Goal: Task Accomplishment & Management: Use online tool/utility

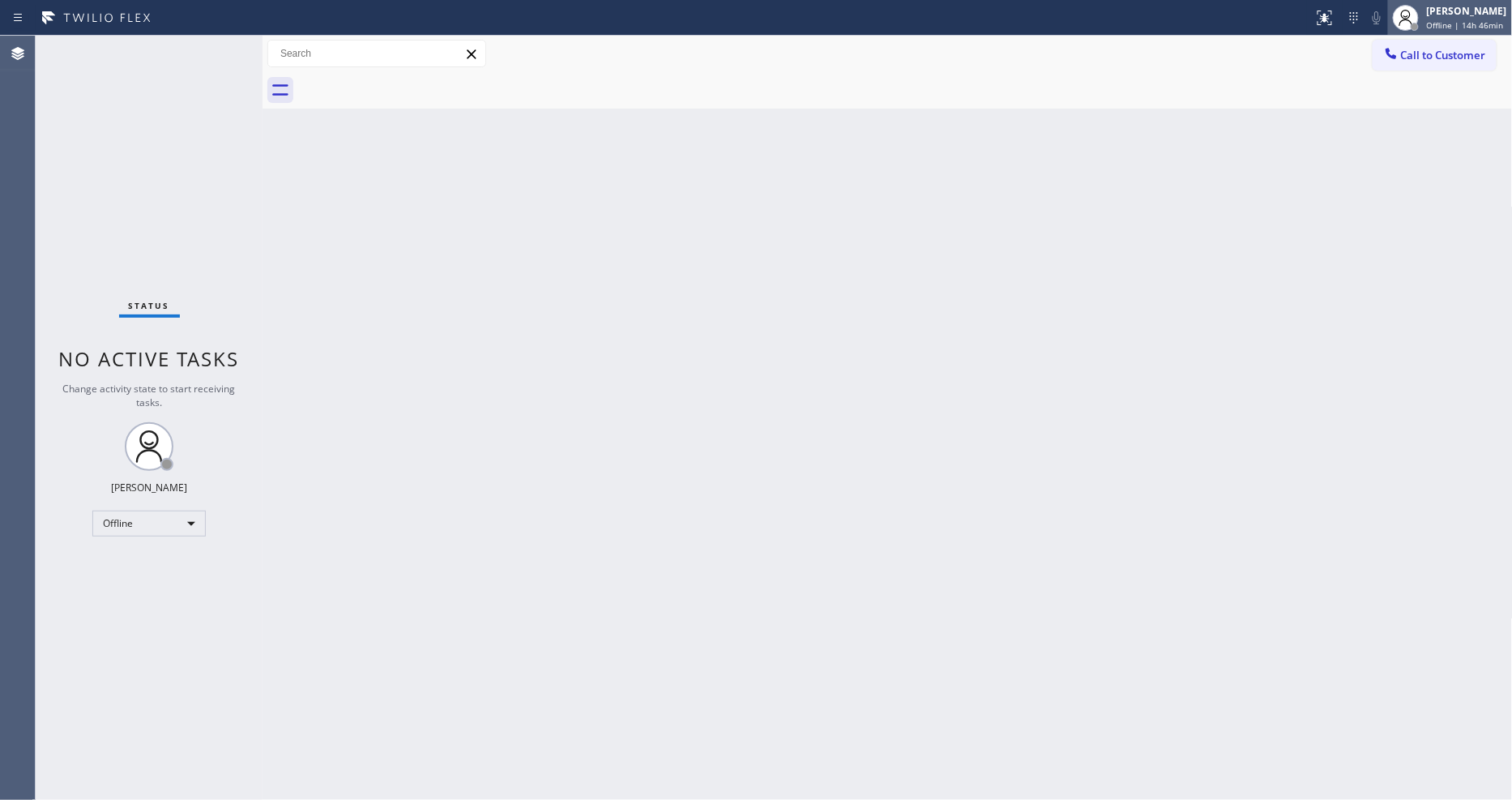
click at [1360, 16] on div "[PERSON_NAME]" at bounding box center [1467, 11] width 81 height 13
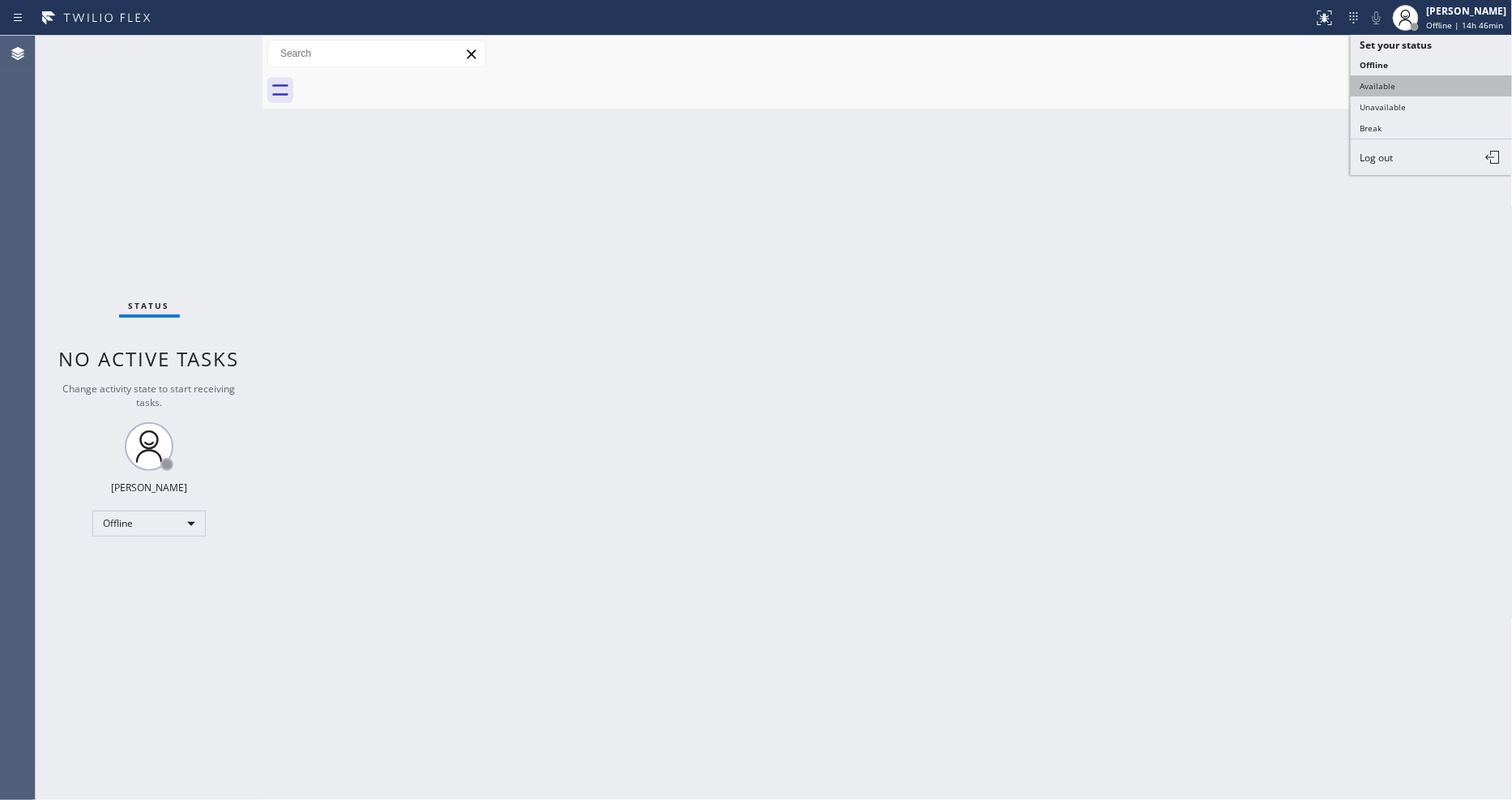
click at [1360, 82] on button "Available" at bounding box center [1431, 86] width 162 height 21
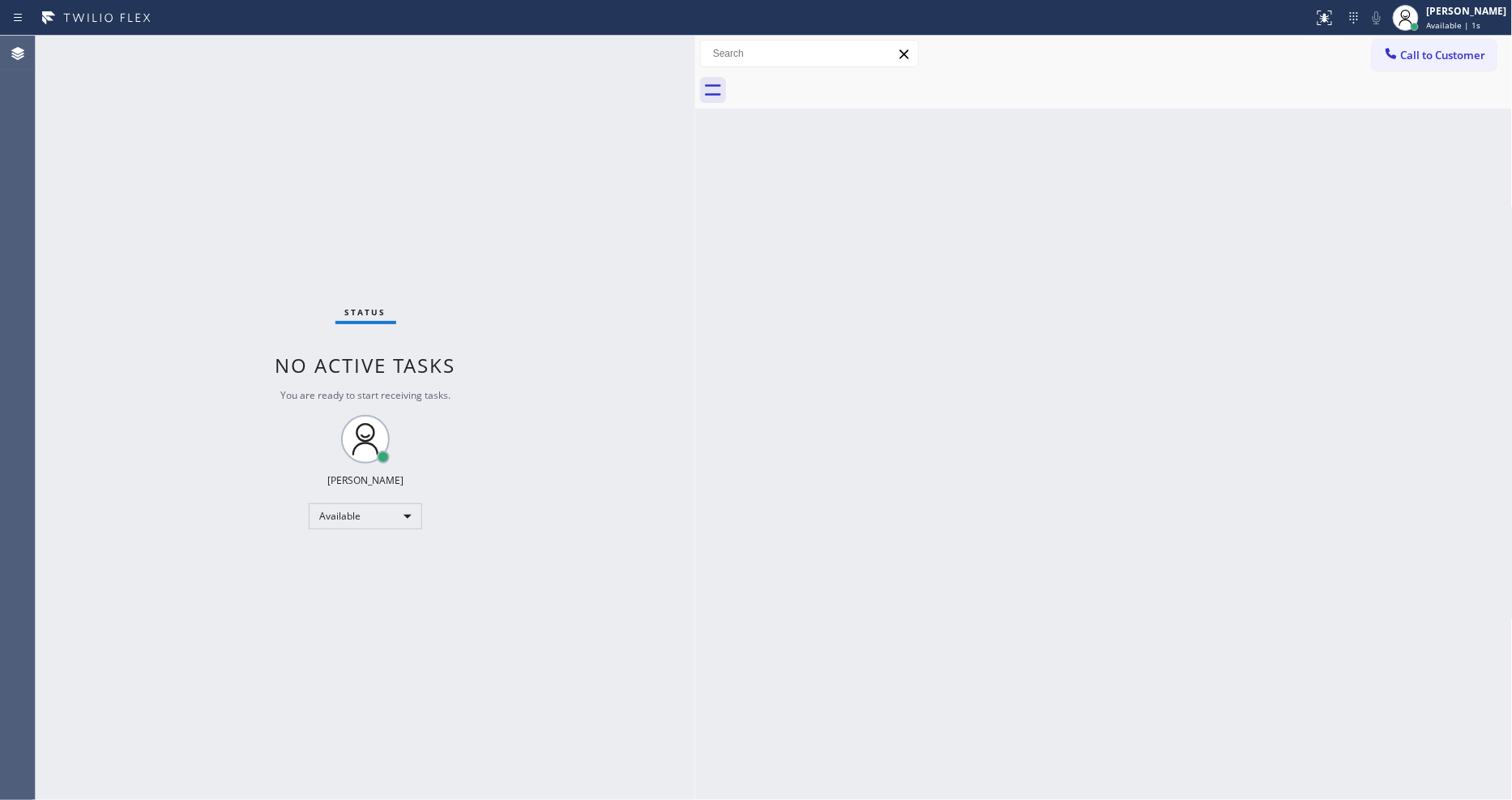
drag, startPoint x: 265, startPoint y: 75, endPoint x: 697, endPoint y: 97, distance: 432.6
click at [696, 97] on div at bounding box center [696, 417] width 0 height 764
drag, startPoint x: 1263, startPoint y: 358, endPoint x: 1267, endPoint y: 409, distance: 51.2
click at [1263, 358] on div "Back to Dashboard Change Sender ID Customers Technicians Select a contact Outbo…" at bounding box center [1104, 417] width 817 height 764
click at [705, 595] on div "Back to Dashboard Change Sender ID Customers Technicians Select a contact Outbo…" at bounding box center [1104, 417] width 817 height 764
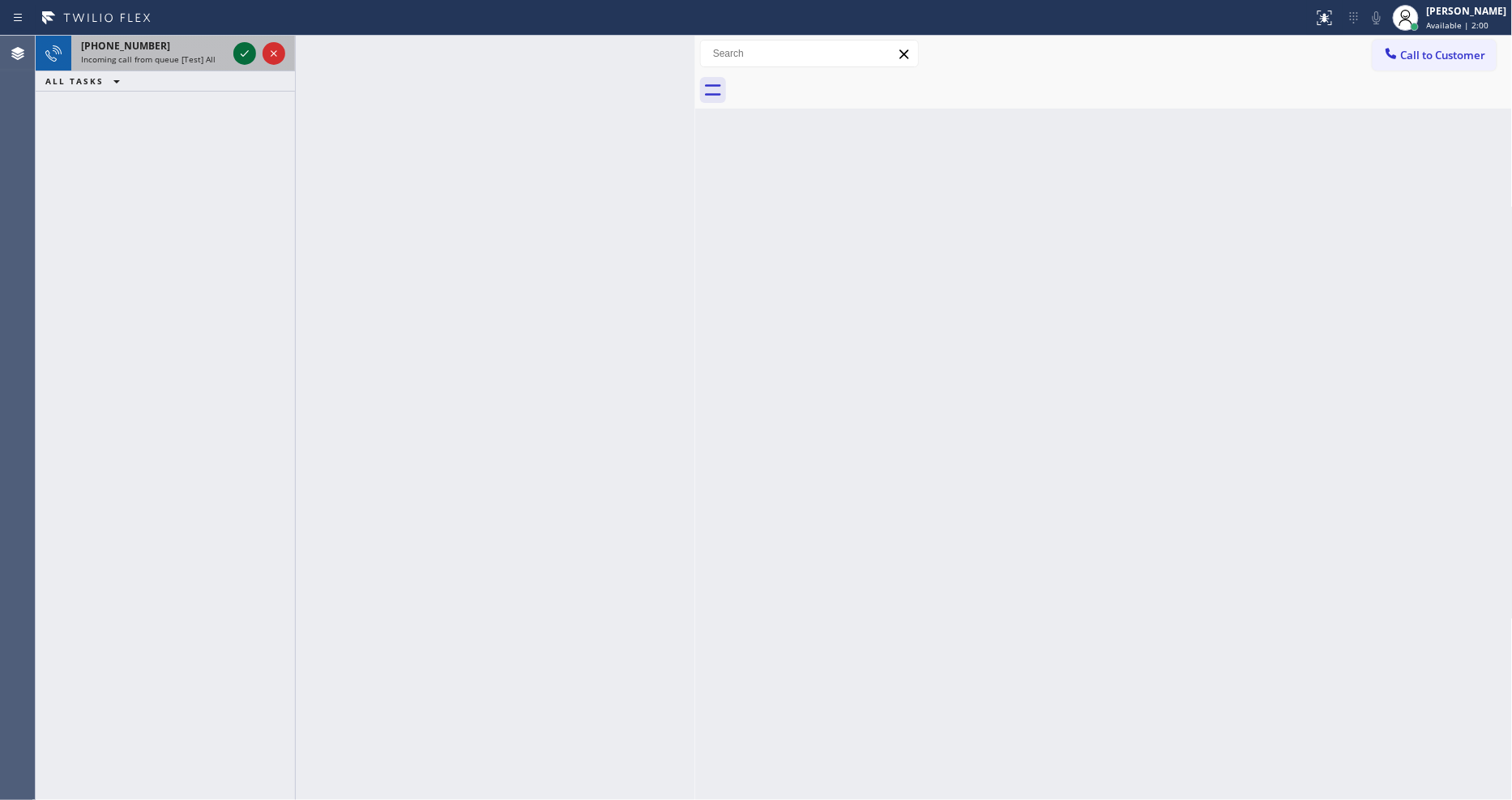
click at [248, 55] on icon at bounding box center [245, 54] width 19 height 19
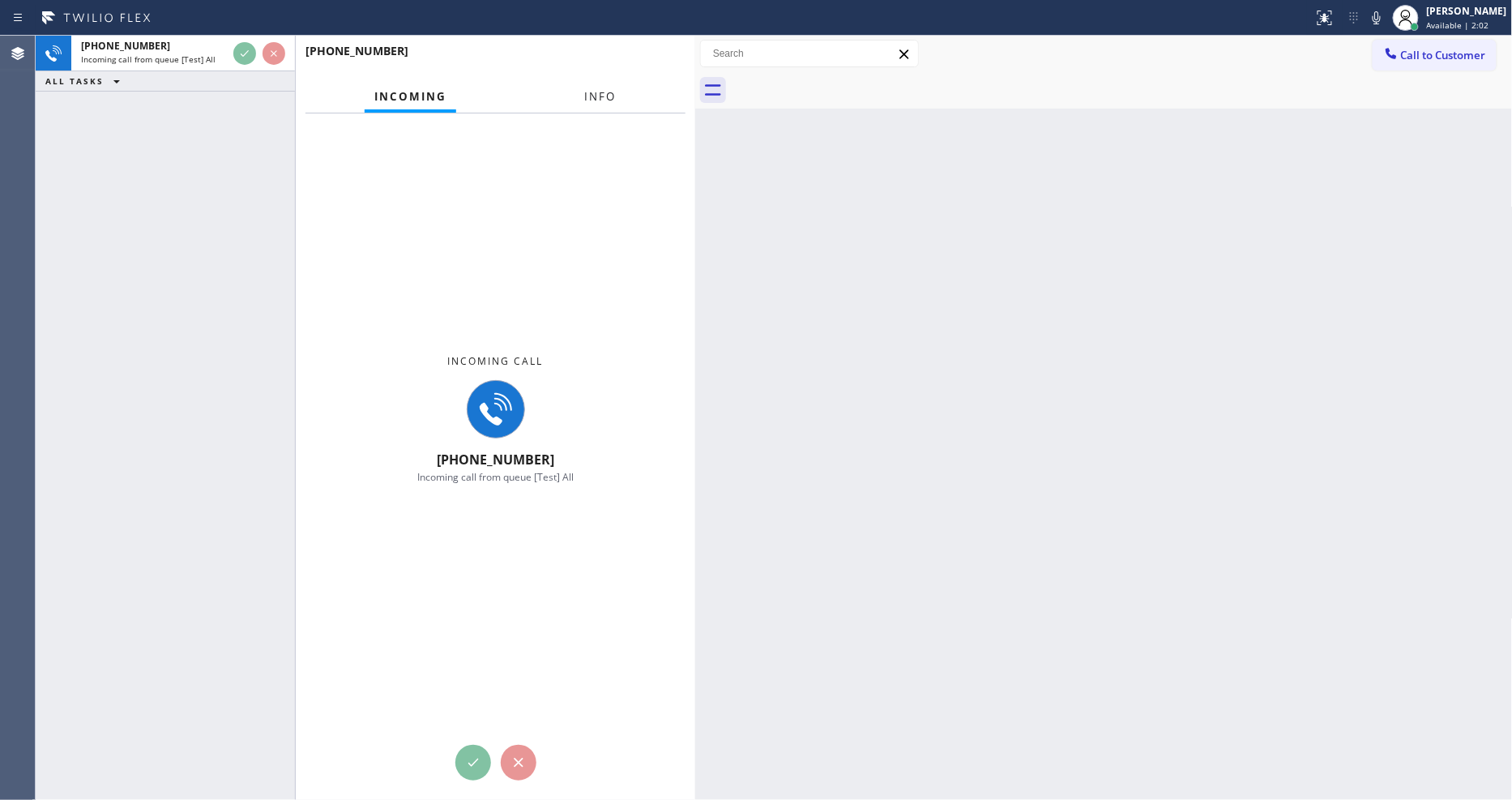
click at [608, 102] on button "Info" at bounding box center [601, 96] width 51 height 32
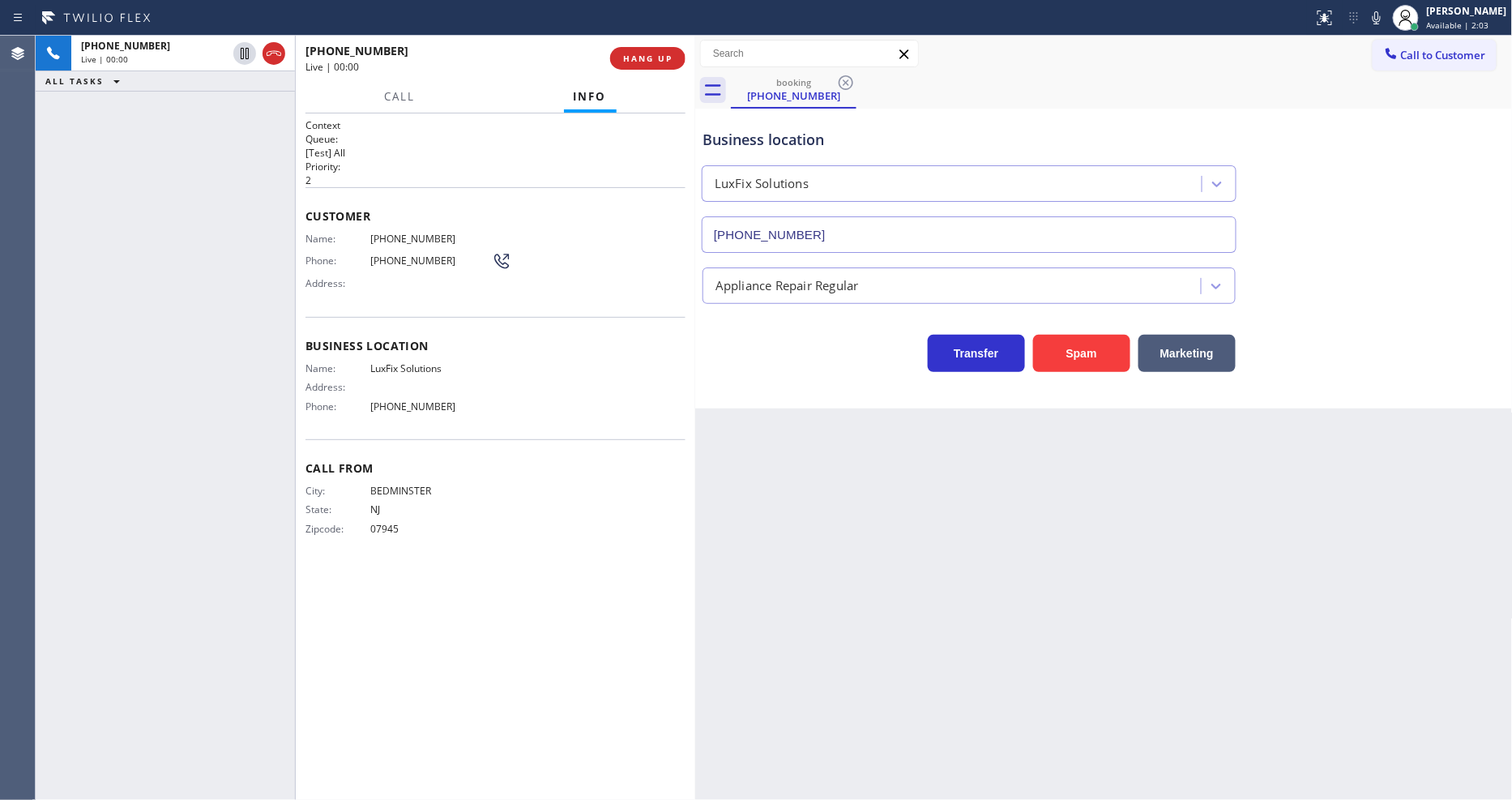
type input "[PHONE_NUMBER]"
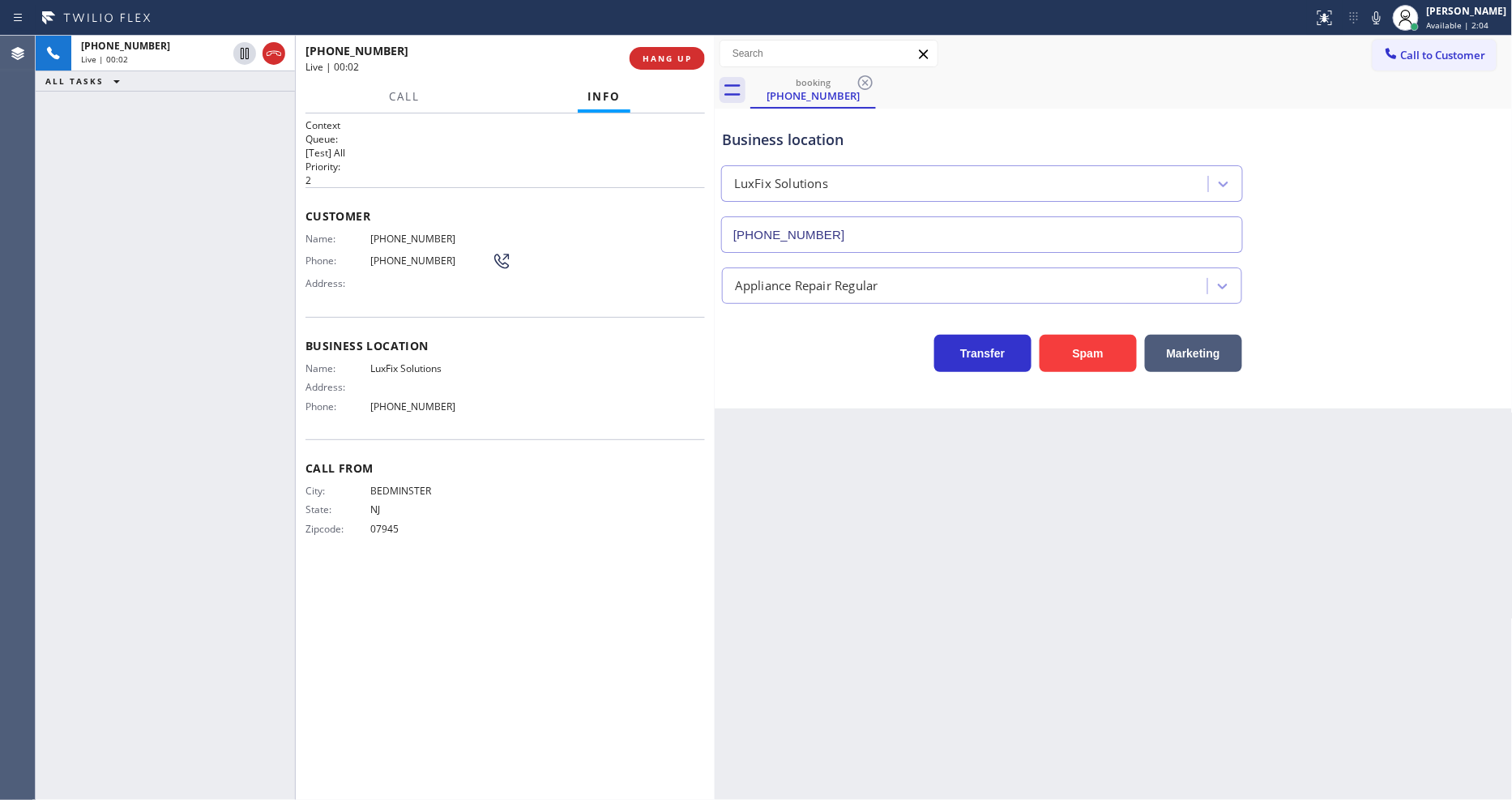
drag, startPoint x: 698, startPoint y: 131, endPoint x: 671, endPoint y: 86, distance: 52.5
click at [715, 127] on div at bounding box center [715, 417] width 0 height 764
click at [642, 52] on button "HANG UP" at bounding box center [668, 59] width 76 height 23
click at [644, 53] on span "HANG UP" at bounding box center [669, 59] width 50 height 12
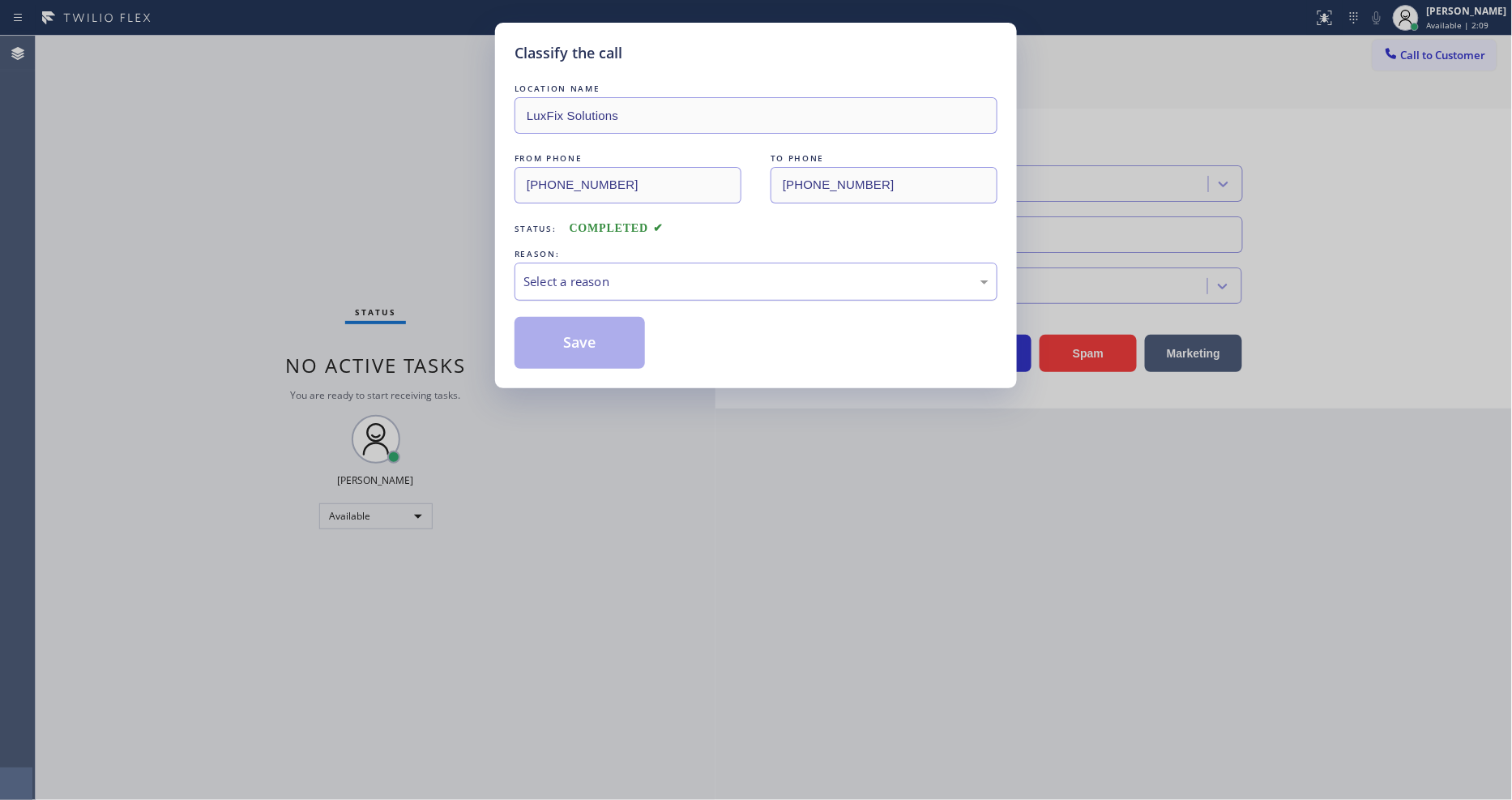
click at [596, 277] on div "Select a reason" at bounding box center [756, 281] width 465 height 18
click at [581, 345] on button "Save" at bounding box center [579, 342] width 130 height 52
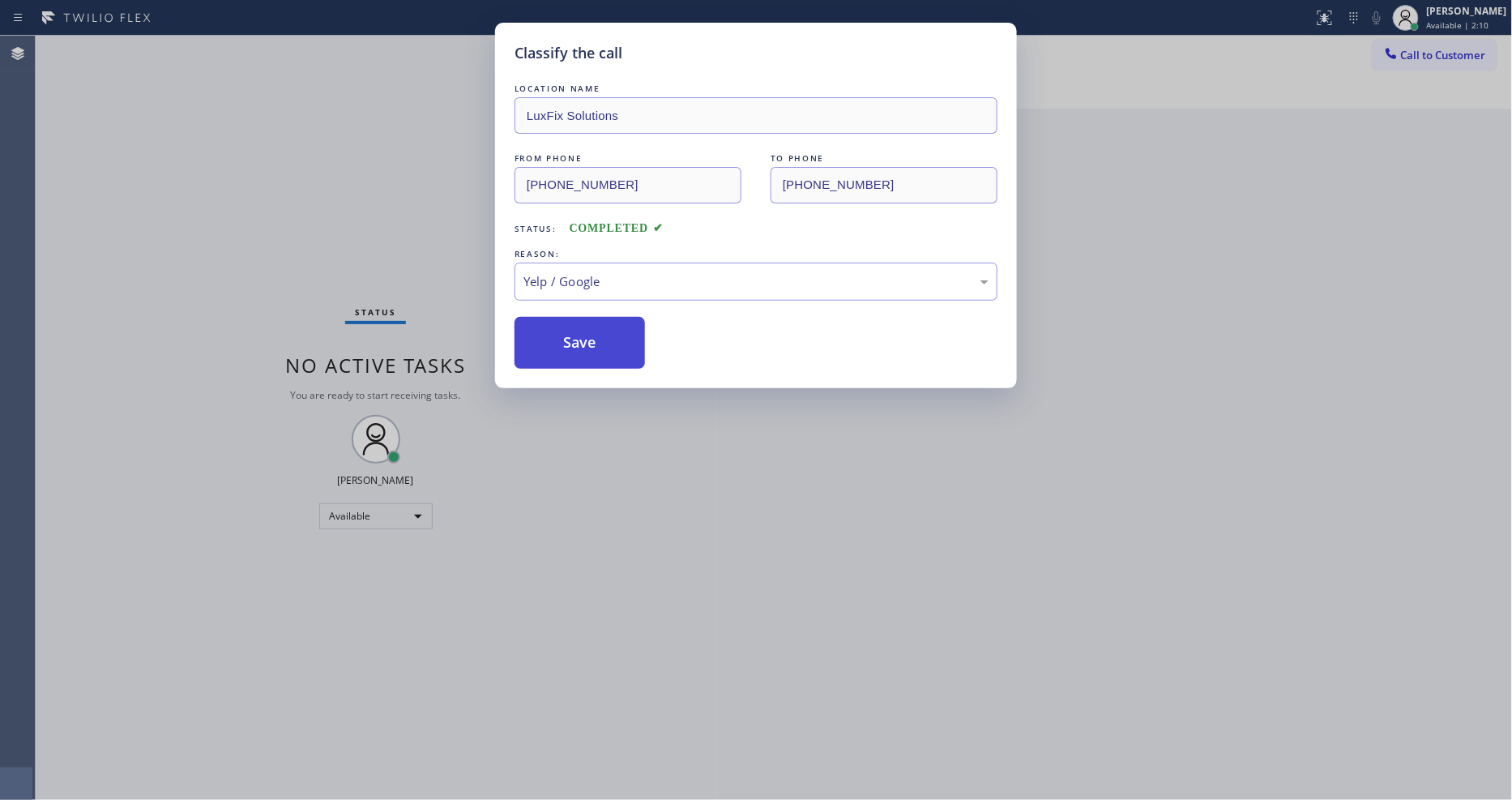
click at [581, 345] on button "Save" at bounding box center [579, 342] width 130 height 52
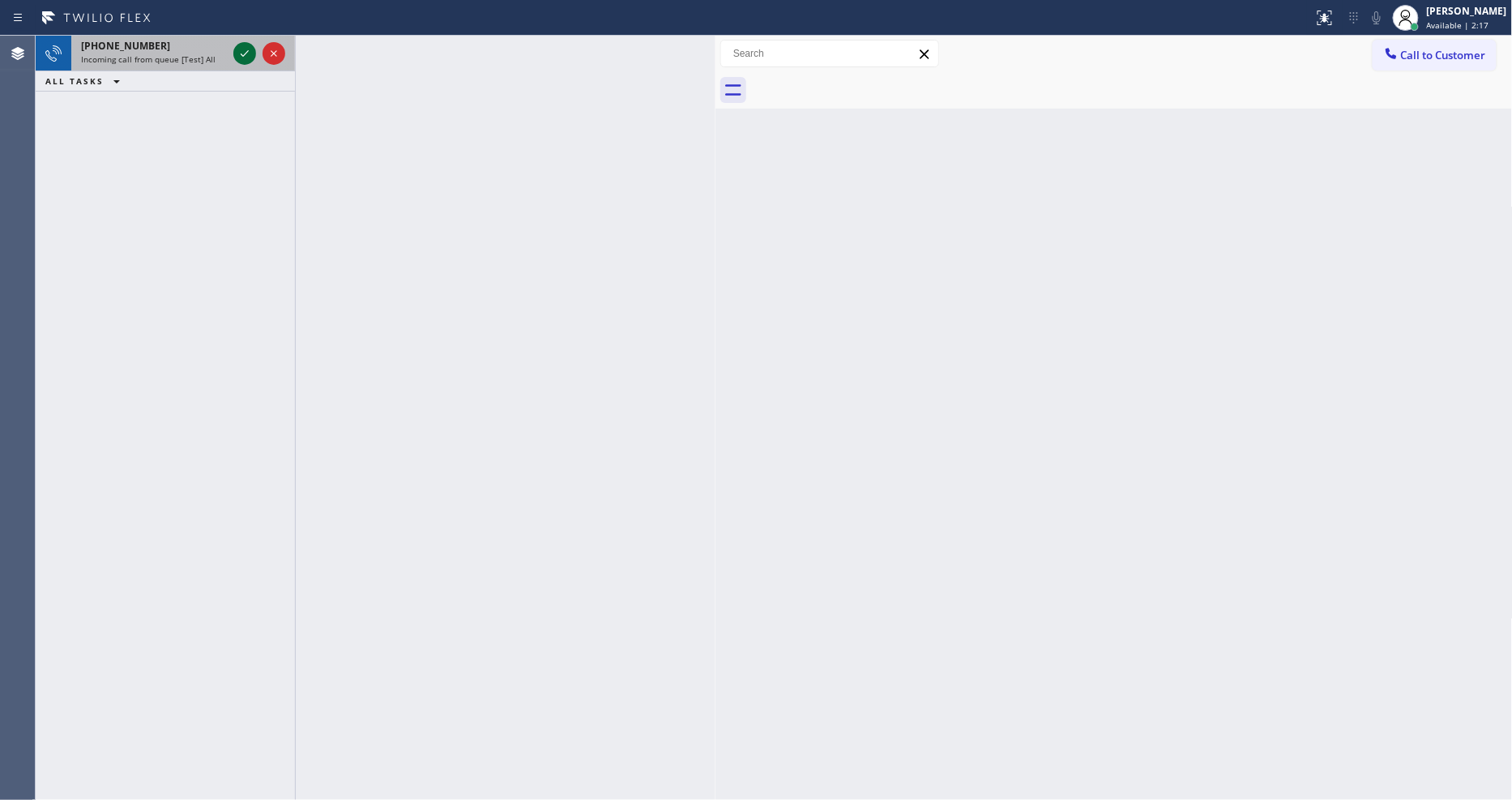
click at [241, 52] on icon at bounding box center [245, 54] width 19 height 19
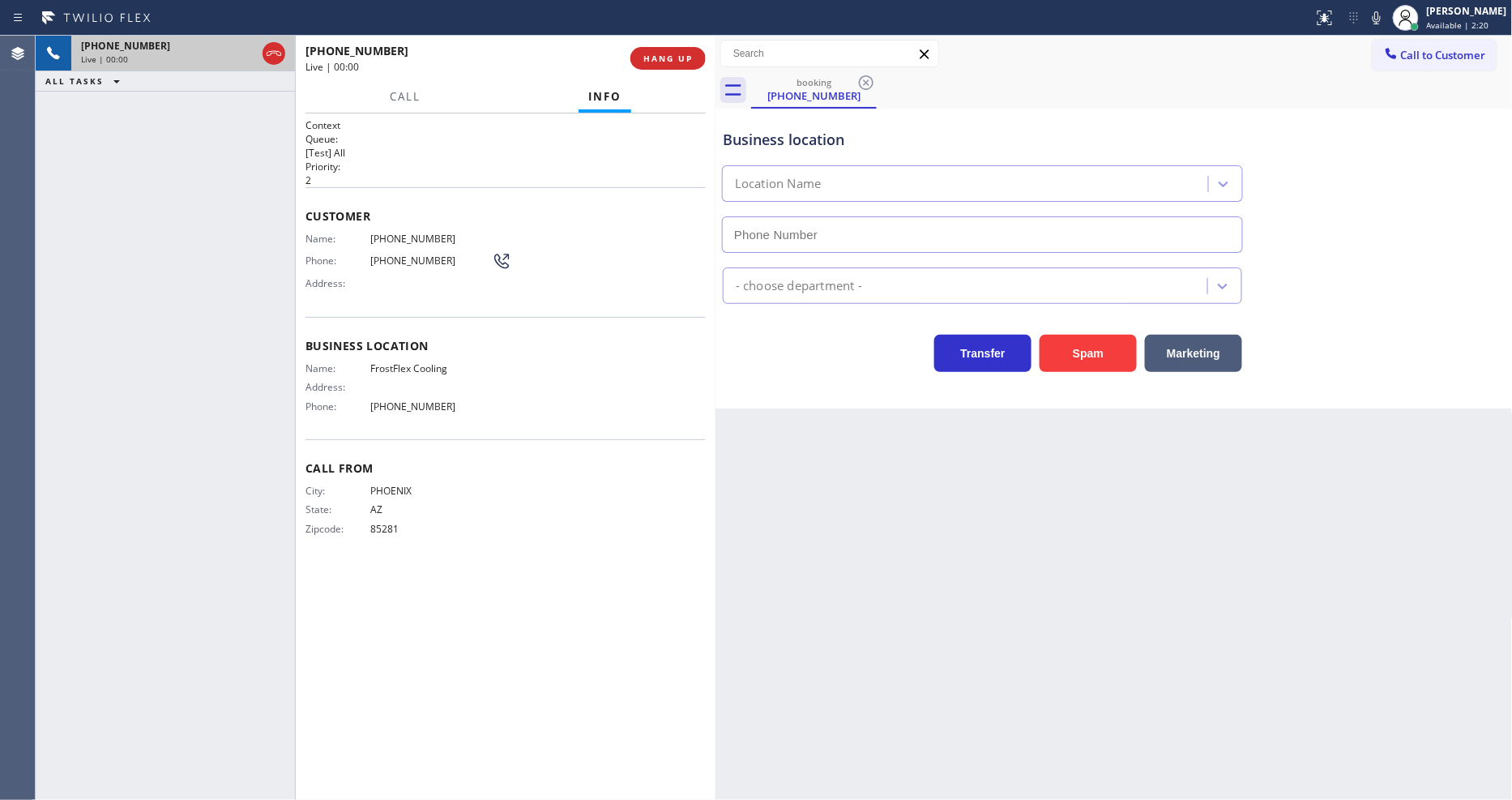
click at [657, 61] on span "HANG UP" at bounding box center [669, 59] width 50 height 12
type input "(480) 725-7754"
click at [657, 59] on span "HANG UP" at bounding box center [669, 59] width 50 height 12
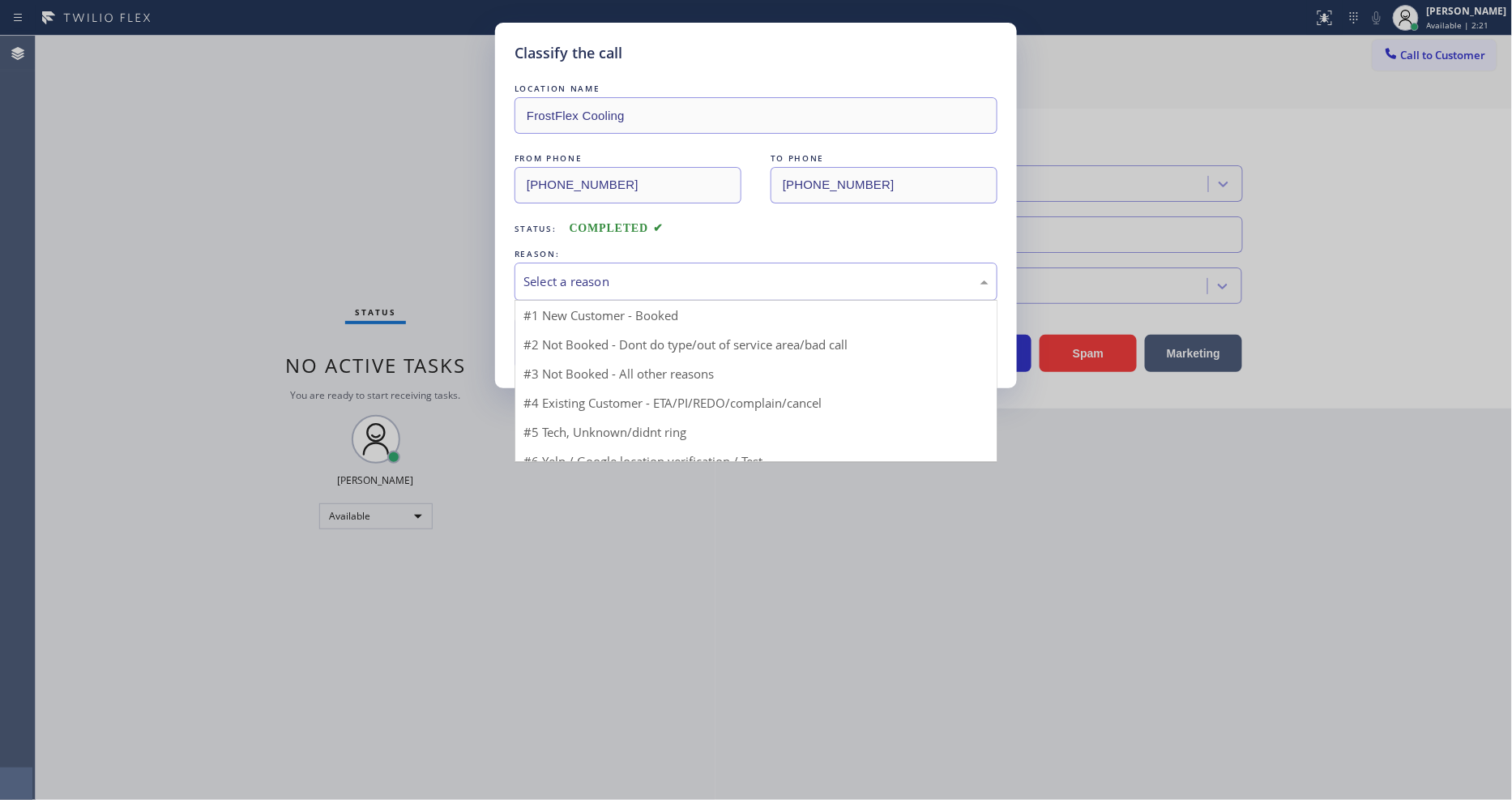
click at [612, 280] on div "Select a reason" at bounding box center [756, 281] width 465 height 18
drag, startPoint x: 586, startPoint y: 431, endPoint x: 598, endPoint y: 386, distance: 46.6
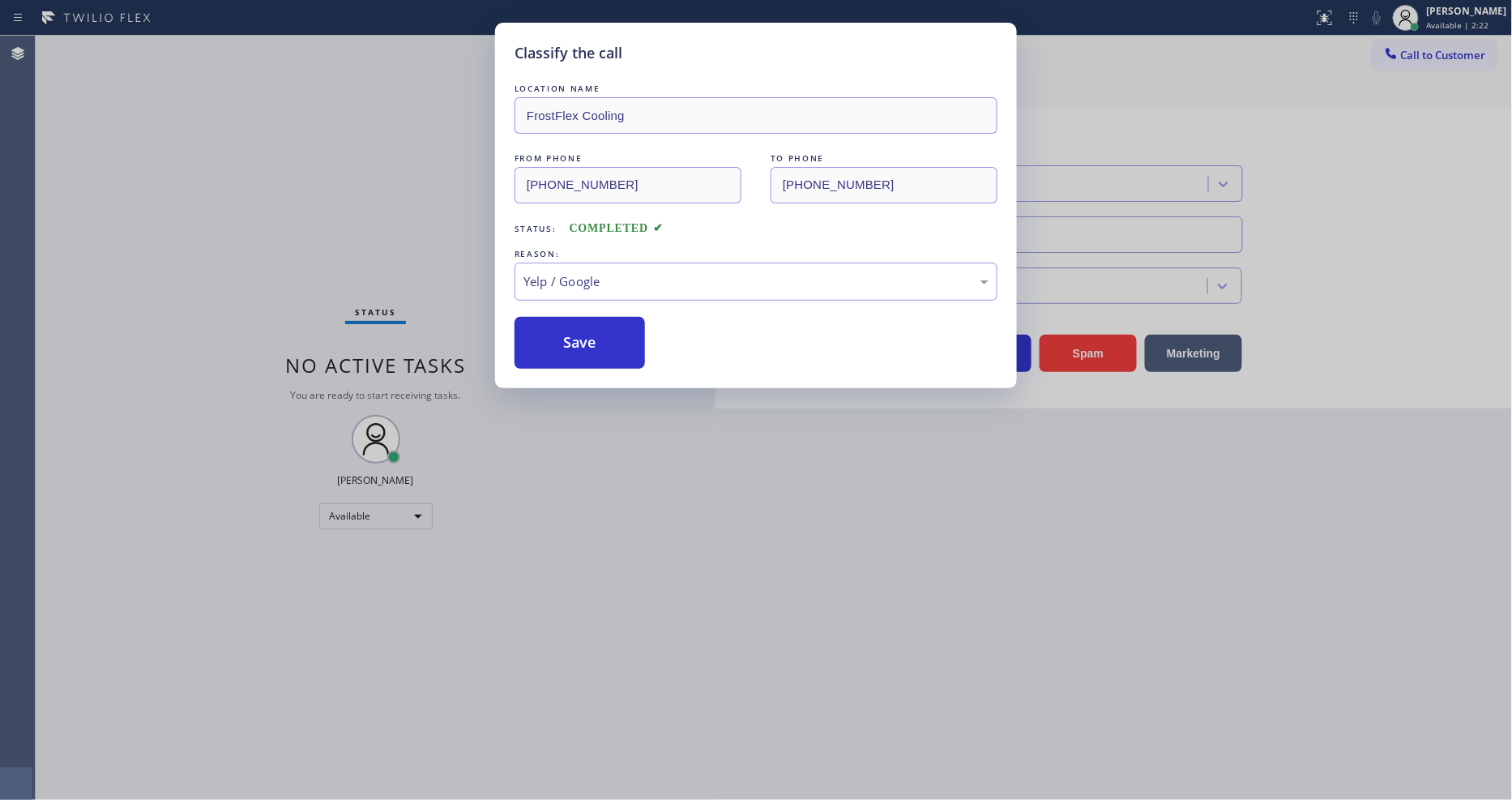
click at [608, 301] on div "LOCATION NAME FrostFlex Cooling FROM PHONE (480) 707-6980 TO PHONE (480) 725-77…" at bounding box center [755, 224] width 483 height 289
click at [617, 329] on button "Save" at bounding box center [579, 342] width 130 height 52
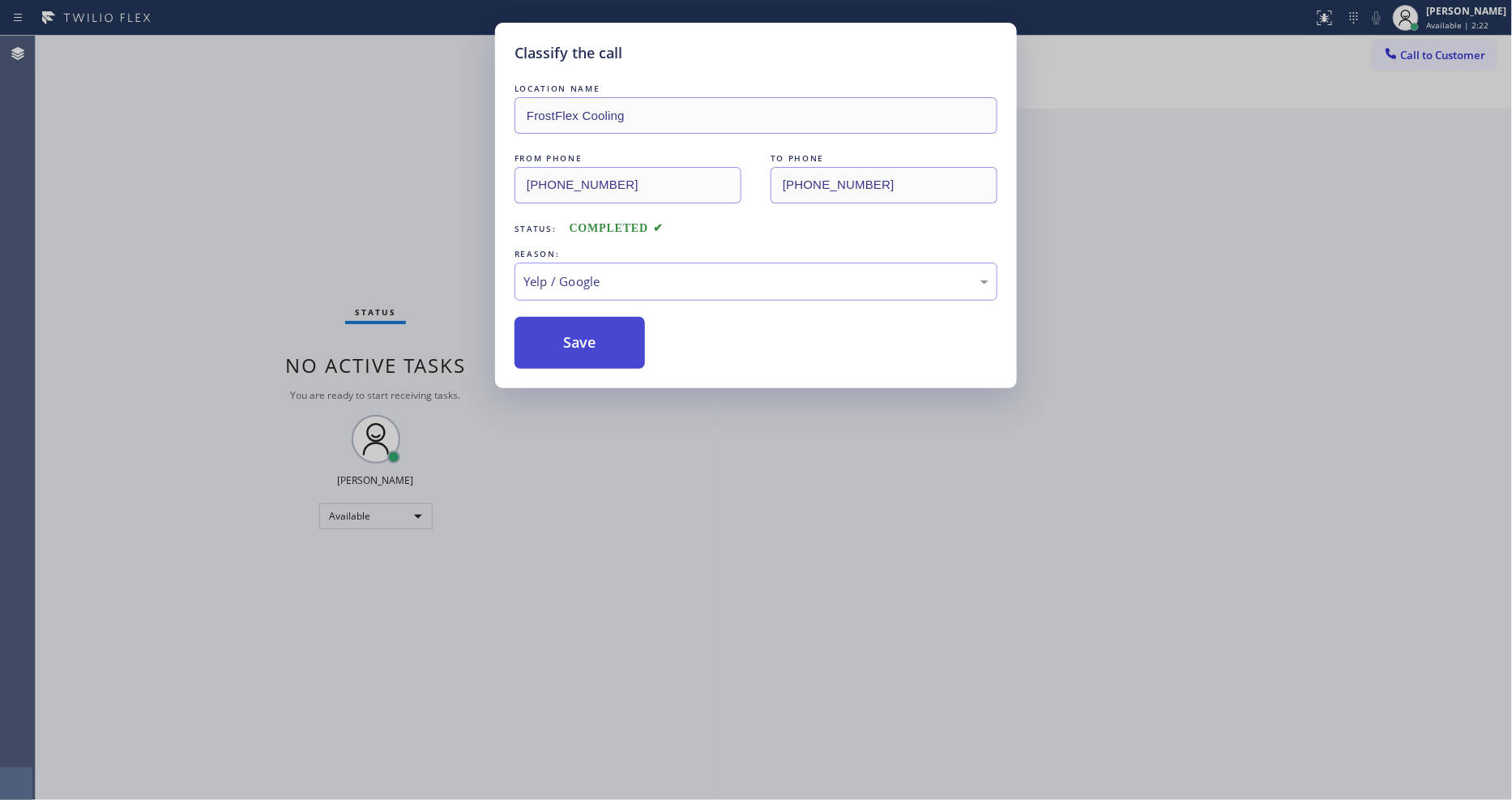
click at [617, 329] on button "Save" at bounding box center [579, 342] width 130 height 52
click at [619, 322] on button "Save" at bounding box center [579, 342] width 130 height 52
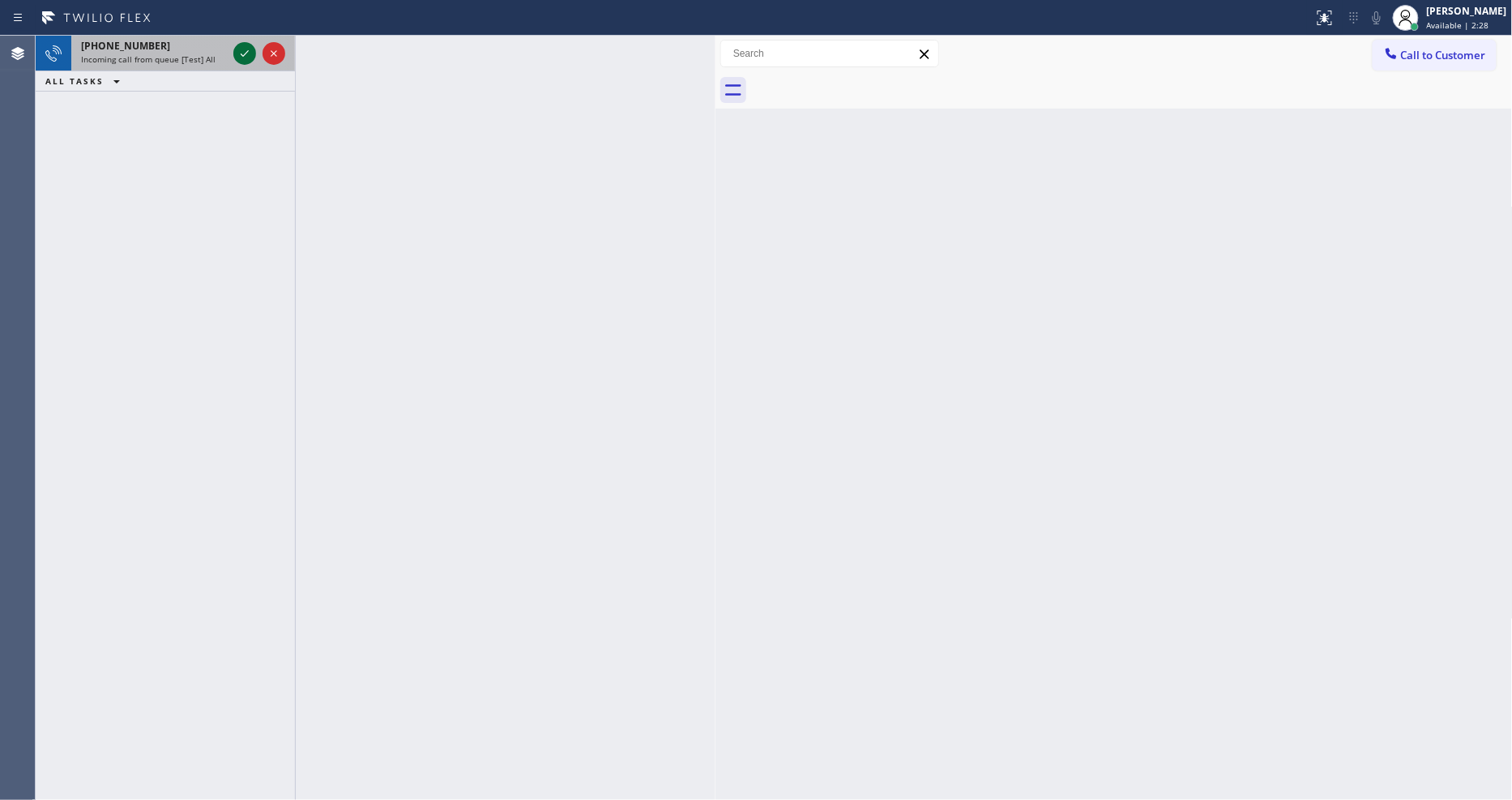
click at [248, 50] on icon at bounding box center [245, 54] width 19 height 19
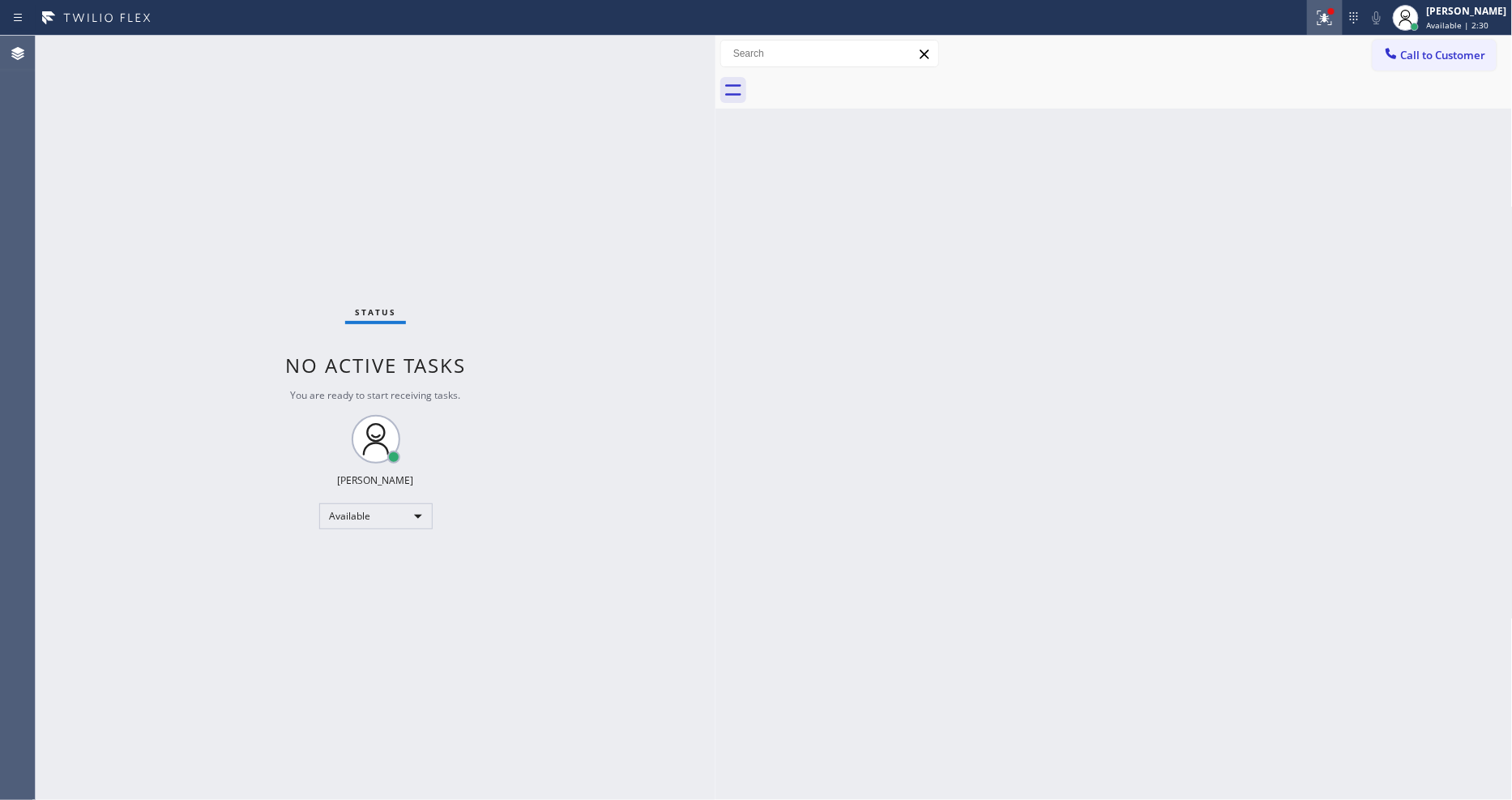
click at [1332, 18] on icon at bounding box center [1325, 17] width 19 height 19
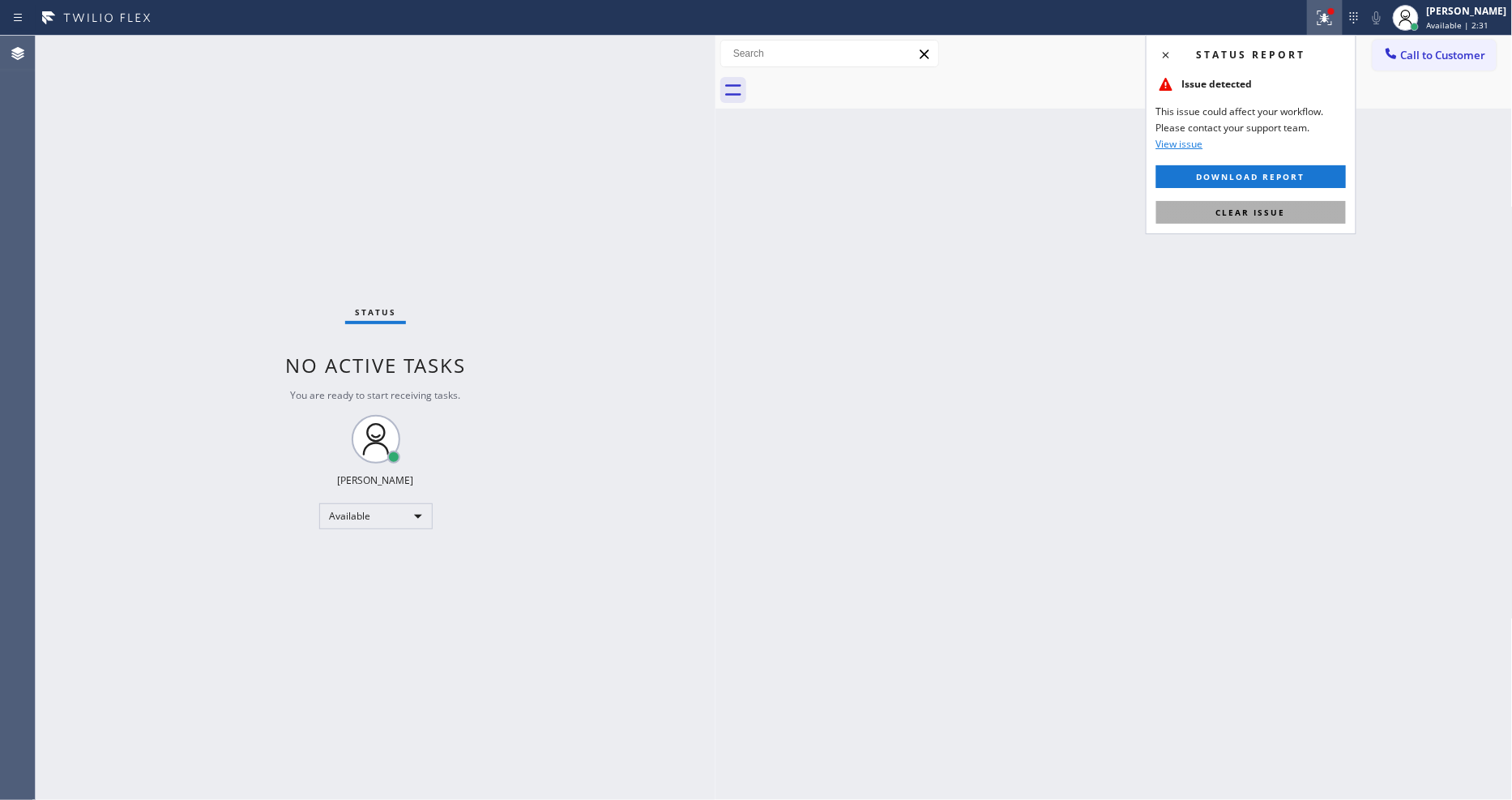
click at [1258, 213] on span "Clear issue" at bounding box center [1251, 212] width 70 height 12
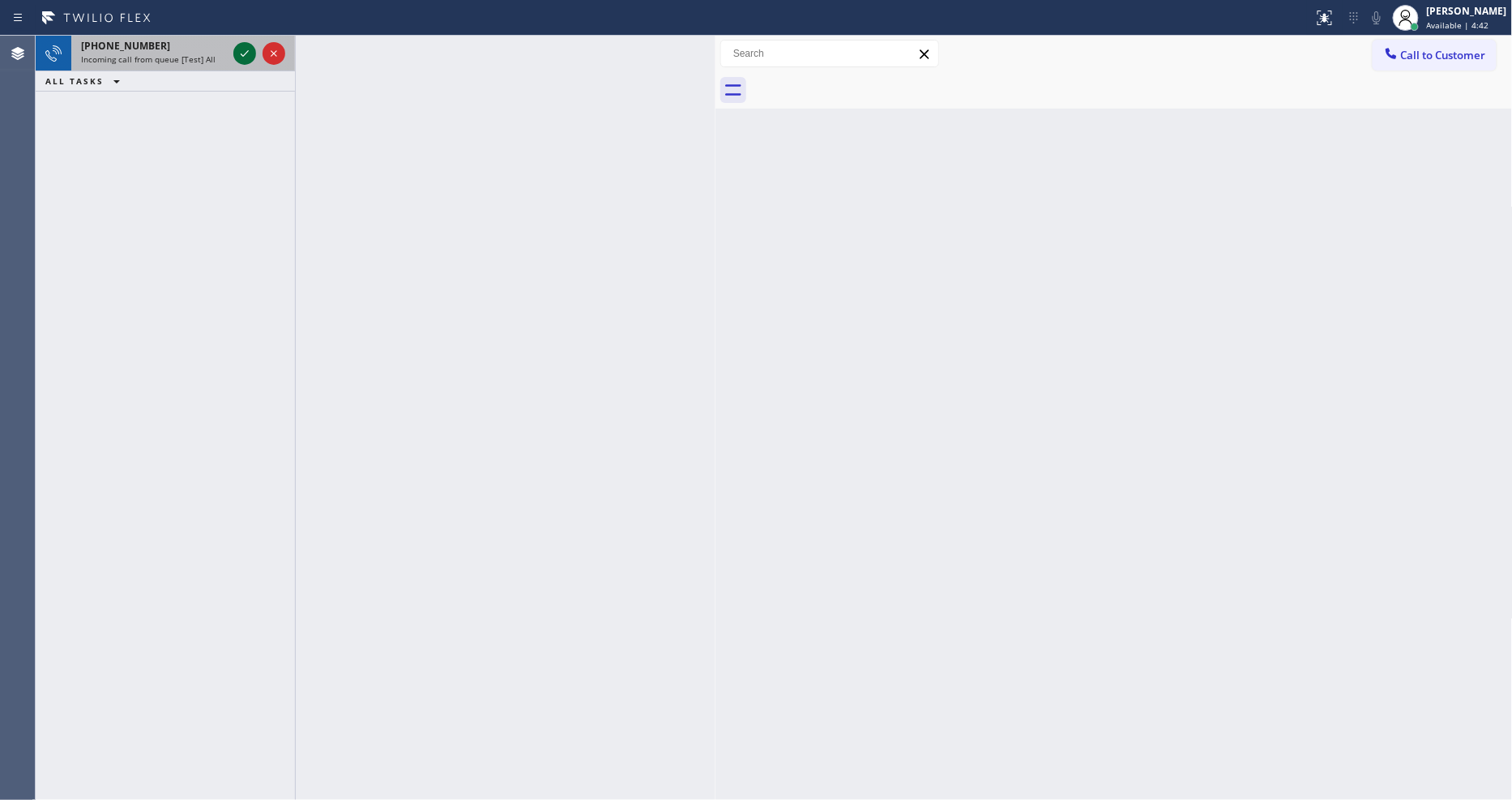
click at [237, 50] on icon at bounding box center [245, 54] width 19 height 19
click at [243, 51] on icon at bounding box center [245, 54] width 19 height 19
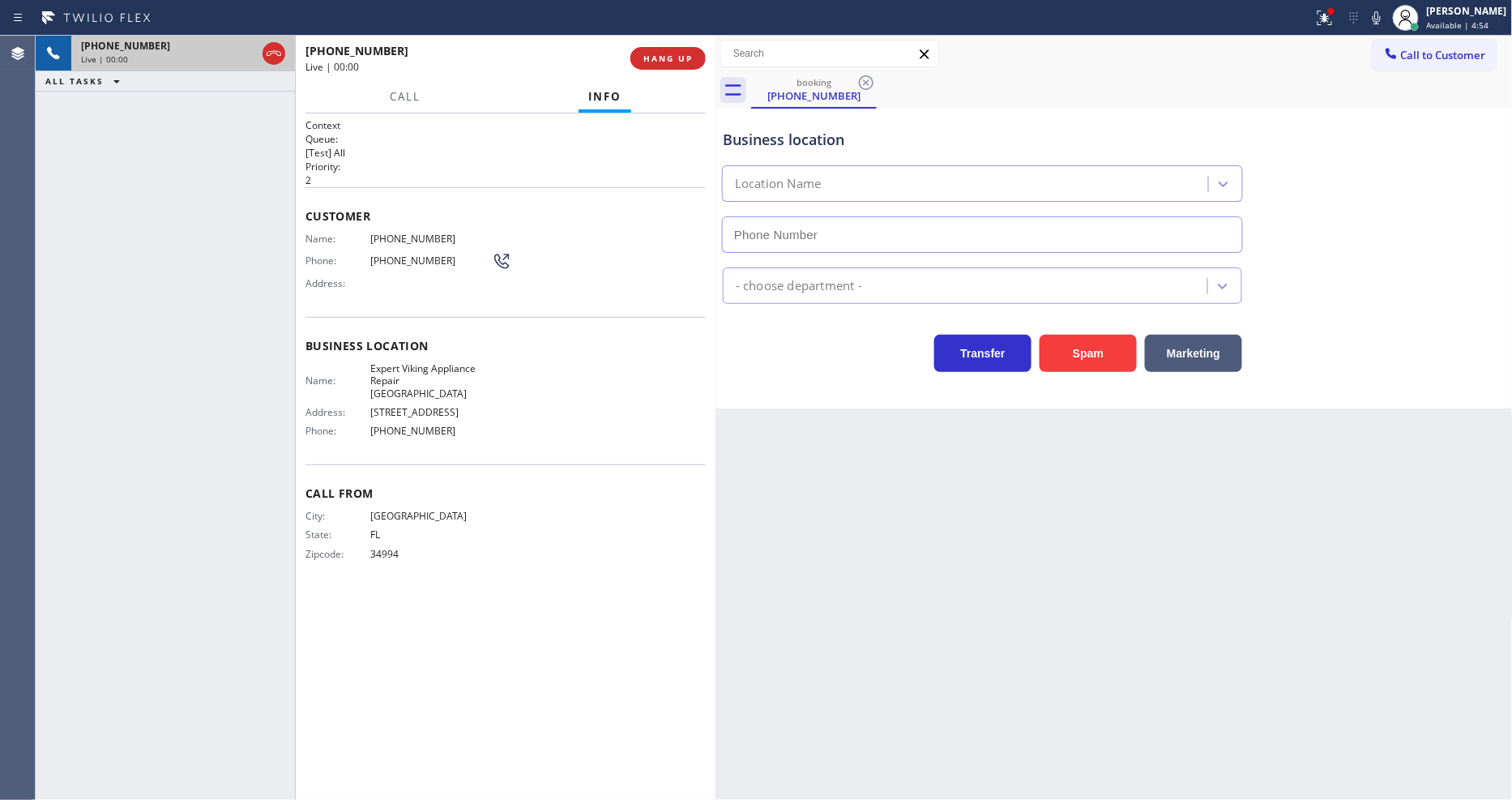
type input "(561) 468-5585"
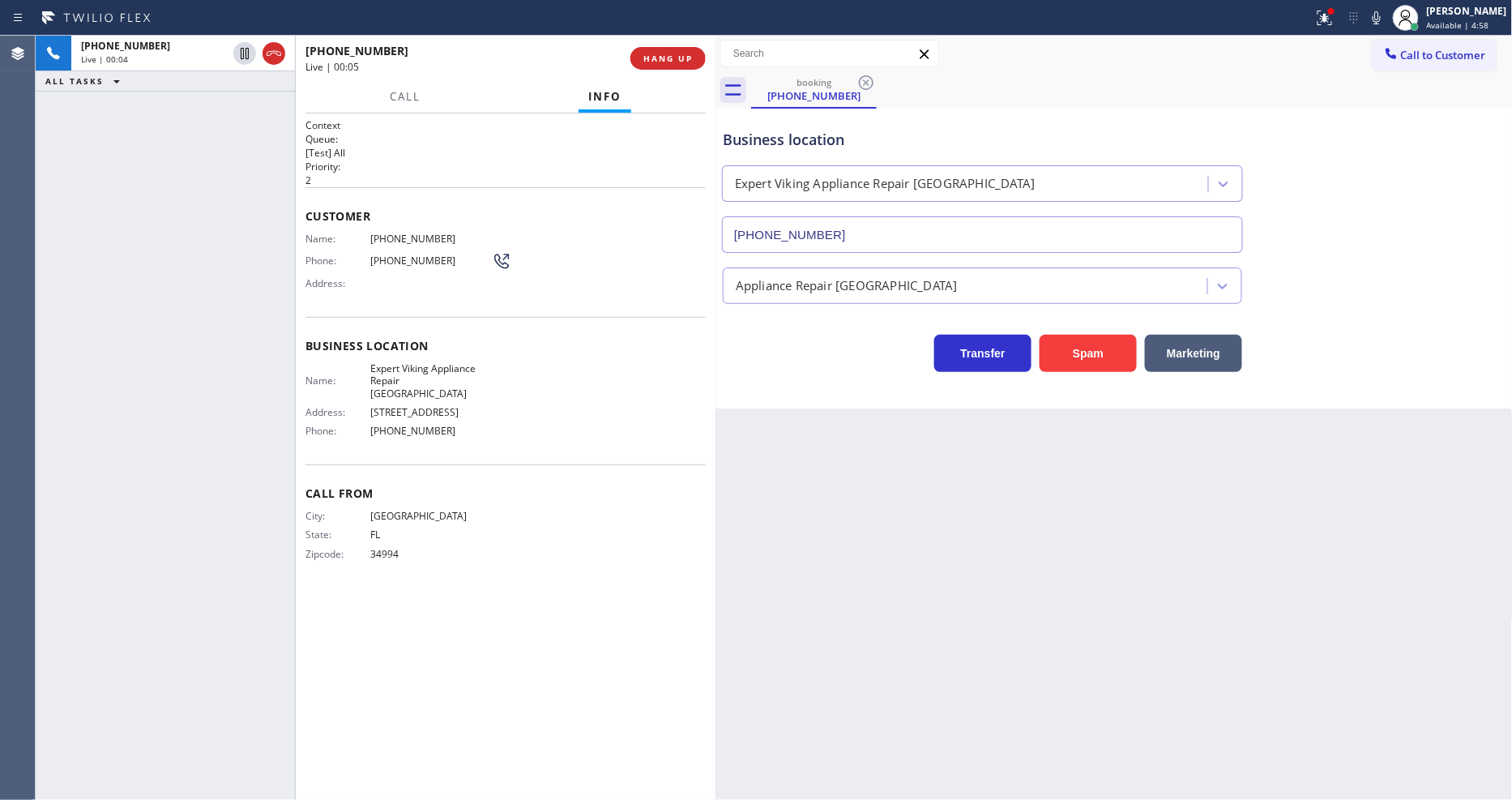
click at [578, 541] on div "City: PALM BEACH State: FL Zipcode: 34994" at bounding box center [505, 537] width 400 height 57
click at [415, 362] on span "Expert Viking Appliance Repair West Palm Beach" at bounding box center [431, 380] width 122 height 37
copy span "Expert Viking Appliance Repair West Palm Beach"
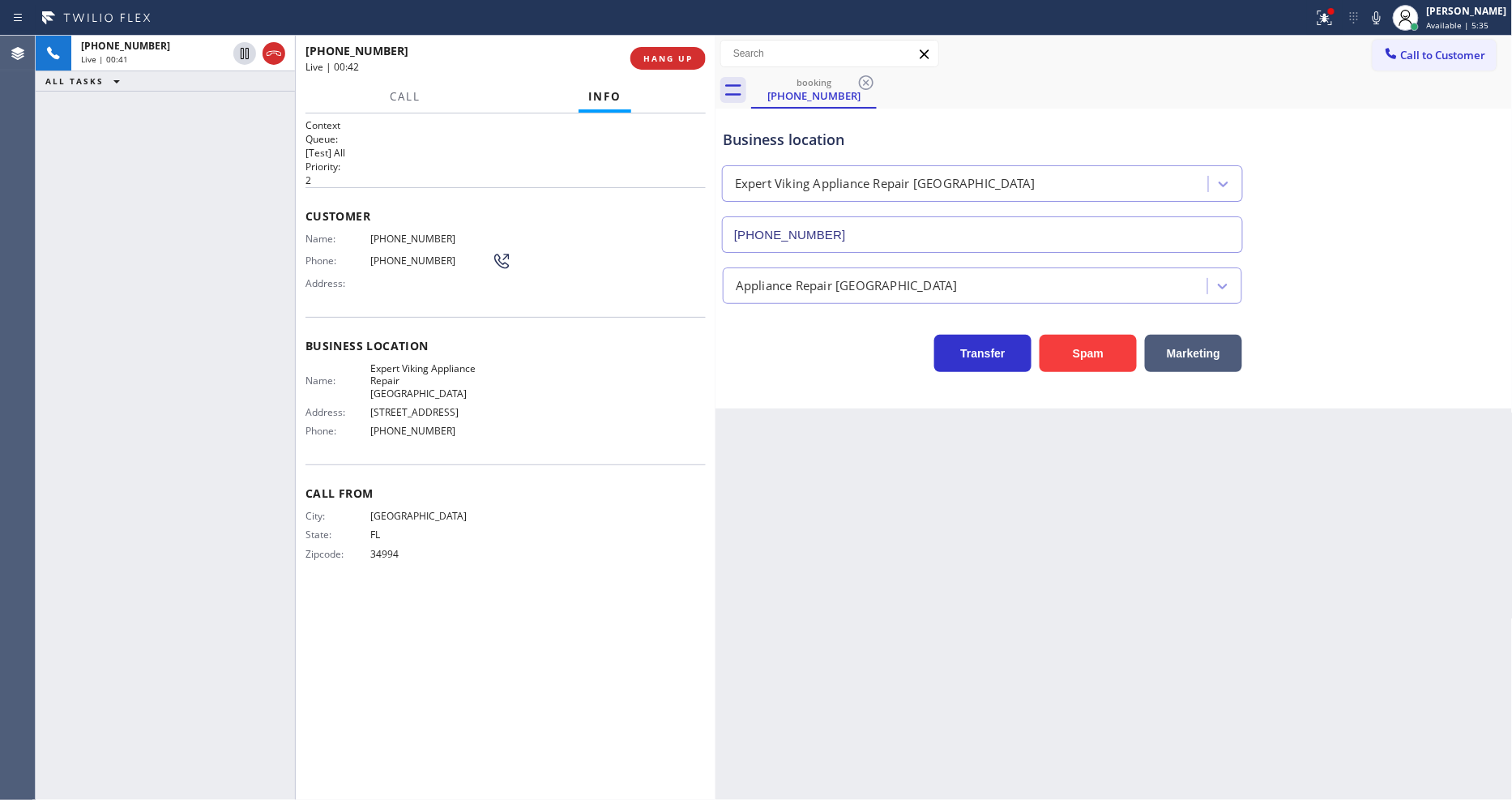
click at [409, 235] on span "(561) 632-4850" at bounding box center [431, 238] width 122 height 12
copy span "(561) 632-4850"
click at [627, 559] on div "Call From City: PALM BEACH State: FL Zipcode: 34994" at bounding box center [505, 526] width 400 height 123
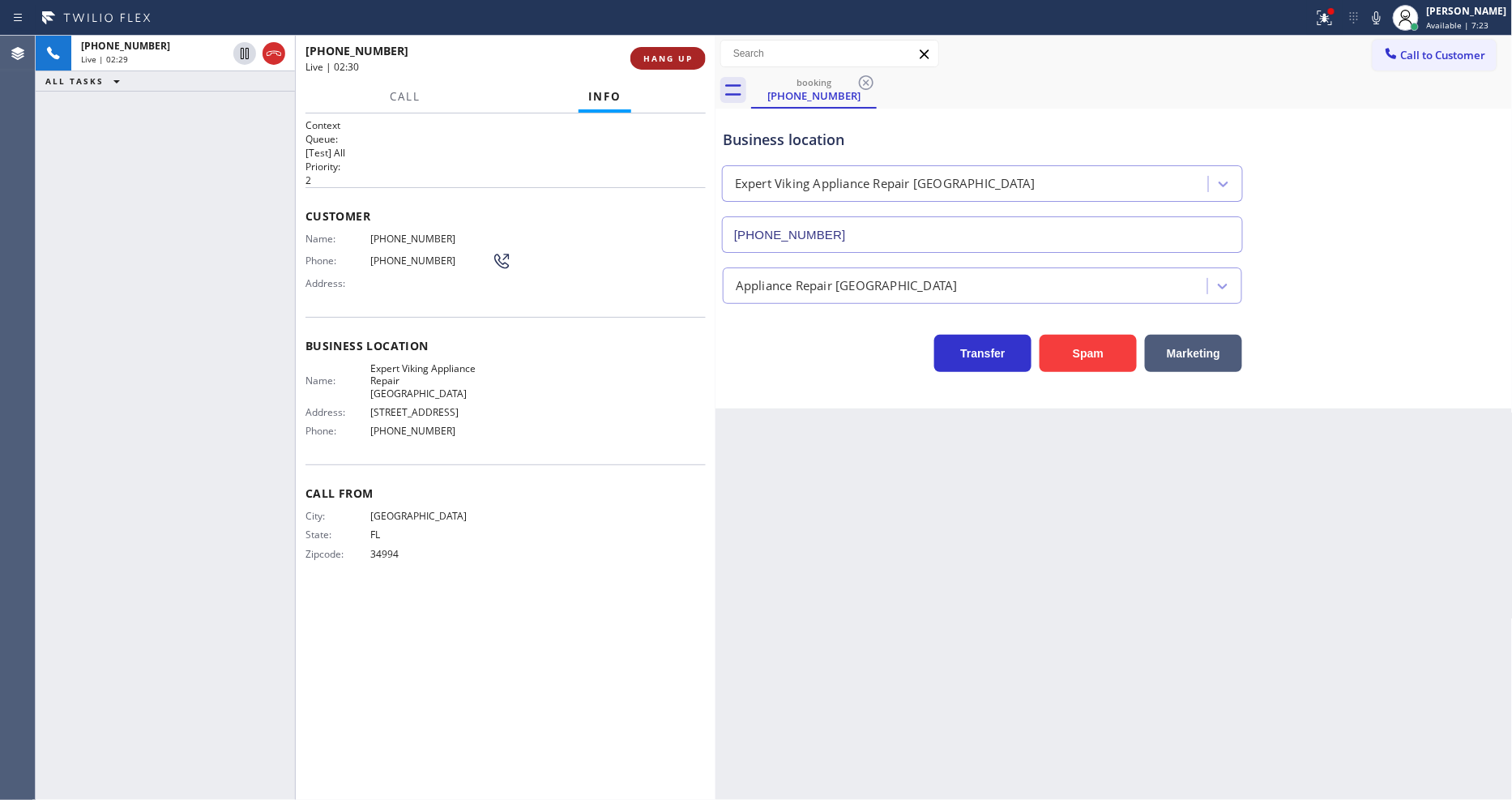
drag, startPoint x: 237, startPoint y: 54, endPoint x: 660, endPoint y: 52, distance: 423.0
click at [237, 54] on icon at bounding box center [245, 54] width 19 height 19
click at [1360, 20] on icon at bounding box center [1377, 17] width 19 height 19
click at [1335, 20] on icon at bounding box center [1325, 17] width 19 height 19
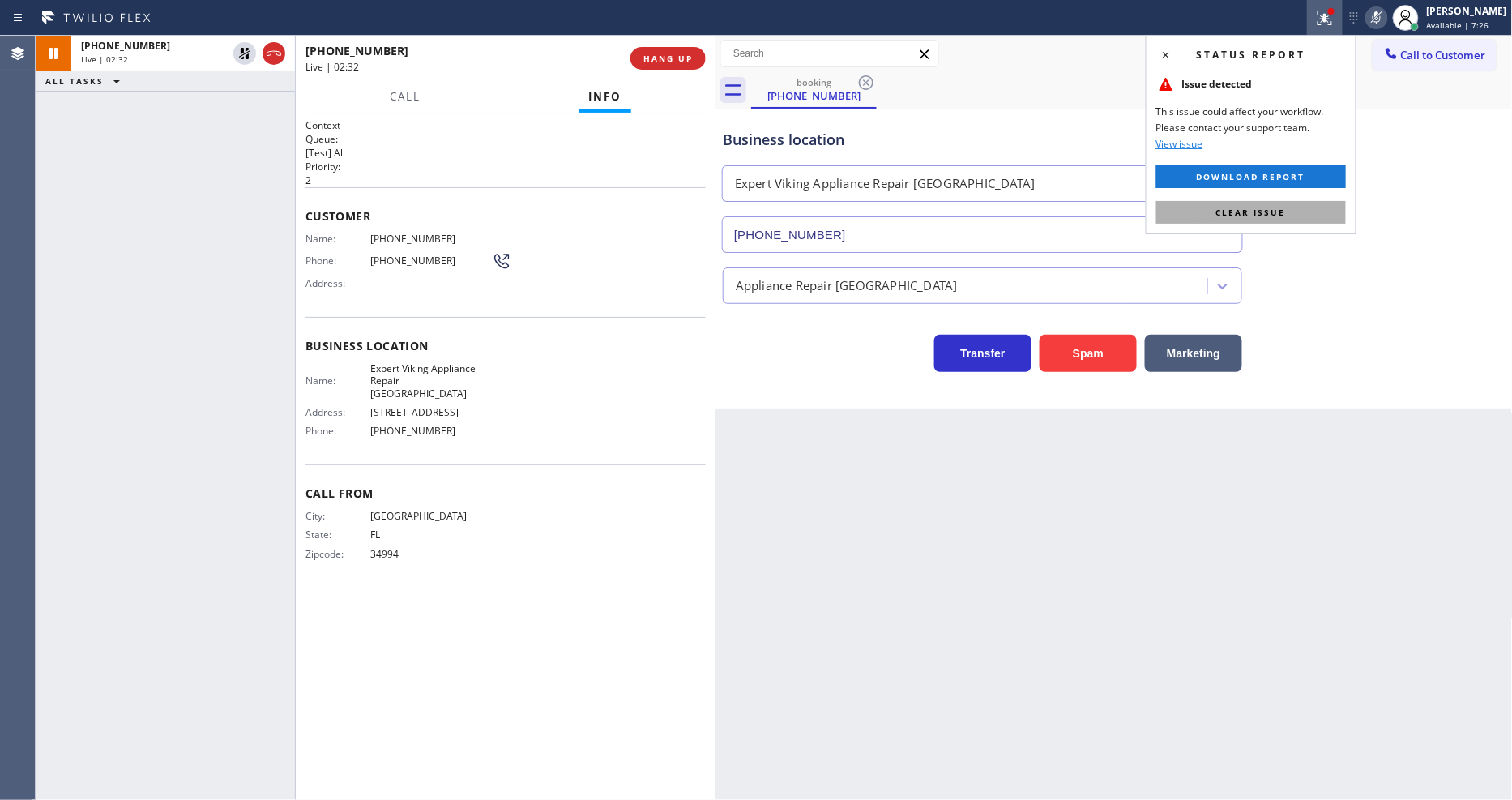
click at [1305, 211] on button "Clear issue" at bounding box center [1251, 212] width 190 height 23
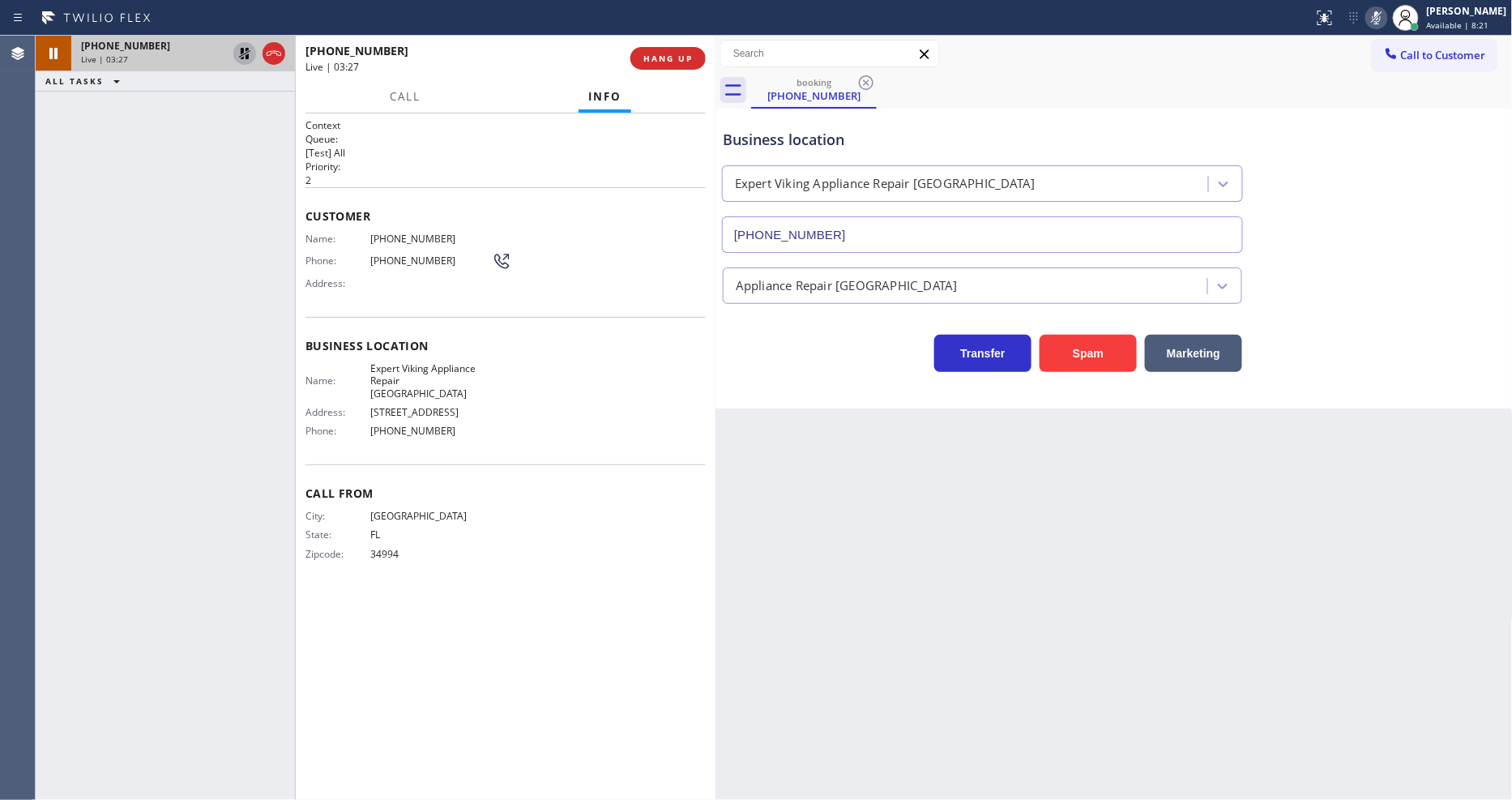
click at [244, 47] on icon at bounding box center [245, 54] width 19 height 19
click at [1360, 18] on icon at bounding box center [1377, 17] width 19 height 19
click at [1360, 13] on icon at bounding box center [1377, 17] width 19 height 19
click at [637, 571] on div "Context Queue: [Test] All Priority: 2 Customer Name: (561) 632-4850 Phone: (561…" at bounding box center [505, 456] width 400 height 676
click at [1005, 600] on div "Back to Dashboard Change Sender ID Customers Technicians Select a contact Outbo…" at bounding box center [1114, 417] width 797 height 764
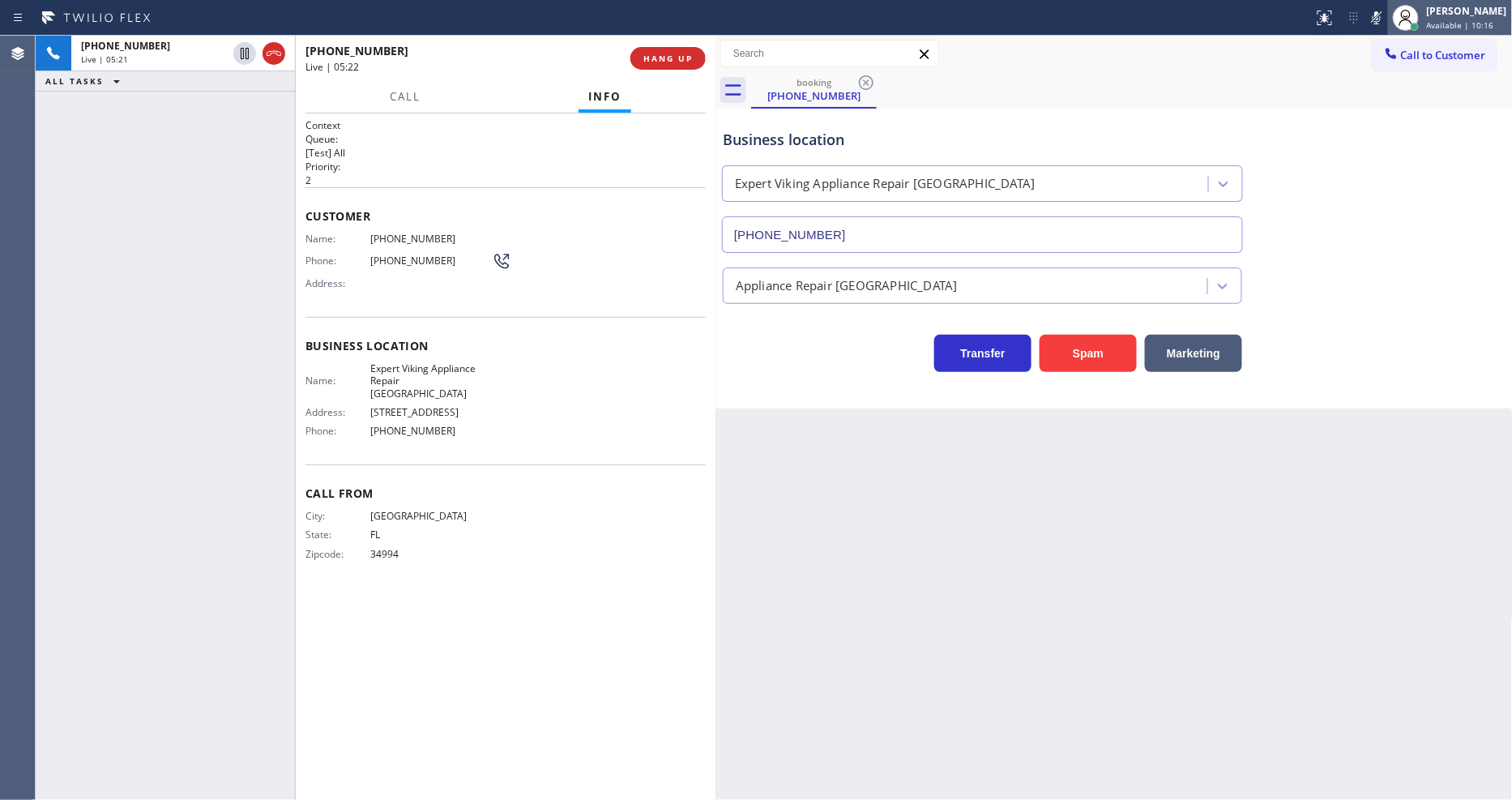
drag, startPoint x: 1388, startPoint y: 14, endPoint x: 1404, endPoint y: 34, distance: 25.6
click at [1360, 14] on icon at bounding box center [1377, 18] width 8 height 13
click at [1360, 19] on icon at bounding box center [1377, 17] width 19 height 19
click at [588, 509] on div "City: PALM BEACH State: FL Zipcode: 34994" at bounding box center [505, 537] width 400 height 57
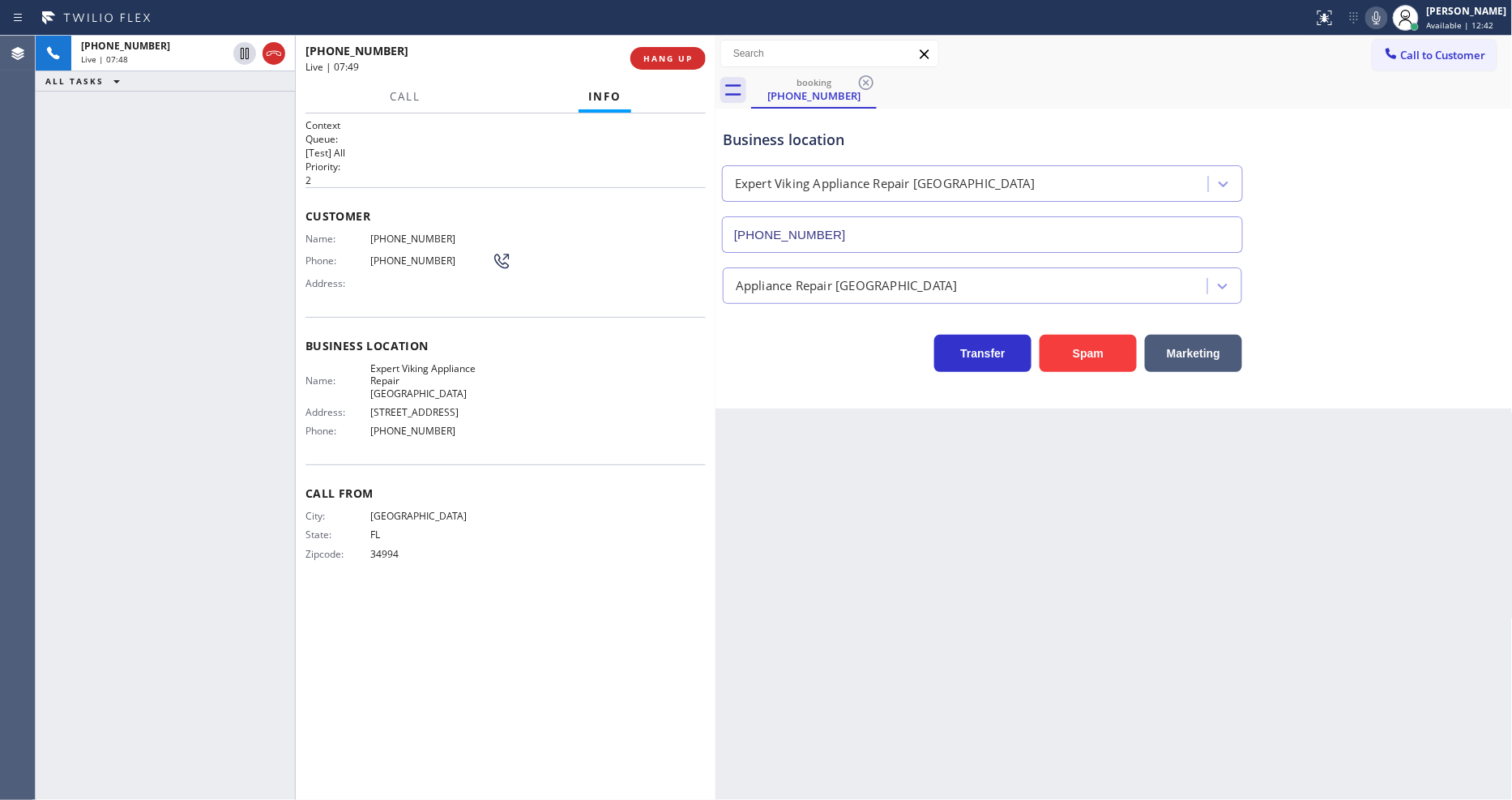
drag, startPoint x: 1068, startPoint y: 515, endPoint x: 1107, endPoint y: 456, distance: 70.7
click at [1068, 515] on div "Back to Dashboard Change Sender ID Customers Technicians Select a contact Outbo…" at bounding box center [1114, 417] width 797 height 764
click at [1360, 12] on icon at bounding box center [1377, 17] width 19 height 19
click at [1360, 11] on icon at bounding box center [1377, 17] width 19 height 19
click at [612, 485] on span "Call From" at bounding box center [505, 493] width 400 height 15
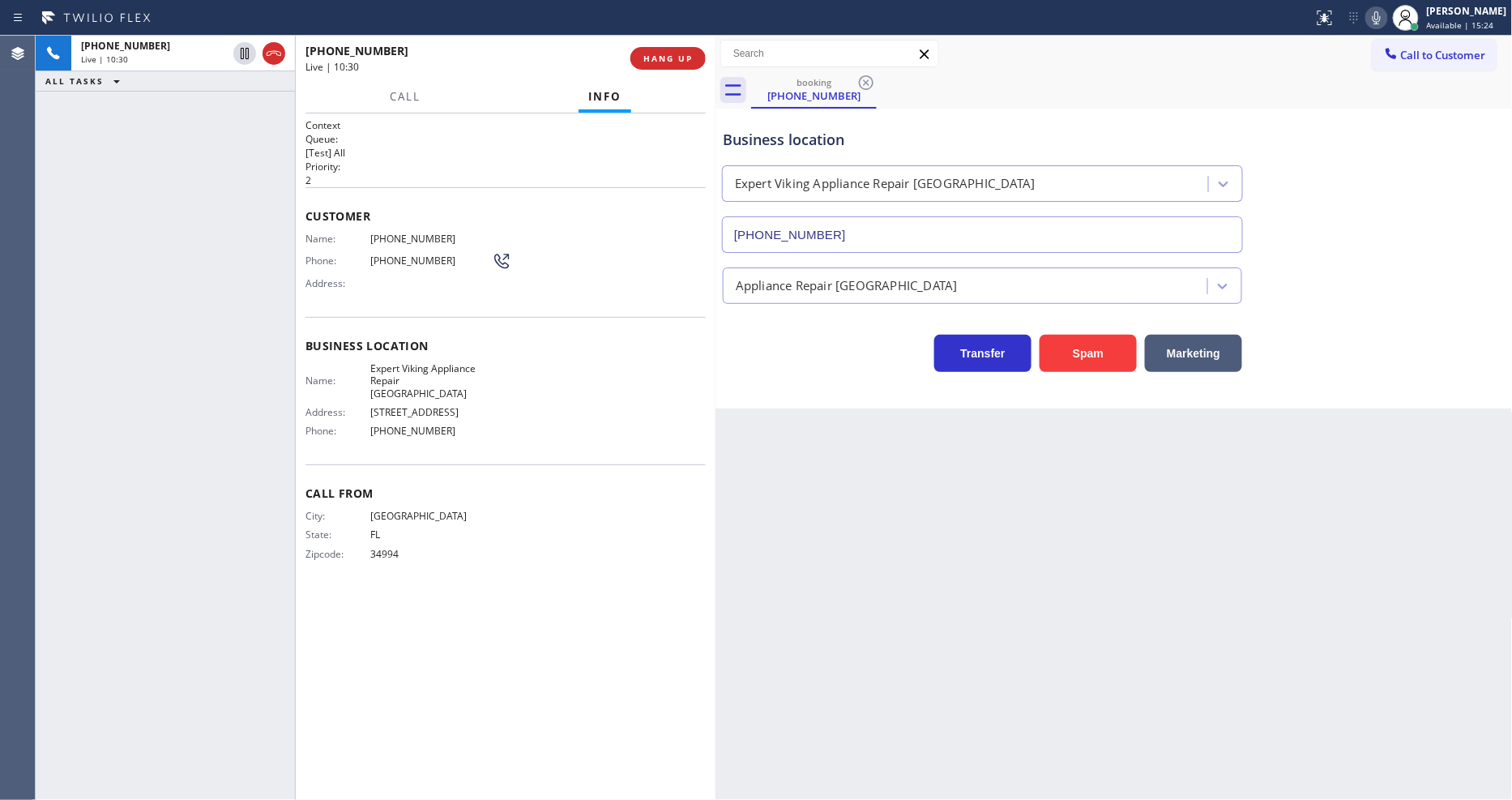
drag, startPoint x: 132, startPoint y: 173, endPoint x: 327, endPoint y: 24, distance: 245.4
click at [132, 173] on div "+15616324850 Live | 10:30 ALL TASKS ALL TASKS ACTIVE TASKS TASKS IN WRAP UP" at bounding box center [165, 417] width 259 height 764
click at [167, 227] on div "+15616324850 Live | 10:57 ALL TASKS ALL TASKS ACTIVE TASKS TASKS IN WRAP UP" at bounding box center [165, 417] width 259 height 764
click at [1360, 18] on icon at bounding box center [1377, 17] width 19 height 19
click at [1360, 18] on icon at bounding box center [1377, 18] width 8 height 13
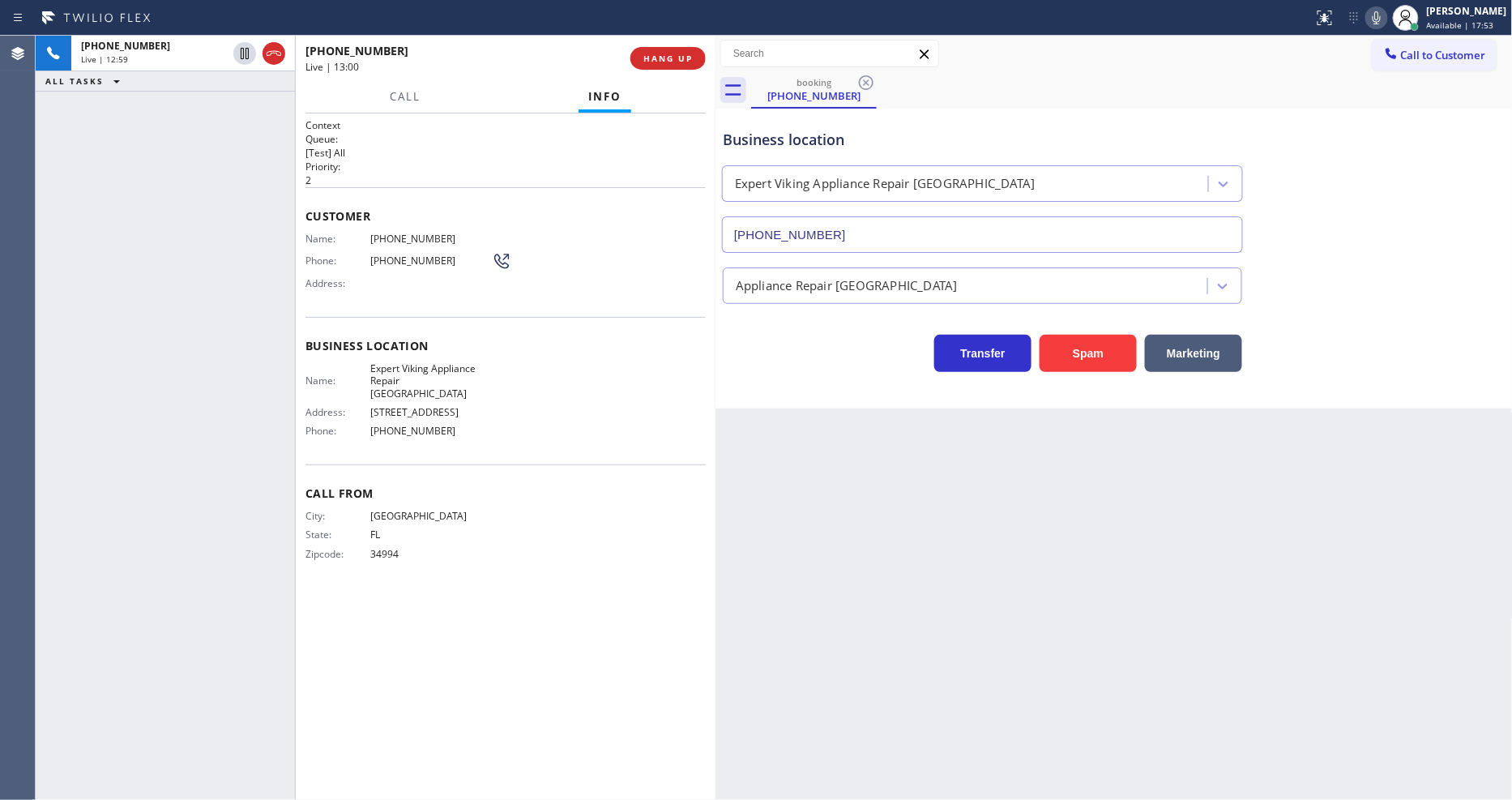
click at [677, 485] on span "Call From" at bounding box center [505, 493] width 400 height 15
click at [1360, 20] on icon at bounding box center [1377, 17] width 19 height 19
click at [840, 547] on div "Back to Dashboard Change Sender ID Customers Technicians Select a contact Outbo…" at bounding box center [1114, 417] width 797 height 764
click at [236, 107] on icon at bounding box center [245, 109] width 19 height 19
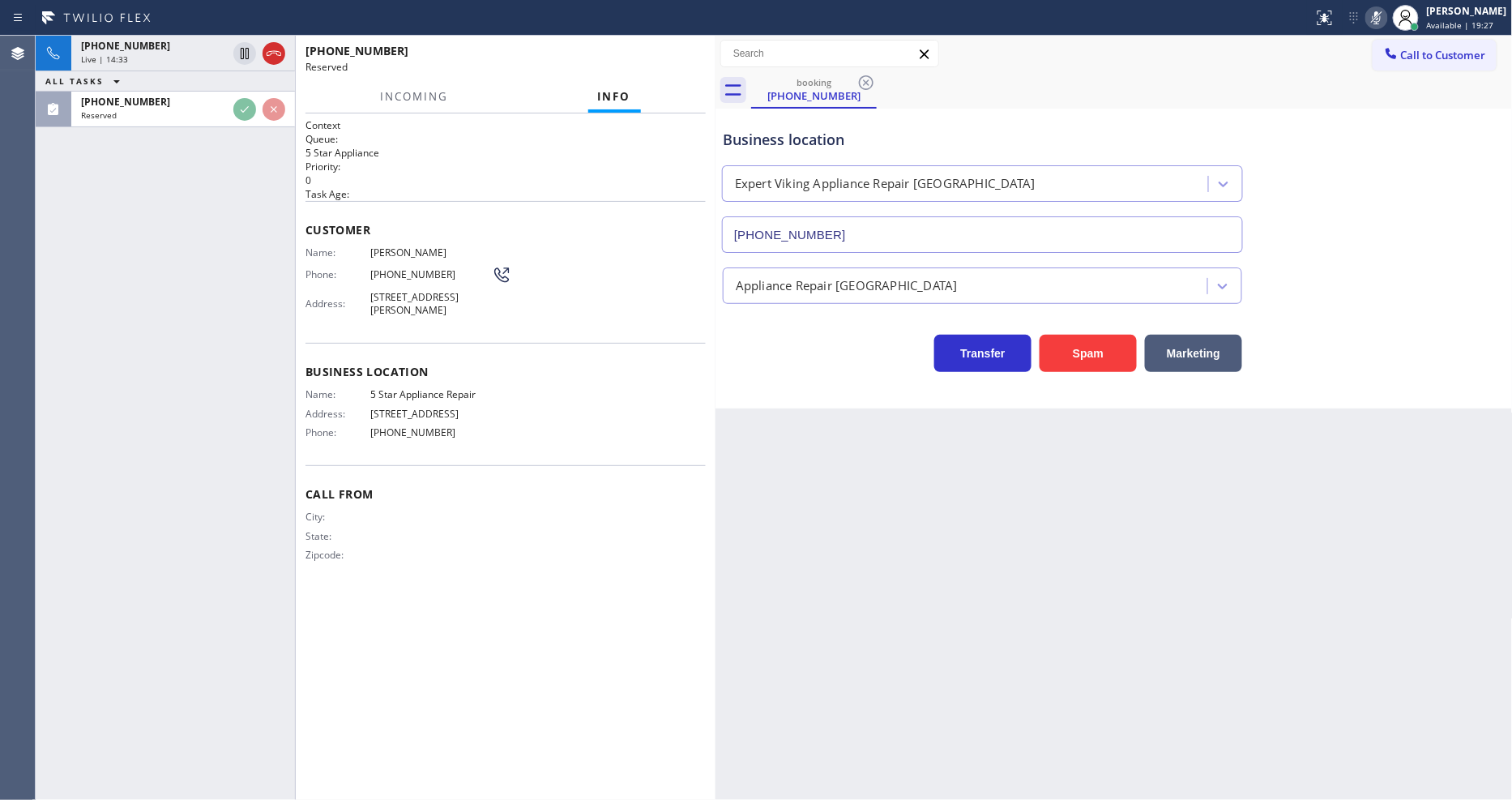
click at [225, 254] on div "+15616324850 Live | 14:33 ALL TASKS ALL TASKS ACTIVE TASKS TASKS IN WRAP UP (85…" at bounding box center [165, 417] width 259 height 764
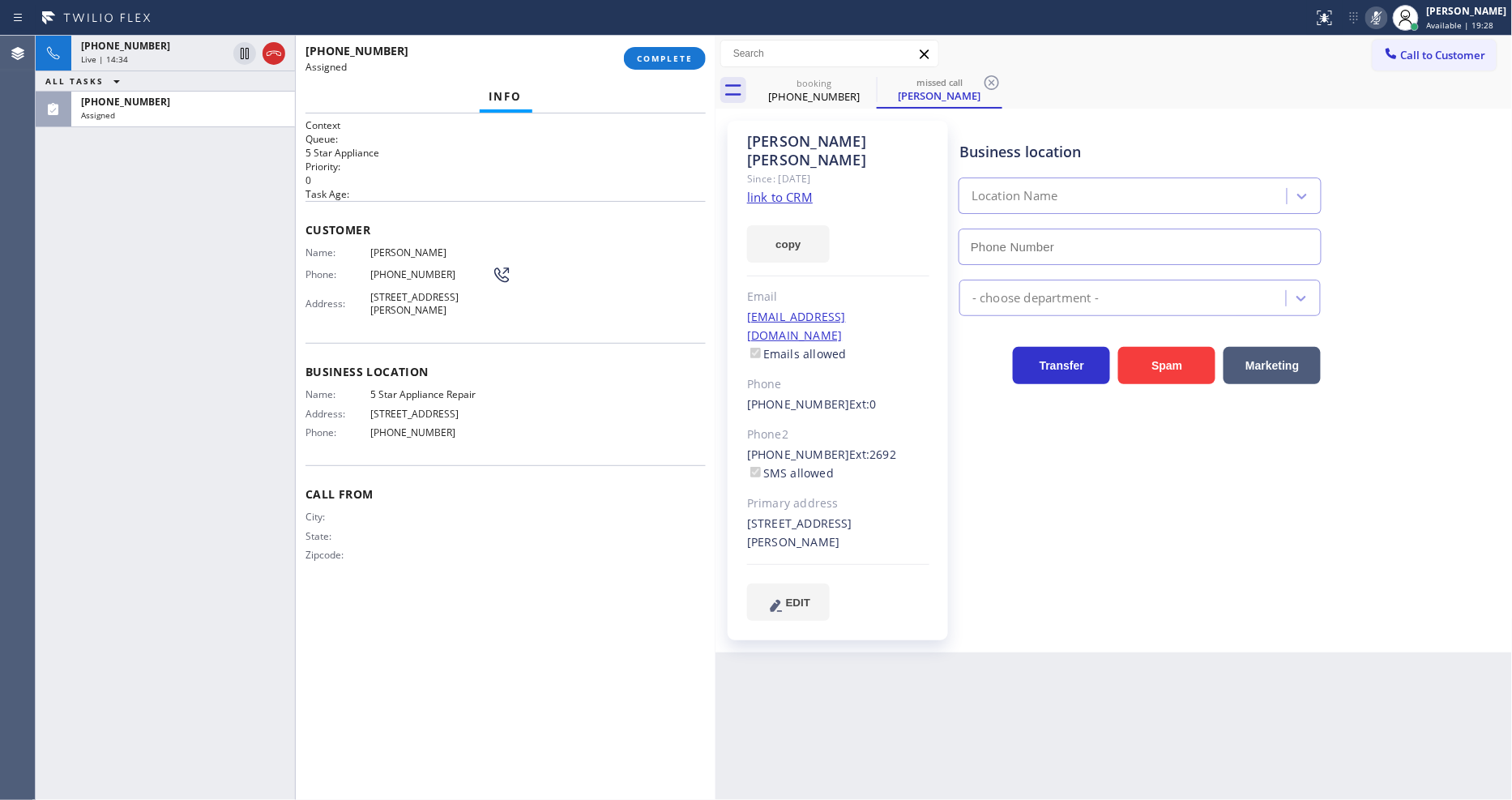
type input "[PHONE_NUMBER]"
click at [768, 189] on link "link to CRM" at bounding box center [780, 197] width 65 height 16
click at [412, 342] on div "Business location Name: 5 Star Appliance Repair Address: 510 Foothill Rd Phone:…" at bounding box center [505, 404] width 400 height 123
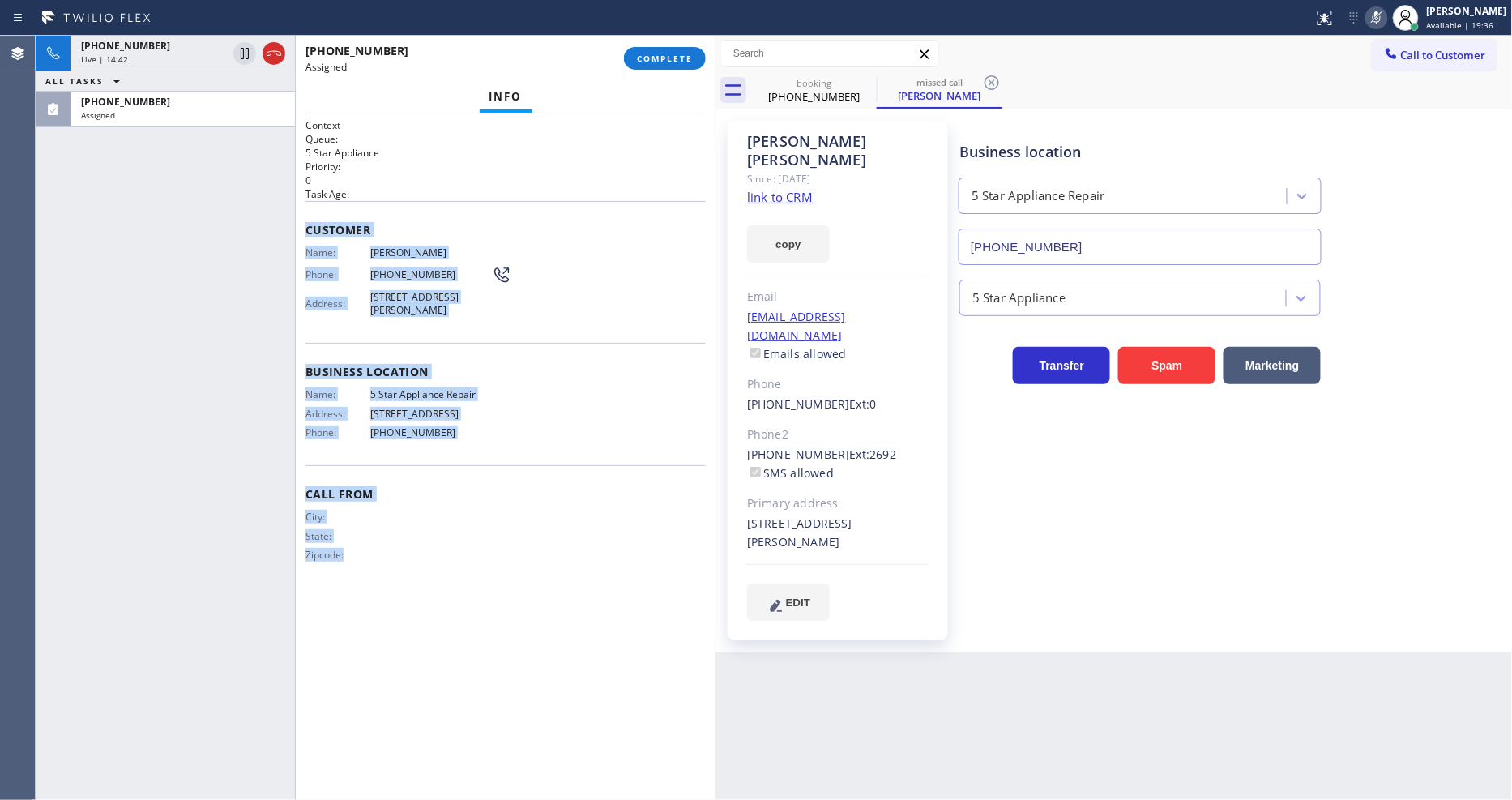
drag, startPoint x: 304, startPoint y: 217, endPoint x: 524, endPoint y: 524, distance: 377.7
click at [471, 613] on div "Context Queue: 5 Star Appliance Priority: 0 Task Age: Customer Name: Jas Johal …" at bounding box center [505, 456] width 419 height 686
copy div "Customer Name: Jas Johal Phone: (855) 731-4952 Address: 2216 Clarke Ave, East P…"
click at [668, 65] on button "COMPLETE" at bounding box center [664, 59] width 82 height 23
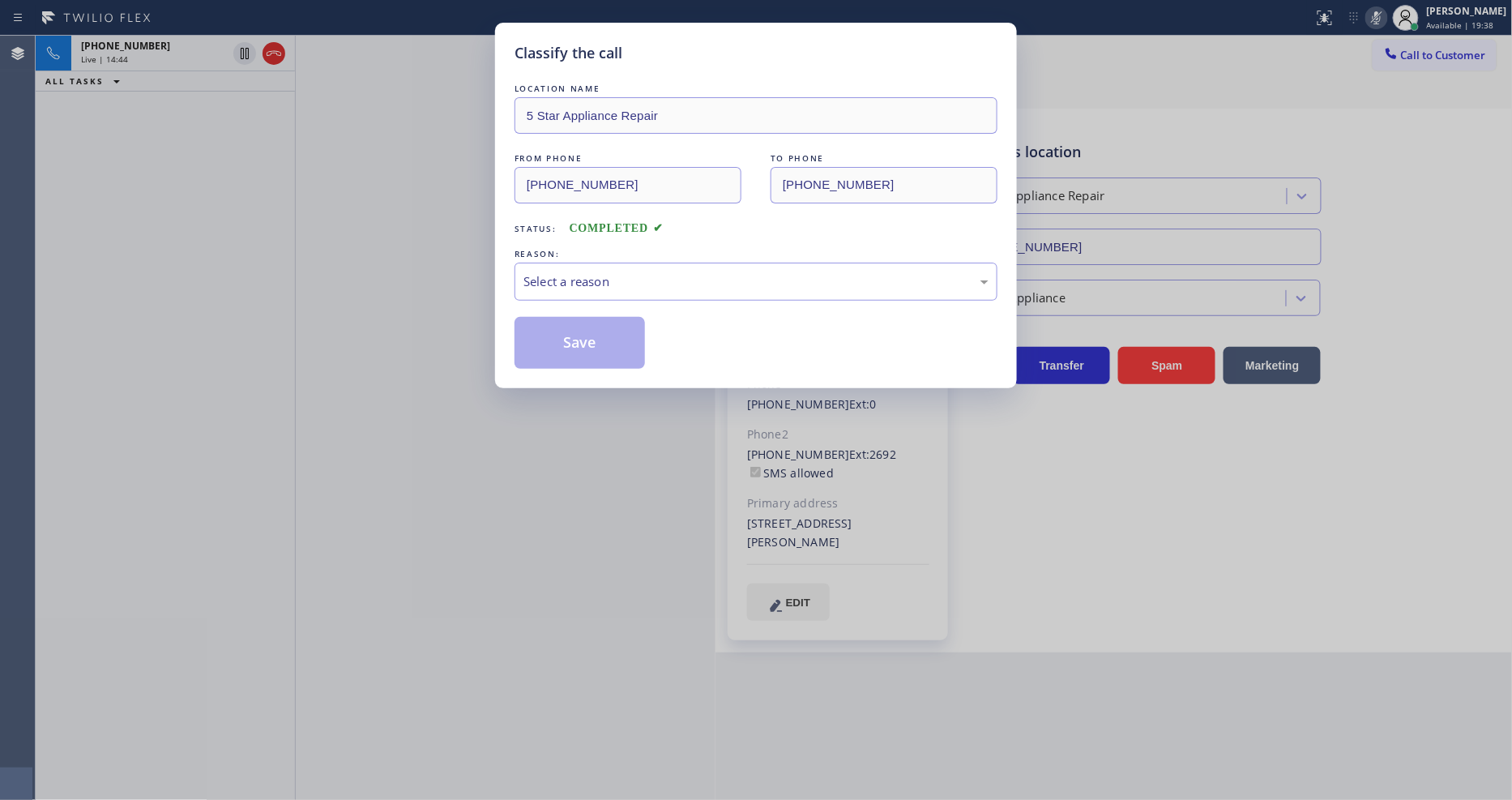
drag, startPoint x: 506, startPoint y: 280, endPoint x: 548, endPoint y: 289, distance: 43.0
click at [549, 275] on div "Select a reason" at bounding box center [756, 281] width 465 height 18
click at [552, 350] on button "Save" at bounding box center [579, 342] width 130 height 52
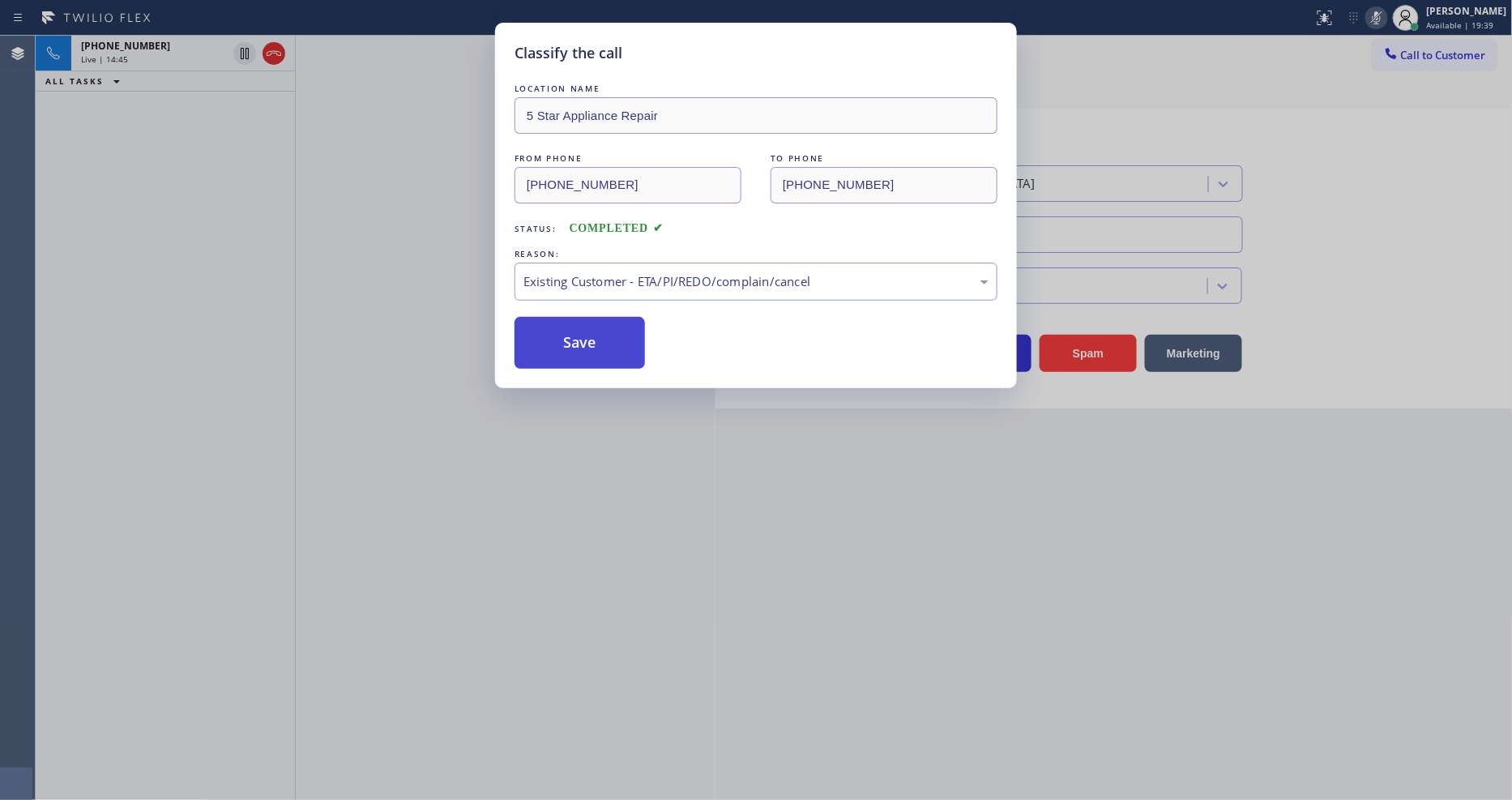
click at [552, 348] on button "Save" at bounding box center [579, 342] width 130 height 52
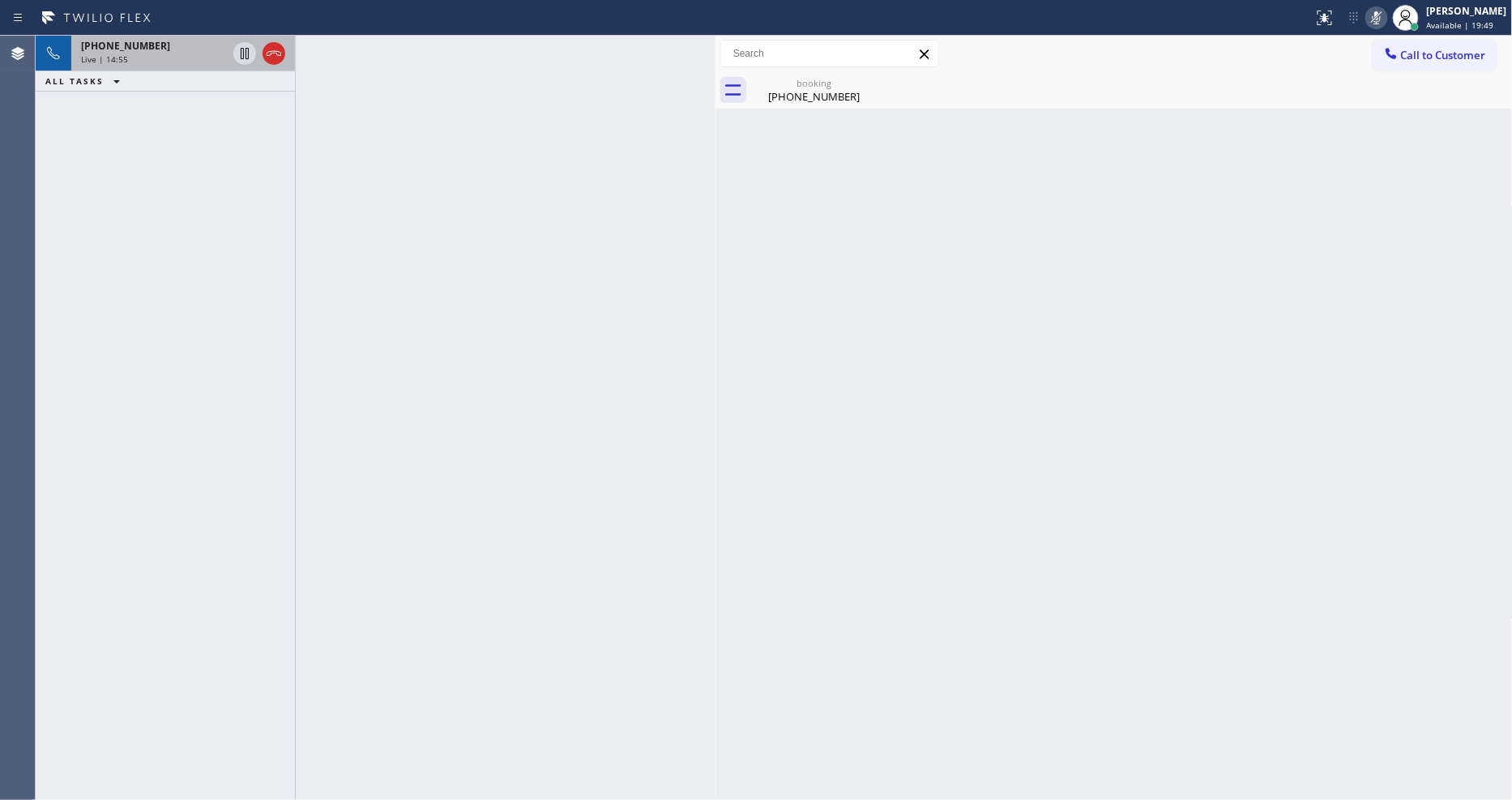
click at [177, 51] on div "+15616324850" at bounding box center [154, 46] width 146 height 13
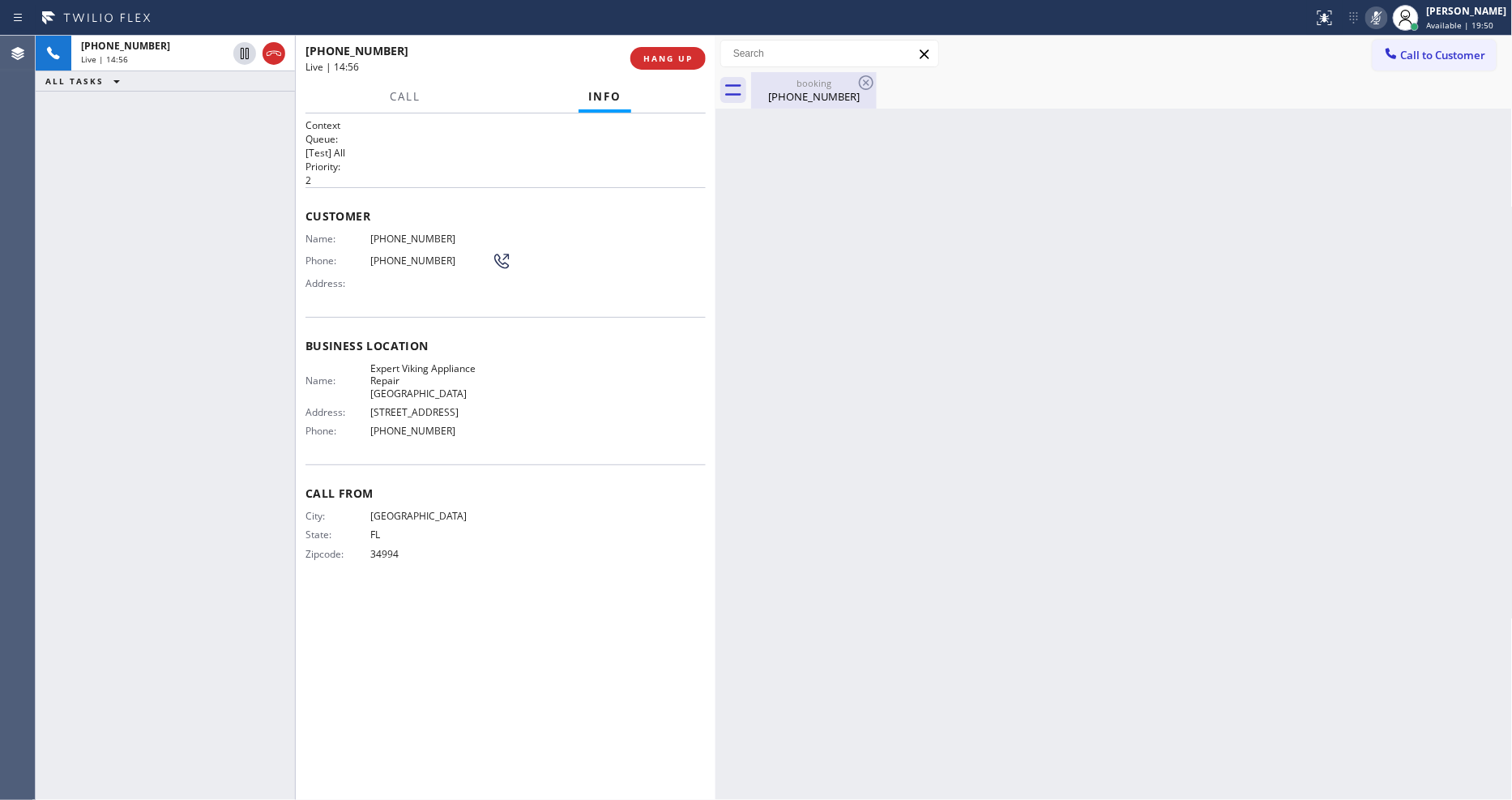
click at [820, 91] on div "(561) 632-4850" at bounding box center [815, 96] width 123 height 14
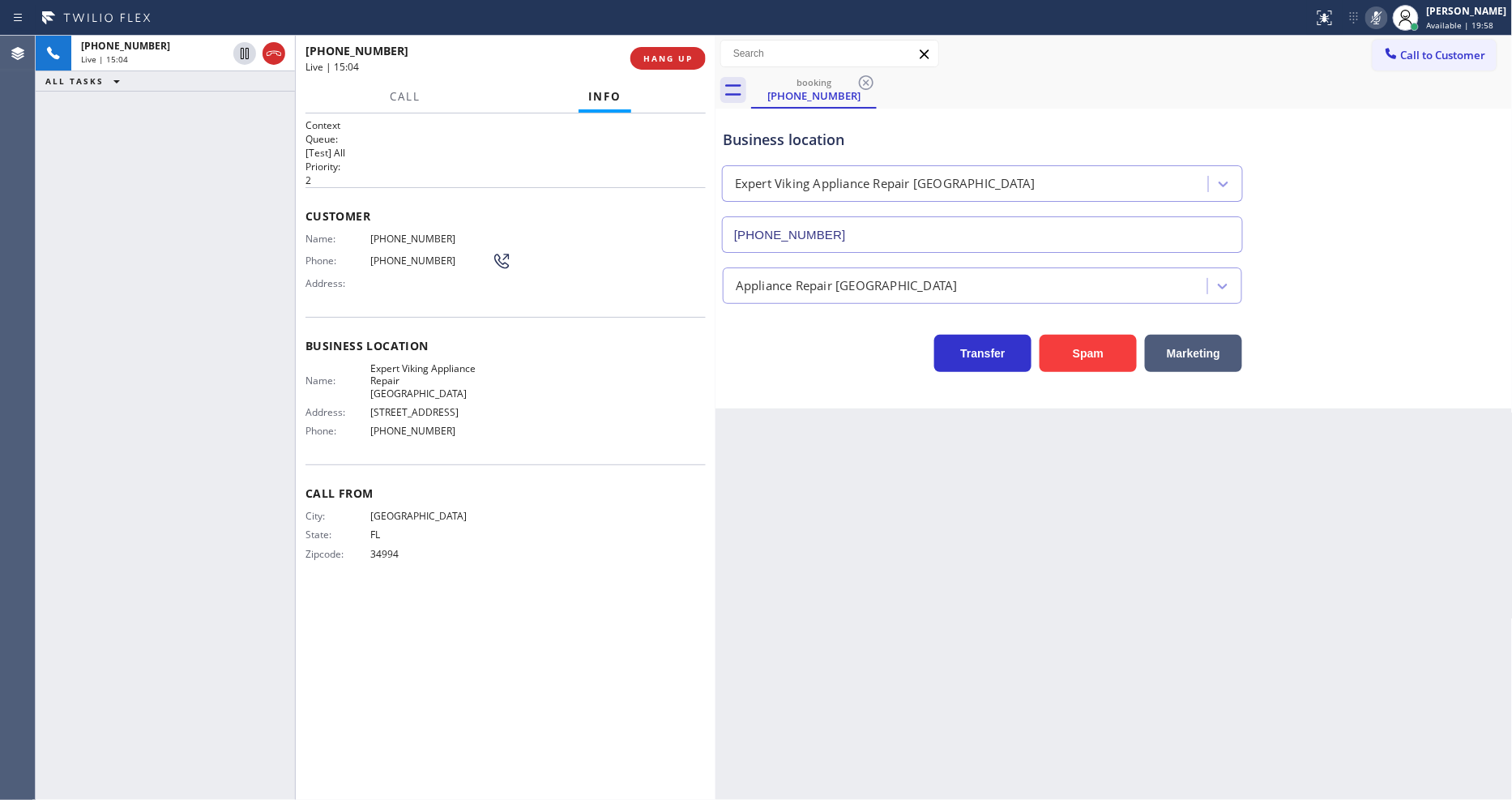
click at [57, 243] on div "+15616324850 Live | 15:04 ALL TASKS ALL TASKS ACTIVE TASKS TASKS IN WRAP UP" at bounding box center [165, 417] width 259 height 764
click at [1360, 21] on icon at bounding box center [1377, 18] width 8 height 13
click at [528, 531] on div "City: PALM BEACH State: FL Zipcode: 34994" at bounding box center [505, 537] width 400 height 57
click at [418, 406] on span "470 Columbia Dr," at bounding box center [431, 412] width 122 height 12
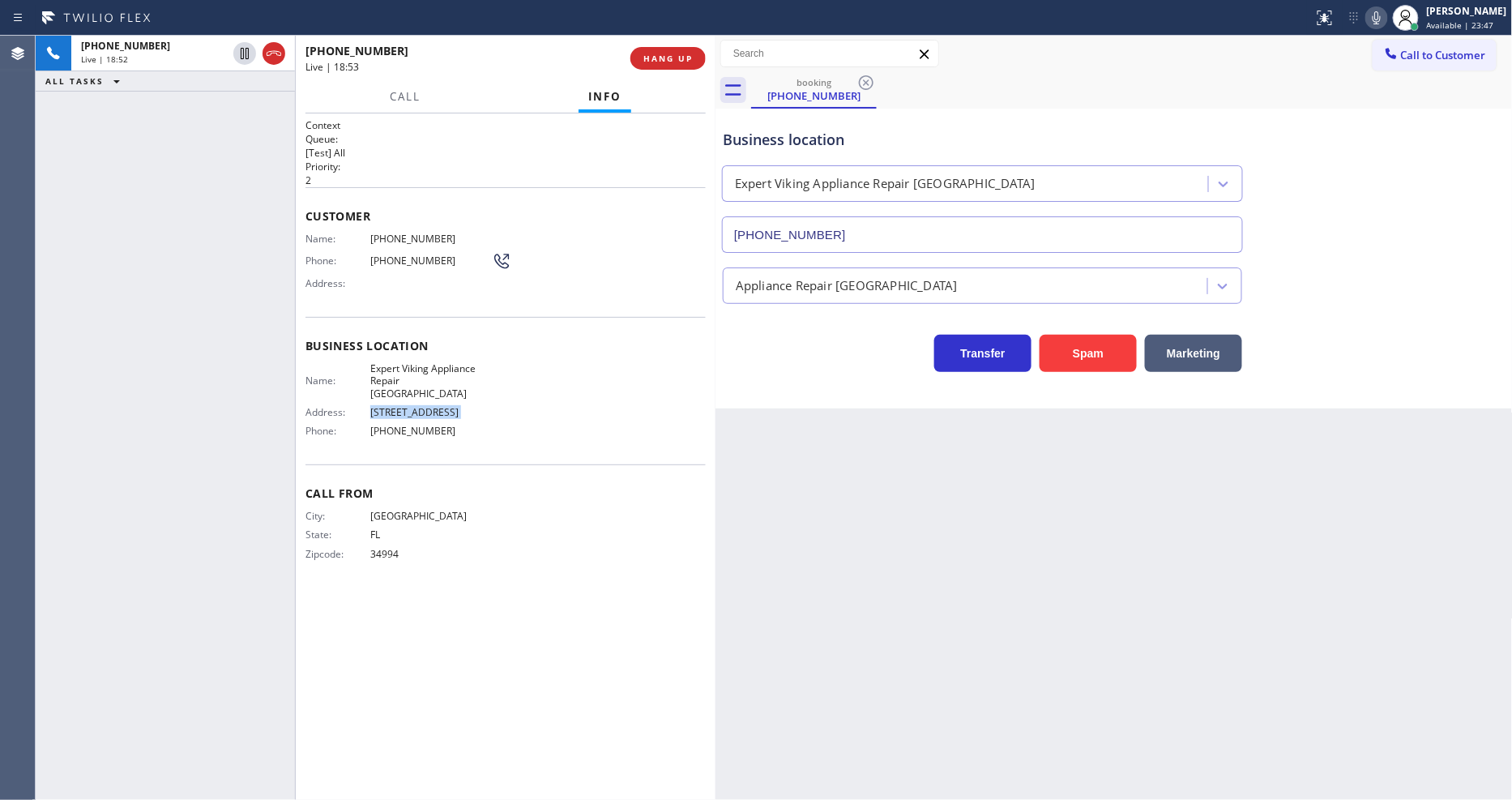
click at [418, 406] on span "470 Columbia Dr," at bounding box center [431, 412] width 122 height 12
copy span "470 Columbia Dr,"
click at [552, 534] on div "City: PALM BEACH State: FL Zipcode: 34994" at bounding box center [505, 537] width 400 height 57
click at [492, 561] on div "Call From City: PALM BEACH State: FL Zipcode: 34994" at bounding box center [505, 526] width 400 height 123
click at [676, 59] on span "HANG UP" at bounding box center [669, 59] width 50 height 12
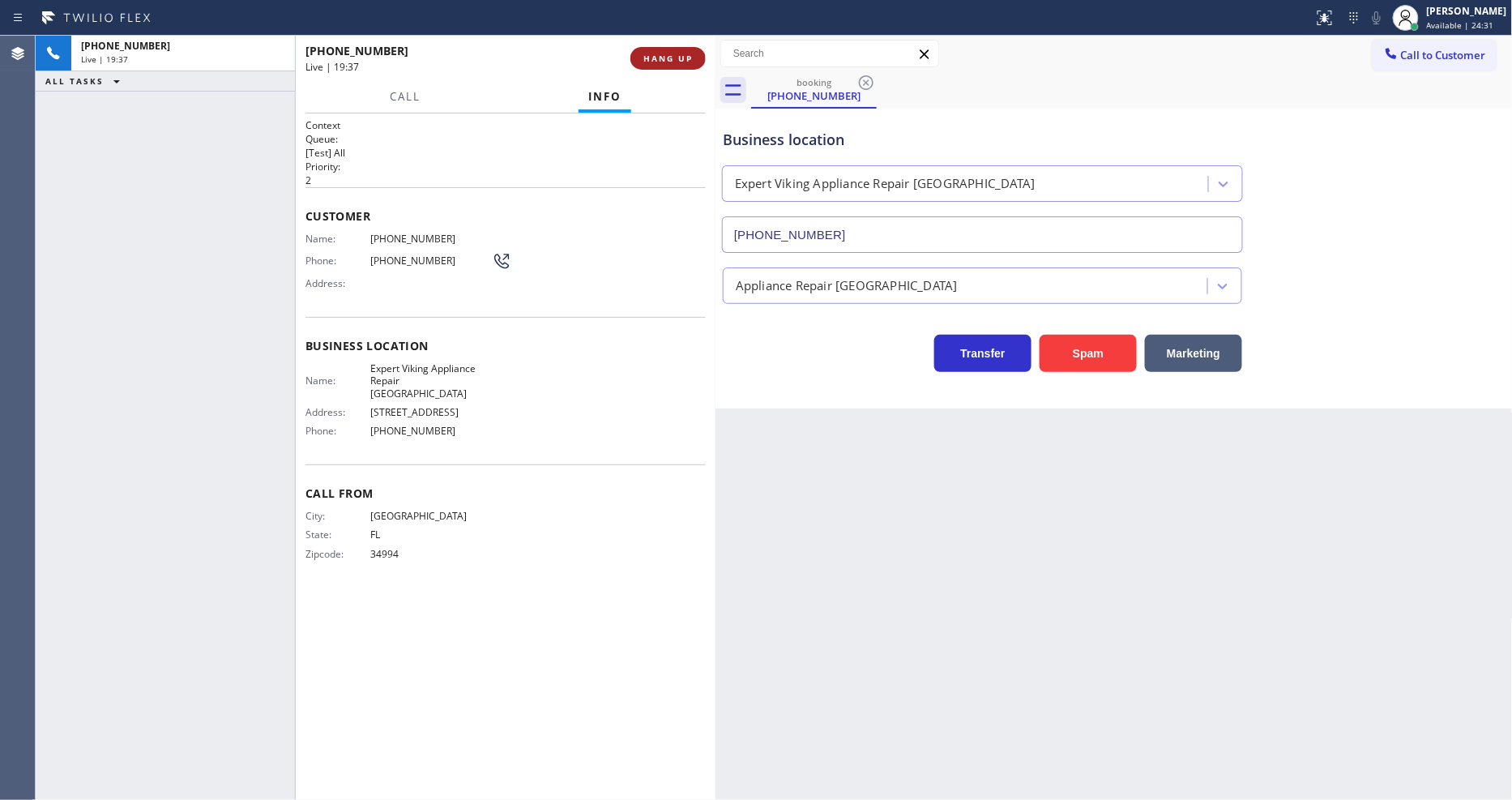
click at [676, 59] on span "HANG UP" at bounding box center [669, 59] width 50 height 12
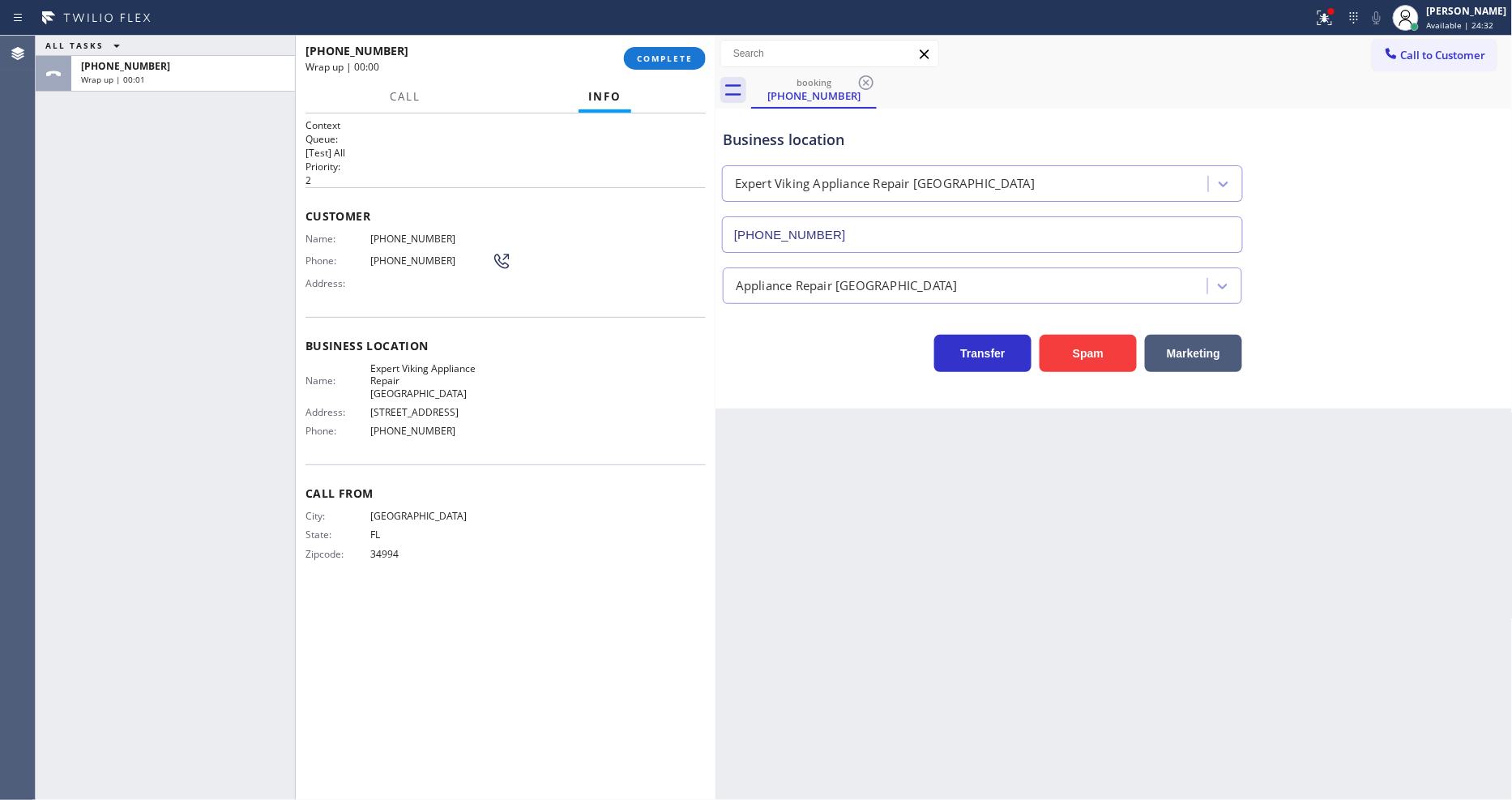
click at [560, 288] on div "Name: (561) 632-4850 Phone: (561) 632-4850 Address:" at bounding box center [505, 264] width 400 height 64
click at [664, 55] on span "COMPLETE" at bounding box center [665, 59] width 56 height 12
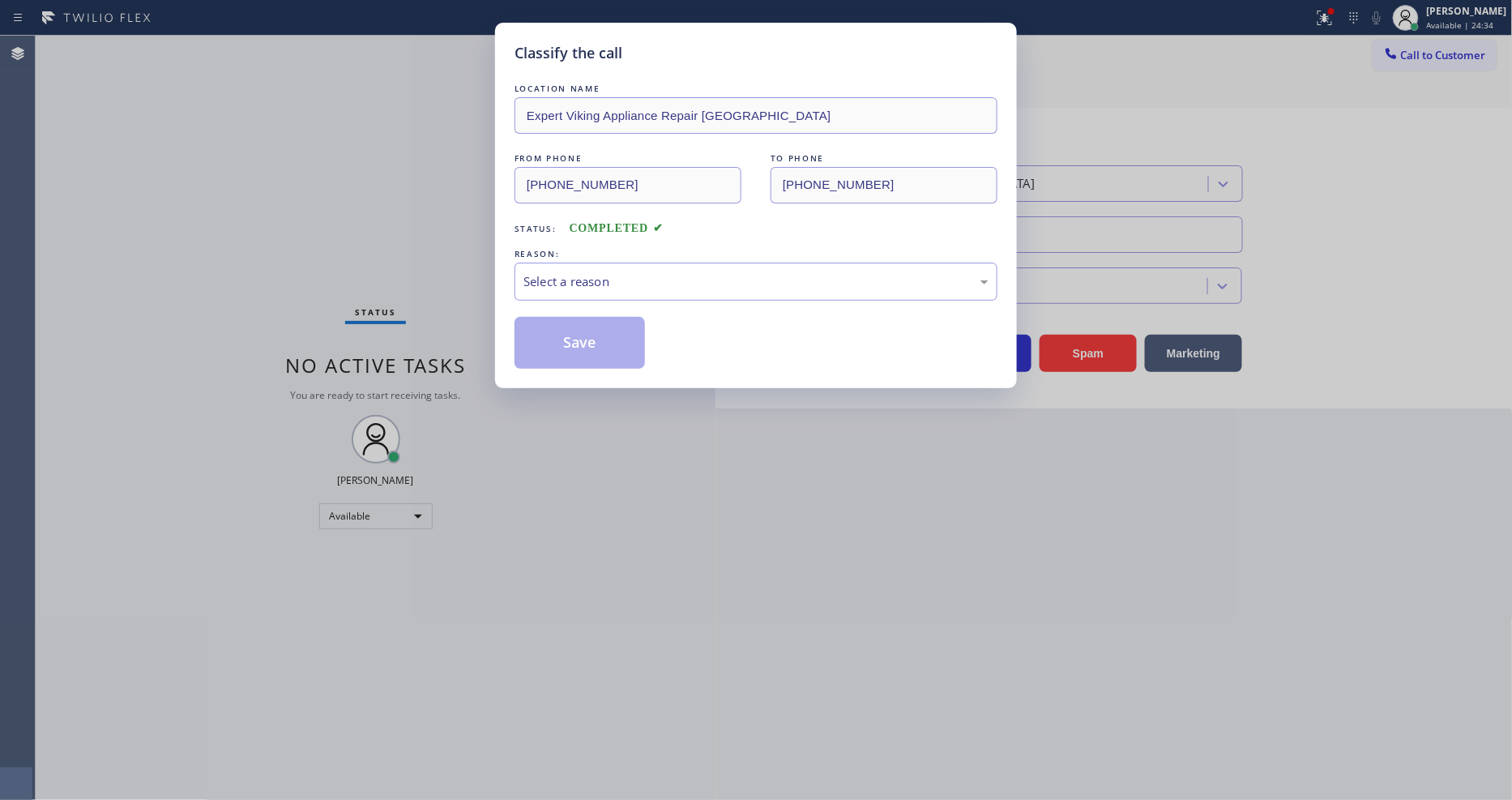
click at [547, 289] on div "Select a reason" at bounding box center [755, 282] width 483 height 38
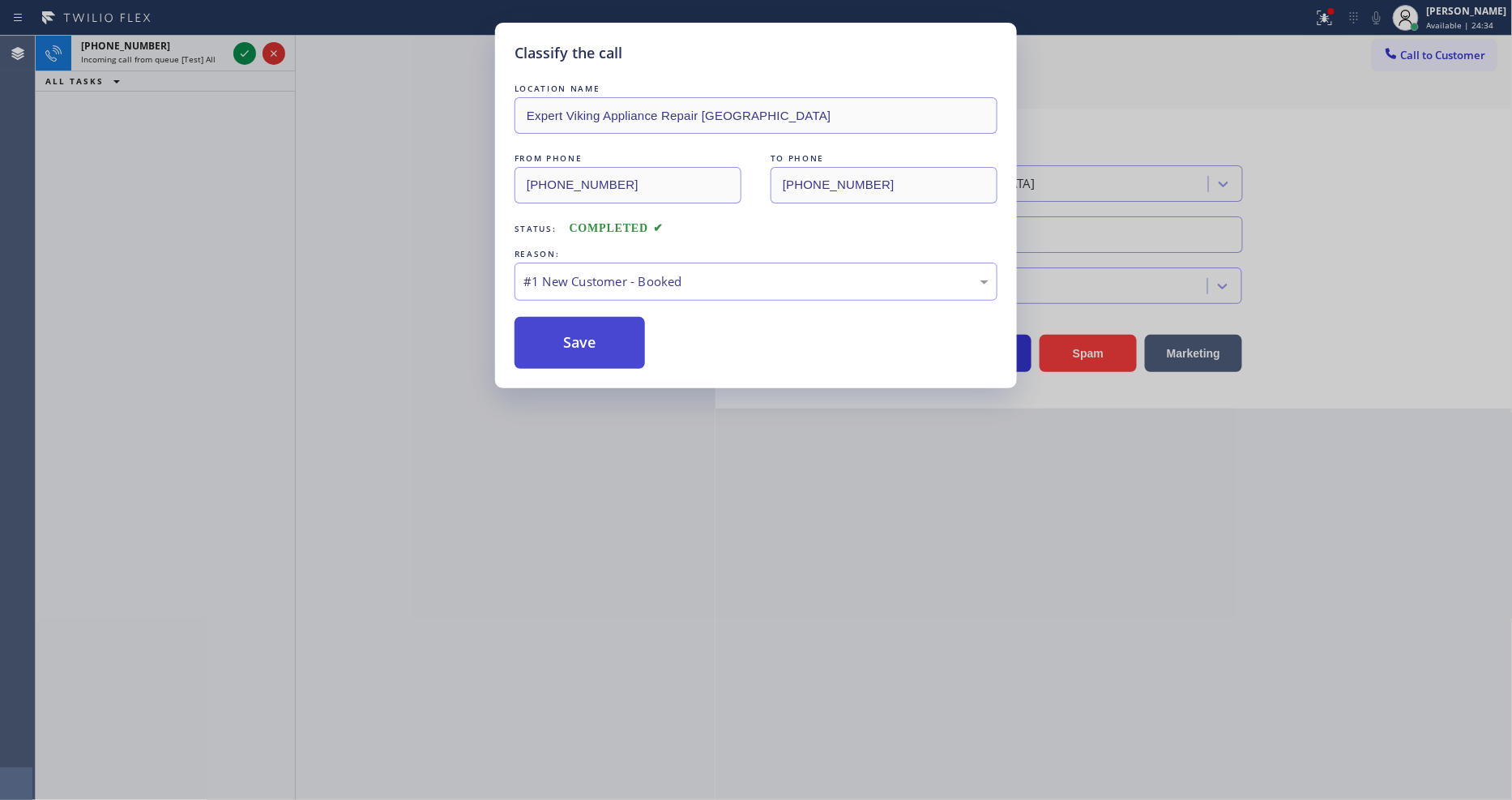
click at [539, 321] on button "Save" at bounding box center [579, 342] width 130 height 52
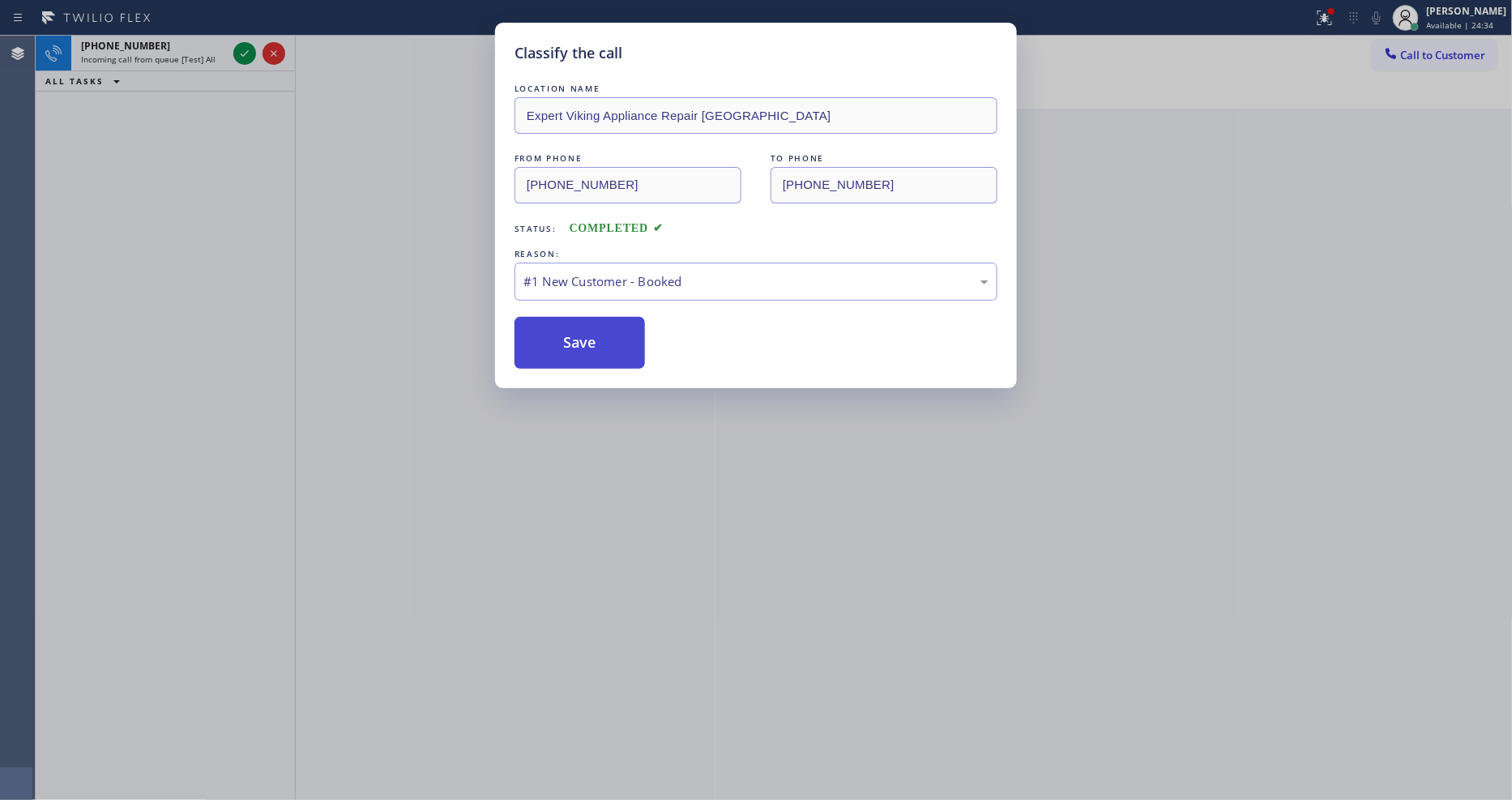
click at [539, 321] on button "Save" at bounding box center [579, 342] width 130 height 52
drag, startPoint x: 539, startPoint y: 321, endPoint x: 357, endPoint y: 65, distance: 314.1
click at [539, 322] on button "Save" at bounding box center [579, 342] width 130 height 52
click at [242, 53] on div "Classify the call LOCATION NAME Expert Viking Appliance Repair West Palm Beach …" at bounding box center [756, 400] width 1512 height 800
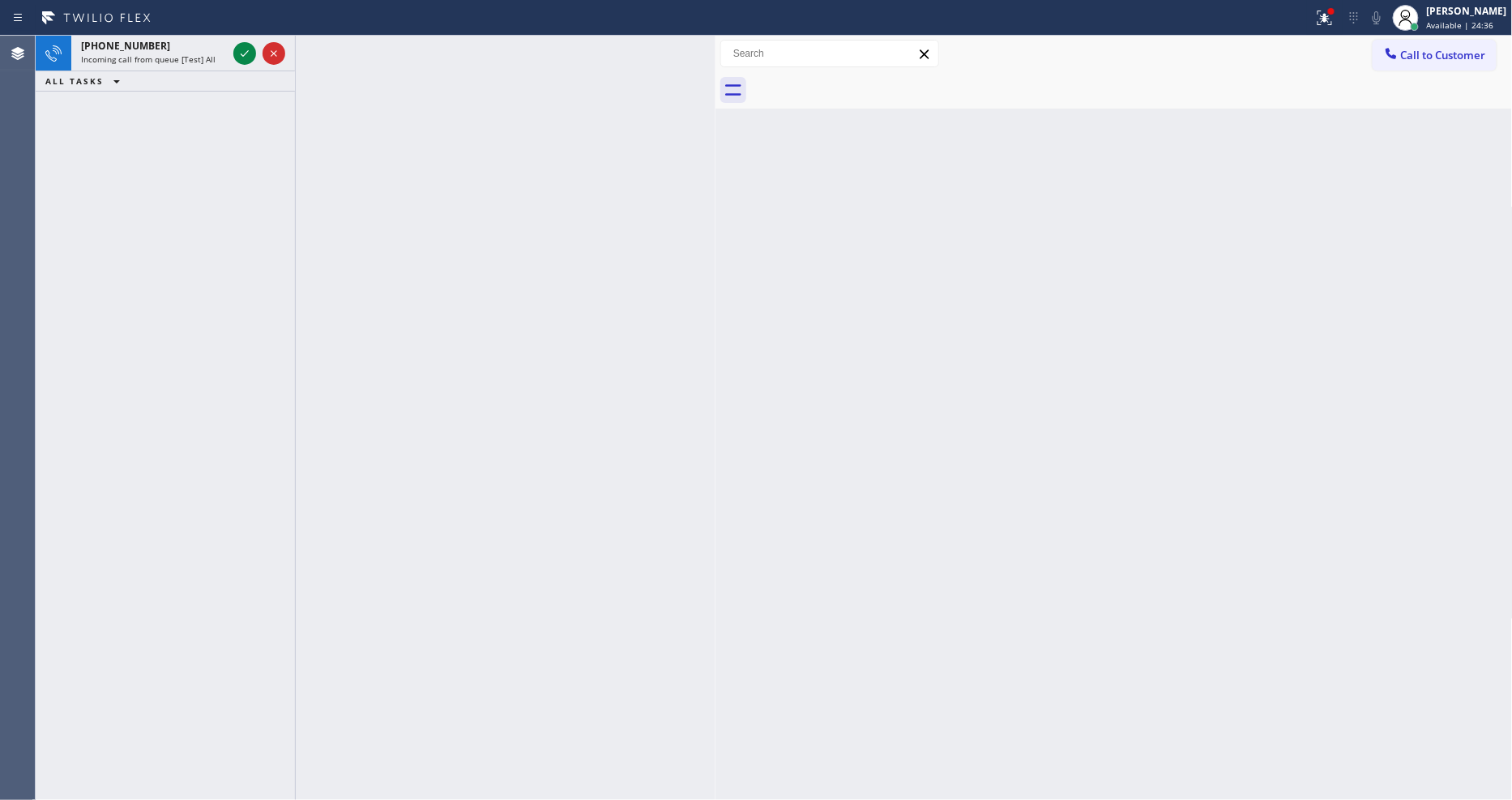
click at [243, 53] on div "Classify the call LOCATION NAME LuxFix Solutions FROM PHONE (908) 532-7759 TO P…" at bounding box center [773, 417] width 1477 height 764
click at [243, 53] on icon at bounding box center [245, 54] width 19 height 19
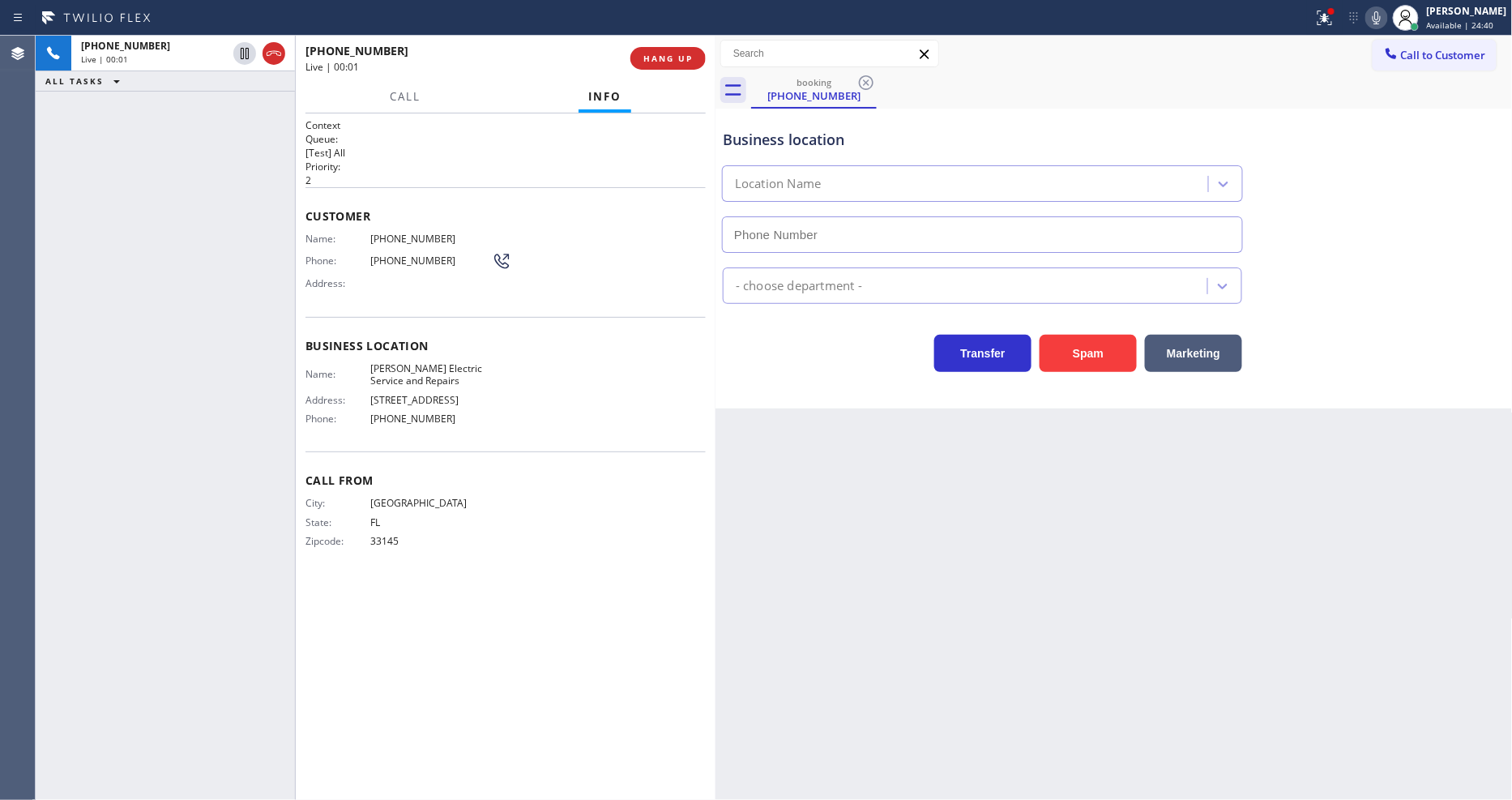
type input "(305) 680-5905"
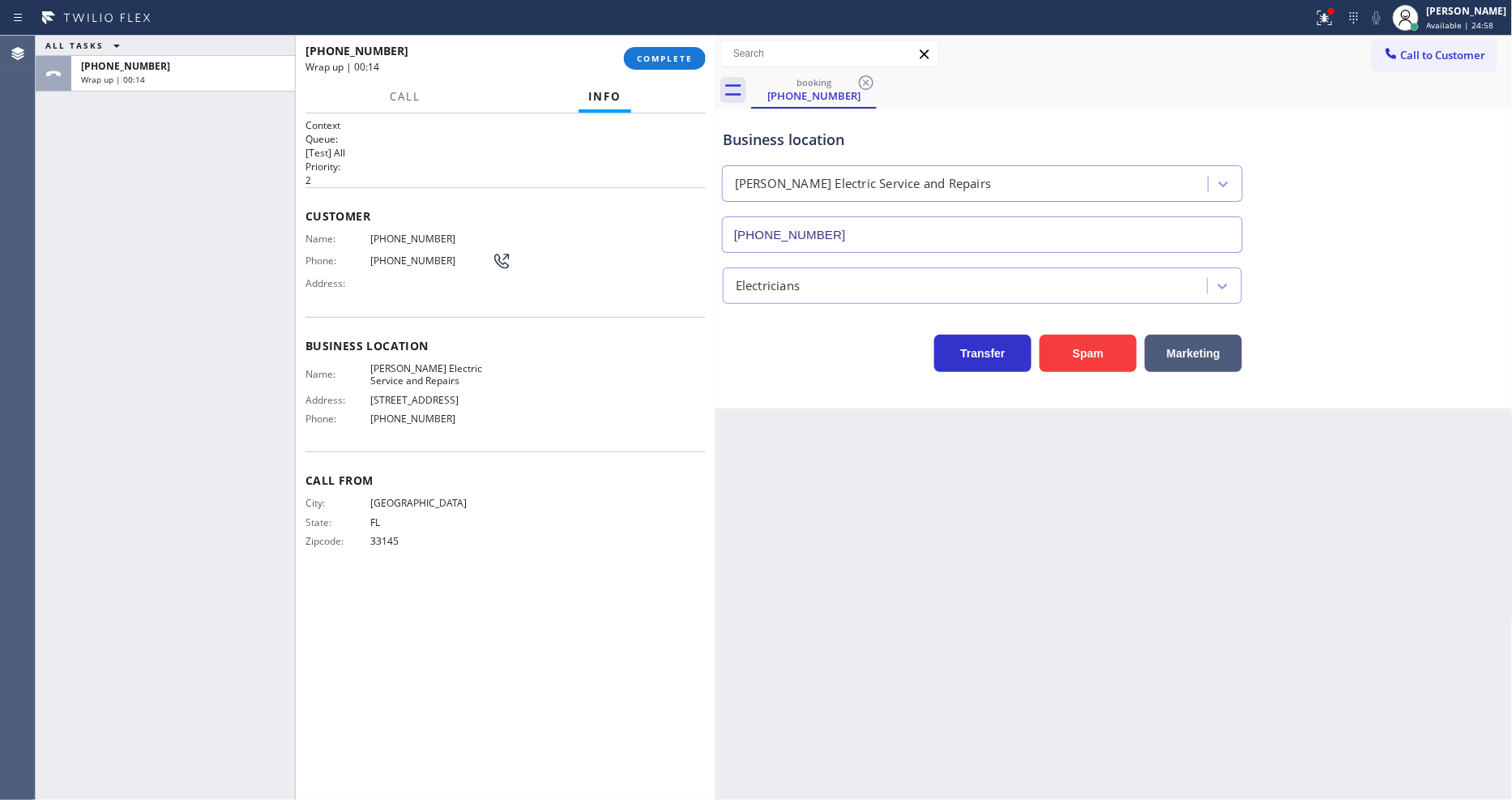
drag, startPoint x: 242, startPoint y: 219, endPoint x: 338, endPoint y: 182, distance: 102.9
click at [242, 219] on div "ALL TASKS ALL TASKS ACTIVE TASKS TASKS IN WRAP UP +13053003554 Wrap up | 00:14" at bounding box center [165, 417] width 259 height 764
click at [669, 50] on button "COMPLETE" at bounding box center [664, 59] width 82 height 23
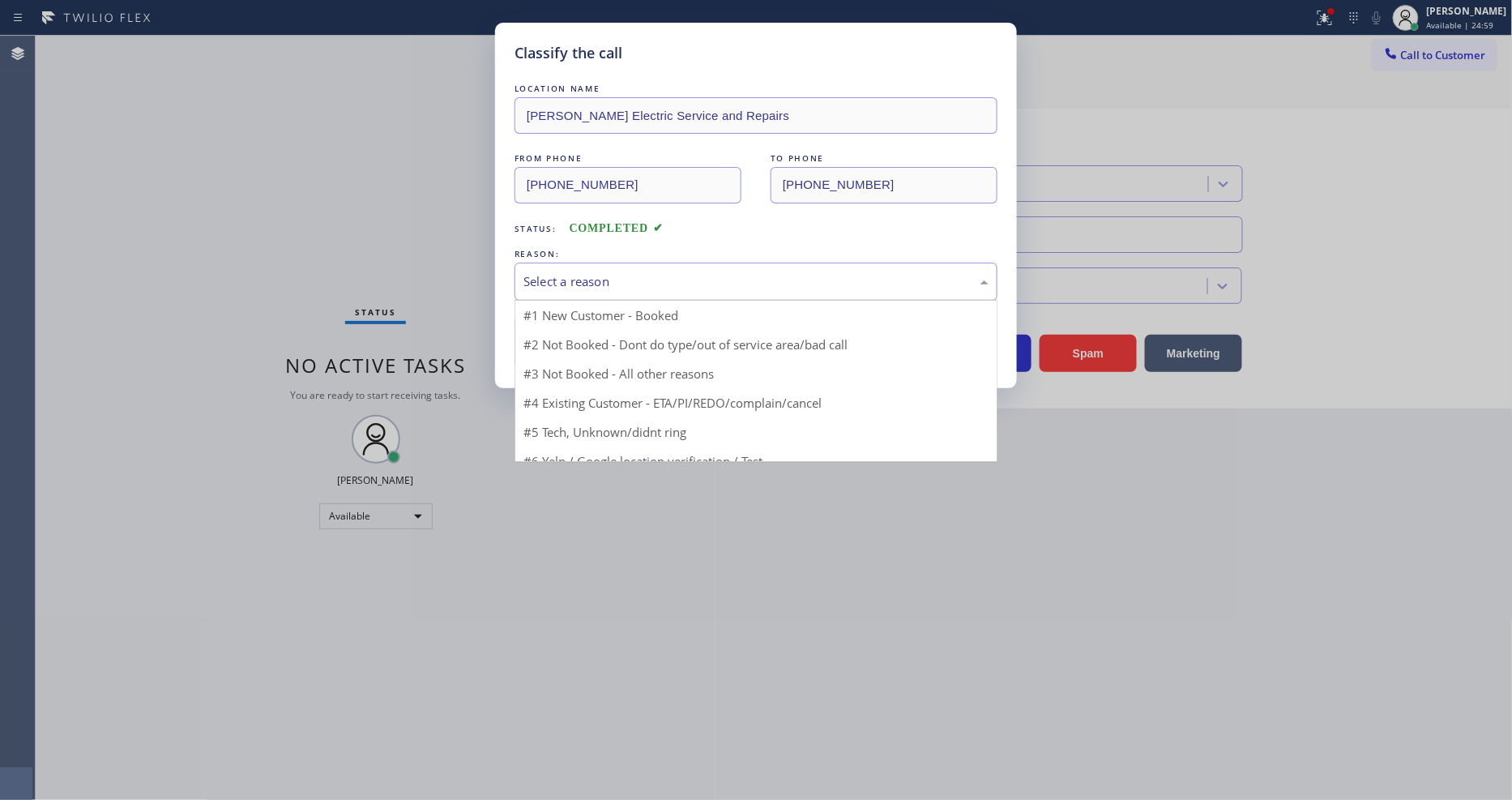
click at [551, 265] on div "Select a reason" at bounding box center [755, 282] width 483 height 38
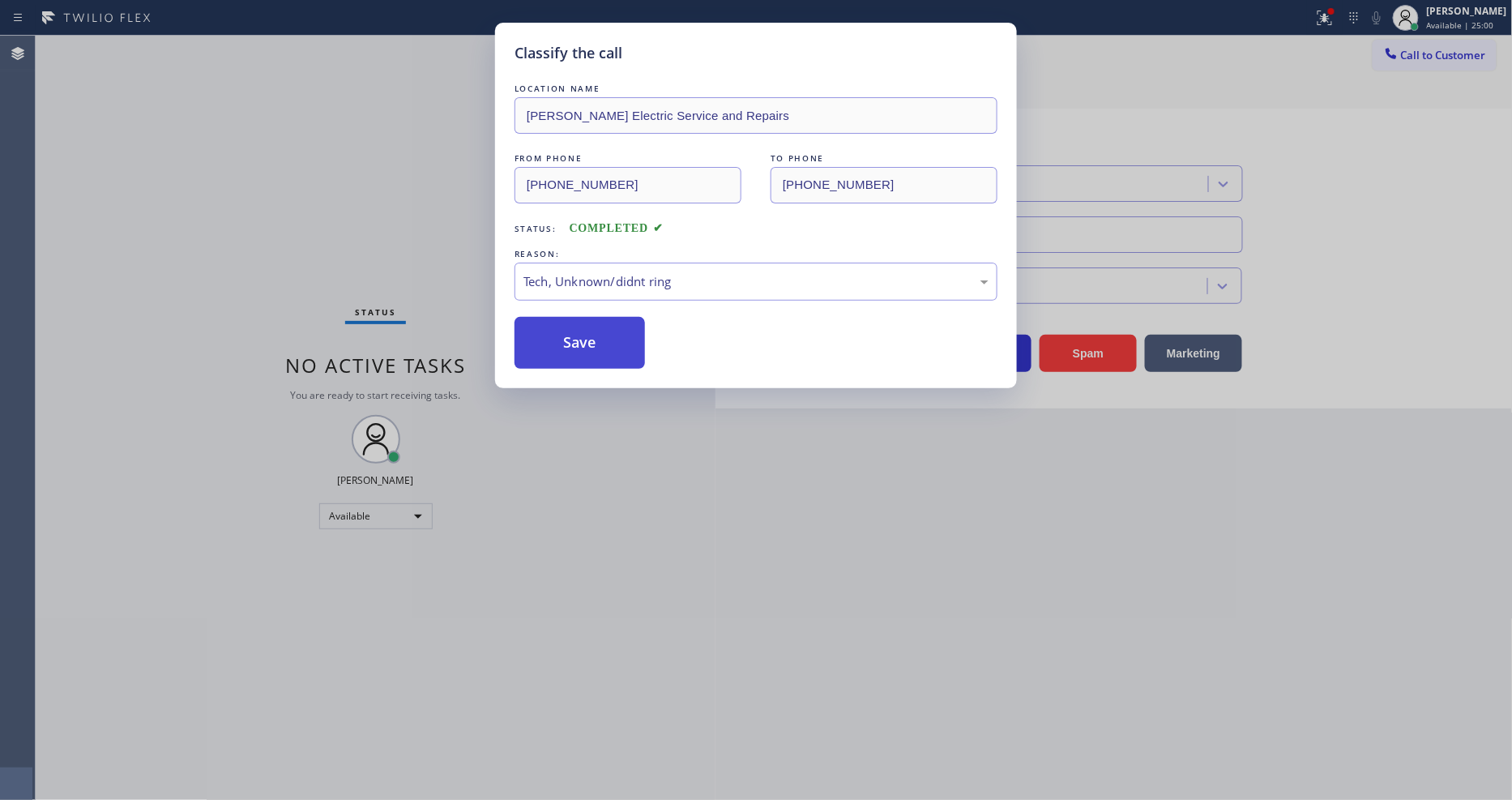
click at [583, 338] on button "Save" at bounding box center [579, 342] width 130 height 52
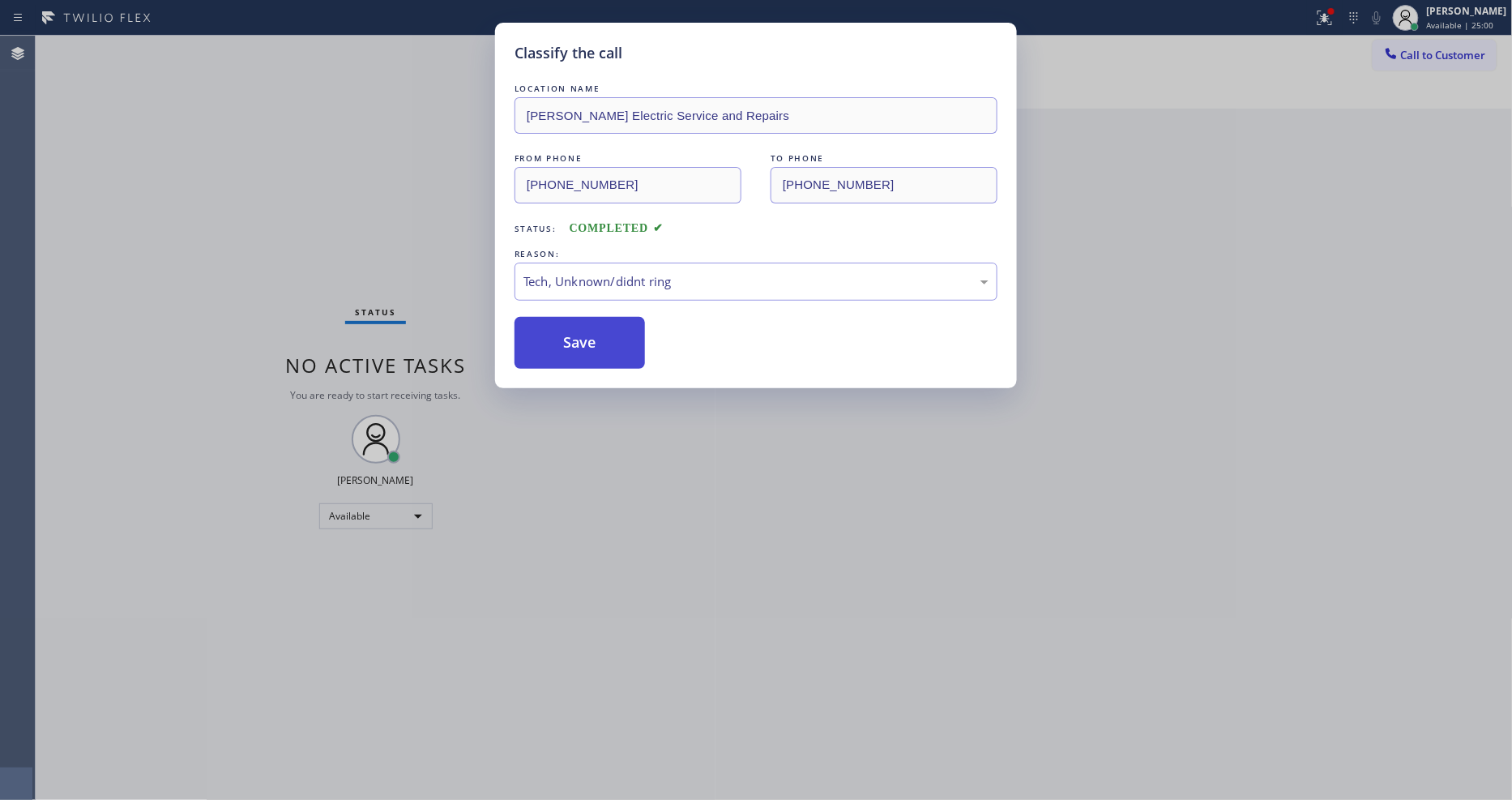
click at [583, 338] on button "Save" at bounding box center [579, 342] width 130 height 52
drag, startPoint x: 583, startPoint y: 338, endPoint x: 524, endPoint y: 781, distance: 446.9
click at [584, 343] on button "Save" at bounding box center [579, 342] width 130 height 52
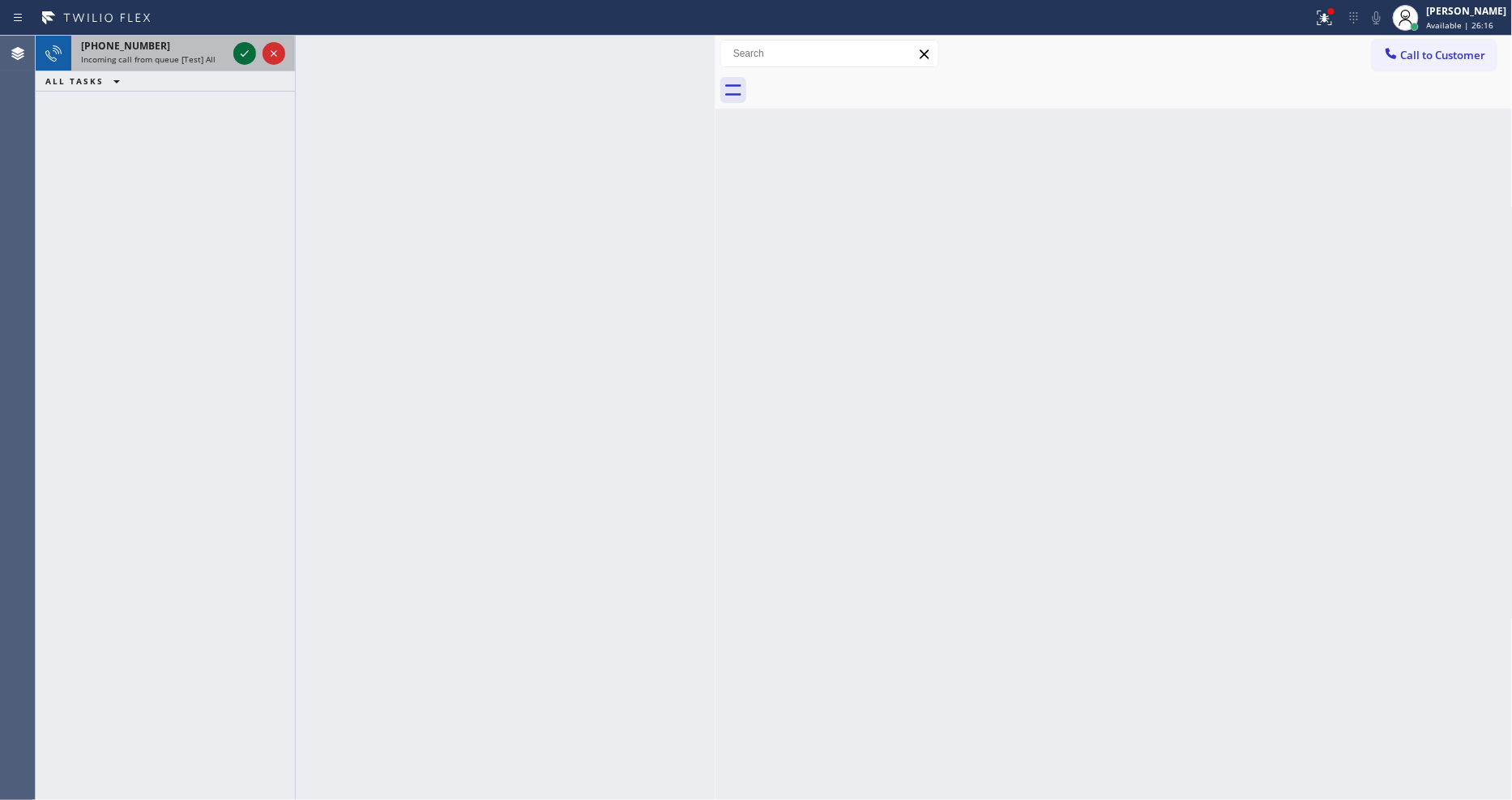
click at [243, 55] on icon at bounding box center [245, 53] width 8 height 7
click at [240, 53] on icon at bounding box center [245, 54] width 19 height 19
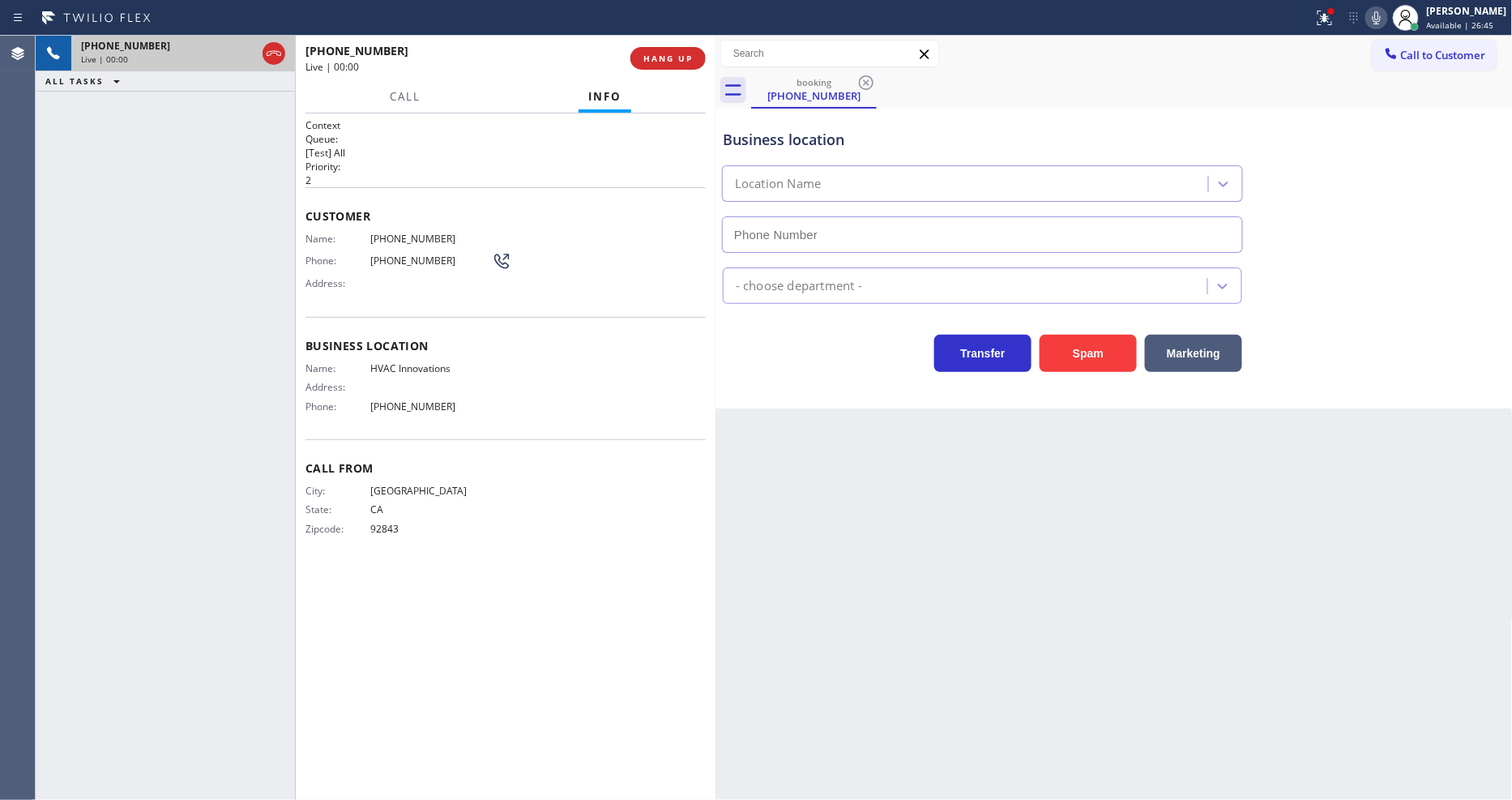
type input "(714) 909-1269"
click at [664, 70] on div "+17147031353 Live | 00:00 HANG UP" at bounding box center [505, 59] width 400 height 42
click at [664, 54] on span "HANG UP" at bounding box center [669, 59] width 50 height 12
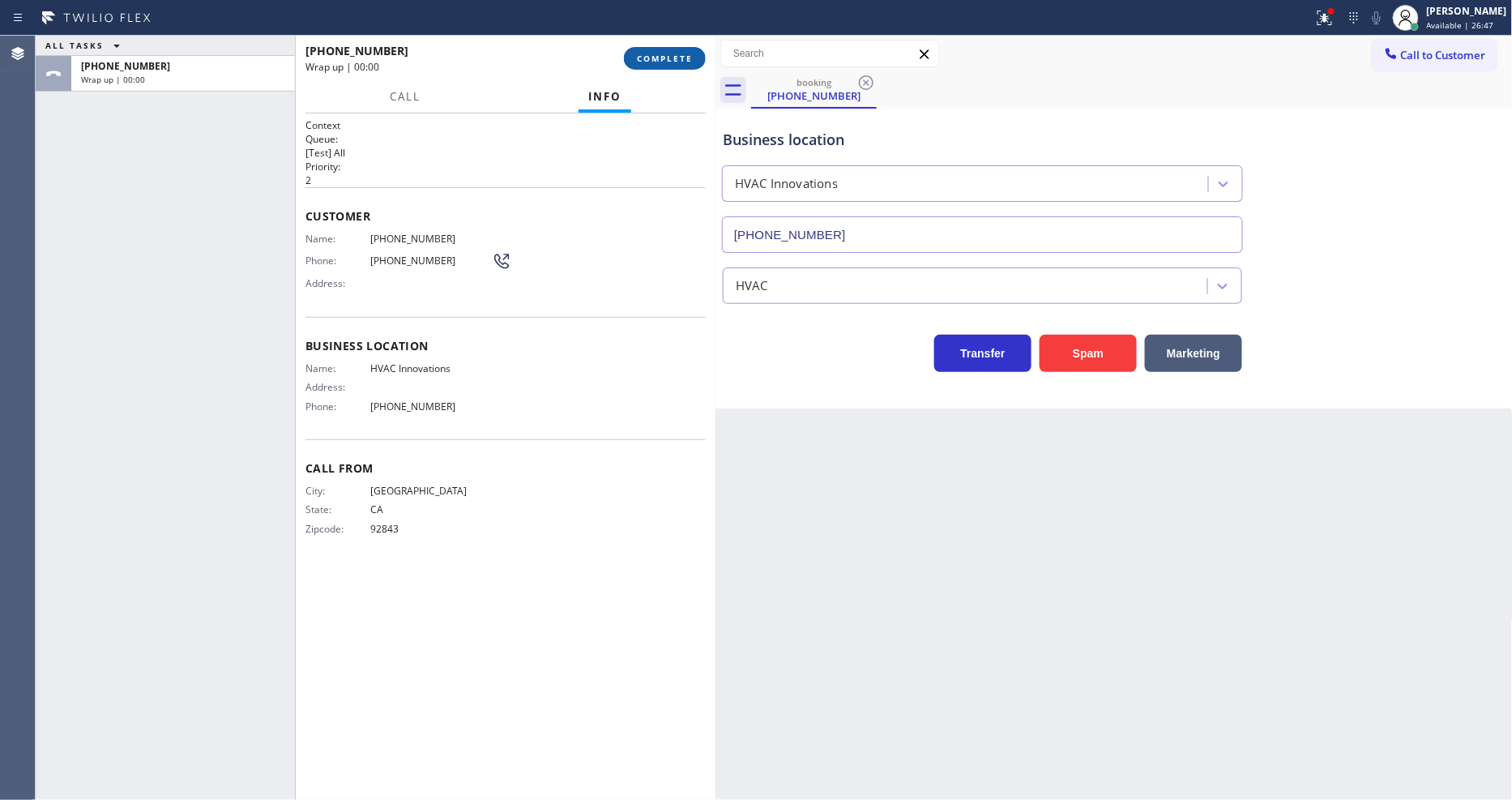
click at [664, 54] on span "COMPLETE" at bounding box center [665, 59] width 56 height 12
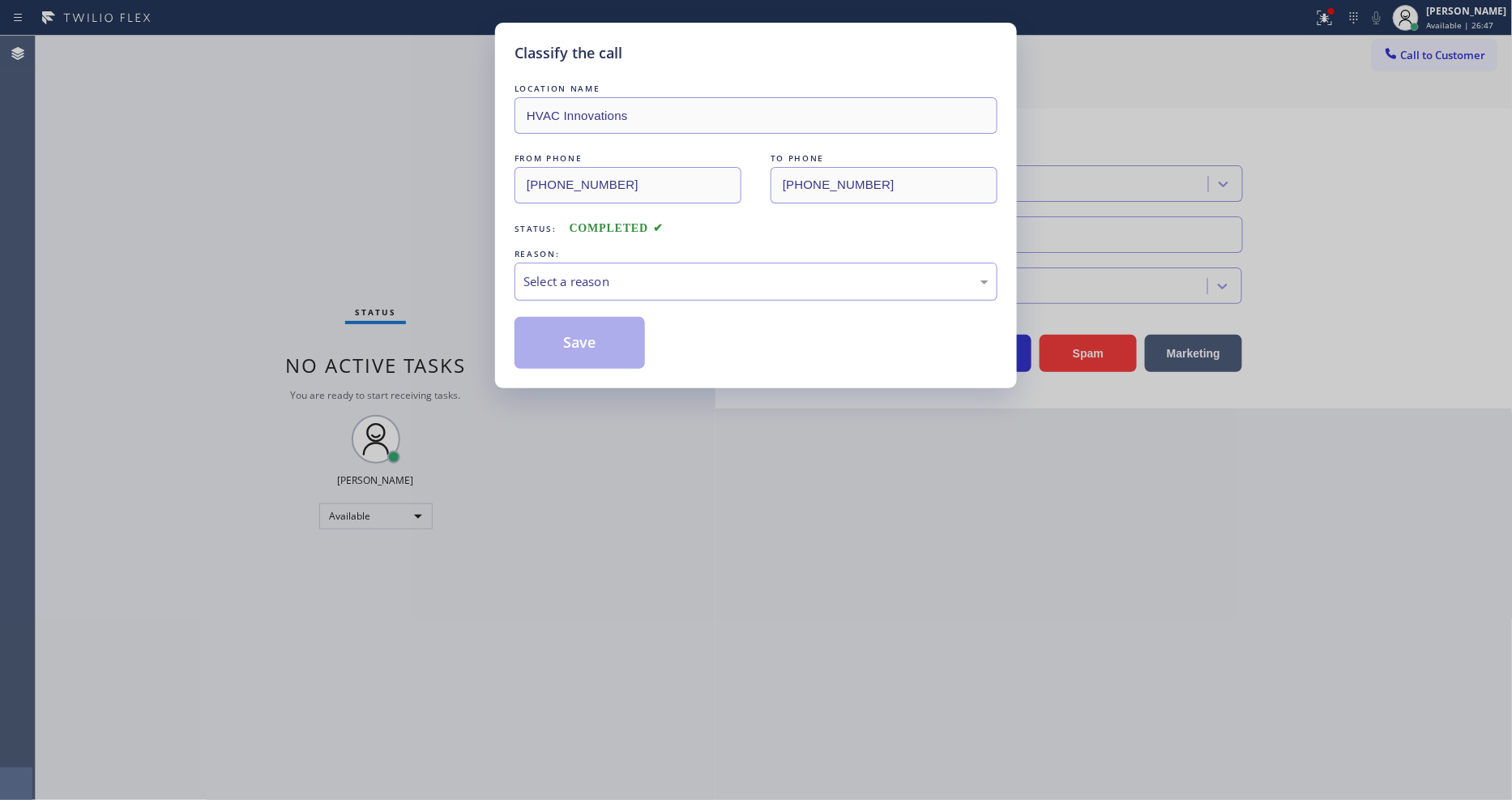
click at [562, 273] on div "Select a reason" at bounding box center [756, 281] width 465 height 18
click at [553, 280] on div "Tech, Unknown/didnt ring" at bounding box center [756, 281] width 465 height 18
click at [571, 327] on button "Save" at bounding box center [579, 342] width 130 height 52
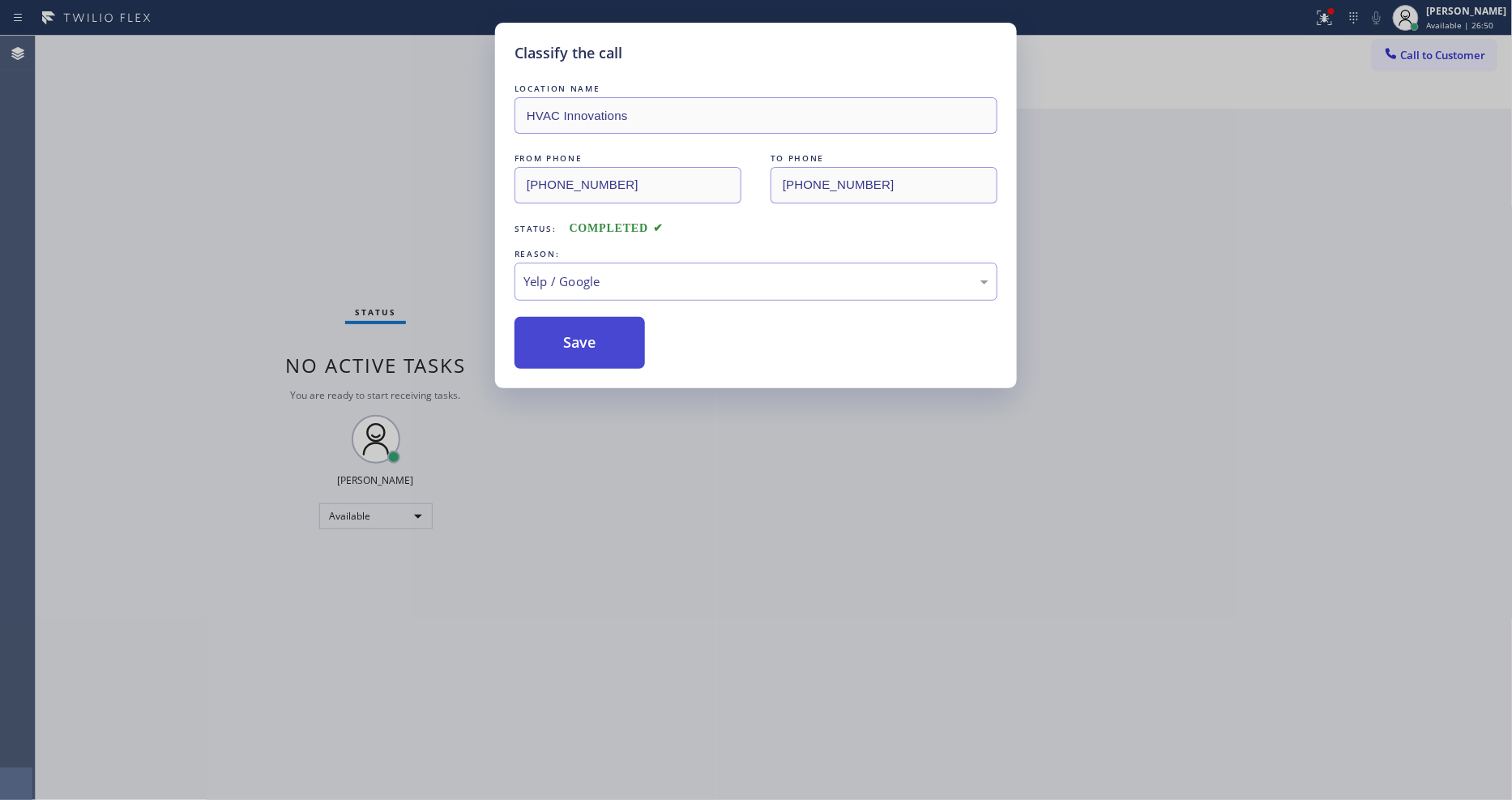
click at [571, 327] on button "Save" at bounding box center [579, 342] width 130 height 52
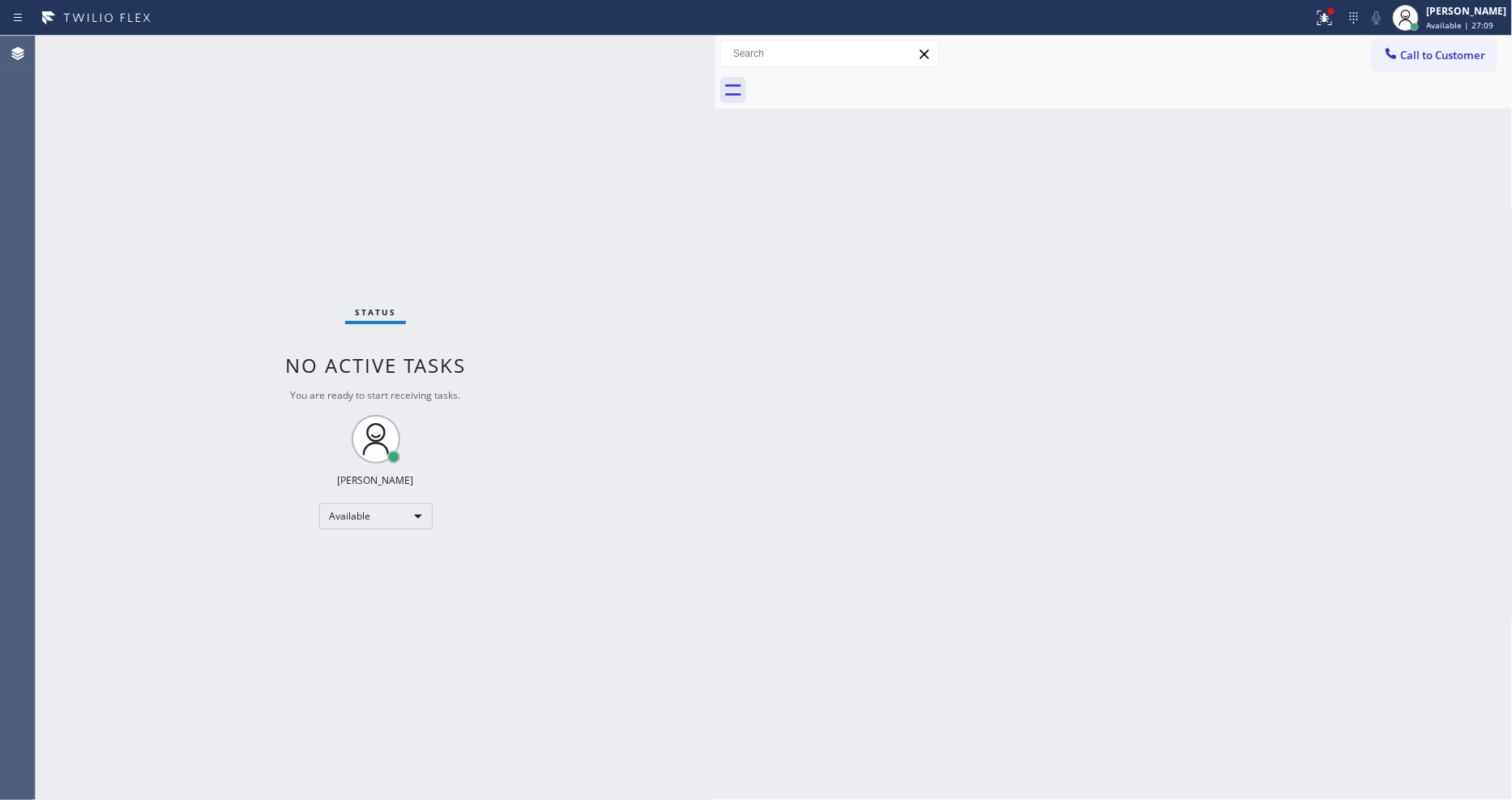
click at [201, 45] on div "Status No active tasks You are ready to start receiving tasks. [PERSON_NAME] Av…" at bounding box center [375, 417] width 680 height 764
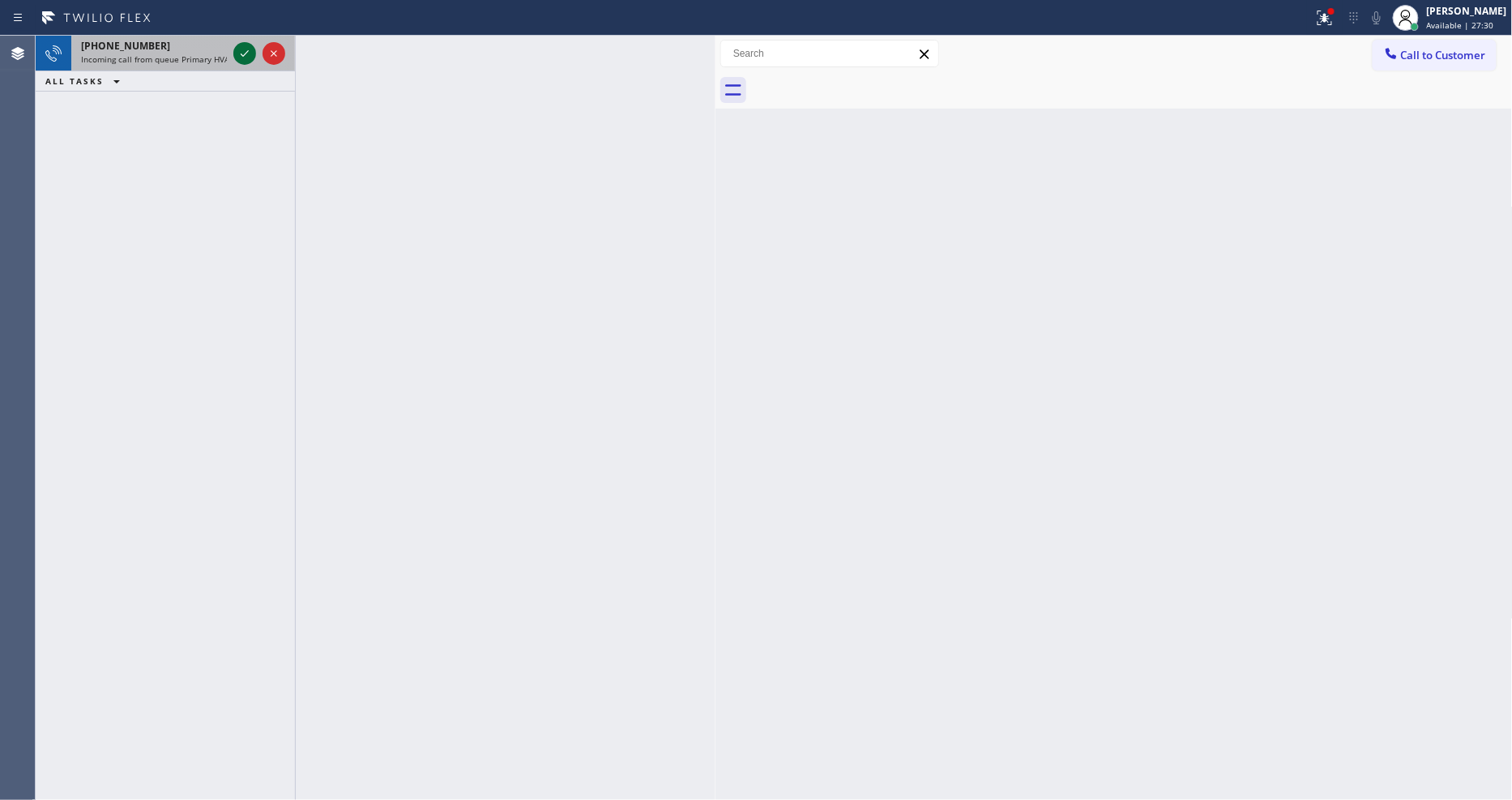
click at [244, 55] on icon at bounding box center [245, 53] width 8 height 7
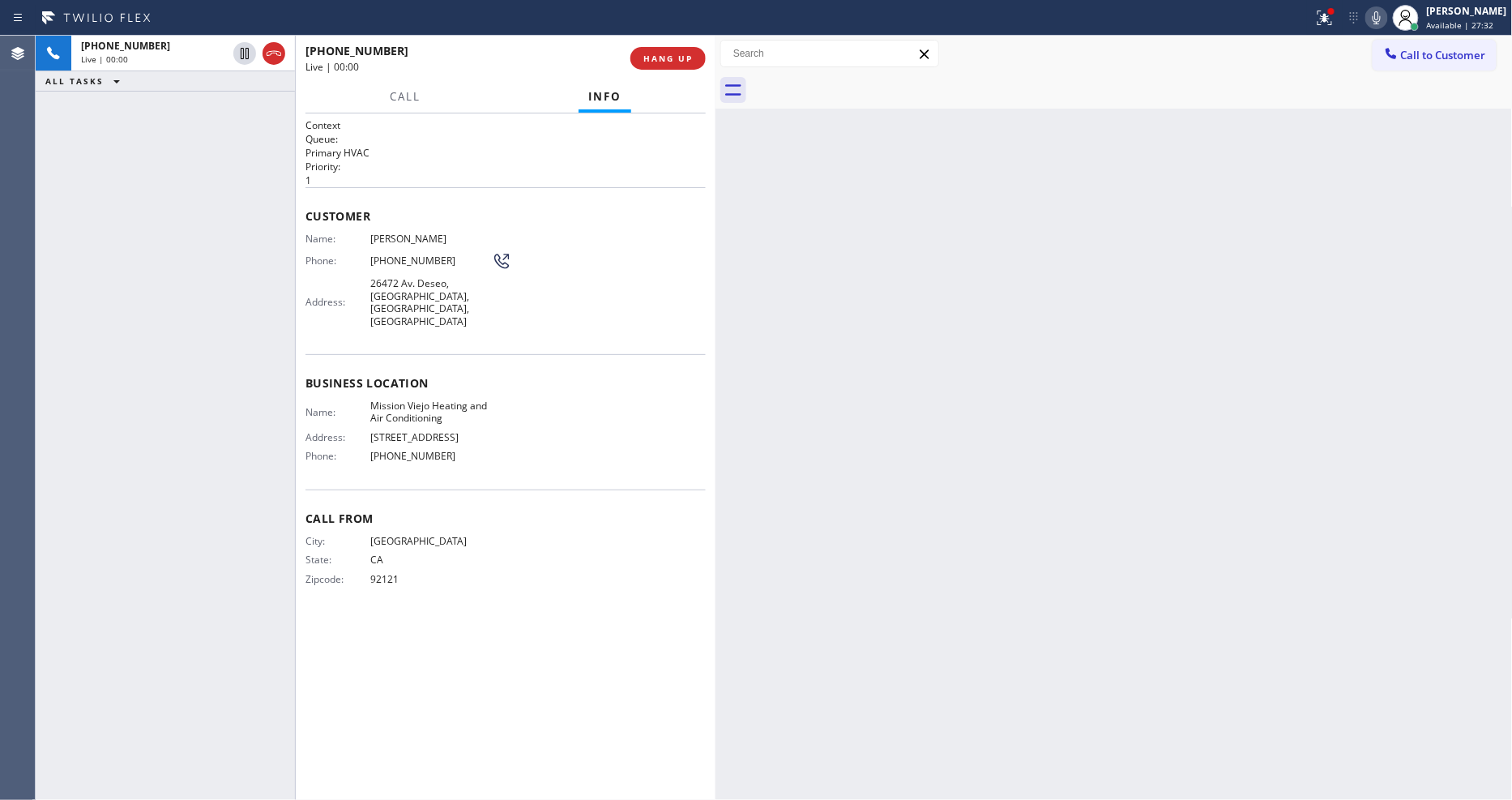
click at [633, 399] on div "Name: Mission Viejo Heating and Air Conditioning Address: 26732 Crown Valley Pk…" at bounding box center [505, 434] width 400 height 70
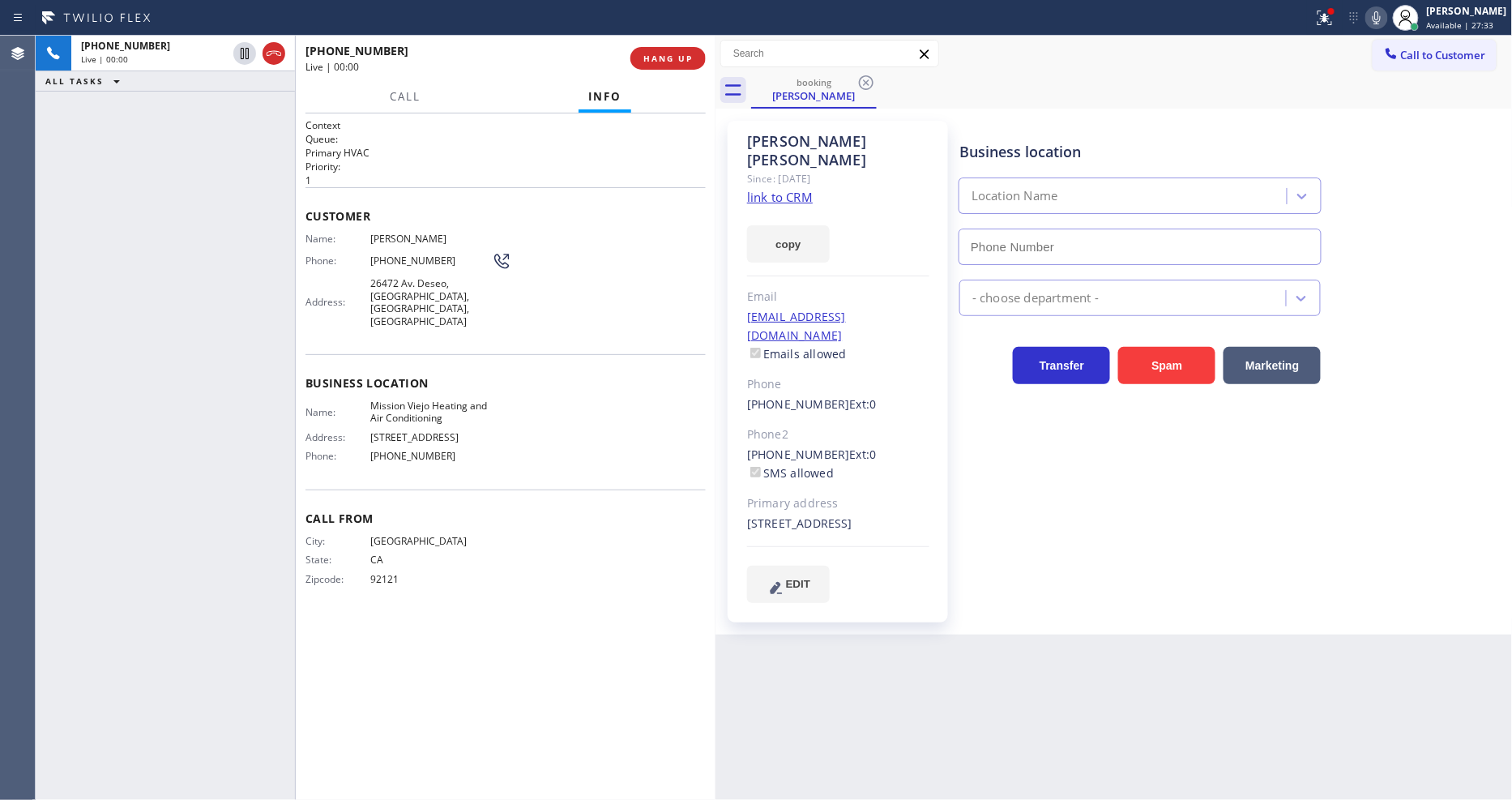
type input "(949) 239-0346"
click at [791, 189] on link "link to CRM" at bounding box center [780, 197] width 65 height 16
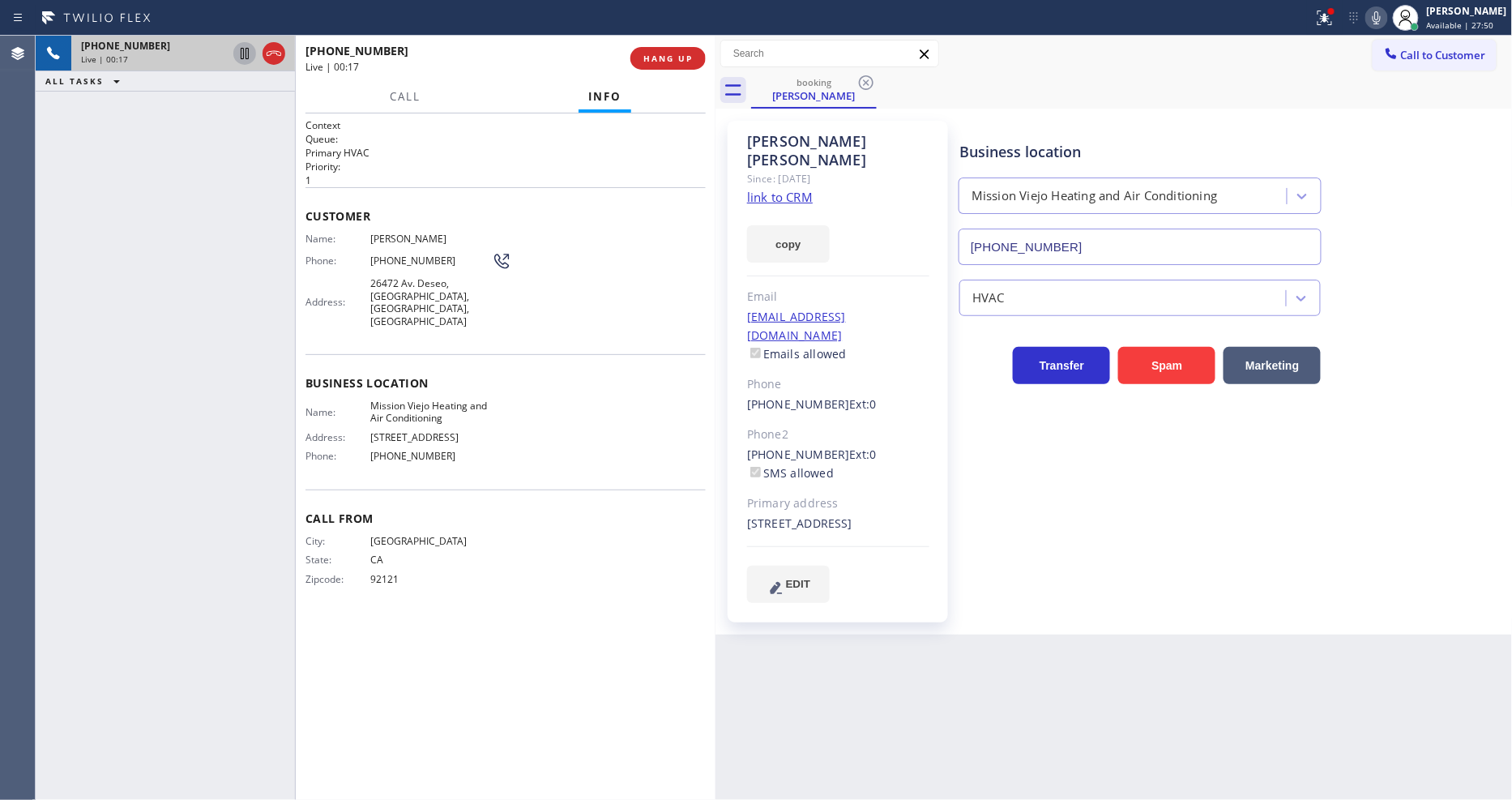
click at [245, 45] on icon at bounding box center [245, 54] width 19 height 19
click at [1360, 20] on icon at bounding box center [1377, 18] width 8 height 13
click at [653, 719] on div "Context Queue: Primary HVAC Priority: 1 Customer Name: Kevin Sadeghian Phone: (…" at bounding box center [505, 456] width 400 height 676
click at [1150, 536] on div "Business location Mission Viejo Heating and Air Conditioning (949) 239-0346 HVA…" at bounding box center [1232, 361] width 553 height 473
click at [241, 52] on icon at bounding box center [245, 54] width 12 height 12
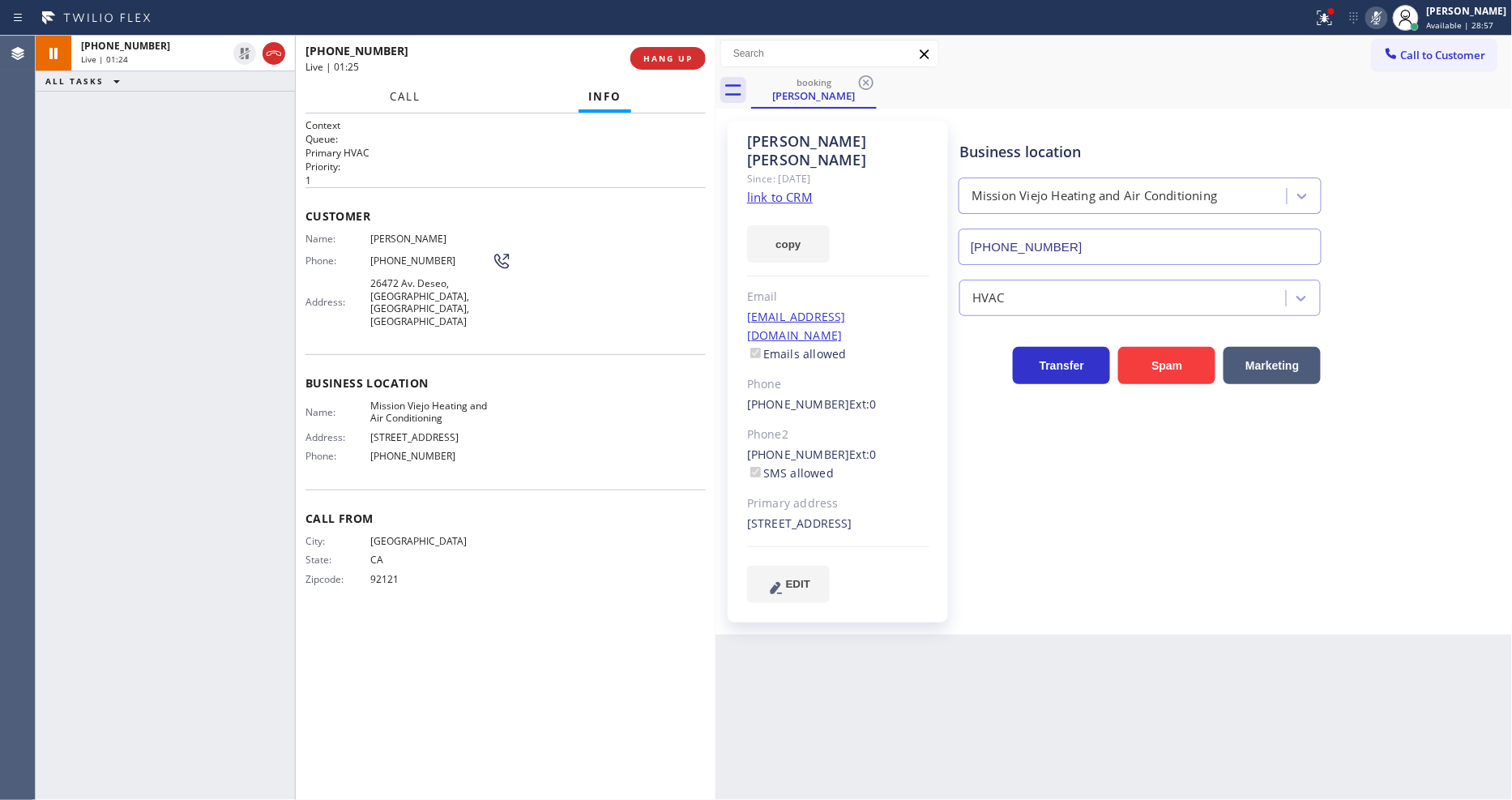
click at [393, 89] on span "Call" at bounding box center [405, 96] width 31 height 14
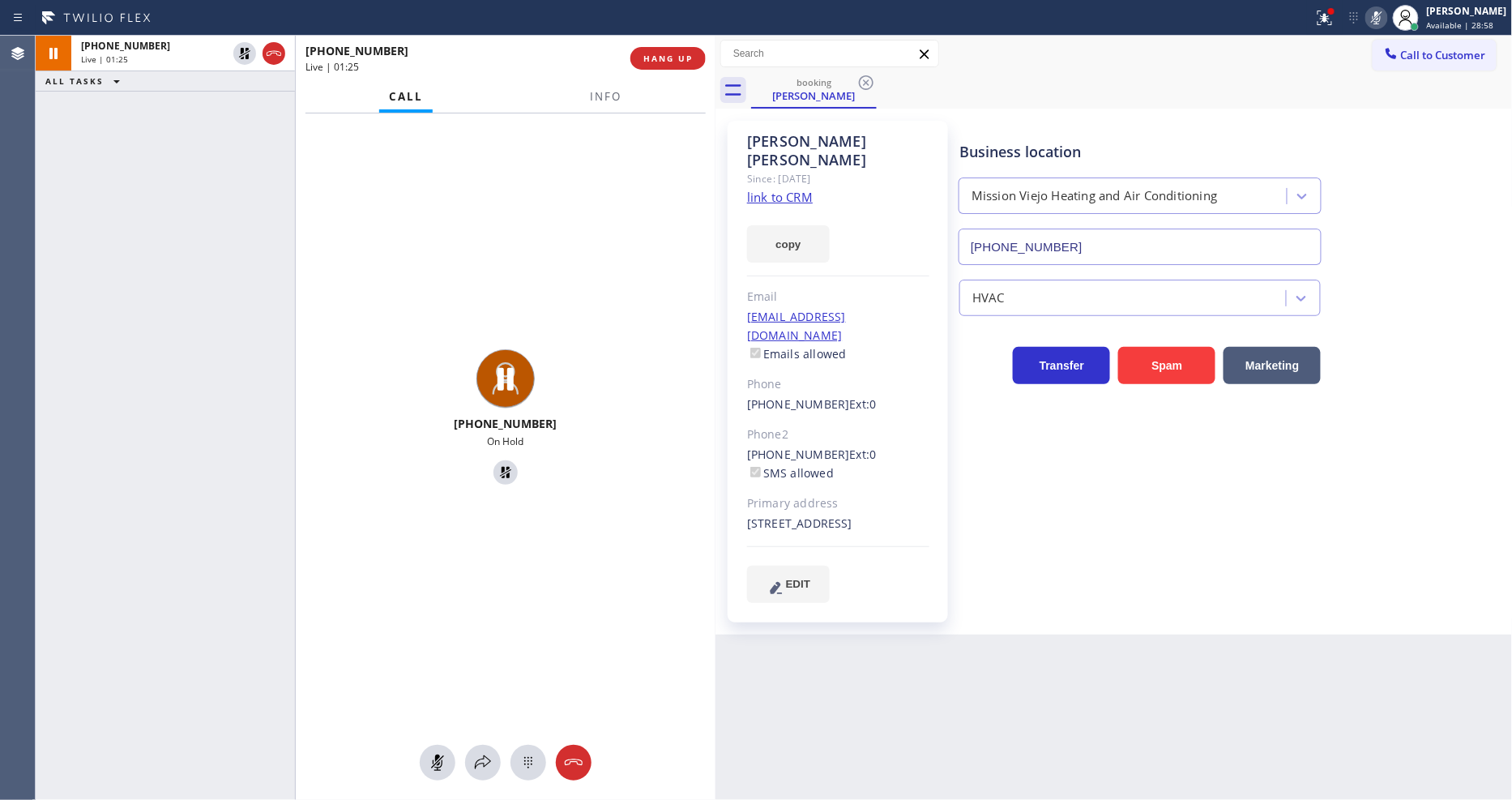
click at [1360, 17] on icon at bounding box center [1377, 17] width 19 height 19
click at [486, 719] on icon at bounding box center [483, 763] width 19 height 19
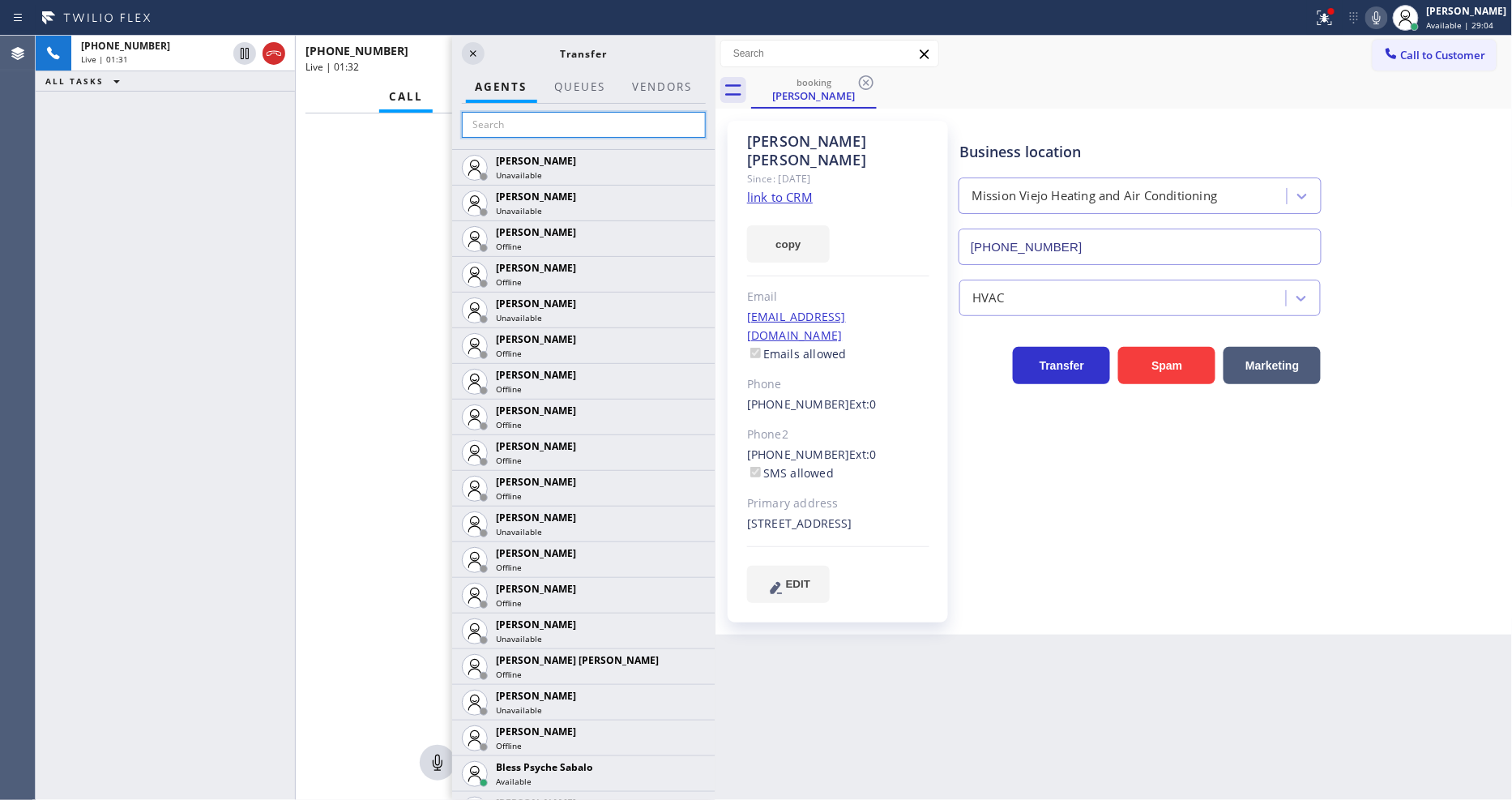
click at [579, 120] on input "text" at bounding box center [583, 125] width 244 height 26
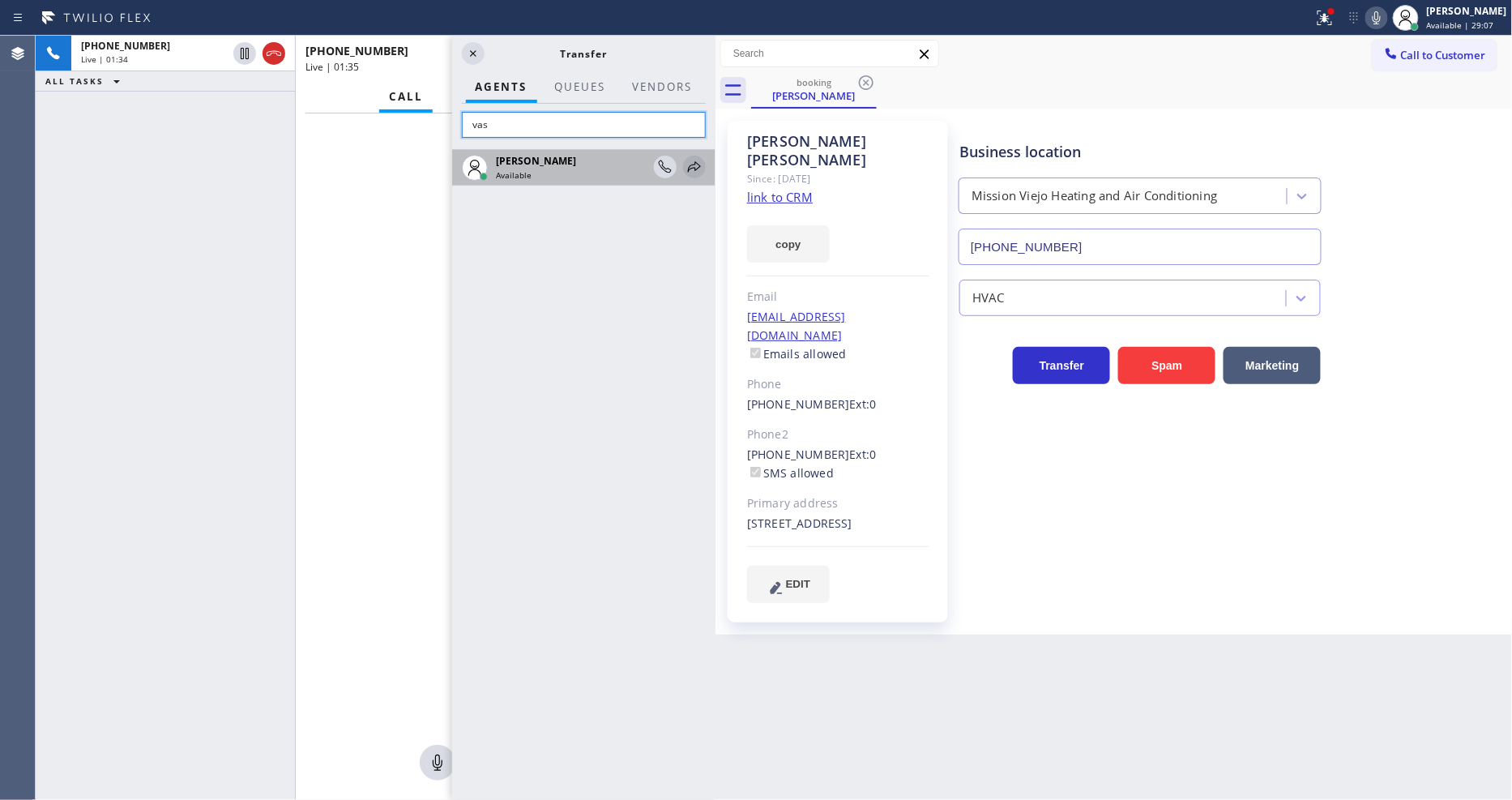
type input "vas"
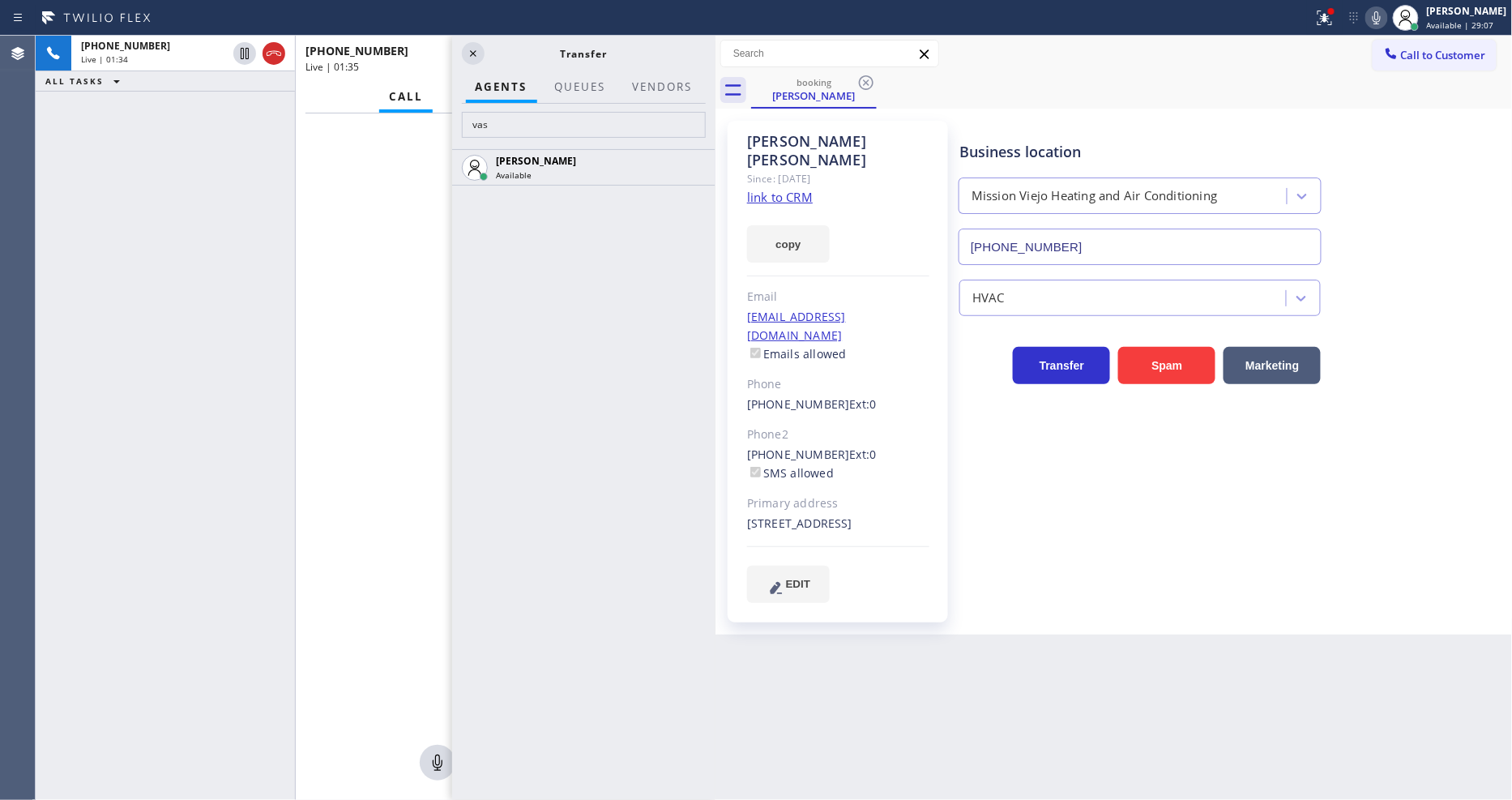
click at [0, 0] on icon at bounding box center [0, 0] width 0 height 0
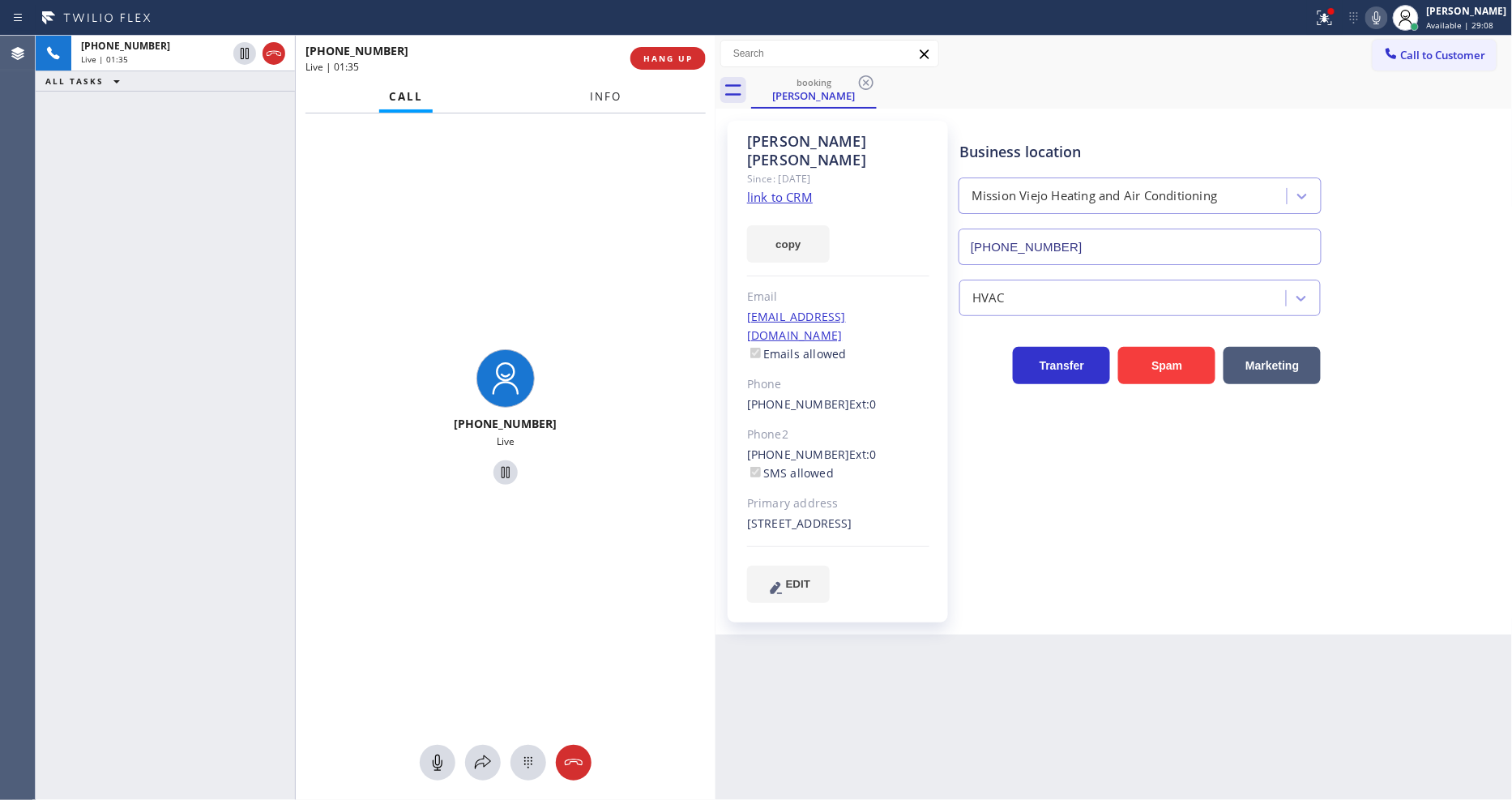
click at [601, 93] on span "Info" at bounding box center [606, 96] width 32 height 14
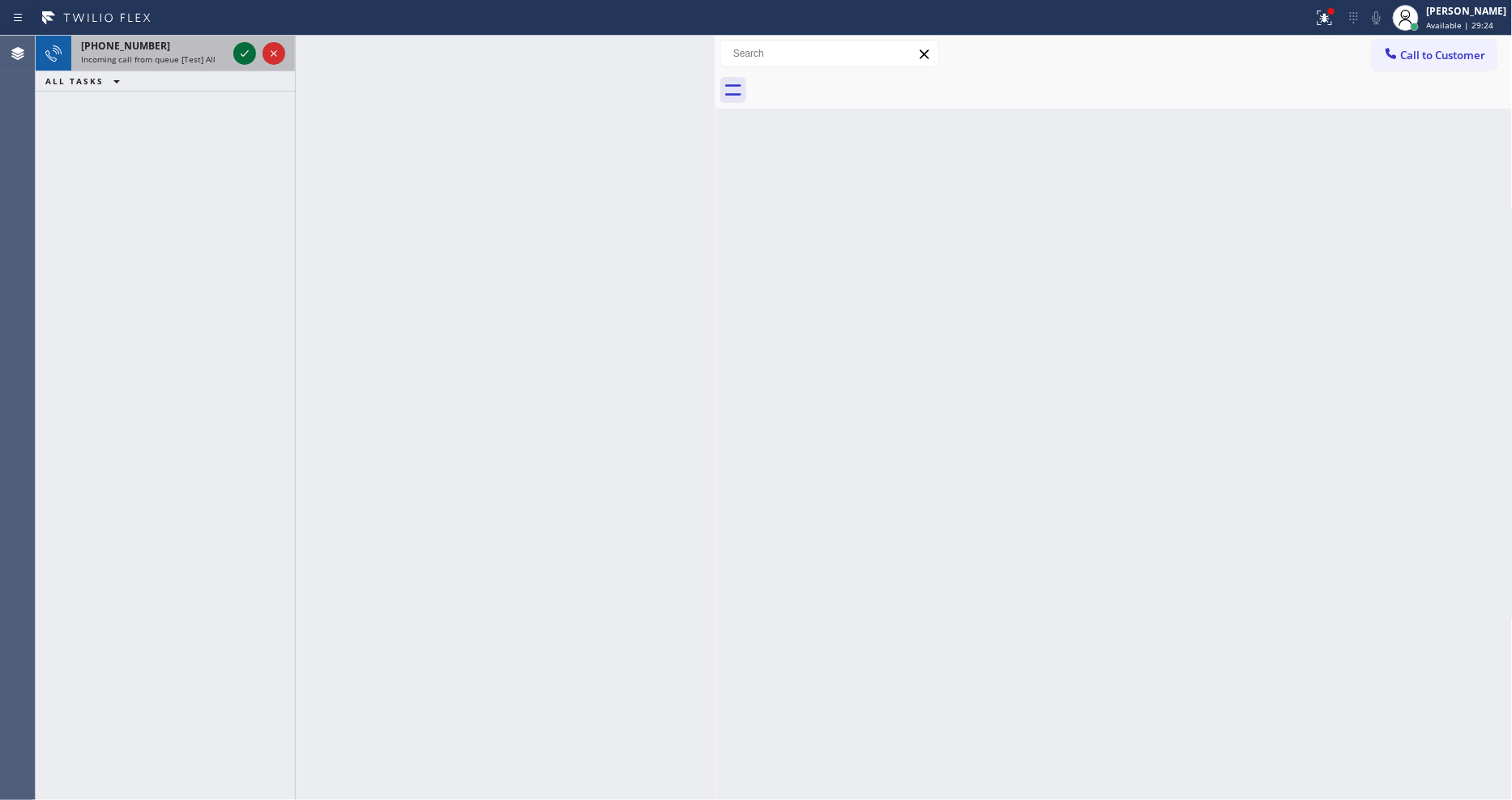
click at [238, 50] on icon at bounding box center [245, 54] width 19 height 19
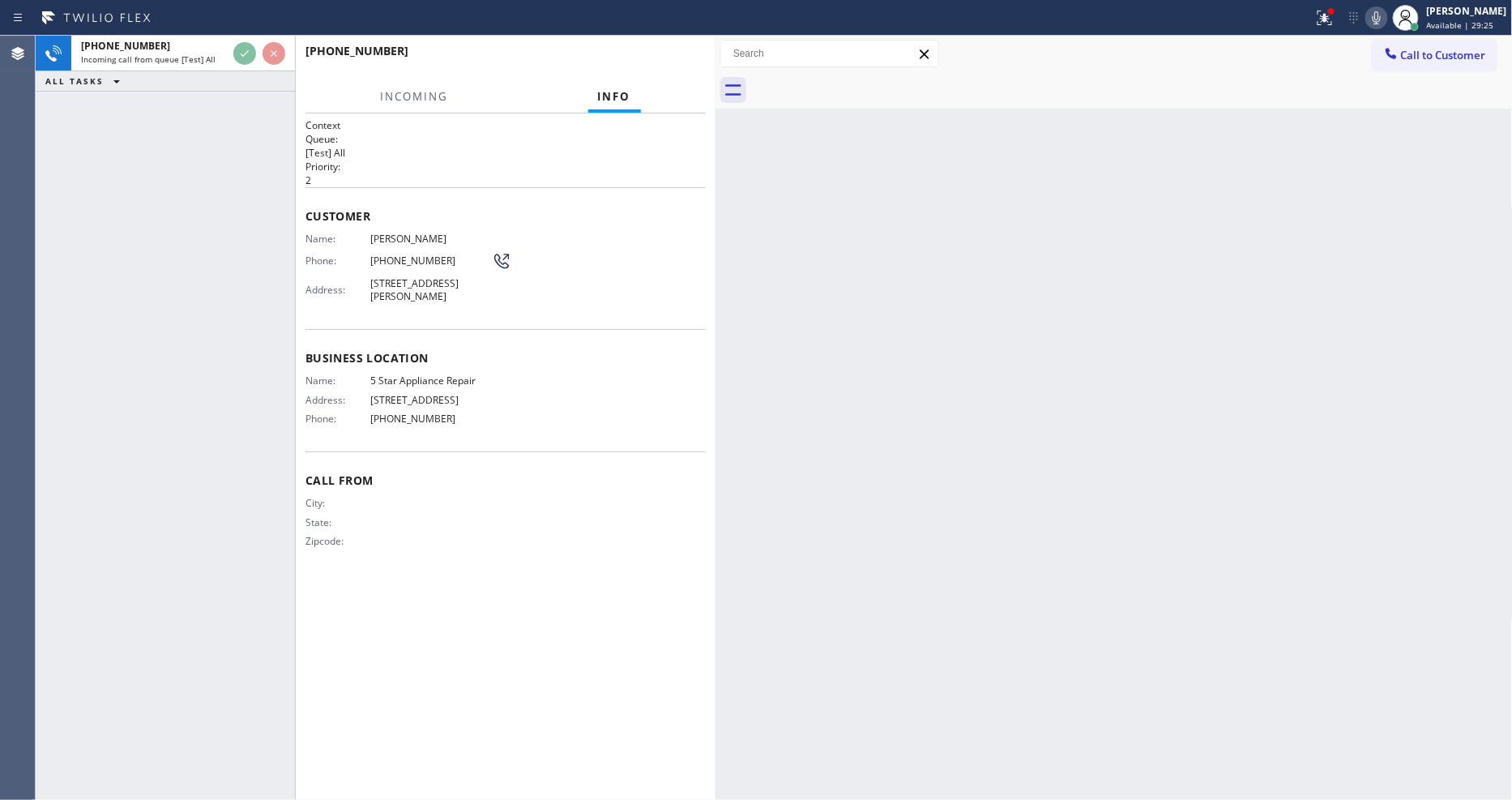
click at [539, 400] on div "Name: 5 Star Appliance Repair Address: 510 Foothill Rd Phone: (855) 731-4952" at bounding box center [505, 402] width 400 height 57
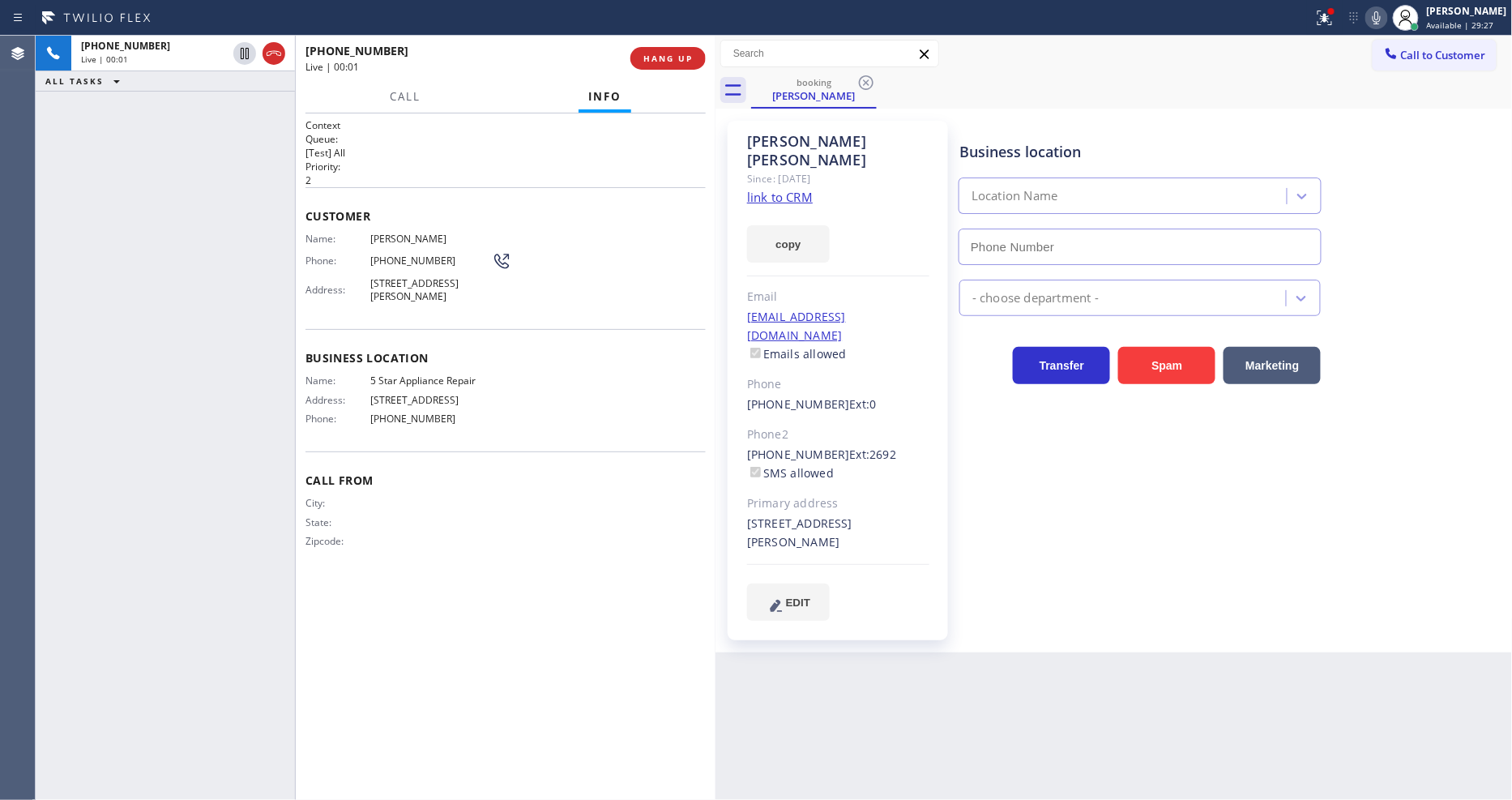
type input "[PHONE_NUMBER]"
click at [772, 189] on link "link to CRM" at bounding box center [780, 197] width 65 height 16
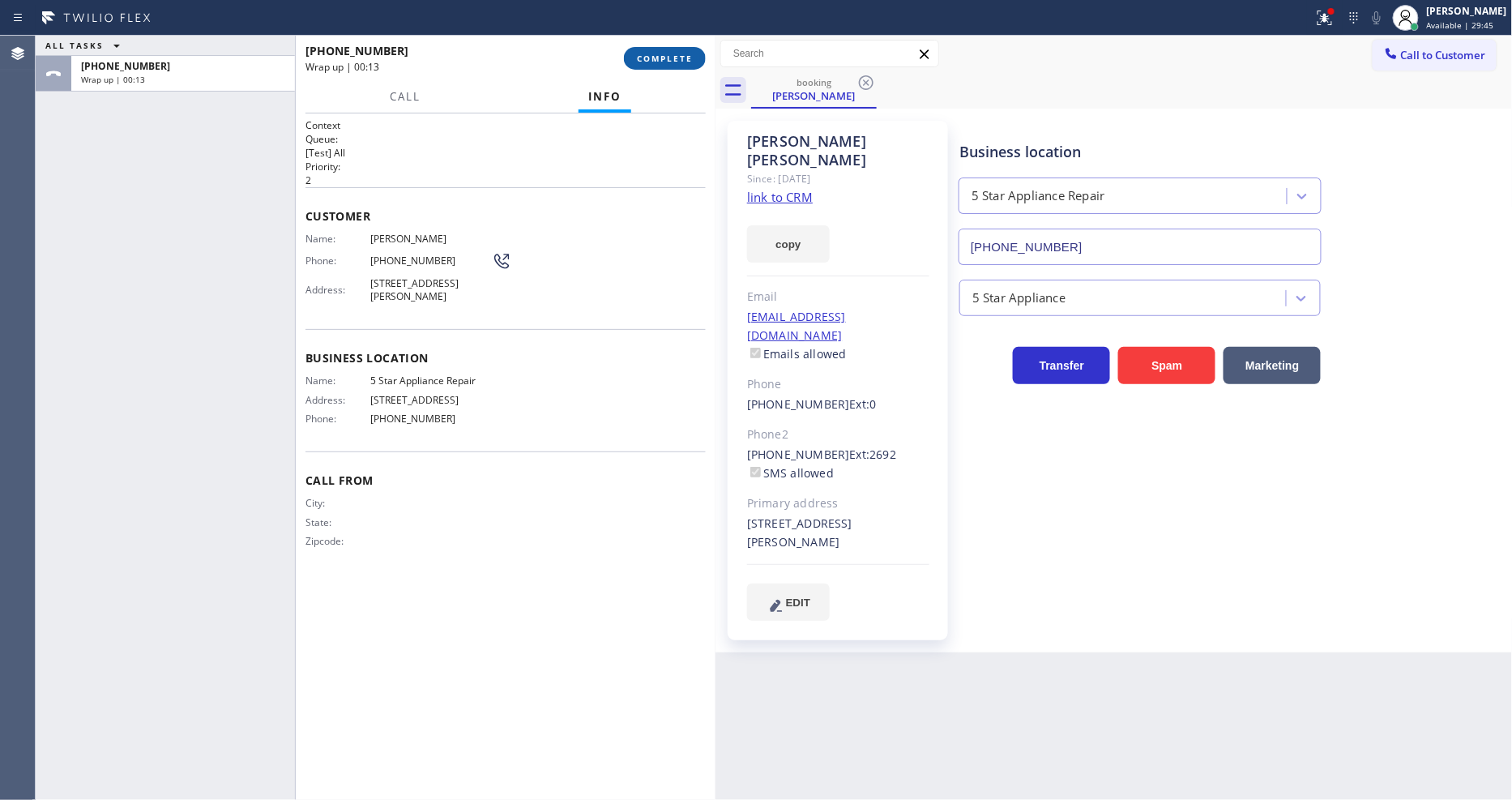
click at [680, 61] on span "COMPLETE" at bounding box center [665, 59] width 56 height 12
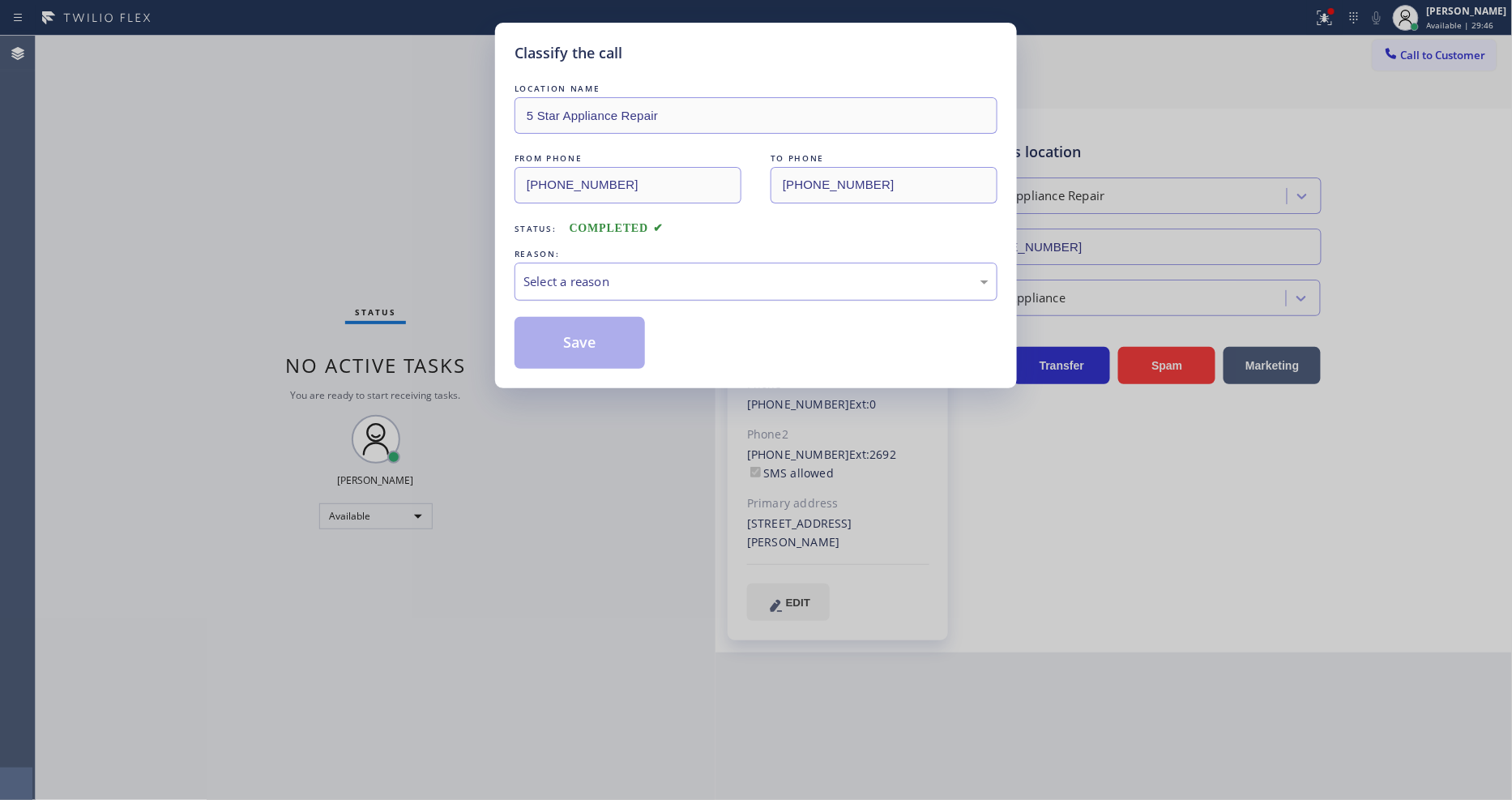
click at [589, 287] on div "Select a reason" at bounding box center [755, 282] width 483 height 38
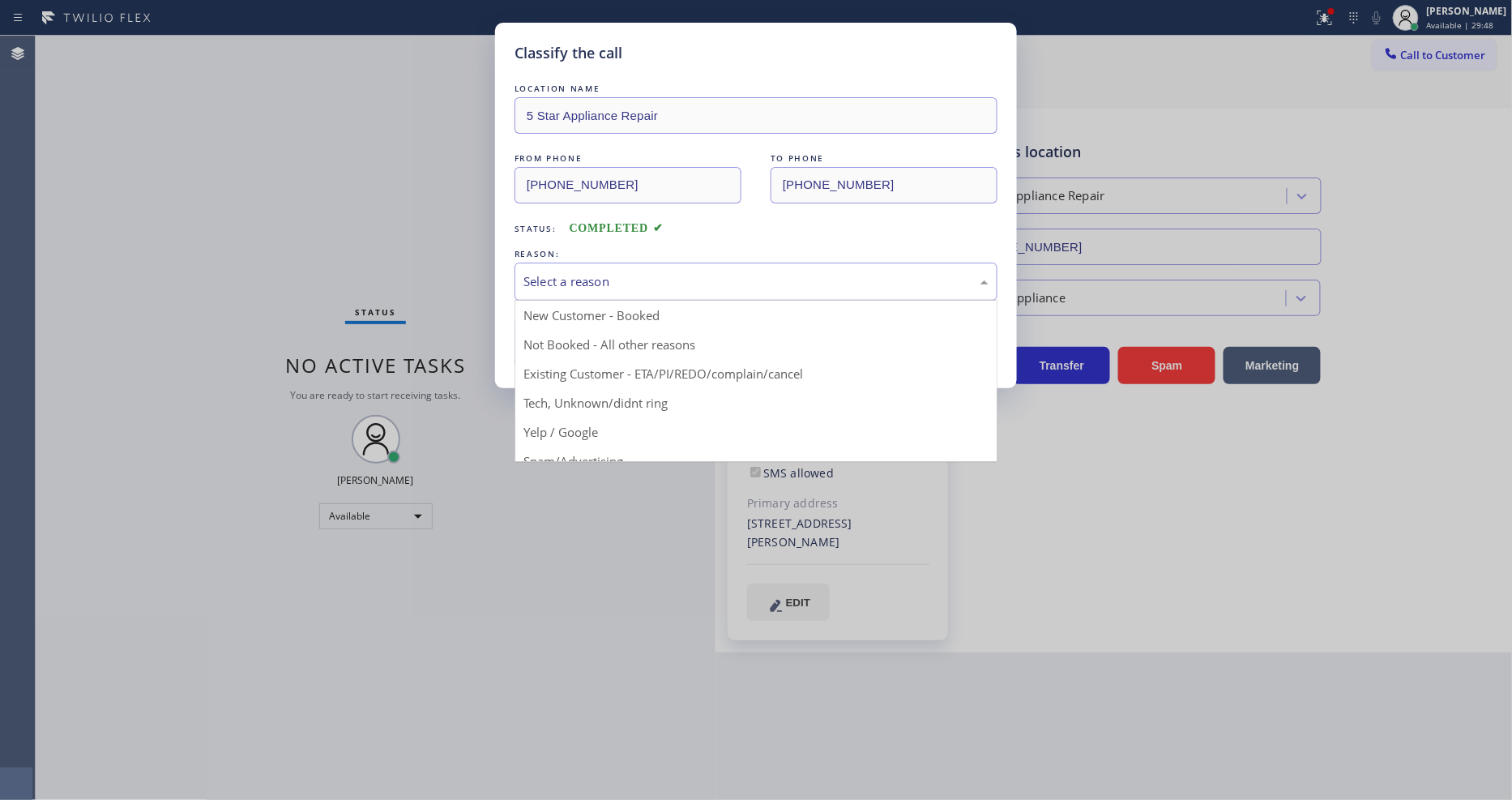
drag, startPoint x: 617, startPoint y: 373, endPoint x: 614, endPoint y: 350, distance: 23.2
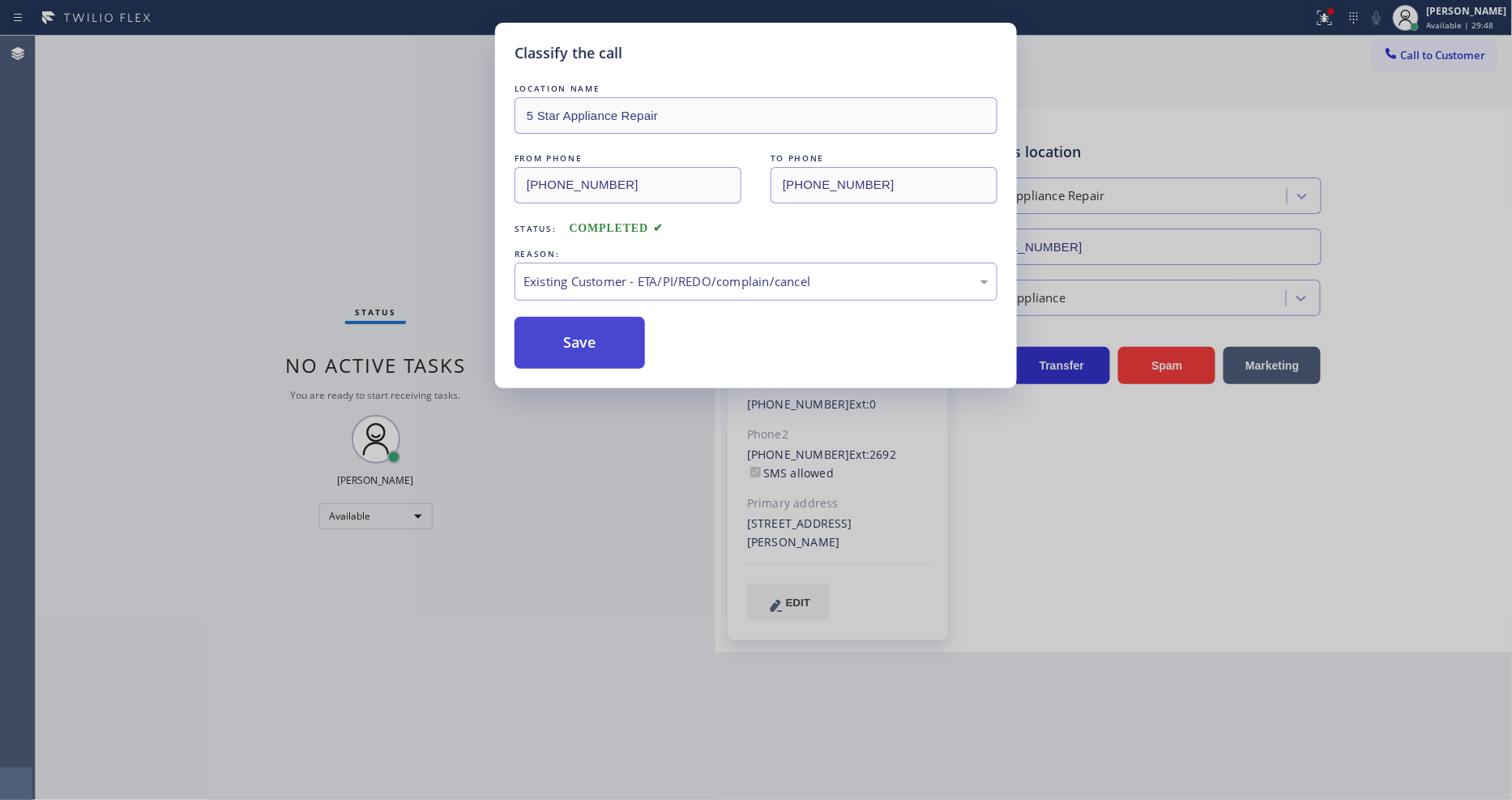
click at [614, 349] on button "Save" at bounding box center [579, 342] width 130 height 52
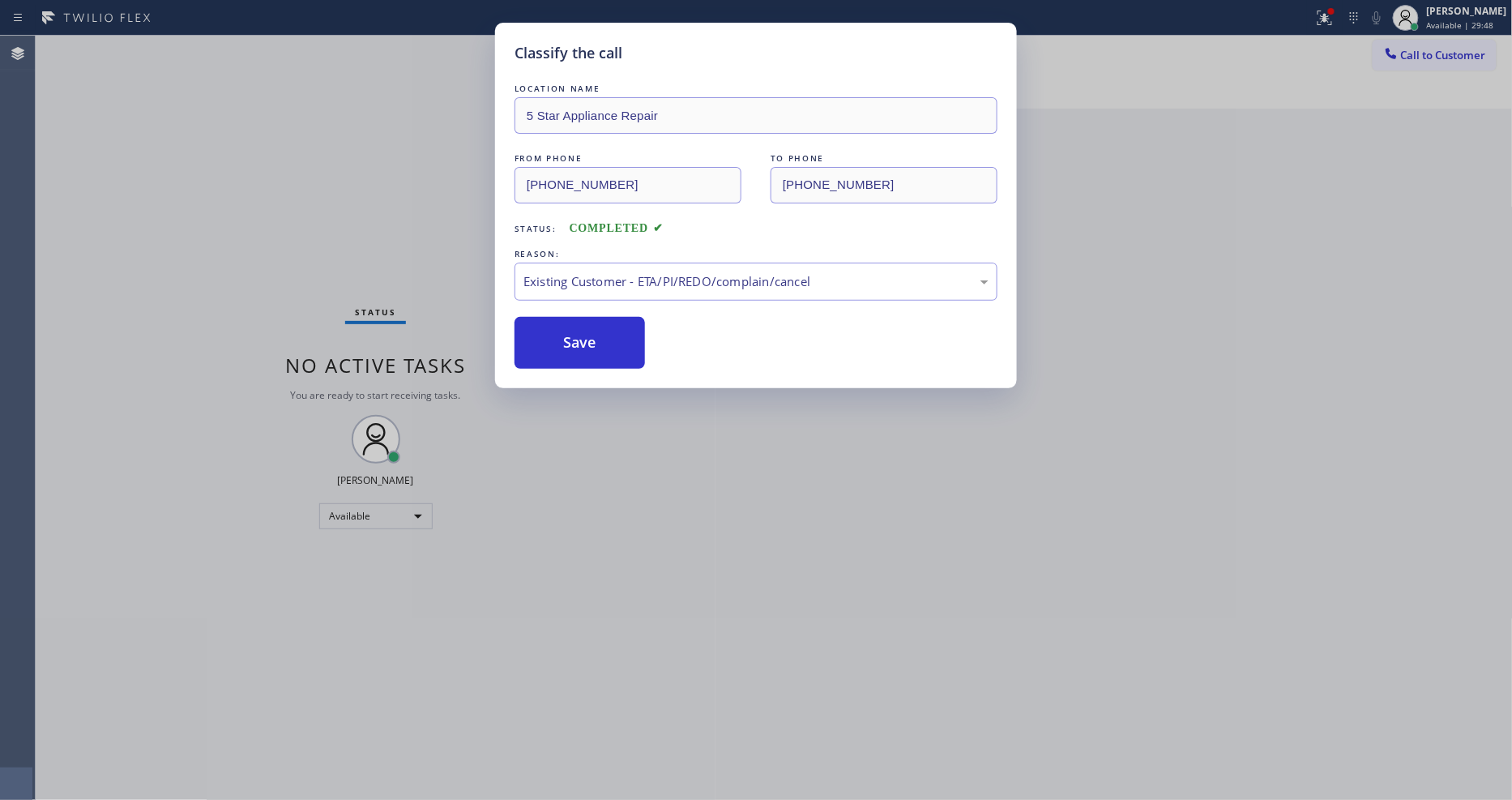
drag, startPoint x: 614, startPoint y: 349, endPoint x: 414, endPoint y: 18, distance: 386.7
click at [612, 348] on button "Save" at bounding box center [579, 342] width 130 height 52
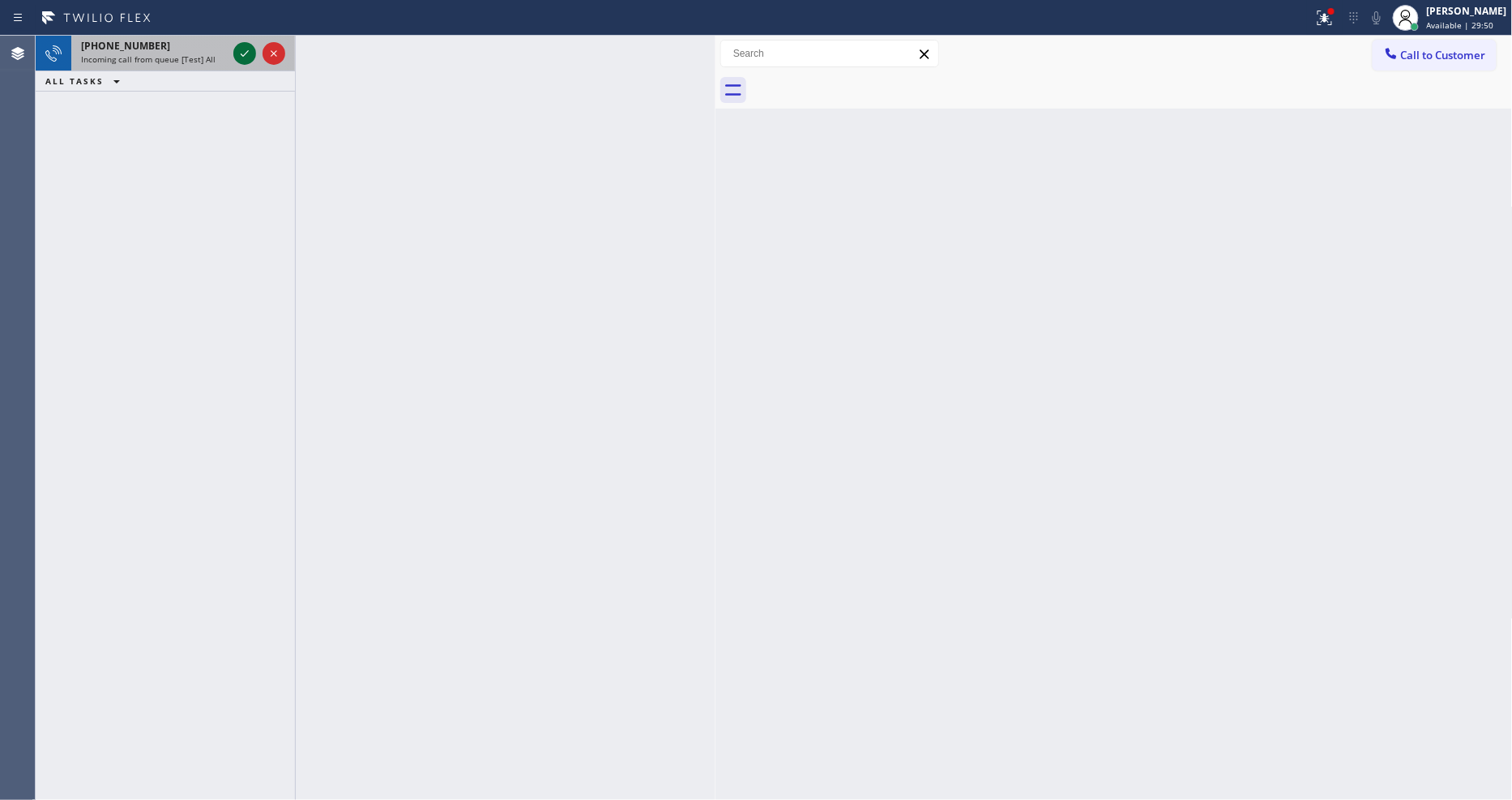
click at [249, 53] on icon at bounding box center [245, 54] width 19 height 19
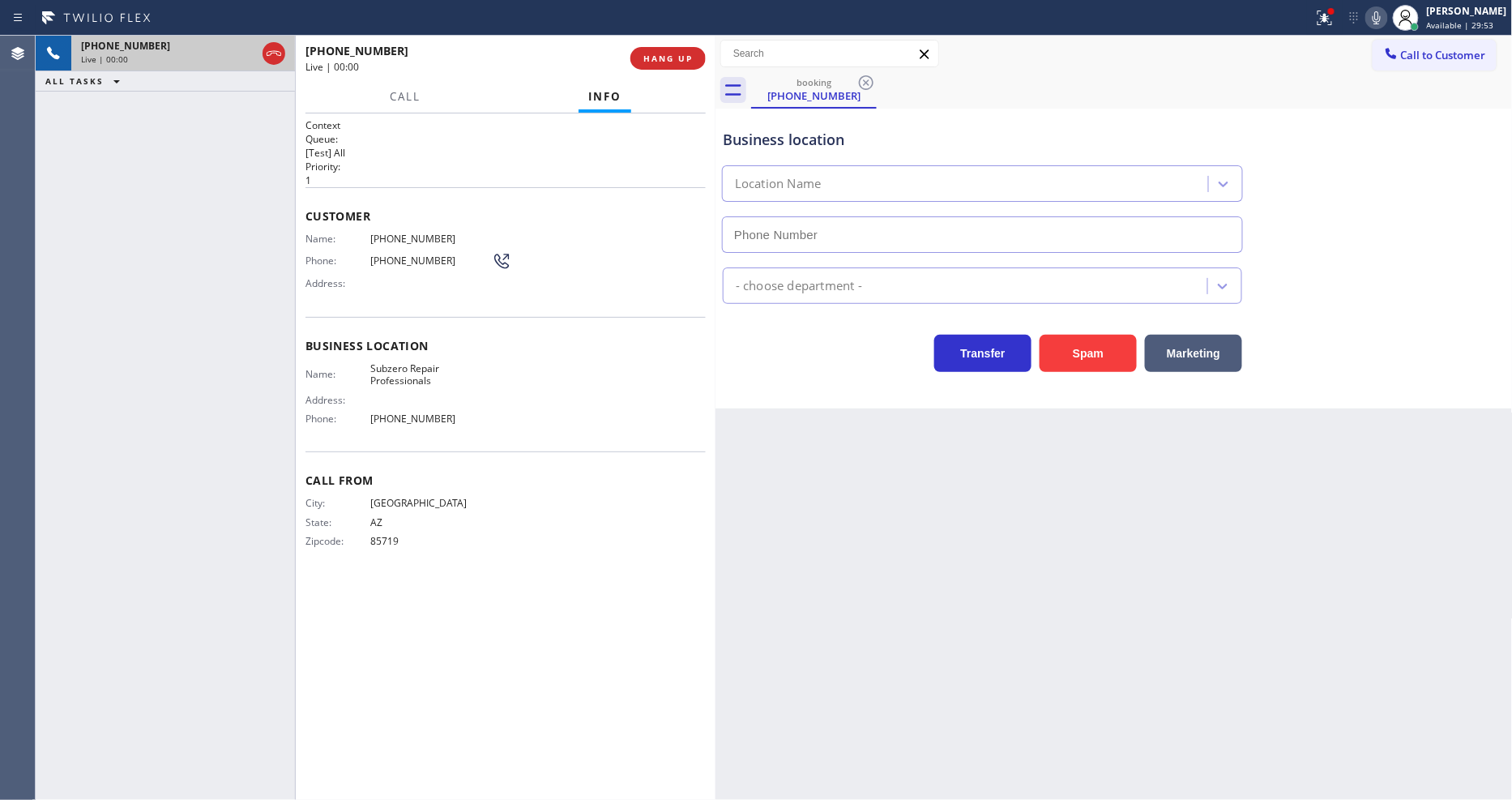
type input "(760) 642-6449"
click at [1095, 627] on div "Back to Dashboard Change Sender ID Customers Technicians Select a contact Outbo…" at bounding box center [1114, 417] width 797 height 764
click at [551, 451] on div "Call From City: TUCSON State: AZ Zipcode: 85719" at bounding box center [505, 512] width 400 height 123
click at [416, 365] on span "Subzero Repair Professionals" at bounding box center [431, 374] width 122 height 25
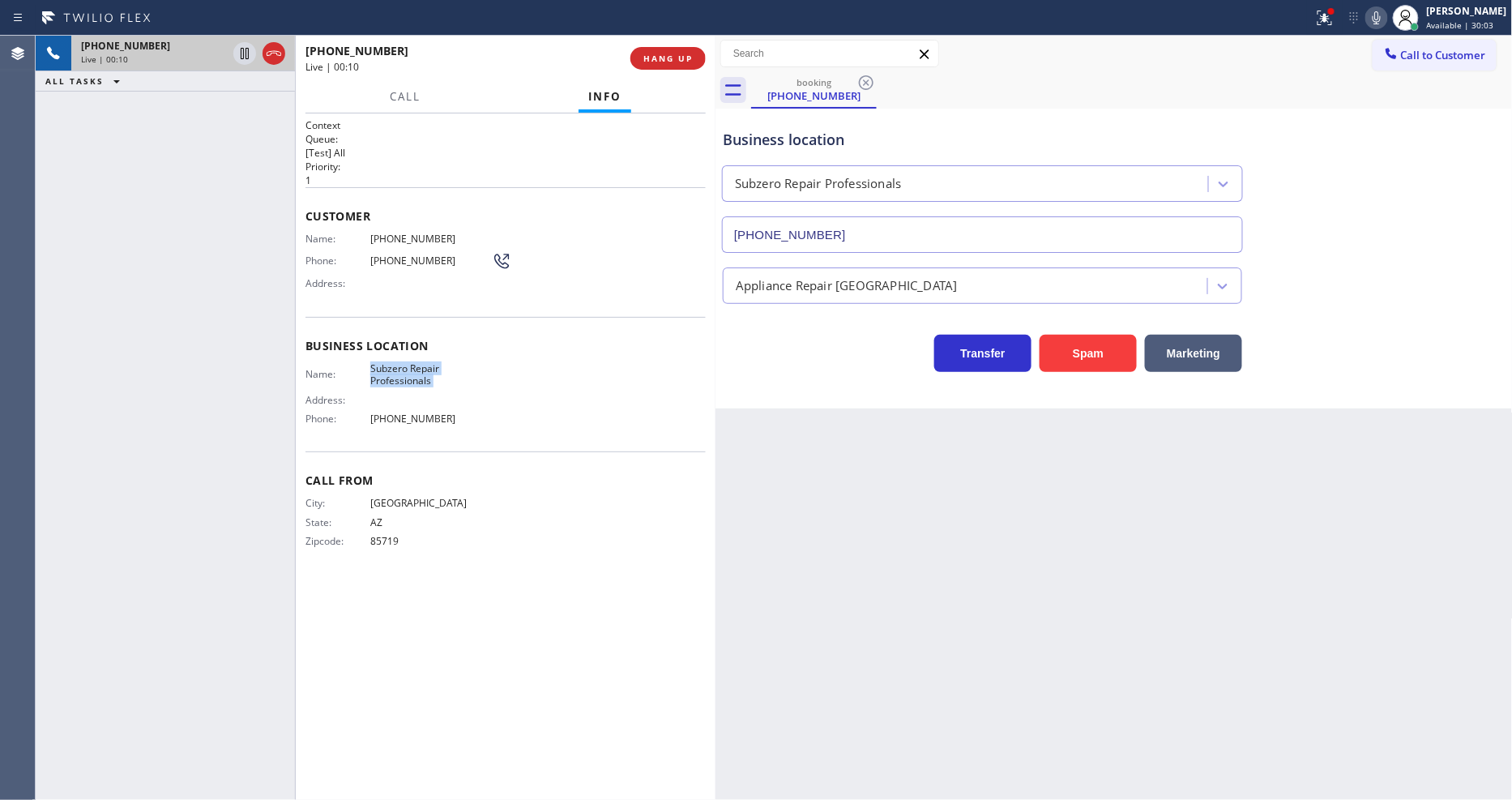
click at [416, 365] on span "Subzero Repair Professionals" at bounding box center [431, 374] width 122 height 25
copy span "Subzero Repair Professionals"
click at [410, 241] on div "Name: (520) 309-5714 Phone: (520) 309-5714 Address:" at bounding box center [408, 264] width 205 height 64
click at [411, 233] on span "(520) 309-5714" at bounding box center [431, 238] width 122 height 12
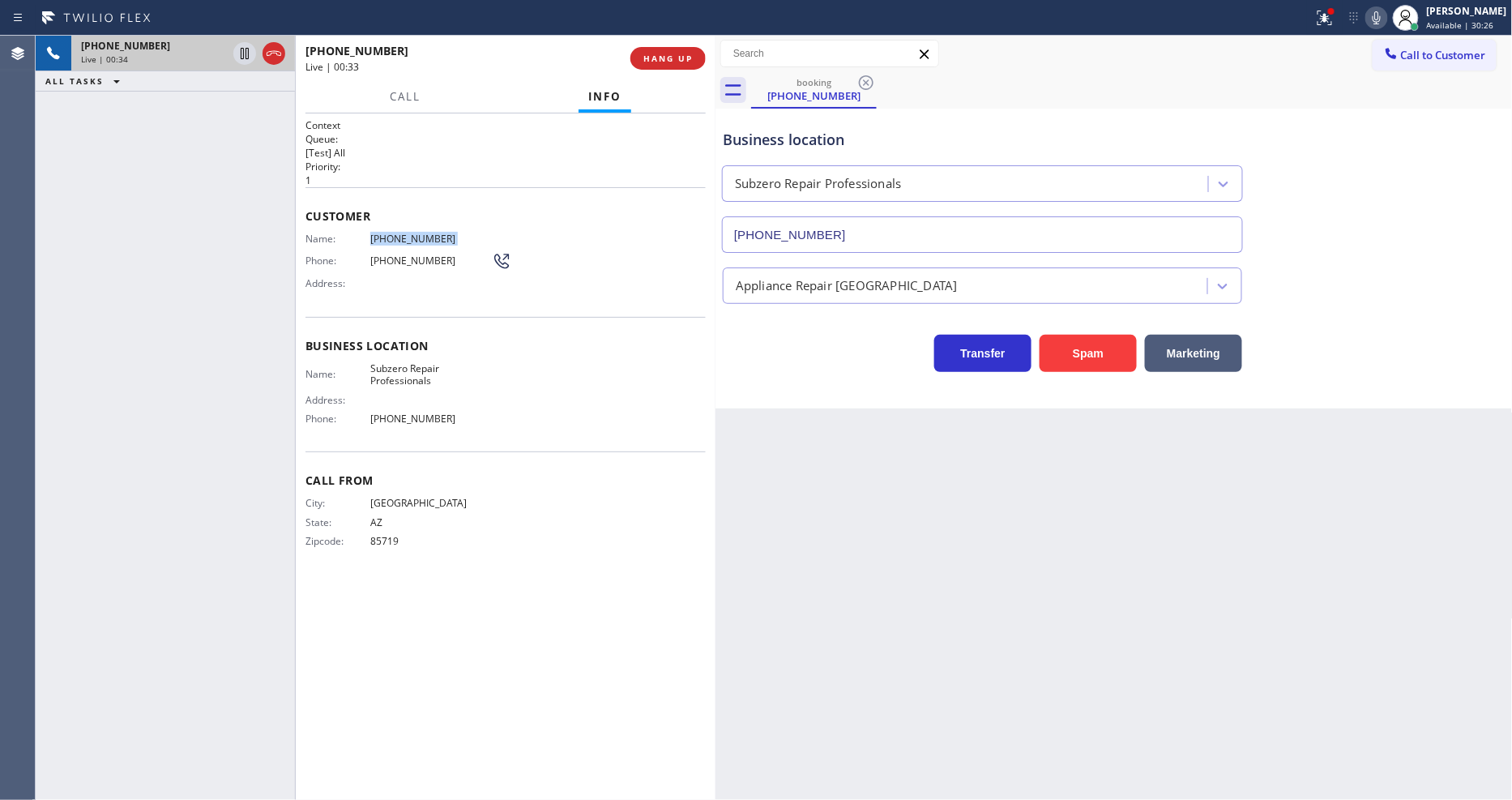
click at [411, 233] on span "(520) 309-5714" at bounding box center [431, 238] width 122 height 12
copy span "(520) 309-5714"
drag, startPoint x: 410, startPoint y: 363, endPoint x: 397, endPoint y: 538, distance: 175.5
click at [410, 363] on span "Subzero Repair Professionals" at bounding box center [431, 374] width 122 height 25
click at [243, 47] on icon at bounding box center [245, 54] width 19 height 19
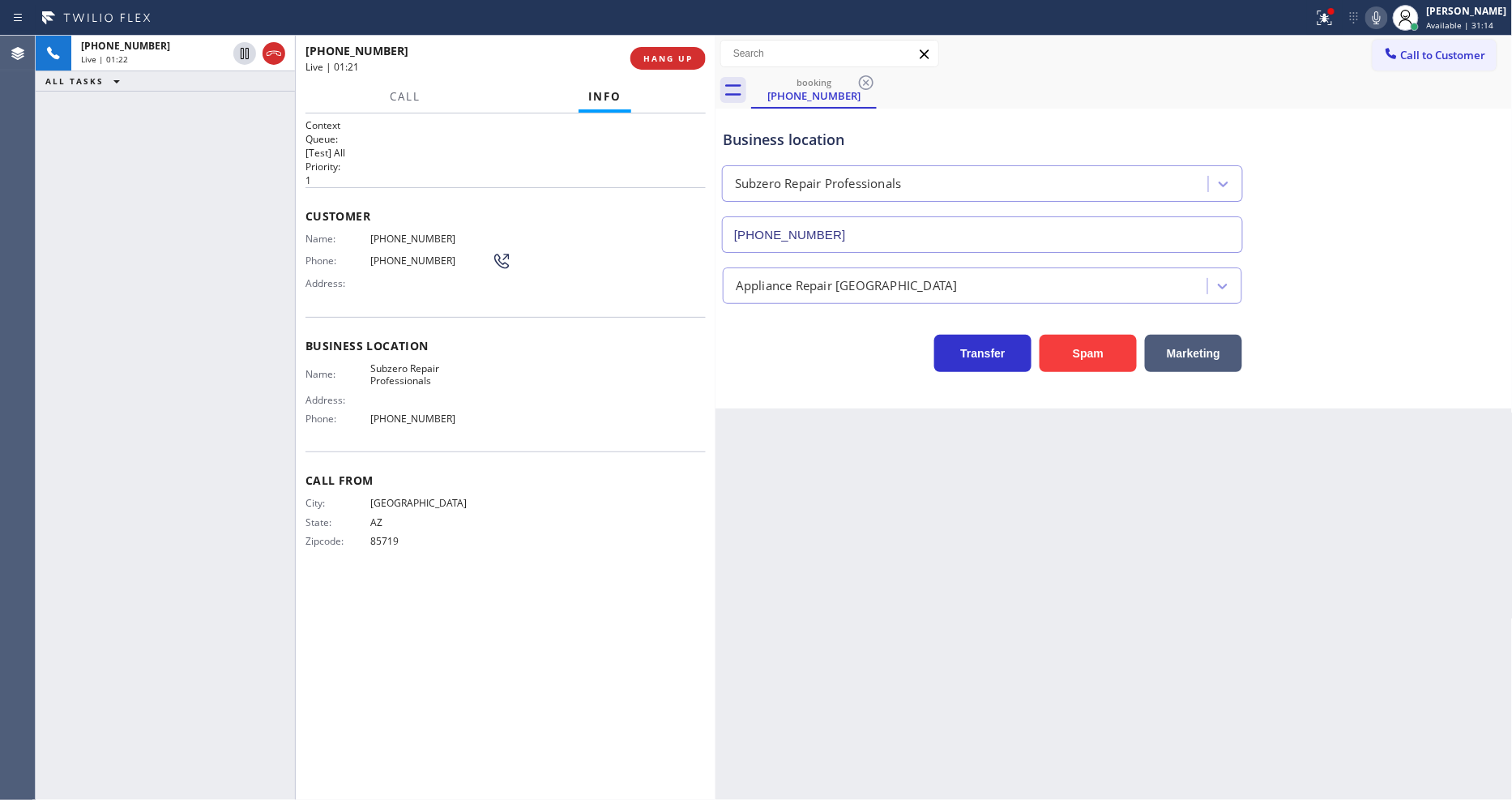
click at [1360, 25] on icon at bounding box center [1377, 17] width 19 height 19
click at [1336, 13] on div at bounding box center [1331, 12] width 10 height 10
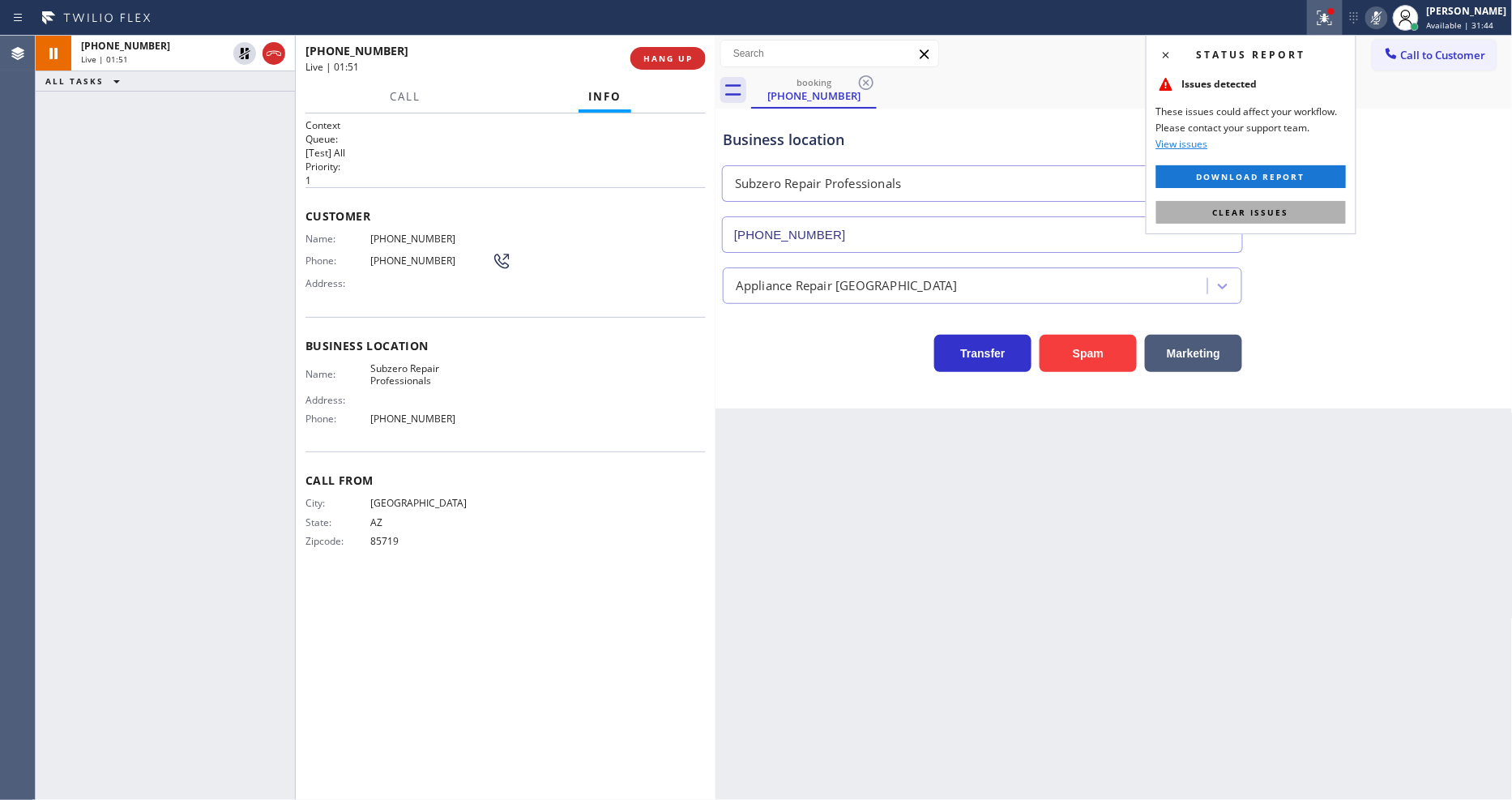
click at [1266, 216] on span "Clear issues" at bounding box center [1250, 212] width 76 height 12
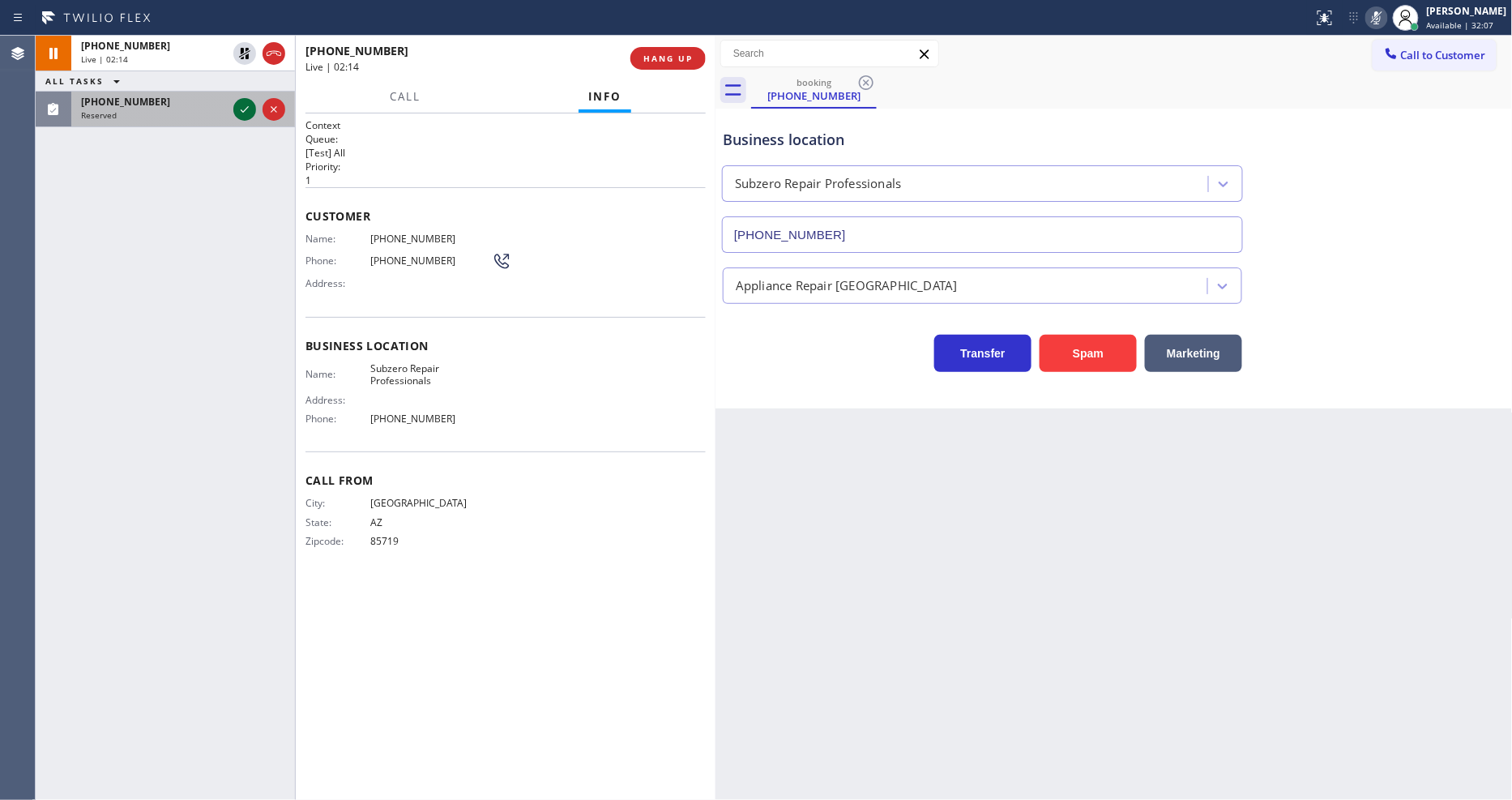
click at [240, 106] on icon at bounding box center [245, 109] width 19 height 19
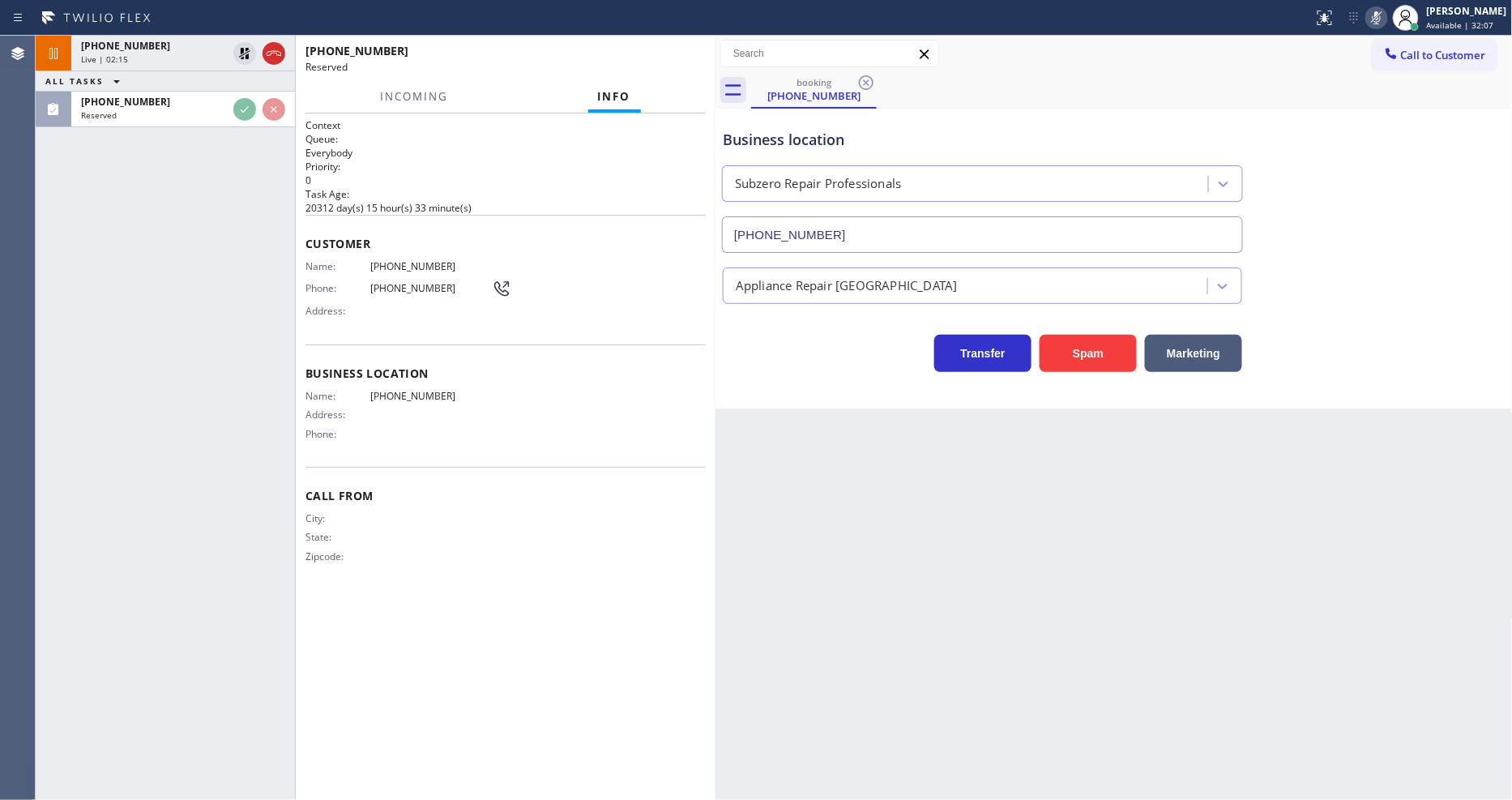
click at [352, 344] on div "Business location Name: (619) 363-4120 Address: Phone:" at bounding box center [505, 406] width 400 height 123
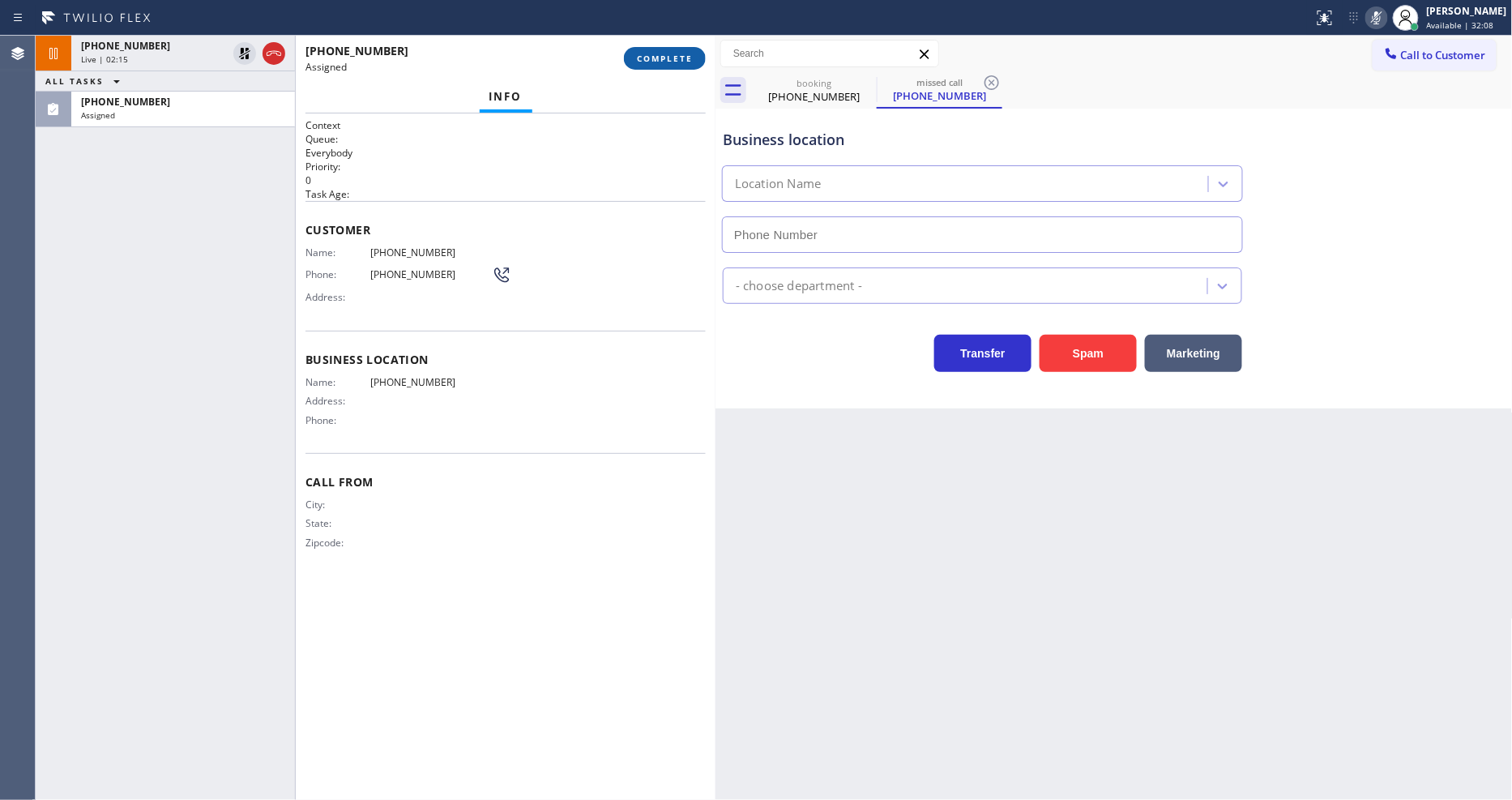
click at [651, 54] on span "COMPLETE" at bounding box center [665, 59] width 56 height 12
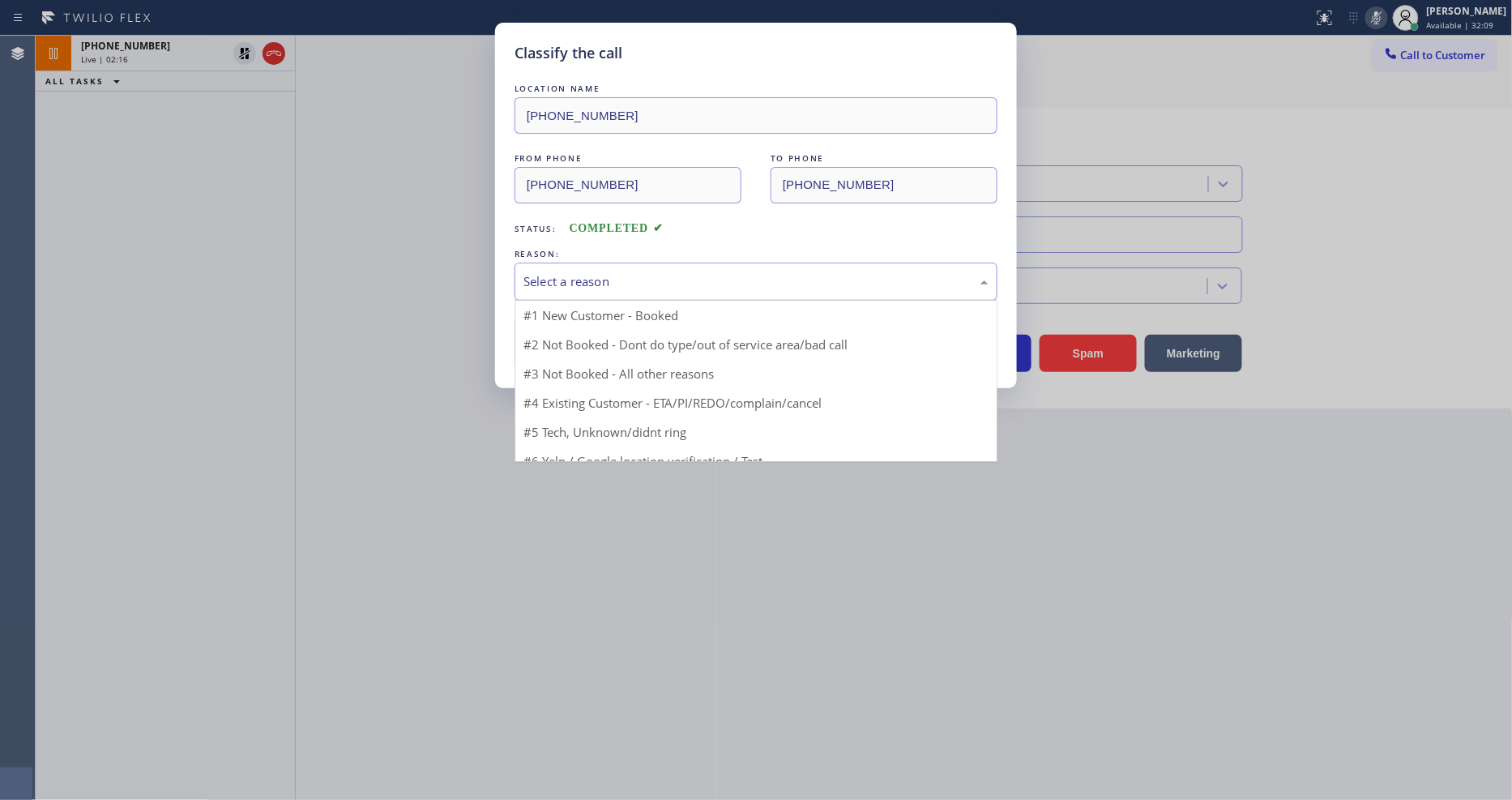
click at [544, 285] on div "Select a reason" at bounding box center [756, 281] width 465 height 18
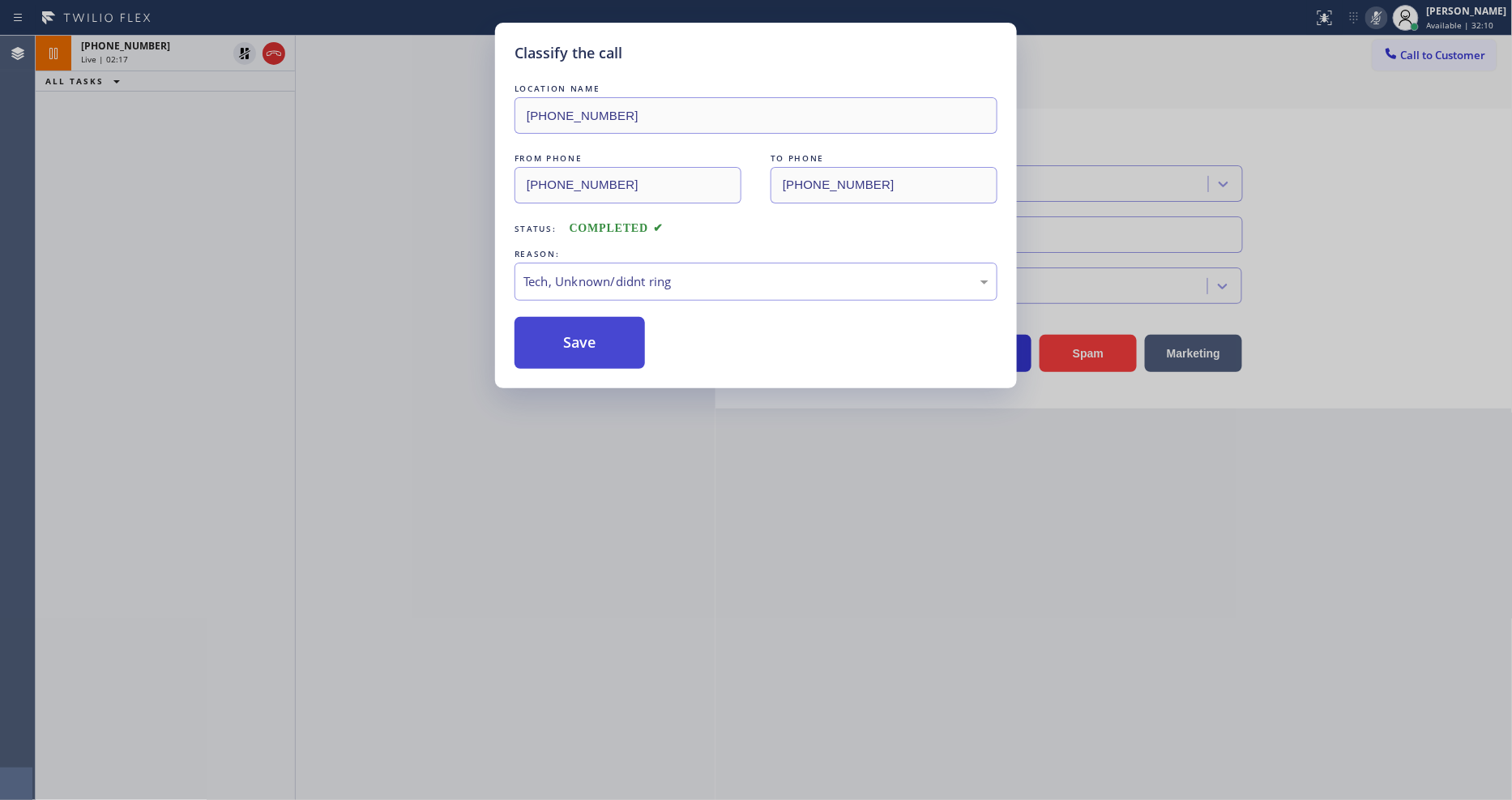
click at [550, 346] on button "Save" at bounding box center [579, 342] width 130 height 52
click at [551, 345] on button "Save" at bounding box center [579, 342] width 130 height 52
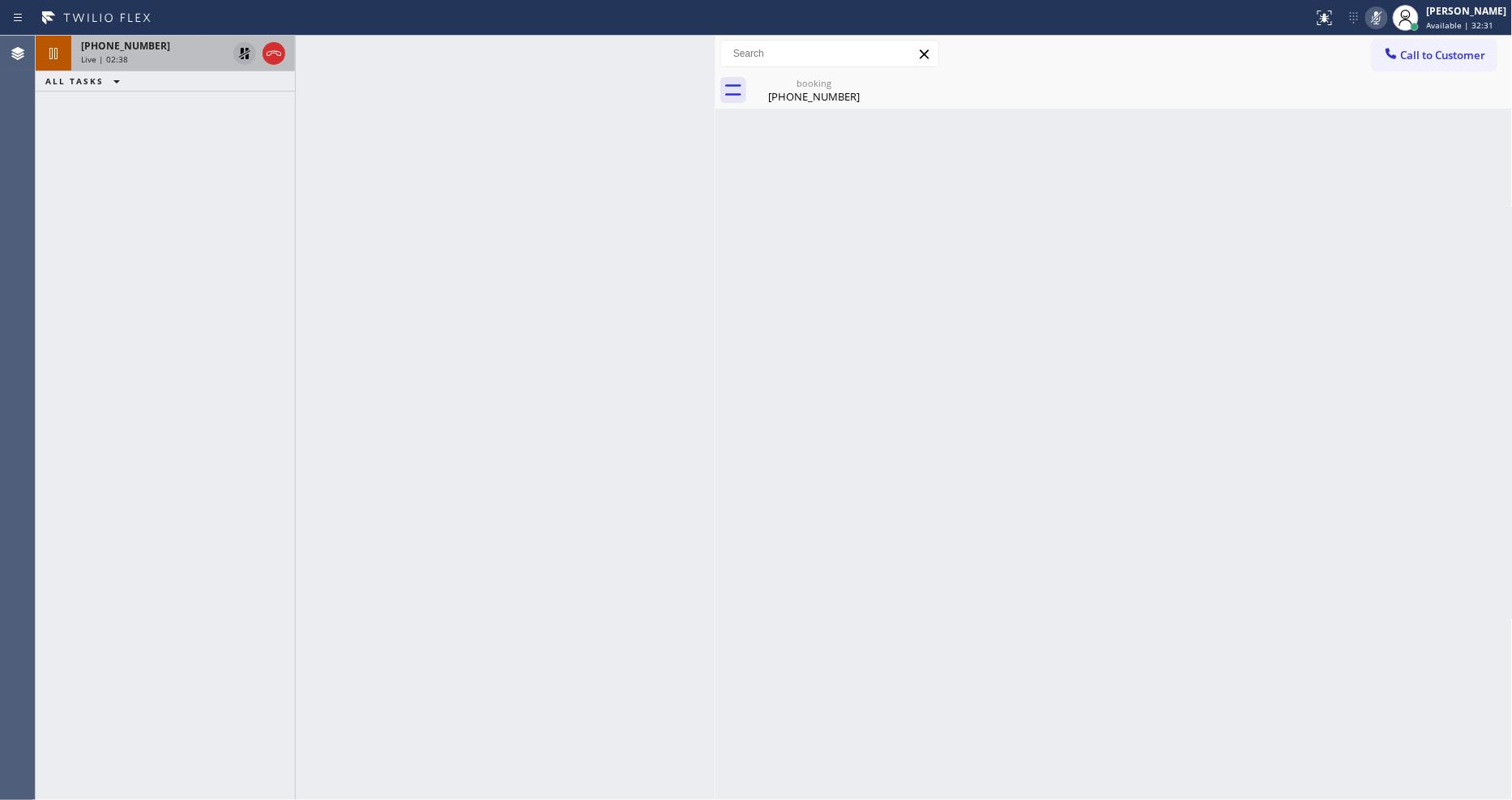
click at [243, 52] on icon at bounding box center [245, 54] width 12 height 12
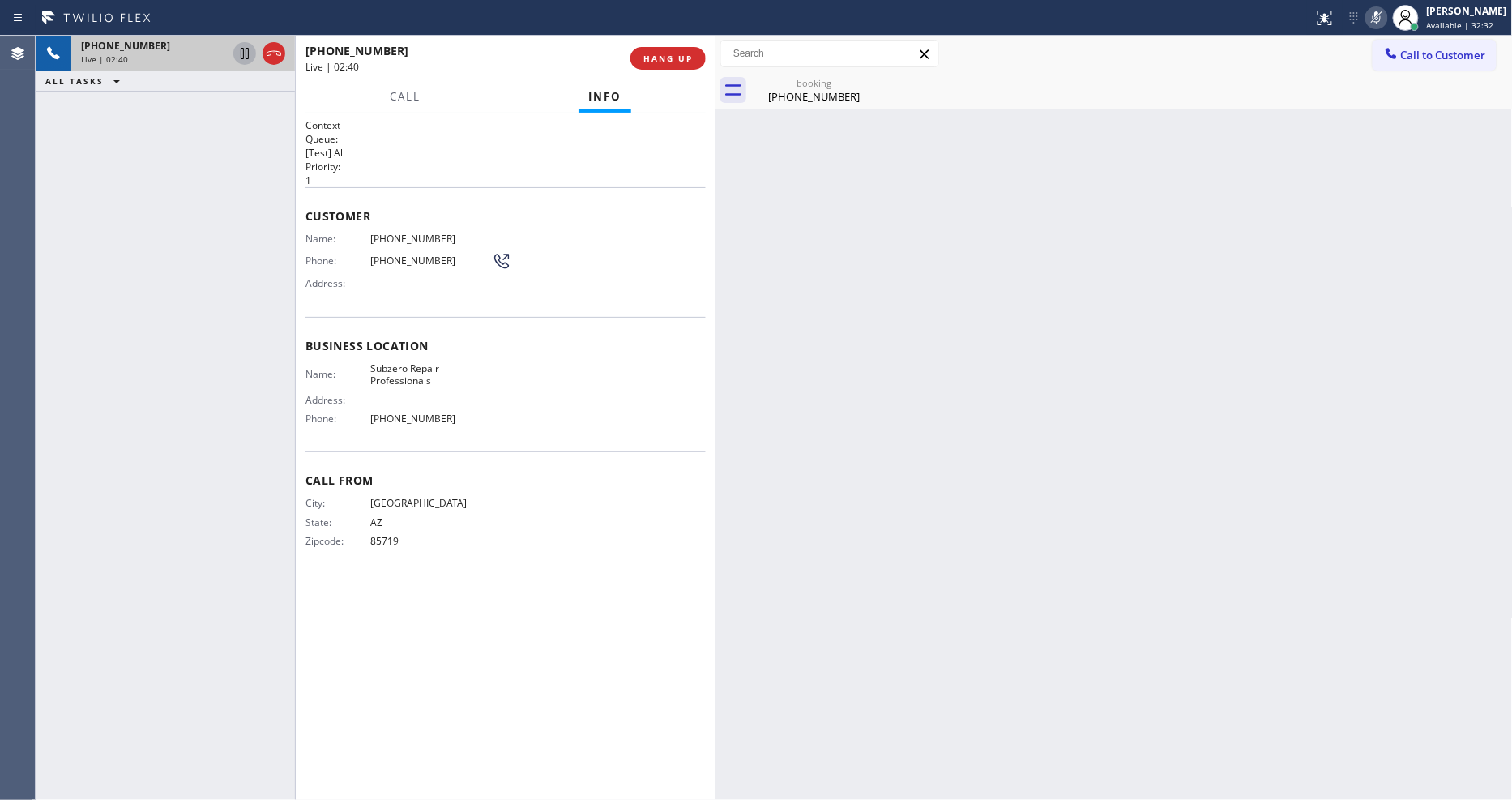
click at [1360, 17] on rect at bounding box center [1377, 16] width 12 height 12
click at [794, 77] on div "booking" at bounding box center [815, 82] width 123 height 12
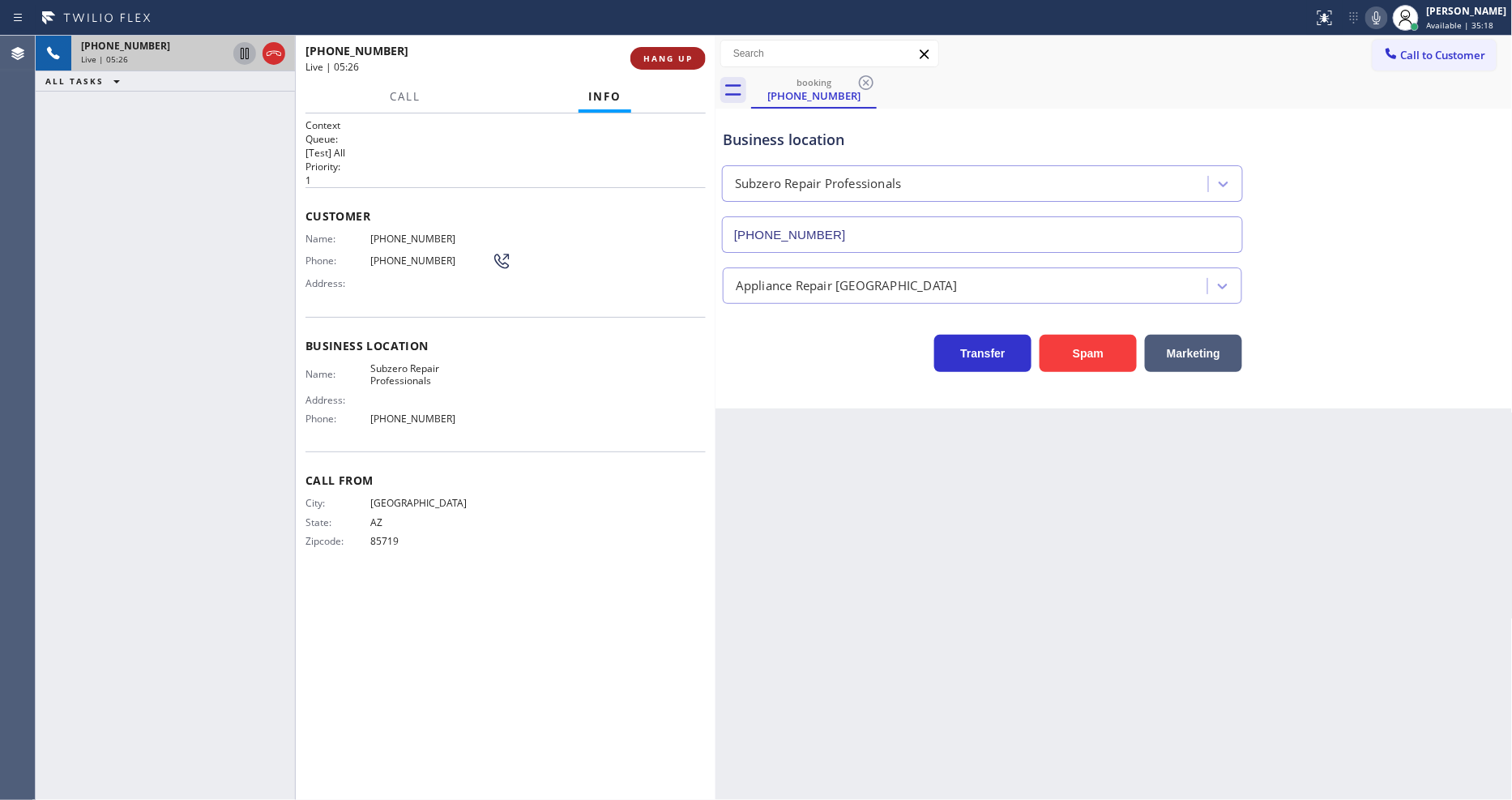
click at [673, 53] on span "HANG UP" at bounding box center [669, 59] width 50 height 12
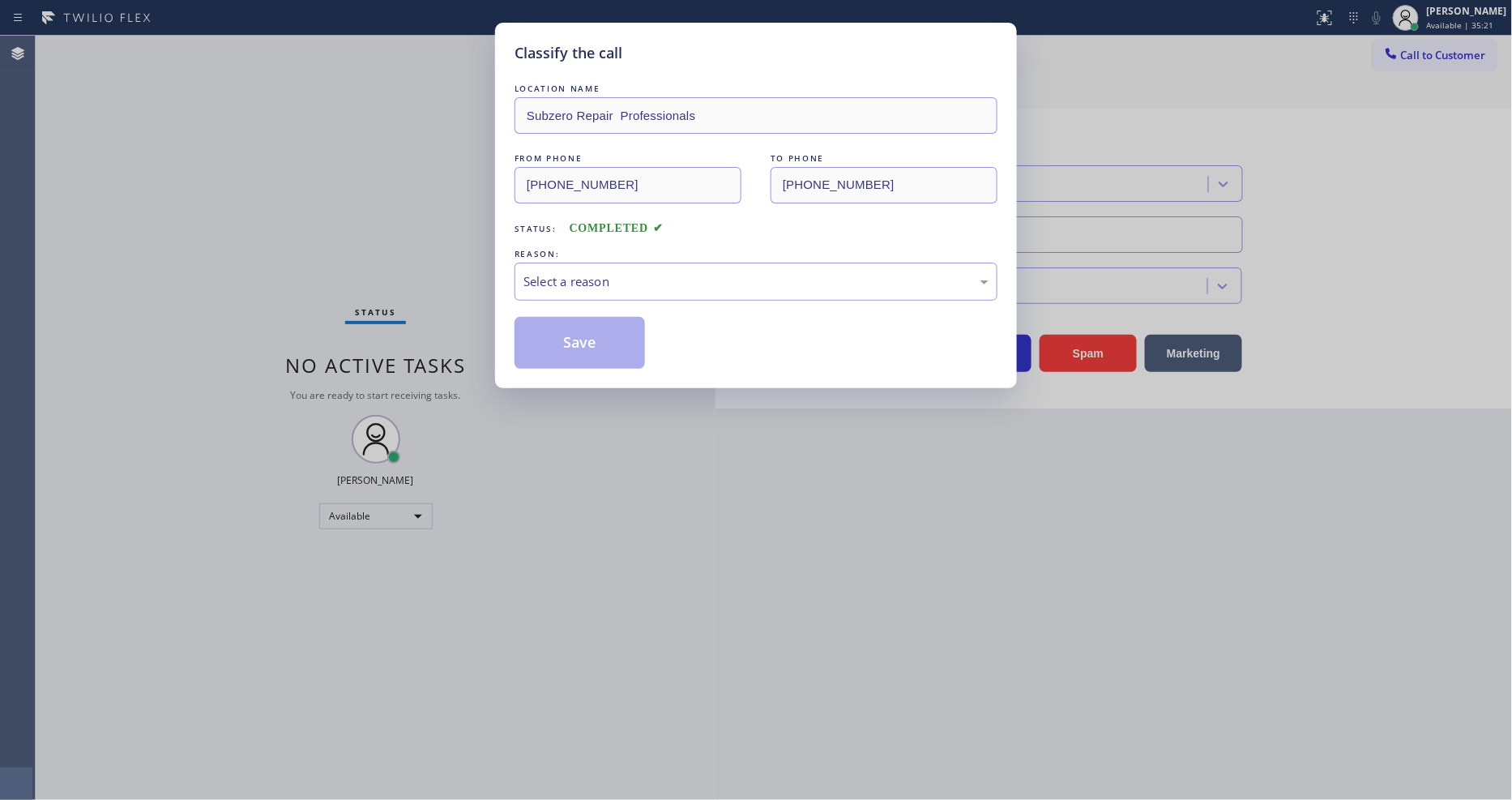
click at [602, 272] on div "Select a reason" at bounding box center [756, 281] width 465 height 18
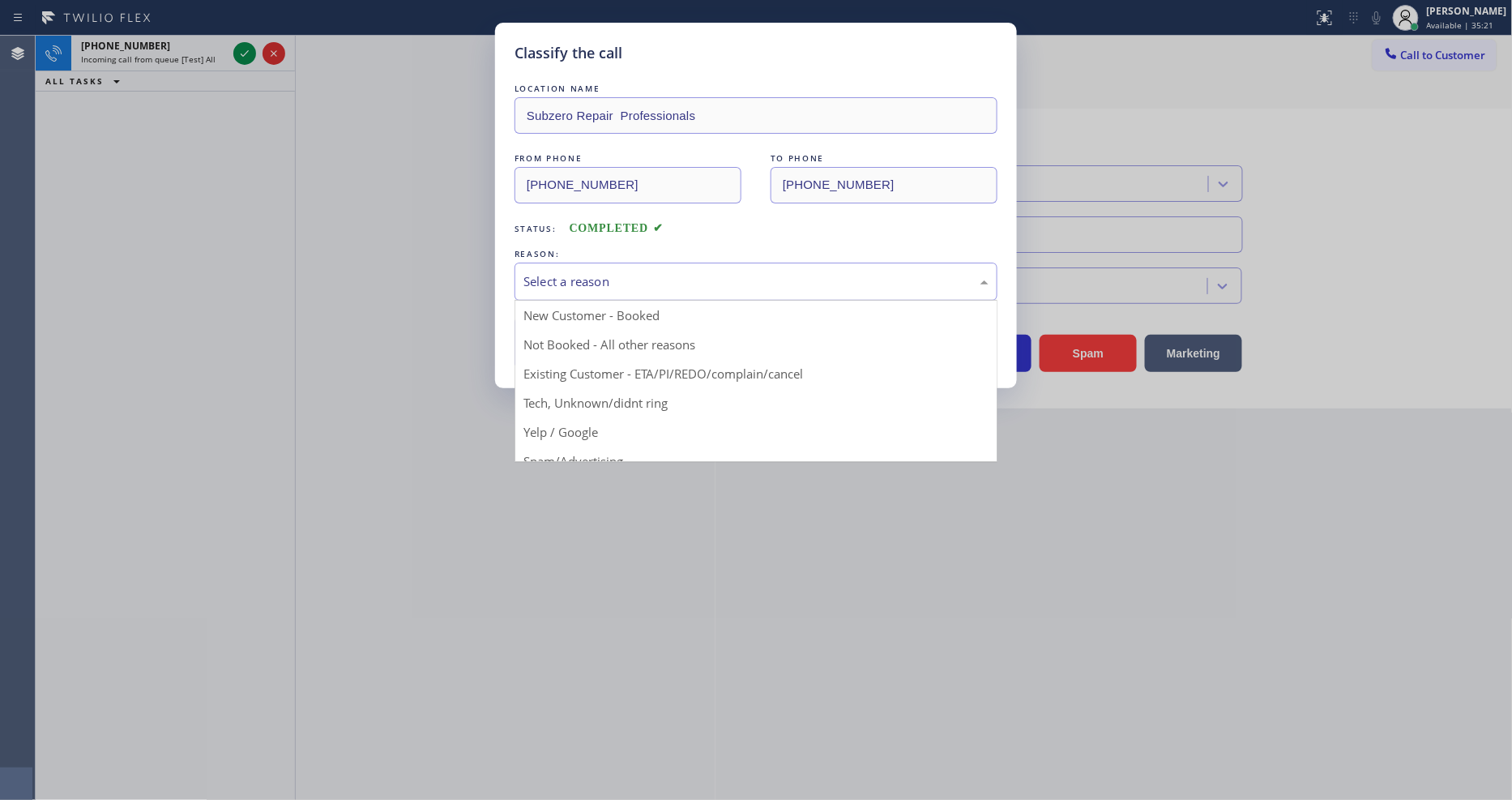
drag, startPoint x: 587, startPoint y: 303, endPoint x: 572, endPoint y: 334, distance: 34.4
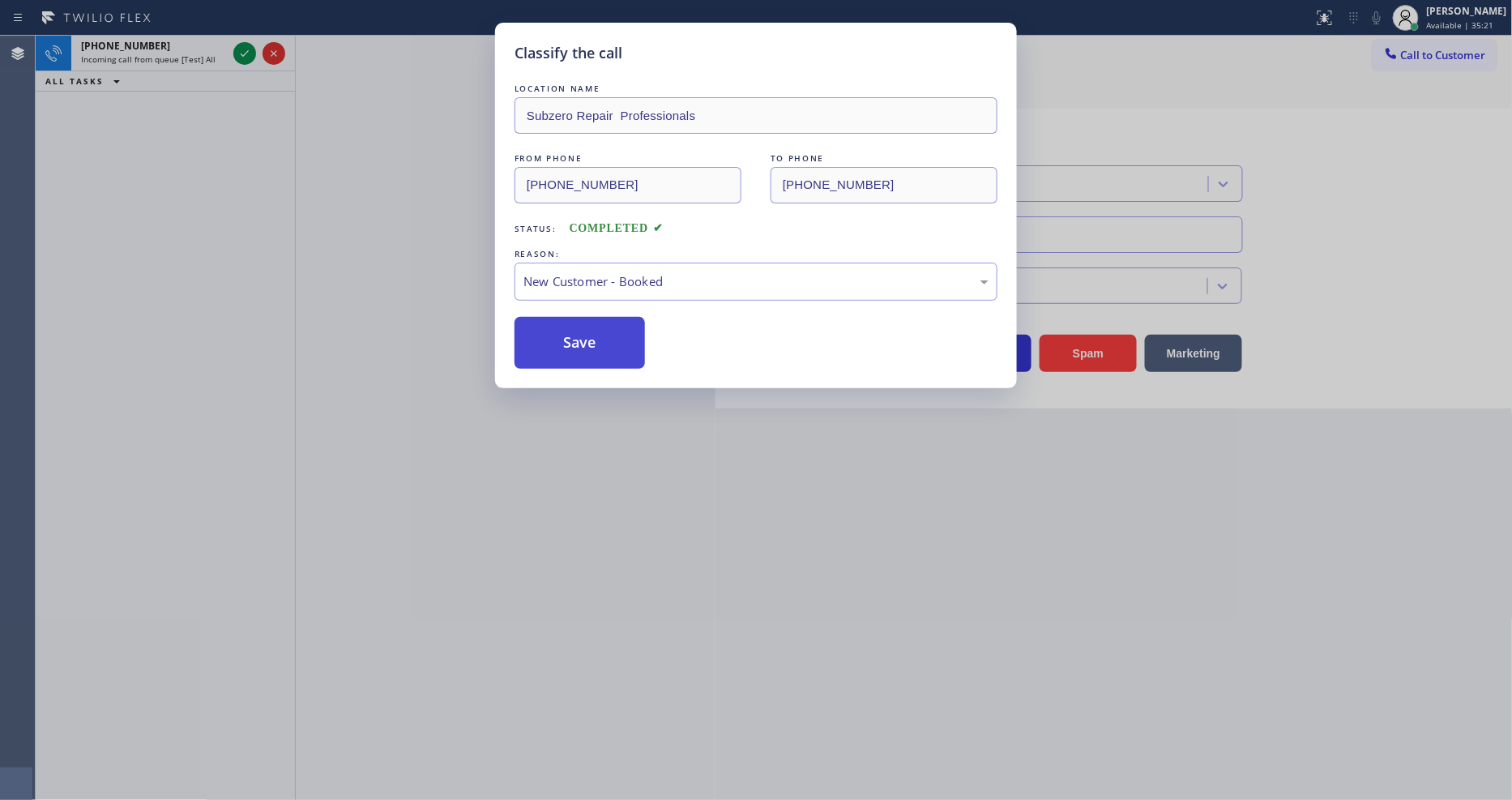
click at [572, 334] on button "Save" at bounding box center [579, 342] width 130 height 52
click at [571, 335] on button "Save" at bounding box center [579, 342] width 130 height 52
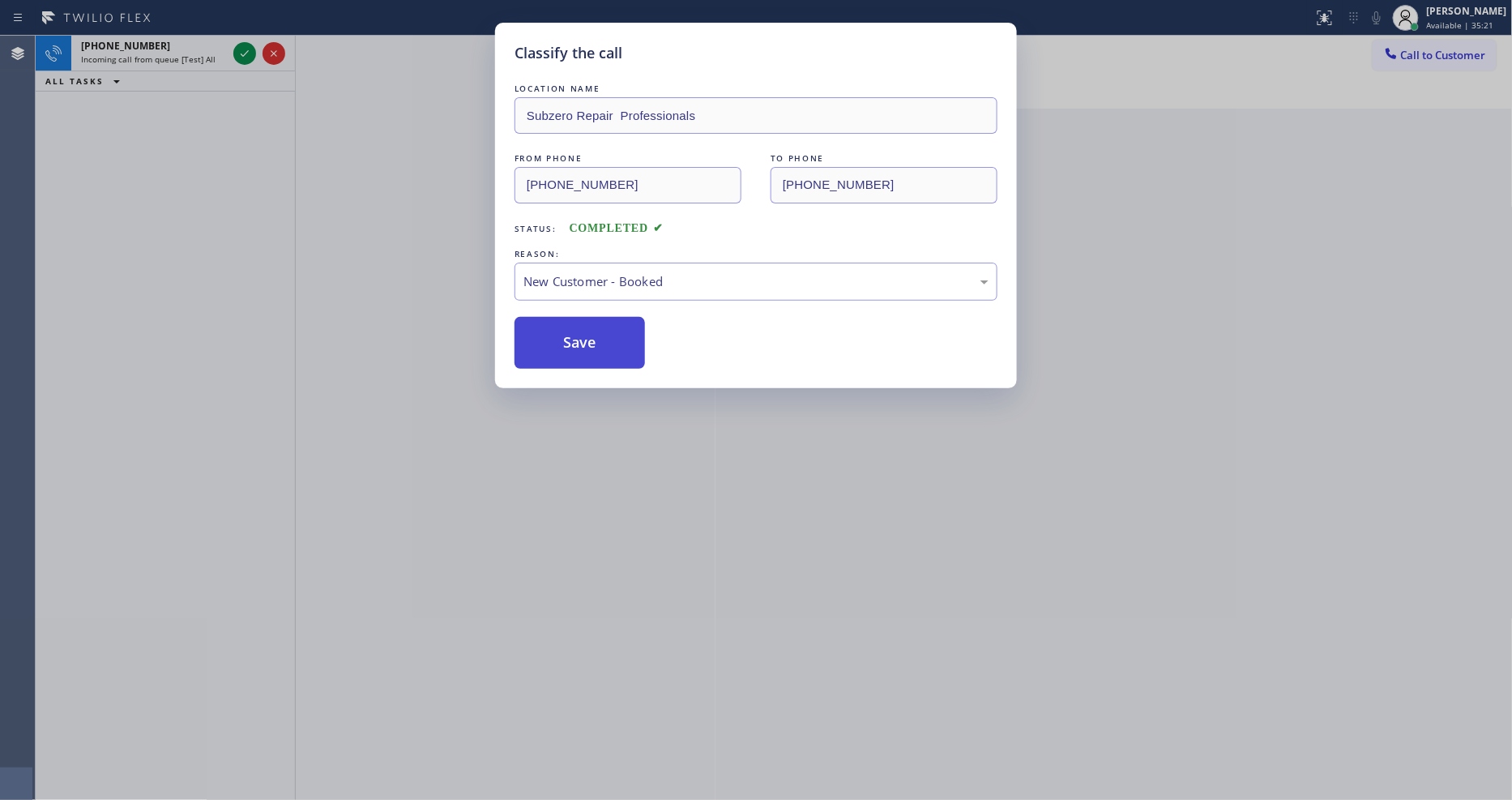
drag, startPoint x: 571, startPoint y: 335, endPoint x: 443, endPoint y: 115, distance: 254.5
click at [571, 334] on button "Save" at bounding box center [579, 342] width 130 height 52
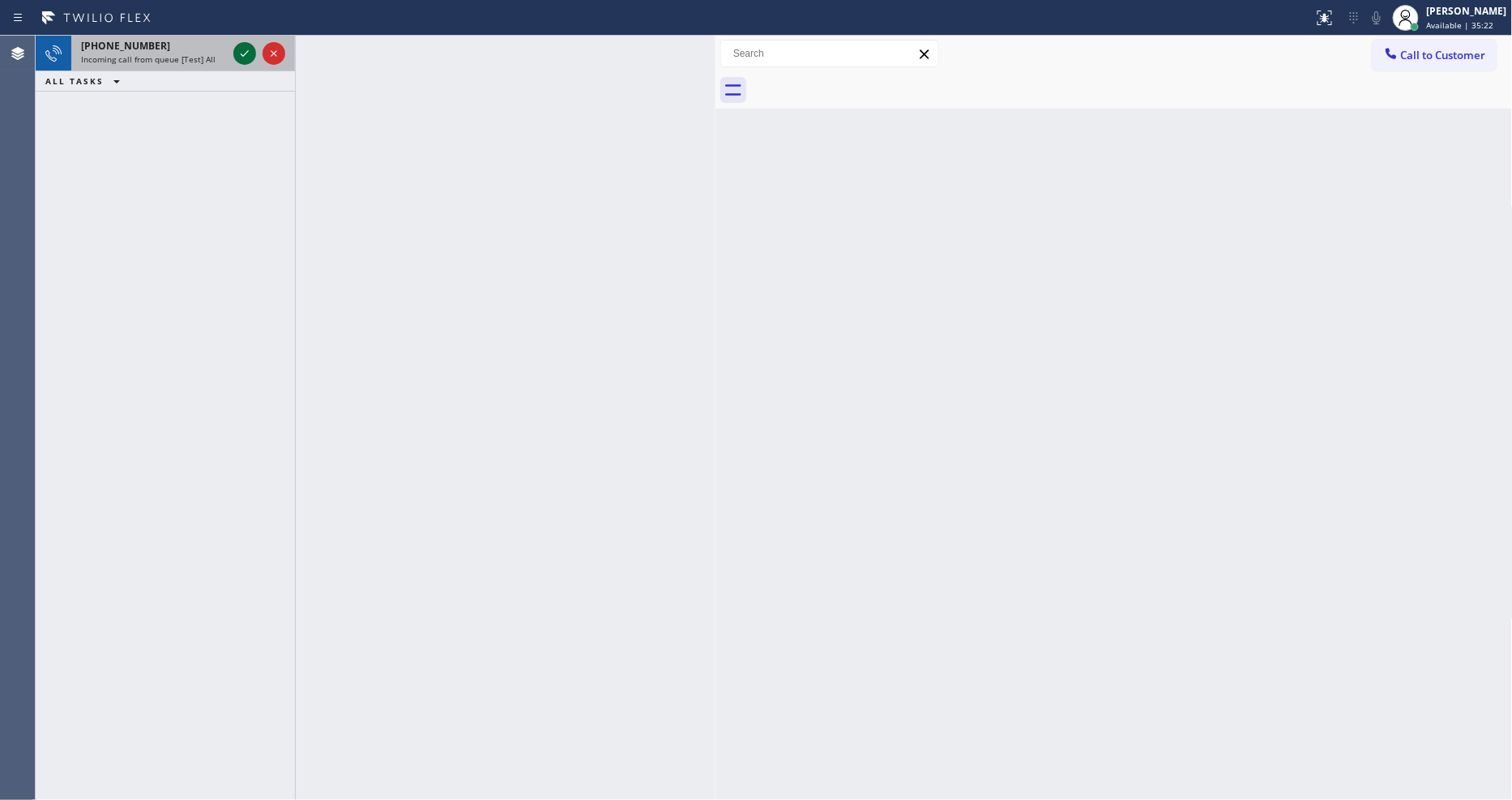
click at [243, 54] on icon at bounding box center [245, 54] width 19 height 19
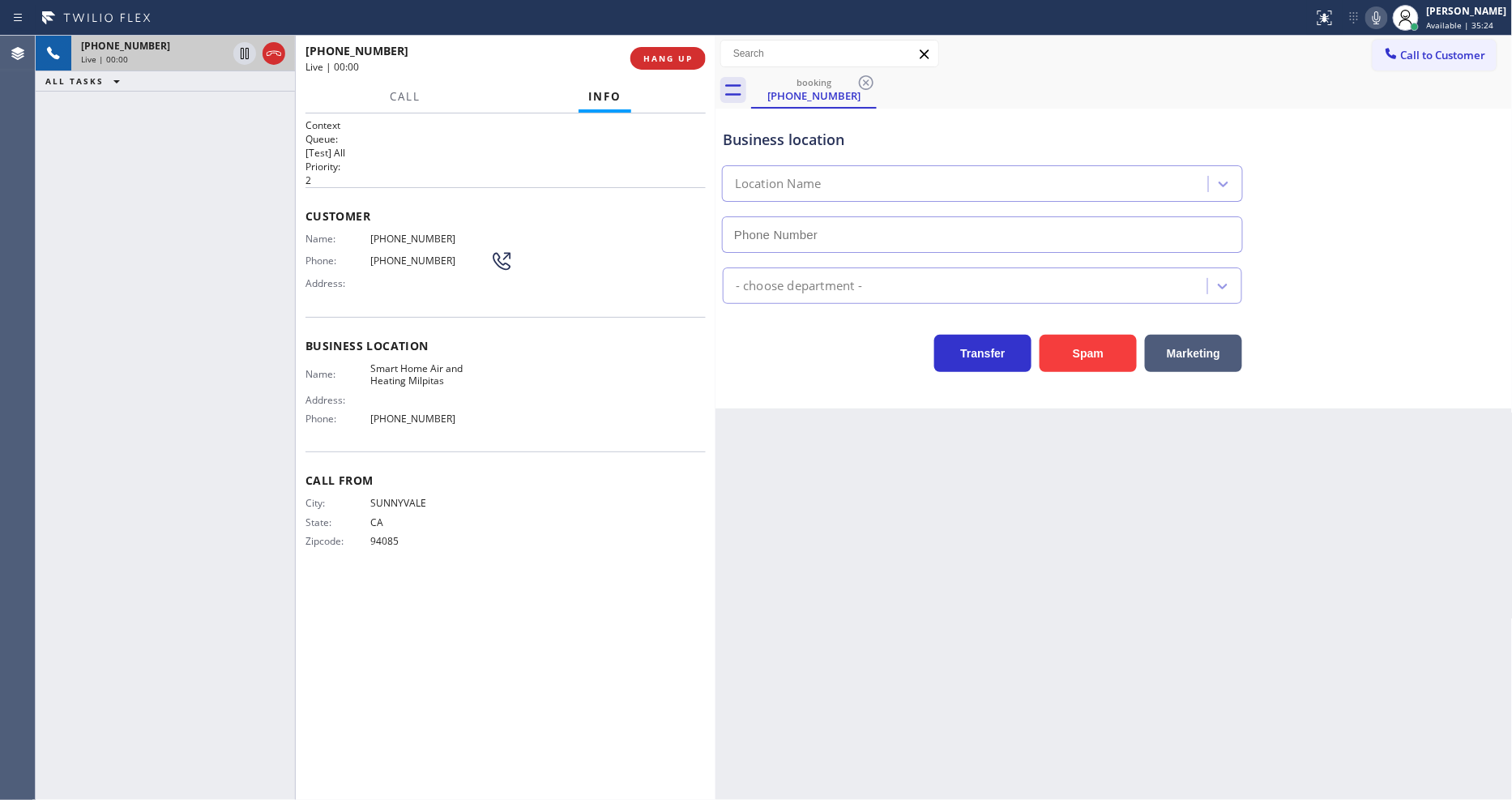
type input "(408) 676-5141"
click at [678, 55] on span "HANG UP" at bounding box center [669, 59] width 50 height 12
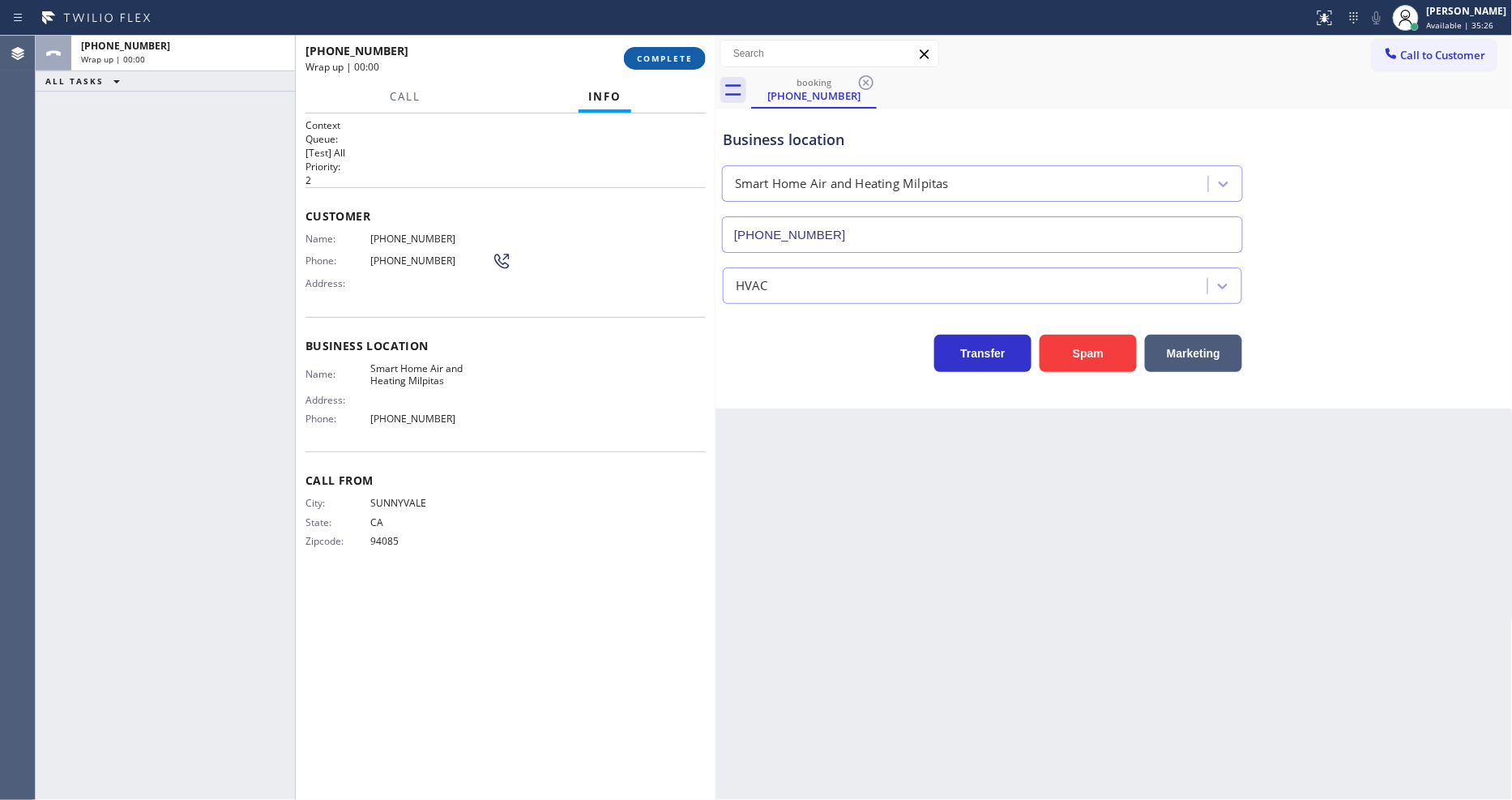
click at [678, 55] on span "COMPLETE" at bounding box center [665, 59] width 56 height 12
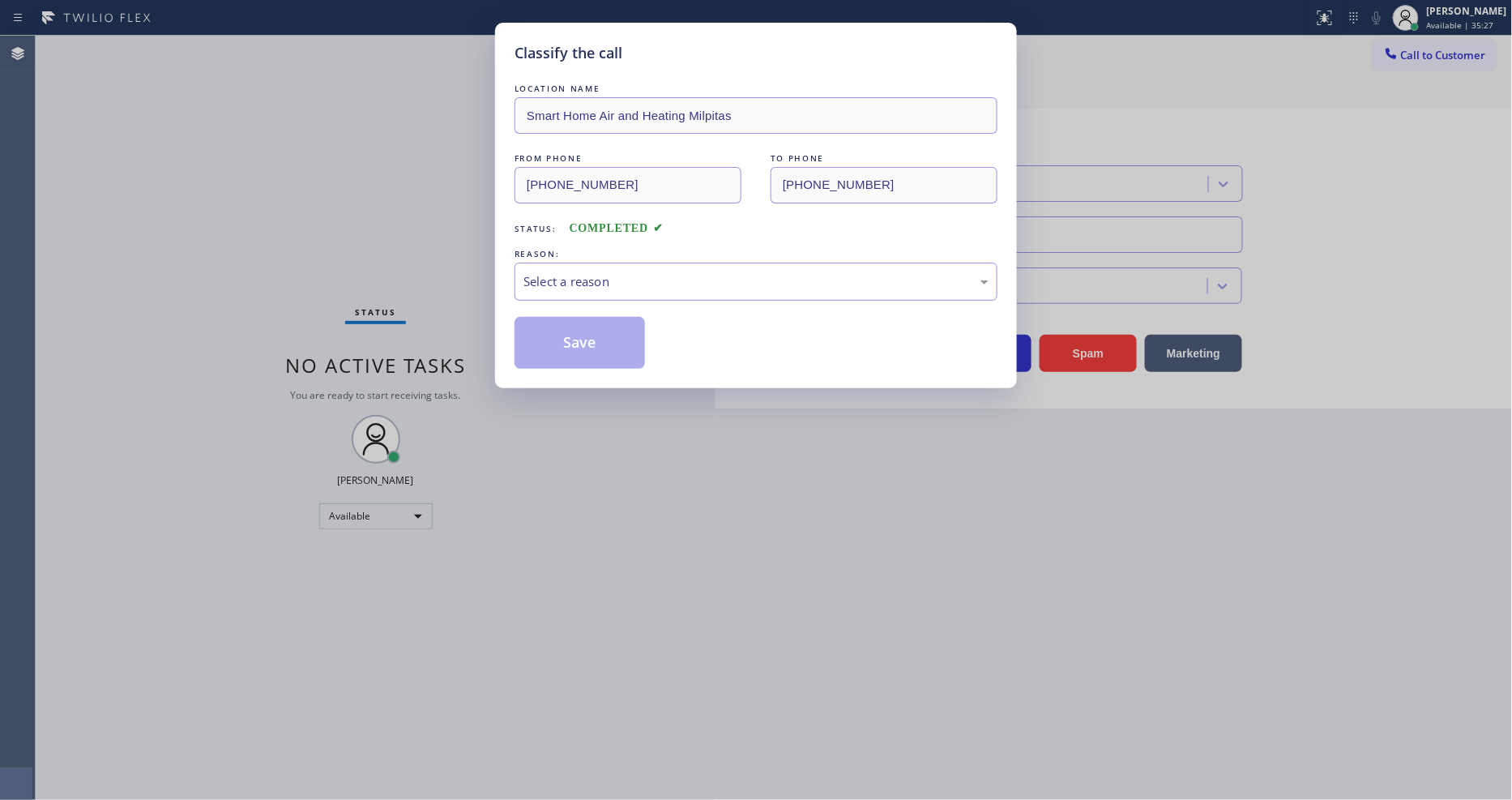
click at [553, 263] on div "Select a reason" at bounding box center [755, 282] width 483 height 38
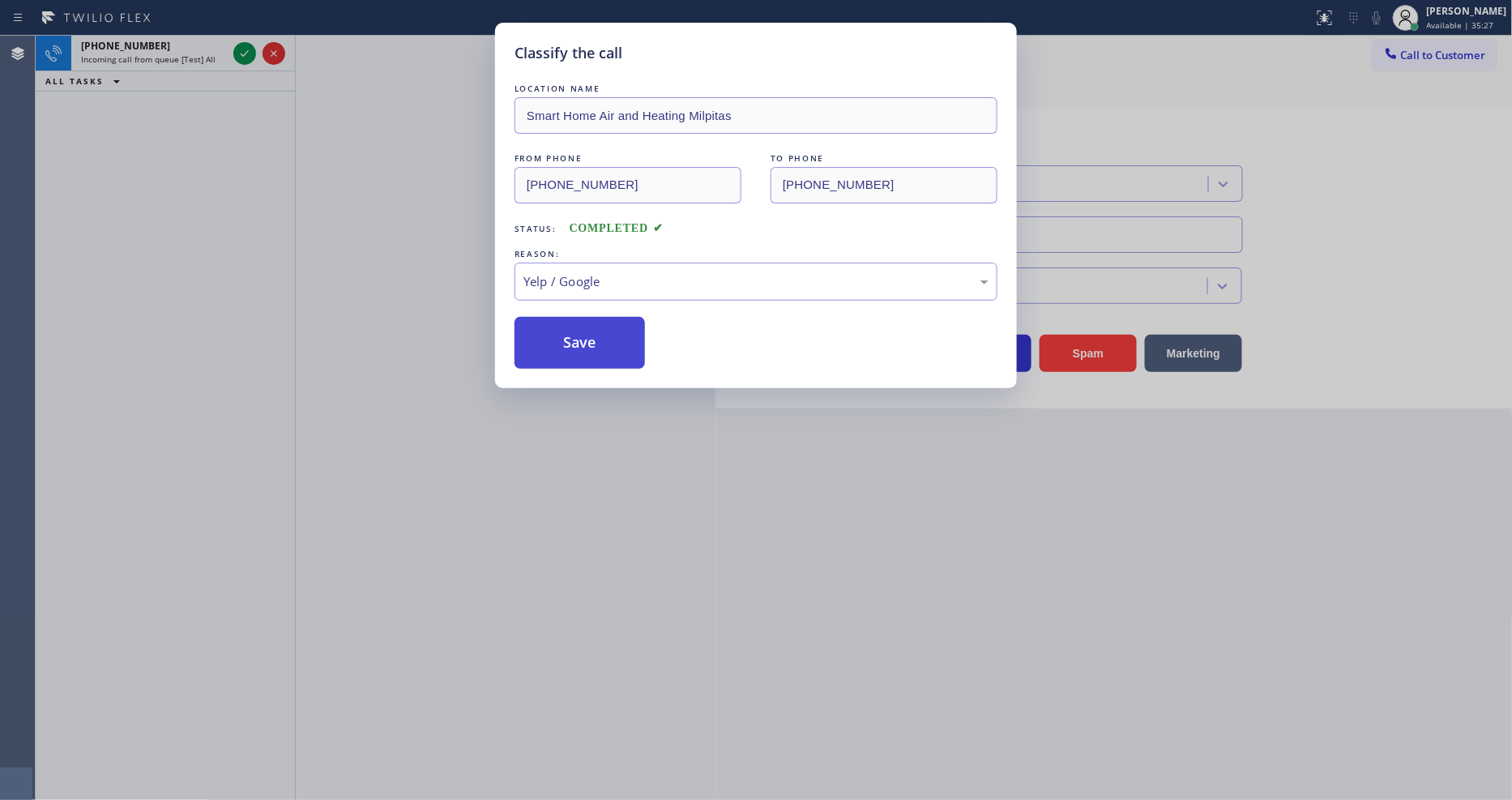
click at [580, 338] on button "Save" at bounding box center [579, 342] width 130 height 52
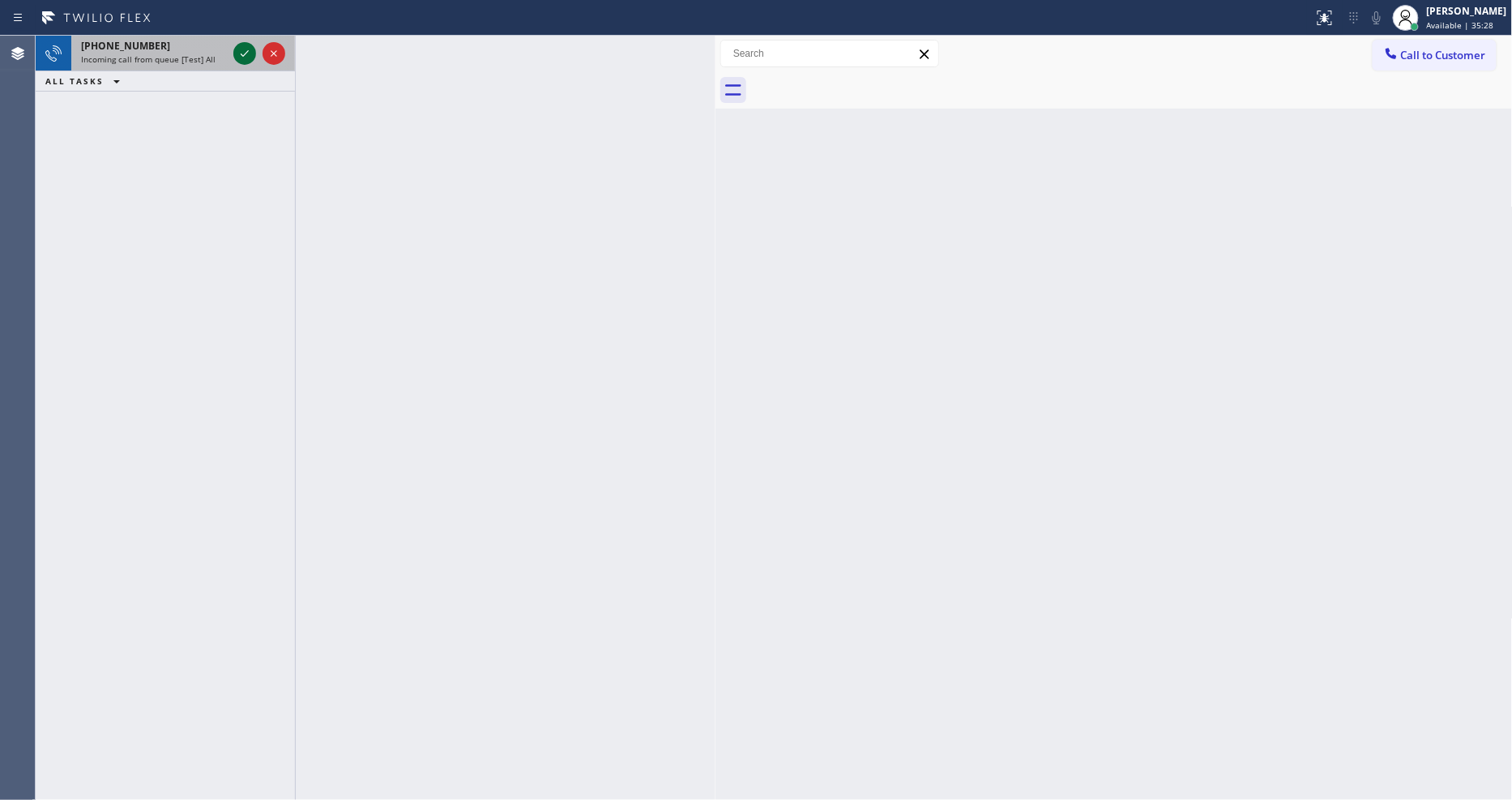
click at [244, 52] on icon at bounding box center [245, 54] width 19 height 19
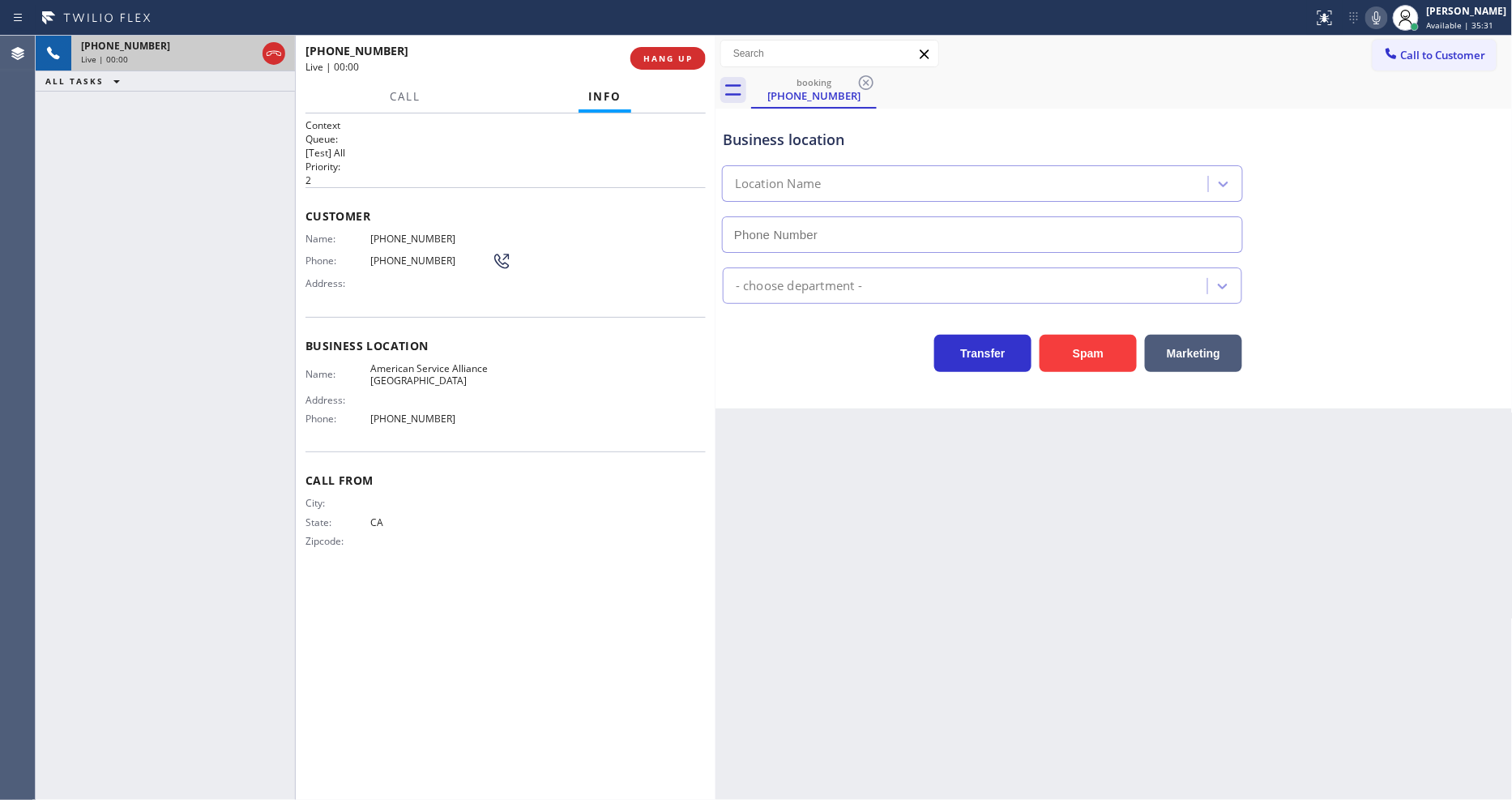
type input "(650) 484-5874"
click at [667, 55] on span "HANG UP" at bounding box center [669, 59] width 50 height 12
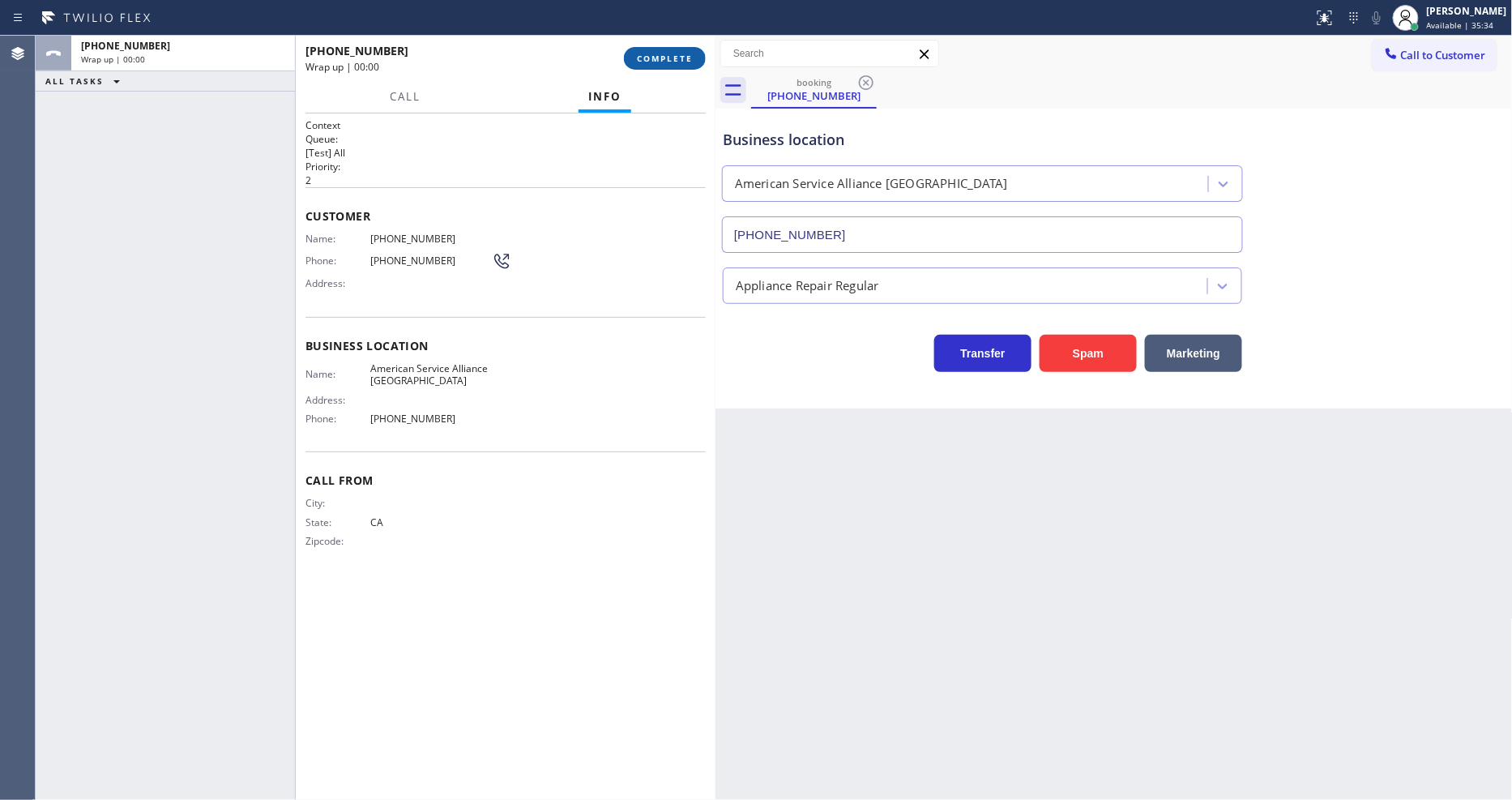
click at [667, 55] on span "COMPLETE" at bounding box center [665, 59] width 56 height 12
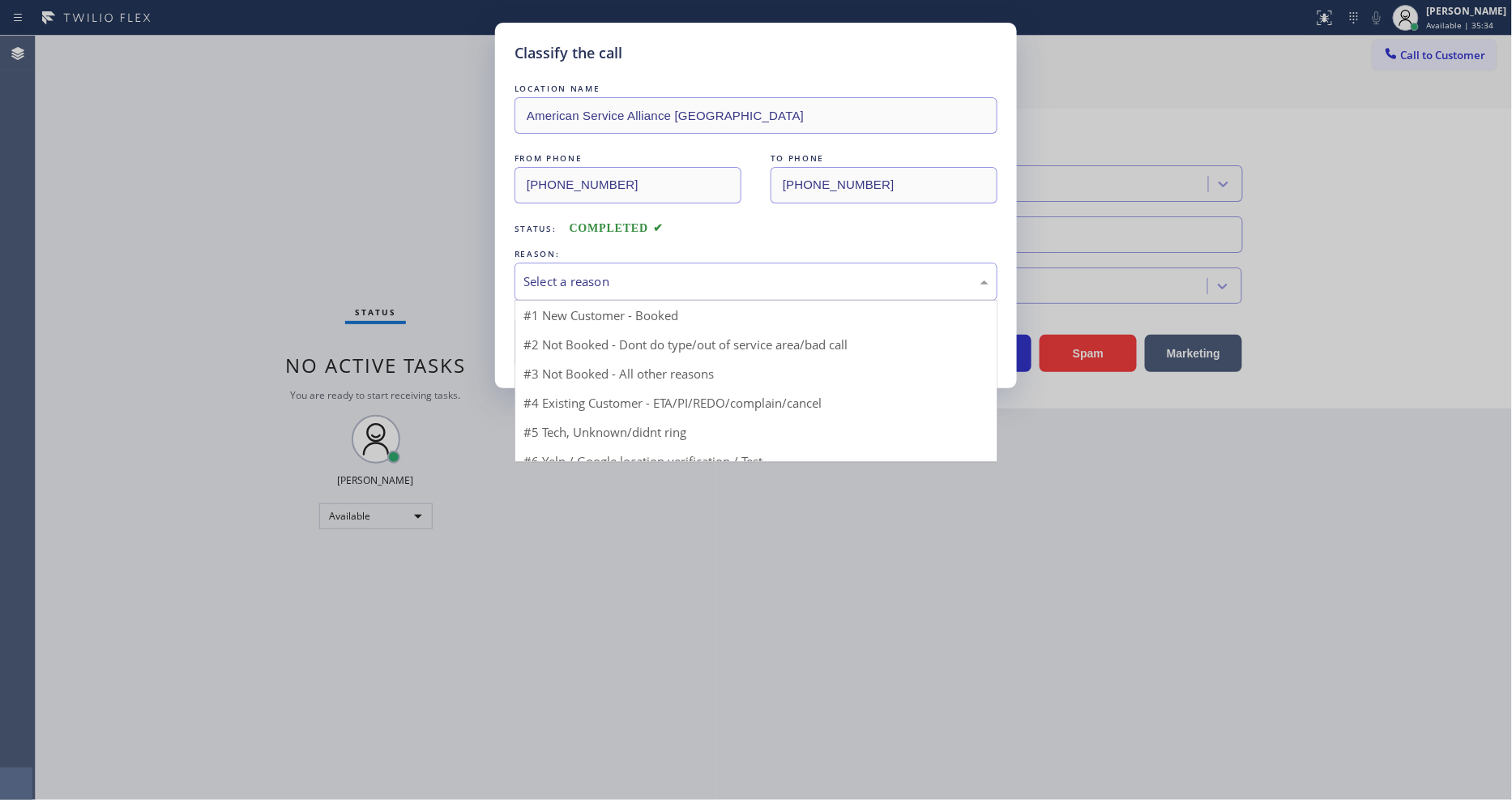
click at [568, 263] on div "Select a reason" at bounding box center [755, 282] width 483 height 38
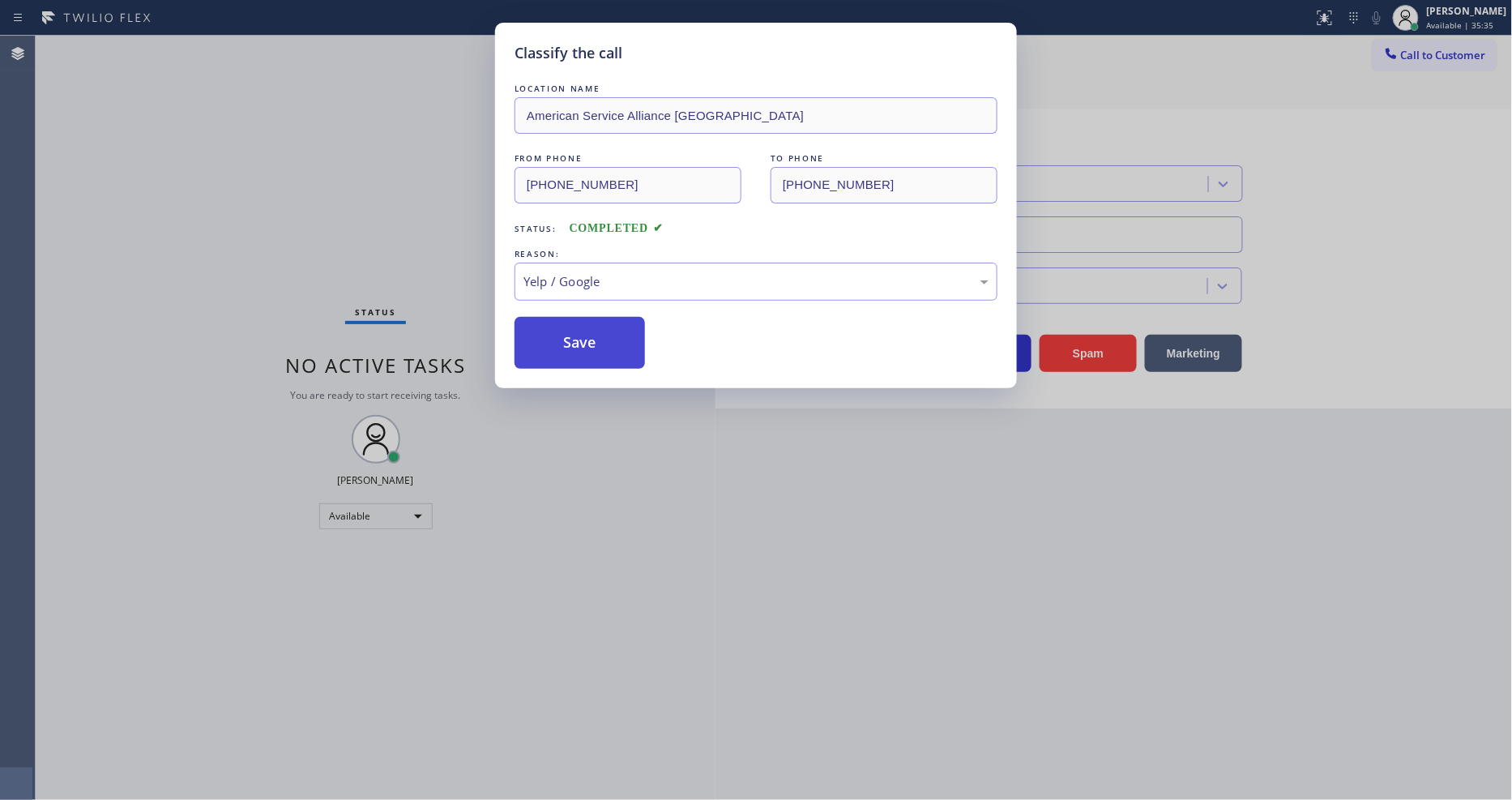
click at [571, 325] on button "Save" at bounding box center [579, 342] width 130 height 52
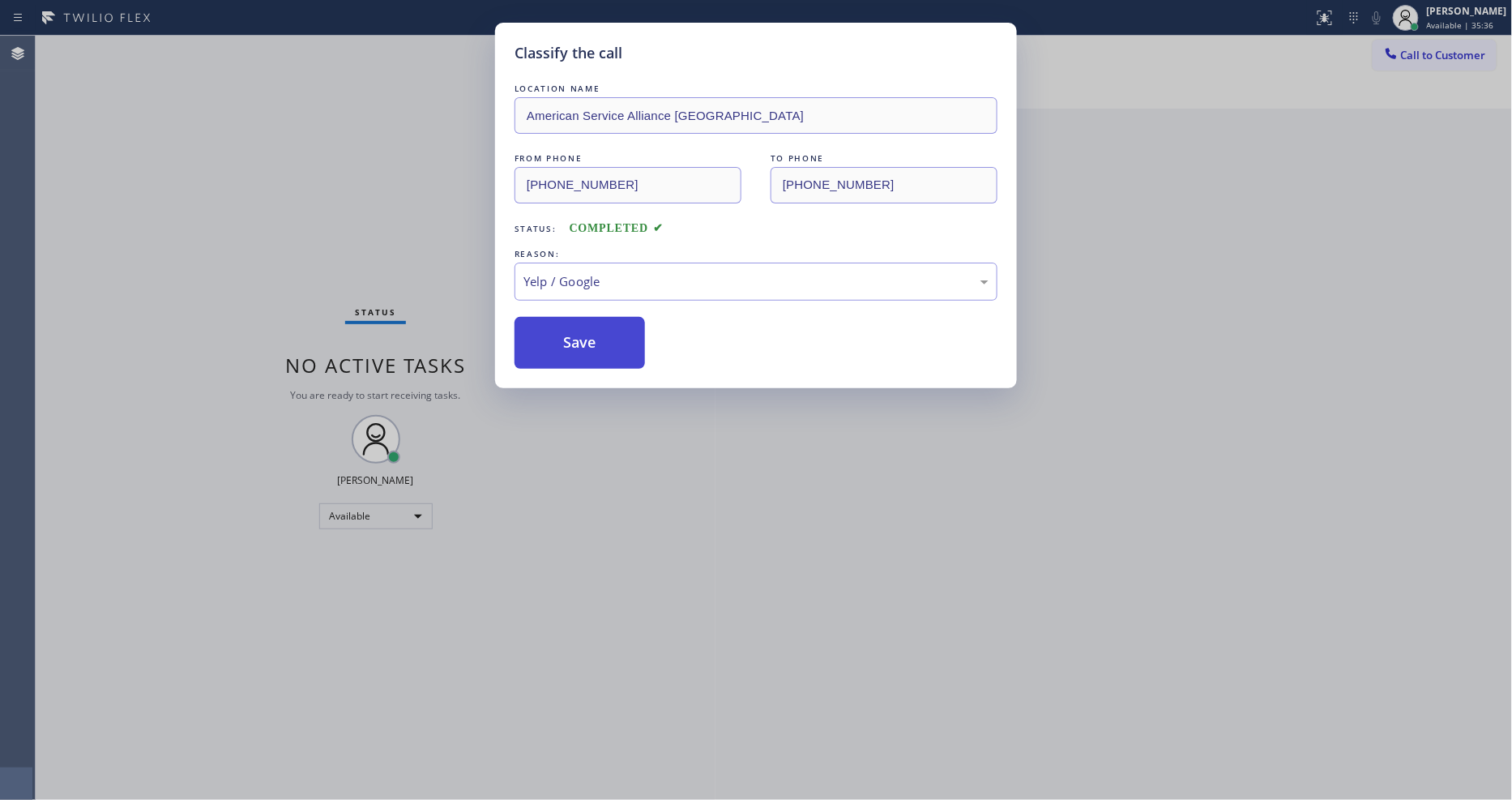
click at [571, 325] on button "Save" at bounding box center [579, 342] width 130 height 52
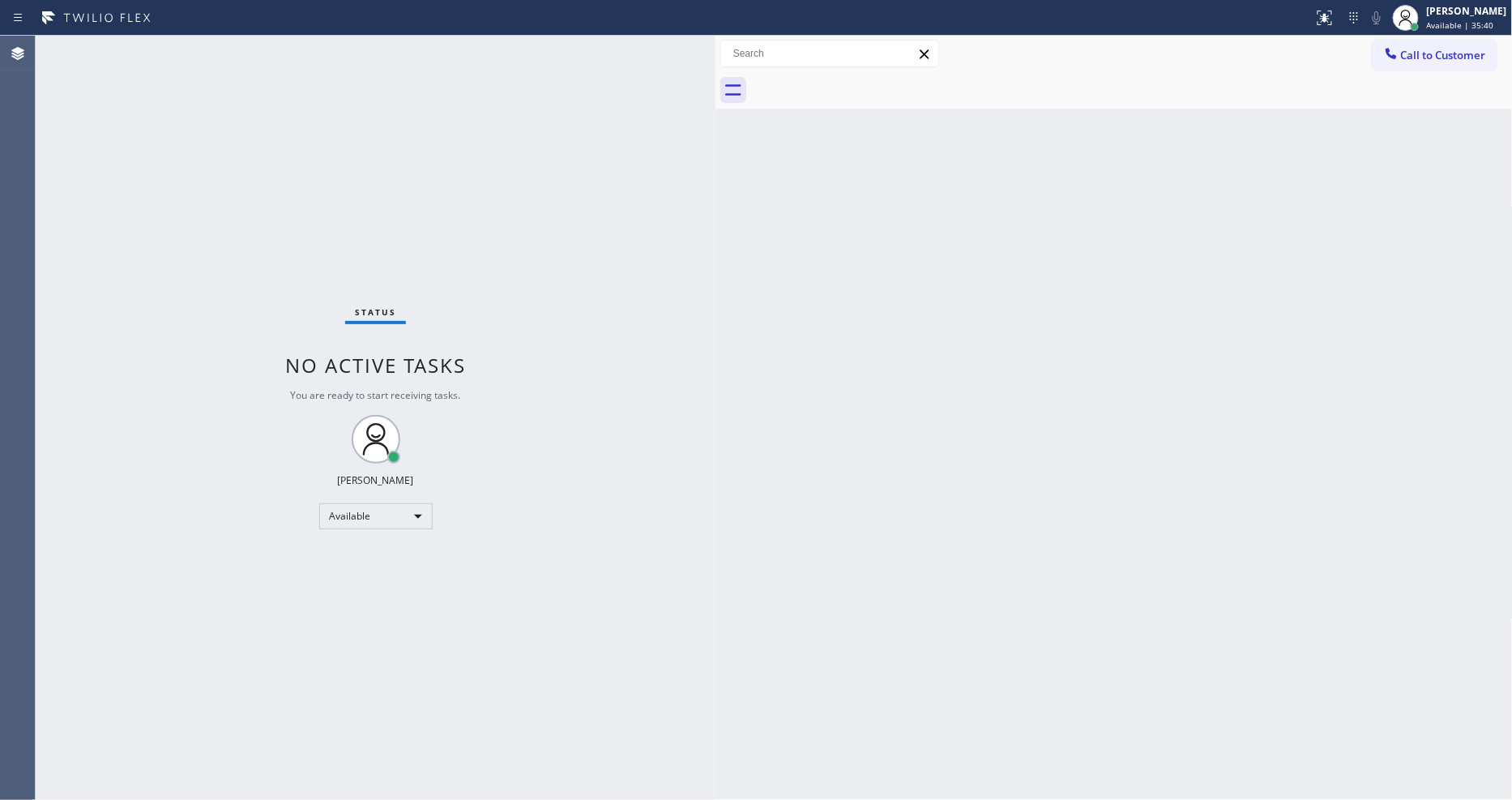
drag, startPoint x: 248, startPoint y: 97, endPoint x: 241, endPoint y: 51, distance: 46.5
click at [241, 51] on div "Status No active tasks You are ready to start receiving tasks. [PERSON_NAME] Av…" at bounding box center [375, 417] width 680 height 764
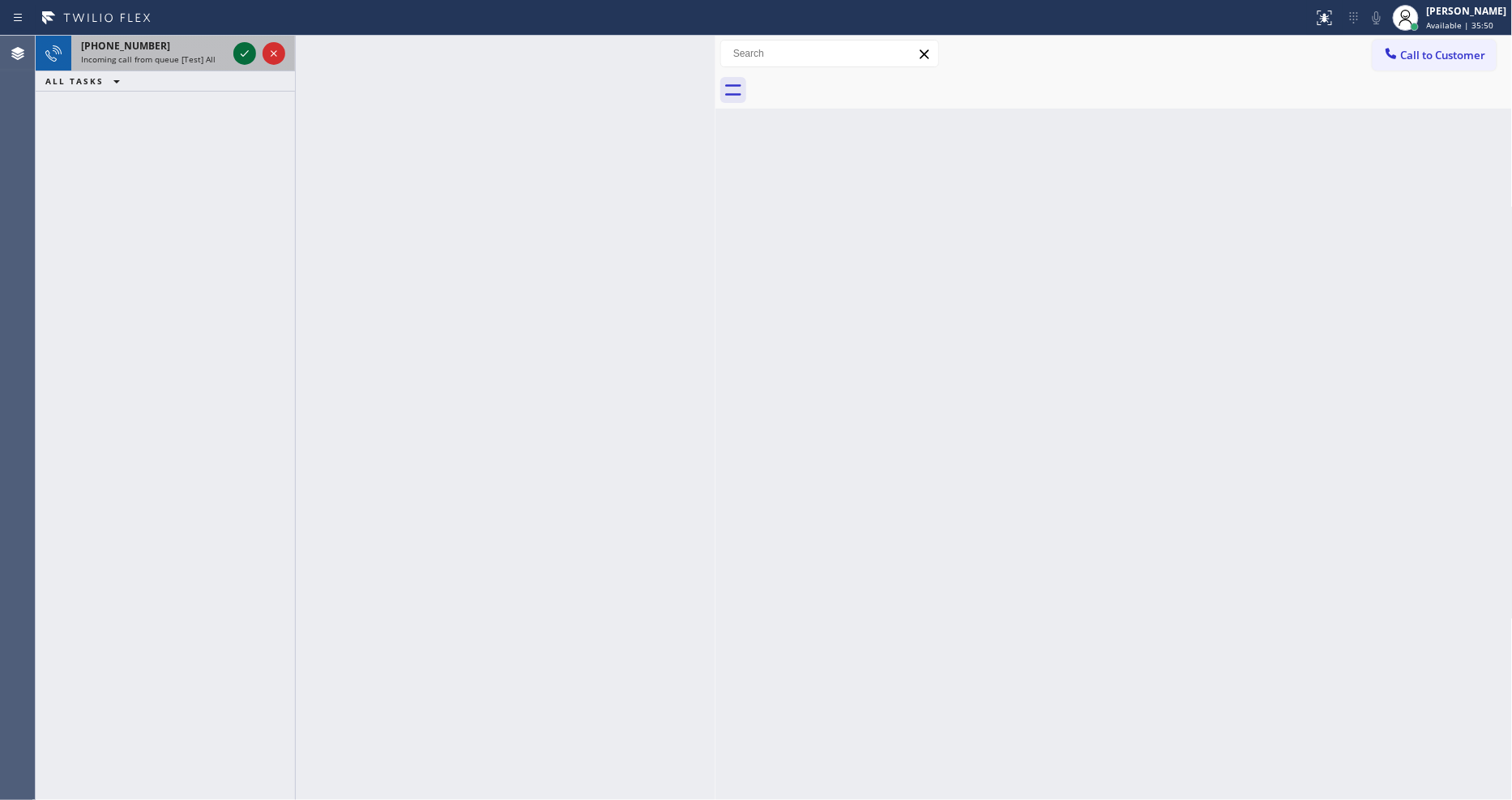
click at [244, 60] on icon at bounding box center [245, 54] width 19 height 19
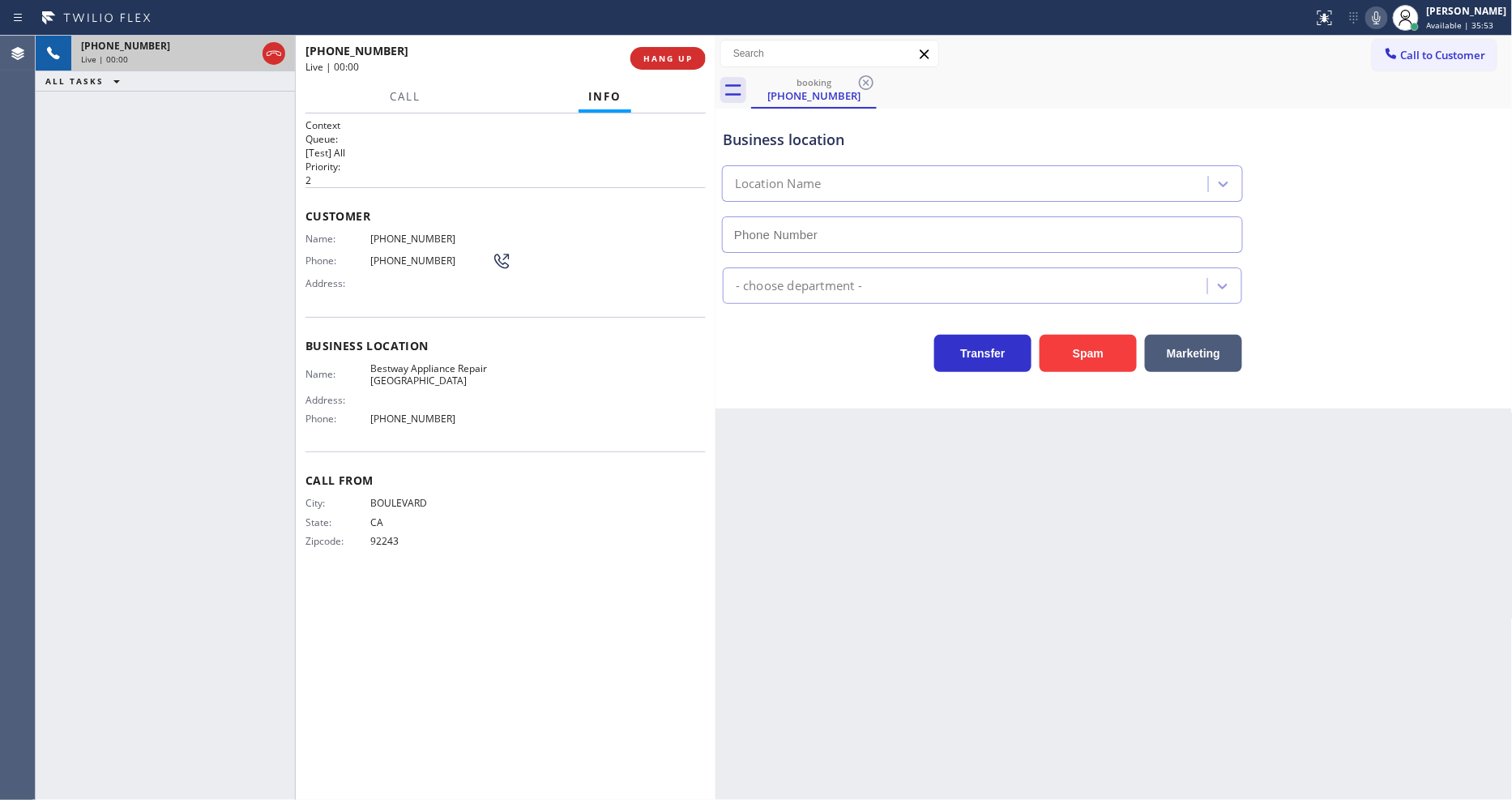
type input "(619) 566-1300"
drag, startPoint x: 361, startPoint y: 332, endPoint x: 627, endPoint y: 149, distance: 322.9
click at [361, 331] on div "Business location Name: Bestway Appliance Repair La Mesa Address: Phone: (619) …" at bounding box center [505, 384] width 400 height 135
click at [665, 47] on button "HANG UP" at bounding box center [668, 59] width 76 height 23
click at [665, 53] on span "HANG UP" at bounding box center [669, 59] width 50 height 12
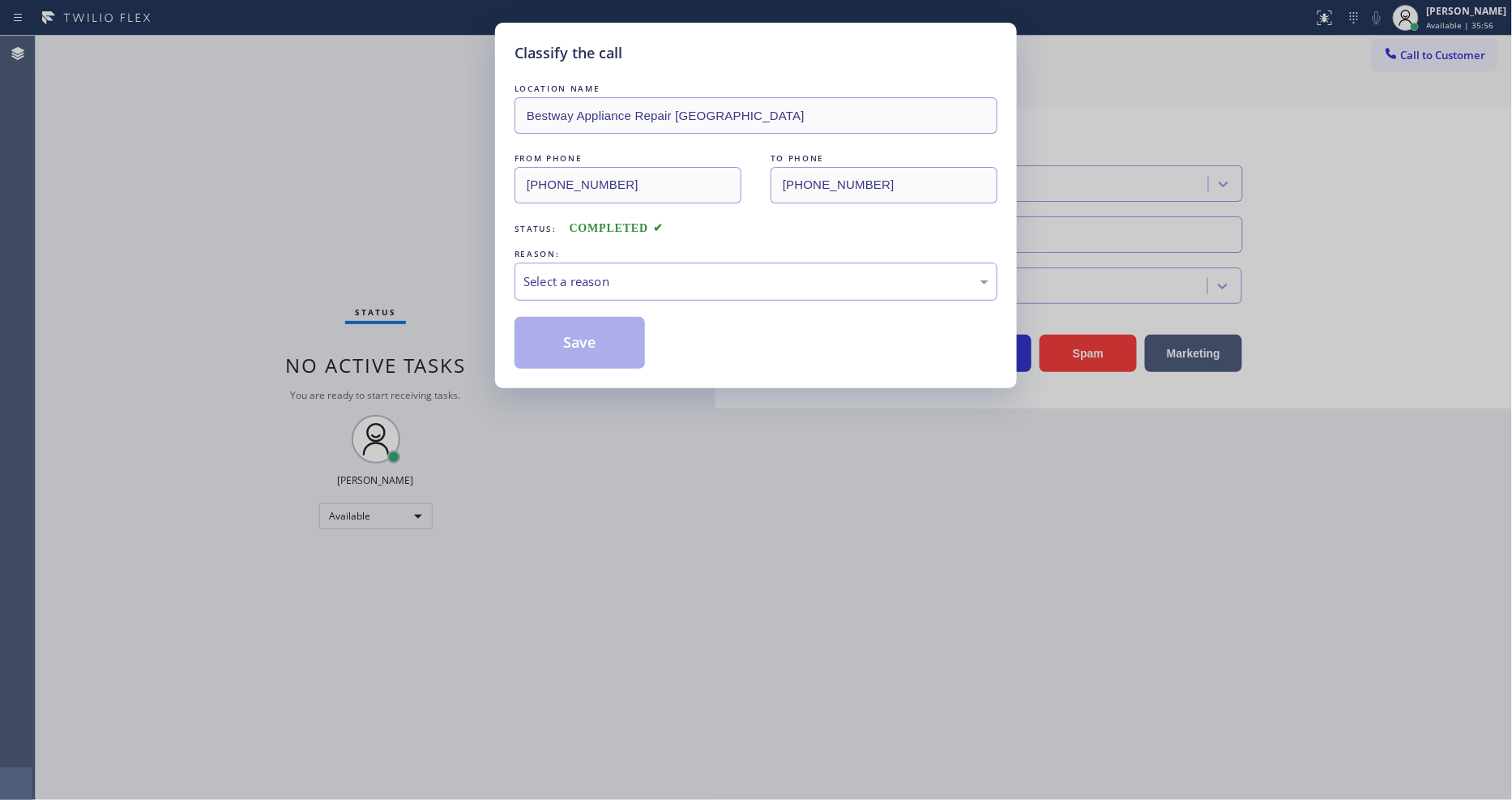
click at [569, 273] on div "Select a reason" at bounding box center [756, 281] width 465 height 18
click at [576, 326] on button "Save" at bounding box center [579, 342] width 130 height 52
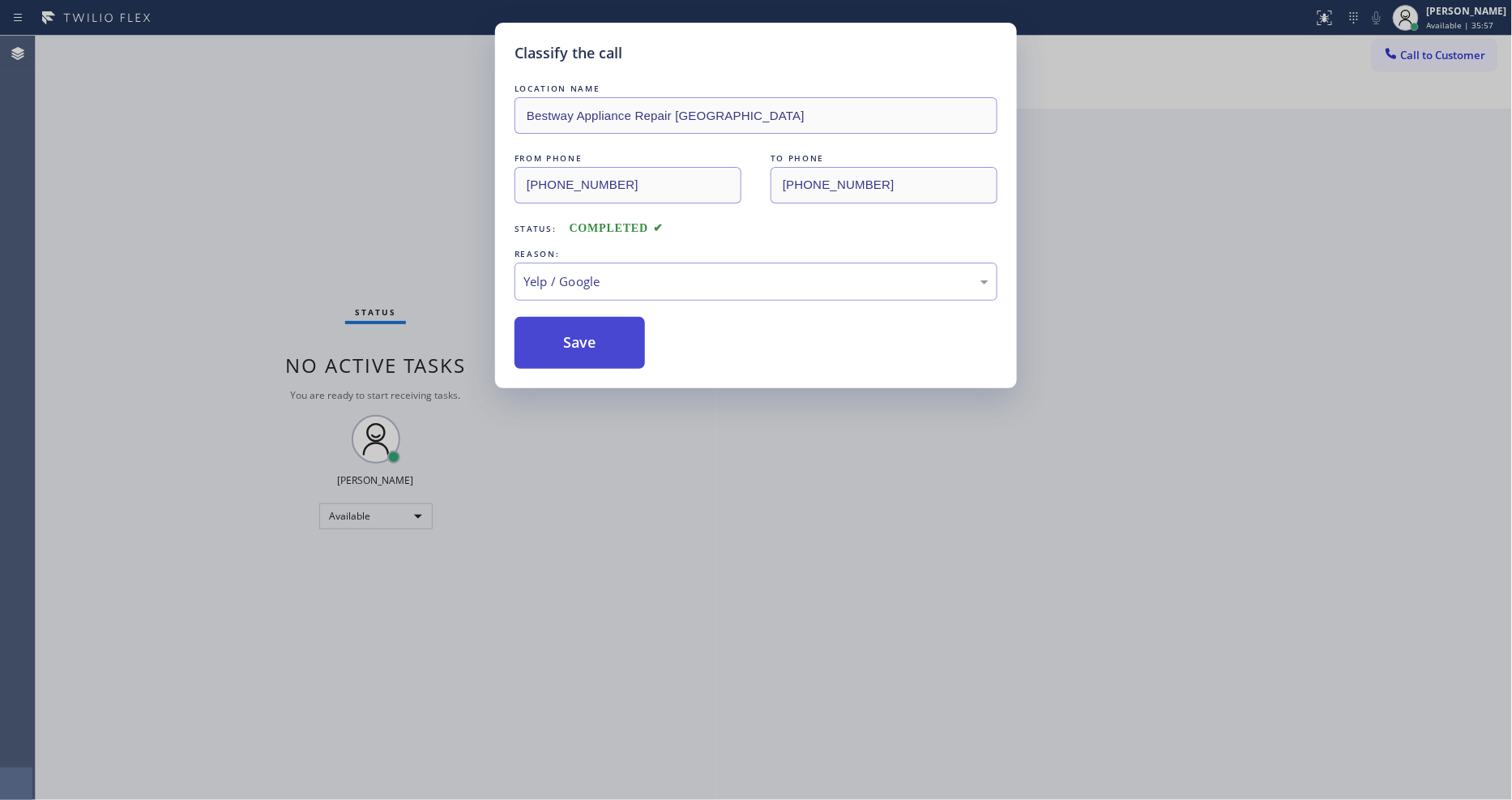
click at [576, 326] on button "Save" at bounding box center [579, 342] width 130 height 52
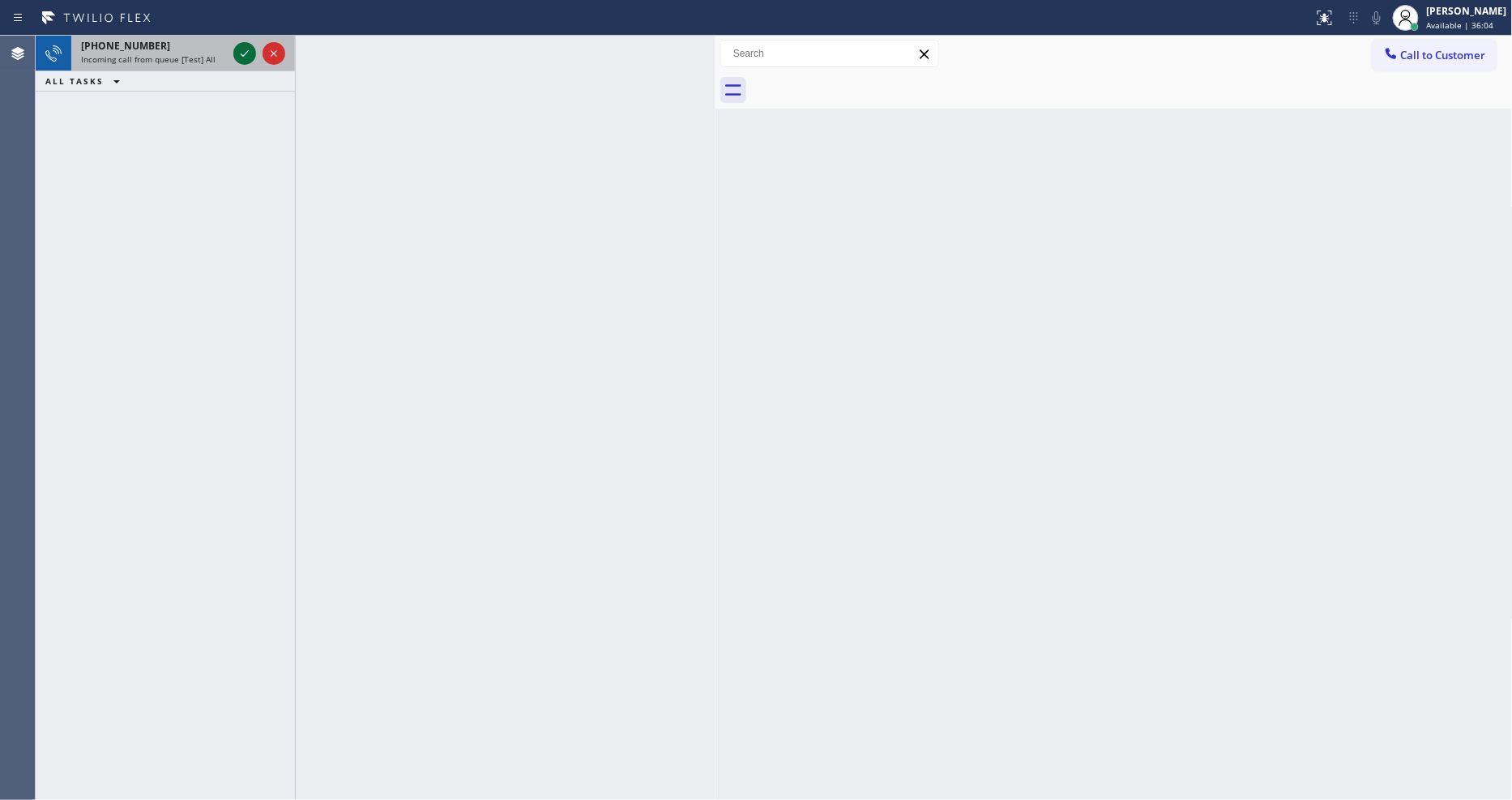
click at [241, 39] on div at bounding box center [259, 53] width 59 height 35
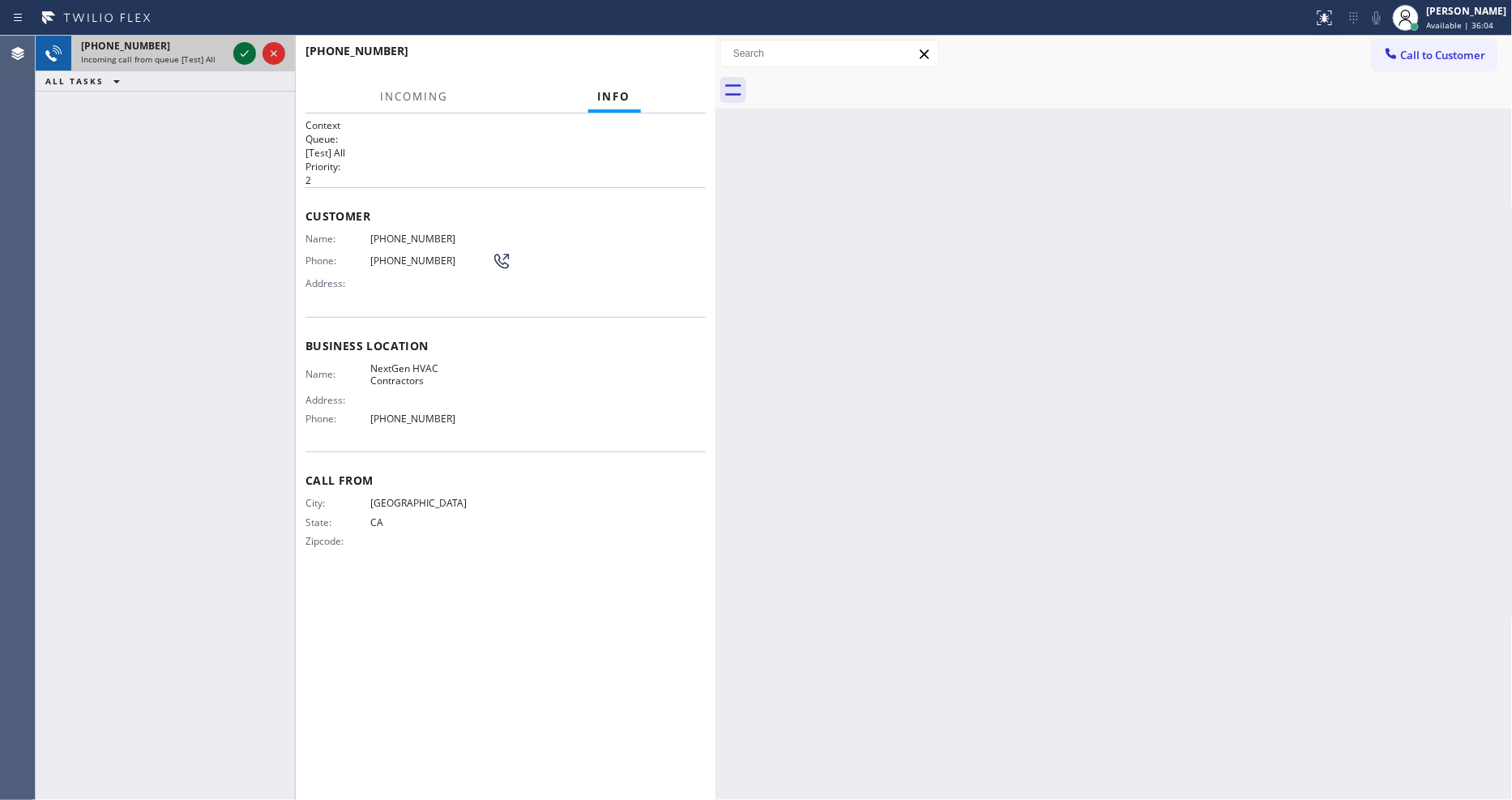
click at [240, 57] on icon at bounding box center [245, 54] width 19 height 19
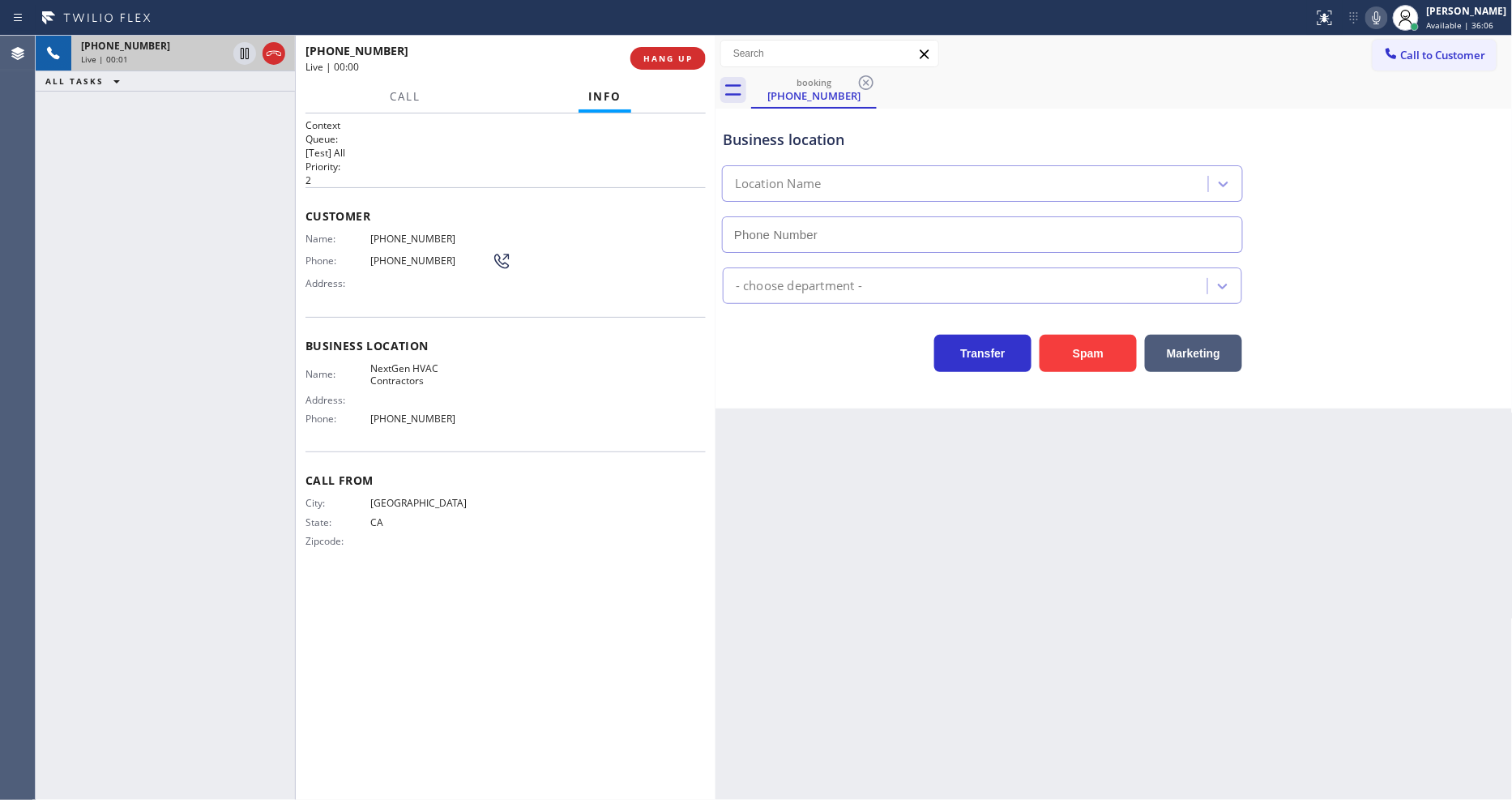
type input "(628) 345-8937"
drag, startPoint x: 162, startPoint y: 245, endPoint x: 178, endPoint y: 236, distance: 18.4
click at [162, 240] on div "+16282665409 Live | 00:02 ALL TASKS ALL TASKS ACTIVE TASKS TASKS IN WRAP UP" at bounding box center [165, 417] width 259 height 764
click at [675, 55] on span "HANG UP" at bounding box center [669, 59] width 50 height 12
drag, startPoint x: 674, startPoint y: 57, endPoint x: 545, endPoint y: 383, distance: 350.6
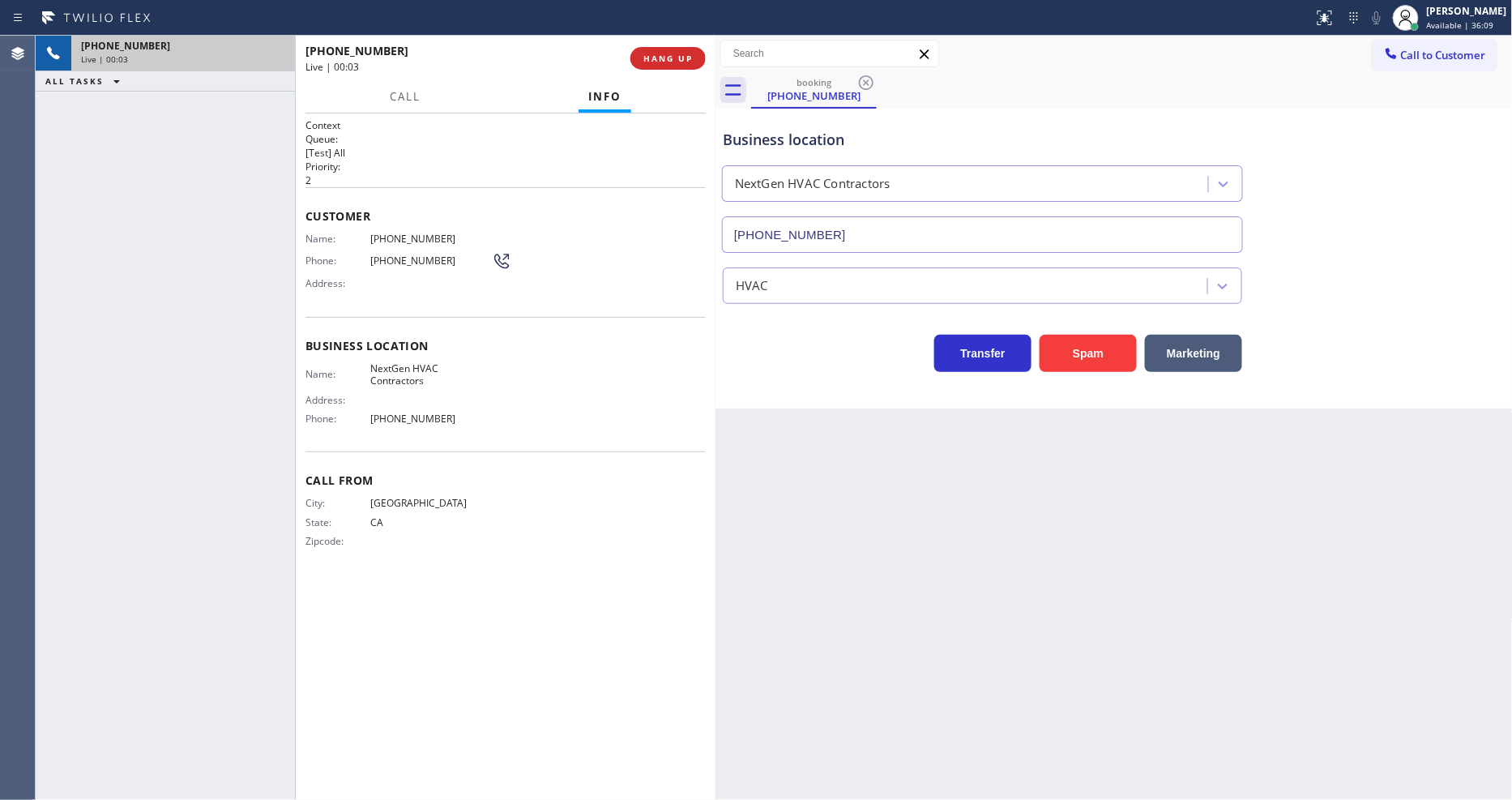
click at [674, 57] on span "HANG UP" at bounding box center [669, 59] width 50 height 12
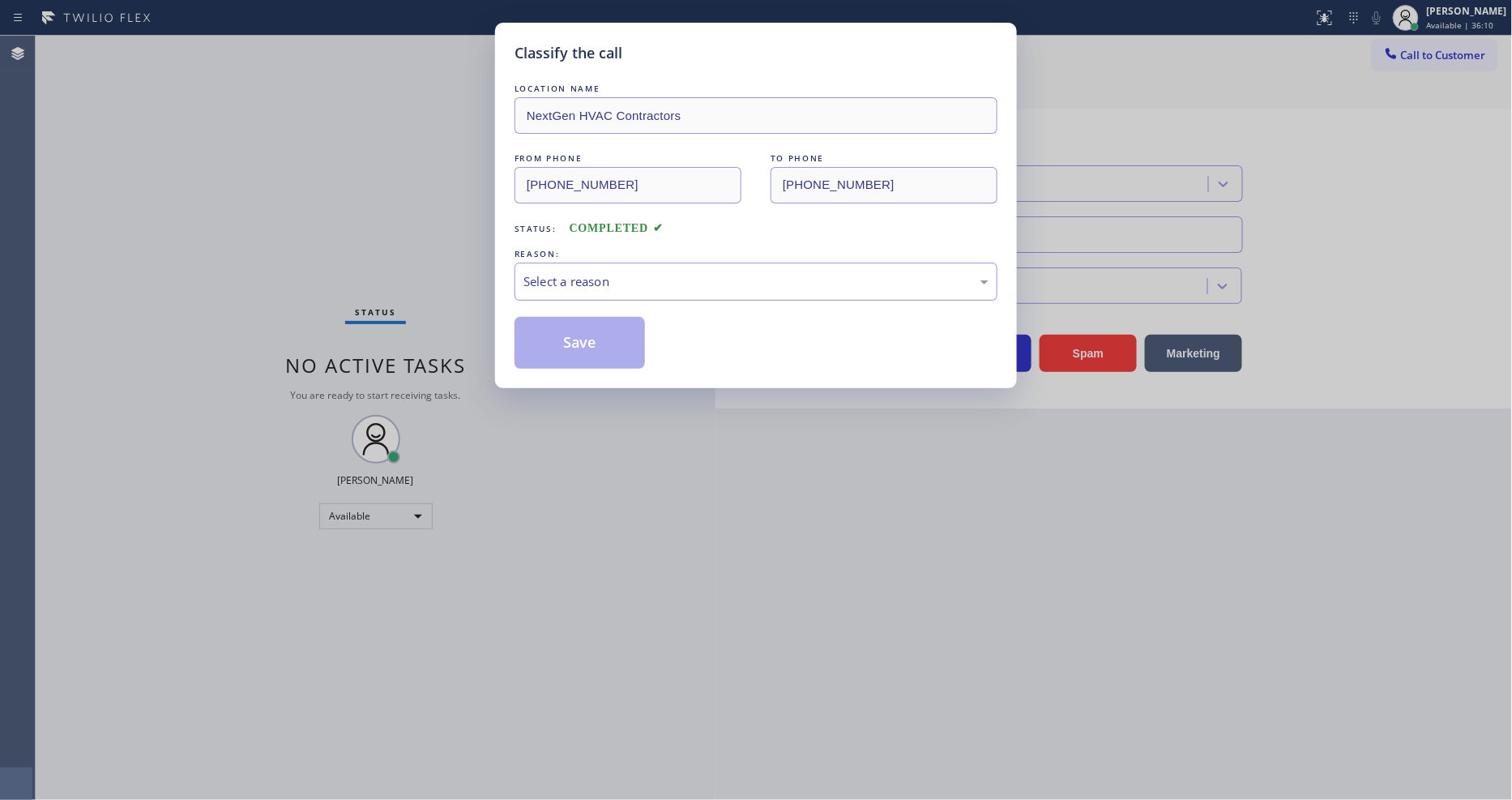
click at [576, 275] on div "Select a reason" at bounding box center [756, 281] width 465 height 18
drag, startPoint x: 563, startPoint y: 425, endPoint x: 570, endPoint y: 336, distance: 89.3
click at [570, 336] on button "Save" at bounding box center [579, 342] width 130 height 52
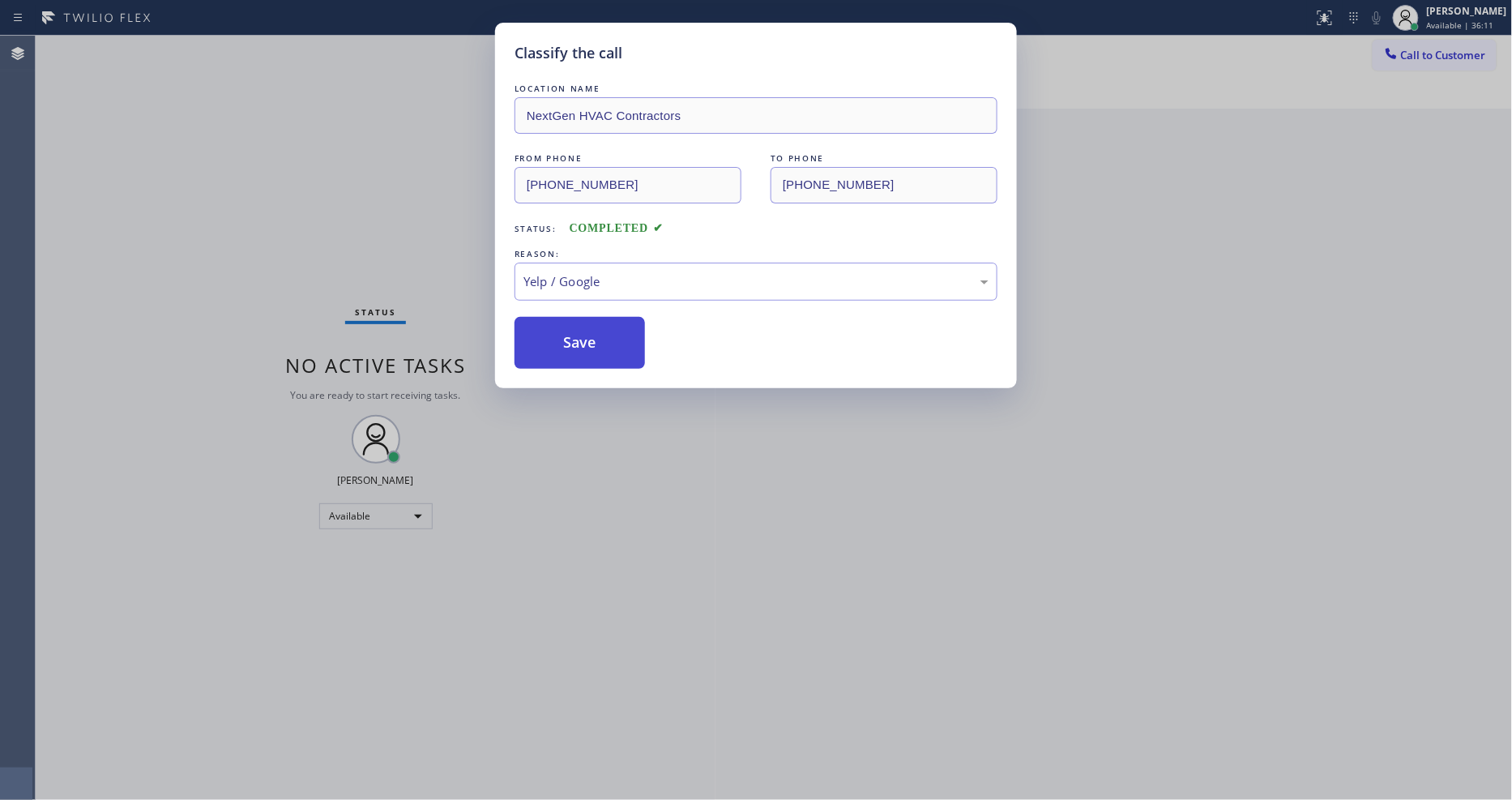
click at [570, 336] on button "Save" at bounding box center [579, 342] width 130 height 52
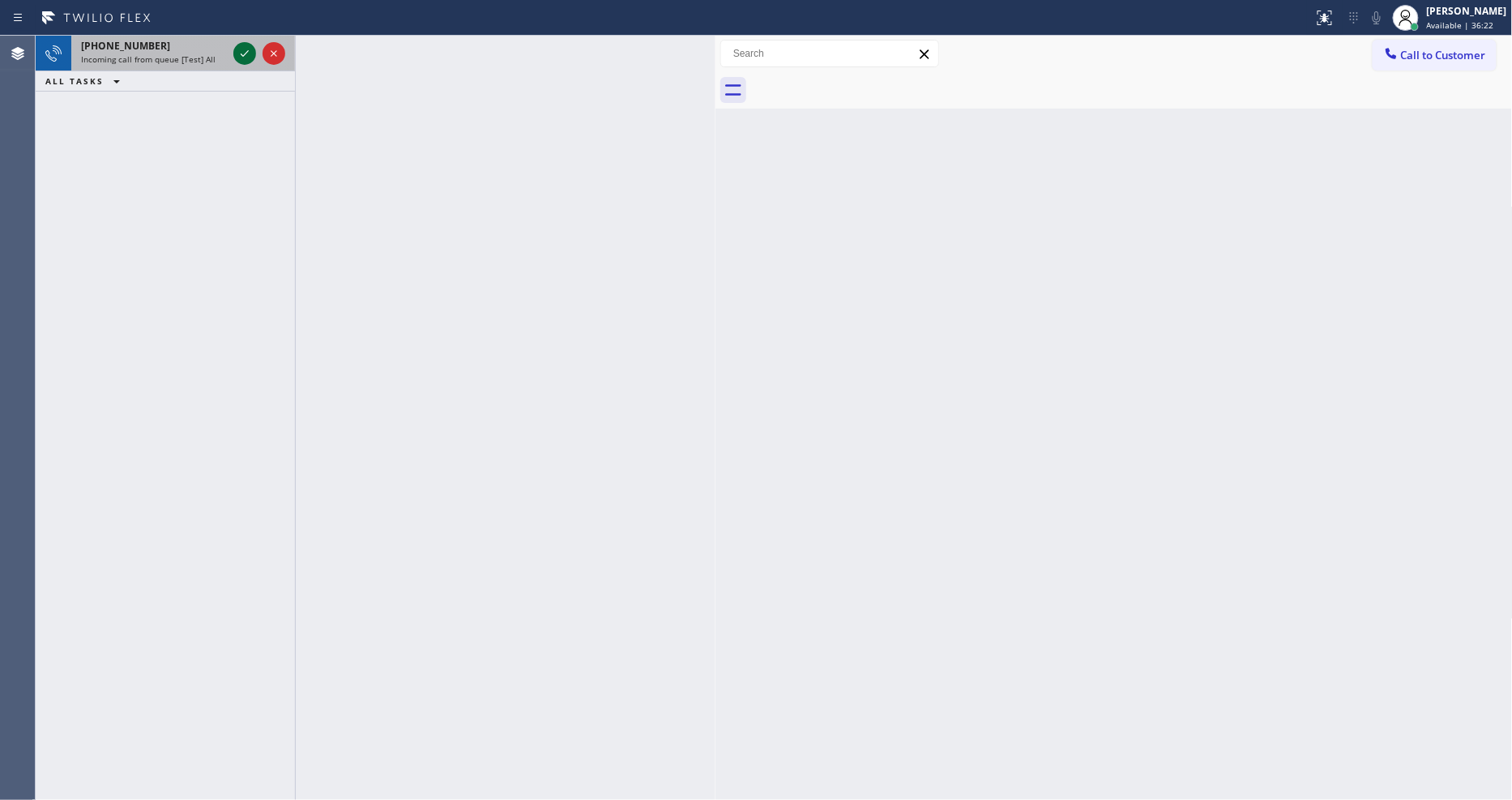
click at [249, 47] on icon at bounding box center [245, 54] width 19 height 19
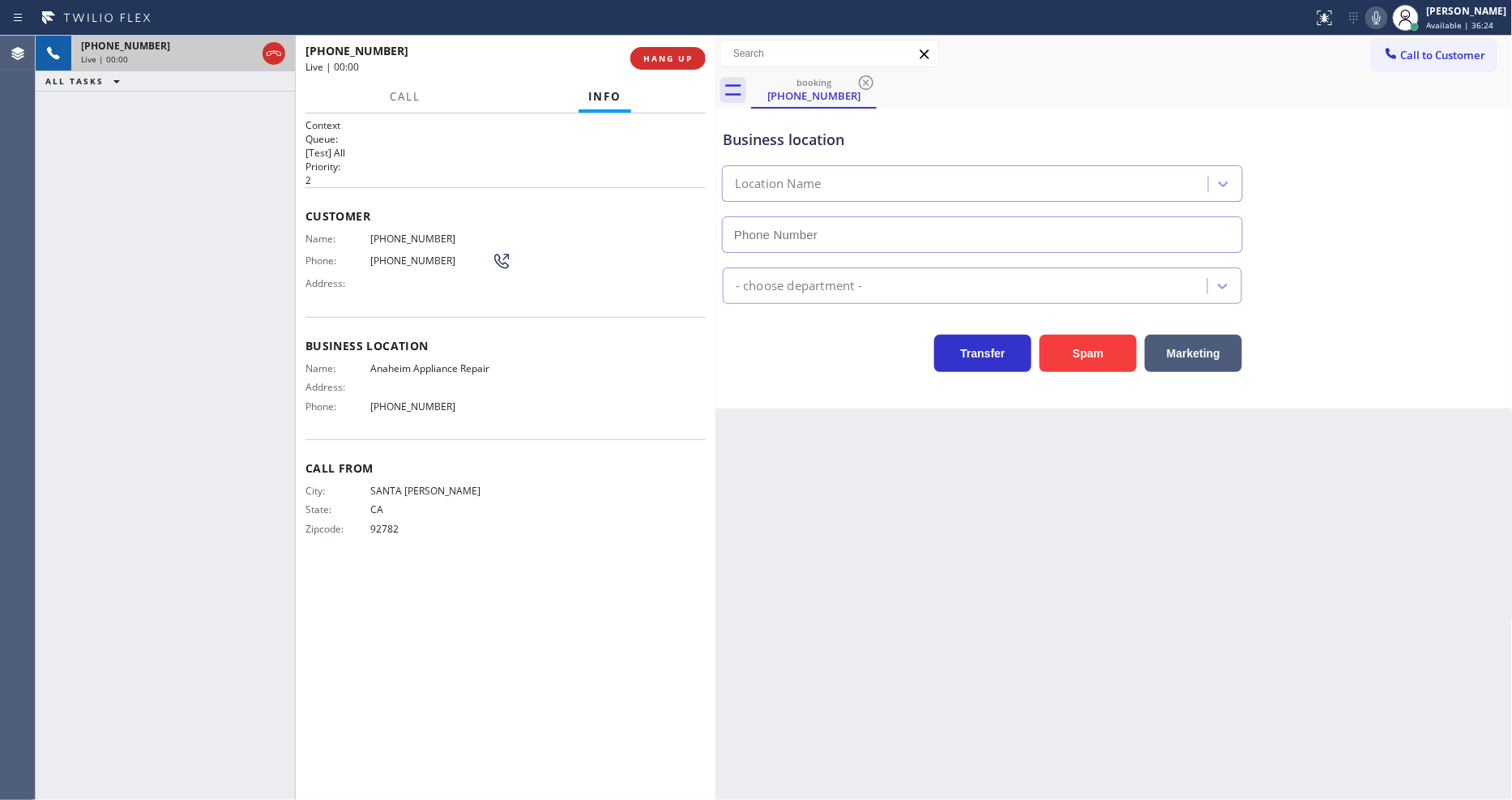
type input "(714) 980-4295"
click at [1139, 611] on div "Back to Dashboard Change Sender ID Customers Technicians Select a contact Outbo…" at bounding box center [1114, 417] width 797 height 764
click at [393, 362] on span "Anaheim Appliance Repair" at bounding box center [431, 367] width 122 height 12
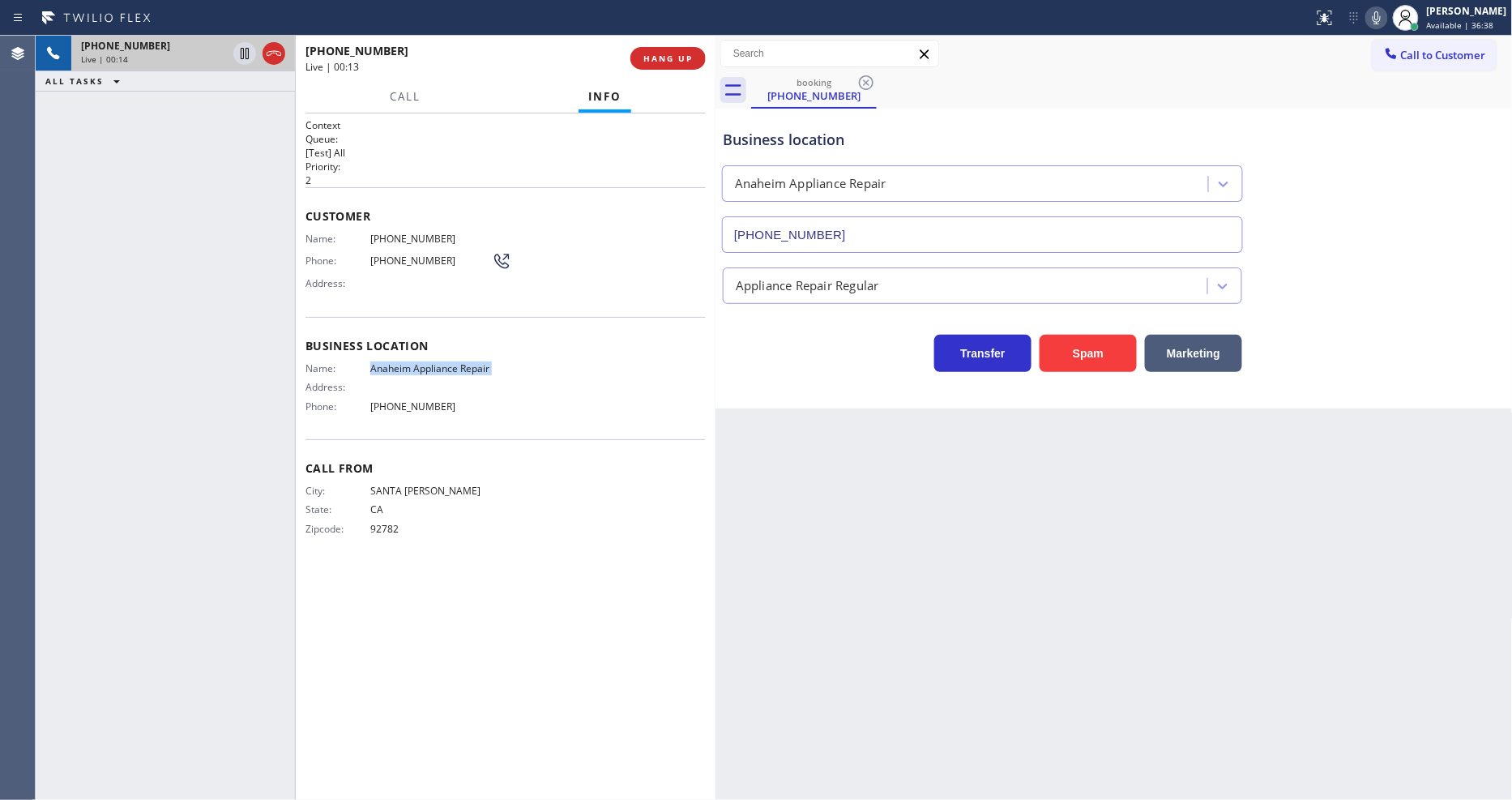
copy span "Anaheim Appliance Repair"
click at [657, 62] on span "HANG UP" at bounding box center [669, 59] width 50 height 12
click at [657, 61] on span "HANG UP" at bounding box center [669, 59] width 50 height 12
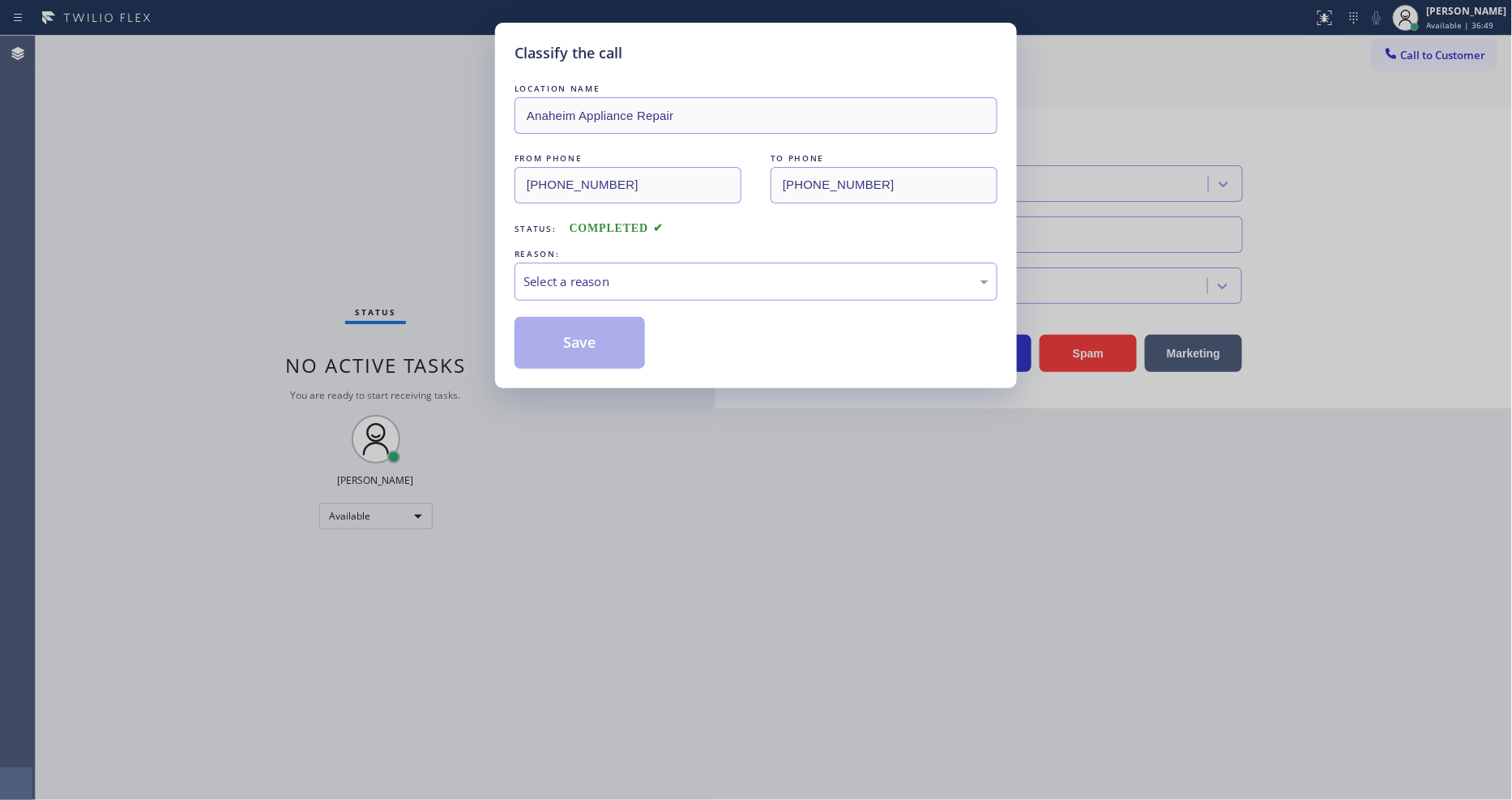
click at [617, 272] on div "Select a reason" at bounding box center [756, 281] width 465 height 18
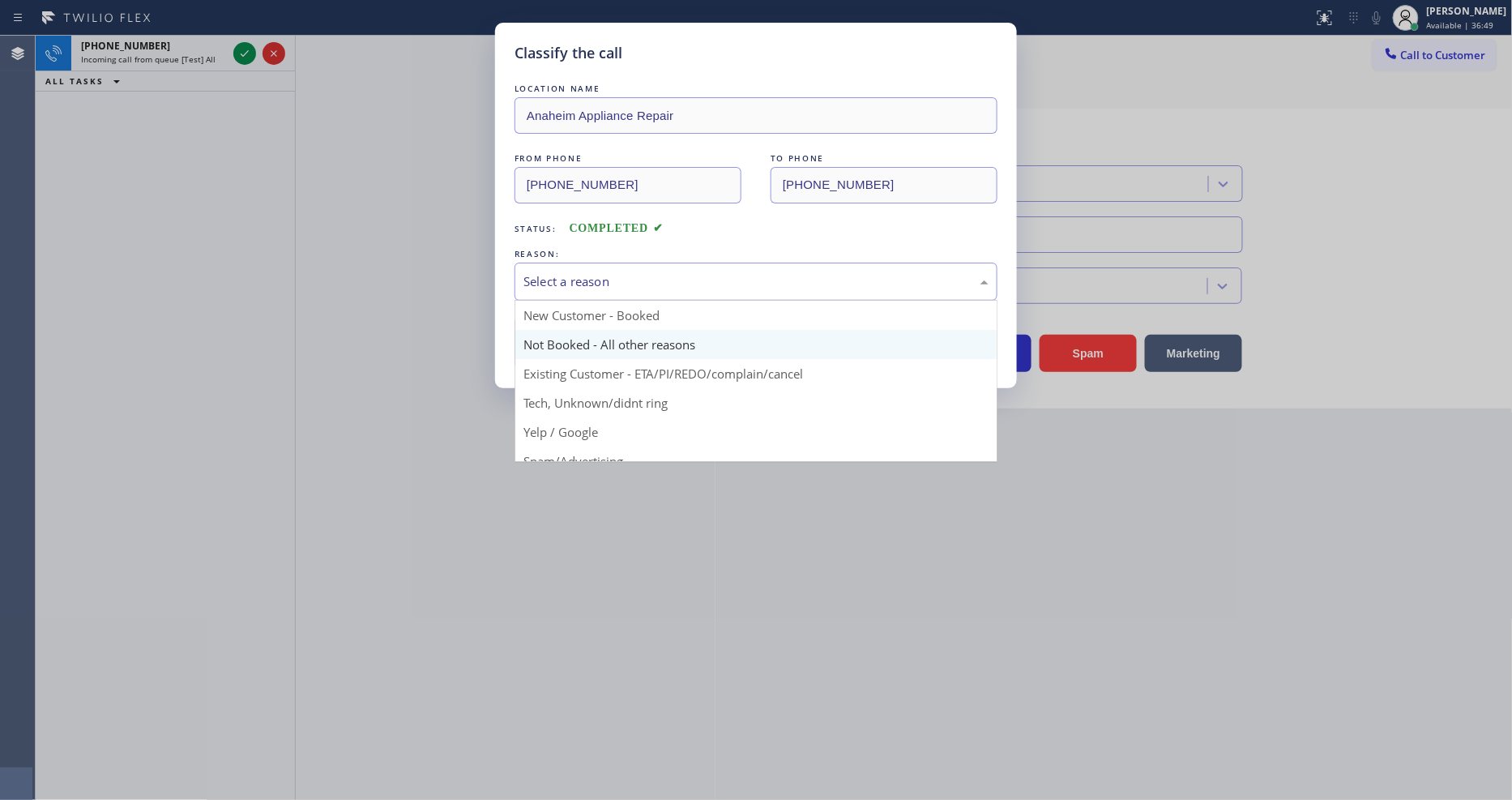
click at [571, 330] on button "Save" at bounding box center [579, 342] width 130 height 52
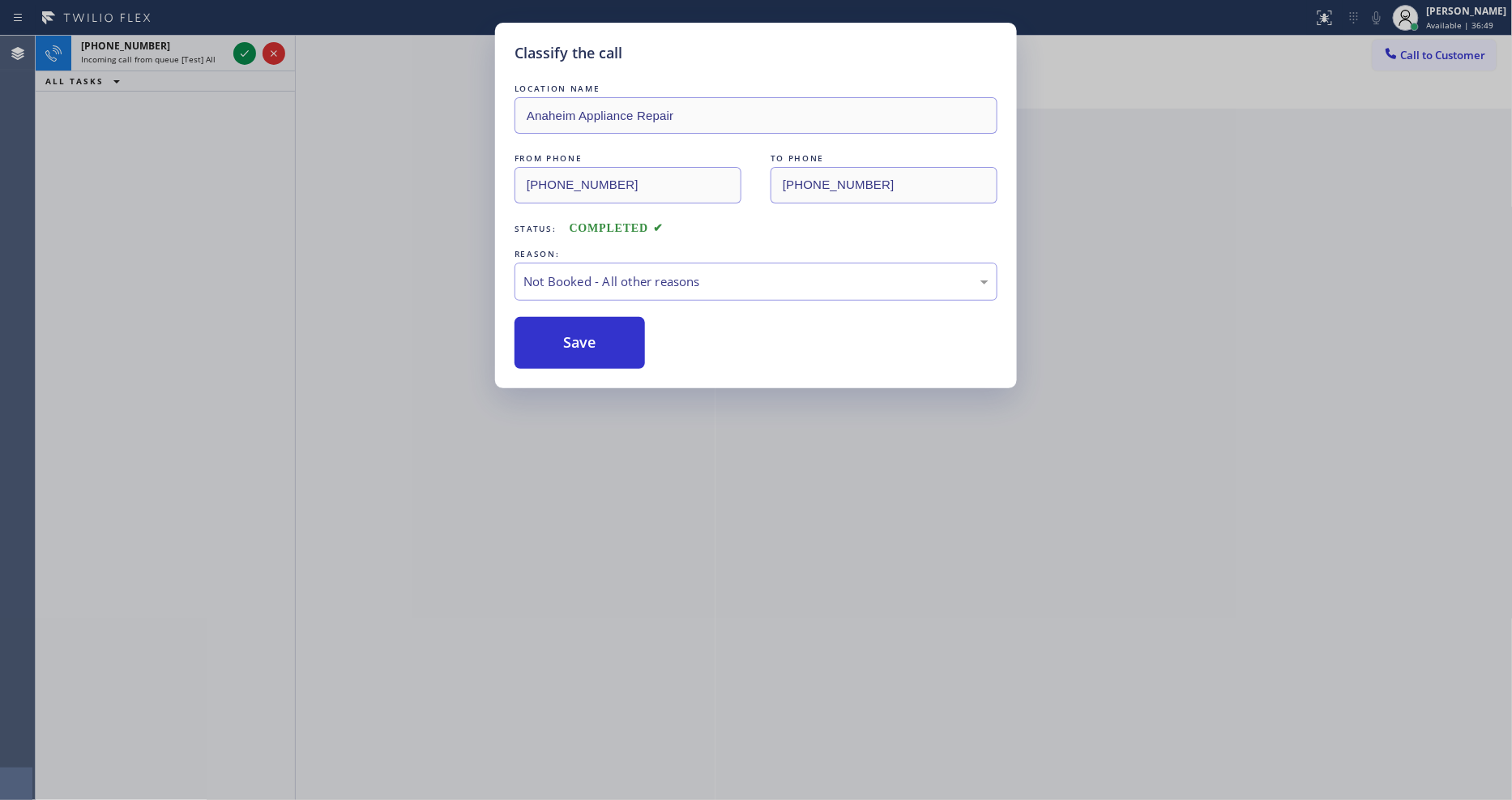
click at [571, 330] on button "Save" at bounding box center [579, 342] width 130 height 52
click at [246, 54] on icon at bounding box center [245, 53] width 8 height 7
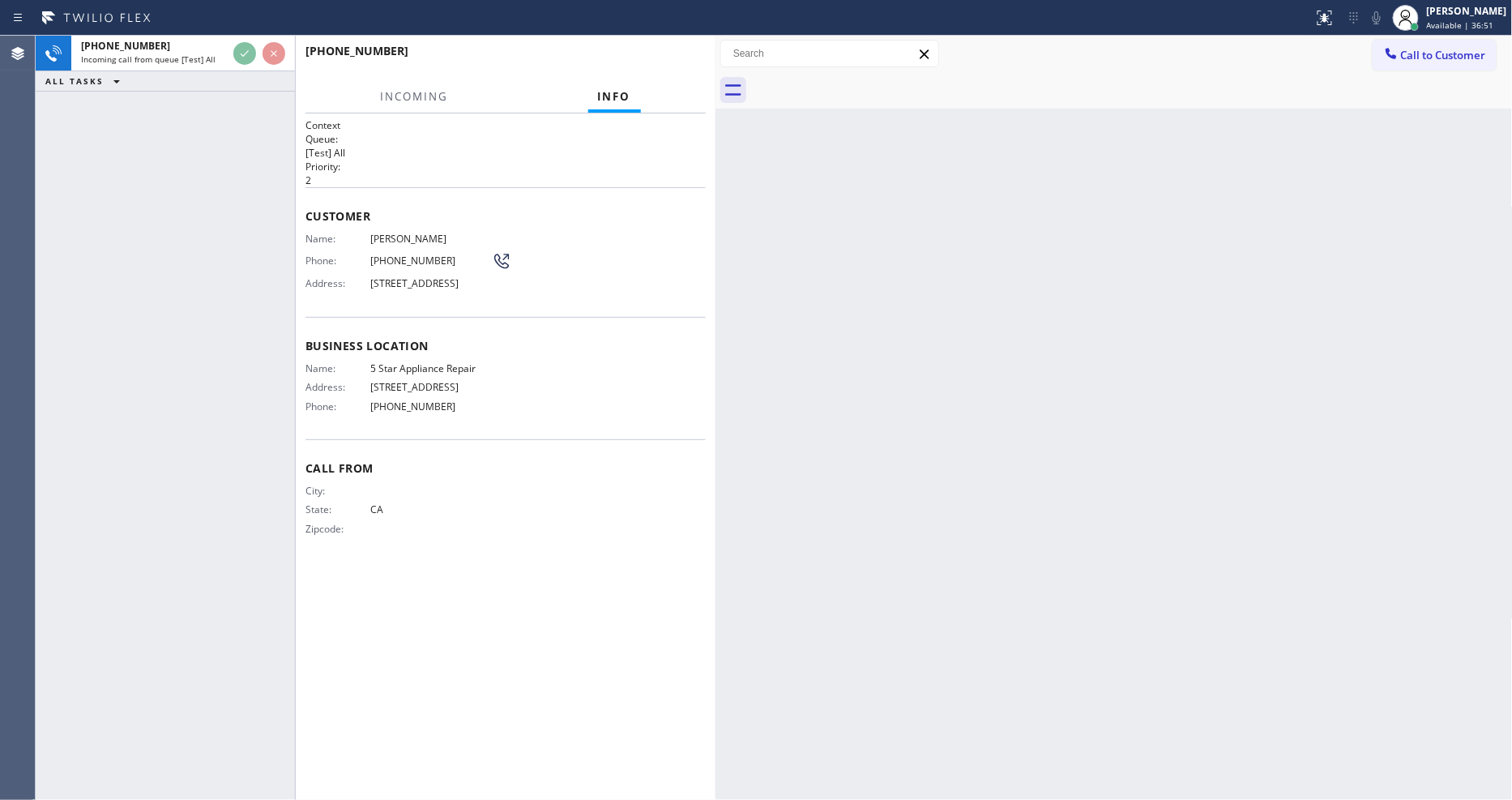
click at [580, 198] on div "Customer Name: Bill Baker Phone: (707) 492-2441 Address: 10 Mint Plaza, San Fra…" at bounding box center [505, 251] width 400 height 129
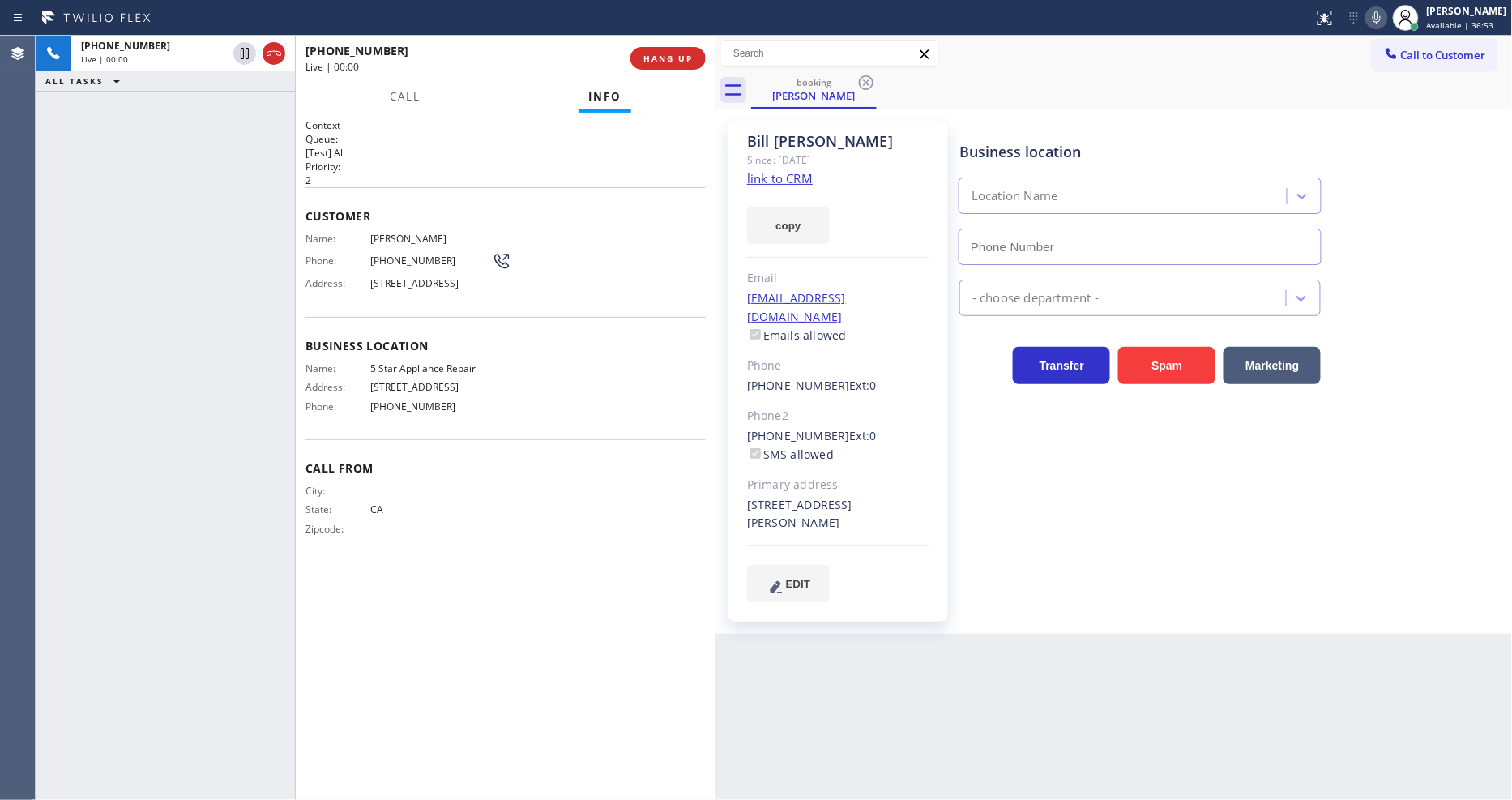
type input "[PHONE_NUMBER]"
click at [778, 179] on link "link to CRM" at bounding box center [780, 177] width 65 height 16
drag, startPoint x: 248, startPoint y: 50, endPoint x: 598, endPoint y: 38, distance: 350.2
click at [248, 50] on icon at bounding box center [245, 54] width 19 height 19
click at [1360, 24] on icon at bounding box center [1377, 17] width 19 height 19
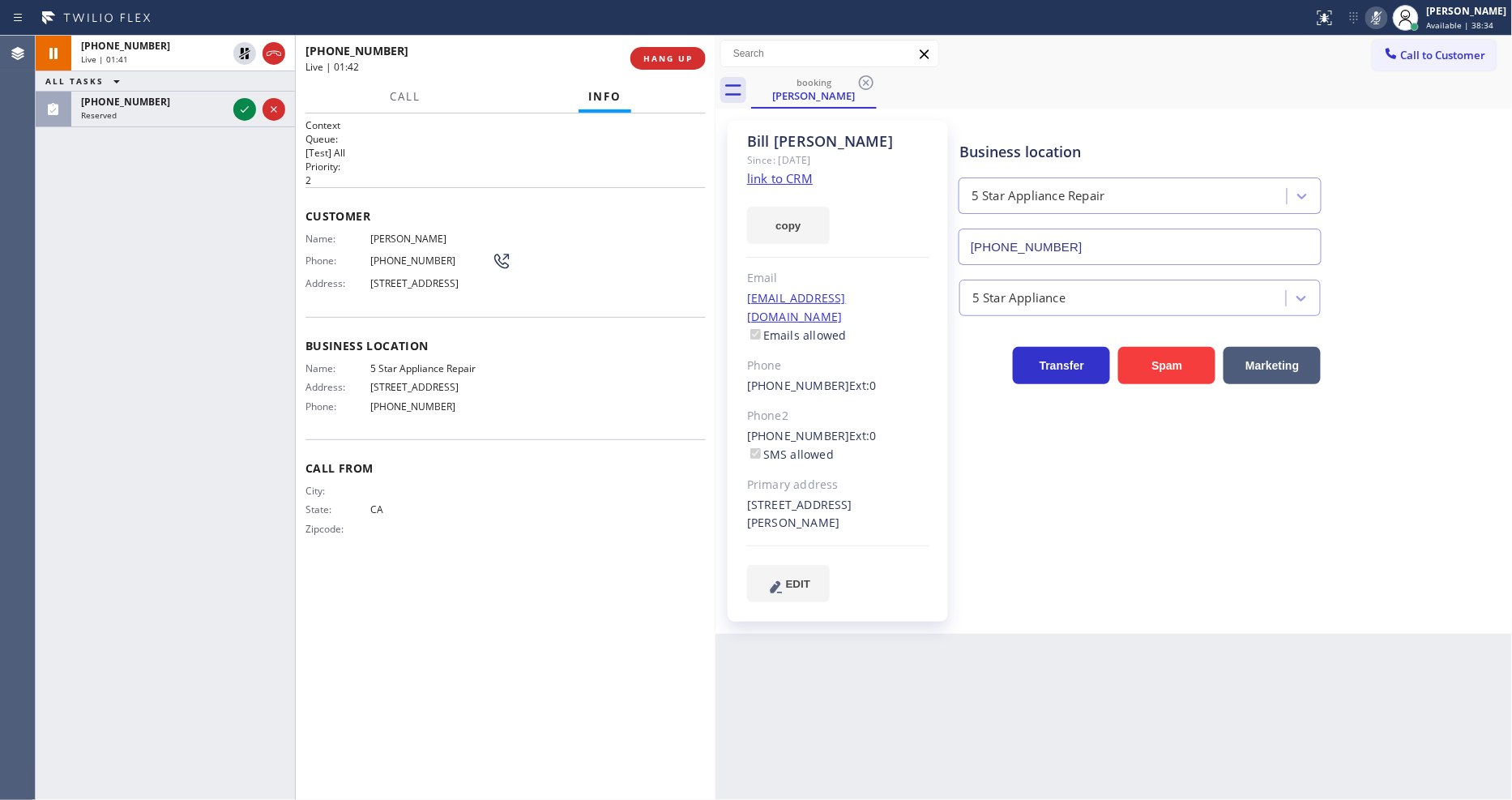
drag, startPoint x: 244, startPoint y: 106, endPoint x: 262, endPoint y: 207, distance: 102.6
click at [244, 106] on icon at bounding box center [245, 109] width 19 height 19
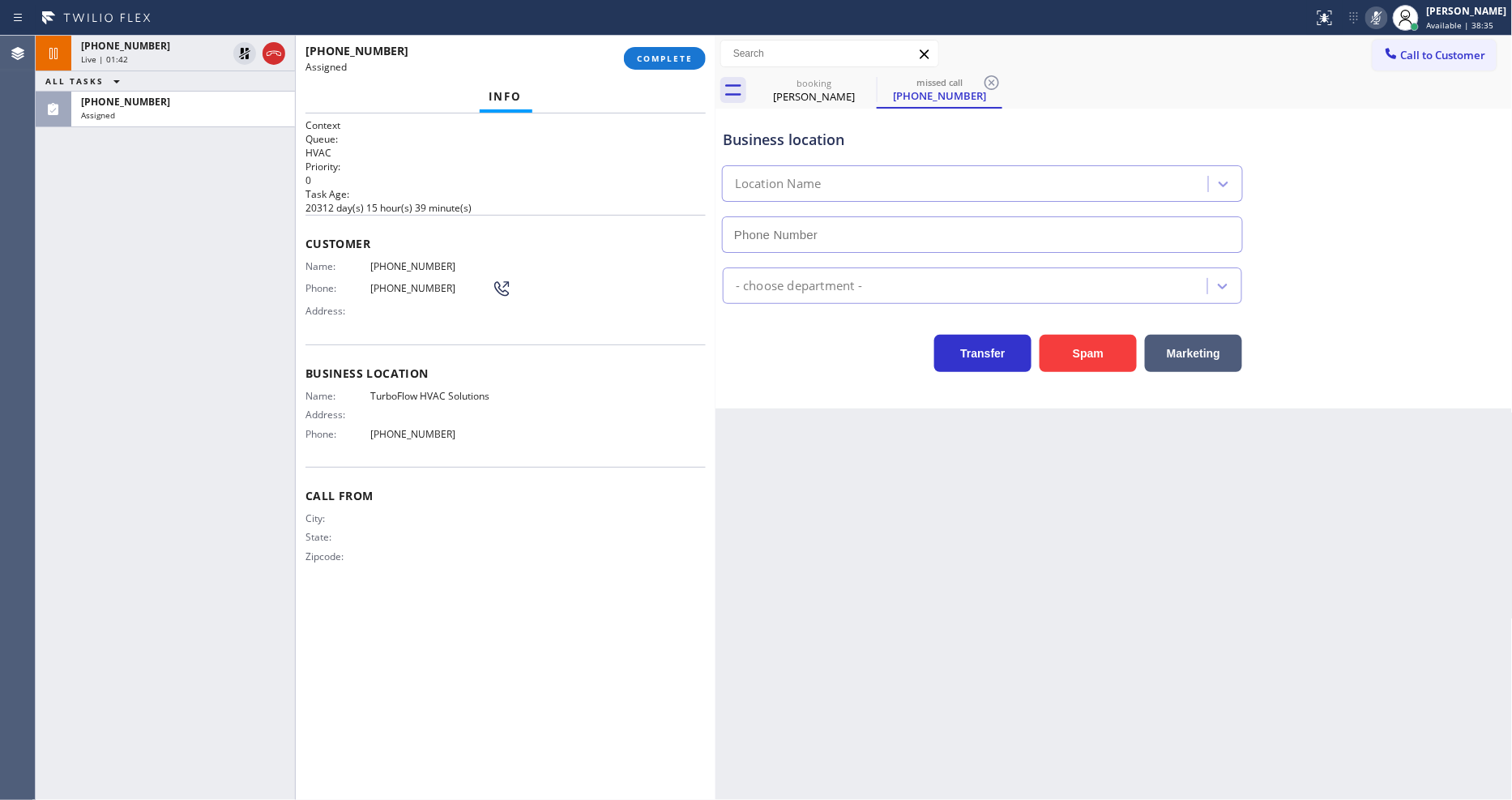
click at [351, 260] on span "Name:" at bounding box center [338, 266] width 65 height 12
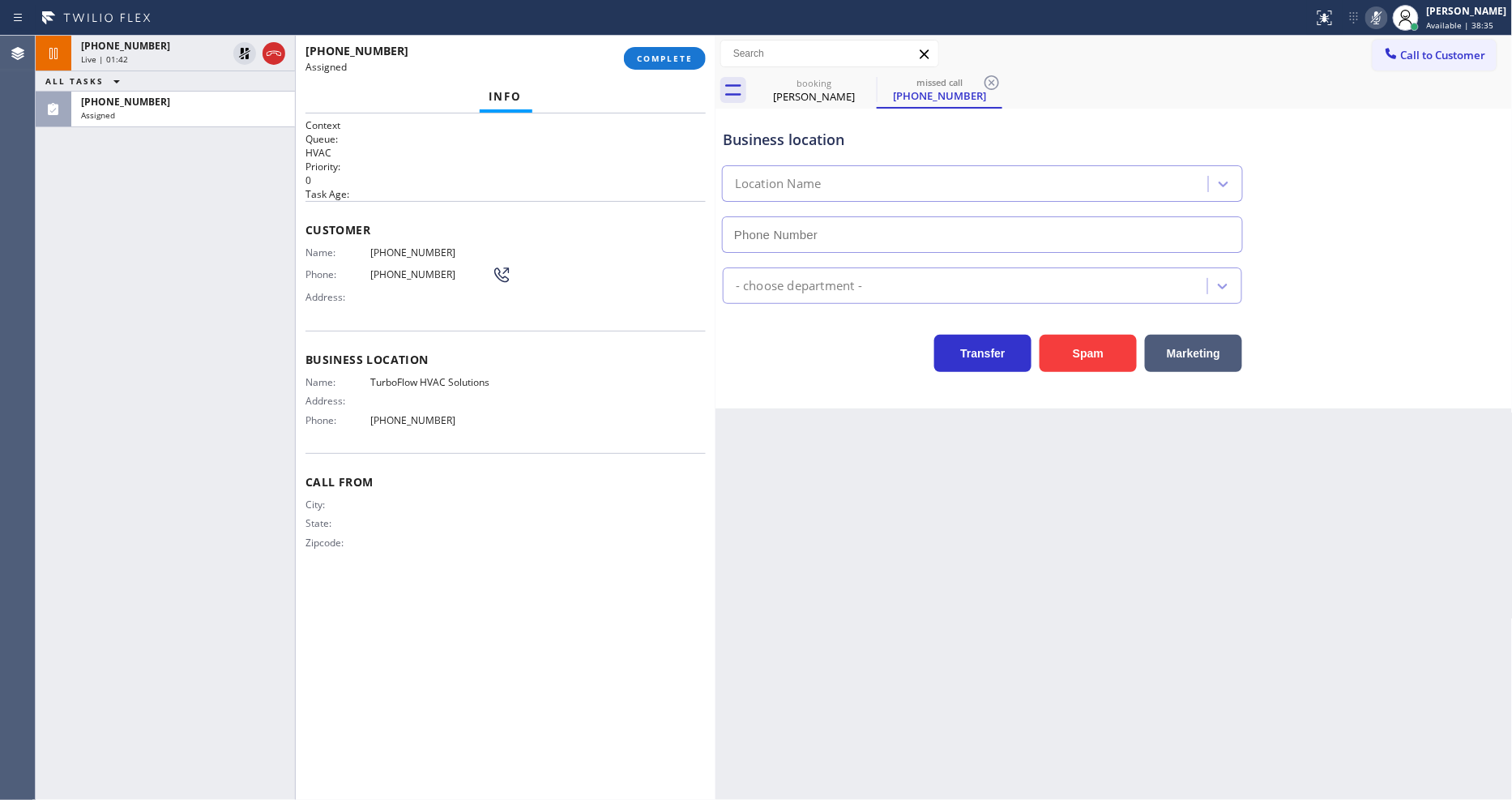
type input "(805) 401-0298"
click at [697, 55] on button "COMPLETE" at bounding box center [664, 59] width 82 height 23
click at [553, 277] on div "Name: (805) 916-2807 Phone: (805) 916-2807 Address:" at bounding box center [505, 278] width 400 height 64
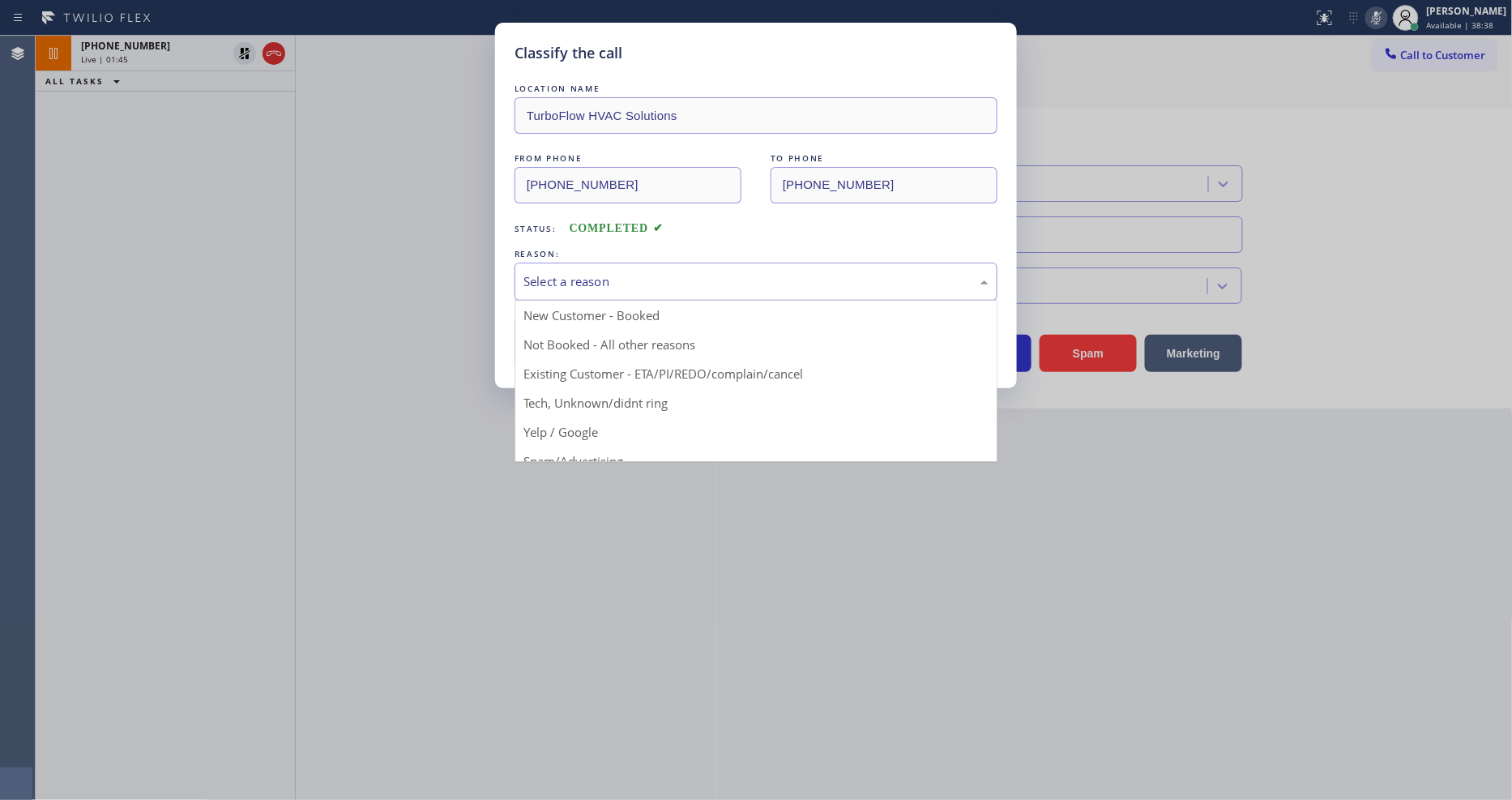
click at [573, 263] on div "Select a reason" at bounding box center [755, 282] width 483 height 38
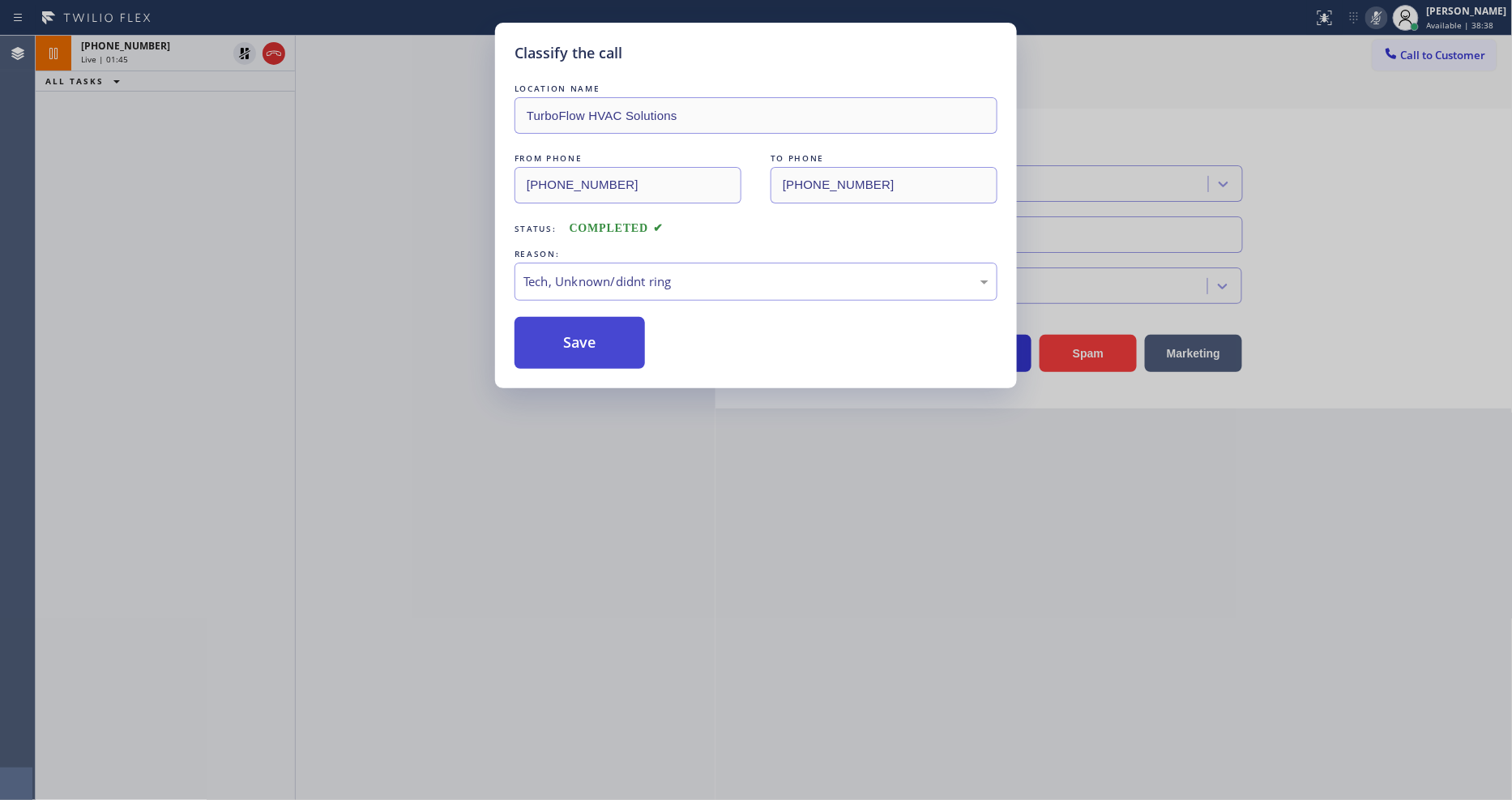
click at [576, 331] on button "Save" at bounding box center [579, 342] width 130 height 52
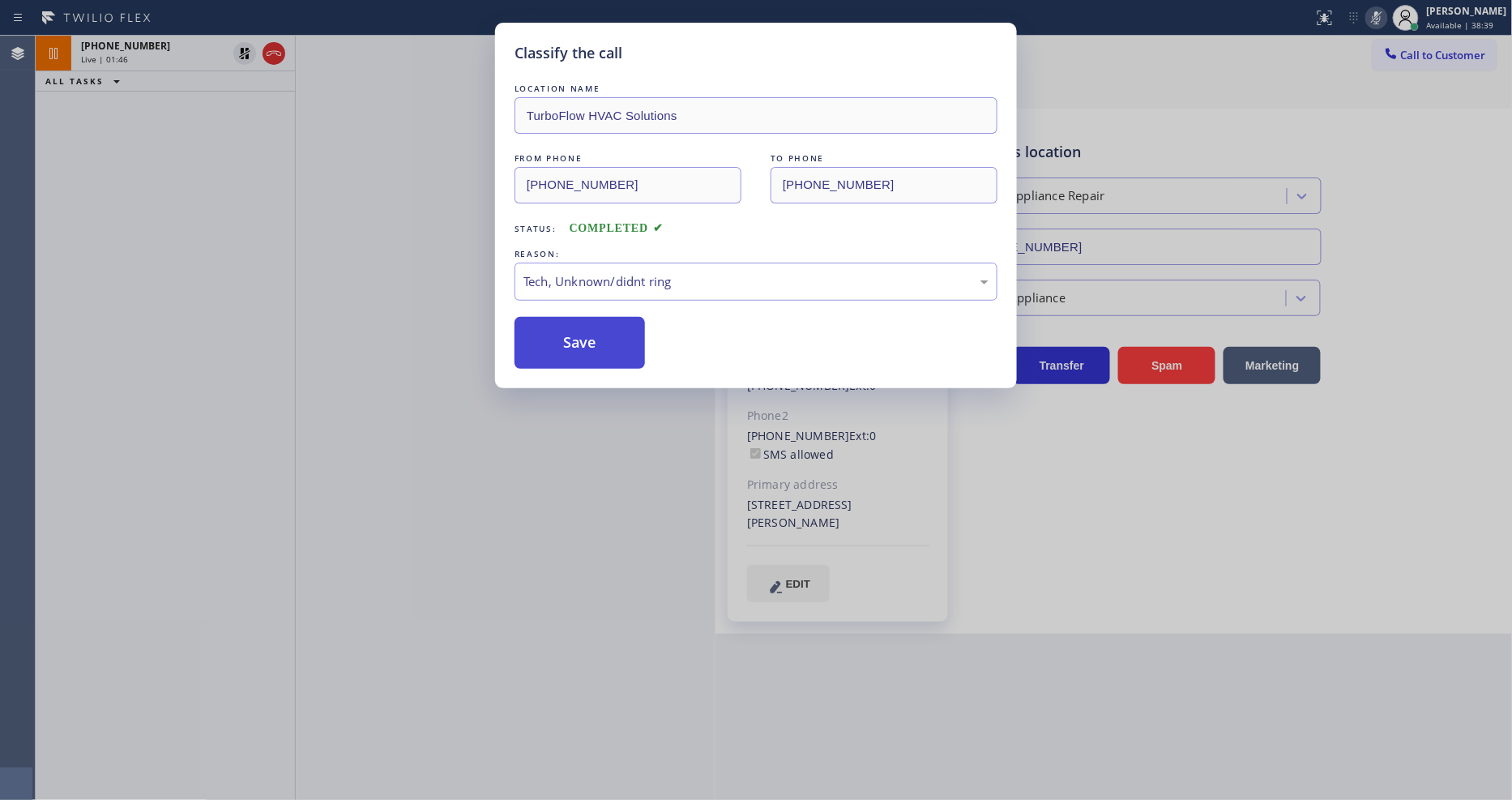
click at [576, 331] on button "Save" at bounding box center [579, 342] width 130 height 52
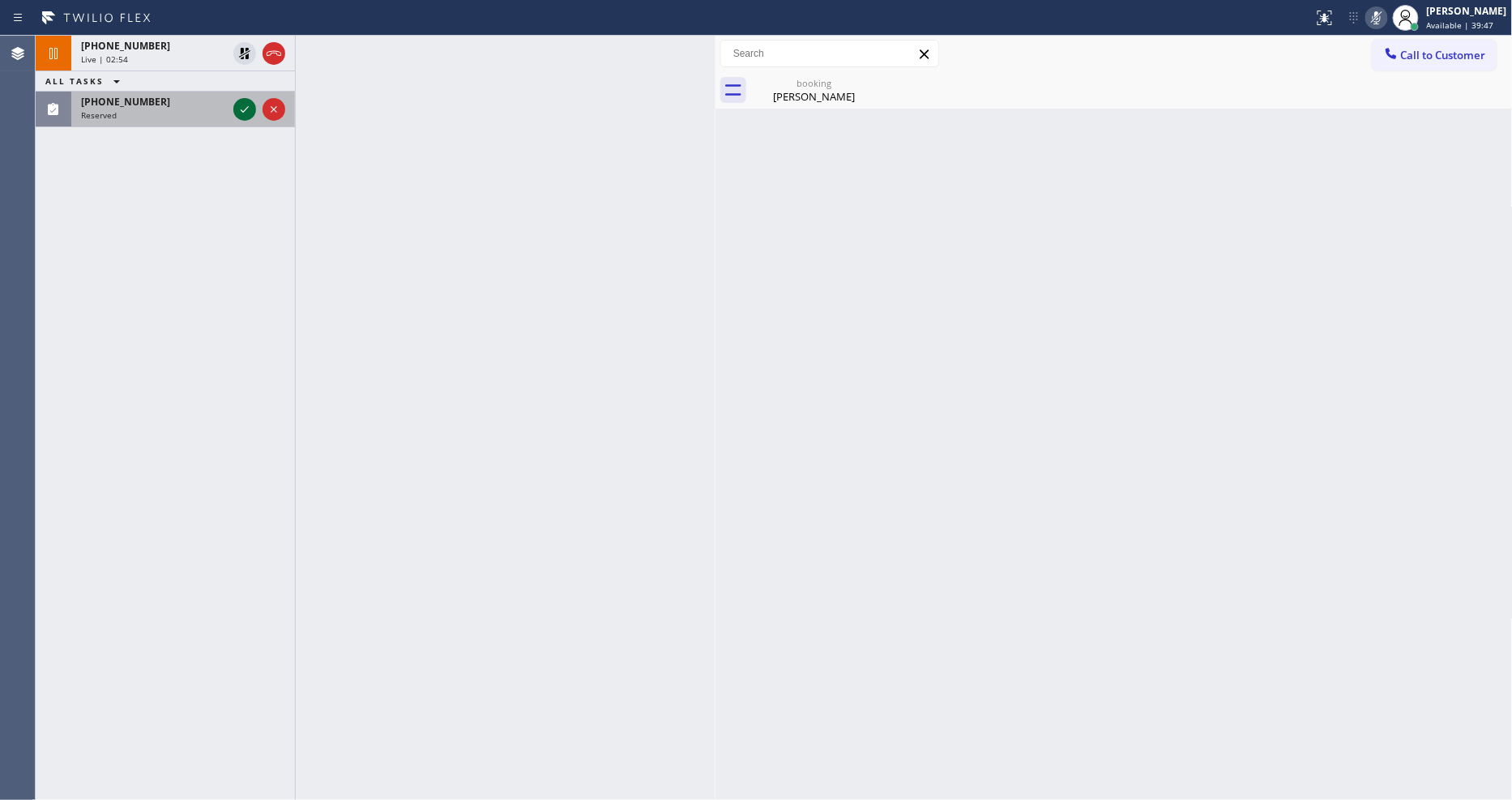
click at [248, 106] on icon at bounding box center [245, 109] width 19 height 19
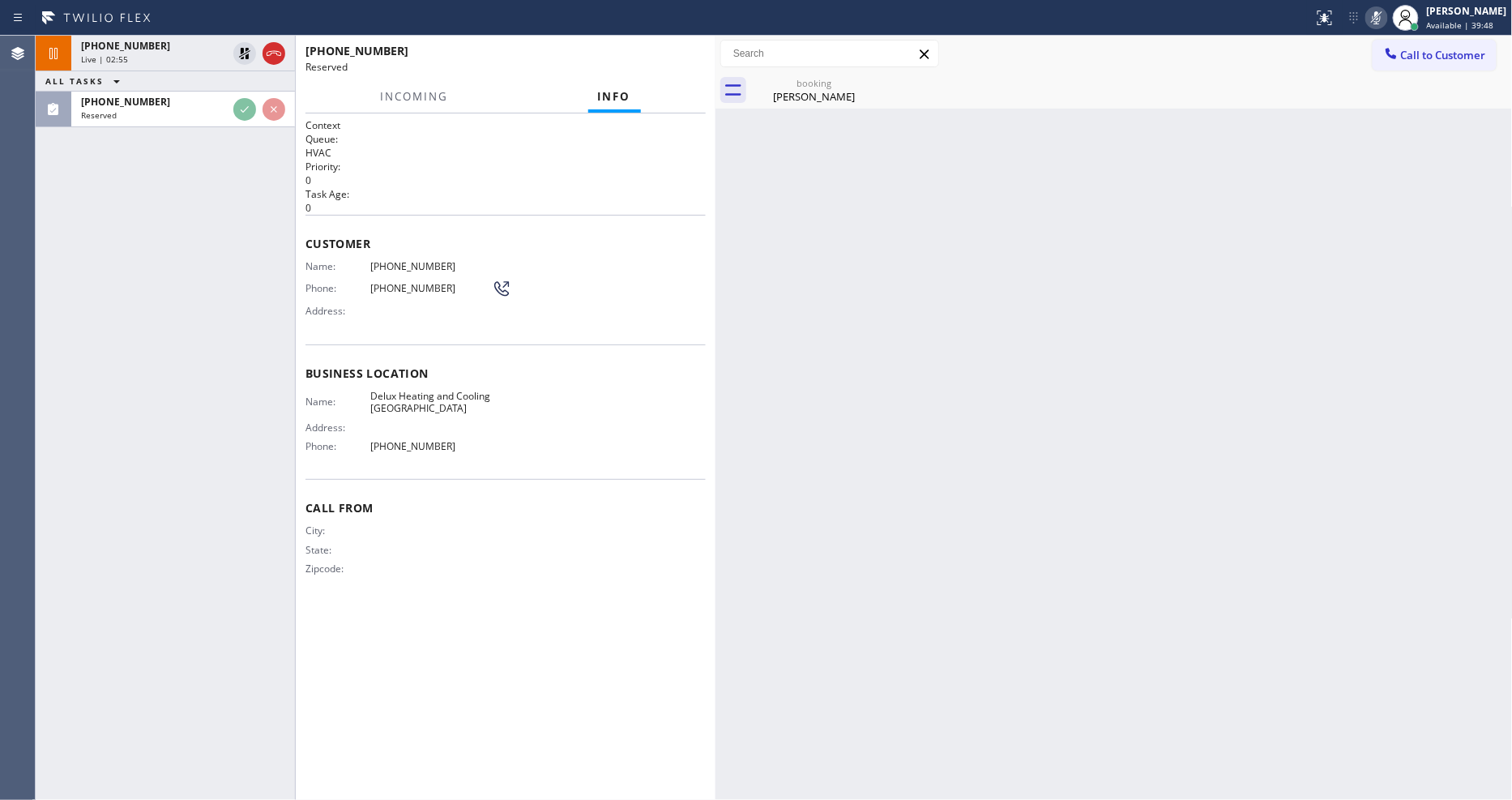
click at [610, 336] on div "Customer Name: (408) 382-0437 Phone: (408) 382-0437 Address:" at bounding box center [505, 279] width 400 height 129
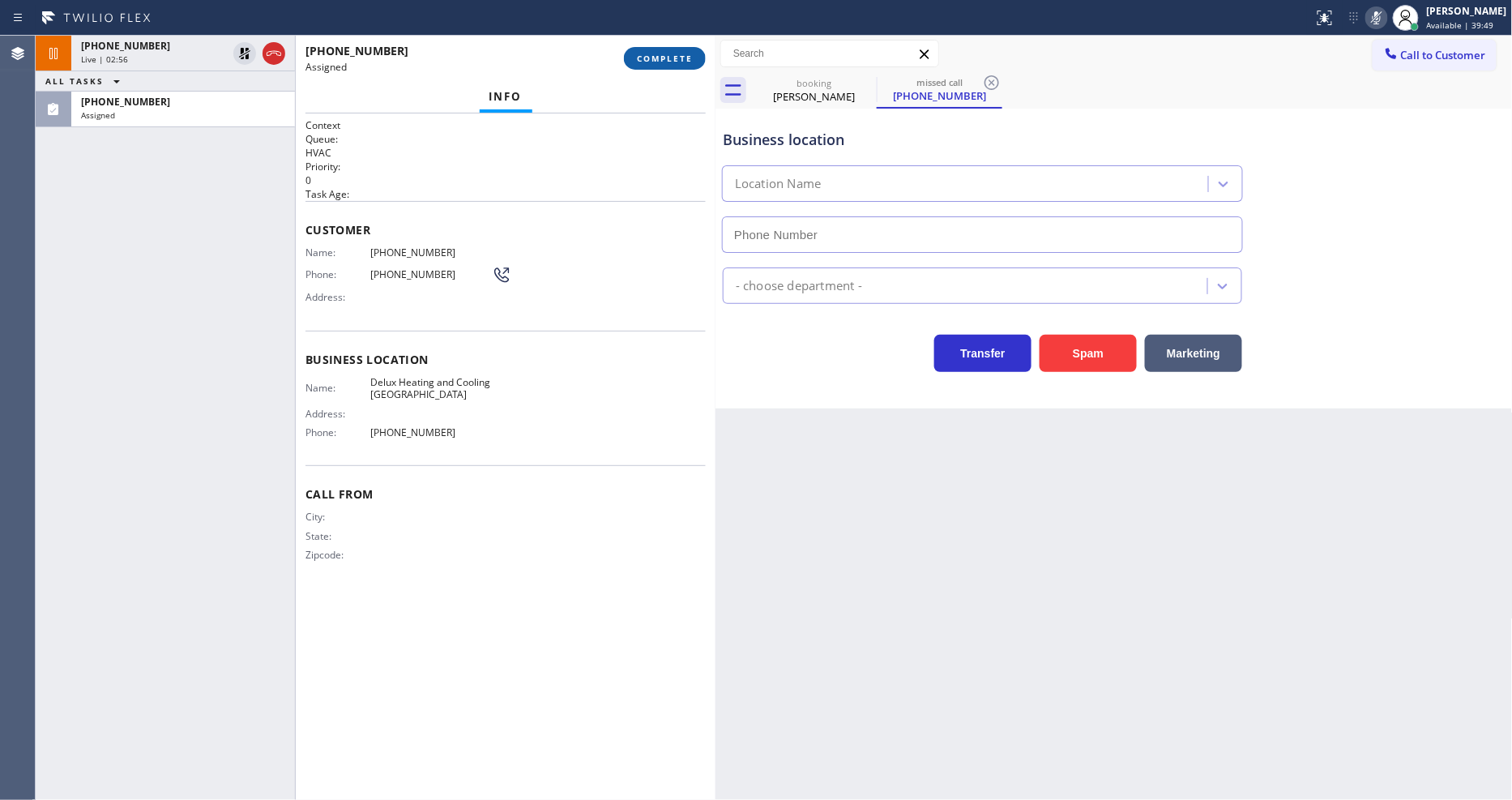
type input "(408) 676-1141"
click at [663, 60] on span "COMPLETE" at bounding box center [665, 59] width 56 height 12
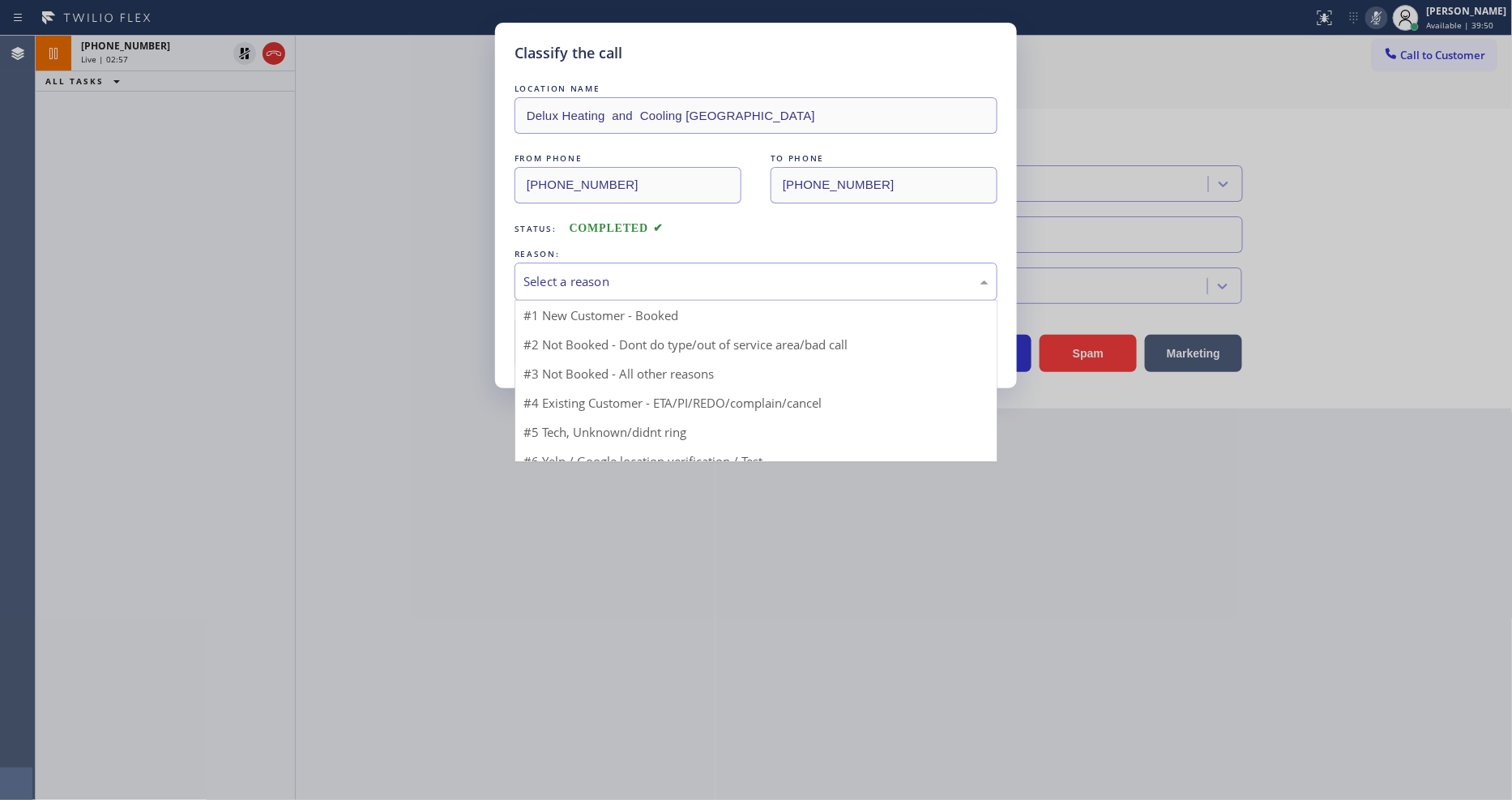
click at [605, 272] on div "Select a reason" at bounding box center [756, 281] width 465 height 18
click at [584, 331] on button "Save" at bounding box center [579, 342] width 130 height 52
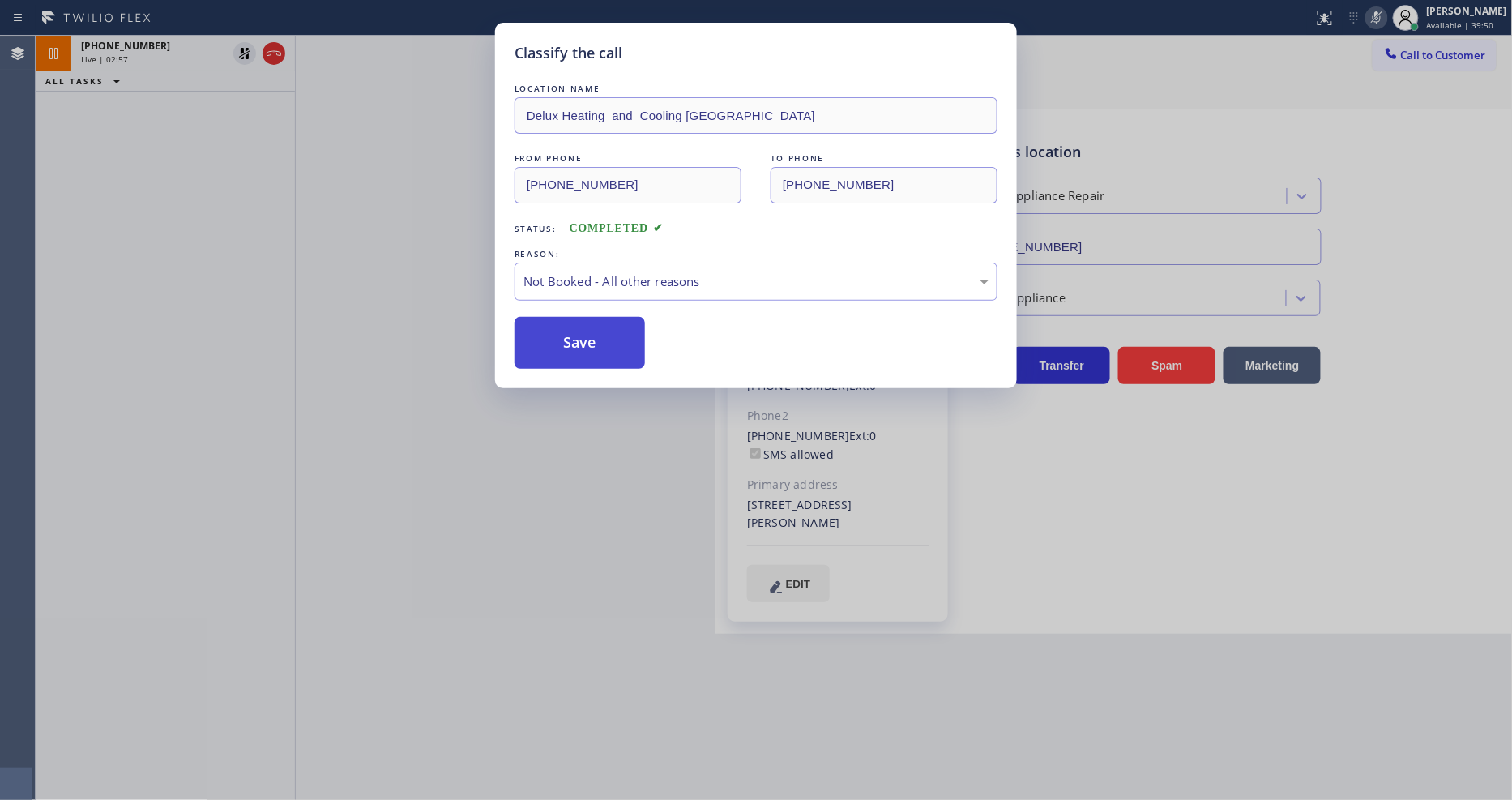
click at [584, 331] on button "Save" at bounding box center [579, 342] width 130 height 52
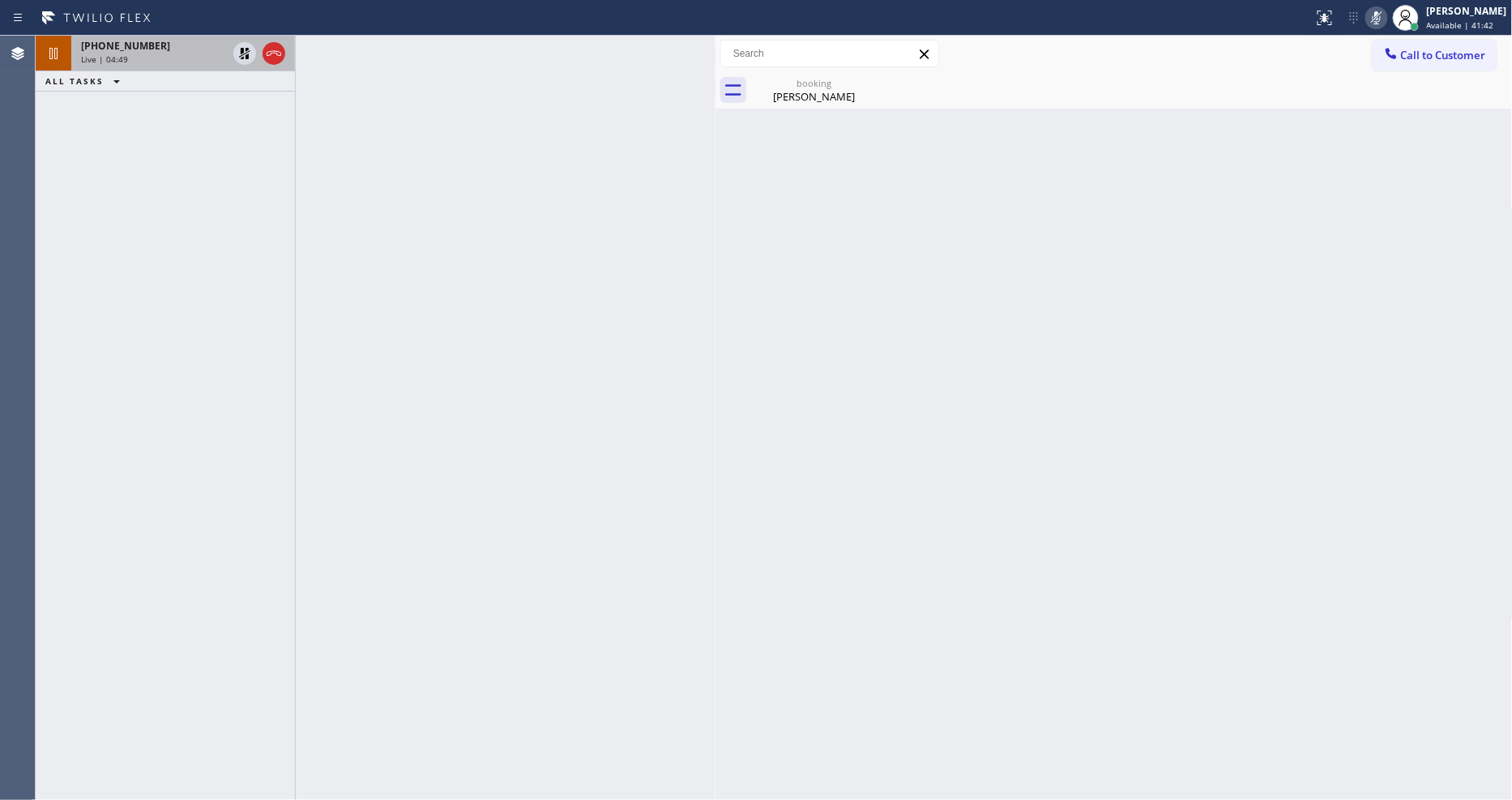
click at [157, 55] on div "Live | 04:49" at bounding box center [154, 59] width 146 height 12
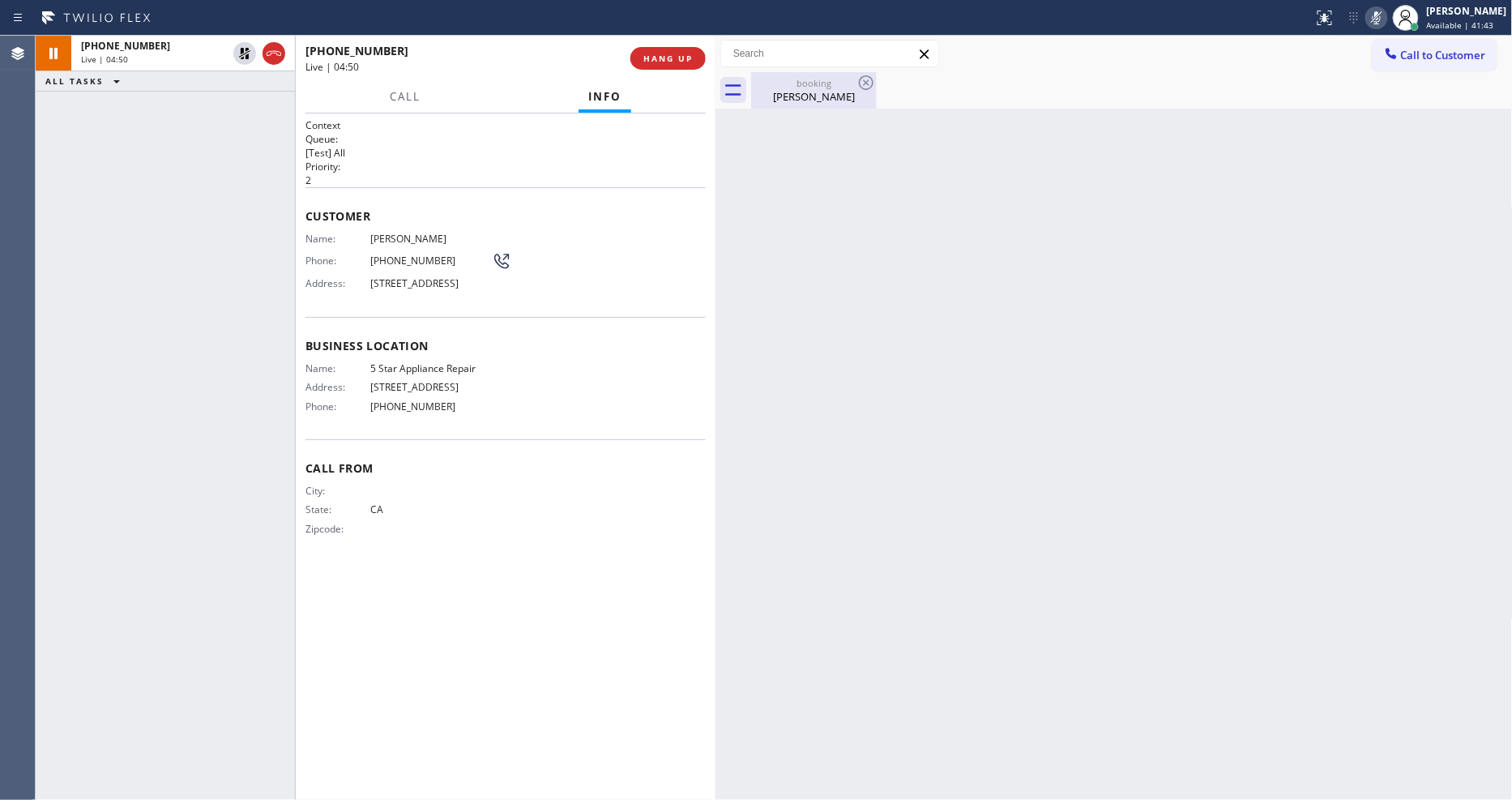
click at [800, 79] on div "booking" at bounding box center [815, 82] width 123 height 12
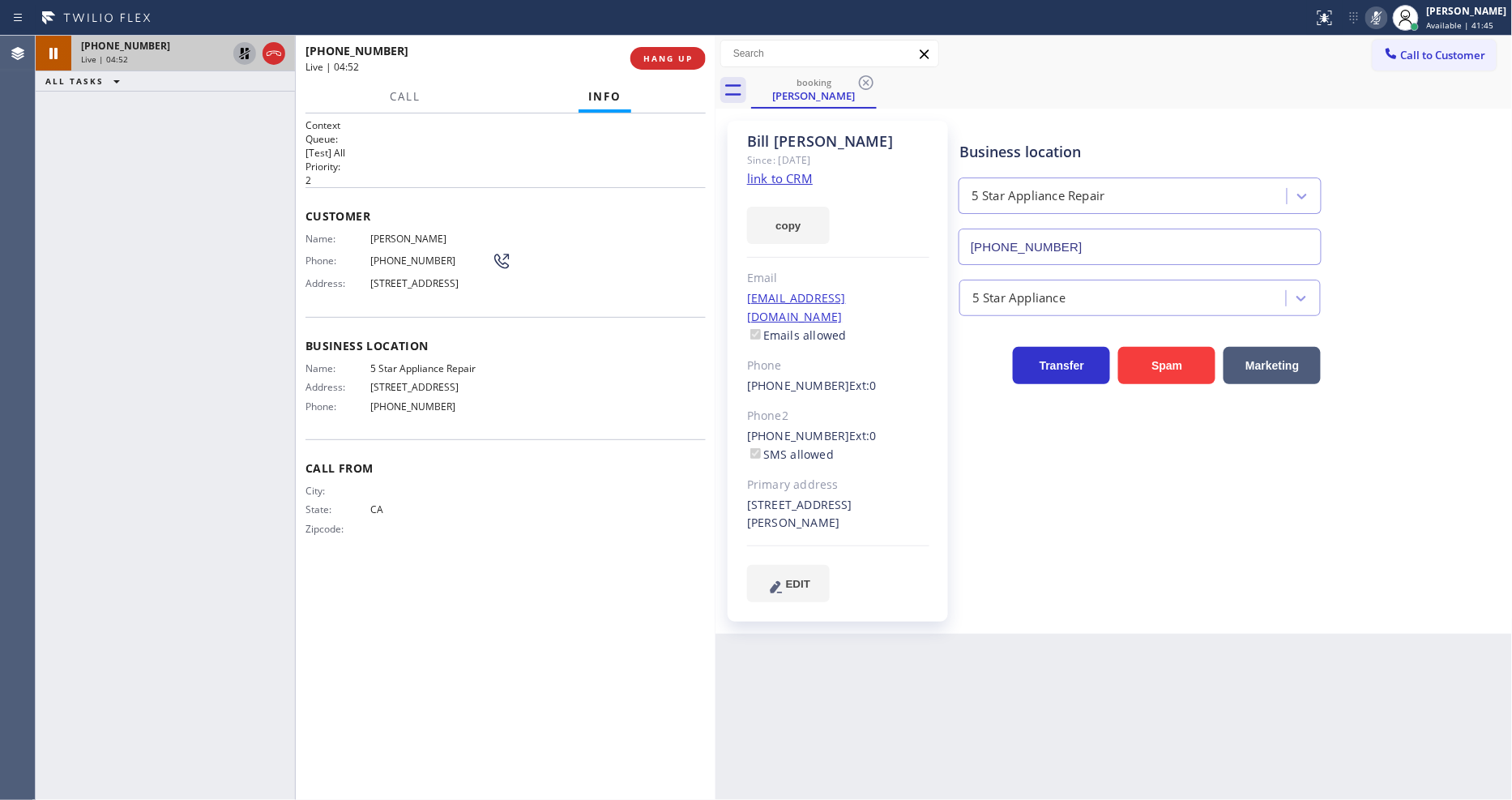
click at [246, 49] on icon at bounding box center [245, 54] width 12 height 12
click at [1360, 22] on icon at bounding box center [1377, 17] width 19 height 19
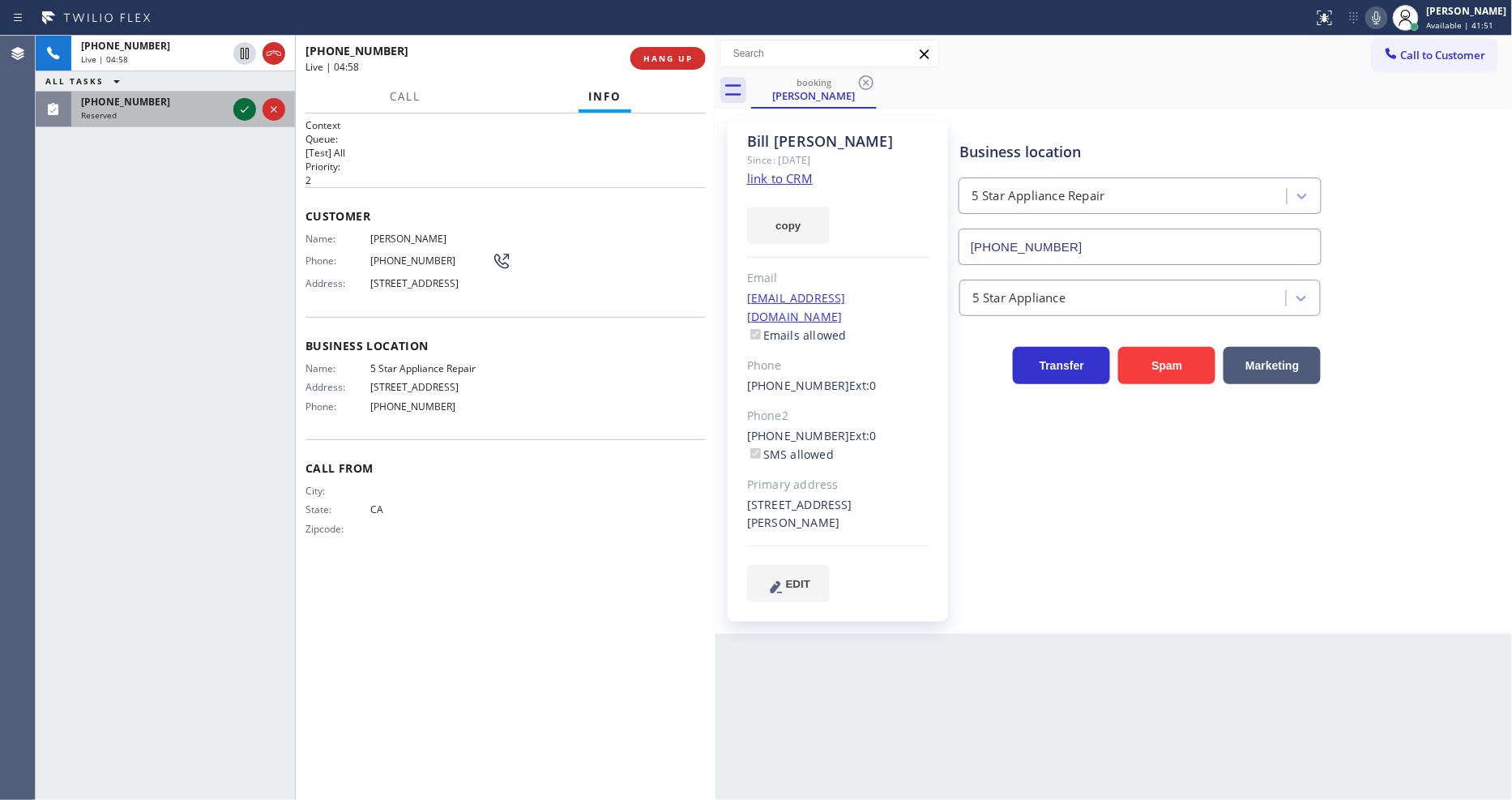
click at [241, 112] on icon at bounding box center [245, 109] width 19 height 19
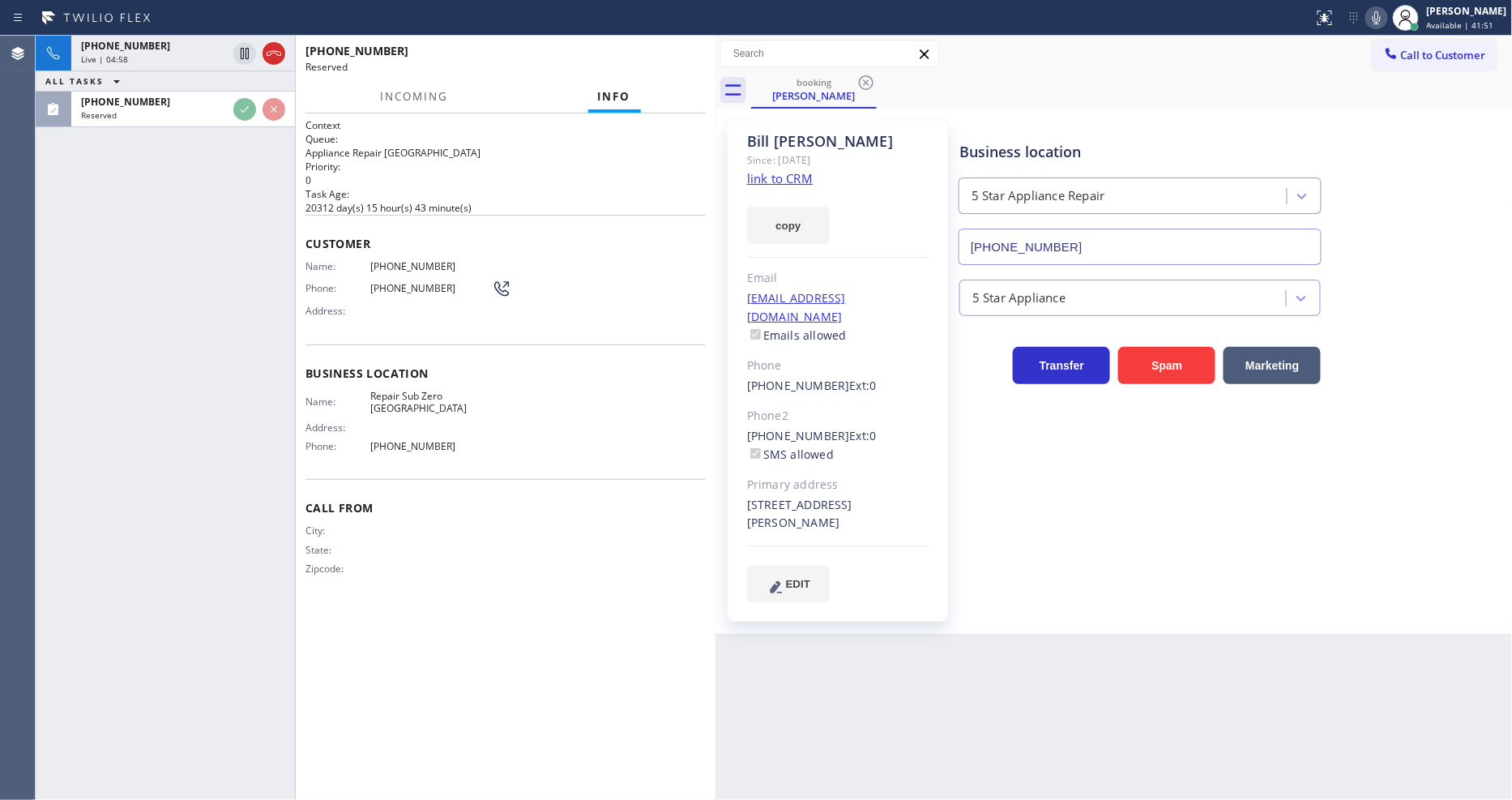
click at [555, 440] on div "Business location Name: Repair Sub Zero San Diego Address: Phone: (361) 202-8932" at bounding box center [505, 412] width 400 height 135
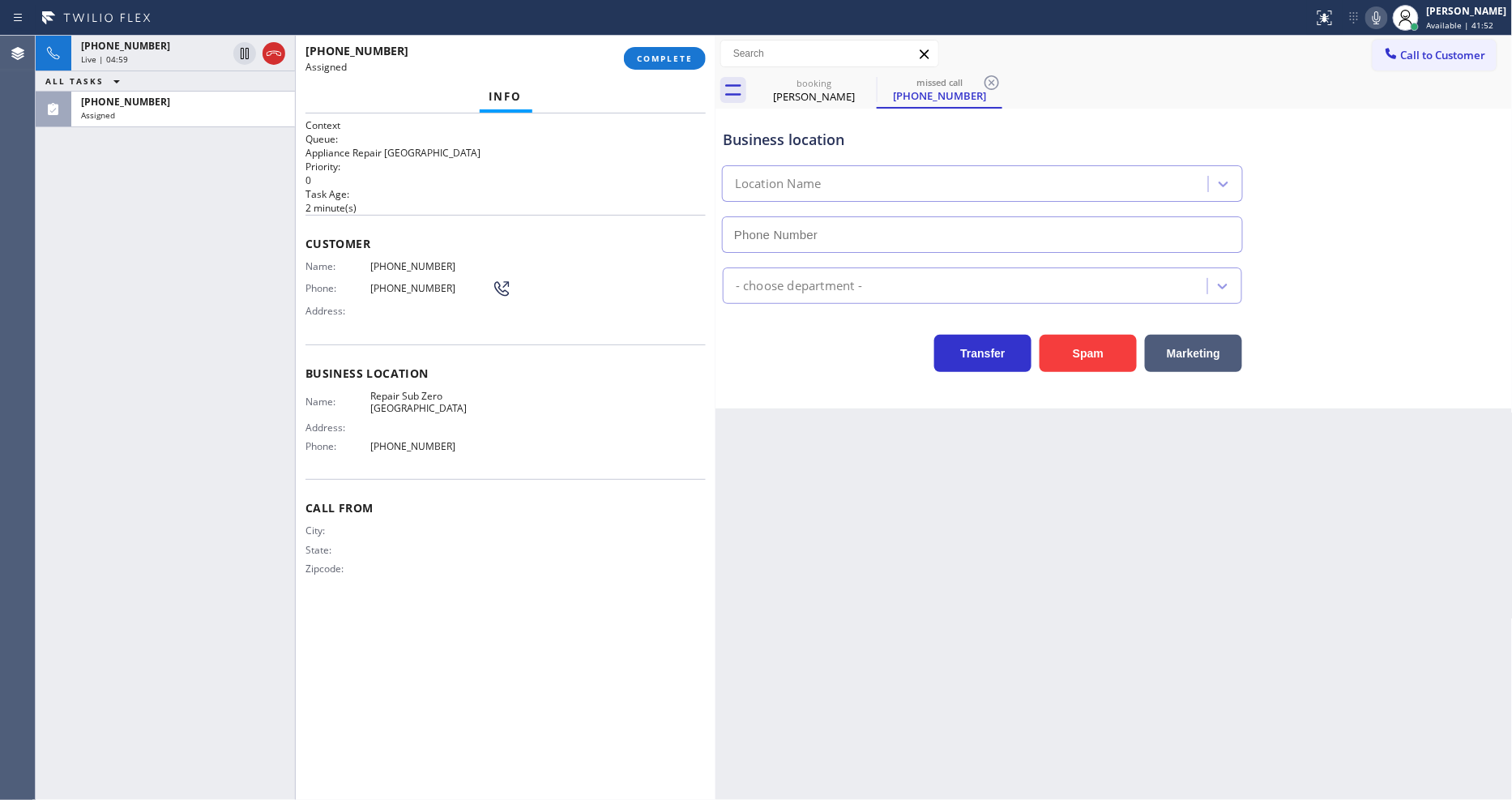
type input "(361) 202-8932"
click at [554, 152] on p "Appliance Repair [GEOGRAPHIC_DATA]" at bounding box center [505, 153] width 400 height 13
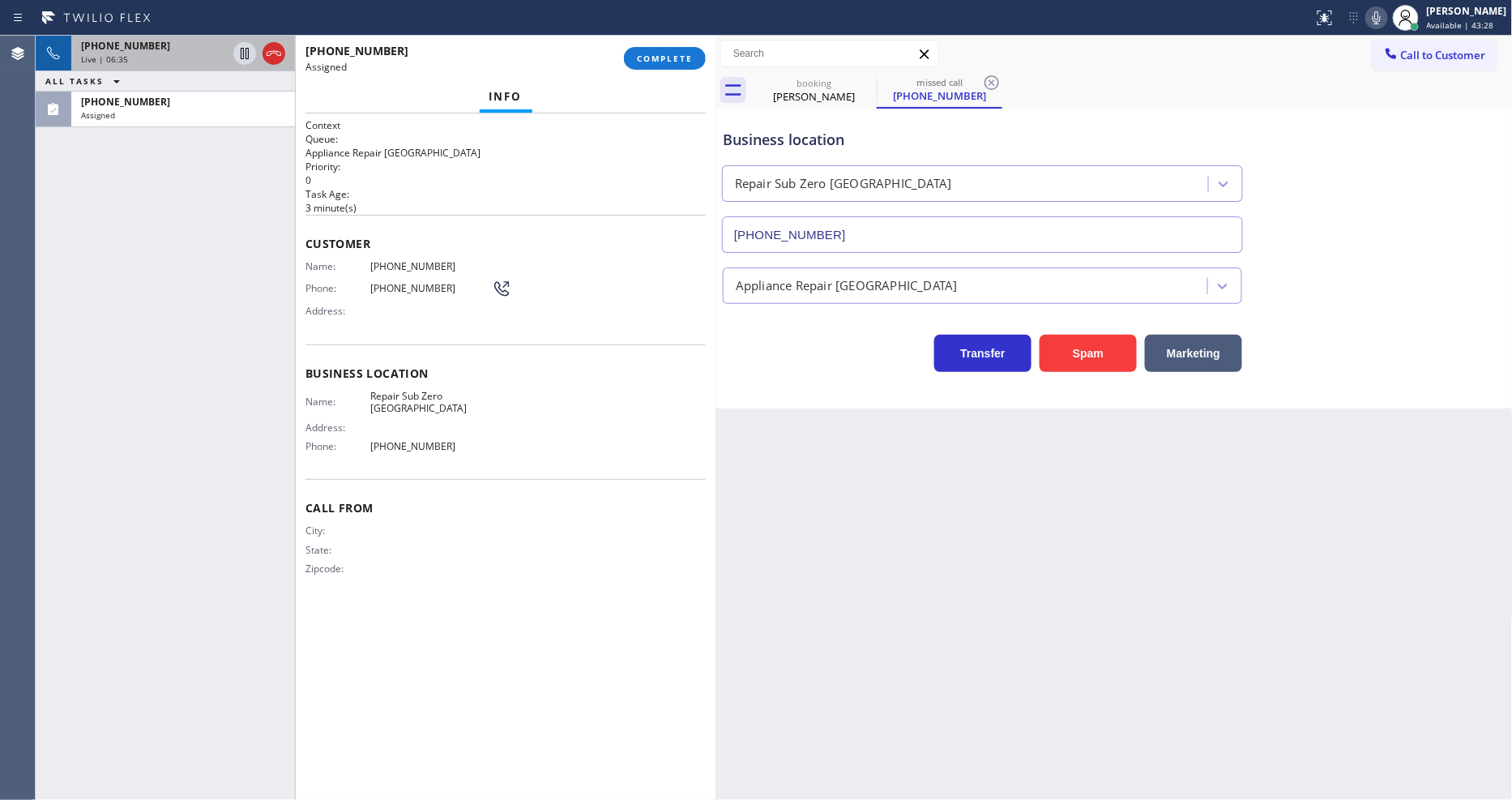
click at [138, 55] on div "Live | 06:35" at bounding box center [154, 59] width 146 height 12
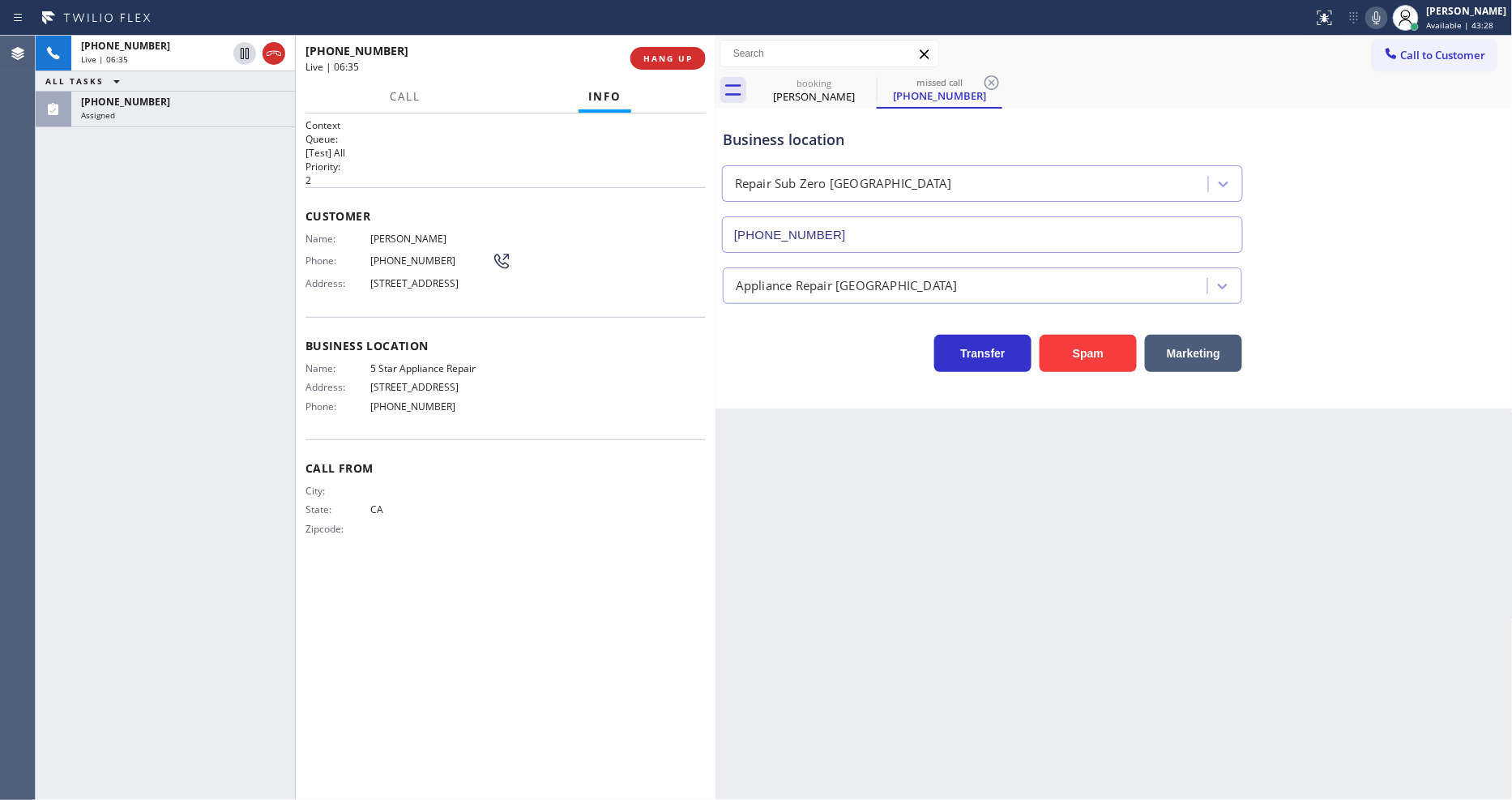
click at [164, 163] on div "+17074922441 Live | 06:35 ALL TASKS ALL TASKS ACTIVE TASKS TASKS IN WRAP UP (51…" at bounding box center [165, 417] width 259 height 764
click at [1000, 438] on div "Back to Dashboard Change Sender ID Customers Technicians Select a contact Outbo…" at bounding box center [1114, 417] width 797 height 764
click at [361, 284] on span "Address:" at bounding box center [338, 283] width 65 height 12
drag, startPoint x: 242, startPoint y: 52, endPoint x: 401, endPoint y: 83, distance: 162.0
click at [242, 52] on icon at bounding box center [245, 54] width 19 height 19
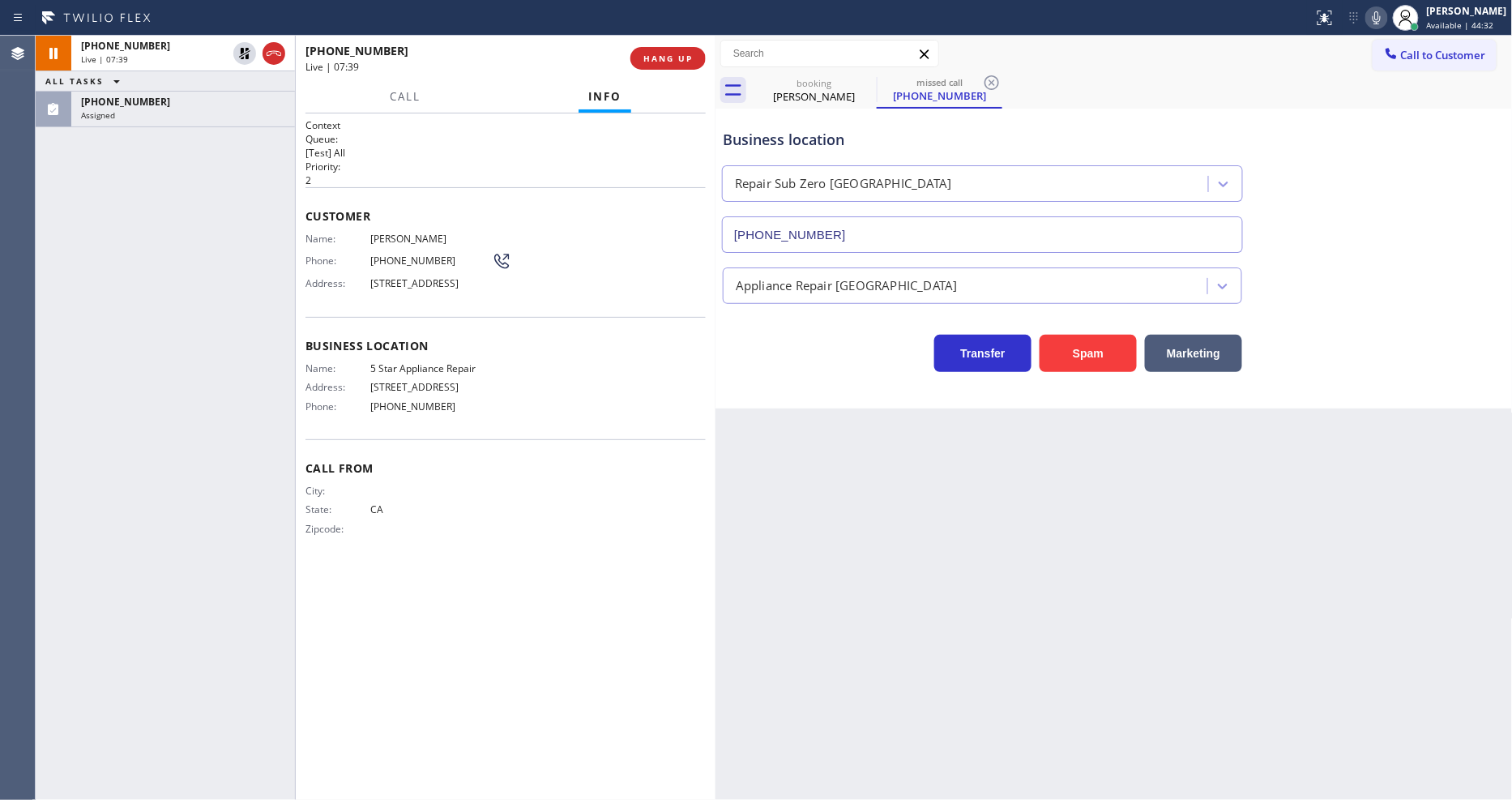
click at [1360, 16] on icon at bounding box center [1377, 17] width 19 height 19
drag, startPoint x: 248, startPoint y: 46, endPoint x: 273, endPoint y: 41, distance: 25.5
click at [248, 46] on icon at bounding box center [245, 54] width 19 height 19
click at [1360, 23] on icon at bounding box center [1377, 17] width 19 height 19
drag, startPoint x: 827, startPoint y: 85, endPoint x: 812, endPoint y: 93, distance: 17.0
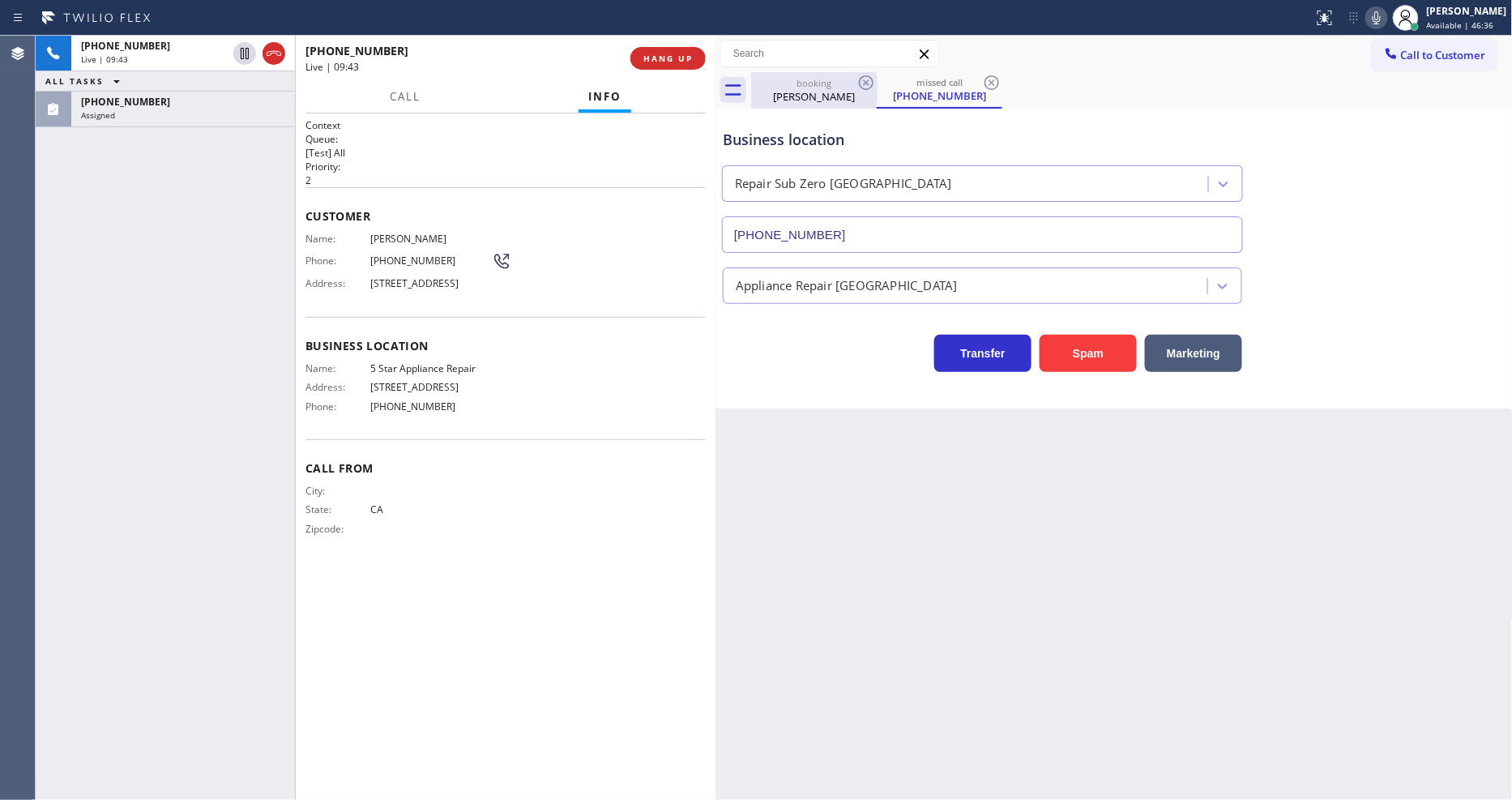
click at [827, 85] on div "booking" at bounding box center [815, 82] width 123 height 12
type input "[PHONE_NUMBER]"
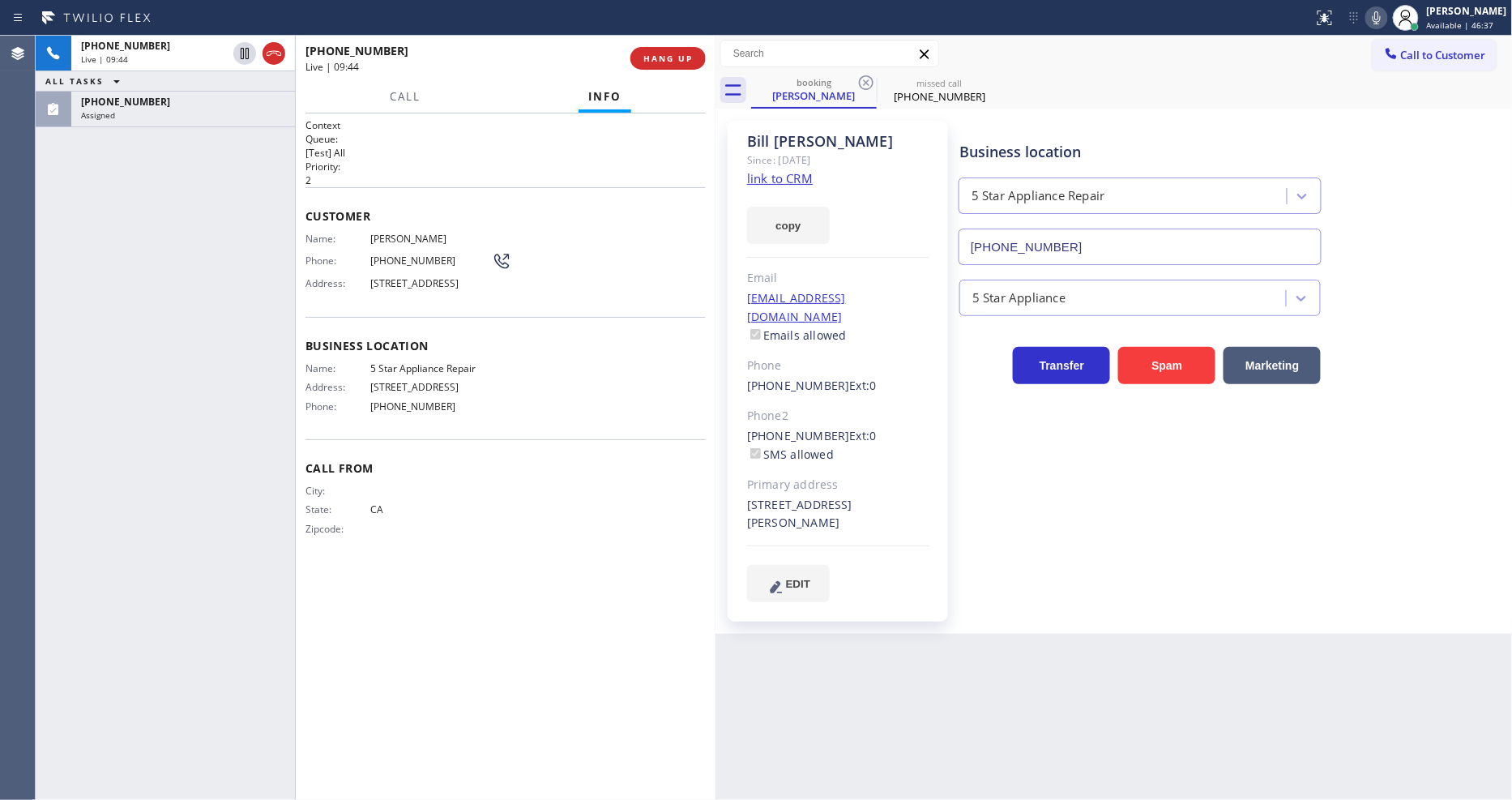
click at [523, 496] on div "City: State: CA Zipcode:" at bounding box center [505, 512] width 400 height 57
click at [410, 374] on span "5 Star Appliance Repair" at bounding box center [431, 367] width 122 height 12
copy span "5 Star Appliance Repair"
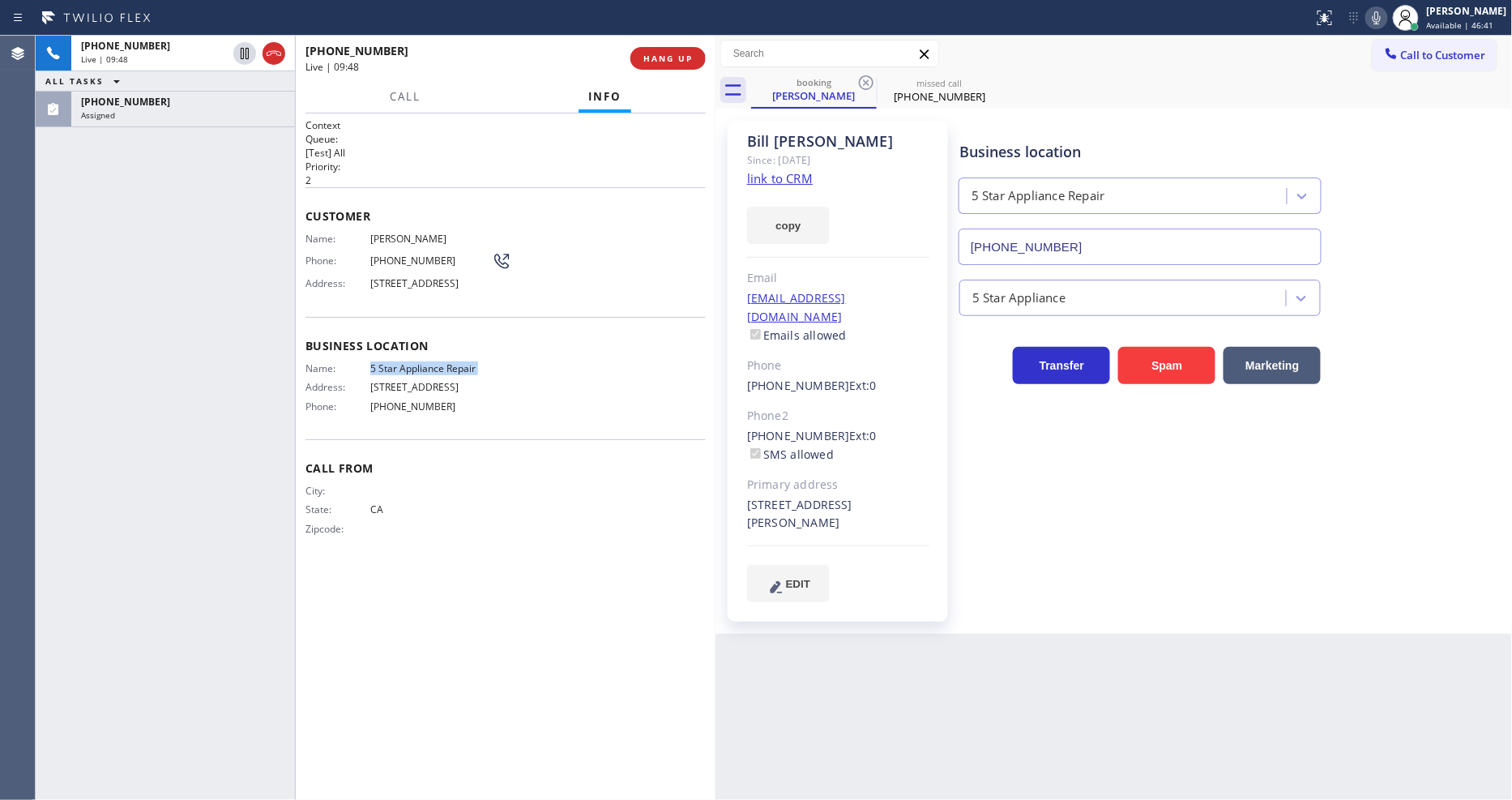
click at [395, 235] on span "Bill Baker" at bounding box center [431, 238] width 122 height 12
copy span "Bill Baker"
click at [397, 254] on span "(707) 492-2441" at bounding box center [431, 260] width 122 height 12
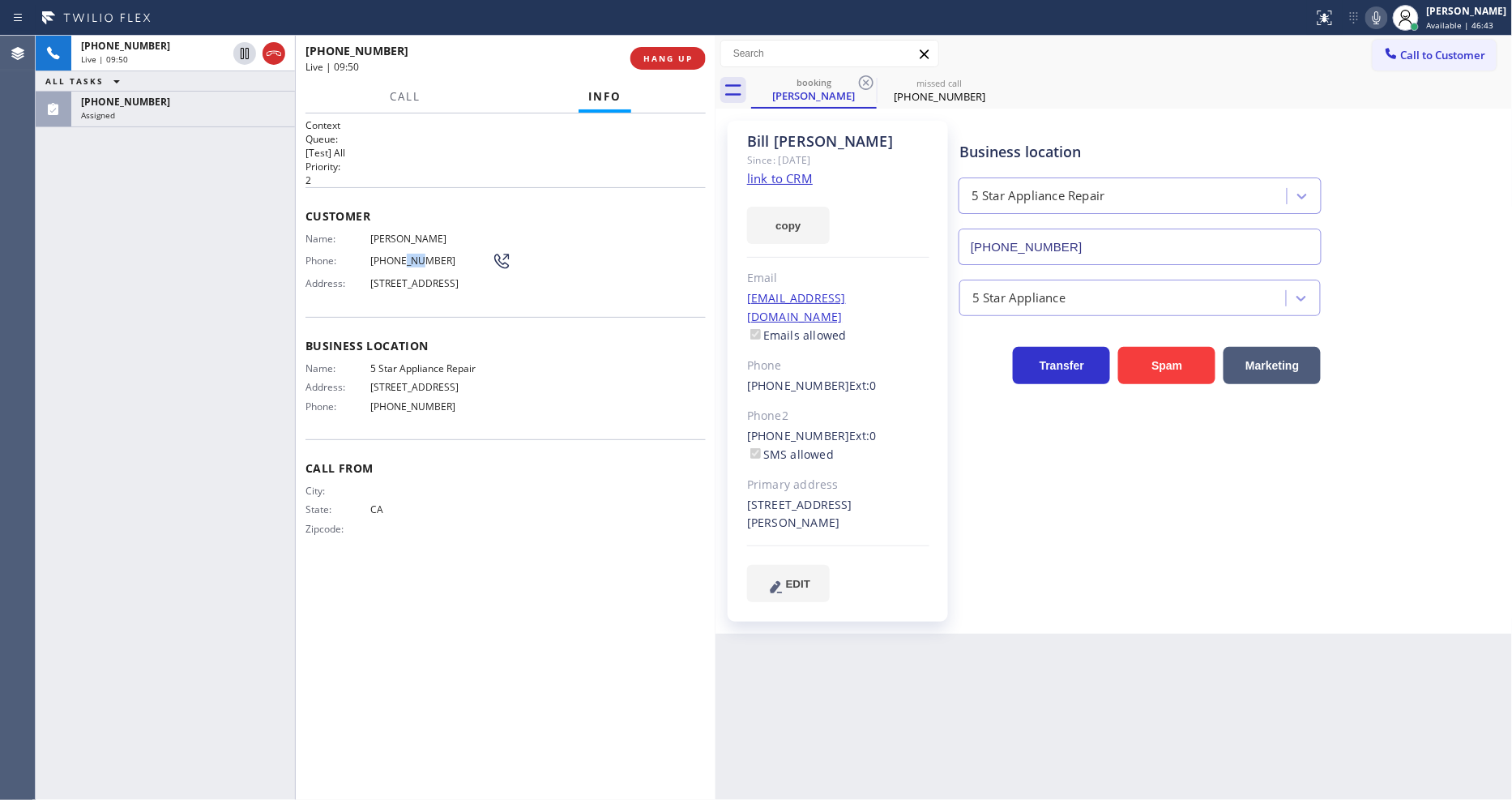
click at [397, 254] on span "(707) 492-2441" at bounding box center [431, 260] width 122 height 12
copy div "(707) 492-2441"
drag, startPoint x: 219, startPoint y: 351, endPoint x: 223, endPoint y: 358, distance: 8.1
click at [219, 351] on div "+17074922441 Live | 09:58 ALL TASKS ALL TASKS ACTIVE TASKS TASKS IN WRAP UP (51…" at bounding box center [165, 417] width 259 height 764
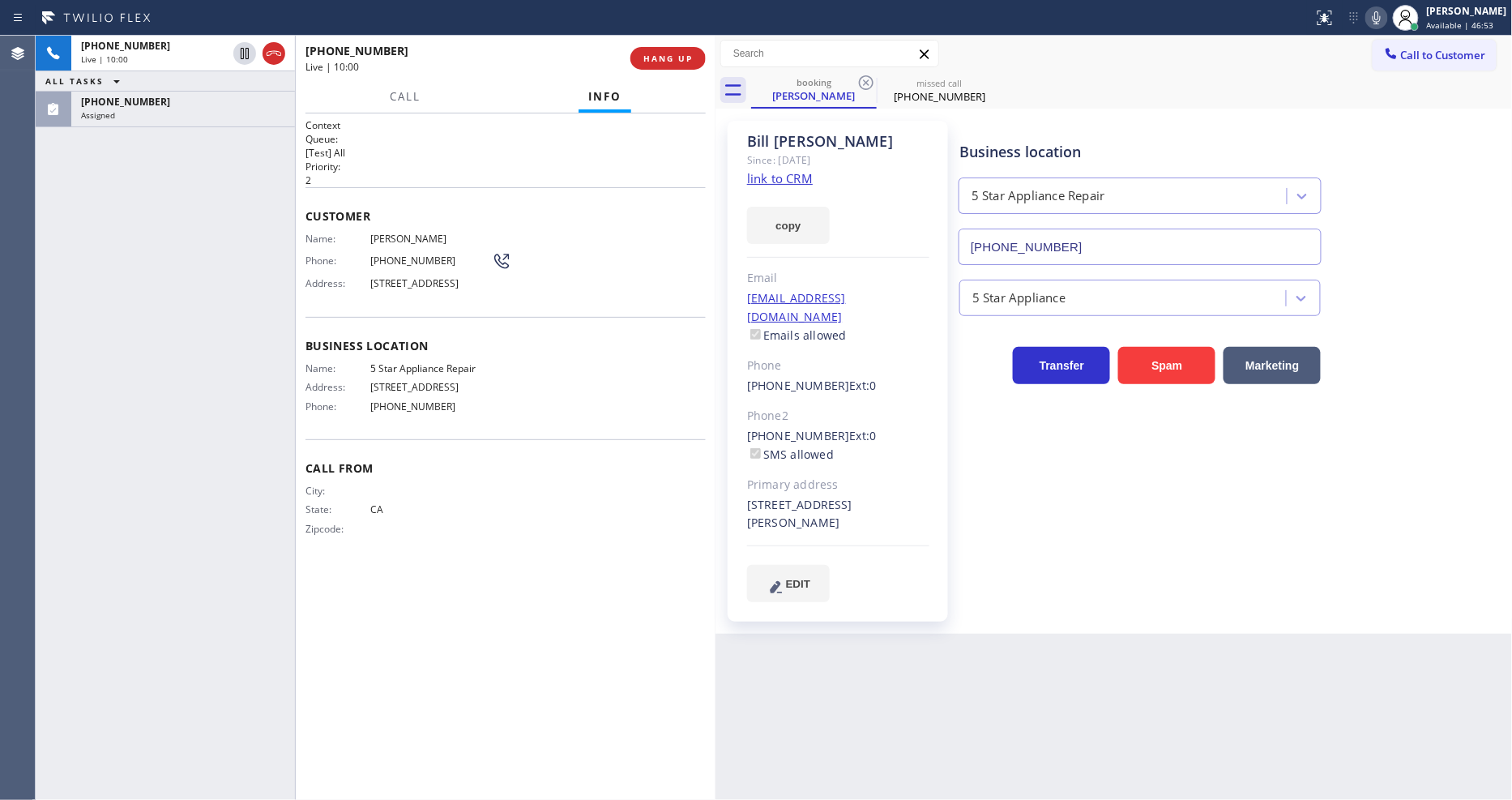
click at [888, 298] on div "billb@centricgc.com Emails allowed" at bounding box center [839, 317] width 182 height 56
click at [884, 297] on div "billb@centricgc.com Emails allowed" at bounding box center [839, 317] width 182 height 56
click at [872, 292] on div "billb@centricgc.com Emails allowed" at bounding box center [839, 317] width 182 height 56
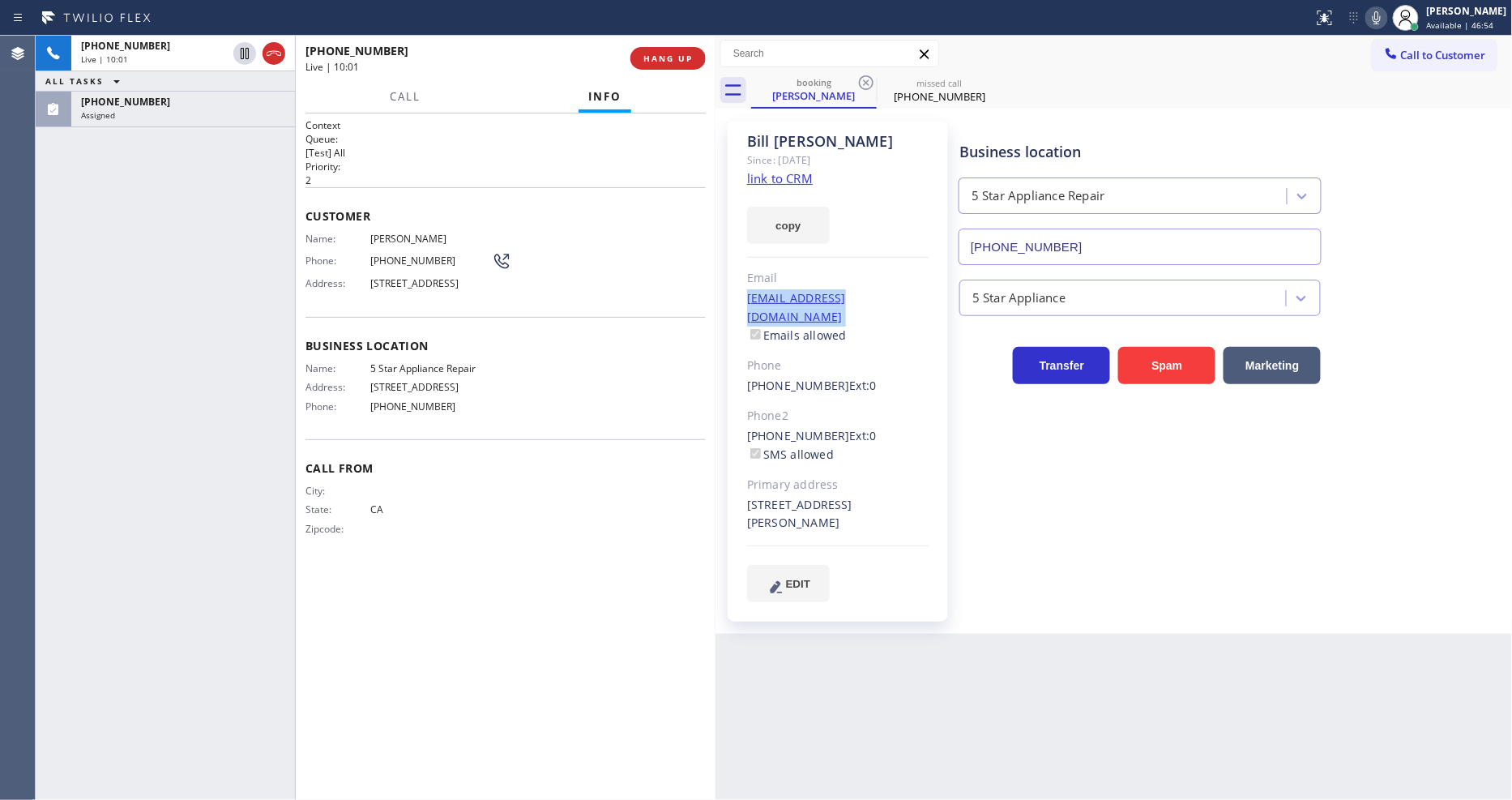
click at [872, 292] on div "billb@centricgc.com Emails allowed" at bounding box center [839, 317] width 182 height 56
drag, startPoint x: 357, startPoint y: 506, endPoint x: 524, endPoint y: 679, distance: 240.5
click at [355, 504] on div "City: State: CA Zipcode:" at bounding box center [398, 512] width 186 height 57
click at [1360, 25] on icon at bounding box center [1377, 17] width 19 height 19
drag, startPoint x: 435, startPoint y: 492, endPoint x: 501, endPoint y: 789, distance: 304.2
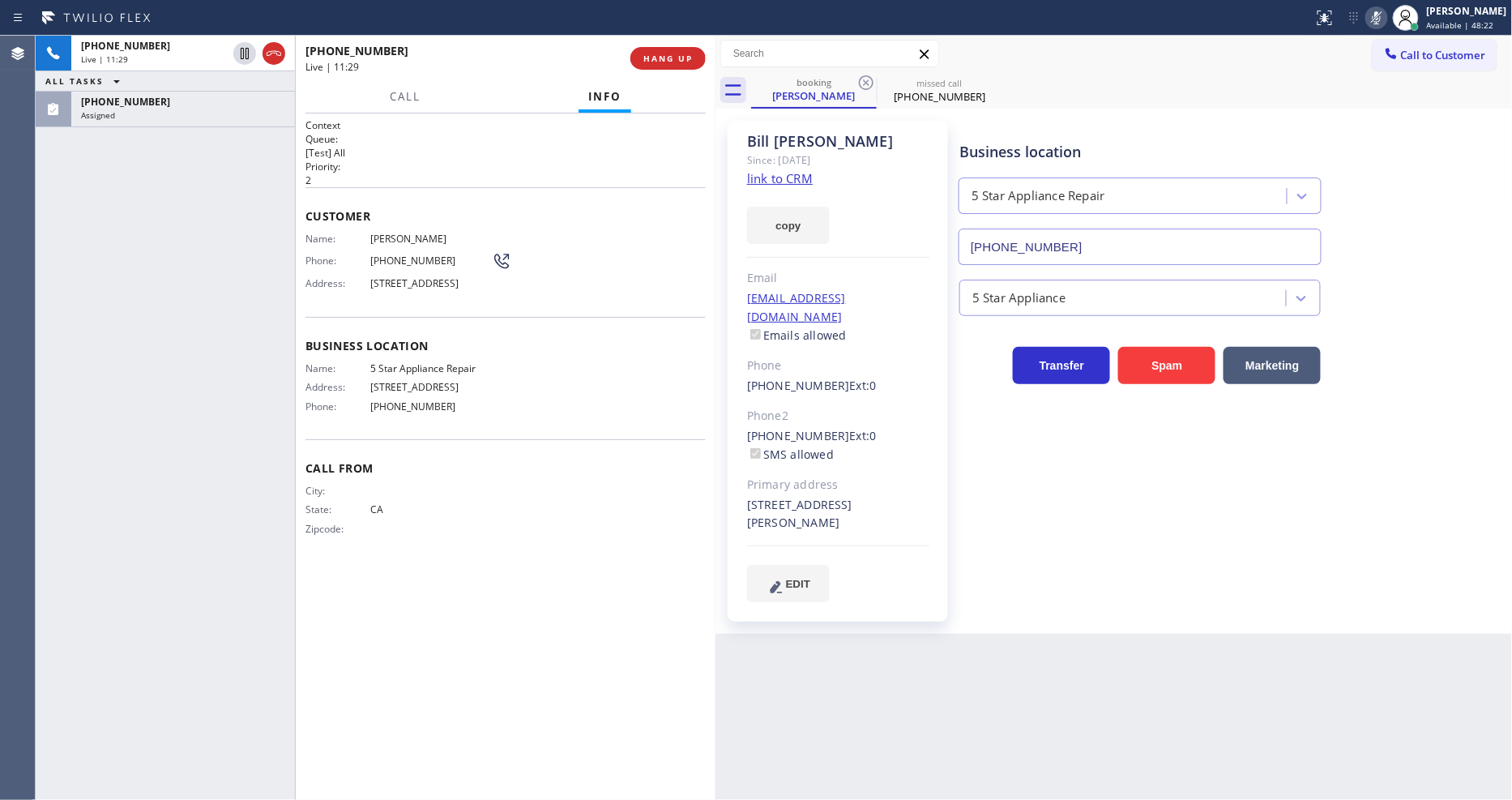
click at [435, 492] on div "City:" at bounding box center [398, 490] width 186 height 12
click at [1360, 14] on div at bounding box center [1406, 17] width 35 height 35
click at [1360, 16] on icon at bounding box center [1377, 17] width 19 height 19
click at [63, 386] on div "+17074922441 Live | 12:17 ALL TASKS ALL TASKS ACTIVE TASKS TASKS IN WRAP UP (51…" at bounding box center [165, 417] width 259 height 764
click at [179, 103] on div "(512) 221-1744" at bounding box center [182, 102] width 204 height 13
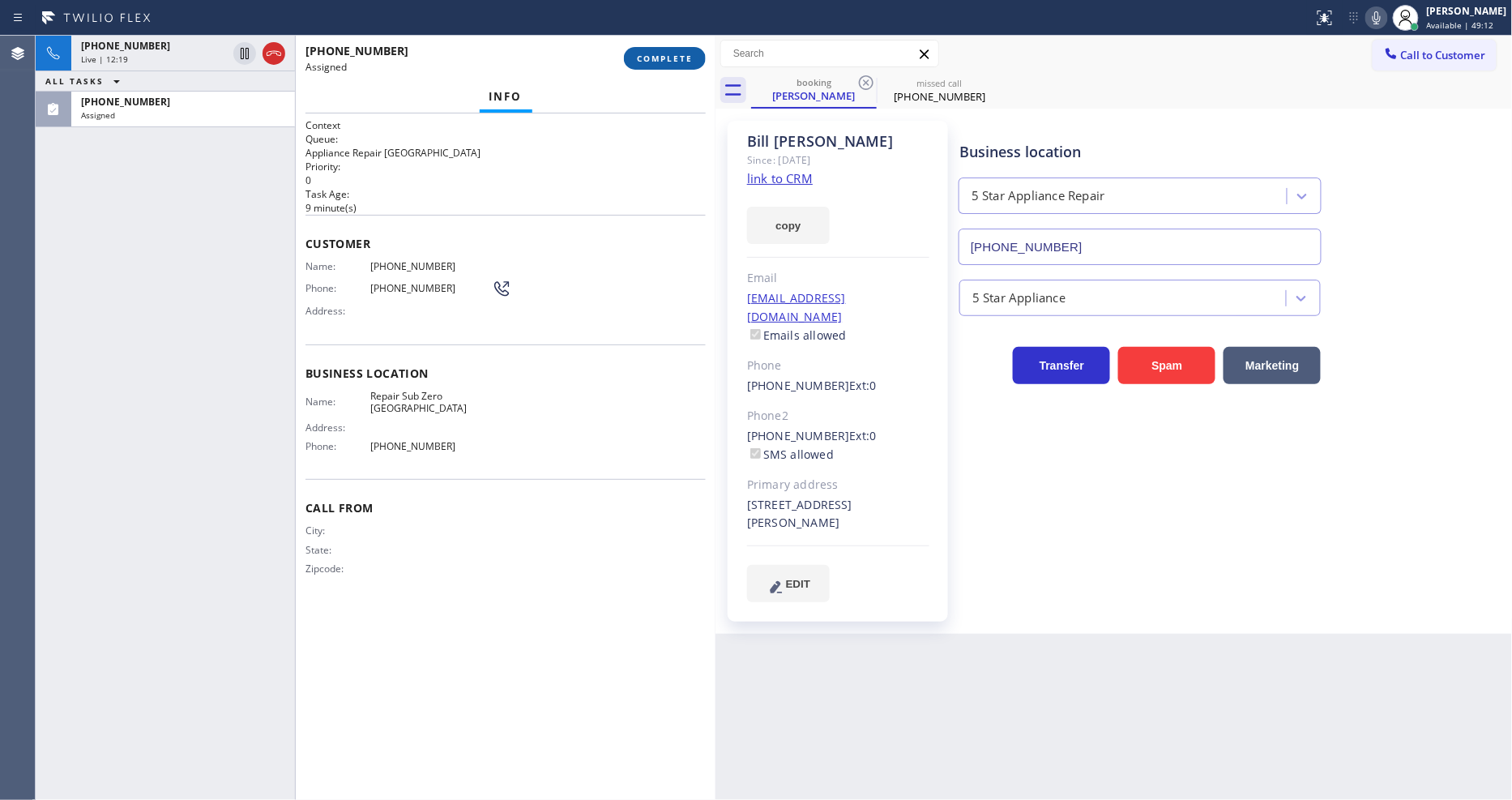
click at [653, 65] on button "COMPLETE" at bounding box center [664, 59] width 82 height 23
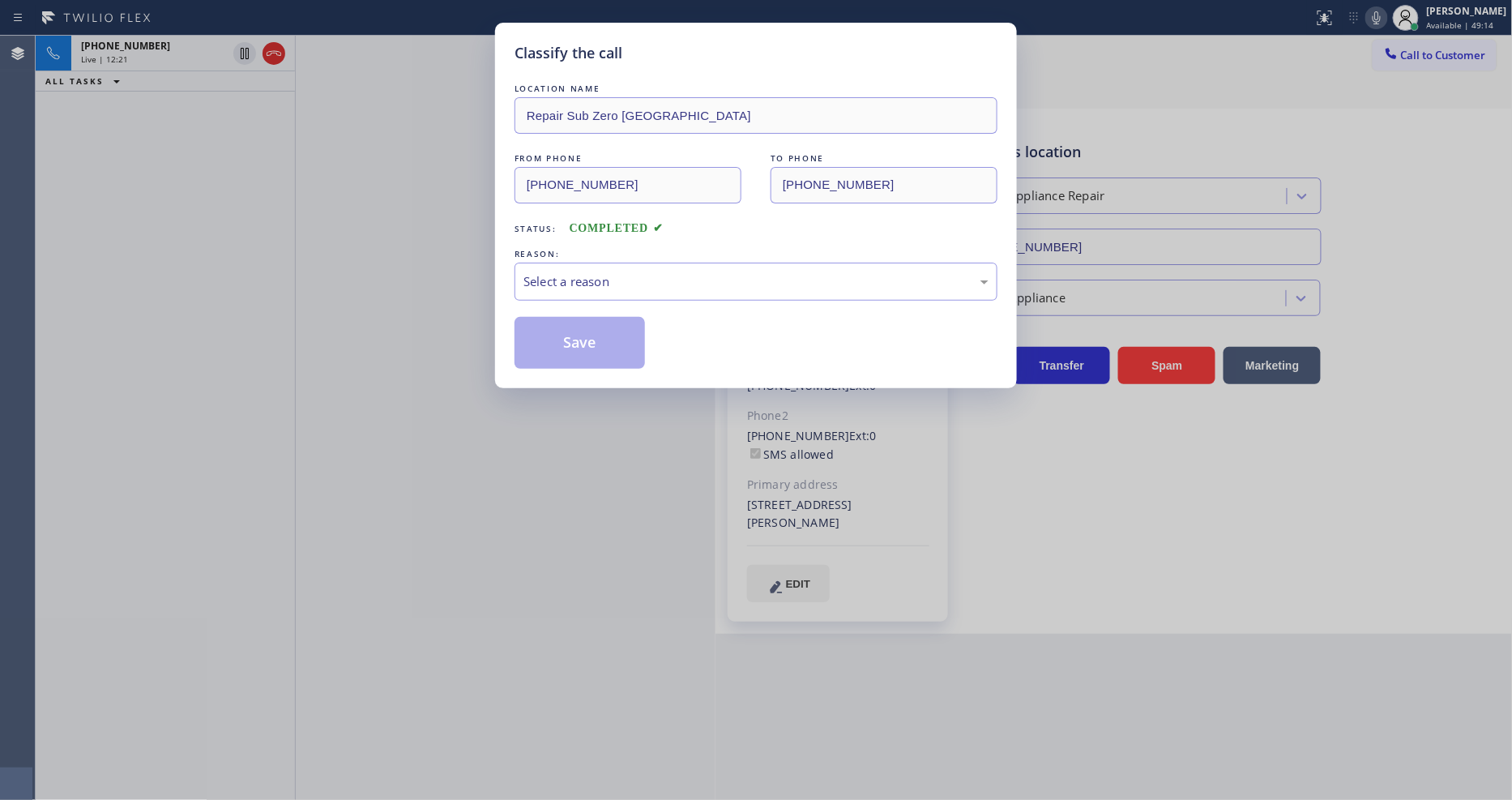
click at [544, 287] on div "Select a reason" at bounding box center [755, 282] width 483 height 38
click at [547, 351] on button "Save" at bounding box center [579, 342] width 130 height 52
click at [546, 351] on button "Save" at bounding box center [579, 342] width 130 height 52
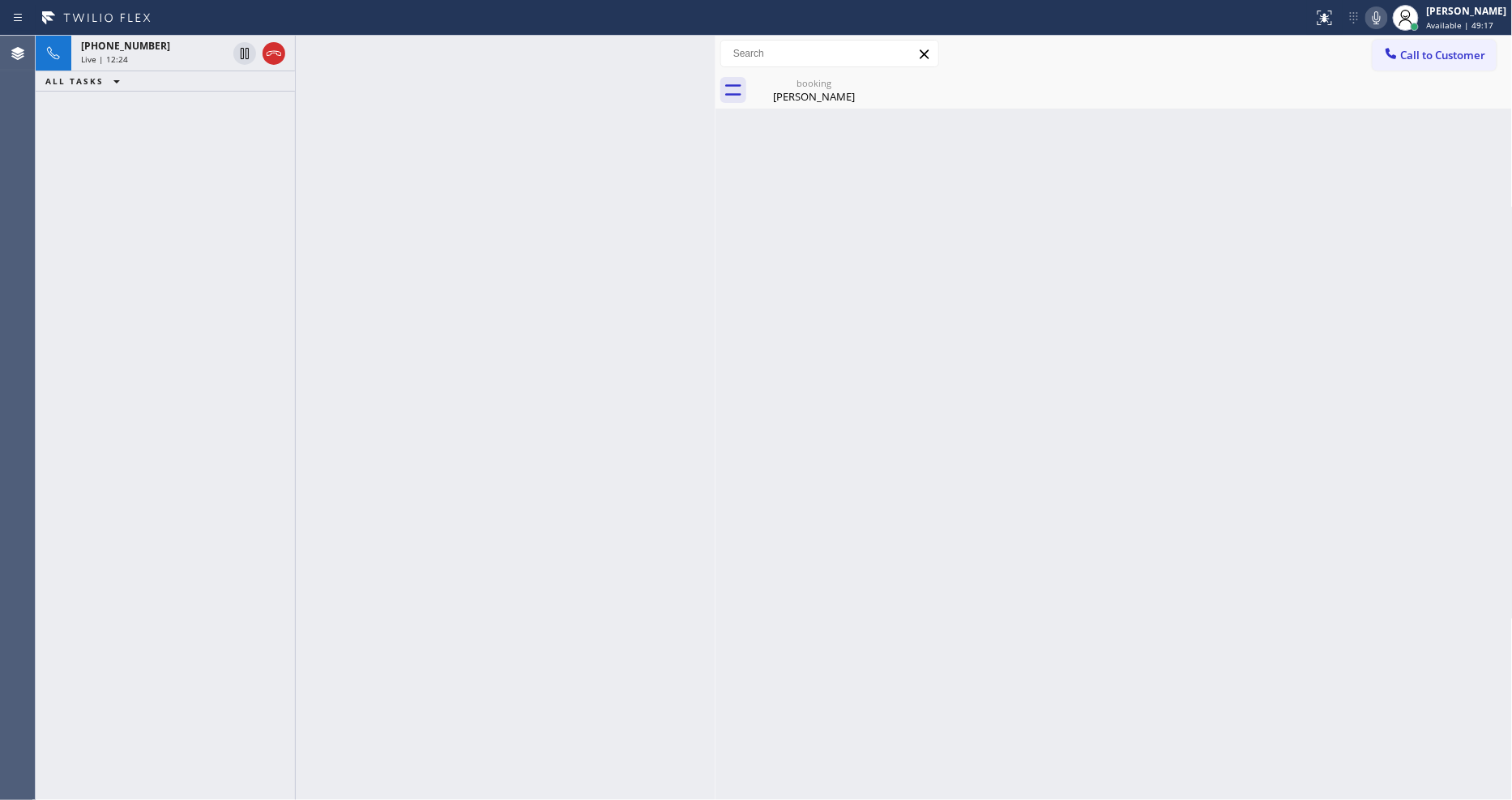
drag, startPoint x: 232, startPoint y: 304, endPoint x: 242, endPoint y: 202, distance: 102.5
click at [232, 303] on div "+17074922441 Live | 12:24 ALL TASKS ALL TASKS ACTIVE TASKS TASKS IN WRAP UP" at bounding box center [165, 417] width 259 height 764
click at [174, 54] on div "Live | 12:24" at bounding box center [154, 59] width 146 height 12
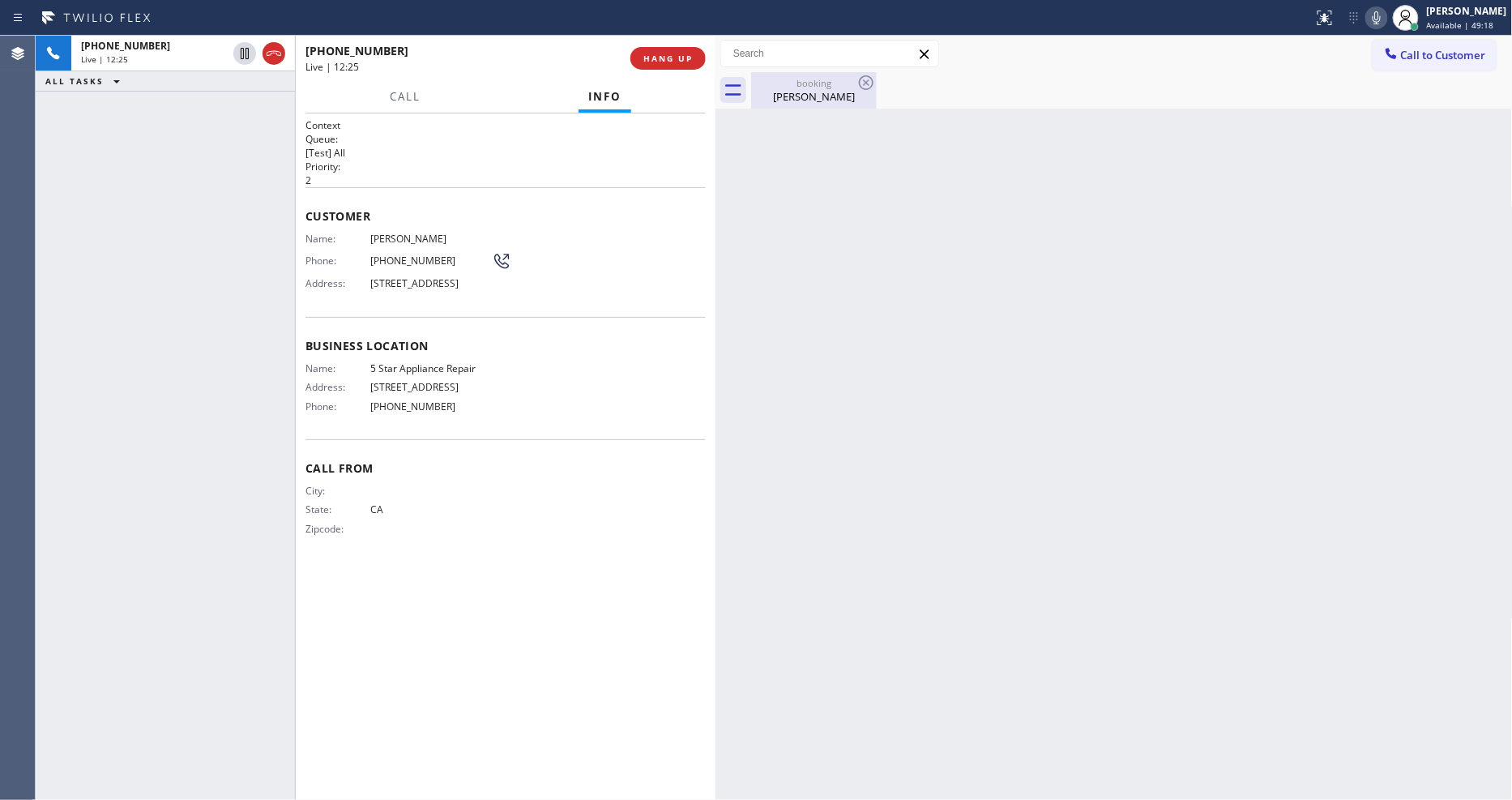
drag, startPoint x: 799, startPoint y: 91, endPoint x: 768, endPoint y: 84, distance: 31.8
click at [800, 91] on div "Bill Baker" at bounding box center [815, 96] width 123 height 14
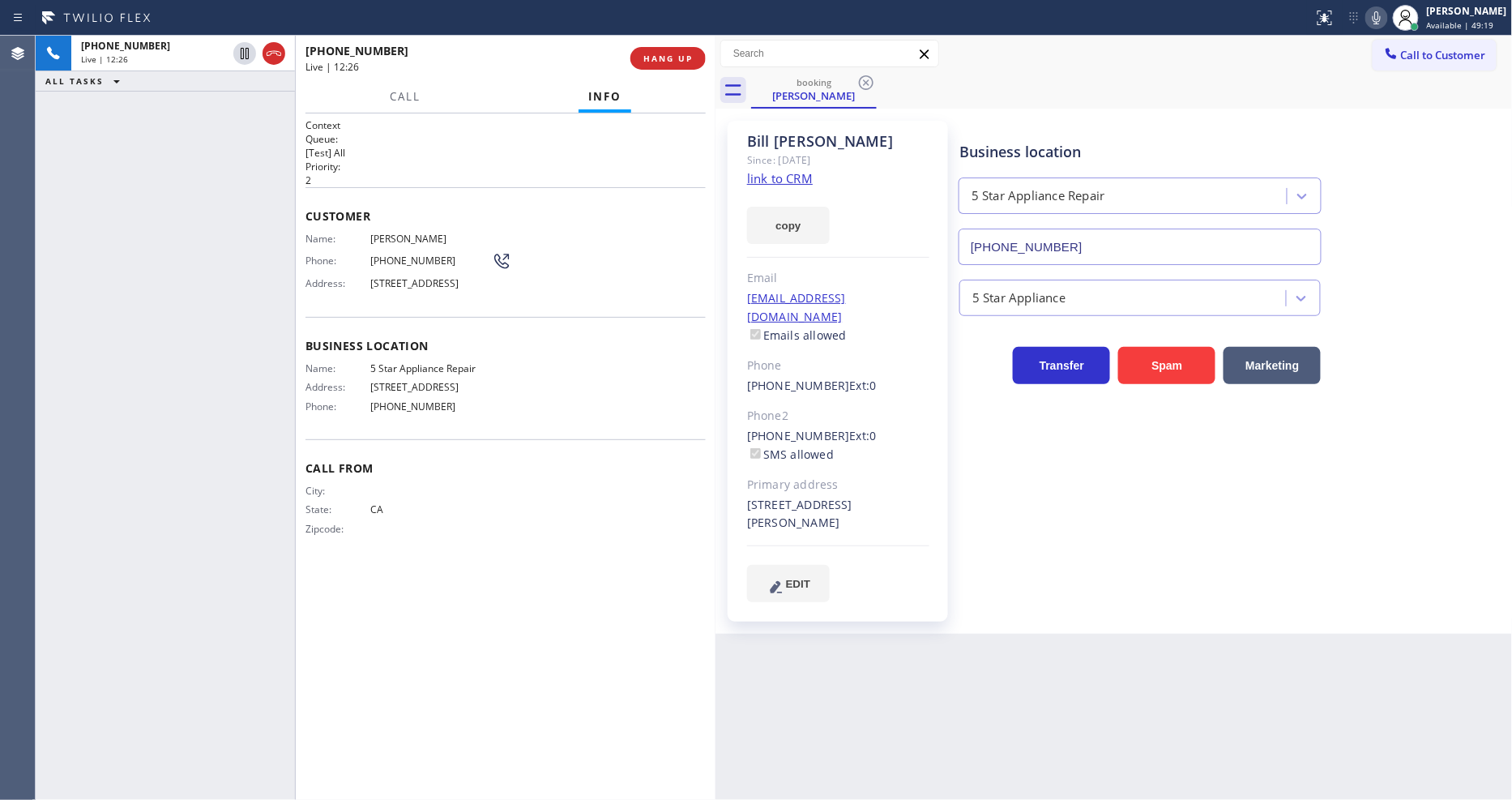
click at [398, 254] on span "(707) 492-2441" at bounding box center [431, 260] width 122 height 12
click at [1360, 10] on div "[PERSON_NAME]" at bounding box center [1467, 11] width 81 height 13
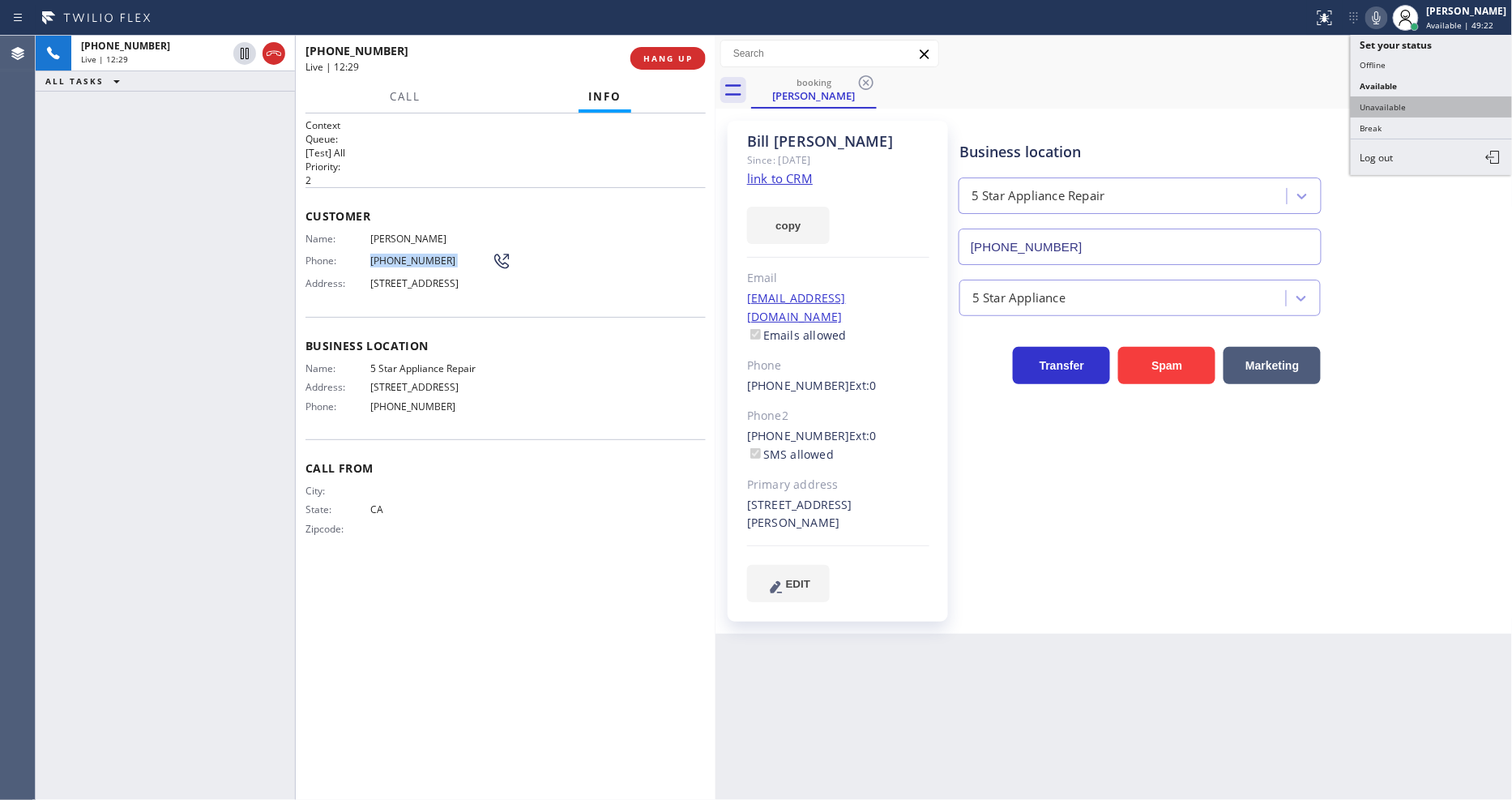
click at [1360, 102] on button "Unavailable" at bounding box center [1431, 106] width 162 height 21
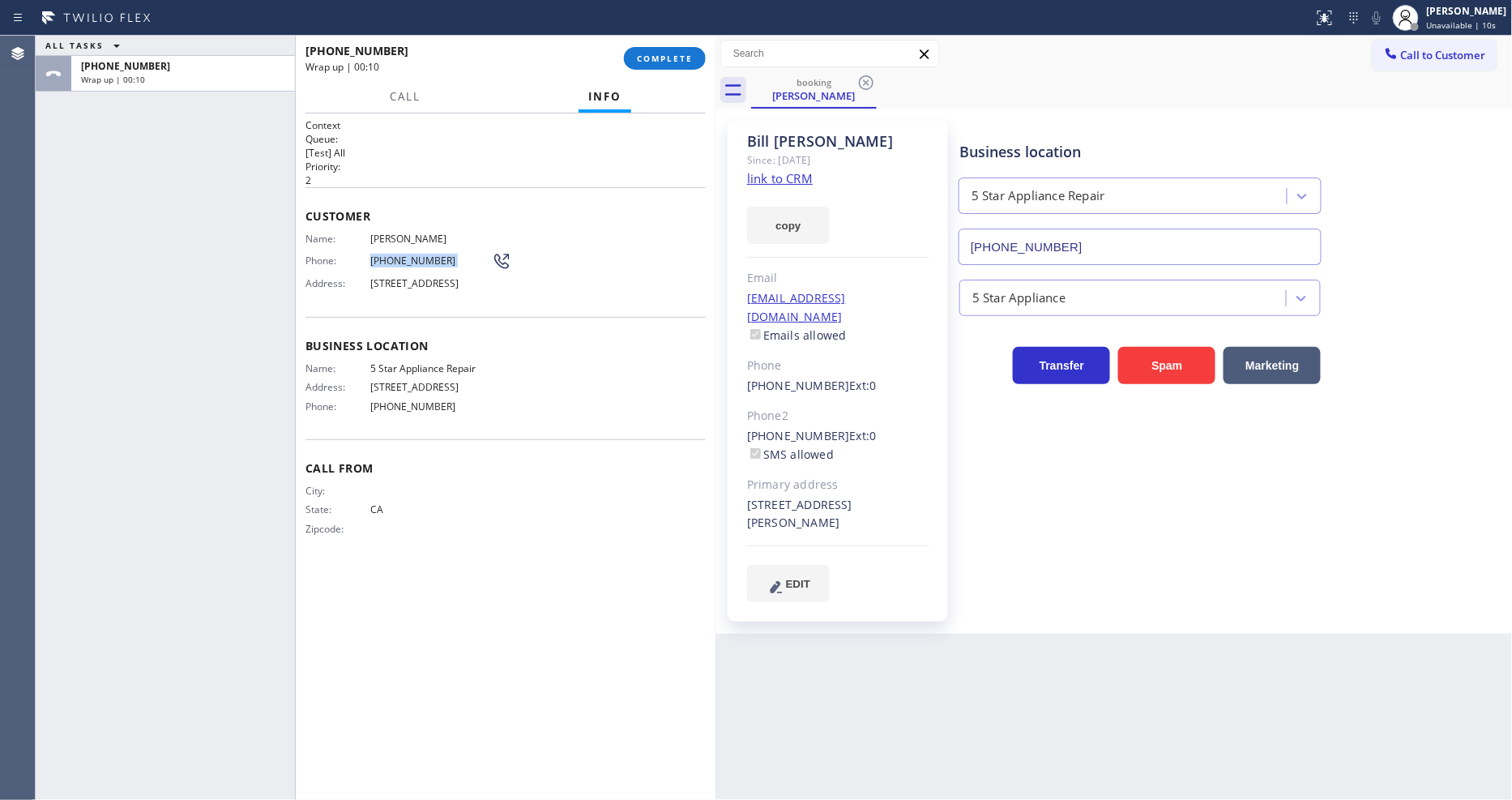
click at [650, 118] on h1 "Context" at bounding box center [505, 125] width 400 height 13
click at [1360, 18] on circle at bounding box center [1406, 13] width 9 height 9
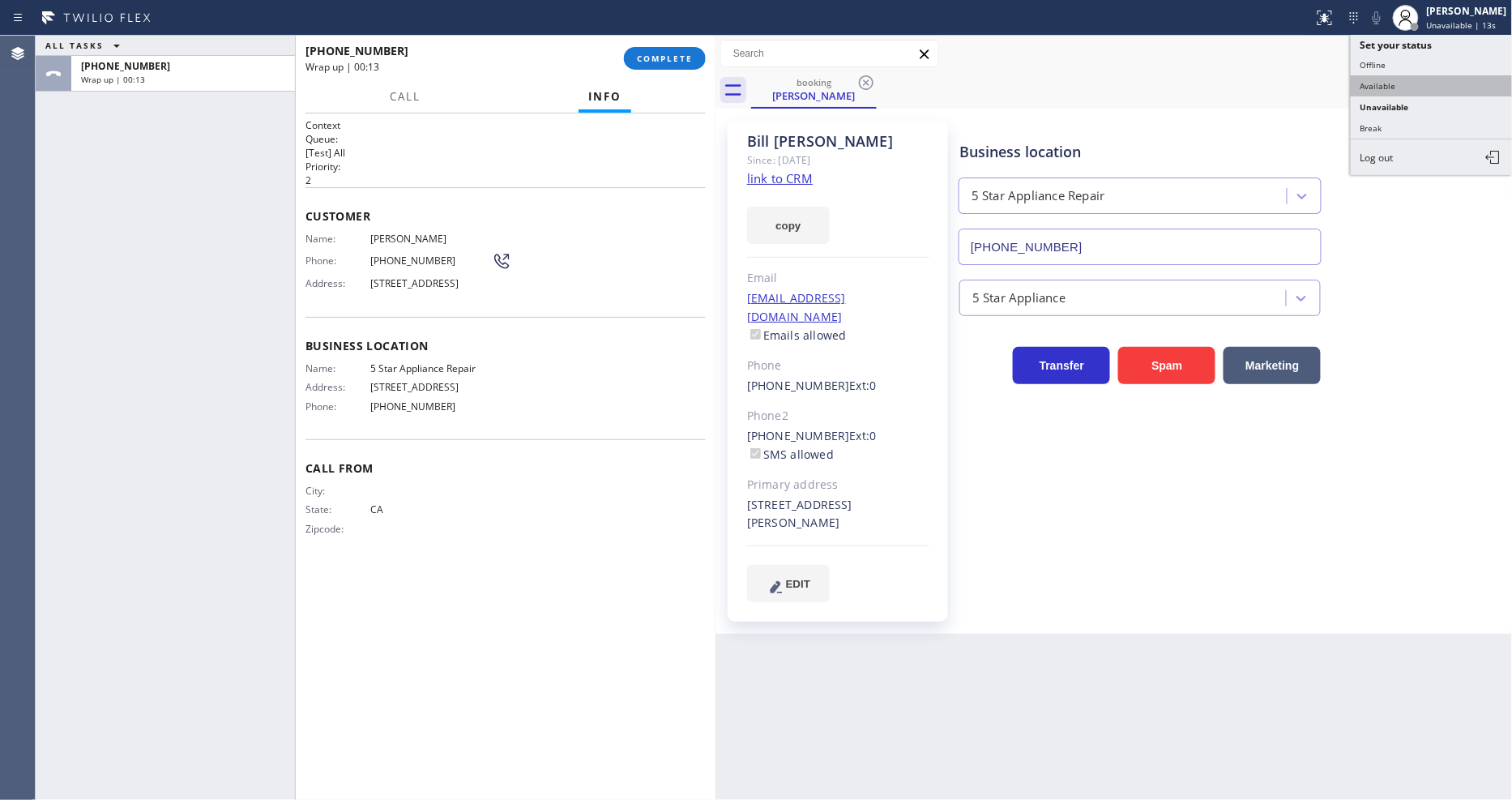
click at [1360, 78] on button "Available" at bounding box center [1431, 86] width 162 height 21
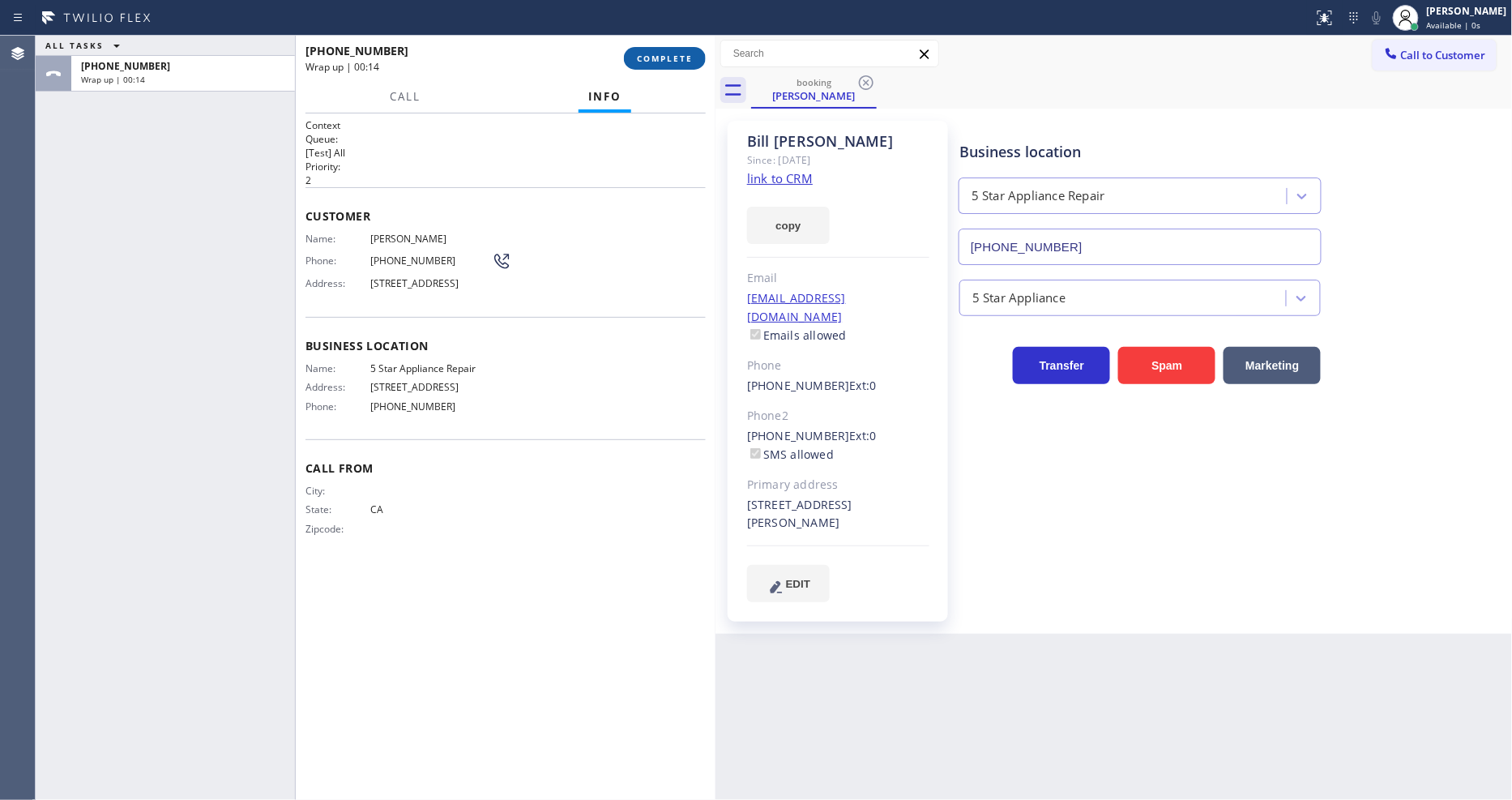
click at [659, 50] on button "COMPLETE" at bounding box center [664, 59] width 82 height 23
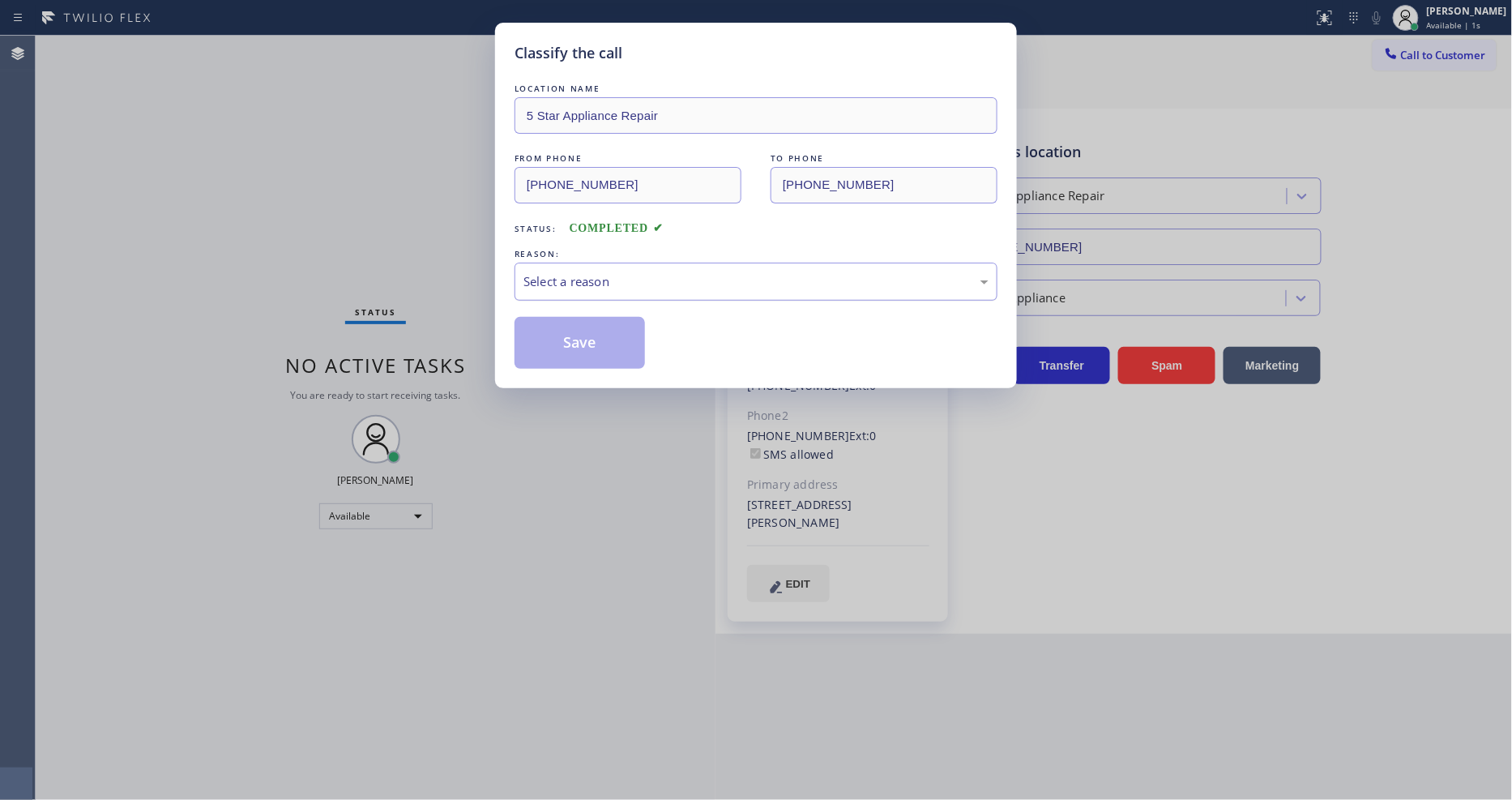
click at [587, 284] on div "Select a reason" at bounding box center [756, 281] width 465 height 18
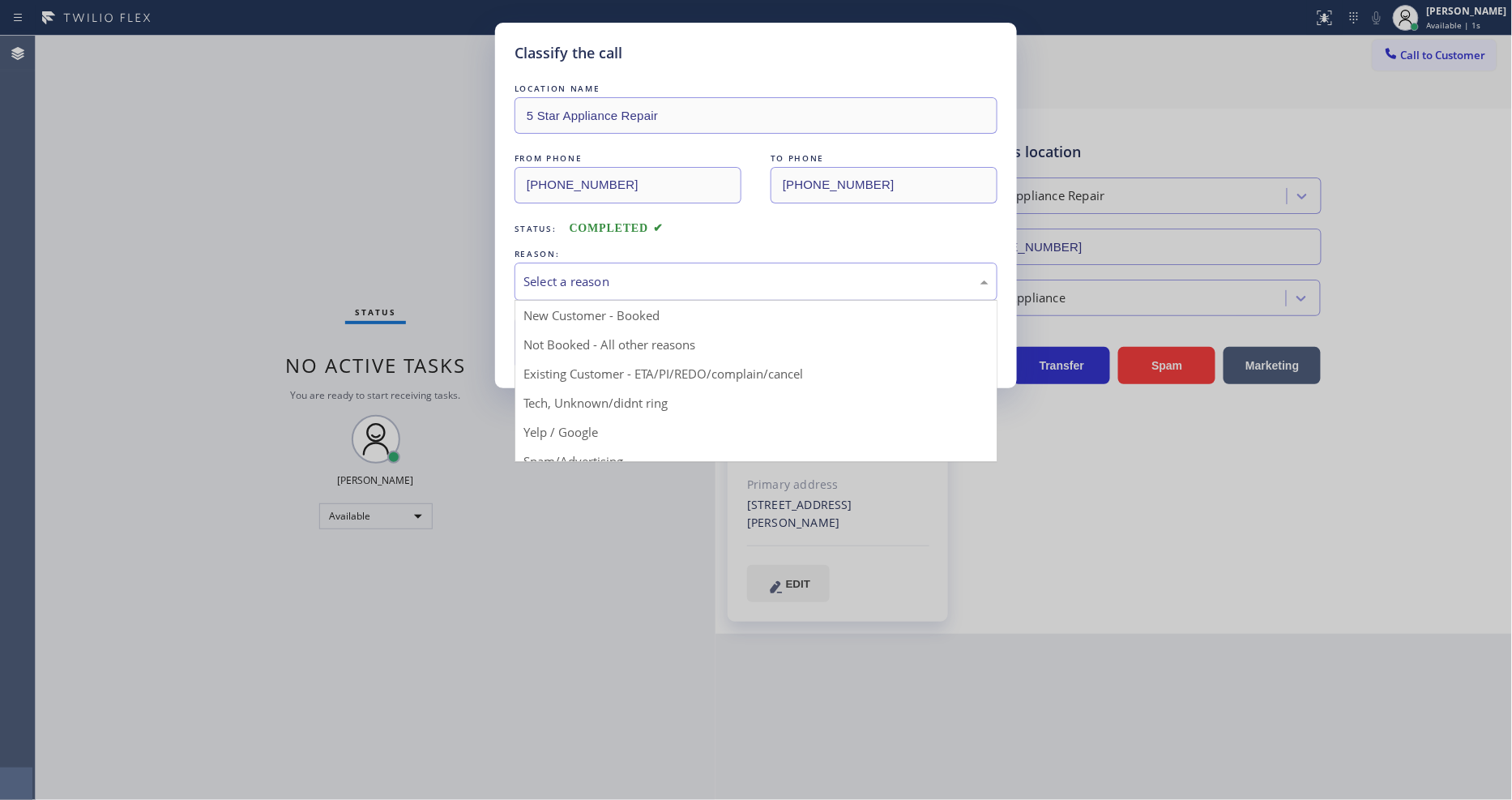
drag, startPoint x: 570, startPoint y: 362, endPoint x: 565, endPoint y: 325, distance: 37.3
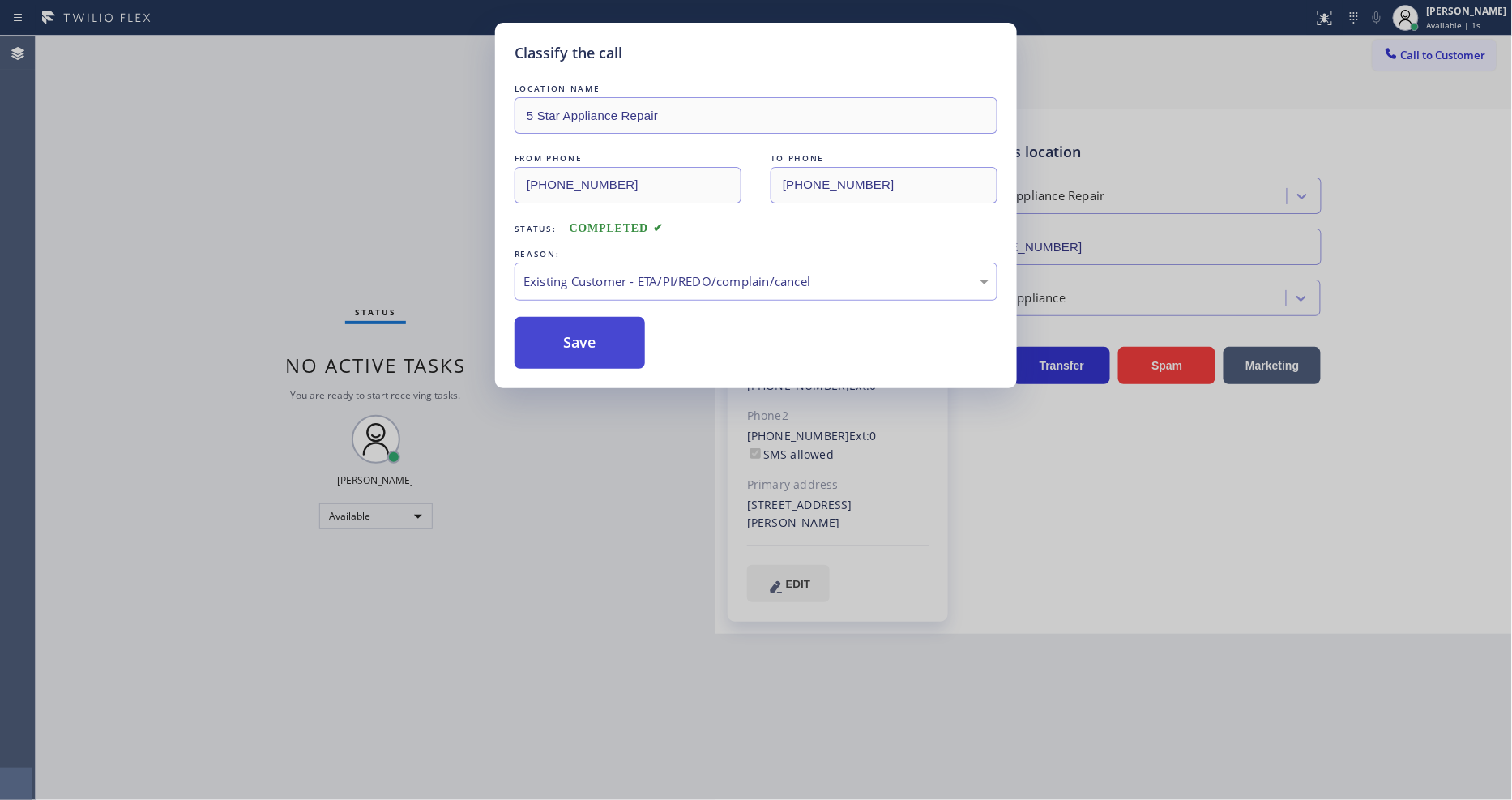
click at [565, 325] on button "Save" at bounding box center [579, 342] width 130 height 52
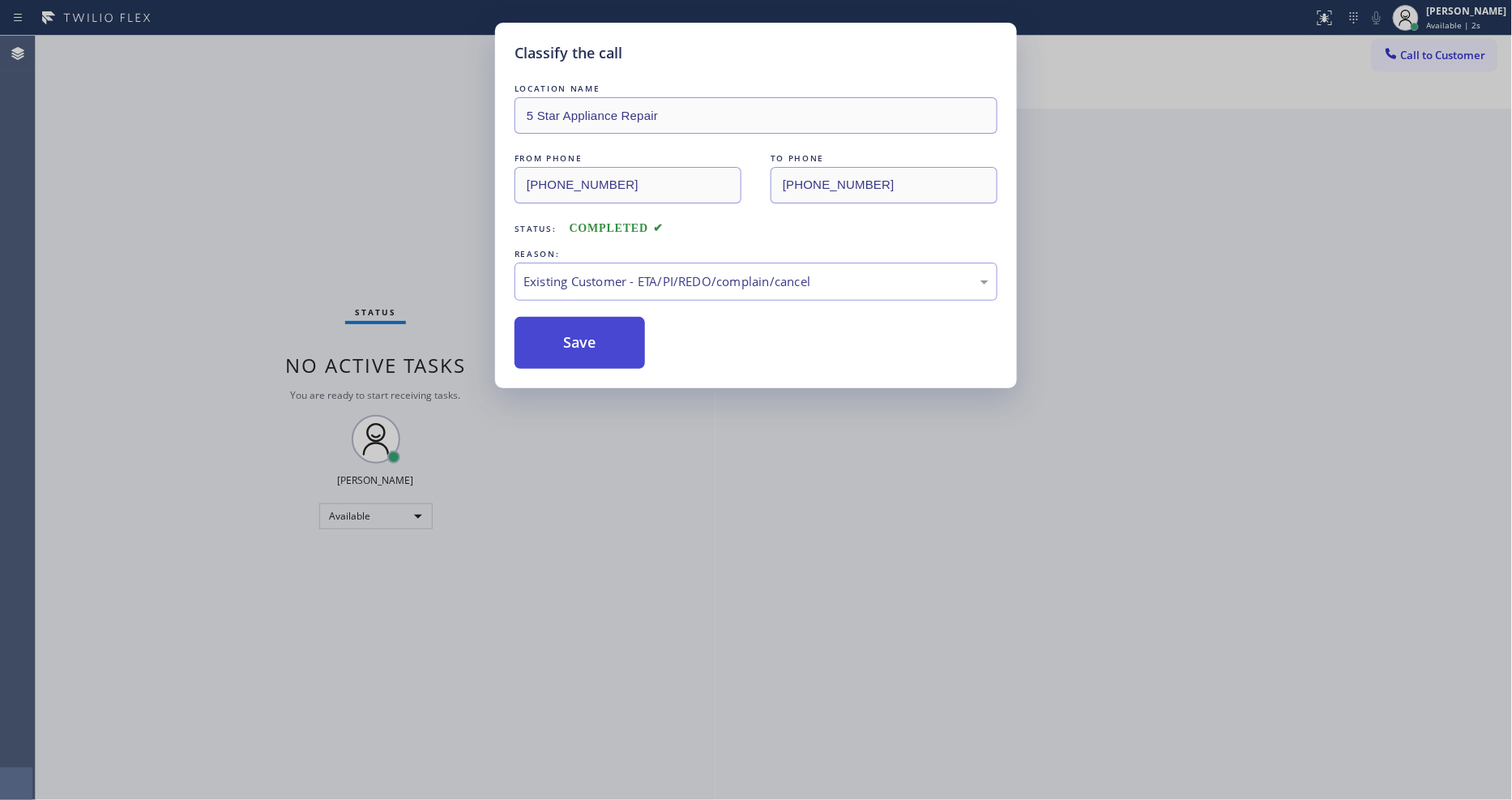
click at [565, 325] on button "Save" at bounding box center [579, 342] width 130 height 52
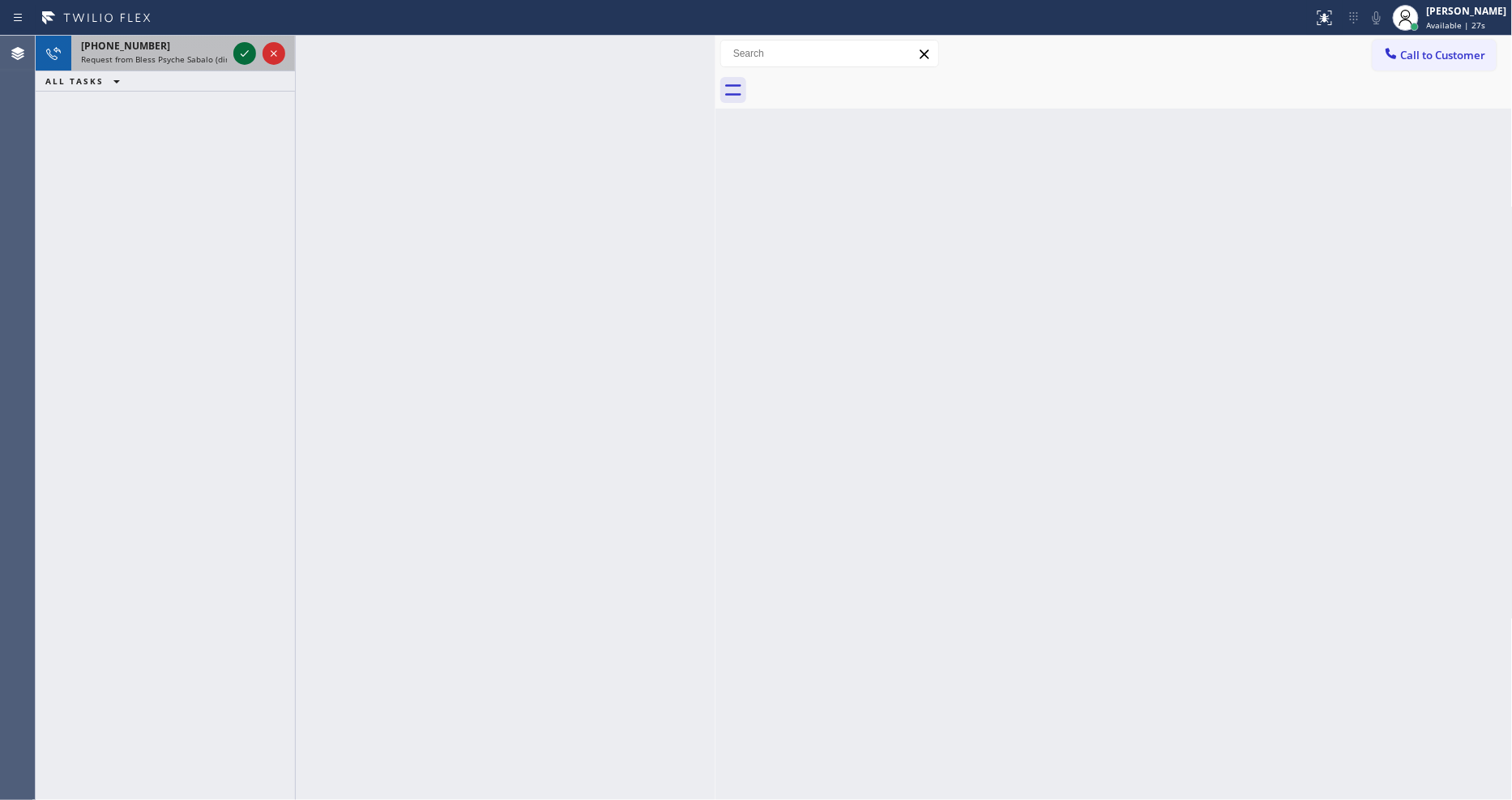
click at [247, 50] on icon at bounding box center [245, 54] width 19 height 19
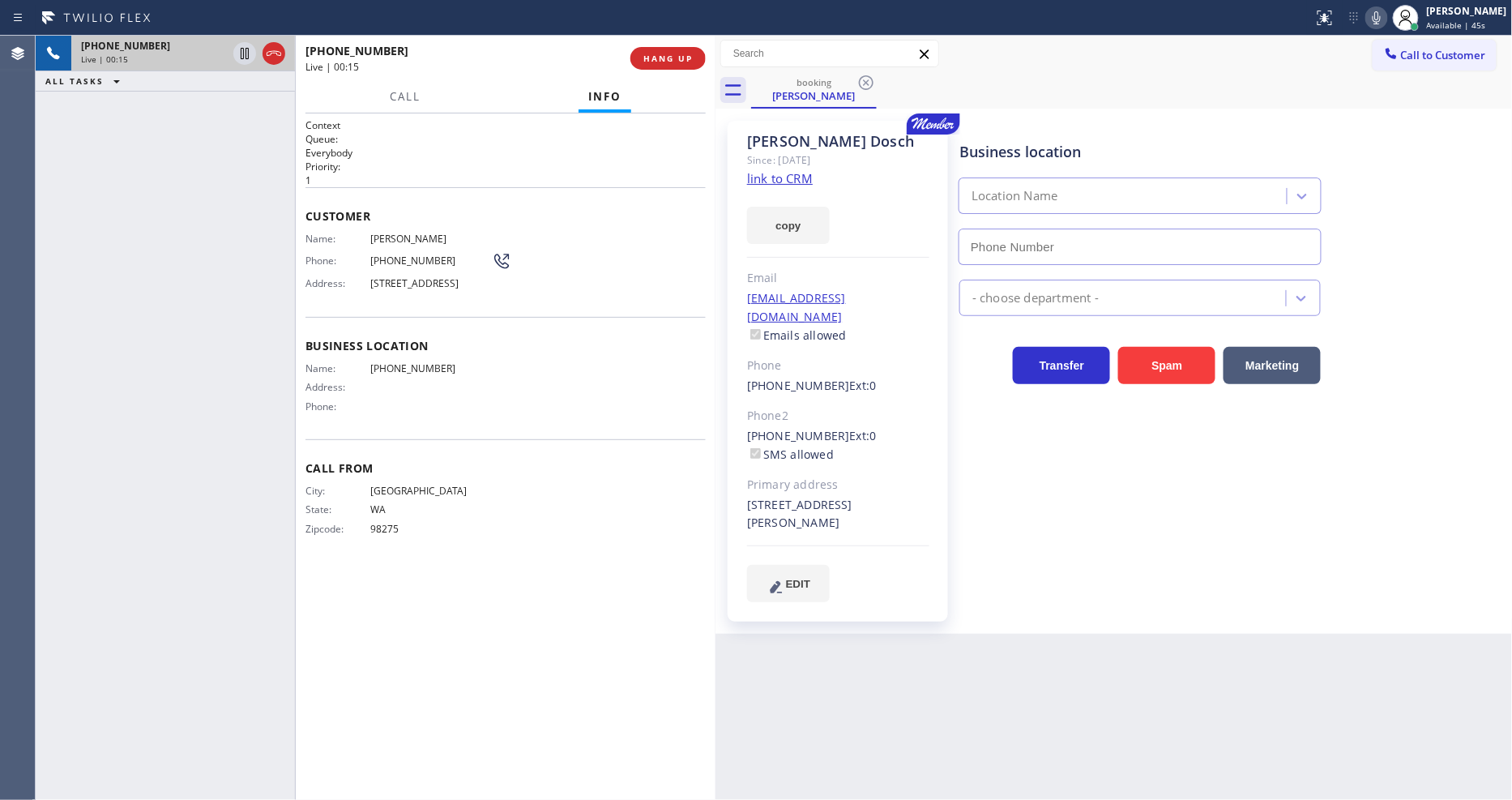
drag, startPoint x: 1121, startPoint y: 405, endPoint x: 523, endPoint y: 297, distance: 607.7
click at [1121, 405] on div "Business location Location Name - choose department - Transfer Spam Marketing" at bounding box center [1232, 361] width 553 height 472
click at [404, 232] on span "Ryan Dosch" at bounding box center [431, 238] width 122 height 12
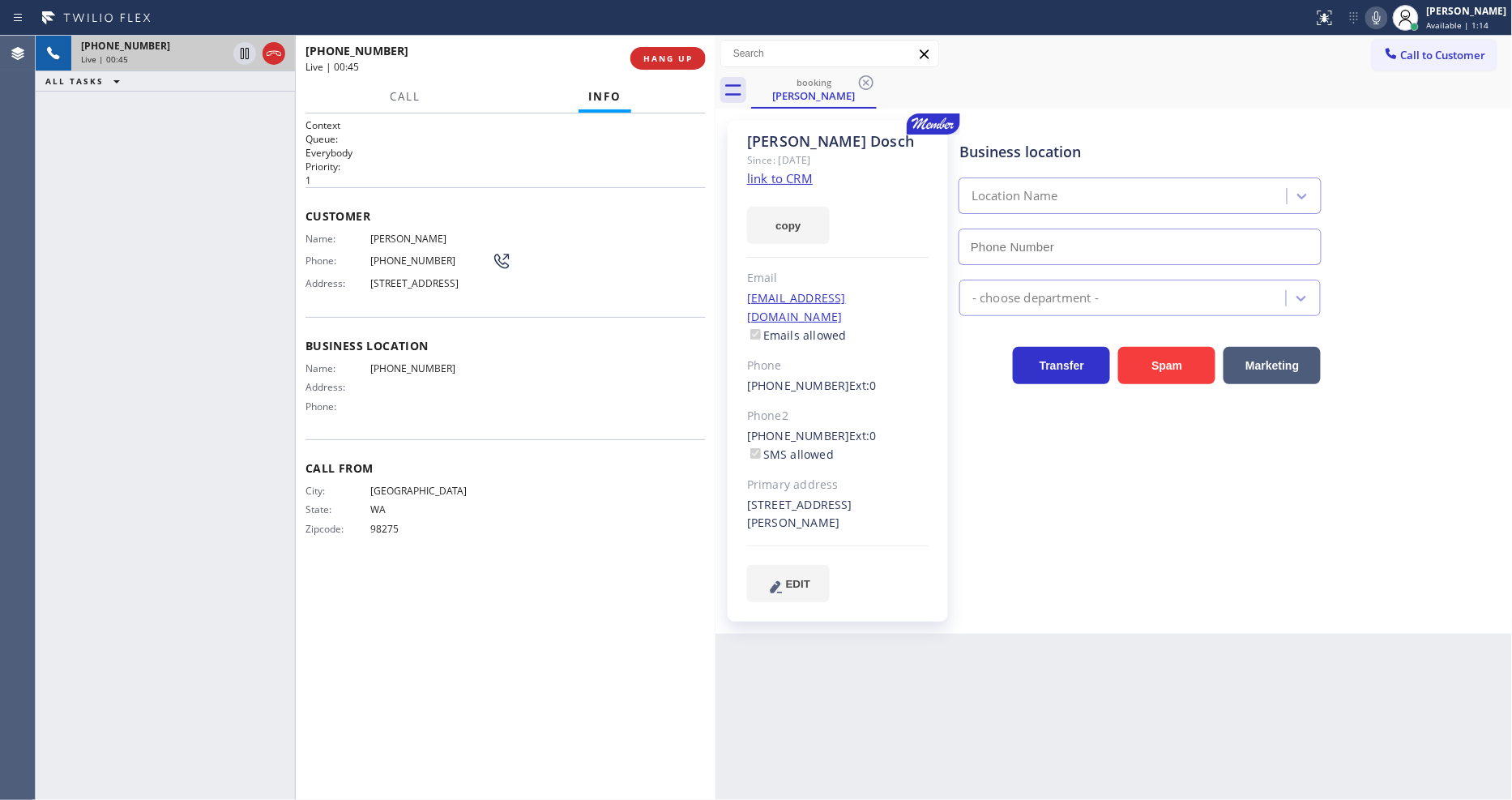
click at [417, 259] on span "(206) 992-7334" at bounding box center [431, 260] width 122 height 12
click at [427, 282] on span "4324 Dayton Ave N, Seattle, WA 98103, USA" at bounding box center [431, 283] width 122 height 12
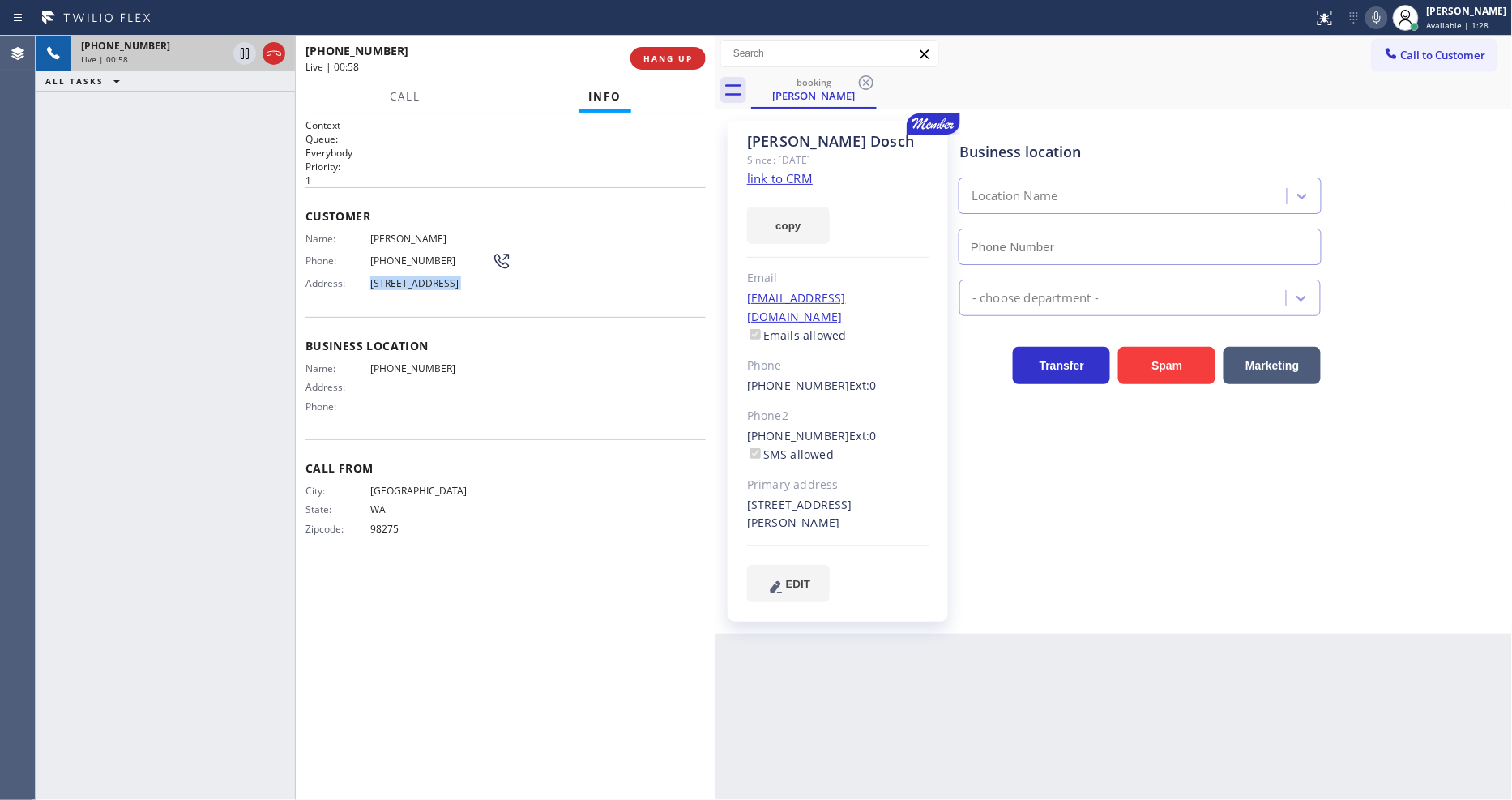
click at [427, 282] on span "4324 Dayton Ave N, Seattle, WA 98103, USA" at bounding box center [431, 283] width 122 height 12
drag, startPoint x: 243, startPoint y: 53, endPoint x: 524, endPoint y: 6, distance: 284.9
click at [243, 53] on icon at bounding box center [245, 54] width 19 height 19
click at [1360, 13] on icon at bounding box center [1377, 17] width 19 height 19
drag, startPoint x: 229, startPoint y: 381, endPoint x: 381, endPoint y: 59, distance: 356.1
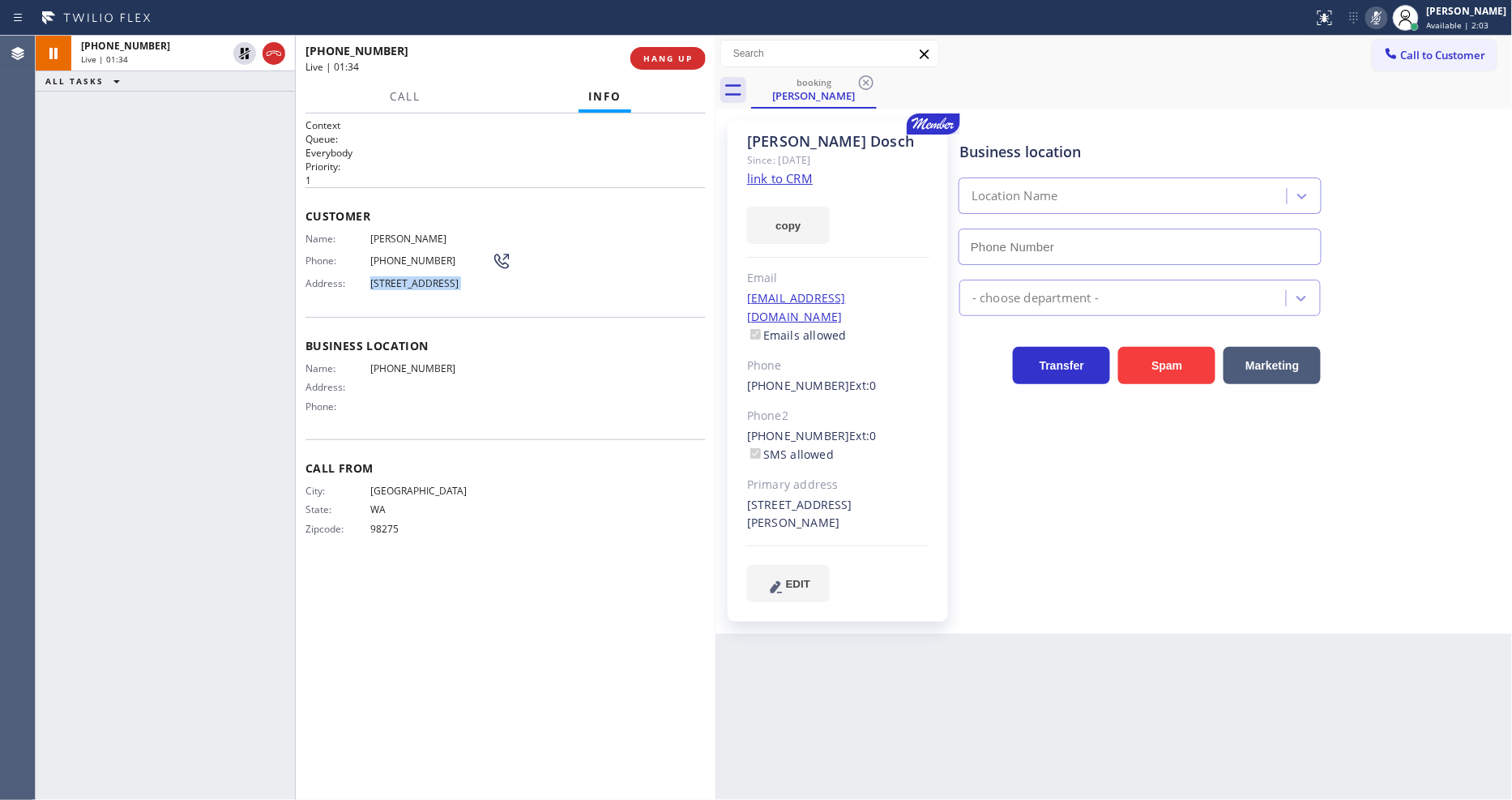
click at [229, 381] on div "+12069927334 Live | 01:34 ALL TASKS ALL TASKS ACTIVE TASKS TASKS IN WRAP UP" at bounding box center [165, 417] width 259 height 764
drag, startPoint x: 245, startPoint y: 51, endPoint x: 880, endPoint y: 92, distance: 636.3
click at [245, 50] on icon at bounding box center [245, 54] width 19 height 19
click at [1360, 22] on icon at bounding box center [1377, 17] width 19 height 19
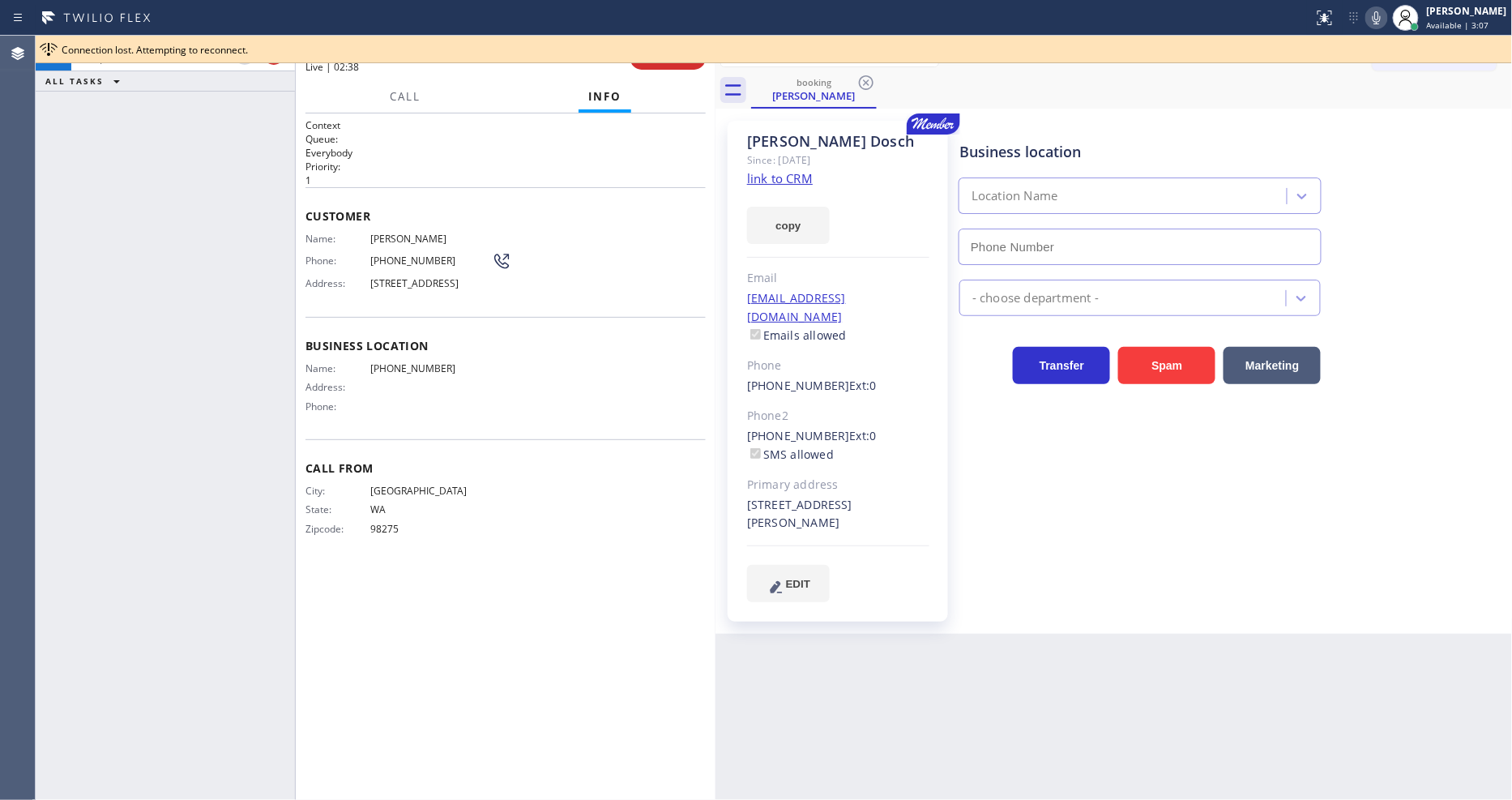
click at [251, 80] on div "ALL TASKS ALL TASKS ACTIVE TASKS TASKS IN WRAP UP" at bounding box center [165, 81] width 259 height 20
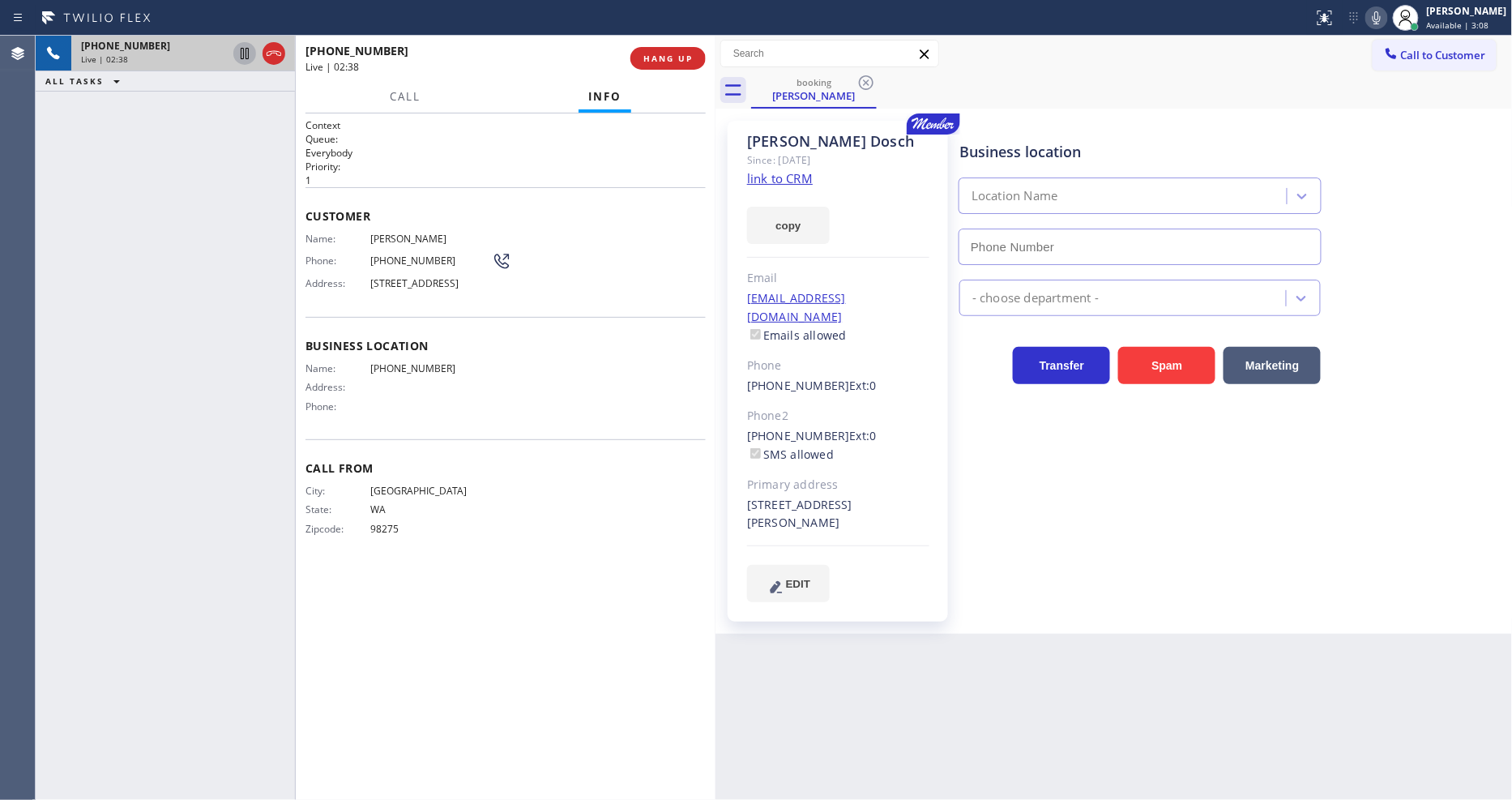
click at [245, 54] on icon at bounding box center [245, 54] width 19 height 19
click at [1360, 16] on icon at bounding box center [1377, 17] width 19 height 19
click at [1055, 540] on div "Business location Location Name - choose department - Transfer Spam Marketing" at bounding box center [1232, 361] width 553 height 472
drag, startPoint x: 742, startPoint y: 416, endPoint x: 828, endPoint y: 415, distance: 86.0
click at [828, 415] on div "Ryan Dosch Since: 20 may 2020 link to CRM copy Email macbrown84@yahoo.com Email…" at bounding box center [838, 371] width 221 height 501
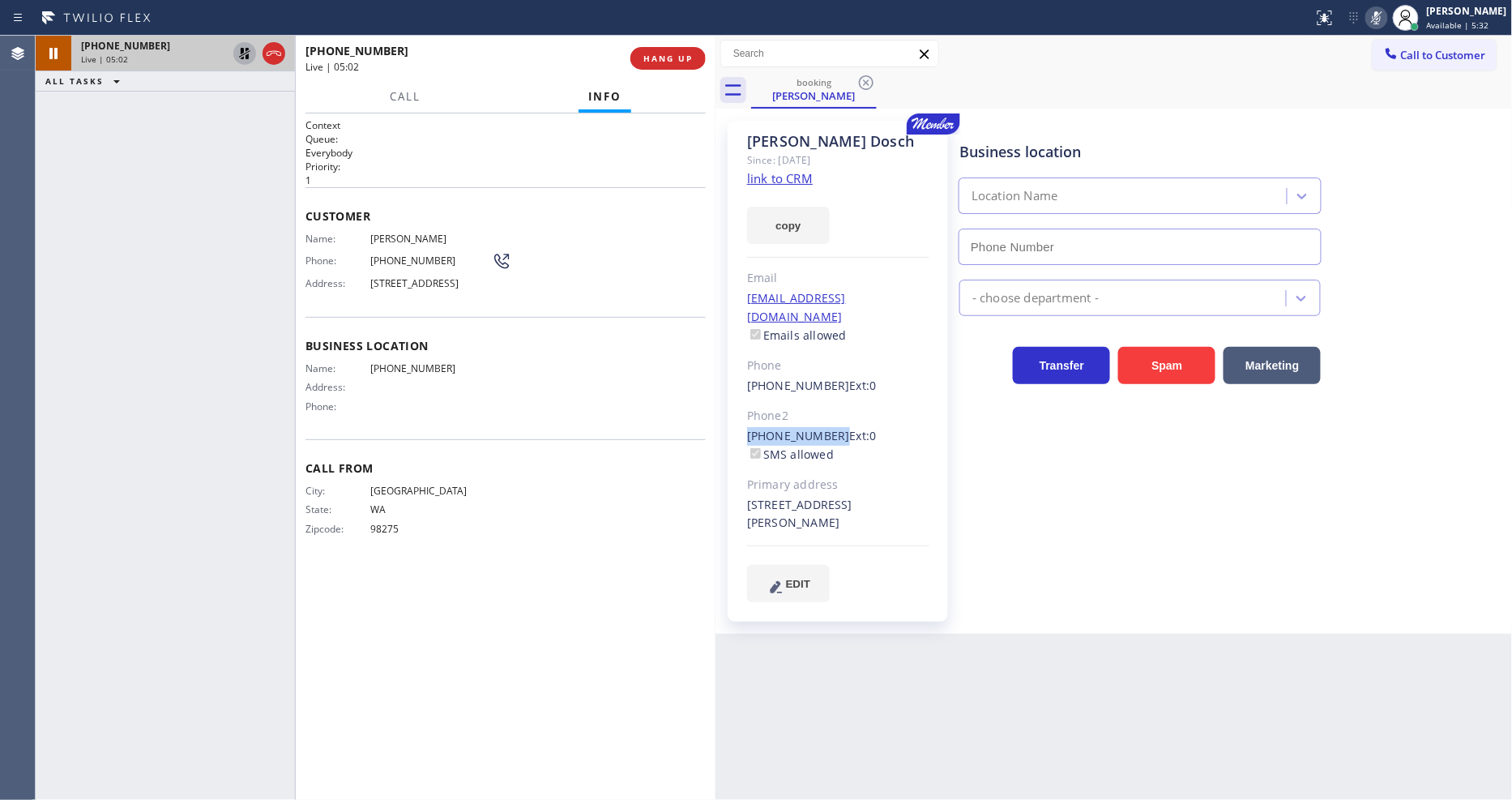
click at [241, 52] on icon at bounding box center [245, 54] width 19 height 19
click at [1360, 14] on icon at bounding box center [1377, 18] width 8 height 13
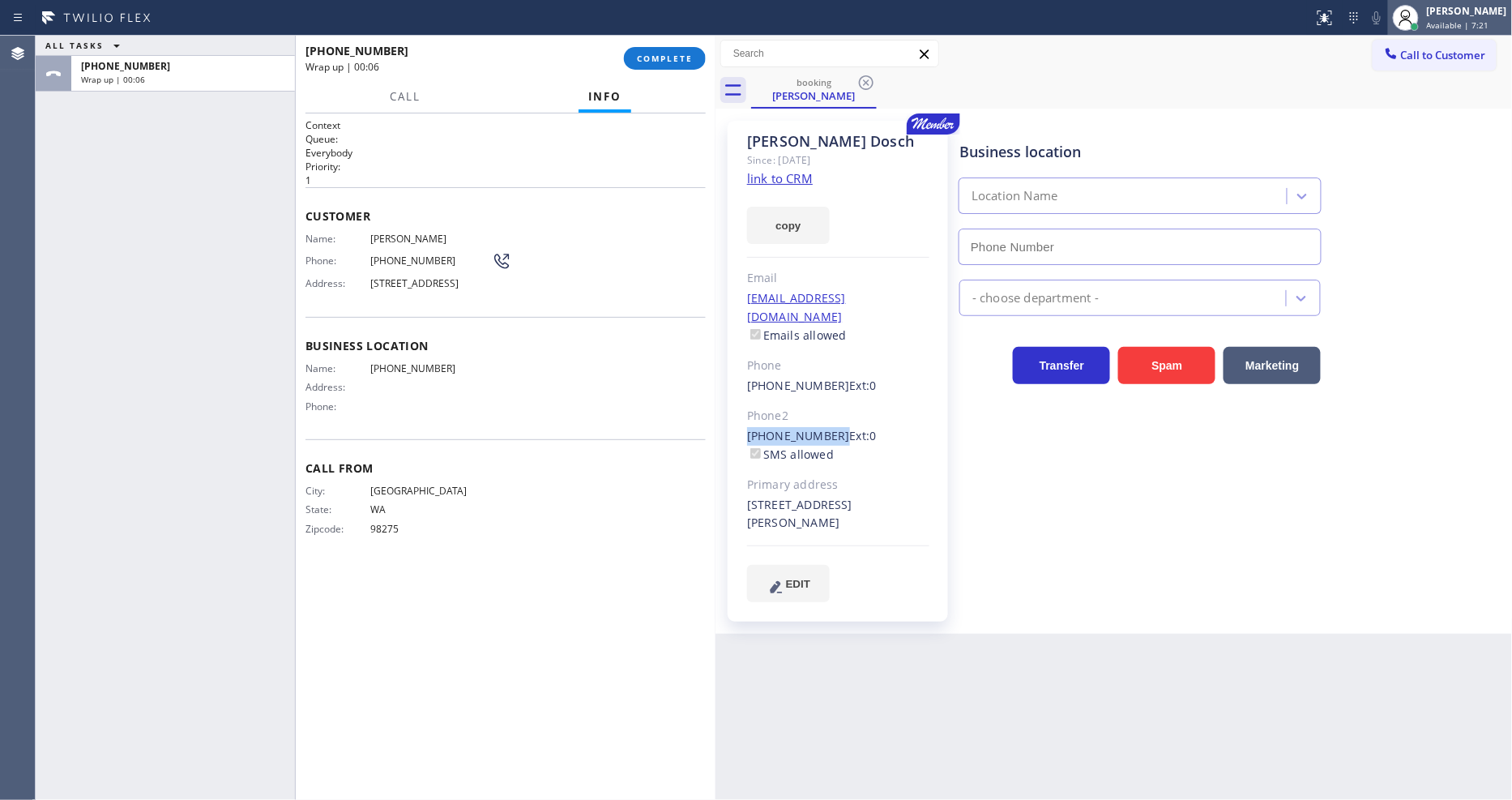
click at [1360, 33] on div "Lyka Montero Available | 7:21" at bounding box center [1450, 17] width 124 height 35
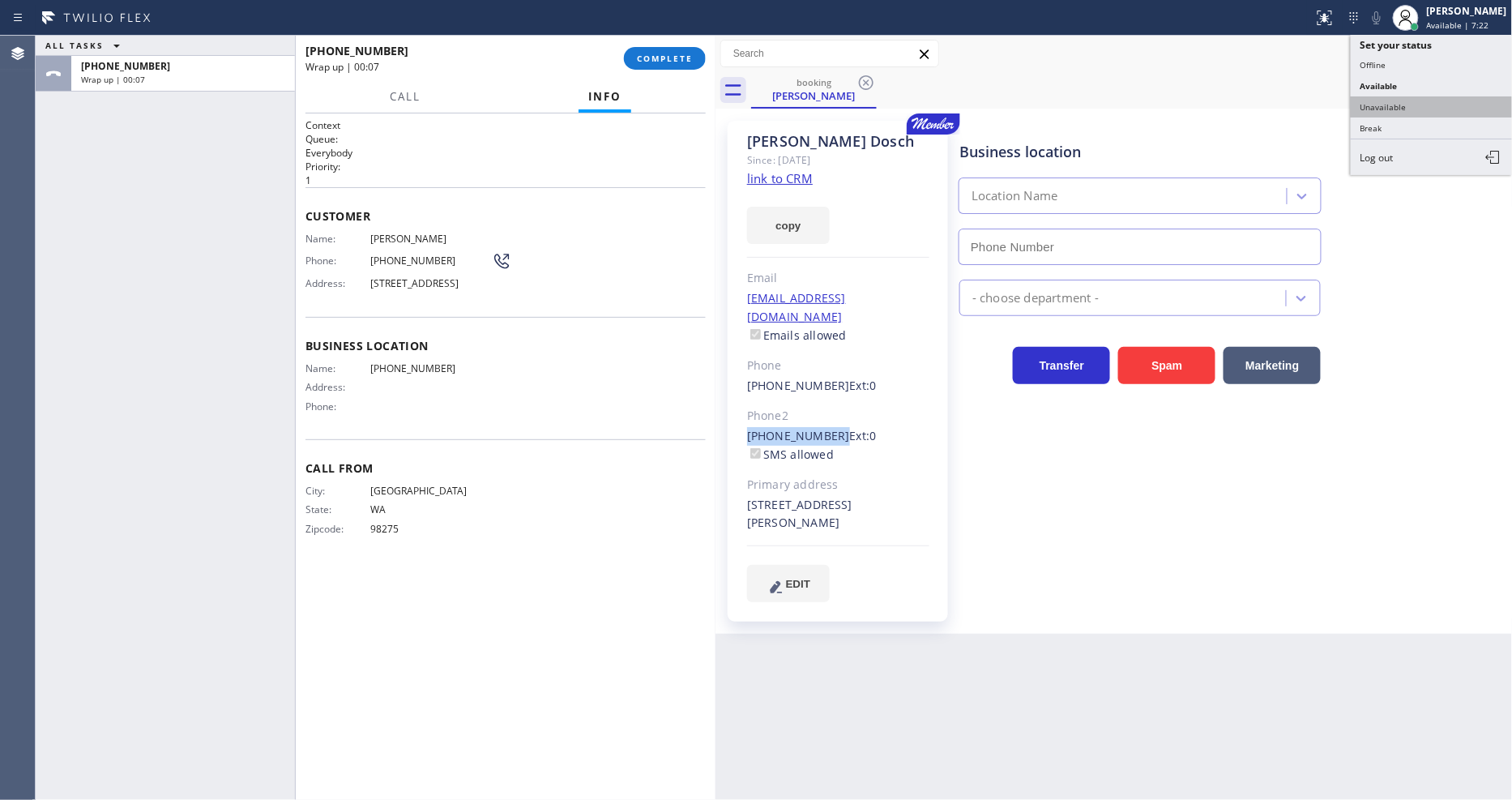
click at [1360, 100] on button "Unavailable" at bounding box center [1431, 106] width 162 height 21
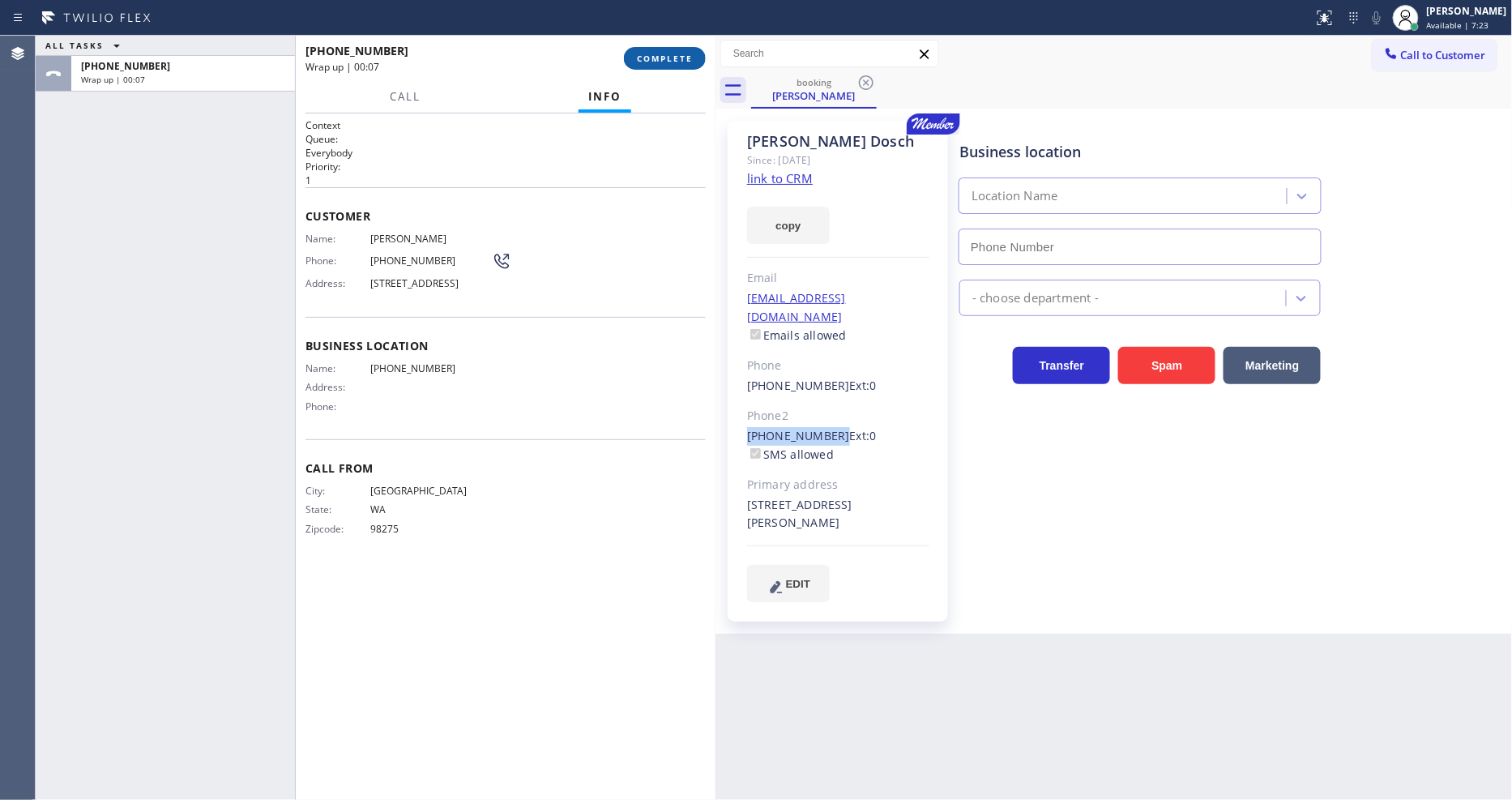
click at [637, 59] on span "COMPLETE" at bounding box center [665, 59] width 56 height 12
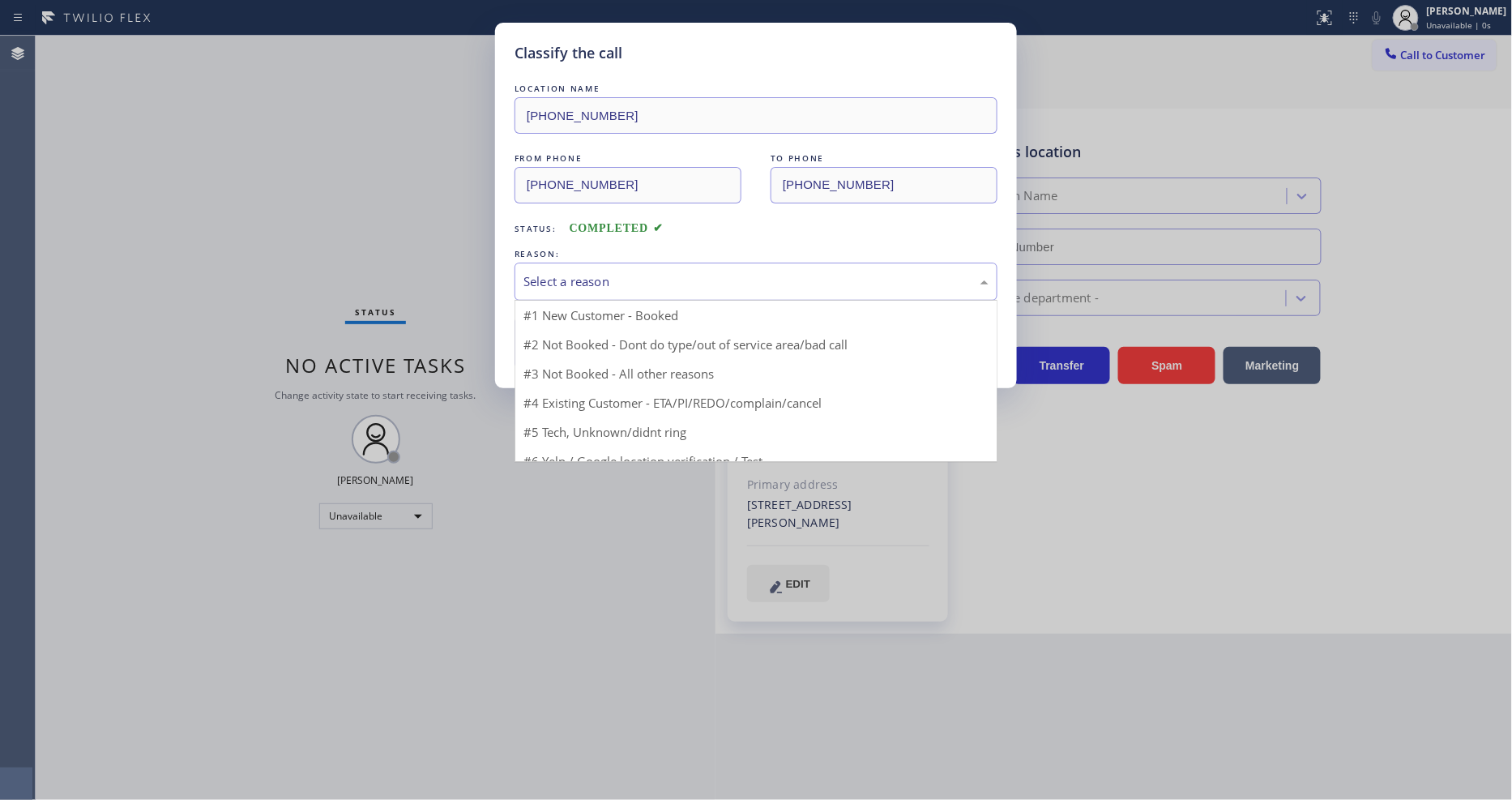
click at [562, 287] on div "Select a reason" at bounding box center [755, 282] width 483 height 38
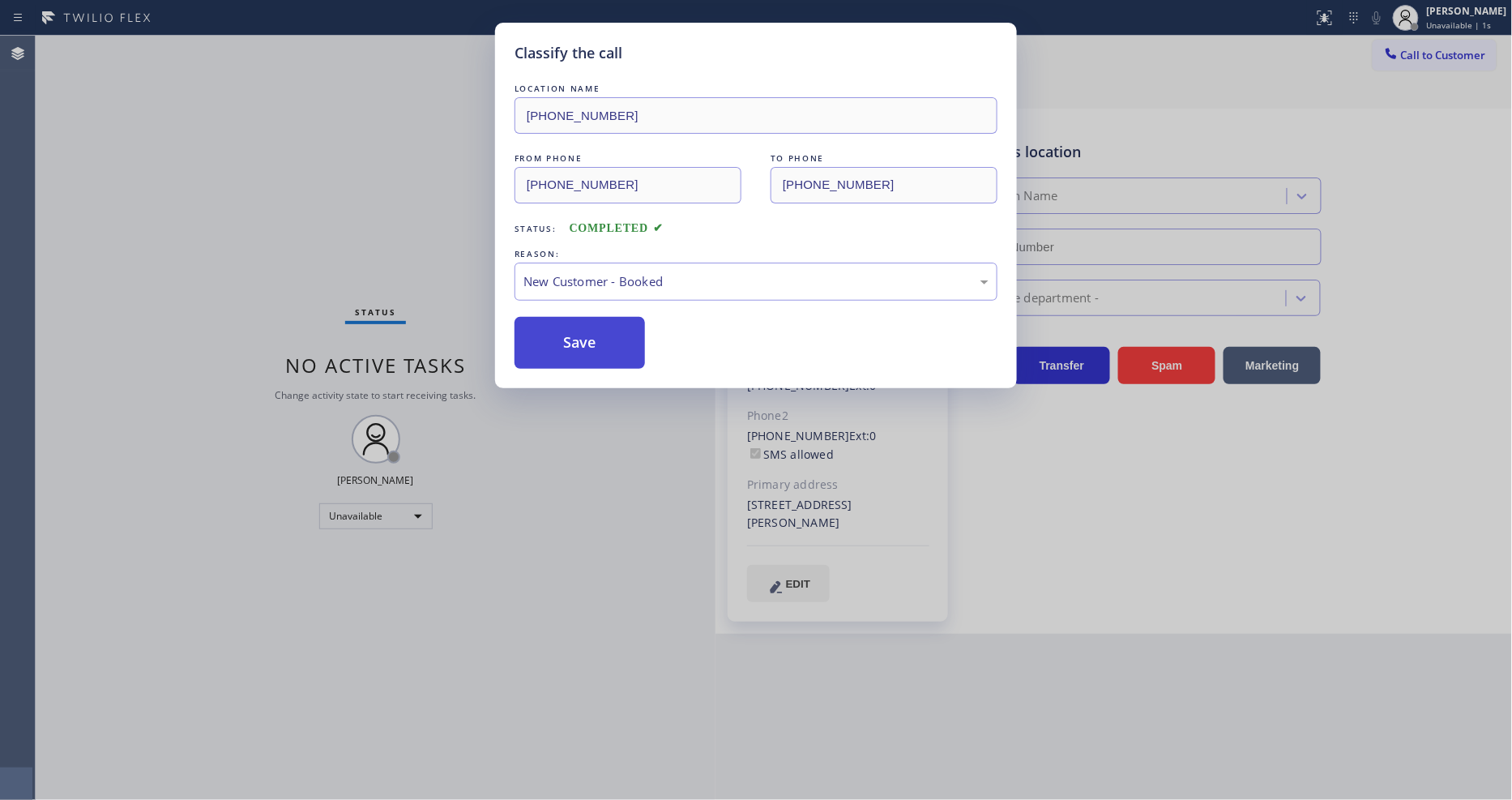
click at [548, 339] on button "Save" at bounding box center [579, 342] width 130 height 52
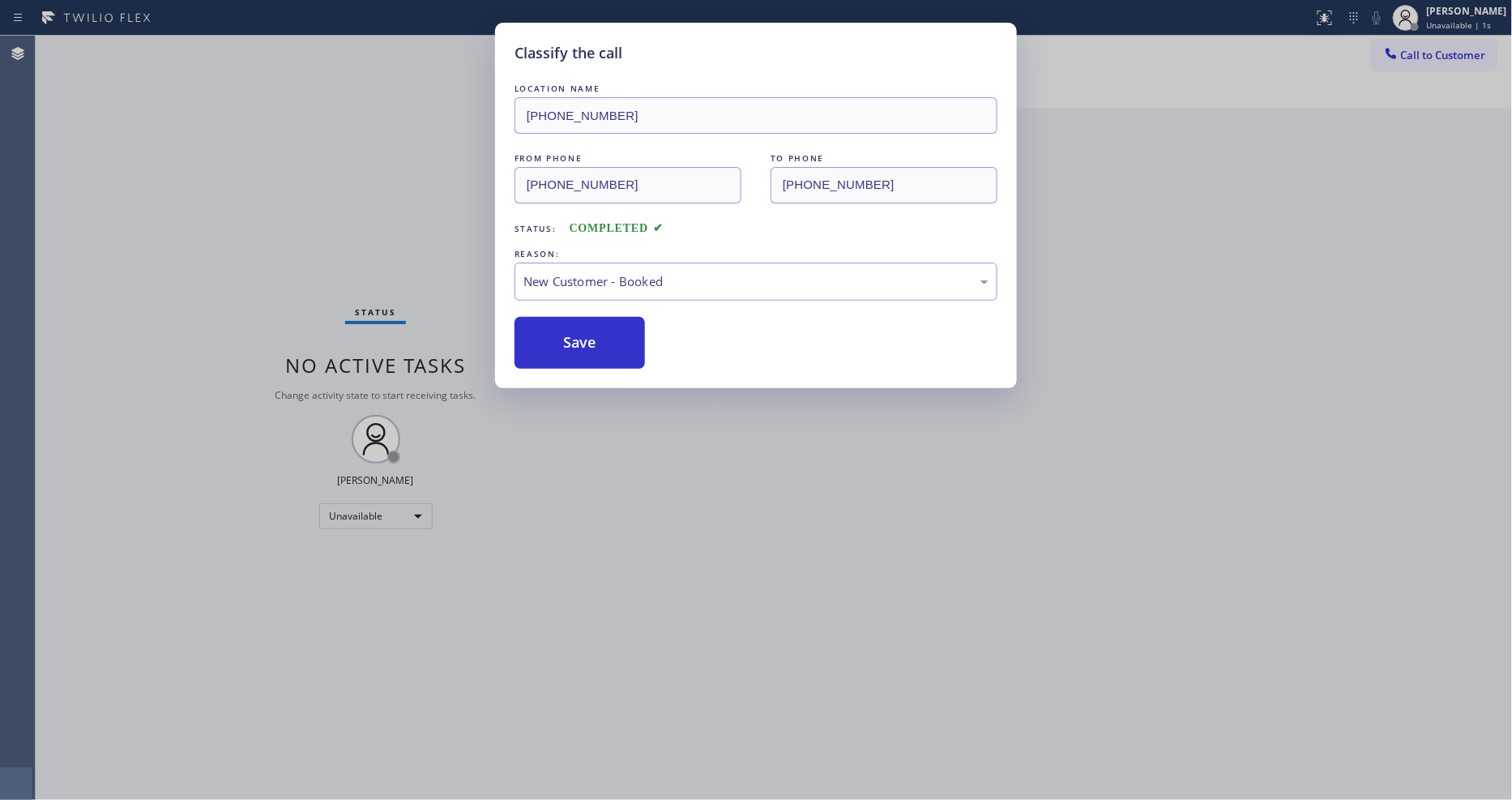
drag, startPoint x: 548, startPoint y: 339, endPoint x: 617, endPoint y: 778, distance: 444.4
click at [555, 357] on button "Save" at bounding box center [579, 342] width 130 height 52
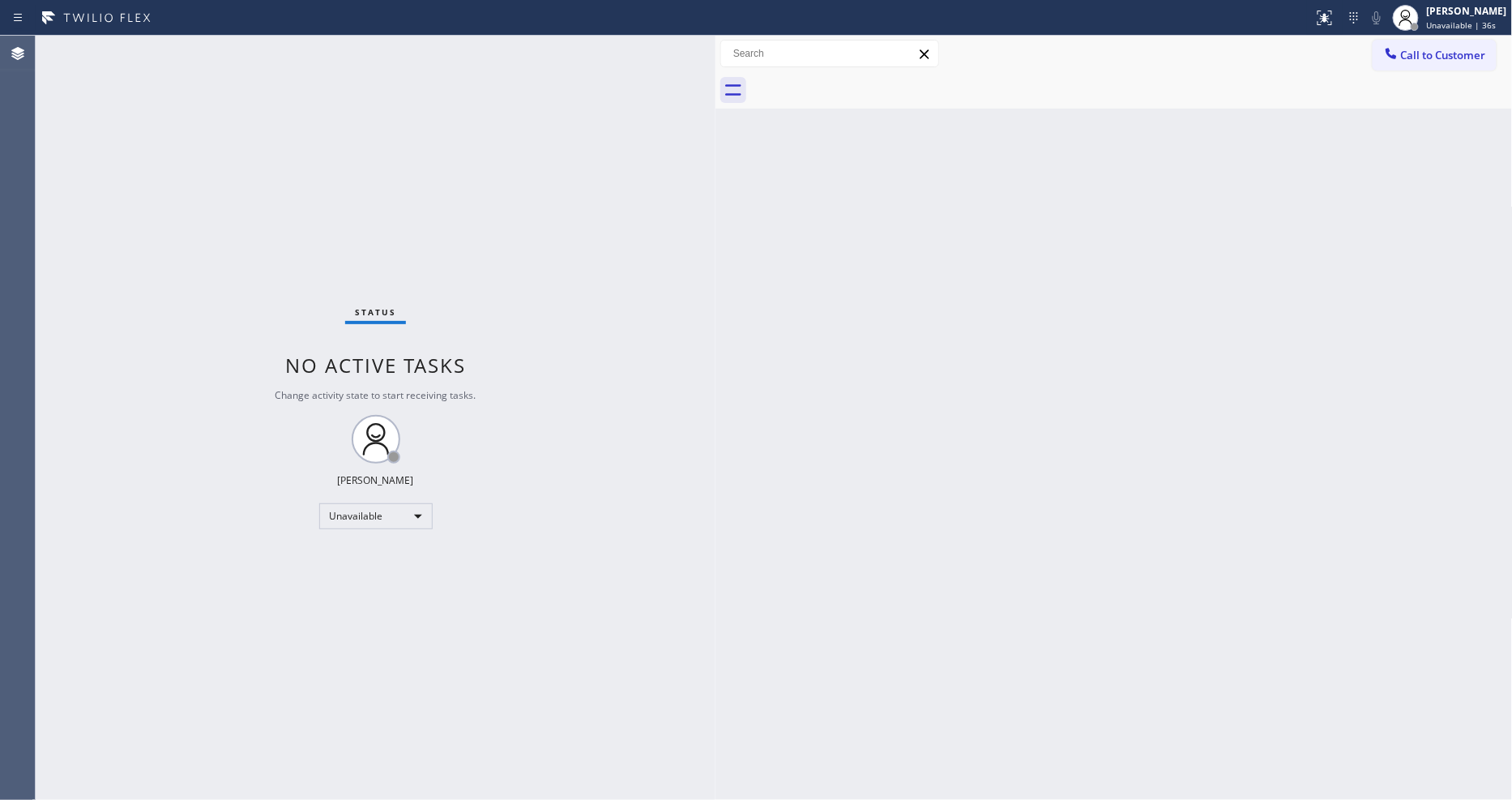
click at [1360, 74] on div at bounding box center [1132, 90] width 762 height 36
click at [1360, 66] on button "Call to Customer" at bounding box center [1434, 55] width 124 height 31
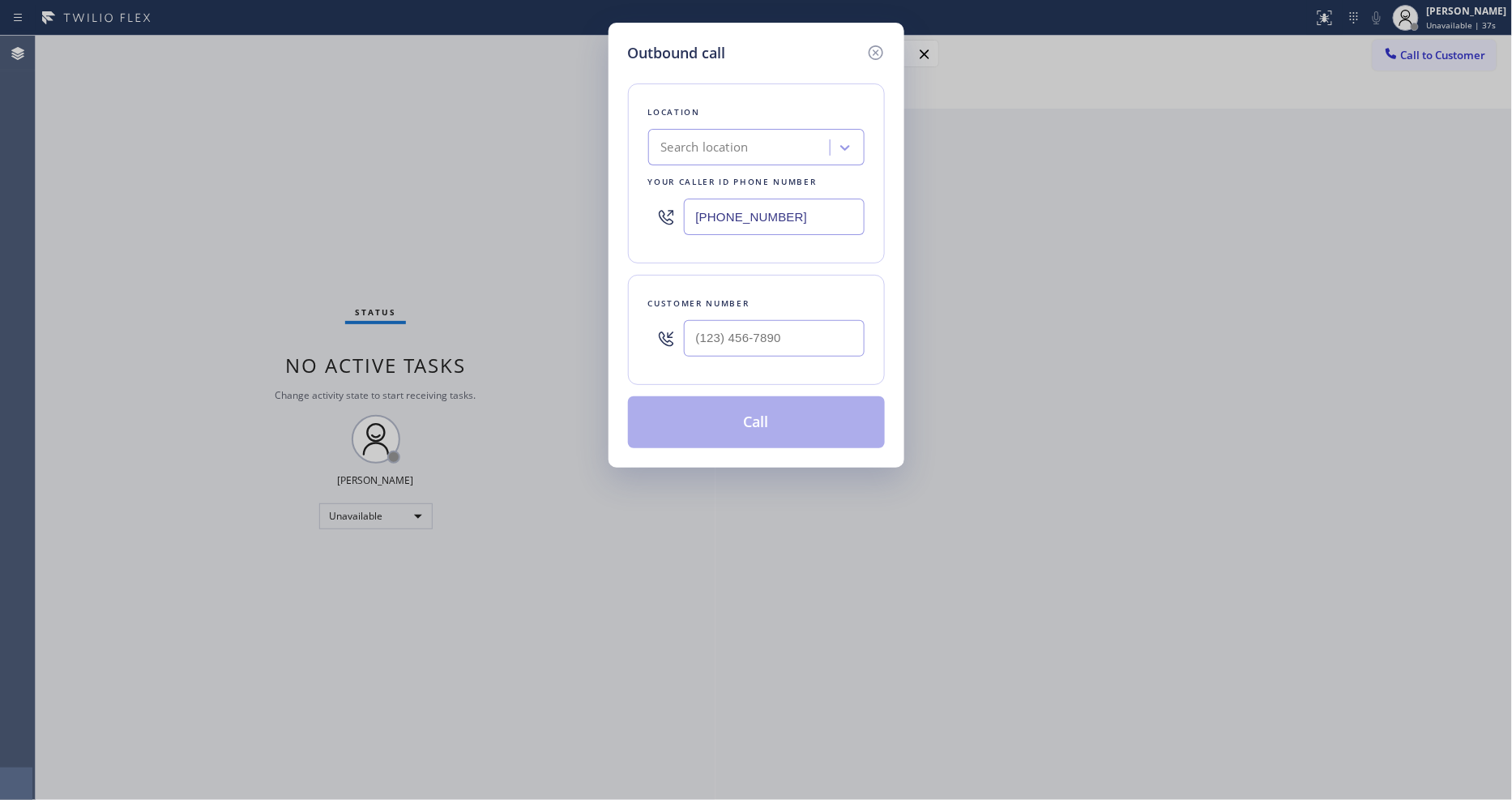
click at [751, 146] on div "Search location" at bounding box center [742, 148] width 177 height 29
paste input "5 Star Appliance Repair"
type input "5 Star Appliance Repair"
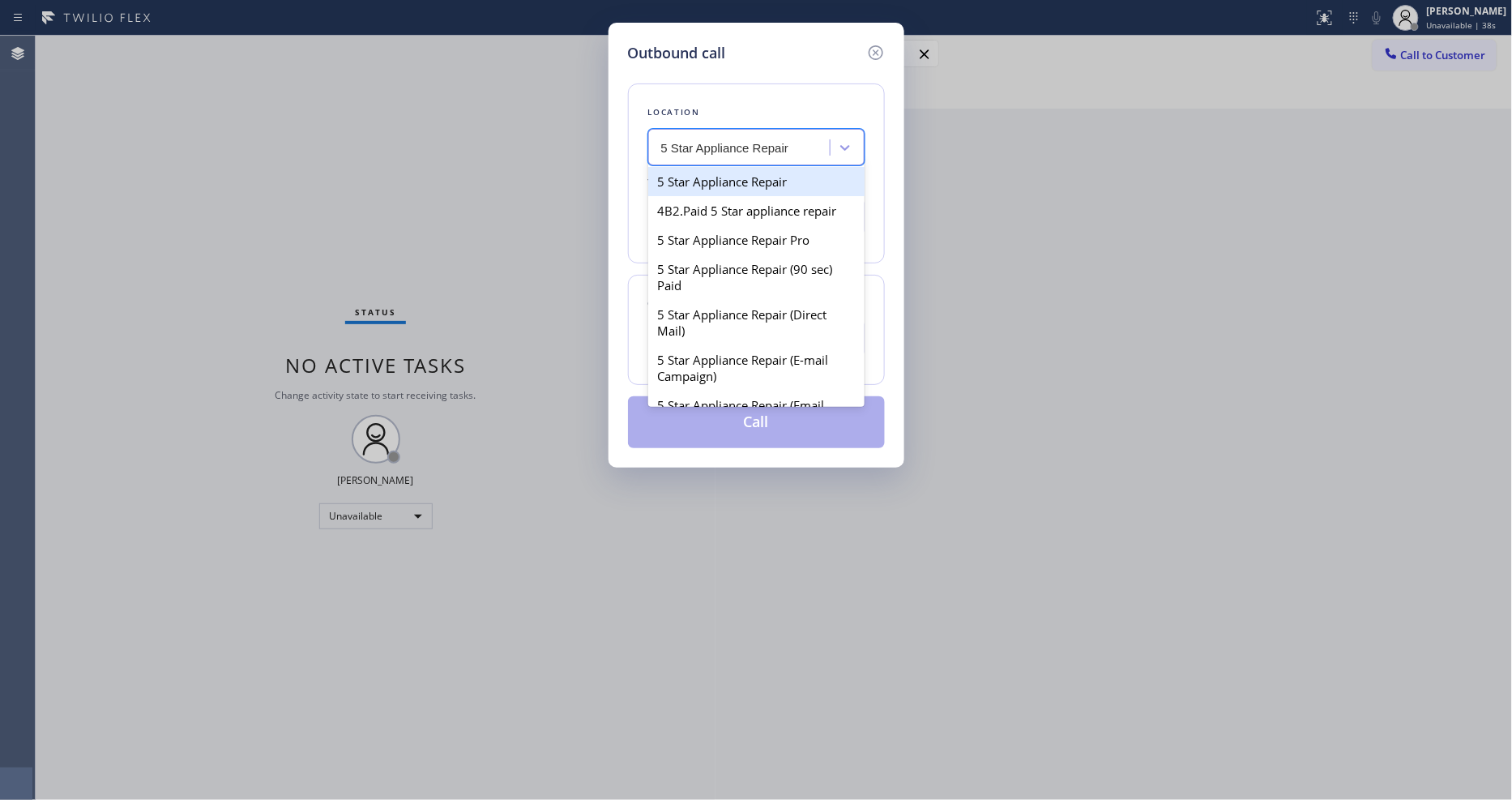
click at [731, 181] on div "5 Star Appliance Repair" at bounding box center [756, 181] width 216 height 29
type input "[PHONE_NUMBER]"
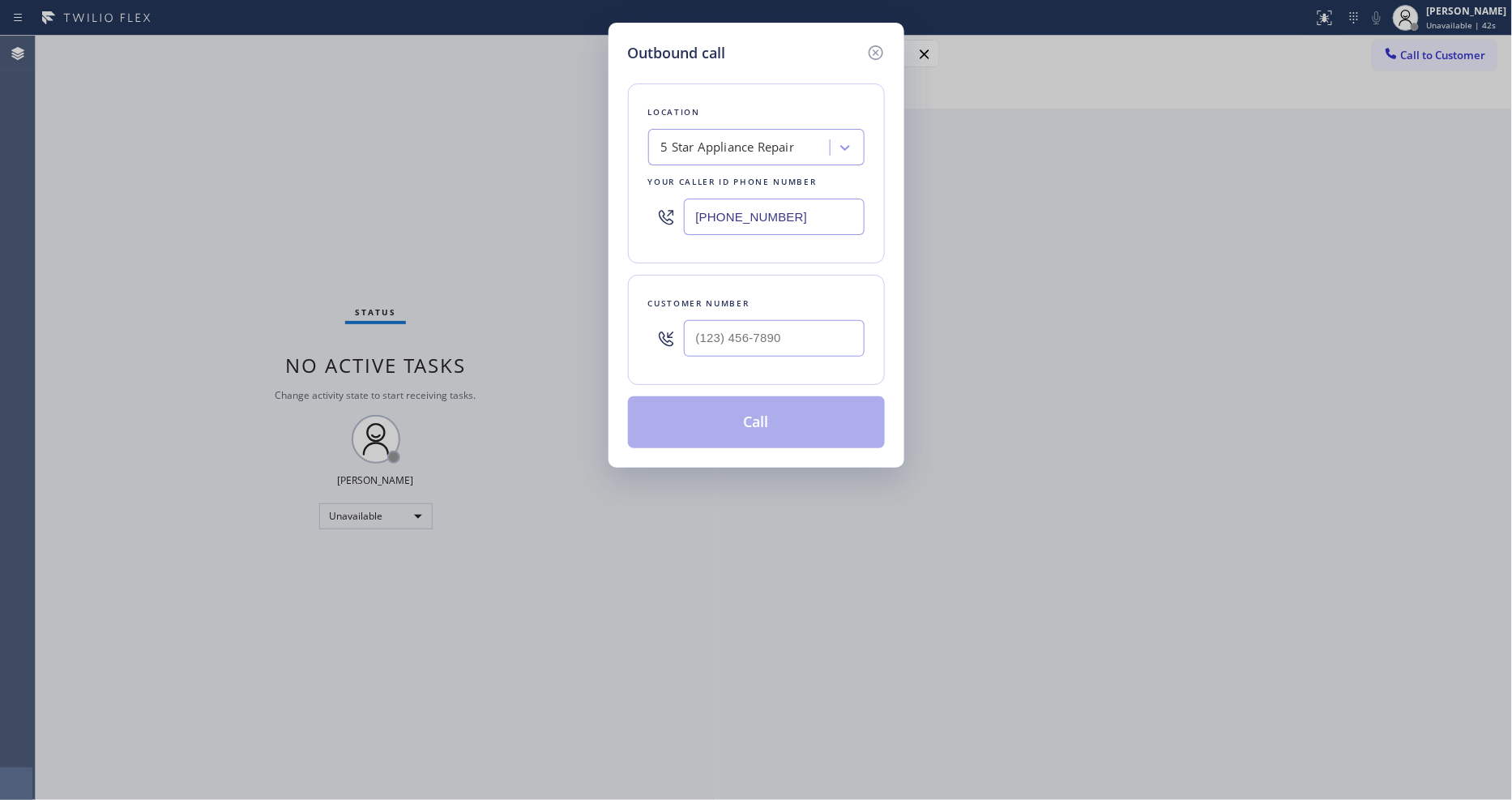
drag, startPoint x: 242, startPoint y: 68, endPoint x: 617, endPoint y: 206, distance: 399.6
click at [242, 68] on div "Outbound call Location 5 Star Appliance Repair Your caller id phone number (855…" at bounding box center [756, 400] width 1512 height 800
click at [742, 331] on input "(___) ___-____" at bounding box center [774, 339] width 180 height 36
paste input "707) 492-2441"
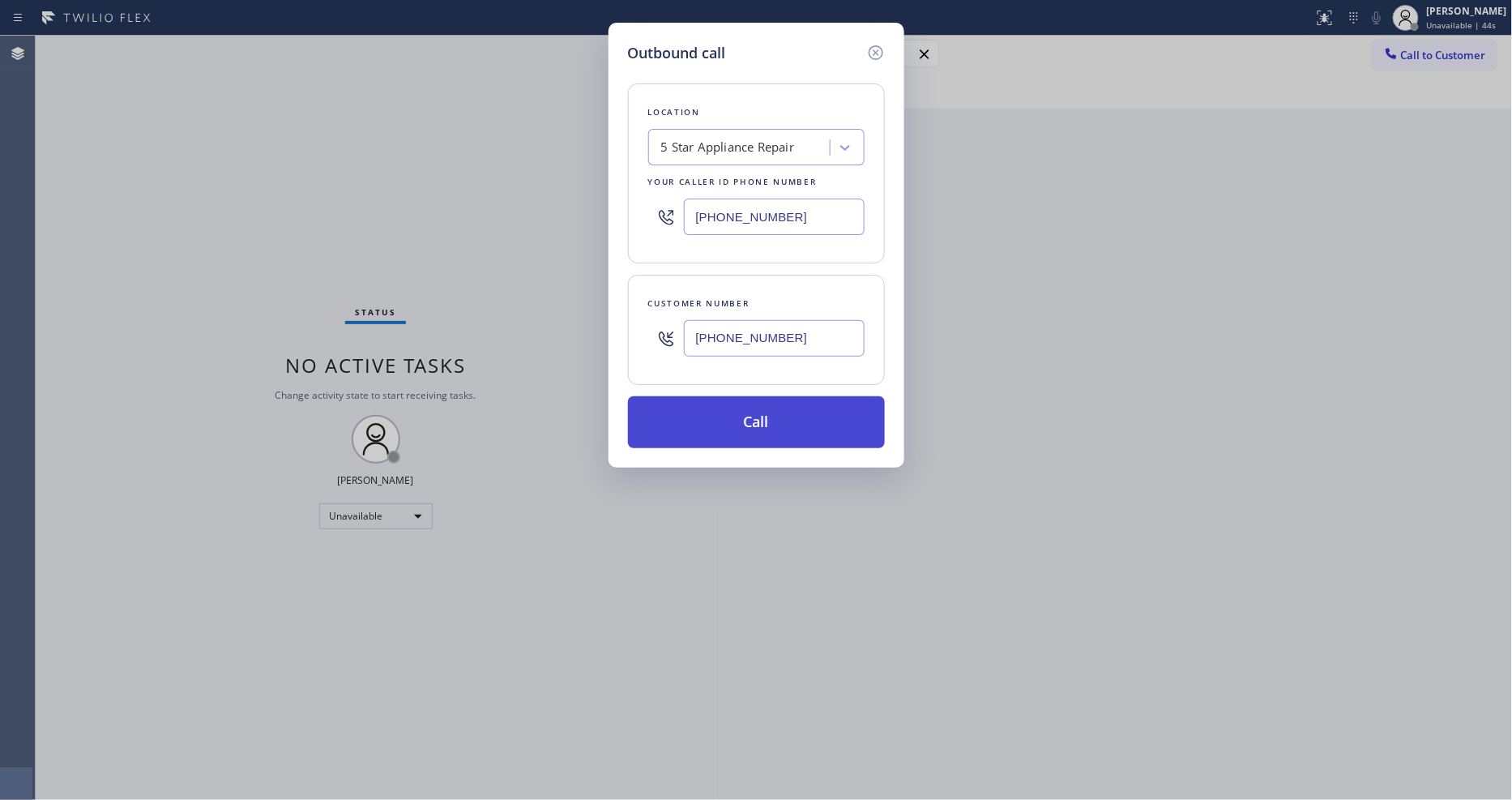
type input "(707) 492-2441"
click at [724, 405] on button "Call" at bounding box center [756, 422] width 257 height 52
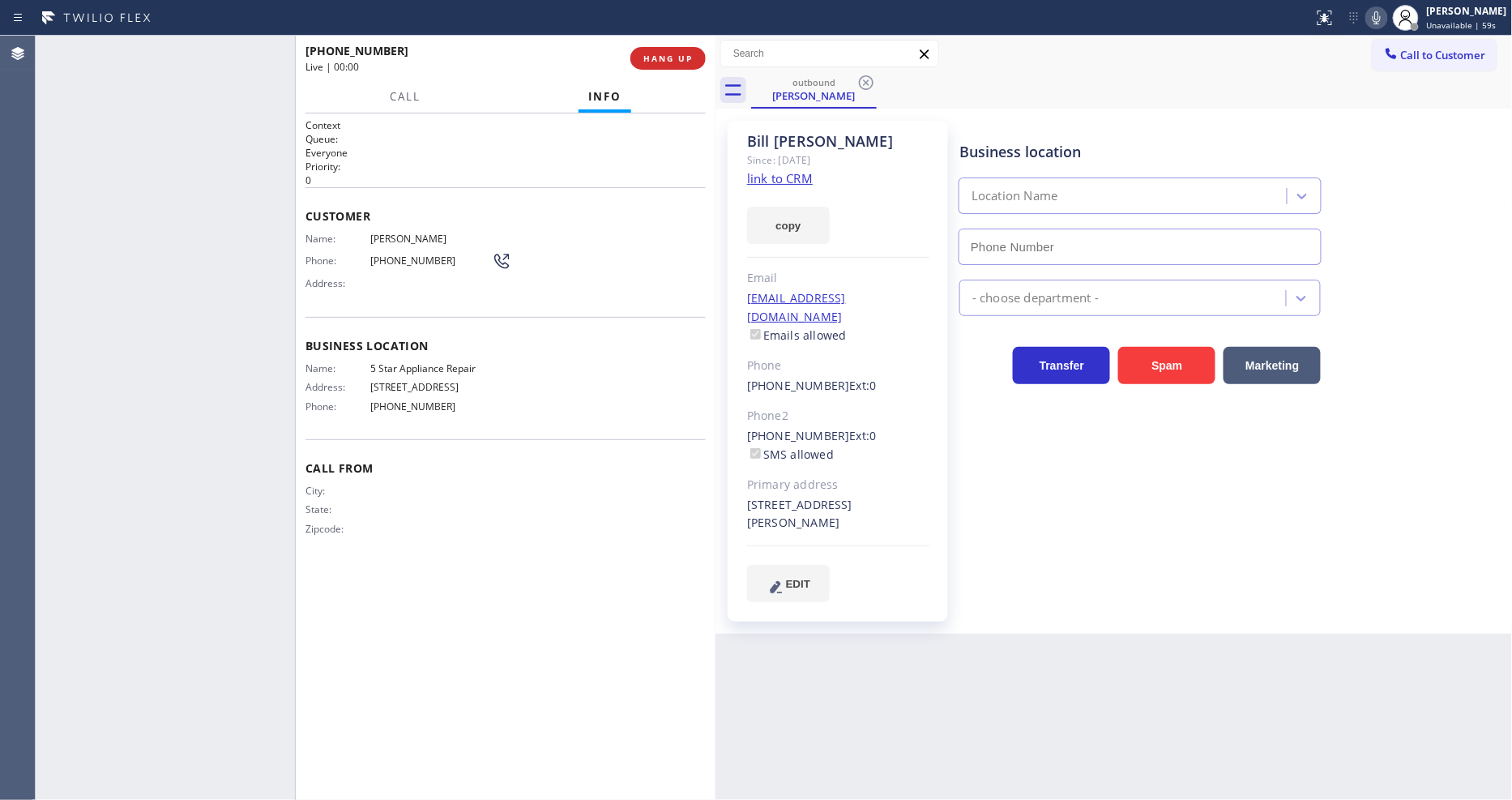
type input "[PHONE_NUMBER]"
click at [244, 53] on icon at bounding box center [245, 54] width 19 height 19
click at [1360, 14] on icon at bounding box center [1377, 17] width 19 height 19
click at [247, 55] on icon at bounding box center [245, 54] width 12 height 12
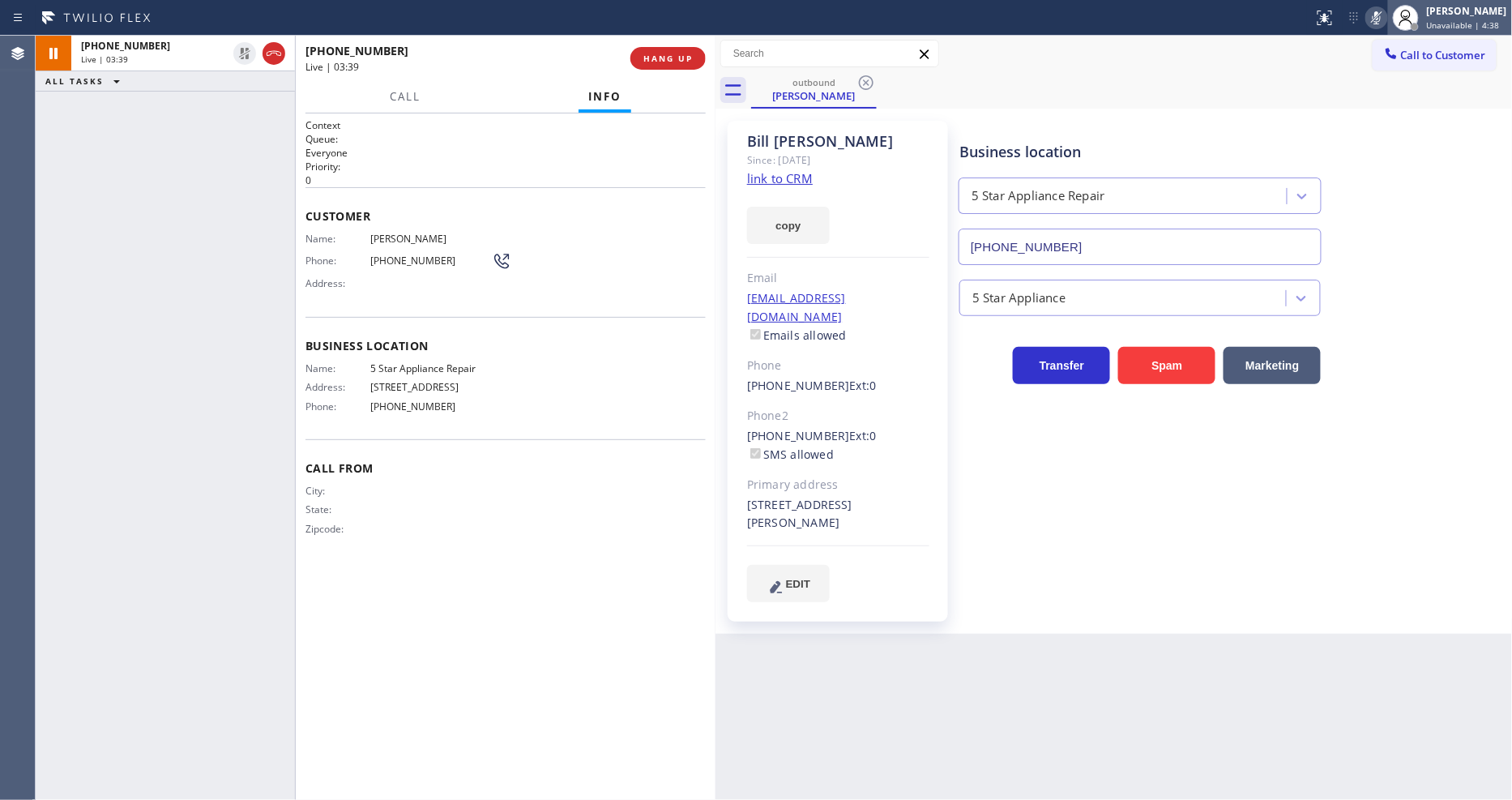
click at [1360, 5] on div at bounding box center [1406, 17] width 35 height 35
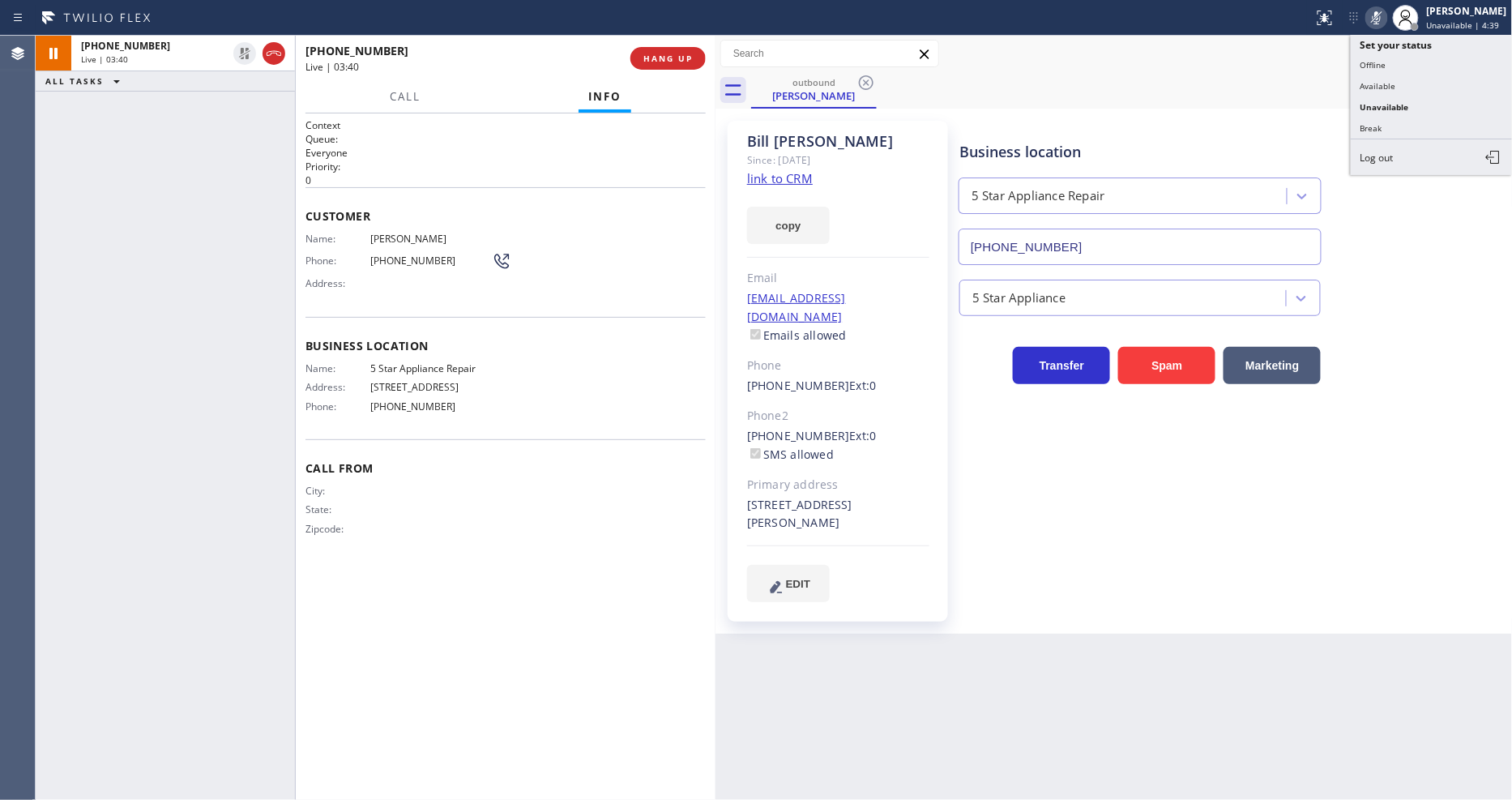
click at [1360, 21] on icon at bounding box center [1377, 18] width 8 height 13
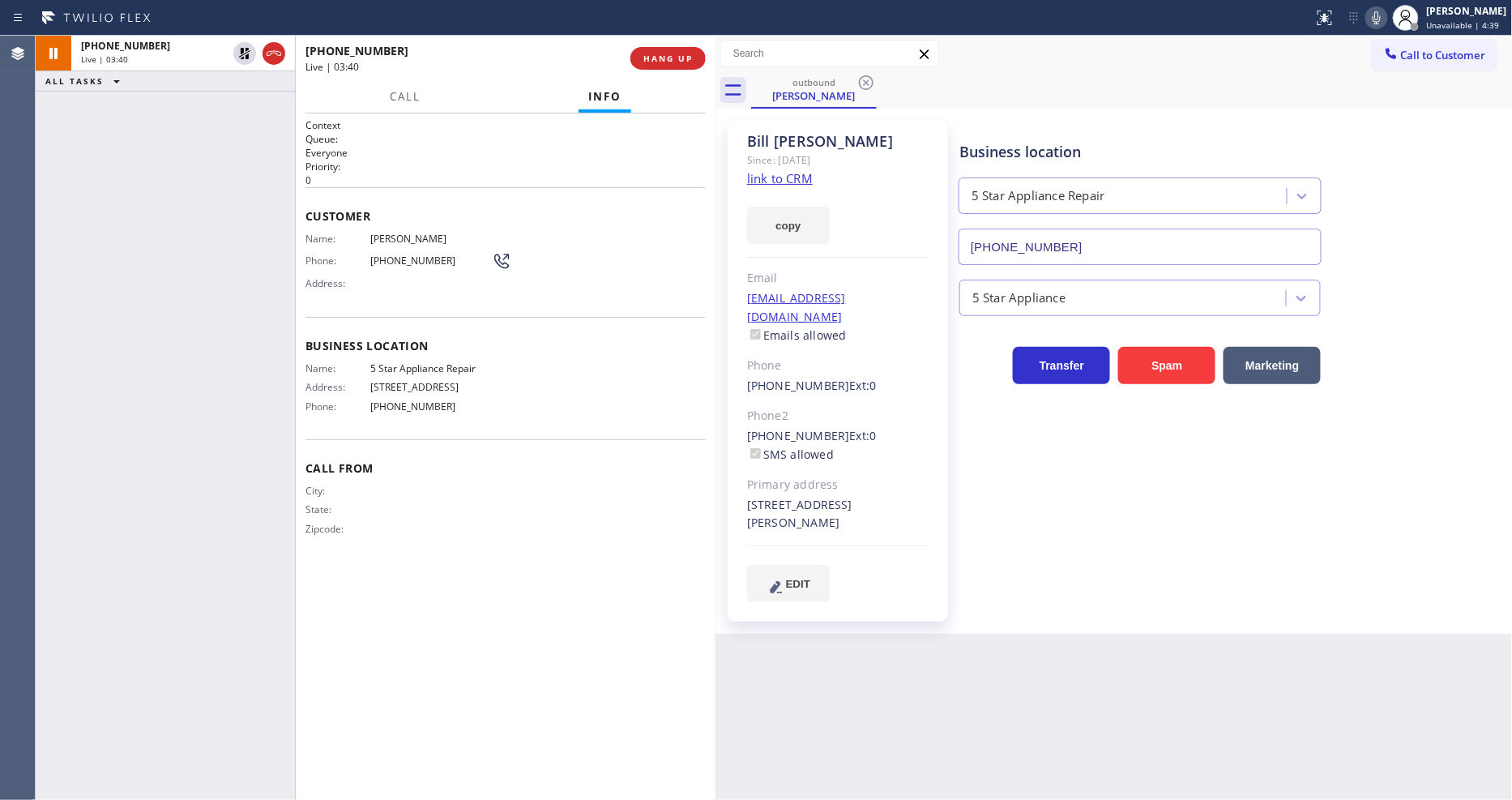
click at [579, 494] on div "City: State: Zipcode:" at bounding box center [505, 512] width 400 height 57
click at [1108, 519] on div "Business location 5 Star Appliance Repair (855) 731-4952 5 Star Appliance Trans…" at bounding box center [1232, 361] width 553 height 472
click at [392, 254] on span "(707) 492-2441" at bounding box center [431, 260] width 122 height 12
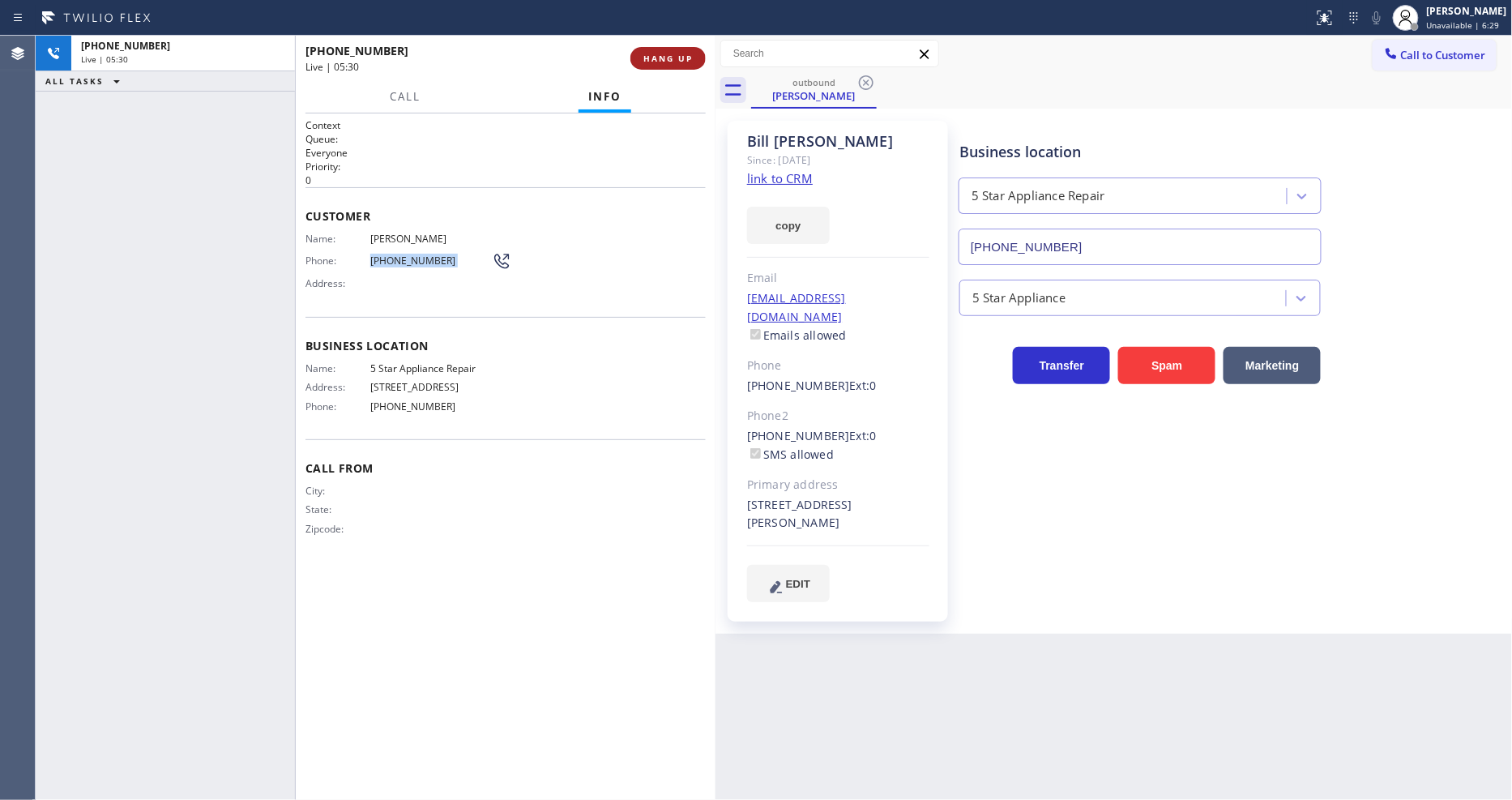
click at [659, 59] on span "HANG UP" at bounding box center [669, 59] width 50 height 12
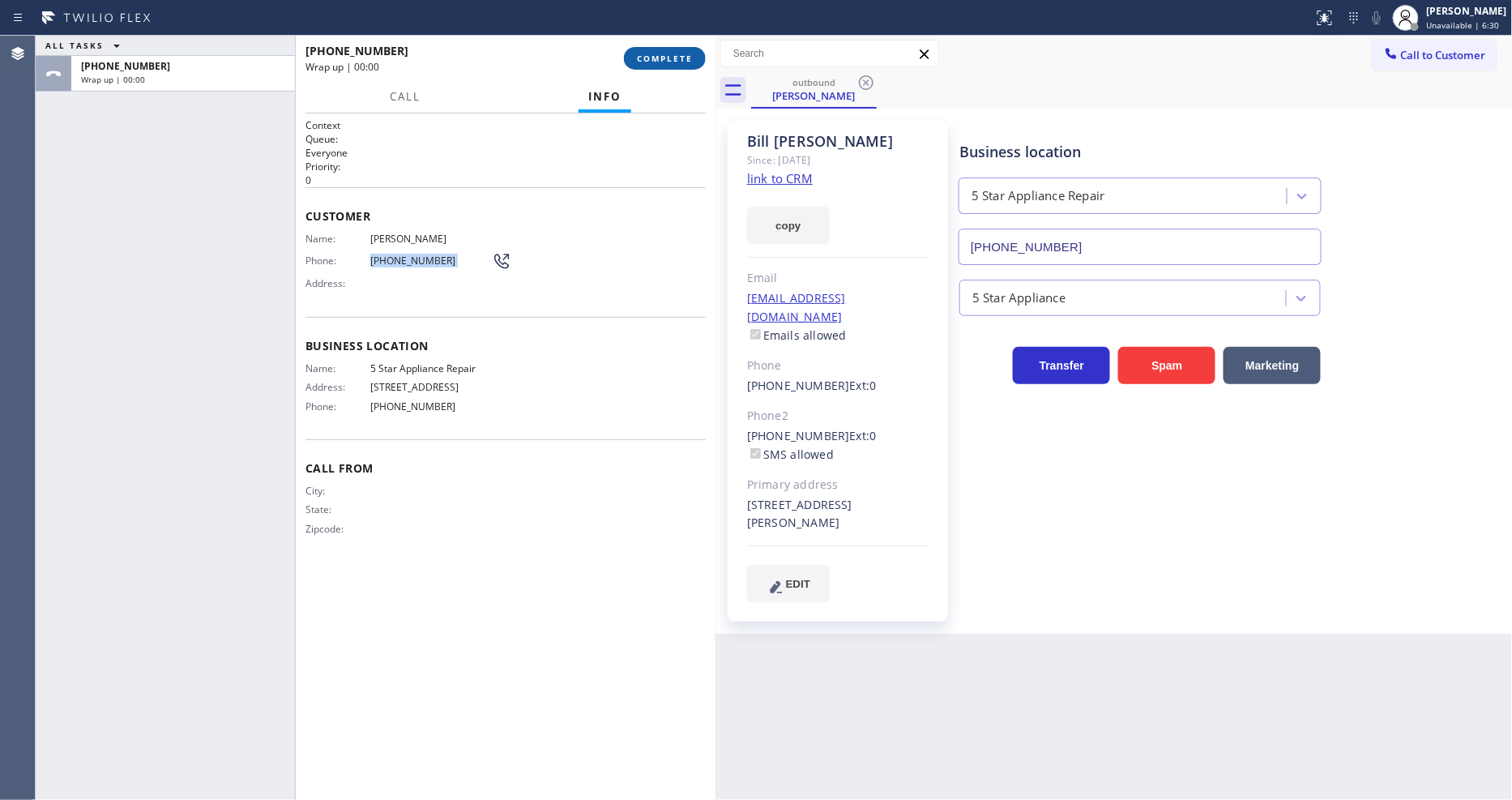
click at [676, 61] on span "COMPLETE" at bounding box center [665, 59] width 56 height 12
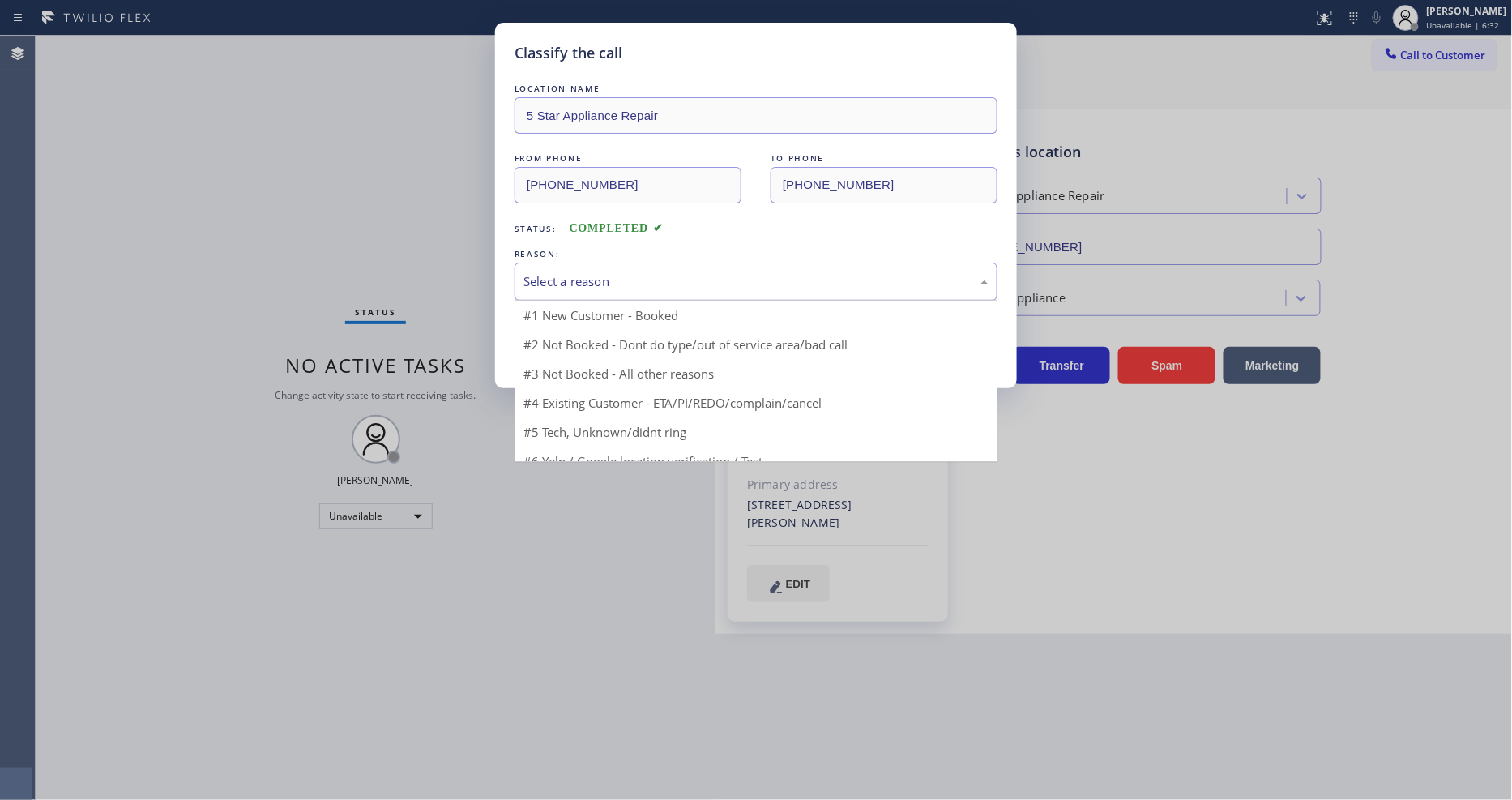
click at [609, 273] on div "Select a reason" at bounding box center [756, 281] width 465 height 18
drag, startPoint x: 601, startPoint y: 305, endPoint x: 597, endPoint y: 325, distance: 20.4
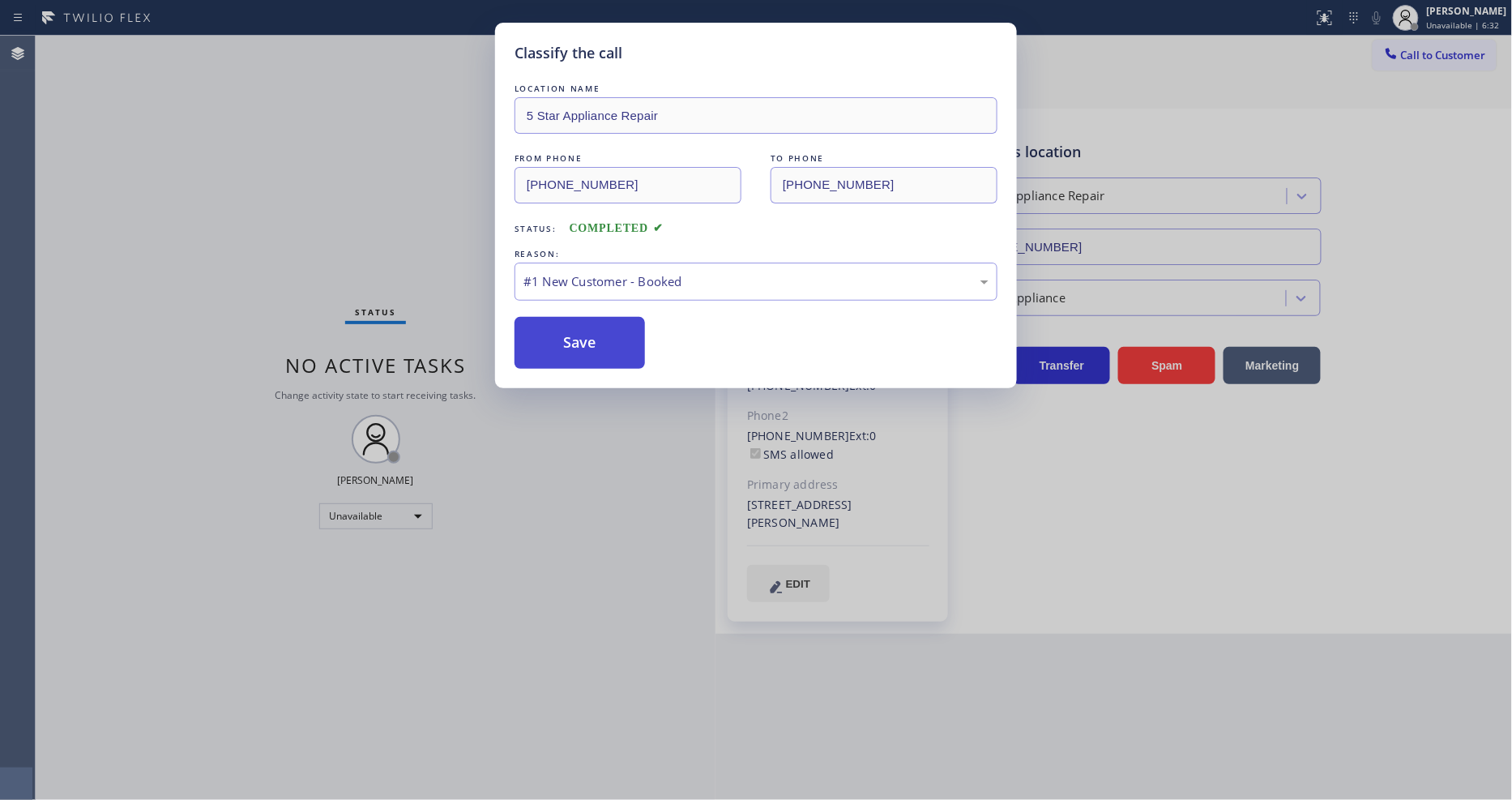
click at [596, 328] on button "Save" at bounding box center [579, 342] width 130 height 52
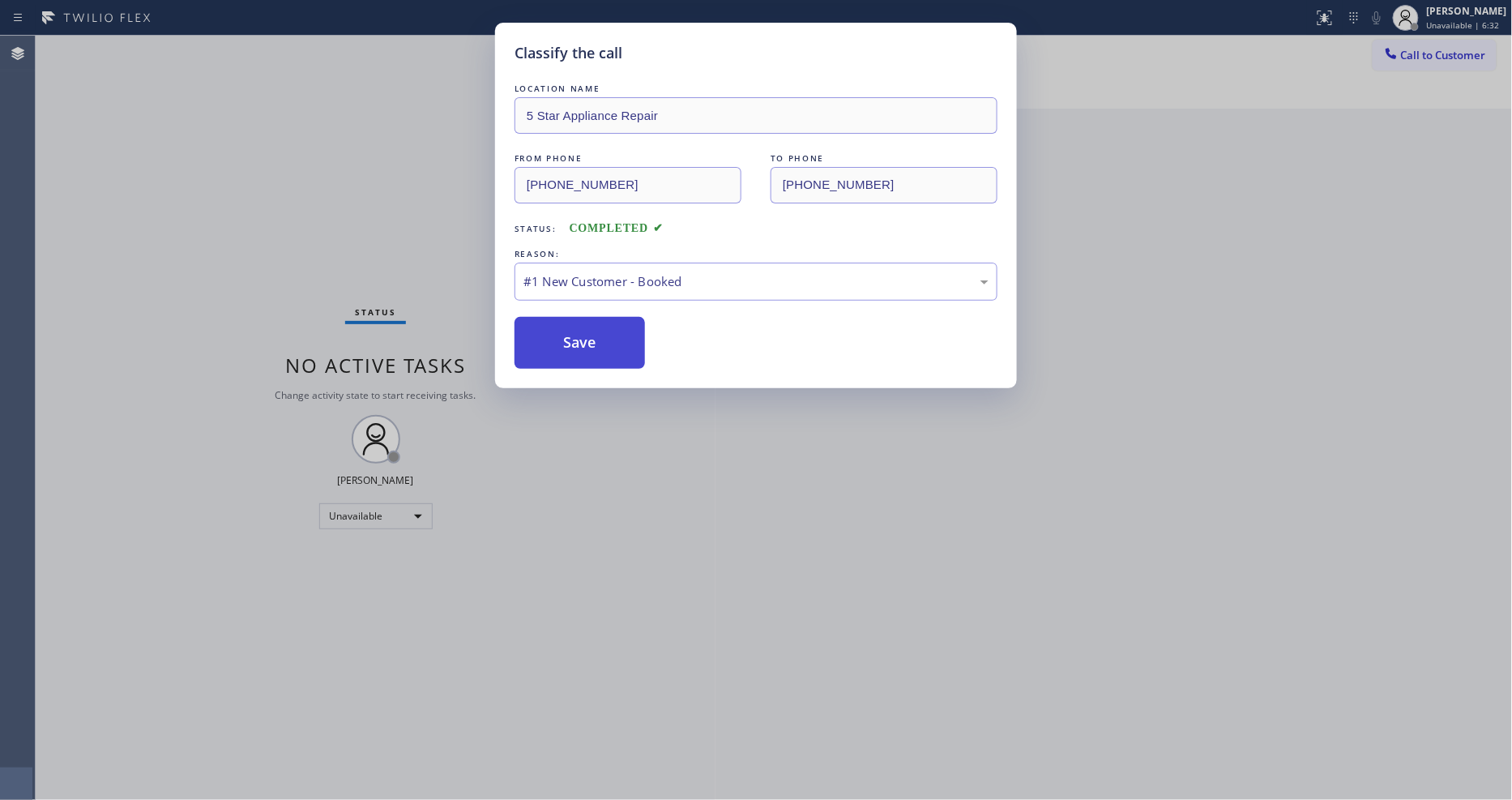
click at [596, 328] on button "Save" at bounding box center [579, 342] width 130 height 52
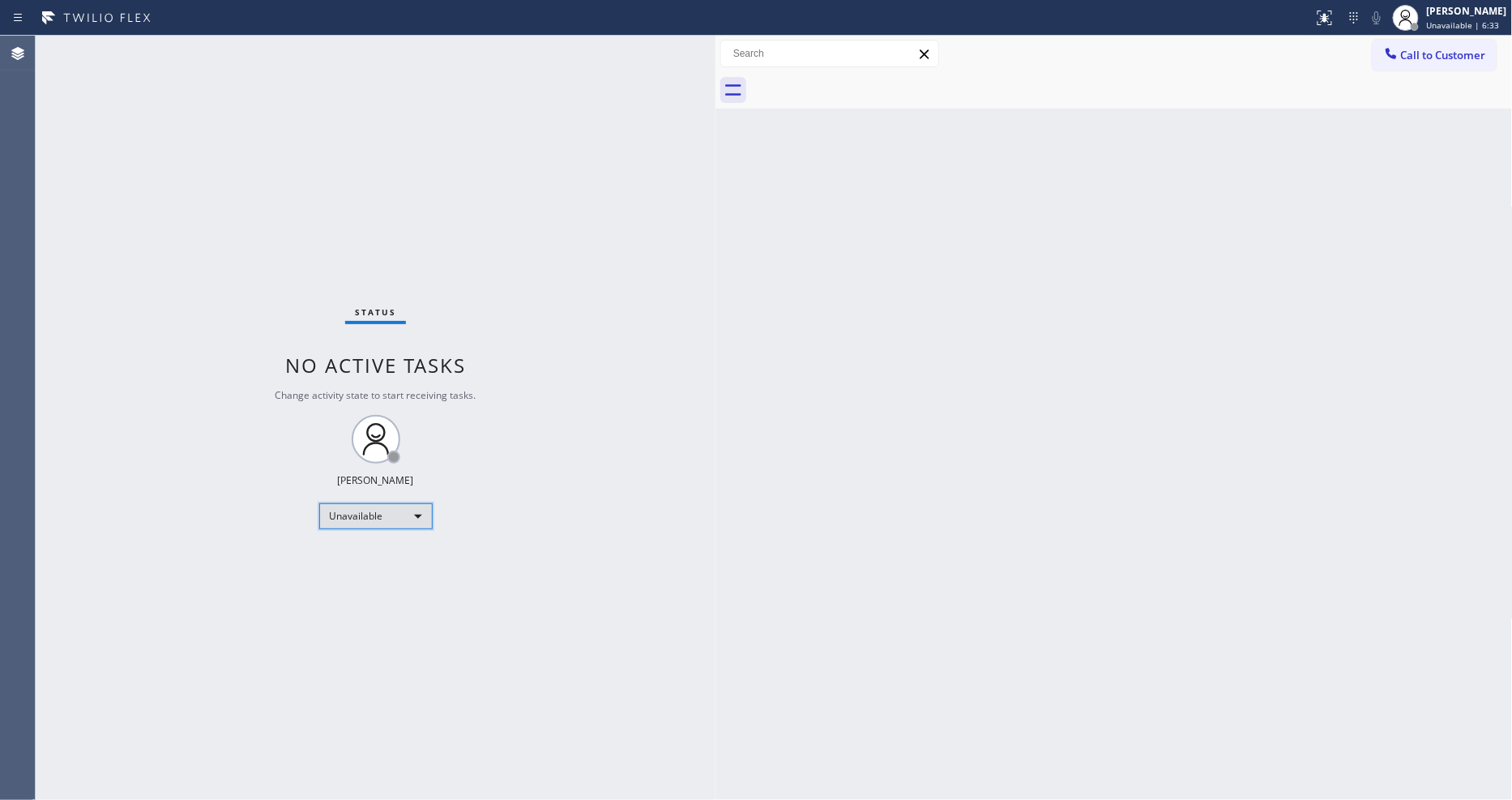
click at [357, 516] on div "Unavailable" at bounding box center [376, 515] width 113 height 26
click at [359, 556] on li "Available" at bounding box center [374, 559] width 110 height 19
click at [649, 489] on div "Status No active tasks Change activity state to start receiving tasks. Lyka Mon…" at bounding box center [375, 417] width 680 height 764
click at [807, 428] on div "Back to Dashboard Change Sender ID Customers Technicians Select a contact Outbo…" at bounding box center [1114, 417] width 797 height 764
click at [239, 50] on div "Status No active tasks You are ready to start receiving tasks. [PERSON_NAME] Av…" at bounding box center [375, 417] width 680 height 764
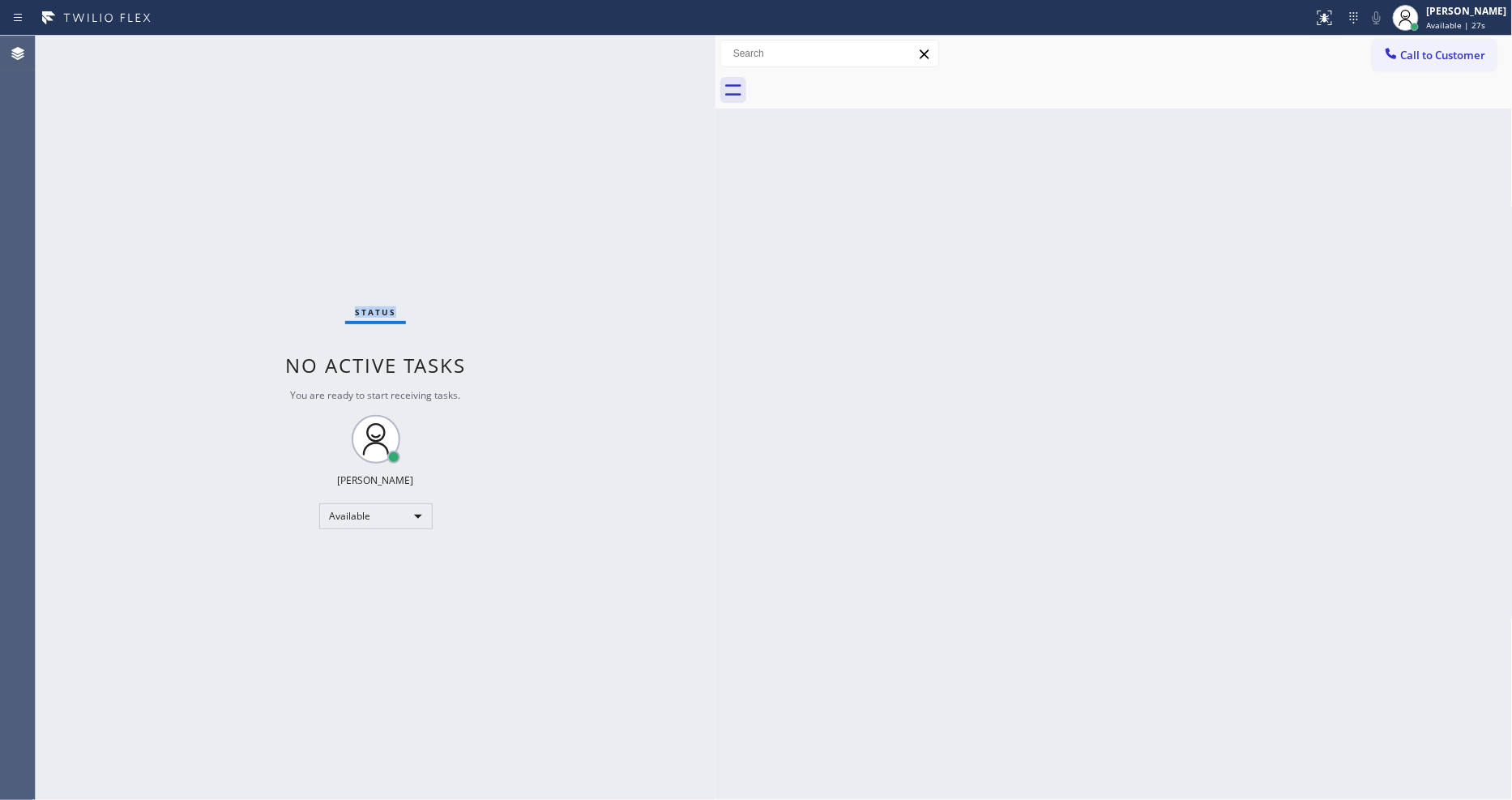
click at [239, 50] on div "Status No active tasks You are ready to start receiving tasks. [PERSON_NAME] Av…" at bounding box center [375, 417] width 680 height 764
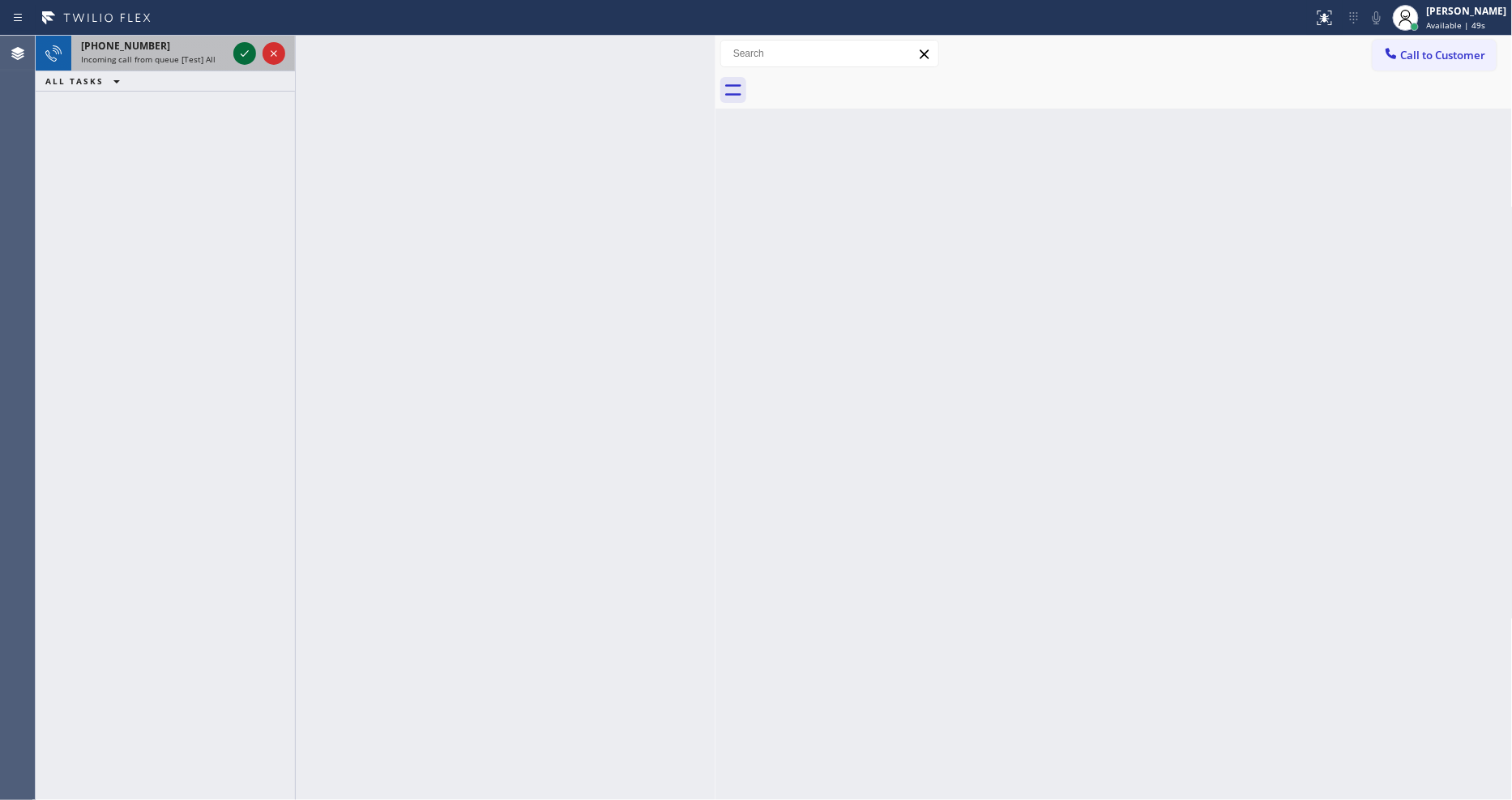
click at [237, 50] on icon at bounding box center [245, 54] width 19 height 19
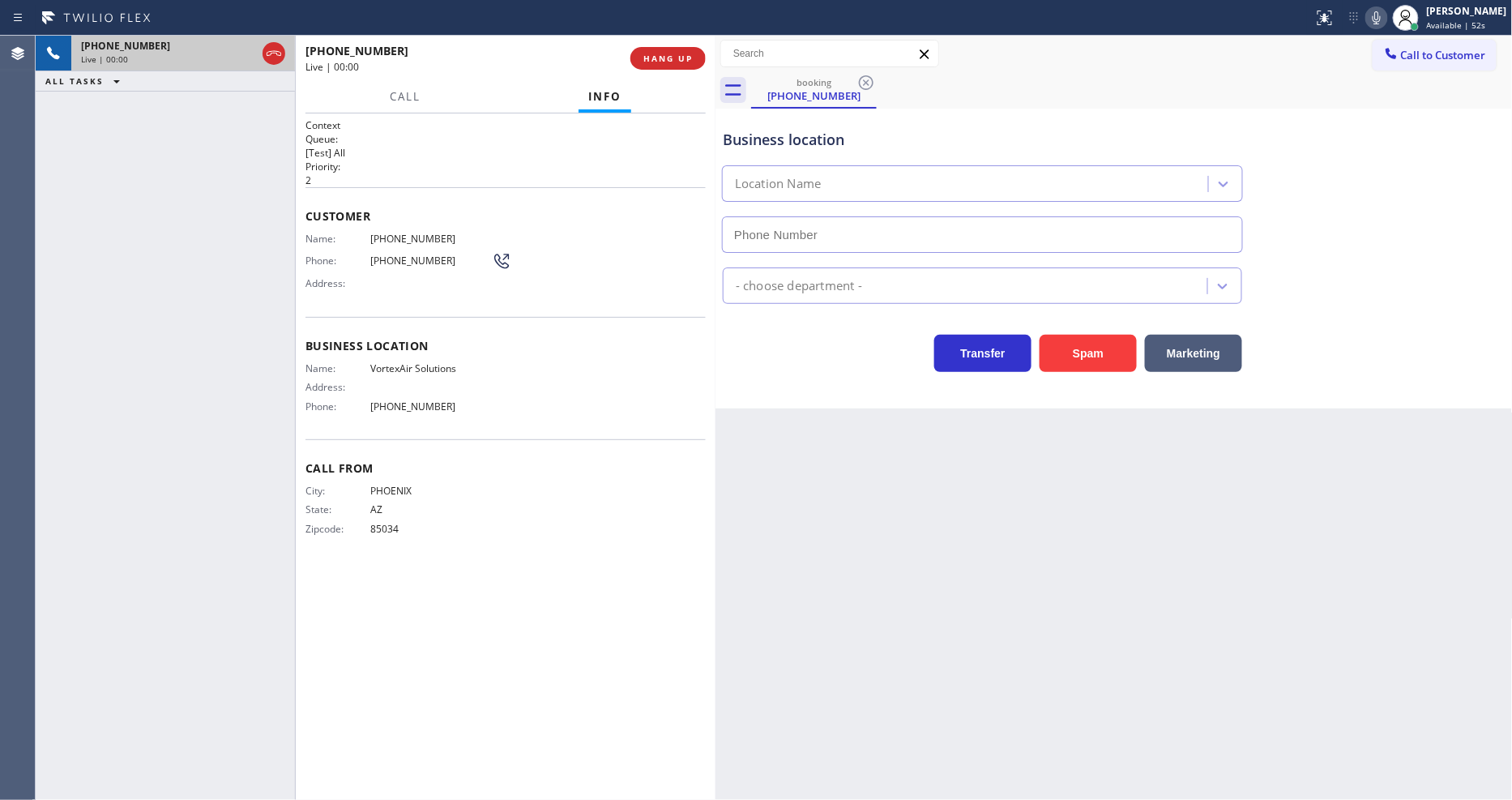
type input "(623) 292-2460"
click at [671, 55] on span "HANG UP" at bounding box center [669, 59] width 50 height 12
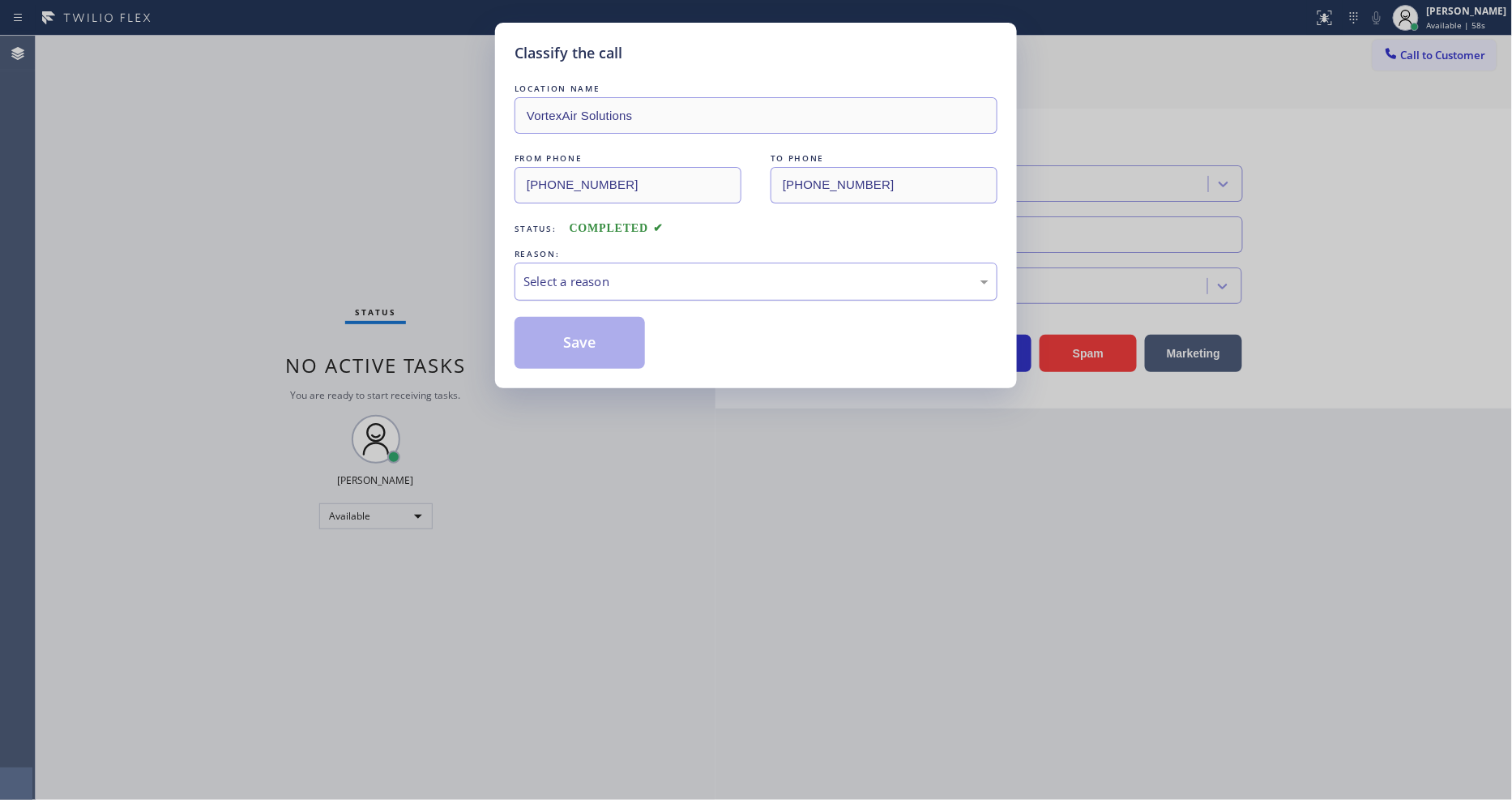
click at [605, 272] on div "Select a reason" at bounding box center [756, 281] width 465 height 18
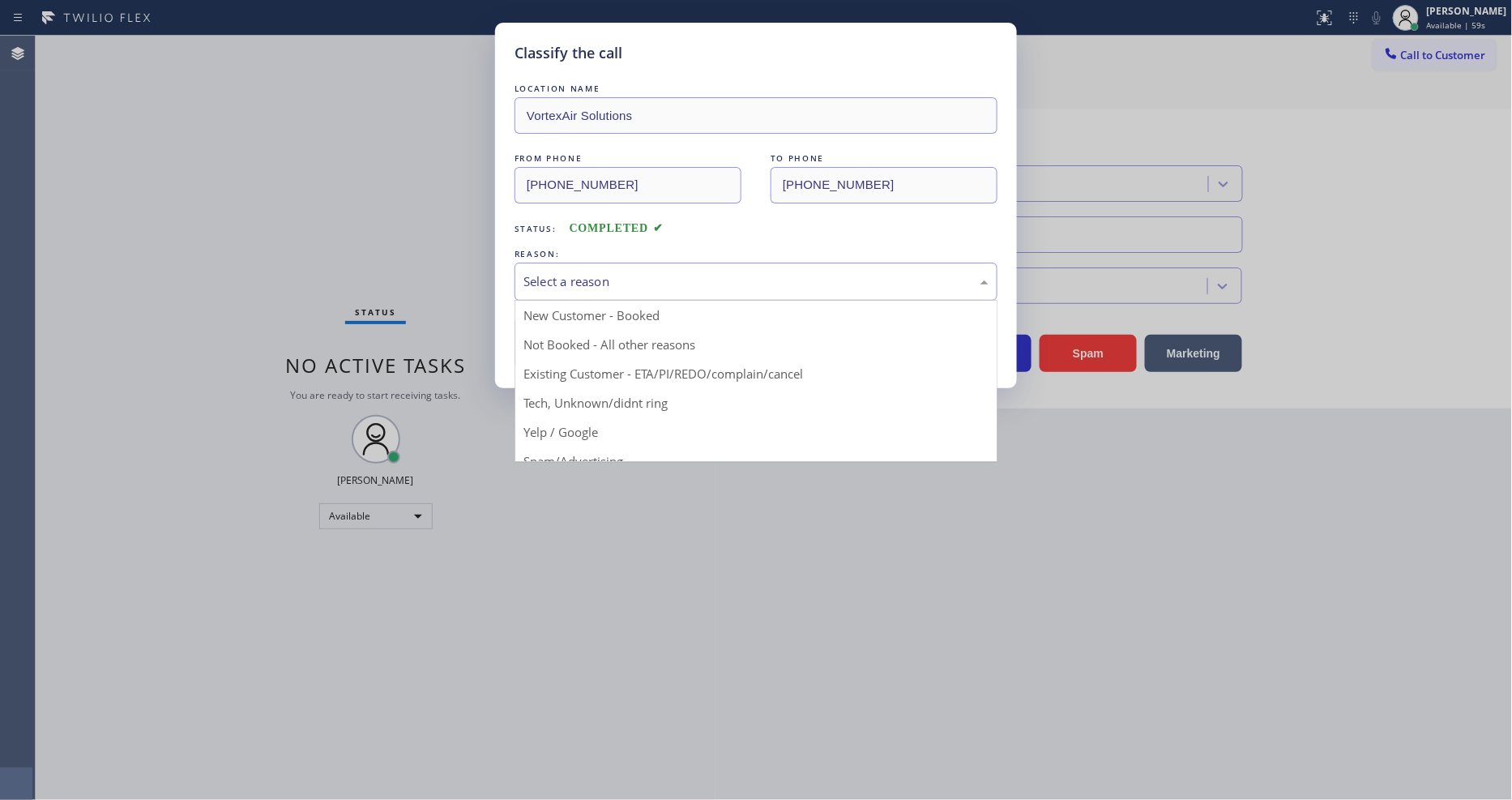
drag, startPoint x: 588, startPoint y: 428, endPoint x: 591, endPoint y: 343, distance: 85.1
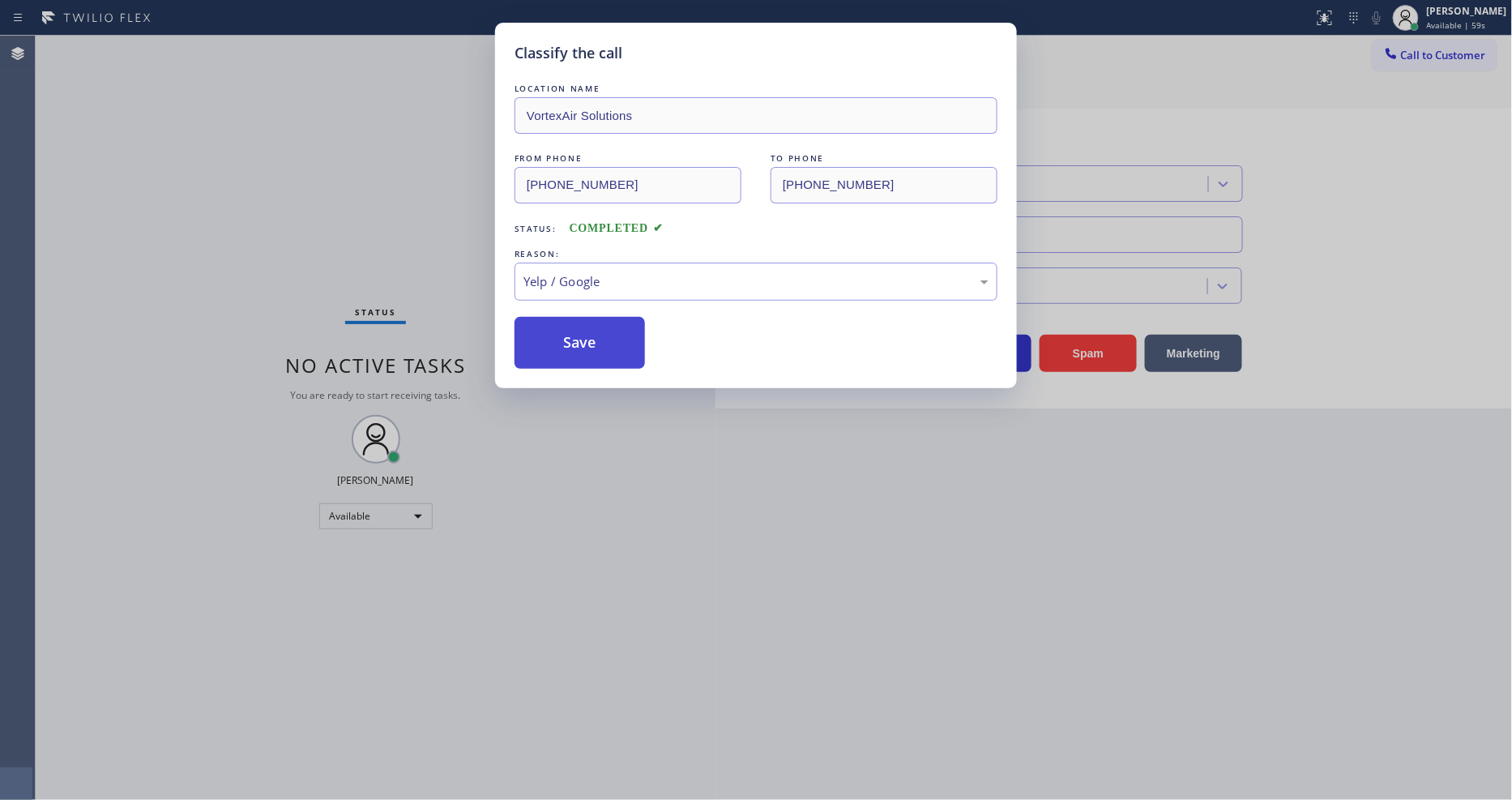
click at [591, 338] on button "Save" at bounding box center [579, 342] width 130 height 52
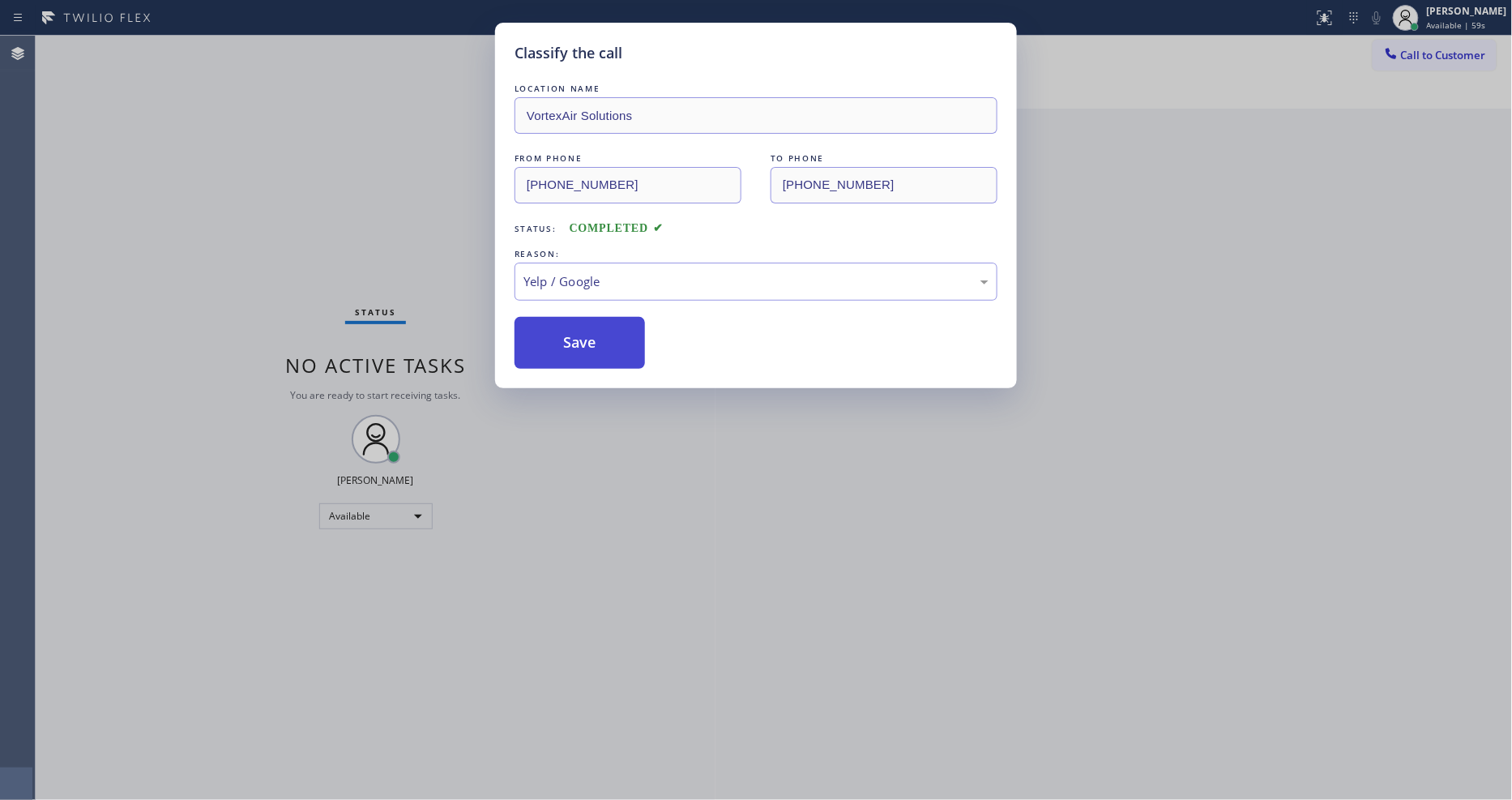
click at [591, 338] on button "Save" at bounding box center [579, 342] width 130 height 52
click at [591, 330] on button "Save" at bounding box center [579, 342] width 130 height 52
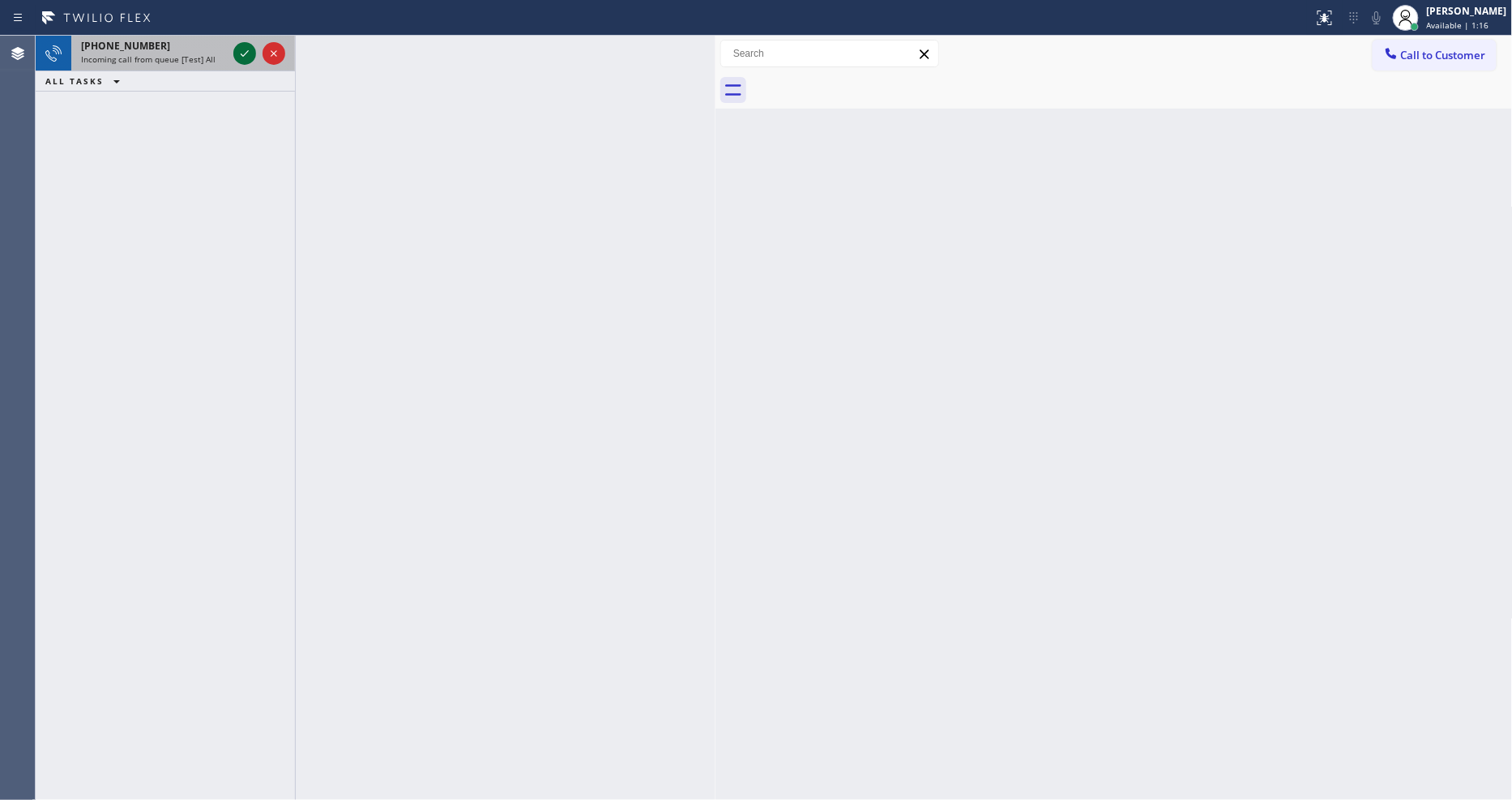
click at [242, 61] on icon at bounding box center [245, 54] width 19 height 19
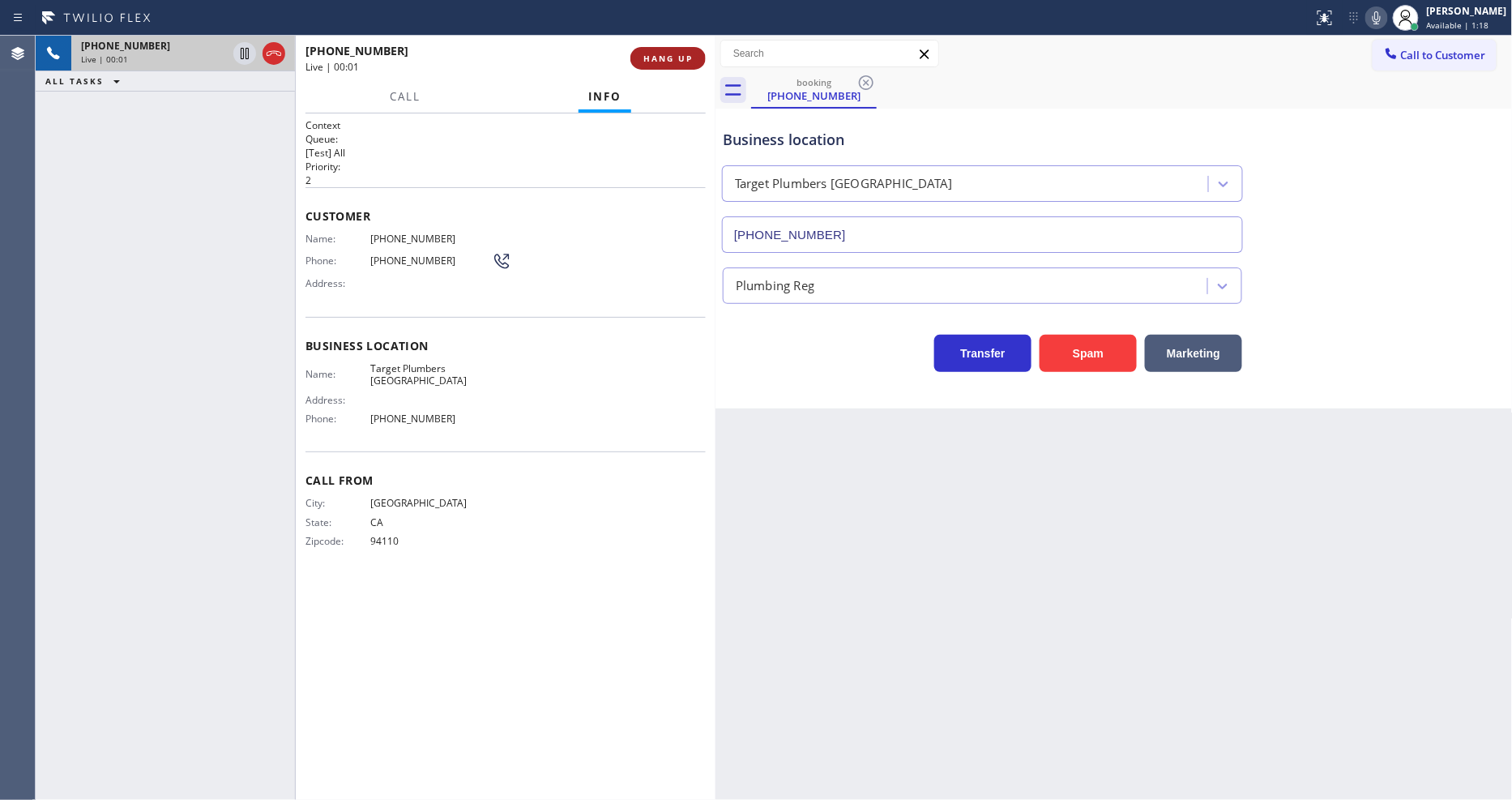
type input "(415) 921-9037"
click at [667, 57] on span "HANG UP" at bounding box center [669, 59] width 50 height 12
click at [666, 57] on span "HANG UP" at bounding box center [669, 59] width 50 height 12
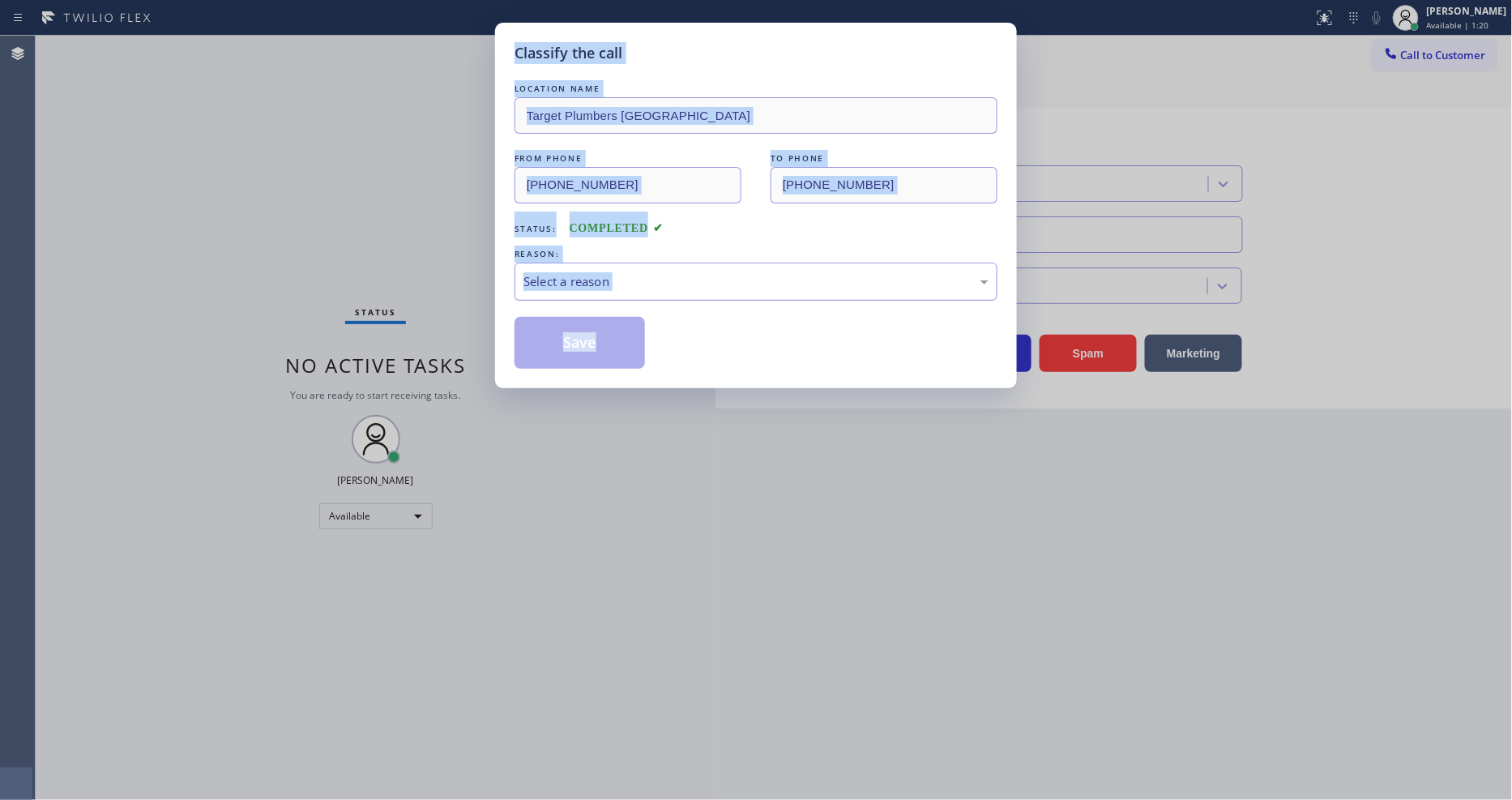
click at [612, 272] on div "Select a reason" at bounding box center [756, 281] width 465 height 18
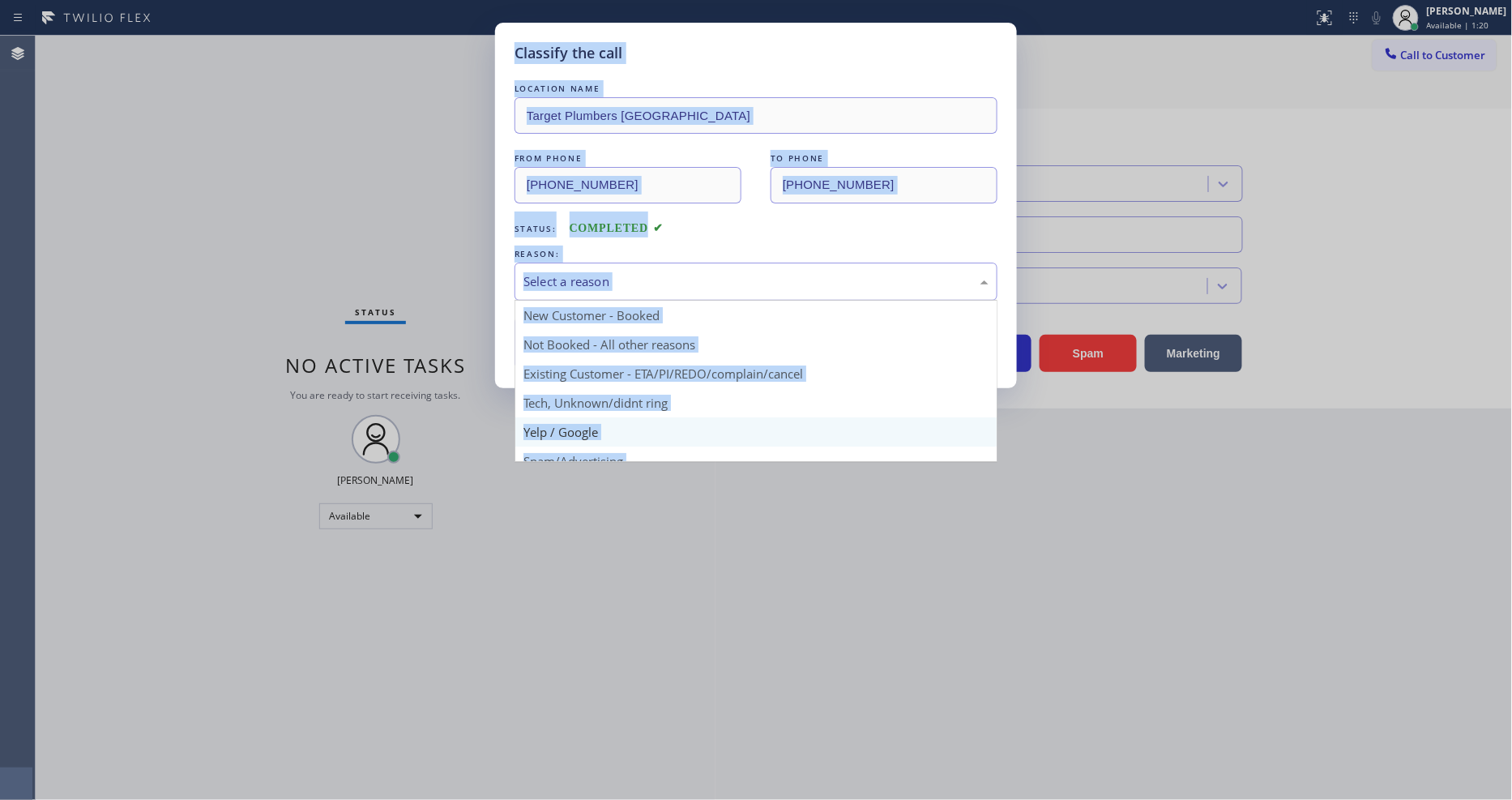
drag, startPoint x: 584, startPoint y: 428, endPoint x: 591, endPoint y: 402, distance: 26.9
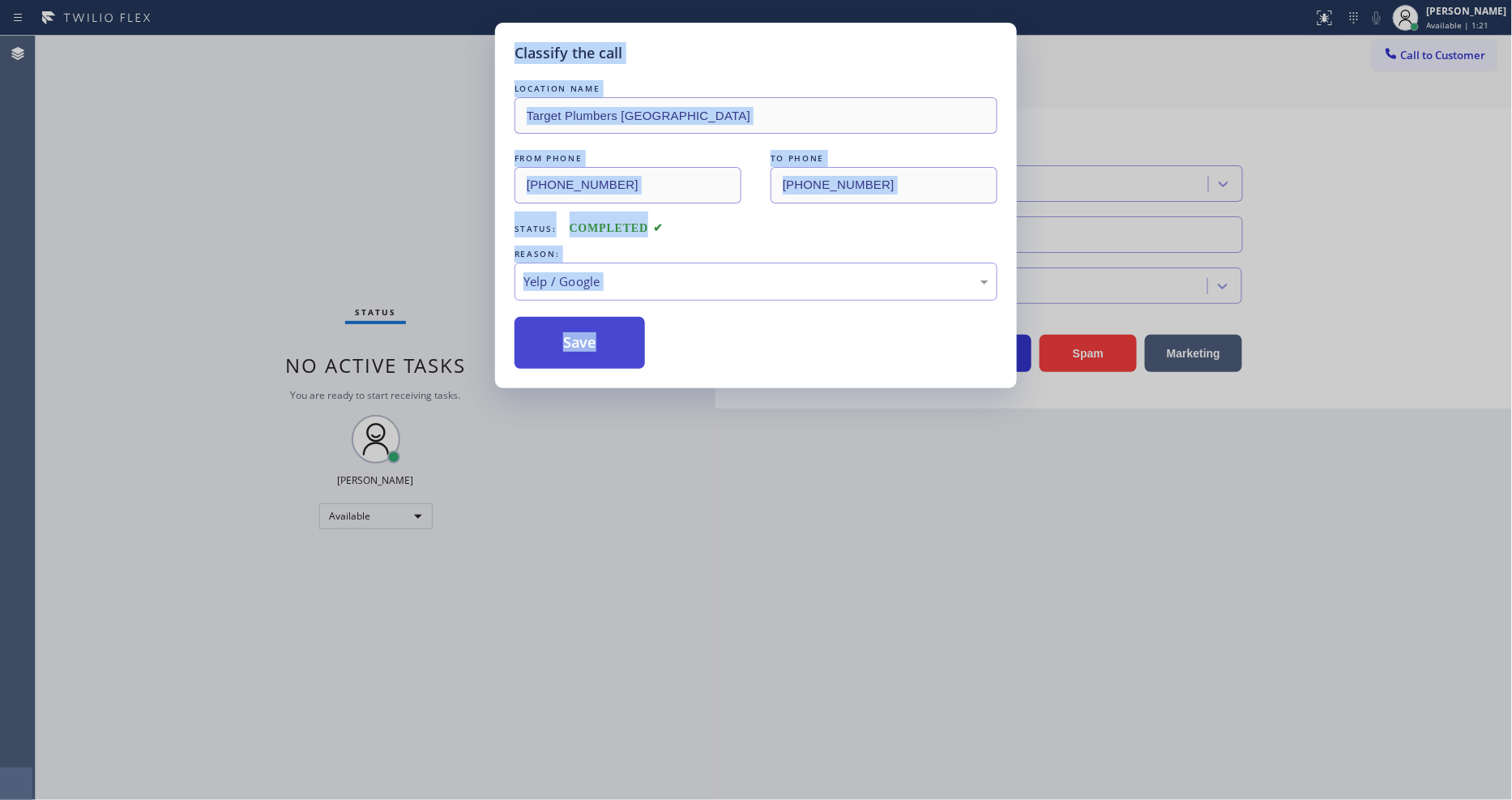
click at [607, 332] on button "Save" at bounding box center [579, 342] width 130 height 52
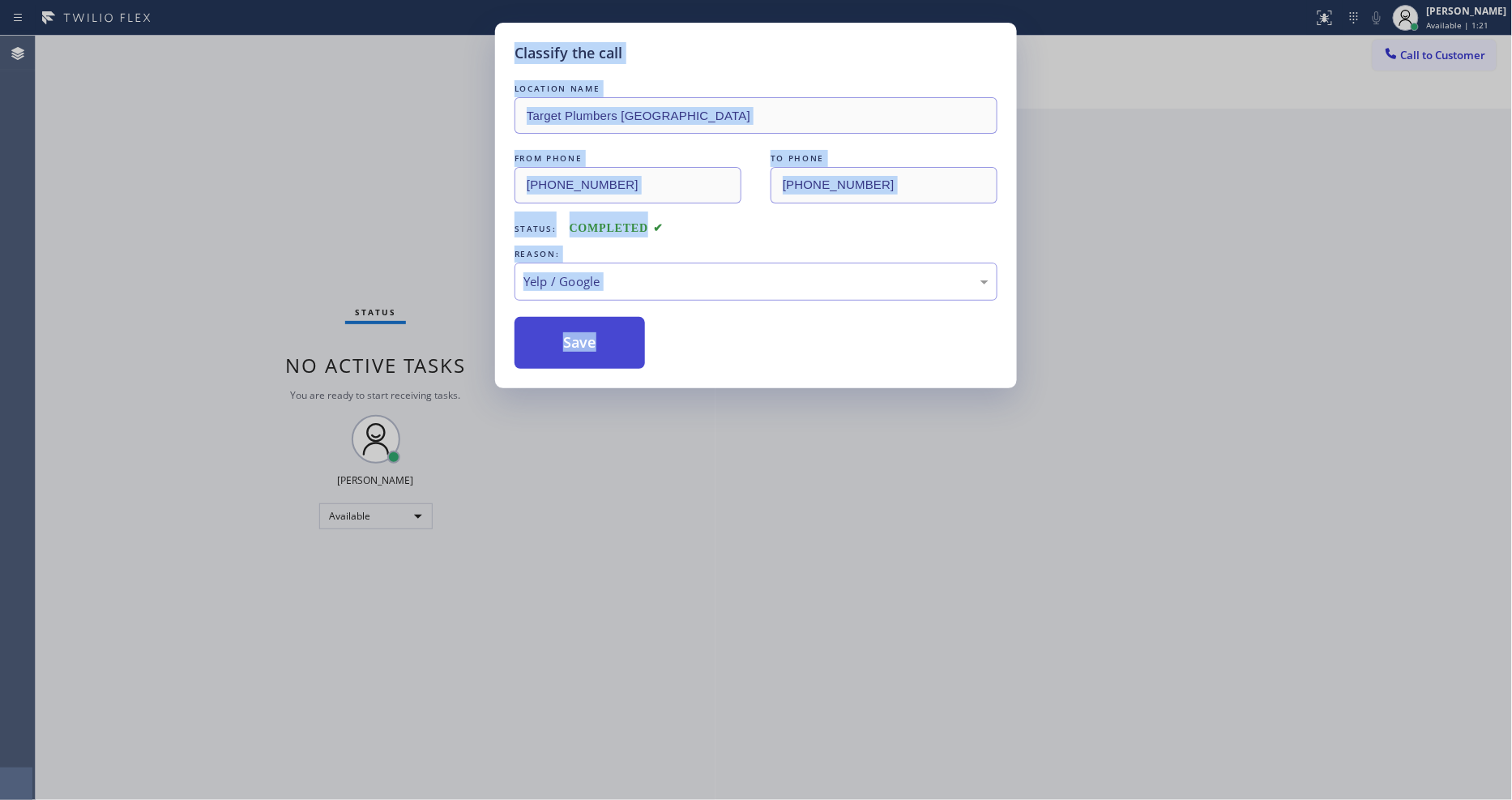
click at [607, 332] on button "Save" at bounding box center [579, 342] width 130 height 52
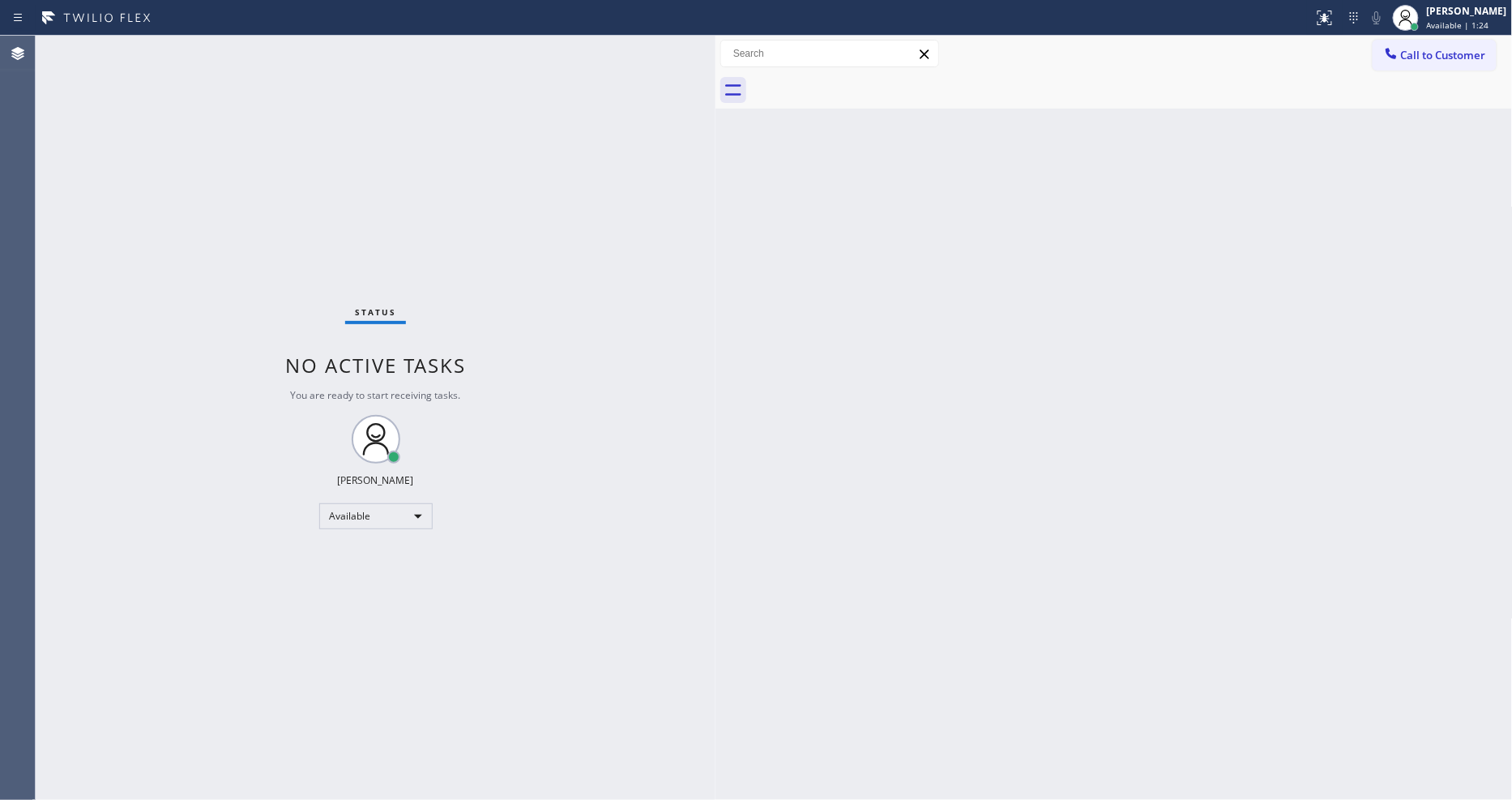
click at [800, 522] on div "Back to Dashboard Change Sender ID Customers Technicians Select a contact Outbo…" at bounding box center [1114, 417] width 797 height 764
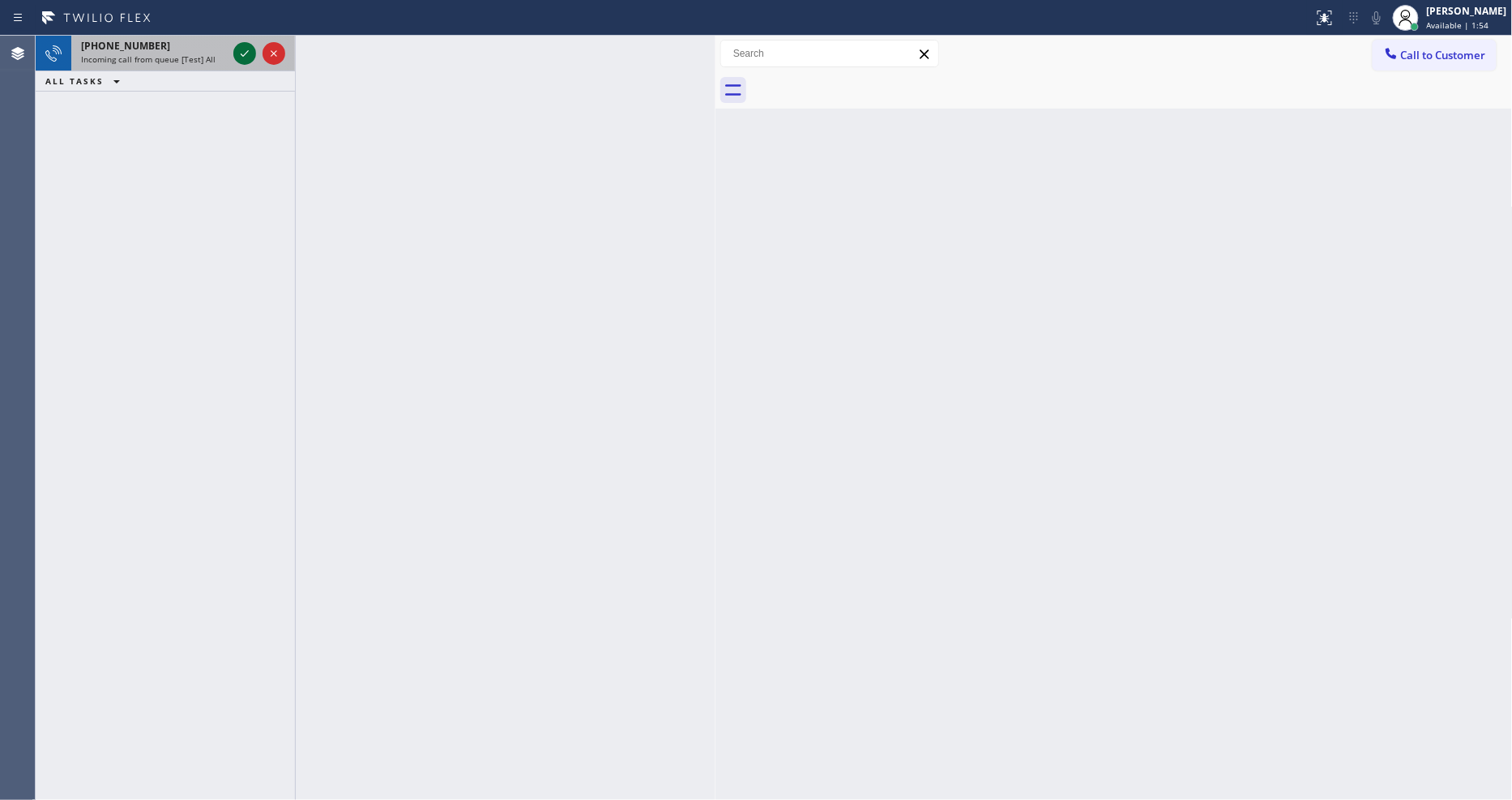
click at [241, 50] on icon at bounding box center [245, 54] width 19 height 19
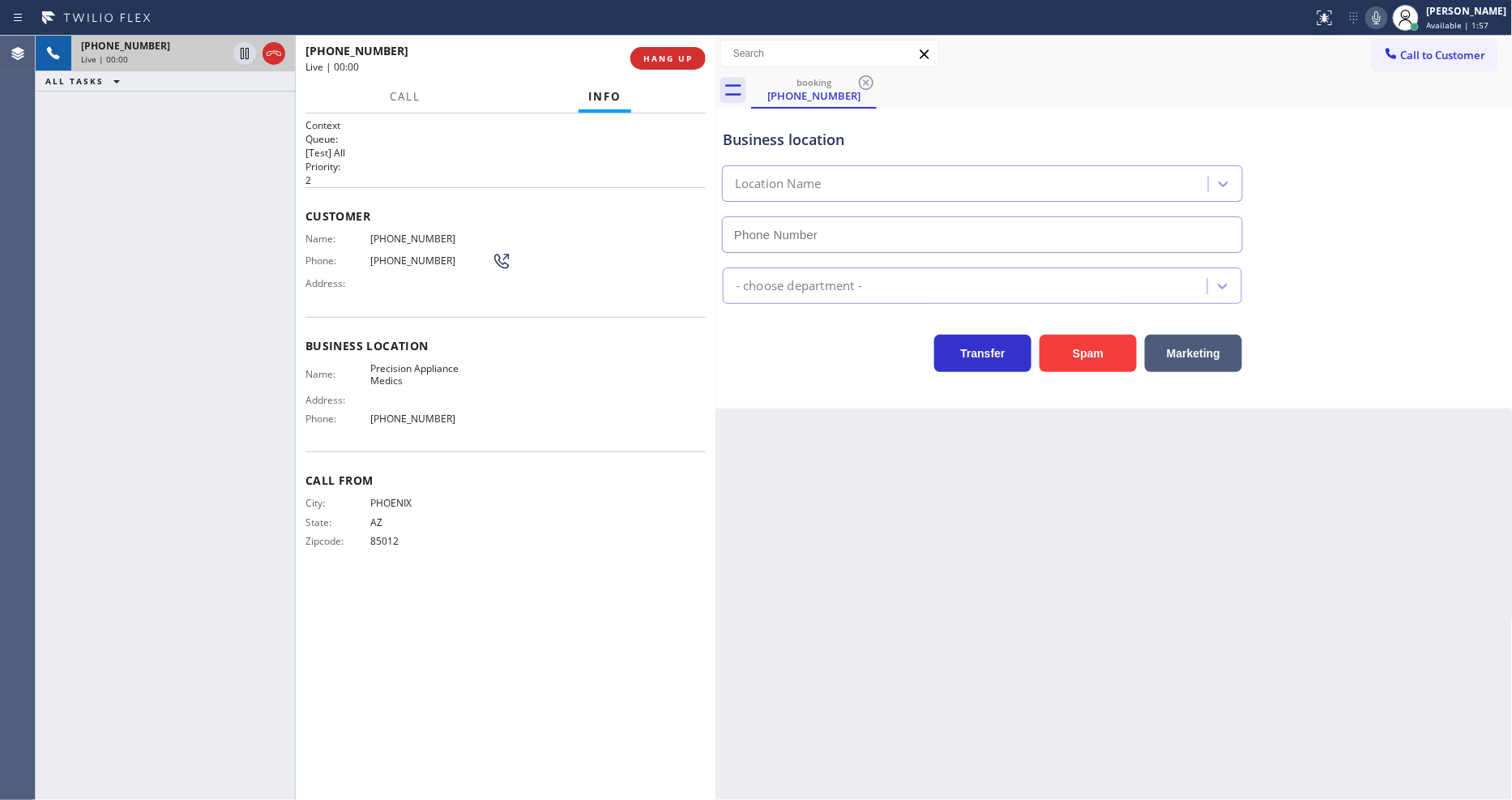
type input "(480) 613-3312"
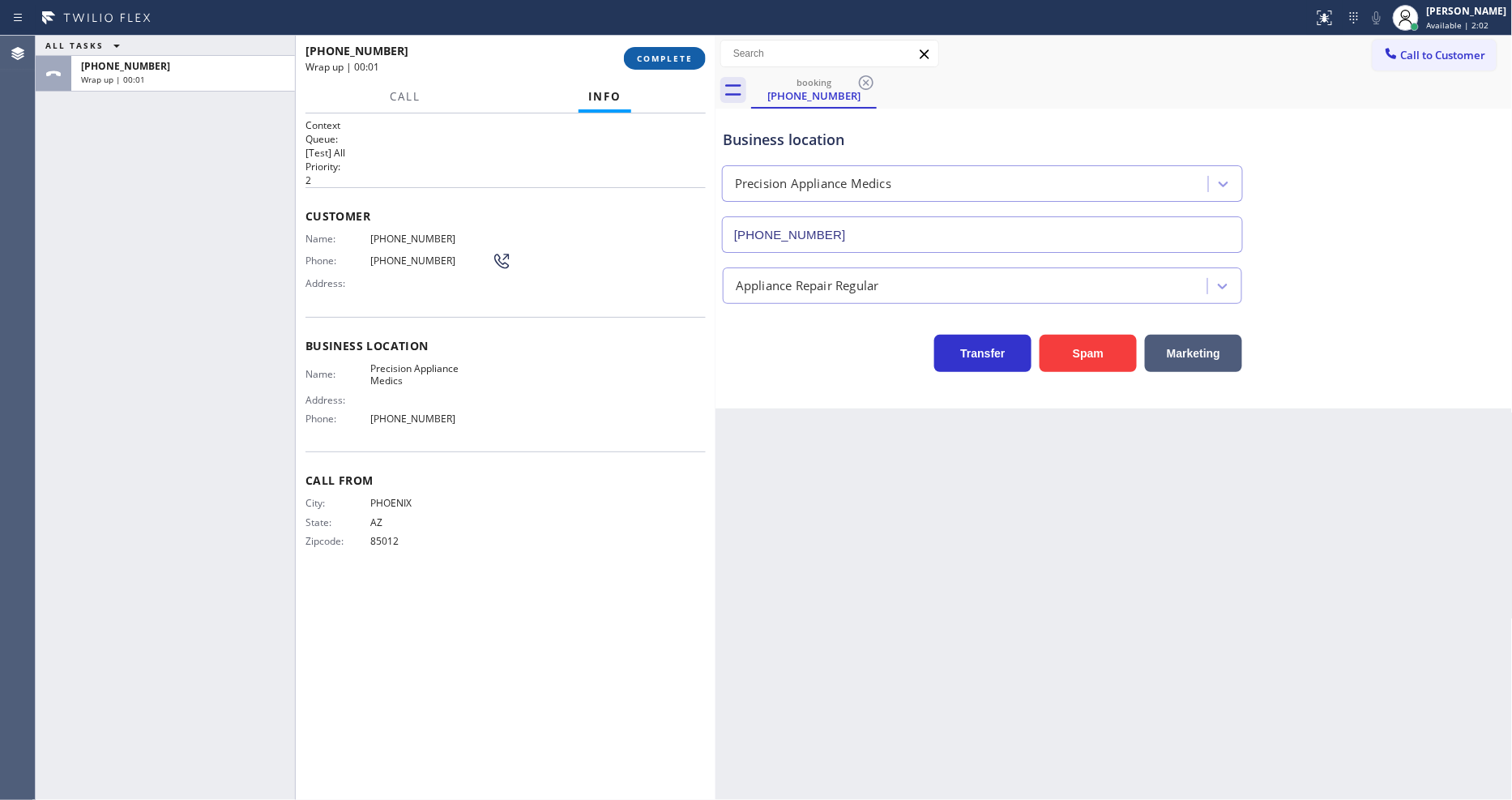
click at [685, 69] on button "COMPLETE" at bounding box center [664, 59] width 82 height 23
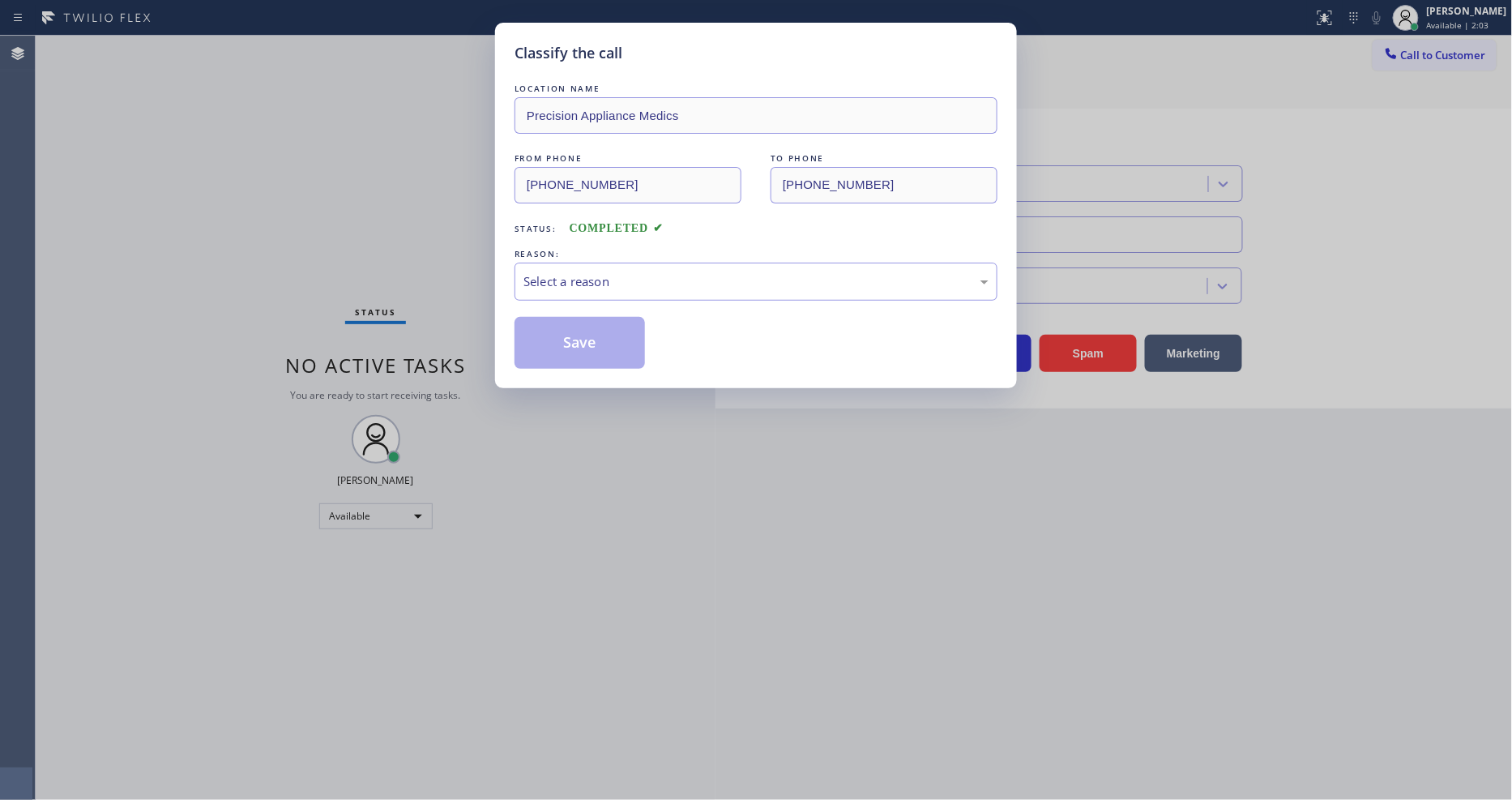
click at [627, 309] on div "LOCATION NAME Precision Appliance Medics FROM PHONE (480) 914-1595 TO PHONE (48…" at bounding box center [755, 224] width 483 height 289
click at [640, 292] on div "Select a reason" at bounding box center [755, 282] width 483 height 38
click at [629, 324] on button "Save" at bounding box center [579, 342] width 130 height 52
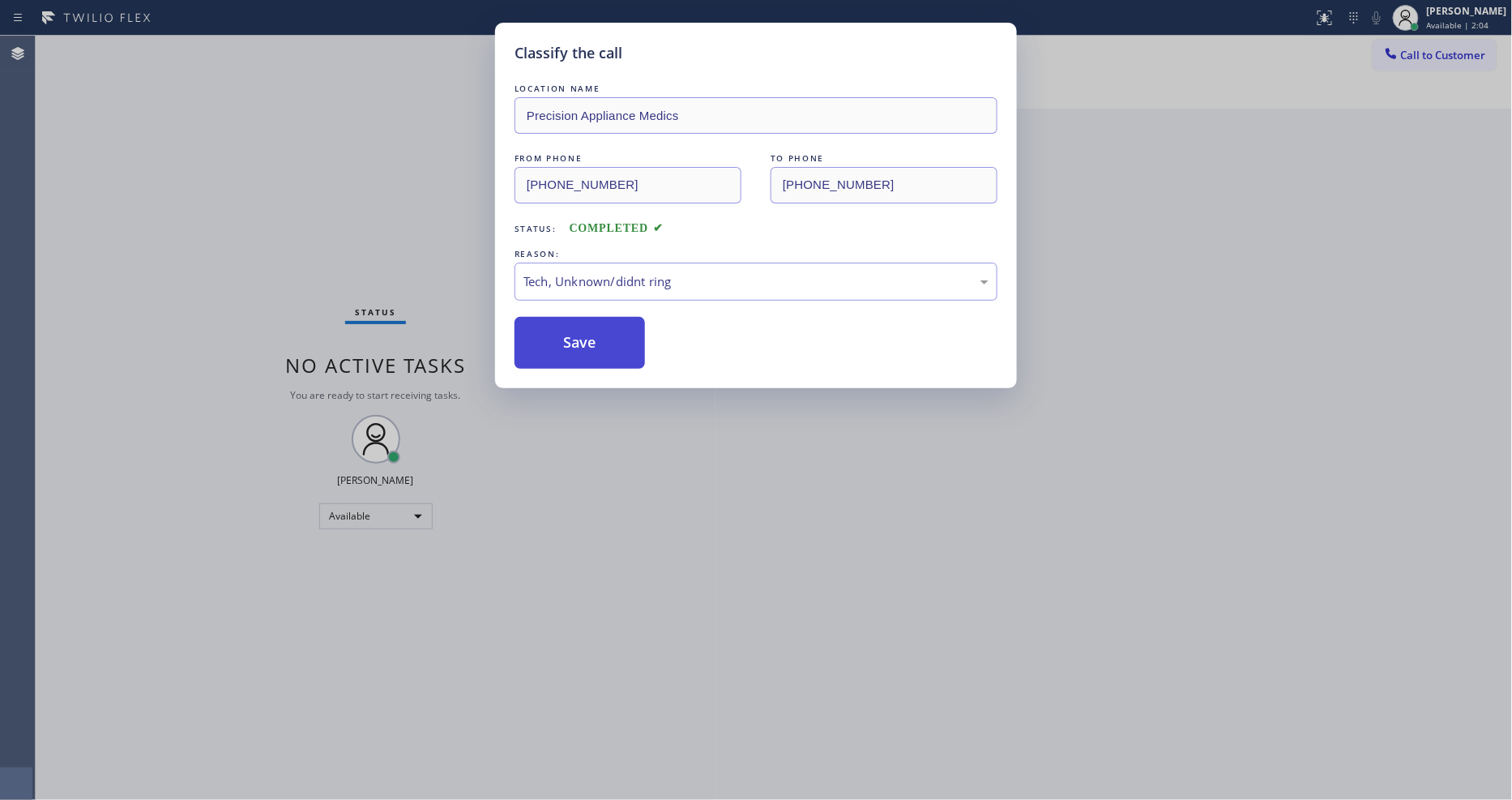
click at [629, 324] on button "Save" at bounding box center [579, 342] width 130 height 52
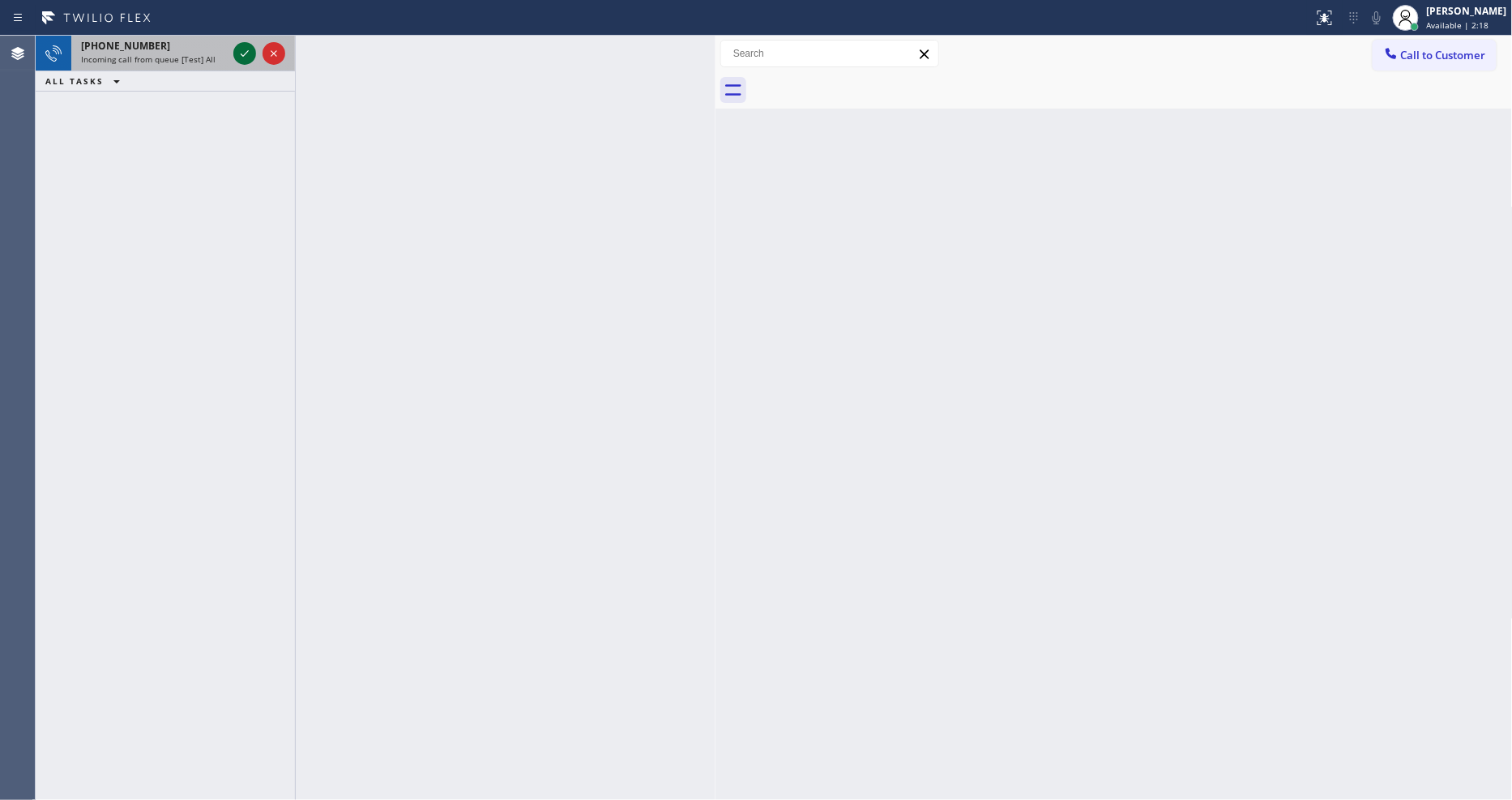
click at [240, 52] on icon at bounding box center [245, 54] width 19 height 19
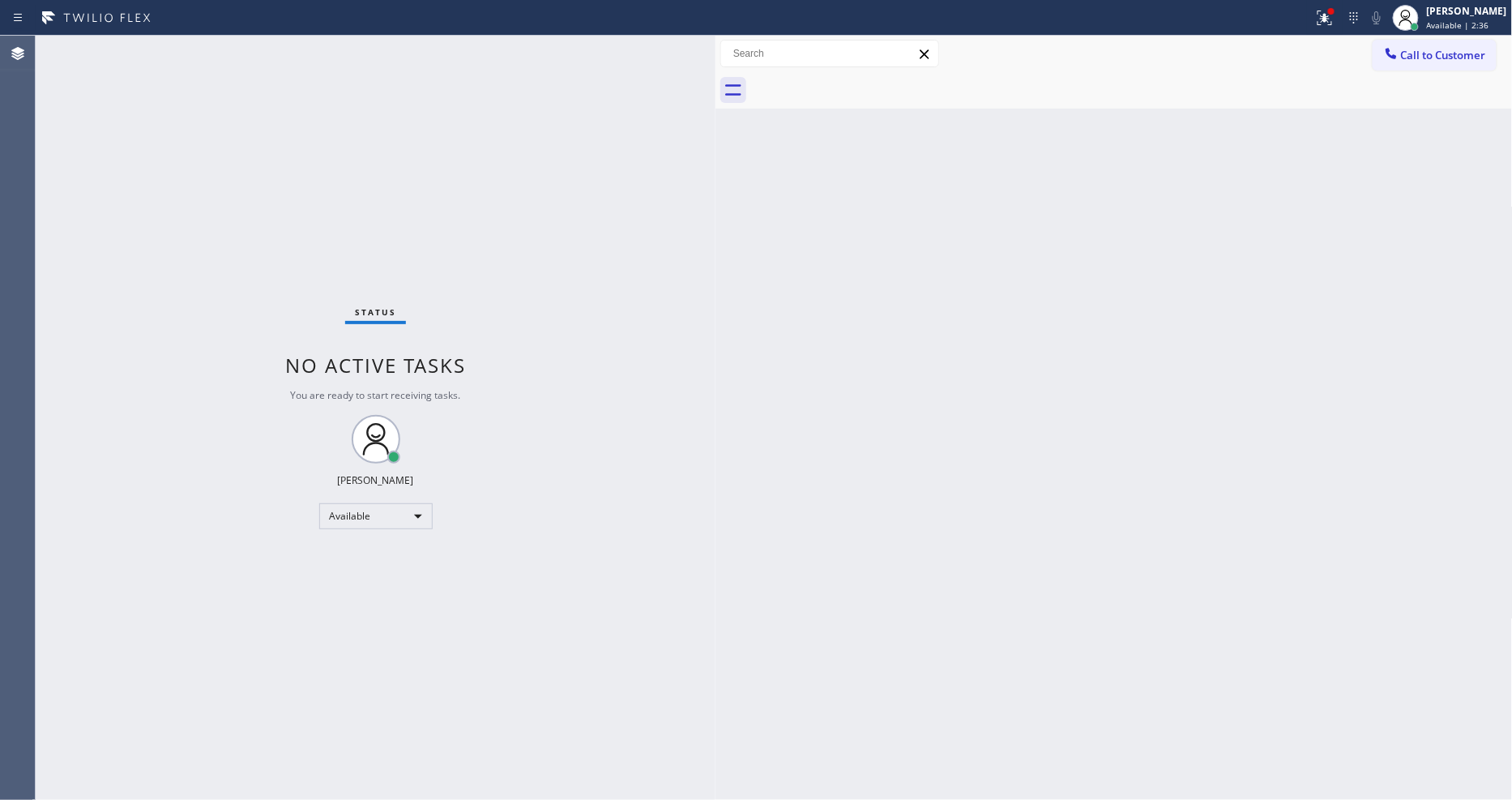
click at [479, 77] on div "Status No active tasks You are ready to start receiving tasks. [PERSON_NAME] Av…" at bounding box center [375, 417] width 680 height 764
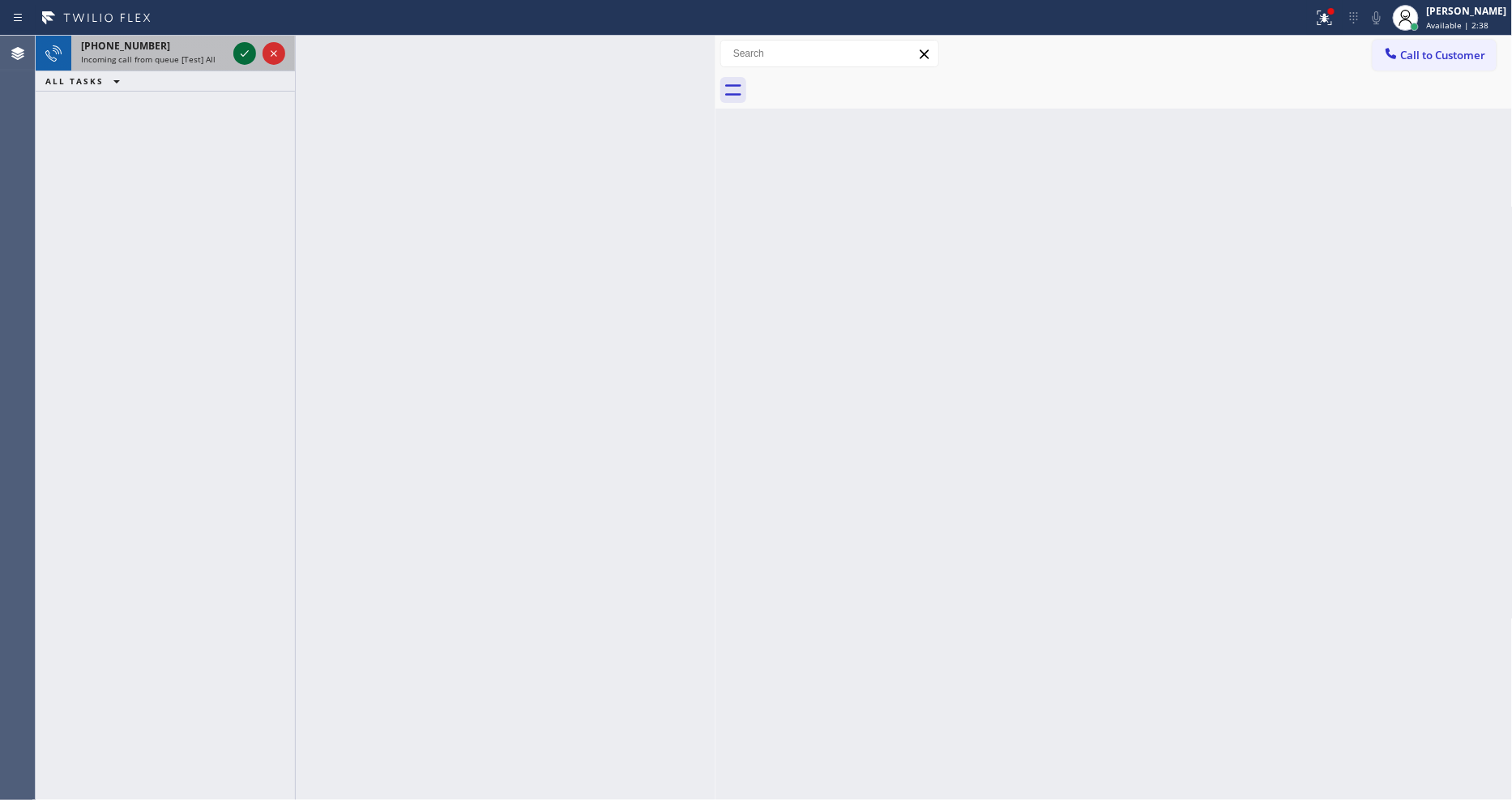
click at [240, 50] on icon at bounding box center [245, 54] width 19 height 19
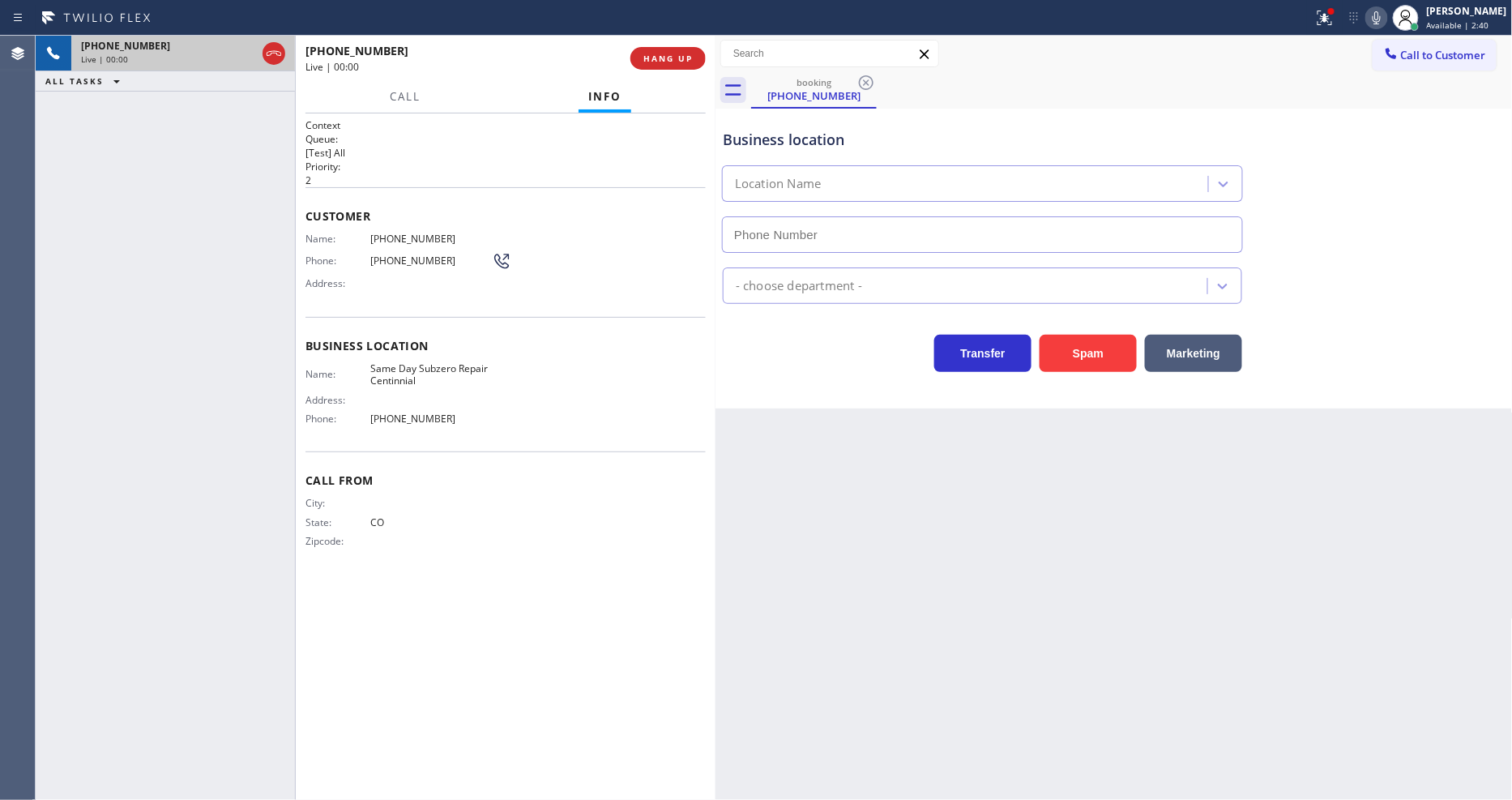
type input "(720) 741-7611"
drag, startPoint x: 662, startPoint y: 70, endPoint x: 668, endPoint y: 55, distance: 16.2
click at [662, 68] on div "+17207948958 Live | 00:01 HANG UP" at bounding box center [505, 59] width 400 height 42
click at [669, 54] on span "HANG UP" at bounding box center [669, 59] width 50 height 12
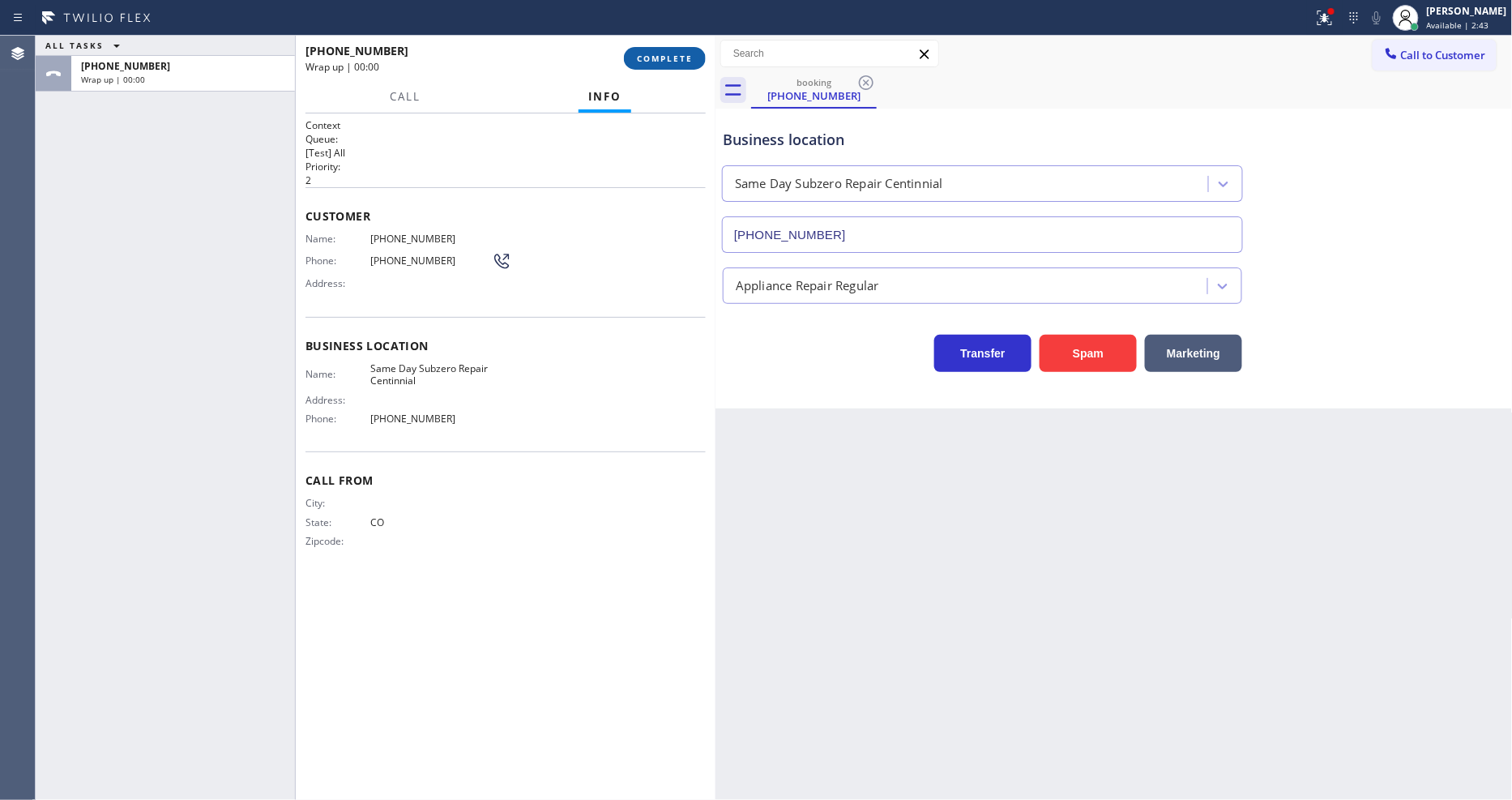
click at [677, 58] on span "COMPLETE" at bounding box center [665, 59] width 56 height 12
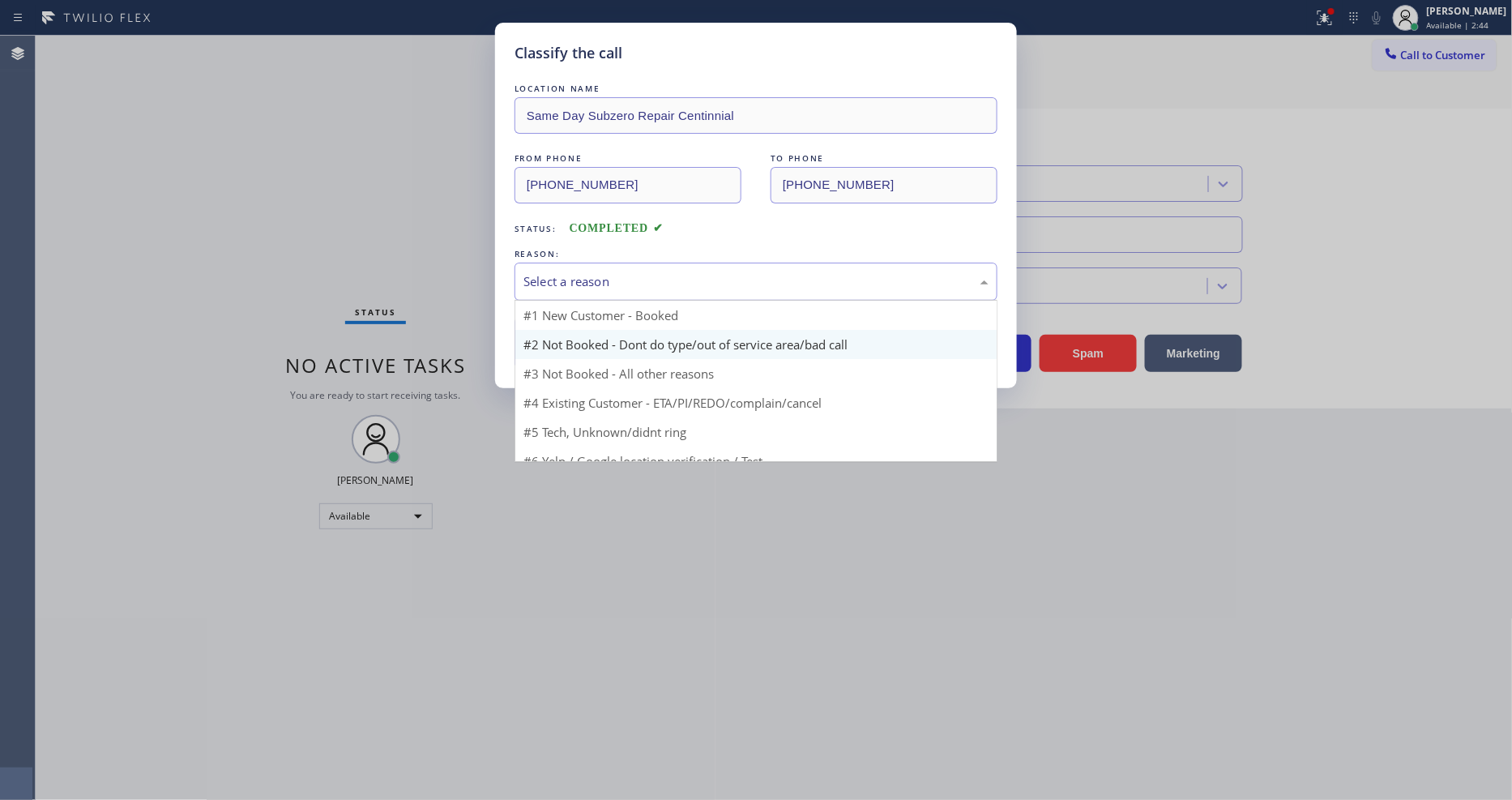
click at [628, 275] on div "Select a reason" at bounding box center [756, 281] width 465 height 18
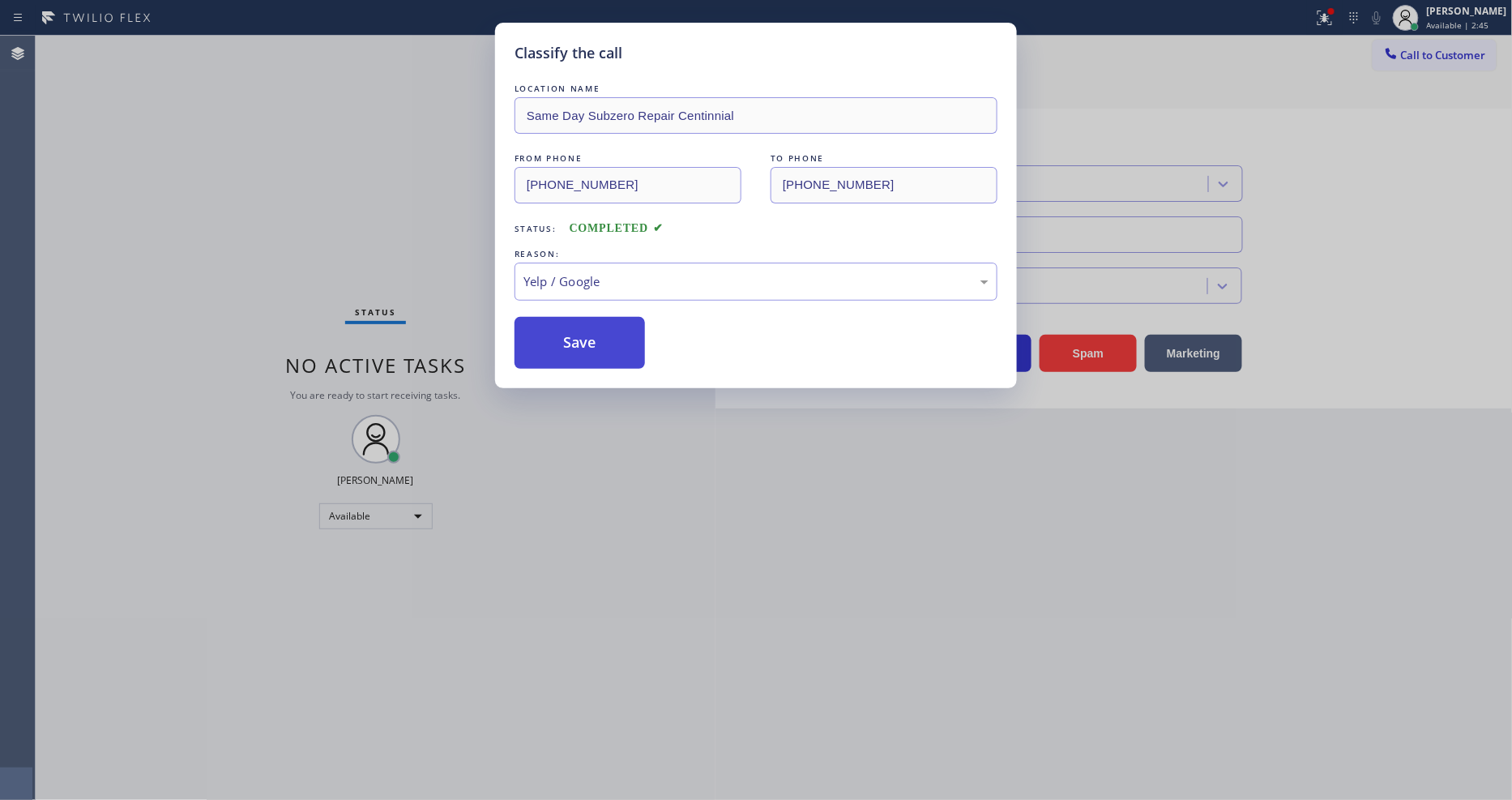
click at [591, 320] on button "Save" at bounding box center [579, 342] width 130 height 52
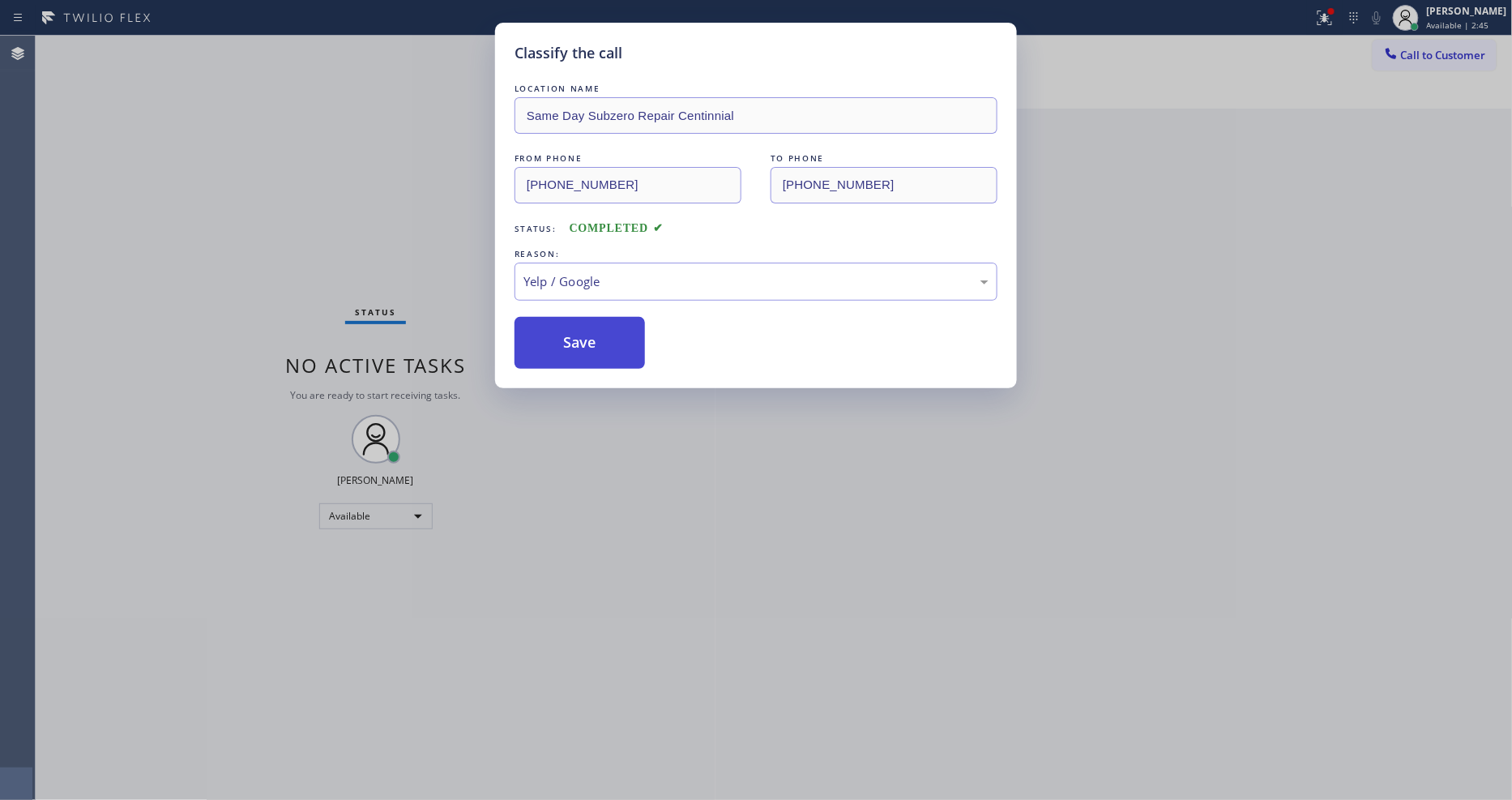
click at [591, 320] on button "Save" at bounding box center [579, 342] width 130 height 52
drag, startPoint x: 591, startPoint y: 320, endPoint x: 1101, endPoint y: 124, distance: 546.4
click at [594, 320] on button "Save" at bounding box center [579, 342] width 130 height 52
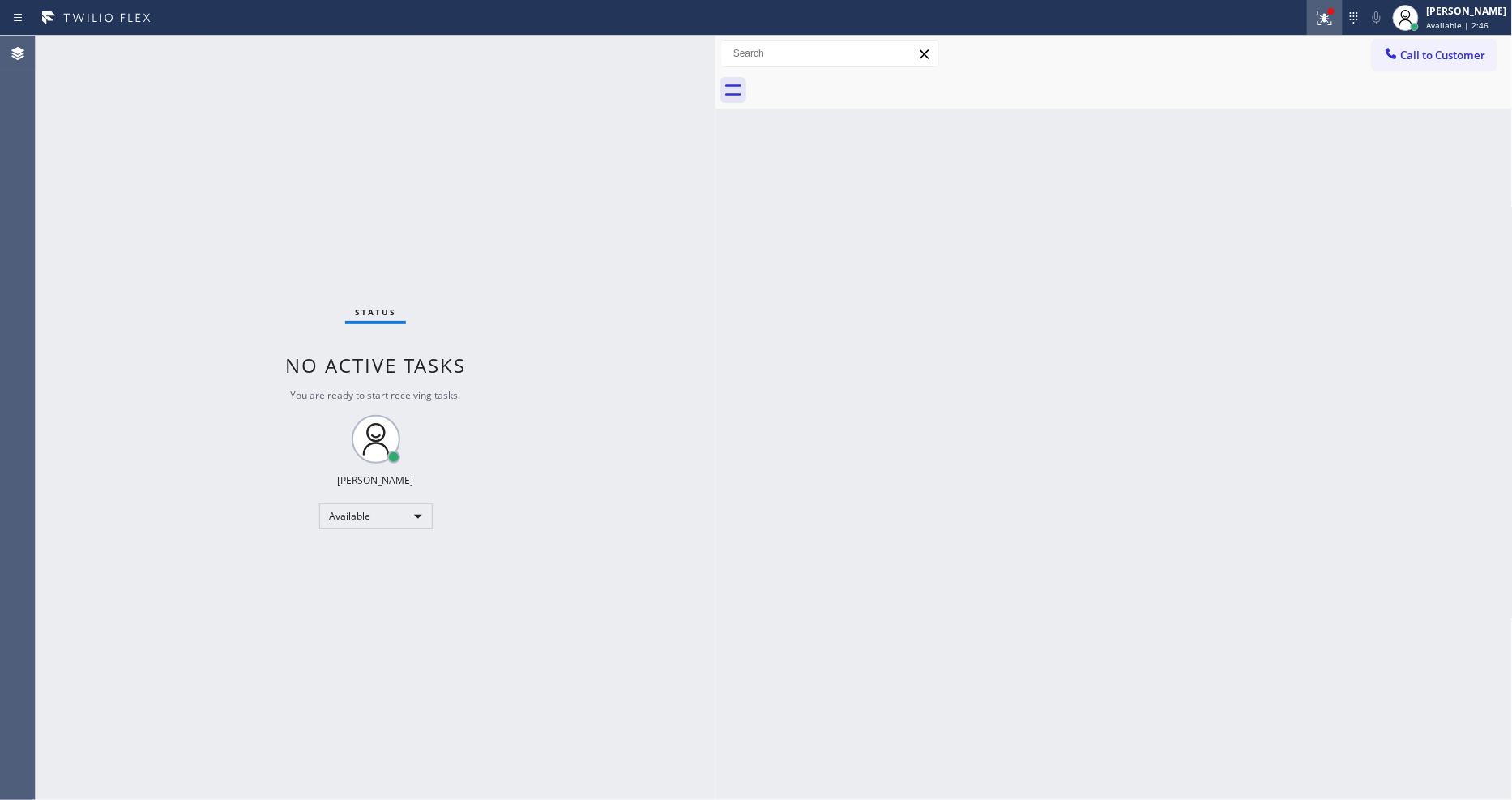
click at [1335, 18] on icon at bounding box center [1325, 17] width 19 height 19
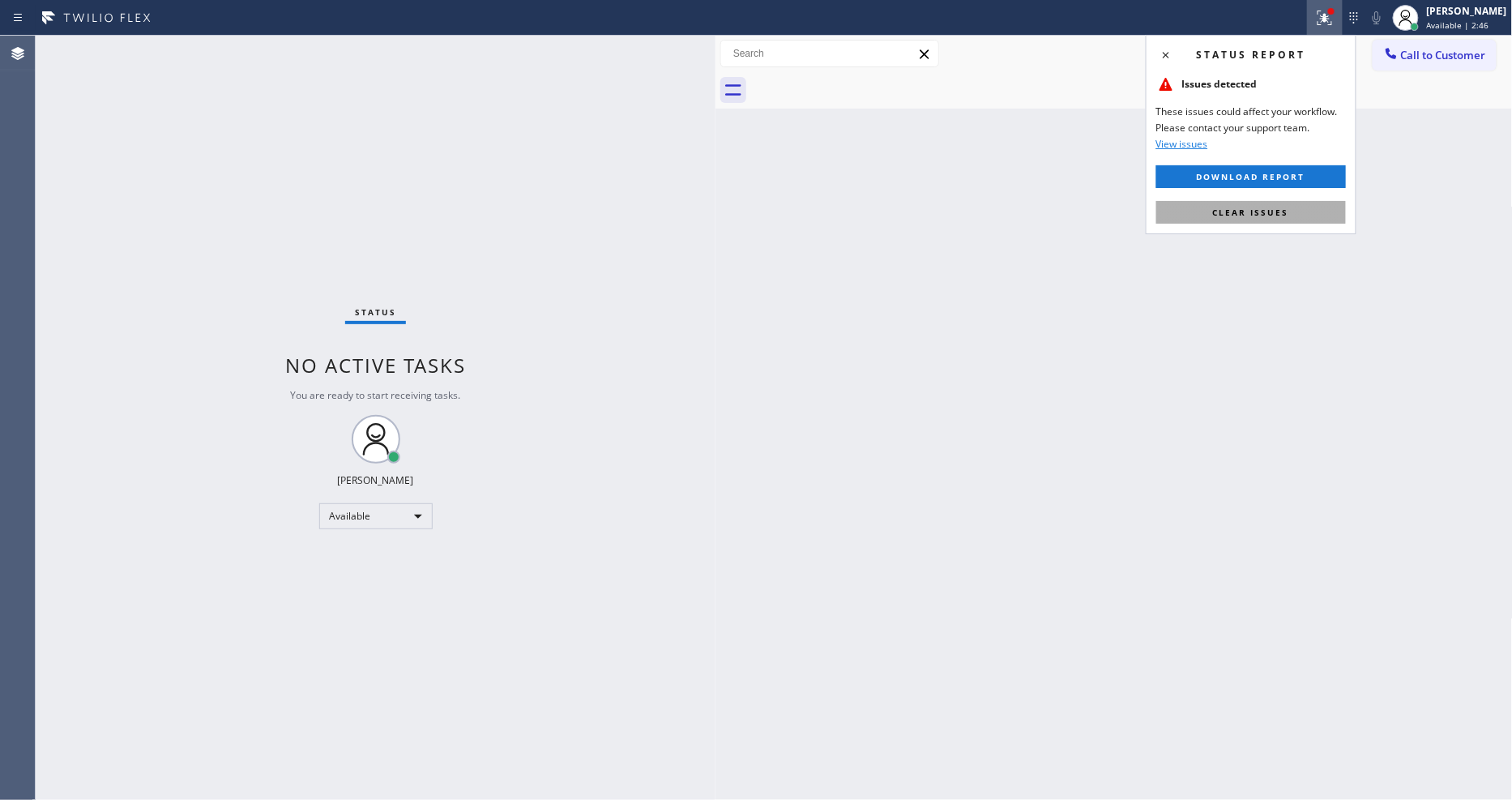
click at [1297, 202] on button "Clear issues" at bounding box center [1251, 212] width 190 height 23
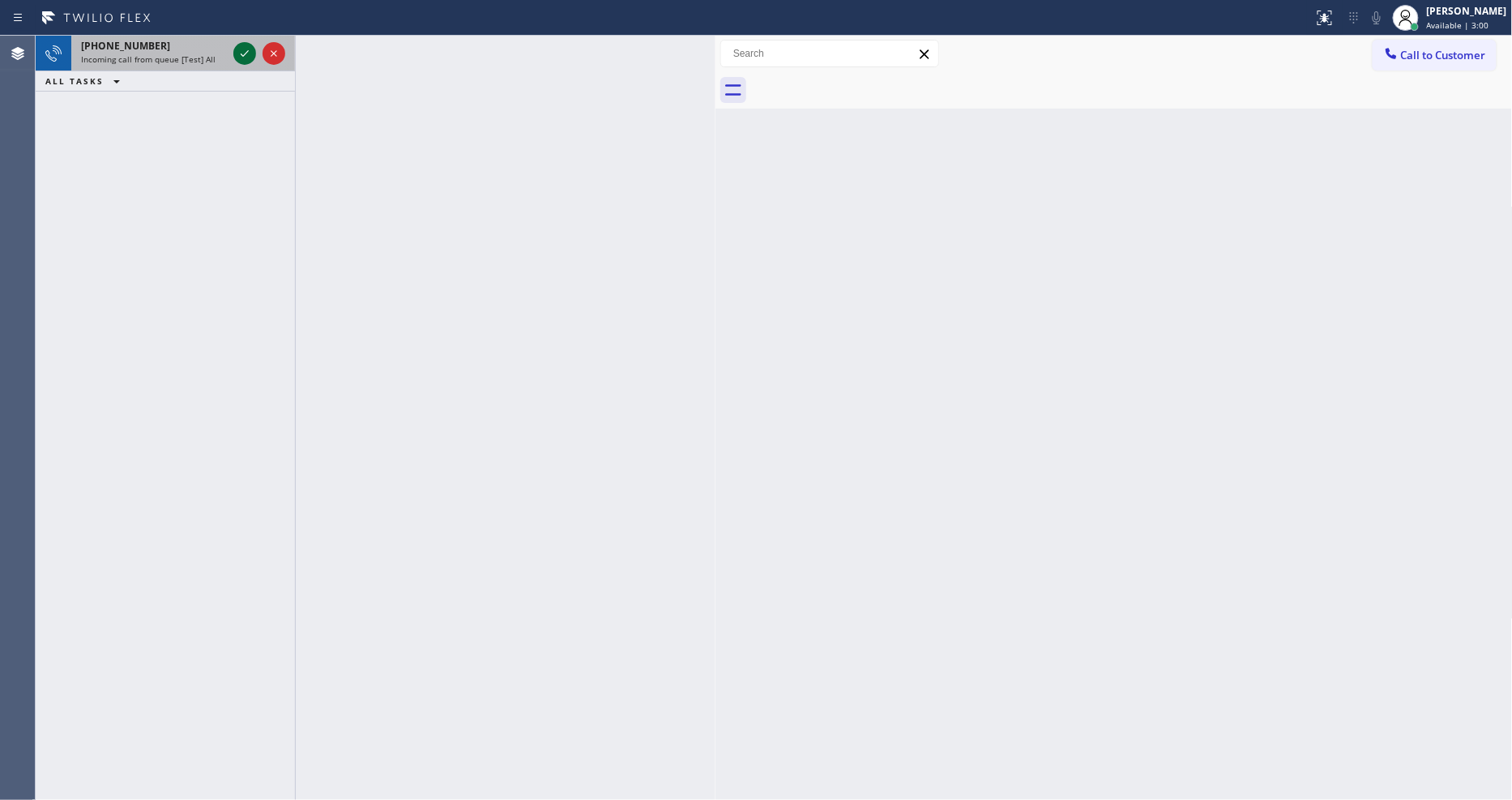
click at [240, 51] on icon at bounding box center [245, 54] width 19 height 19
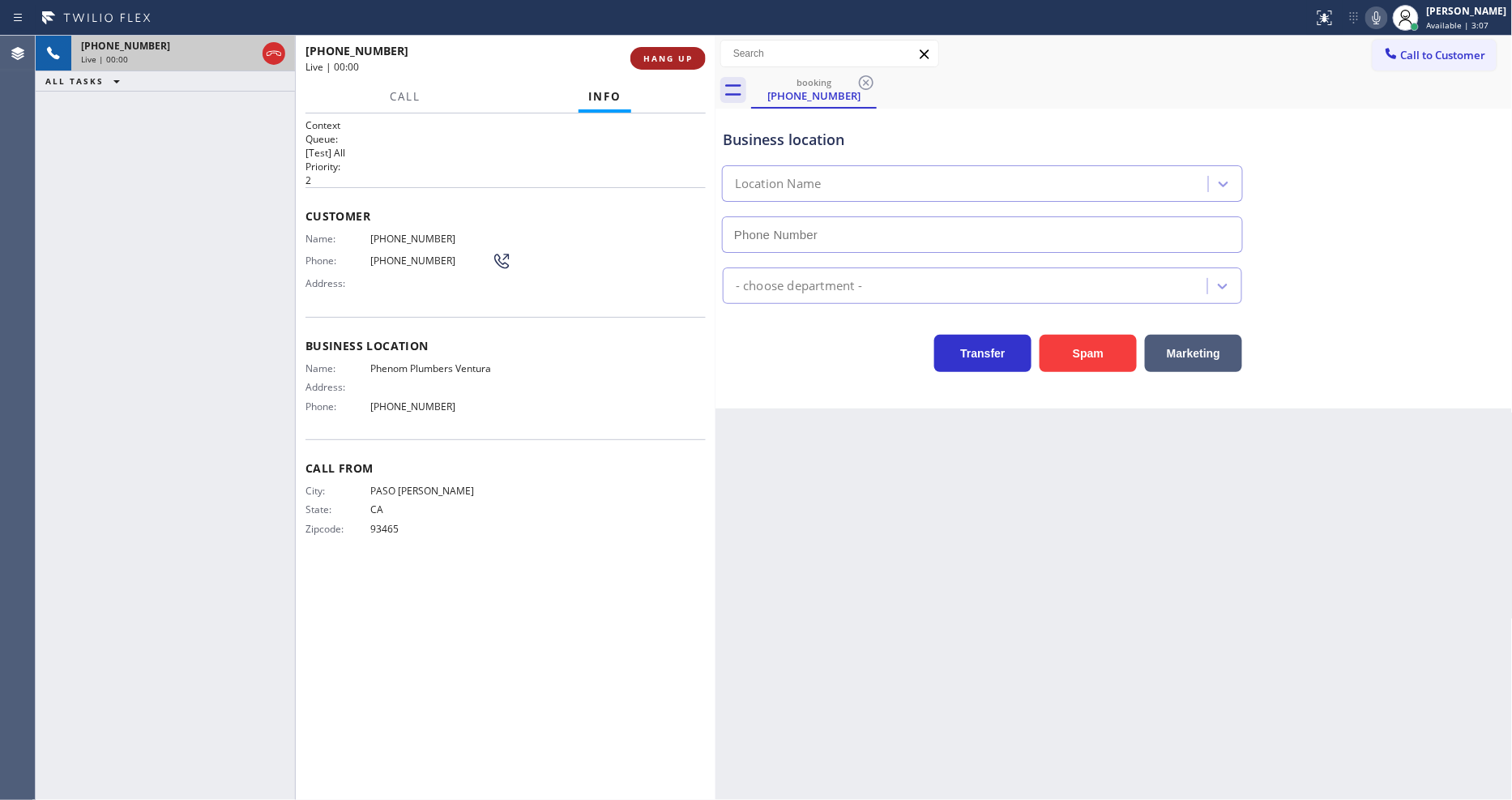
click at [682, 59] on span "HANG UP" at bounding box center [669, 59] width 50 height 12
type input "(805) 608-3353"
click at [682, 59] on span "HANG UP" at bounding box center [669, 59] width 50 height 12
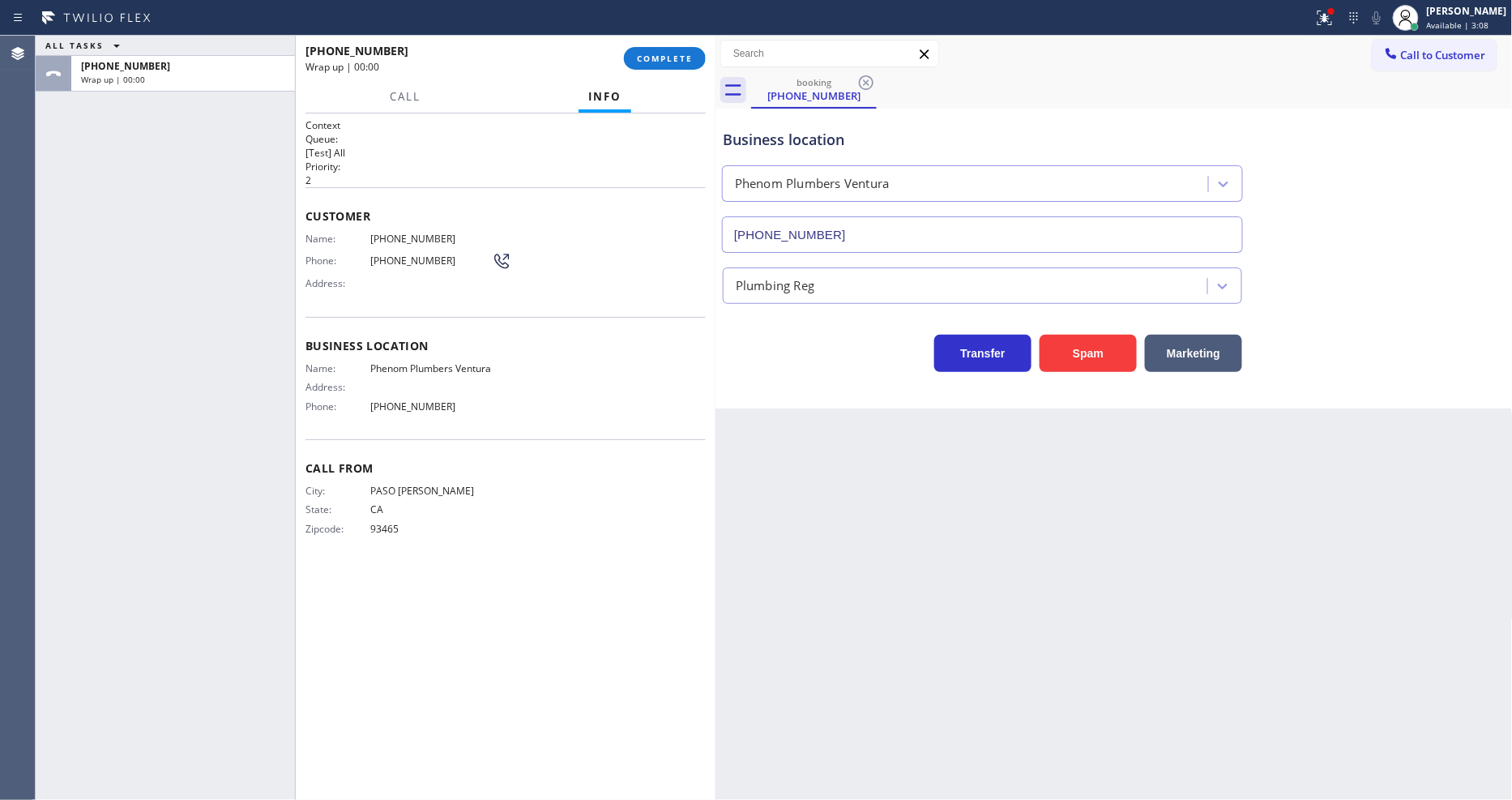
click at [619, 263] on div "Name: (805) 237-2011 Phone: (805) 237-2011 Address:" at bounding box center [505, 264] width 400 height 64
click at [665, 60] on span "COMPLETE" at bounding box center [665, 59] width 56 height 12
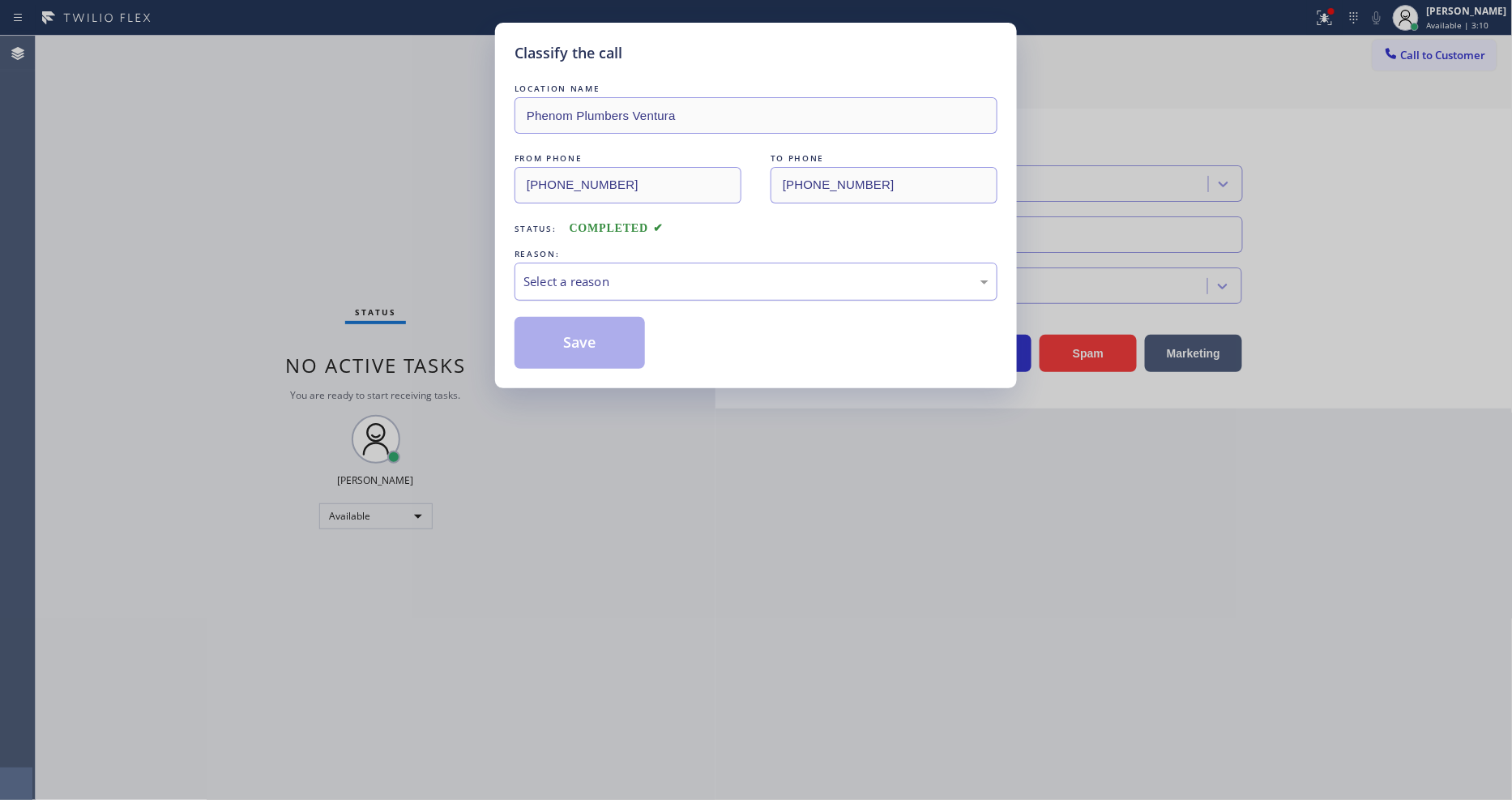
click at [638, 263] on div "Select a reason" at bounding box center [755, 282] width 483 height 38
click at [597, 337] on button "Save" at bounding box center [579, 342] width 130 height 52
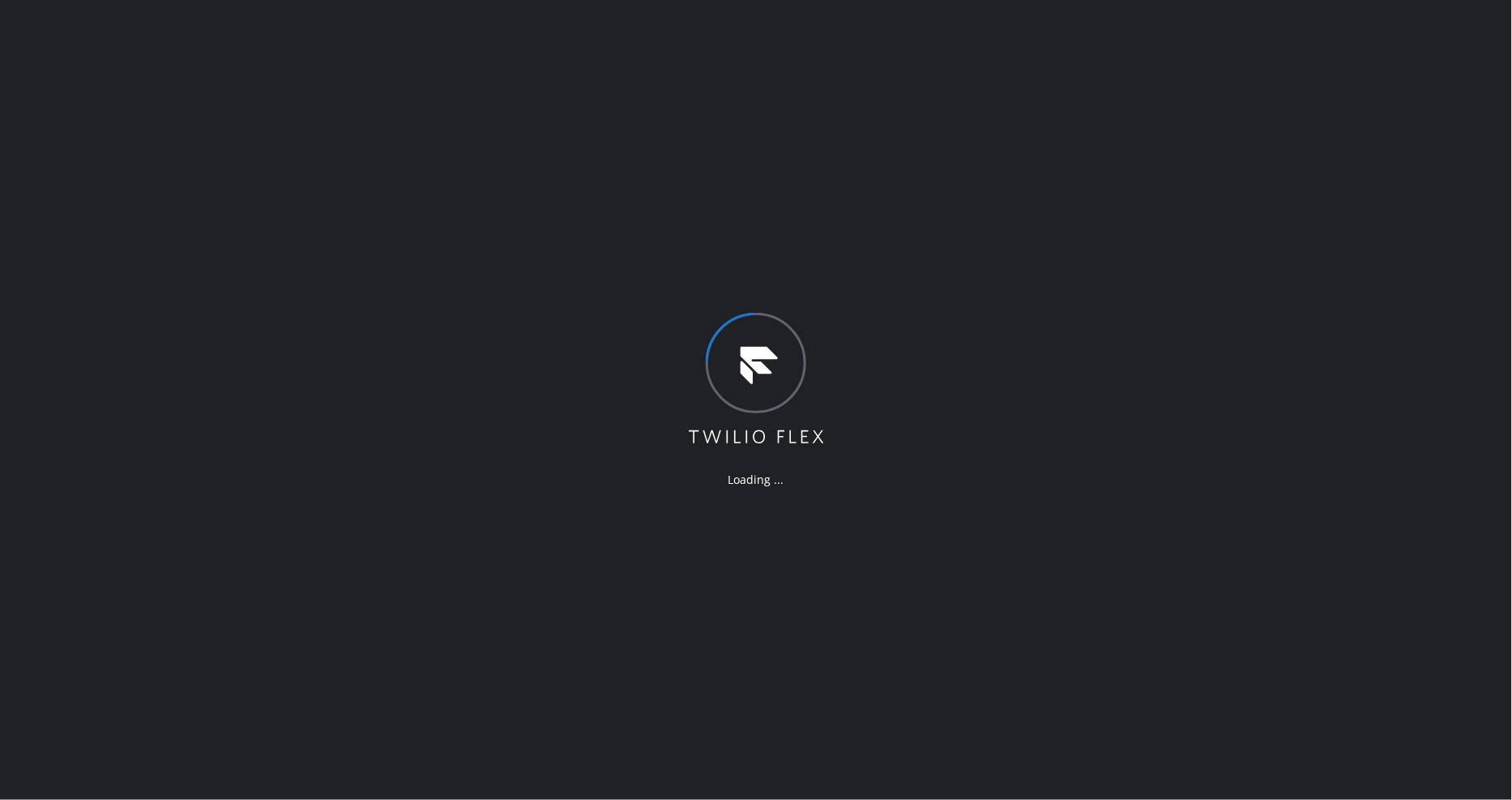
click at [576, 236] on div "Loading ..." at bounding box center [756, 400] width 1512 height 800
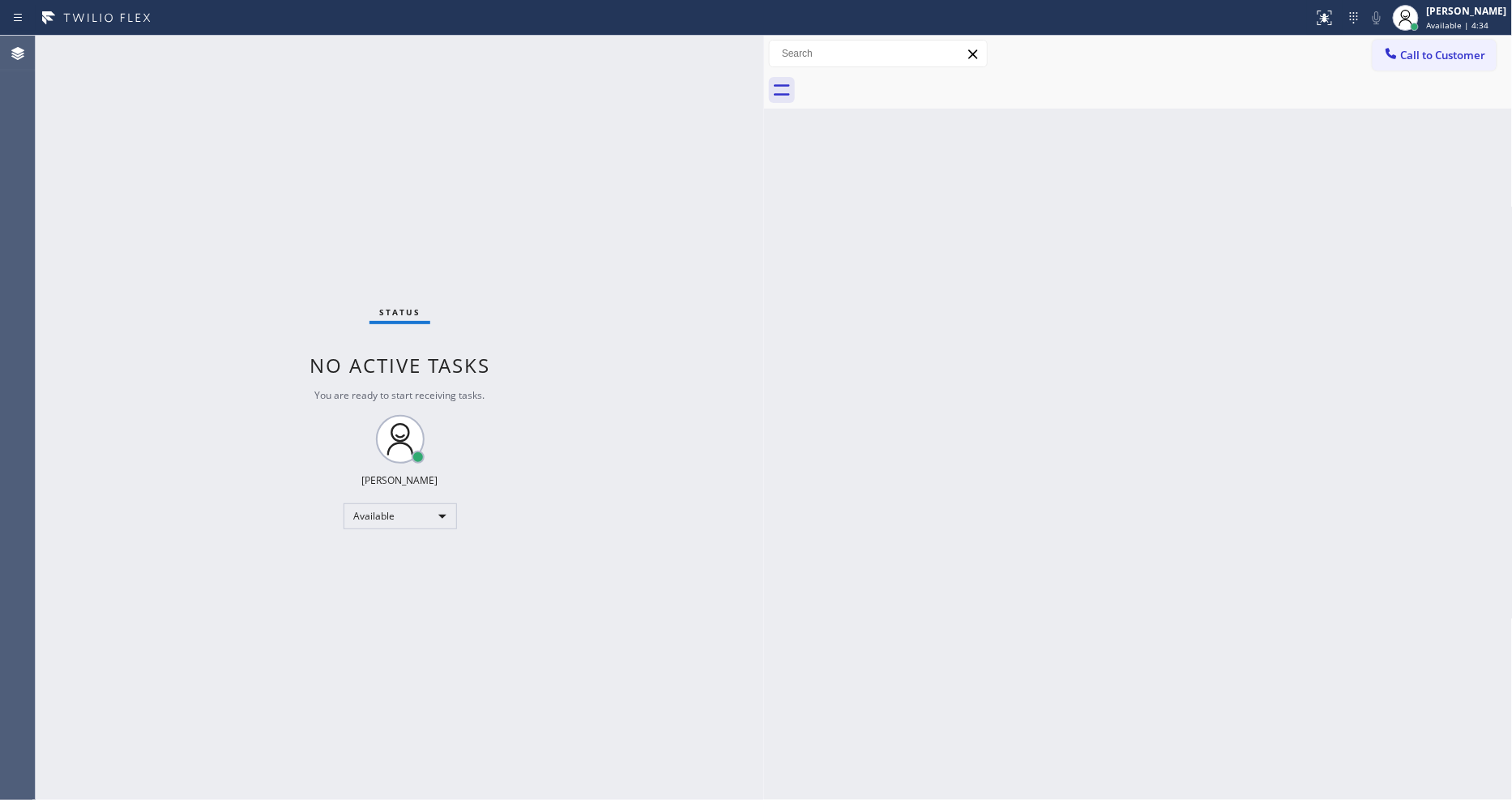
drag, startPoint x: 262, startPoint y: 115, endPoint x: 764, endPoint y: 153, distance: 503.4
click at [764, 153] on div at bounding box center [764, 417] width 0 height 764
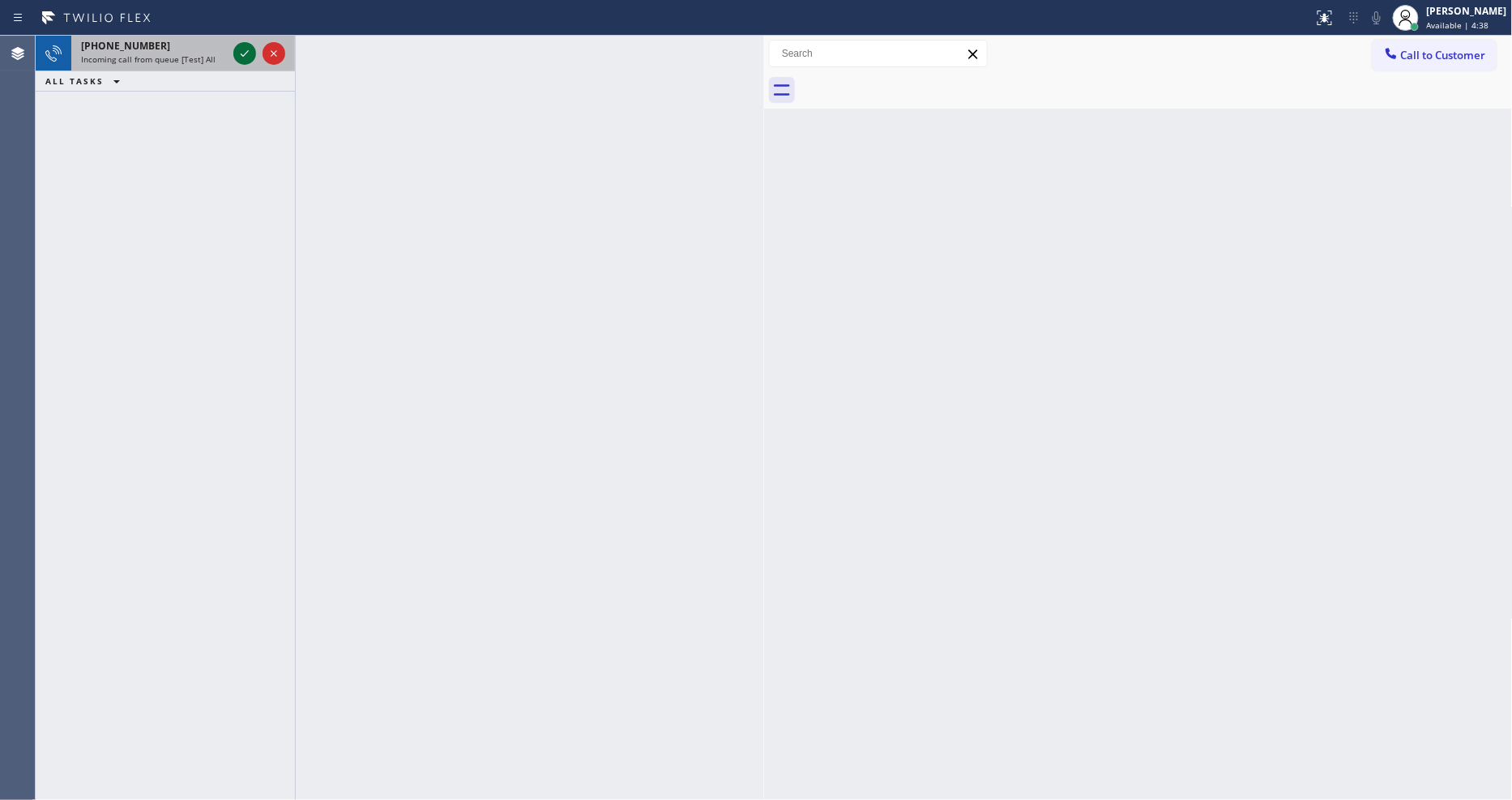
drag, startPoint x: 248, startPoint y: 39, endPoint x: 248, endPoint y: 58, distance: 19.0
click at [248, 41] on div at bounding box center [259, 53] width 59 height 35
click at [248, 58] on icon at bounding box center [245, 54] width 19 height 19
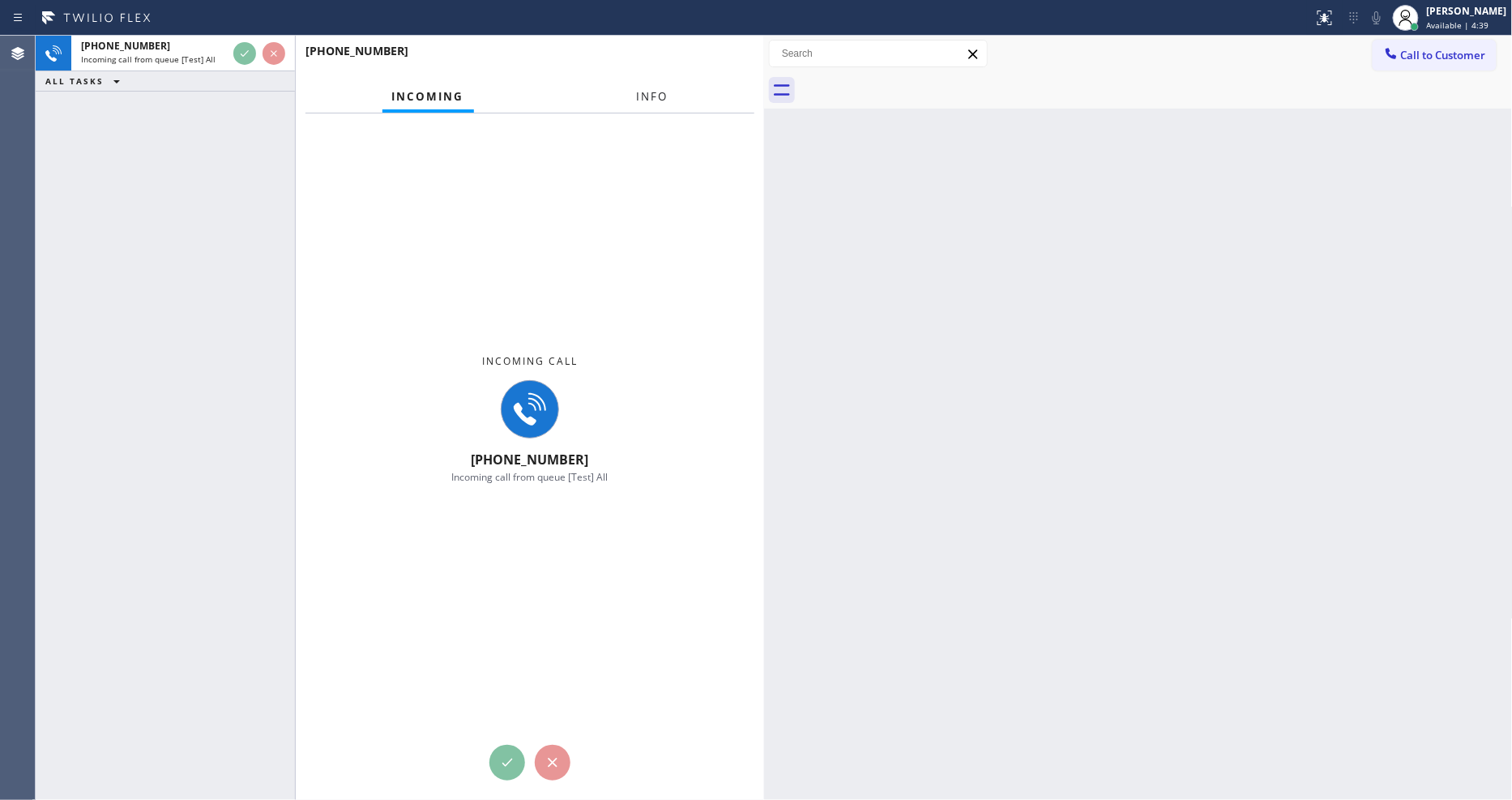
click at [635, 90] on button "Info" at bounding box center [652, 96] width 51 height 32
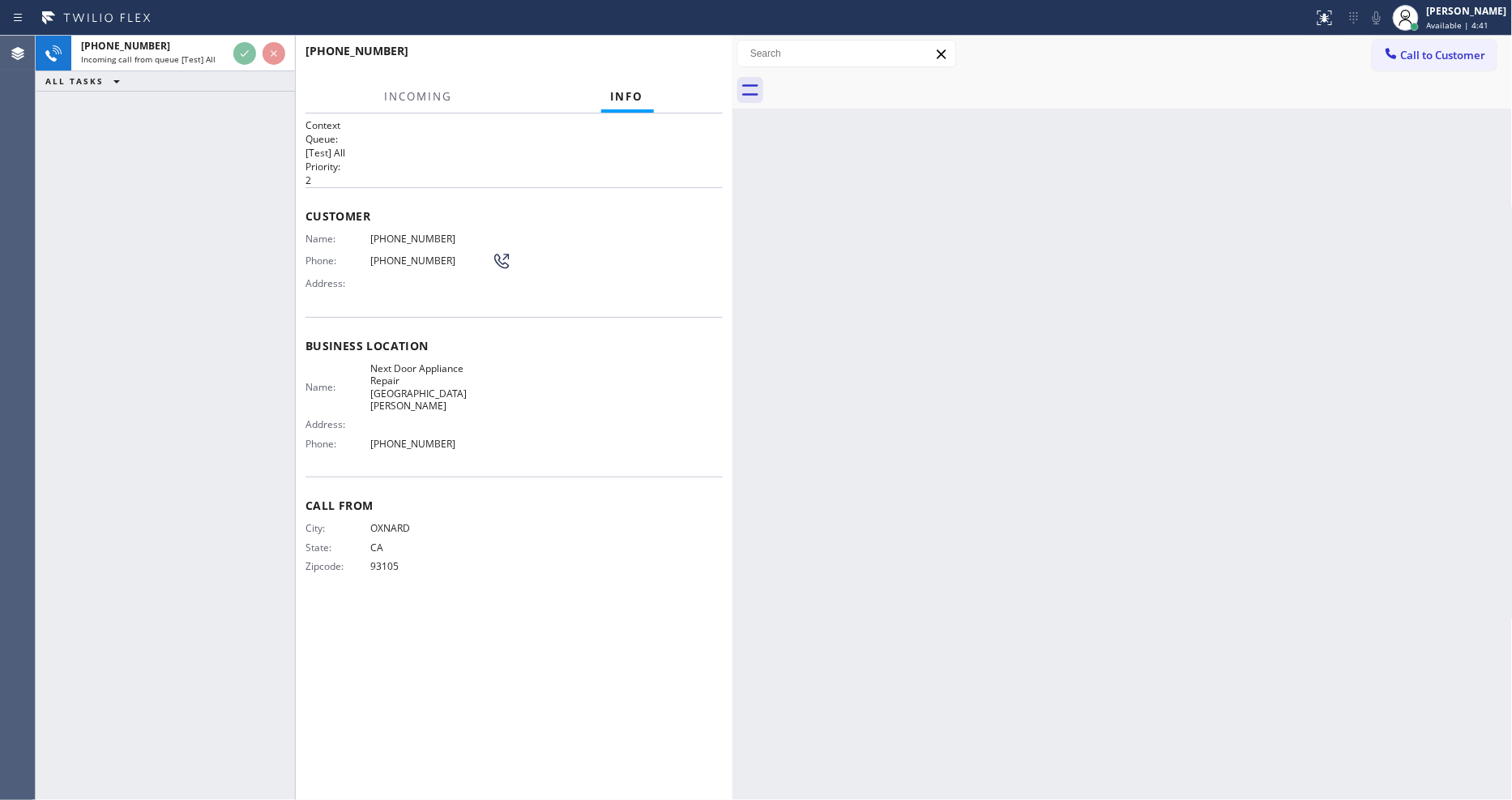
drag, startPoint x: 759, startPoint y: 164, endPoint x: 727, endPoint y: 168, distance: 32.2
click at [732, 165] on div at bounding box center [732, 417] width 0 height 764
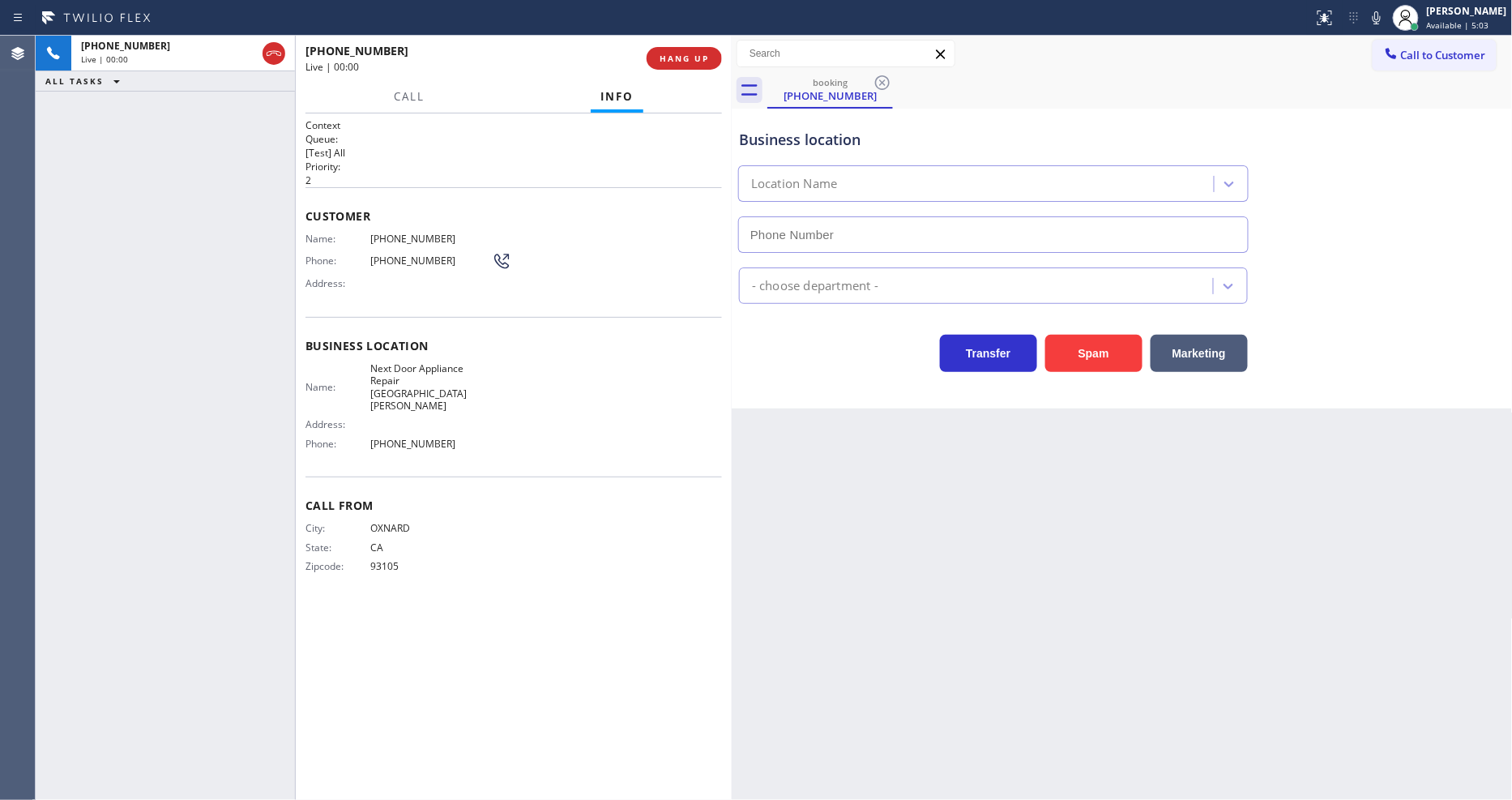
type input "[PHONE_NUMBER]"
click at [711, 53] on button "HANG UP" at bounding box center [684, 59] width 76 height 23
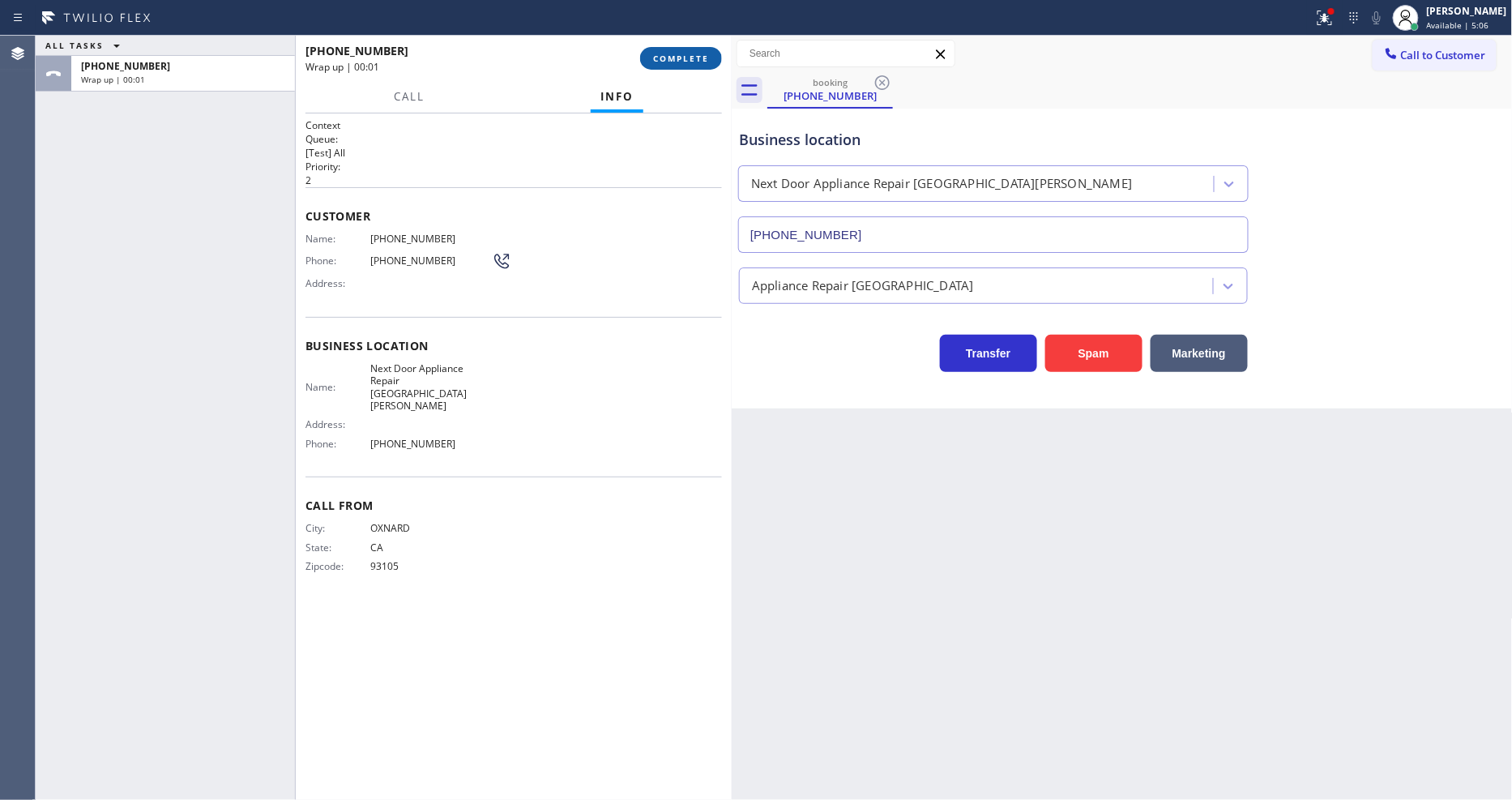
click at [690, 59] on span "COMPLETE" at bounding box center [681, 59] width 56 height 12
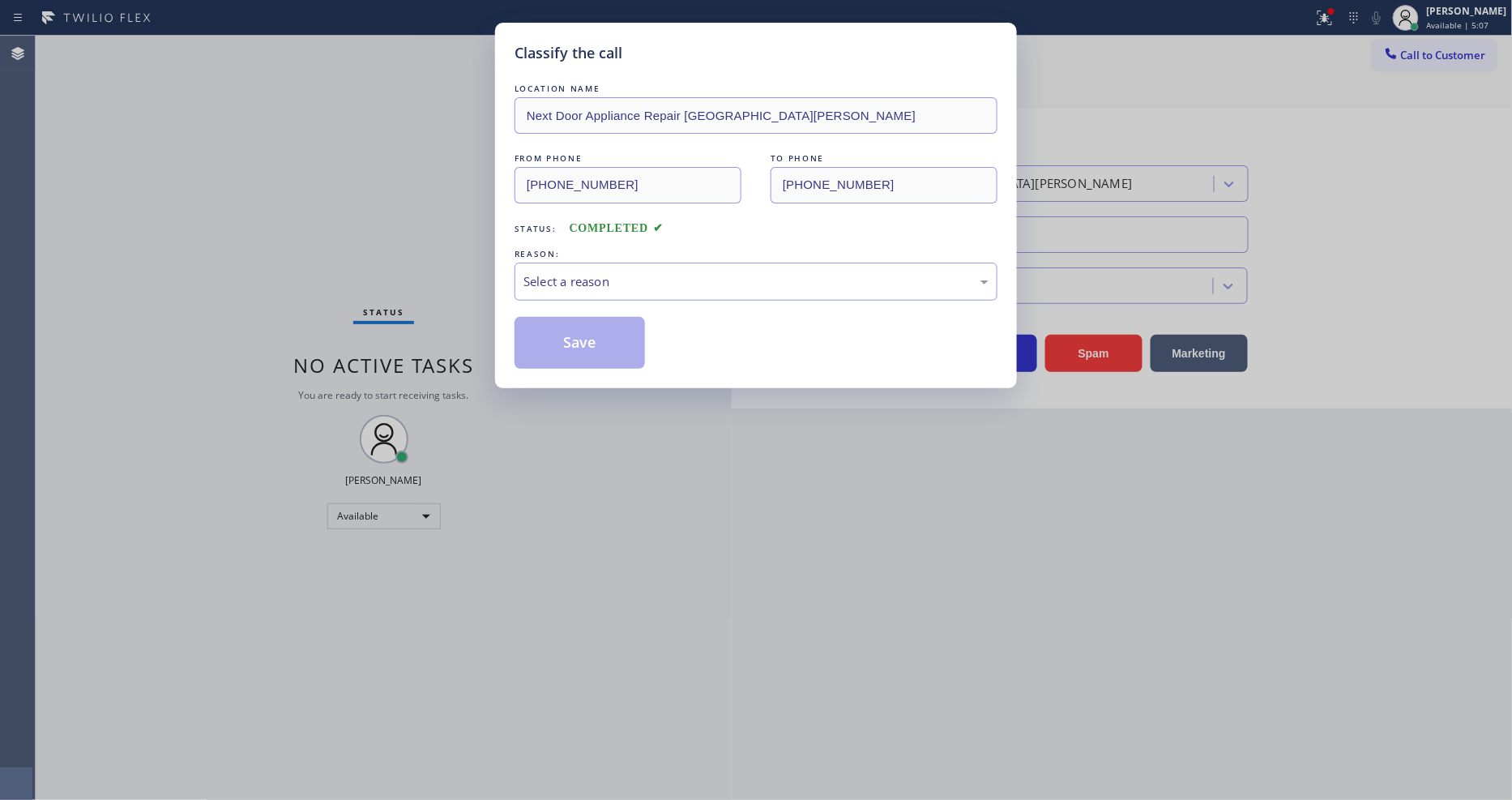
click at [647, 272] on div "Select a reason" at bounding box center [756, 281] width 465 height 18
click at [586, 335] on button "Save" at bounding box center [579, 342] width 130 height 52
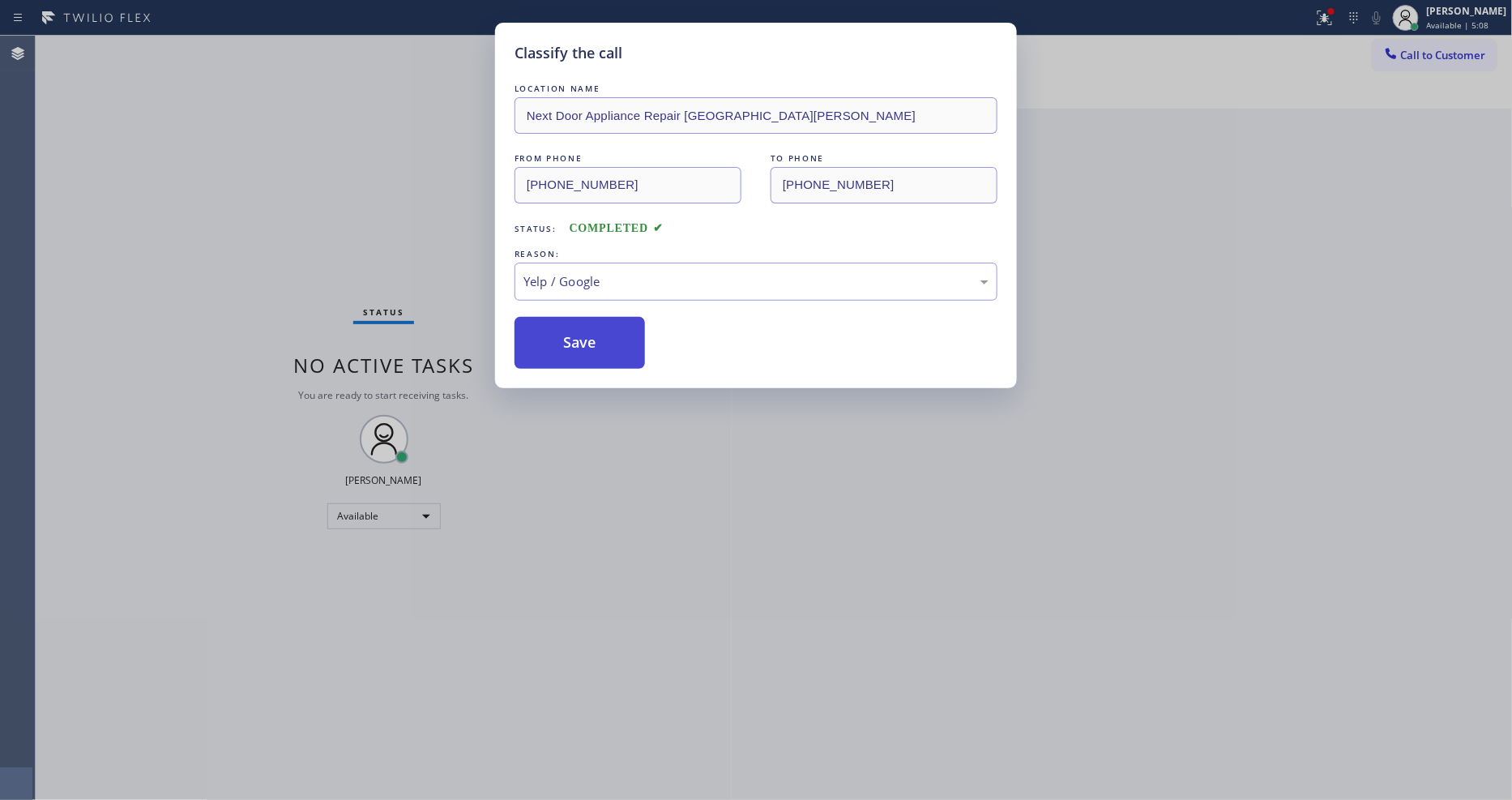
click at [586, 335] on button "Save" at bounding box center [579, 342] width 130 height 52
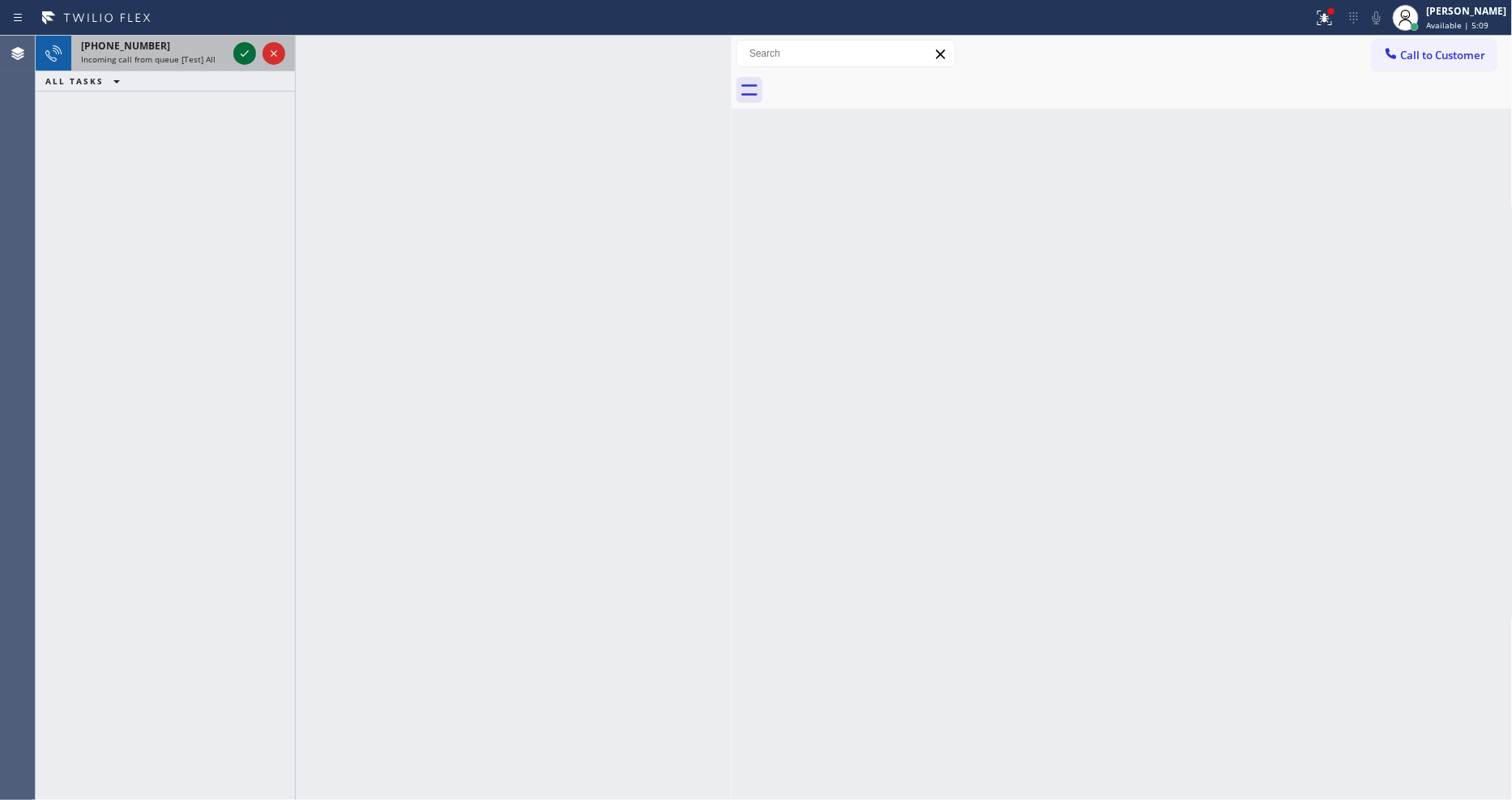
click at [241, 50] on icon at bounding box center [245, 54] width 19 height 19
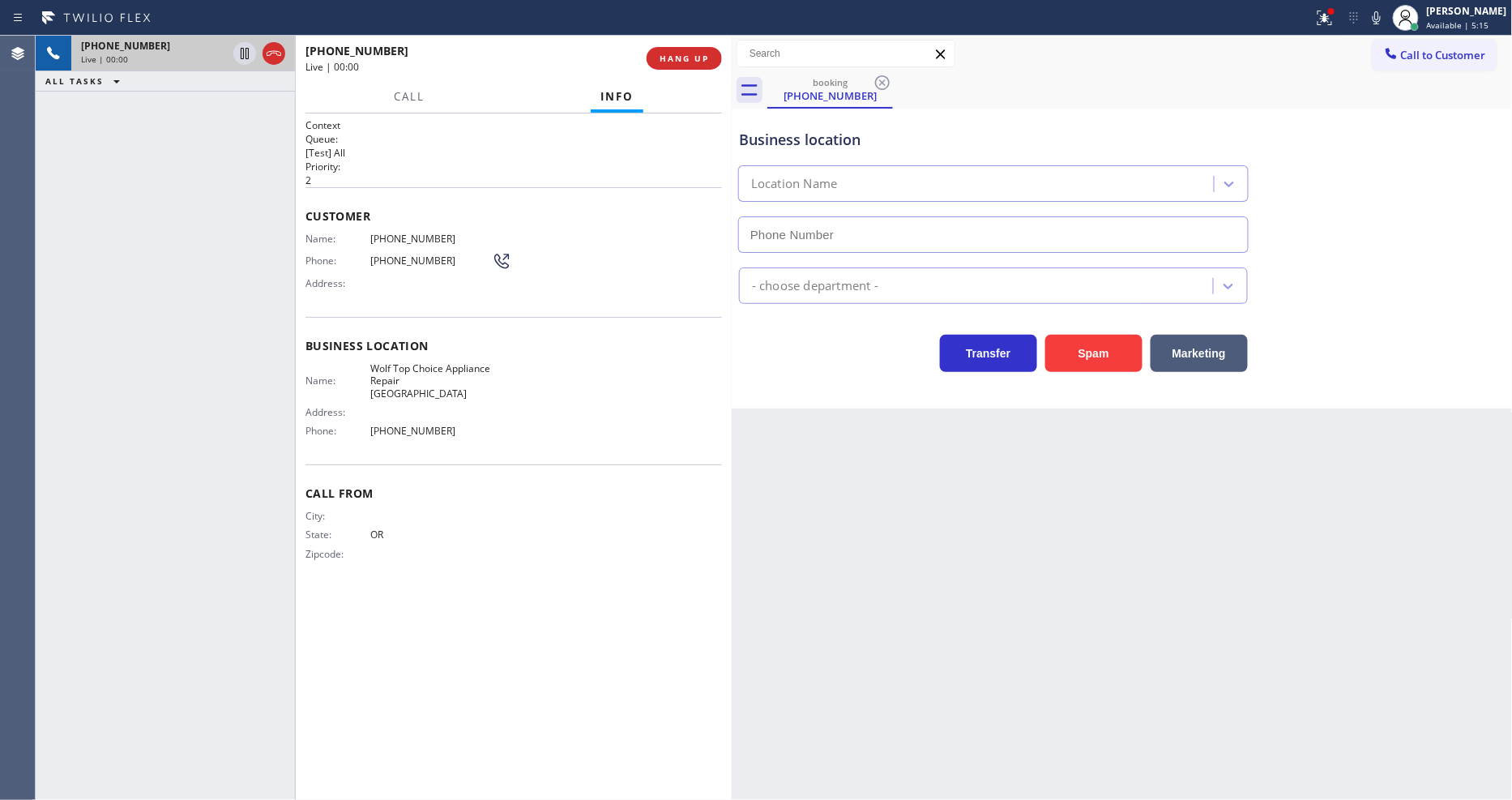
type input "[PHONE_NUMBER]"
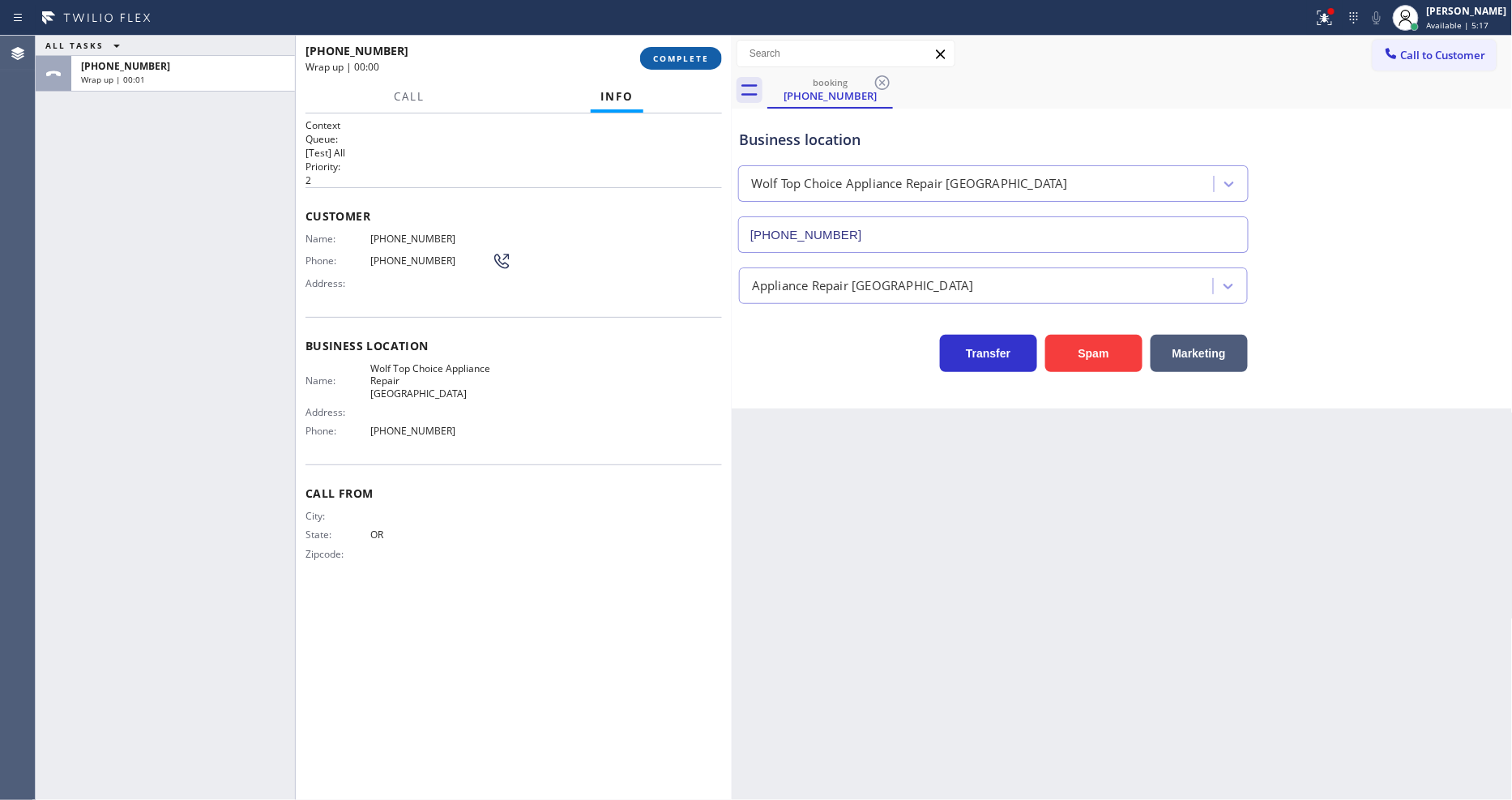
click at [706, 59] on span "COMPLETE" at bounding box center [681, 59] width 56 height 12
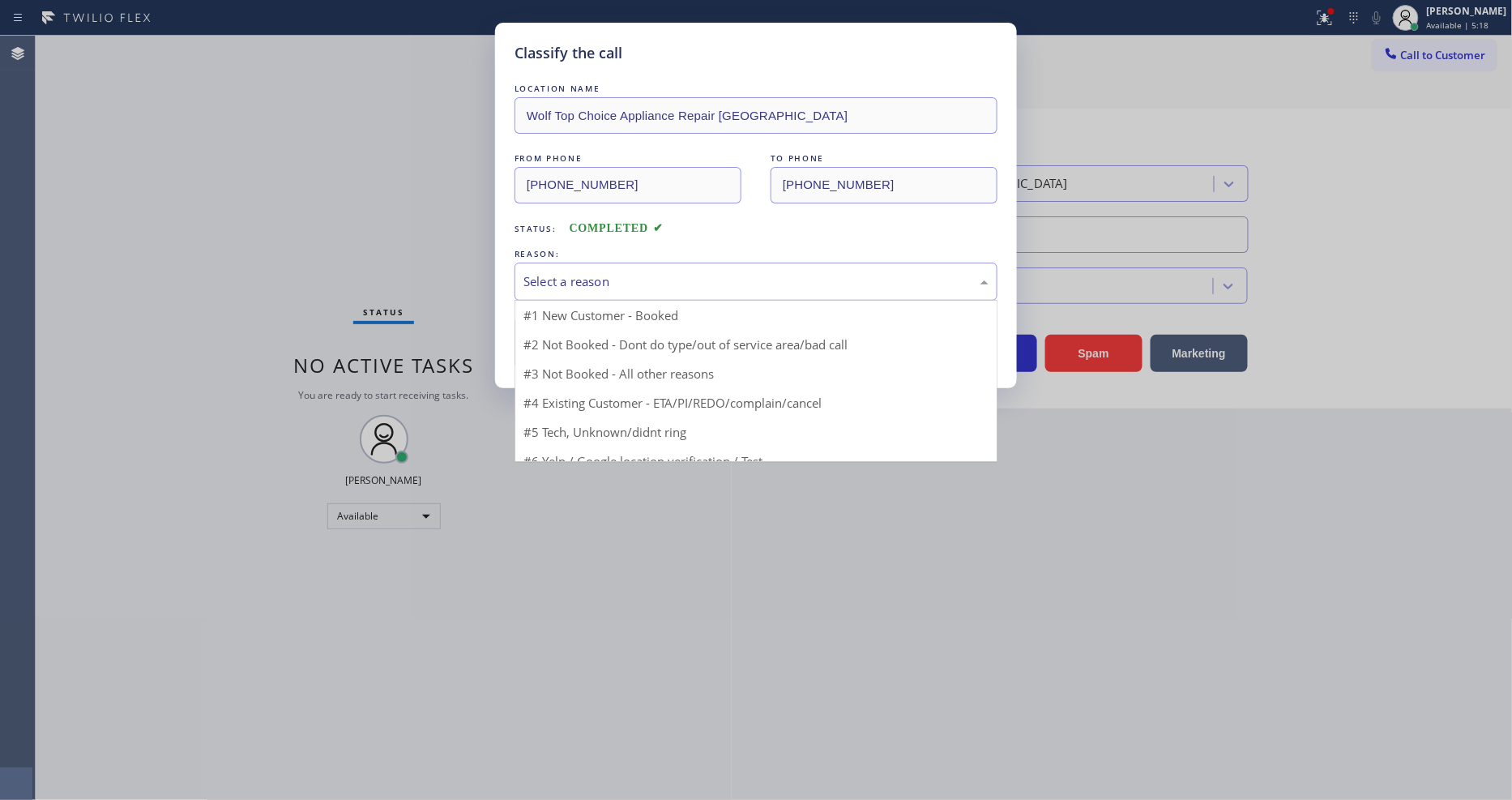
click at [636, 272] on div "Select a reason" at bounding box center [756, 281] width 465 height 18
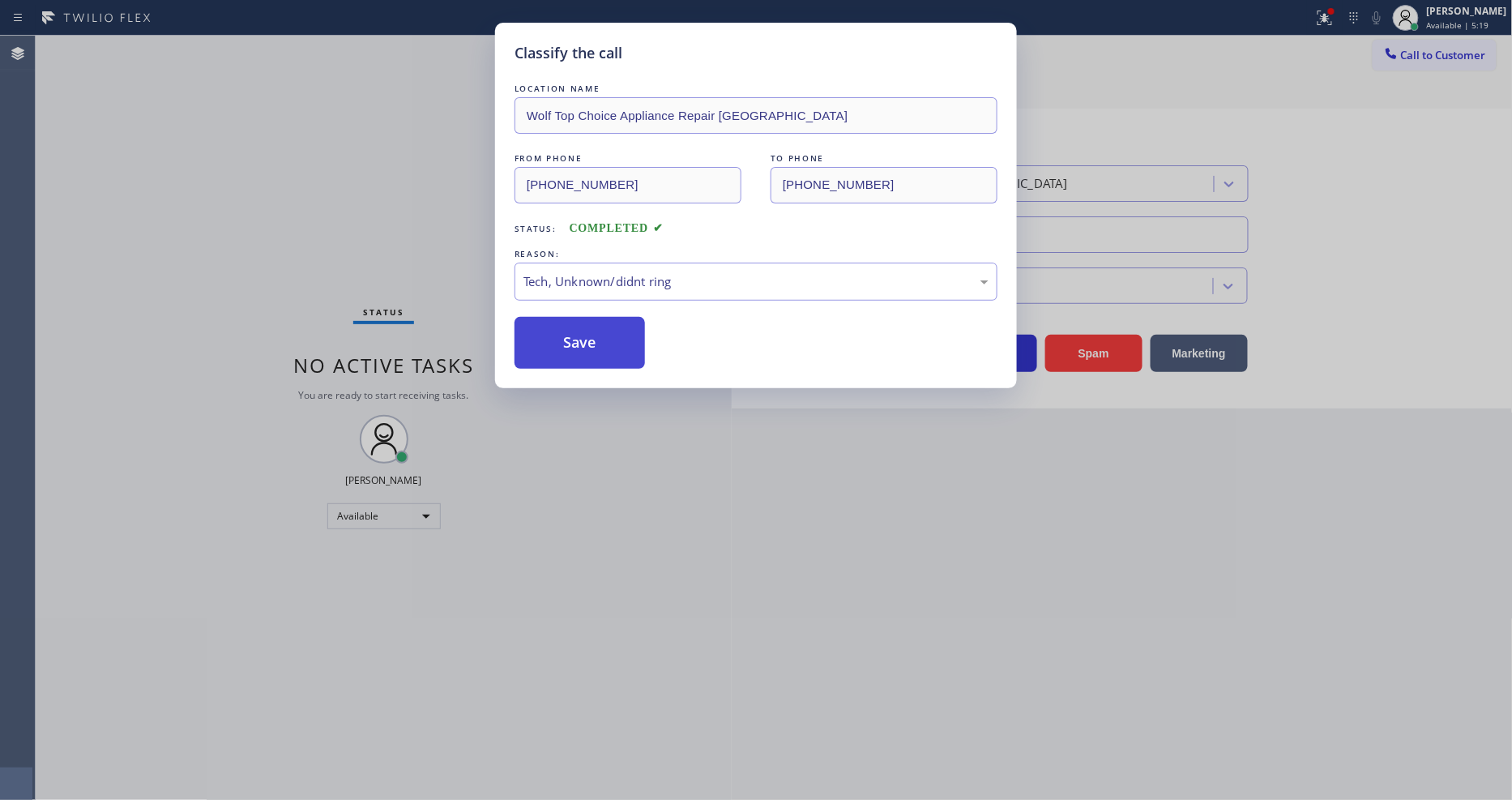
click at [620, 333] on button "Save" at bounding box center [579, 342] width 130 height 52
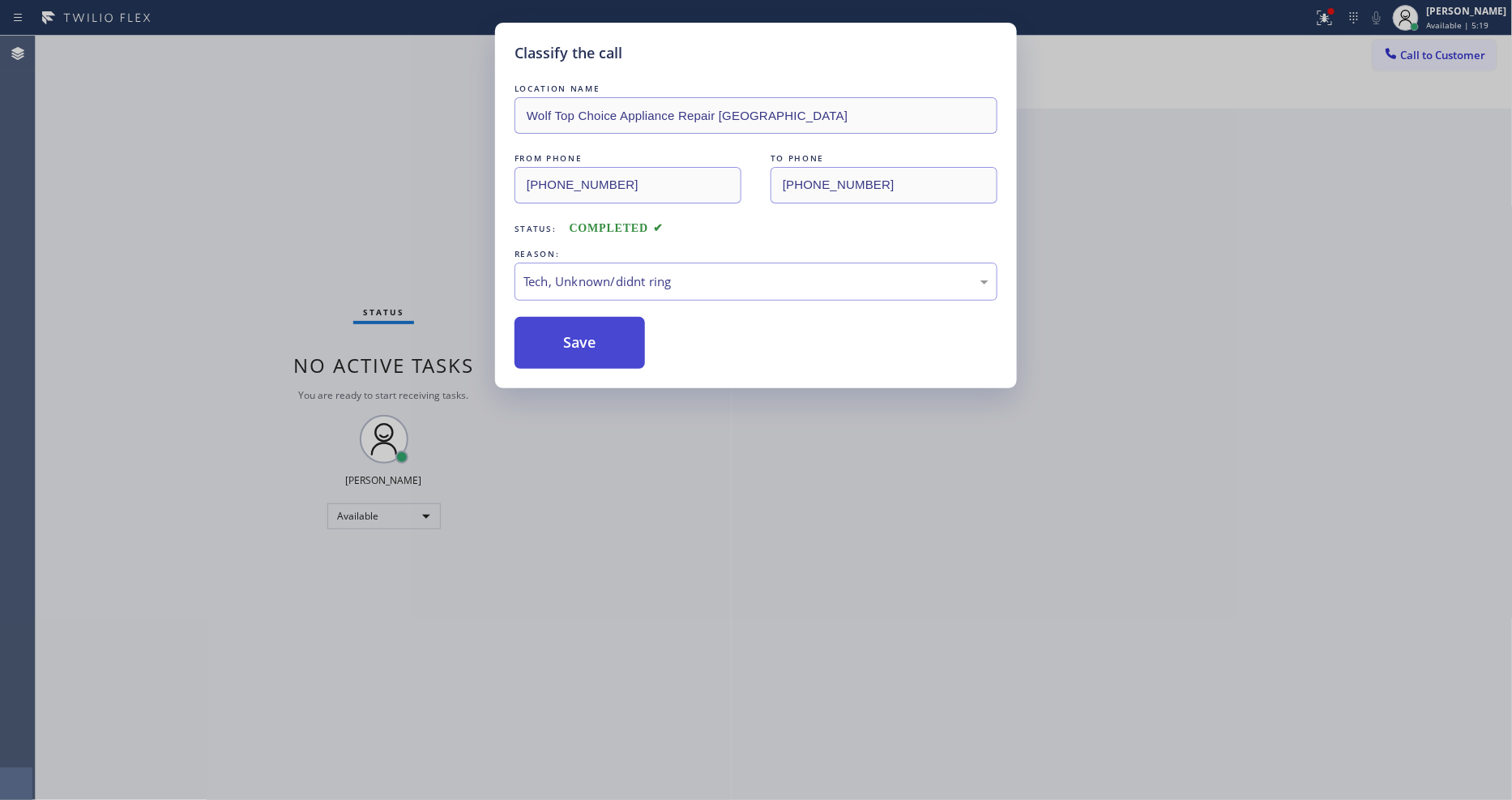
click at [620, 332] on button "Save" at bounding box center [579, 342] width 130 height 52
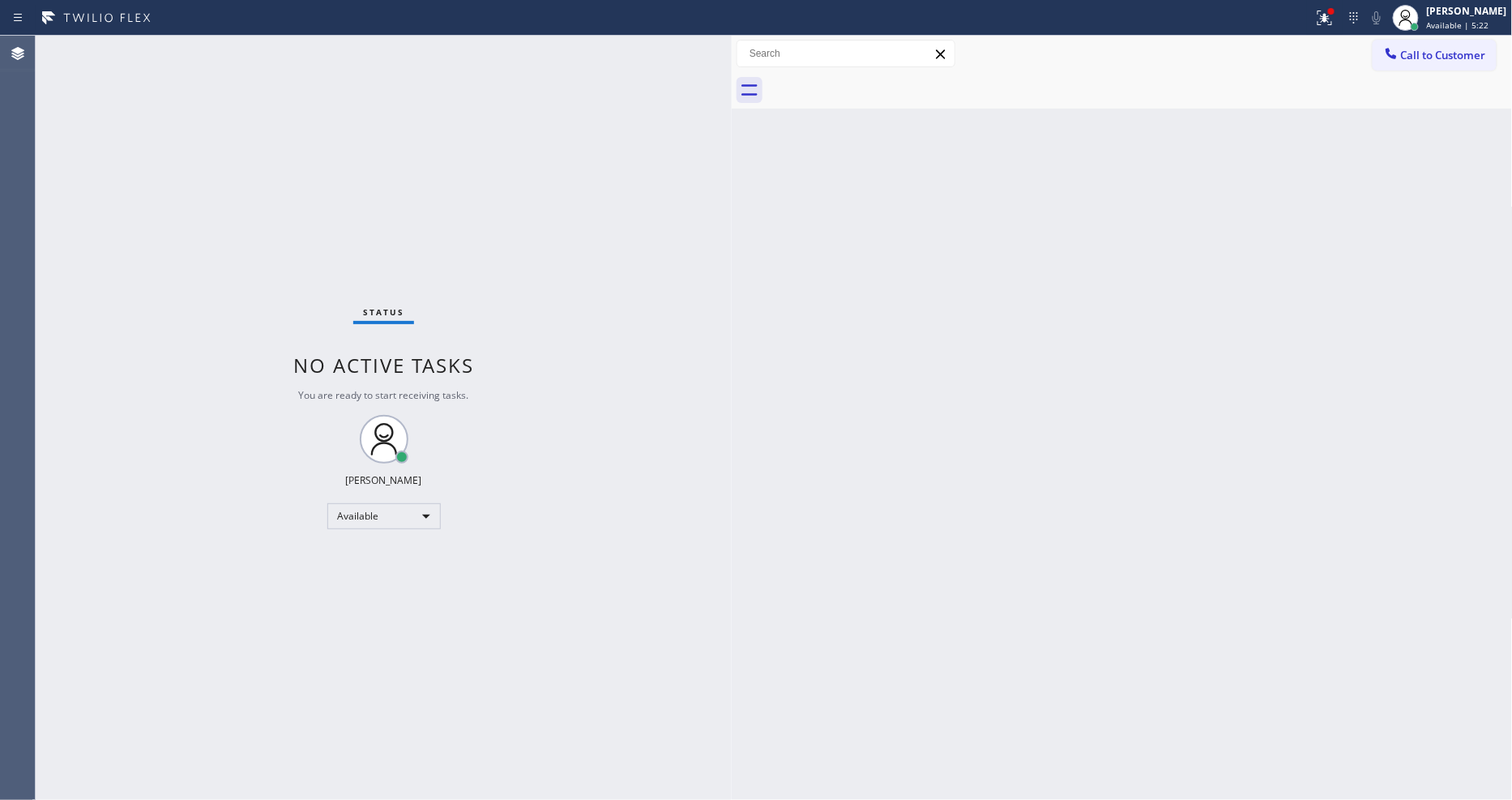
click at [789, 577] on div "Back to Dashboard Change Sender ID Customers Technicians Select a contact Outbo…" at bounding box center [1122, 417] width 781 height 764
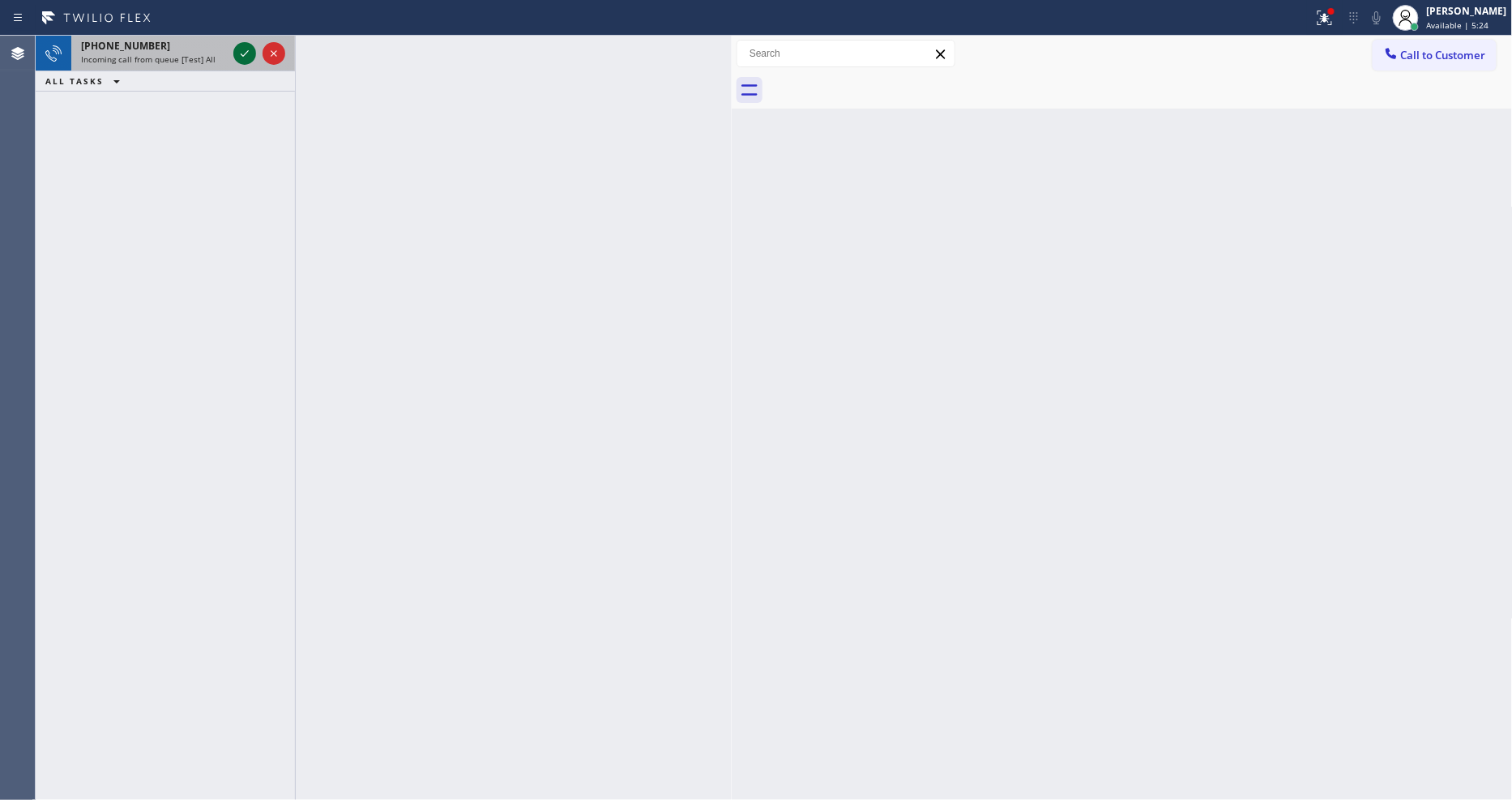
click at [241, 49] on icon at bounding box center [245, 54] width 19 height 19
click at [249, 58] on icon at bounding box center [245, 54] width 19 height 19
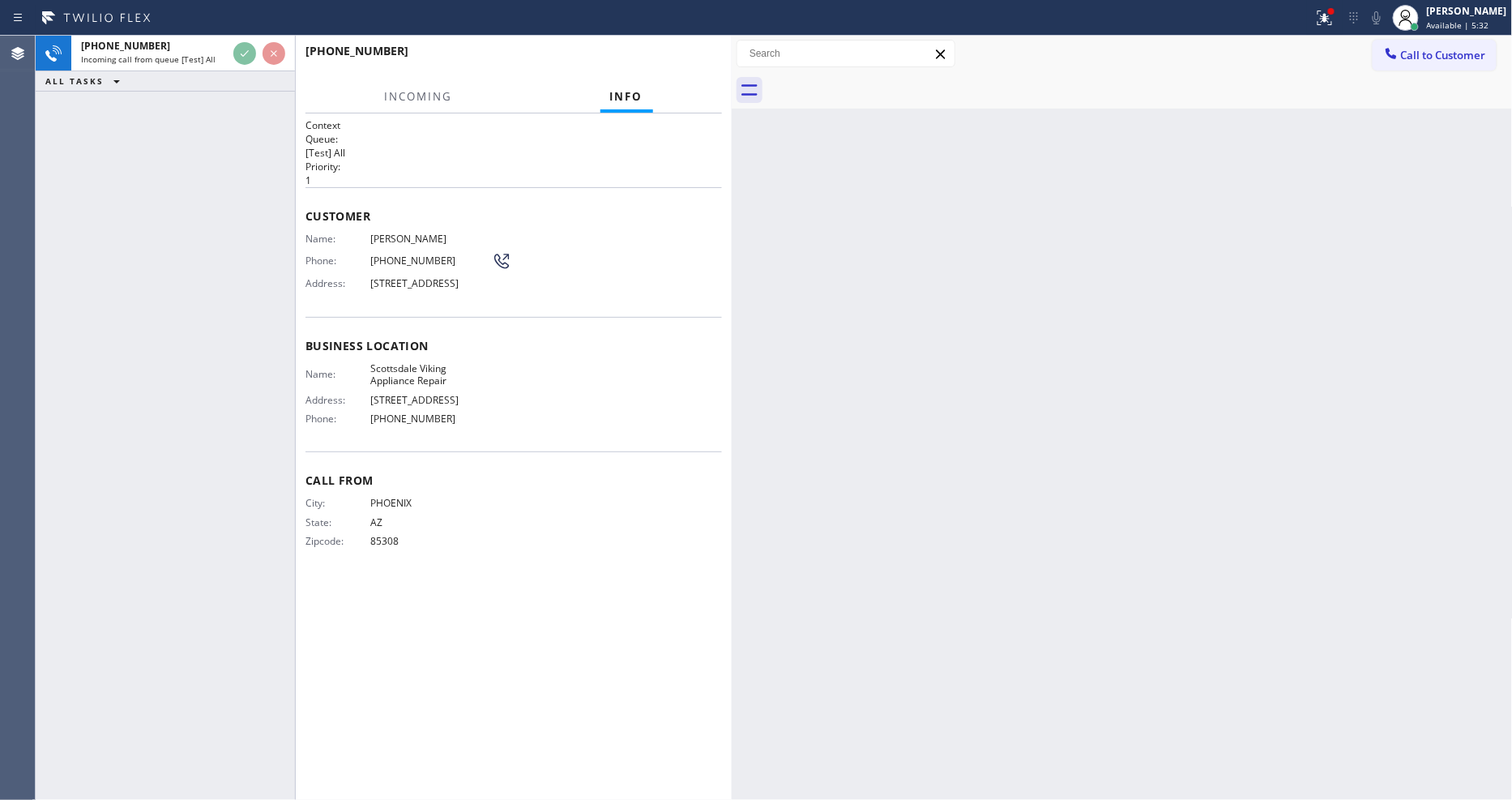
click at [236, 132] on div "[PHONE_NUMBER] Incoming call from queue [Test] All ALL TASKS ALL TASKS ACTIVE T…" at bounding box center [165, 417] width 259 height 764
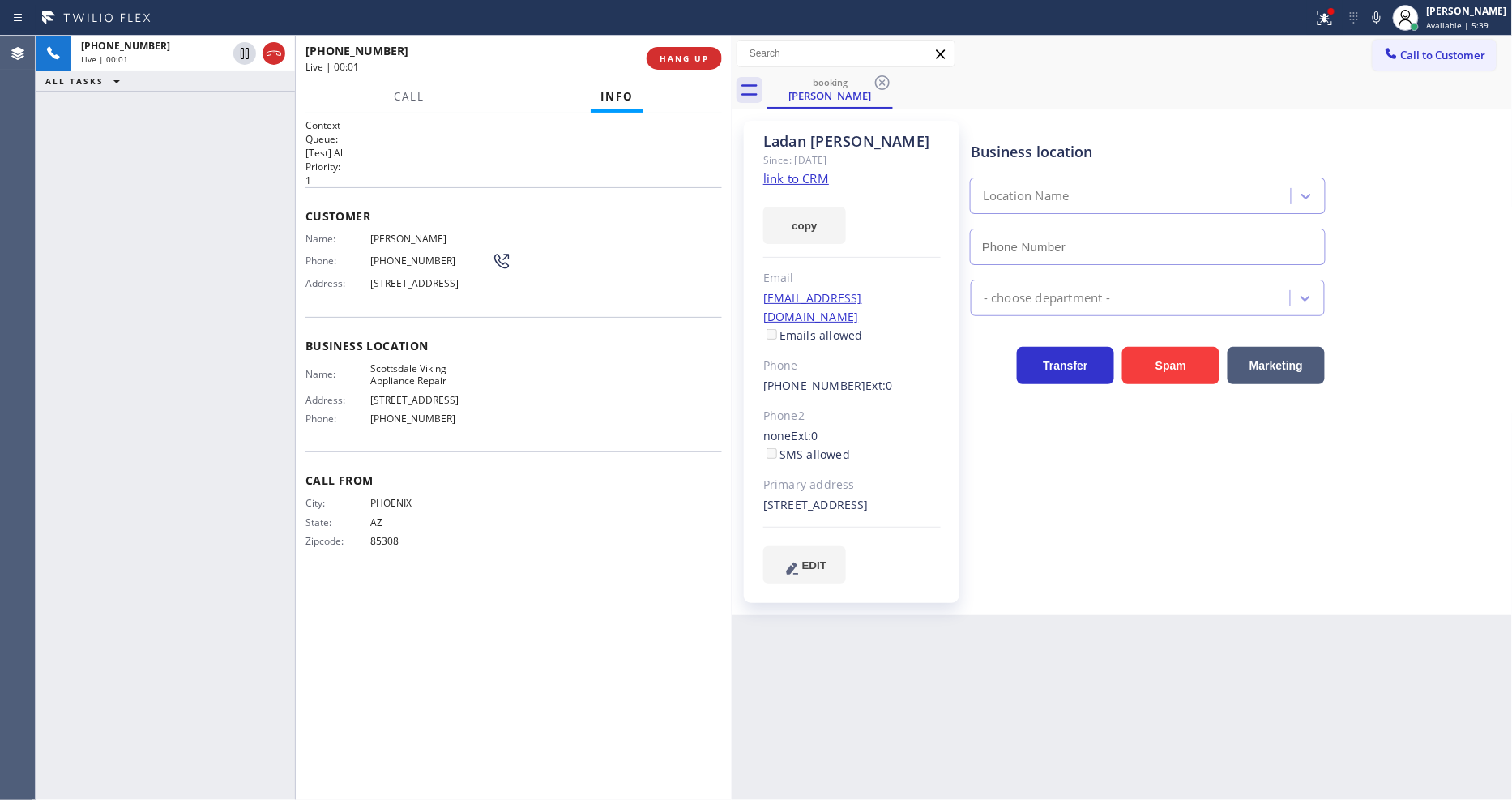
type input "[PHONE_NUMBER]"
click at [789, 176] on link "link to CRM" at bounding box center [796, 177] width 65 height 16
click at [170, 147] on div "[PHONE_NUMBER] Live | 00:29 ALL TASKS ALL TASKS ACTIVE TASKS TASKS IN WRAP UP" at bounding box center [165, 417] width 259 height 764
drag, startPoint x: 245, startPoint y: 52, endPoint x: 942, endPoint y: 52, distance: 697.0
click at [245, 52] on icon at bounding box center [245, 54] width 19 height 19
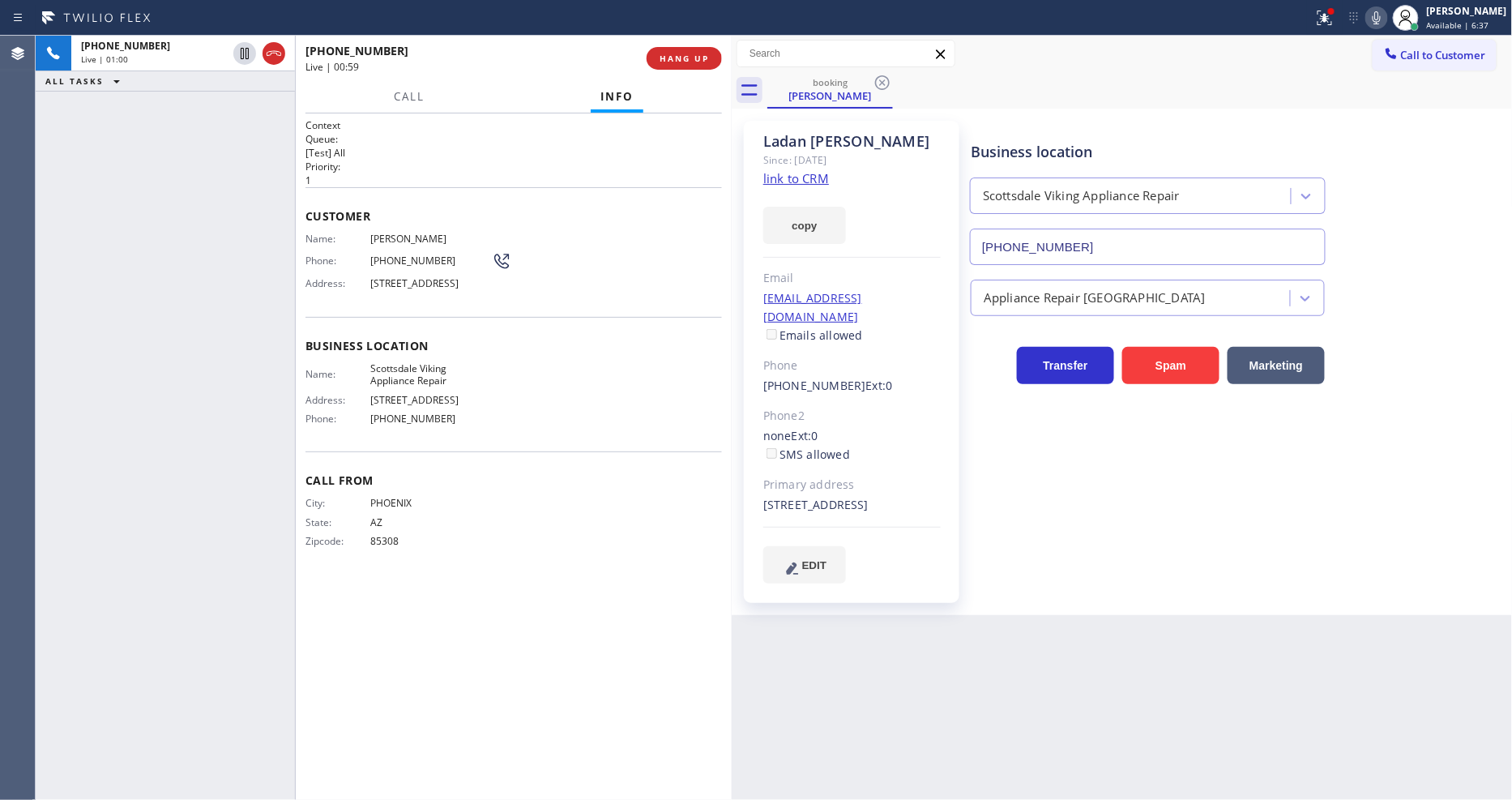
click at [1383, 16] on icon at bounding box center [1377, 17] width 19 height 19
click at [1339, 28] on button at bounding box center [1324, 17] width 35 height 35
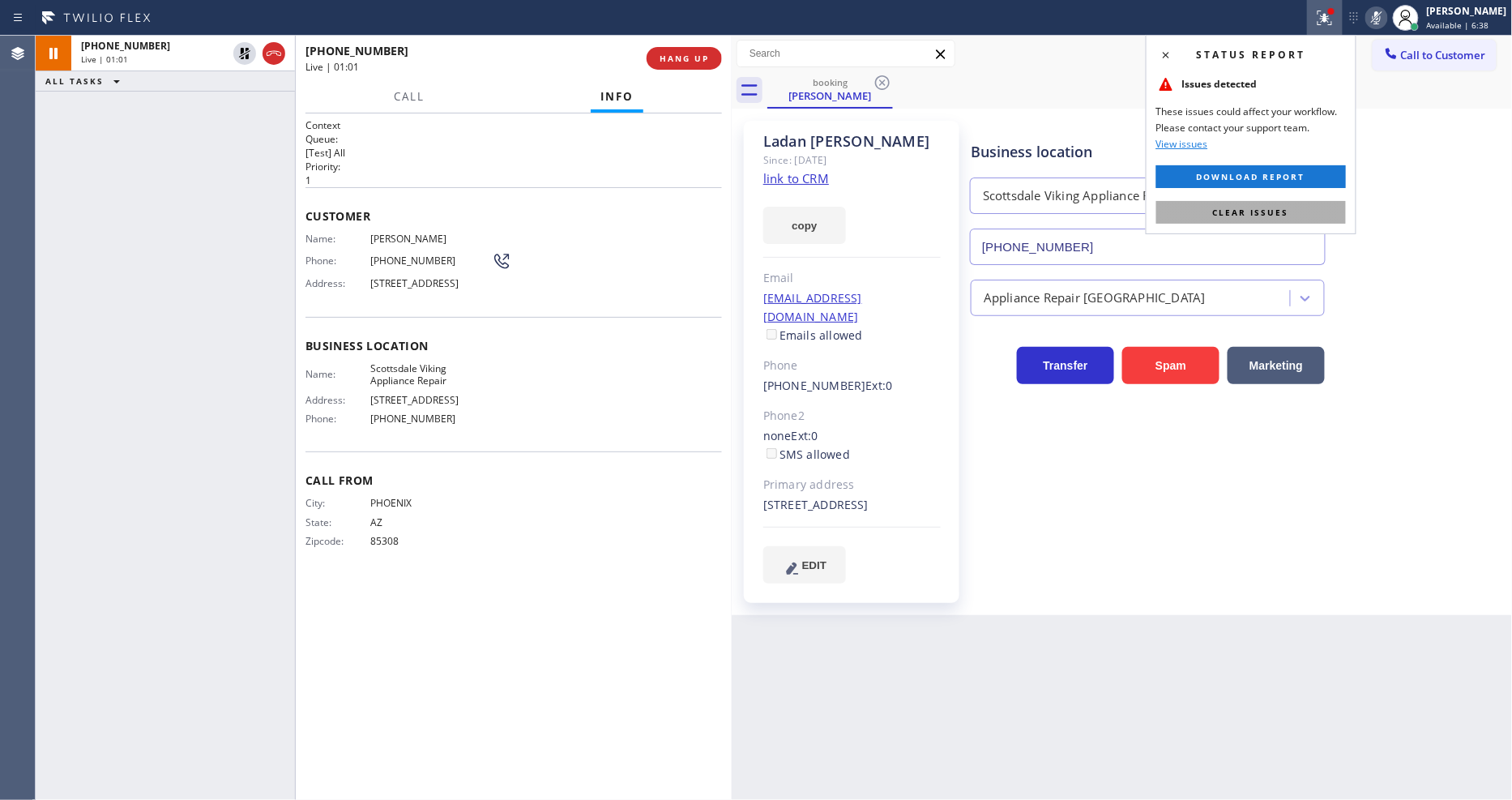
click at [1301, 211] on button "Clear issues" at bounding box center [1251, 212] width 190 height 23
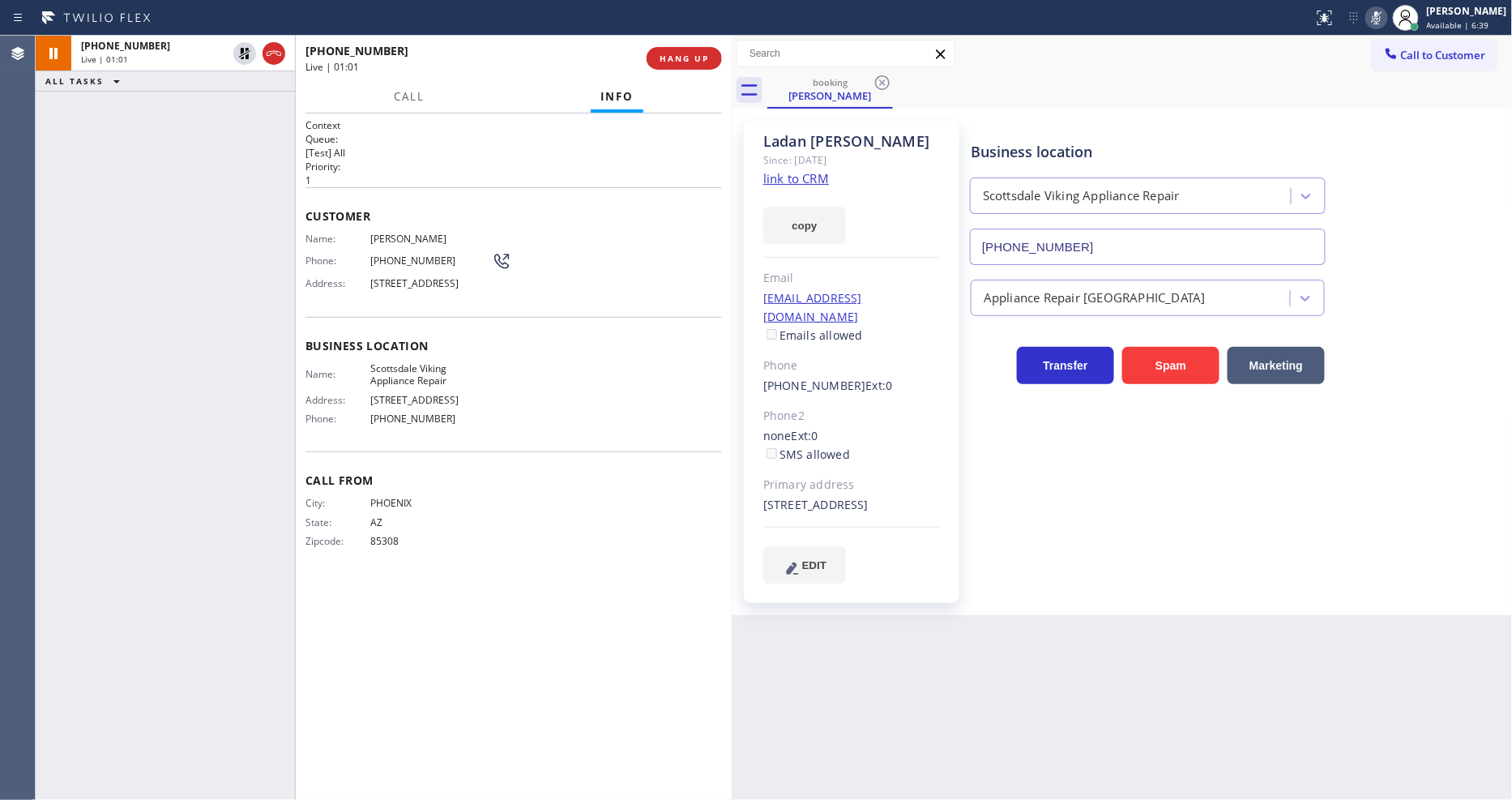
click at [536, 529] on div "City: [GEOGRAPHIC_DATA]: [US_STATE] Zipcode: 85308" at bounding box center [513, 525] width 416 height 57
click at [1220, 649] on div "Back to Dashboard Change Sender ID Customers Technicians Select a contact Outbo…" at bounding box center [1122, 417] width 781 height 764
click at [393, 624] on div "Context Queue: [Test] All Priority: 1 Customer Name: [PERSON_NAME] Phone: [PHON…" at bounding box center [513, 456] width 416 height 676
click at [247, 50] on icon at bounding box center [245, 54] width 12 height 12
click at [1386, 10] on icon at bounding box center [1377, 17] width 19 height 19
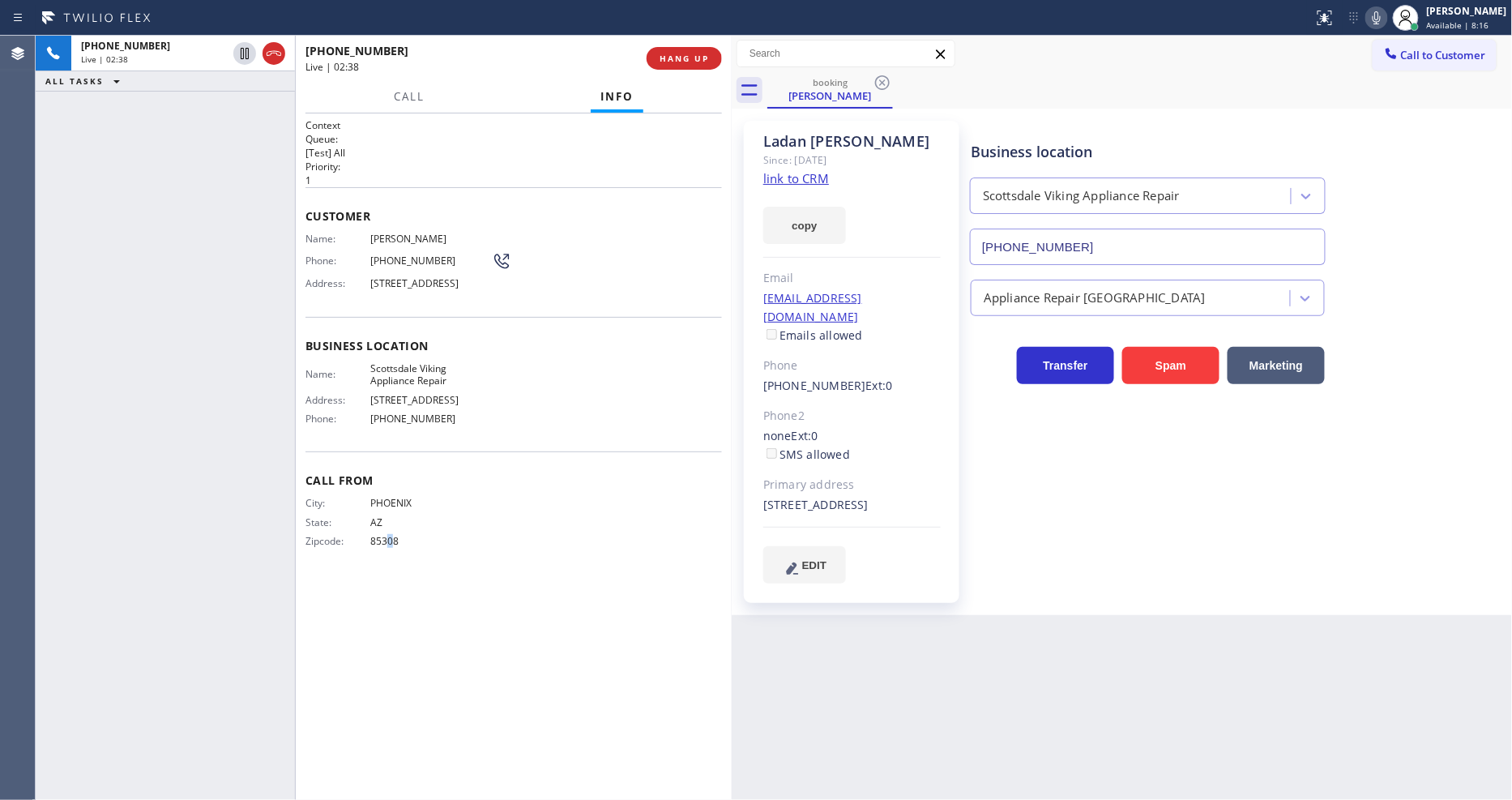
click at [1064, 553] on div "Business location [GEOGRAPHIC_DATA] Viking Appliance Repair [PHONE_NUMBER] Appl…" at bounding box center [1238, 351] width 541 height 454
click at [778, 179] on link "link to CRM" at bounding box center [796, 177] width 65 height 16
click at [216, 269] on div "[PHONE_NUMBER] Live | 03:33 ALL TASKS ALL TASKS ACTIVE TASKS TASKS IN WRAP UP" at bounding box center [165, 417] width 259 height 764
click at [239, 50] on icon at bounding box center [245, 54] width 19 height 19
click at [1386, 23] on icon at bounding box center [1377, 17] width 19 height 19
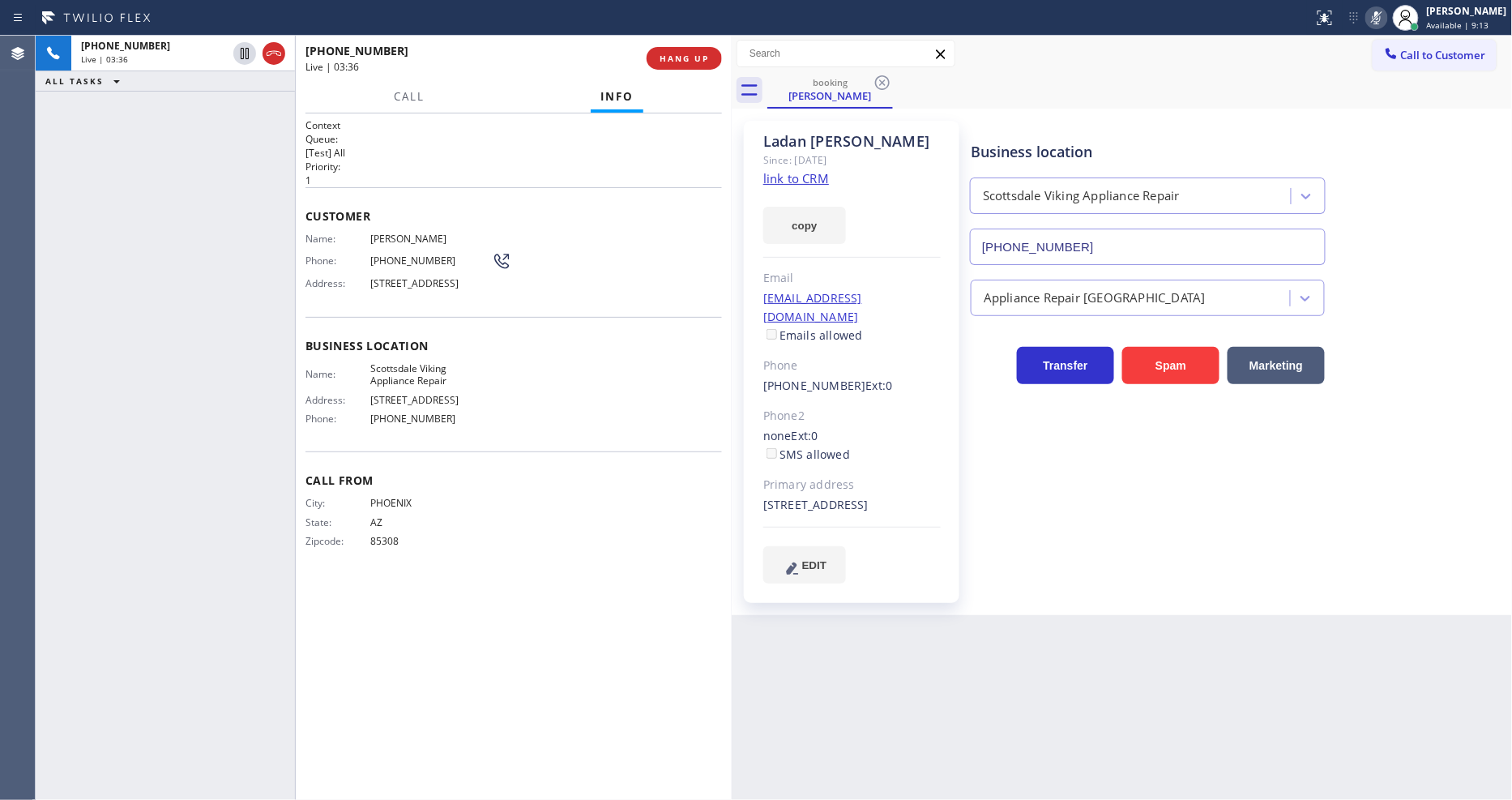
drag, startPoint x: 713, startPoint y: 563, endPoint x: 689, endPoint y: 583, distance: 31.2
click at [710, 563] on div "Call From City: [GEOGRAPHIC_DATA]: [US_STATE] Zipcode: 85308" at bounding box center [513, 512] width 416 height 123
click at [248, 54] on icon at bounding box center [245, 54] width 12 height 12
click at [1381, 14] on icon at bounding box center [1377, 18] width 8 height 13
click at [682, 61] on span "HANG UP" at bounding box center [684, 59] width 50 height 12
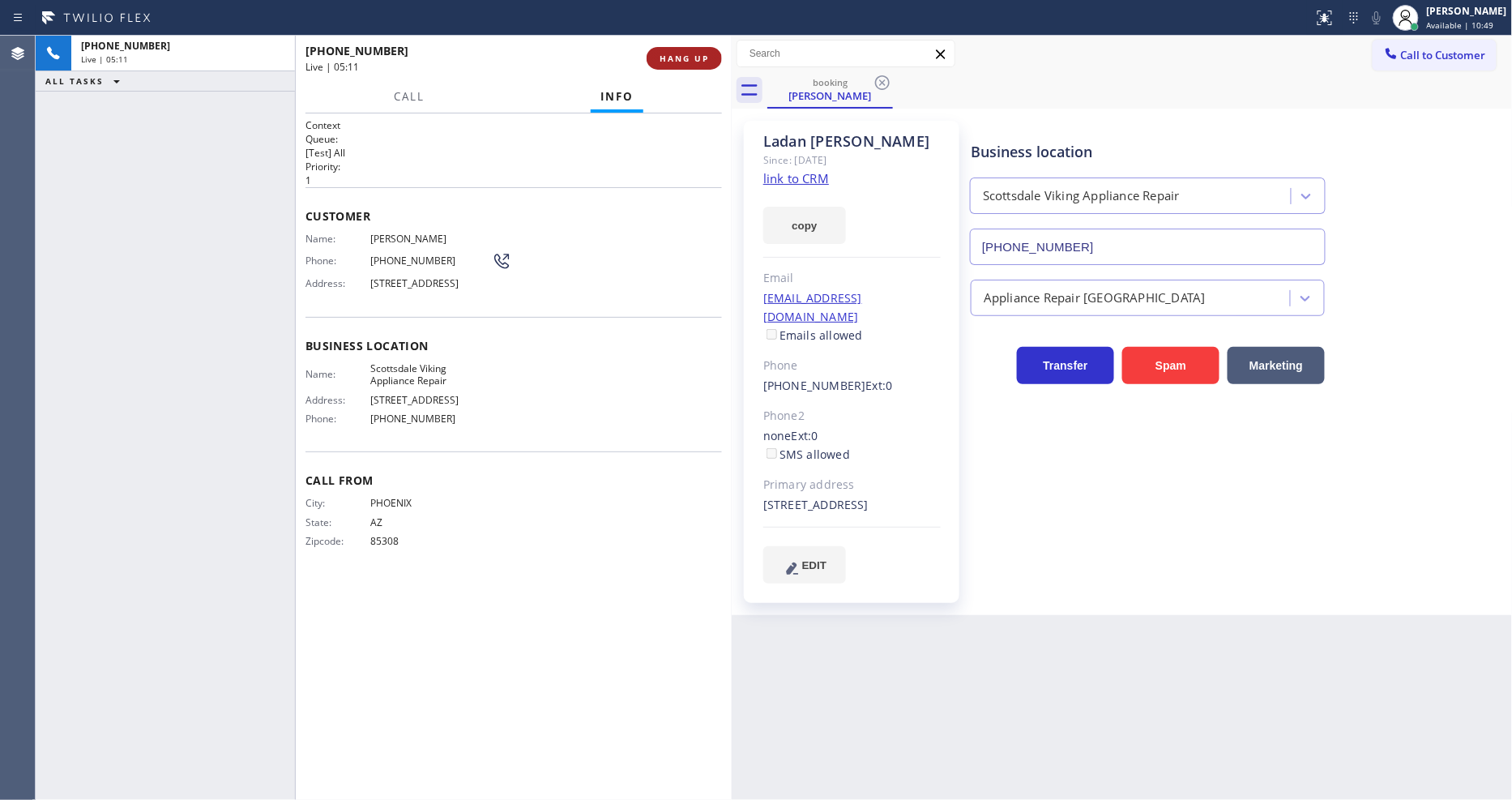
click at [683, 60] on span "HANG UP" at bounding box center [684, 59] width 50 height 12
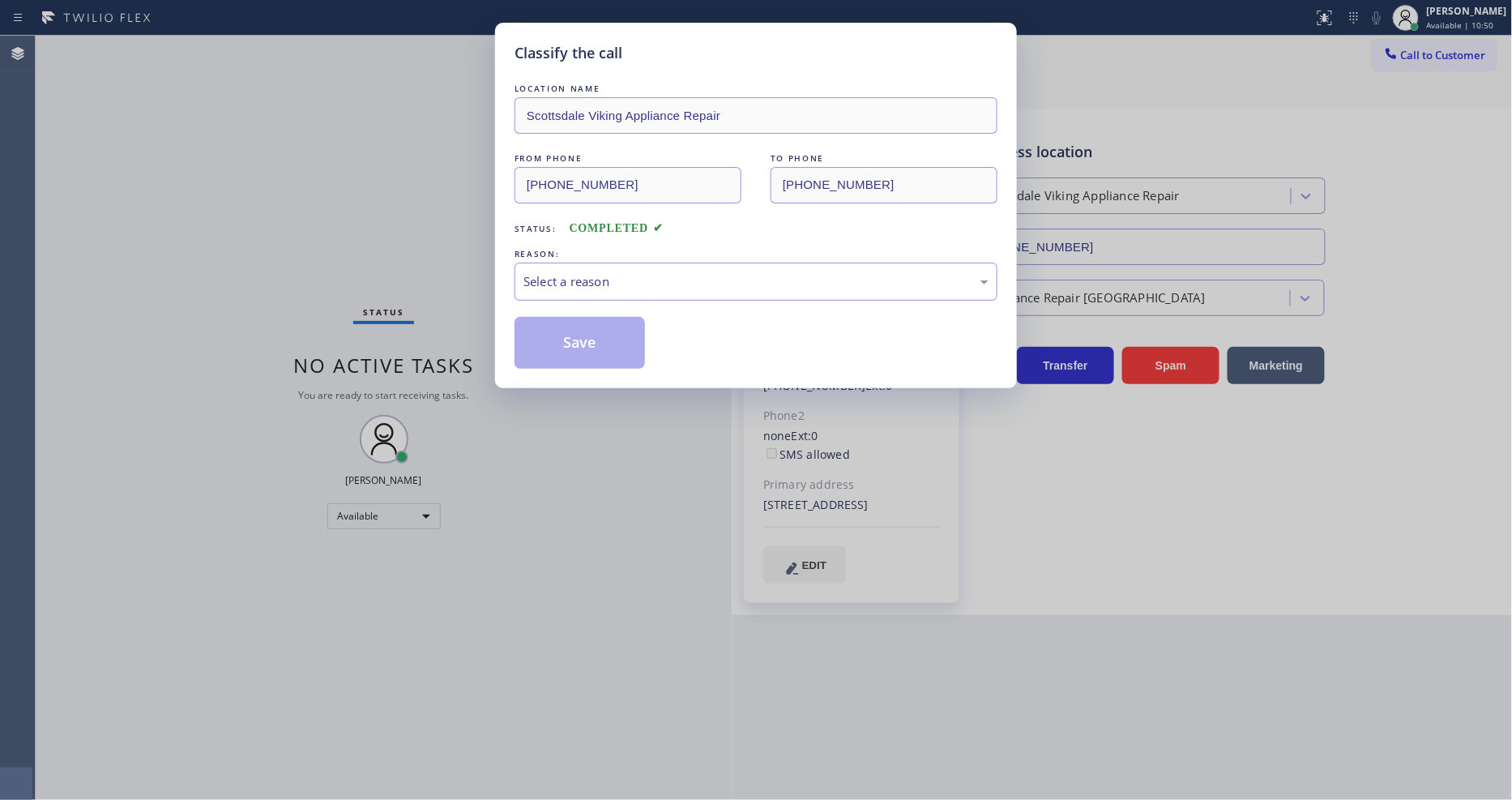
click at [617, 287] on div "Select a reason" at bounding box center [755, 282] width 483 height 38
click at [592, 338] on button "Save" at bounding box center [579, 342] width 130 height 52
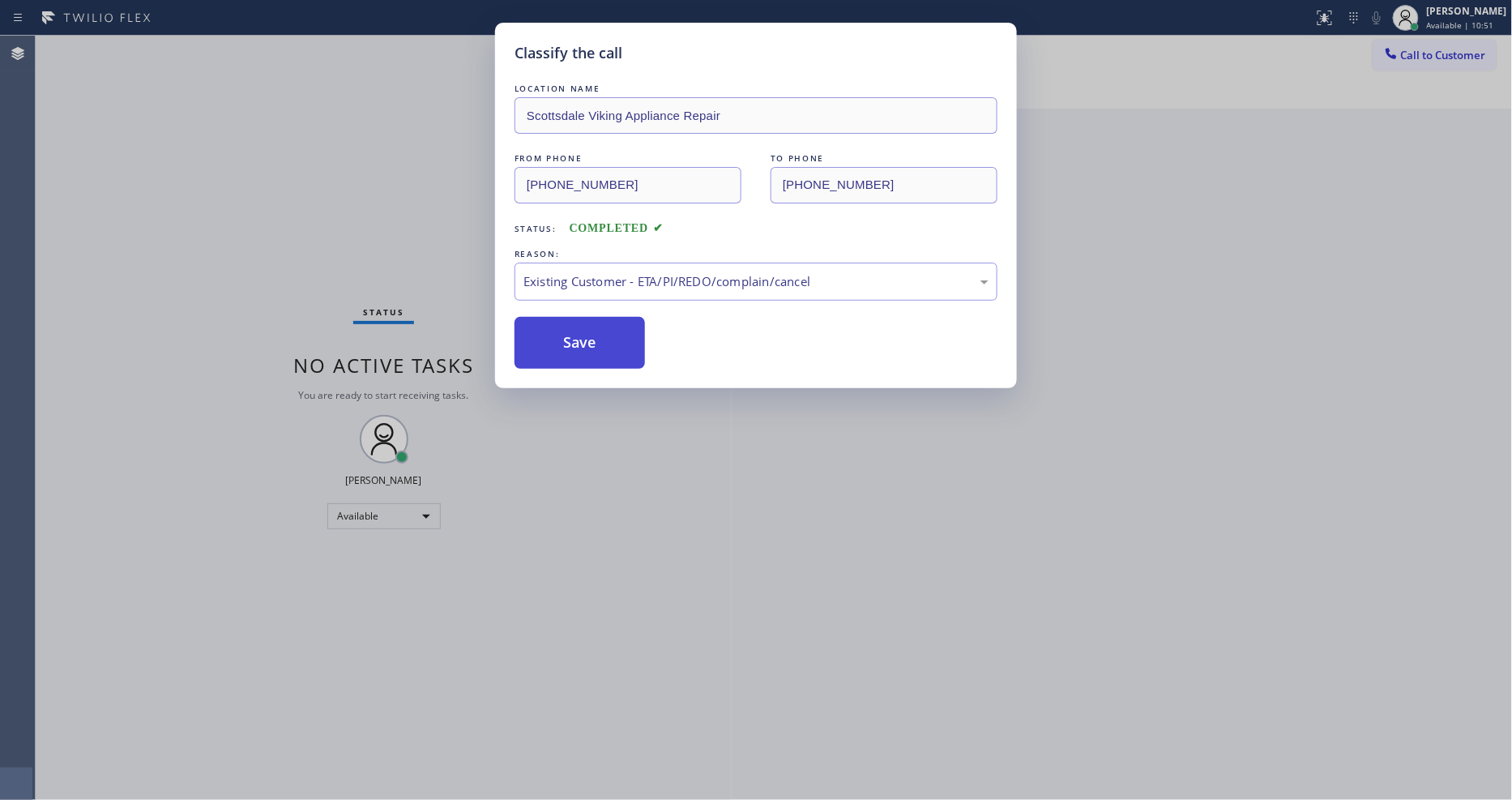
click at [592, 338] on button "Save" at bounding box center [579, 342] width 130 height 52
click at [592, 337] on button "Save" at bounding box center [579, 342] width 130 height 52
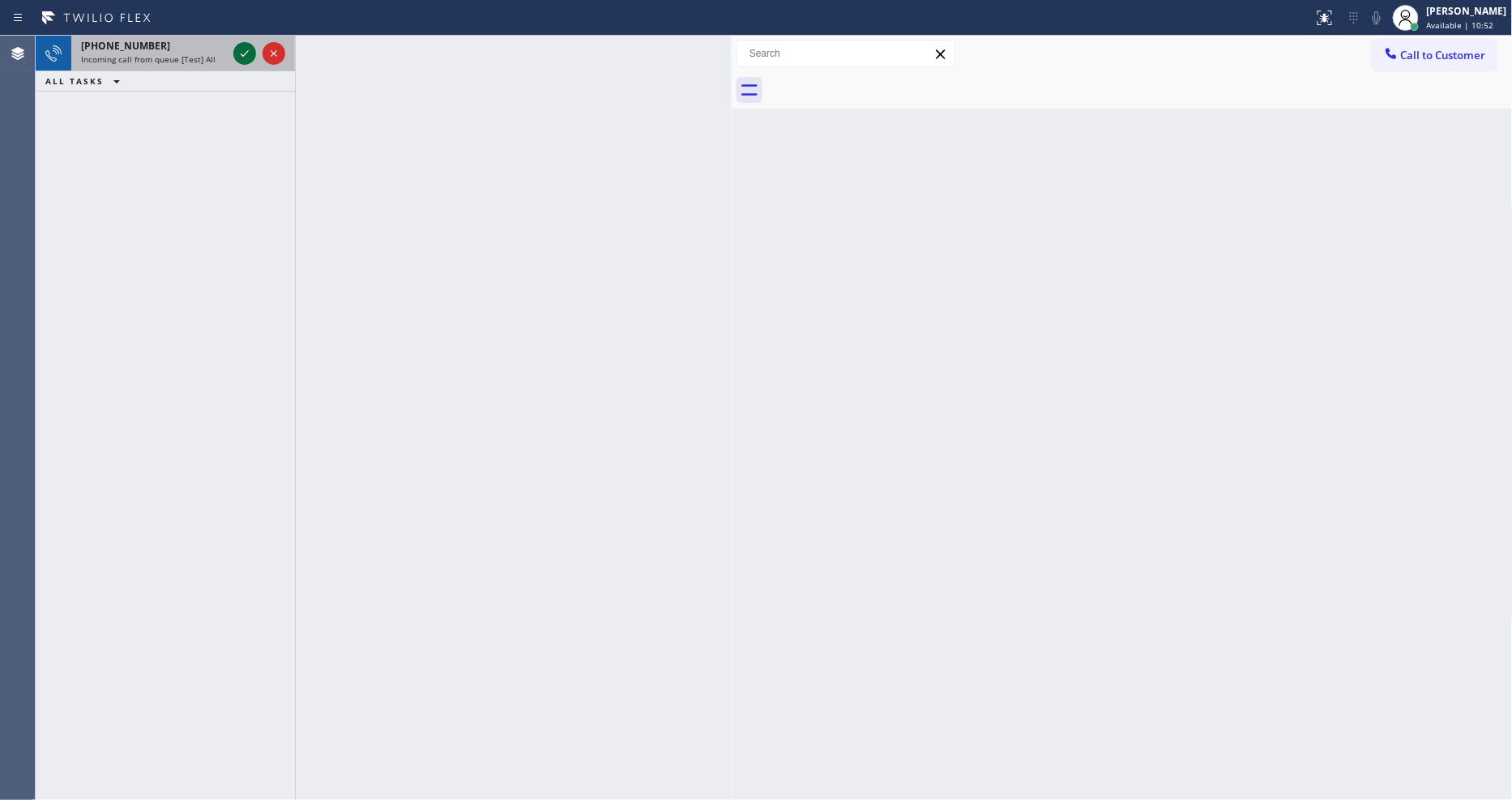
click at [242, 50] on icon at bounding box center [245, 54] width 19 height 19
click at [245, 57] on icon at bounding box center [245, 54] width 19 height 19
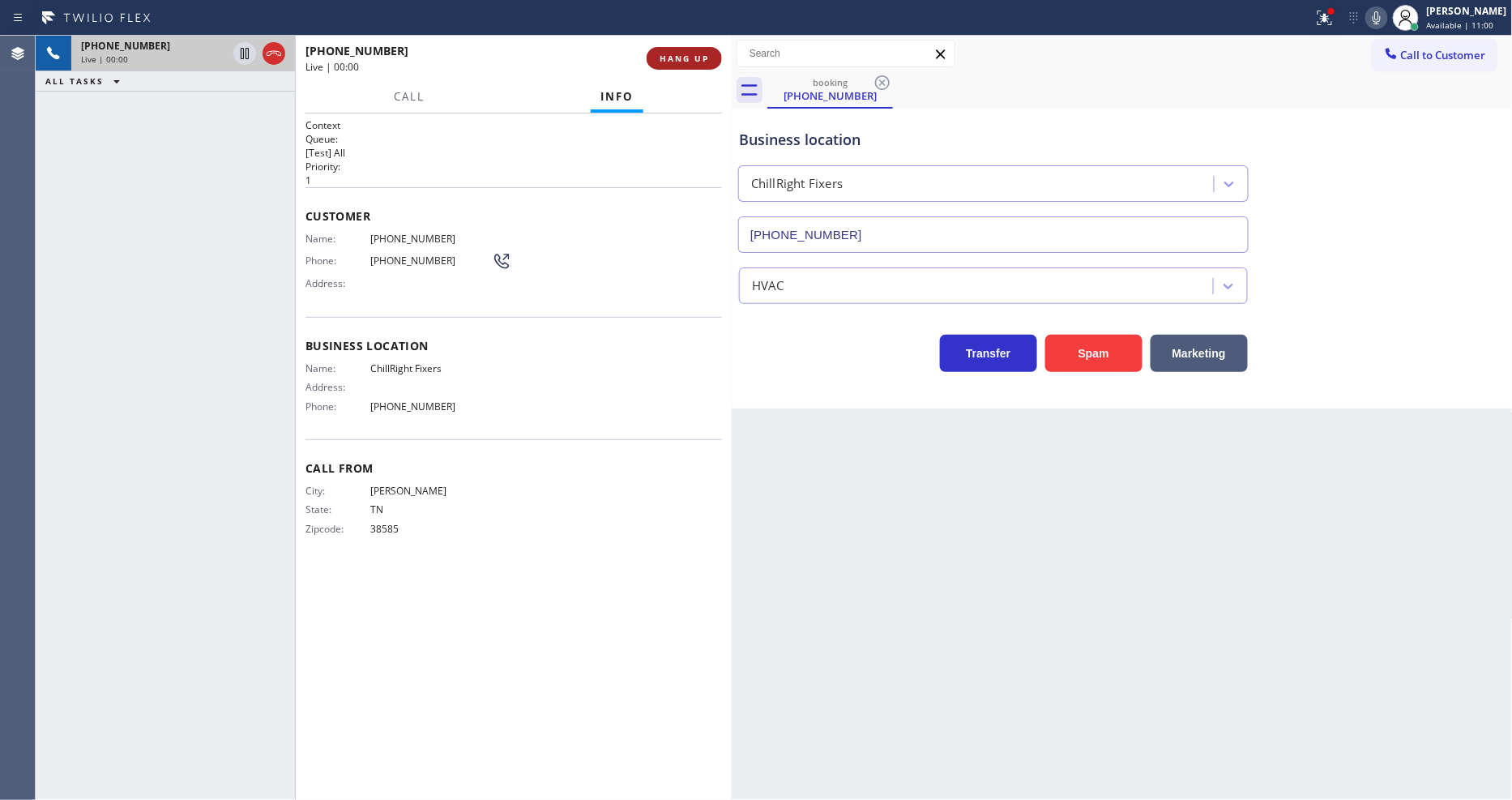
type input "[PHONE_NUMBER]"
click at [709, 52] on button "HANG UP" at bounding box center [684, 59] width 76 height 23
click at [709, 52] on button "COMPLETE" at bounding box center [680, 59] width 82 height 23
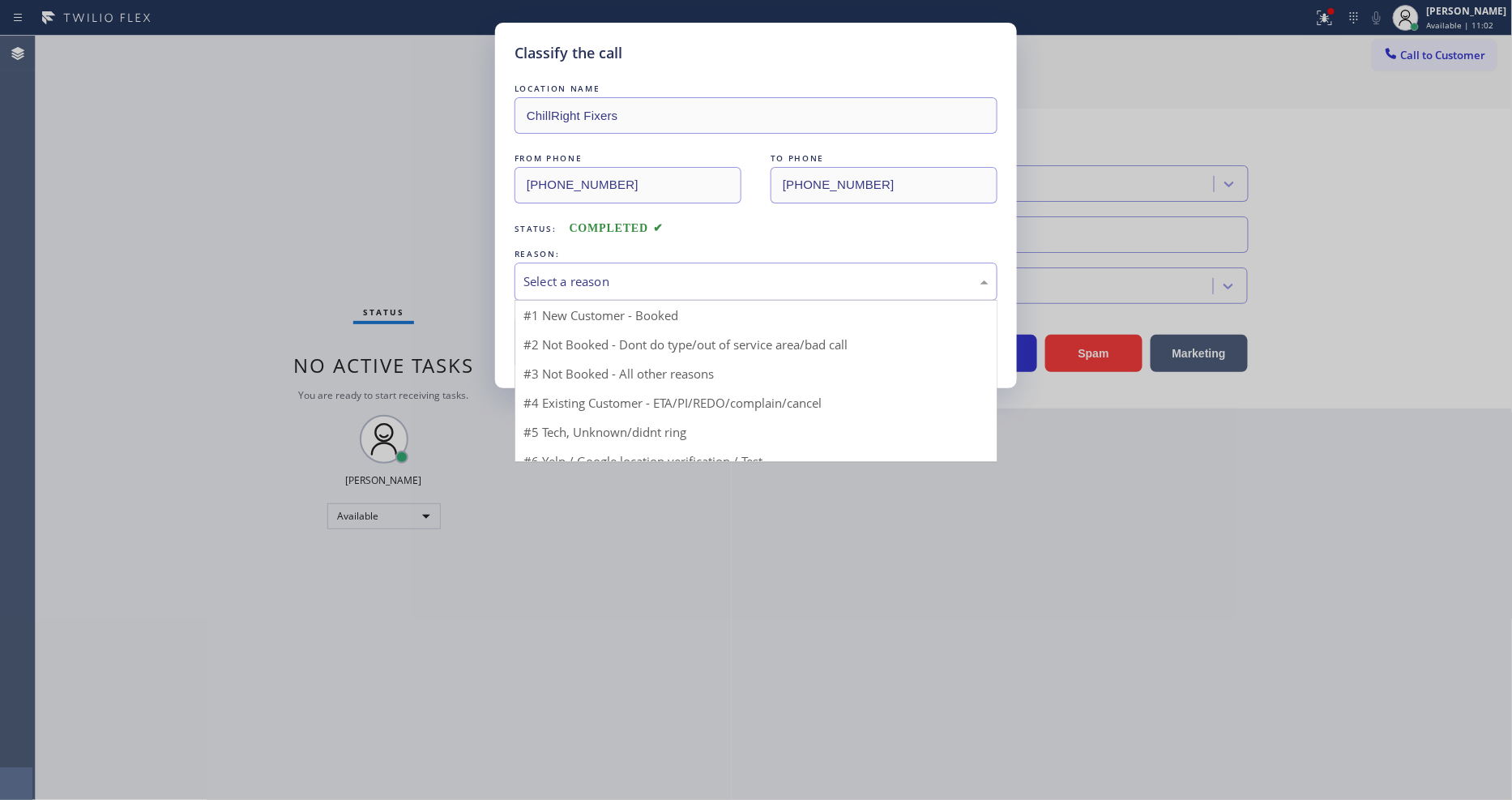
click at [651, 278] on div "Select a reason" at bounding box center [756, 281] width 465 height 18
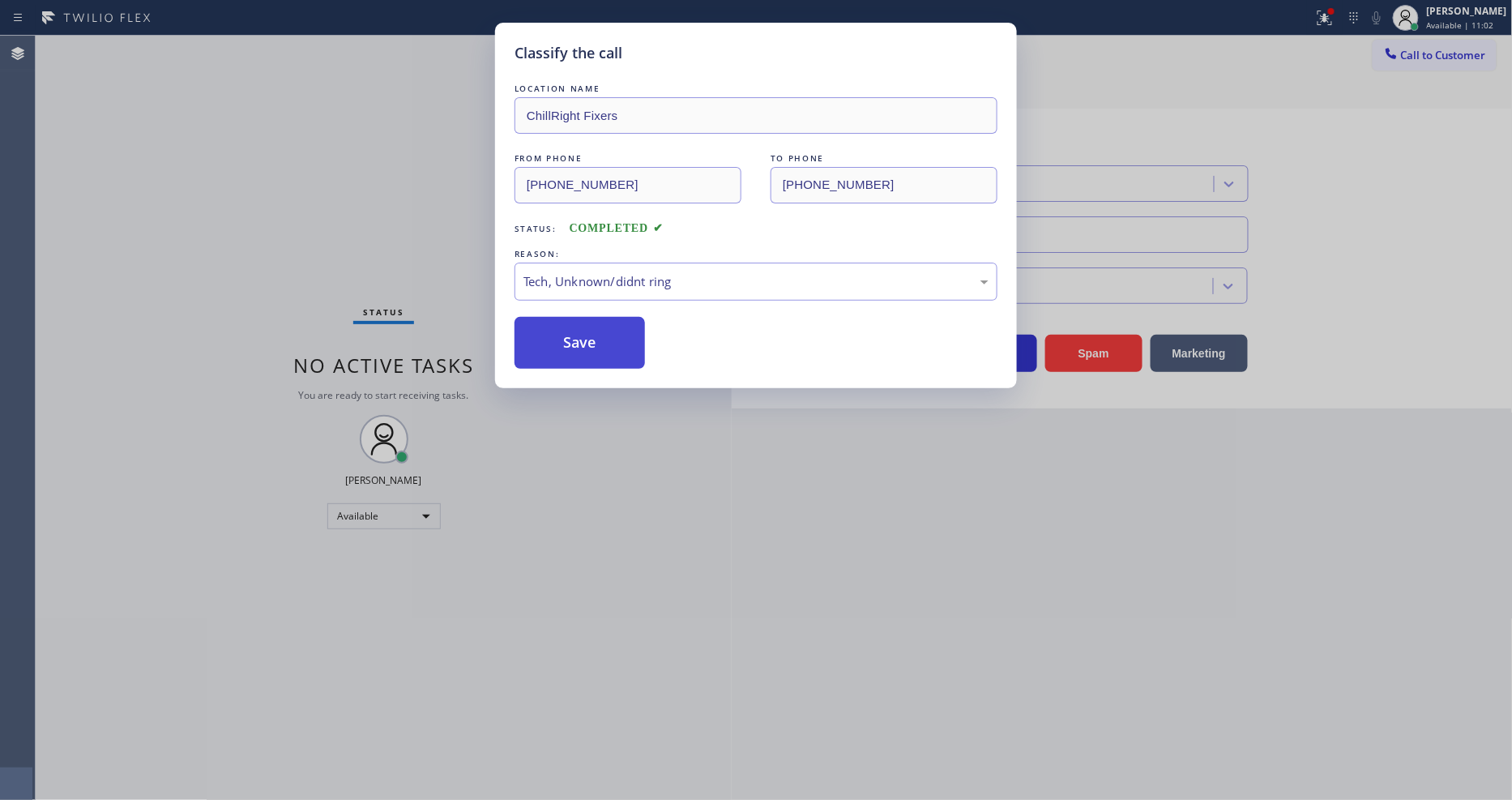
click at [605, 319] on button "Save" at bounding box center [579, 342] width 130 height 52
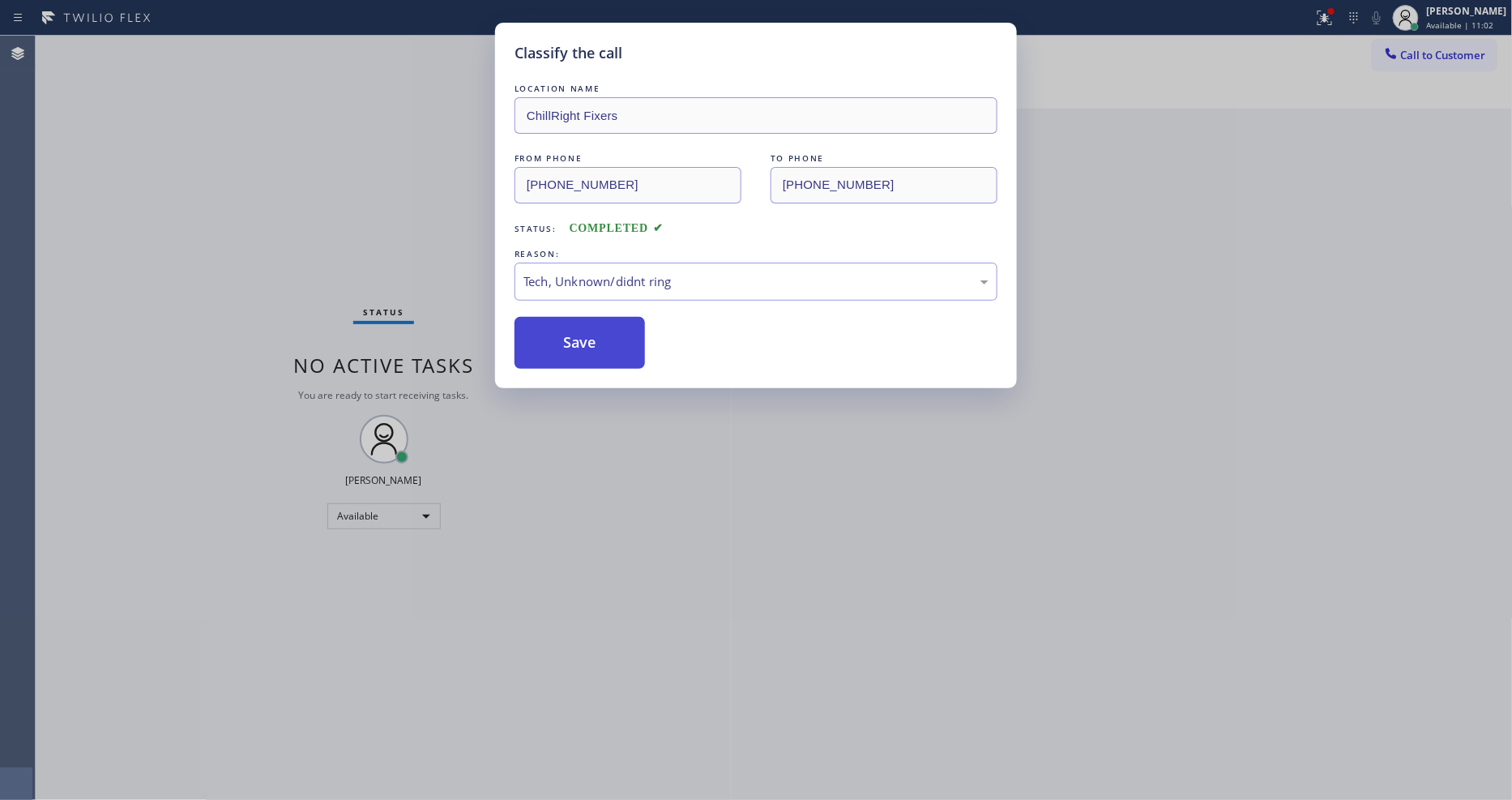
click at [605, 319] on button "Save" at bounding box center [579, 342] width 130 height 52
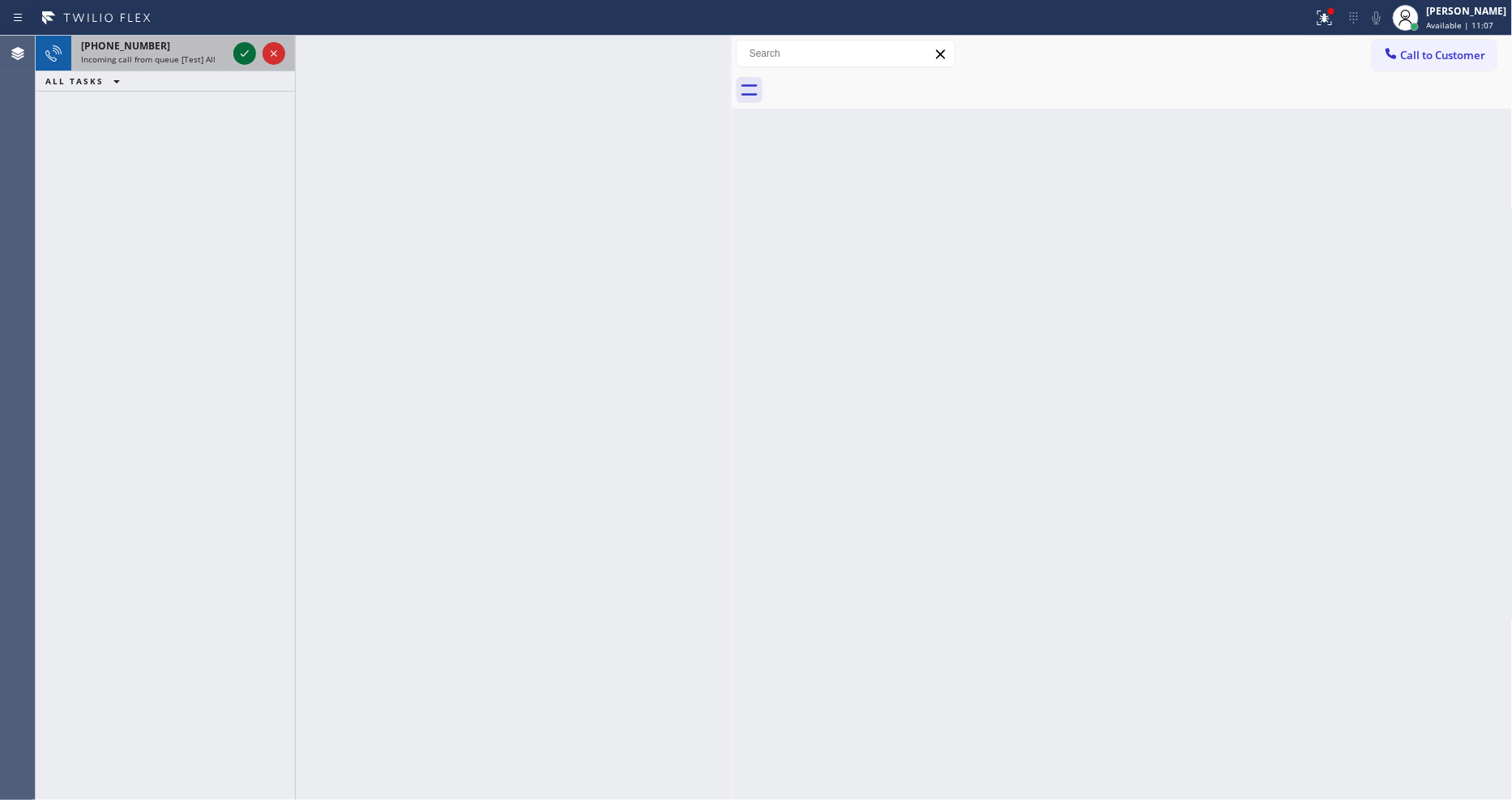
click at [246, 52] on icon at bounding box center [245, 54] width 19 height 19
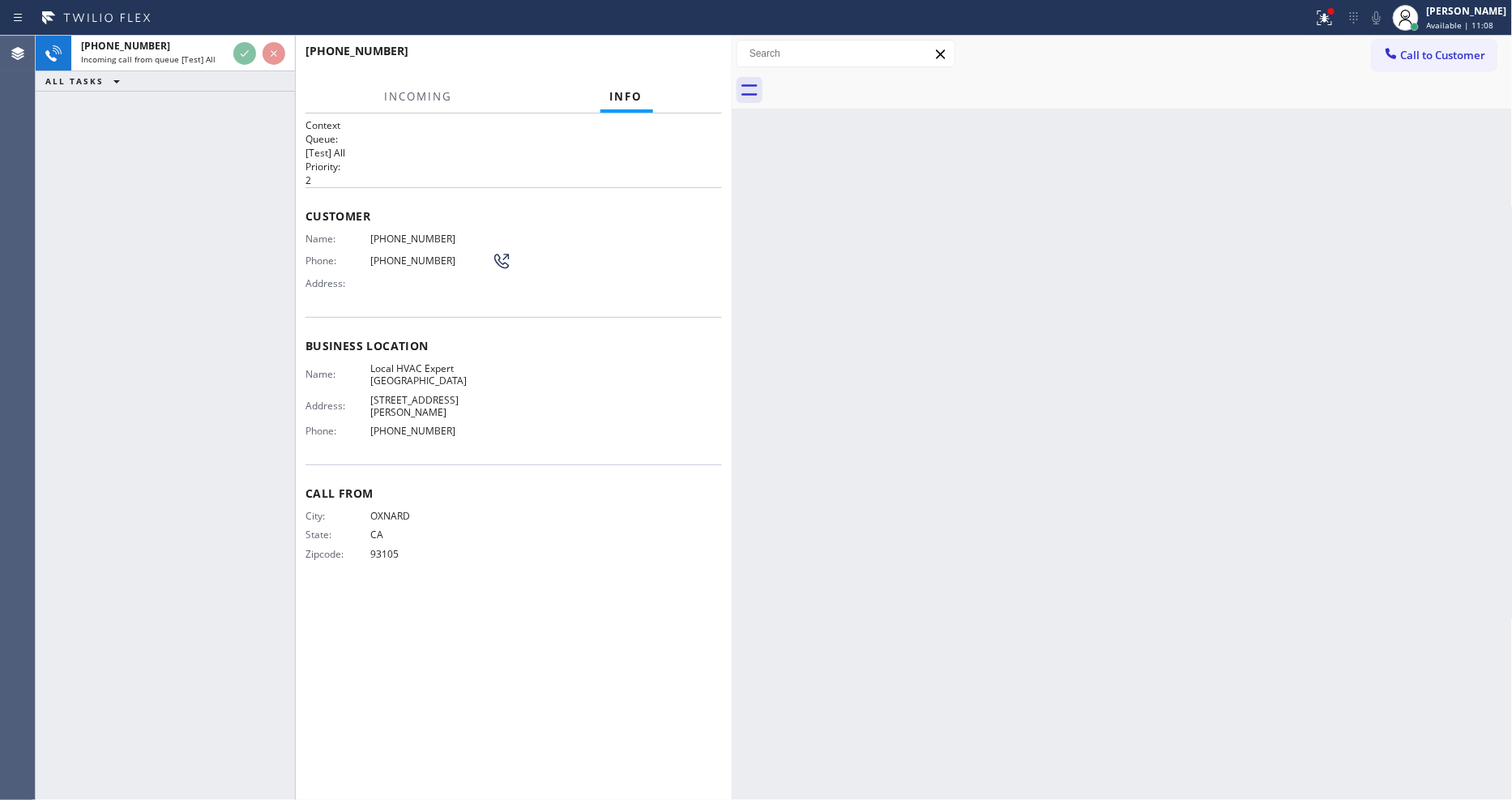
click at [243, 191] on div "[PHONE_NUMBER] Incoming call from queue [Test] All ALL TASKS ALL TASKS ACTIVE T…" at bounding box center [165, 417] width 259 height 764
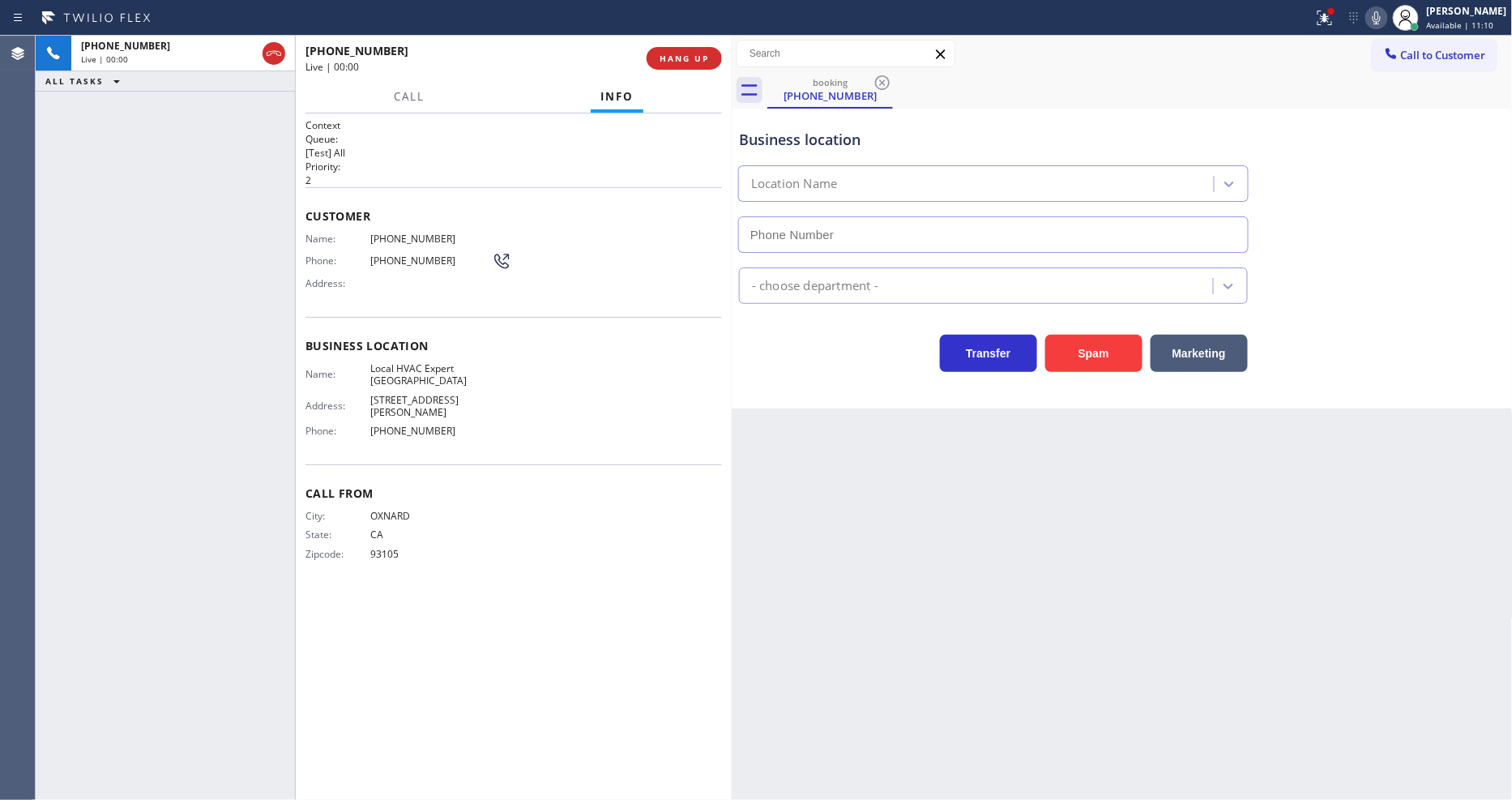
type input "[PHONE_NUMBER]"
click at [689, 55] on span "HANG UP" at bounding box center [684, 59] width 50 height 12
click at [690, 55] on span "HANG UP" at bounding box center [684, 59] width 50 height 12
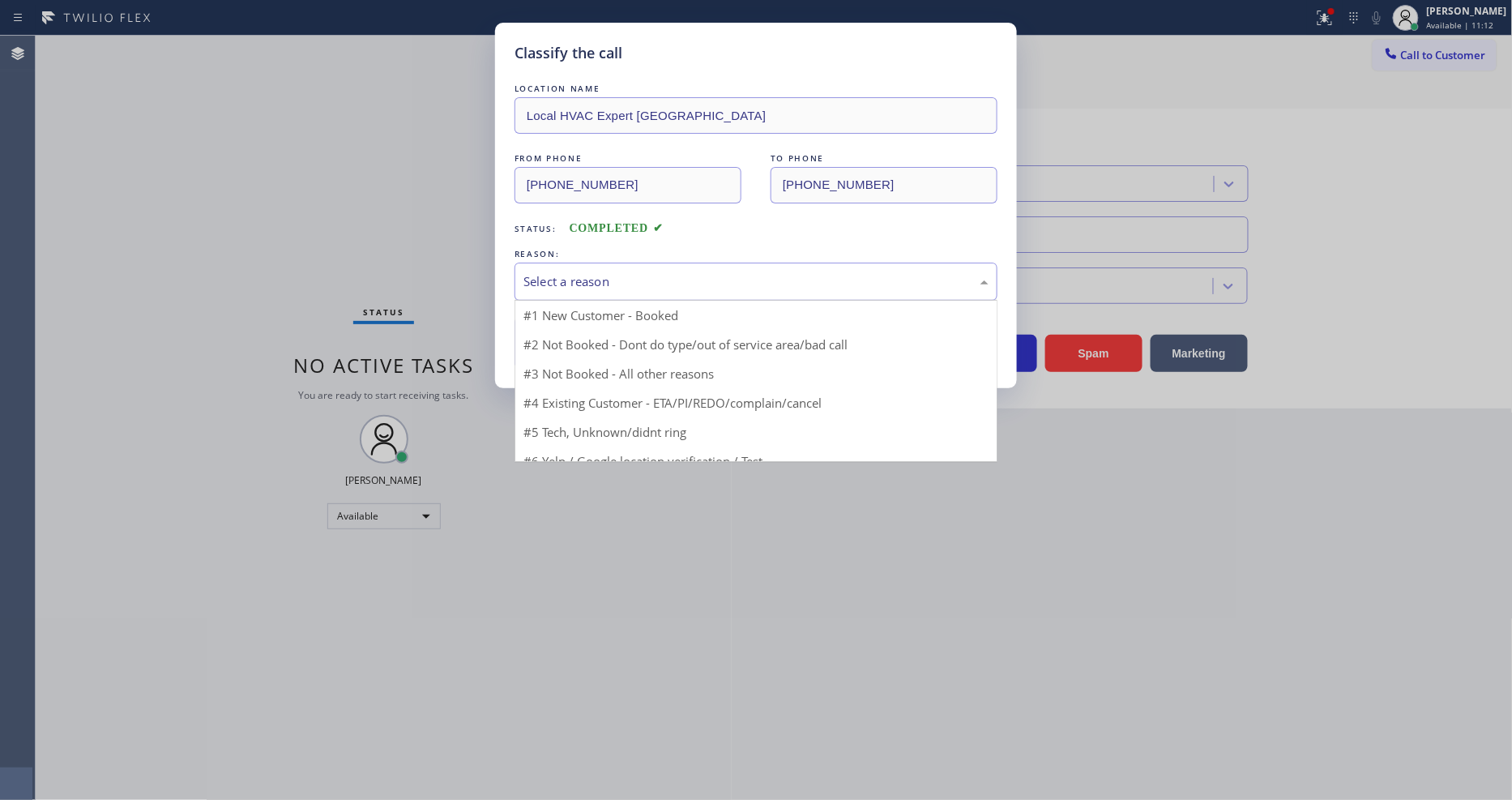
click at [657, 272] on div "Select a reason" at bounding box center [756, 281] width 465 height 18
drag, startPoint x: 601, startPoint y: 427, endPoint x: 601, endPoint y: 339, distance: 88.0
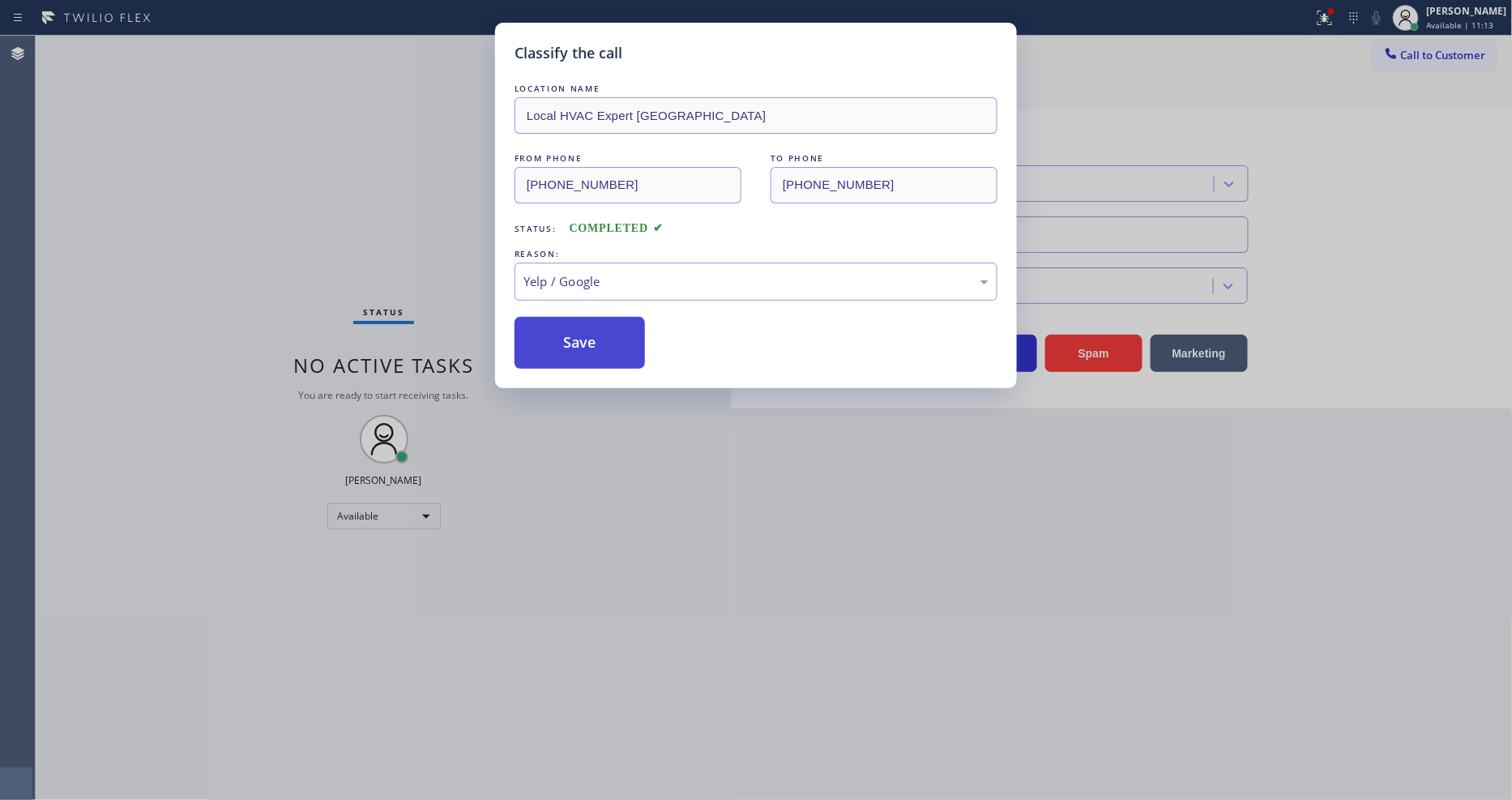
click at [601, 327] on button "Save" at bounding box center [579, 342] width 130 height 52
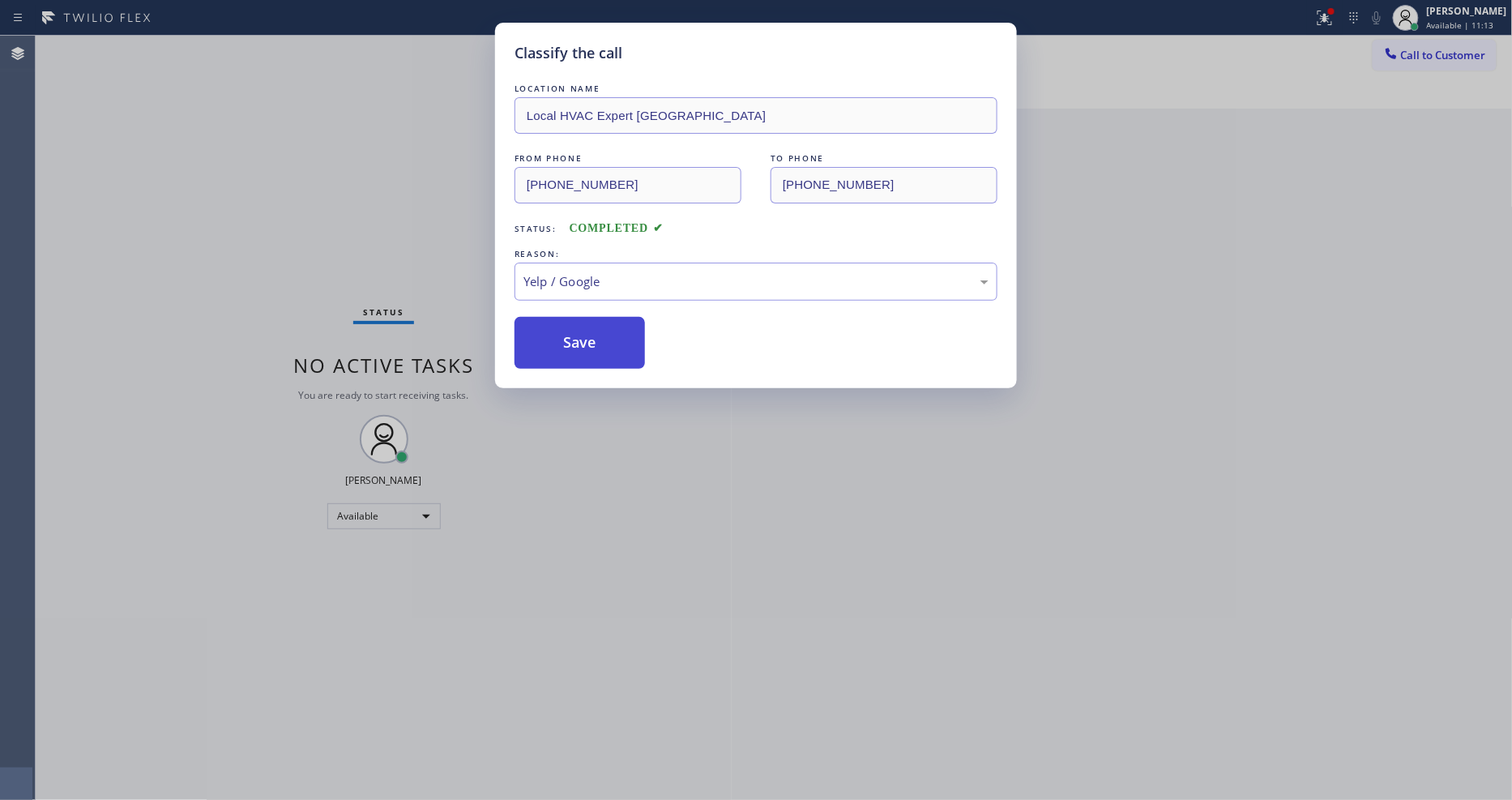
click at [601, 327] on button "Save" at bounding box center [579, 342] width 130 height 52
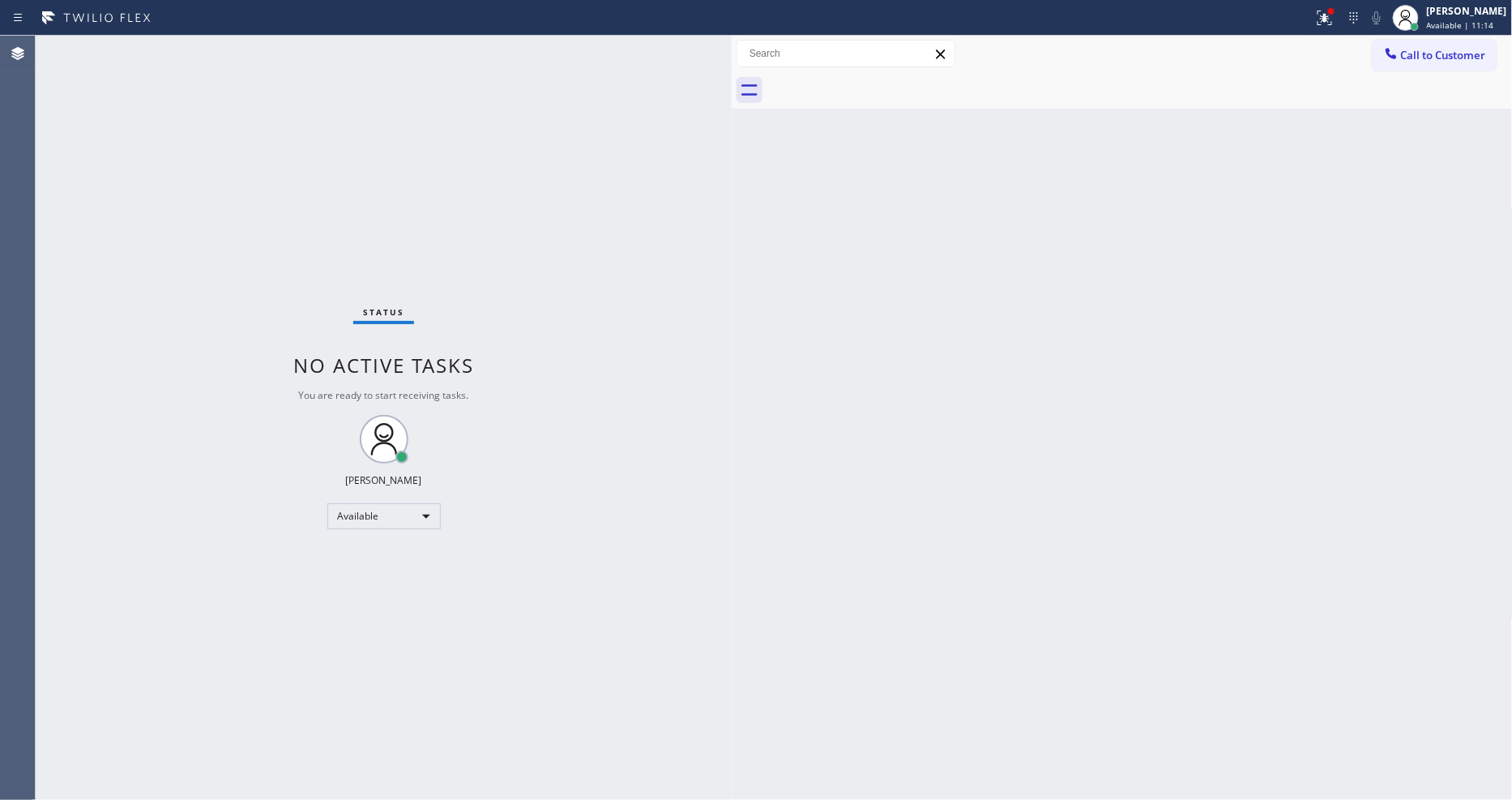
click at [216, 40] on div "Status No active tasks You are ready to start receiving tasks. [PERSON_NAME] Av…" at bounding box center [383, 417] width 696 height 764
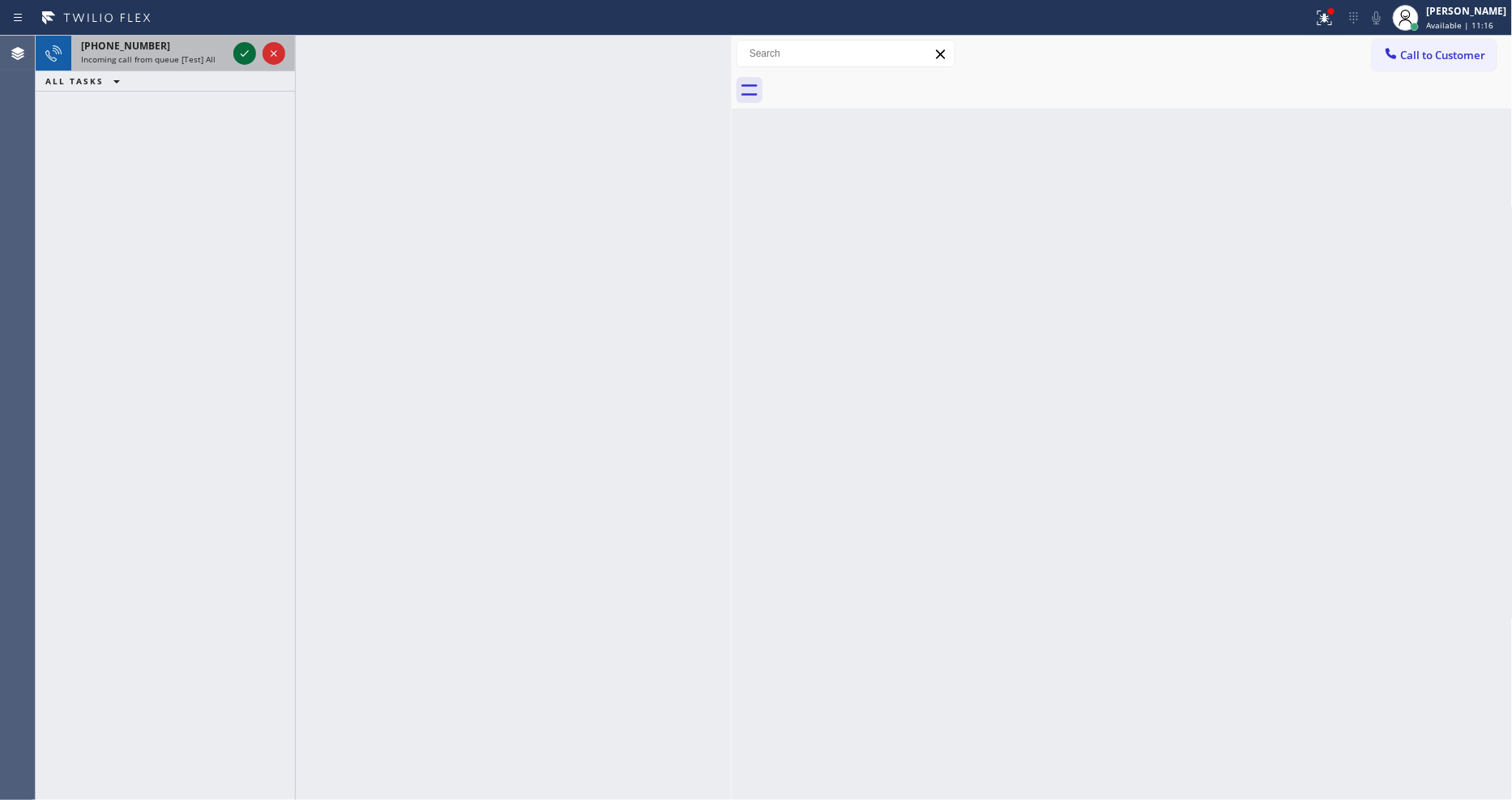
drag, startPoint x: 239, startPoint y: 63, endPoint x: 241, endPoint y: 51, distance: 12.2
click at [241, 51] on button at bounding box center [245, 54] width 23 height 23
click at [252, 50] on icon at bounding box center [245, 54] width 19 height 19
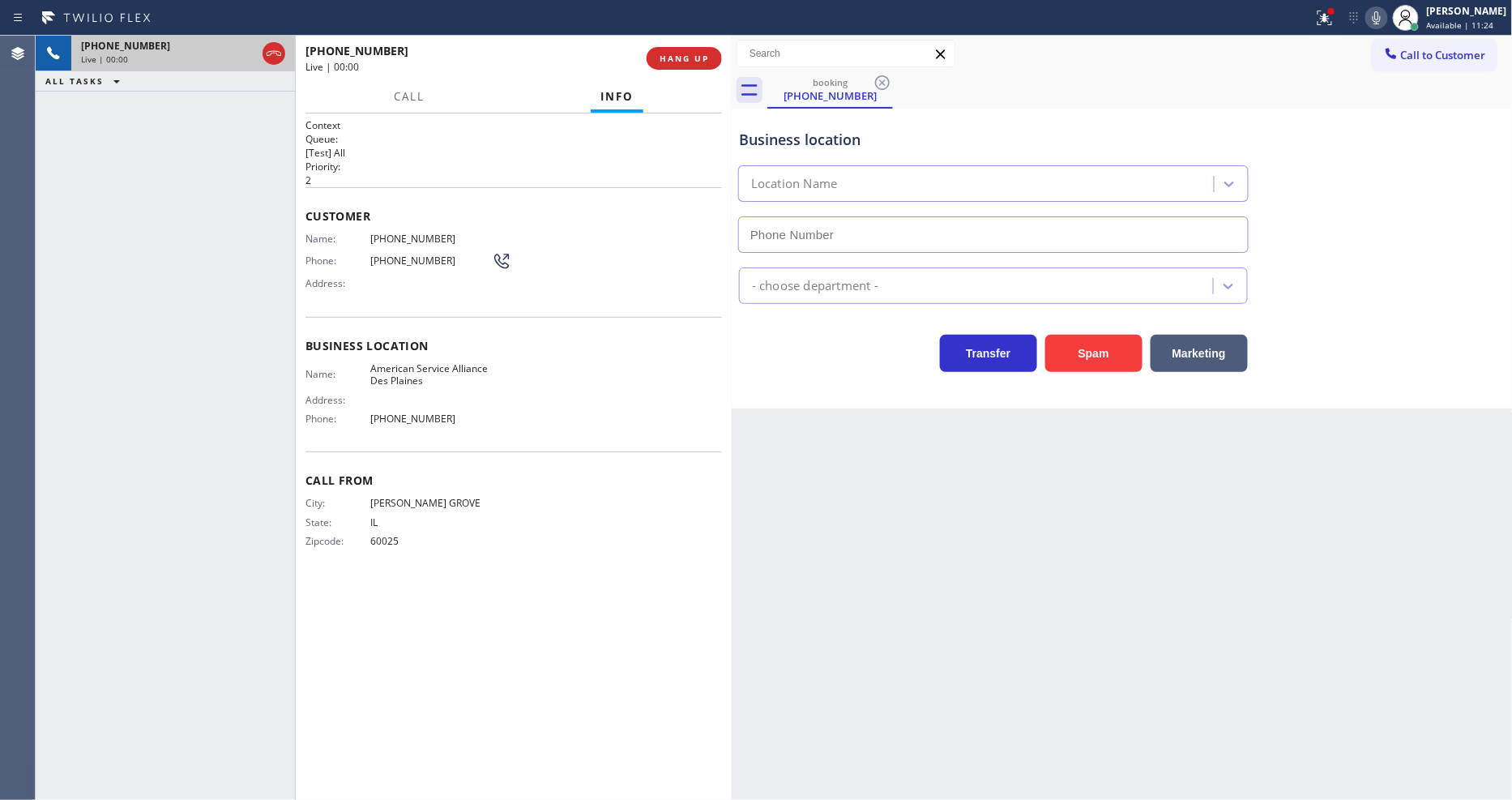
type input "[PHONE_NUMBER]"
click at [668, 50] on button "HANG UP" at bounding box center [684, 59] width 76 height 23
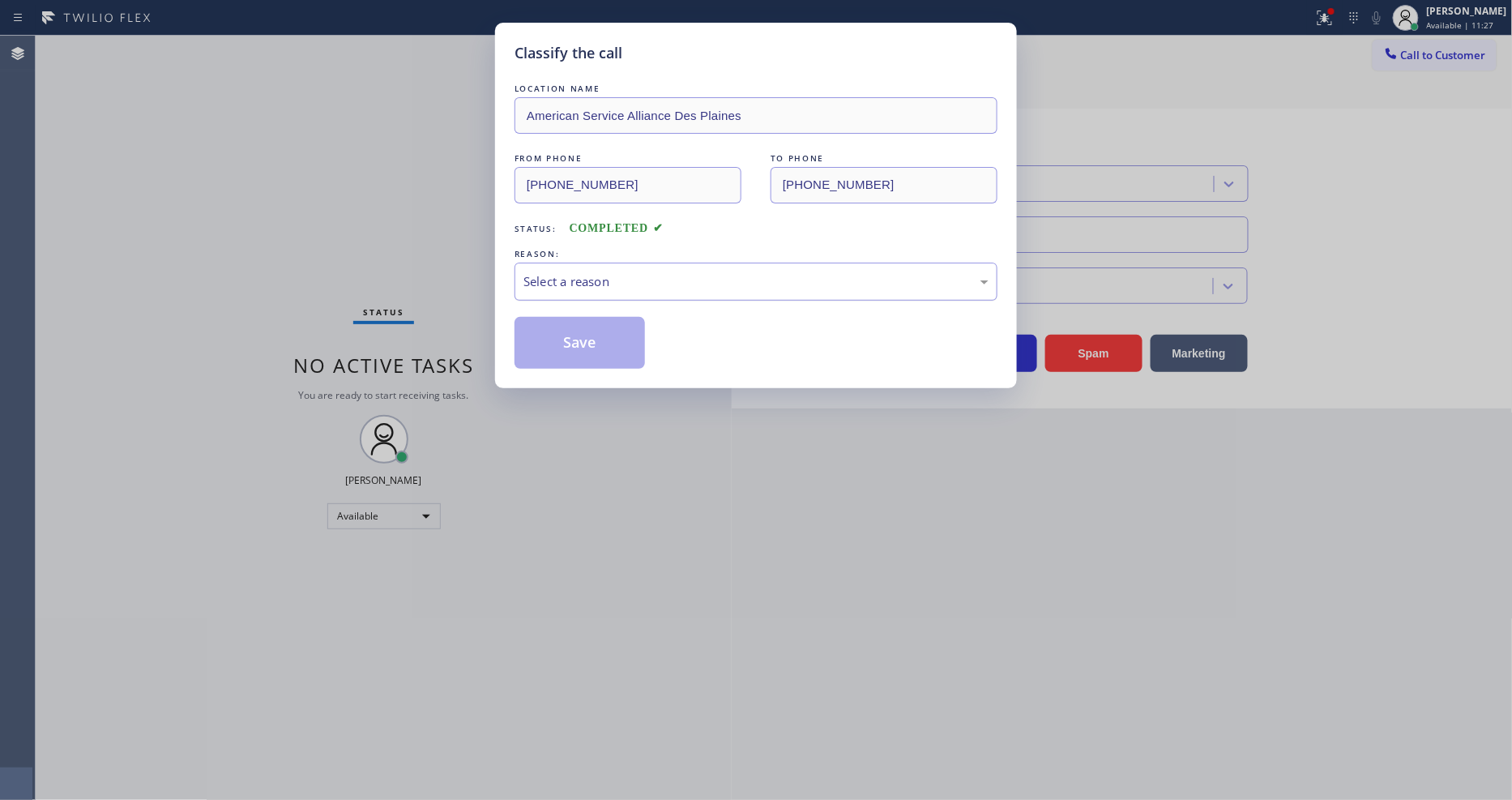
click at [633, 279] on div "Select a reason" at bounding box center [756, 281] width 465 height 18
click at [584, 333] on button "Save" at bounding box center [579, 342] width 130 height 52
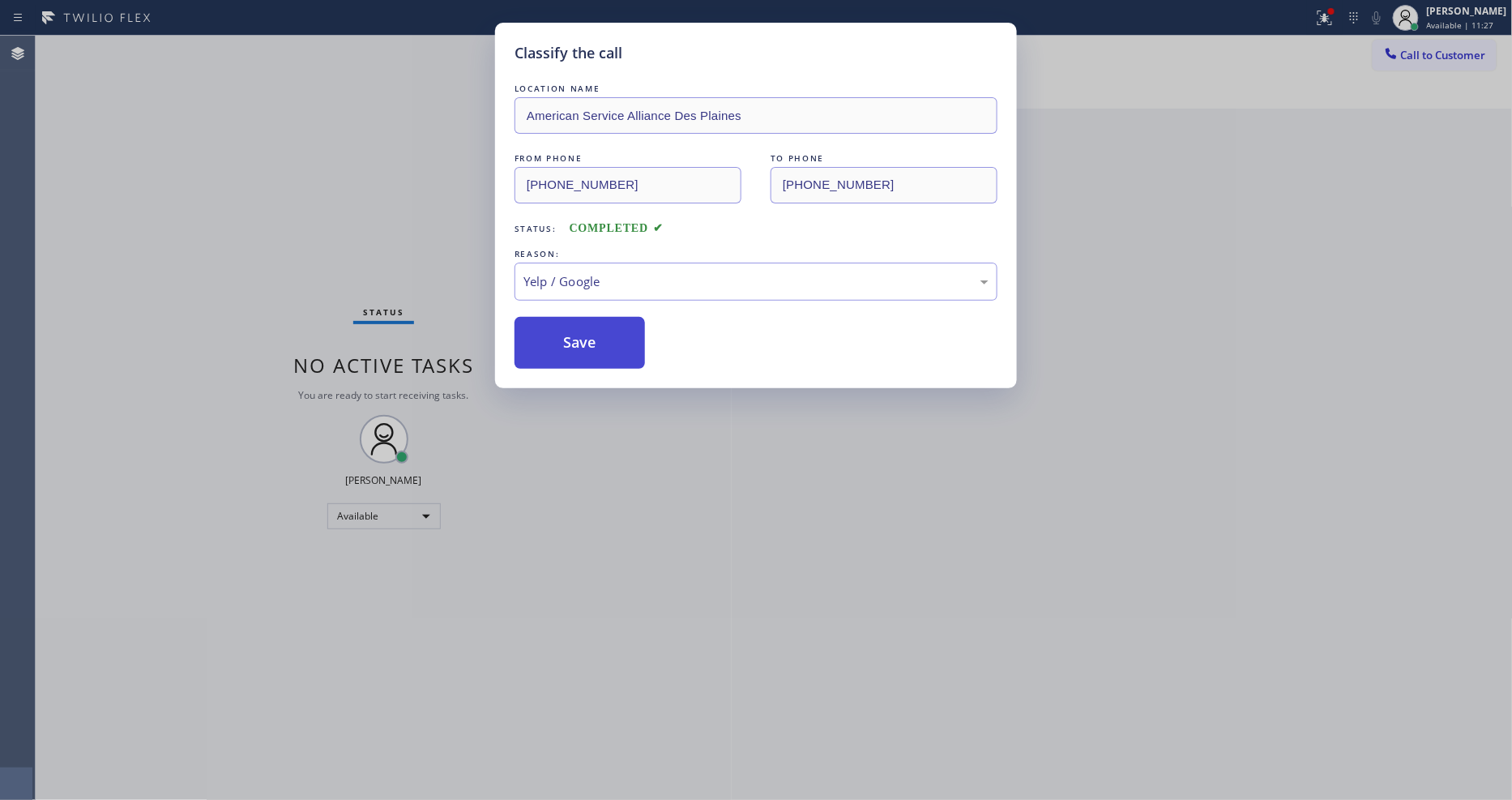
click at [584, 333] on button "Save" at bounding box center [579, 342] width 130 height 52
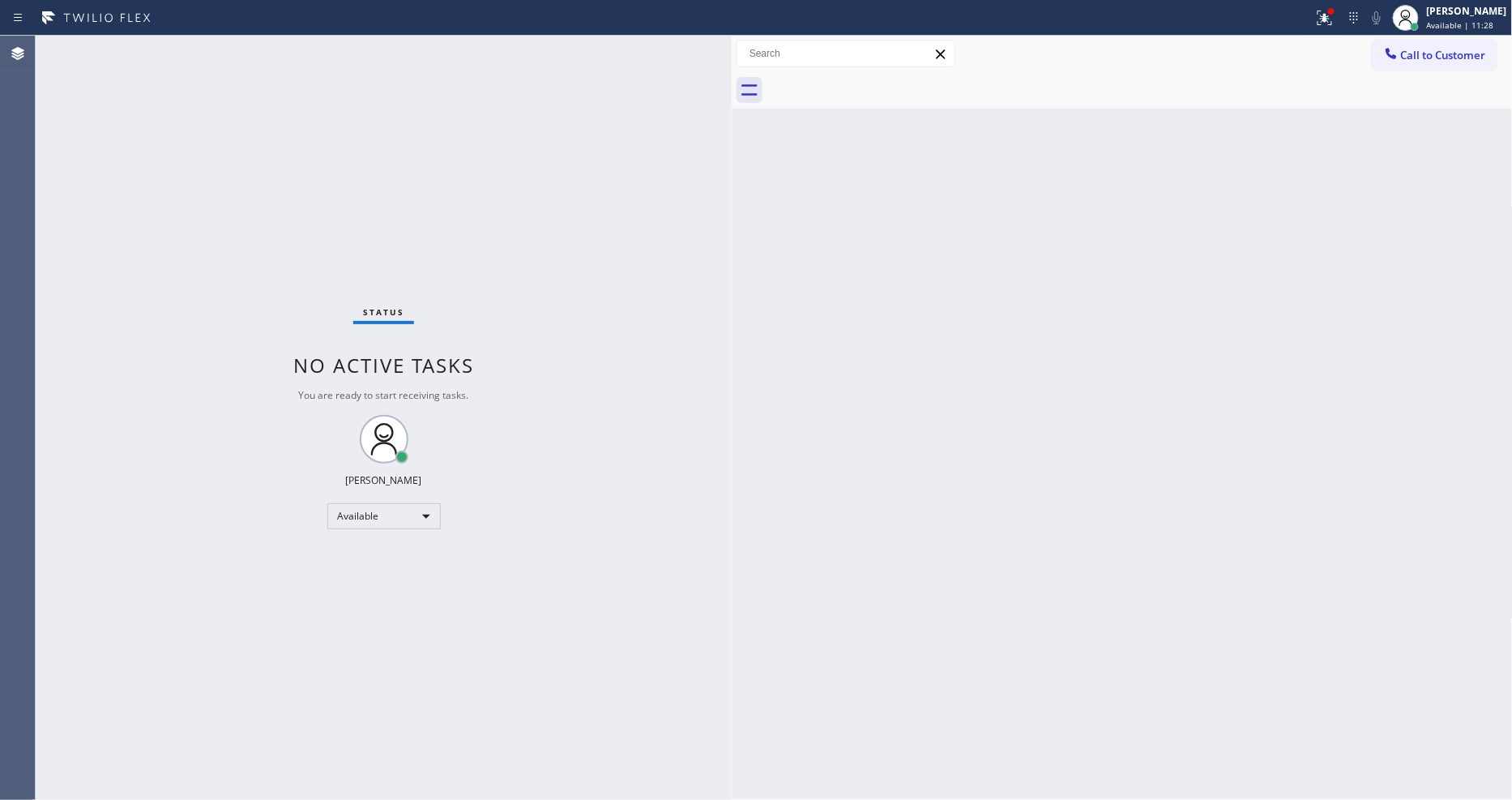
click at [228, 54] on div "Status No active tasks You are ready to start receiving tasks. [PERSON_NAME] Av…" at bounding box center [383, 417] width 696 height 764
click at [671, 539] on div "Status No active tasks You are ready to start receiving tasks. [PERSON_NAME] Av…" at bounding box center [383, 417] width 696 height 764
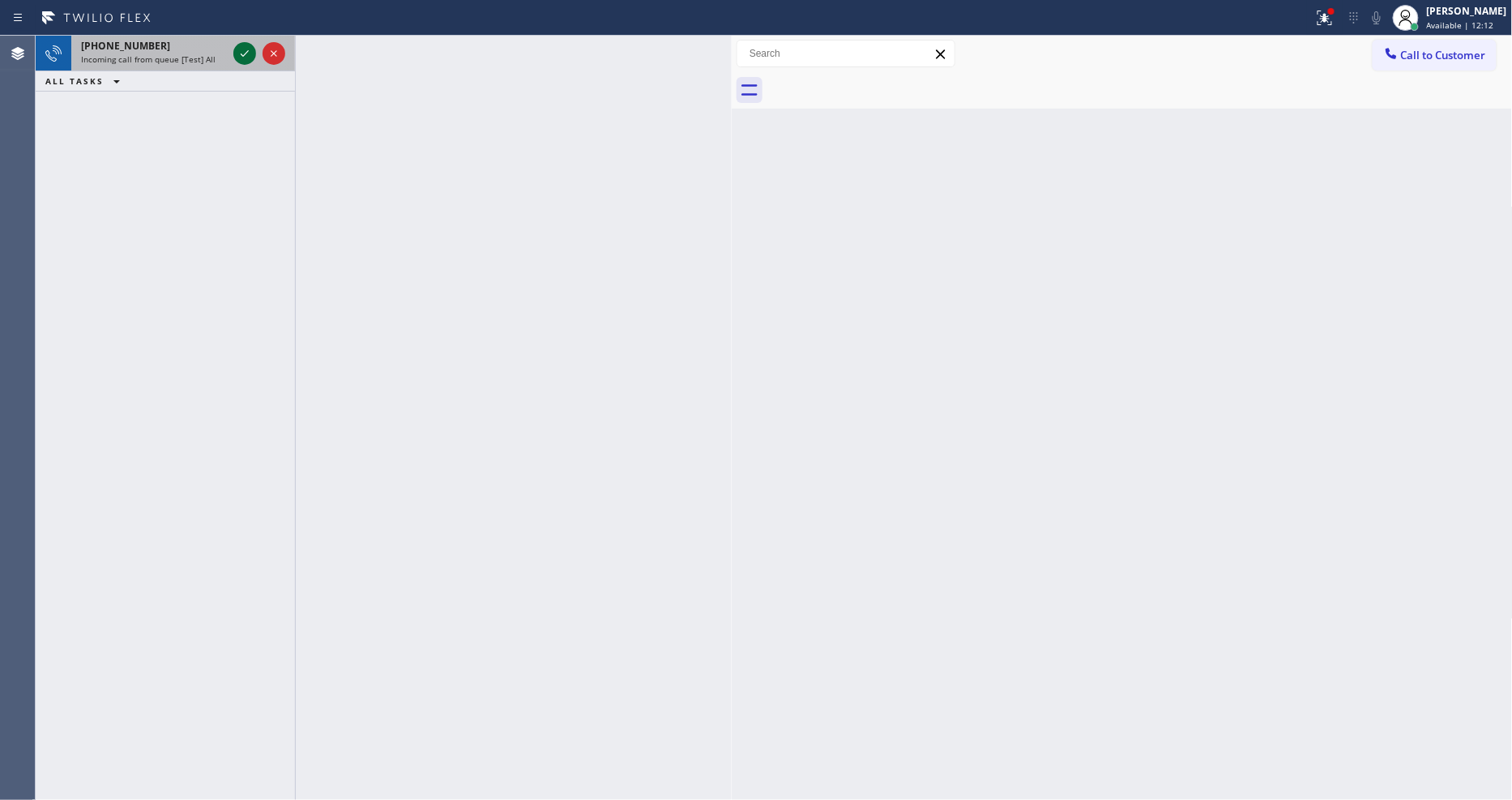
click at [241, 52] on icon at bounding box center [245, 54] width 19 height 19
click at [246, 52] on icon at bounding box center [245, 54] width 19 height 19
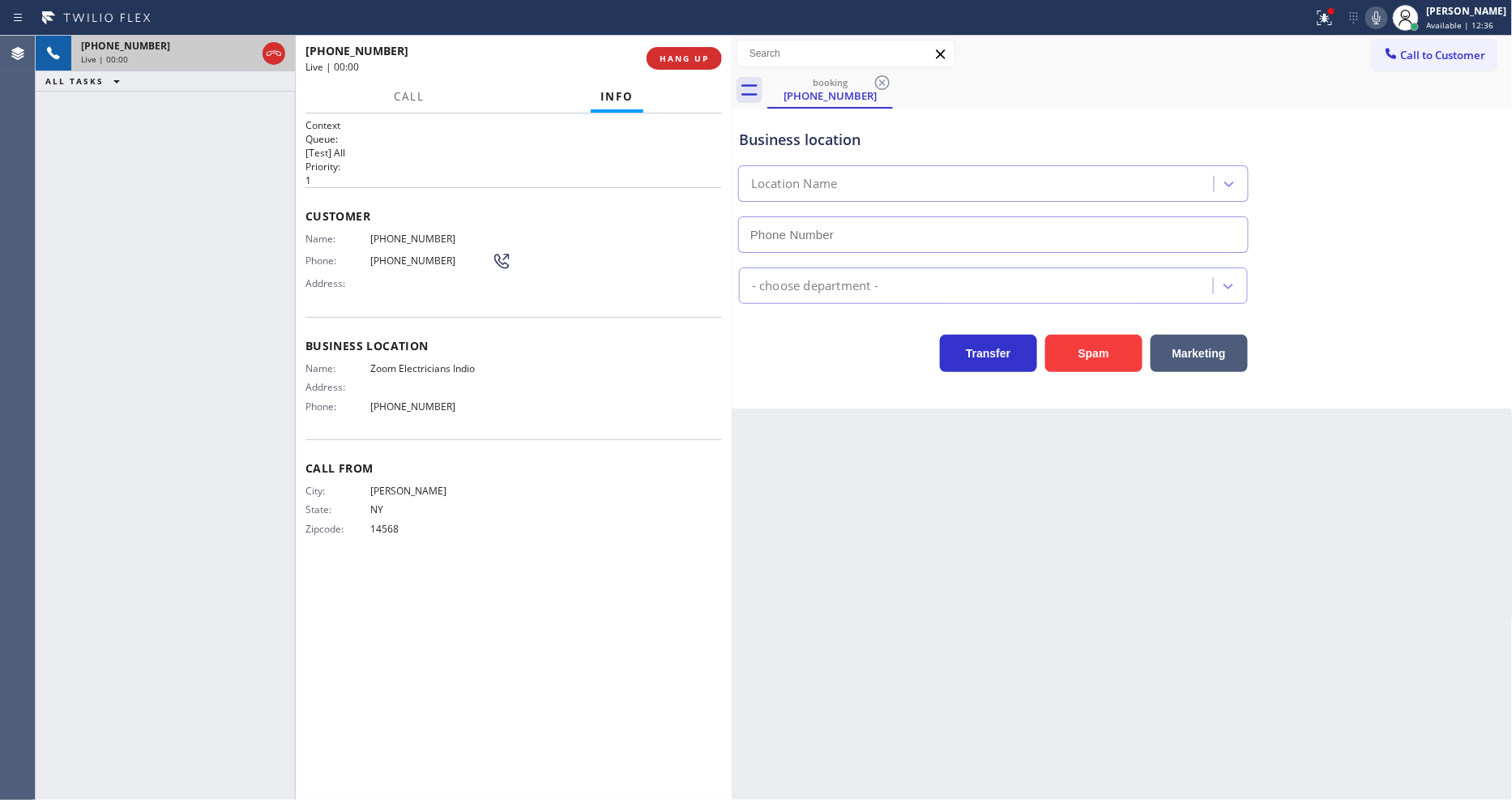
type input "[PHONE_NUMBER]"
click at [1057, 548] on div "Back to Dashboard Change Sender ID Customers Technicians Select a contact Outbo…" at bounding box center [1122, 417] width 781 height 764
click at [416, 362] on span "Zoom Electricians Indio" at bounding box center [431, 367] width 122 height 12
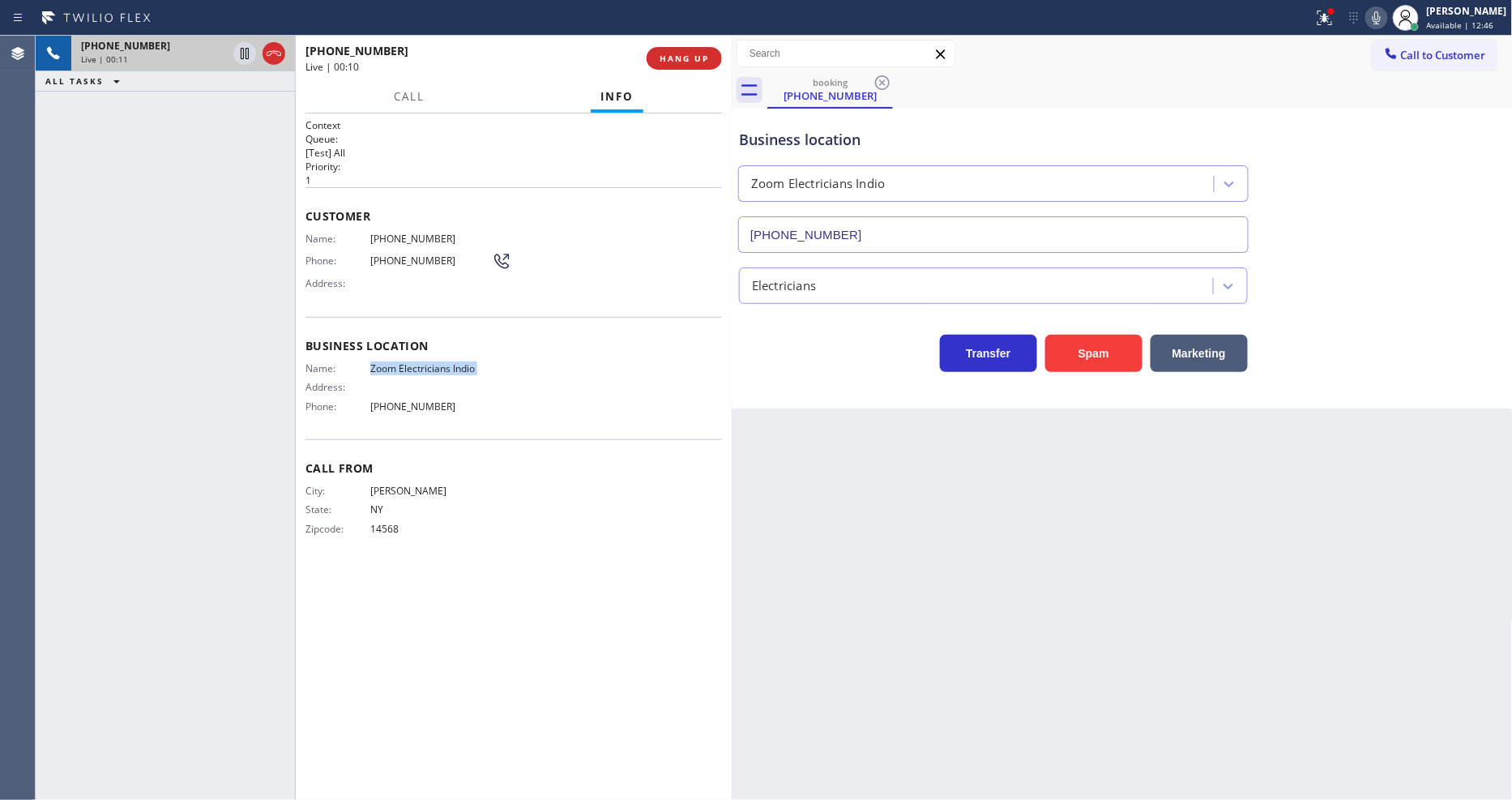
copy span "Zoom Electricians Indio"
click at [670, 54] on span "HANG UP" at bounding box center [684, 59] width 50 height 12
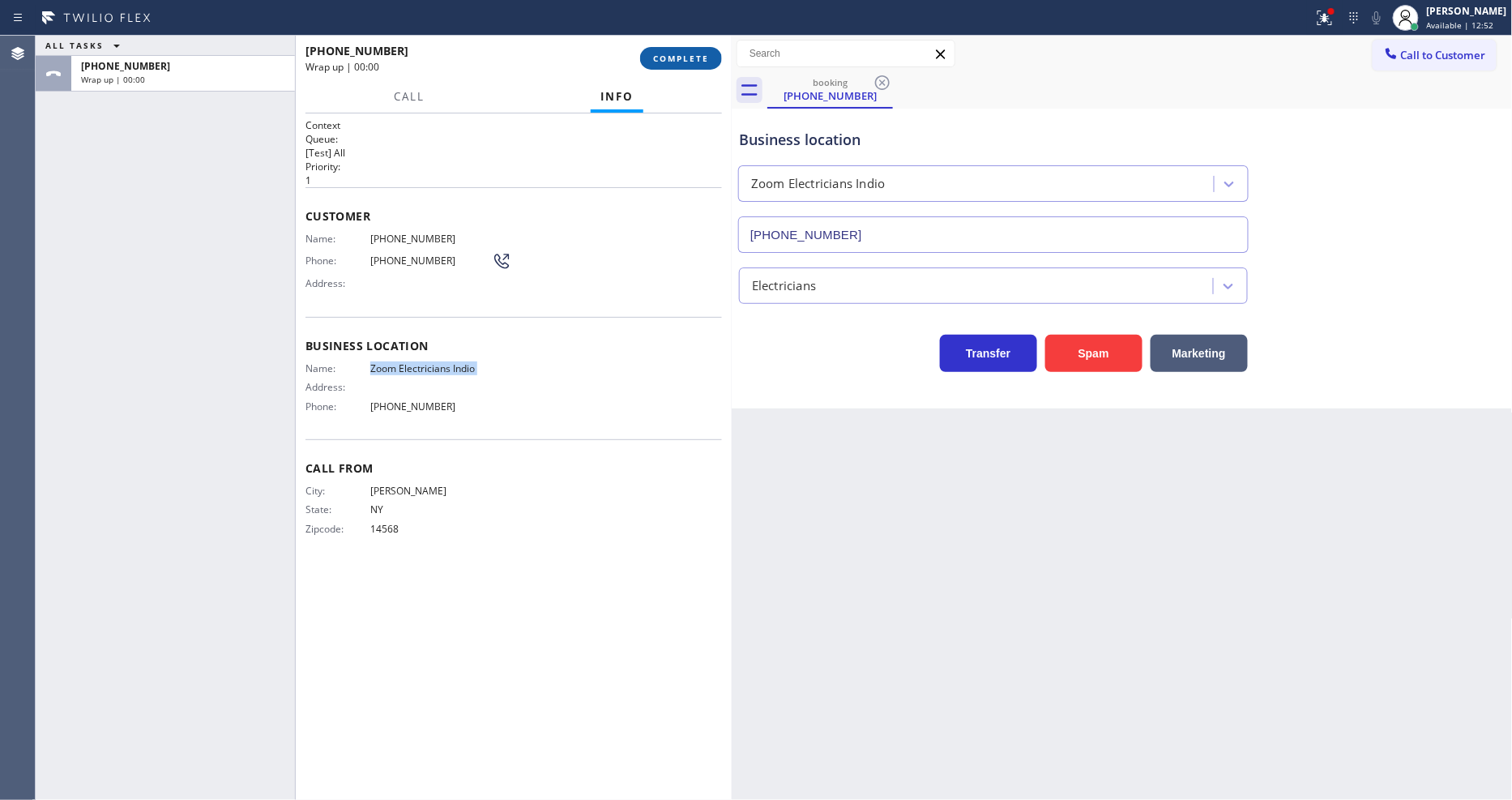
click at [670, 54] on span "COMPLETE" at bounding box center [681, 59] width 56 height 12
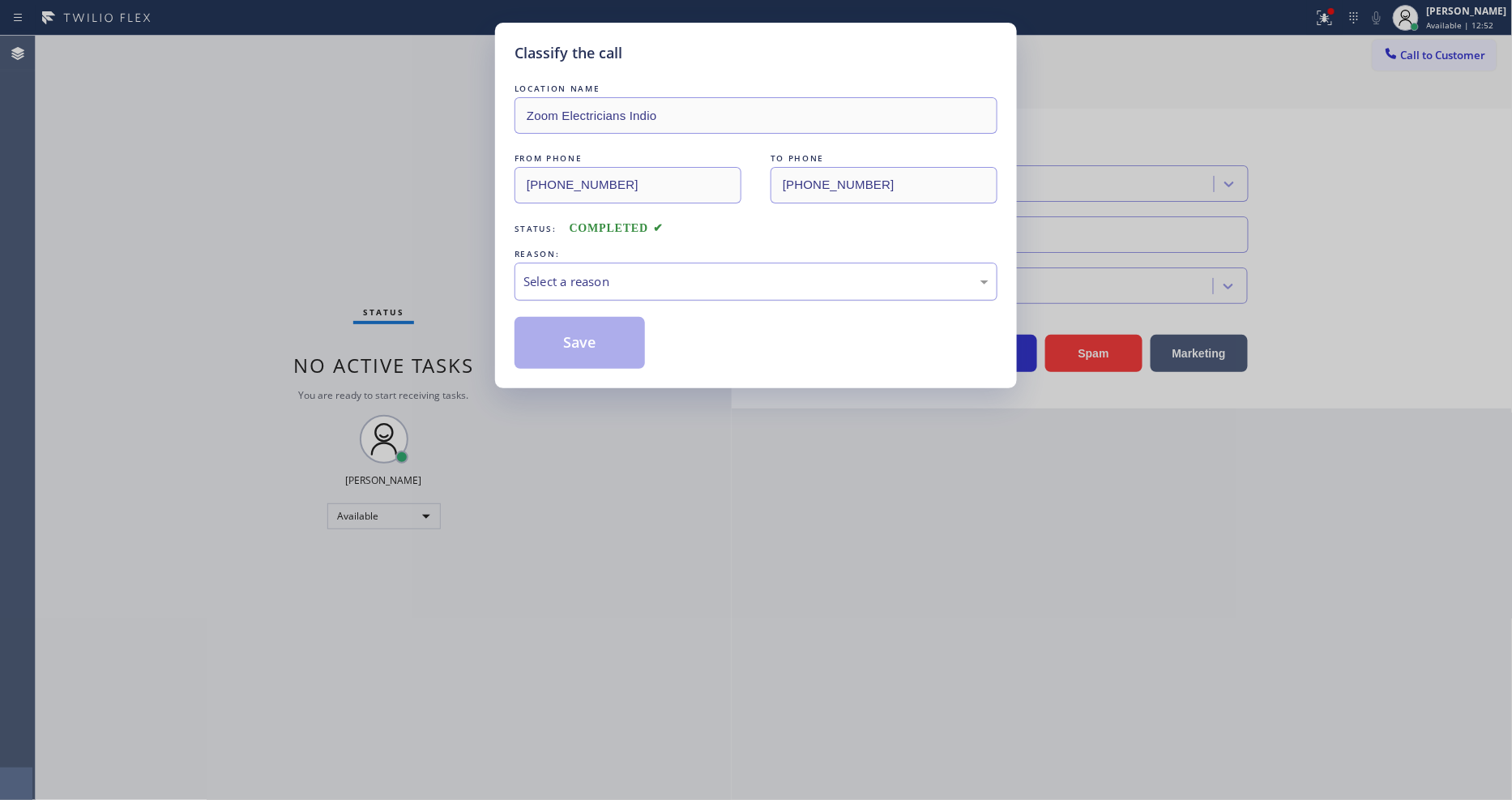
click at [638, 273] on div "Select a reason" at bounding box center [756, 281] width 465 height 18
click at [588, 337] on button "Save" at bounding box center [579, 342] width 130 height 52
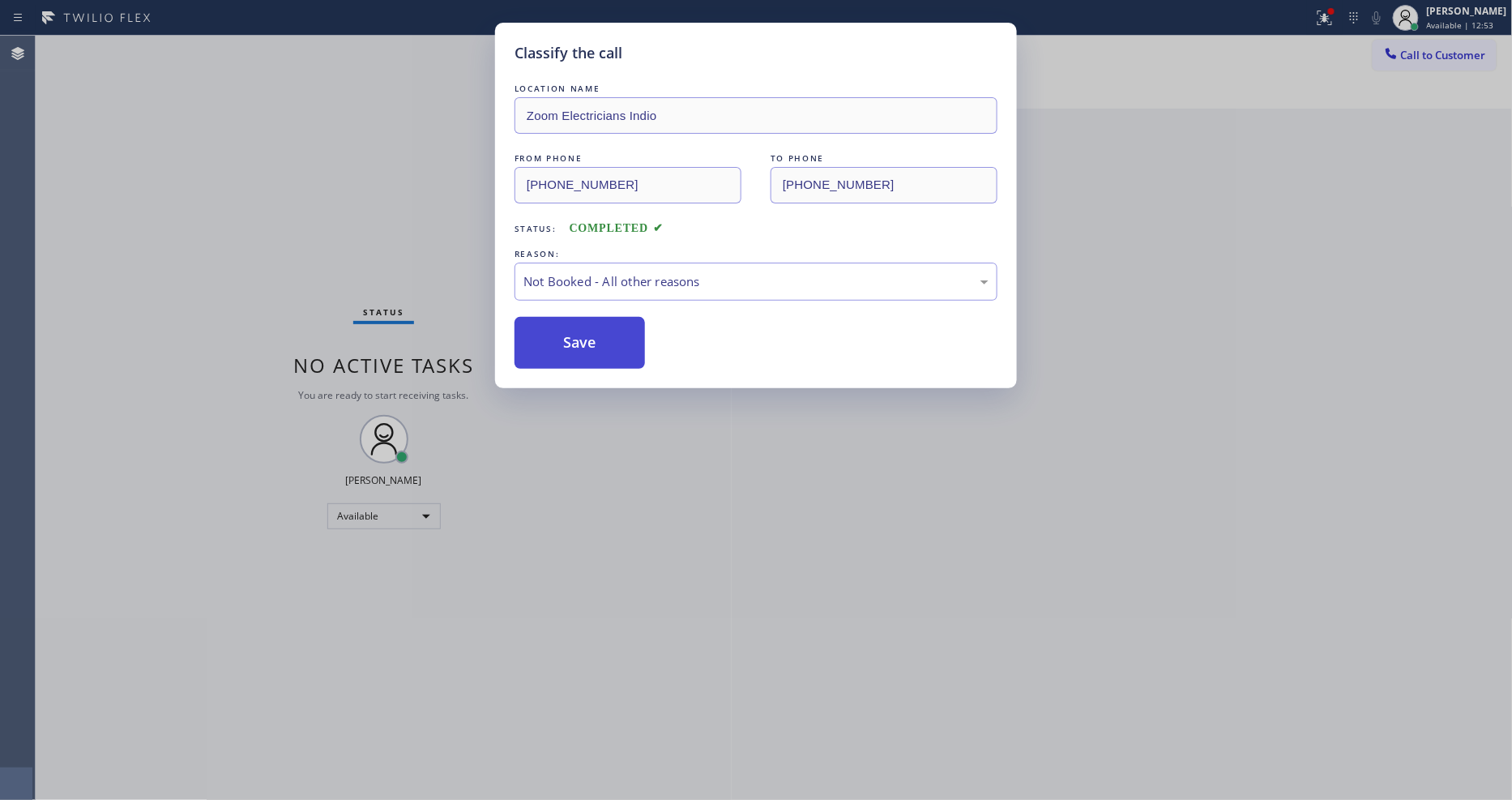
click at [588, 337] on button "Save" at bounding box center [579, 342] width 130 height 52
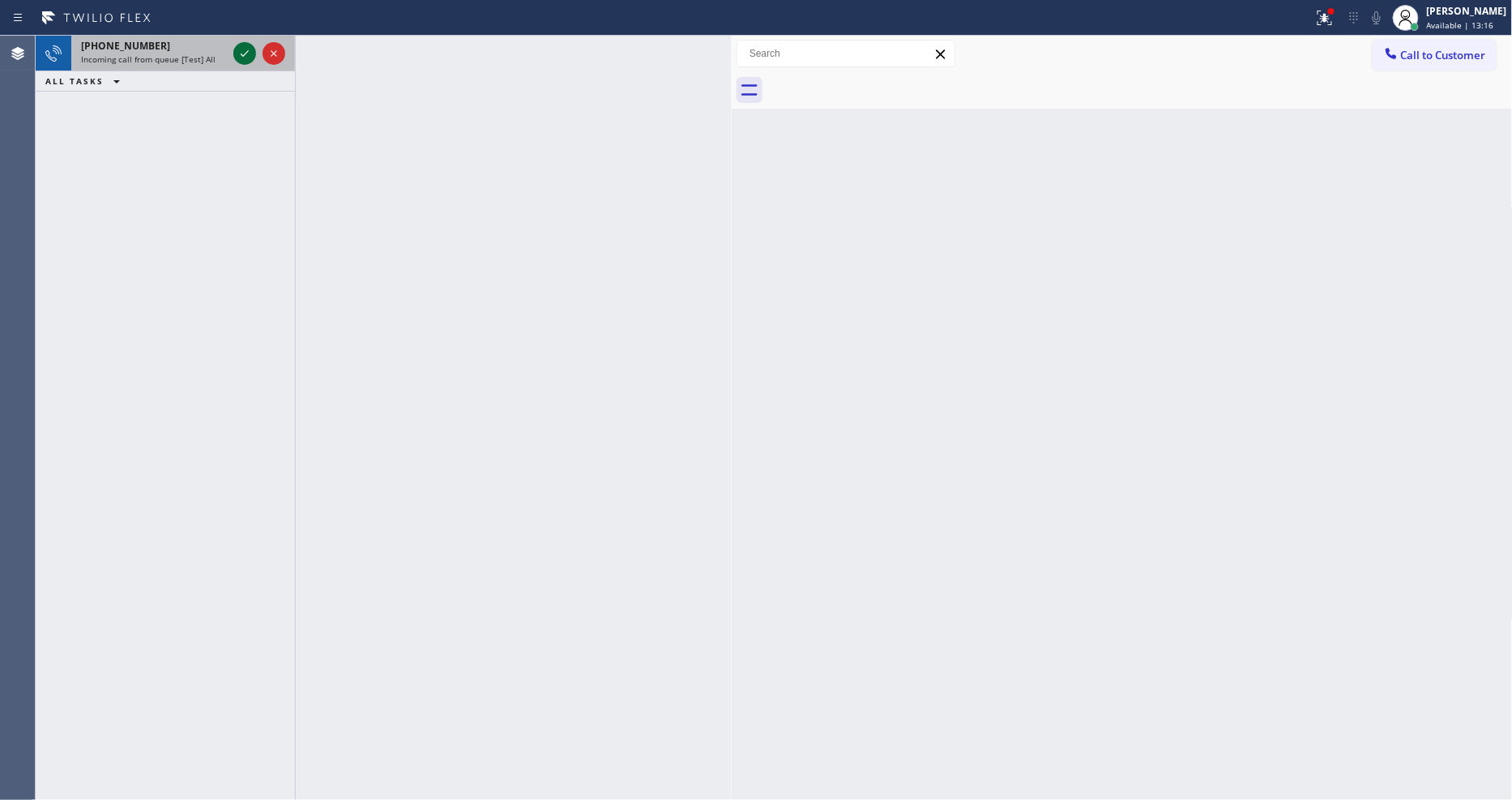
click at [203, 59] on span "Incoming call from queue [Test] All" at bounding box center [148, 59] width 134 height 12
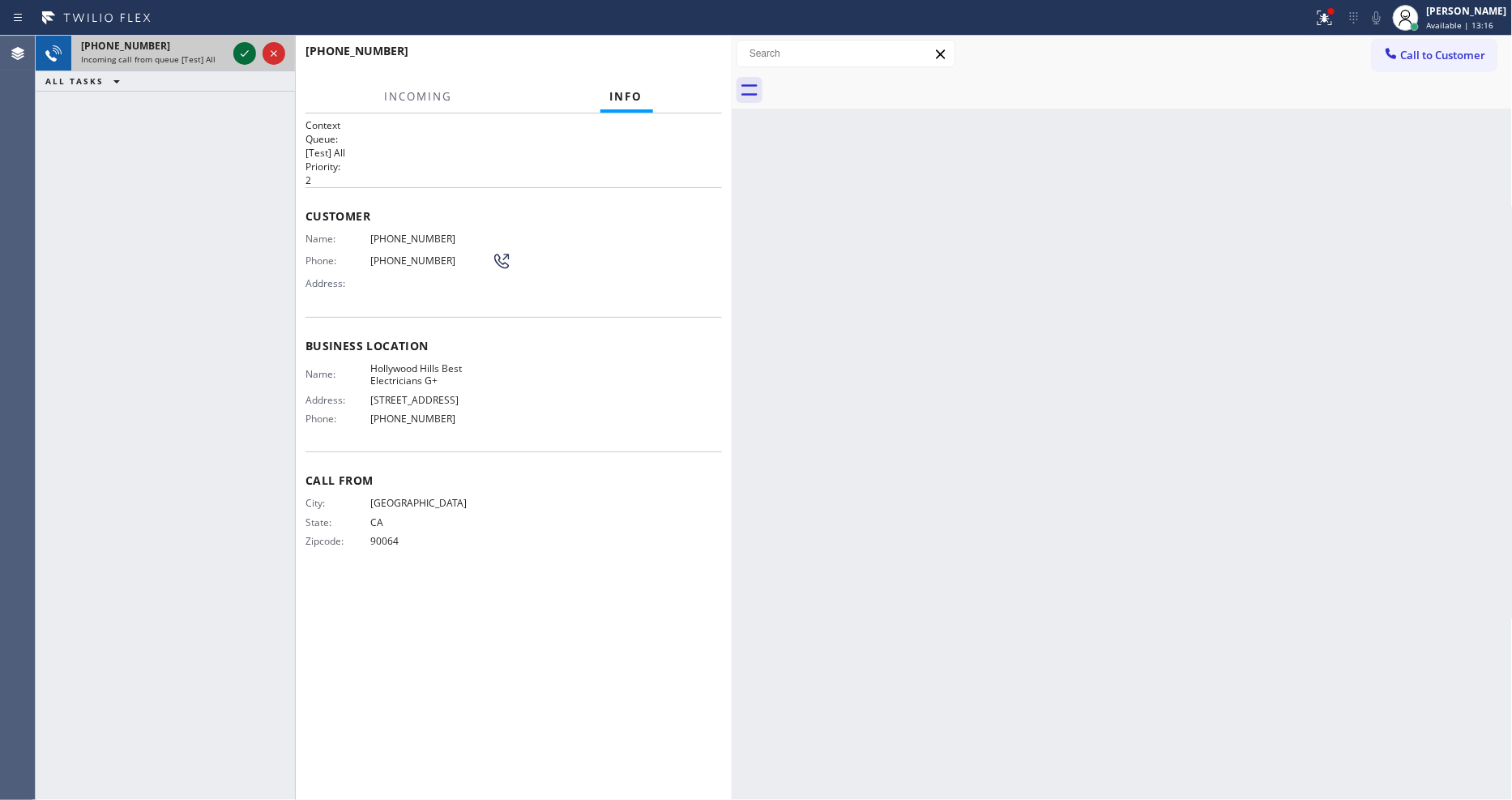
click at [241, 47] on icon at bounding box center [245, 54] width 19 height 19
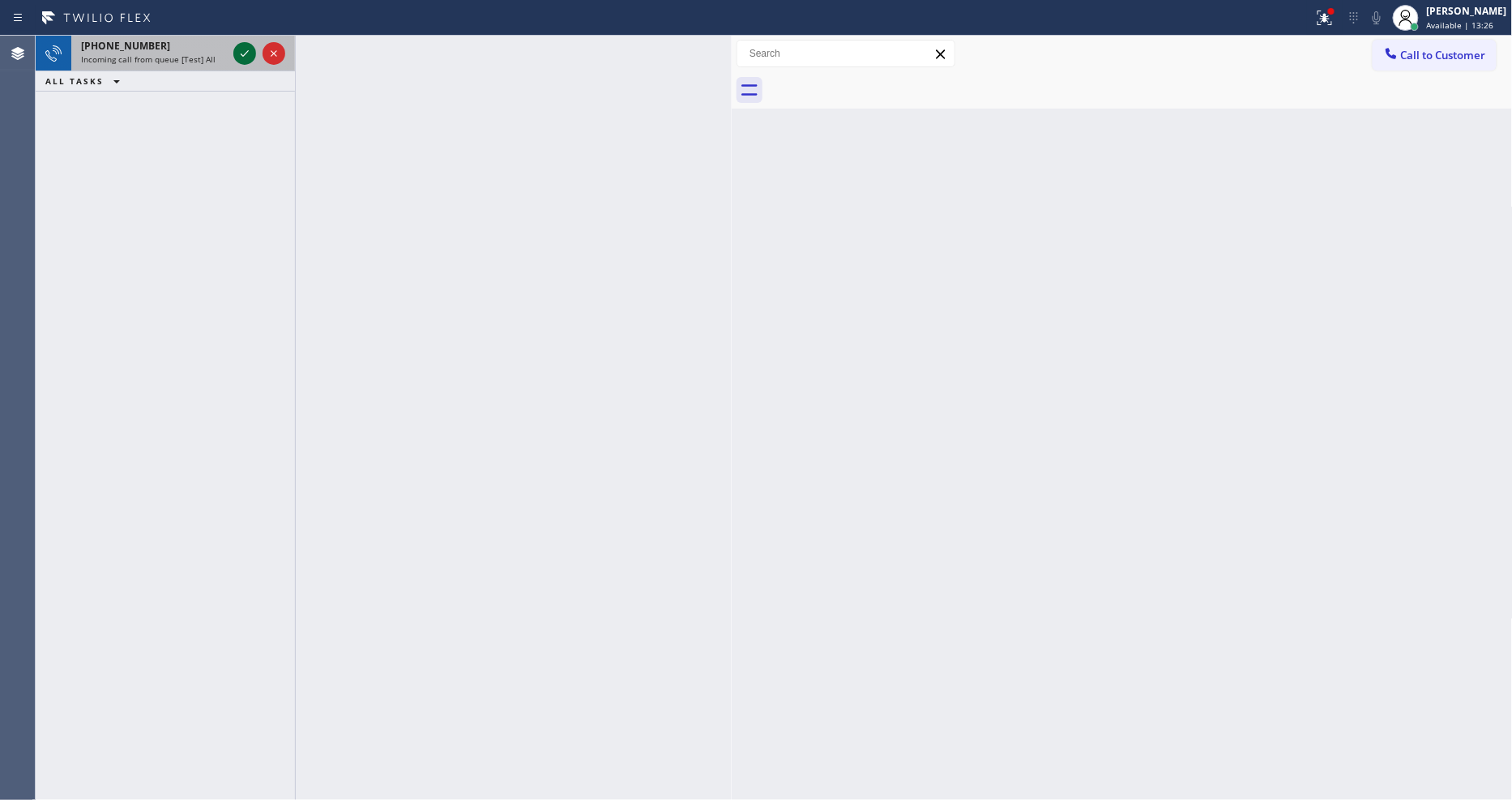
click at [253, 51] on icon at bounding box center [245, 54] width 19 height 19
click at [245, 49] on icon at bounding box center [245, 54] width 19 height 19
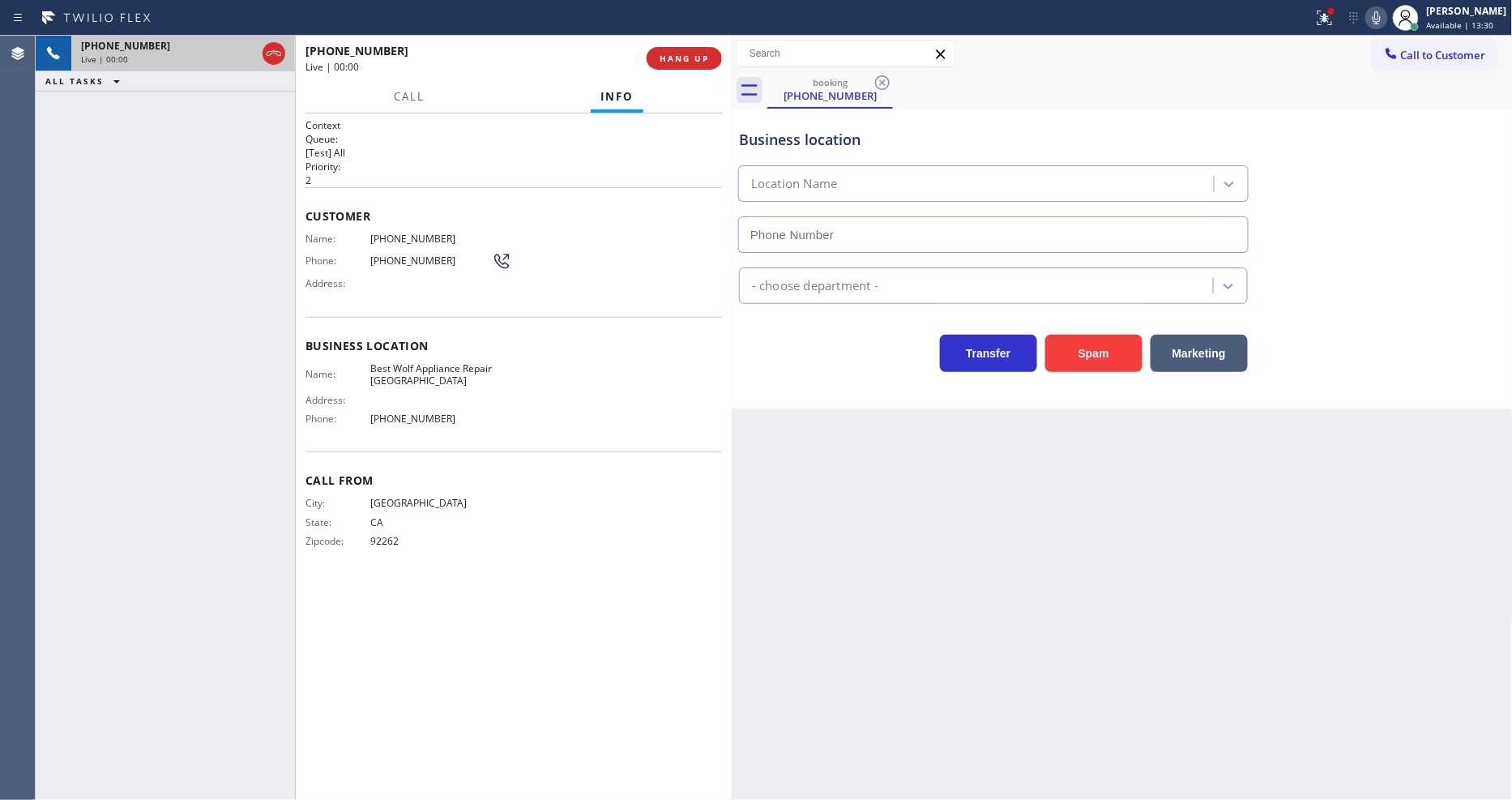
type input "[PHONE_NUMBER]"
click at [1332, 12] on icon at bounding box center [1325, 17] width 19 height 19
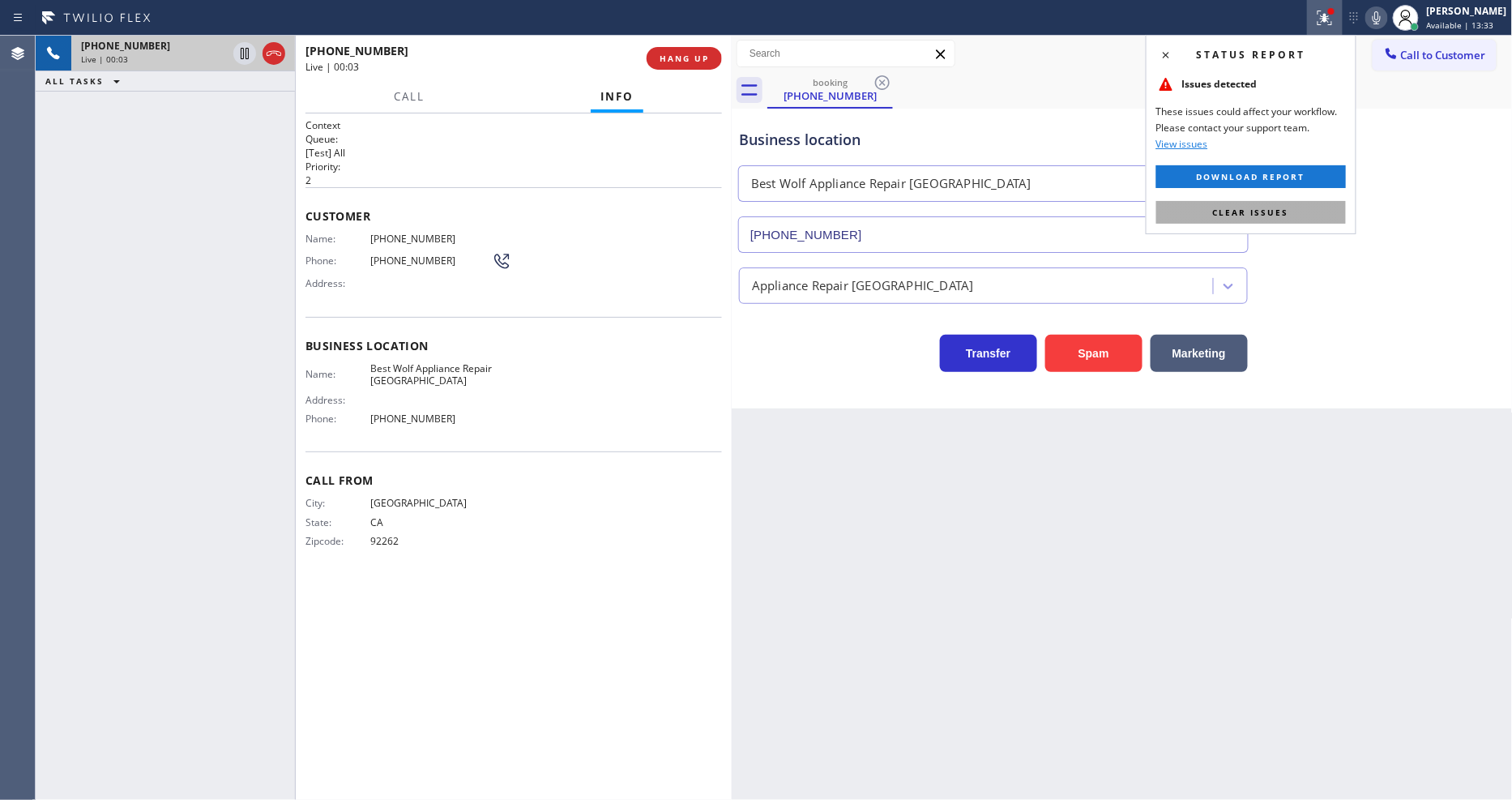
click at [1260, 222] on button "Clear issues" at bounding box center [1251, 212] width 190 height 23
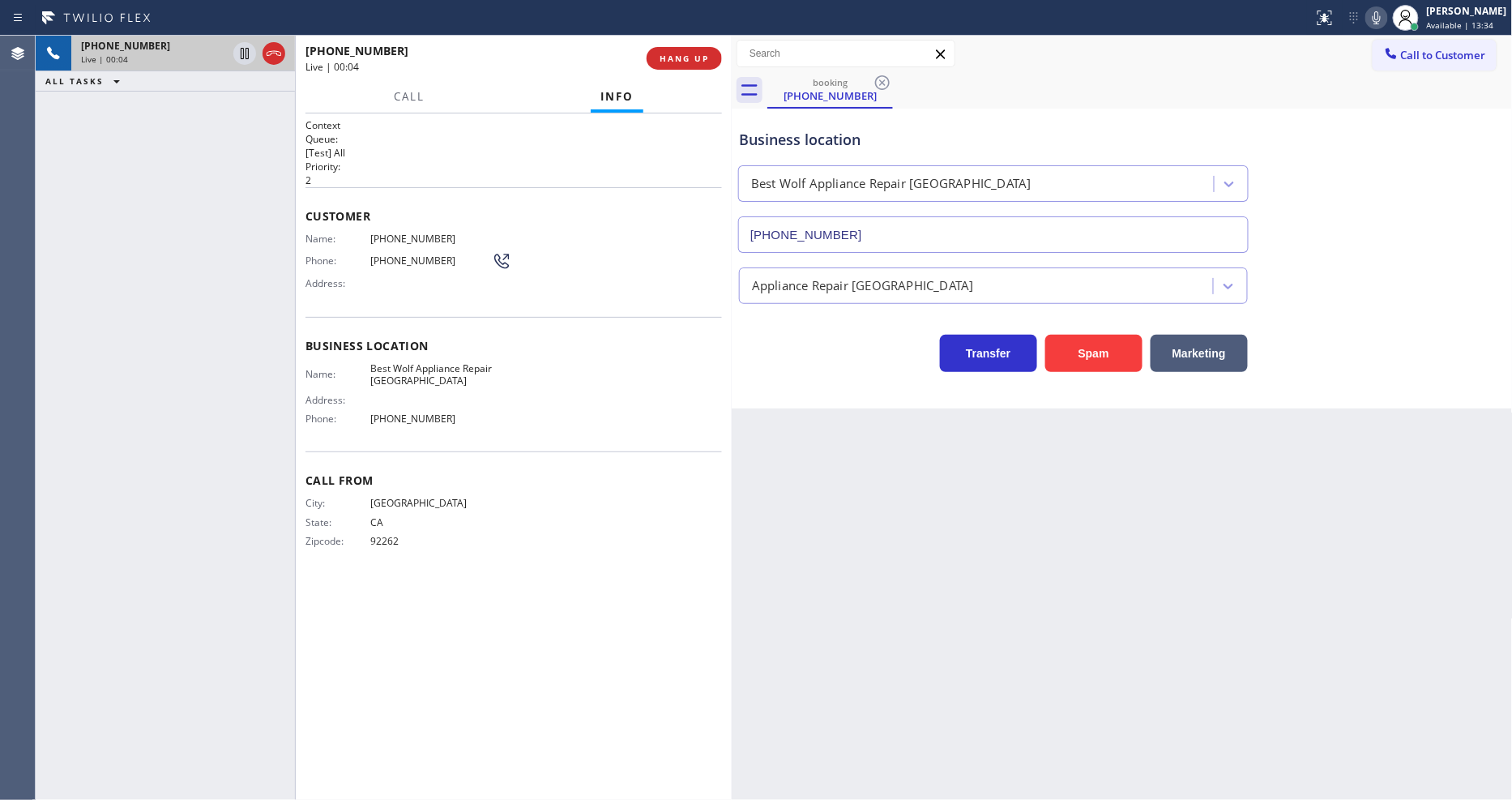
click at [406, 580] on div "Context Queue: [Test] All Priority: 2 Customer Name: [PHONE_NUMBER] Phone: [PHO…" at bounding box center [513, 456] width 416 height 676
click at [568, 497] on div "City: [GEOGRAPHIC_DATA]: [US_STATE] Zipcode: 92262" at bounding box center [513, 525] width 416 height 57
click at [694, 50] on button "HANG UP" at bounding box center [684, 59] width 76 height 23
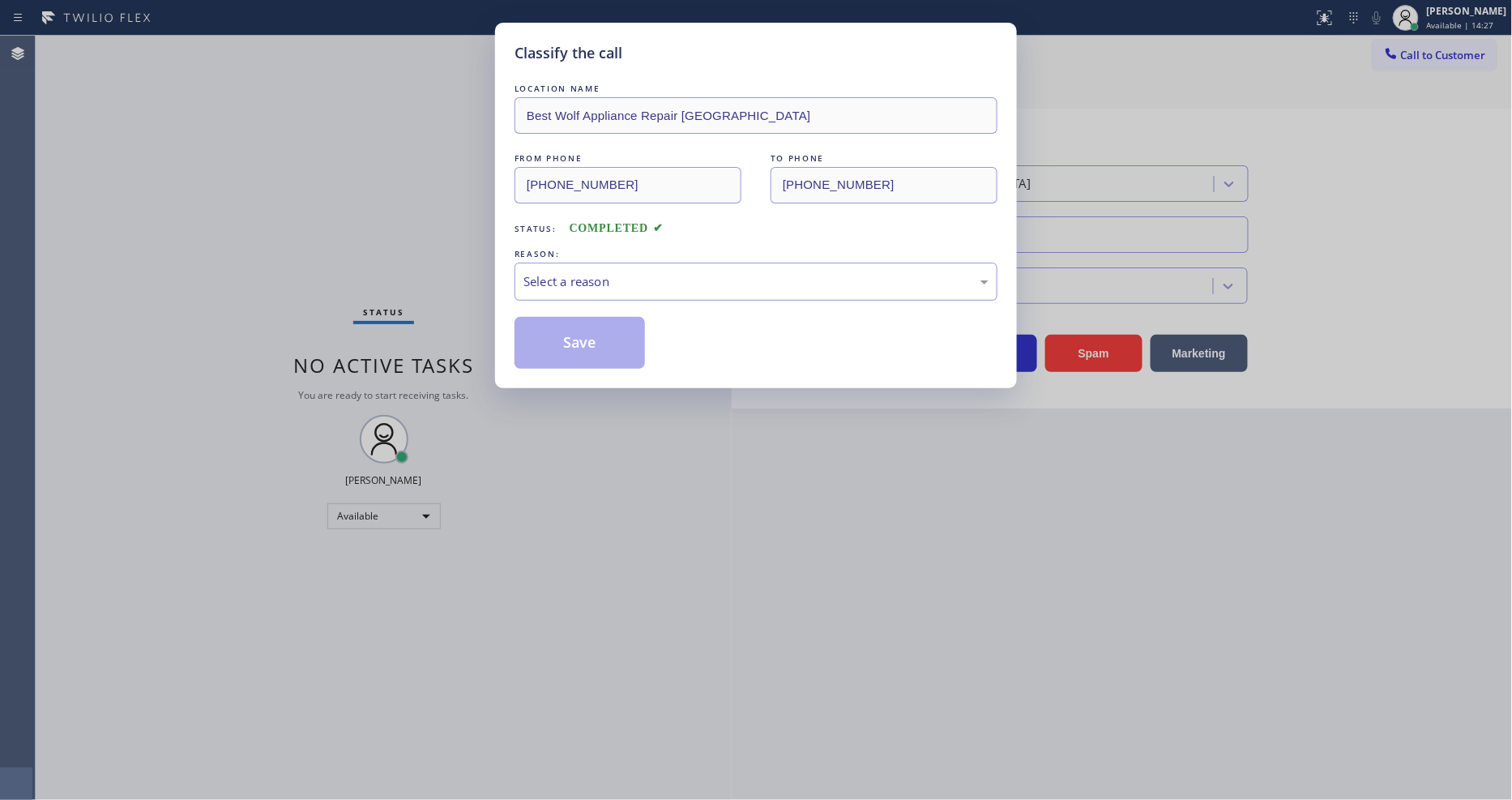
click at [579, 278] on div "Select a reason" at bounding box center [756, 281] width 465 height 18
click at [571, 343] on button "Save" at bounding box center [579, 342] width 130 height 52
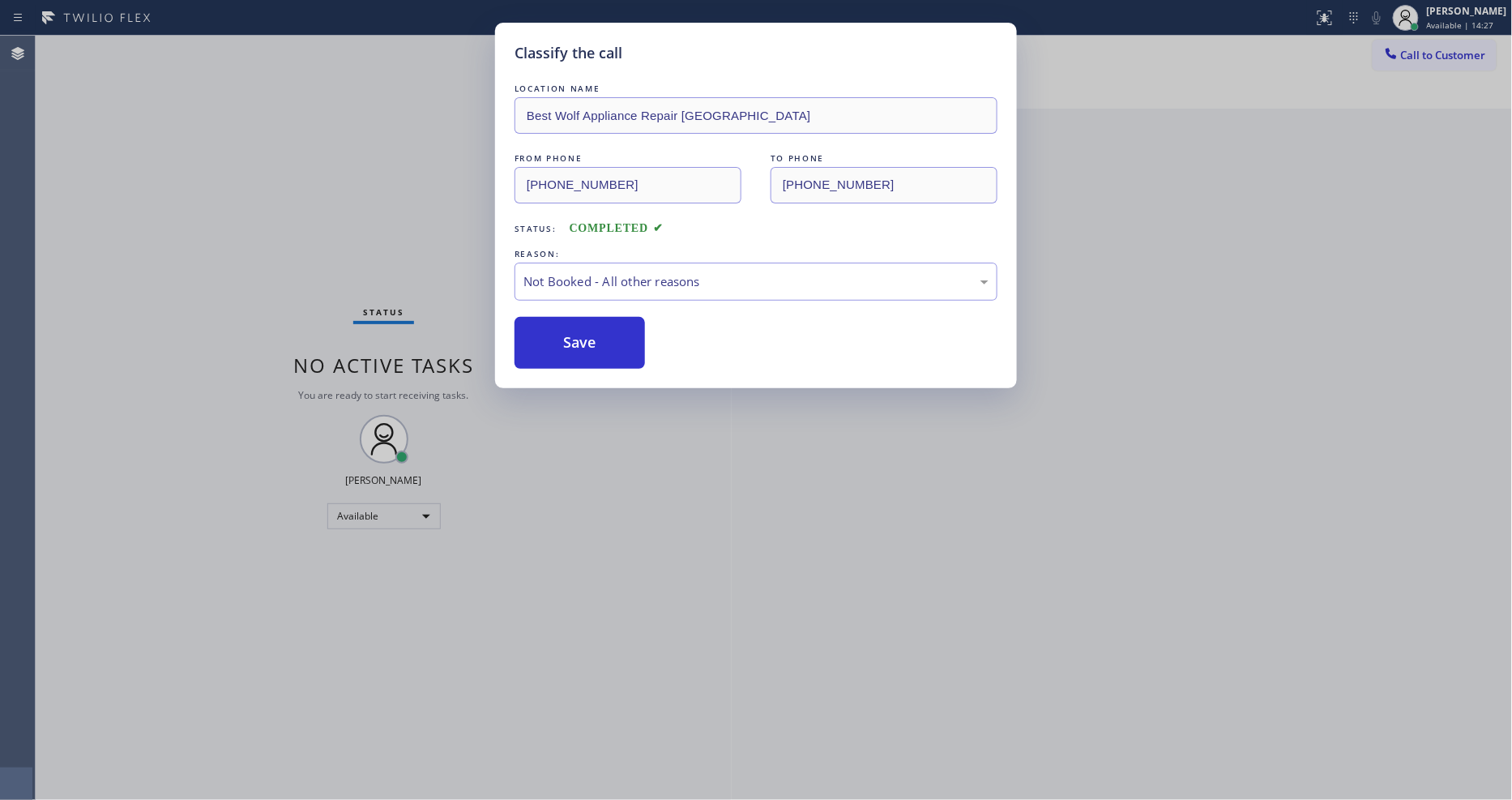
click at [571, 343] on button "Save" at bounding box center [579, 342] width 130 height 52
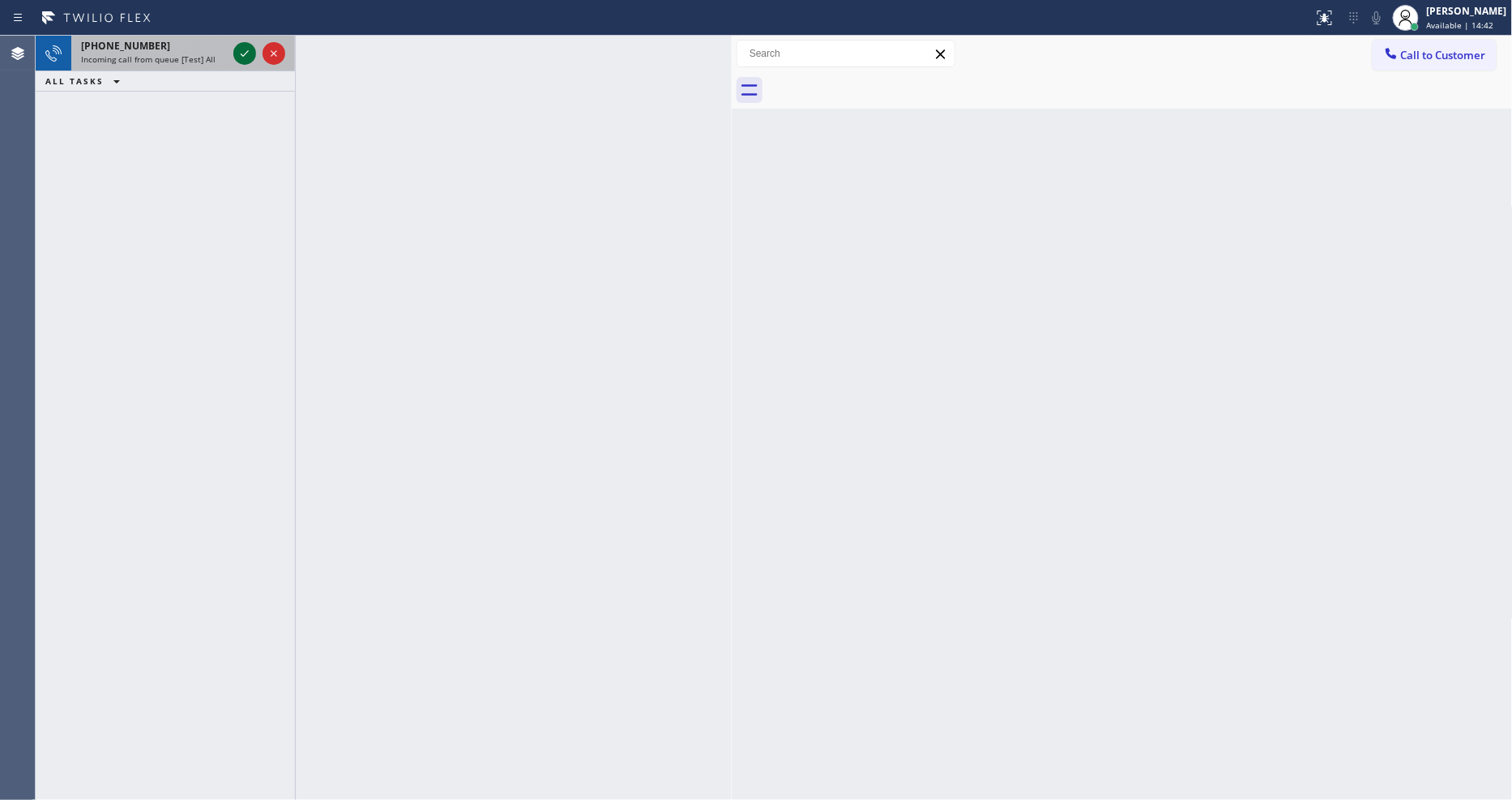
click at [252, 47] on icon at bounding box center [245, 54] width 19 height 19
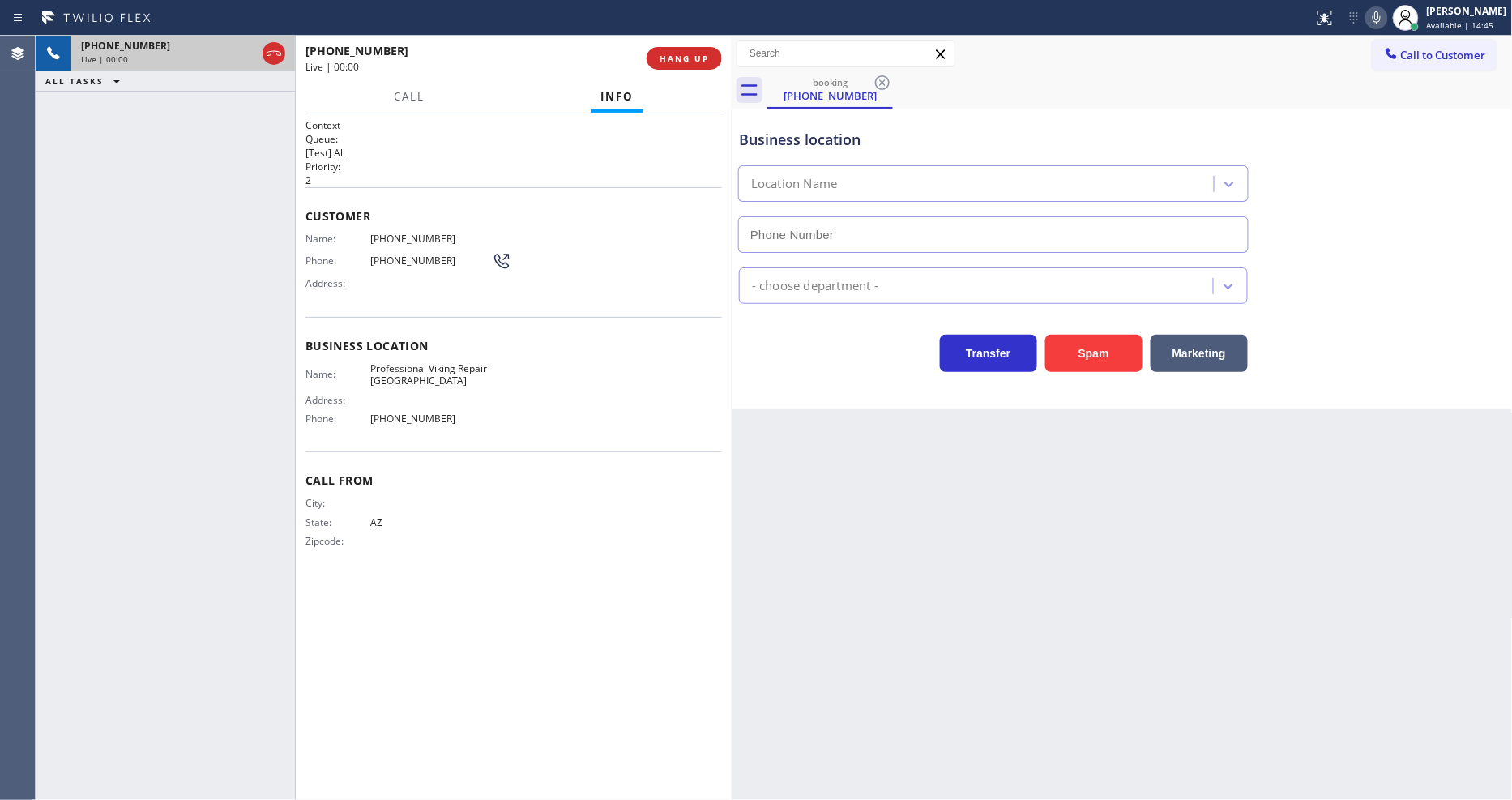
type input "[PHONE_NUMBER]"
click at [670, 51] on button "HANG UP" at bounding box center [684, 59] width 76 height 23
click at [670, 54] on span "HANG UP" at bounding box center [684, 59] width 50 height 12
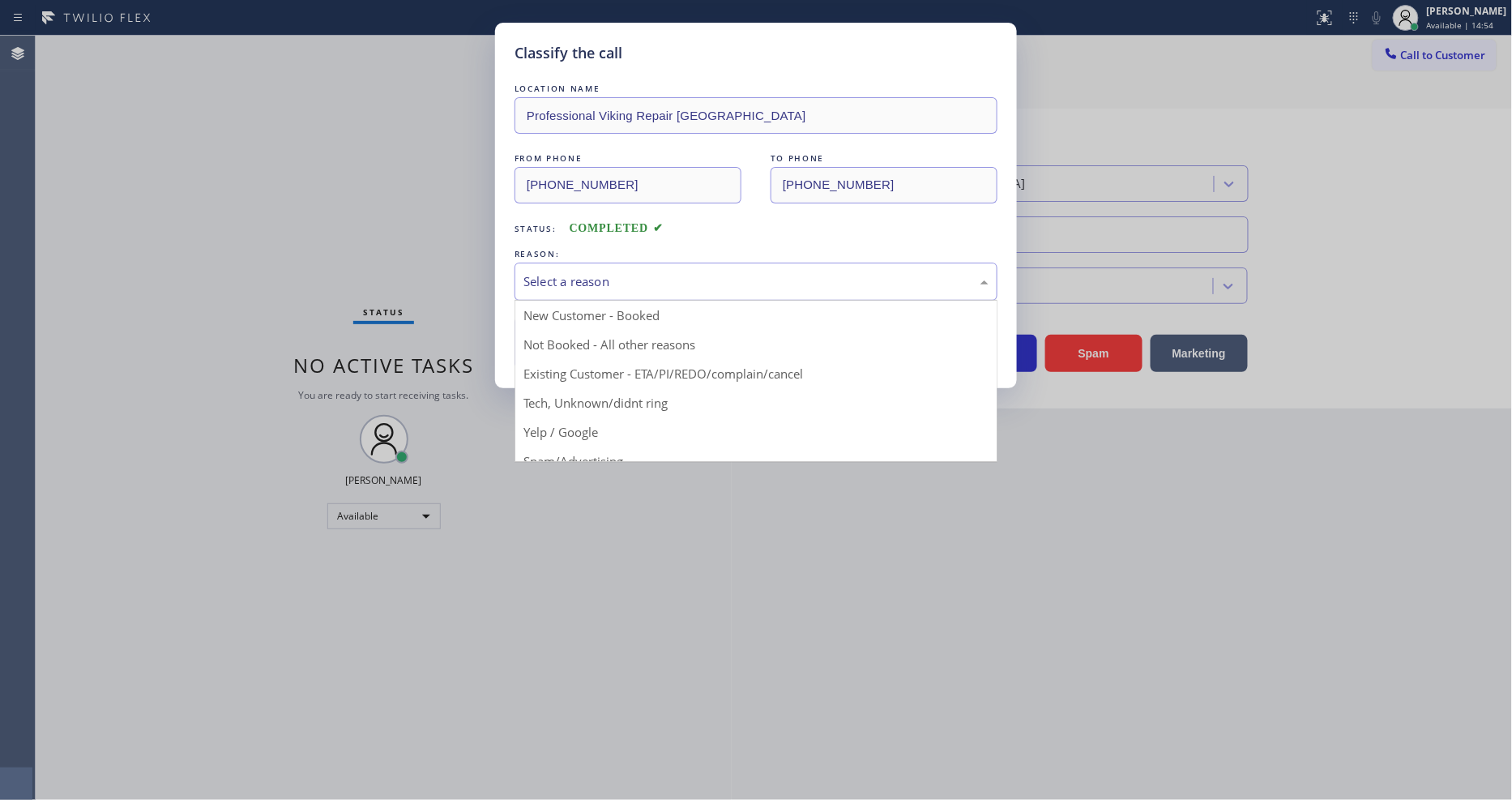
click at [698, 265] on div "Select a reason" at bounding box center [755, 282] width 483 height 38
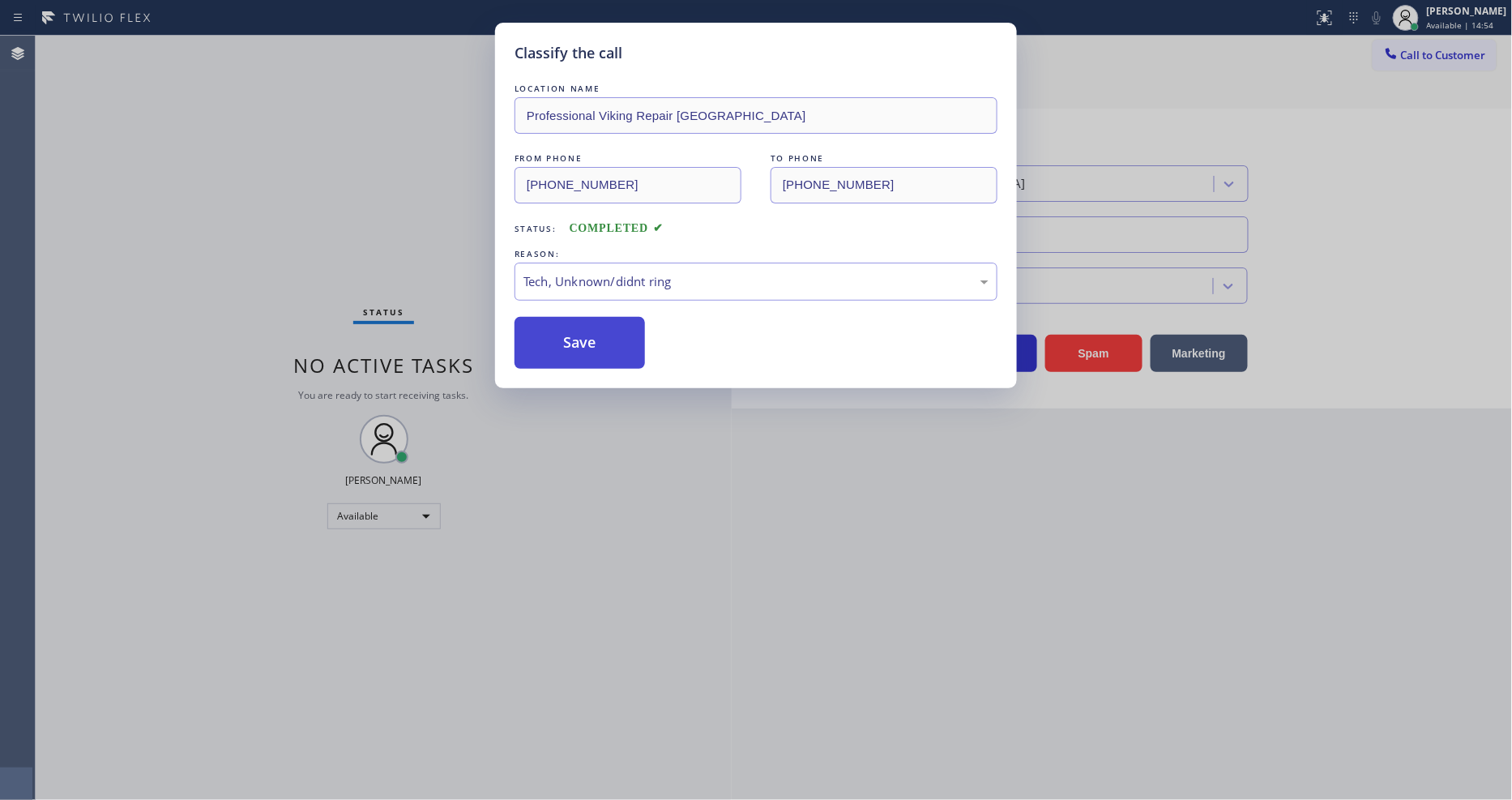
click at [595, 337] on button "Save" at bounding box center [579, 342] width 130 height 52
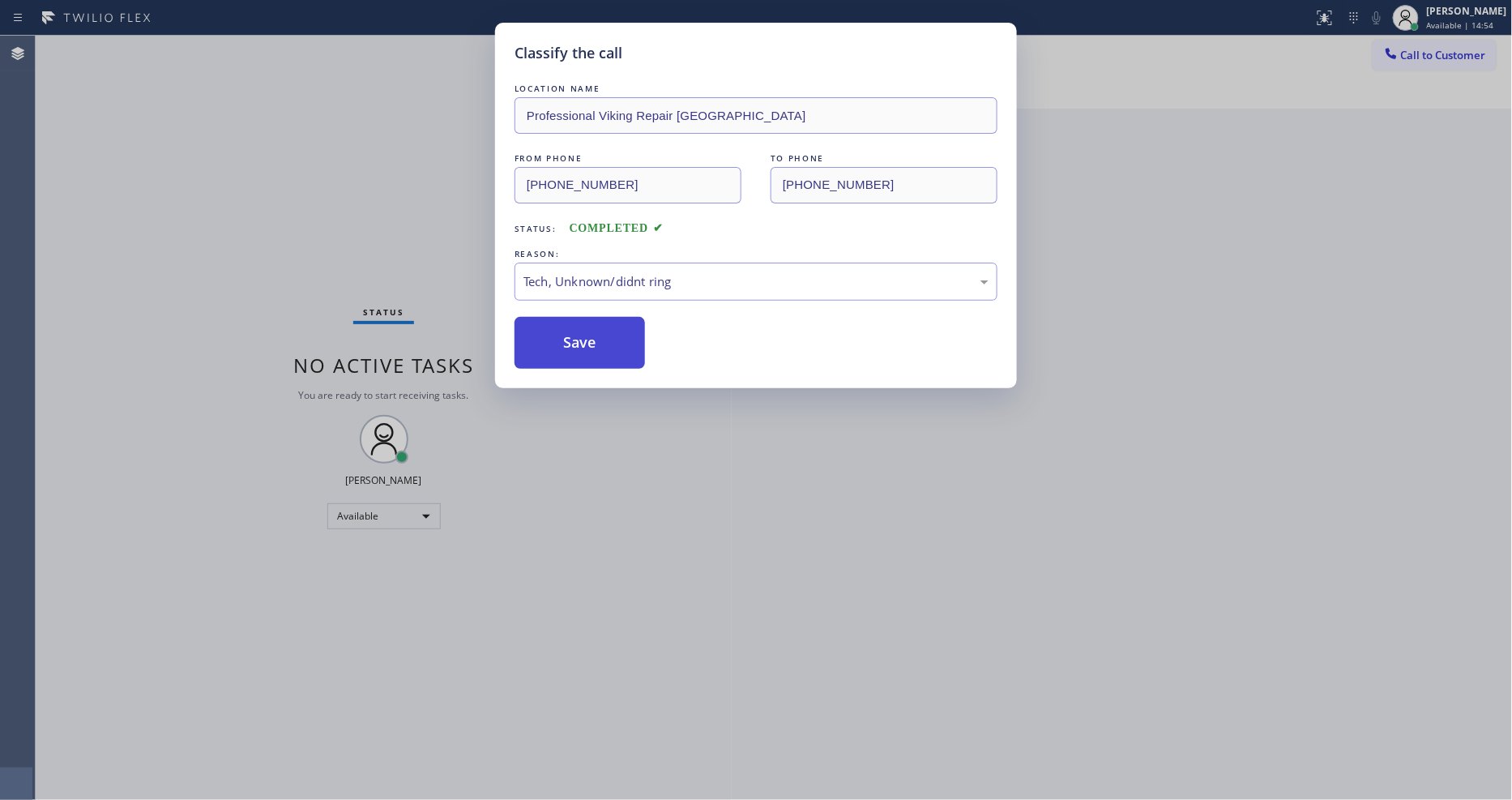
click at [595, 337] on button "Save" at bounding box center [579, 342] width 130 height 52
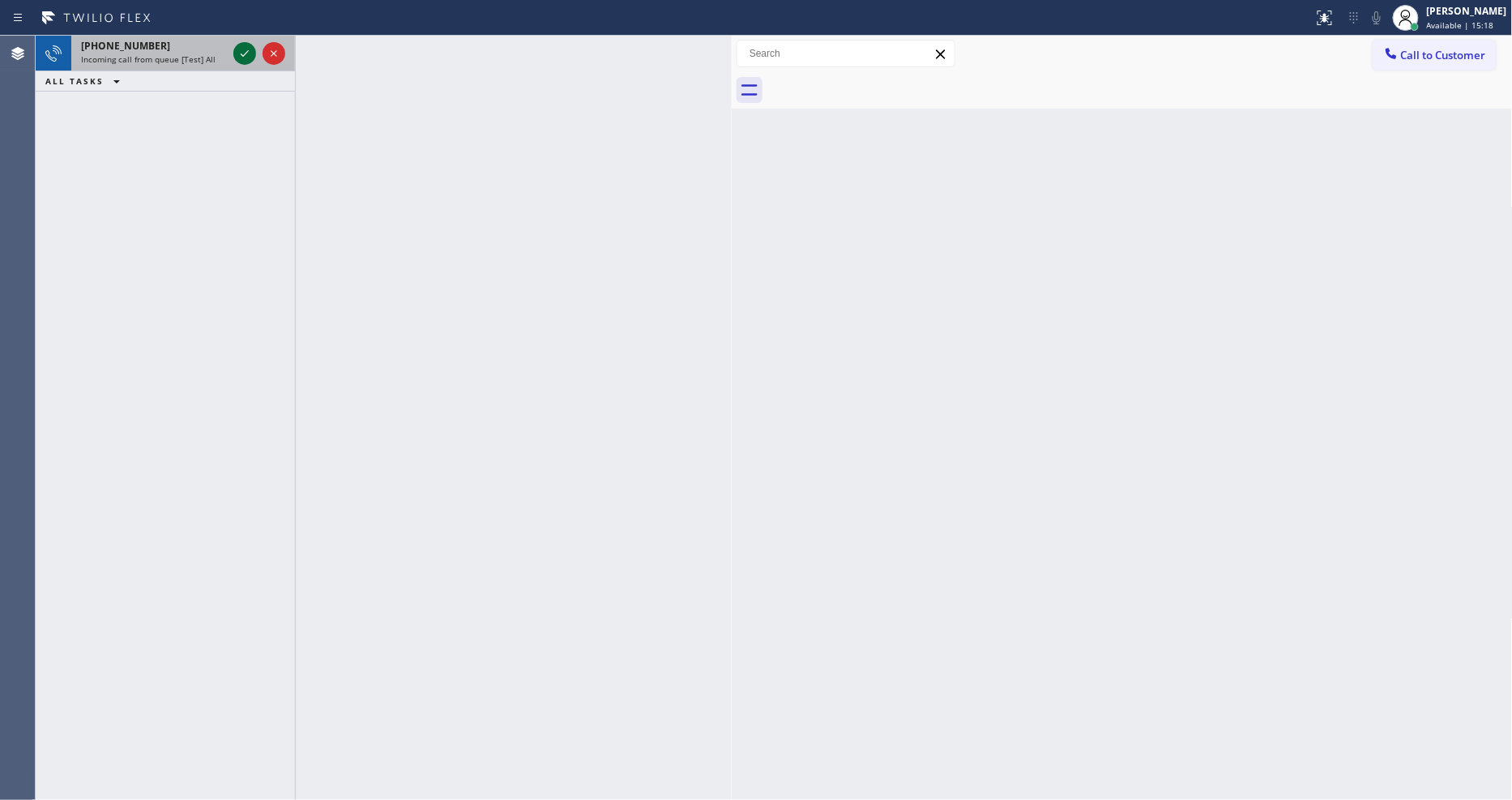
click at [241, 58] on icon at bounding box center [245, 54] width 19 height 19
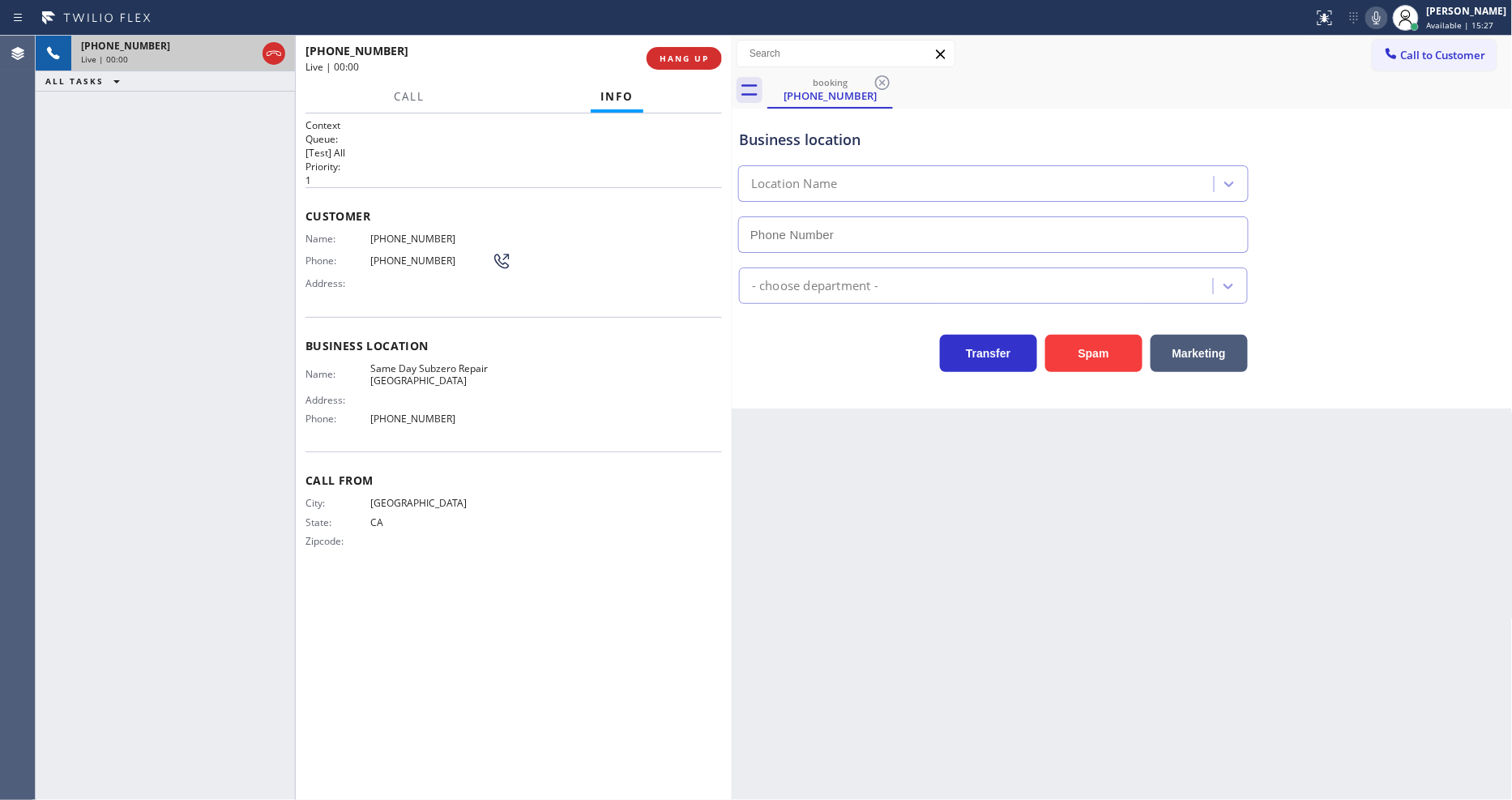
type input "[PHONE_NUMBER]"
click at [673, 55] on span "HANG UP" at bounding box center [684, 59] width 50 height 12
click at [674, 57] on span "HANG UP" at bounding box center [684, 59] width 50 height 12
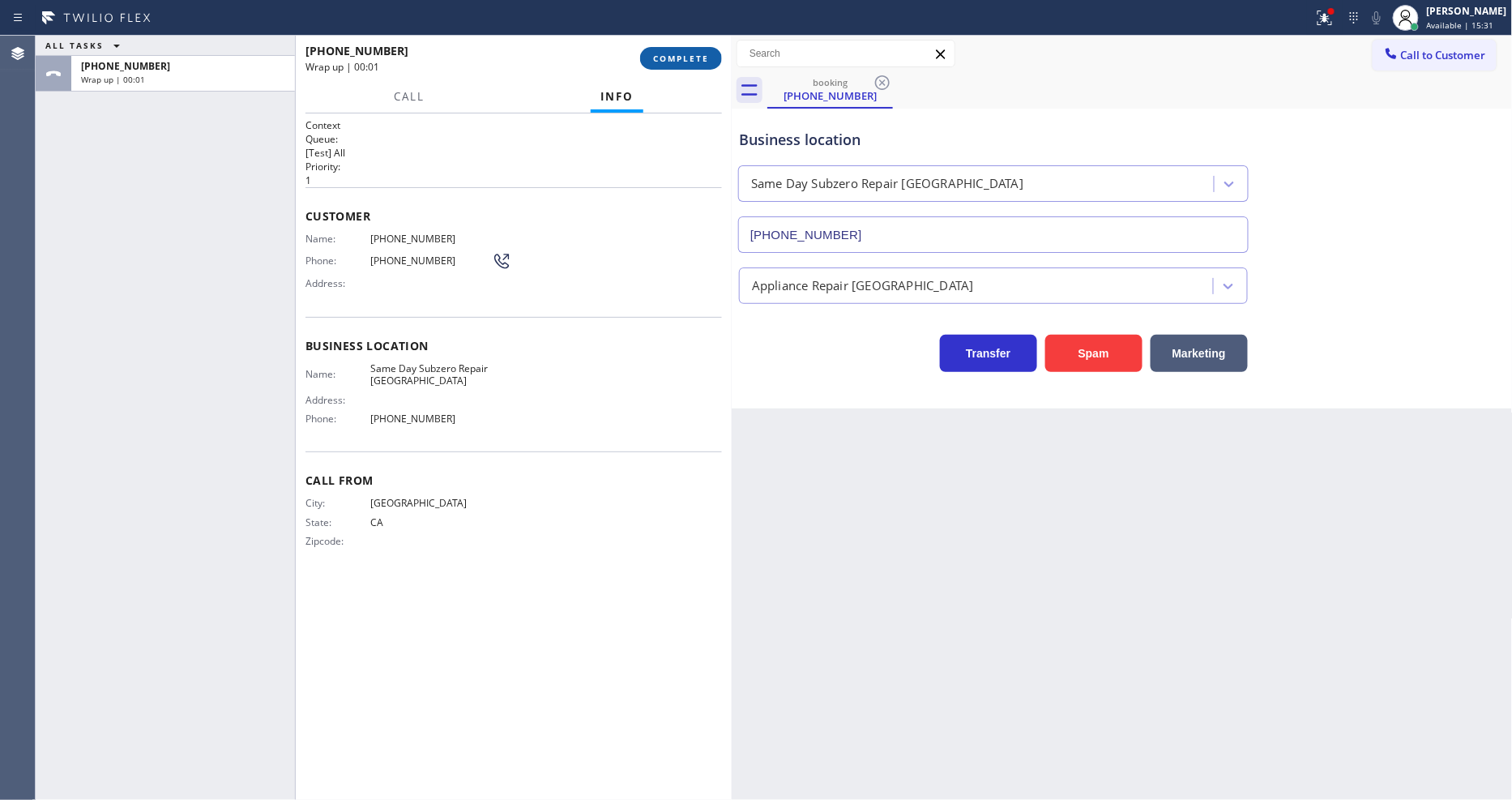
click at [705, 63] on span "COMPLETE" at bounding box center [681, 59] width 56 height 12
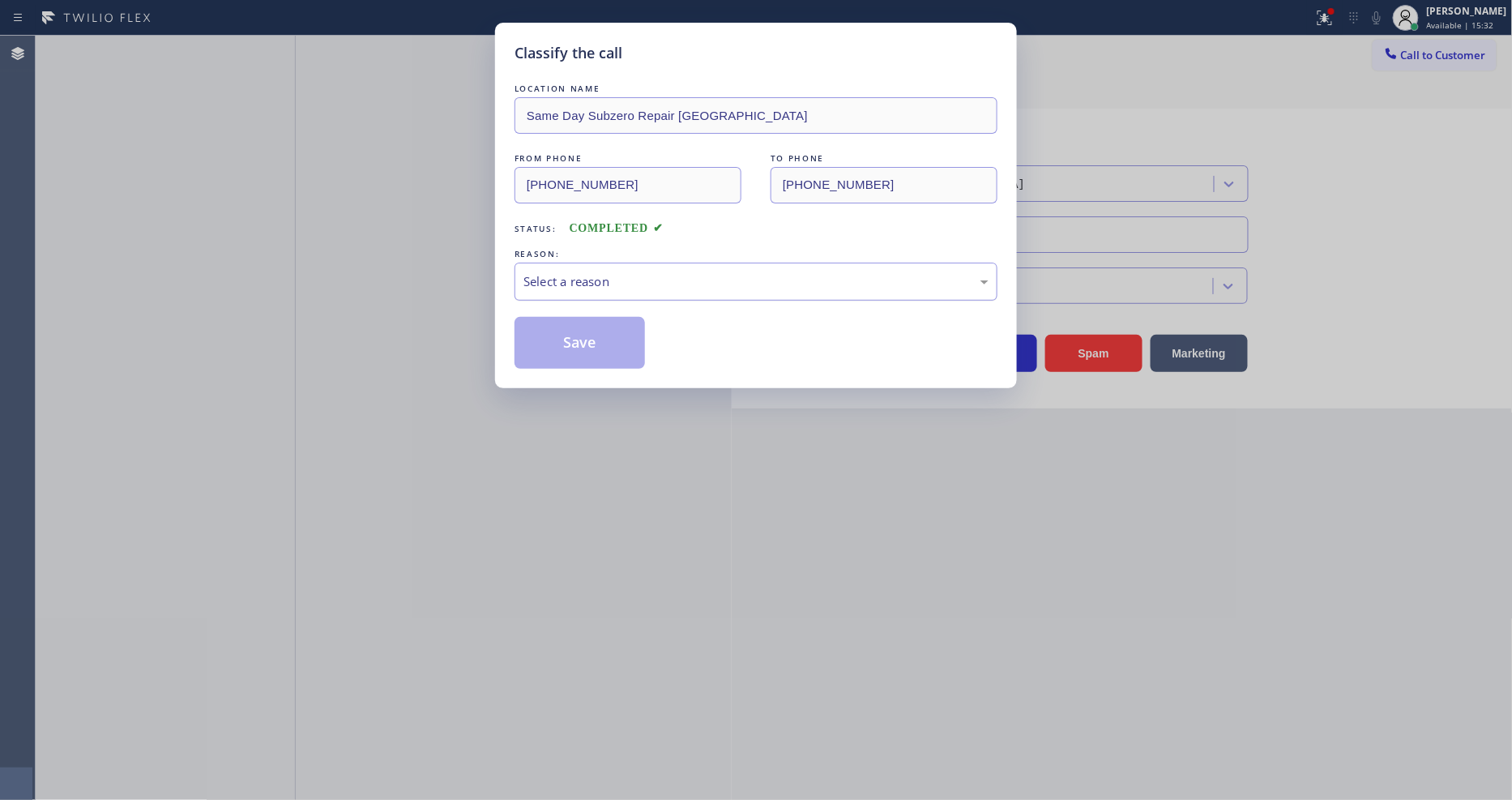
click at [597, 276] on div "Select a reason" at bounding box center [756, 281] width 465 height 18
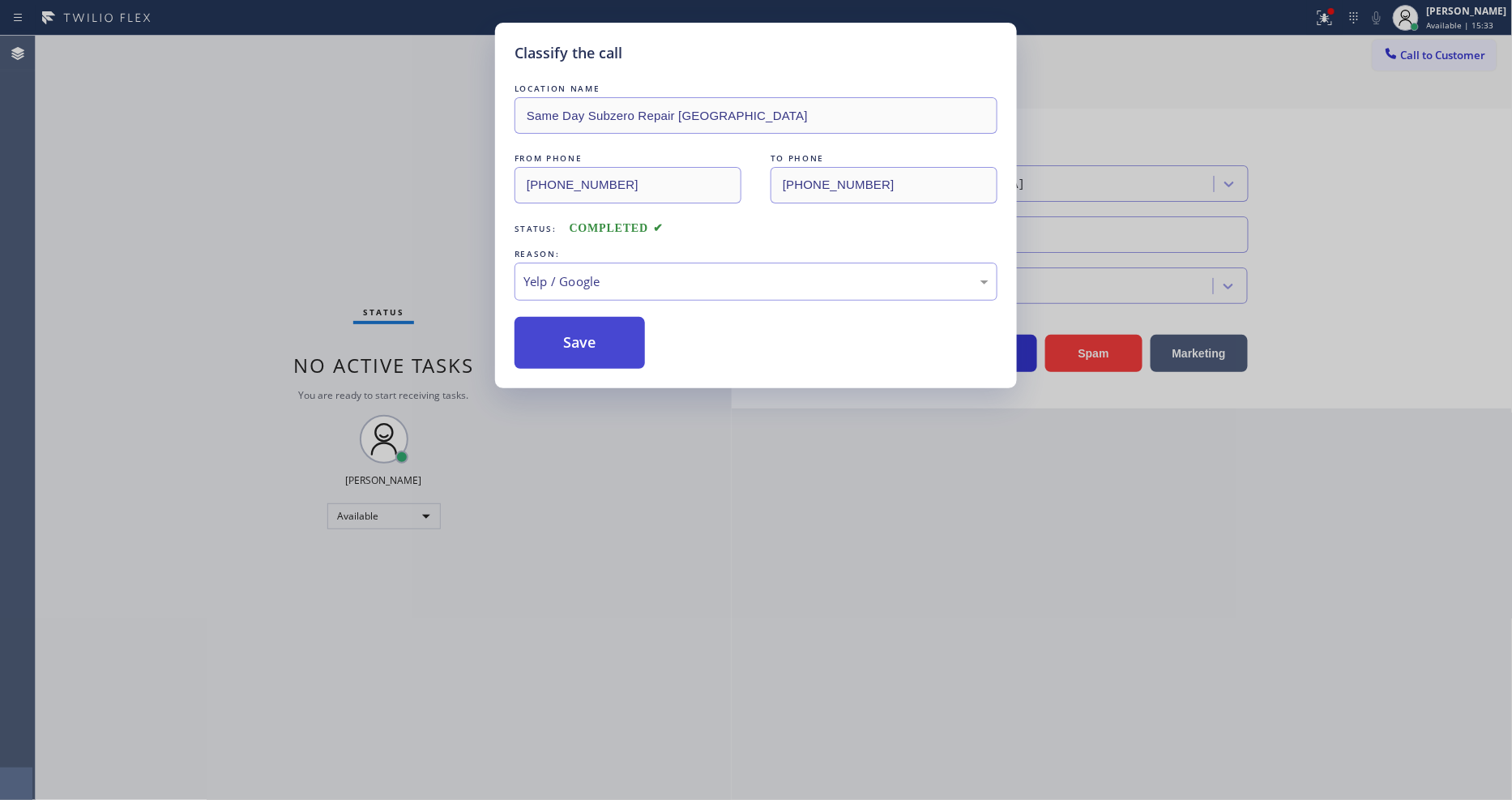
click at [597, 327] on button "Save" at bounding box center [579, 342] width 130 height 52
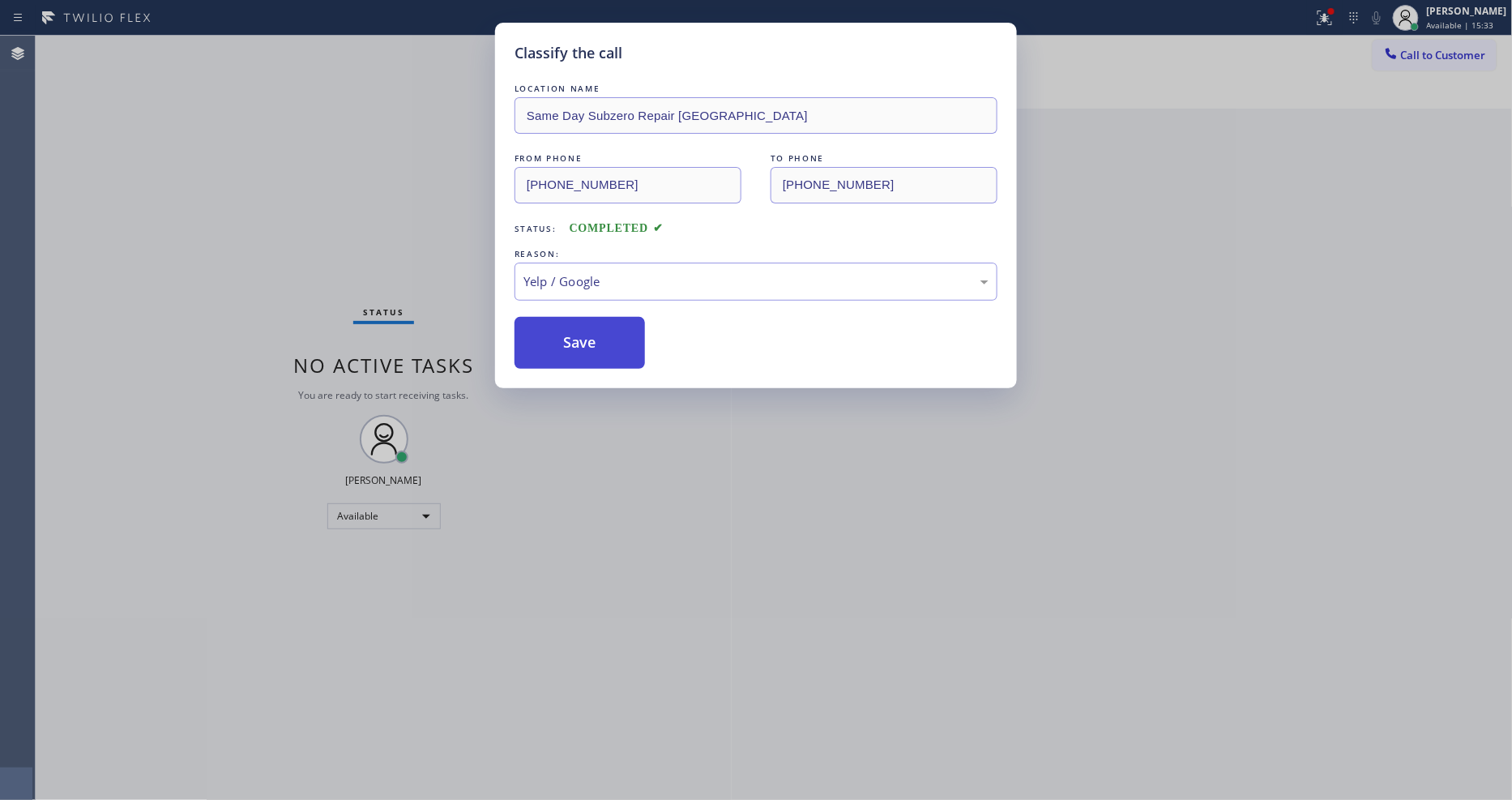
click at [597, 327] on button "Save" at bounding box center [579, 342] width 130 height 52
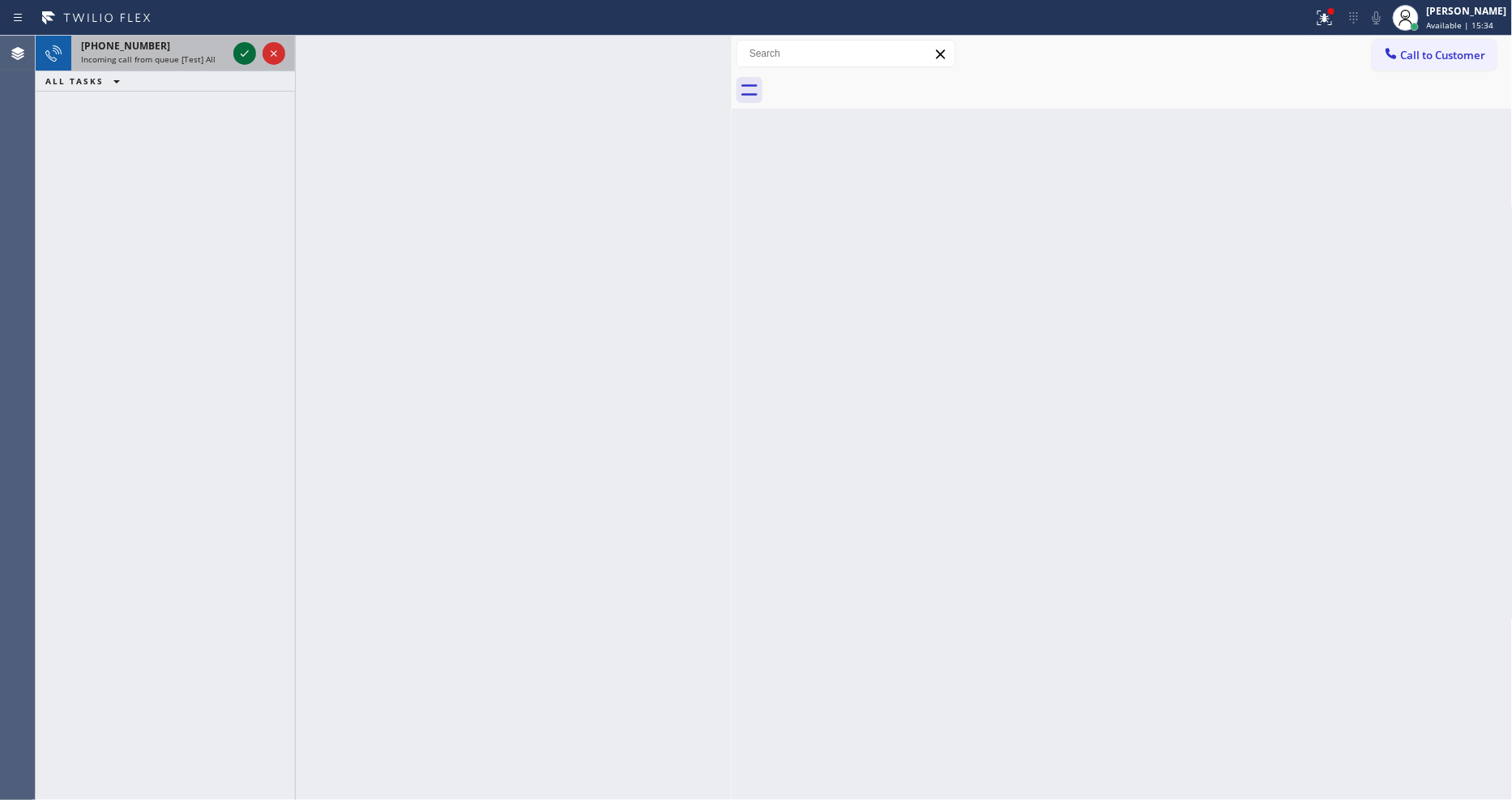
click at [244, 54] on icon at bounding box center [245, 54] width 19 height 19
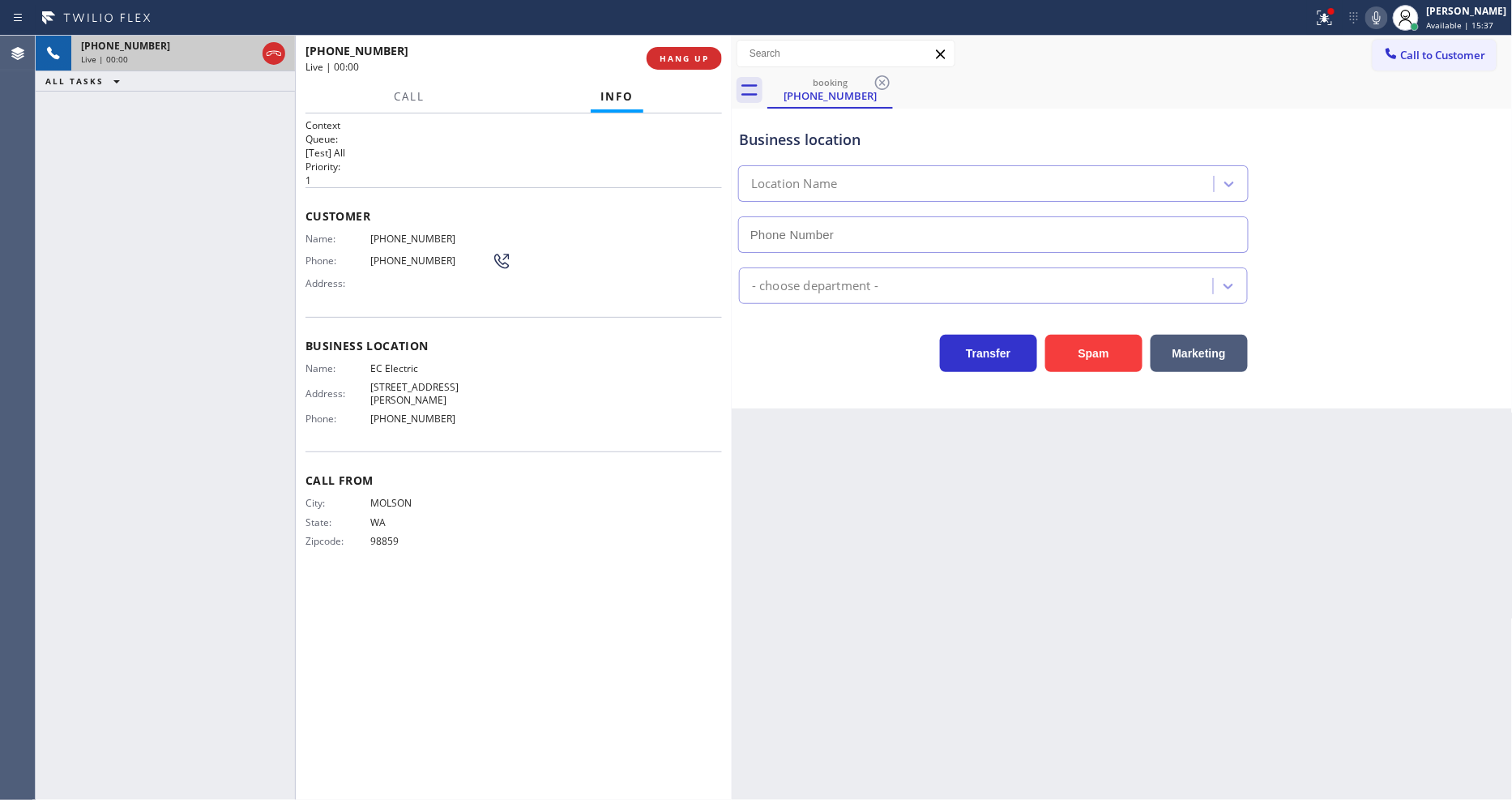
type input "[PHONE_NUMBER]"
click at [690, 51] on button "HANG UP" at bounding box center [684, 59] width 76 height 23
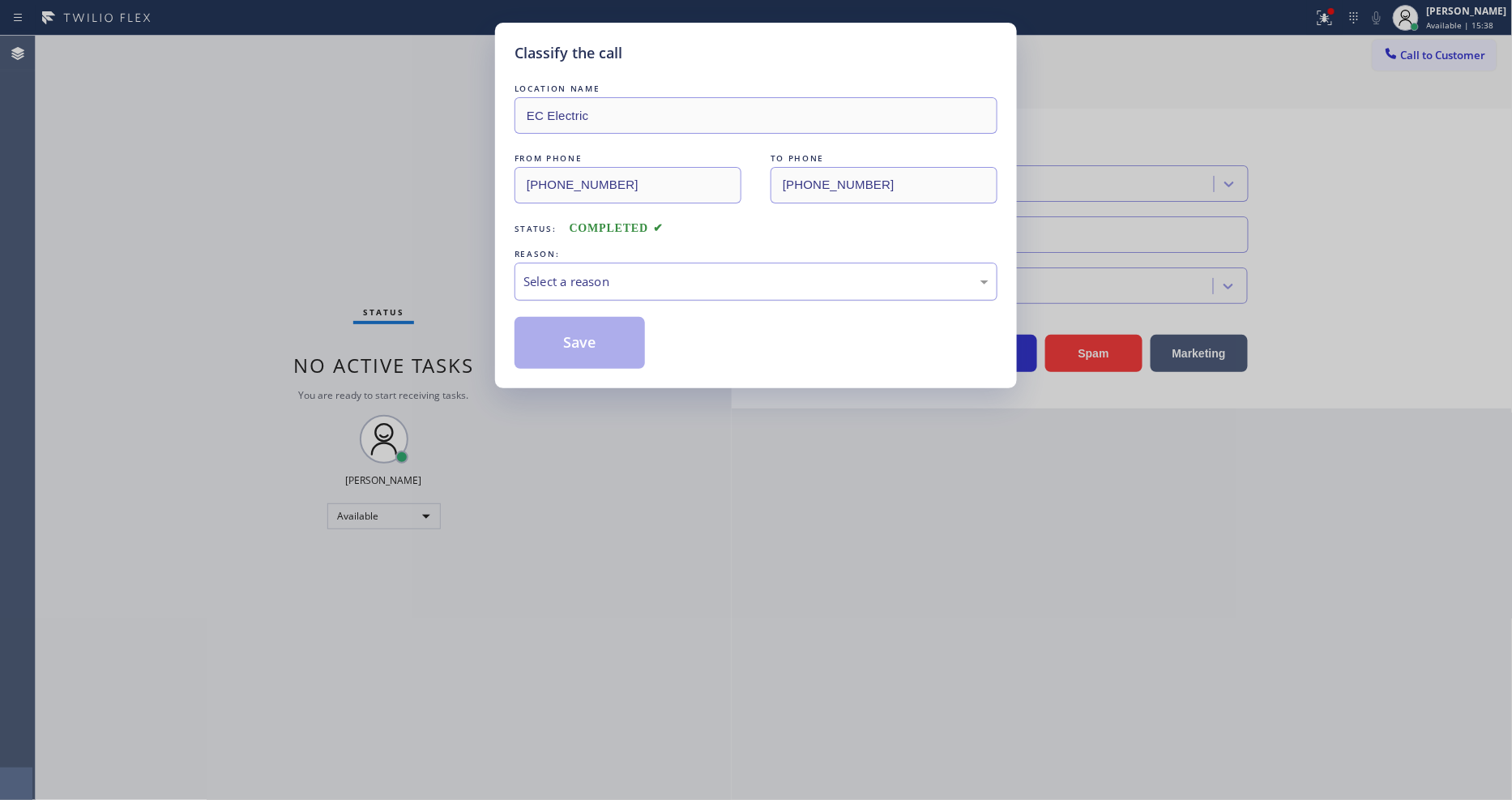
click at [624, 284] on div "Select a reason" at bounding box center [756, 281] width 465 height 18
click at [620, 338] on button "Save" at bounding box center [579, 342] width 130 height 52
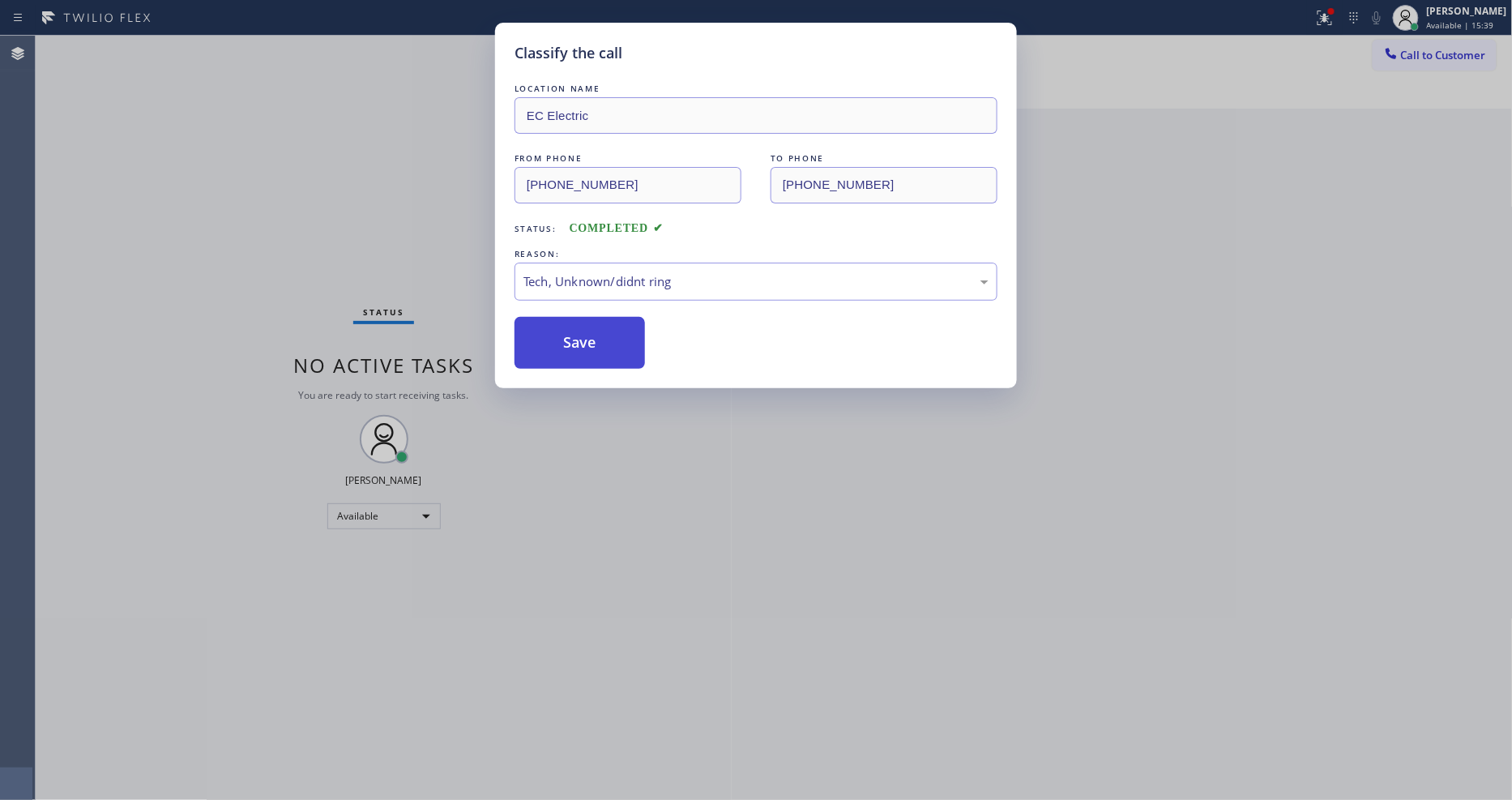
click at [620, 338] on button "Save" at bounding box center [579, 342] width 130 height 52
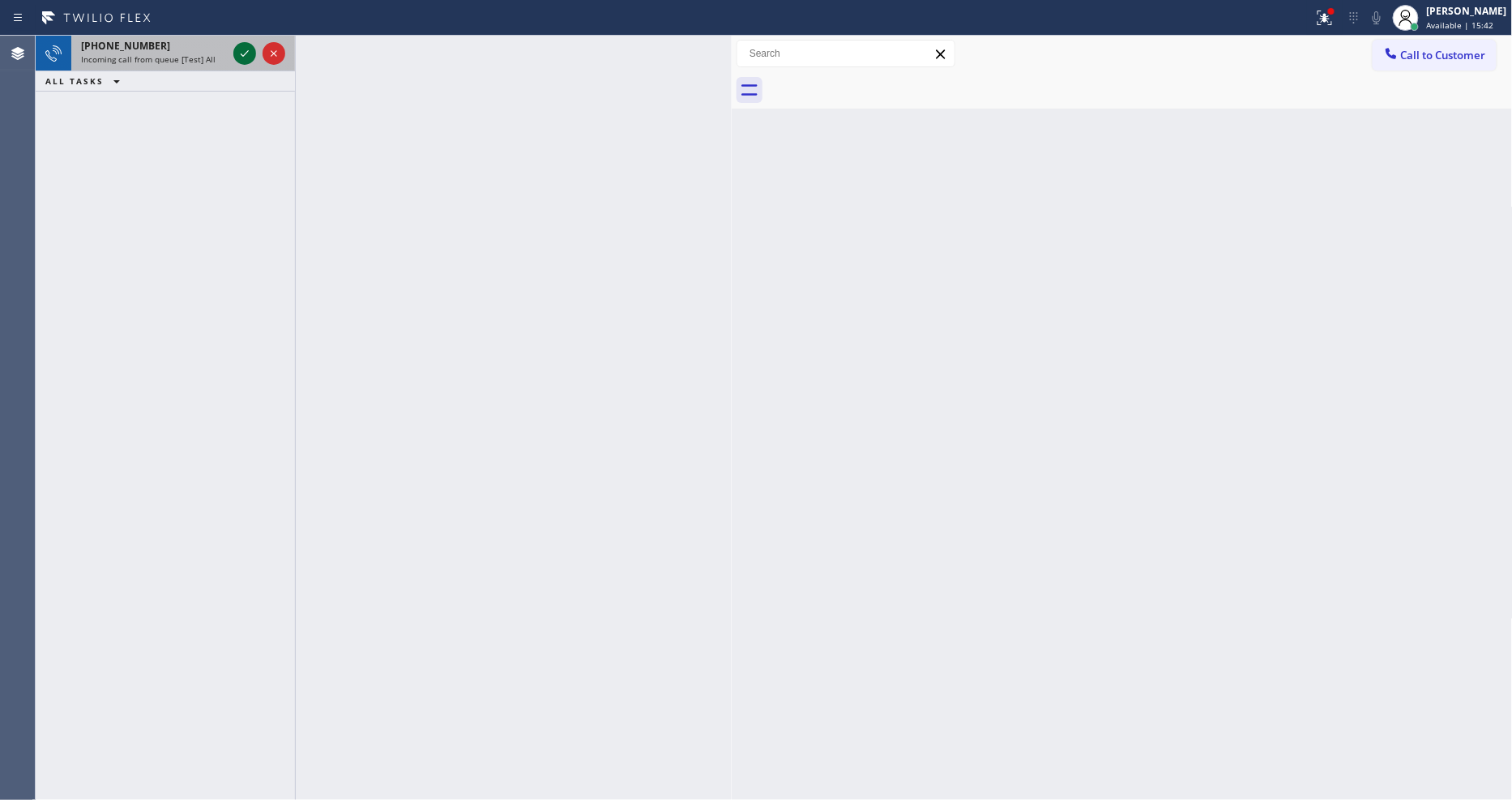
click at [252, 53] on icon at bounding box center [245, 54] width 19 height 19
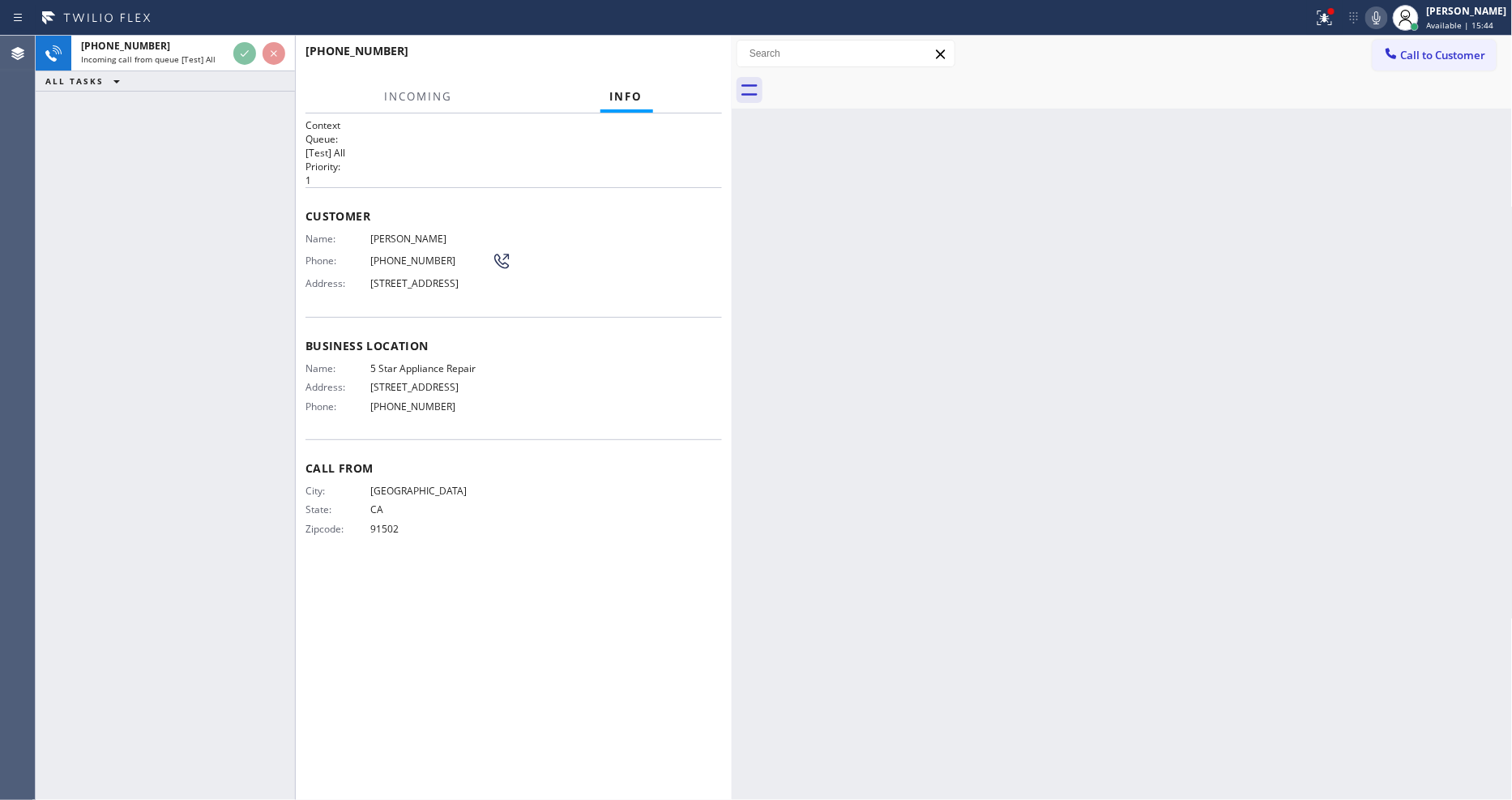
click at [527, 449] on div "Call From City: [GEOGRAPHIC_DATA]: [US_STATE] Zipcode: 91502" at bounding box center [513, 501] width 416 height 123
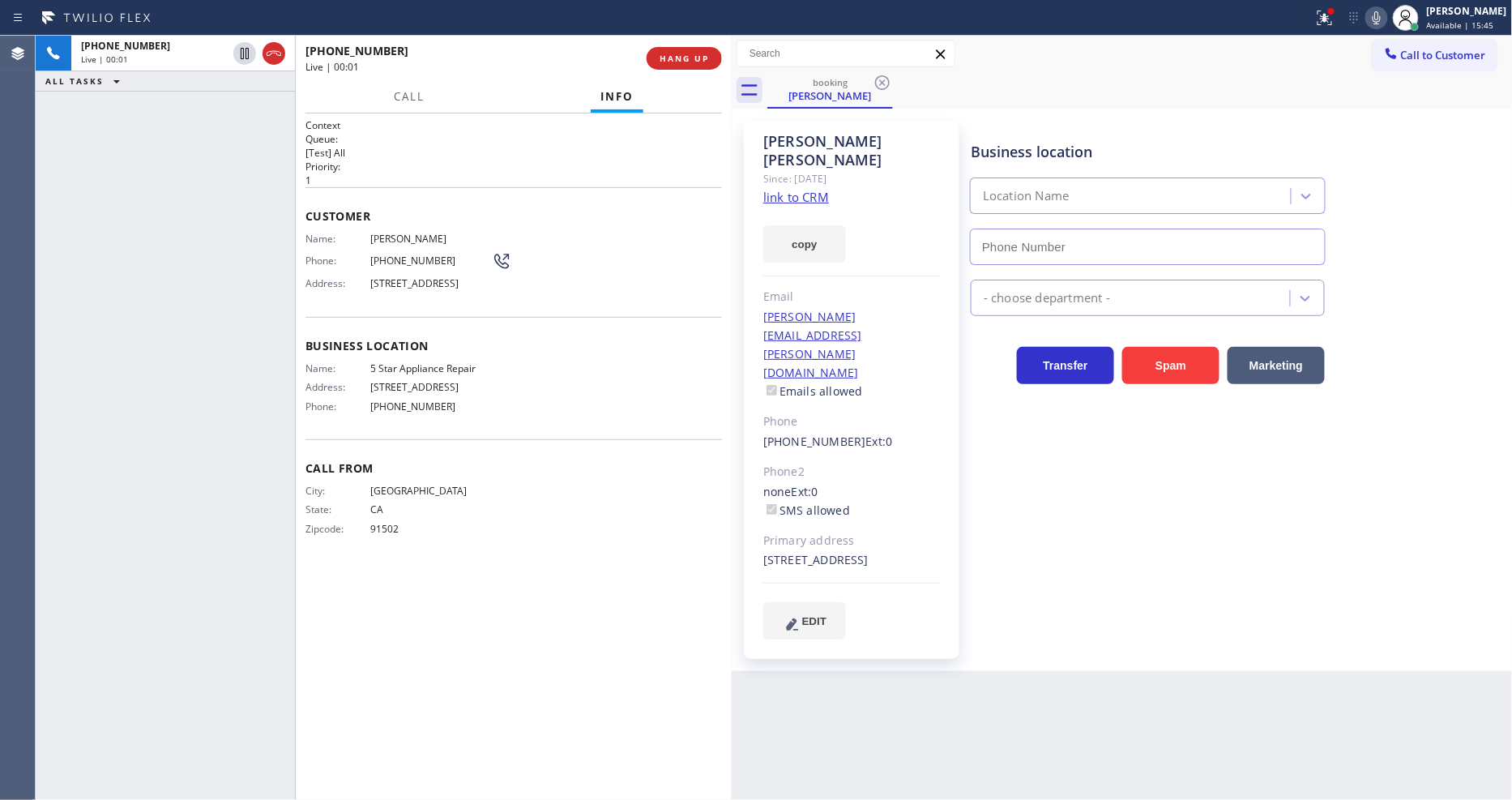
type input "[PHONE_NUMBER]"
click at [787, 189] on link "link to CRM" at bounding box center [796, 197] width 65 height 16
drag, startPoint x: 244, startPoint y: 55, endPoint x: 1078, endPoint y: 3, distance: 835.6
click at [244, 55] on icon at bounding box center [245, 54] width 19 height 19
click at [1386, 17] on icon at bounding box center [1377, 17] width 19 height 19
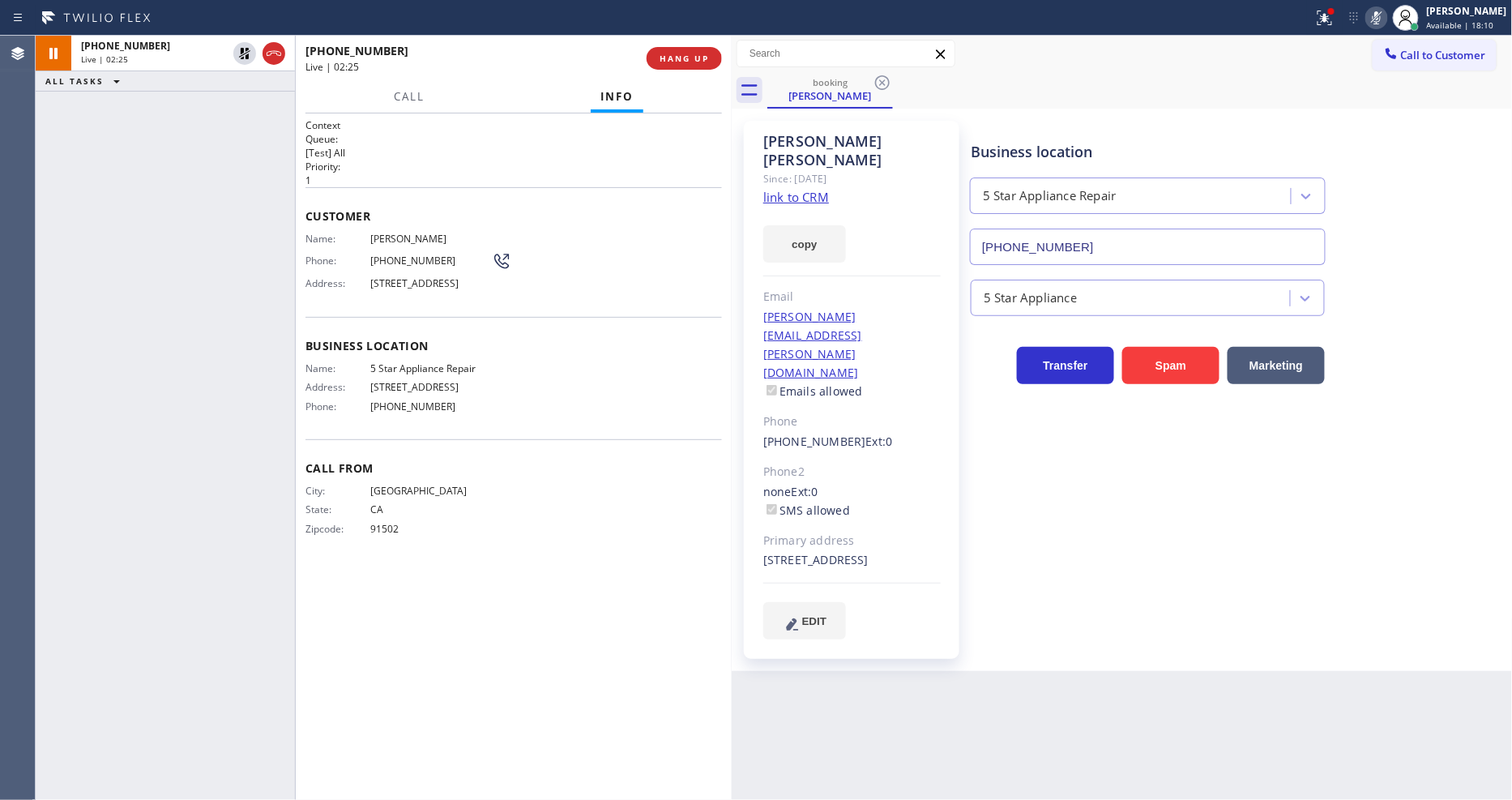
drag, startPoint x: 235, startPoint y: 49, endPoint x: 600, endPoint y: 53, distance: 365.0
click at [235, 49] on icon at bounding box center [245, 54] width 19 height 19
click at [1386, 18] on icon at bounding box center [1377, 17] width 19 height 19
click at [1331, 18] on icon at bounding box center [1325, 17] width 19 height 19
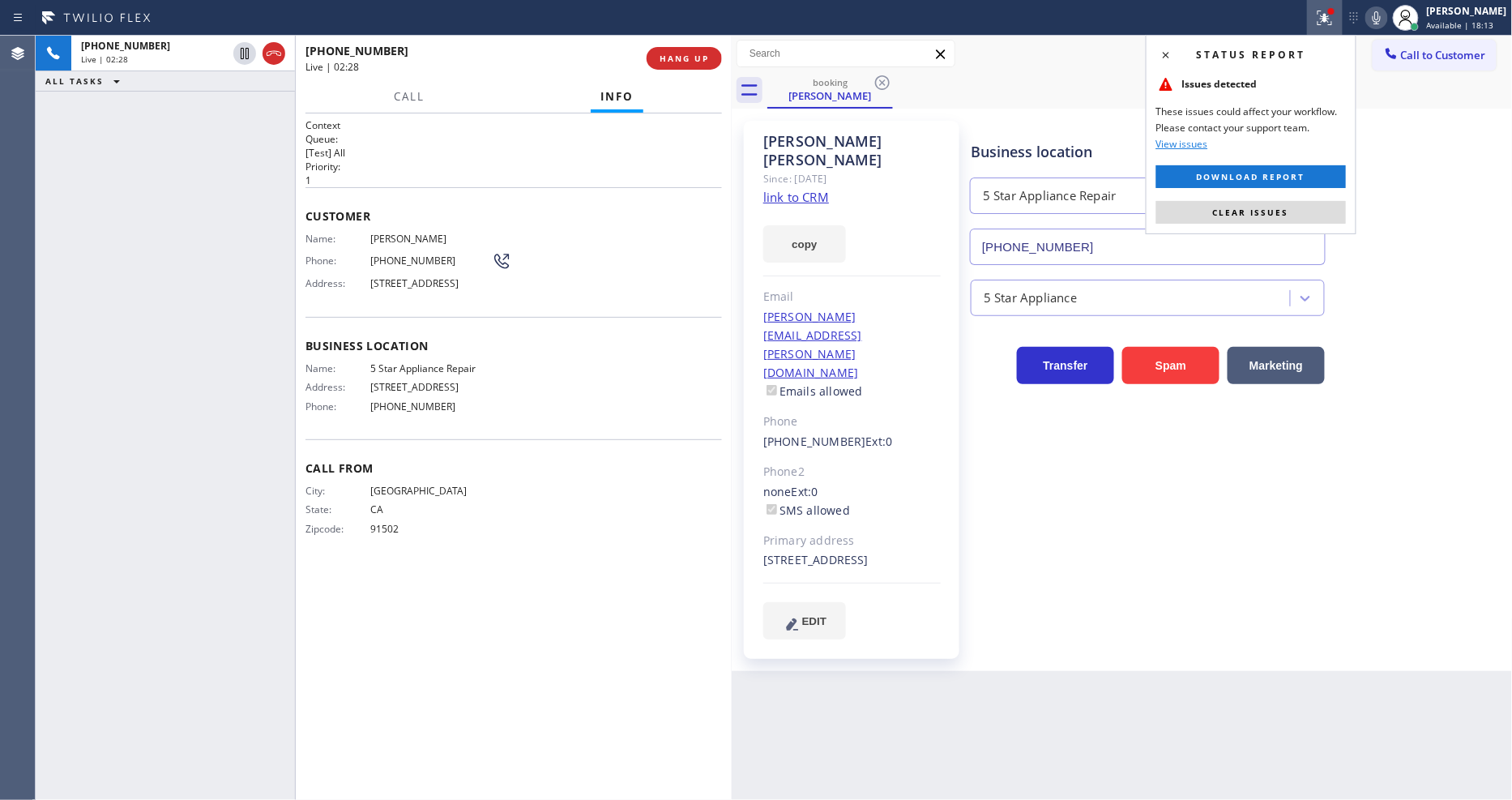
click at [1258, 205] on button "Clear issues" at bounding box center [1251, 212] width 190 height 23
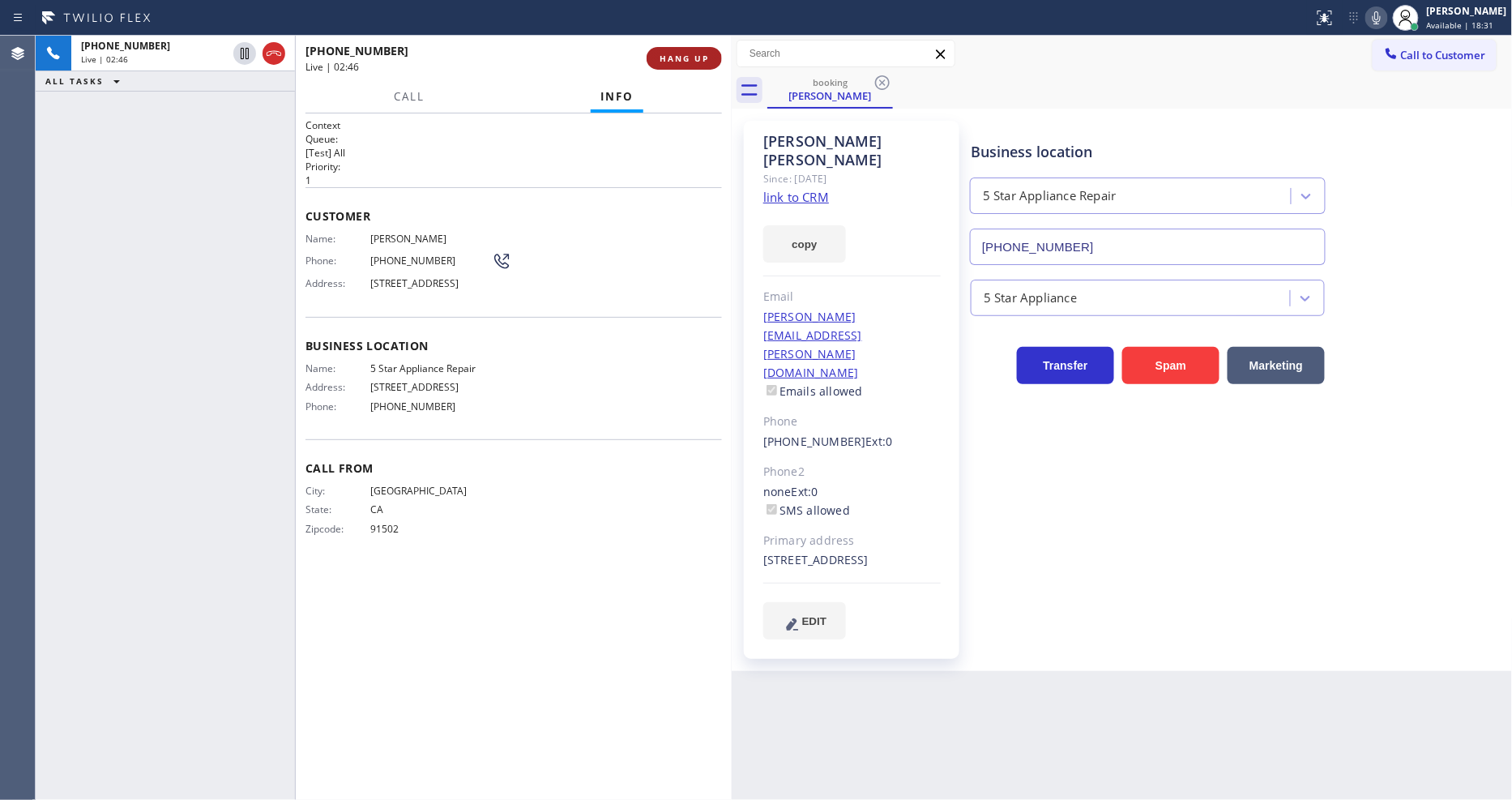
click at [696, 54] on span "HANG UP" at bounding box center [684, 59] width 50 height 12
click at [696, 58] on span "HANG UP" at bounding box center [684, 59] width 50 height 12
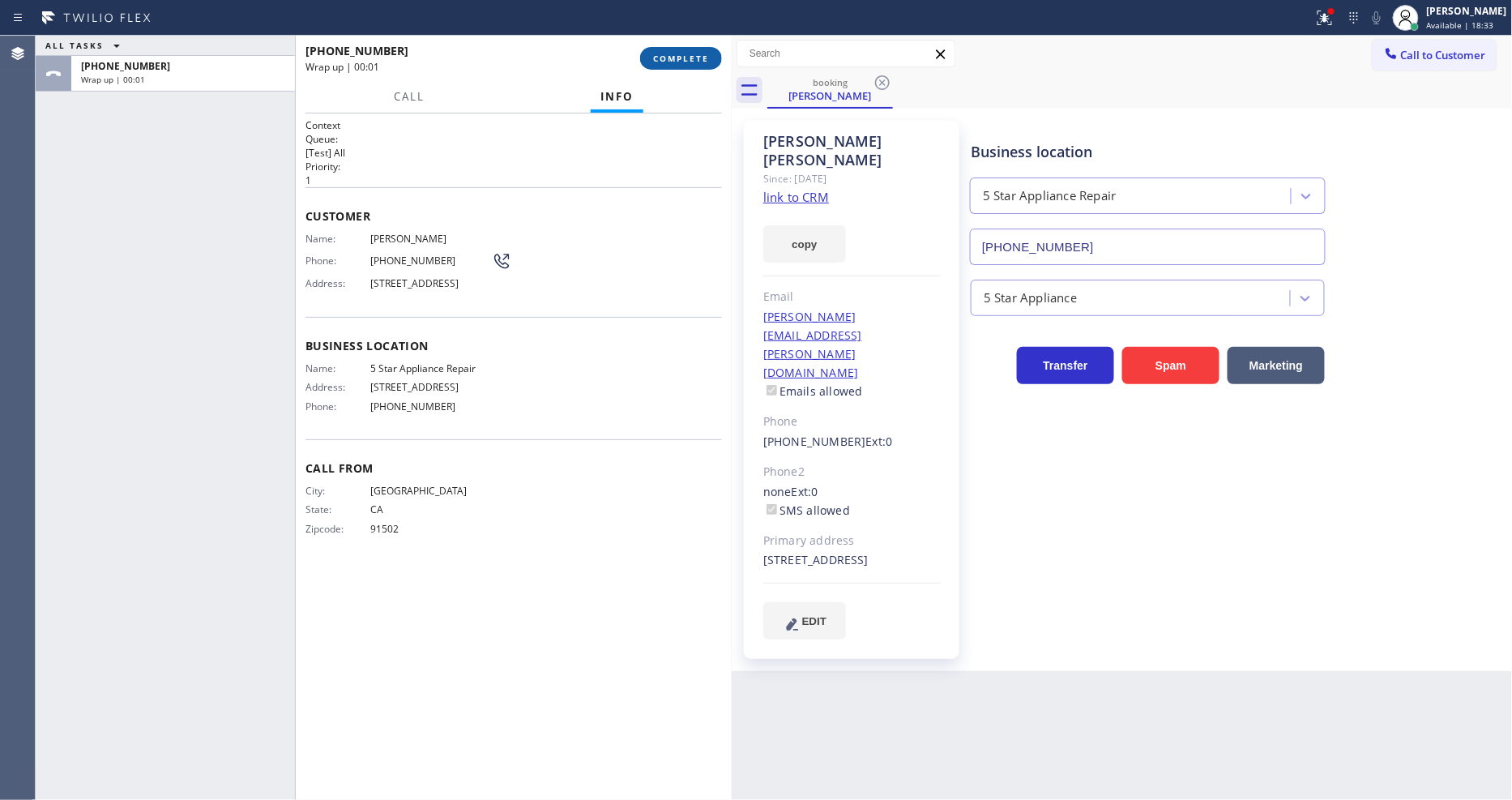
click at [689, 59] on span "COMPLETE" at bounding box center [681, 59] width 56 height 12
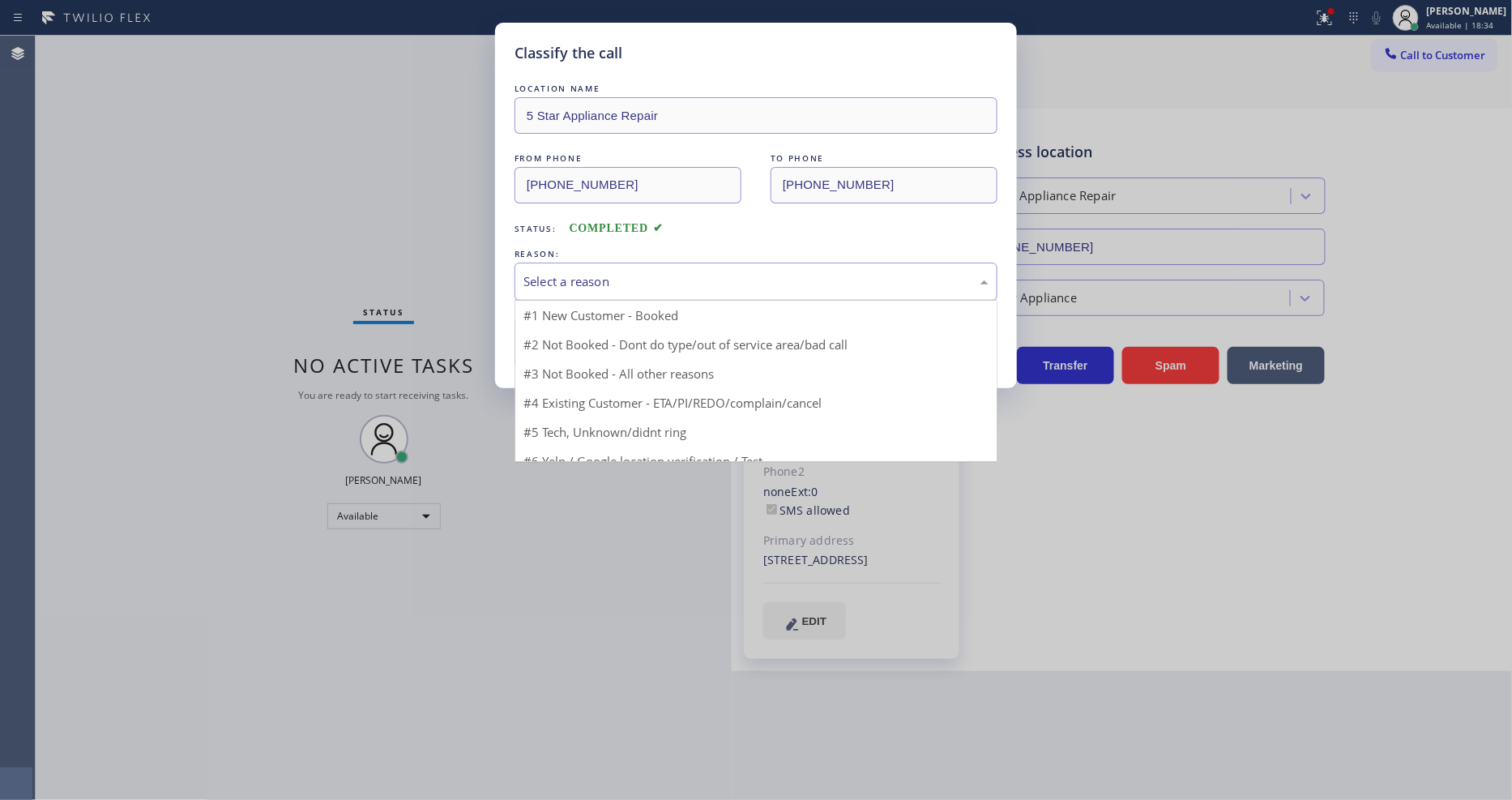
click at [627, 263] on div "Select a reason" at bounding box center [755, 282] width 483 height 38
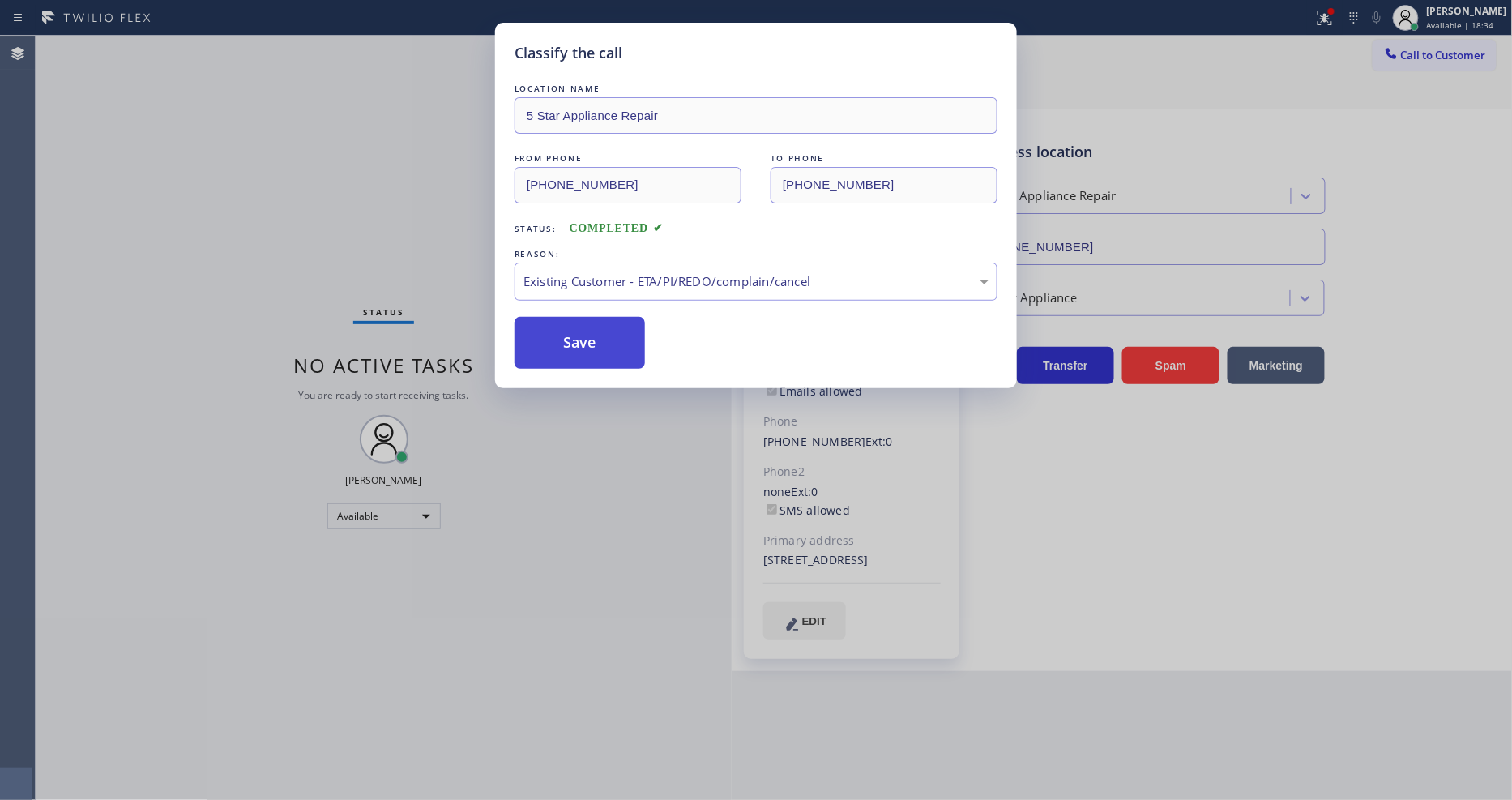
click at [590, 336] on button "Save" at bounding box center [579, 342] width 130 height 52
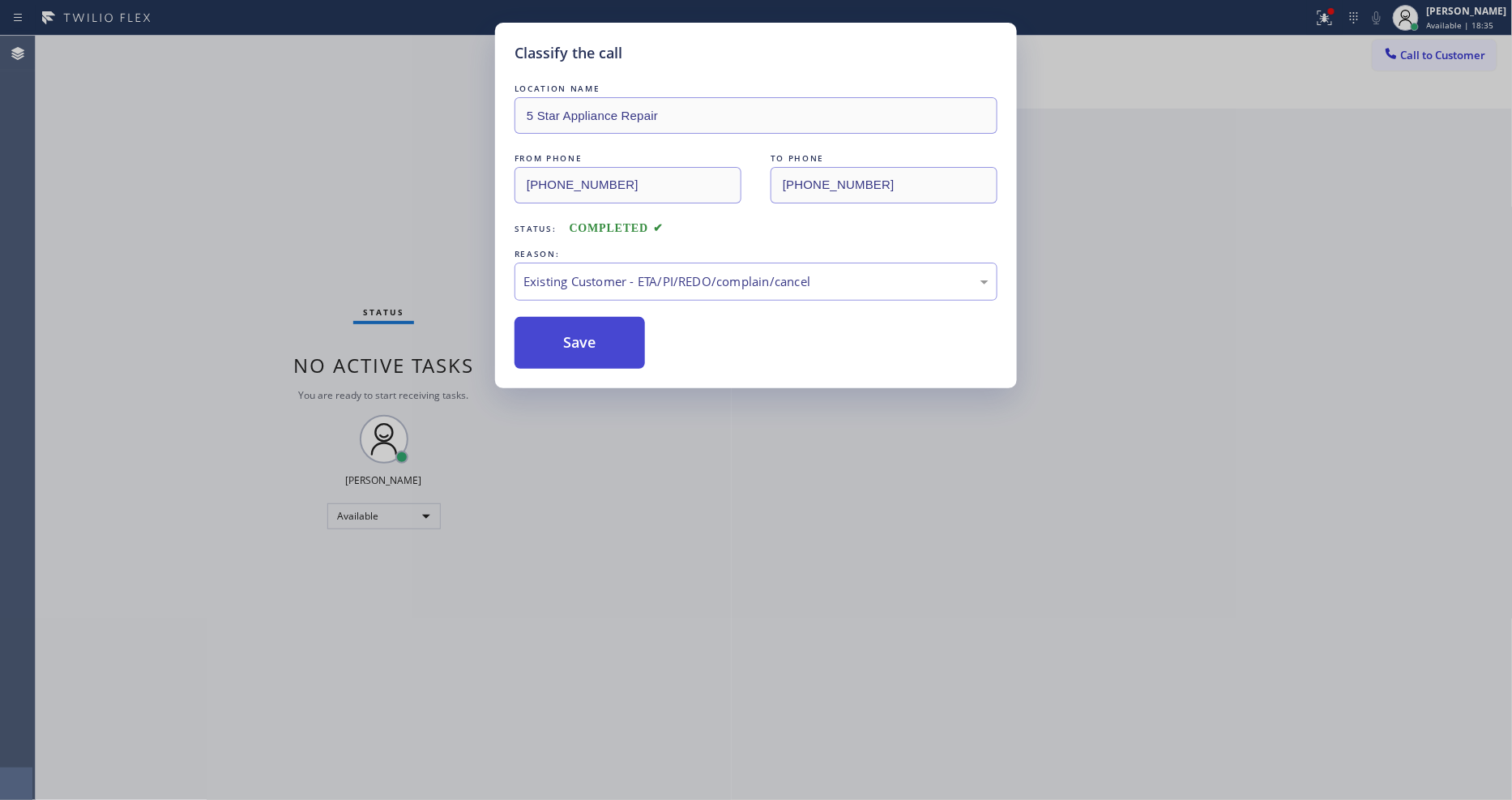
click at [590, 336] on button "Save" at bounding box center [579, 342] width 130 height 52
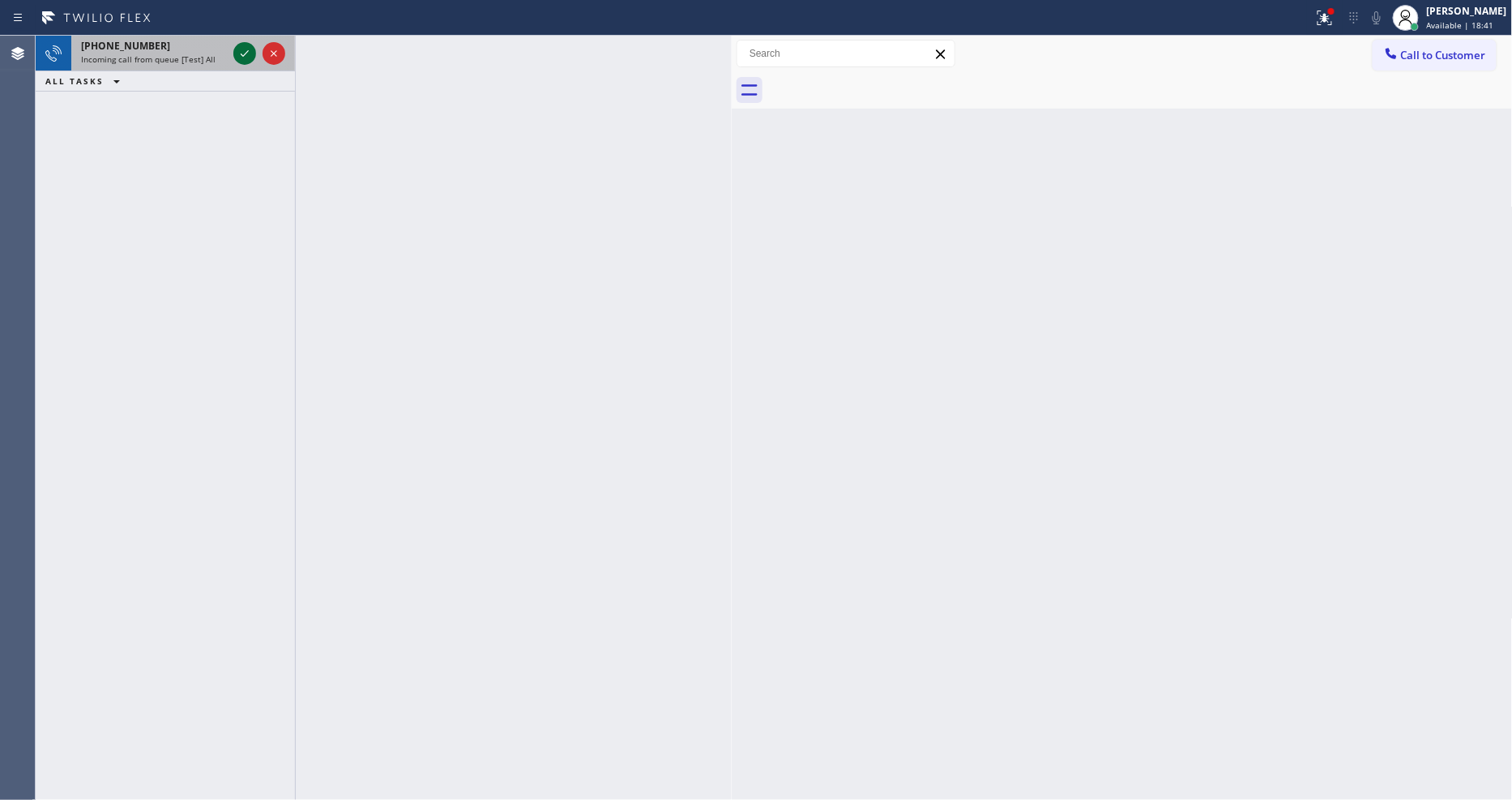
click at [245, 49] on icon at bounding box center [245, 54] width 19 height 19
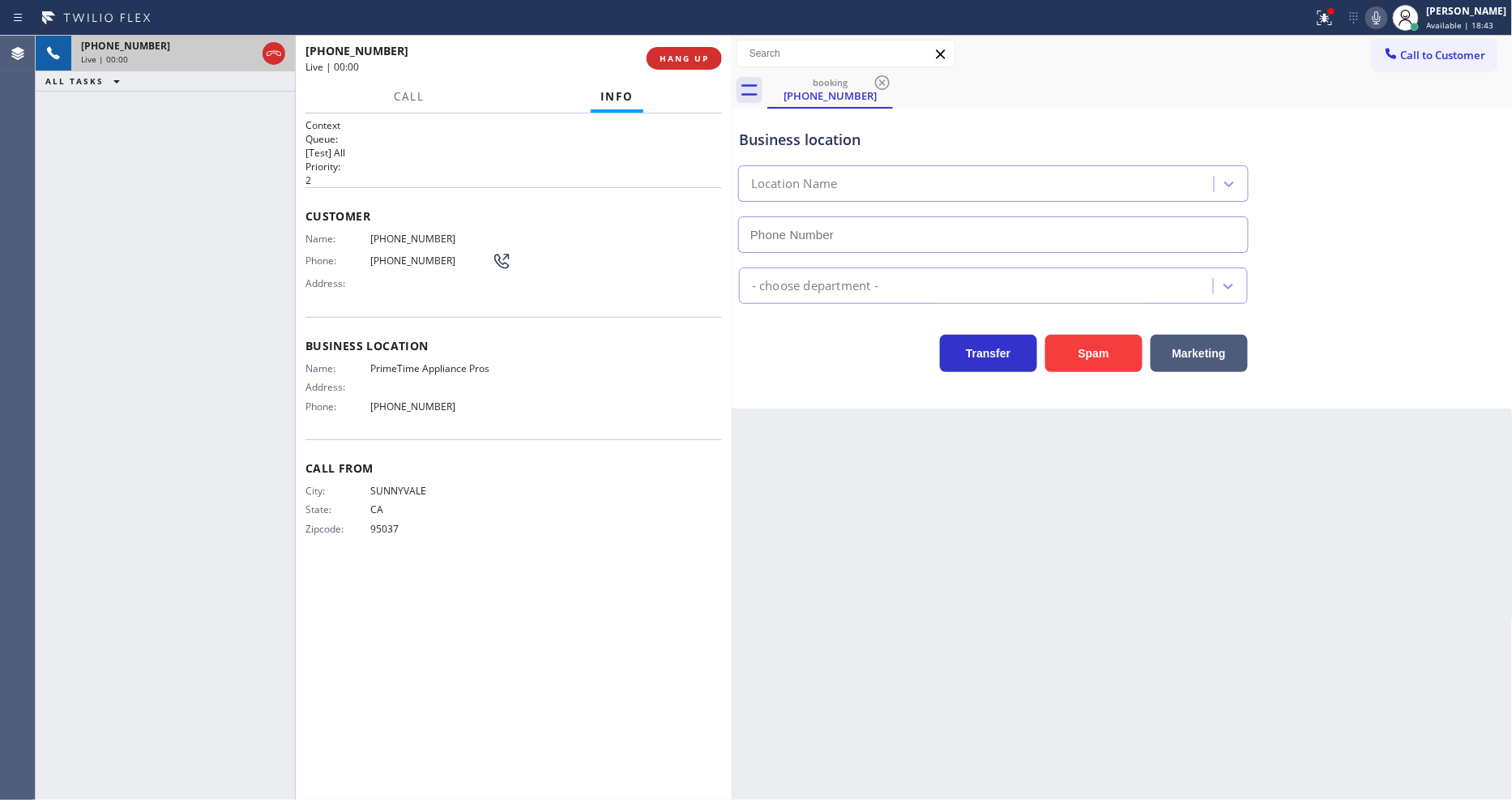
type input "[PHONE_NUMBER]"
click at [683, 59] on span "HANG UP" at bounding box center [684, 59] width 50 height 12
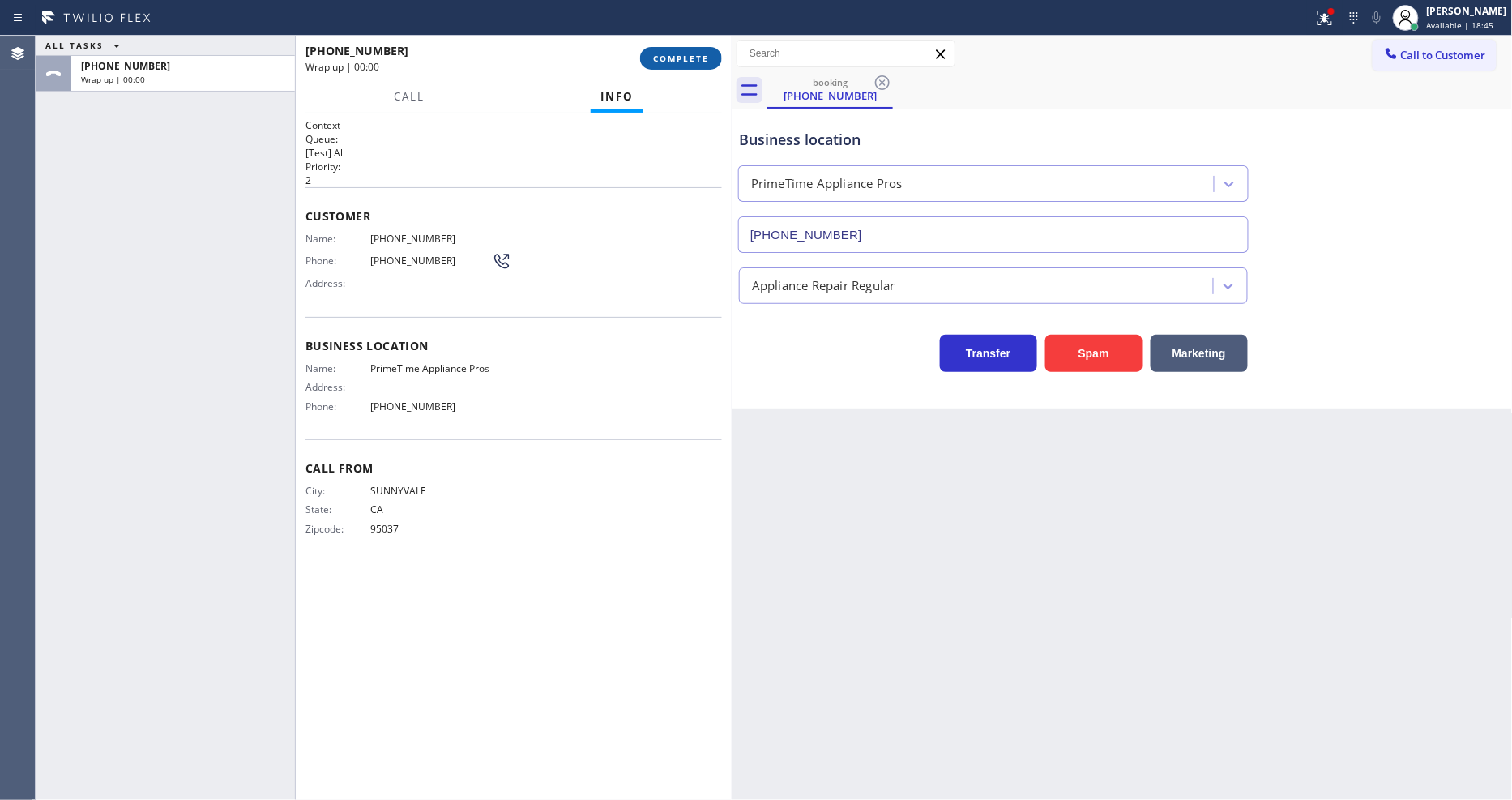
click at [683, 59] on span "COMPLETE" at bounding box center [681, 59] width 56 height 12
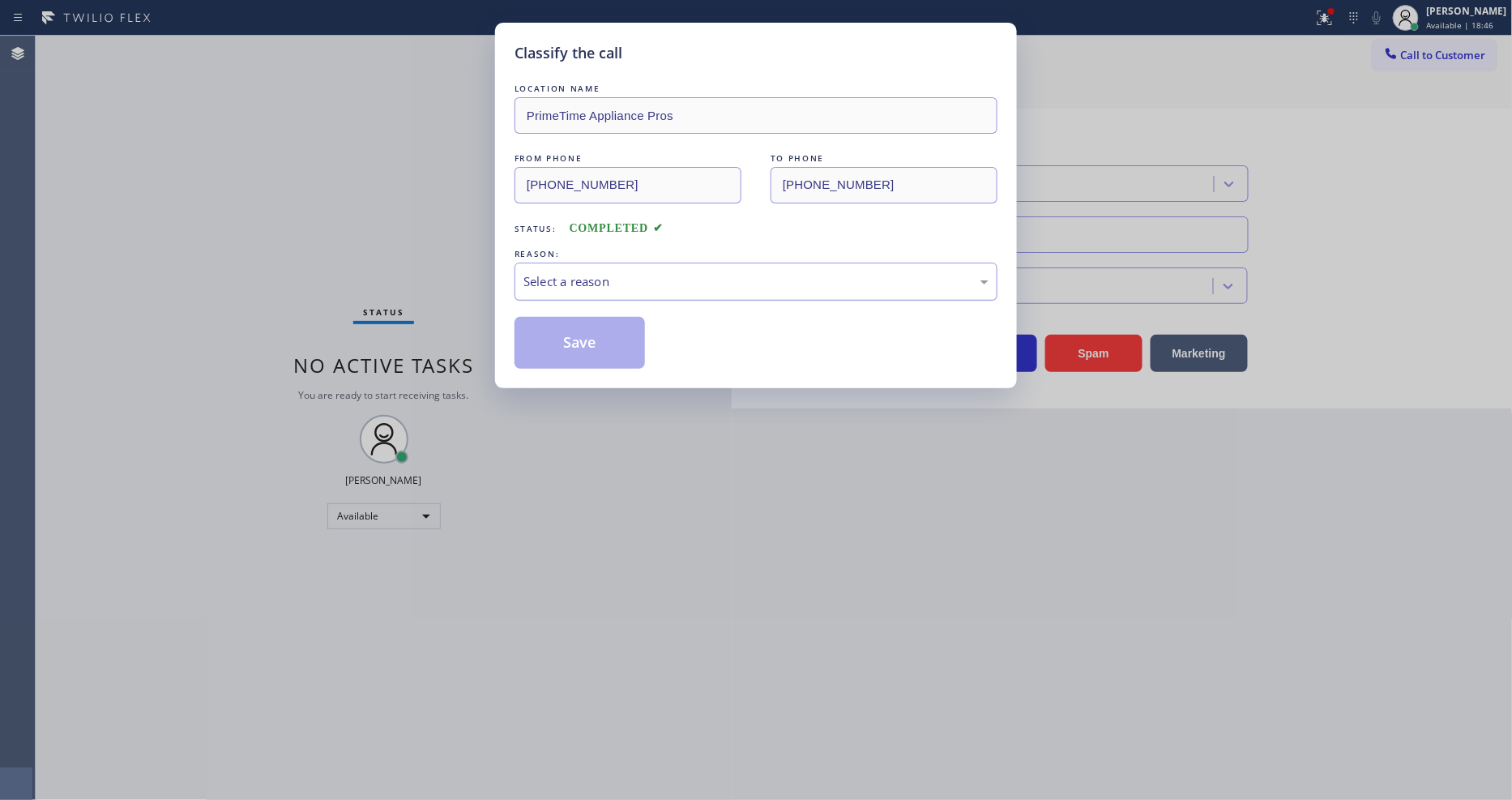
click at [584, 275] on div "Select a reason" at bounding box center [756, 281] width 465 height 18
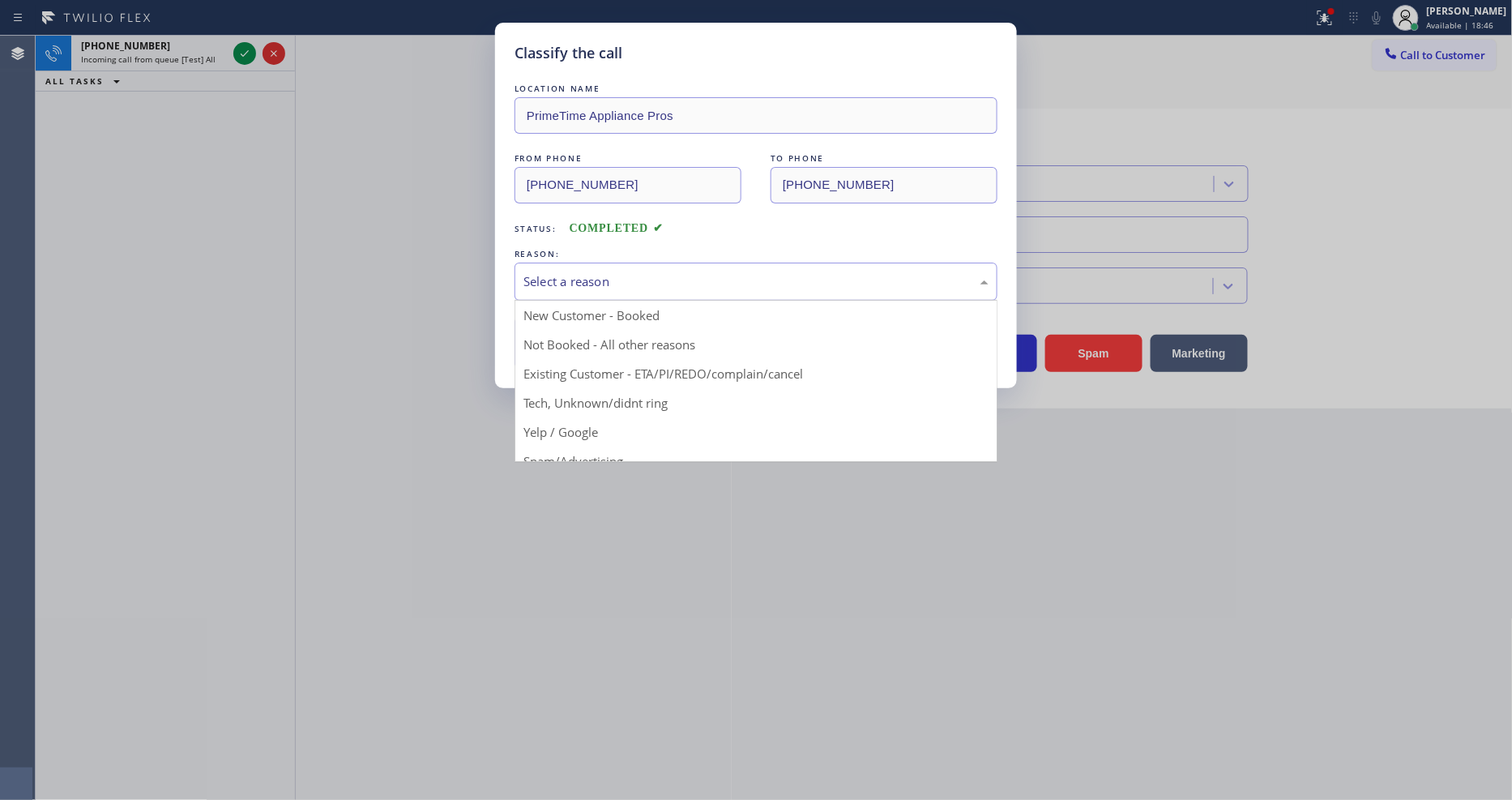
drag, startPoint x: 578, startPoint y: 417, endPoint x: 579, endPoint y: 339, distance: 78.0
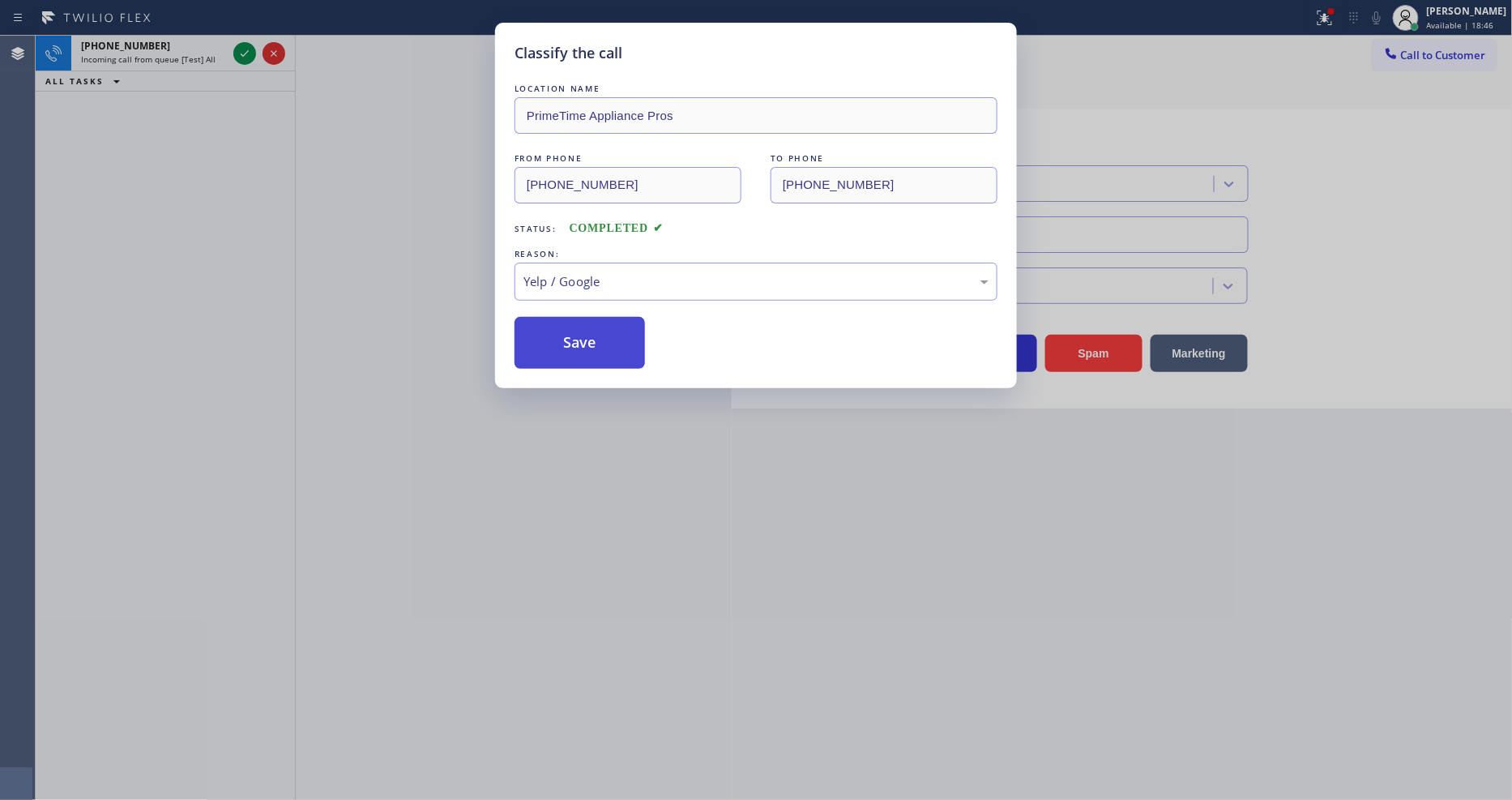
click at [579, 336] on button "Save" at bounding box center [579, 342] width 130 height 52
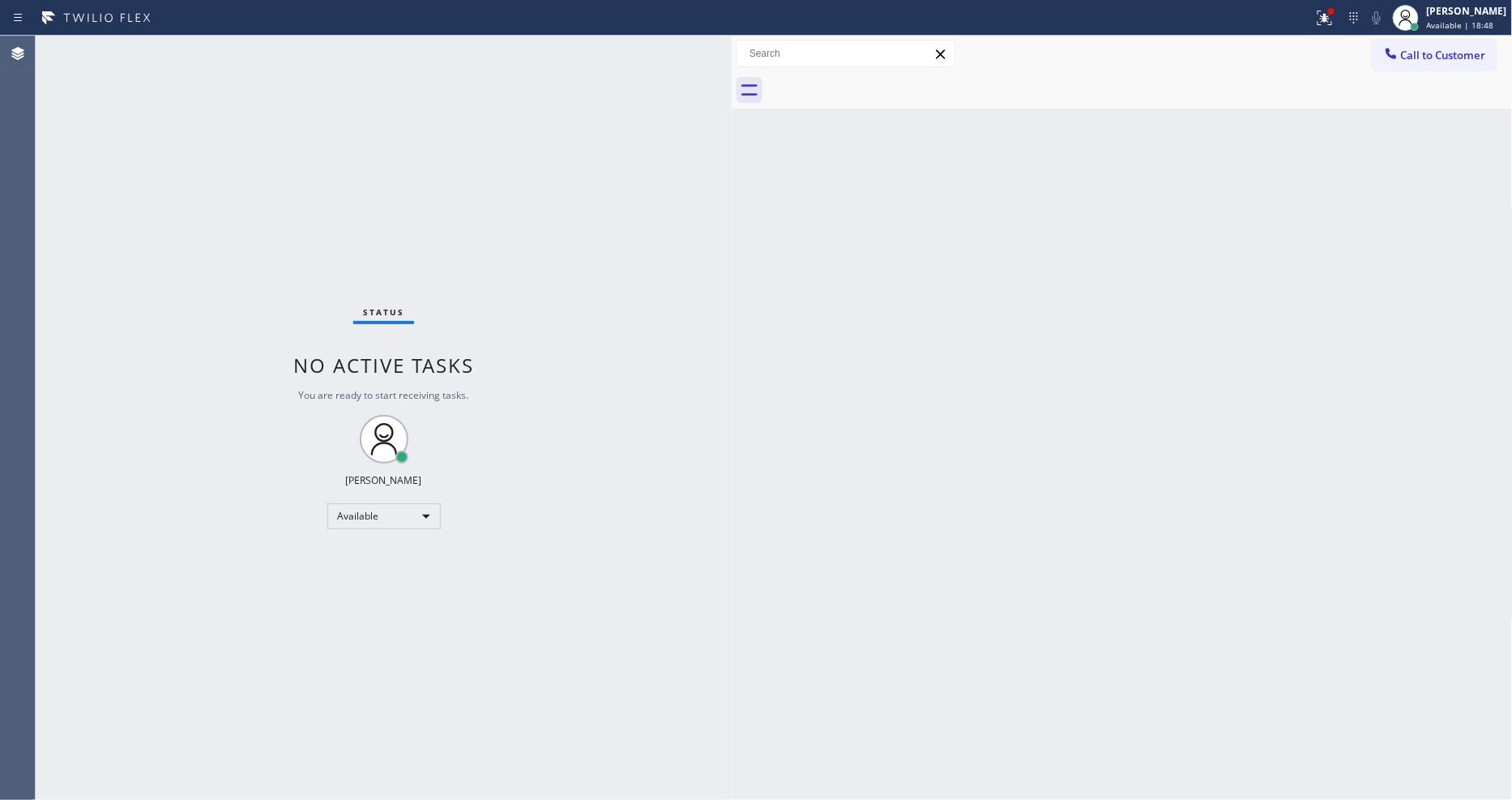
click at [248, 52] on div "Status No active tasks You are ready to start receiving tasks. [PERSON_NAME] Av…" at bounding box center [383, 417] width 696 height 764
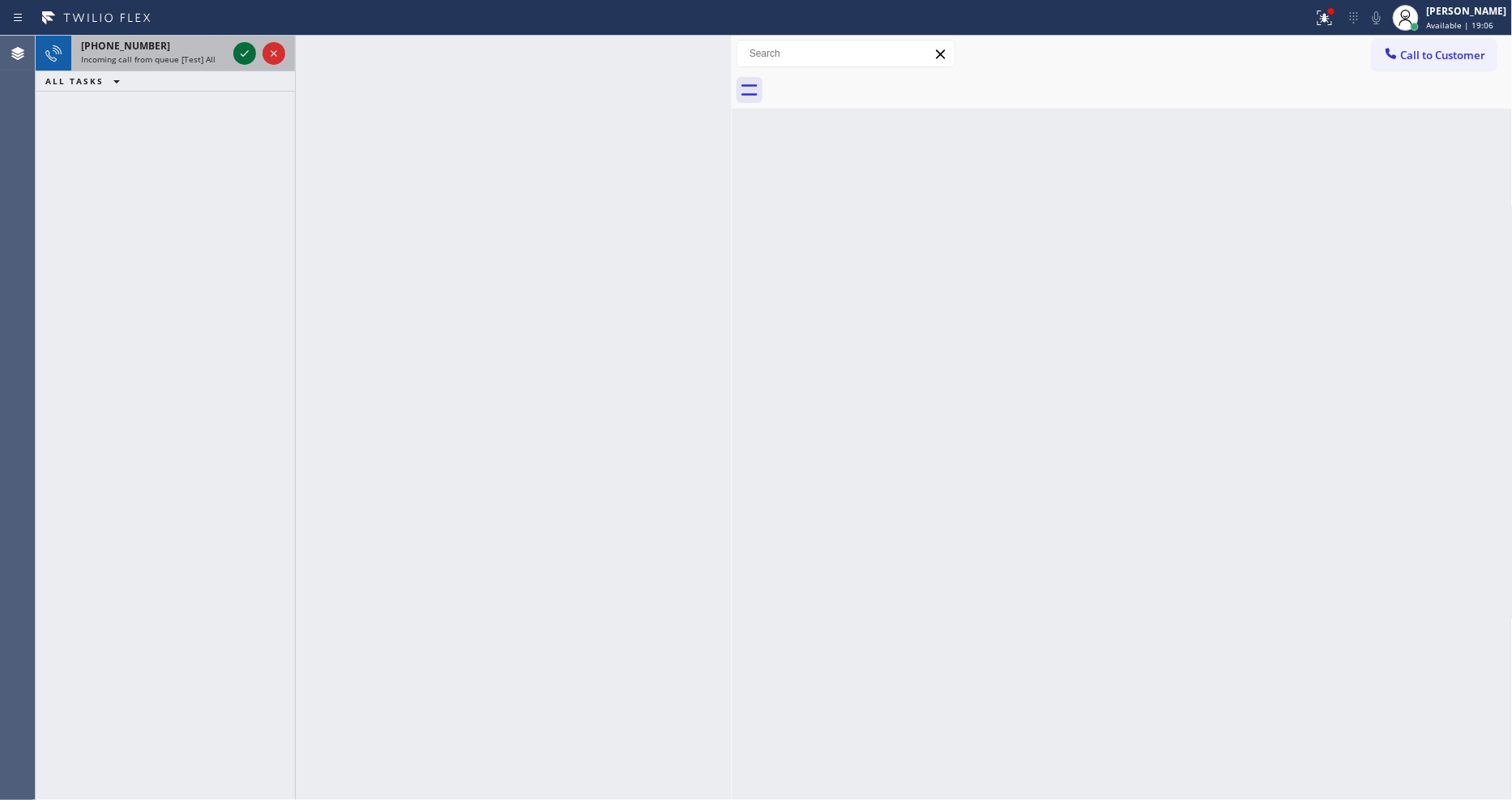
click at [243, 47] on icon at bounding box center [245, 54] width 19 height 19
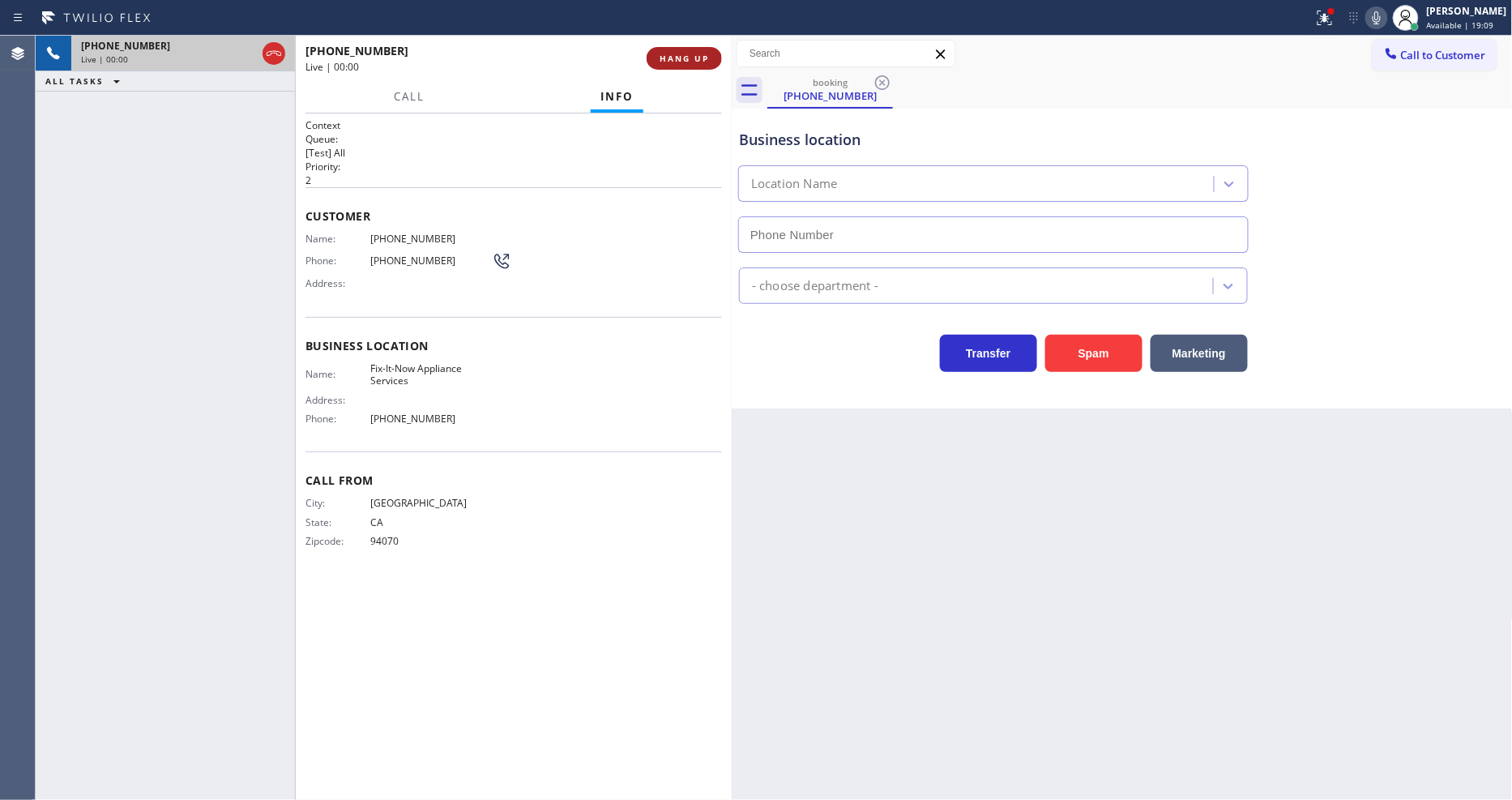
type input "[PHONE_NUMBER]"
click at [705, 54] on span "HANG UP" at bounding box center [684, 59] width 50 height 12
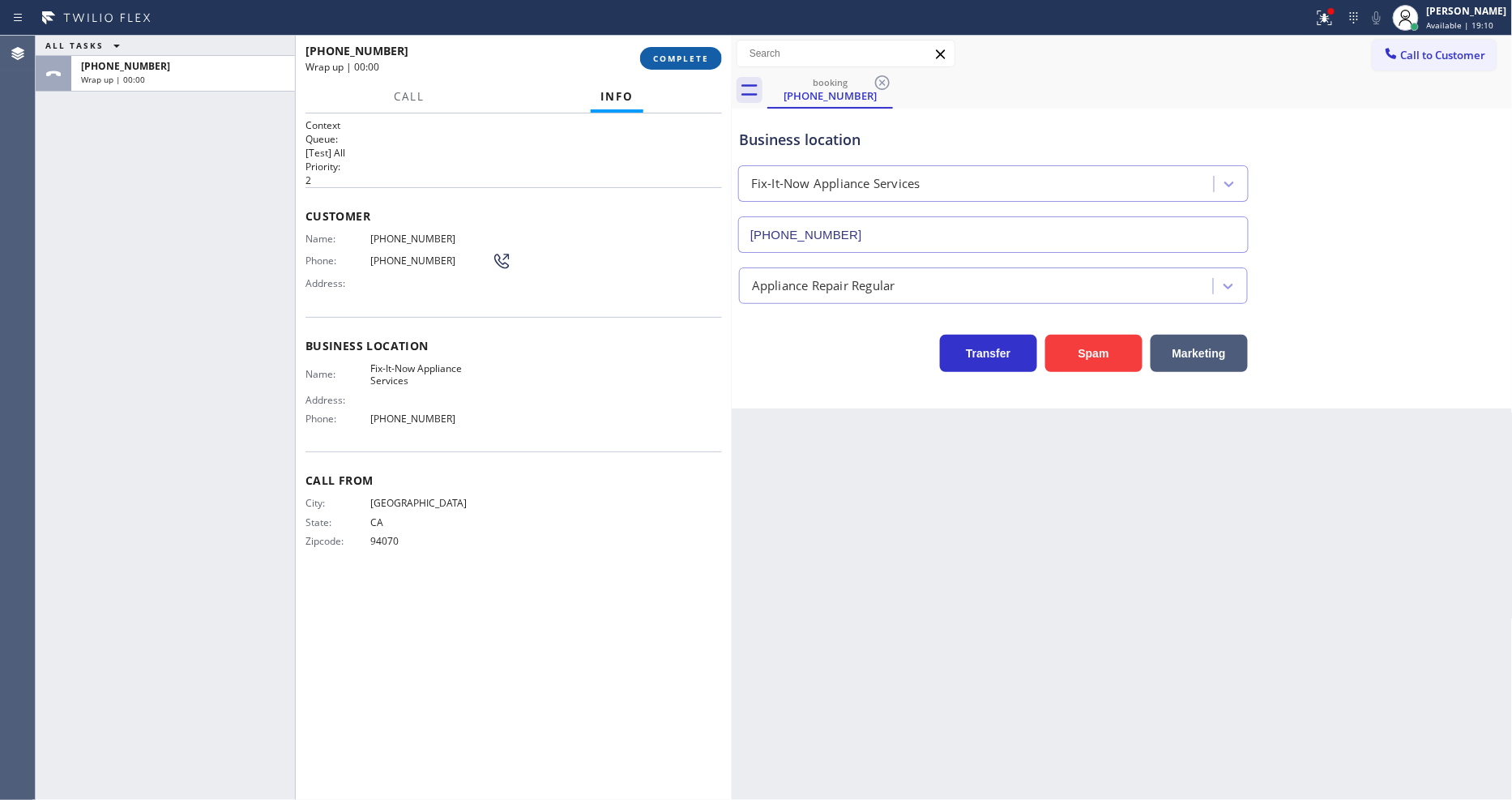
click at [705, 54] on span "COMPLETE" at bounding box center [681, 59] width 56 height 12
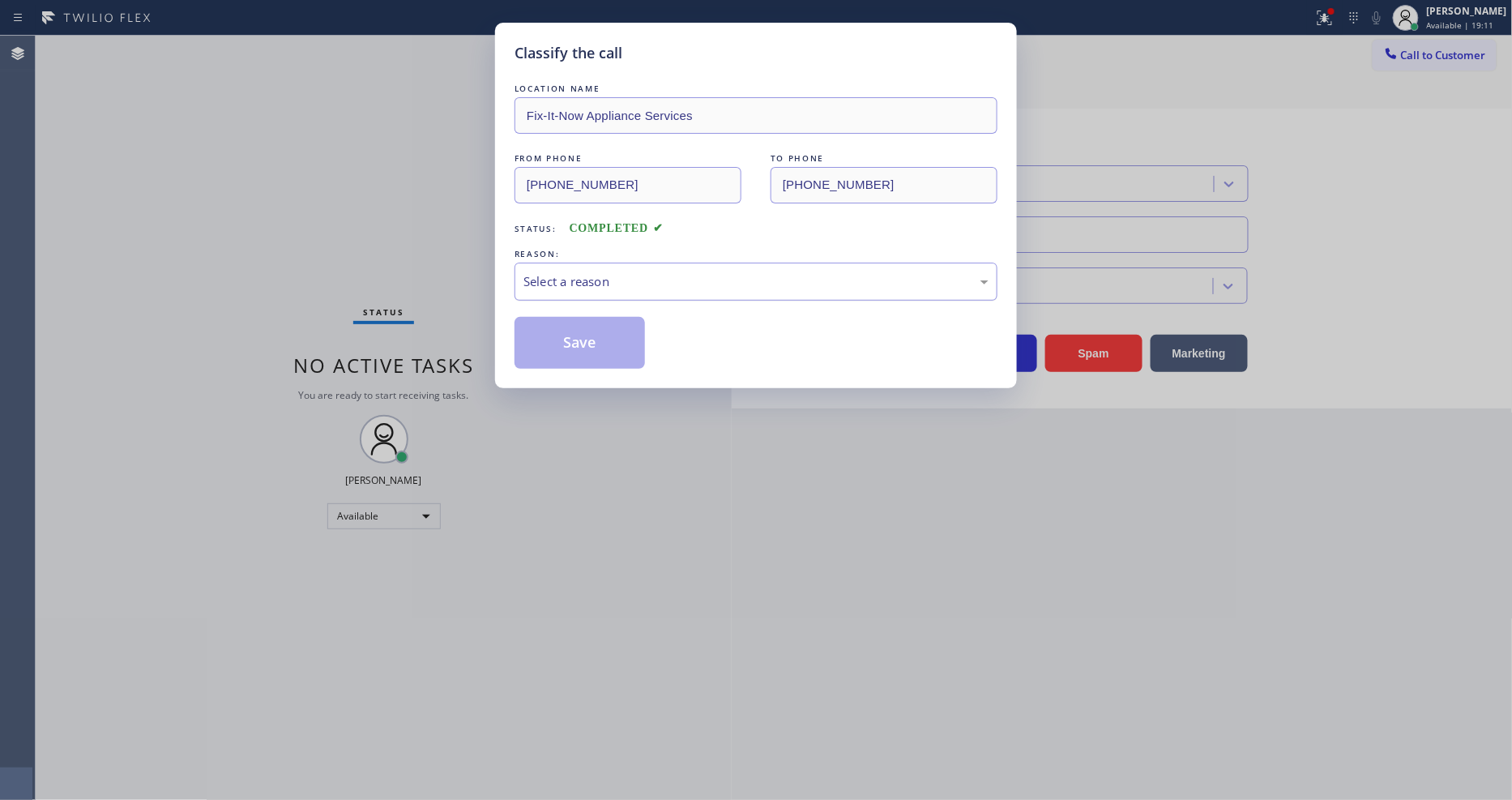
click at [638, 272] on div "Select a reason" at bounding box center [756, 281] width 465 height 18
click at [587, 324] on button "Save" at bounding box center [579, 342] width 130 height 52
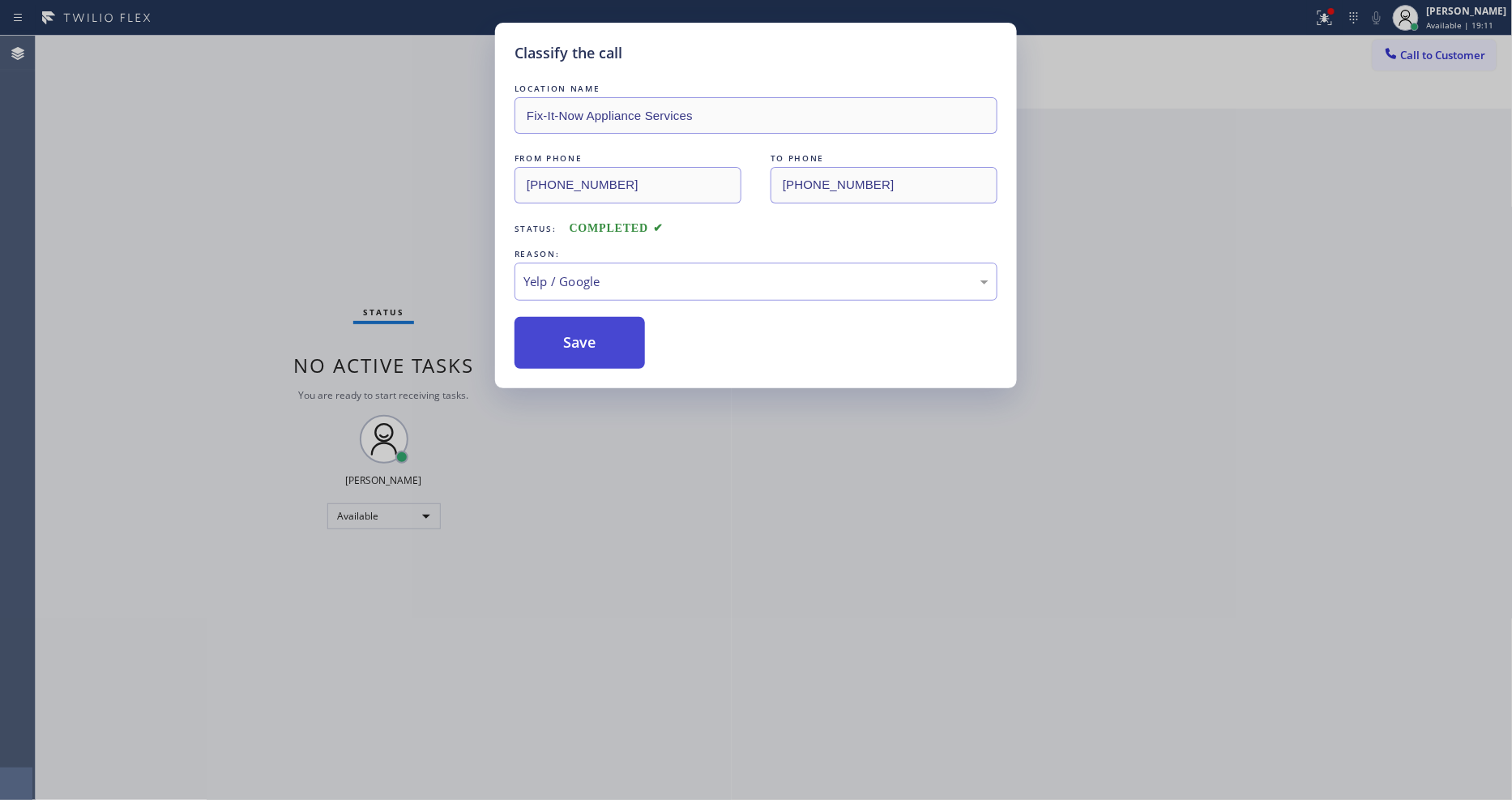
click at [587, 324] on button "Save" at bounding box center [579, 342] width 130 height 52
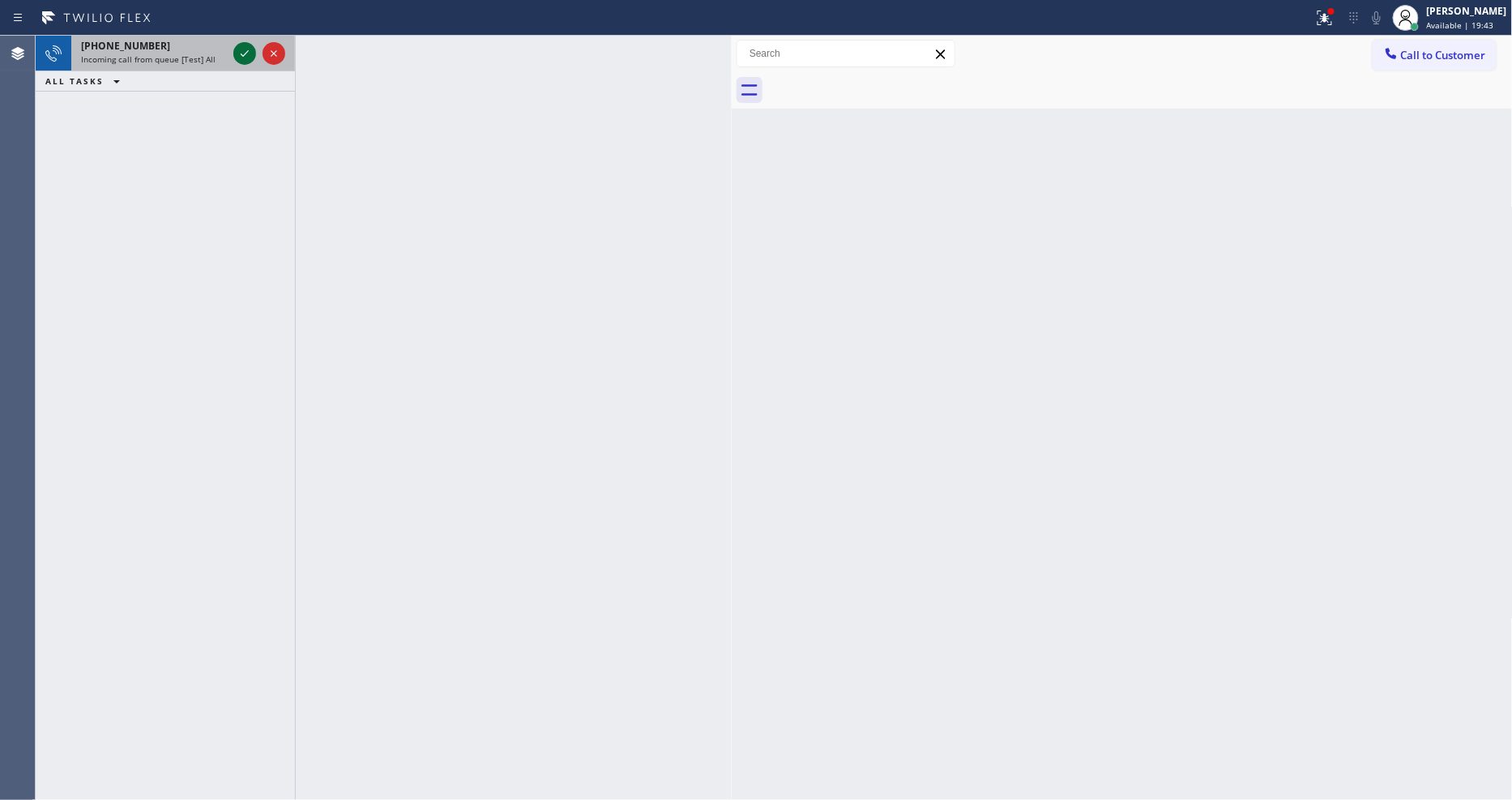
click at [239, 54] on icon at bounding box center [245, 54] width 19 height 19
click at [235, 44] on icon at bounding box center [245, 54] width 19 height 19
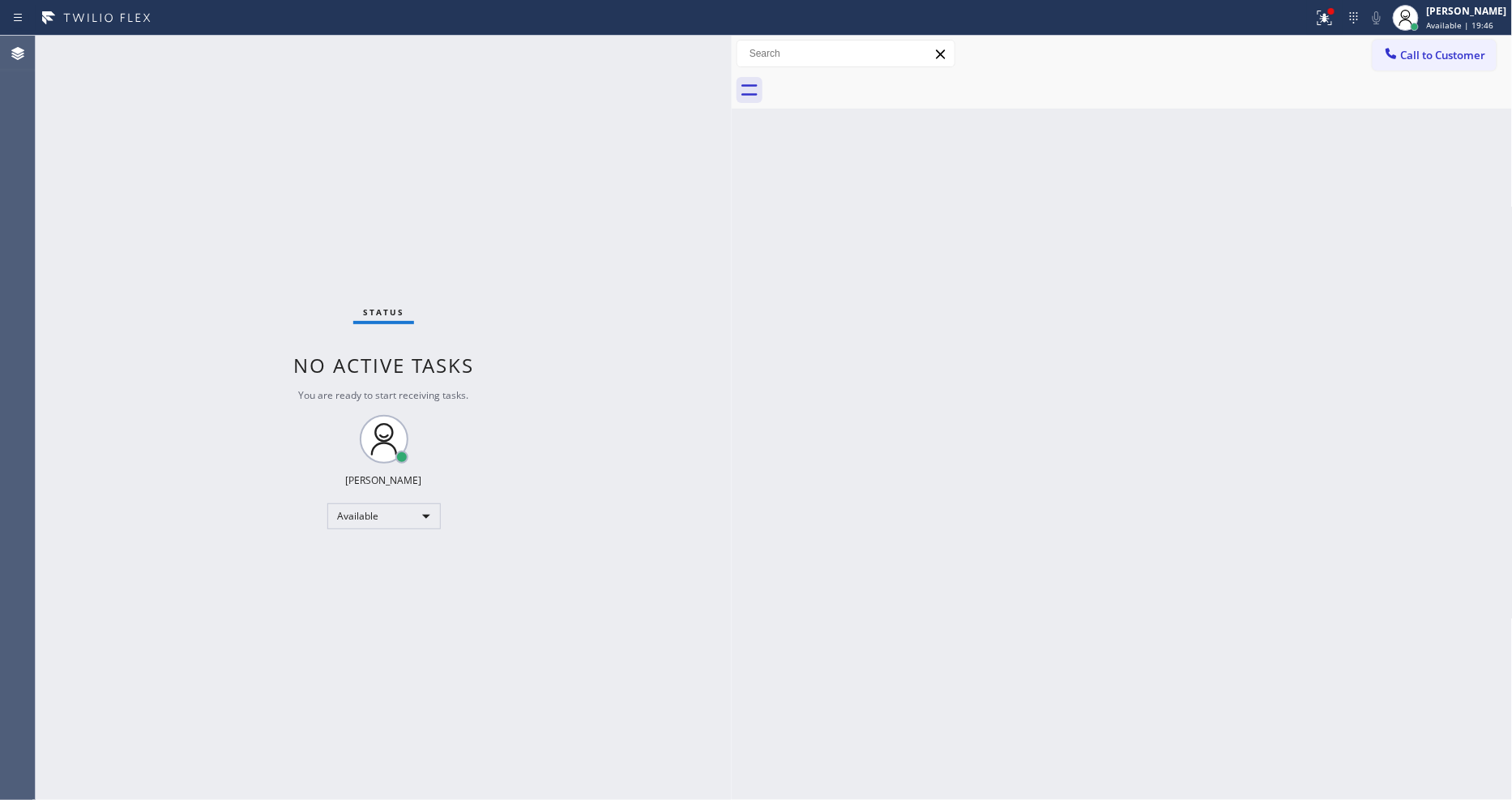
click at [238, 47] on div "Status No active tasks You are ready to start receiving tasks. [PERSON_NAME] Av…" at bounding box center [383, 417] width 696 height 764
click at [1327, 12] on icon at bounding box center [1325, 17] width 19 height 19
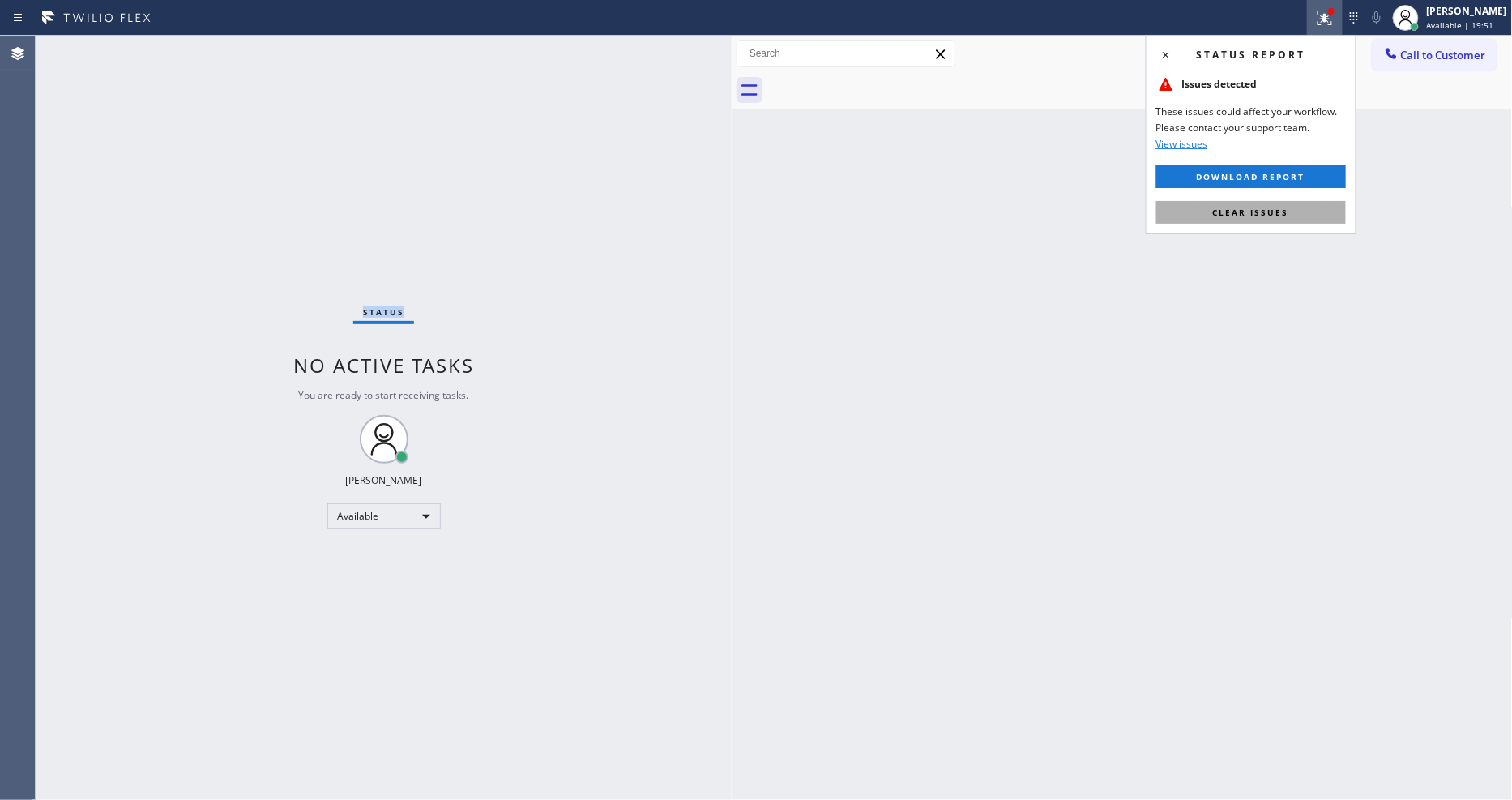
click at [1301, 208] on button "Clear issues" at bounding box center [1251, 212] width 190 height 23
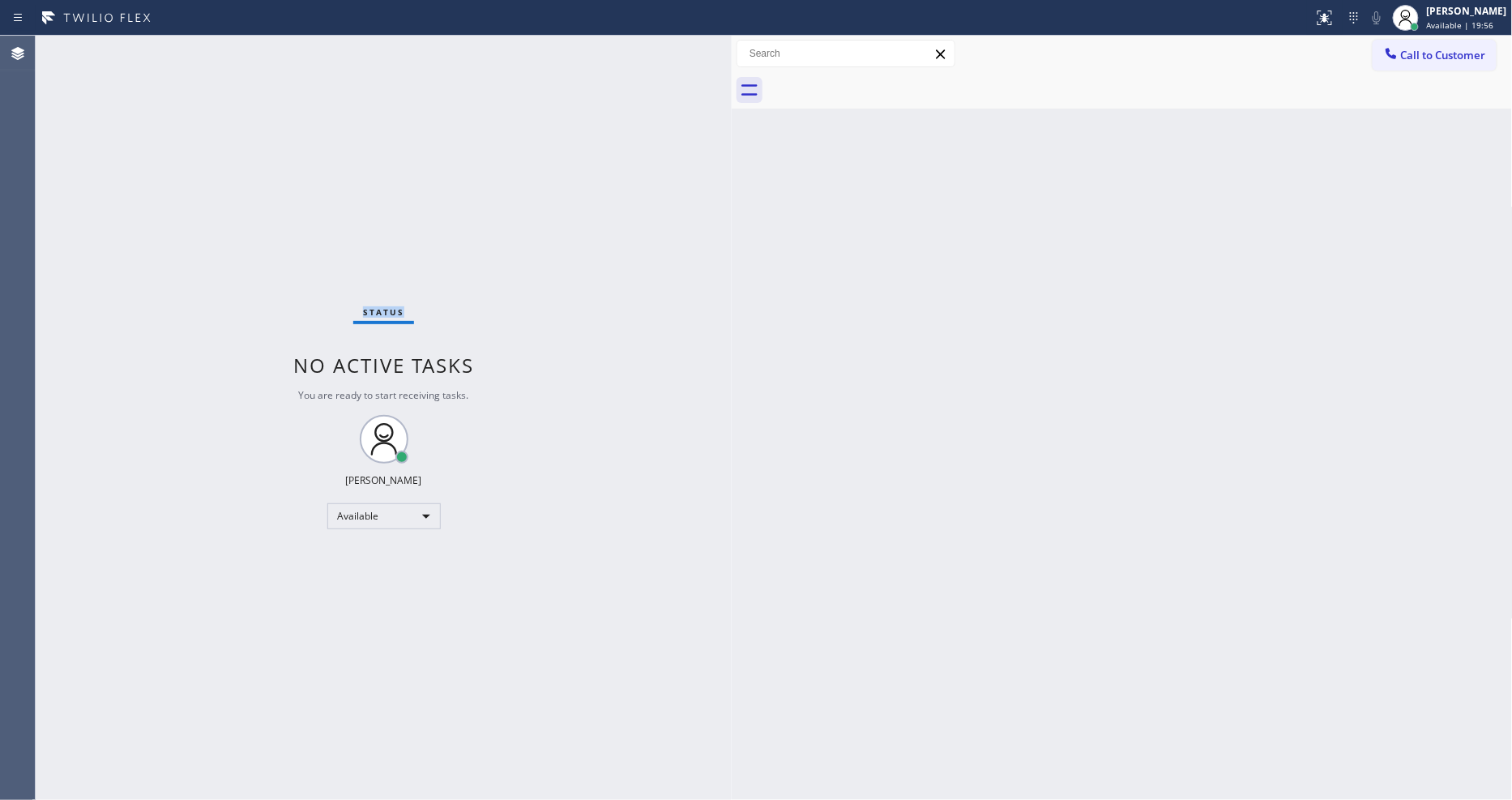
click at [228, 41] on div "Status No active tasks You are ready to start receiving tasks. [PERSON_NAME] Av…" at bounding box center [383, 417] width 696 height 764
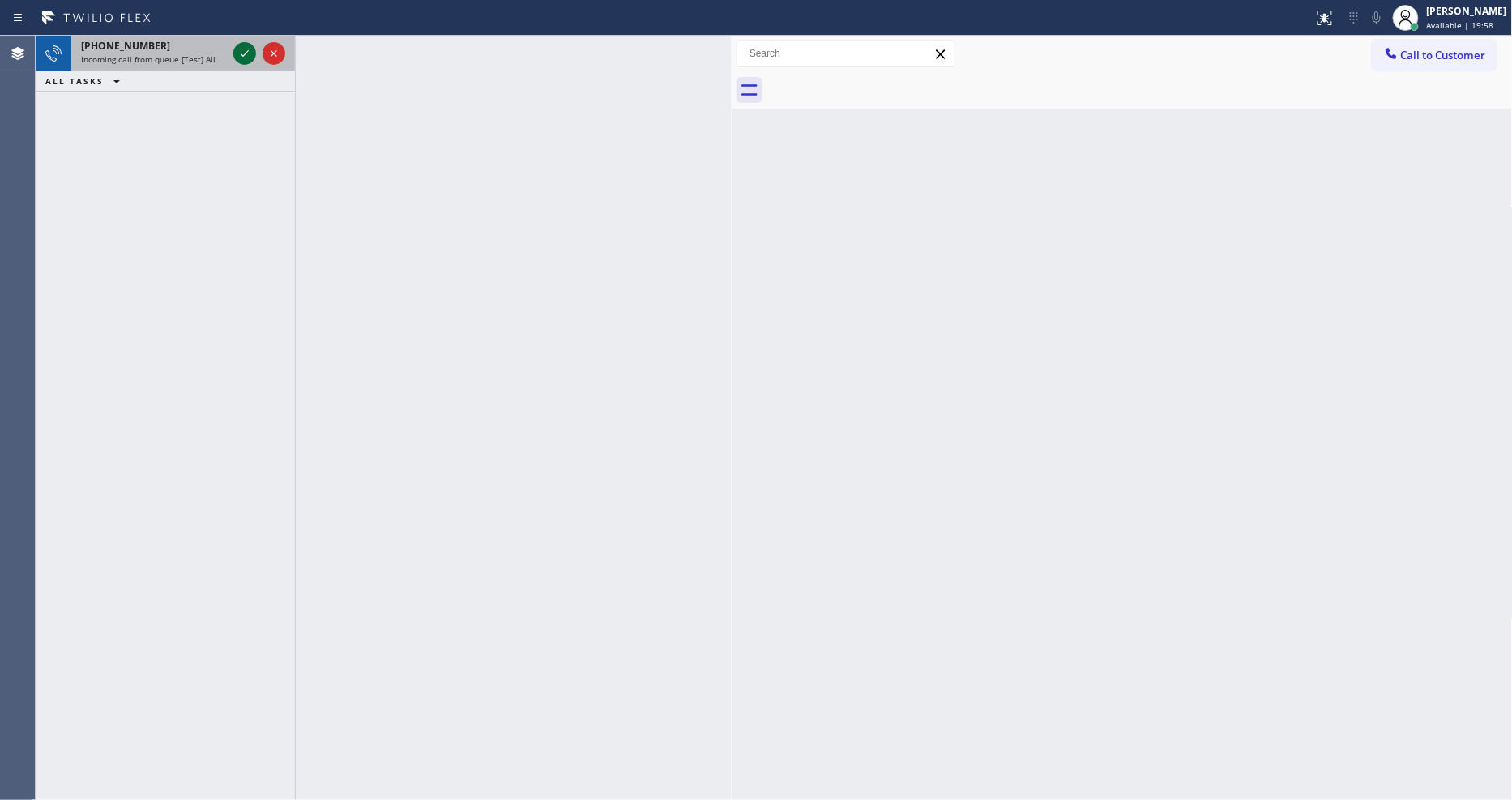
click at [237, 52] on icon at bounding box center [245, 54] width 19 height 19
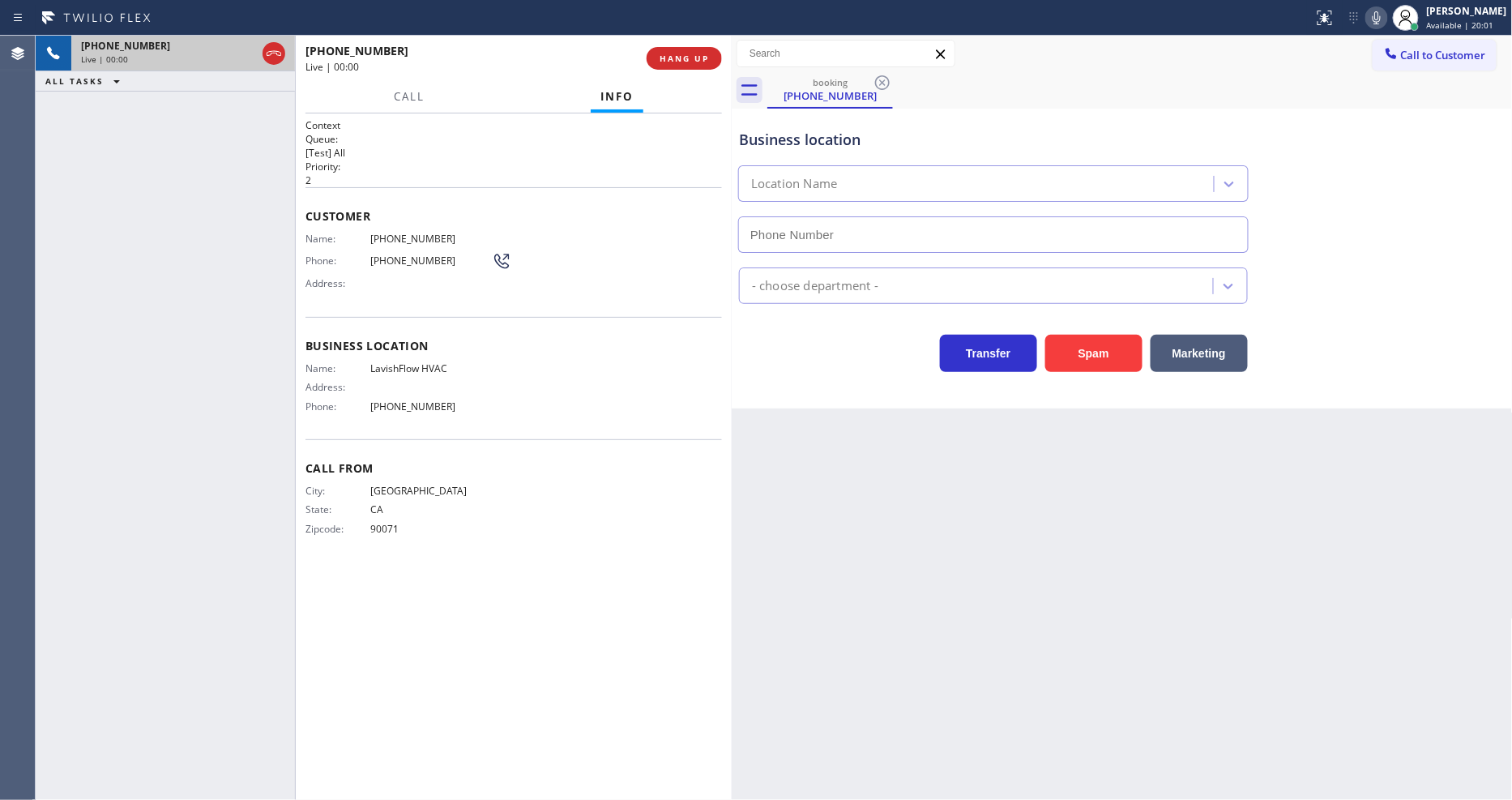
type input "[PHONE_NUMBER]"
click at [698, 59] on span "HANG UP" at bounding box center [684, 59] width 50 height 12
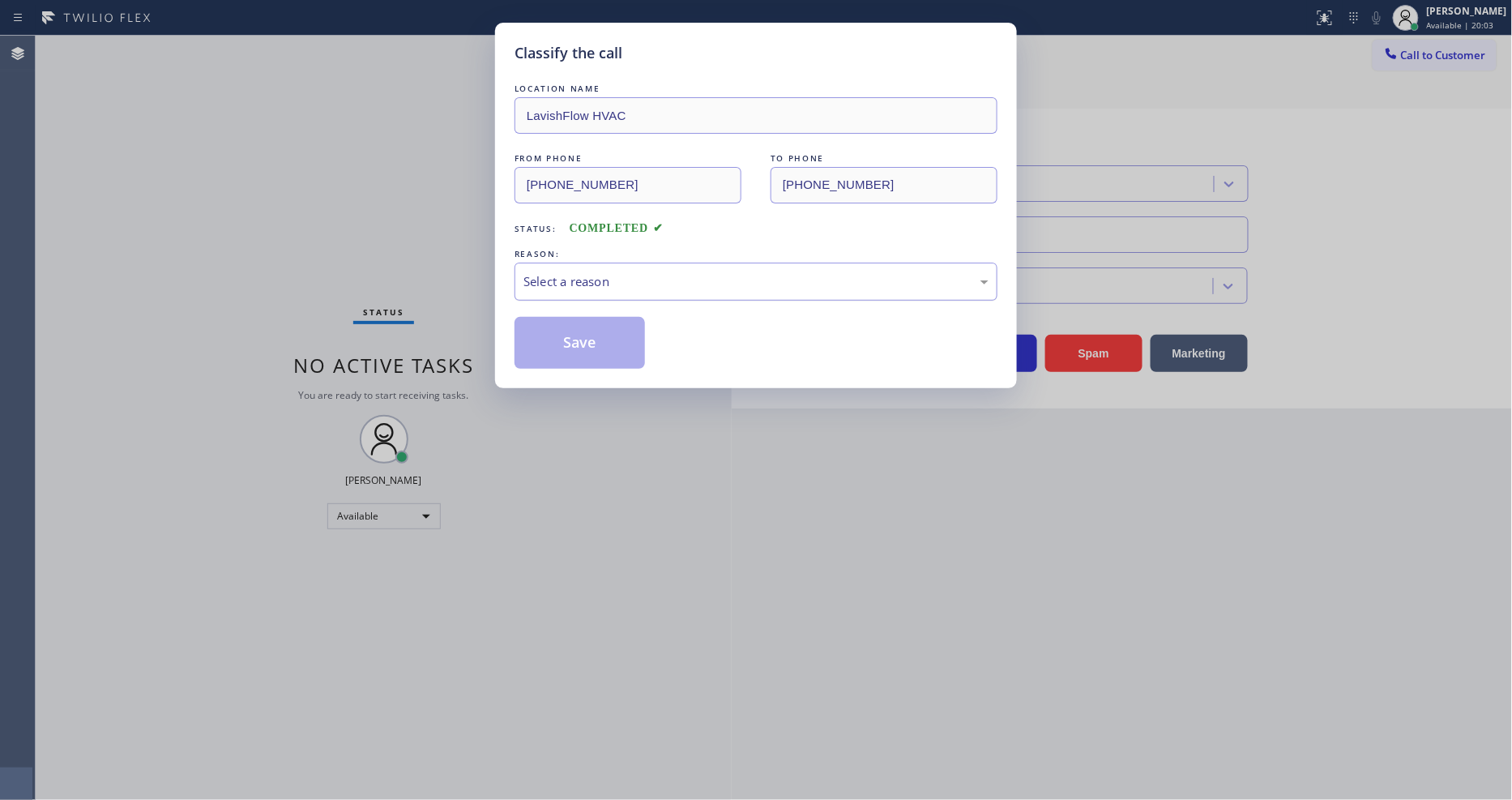
click at [563, 273] on div "Select a reason" at bounding box center [756, 281] width 465 height 18
click at [594, 338] on button "Save" at bounding box center [579, 342] width 130 height 52
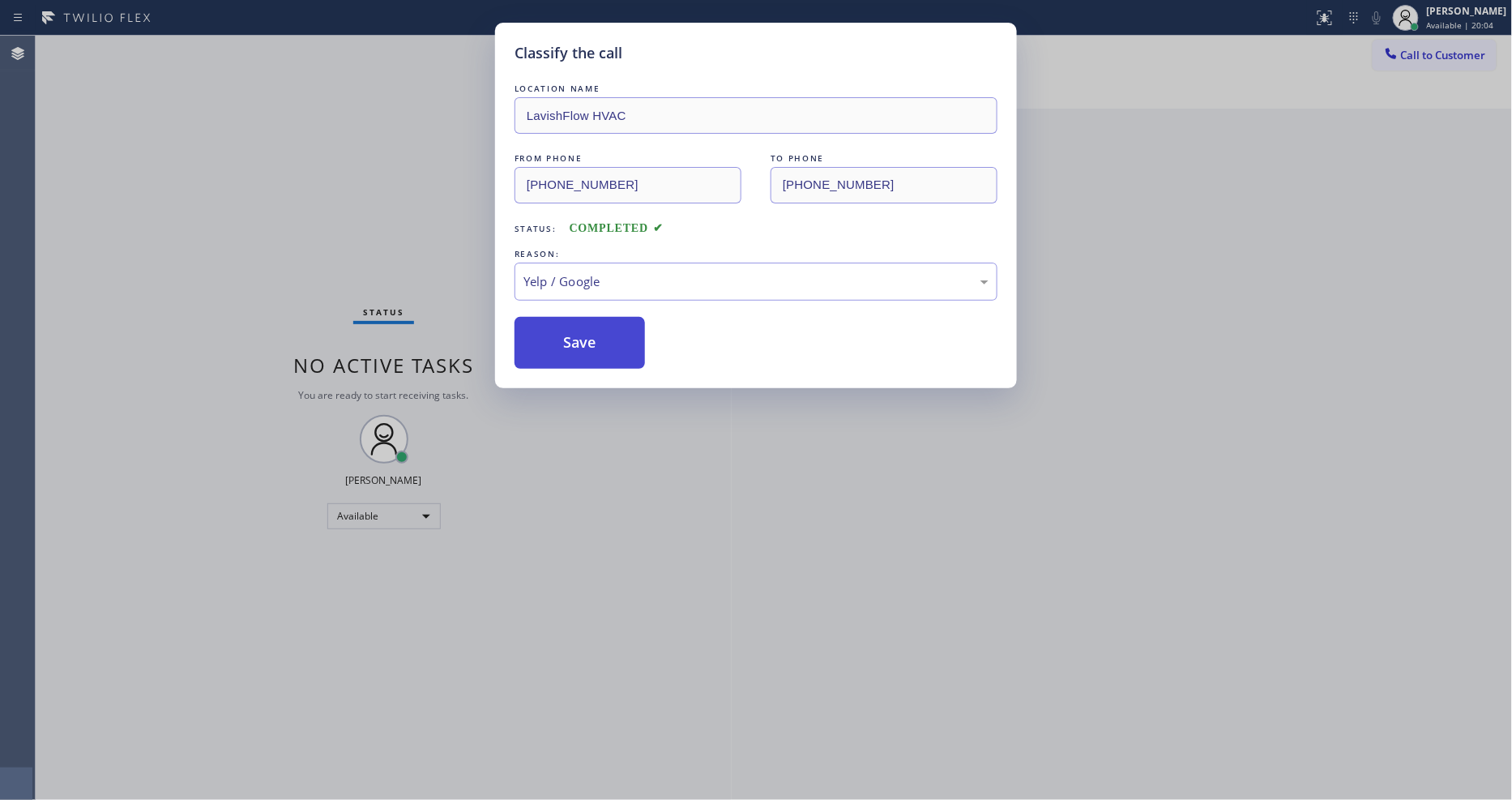
click at [594, 338] on button "Save" at bounding box center [579, 342] width 130 height 52
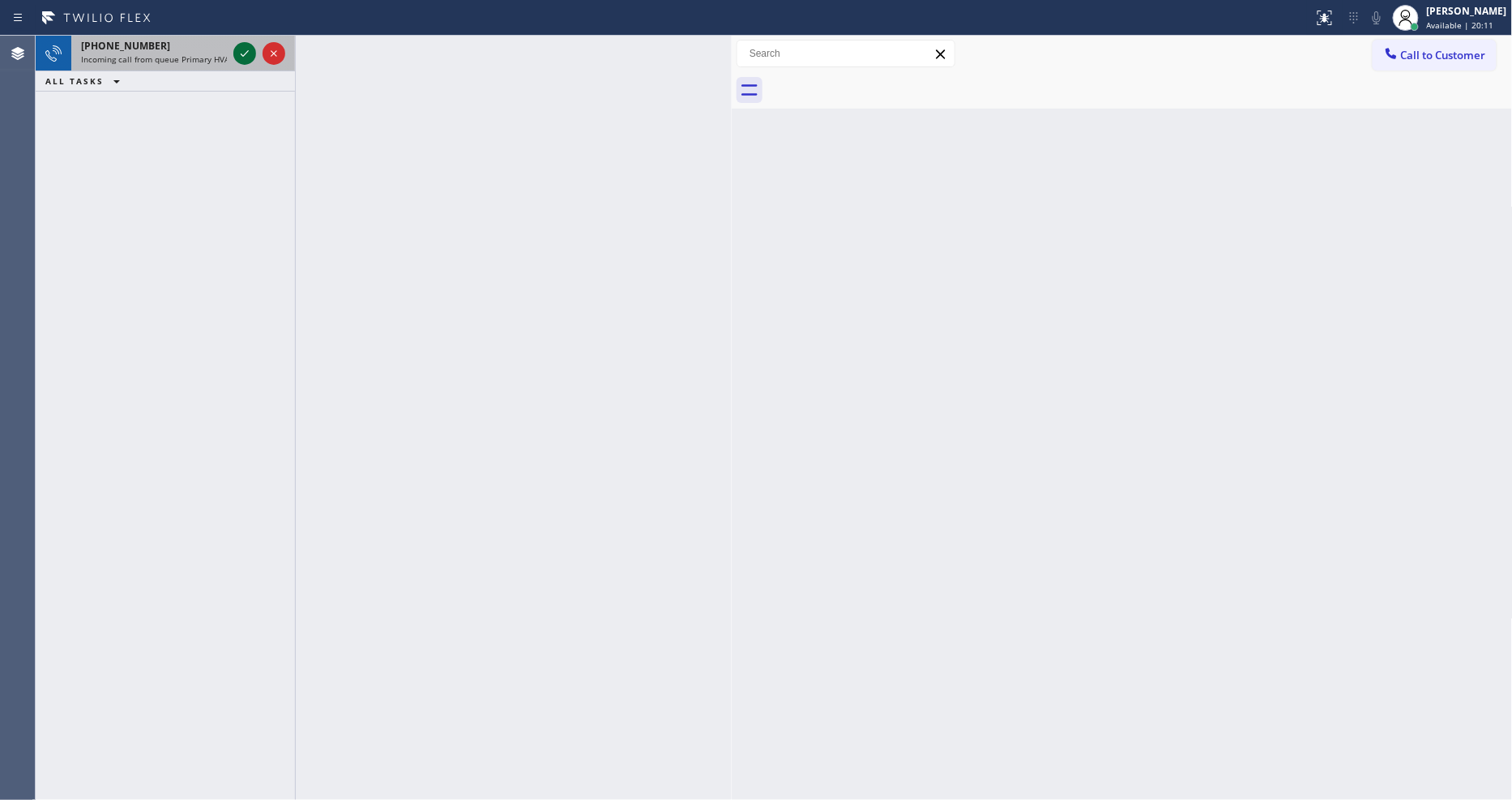
click at [245, 55] on icon at bounding box center [245, 54] width 19 height 19
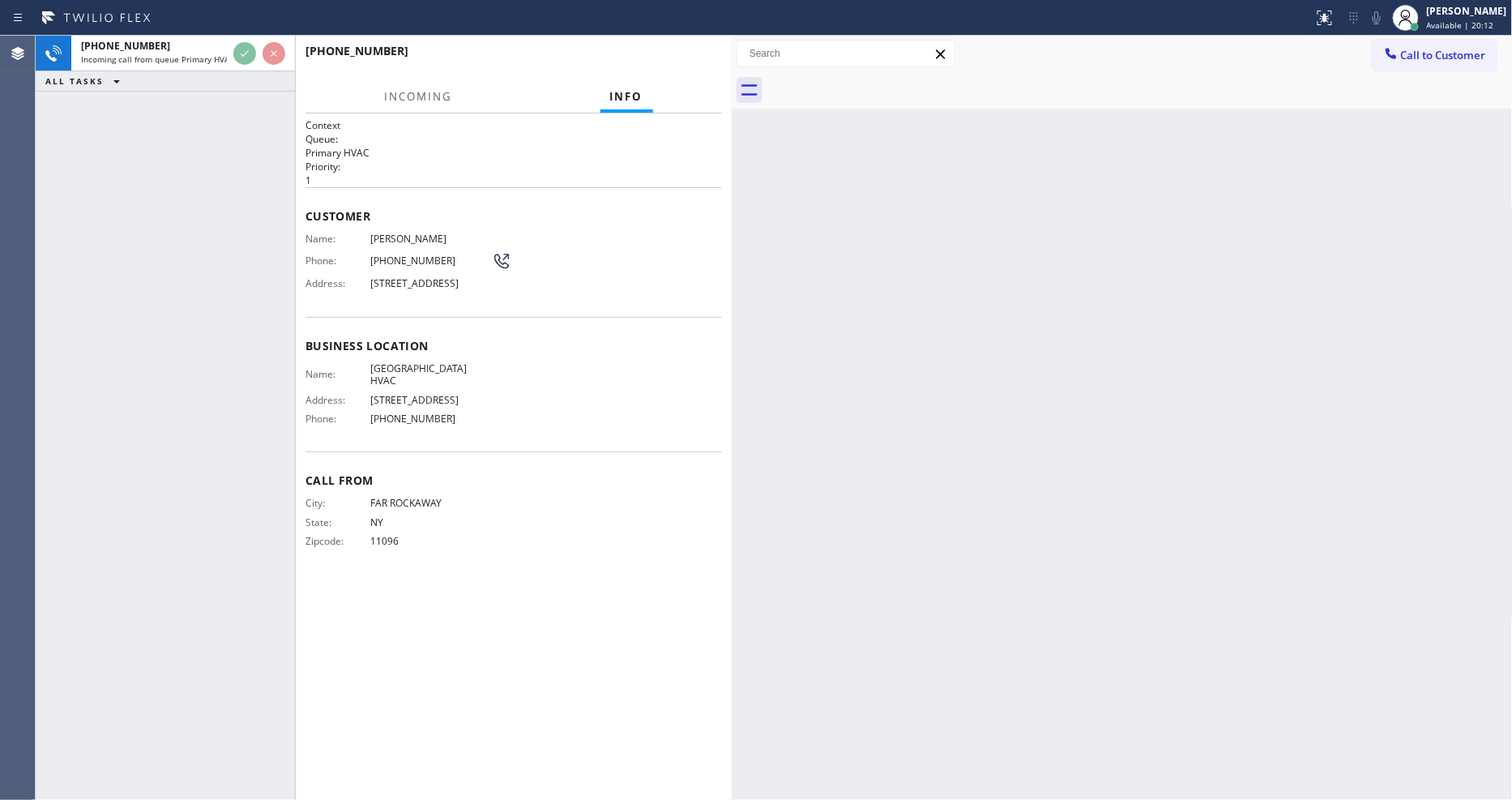
click at [217, 139] on div "[PHONE_NUMBER] Incoming call from queue Primary HVAC ALL TASKS ALL TASKS ACTIVE…" at bounding box center [165, 417] width 259 height 764
click at [677, 208] on span "Customer" at bounding box center [513, 216] width 416 height 15
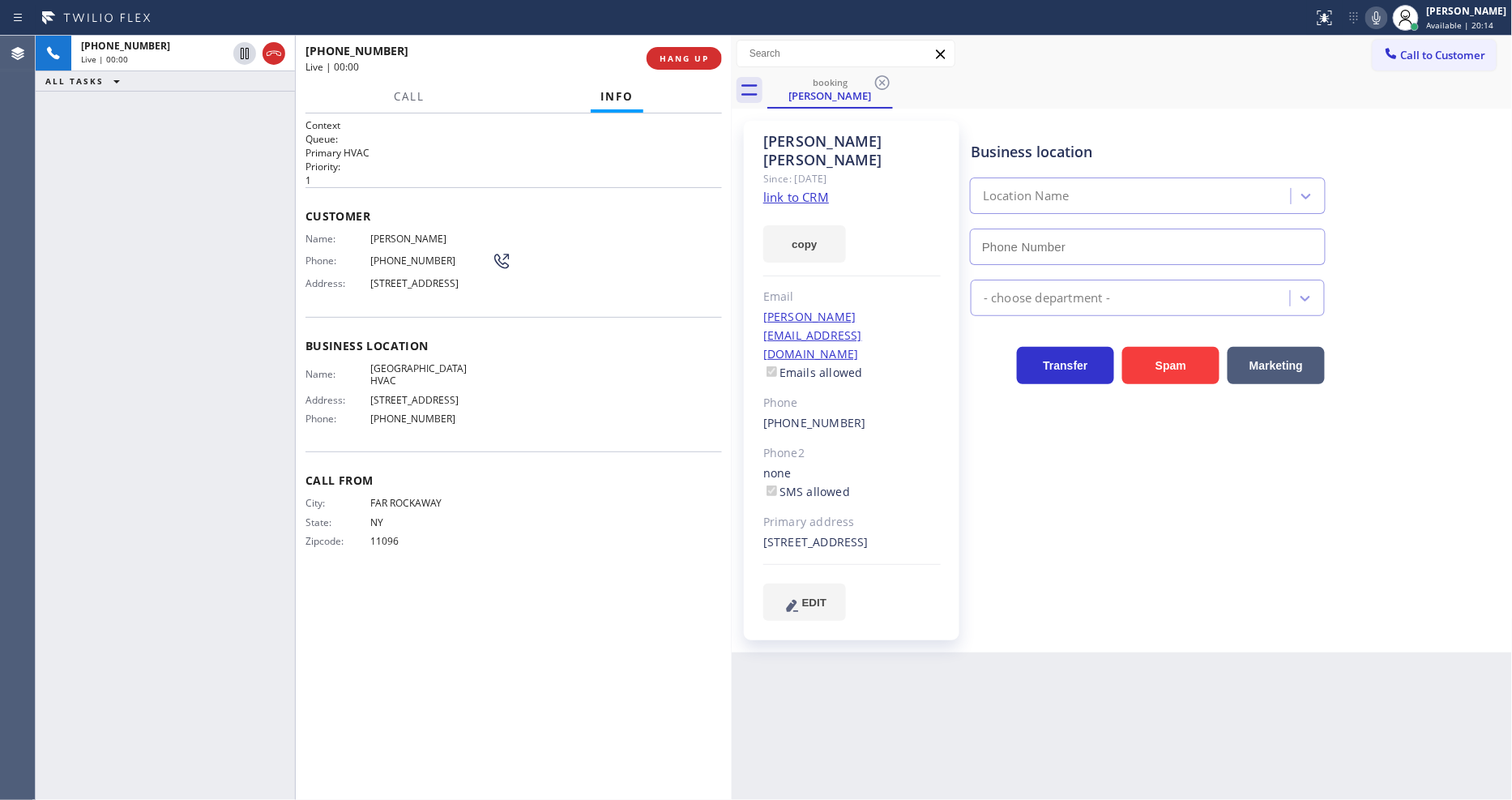
type input "[PHONE_NUMBER]"
click at [784, 189] on link "link to CRM" at bounding box center [796, 197] width 65 height 16
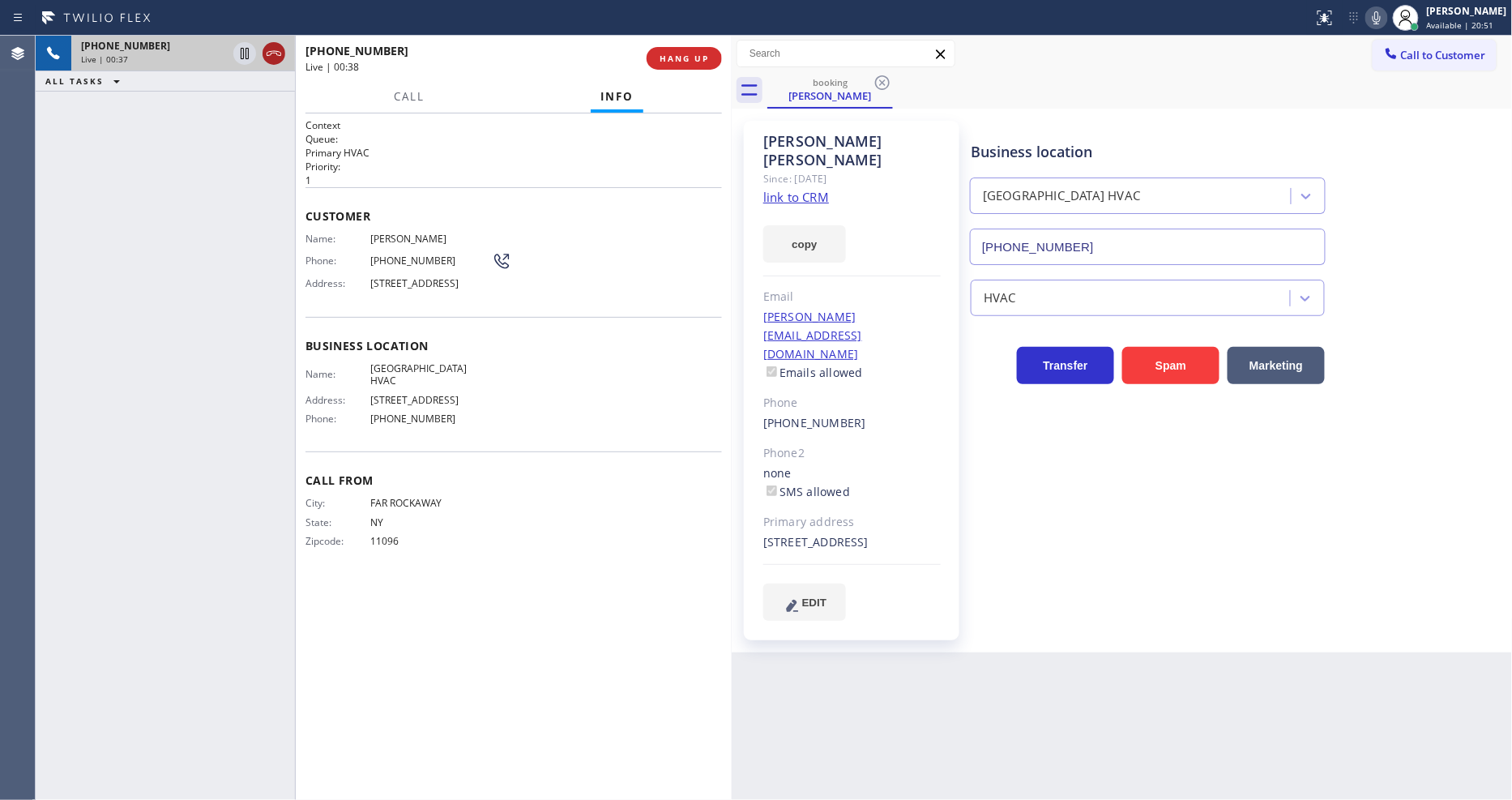
drag, startPoint x: 240, startPoint y: 51, endPoint x: 282, endPoint y: 52, distance: 42.0
click at [240, 51] on icon at bounding box center [245, 54] width 19 height 19
click at [1386, 24] on icon at bounding box center [1377, 17] width 19 height 19
click at [1092, 504] on div "Business location [GEOGRAPHIC_DATA] HVAC [PHONE_NUMBER] HVAC Transfer Spam Mark…" at bounding box center [1238, 370] width 541 height 491
click at [239, 57] on icon at bounding box center [245, 54] width 12 height 12
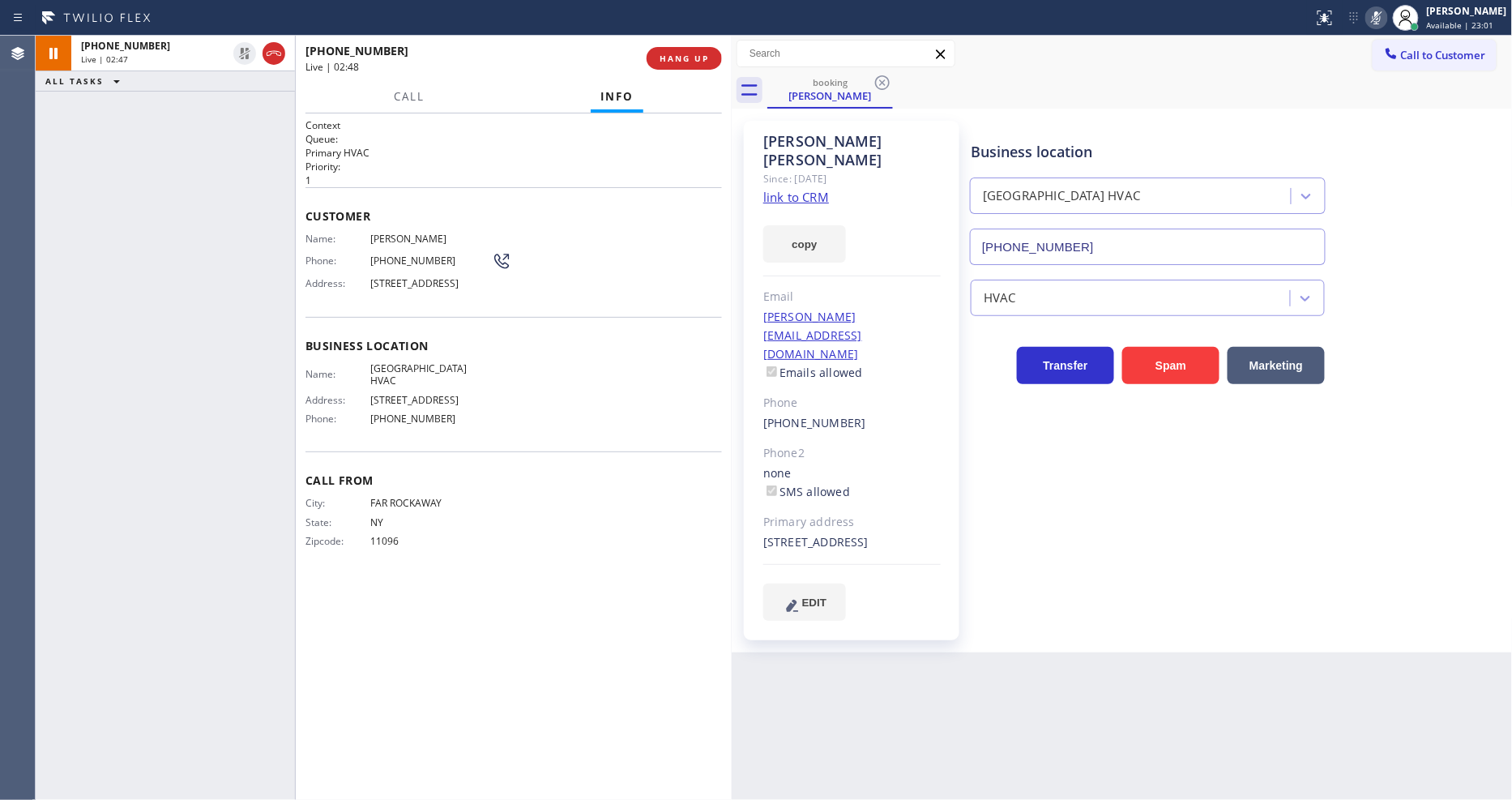
click at [1386, 17] on icon at bounding box center [1377, 17] width 19 height 19
click at [1101, 507] on div "Business location [GEOGRAPHIC_DATA] HVAC [PHONE_NUMBER] HVAC Transfer Spam Mark…" at bounding box center [1238, 370] width 541 height 491
click at [271, 427] on div "[PHONE_NUMBER] Live | 03:41 ALL TASKS ALL TASKS ACTIVE TASKS TASKS IN WRAP UP" at bounding box center [165, 417] width 259 height 764
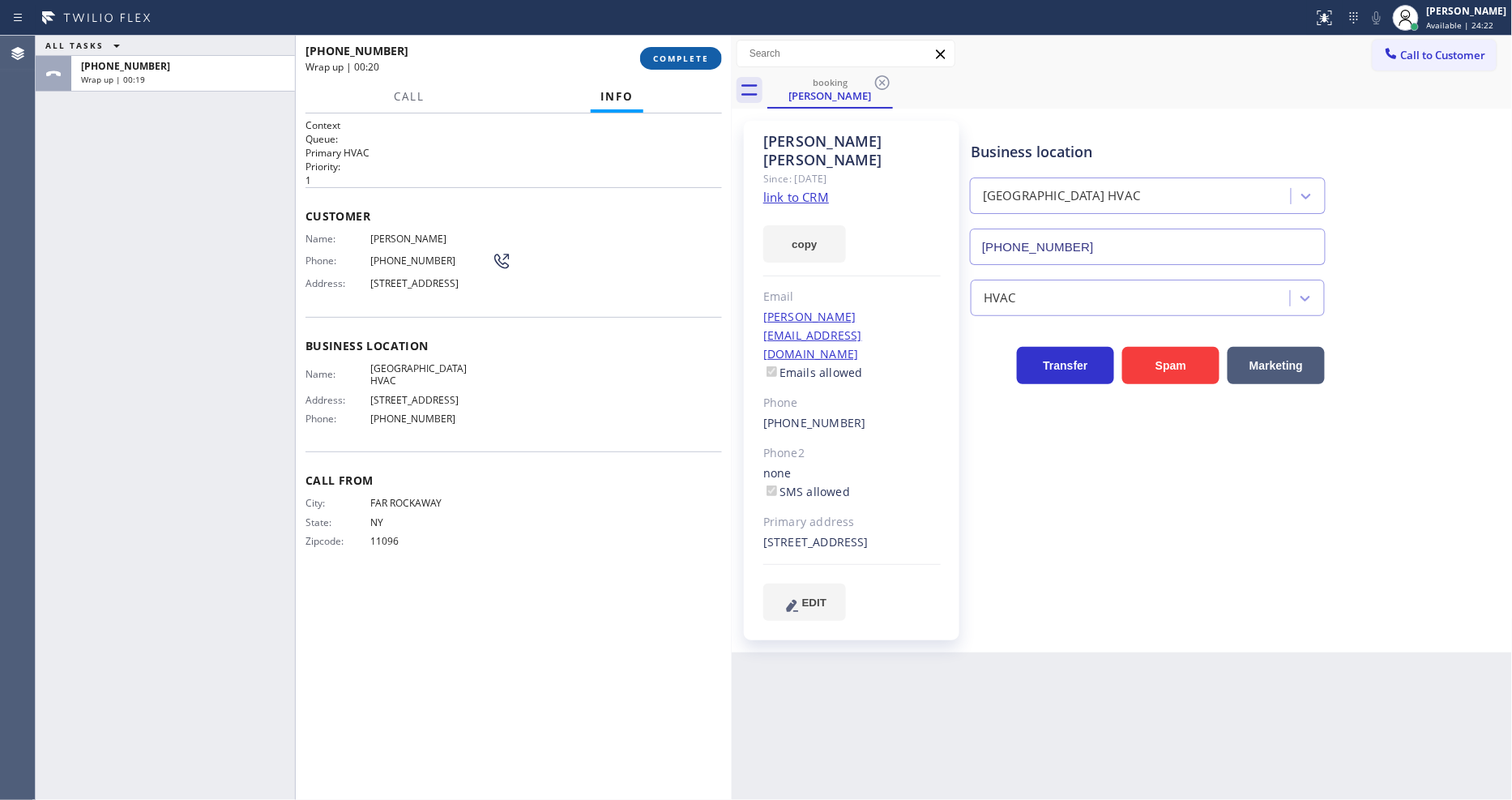
click at [700, 62] on span "COMPLETE" at bounding box center [681, 59] width 56 height 12
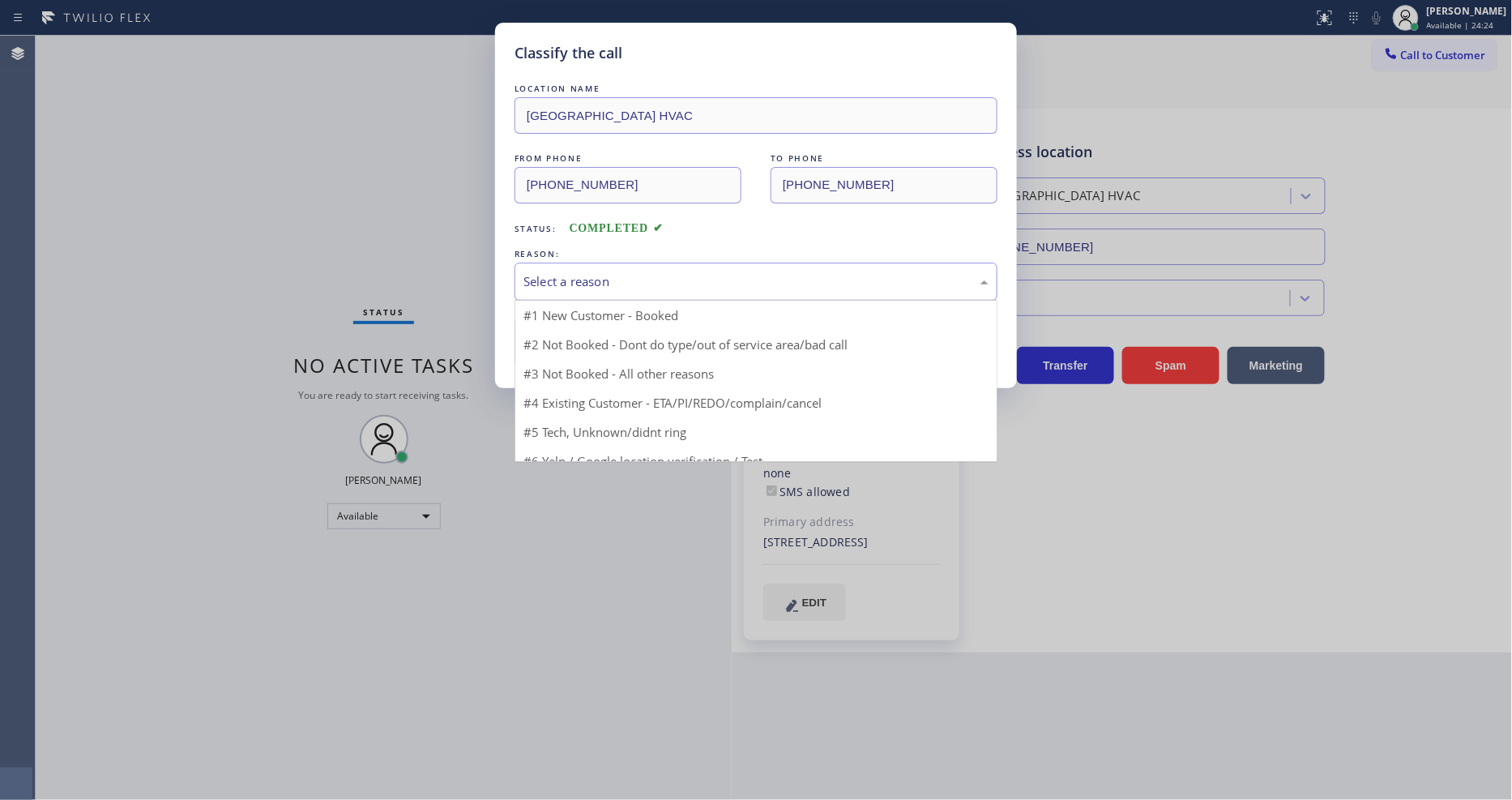
click at [564, 272] on div "Select a reason" at bounding box center [756, 281] width 465 height 18
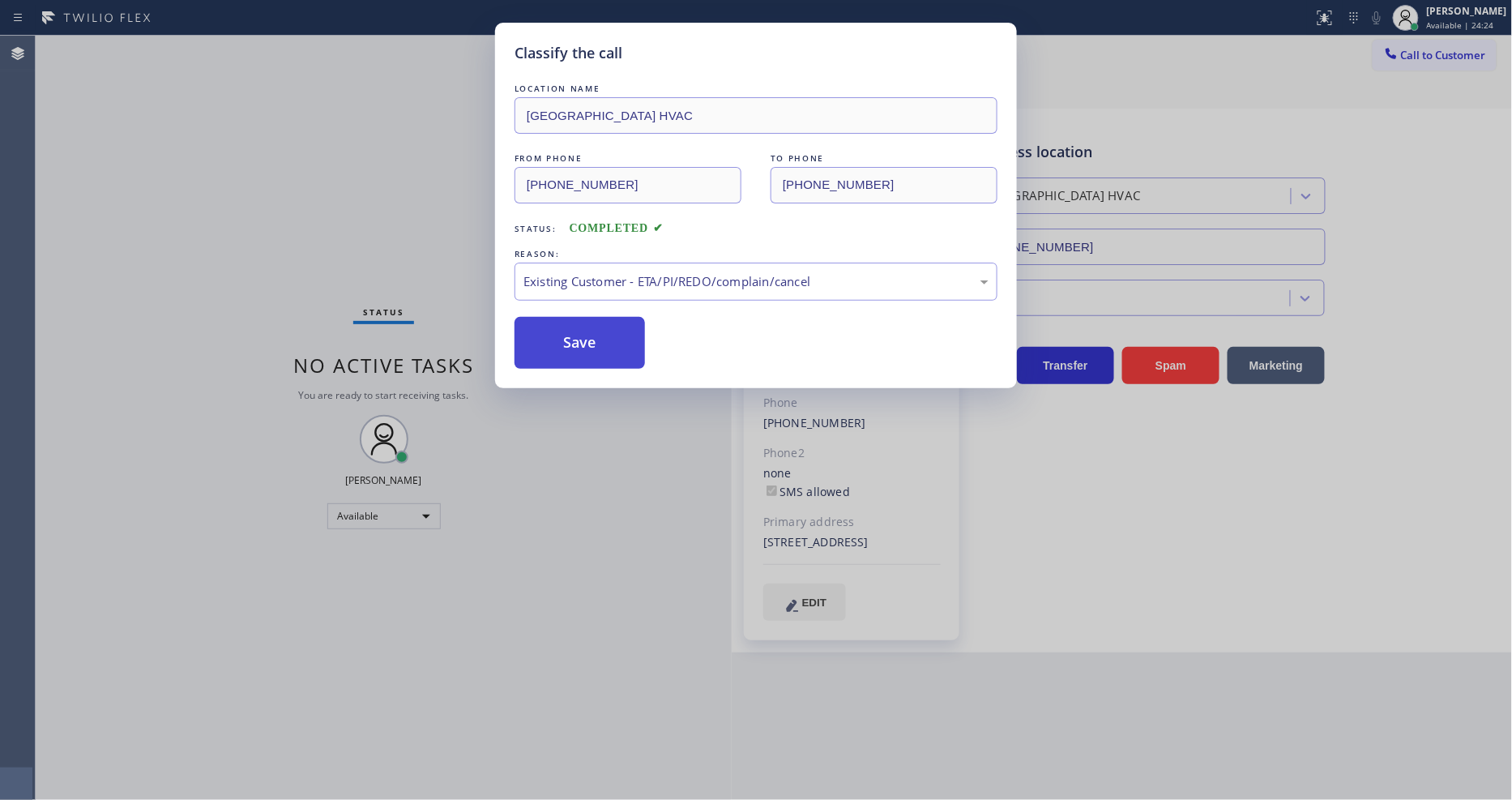
click at [561, 345] on button "Save" at bounding box center [579, 342] width 130 height 52
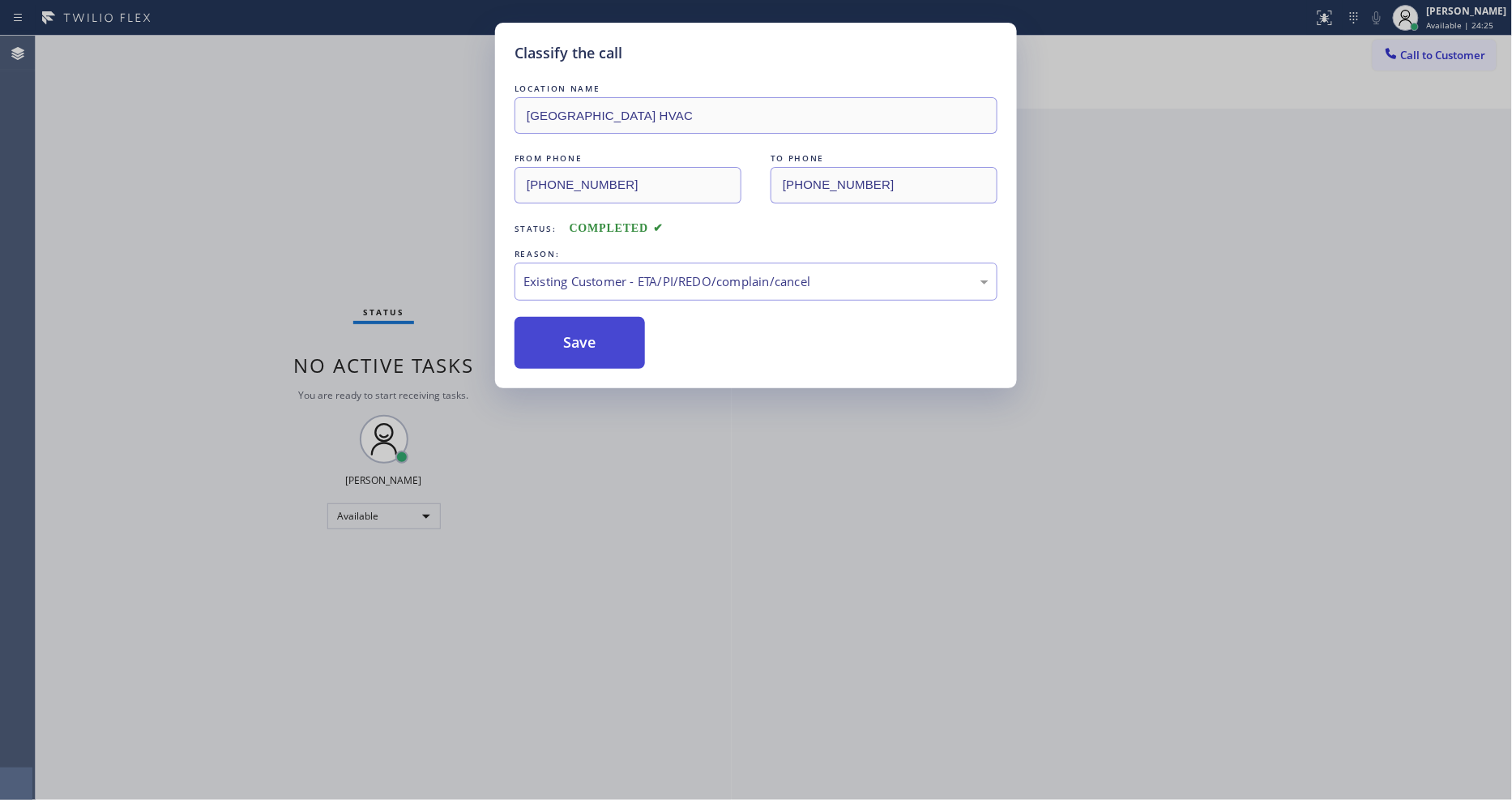
click at [561, 345] on button "Save" at bounding box center [579, 342] width 130 height 52
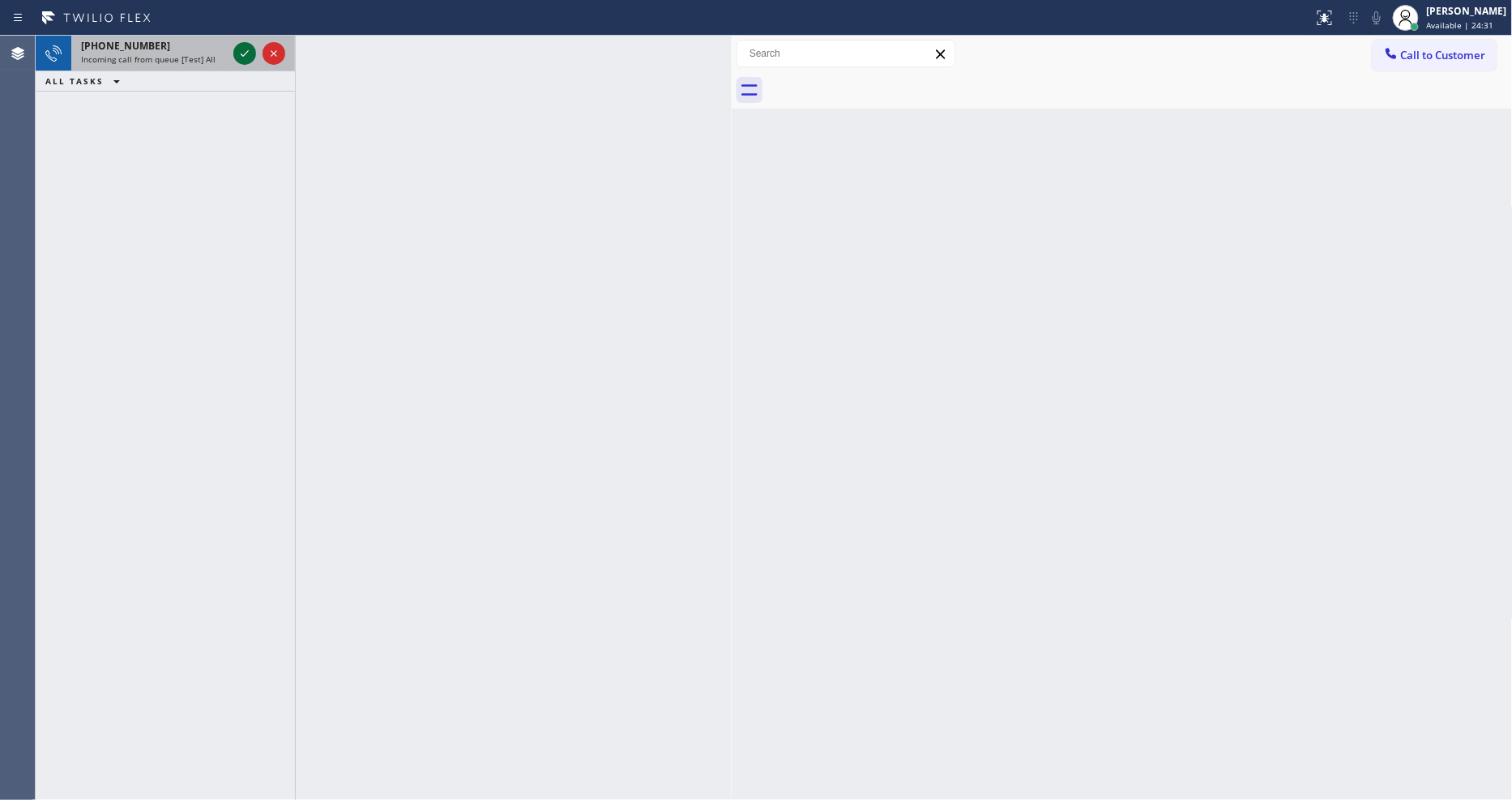
click at [242, 44] on icon at bounding box center [245, 54] width 19 height 19
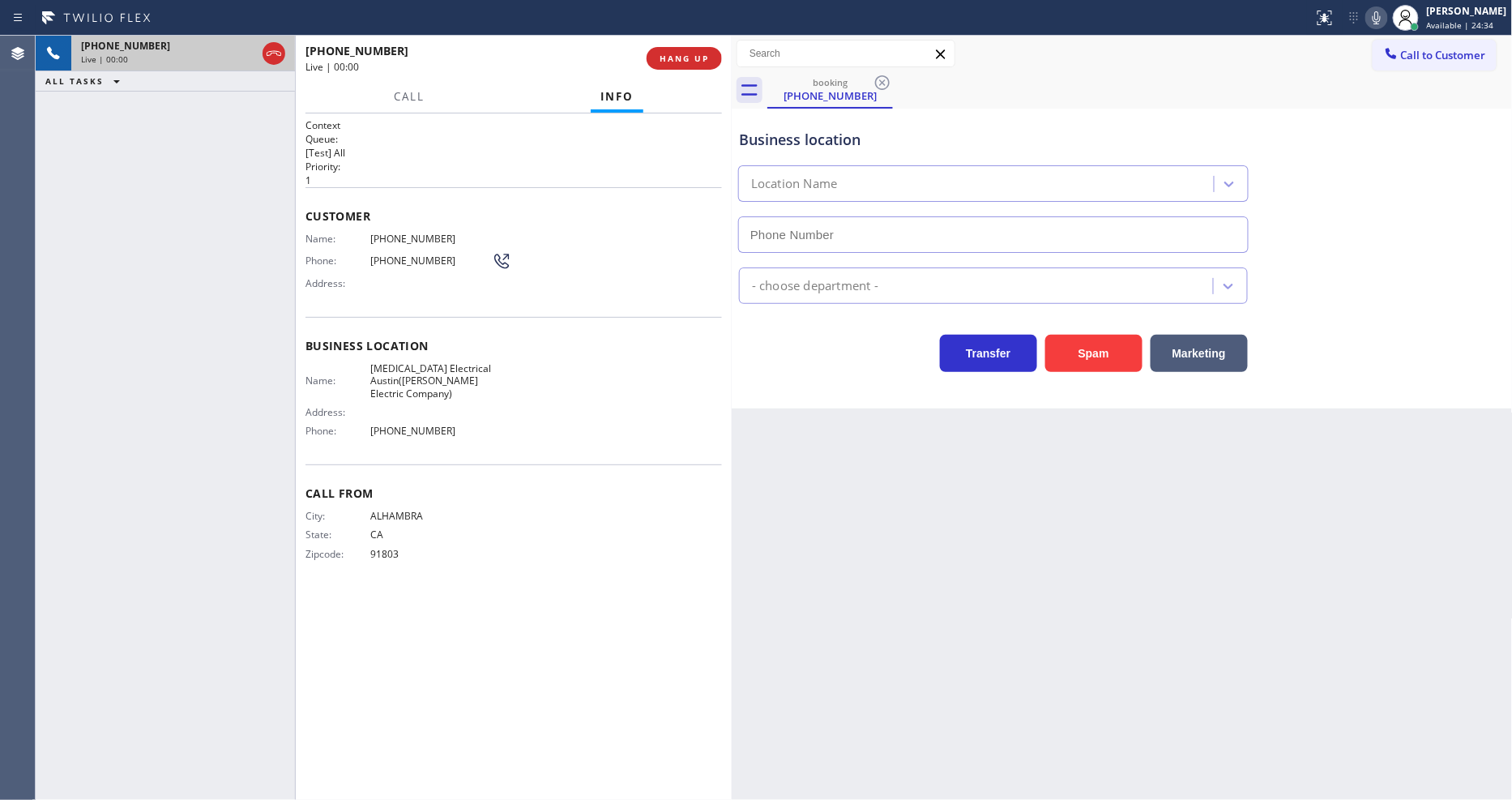
type input "[PHONE_NUMBER]"
click at [430, 362] on span "[MEDICAL_DATA] Electrical Austin([PERSON_NAME] Electric Company)" at bounding box center [431, 380] width 122 height 37
copy span "[MEDICAL_DATA] Electrical Austin([PERSON_NAME] Electric Company)"
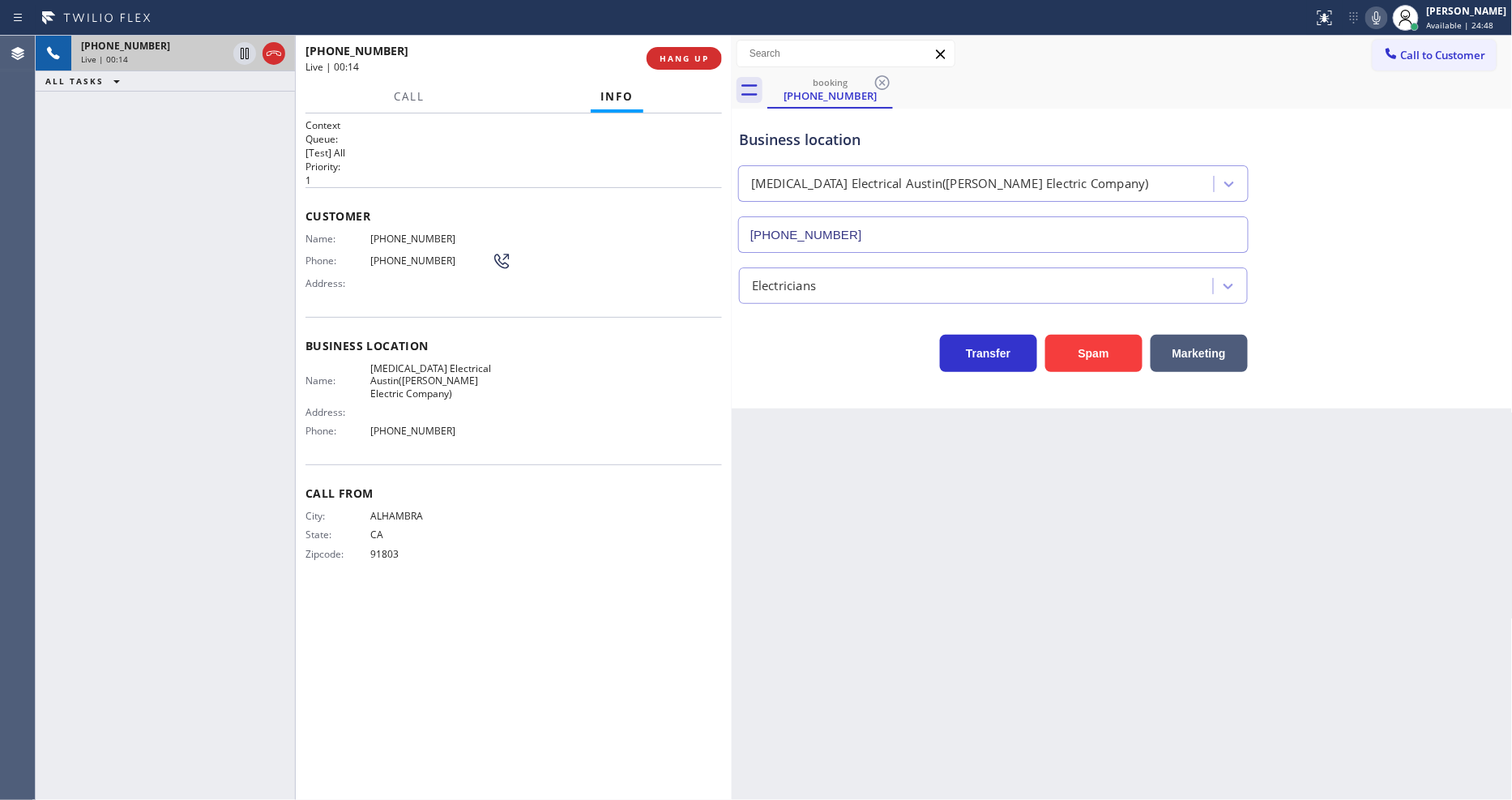
click at [406, 241] on div "Name: [PHONE_NUMBER] Phone: [PHONE_NUMBER] Address:" at bounding box center [408, 264] width 205 height 64
copy span "[PHONE_NUMBER]"
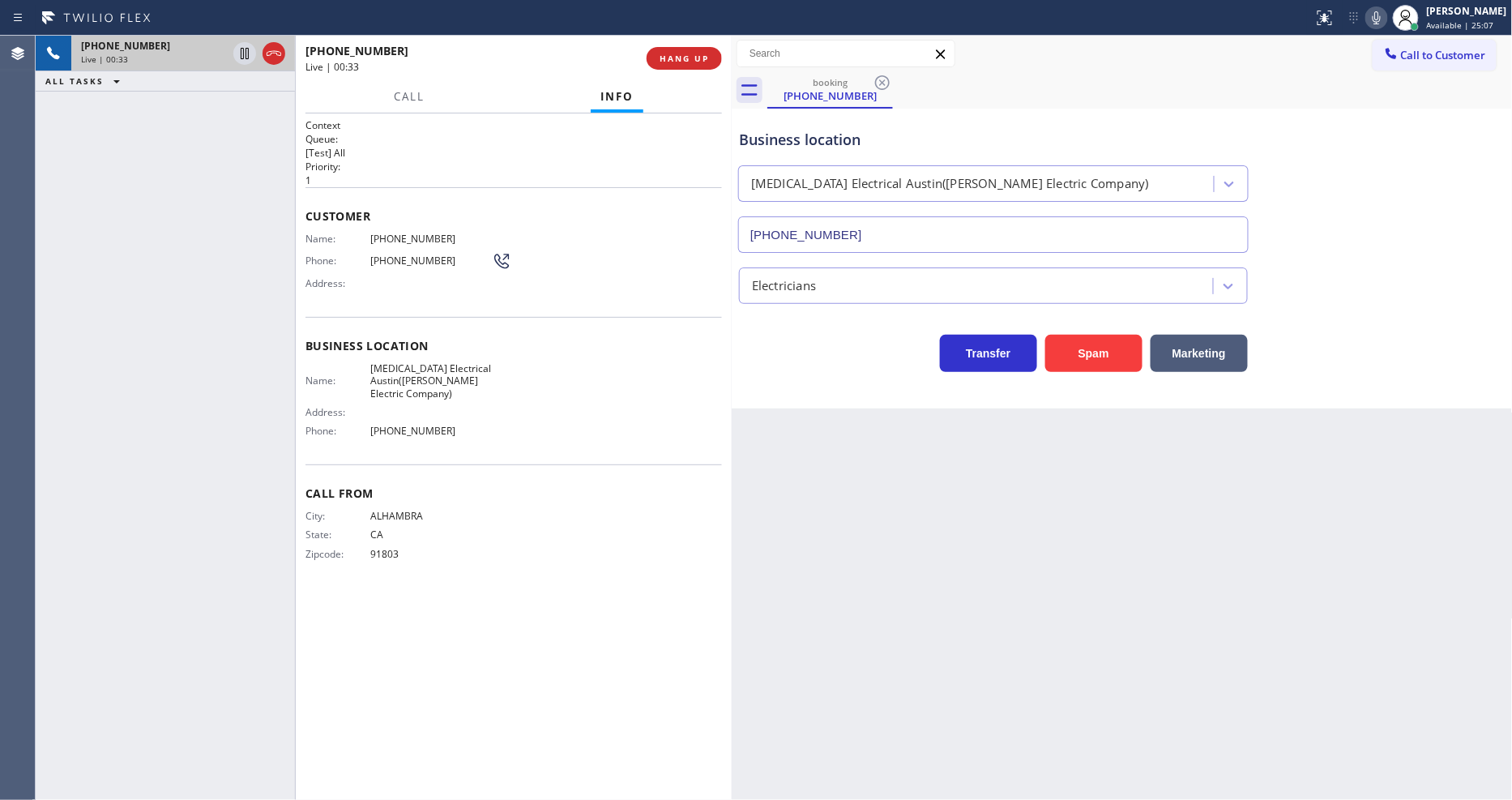
click at [1224, 576] on div "Back to Dashboard Change Sender ID Customers Technicians Select a contact Outbo…" at bounding box center [1122, 417] width 781 height 764
click at [249, 52] on icon at bounding box center [245, 54] width 19 height 19
click at [1386, 21] on icon at bounding box center [1377, 17] width 19 height 19
click at [253, 55] on icon at bounding box center [245, 54] width 19 height 19
click at [1386, 19] on icon at bounding box center [1377, 17] width 19 height 19
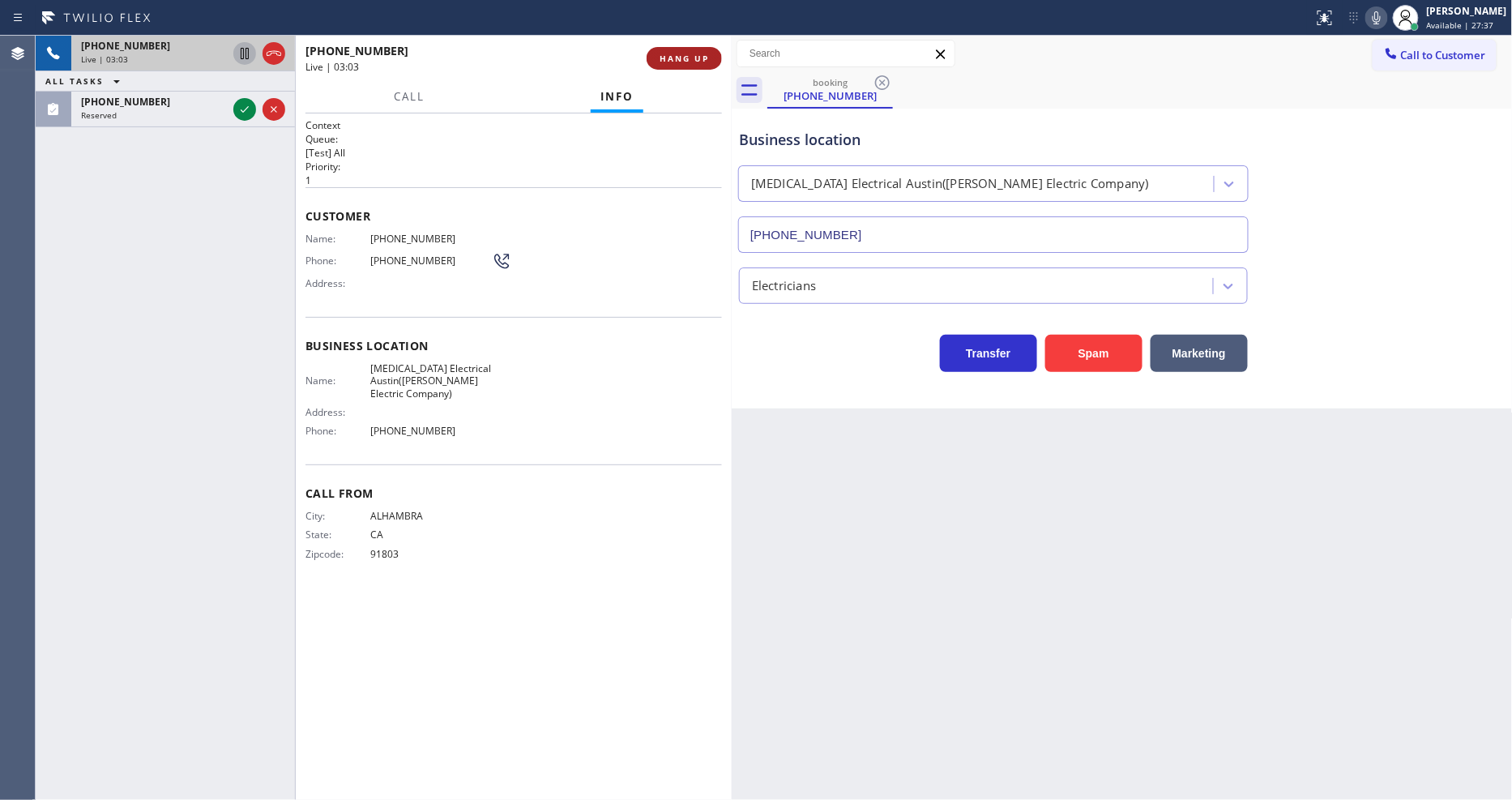
click at [690, 53] on span "HANG UP" at bounding box center [684, 59] width 50 height 12
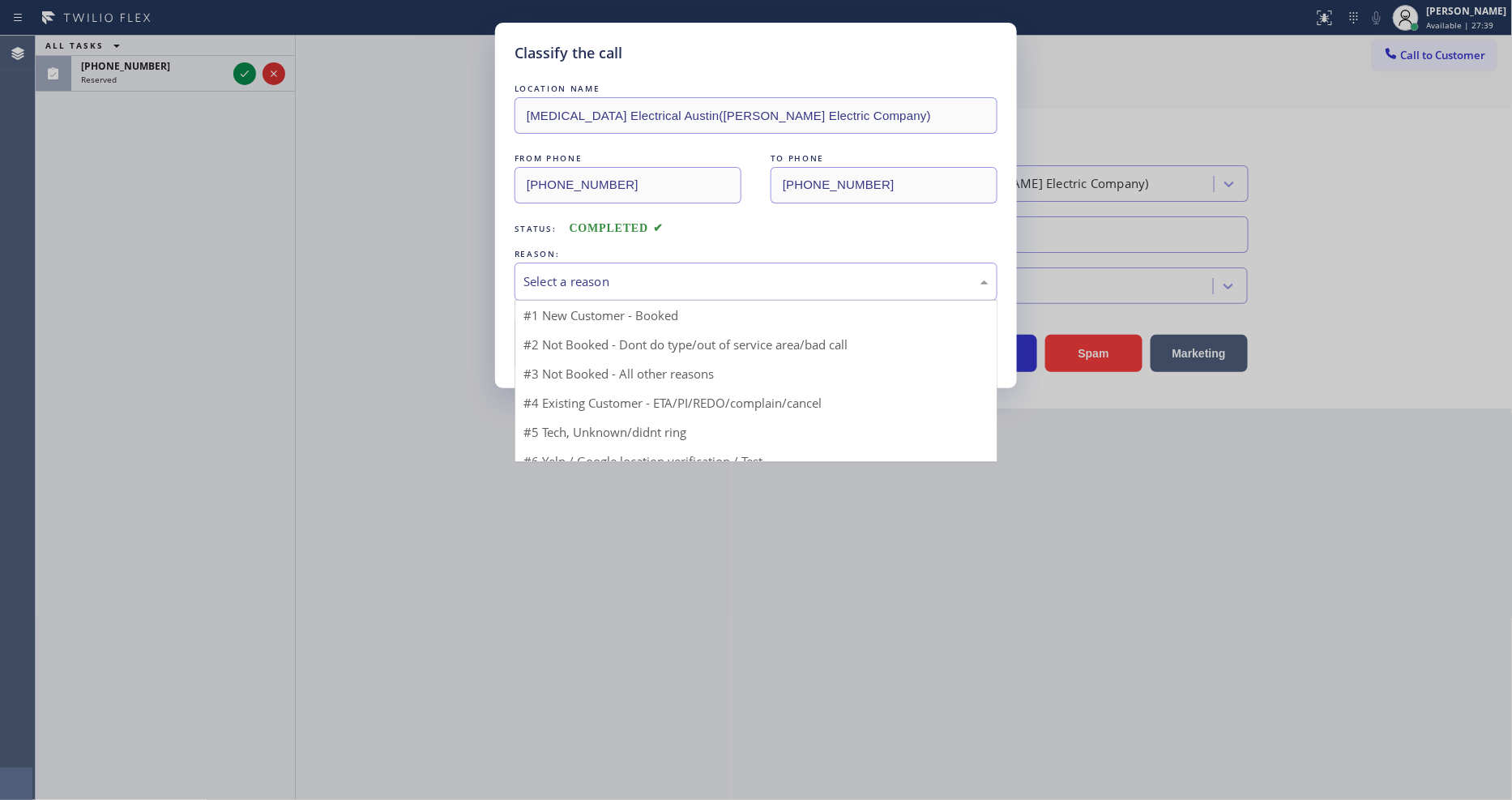
click at [552, 292] on div "Select a reason" at bounding box center [755, 282] width 483 height 38
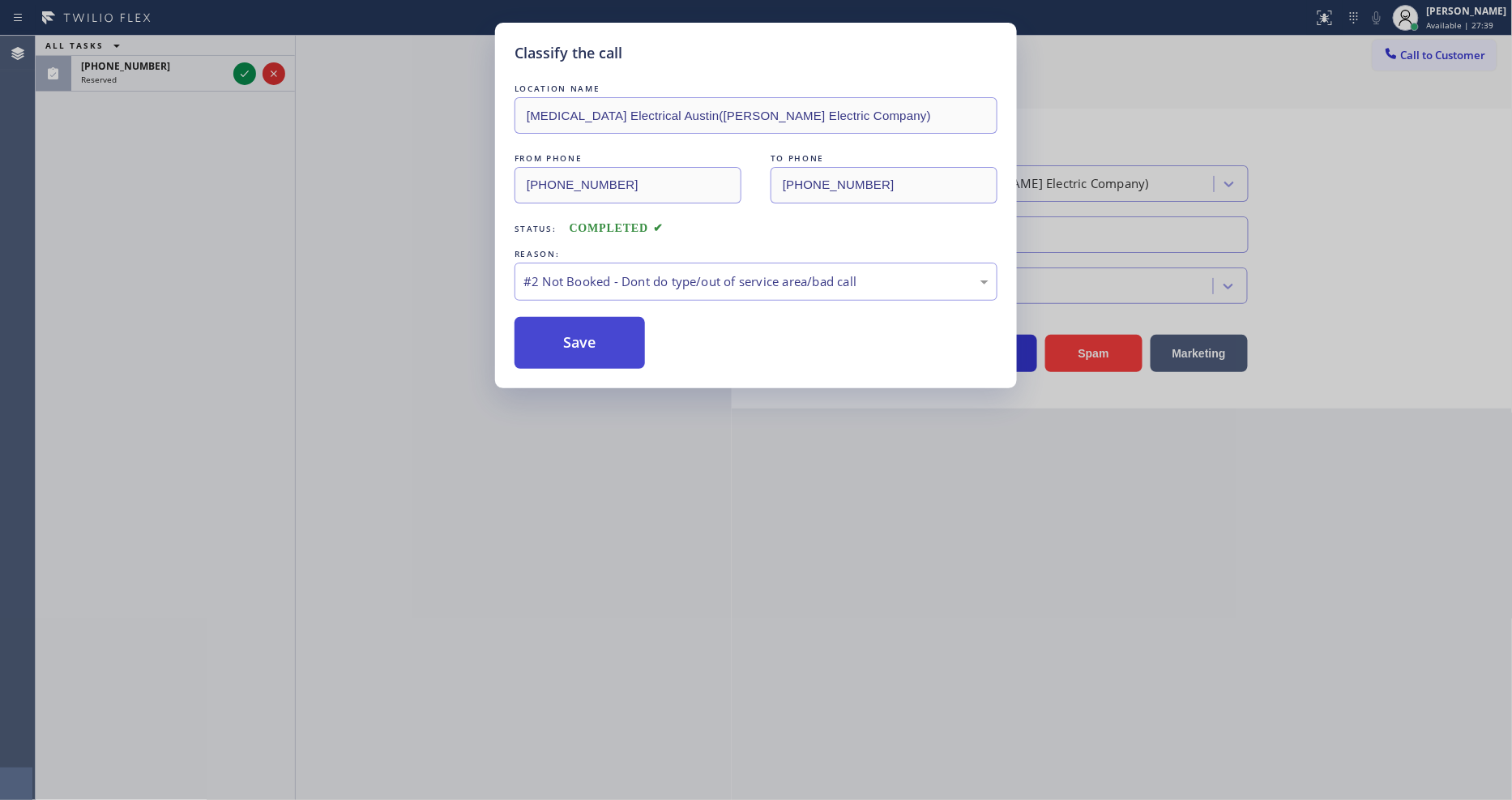
click at [549, 337] on button "Save" at bounding box center [579, 342] width 130 height 52
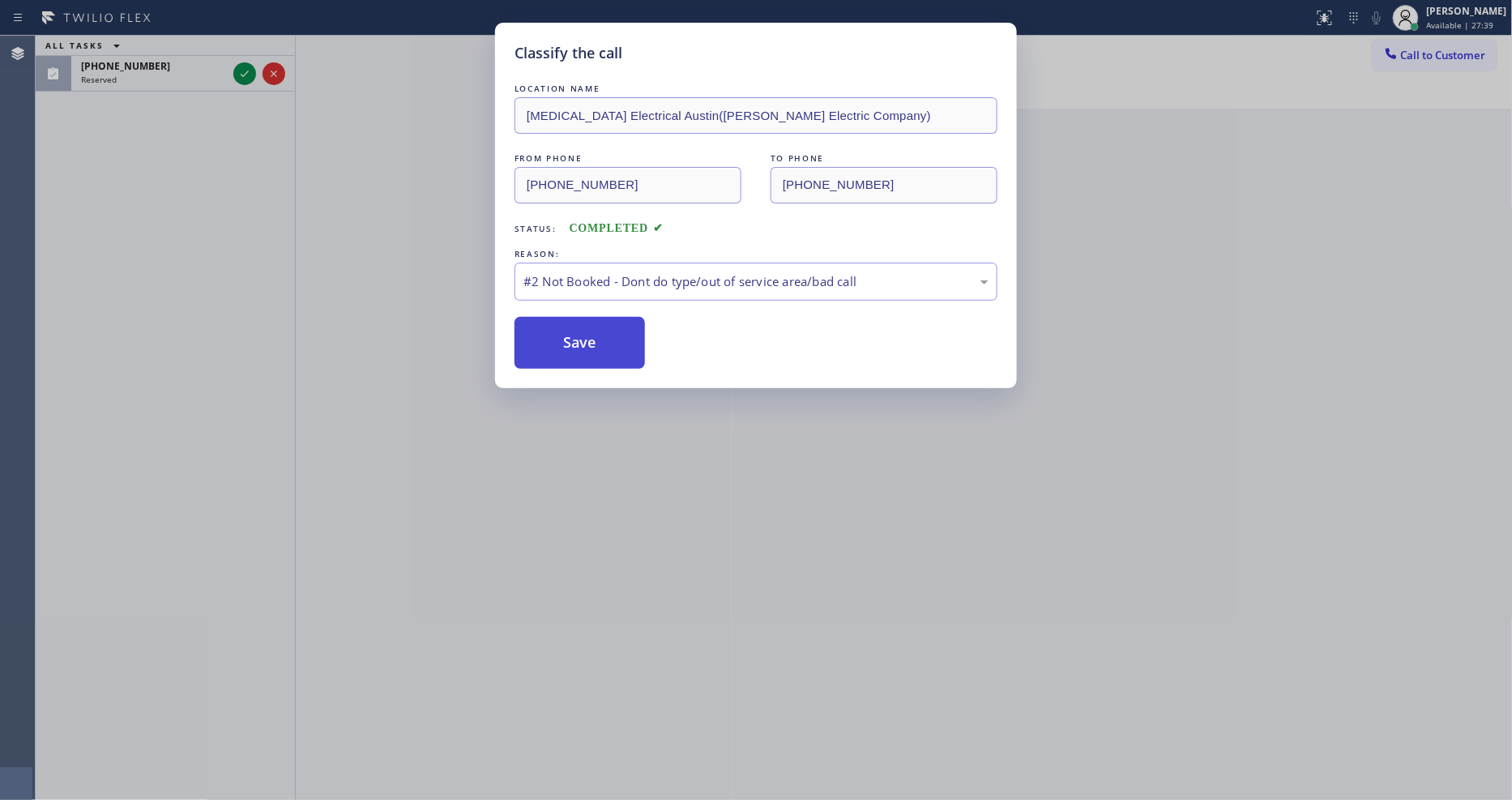
click at [550, 336] on button "Save" at bounding box center [579, 342] width 130 height 52
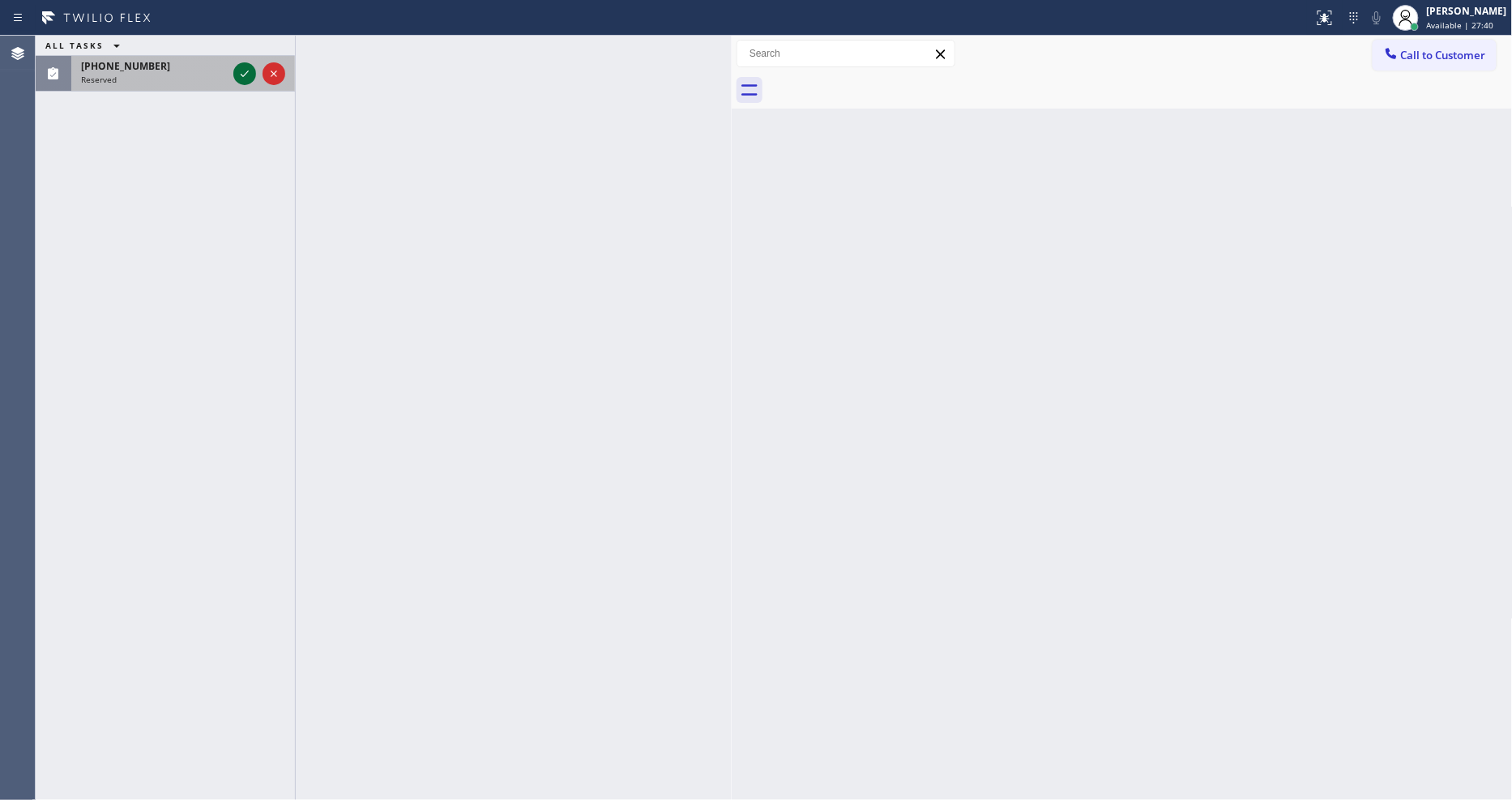
click at [246, 73] on icon at bounding box center [245, 74] width 19 height 19
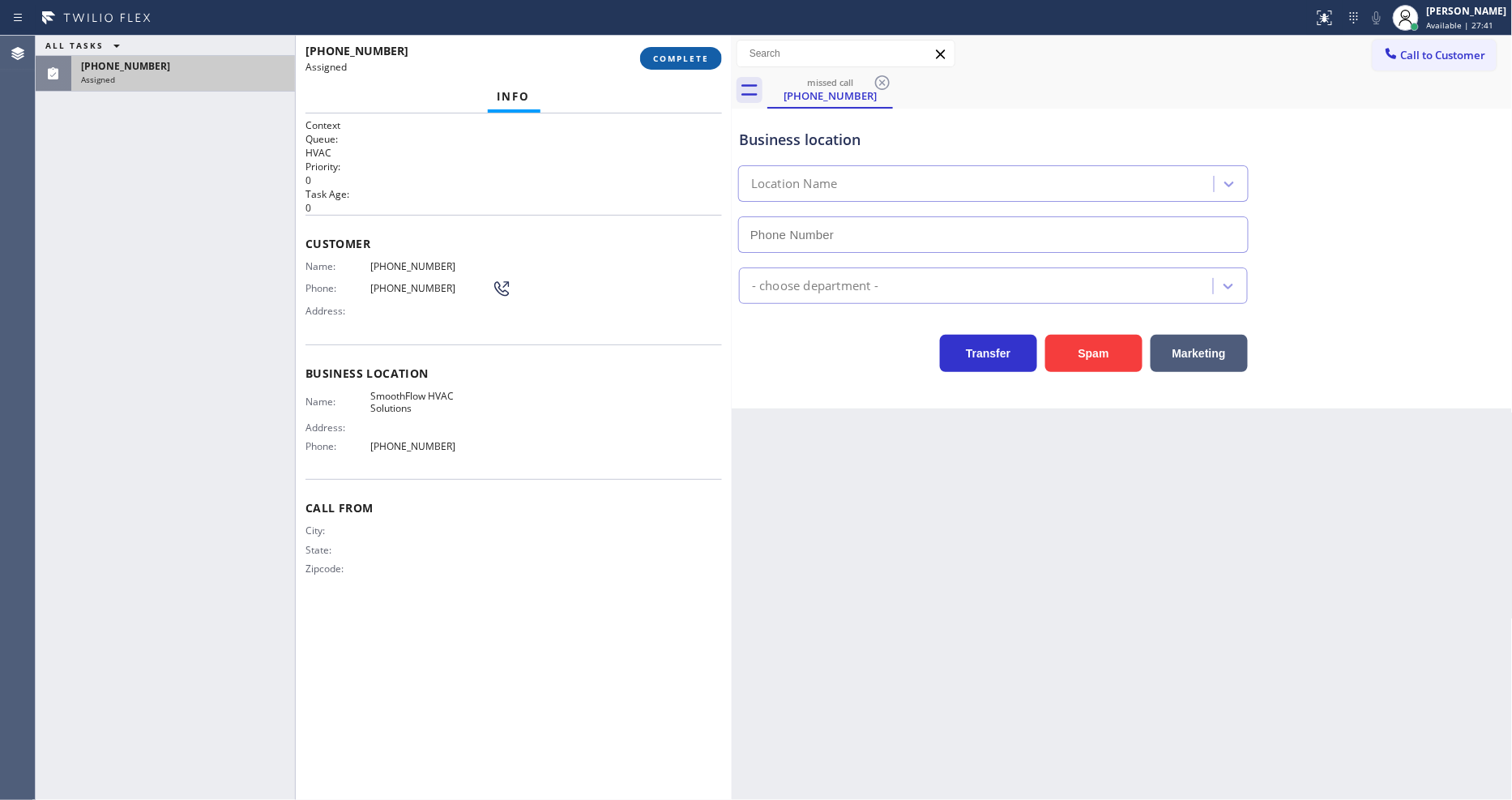
type input "[PHONE_NUMBER]"
click at [691, 50] on button "COMPLETE" at bounding box center [680, 59] width 82 height 23
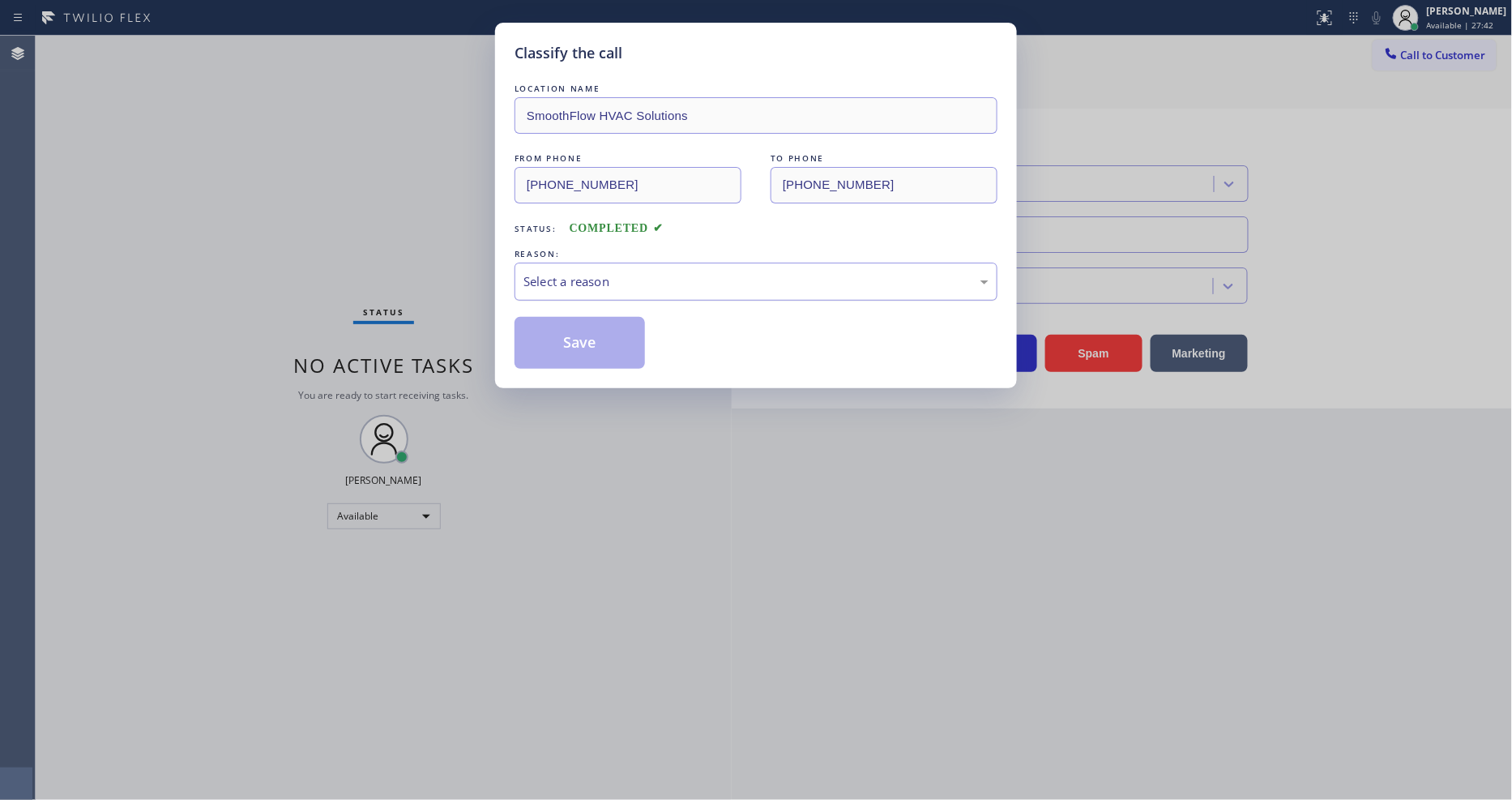
click at [578, 273] on div "Select a reason" at bounding box center [756, 281] width 465 height 18
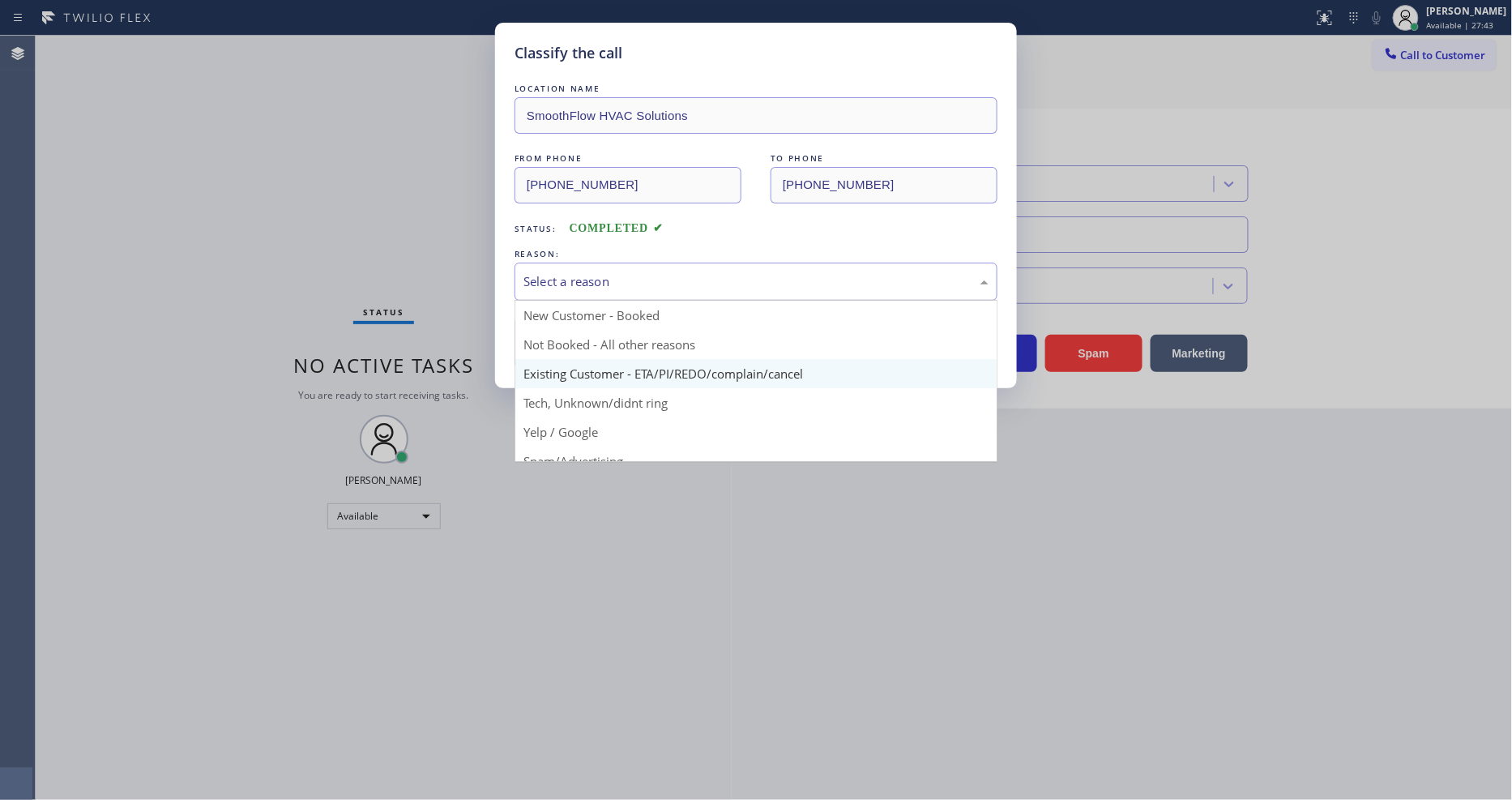
scroll to position [90, 0]
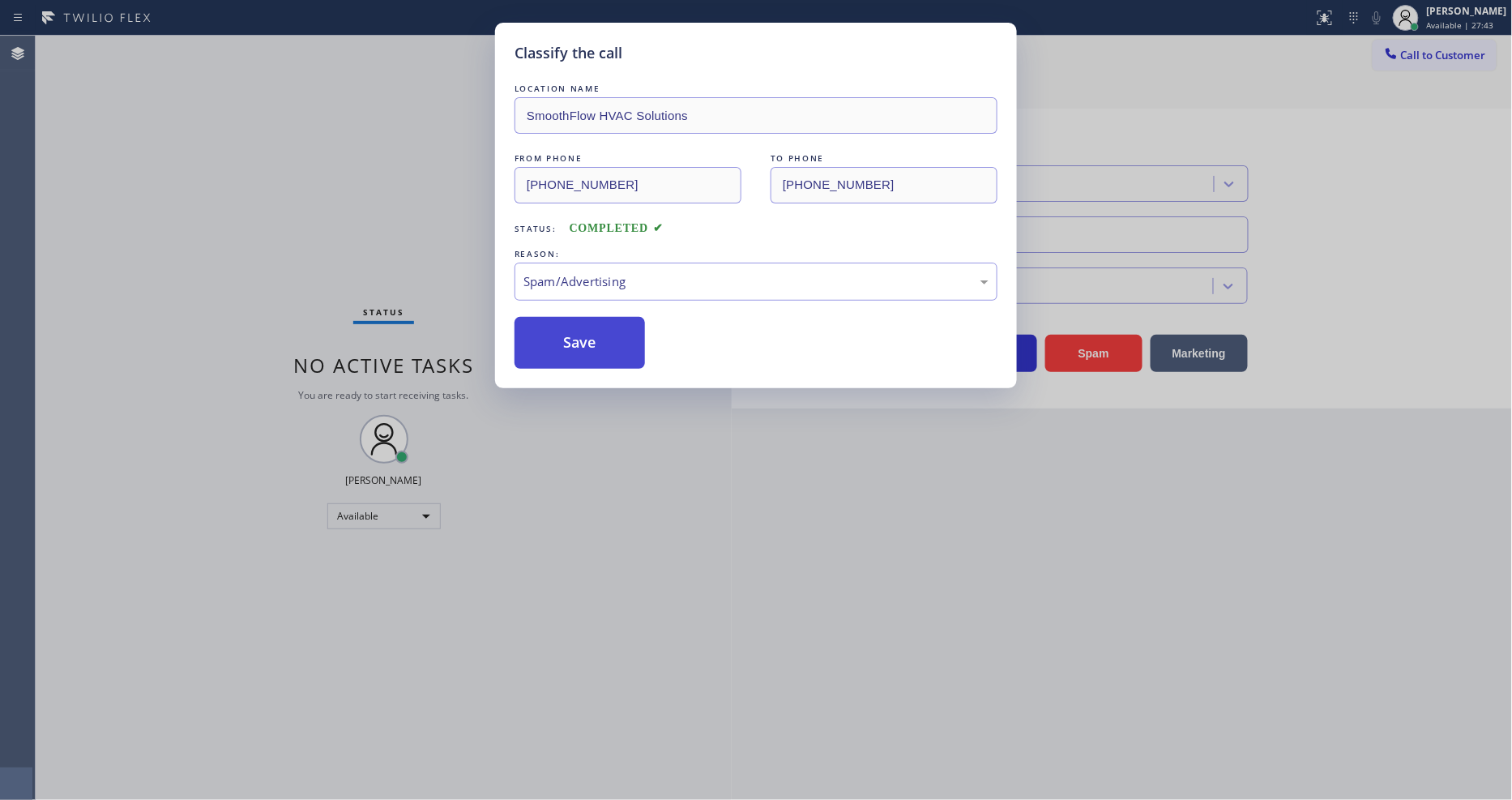
click at [586, 341] on button "Save" at bounding box center [579, 342] width 130 height 52
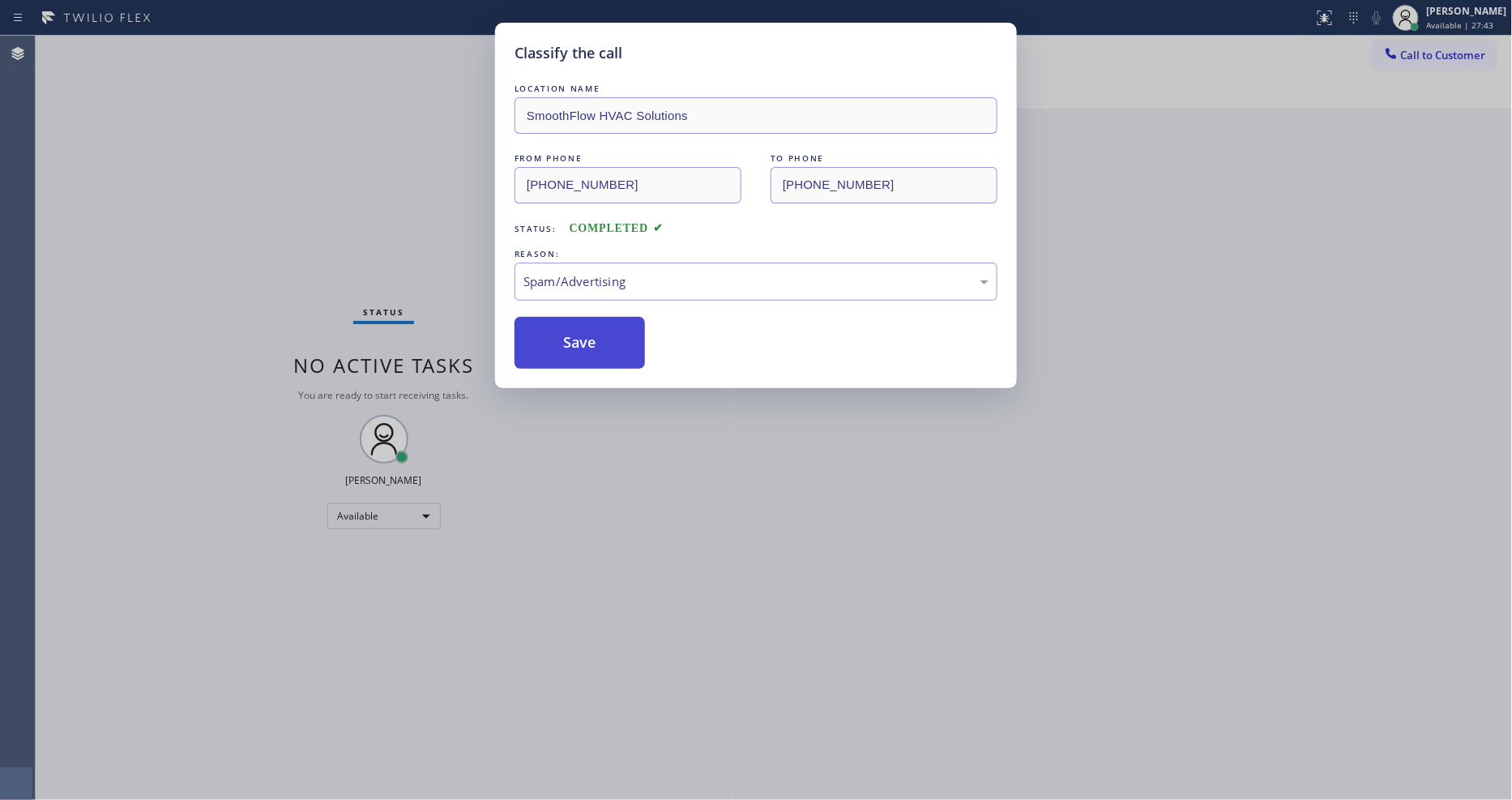
click at [586, 341] on button "Save" at bounding box center [579, 342] width 130 height 52
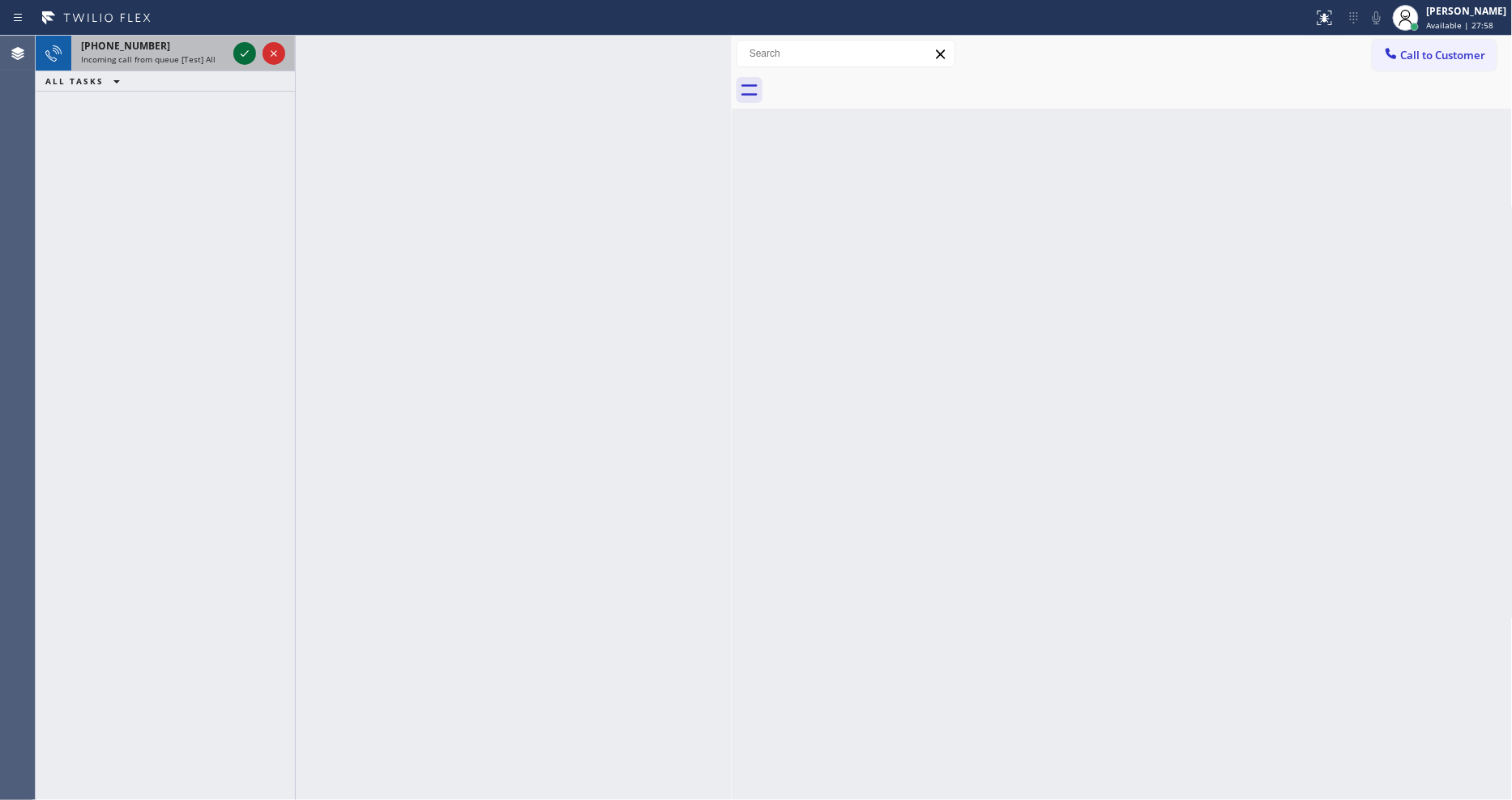
click at [247, 45] on icon at bounding box center [245, 54] width 19 height 19
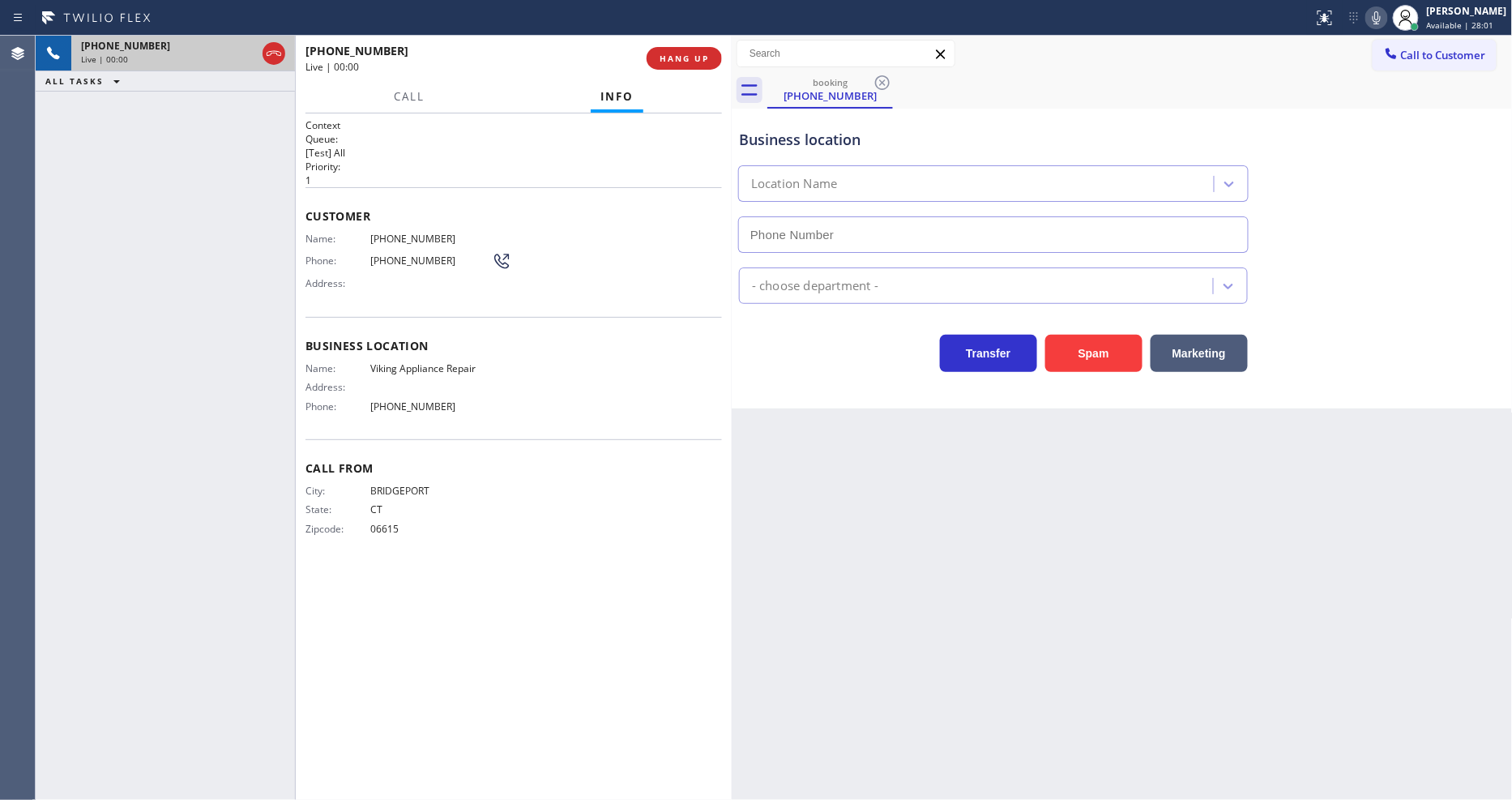
type input "[PHONE_NUMBER]"
click at [428, 362] on span "Viking Appliance Repair" at bounding box center [431, 367] width 122 height 12
copy span "Viking Appliance Repair"
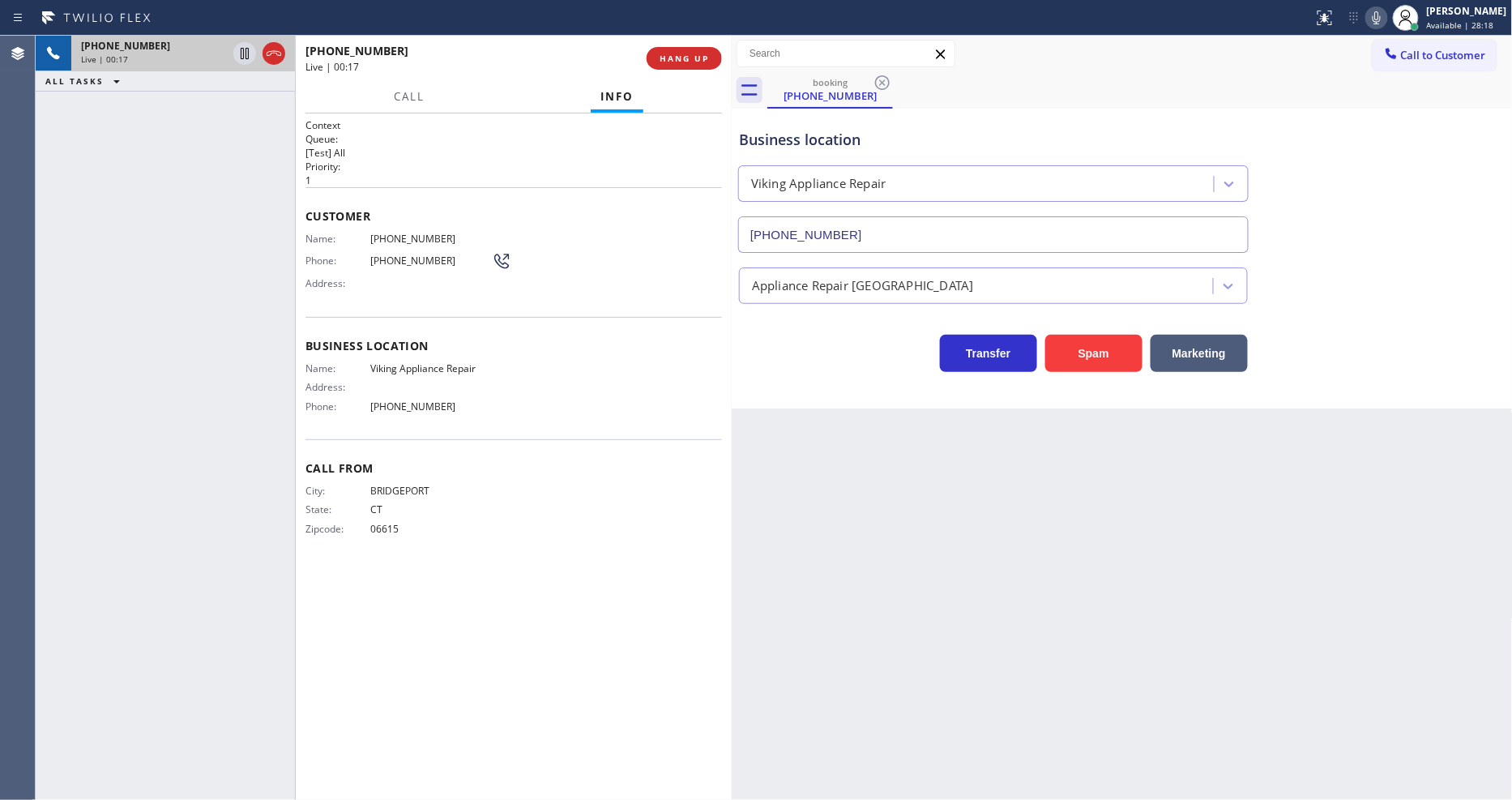
click at [391, 224] on div "Customer Name: [PHONE_NUMBER] Phone: [PHONE_NUMBER] Address:" at bounding box center [513, 251] width 416 height 129
click at [391, 224] on div "Customer Name: [PHONE_NUMBER] Phone: [PHONE_NUMBER] Address:" at bounding box center [513, 251] width 416 height 129
copy span "[PHONE_NUMBER]"
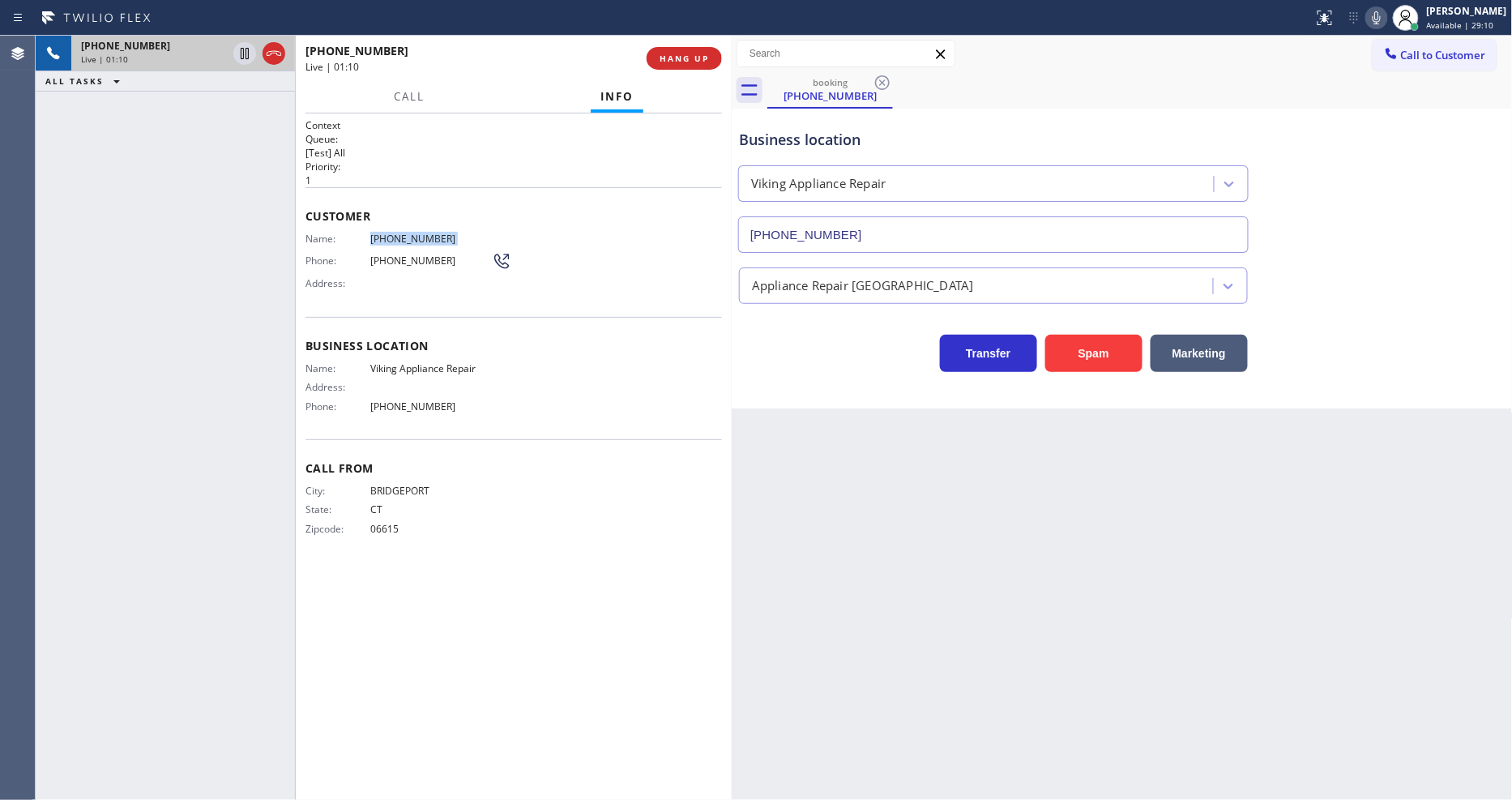
click at [226, 208] on div "[PHONE_NUMBER] Live | 01:10 ALL TASKS ALL TASKS ACTIVE TASKS TASKS IN WRAP UP" at bounding box center [165, 417] width 259 height 764
click at [422, 237] on span "[PHONE_NUMBER]" at bounding box center [431, 238] width 122 height 12
copy span "[PHONE_NUMBER]"
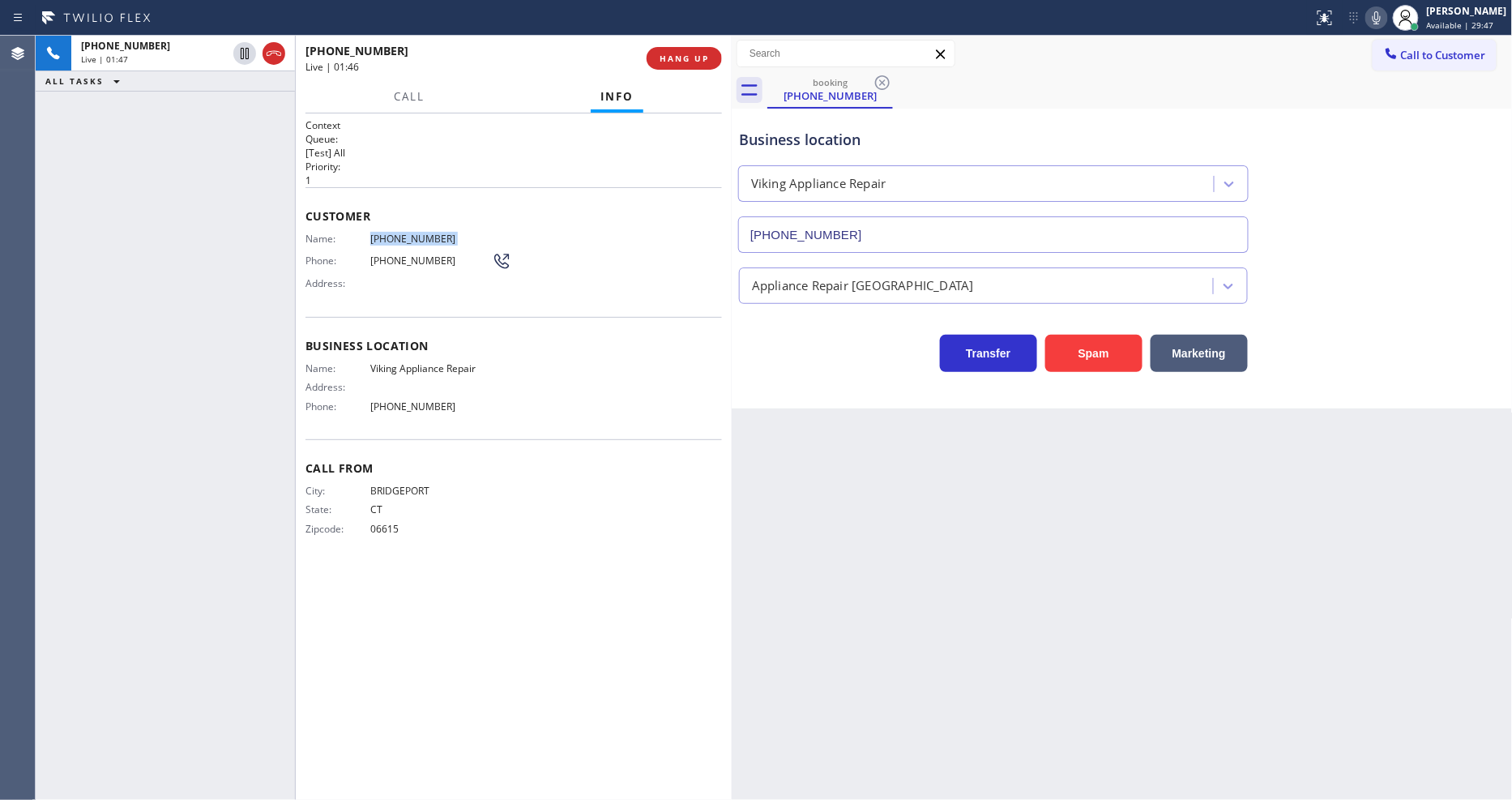
drag, startPoint x: 238, startPoint y: 55, endPoint x: 407, endPoint y: 51, distance: 169.0
click at [238, 57] on icon at bounding box center [245, 54] width 19 height 19
drag, startPoint x: 1380, startPoint y: 21, endPoint x: 1343, endPoint y: 1, distance: 42.1
click at [1381, 20] on icon at bounding box center [1377, 17] width 19 height 19
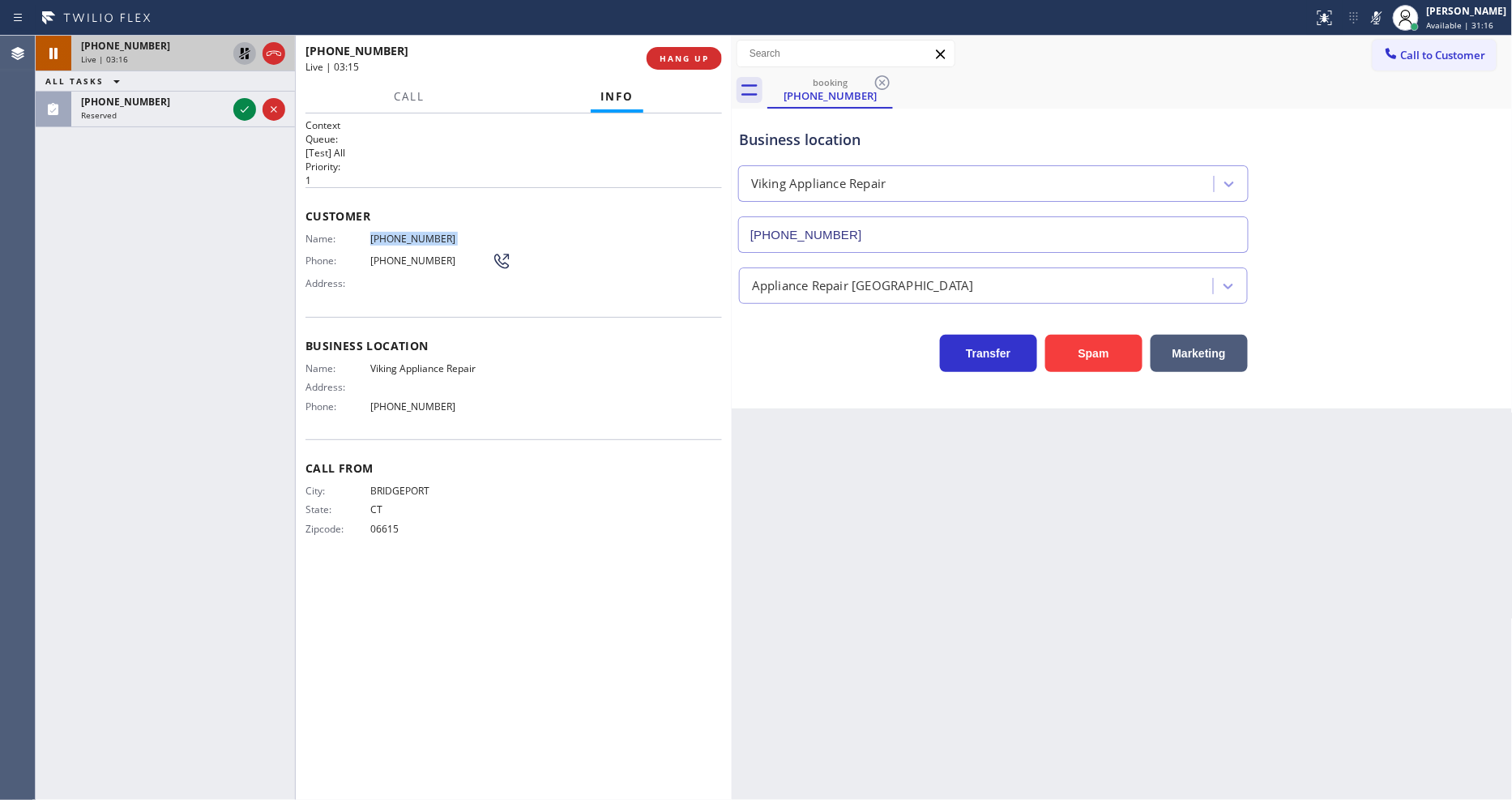
click at [243, 50] on icon at bounding box center [245, 54] width 12 height 12
click at [1385, 13] on icon at bounding box center [1377, 17] width 19 height 19
drag, startPoint x: 241, startPoint y: 106, endPoint x: 543, endPoint y: 287, distance: 352.1
click at [241, 106] on icon at bounding box center [245, 109] width 19 height 19
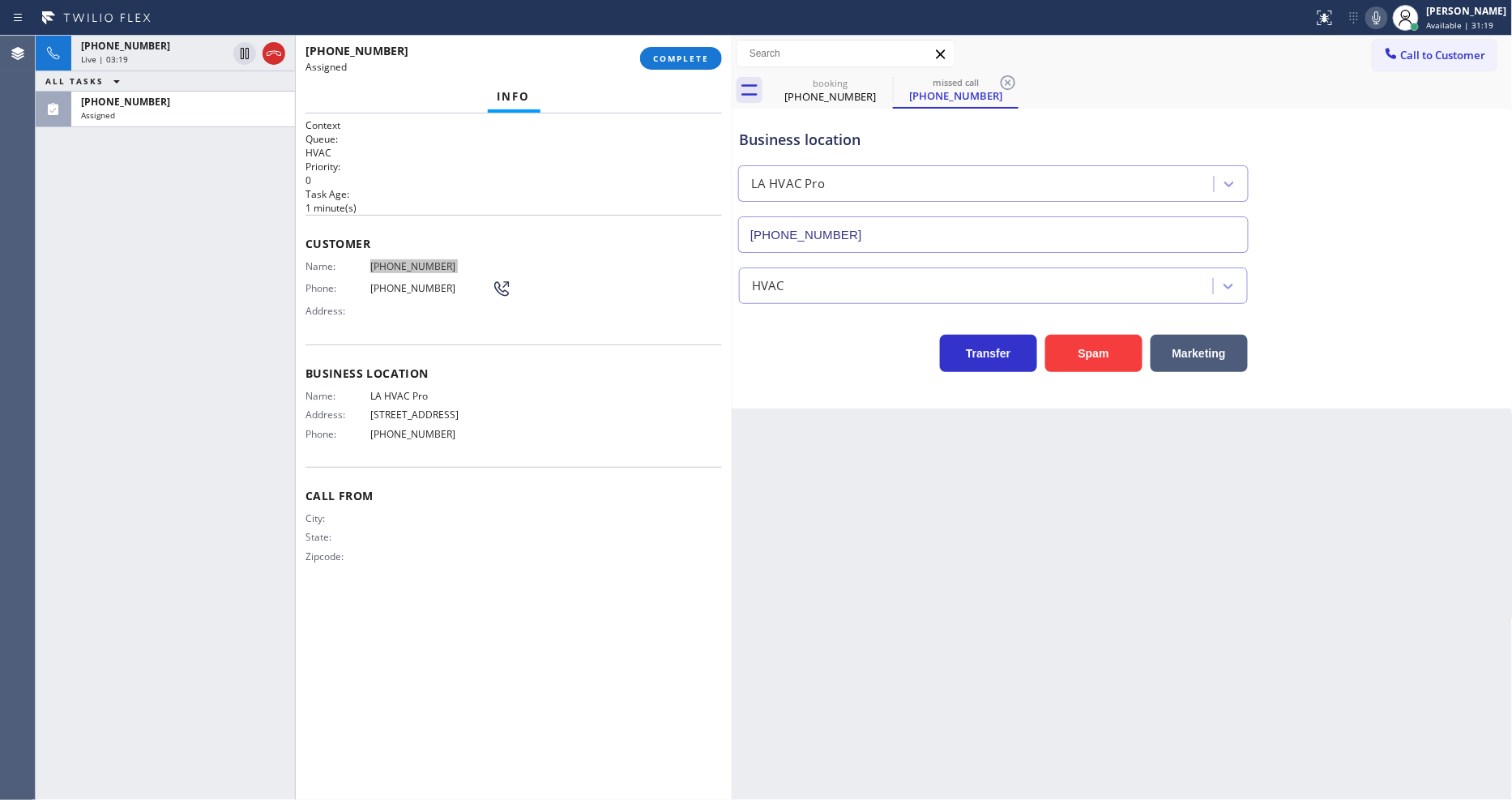
type input "[PHONE_NUMBER]"
click at [488, 492] on span "Call From" at bounding box center [513, 495] width 416 height 15
click at [649, 59] on button "COMPLETE" at bounding box center [680, 59] width 82 height 23
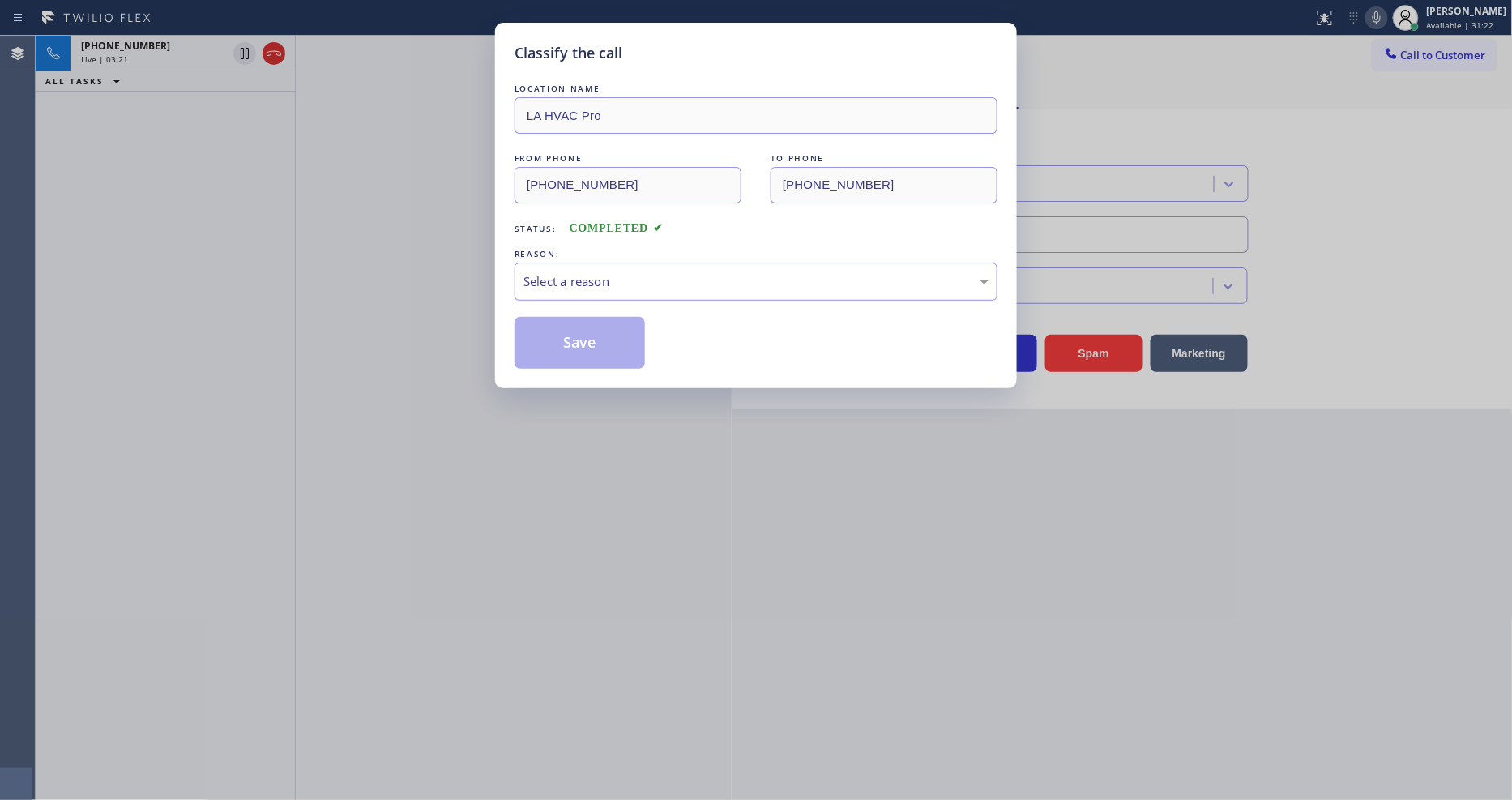
click at [612, 263] on div "Select a reason" at bounding box center [755, 282] width 483 height 38
click at [581, 320] on button "Save" at bounding box center [579, 342] width 130 height 52
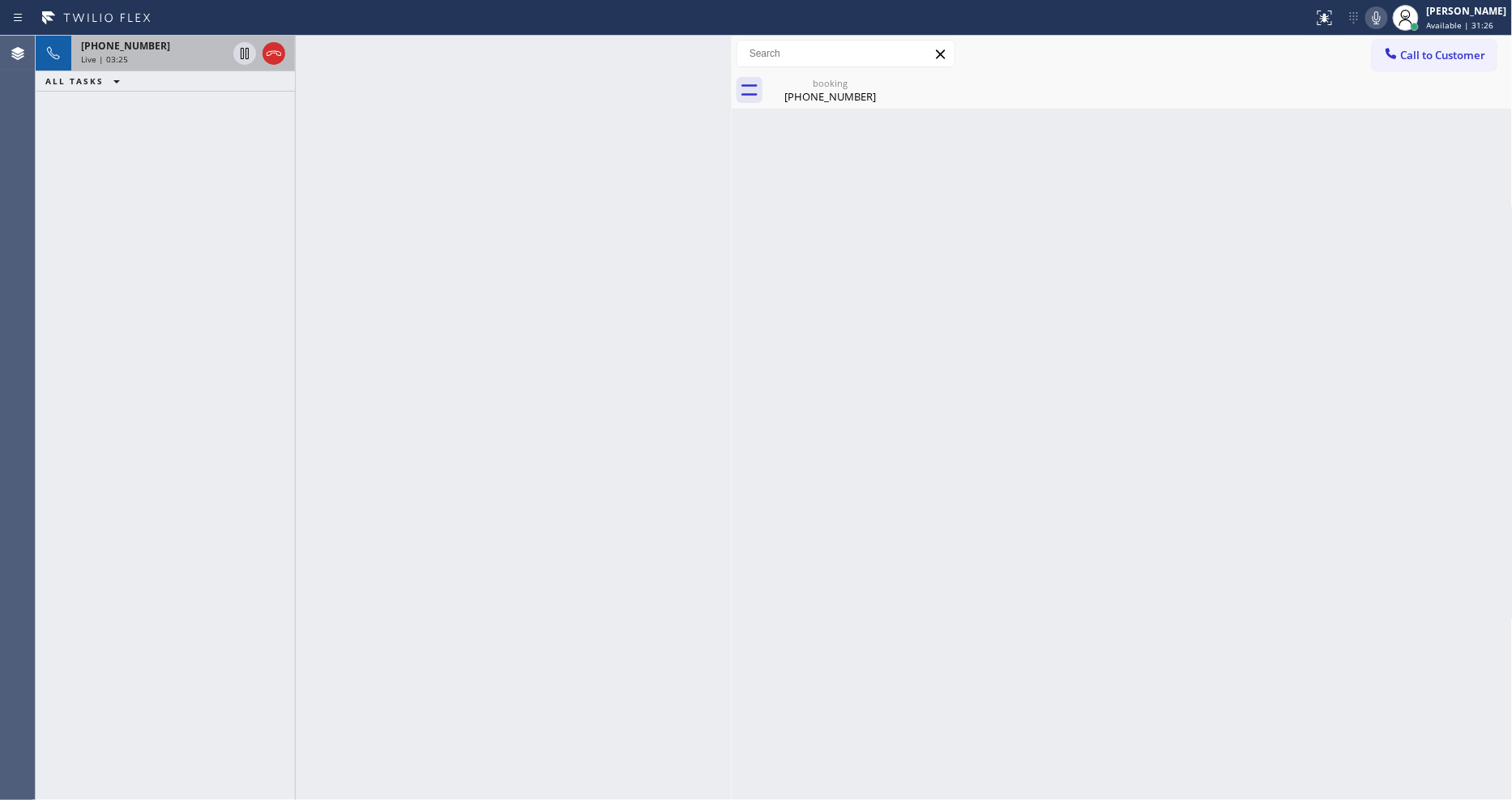
click at [176, 54] on div "Live | 03:25" at bounding box center [154, 59] width 146 height 12
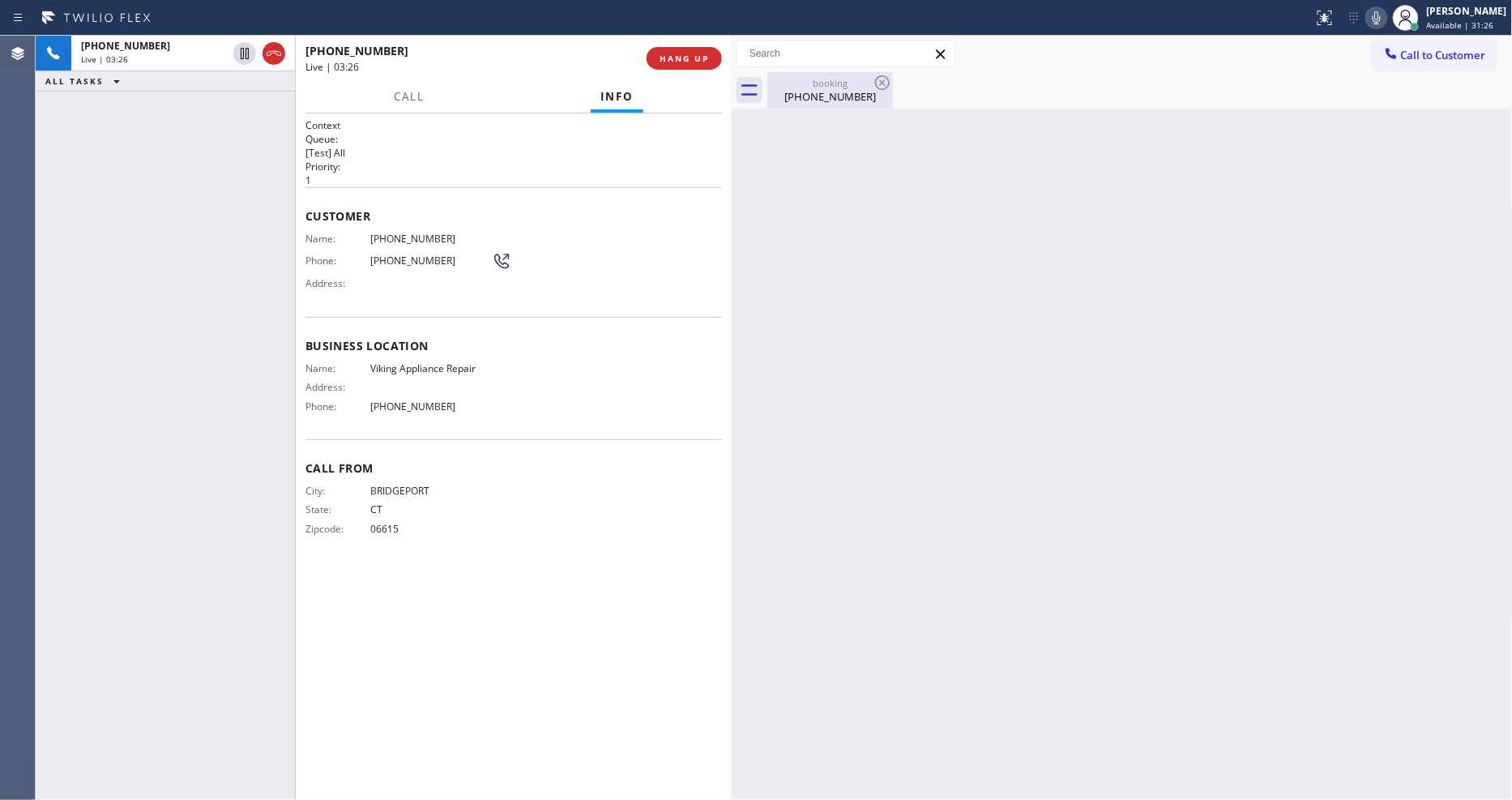
click at [786, 102] on div "[PHONE_NUMBER]" at bounding box center [830, 96] width 123 height 14
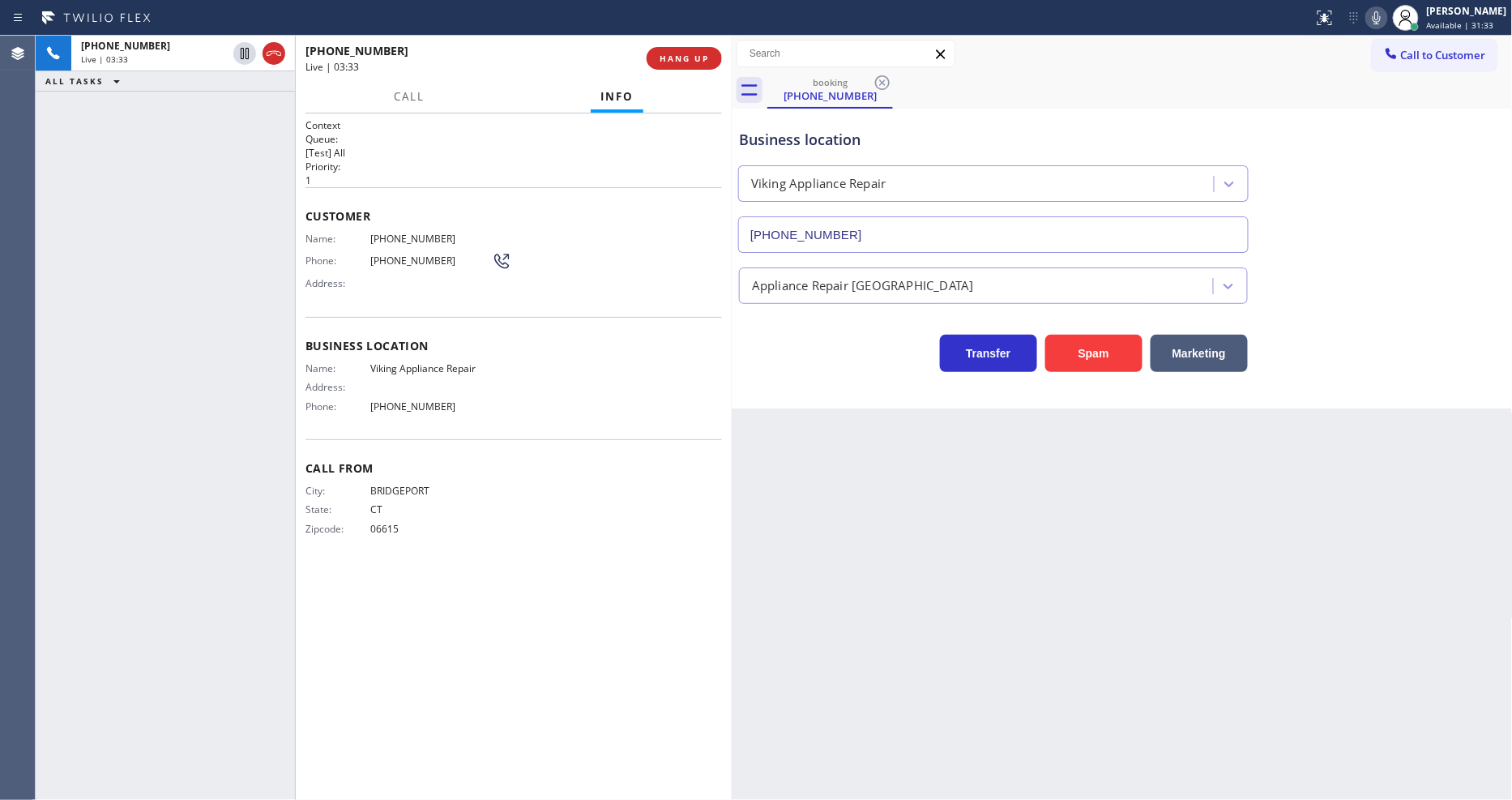
click at [559, 535] on div "City: BRIDGEPORT State: [US_STATE] Zipcode: 06615" at bounding box center [513, 512] width 416 height 57
click at [393, 409] on div "Name: Viking Appliance Repair Address: Phone: [PHONE_NUMBER]" at bounding box center [398, 389] width 186 height 57
click at [394, 409] on div "Name: Viking Appliance Repair Address: Phone: [PHONE_NUMBER]" at bounding box center [398, 389] width 186 height 57
copy span "[PHONE_NUMBER]"
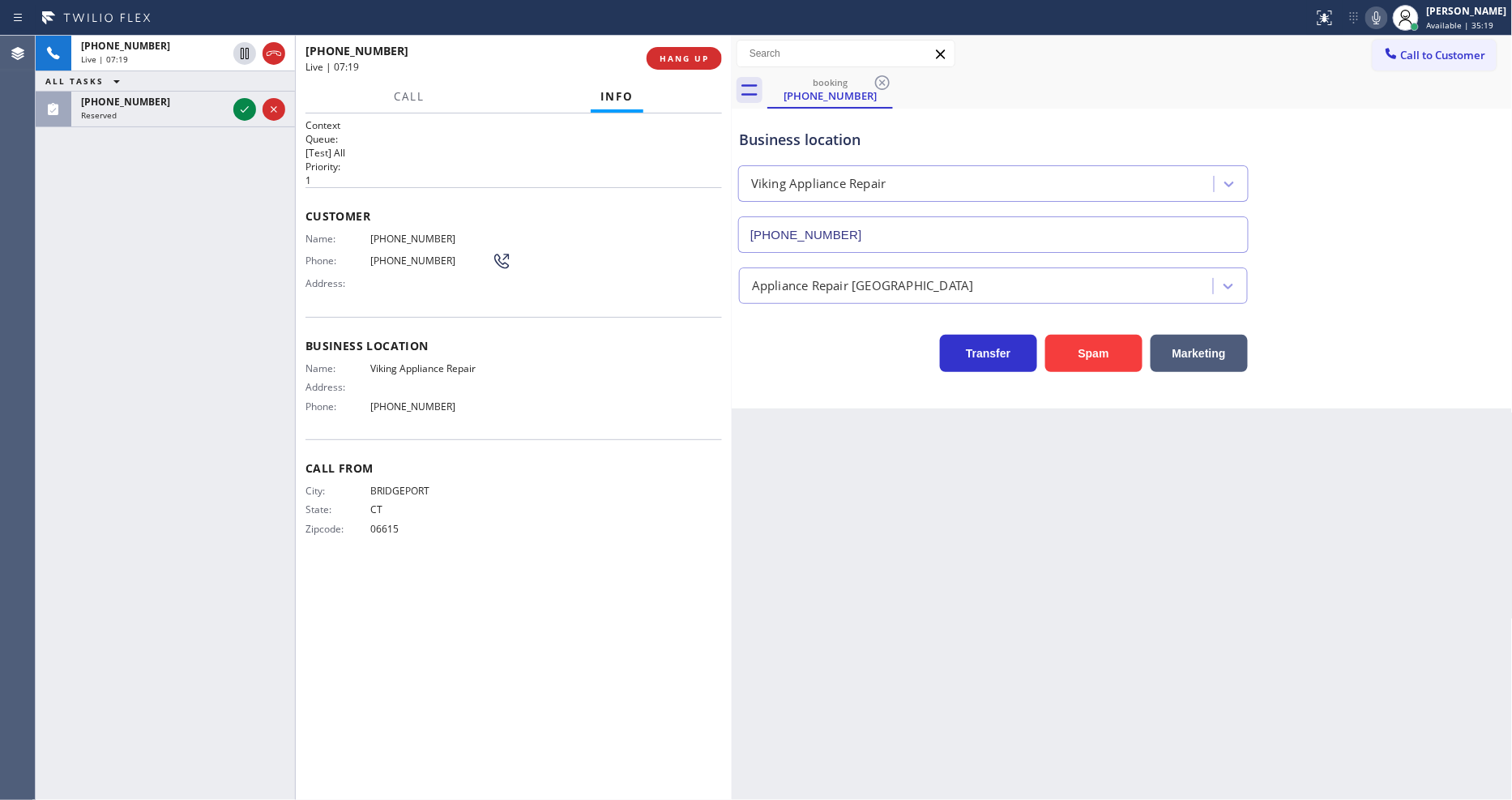
click at [409, 224] on div "Customer Name: [PHONE_NUMBER] Phone: [PHONE_NUMBER] Address:" at bounding box center [513, 251] width 416 height 129
copy span "[PHONE_NUMBER]"
click at [243, 112] on icon at bounding box center [245, 109] width 8 height 7
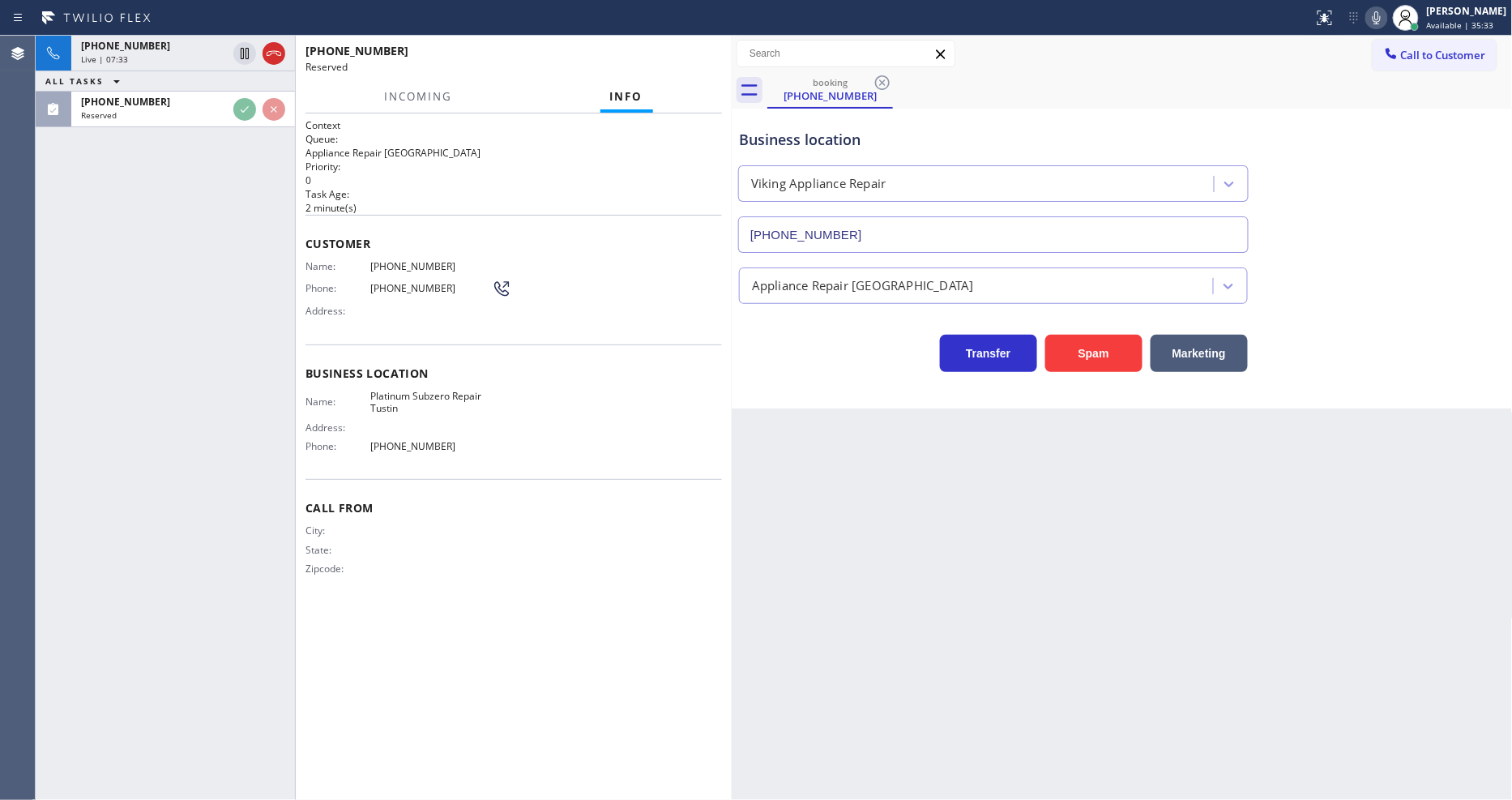
click at [388, 282] on span "[PHONE_NUMBER]" at bounding box center [431, 288] width 122 height 12
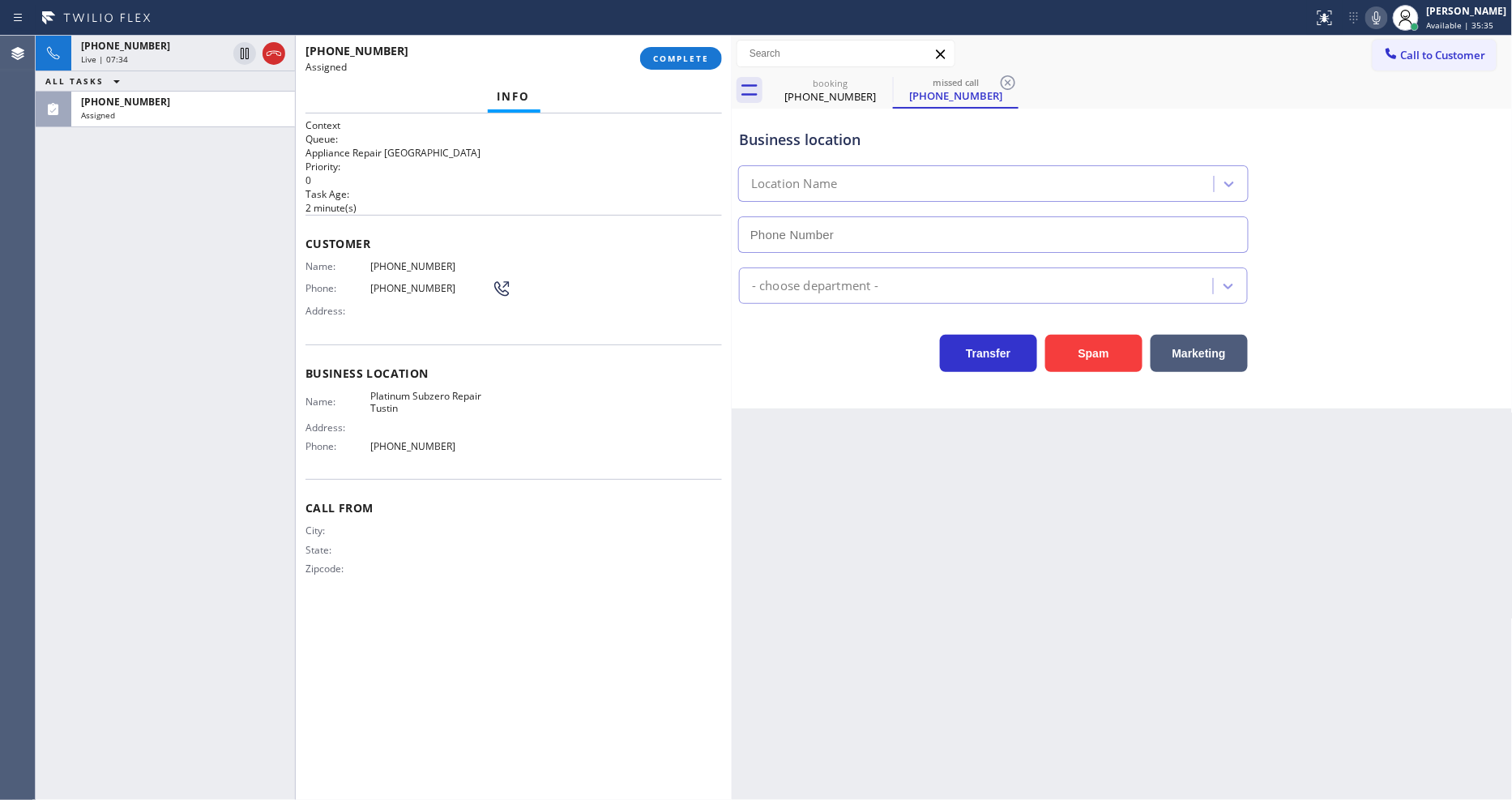
type input "[PHONE_NUMBER]"
click at [681, 63] on span "COMPLETE" at bounding box center [681, 59] width 56 height 12
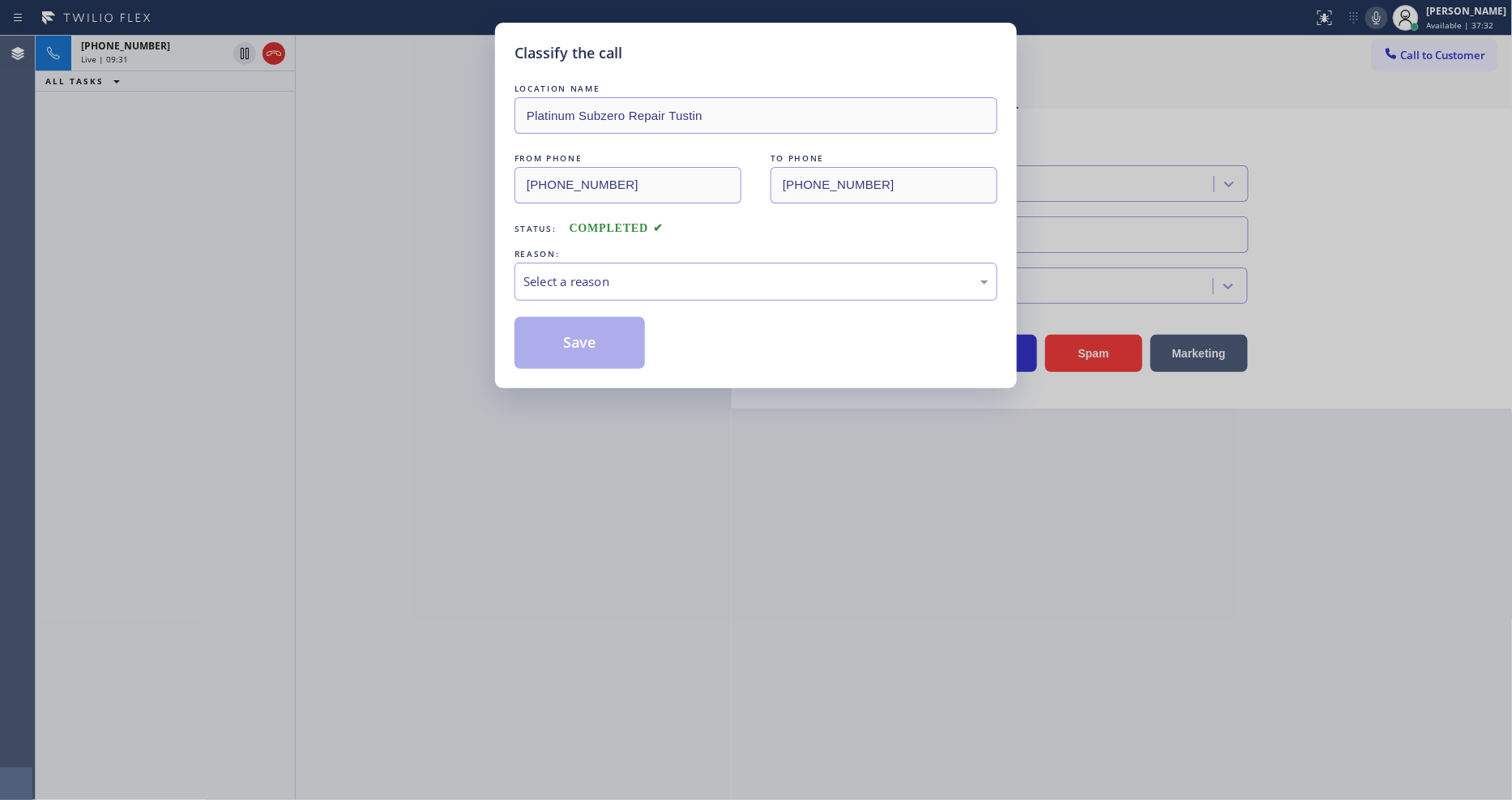
click at [594, 296] on div "LOCATION NAME Platinum Subzero Repair Tustin FROM PHONE [PHONE_NUMBER] TO PHONE…" at bounding box center [755, 224] width 483 height 289
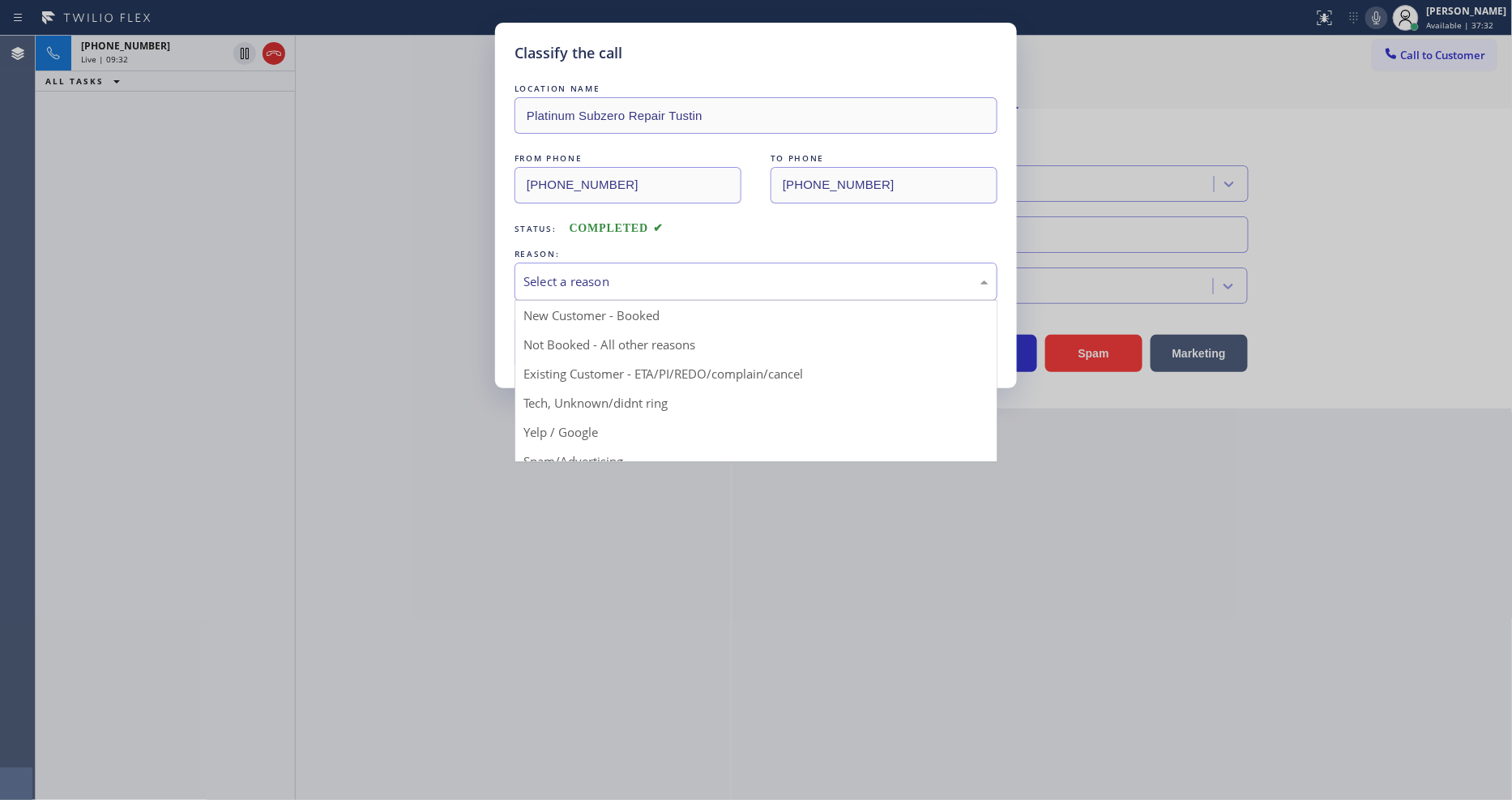
click at [593, 284] on div "Select a reason" at bounding box center [756, 281] width 465 height 18
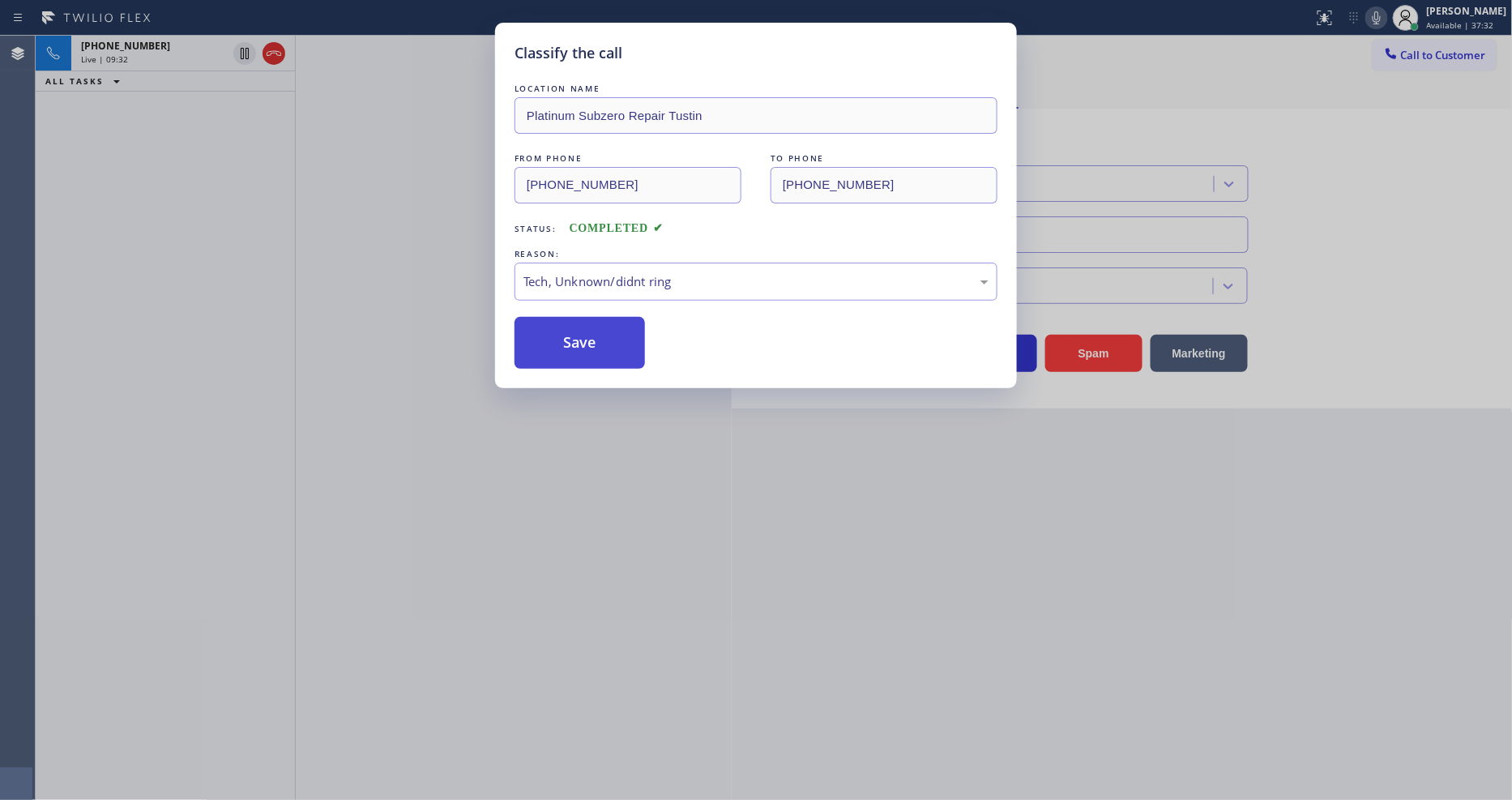
click at [611, 343] on button "Save" at bounding box center [579, 342] width 130 height 52
click at [611, 342] on button "Save" at bounding box center [579, 342] width 130 height 52
click at [611, 341] on button "Save" at bounding box center [579, 342] width 130 height 52
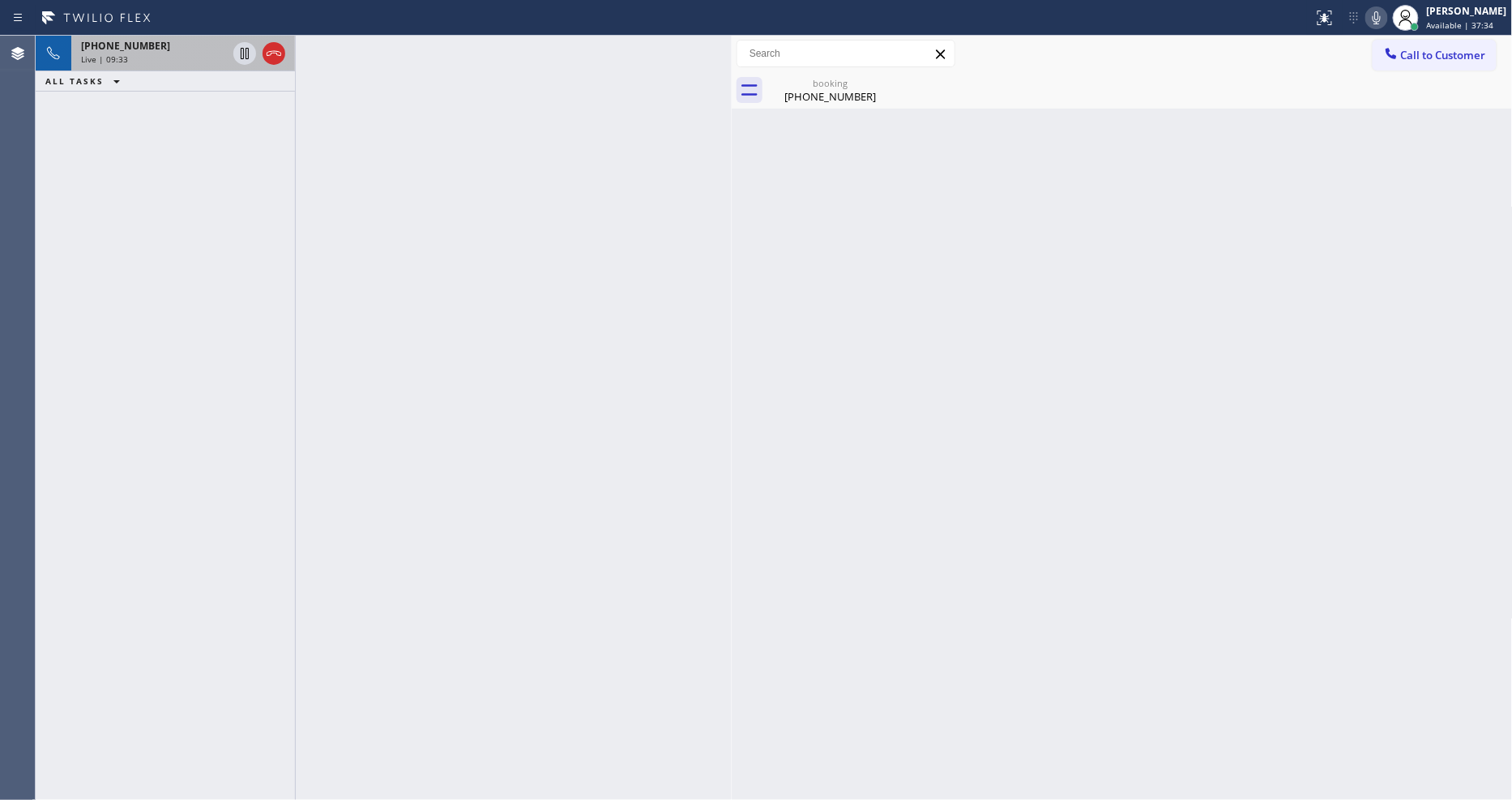
click at [182, 60] on div "Live | 09:33" at bounding box center [154, 59] width 146 height 12
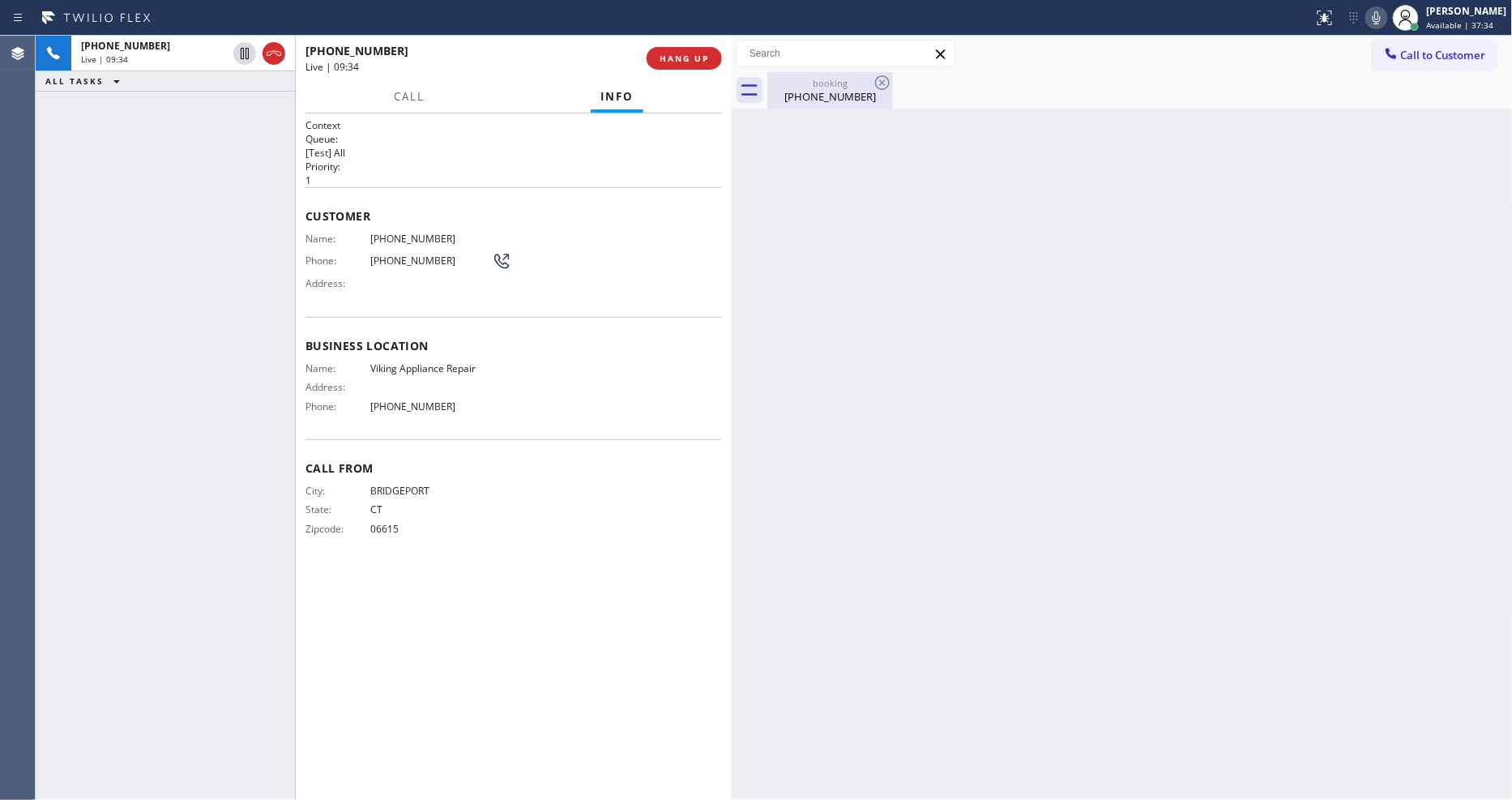
click at [830, 91] on div "[PHONE_NUMBER]" at bounding box center [830, 96] width 123 height 14
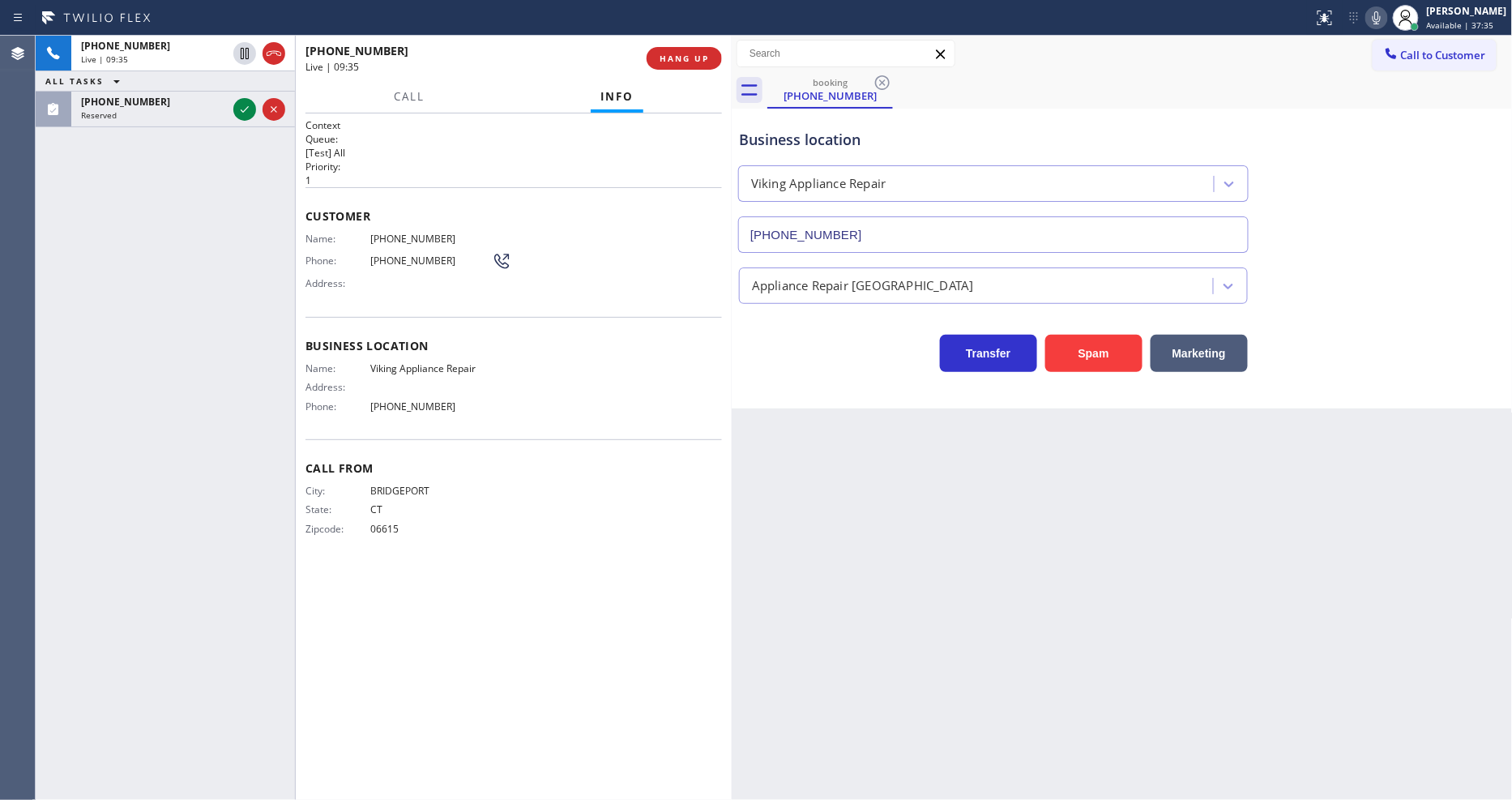
click at [414, 367] on span "Viking Appliance Repair" at bounding box center [431, 367] width 122 height 12
click at [419, 400] on span "[PHONE_NUMBER]" at bounding box center [431, 406] width 122 height 12
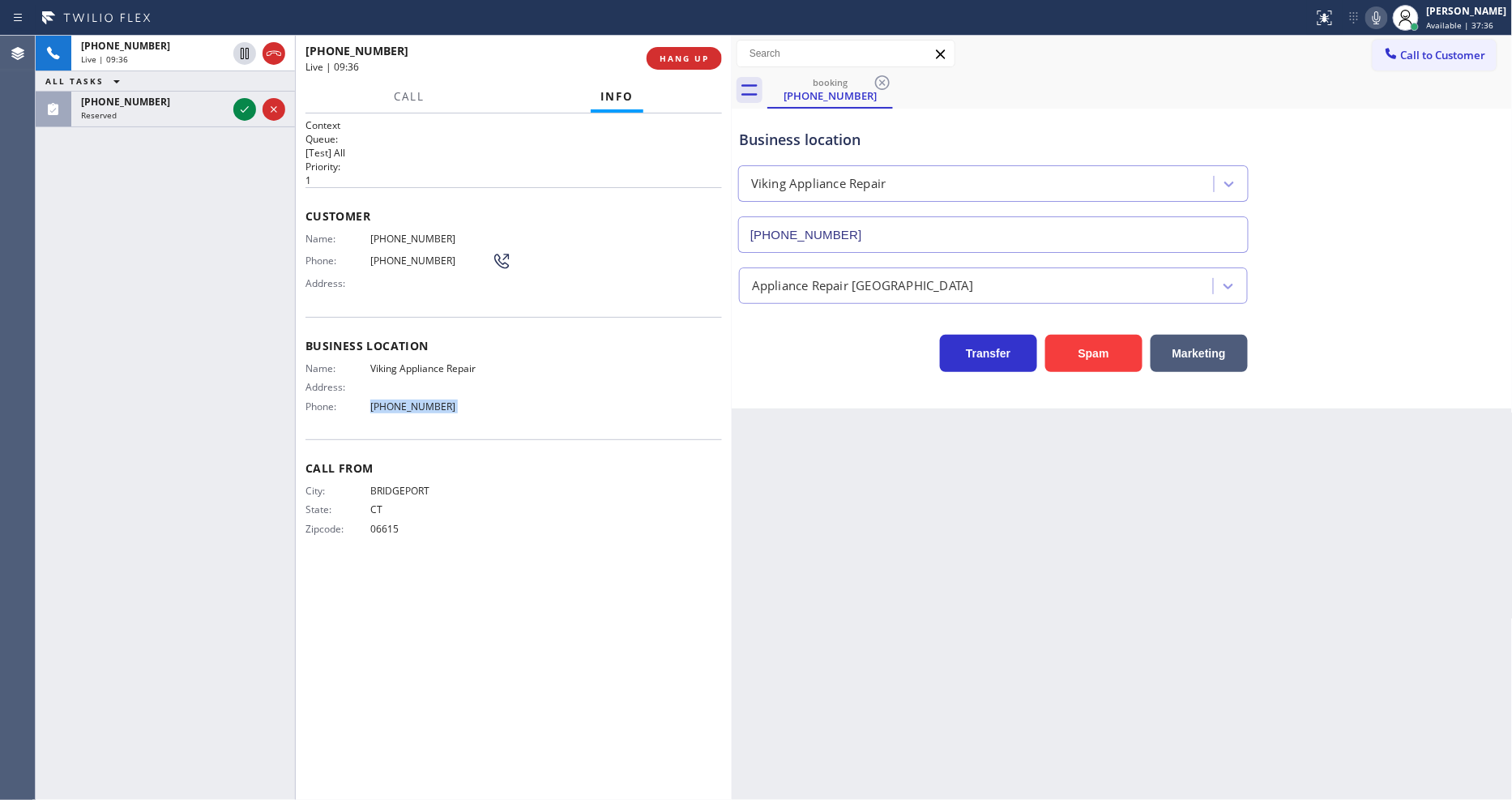
drag, startPoint x: 419, startPoint y: 398, endPoint x: 446, endPoint y: 297, distance: 104.5
click at [421, 400] on span "[PHONE_NUMBER]" at bounding box center [431, 406] width 122 height 12
copy span "[PHONE_NUMBER]"
click at [239, 54] on icon at bounding box center [245, 54] width 19 height 19
click at [248, 118] on icon at bounding box center [245, 109] width 19 height 19
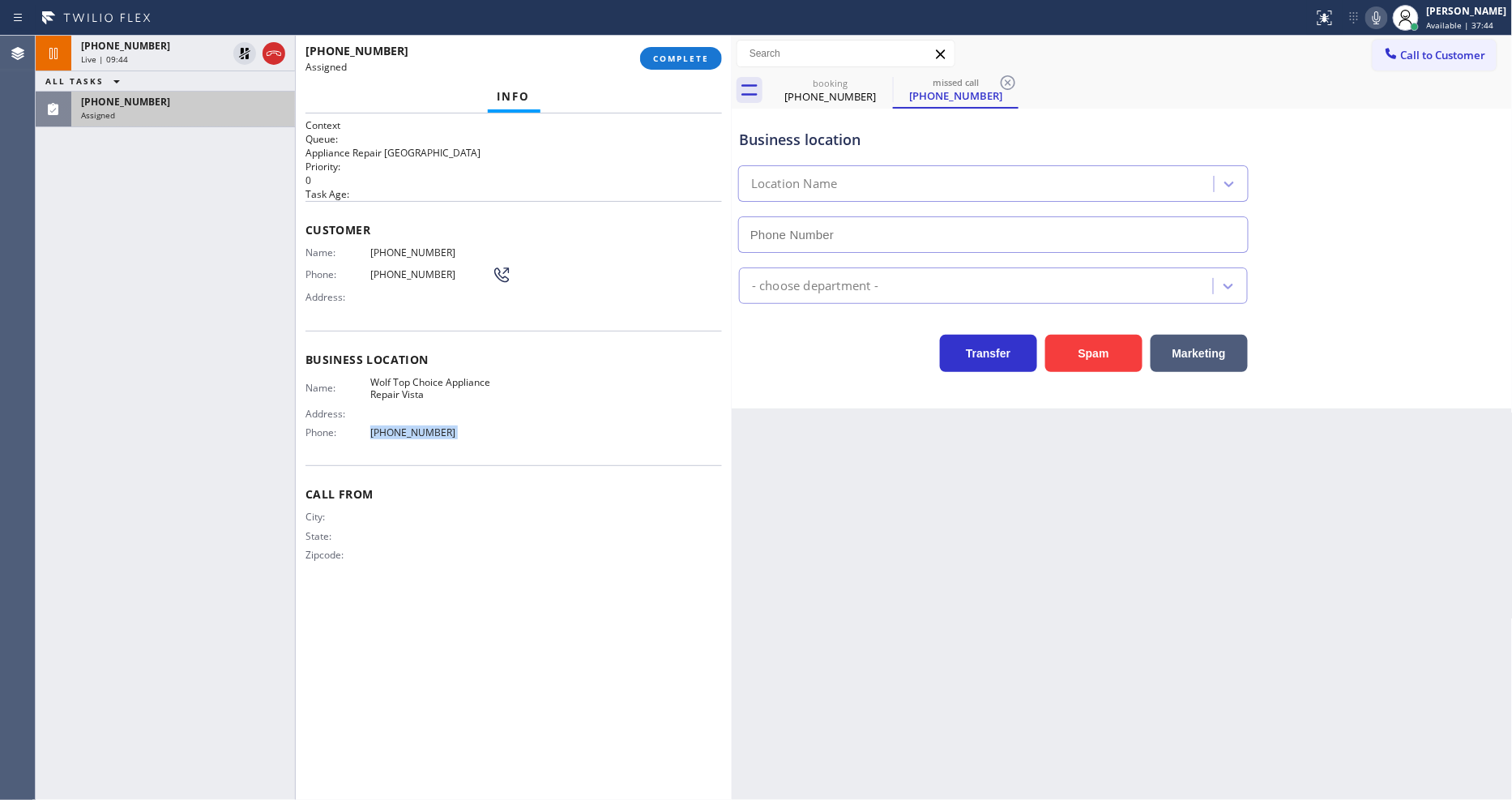
click at [1382, 23] on icon at bounding box center [1377, 17] width 19 height 19
type input "[PHONE_NUMBER]"
click at [707, 53] on span "COMPLETE" at bounding box center [681, 59] width 56 height 12
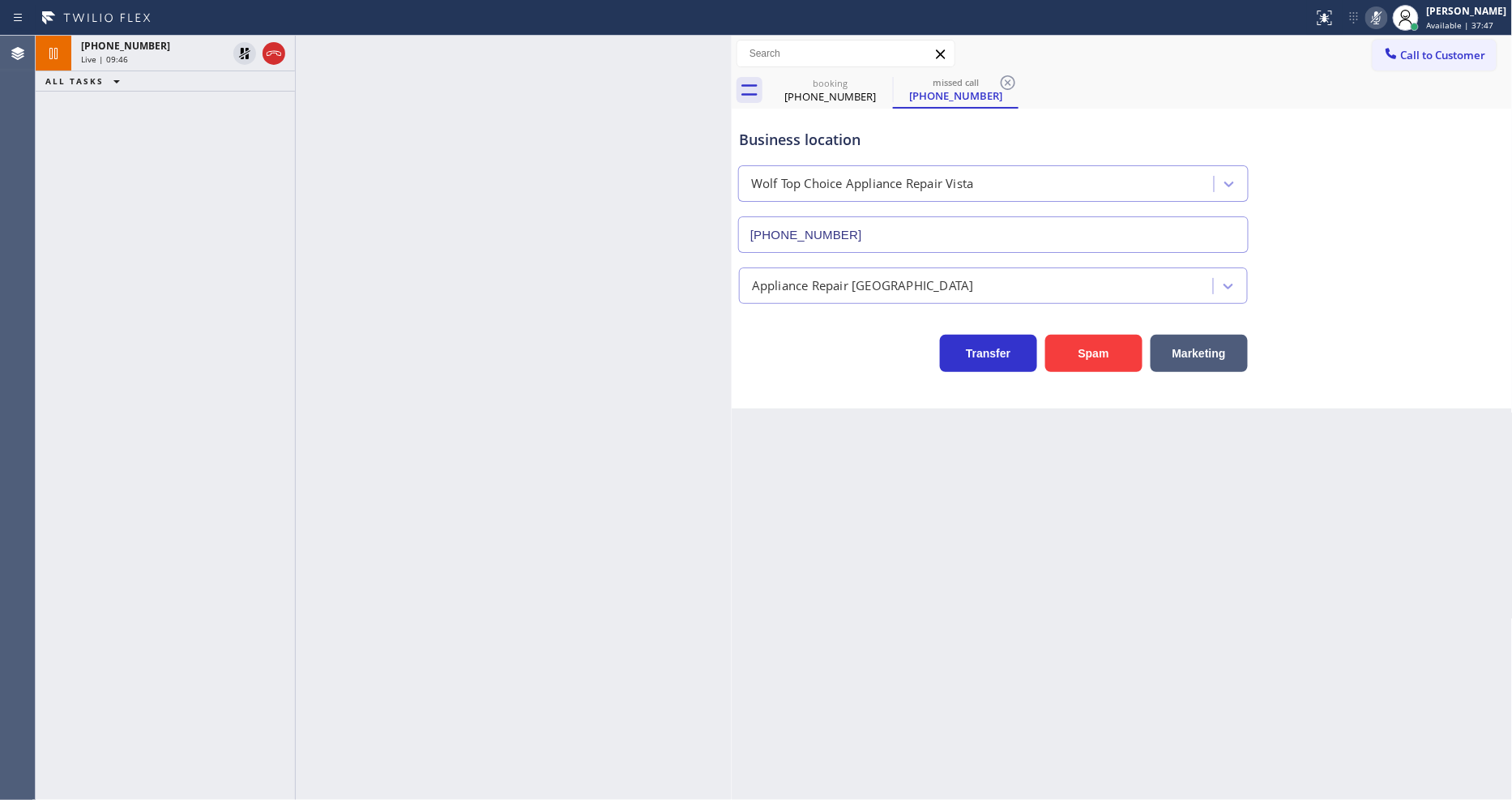
drag, startPoint x: 606, startPoint y: 284, endPoint x: 600, endPoint y: 298, distance: 15.2
click at [605, 284] on div at bounding box center [513, 417] width 436 height 764
click at [172, 52] on div "[PHONE_NUMBER]" at bounding box center [154, 46] width 146 height 13
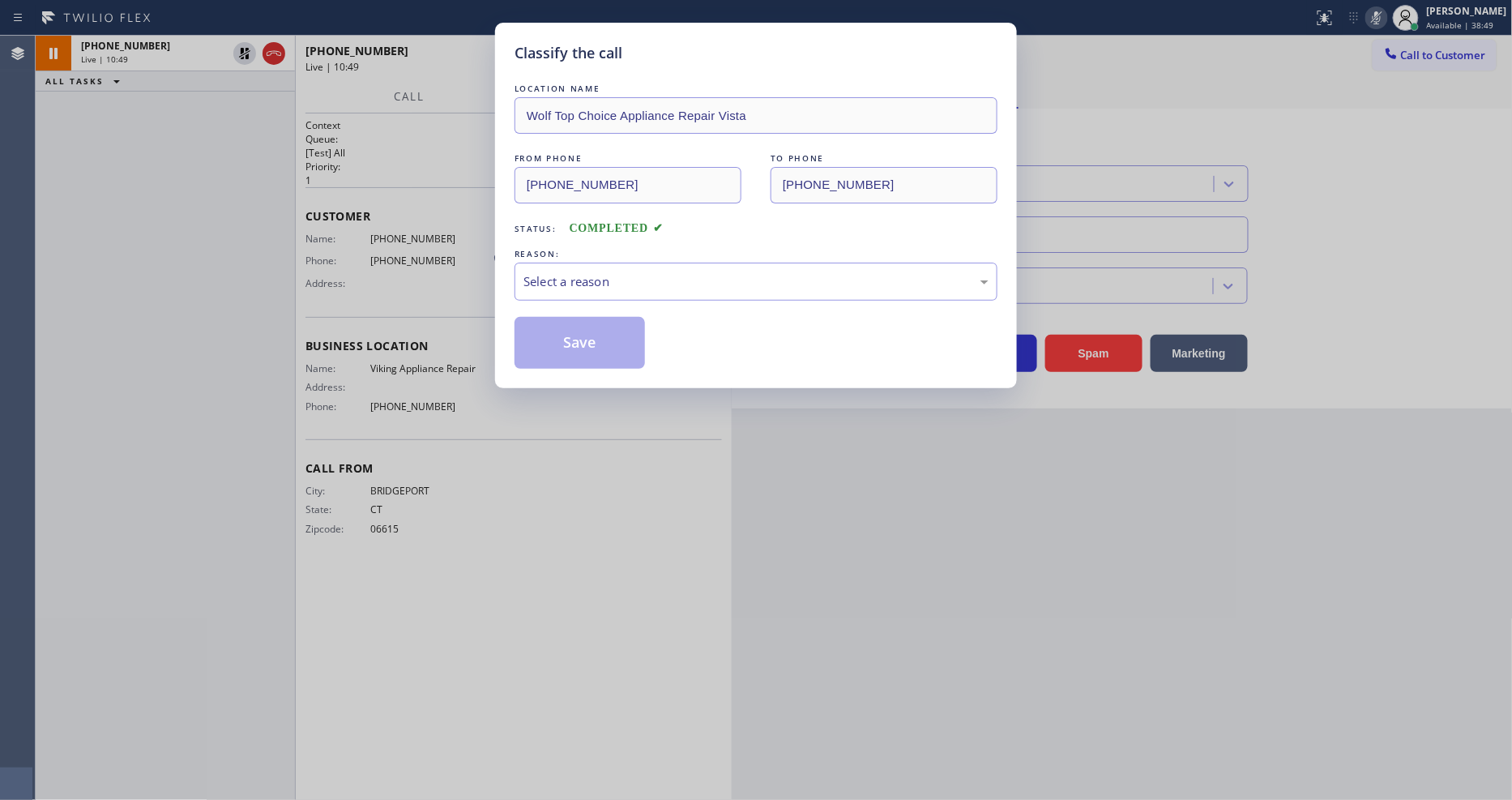
click at [252, 54] on div "Classify the call LOCATION NAME Wolf Top Choice Appliance Repair Vista FROM PHO…" at bounding box center [756, 400] width 1512 height 800
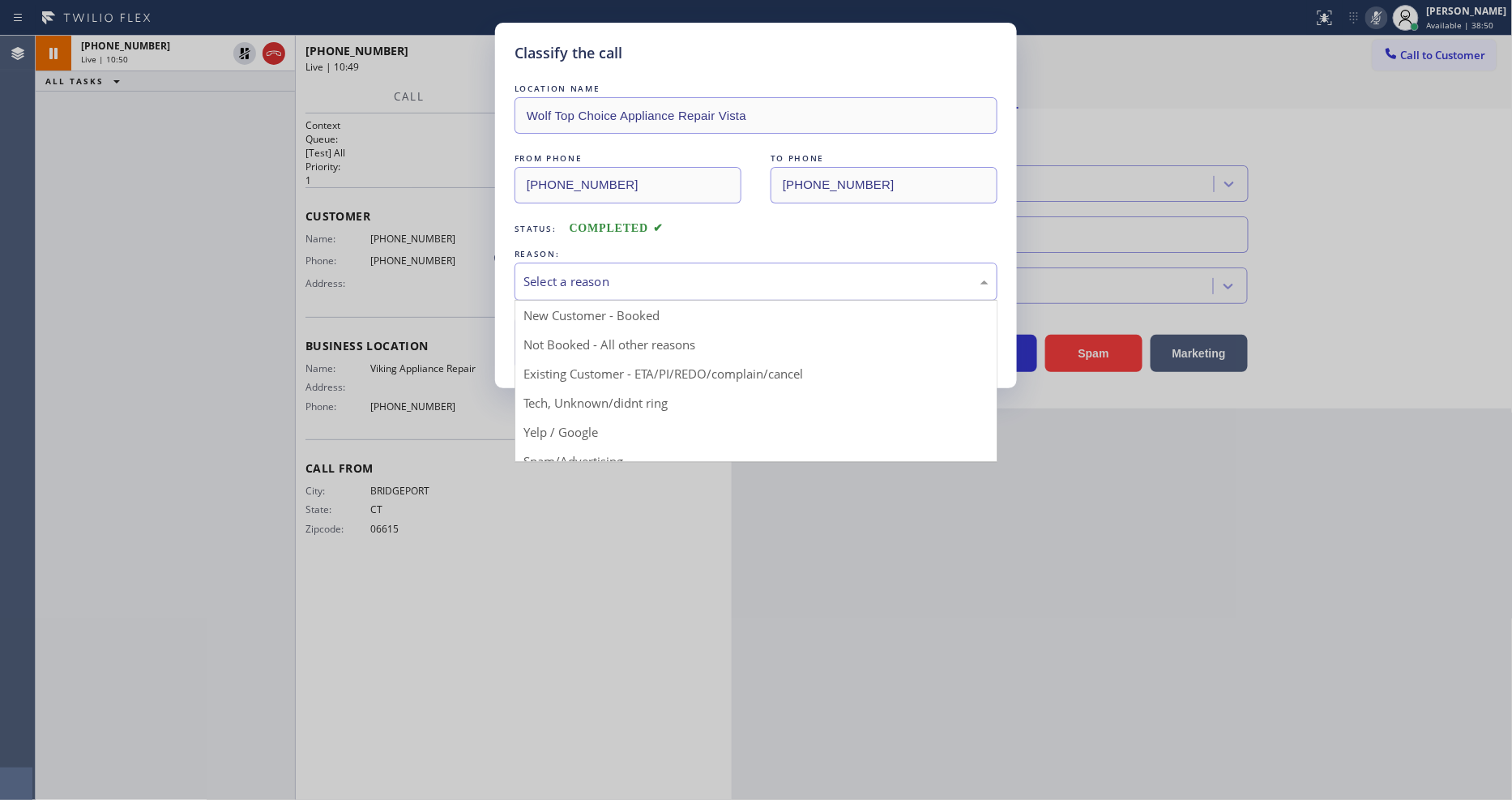
click at [589, 275] on div "Select a reason" at bounding box center [756, 281] width 465 height 18
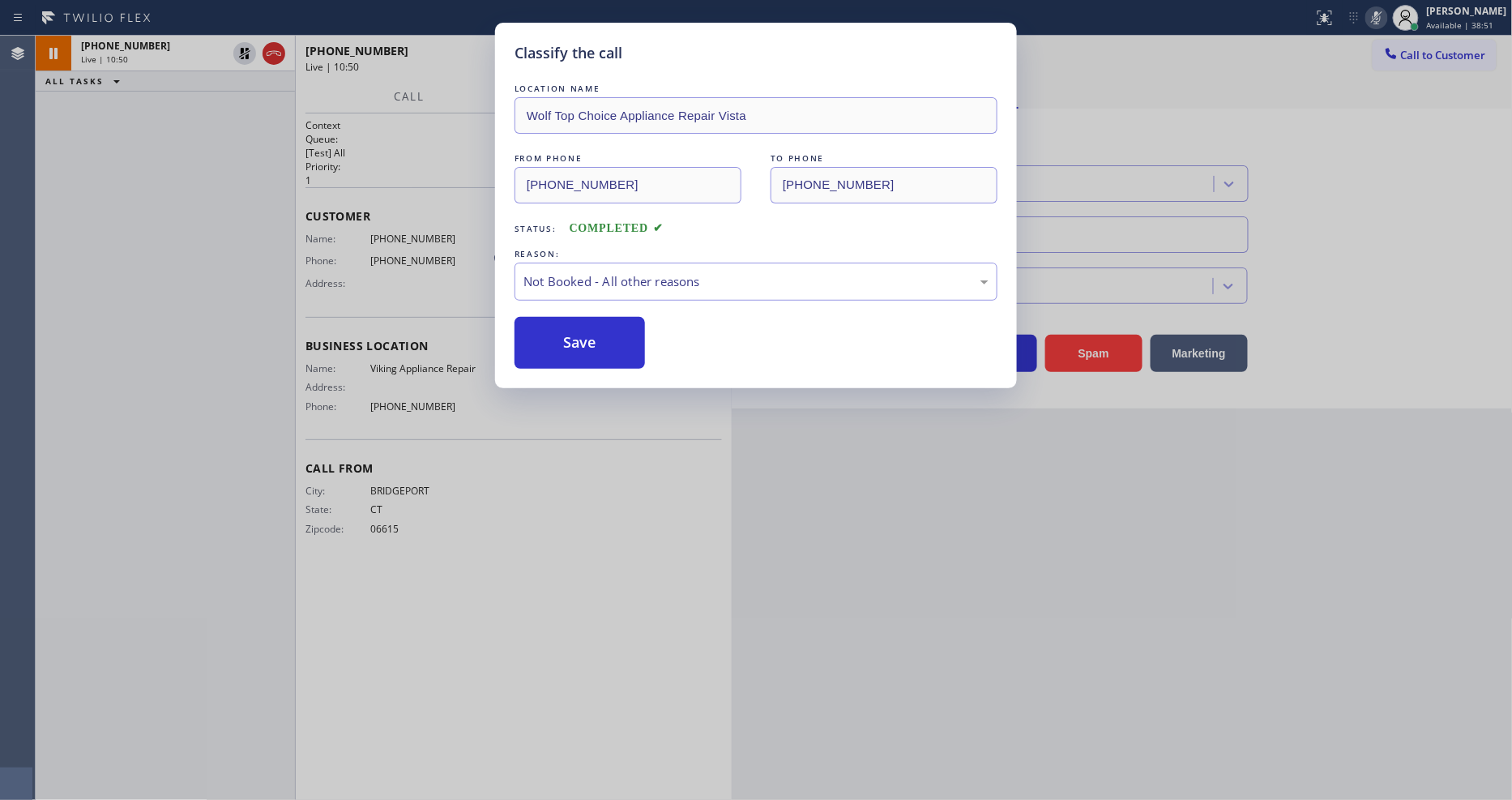
click at [583, 333] on button "Save" at bounding box center [579, 342] width 130 height 52
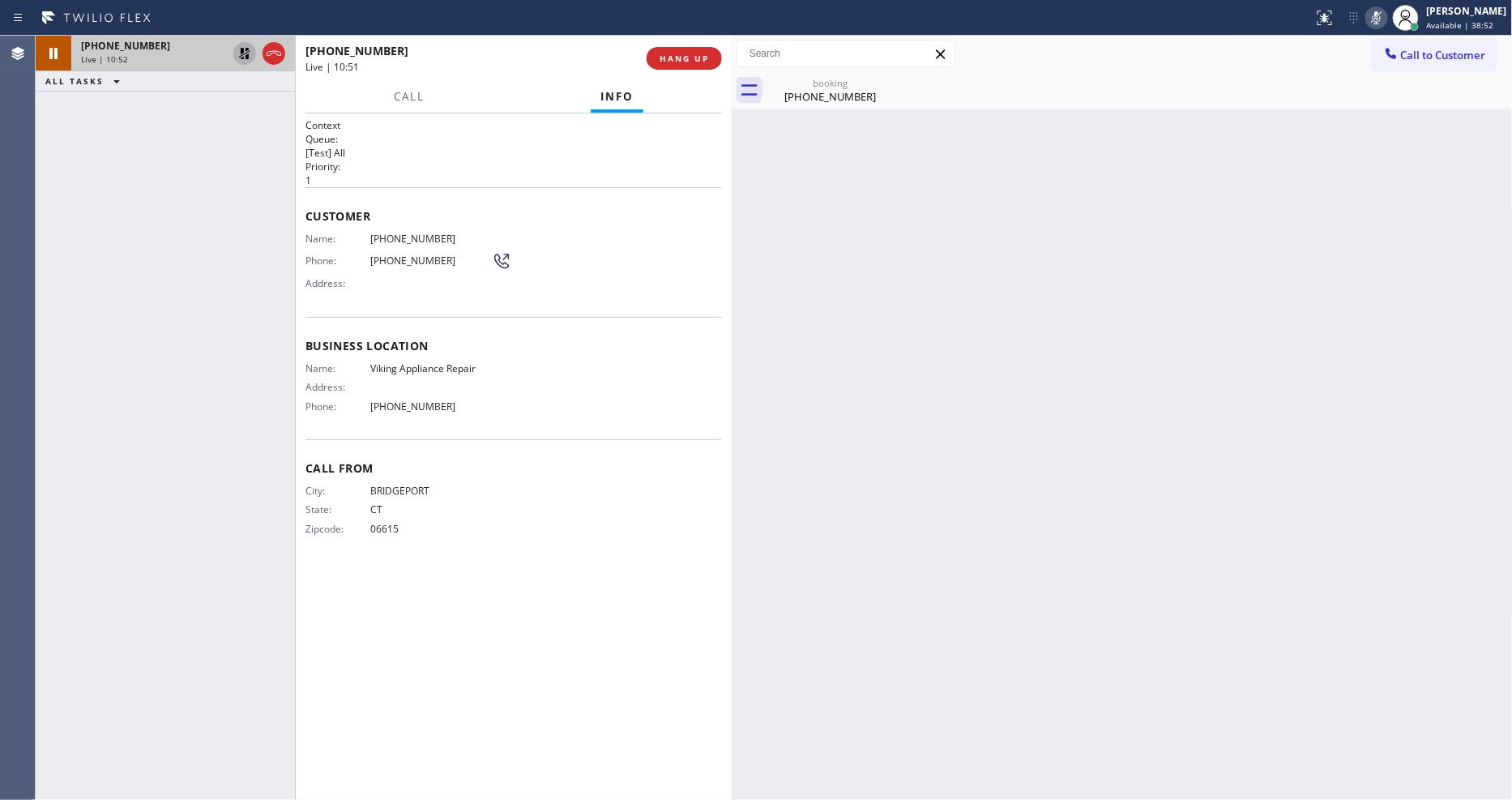
click at [244, 52] on icon at bounding box center [245, 54] width 19 height 19
click at [1386, 20] on icon at bounding box center [1377, 17] width 19 height 19
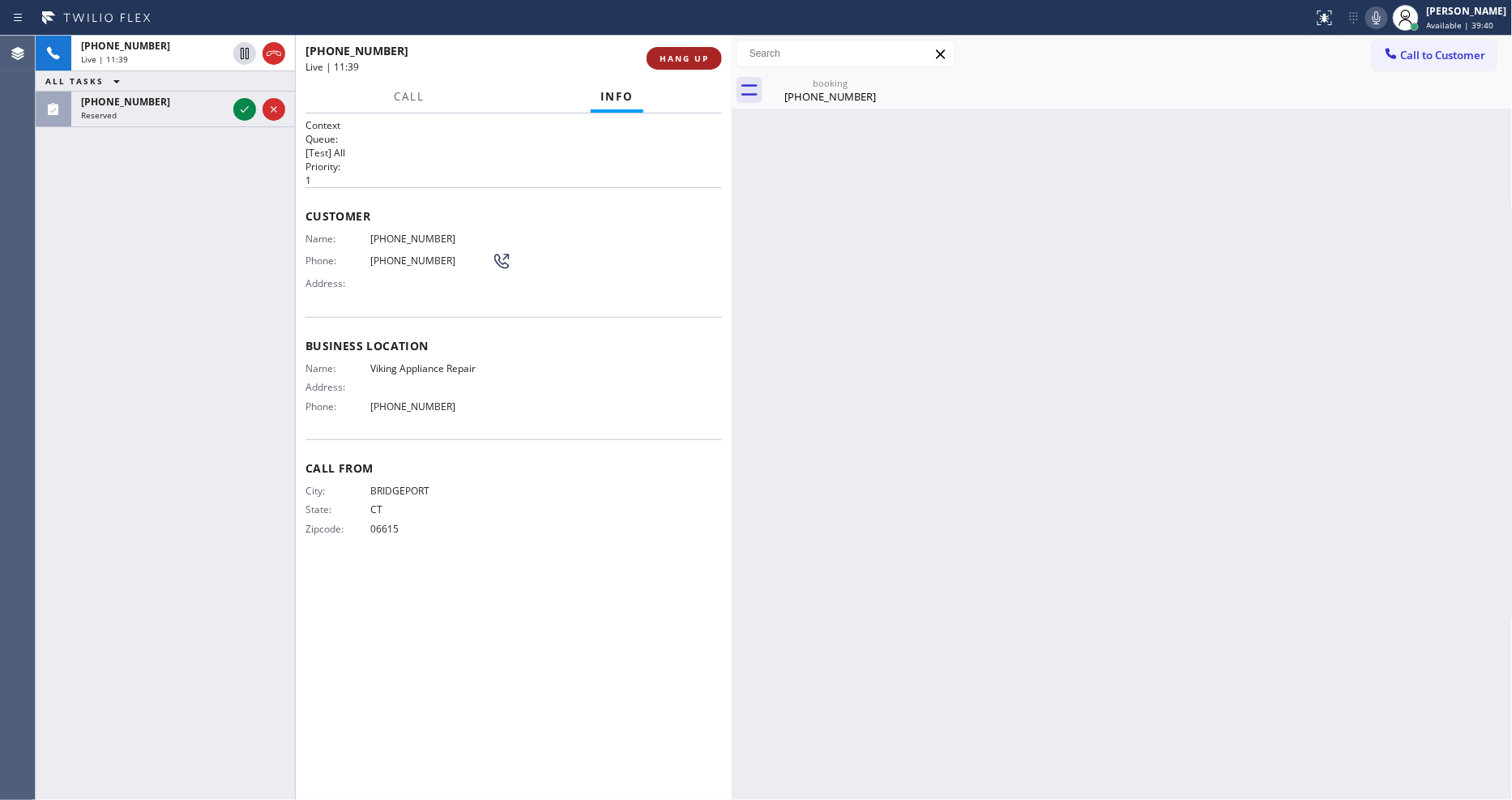
click at [685, 55] on span "HANG UP" at bounding box center [684, 59] width 50 height 12
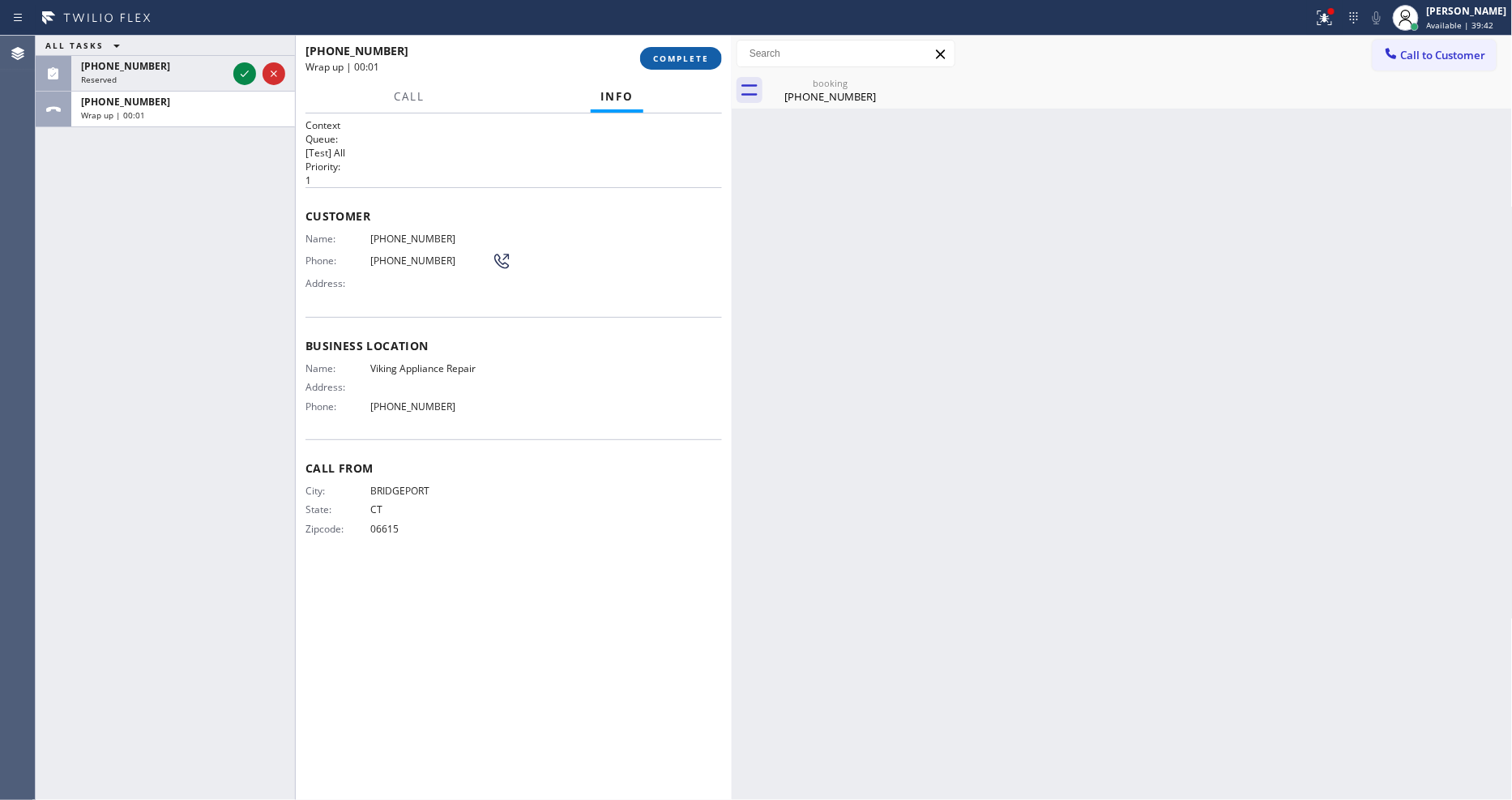
click at [682, 55] on span "COMPLETE" at bounding box center [681, 59] width 56 height 12
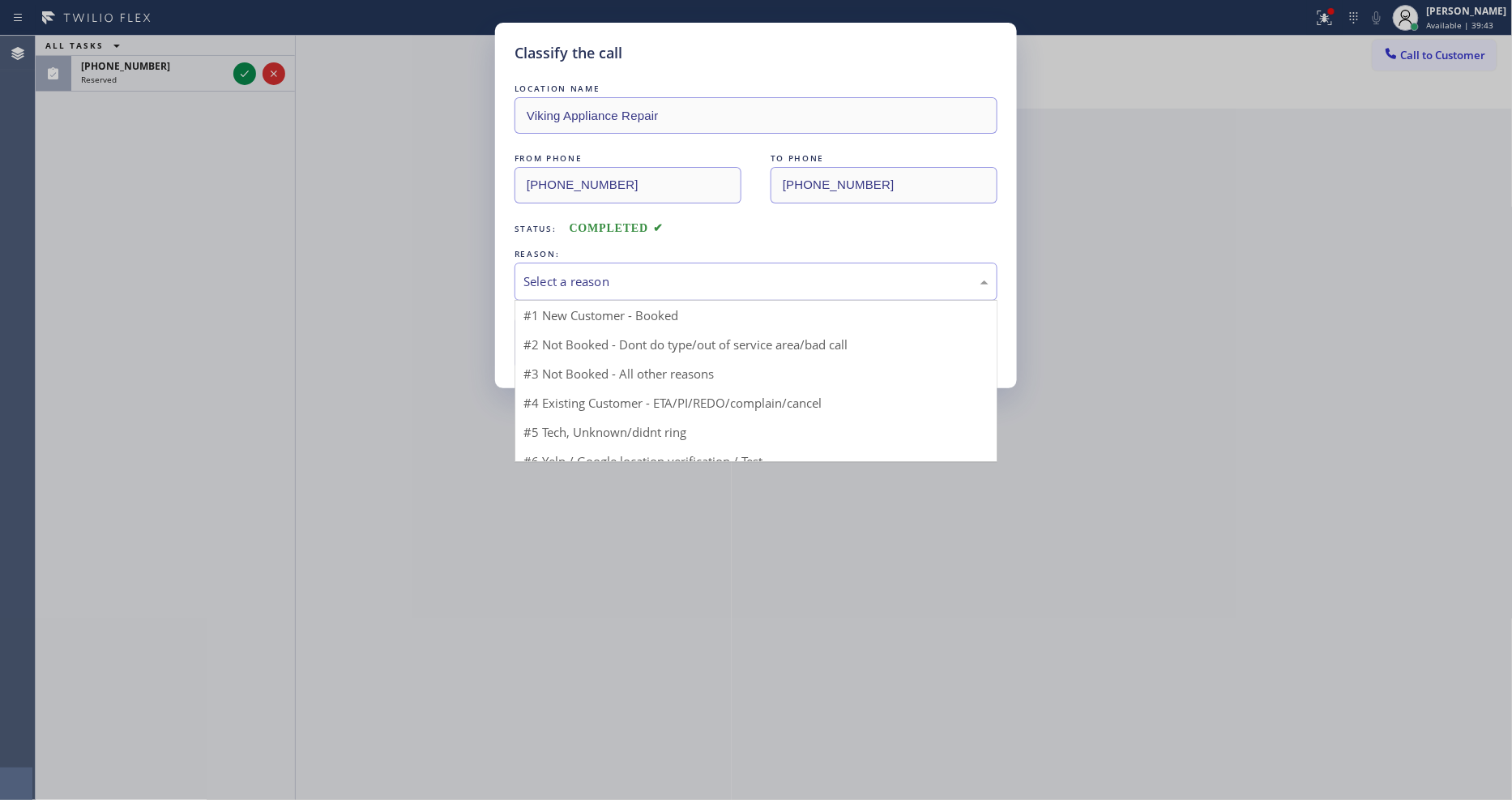
click at [544, 272] on div "Select a reason" at bounding box center [756, 281] width 465 height 18
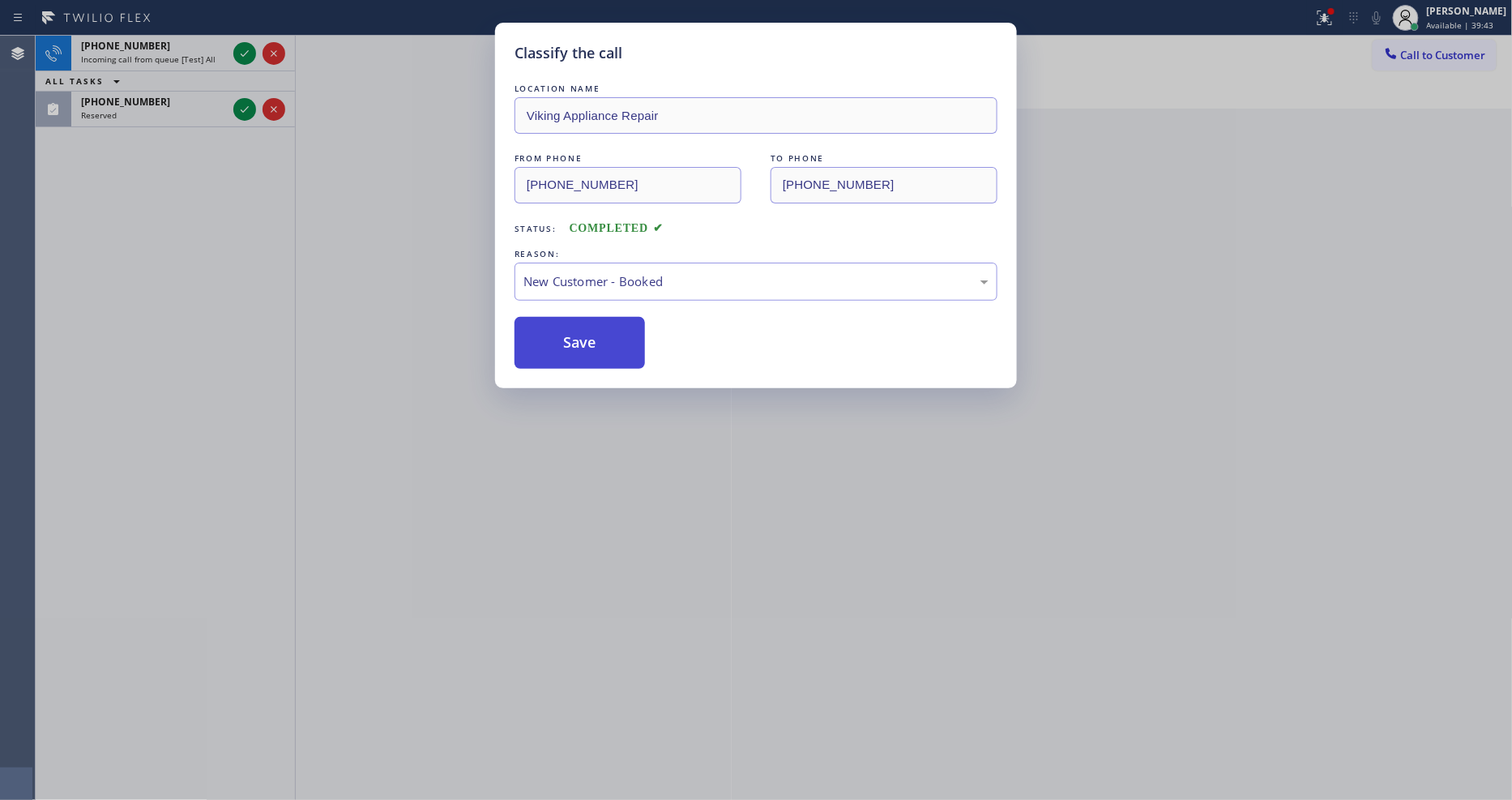
click at [544, 330] on button "Save" at bounding box center [579, 342] width 130 height 52
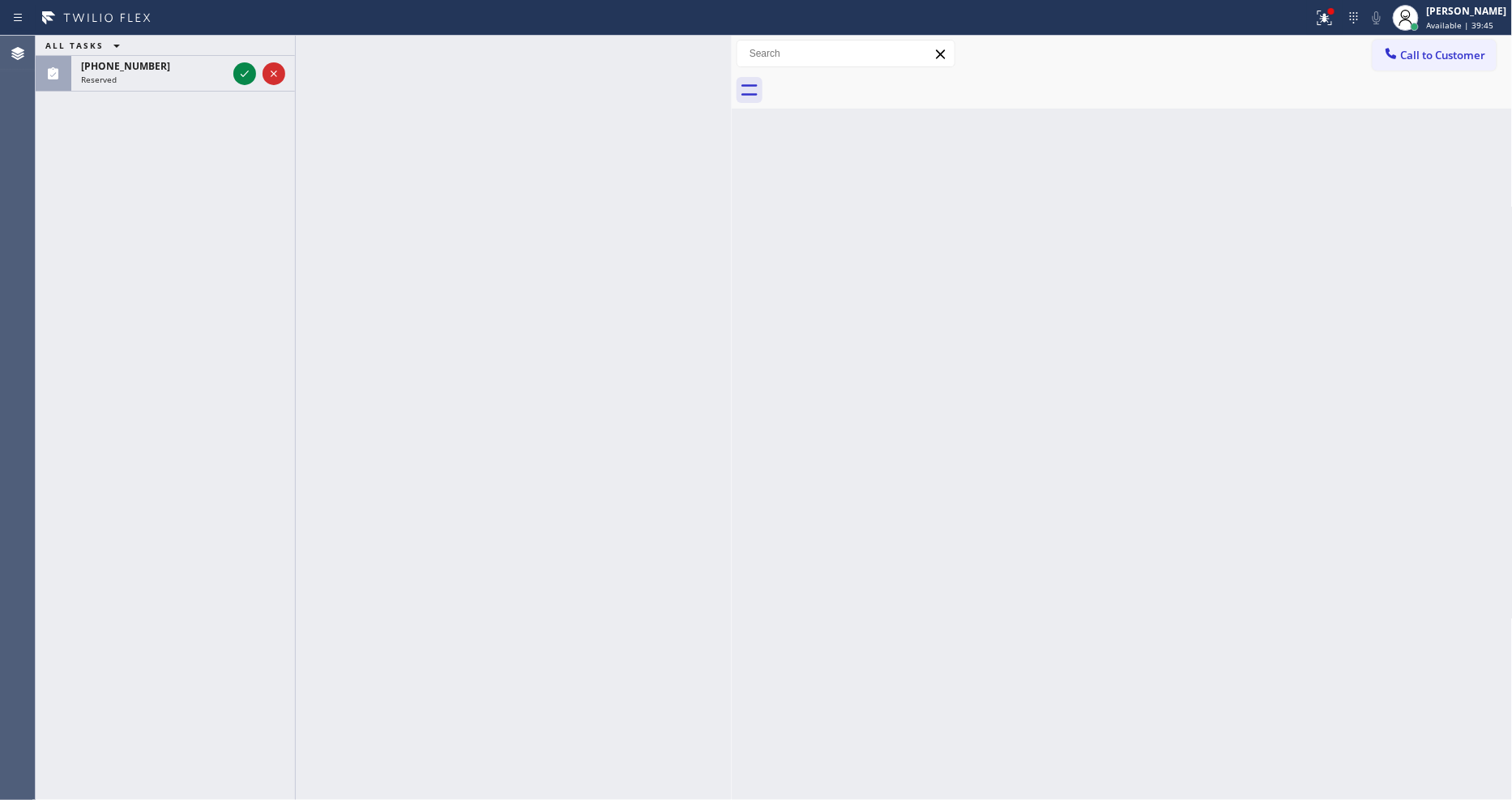
click at [243, 50] on div "ALL TASKS ALL TASKS ACTIVE TASKS TASKS IN WRAP UP [PHONE_NUMBER] Reserved" at bounding box center [165, 63] width 259 height 56
click at [243, 50] on div "ALL TASKS ALL TASKS ACTIVE TASKS TASKS IN WRAP UP" at bounding box center [165, 45] width 259 height 20
click at [230, 80] on div at bounding box center [259, 73] width 59 height 35
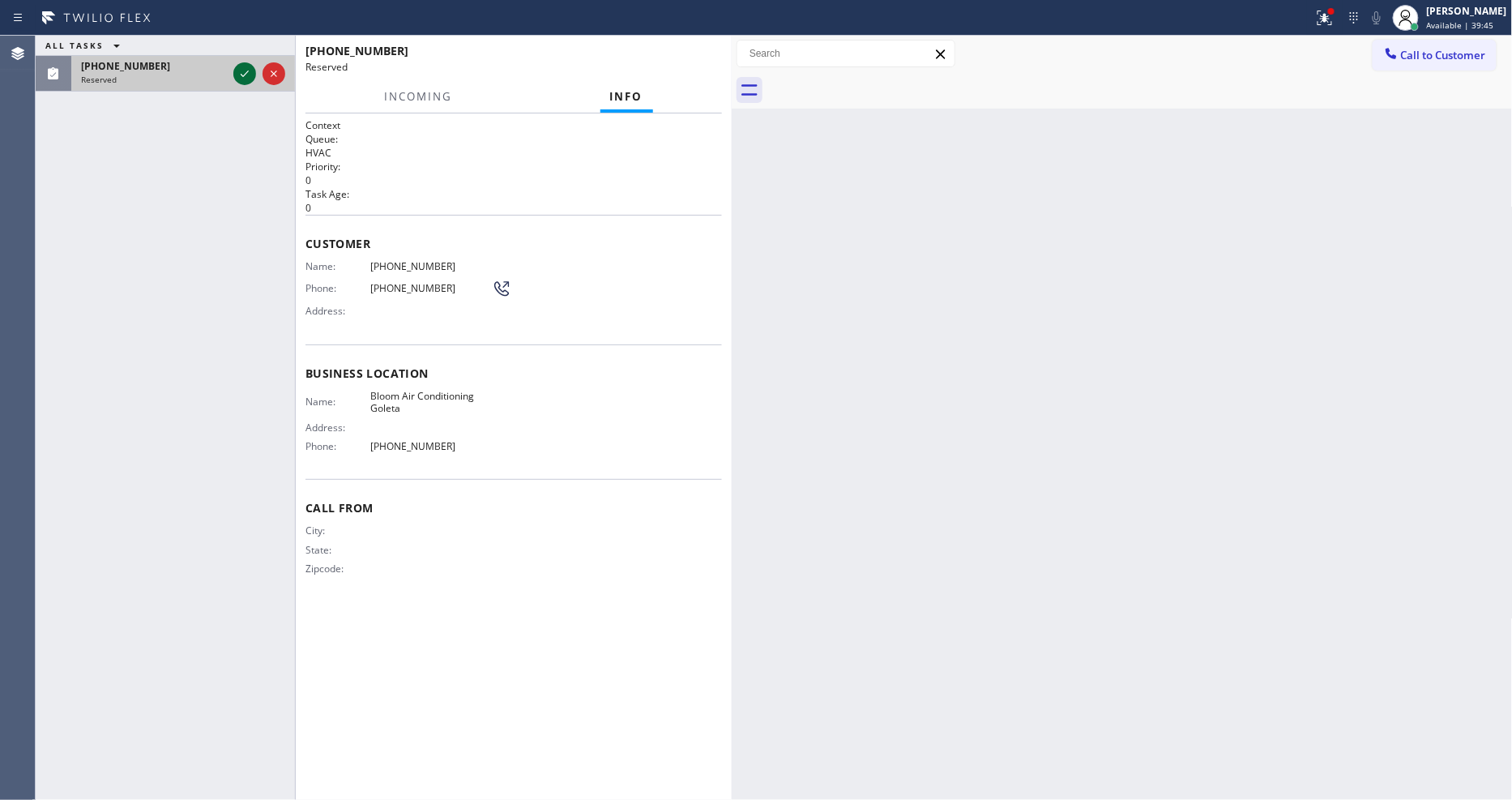
click at [242, 77] on icon at bounding box center [245, 74] width 19 height 19
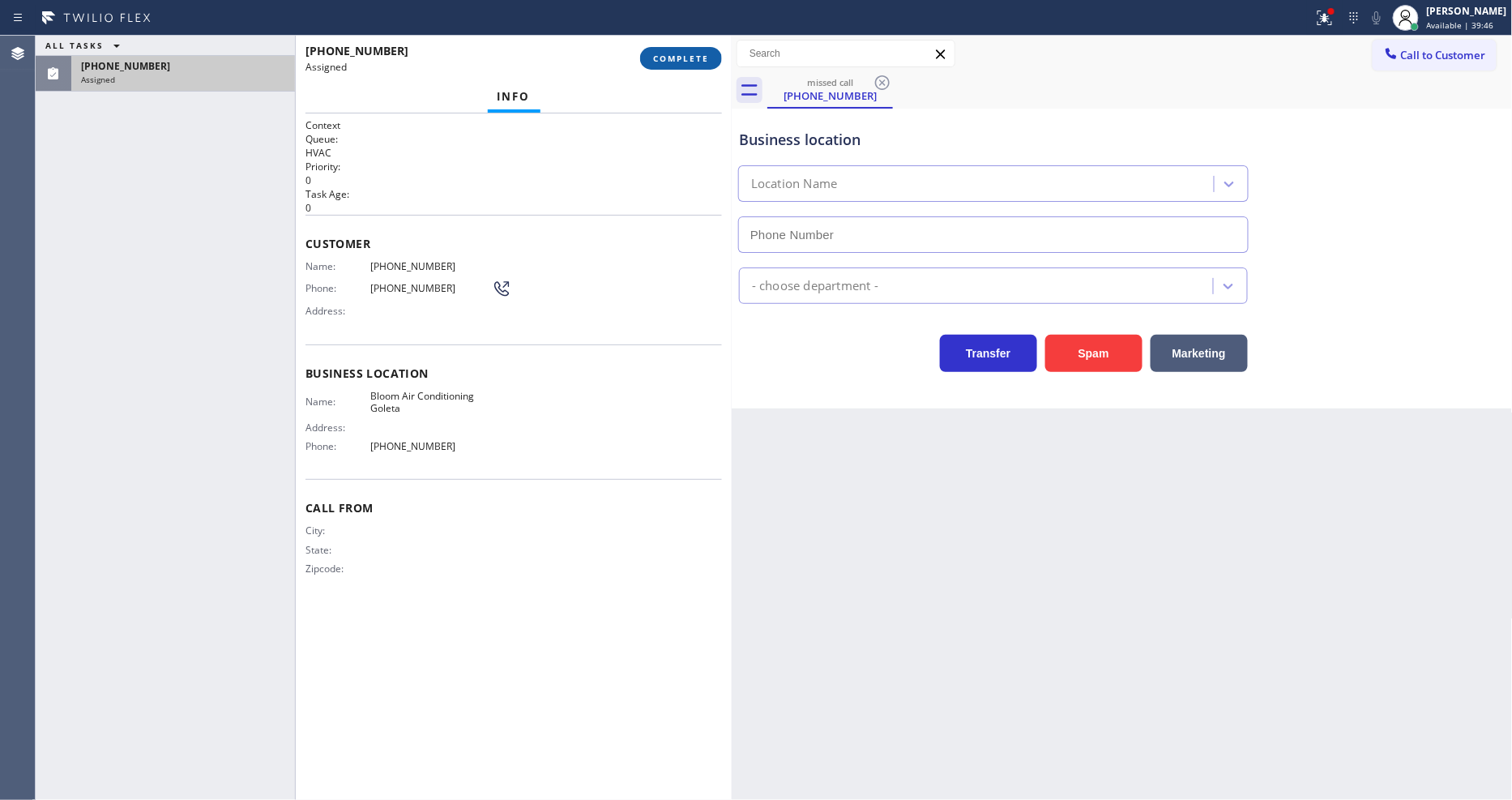
click at [702, 49] on button "COMPLETE" at bounding box center [680, 59] width 82 height 23
type input "[PHONE_NUMBER]"
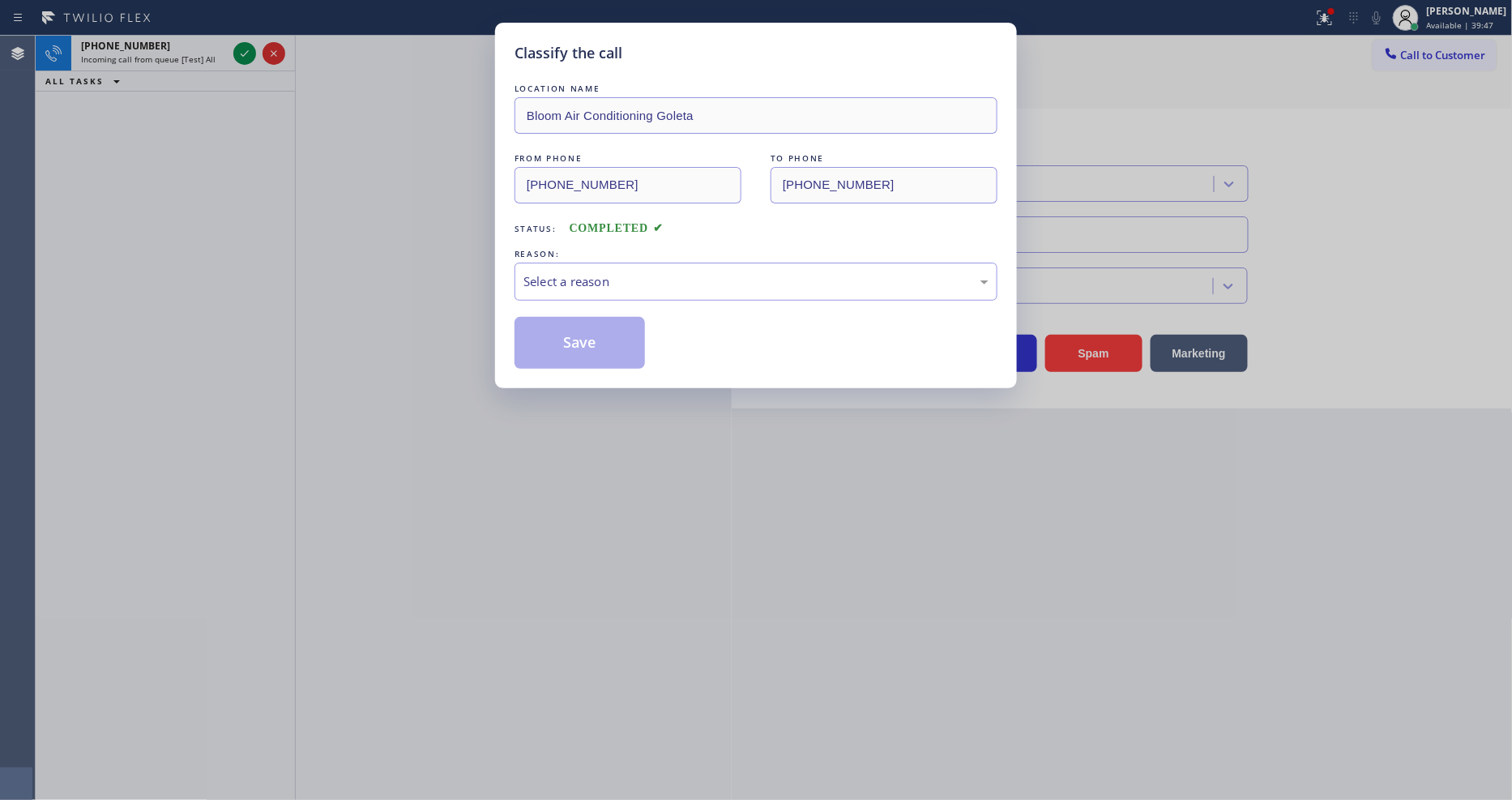
click at [605, 284] on div "Select a reason" at bounding box center [756, 281] width 465 height 18
click at [584, 352] on button "Save" at bounding box center [579, 342] width 130 height 52
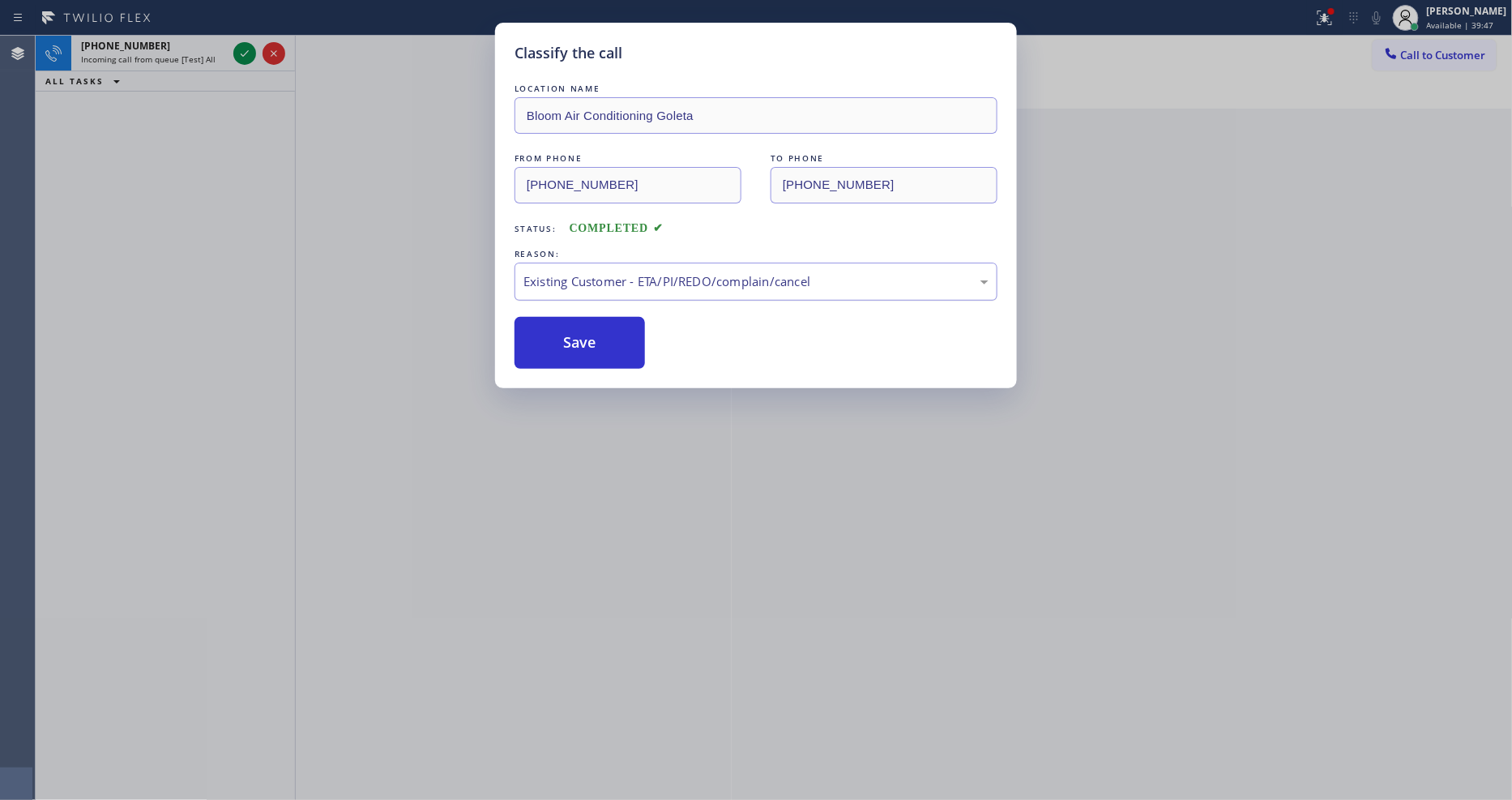
drag, startPoint x: 584, startPoint y: 349, endPoint x: 587, endPoint y: 292, distance: 57.1
click at [584, 346] on button "Save" at bounding box center [579, 342] width 130 height 52
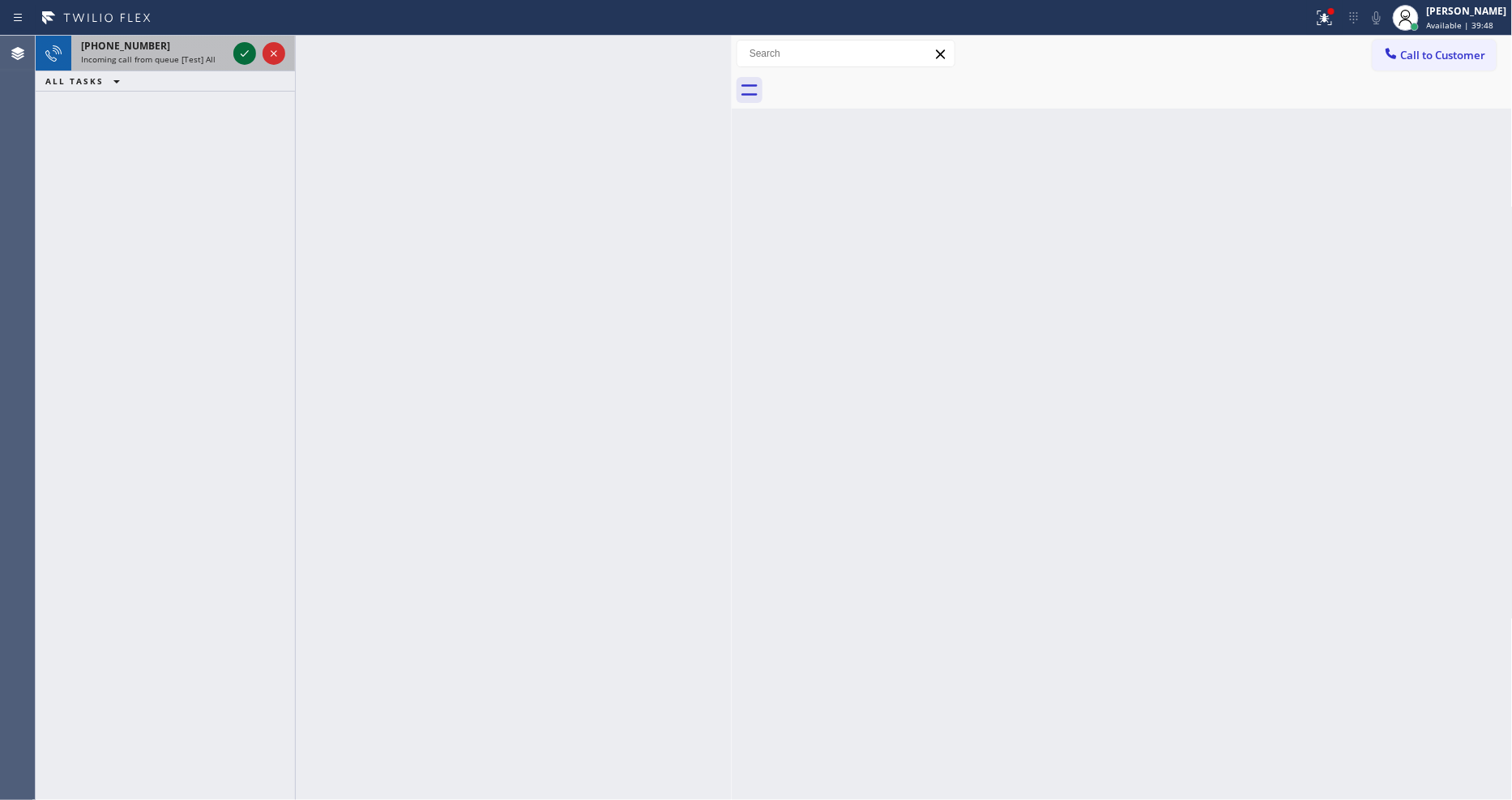
click at [243, 49] on icon at bounding box center [245, 54] width 19 height 19
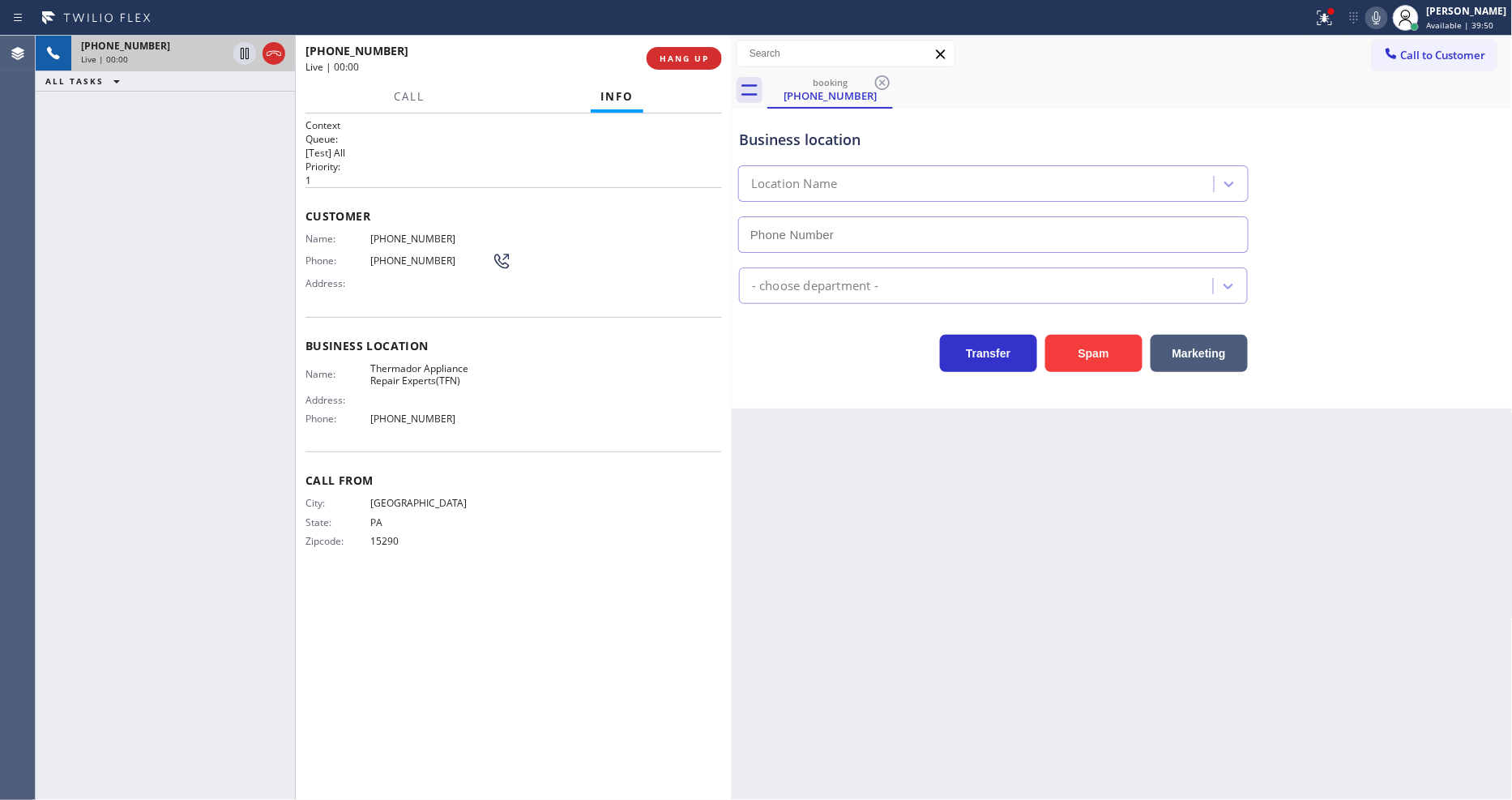
type input "[PHONE_NUMBER]"
click at [682, 51] on button "HANG UP" at bounding box center [684, 59] width 76 height 23
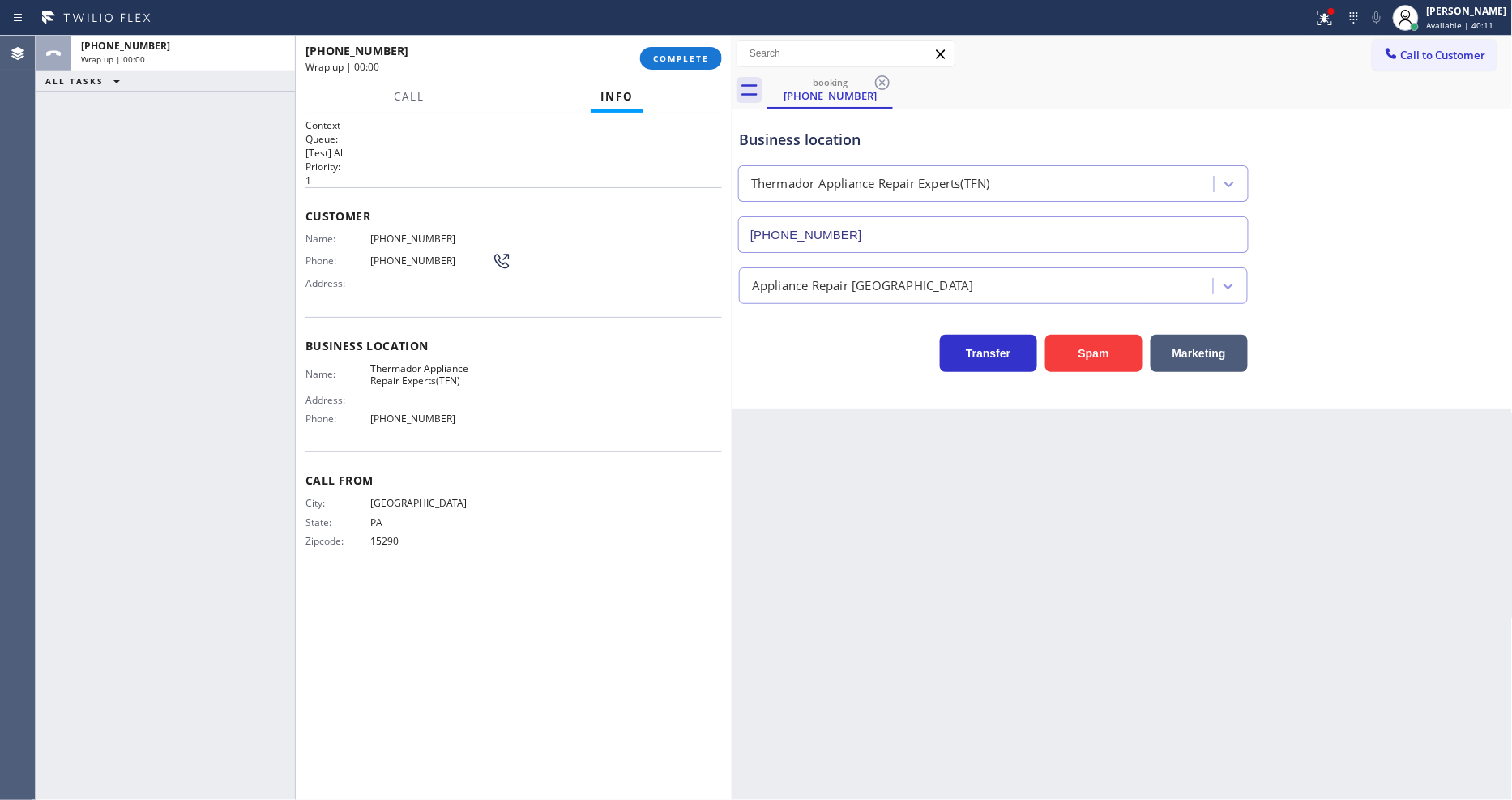
drag, startPoint x: 683, startPoint y: 52, endPoint x: 715, endPoint y: 97, distance: 55.2
click at [683, 54] on span "COMPLETE" at bounding box center [681, 59] width 56 height 12
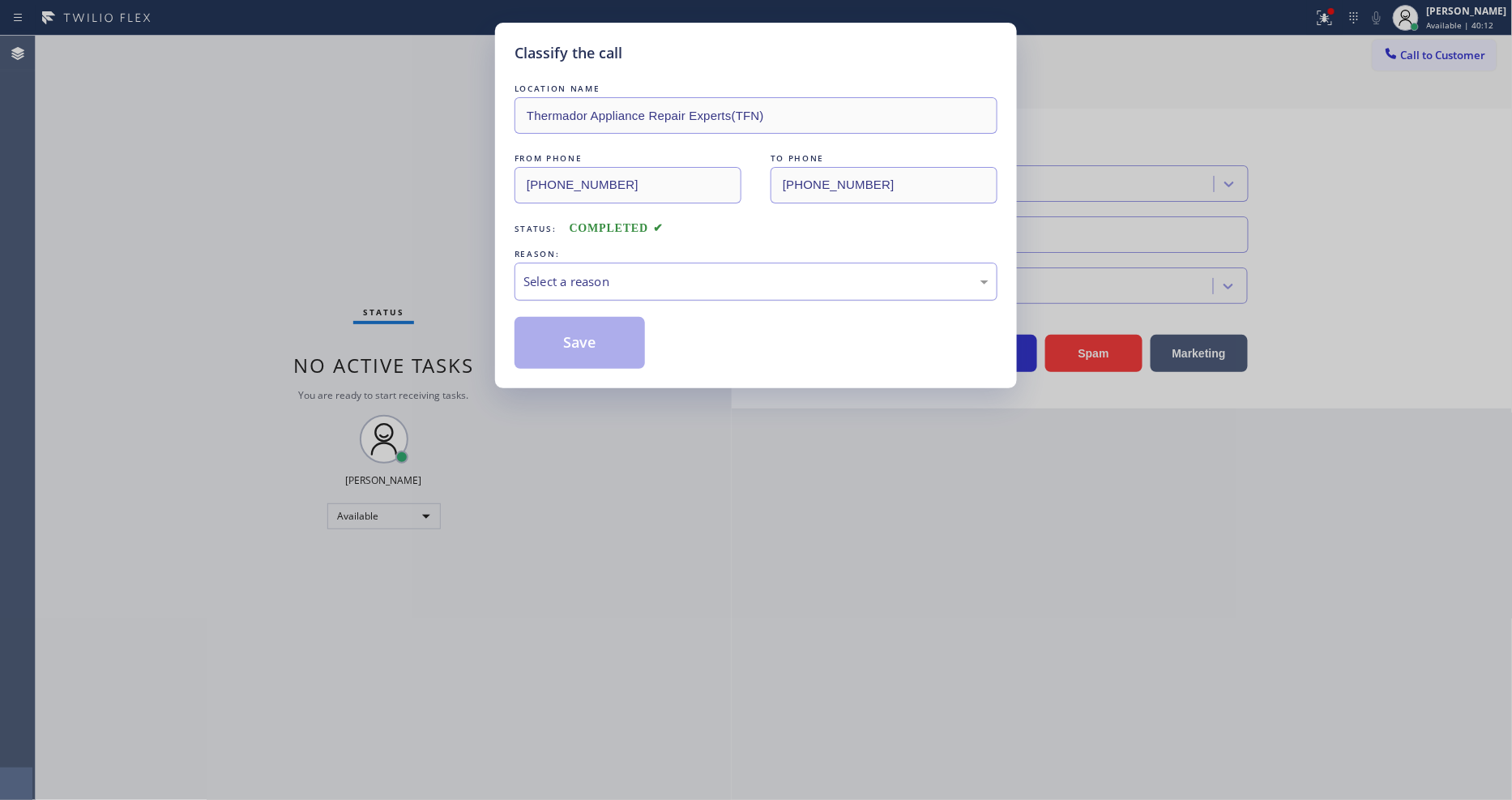
click at [601, 273] on div "Select a reason" at bounding box center [756, 281] width 465 height 18
click at [579, 342] on button "Save" at bounding box center [579, 342] width 130 height 52
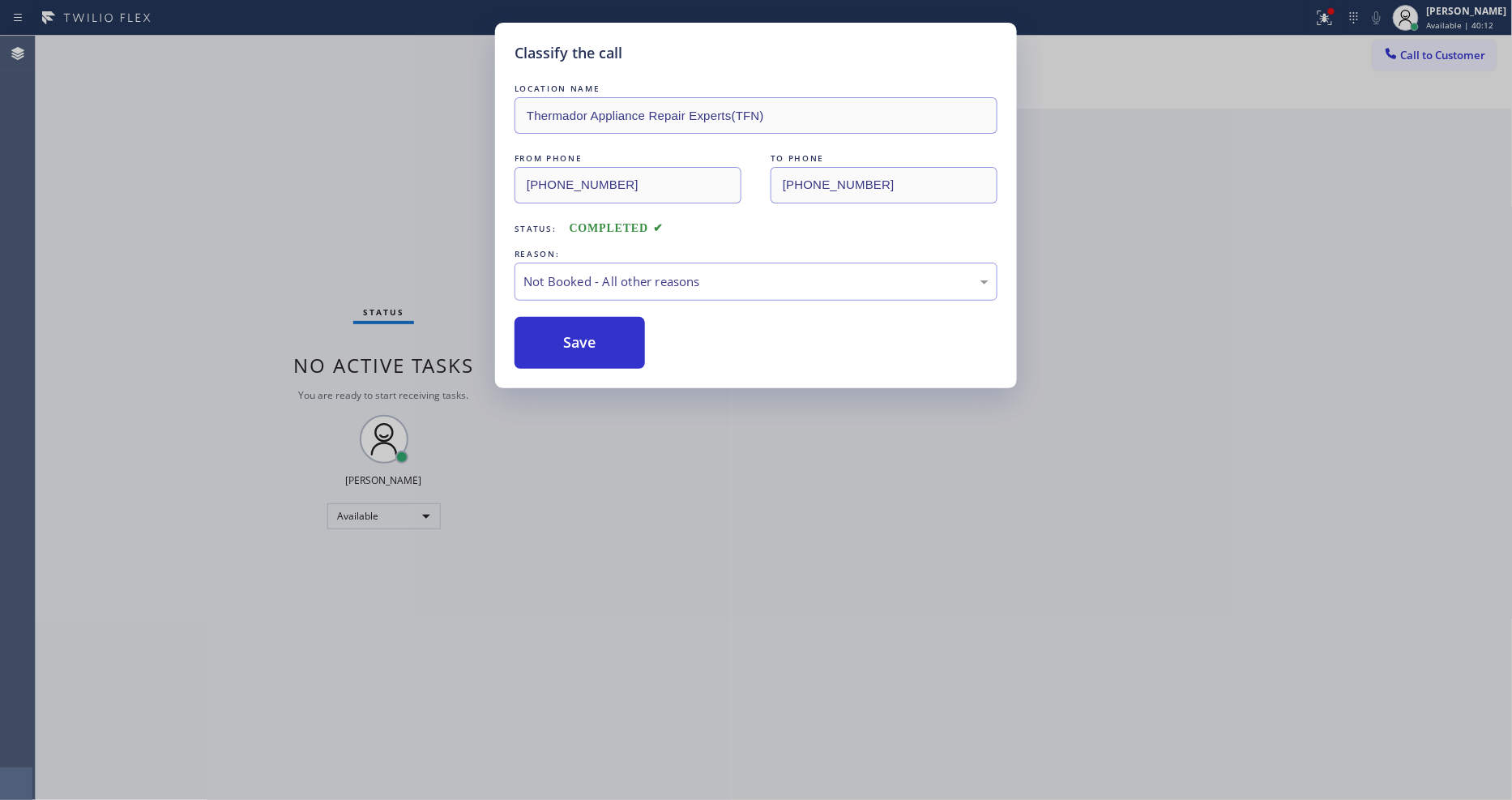
click at [579, 342] on button "Save" at bounding box center [579, 342] width 130 height 52
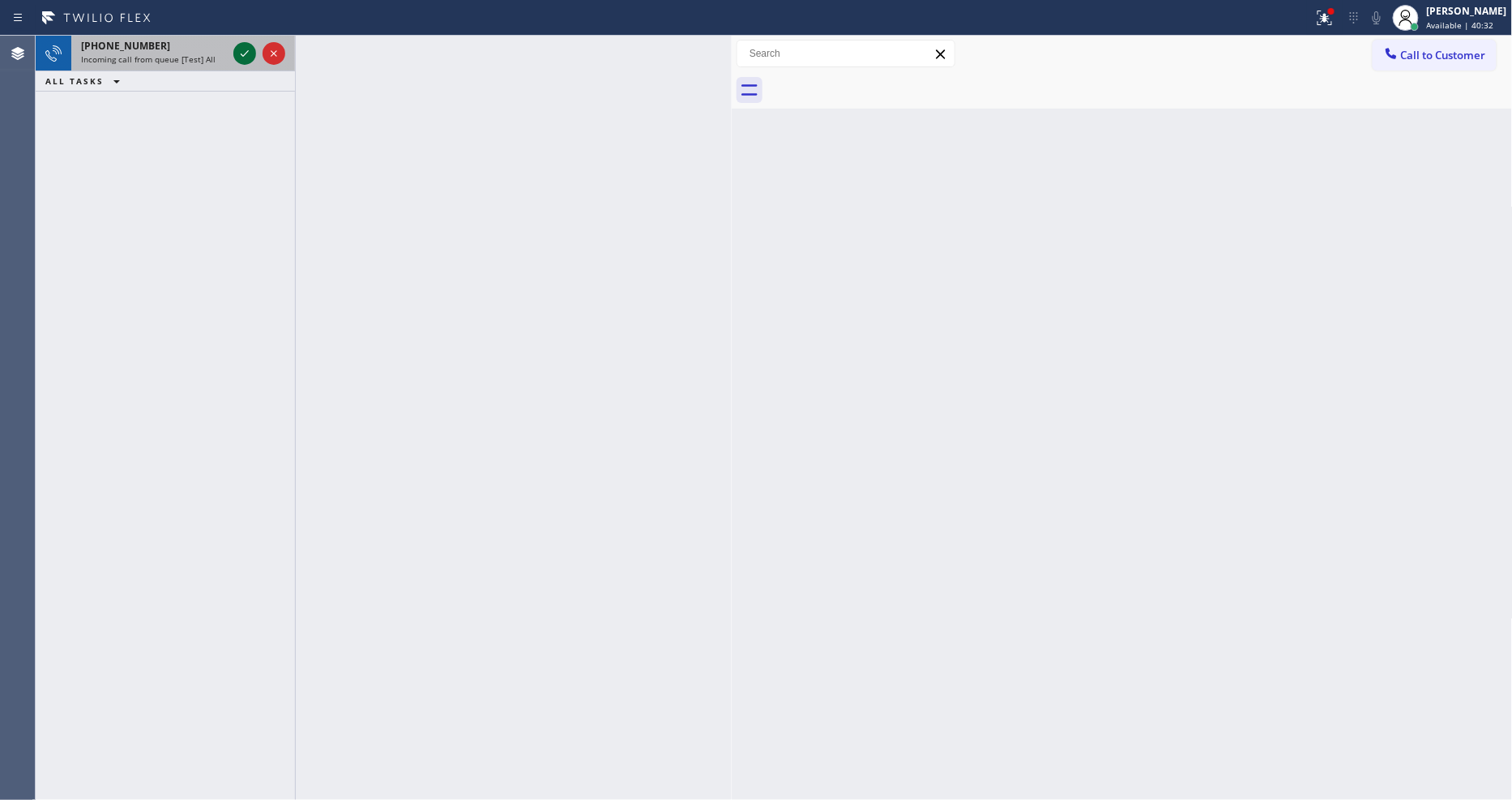
click at [244, 50] on icon at bounding box center [245, 54] width 19 height 19
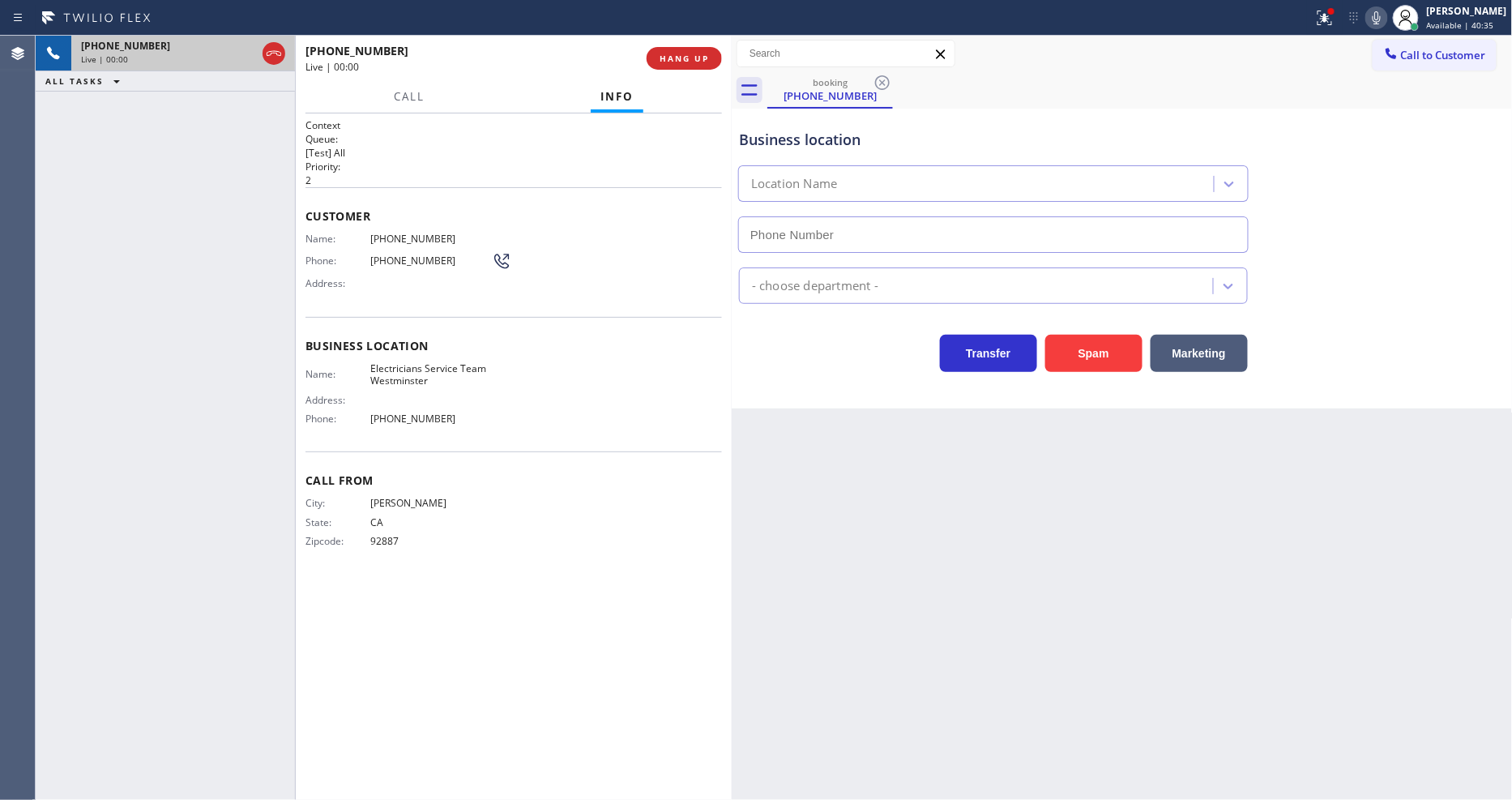
type input "[PHONE_NUMBER]"
click at [695, 50] on button "HANG UP" at bounding box center [684, 59] width 76 height 23
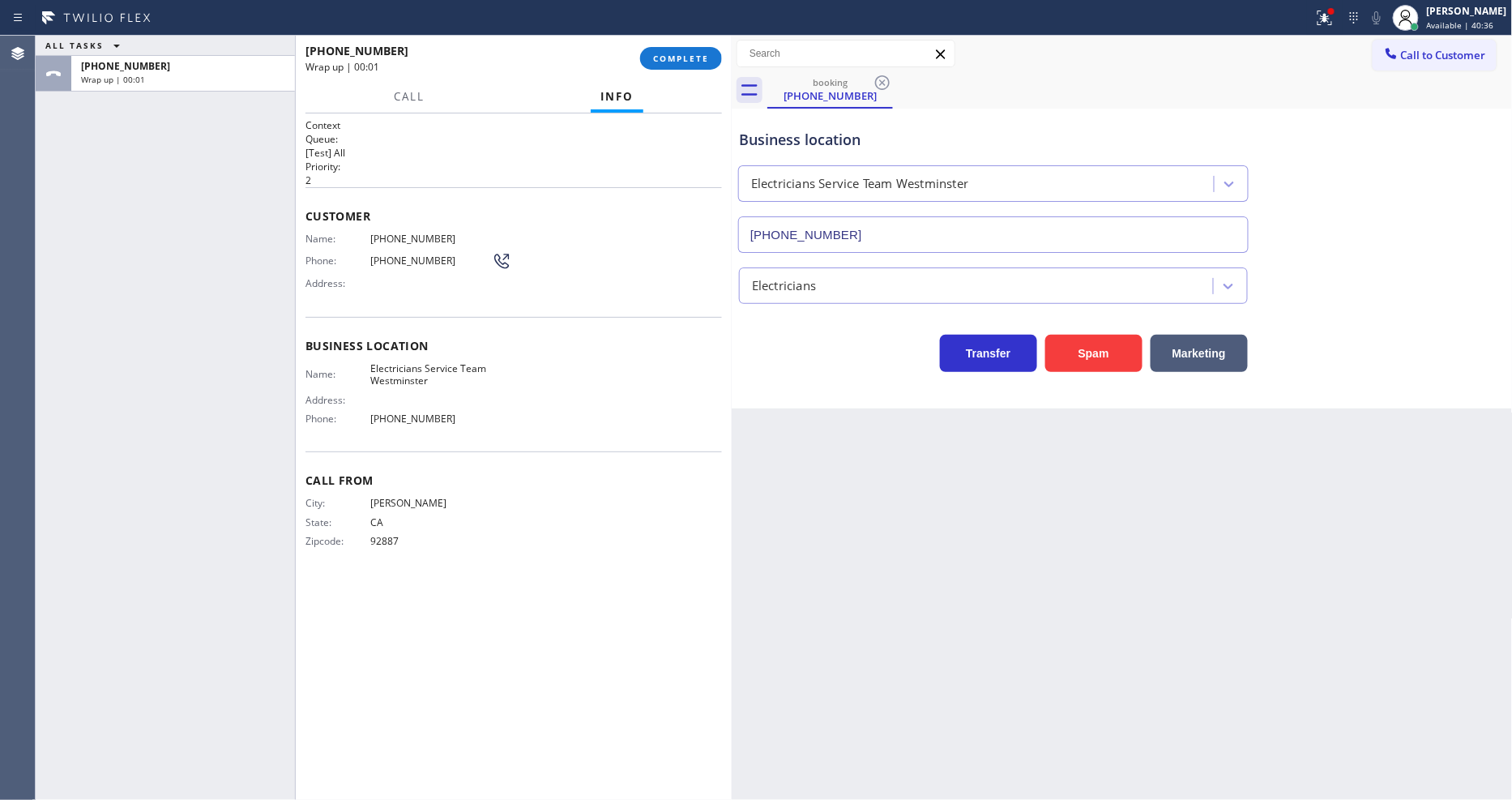
click at [602, 260] on div "Name: [PHONE_NUMBER] Phone: [PHONE_NUMBER] Address:" at bounding box center [513, 264] width 416 height 64
click at [690, 62] on button "COMPLETE" at bounding box center [680, 59] width 82 height 23
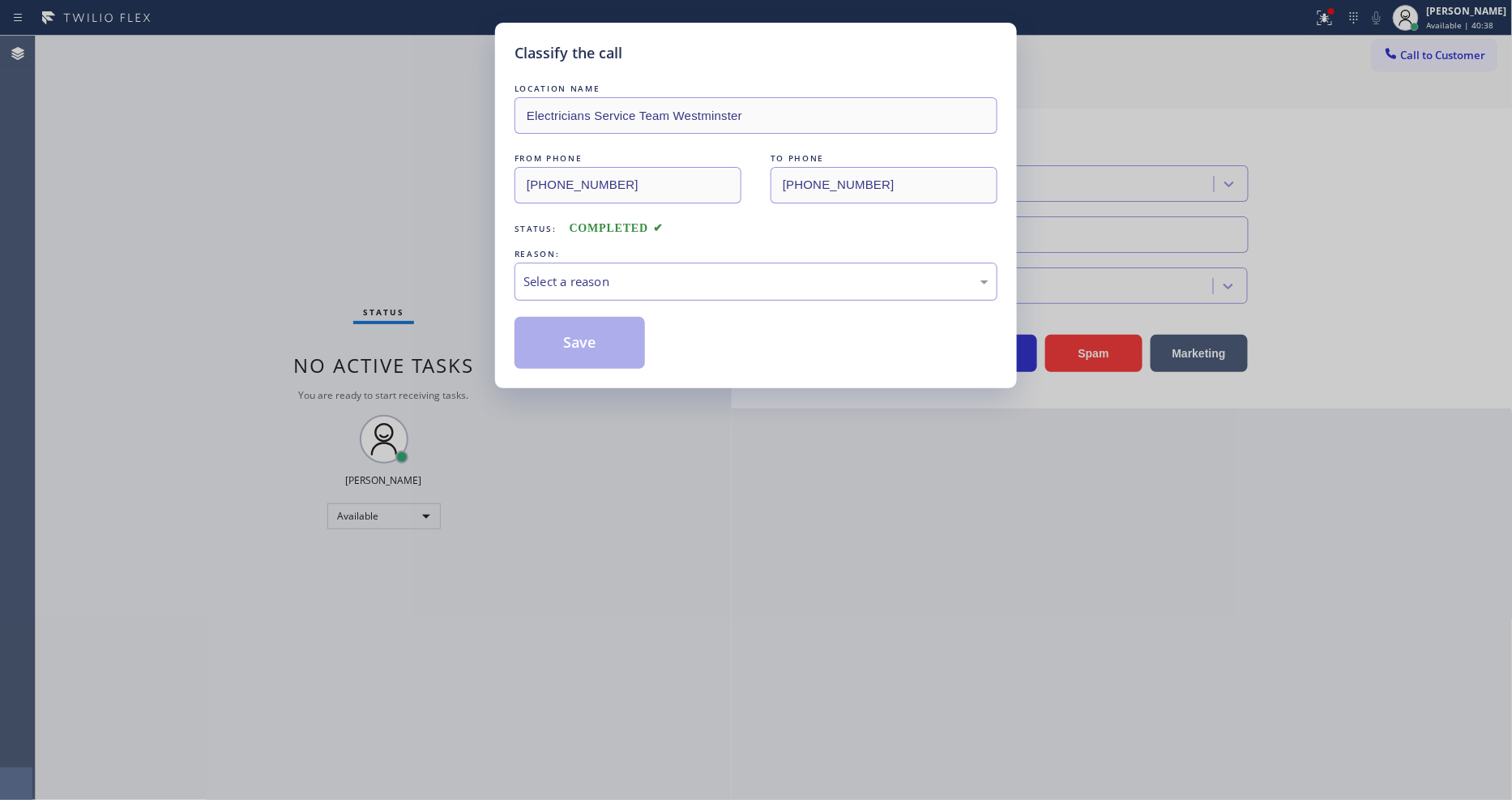
click at [614, 272] on div "Select a reason" at bounding box center [756, 281] width 465 height 18
click at [594, 336] on button "Save" at bounding box center [579, 342] width 130 height 52
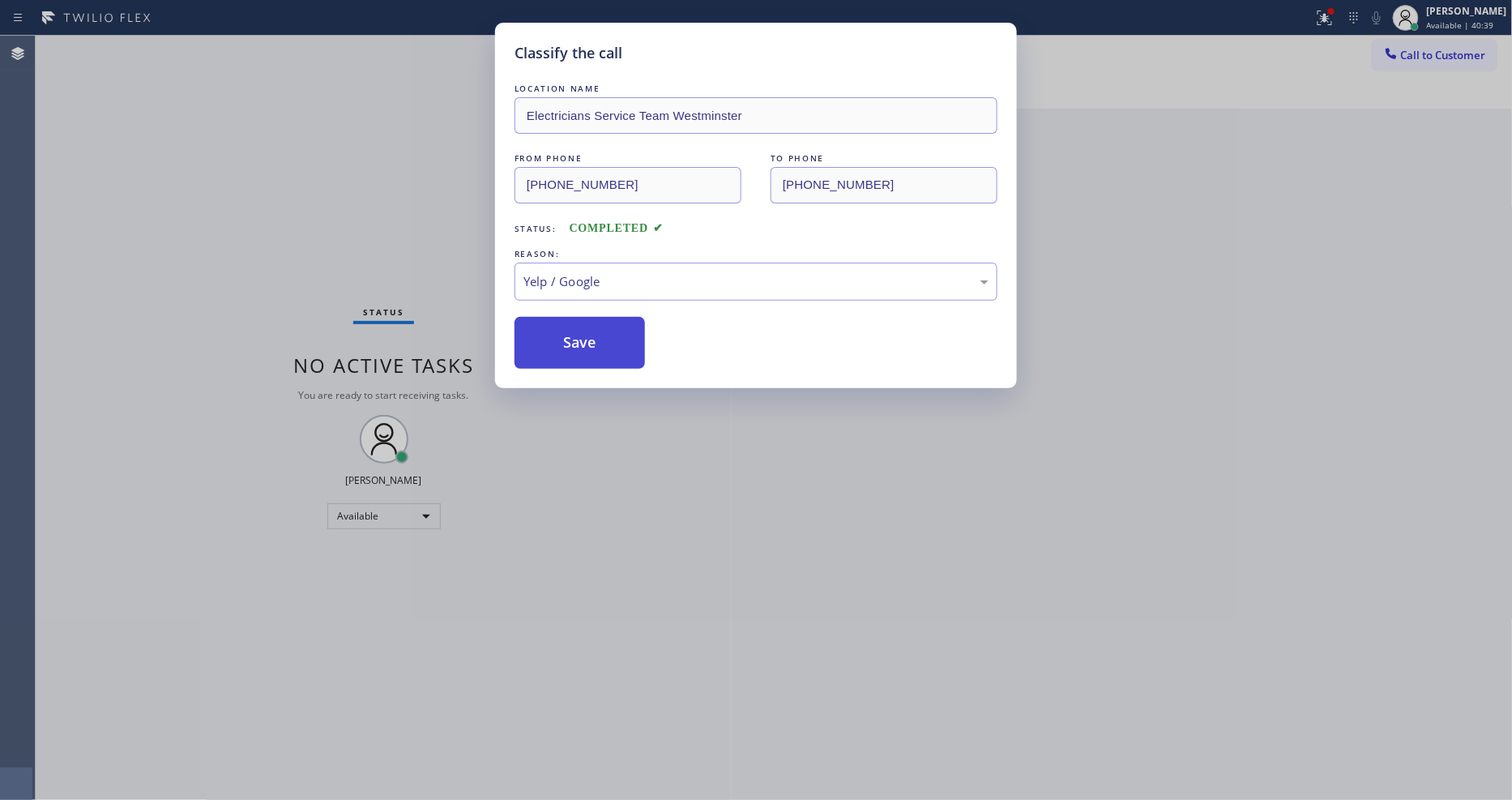
click at [594, 336] on button "Save" at bounding box center [579, 342] width 130 height 52
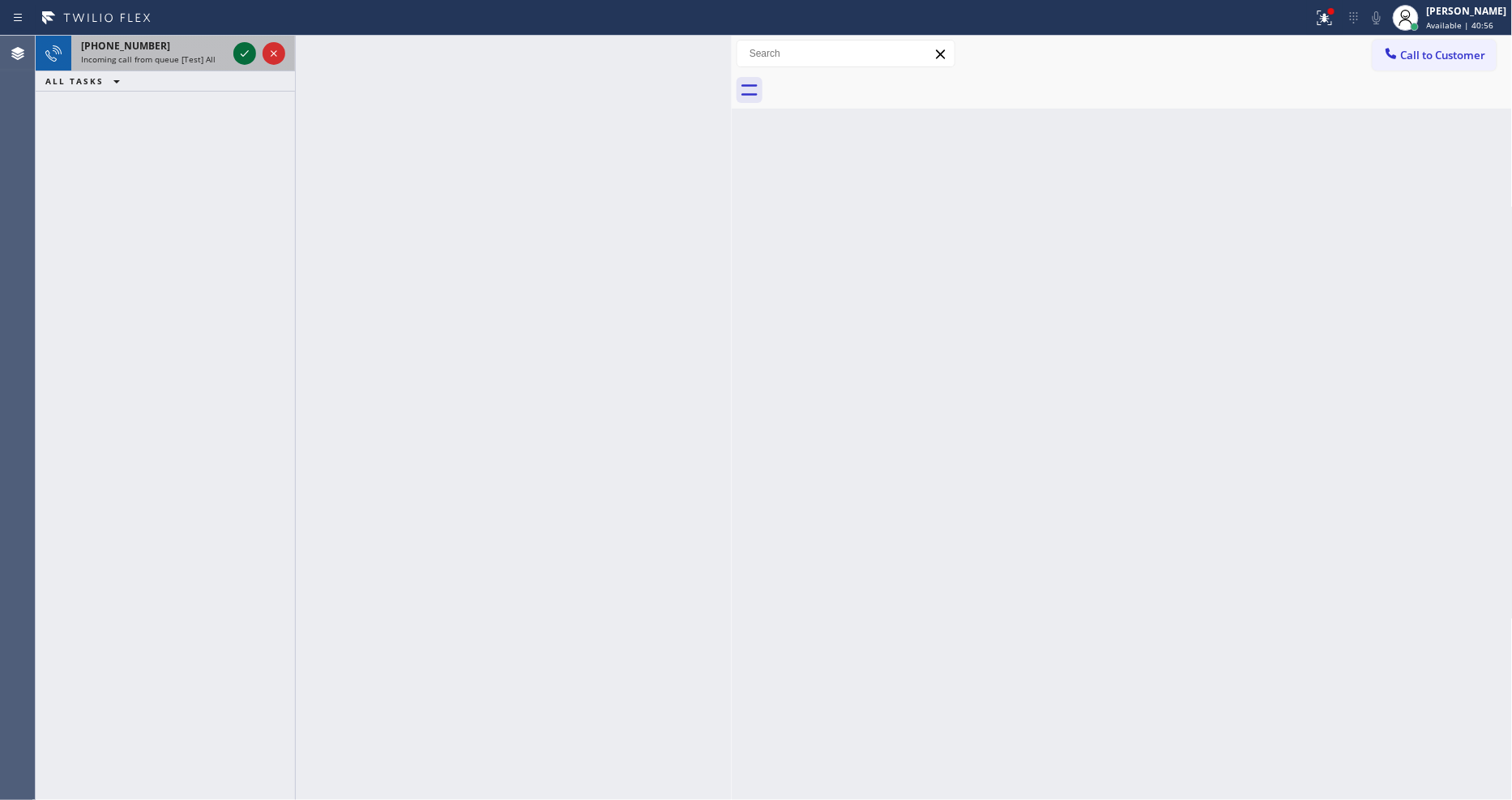
click at [248, 50] on icon at bounding box center [245, 54] width 19 height 19
click at [239, 44] on icon at bounding box center [245, 54] width 19 height 19
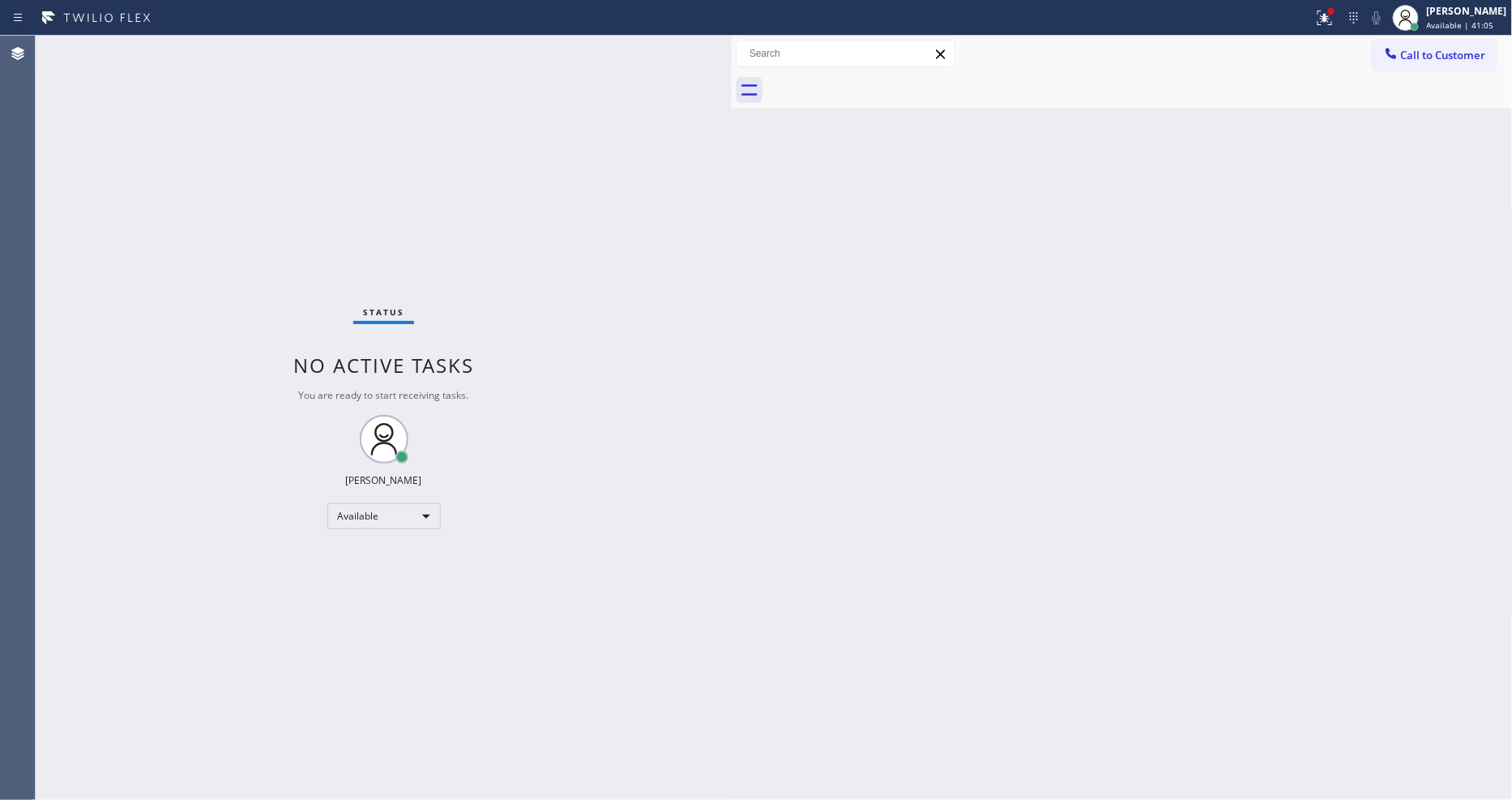
click at [247, 46] on div "Status No active tasks You are ready to start receiving tasks. [PERSON_NAME] Av…" at bounding box center [383, 417] width 696 height 764
click at [246, 45] on div "Status No active tasks You are ready to start receiving tasks. [PERSON_NAME] Av…" at bounding box center [383, 417] width 696 height 764
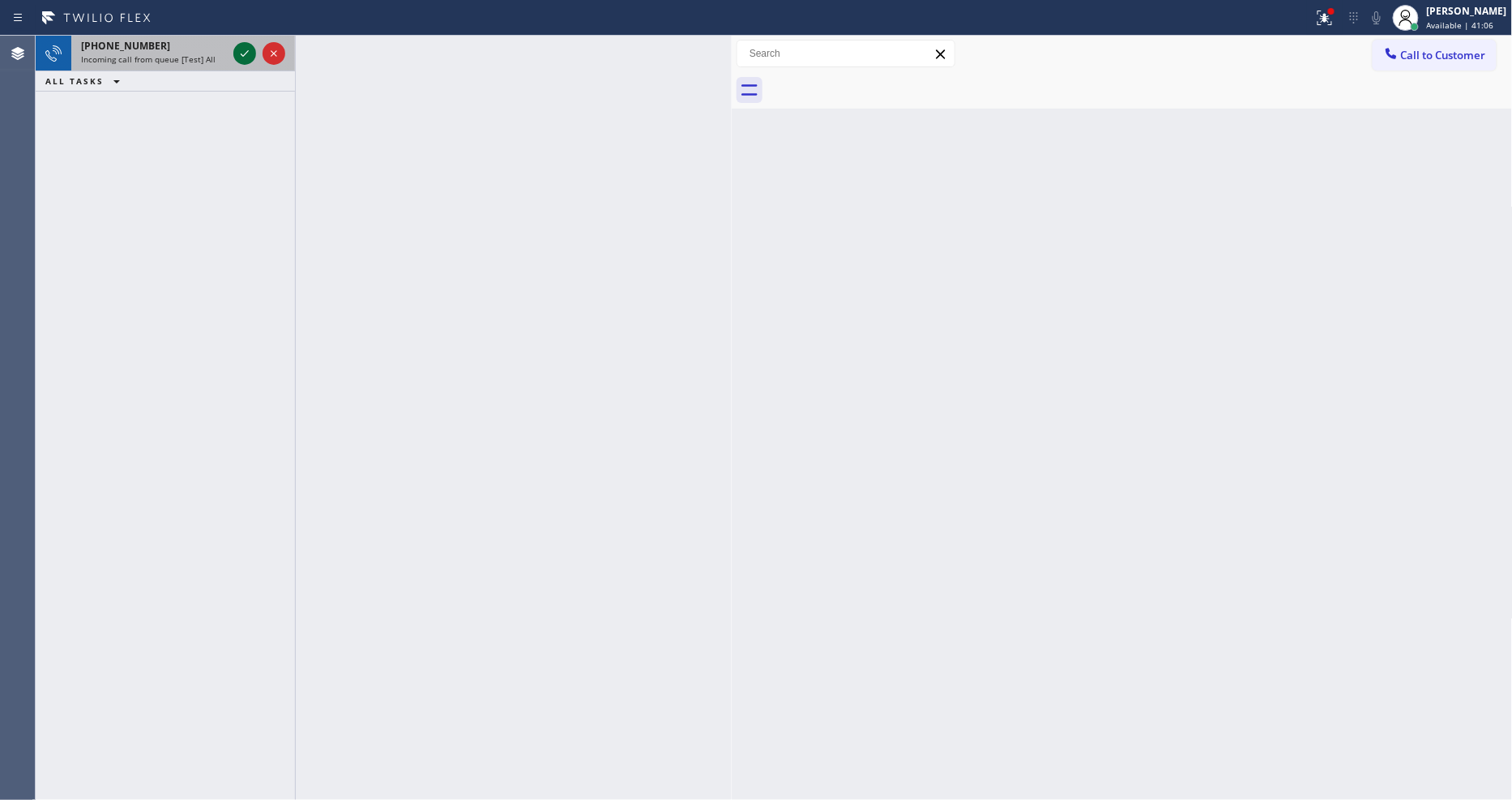
click at [245, 45] on icon at bounding box center [245, 54] width 19 height 19
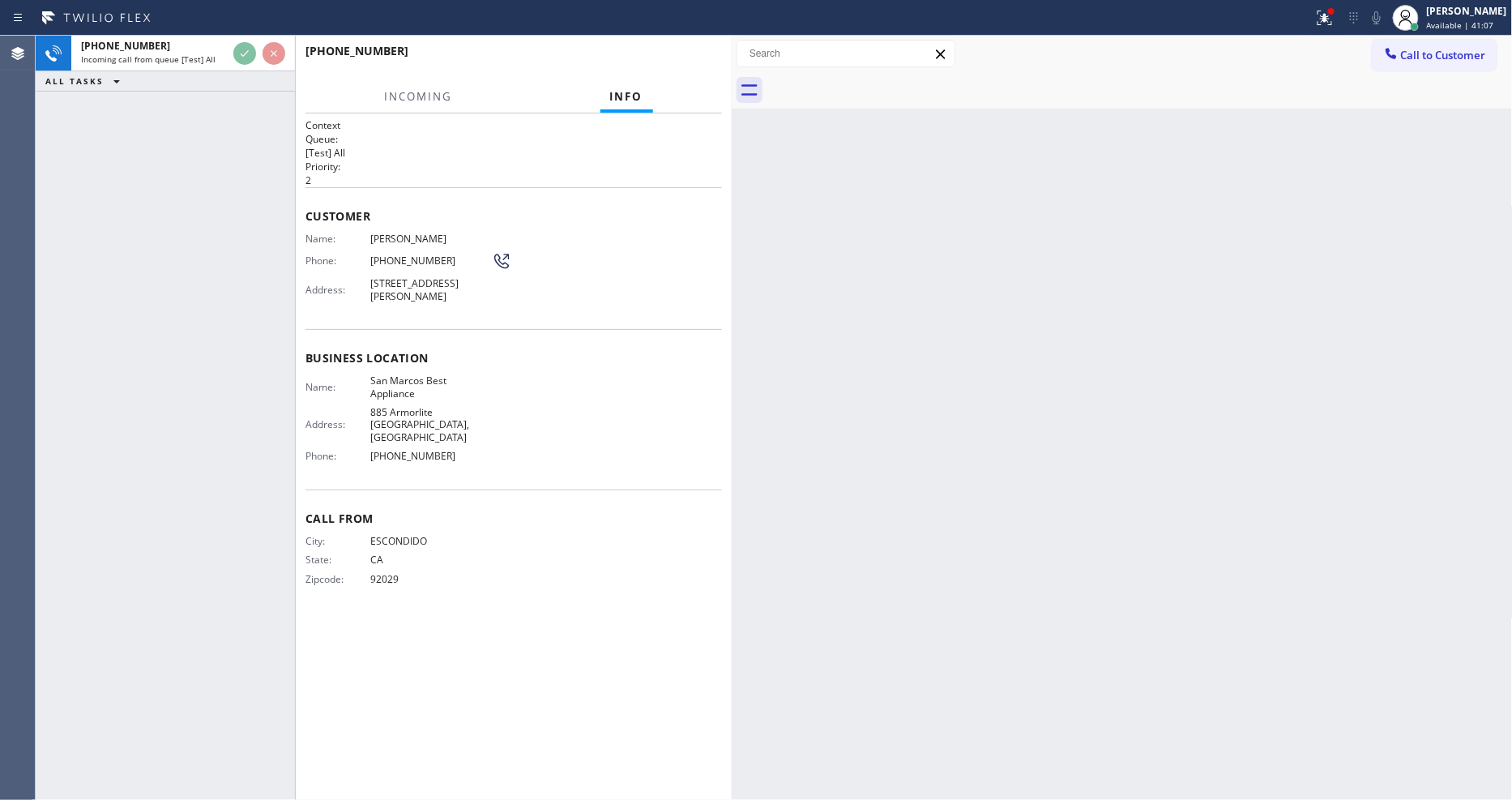
click at [524, 197] on div "Customer Name: [PERSON_NAME] Phone: [PHONE_NUMBER] Address: [STREET_ADDRESS][PE…" at bounding box center [513, 258] width 416 height 142
drag, startPoint x: 1023, startPoint y: 654, endPoint x: 591, endPoint y: 717, distance: 436.6
click at [1024, 653] on div "Back to Dashboard Change Sender ID Customers Technicians Select a contact Outbo…" at bounding box center [1122, 417] width 781 height 764
click at [405, 534] on span "ESCONDIDO" at bounding box center [431, 540] width 122 height 12
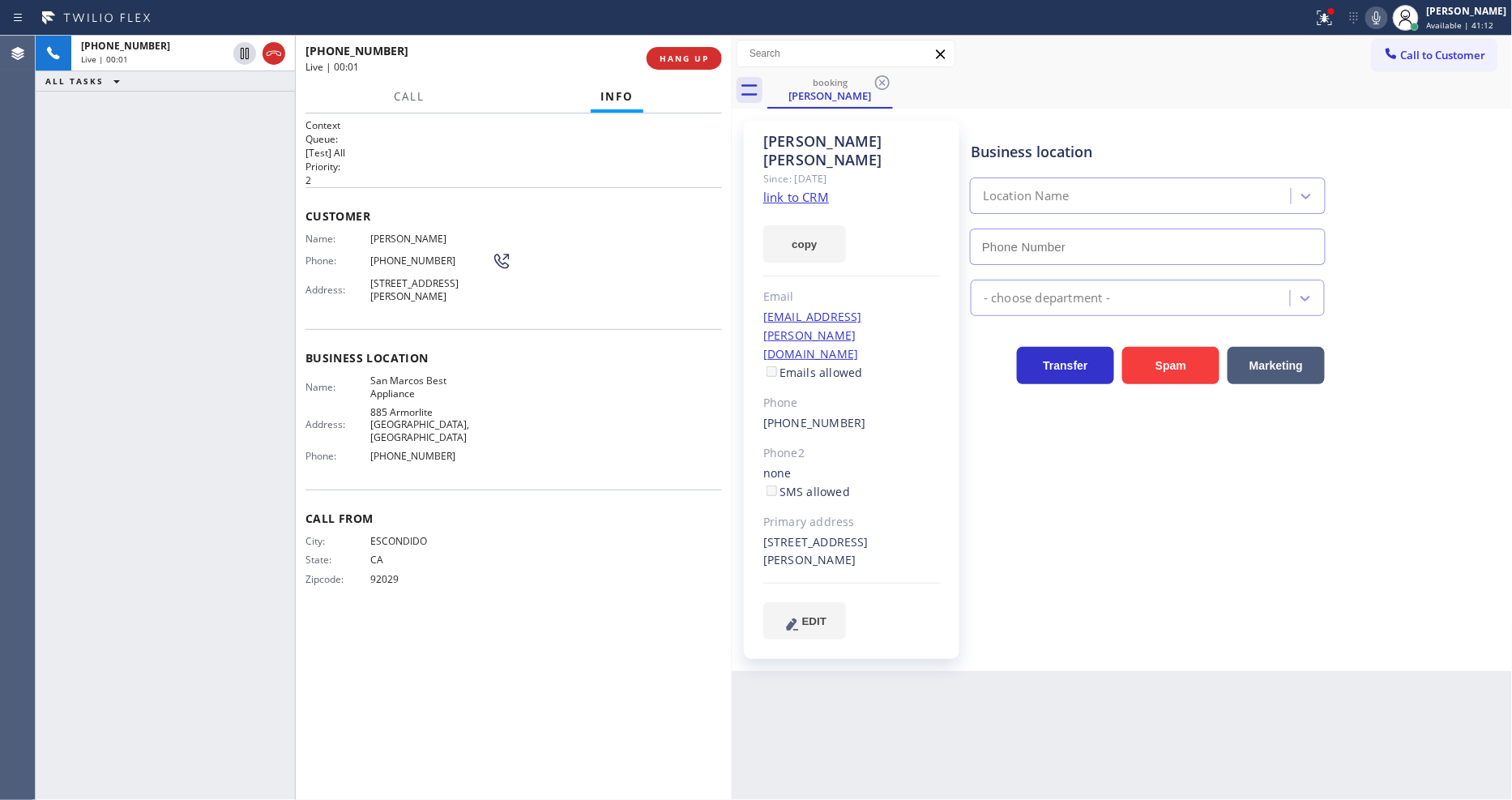
type input "[PHONE_NUMBER]"
click at [784, 189] on link "link to CRM" at bounding box center [796, 197] width 65 height 16
click at [675, 59] on span "HANG UP" at bounding box center [684, 59] width 50 height 12
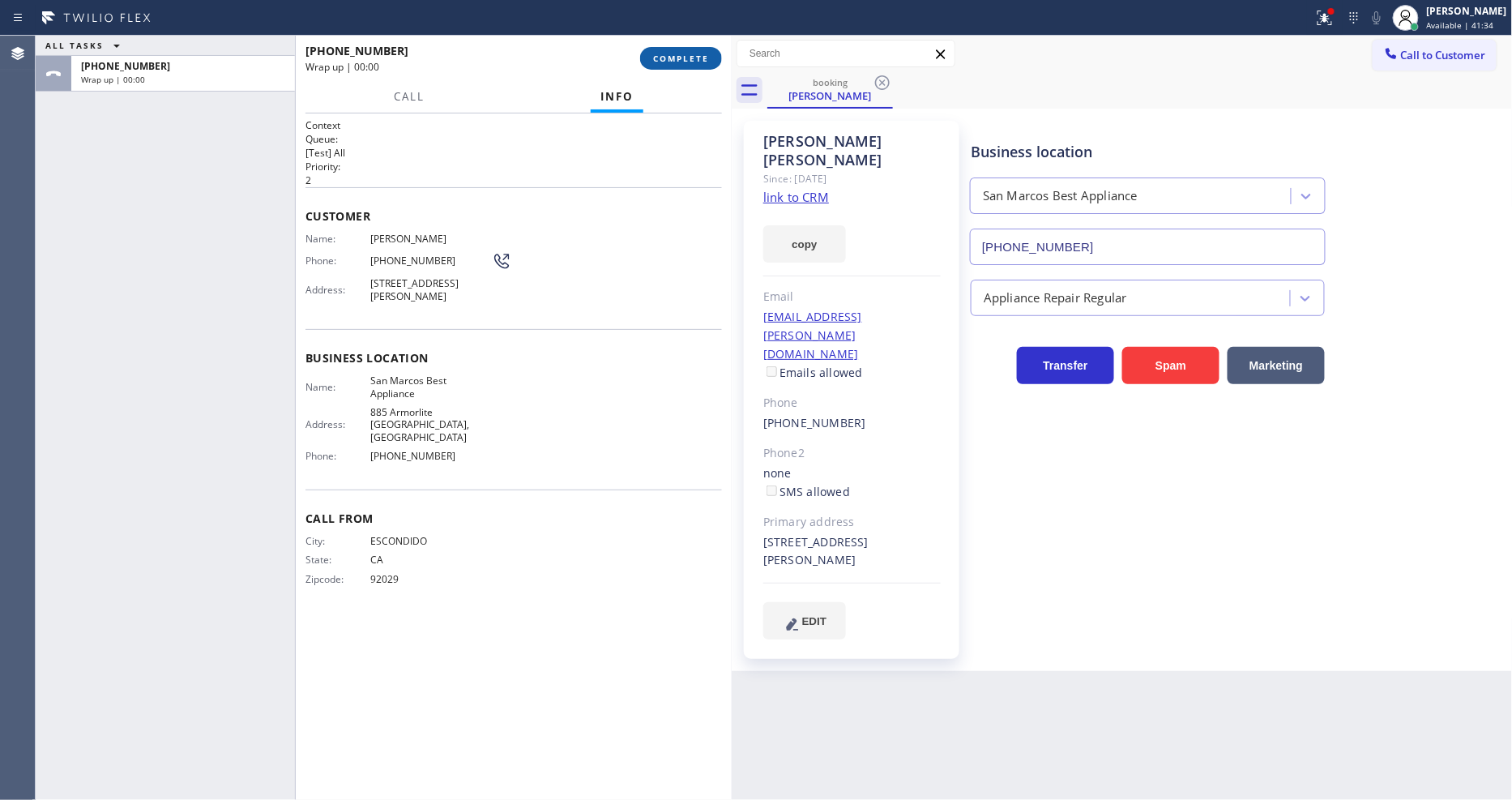
click at [675, 59] on span "COMPLETE" at bounding box center [681, 59] width 56 height 12
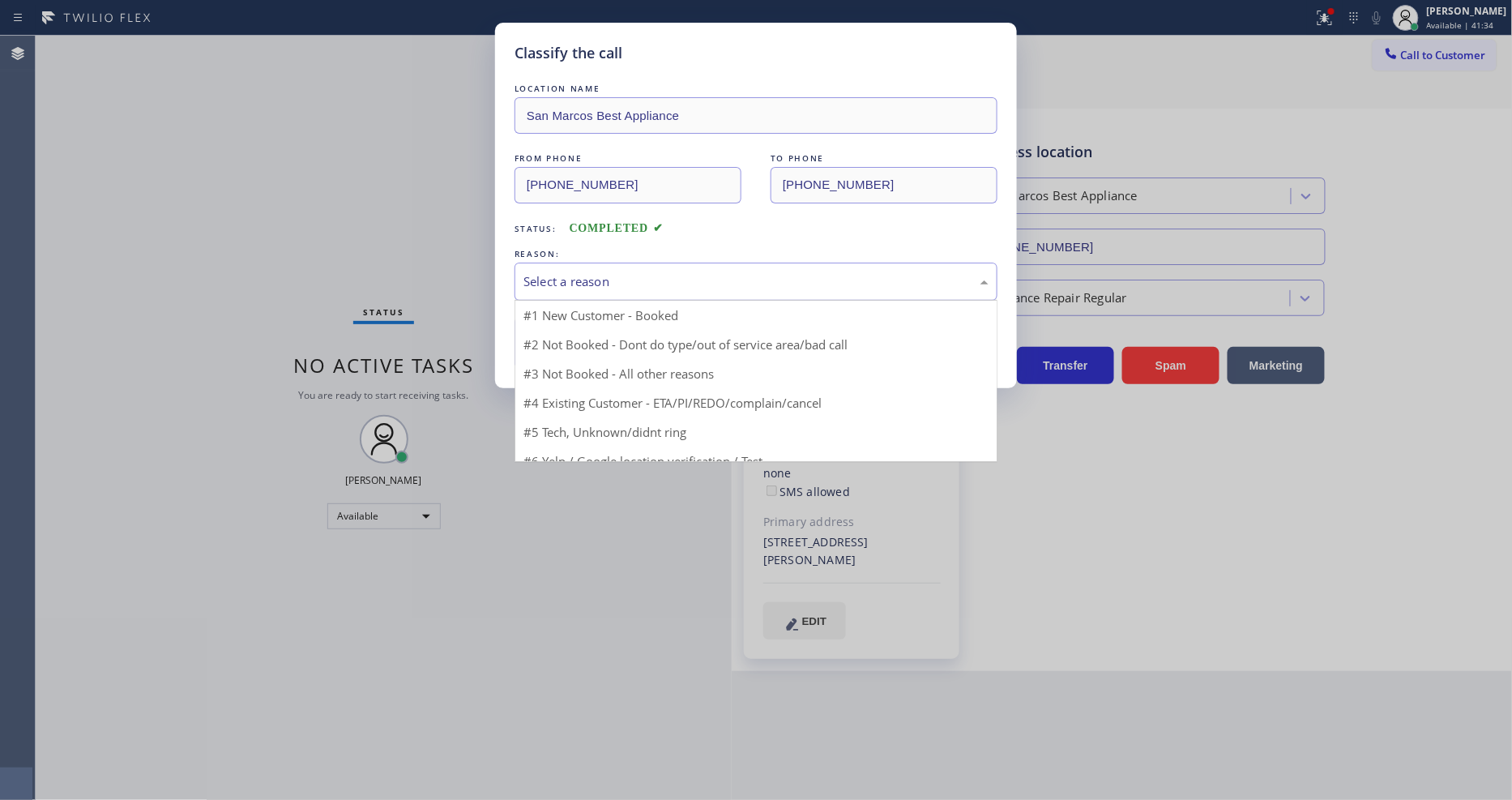
click at [614, 278] on div "Select a reason" at bounding box center [756, 281] width 465 height 18
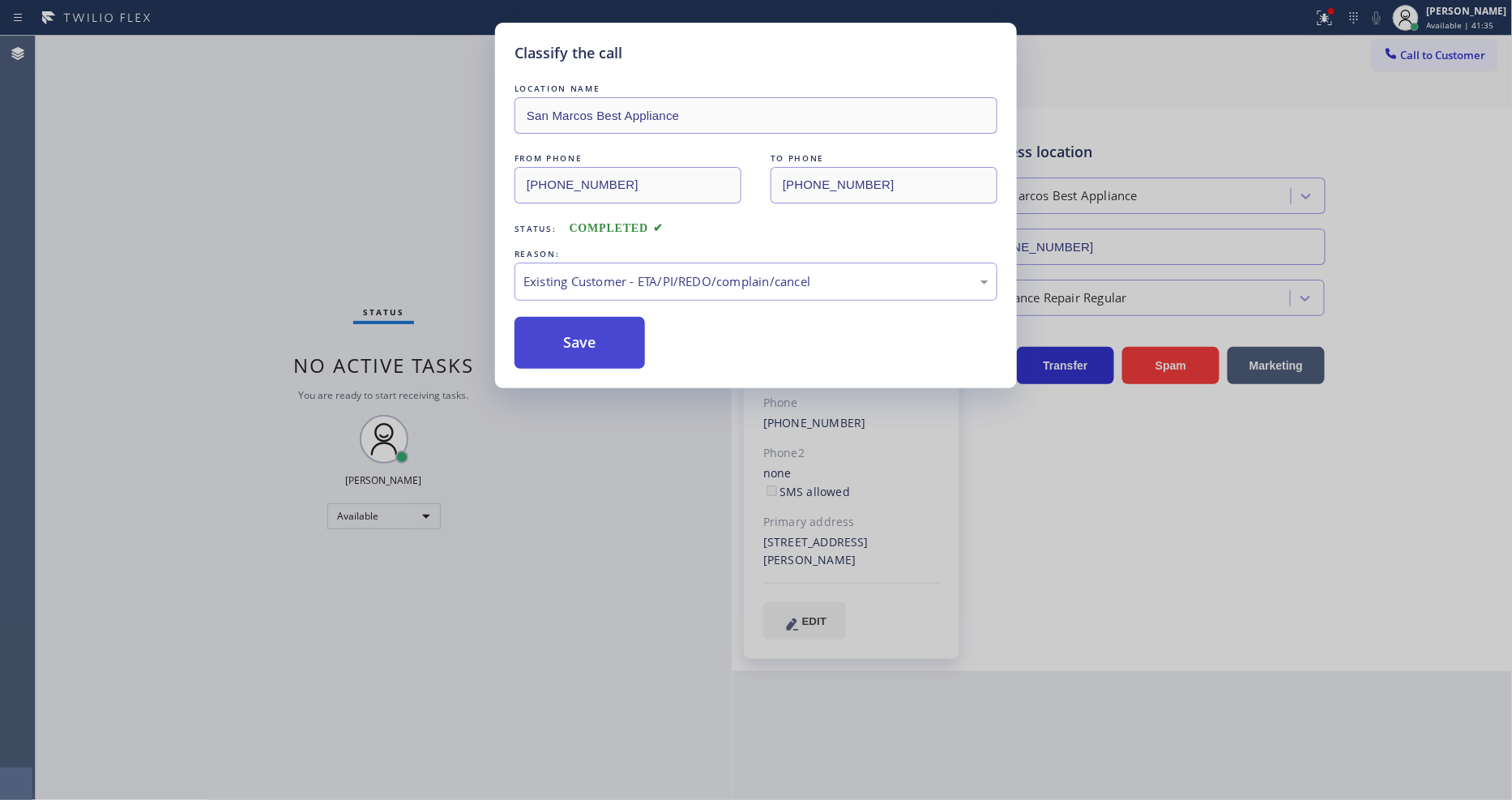
click at [588, 350] on button "Save" at bounding box center [579, 342] width 130 height 52
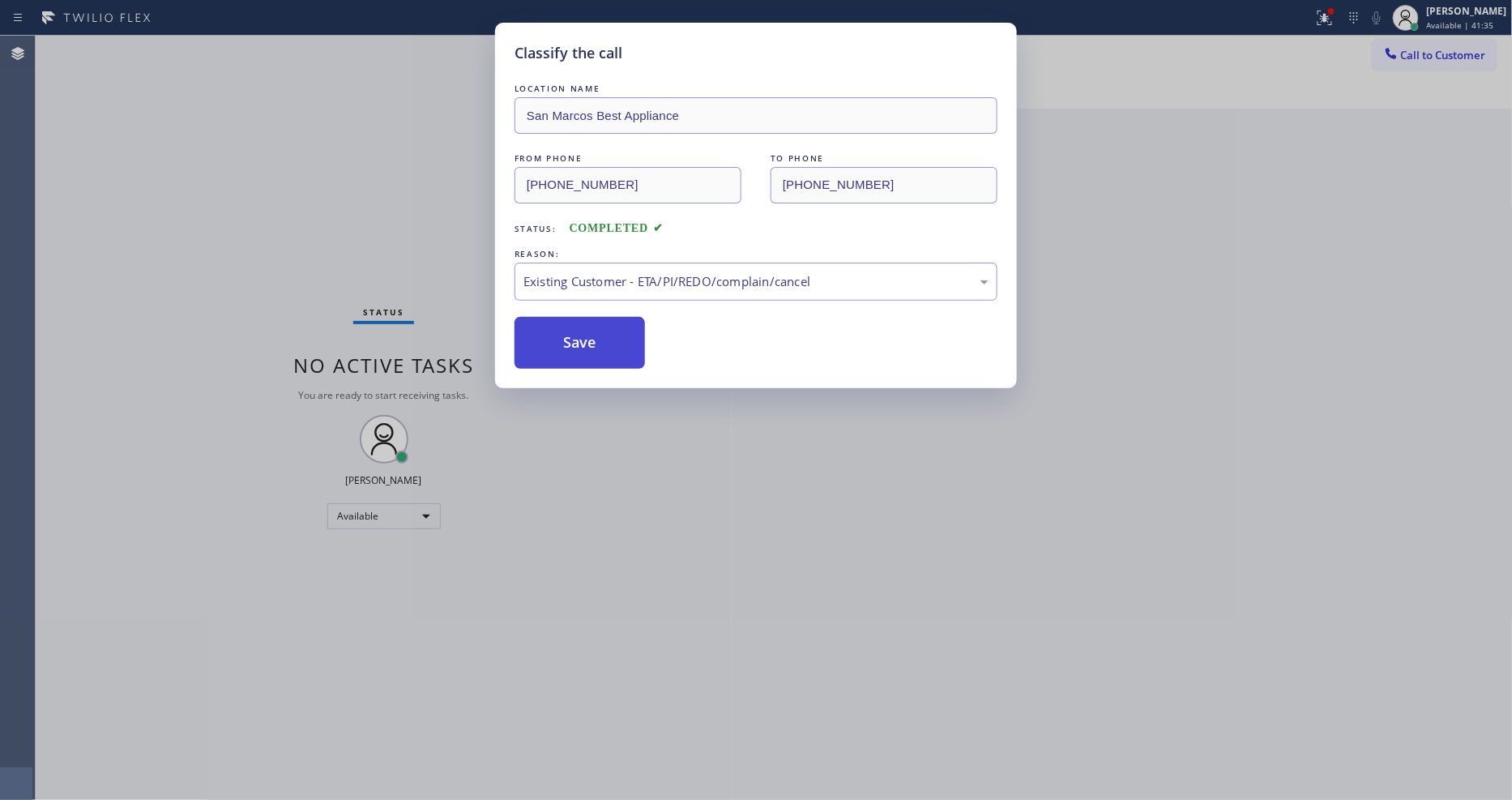
click at [588, 350] on button "Save" at bounding box center [579, 342] width 130 height 52
click at [588, 348] on button "Save" at bounding box center [579, 342] width 130 height 52
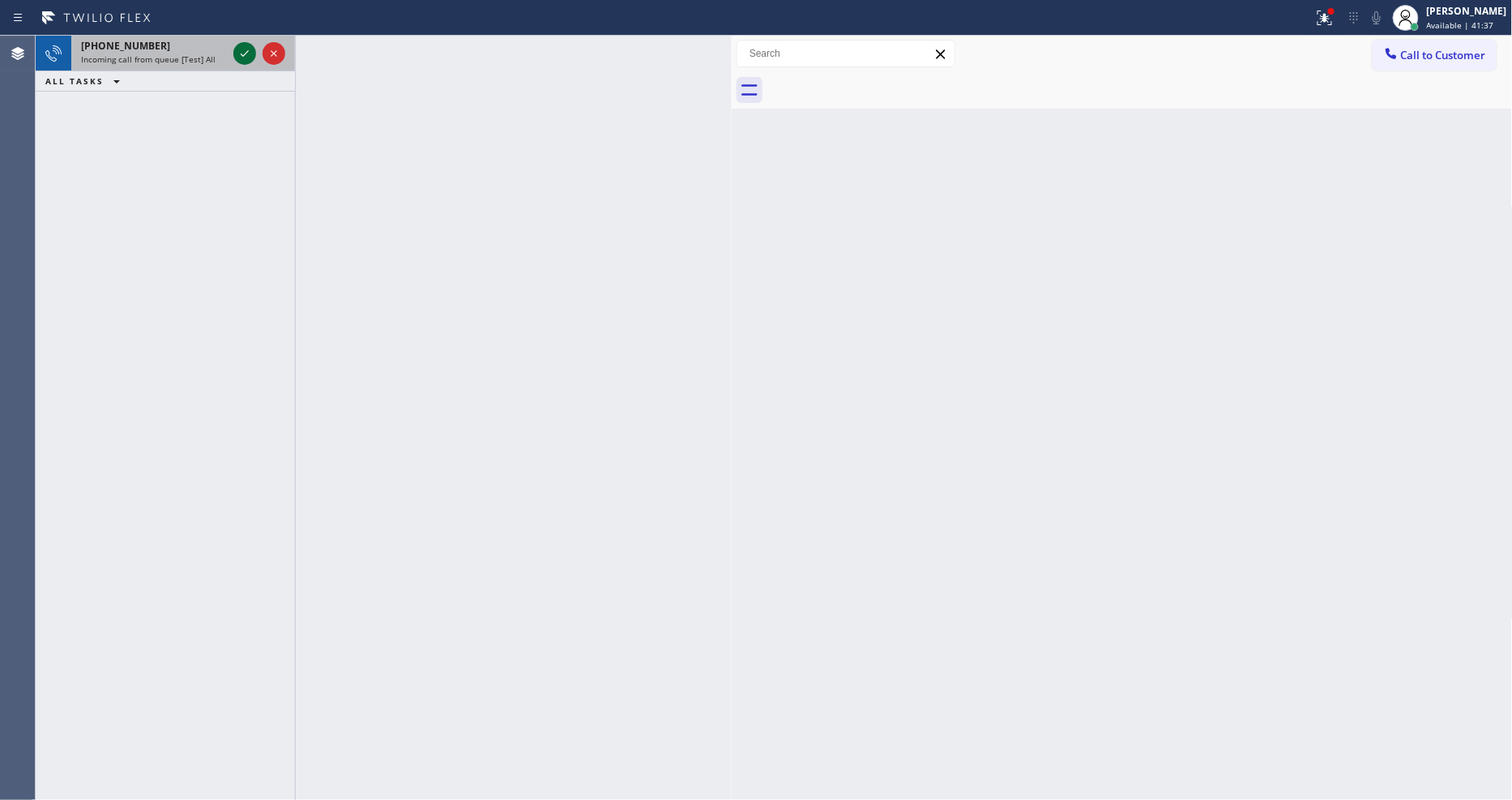
click at [245, 54] on icon at bounding box center [245, 53] width 8 height 7
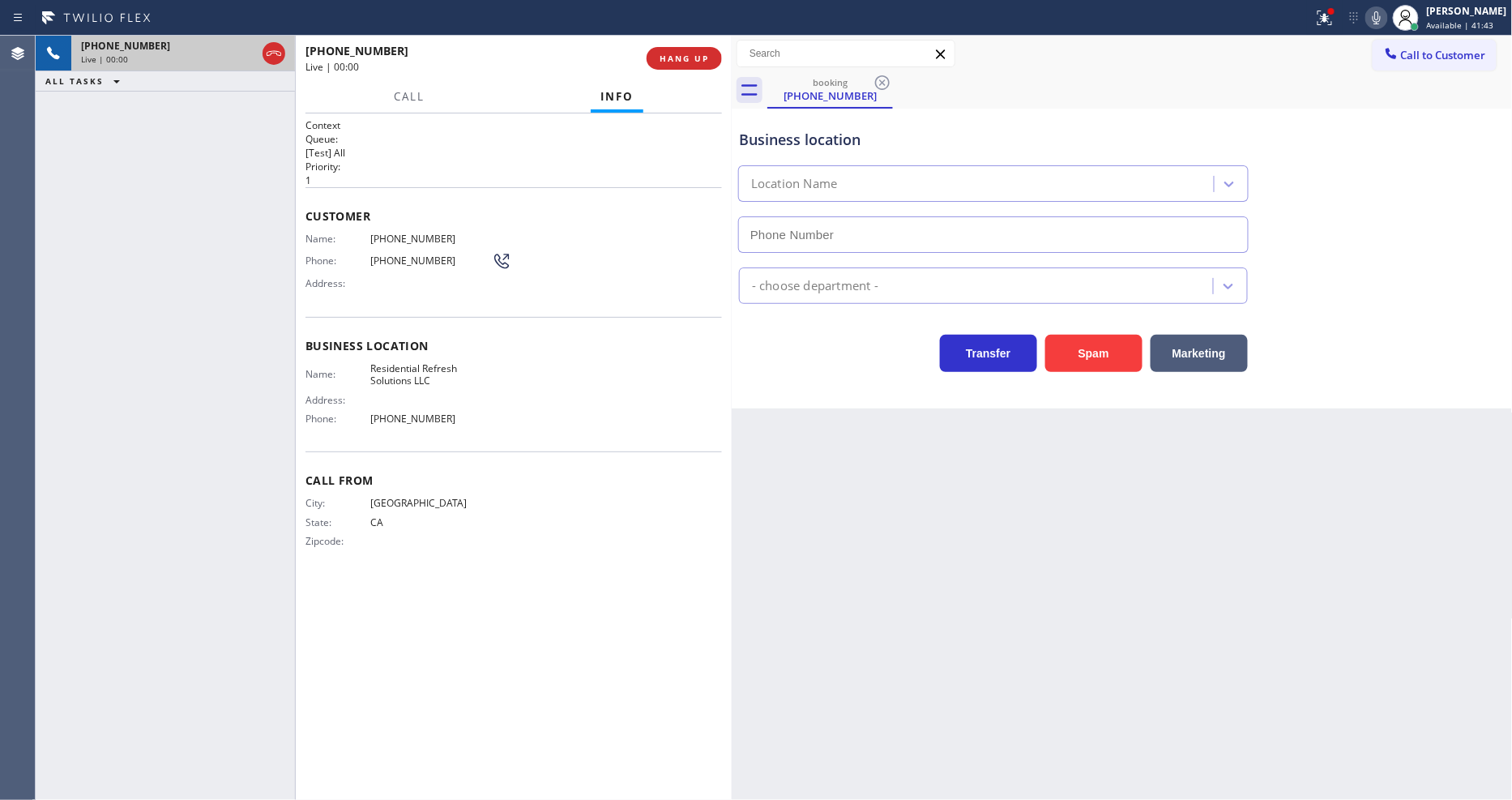
type input "[PHONE_NUMBER]"
drag, startPoint x: 1075, startPoint y: 462, endPoint x: 895, endPoint y: 265, distance: 266.9
click at [1071, 462] on div "Back to Dashboard Change Sender ID Customers Technicians Select a contact Outbo…" at bounding box center [1122, 417] width 781 height 764
click at [670, 59] on span "HANG UP" at bounding box center [684, 59] width 50 height 12
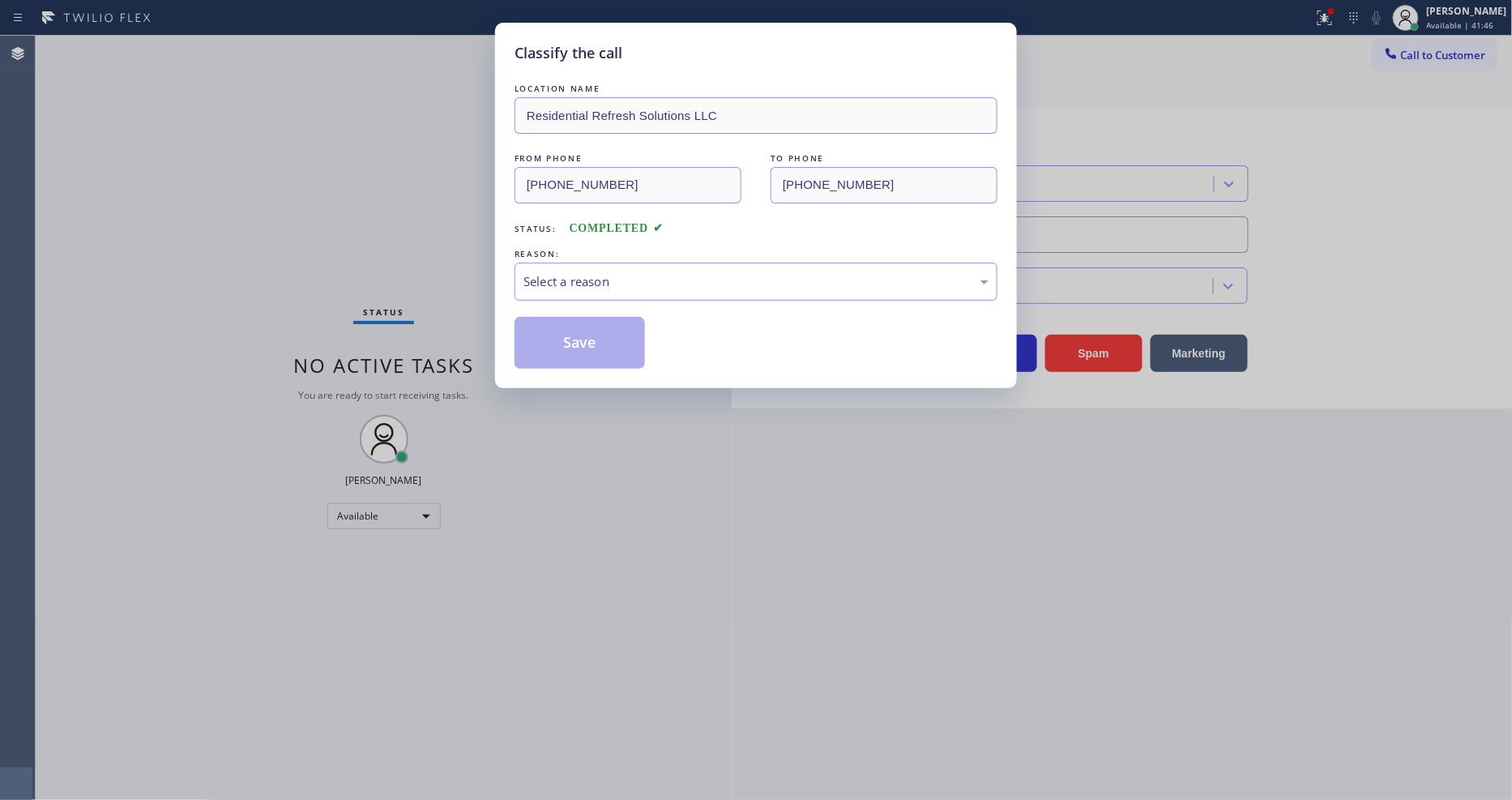
click at [591, 272] on div "Select a reason" at bounding box center [756, 281] width 465 height 18
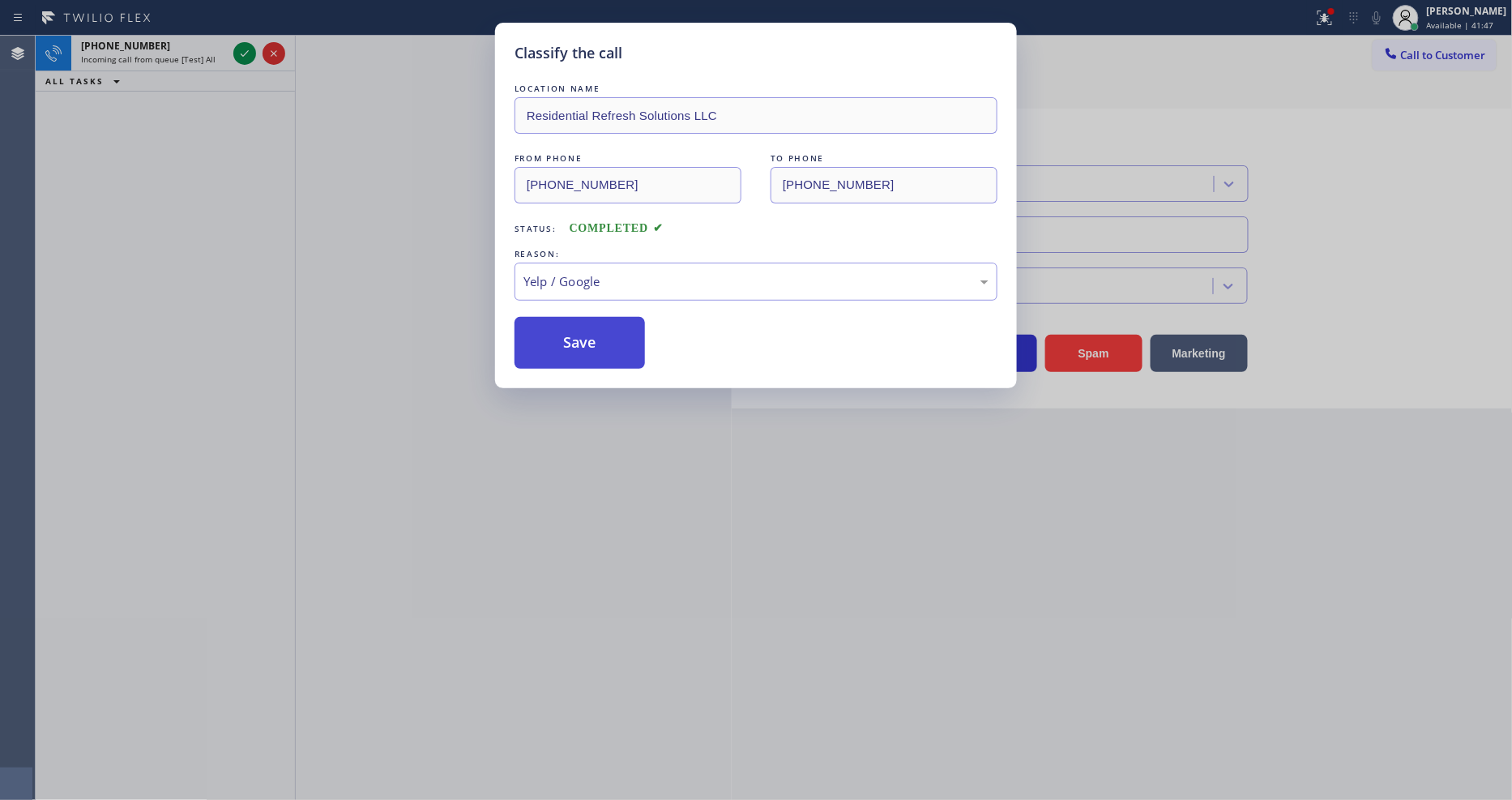
click at [581, 341] on button "Save" at bounding box center [579, 342] width 130 height 52
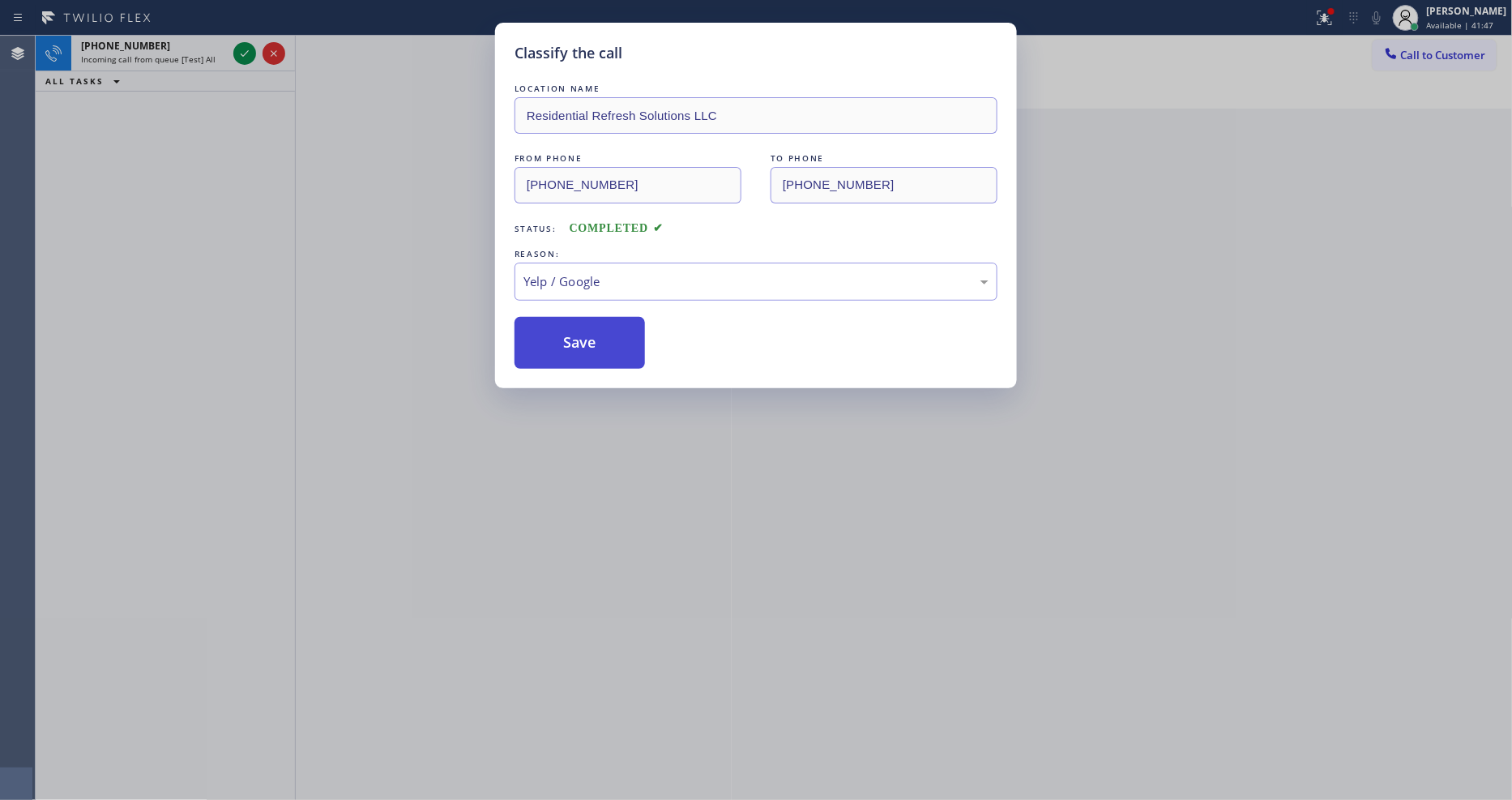
click at [581, 341] on button "Save" at bounding box center [579, 342] width 130 height 52
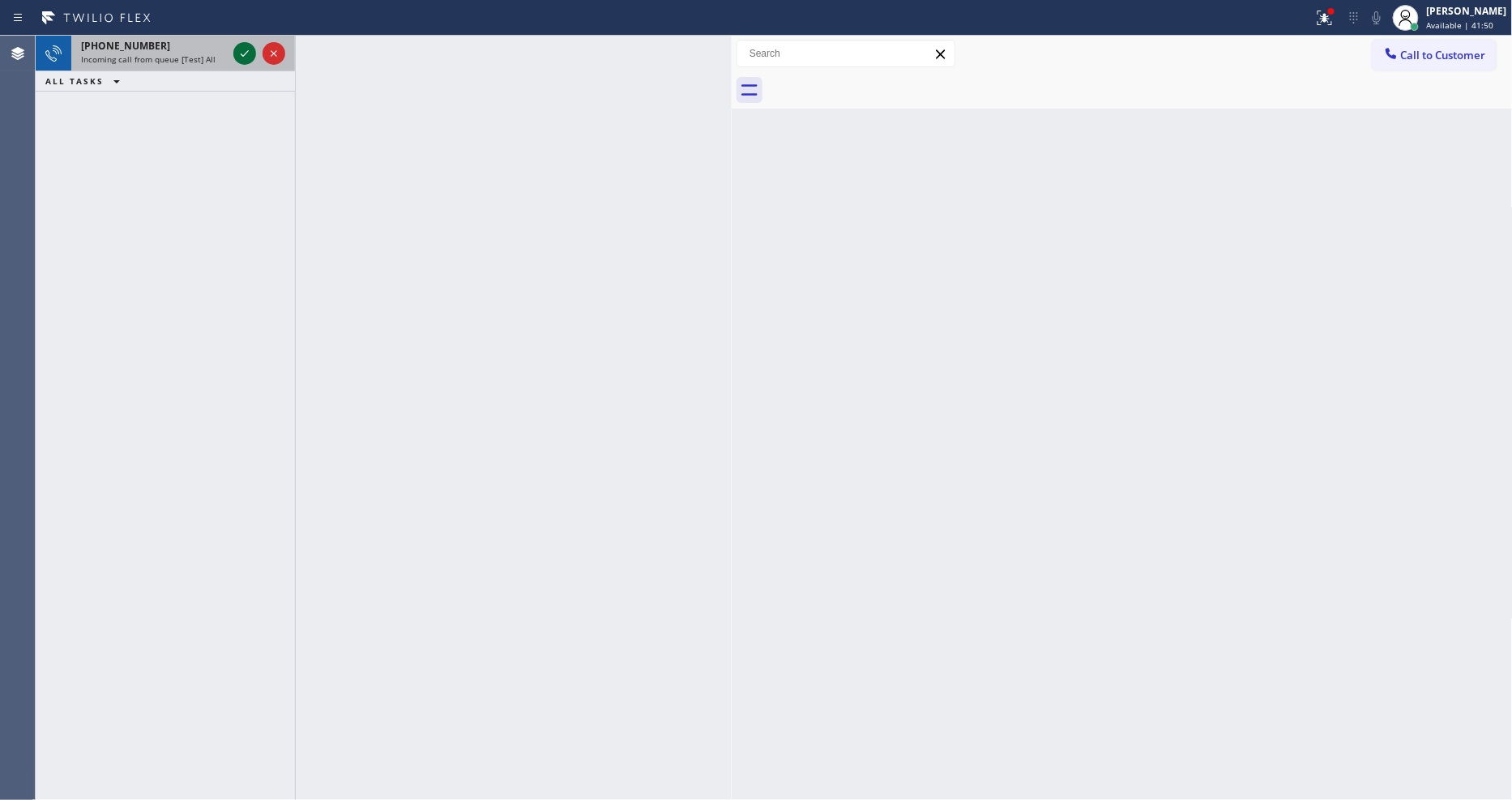
click at [248, 59] on icon at bounding box center [245, 54] width 19 height 19
click at [246, 54] on icon at bounding box center [245, 53] width 8 height 7
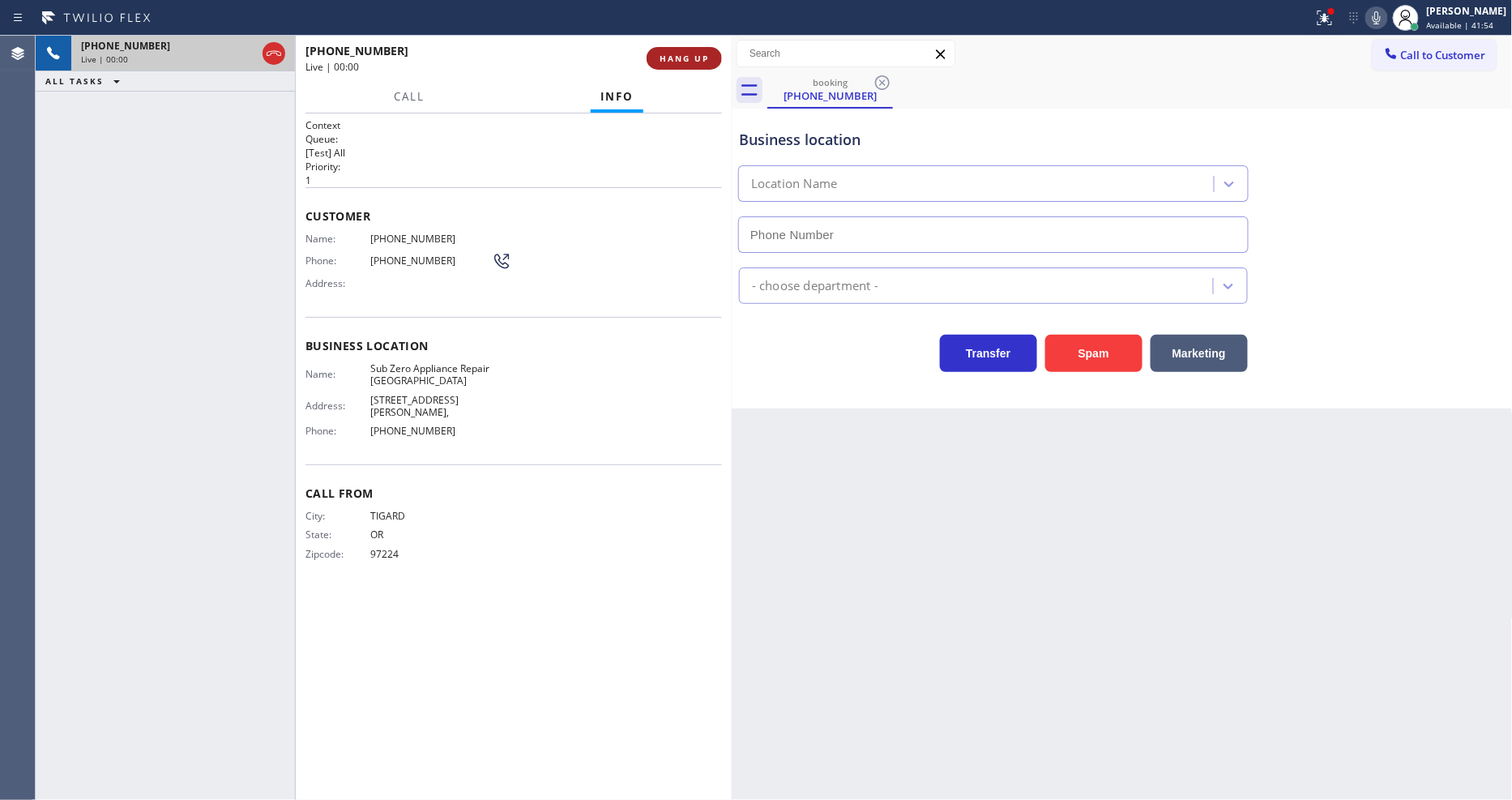
click at [700, 53] on span "HANG UP" at bounding box center [684, 59] width 50 height 12
type input "[PHONE_NUMBER]"
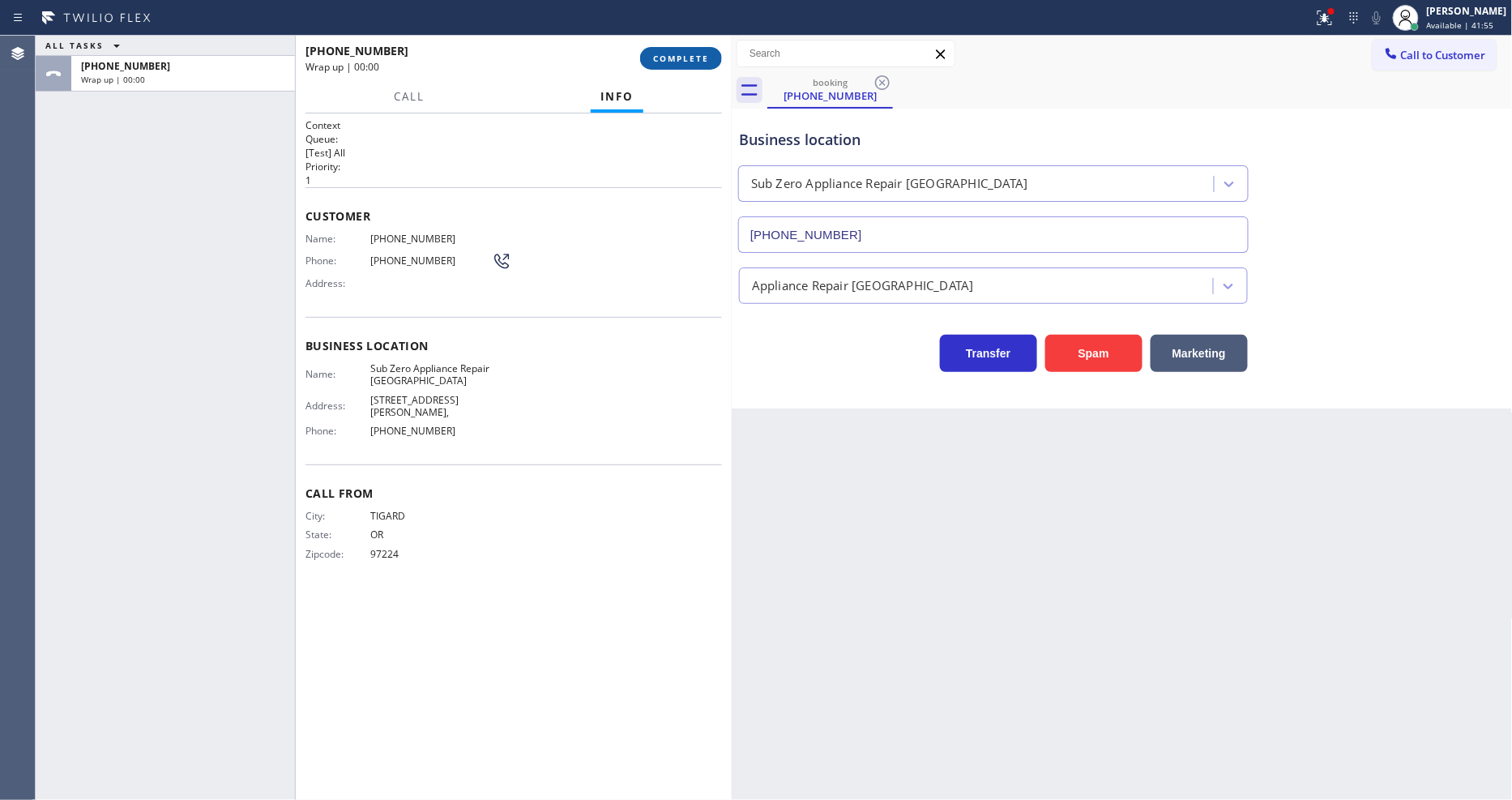
click at [700, 54] on span "COMPLETE" at bounding box center [681, 59] width 56 height 12
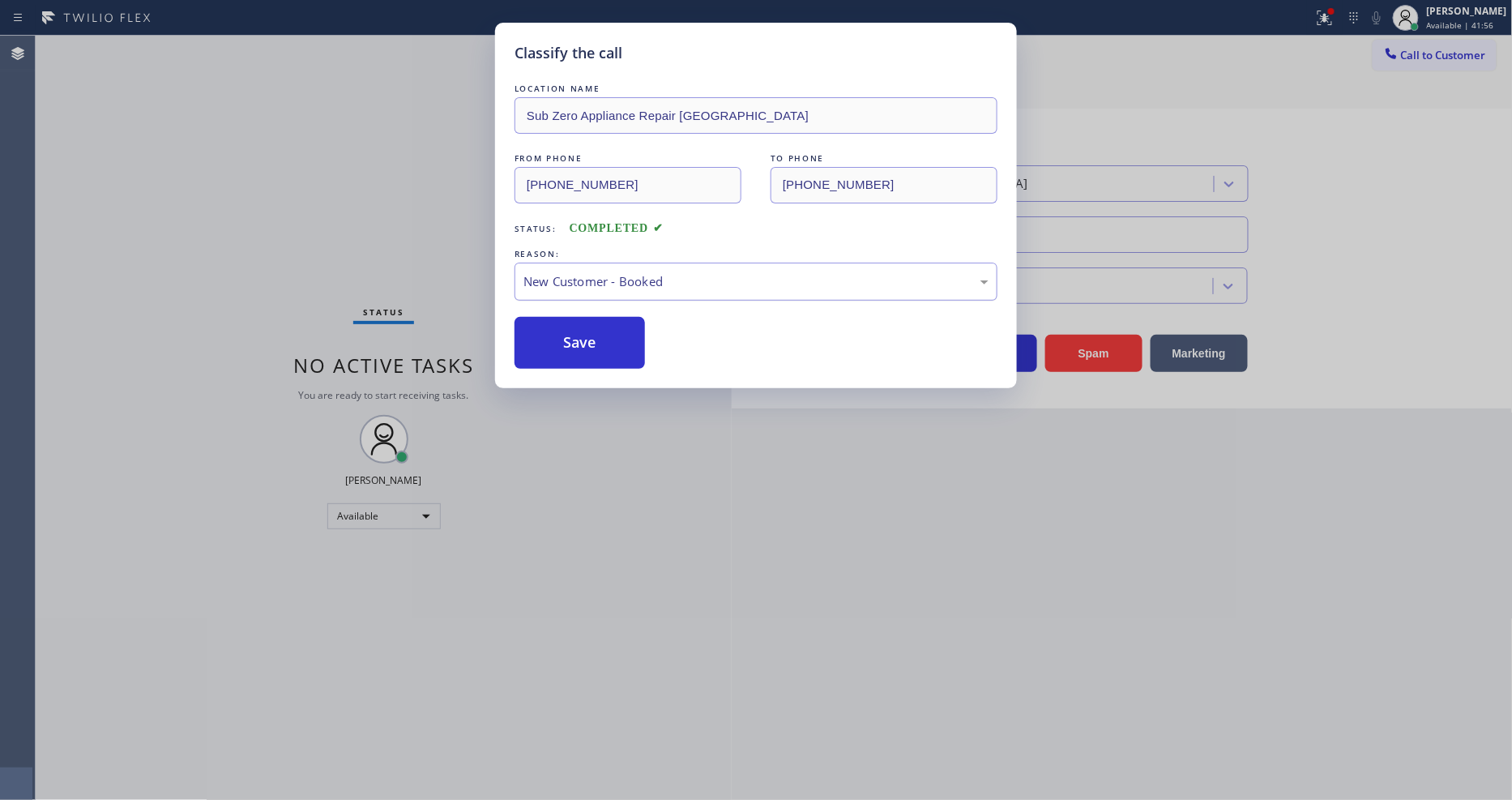
click at [576, 281] on div "New Customer - Booked" at bounding box center [756, 281] width 465 height 18
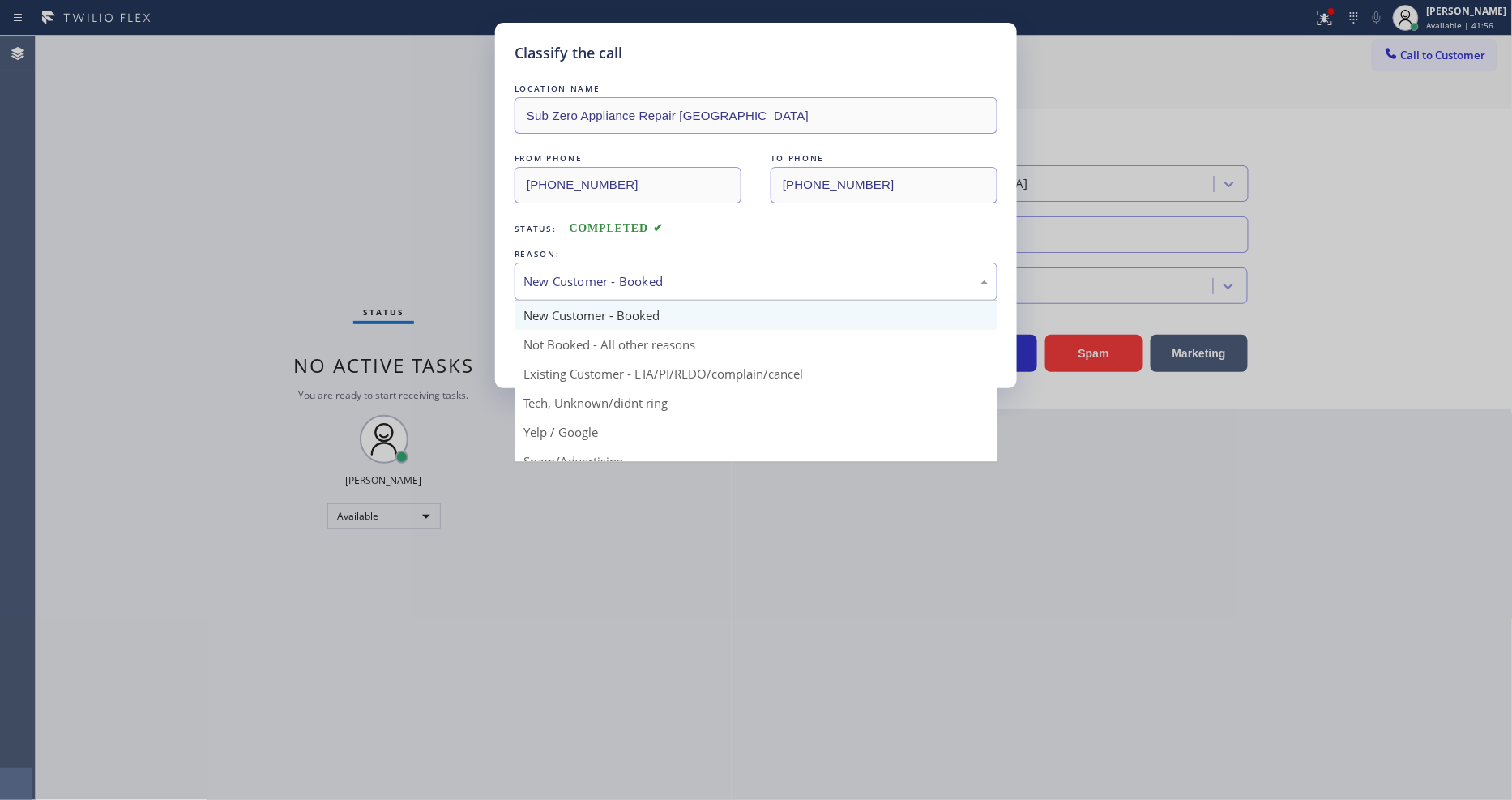
click at [565, 341] on button "Save" at bounding box center [579, 342] width 130 height 52
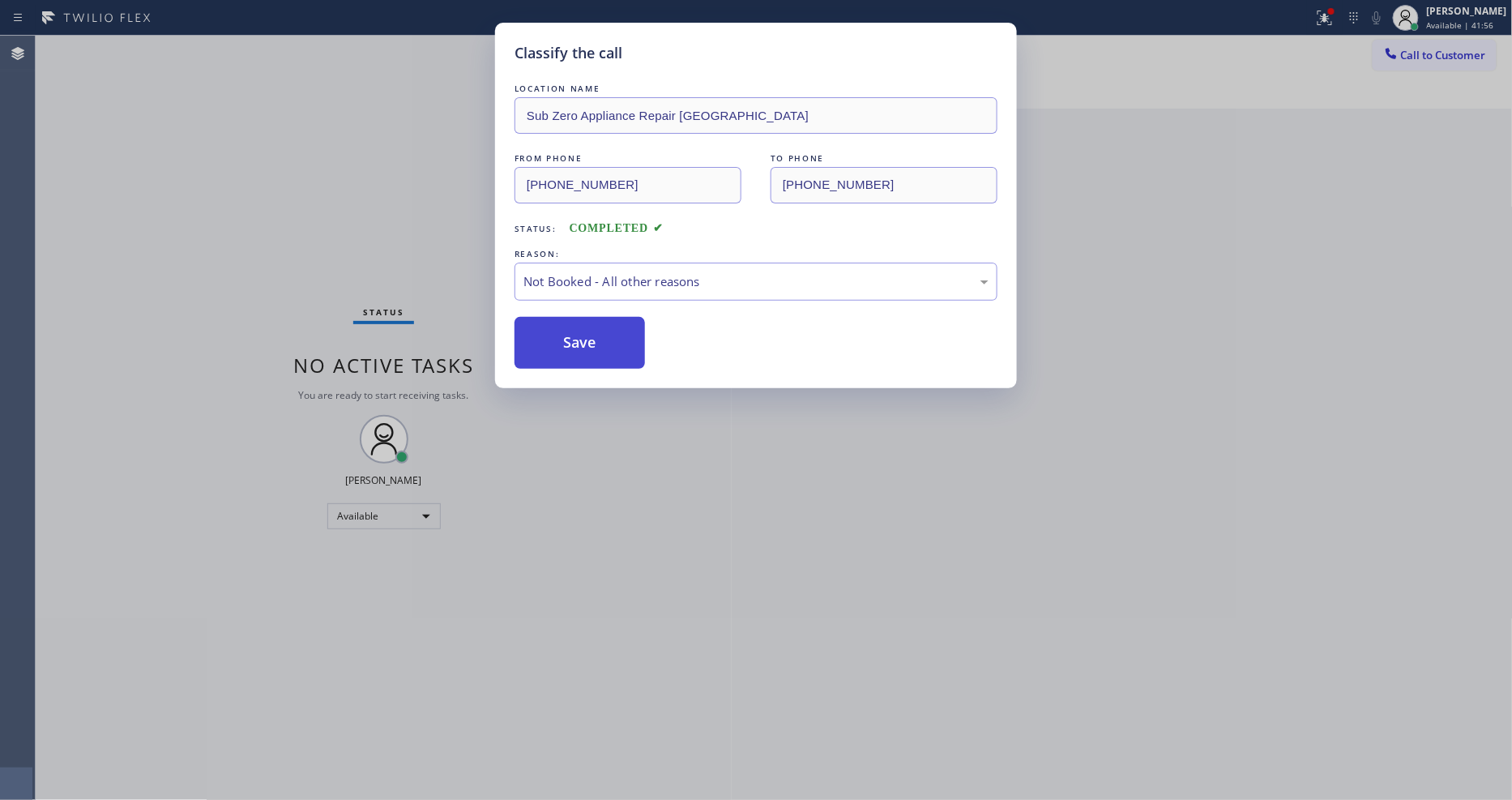
click at [565, 341] on button "Save" at bounding box center [579, 342] width 130 height 52
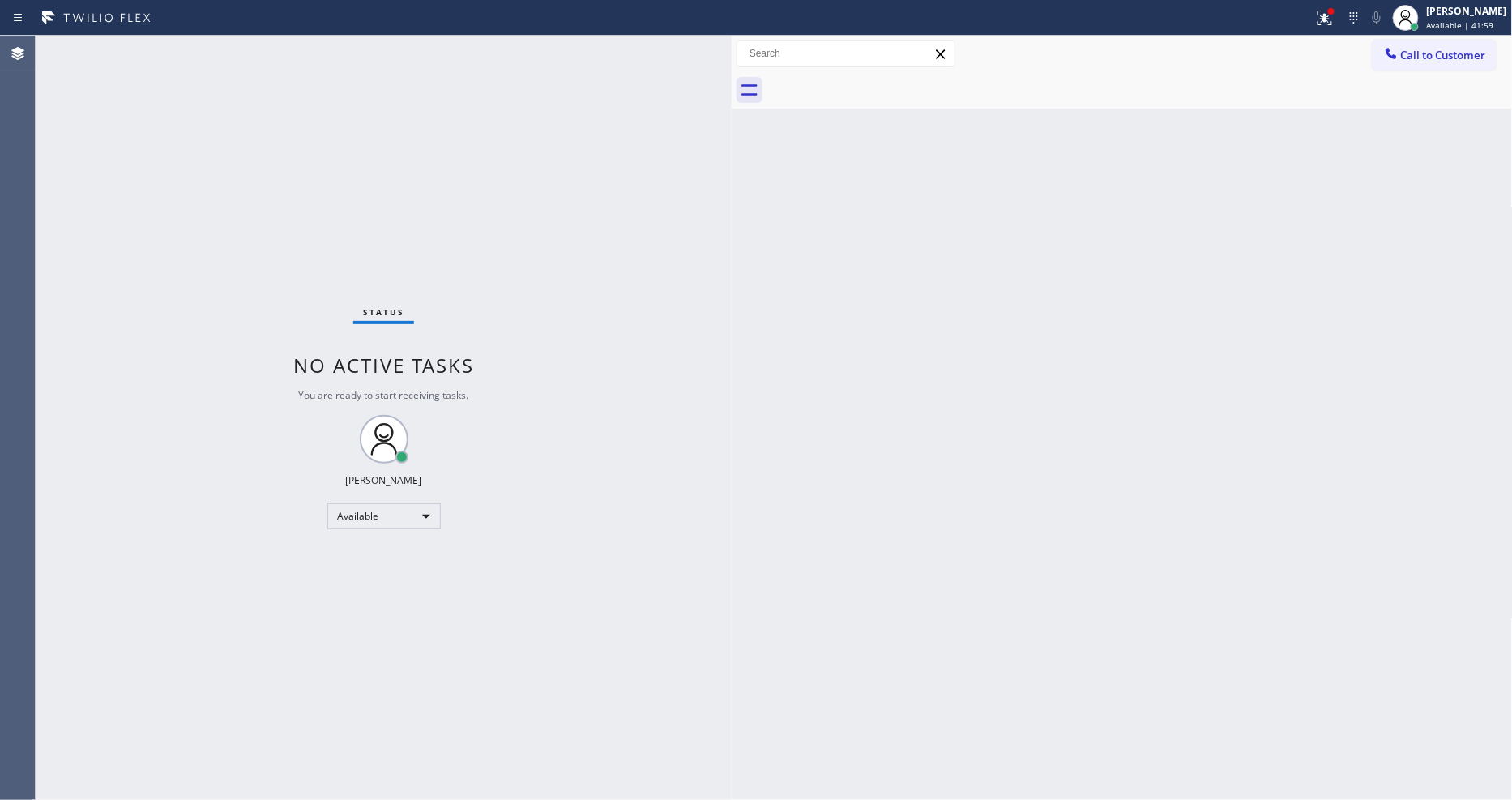
click at [248, 47] on div "Status No active tasks You are ready to start receiving tasks. [PERSON_NAME] Av…" at bounding box center [383, 417] width 696 height 764
click at [247, 47] on div "Status No active tasks You are ready to start receiving tasks. [PERSON_NAME] Av…" at bounding box center [383, 417] width 696 height 764
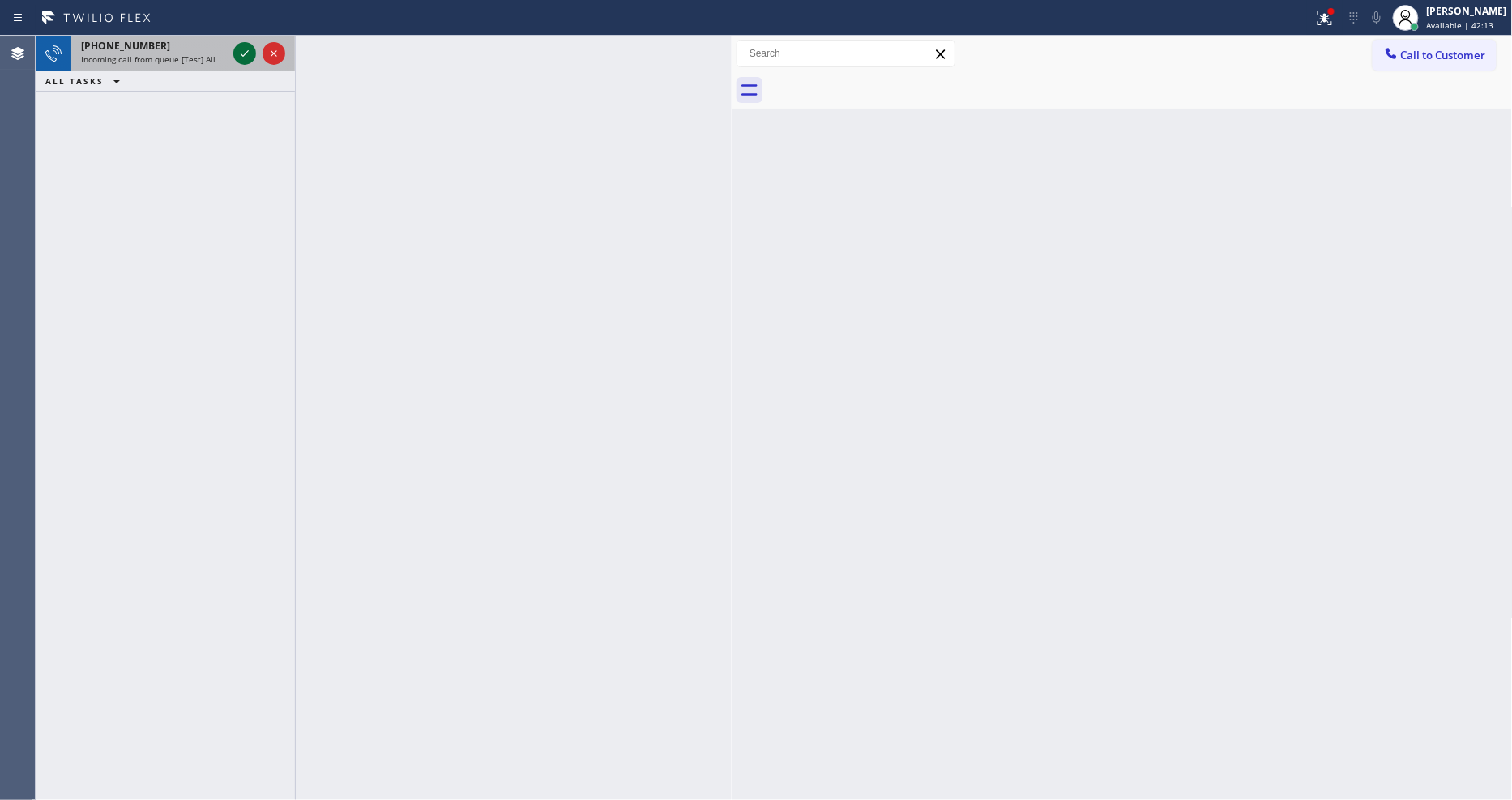
click at [239, 55] on icon at bounding box center [245, 54] width 19 height 19
click at [238, 52] on icon at bounding box center [245, 54] width 19 height 19
click at [247, 54] on icon at bounding box center [245, 54] width 19 height 19
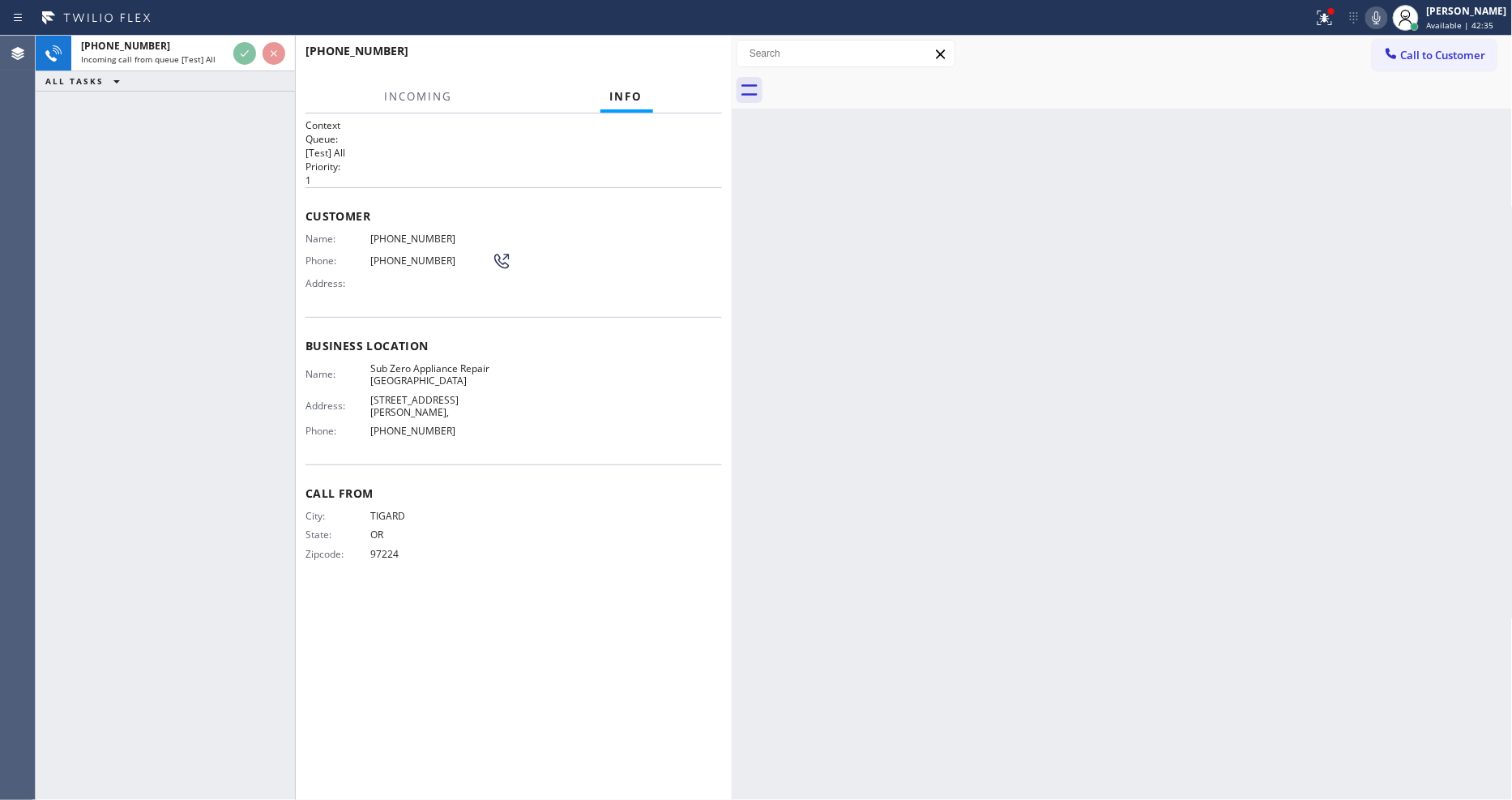
click at [674, 59] on div at bounding box center [508, 66] width 405 height 13
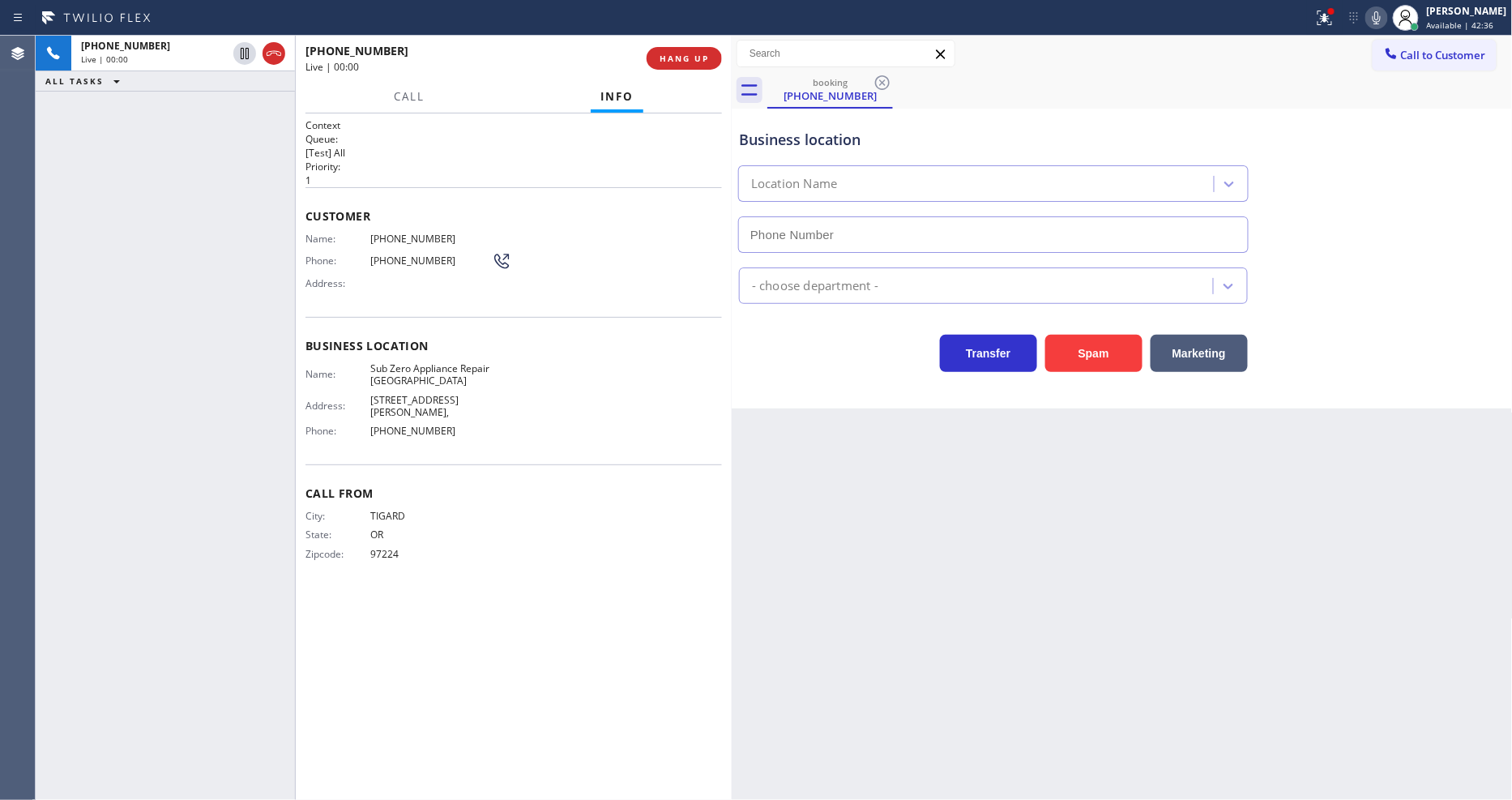
click at [674, 59] on span "HANG UP" at bounding box center [684, 59] width 50 height 12
type input "[PHONE_NUMBER]"
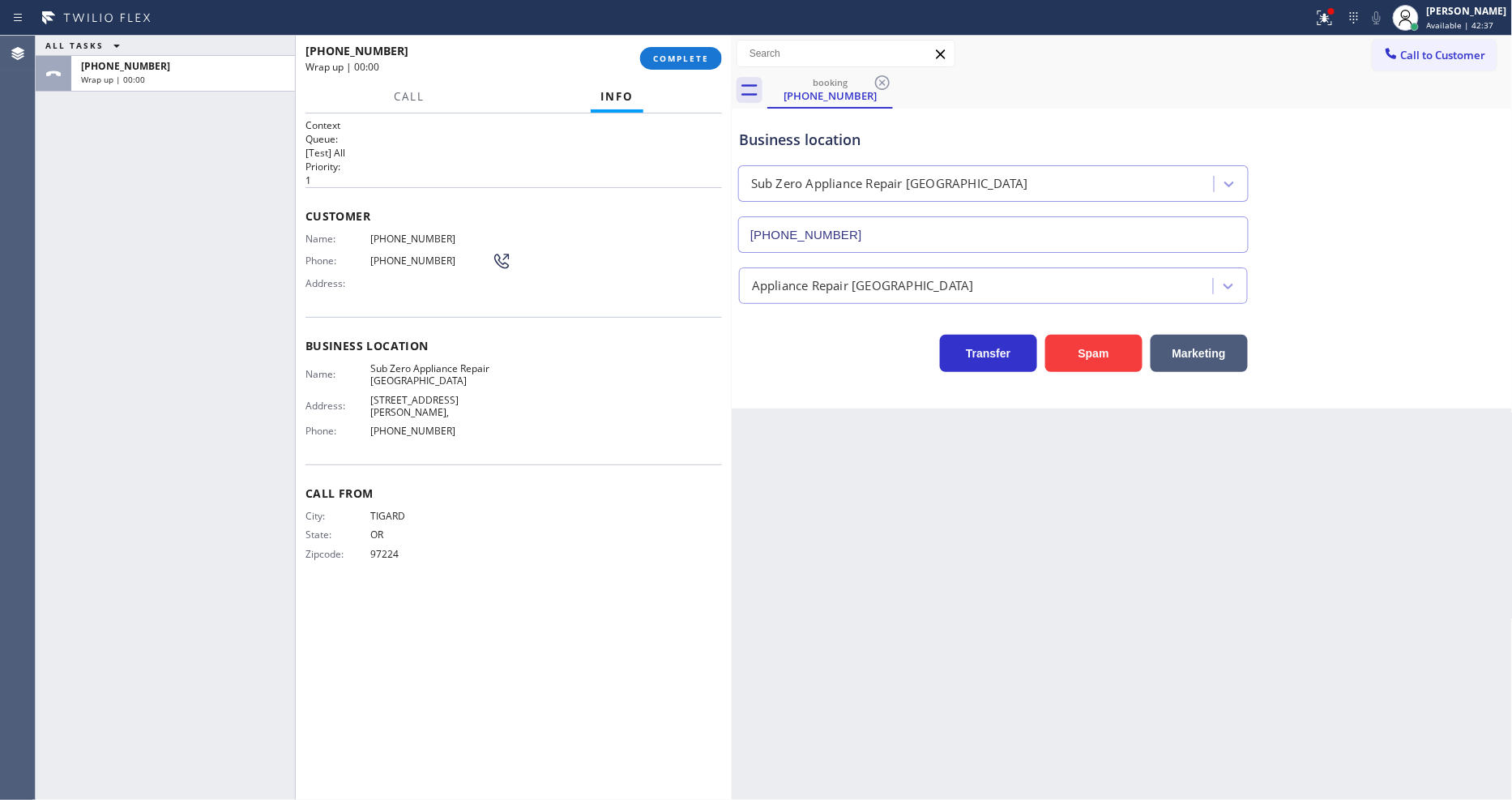
click at [674, 59] on span "COMPLETE" at bounding box center [681, 59] width 56 height 12
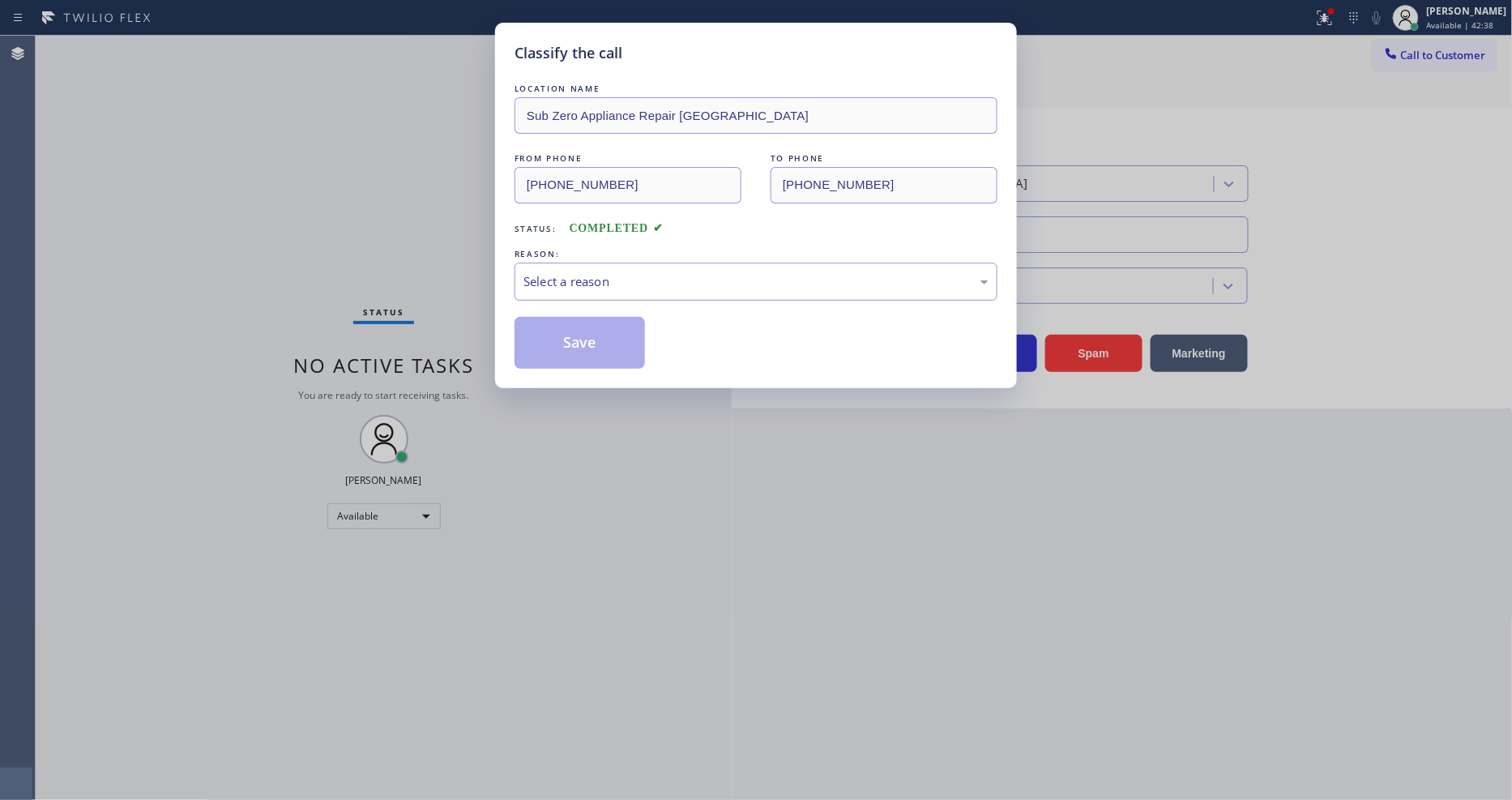
click at [616, 278] on div "Select a reason" at bounding box center [756, 281] width 465 height 18
click at [586, 341] on button "Save" at bounding box center [579, 342] width 130 height 52
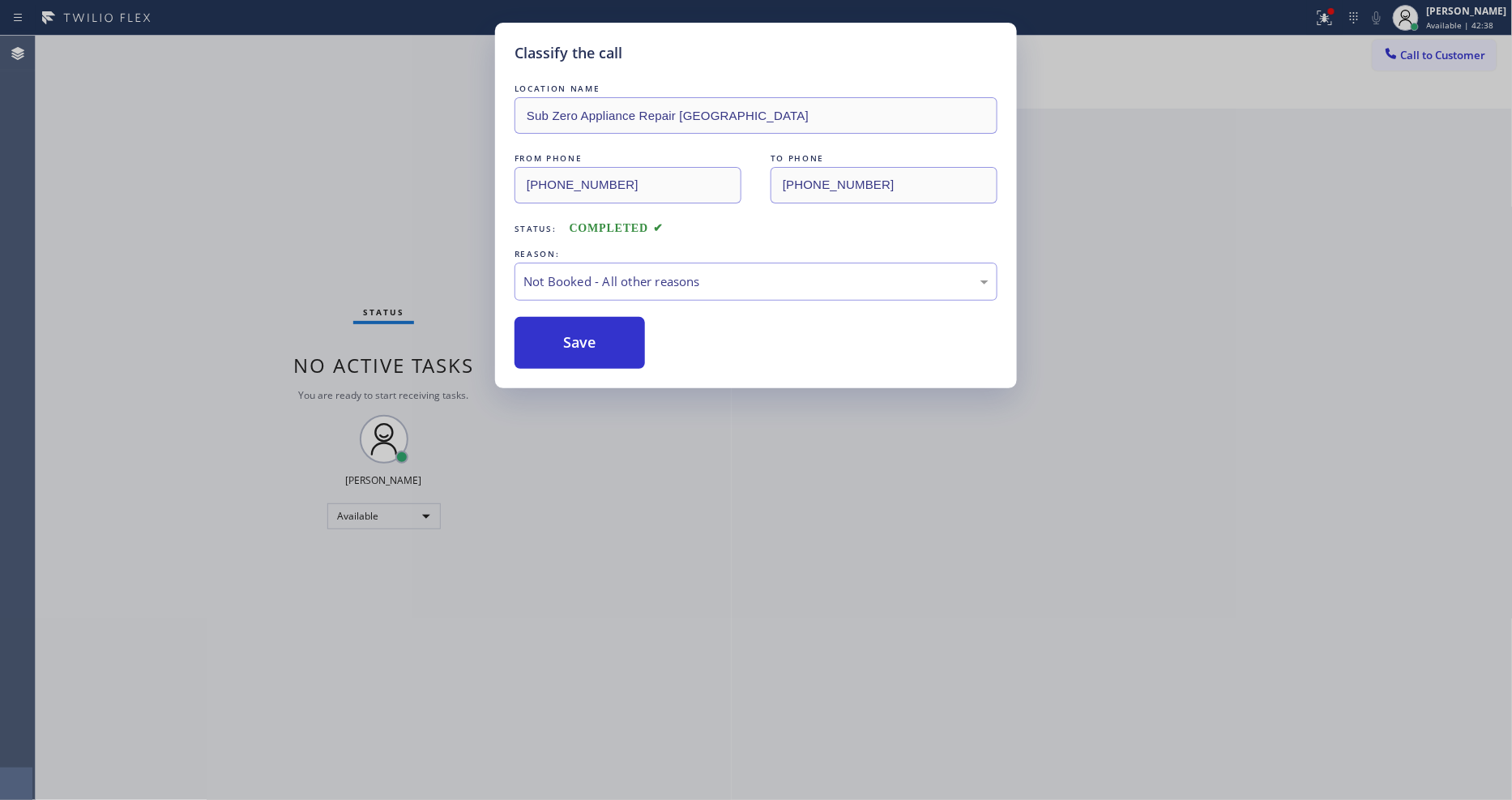
click at [586, 341] on button "Save" at bounding box center [579, 342] width 130 height 52
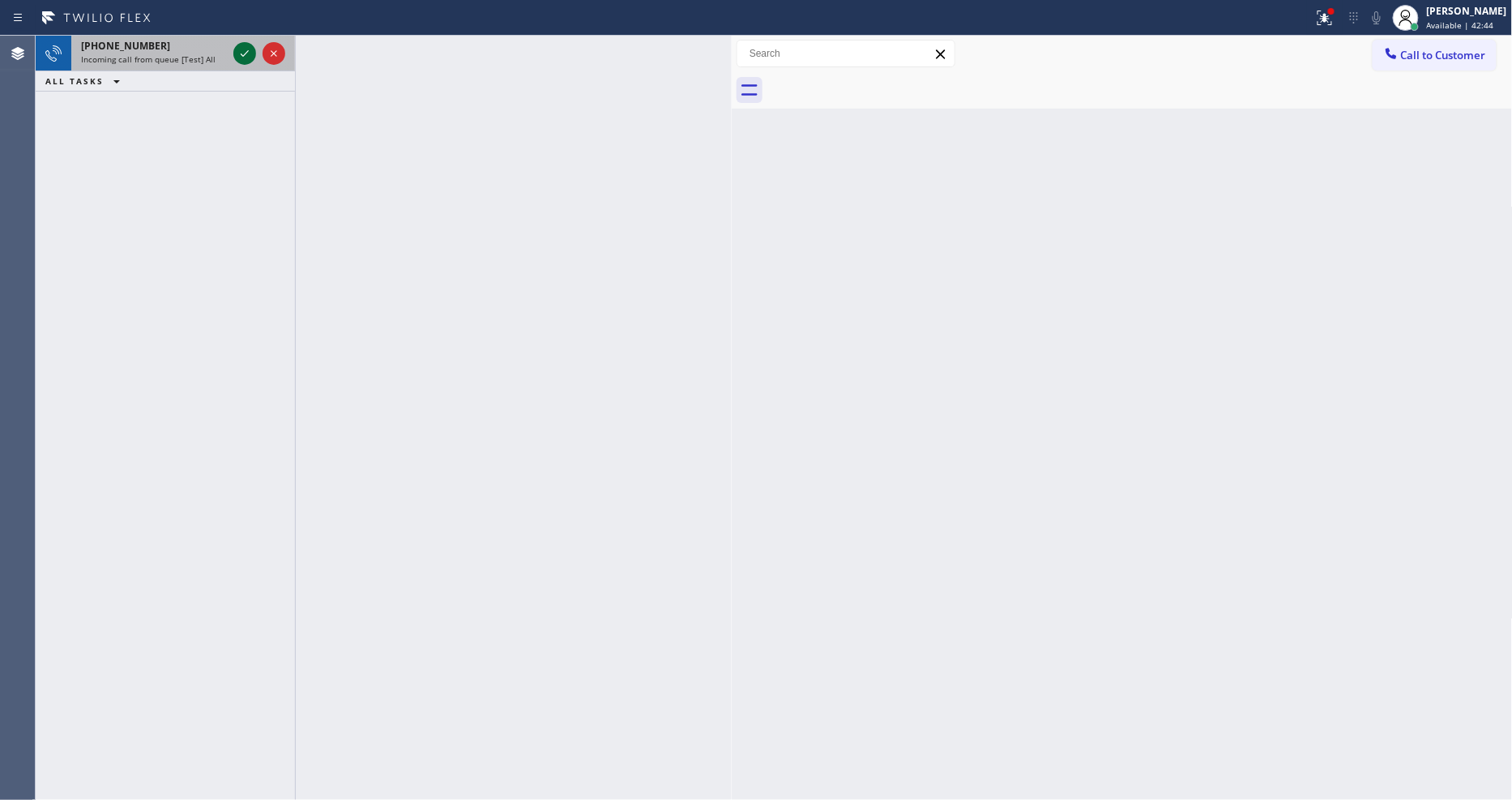
click at [241, 51] on icon at bounding box center [245, 54] width 19 height 19
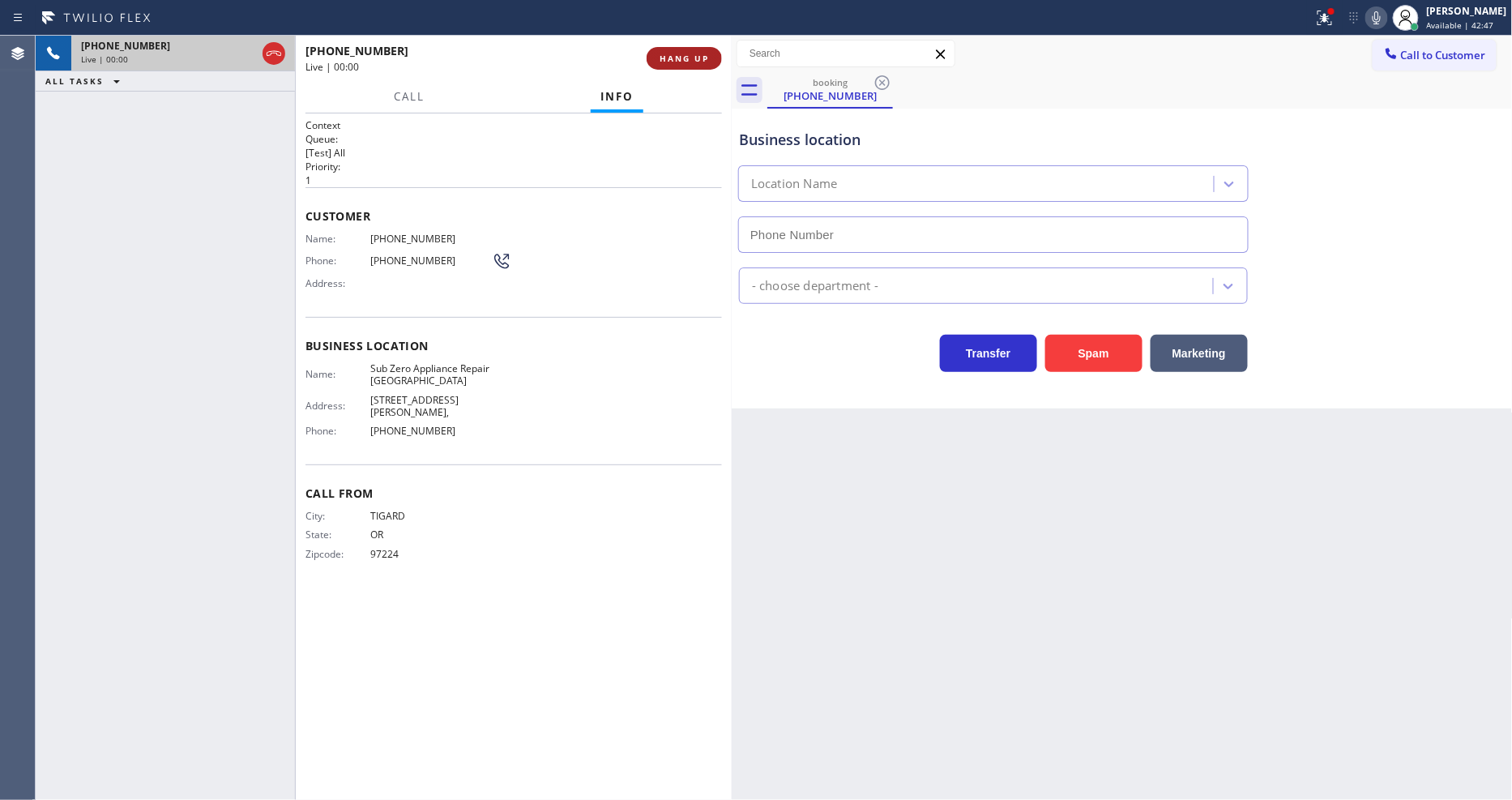
type input "[PHONE_NUMBER]"
click at [685, 63] on span "HANG UP" at bounding box center [684, 59] width 50 height 12
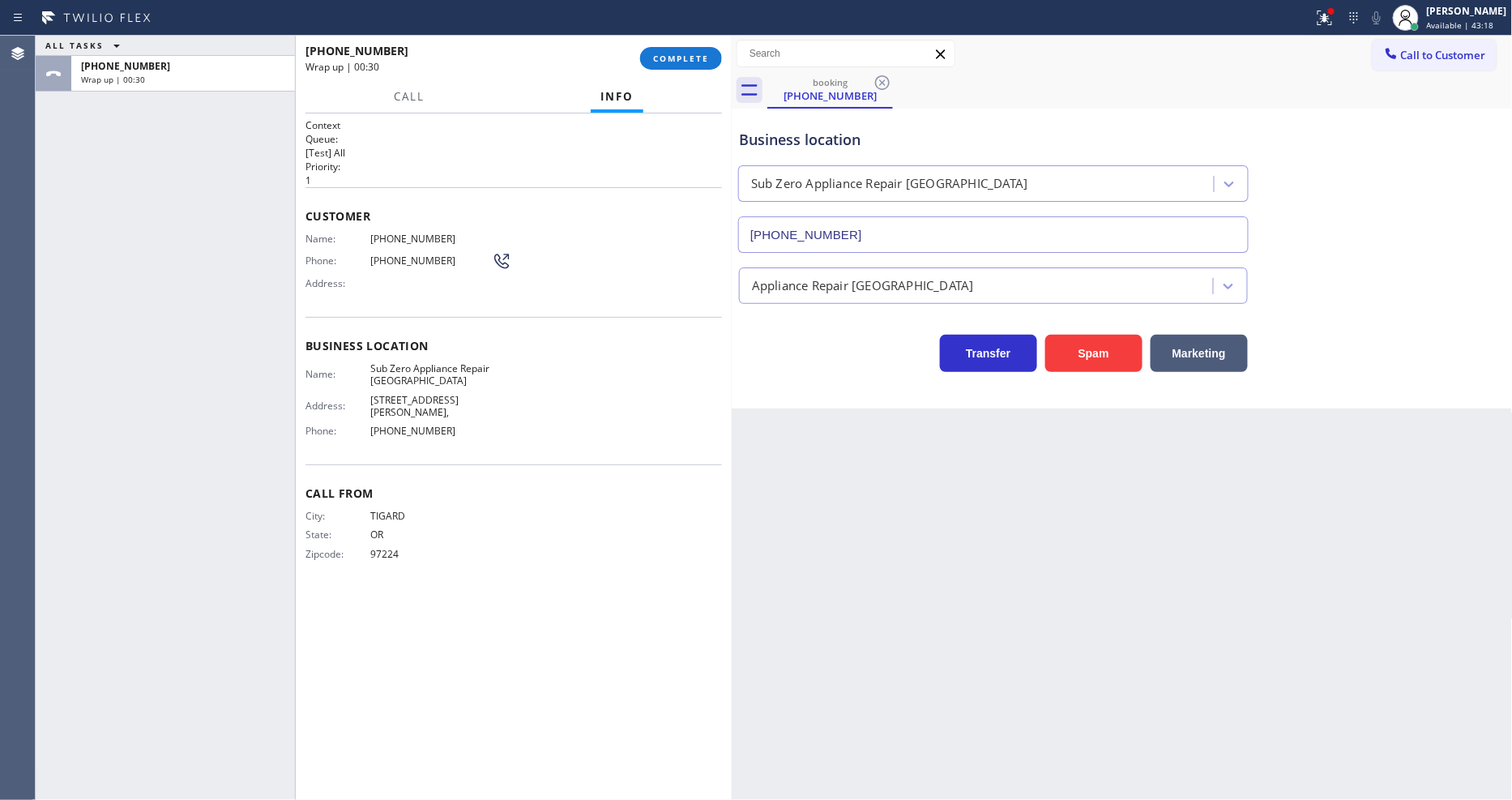
click at [621, 57] on div "[PHONE_NUMBER]" at bounding box center [466, 51] width 323 height 15
click at [662, 53] on span "COMPLETE" at bounding box center [681, 59] width 56 height 12
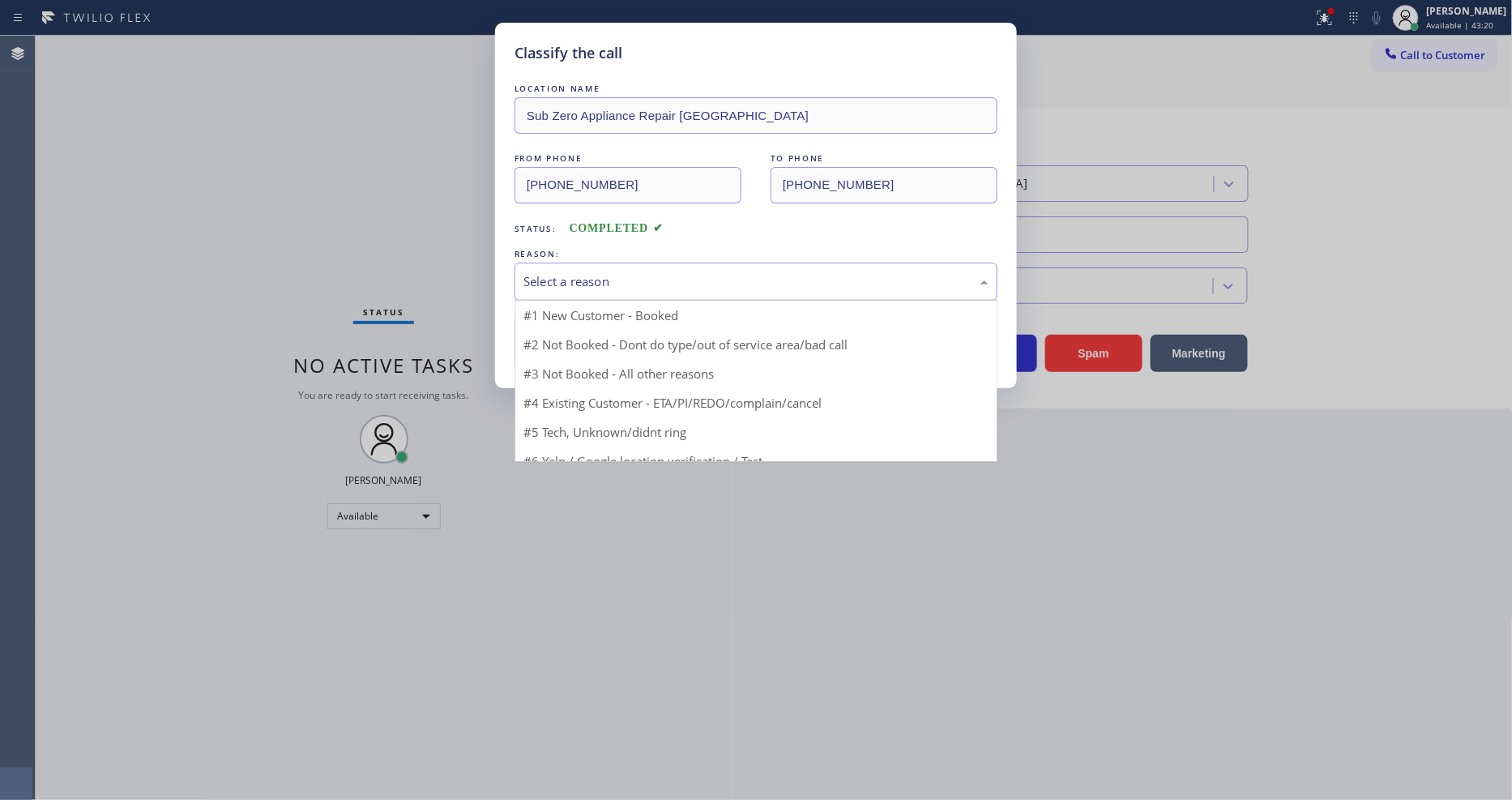
click at [610, 272] on div "Select a reason" at bounding box center [756, 281] width 465 height 18
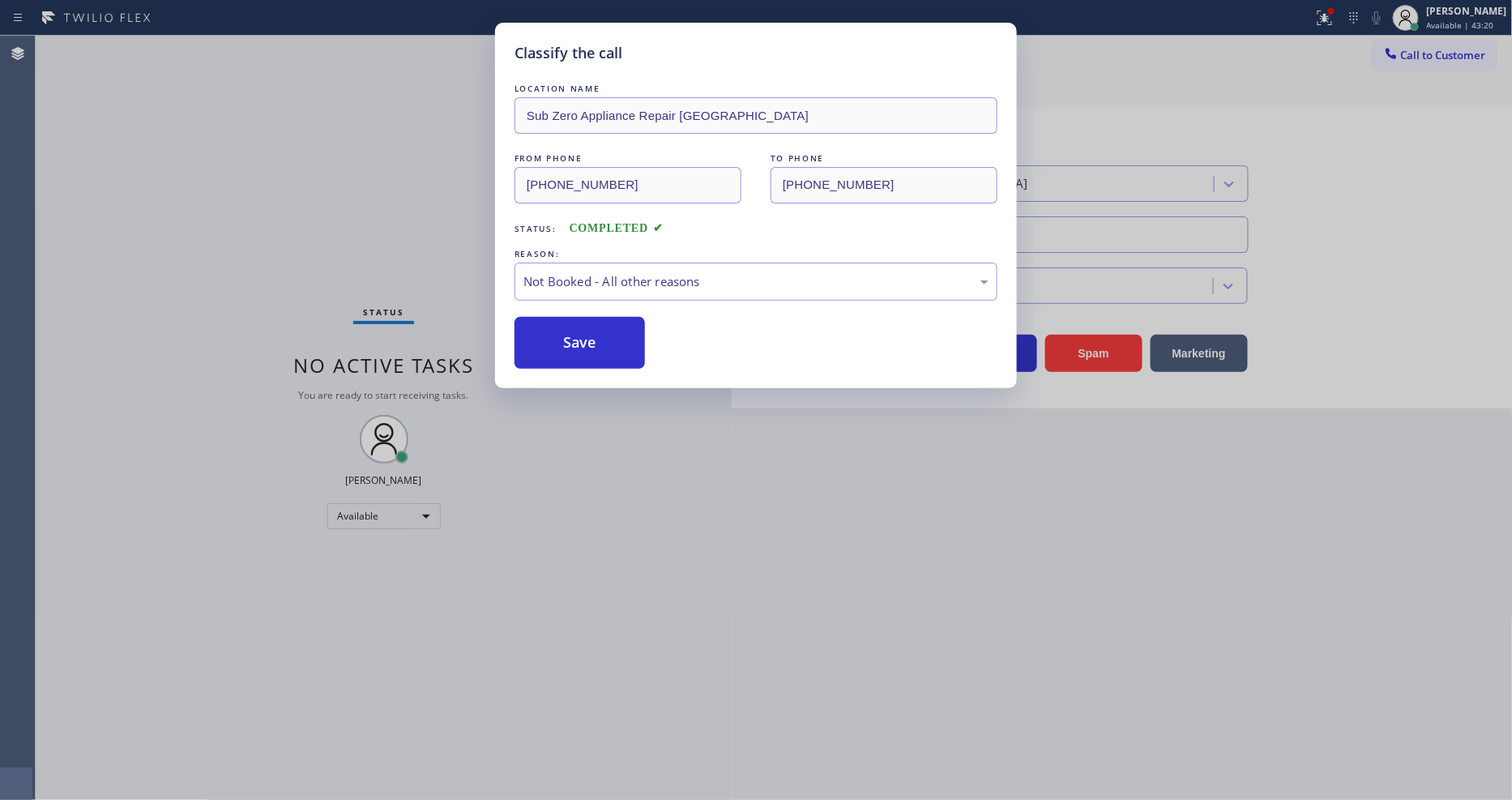
click at [594, 334] on button "Save" at bounding box center [579, 342] width 130 height 52
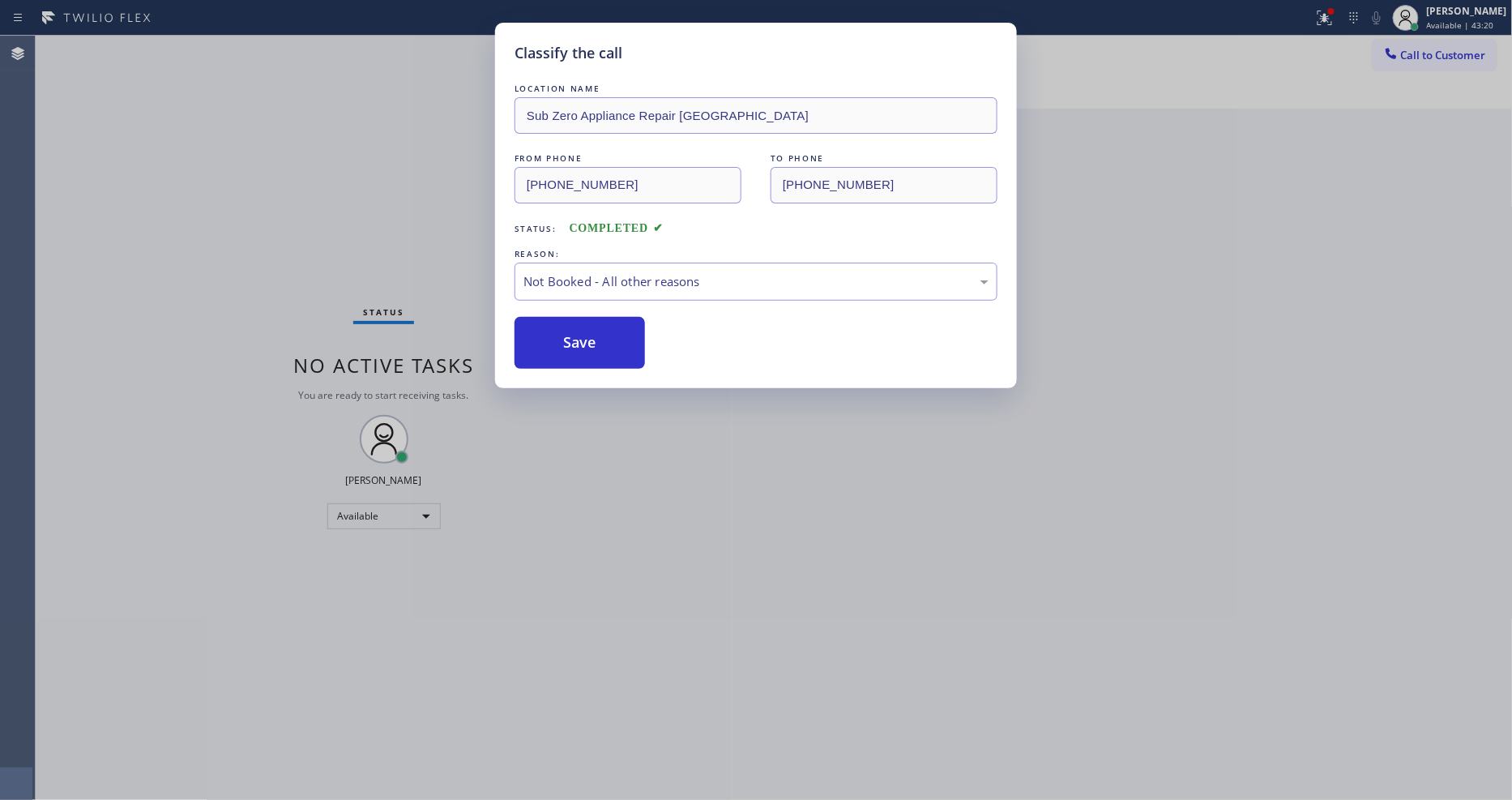
click at [594, 334] on button "Save" at bounding box center [579, 342] width 130 height 52
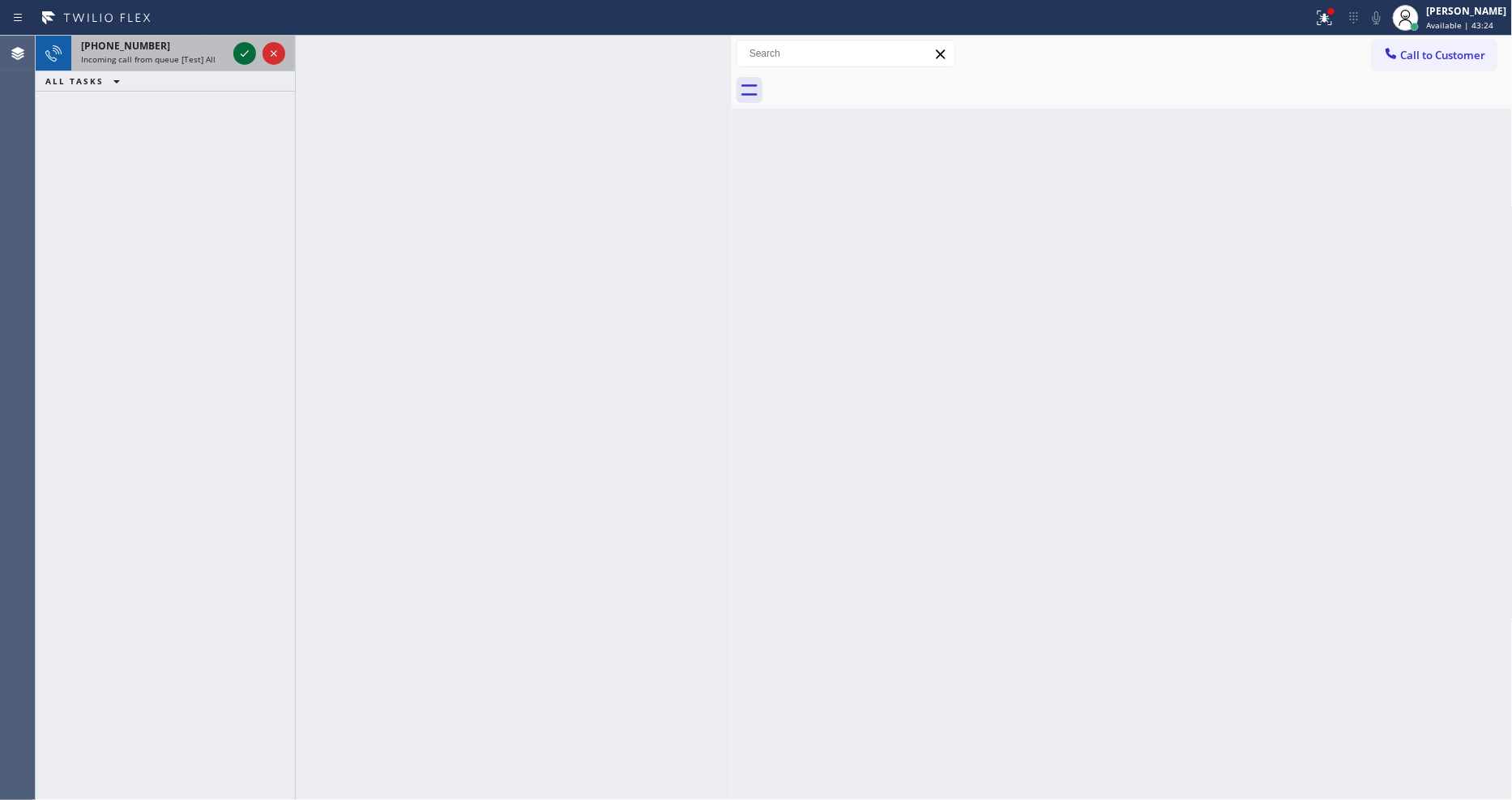
click at [248, 54] on icon at bounding box center [245, 54] width 19 height 19
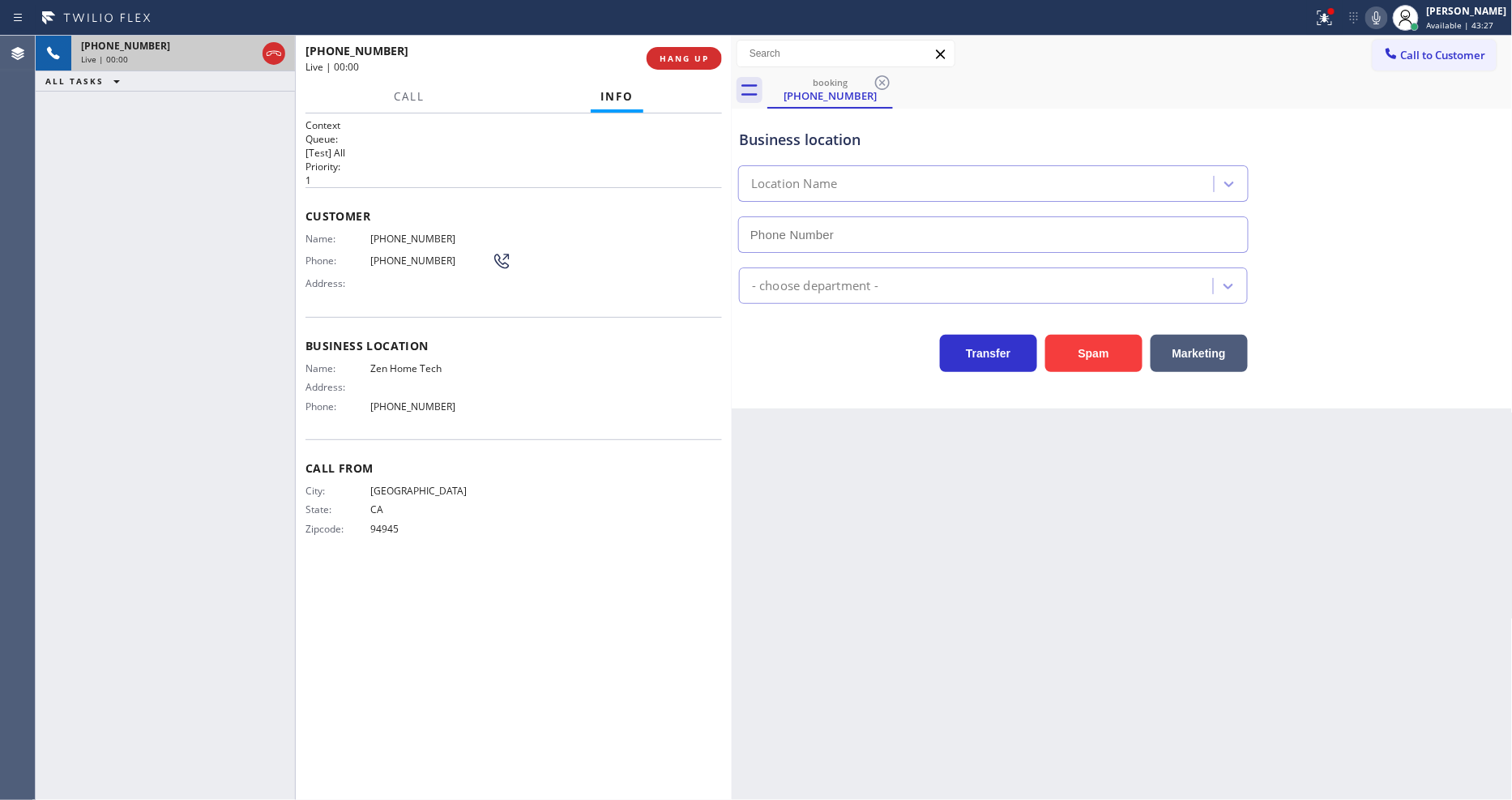
type input "[PHONE_NUMBER]"
click at [406, 363] on span "Zen Home Tech" at bounding box center [431, 367] width 122 height 12
copy span "Zen Home Tech"
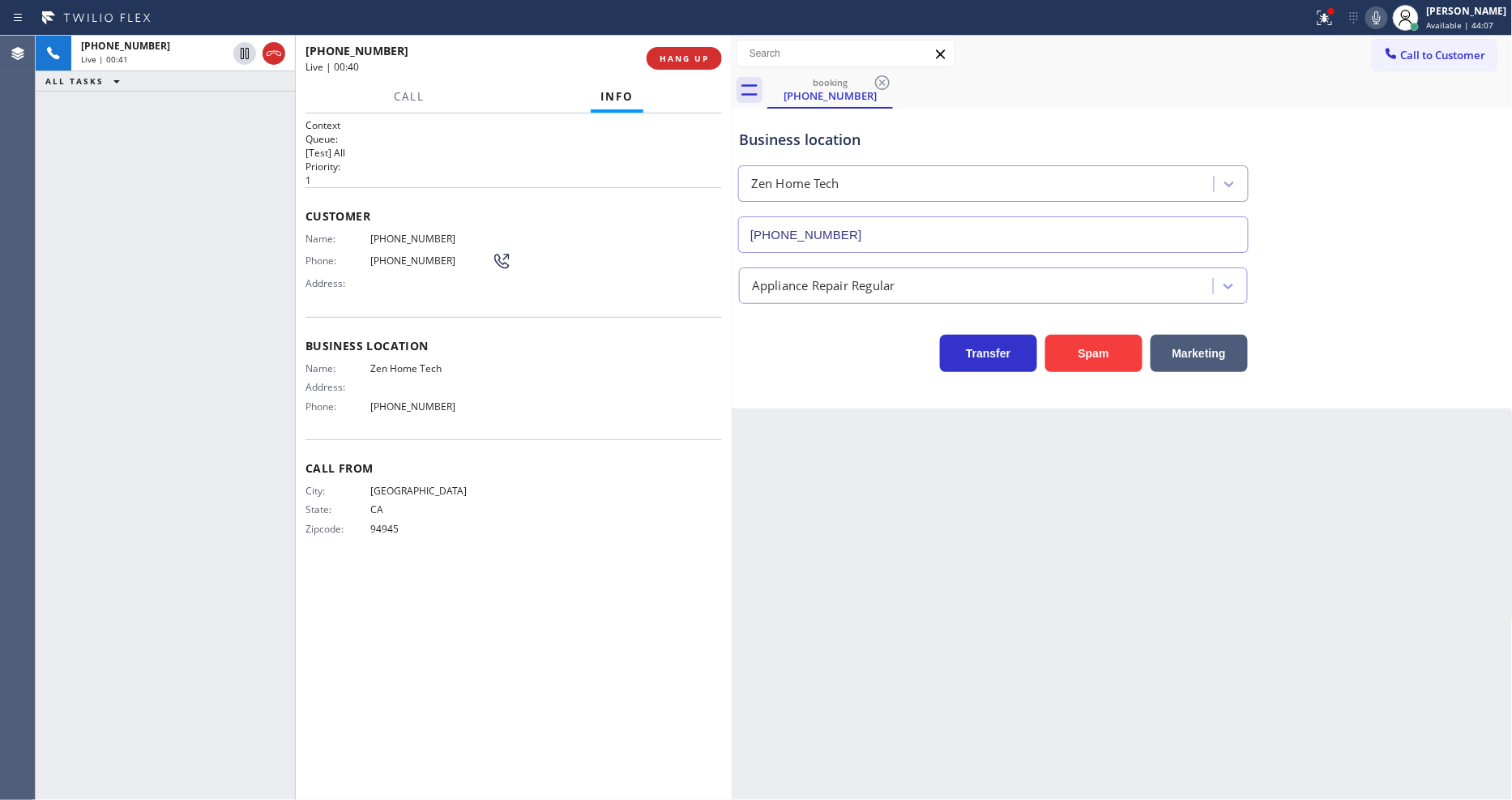
click at [426, 238] on span "[PHONE_NUMBER]" at bounding box center [431, 238] width 122 height 12
click at [343, 235] on span "Name:" at bounding box center [338, 238] width 65 height 12
click at [239, 111] on icon at bounding box center [245, 109] width 19 height 19
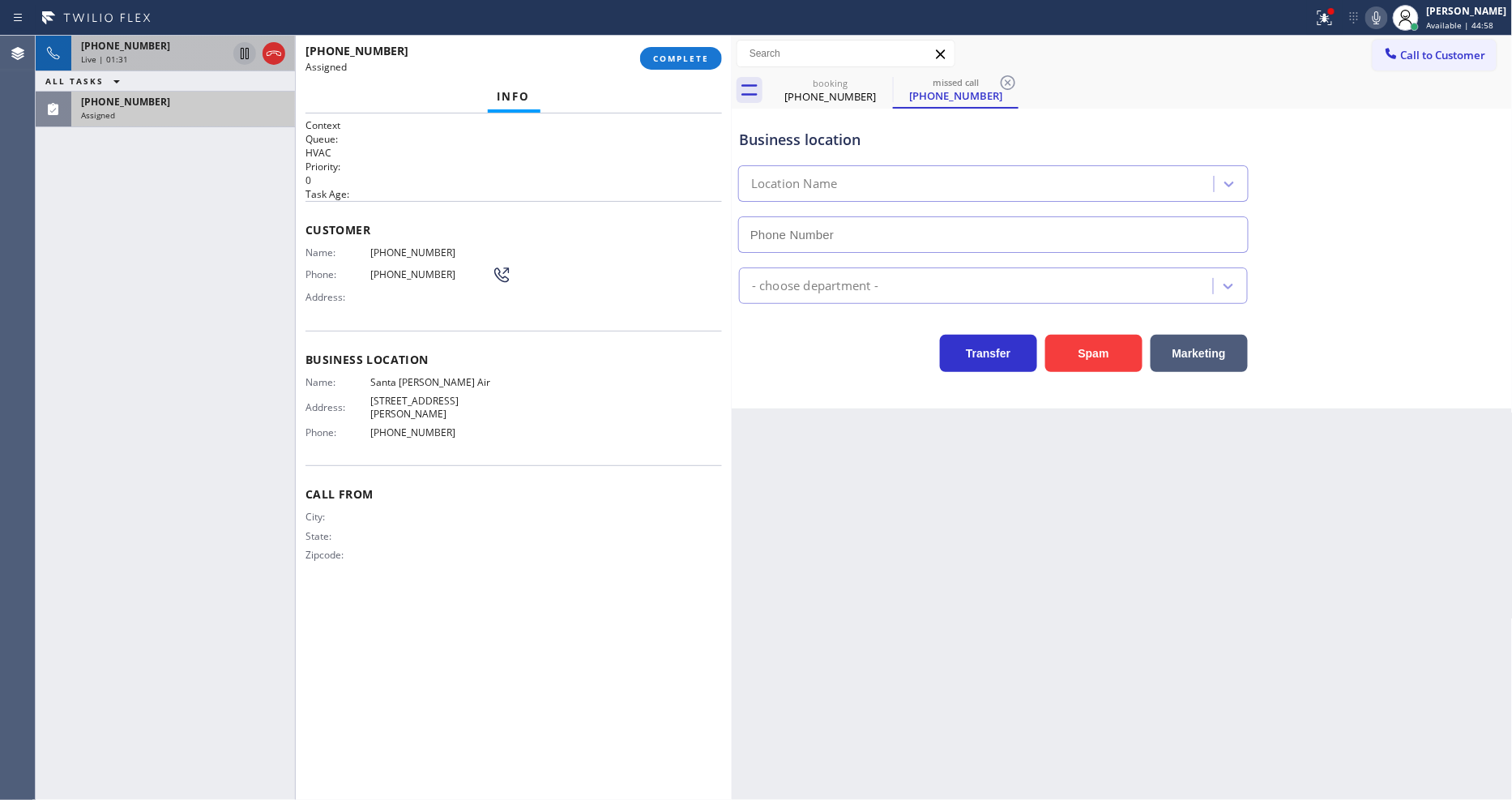
type input "[PHONE_NUMBER]"
drag, startPoint x: 245, startPoint y: 51, endPoint x: 960, endPoint y: 60, distance: 715.1
click at [245, 51] on icon at bounding box center [245, 54] width 19 height 19
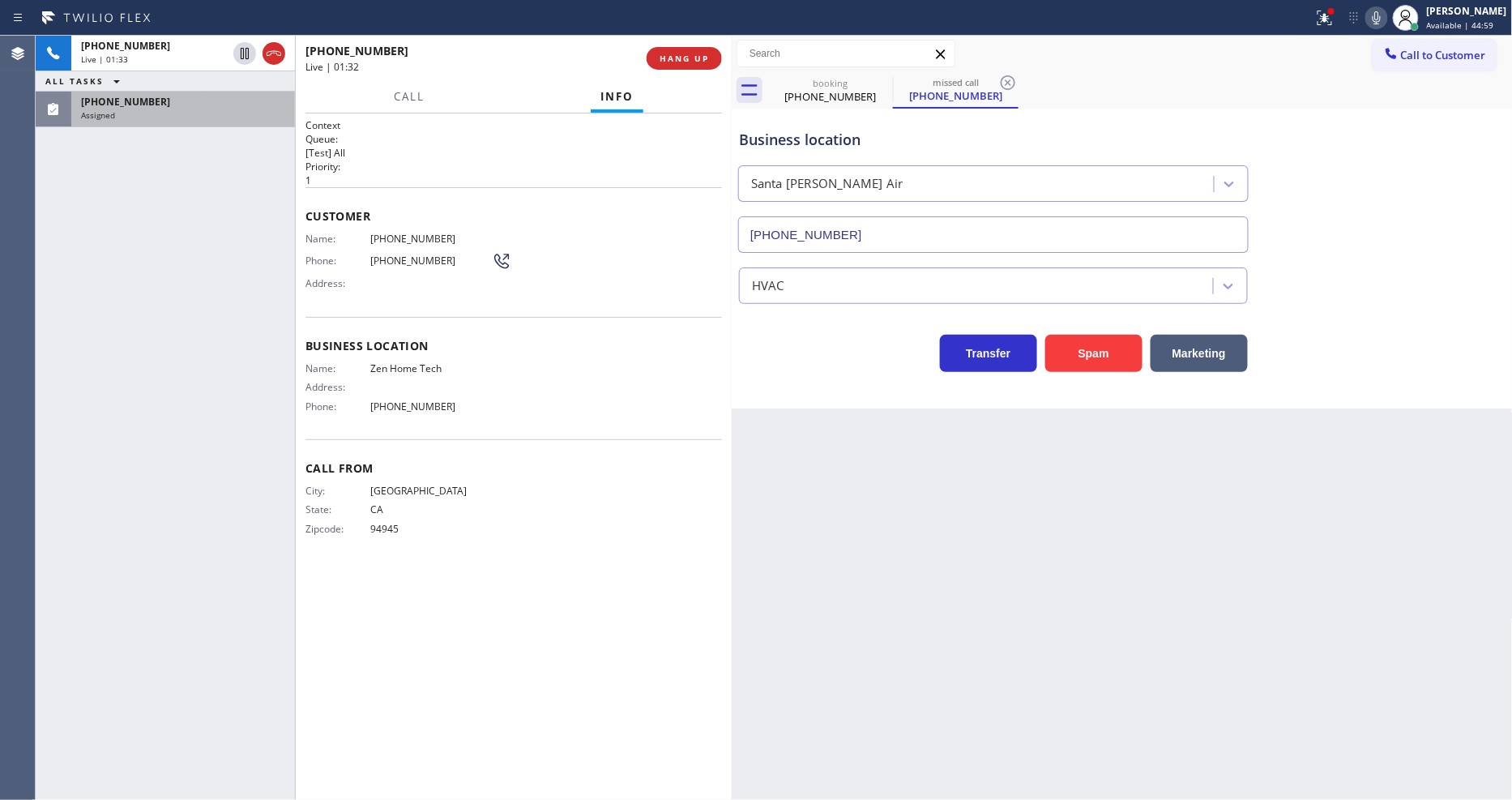
click at [1386, 18] on icon at bounding box center [1377, 17] width 19 height 19
click at [227, 180] on div "[PHONE_NUMBER] Live | 01:33 ALL TASKS ALL TASKS ACTIVE TASKS TASKS IN WRAP UP […" at bounding box center [165, 417] width 259 height 764
click at [232, 112] on div "Assigned" at bounding box center [182, 115] width 204 height 12
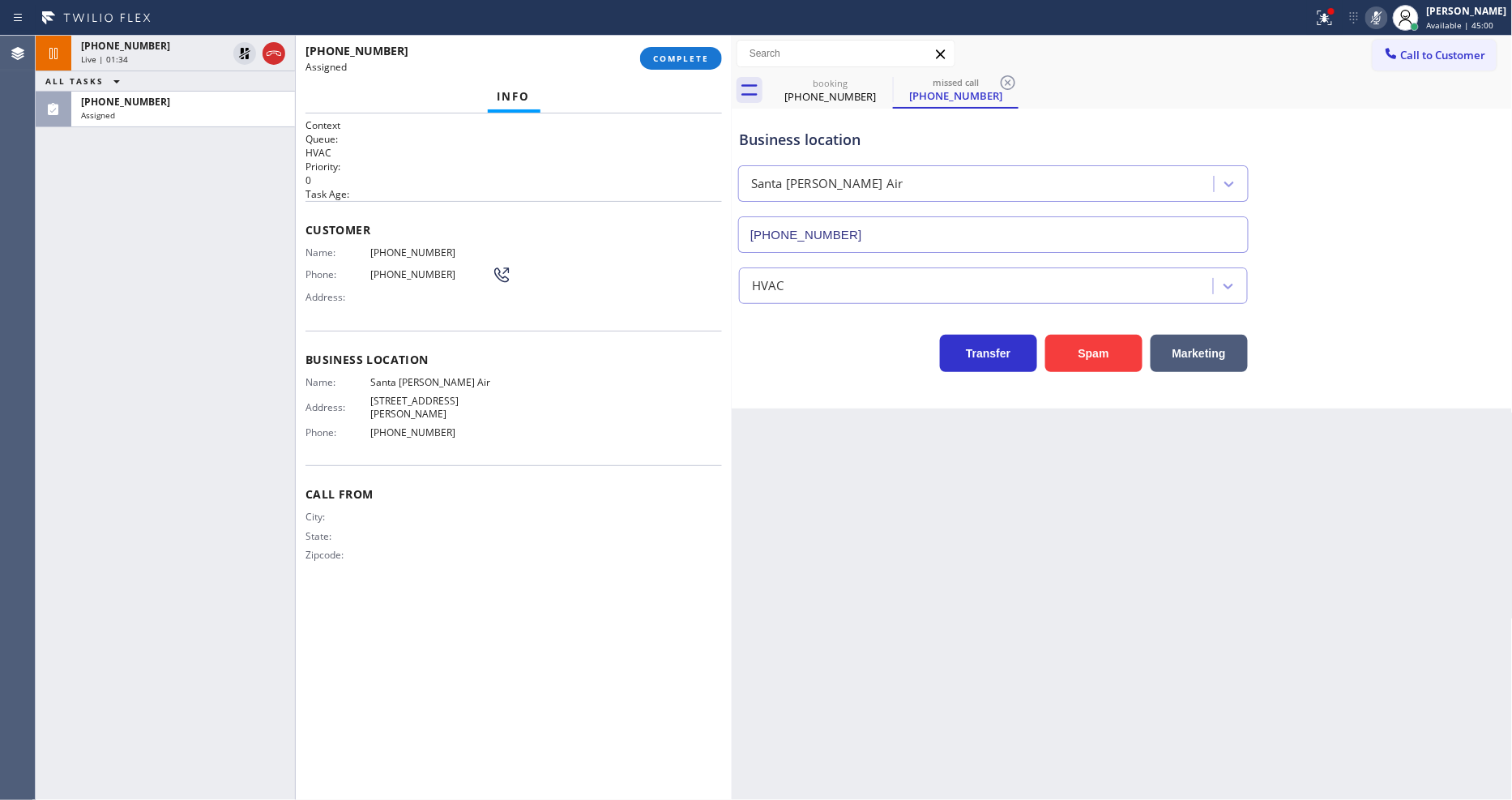
click at [366, 284] on div "Name: [PHONE_NUMBER] Phone: [PHONE_NUMBER] Address:" at bounding box center [408, 278] width 205 height 64
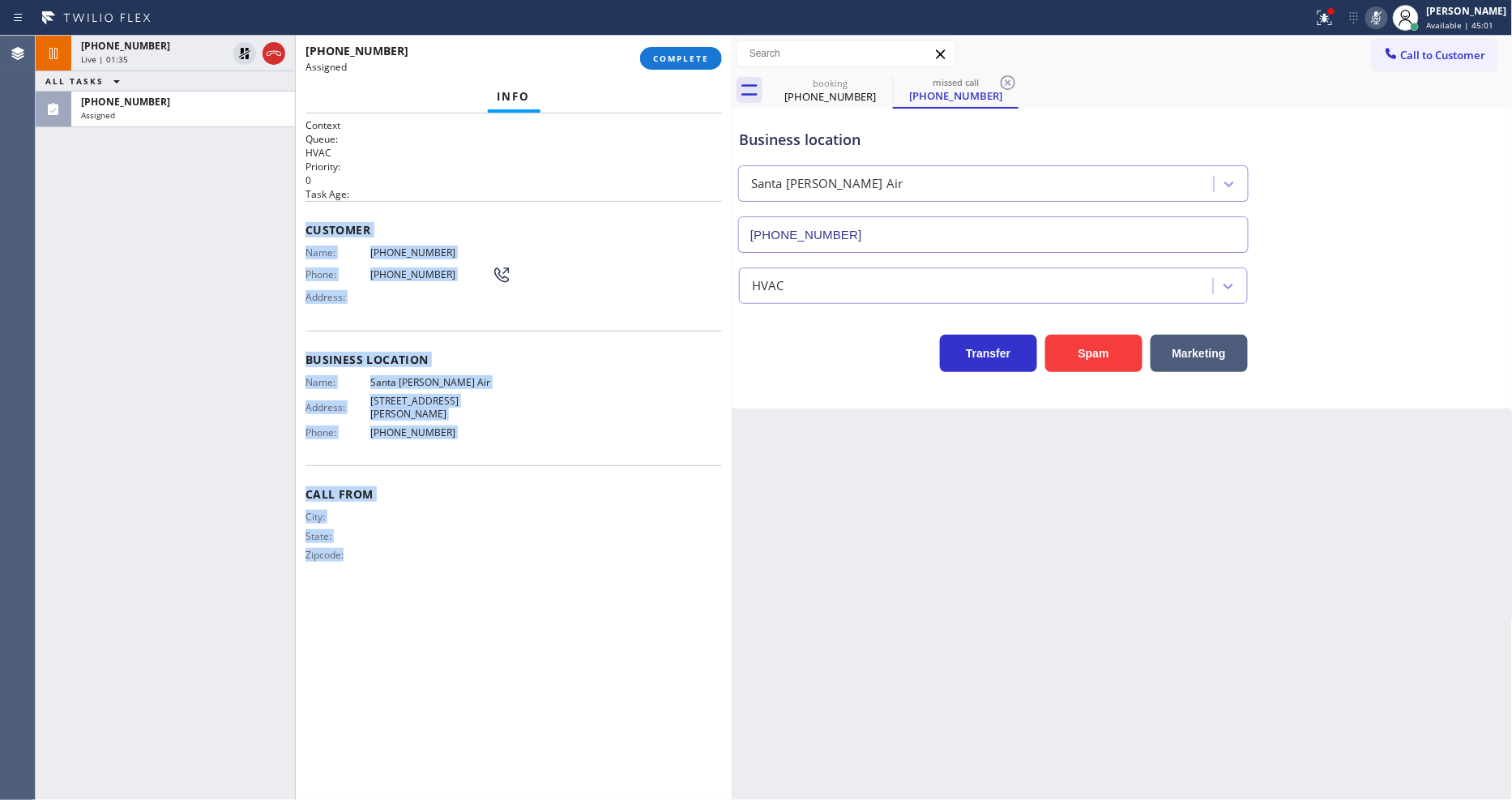
drag, startPoint x: 305, startPoint y: 219, endPoint x: 480, endPoint y: 711, distance: 522.2
click at [480, 711] on div "Context Queue: HVAC Priority: 0 Task Age: Customer Name: [PHONE_NUMBER] Phone: …" at bounding box center [513, 456] width 416 height 676
click at [662, 58] on span "COMPLETE" at bounding box center [681, 59] width 56 height 12
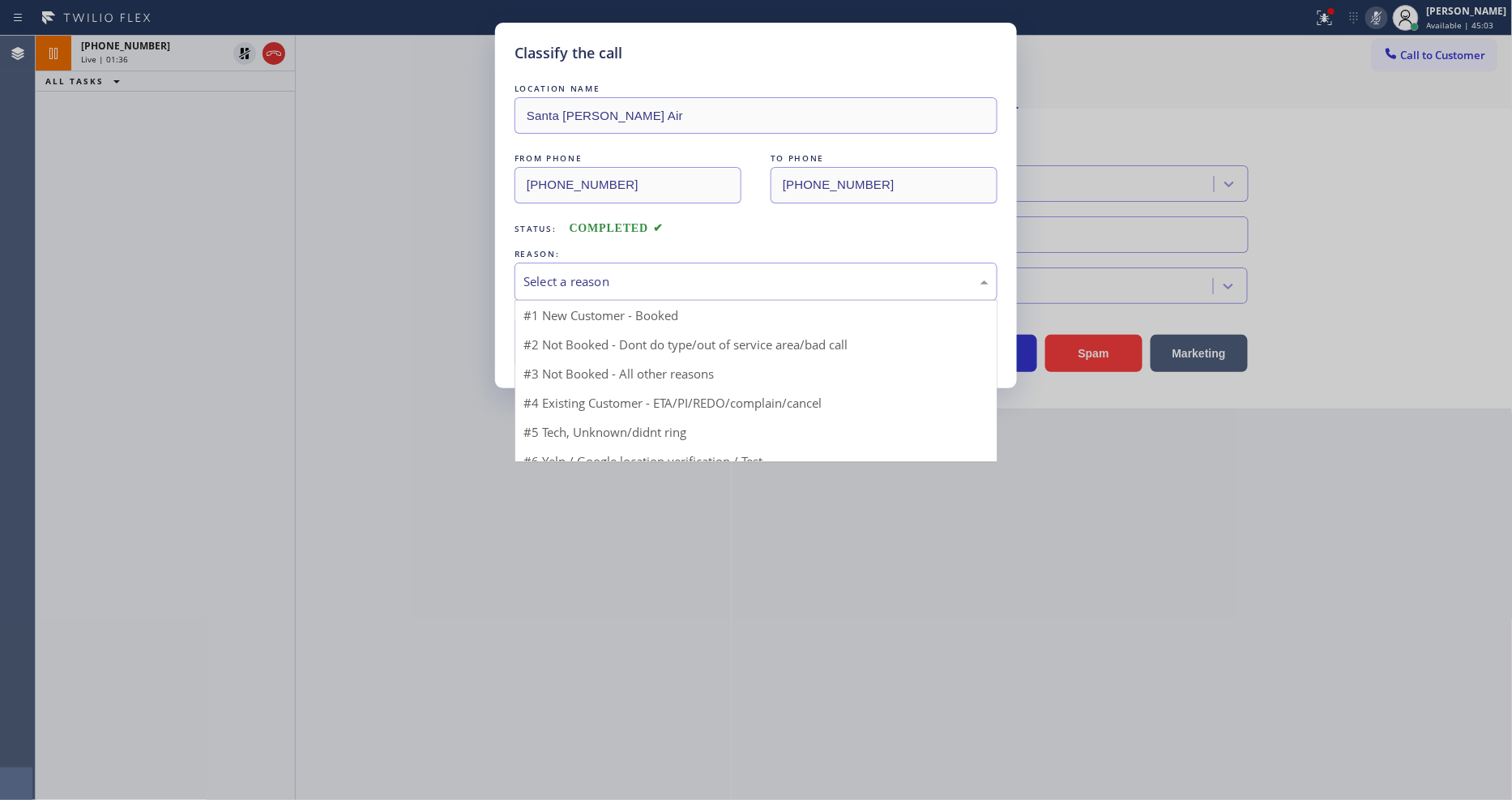
click at [616, 279] on div "Select a reason" at bounding box center [756, 281] width 465 height 18
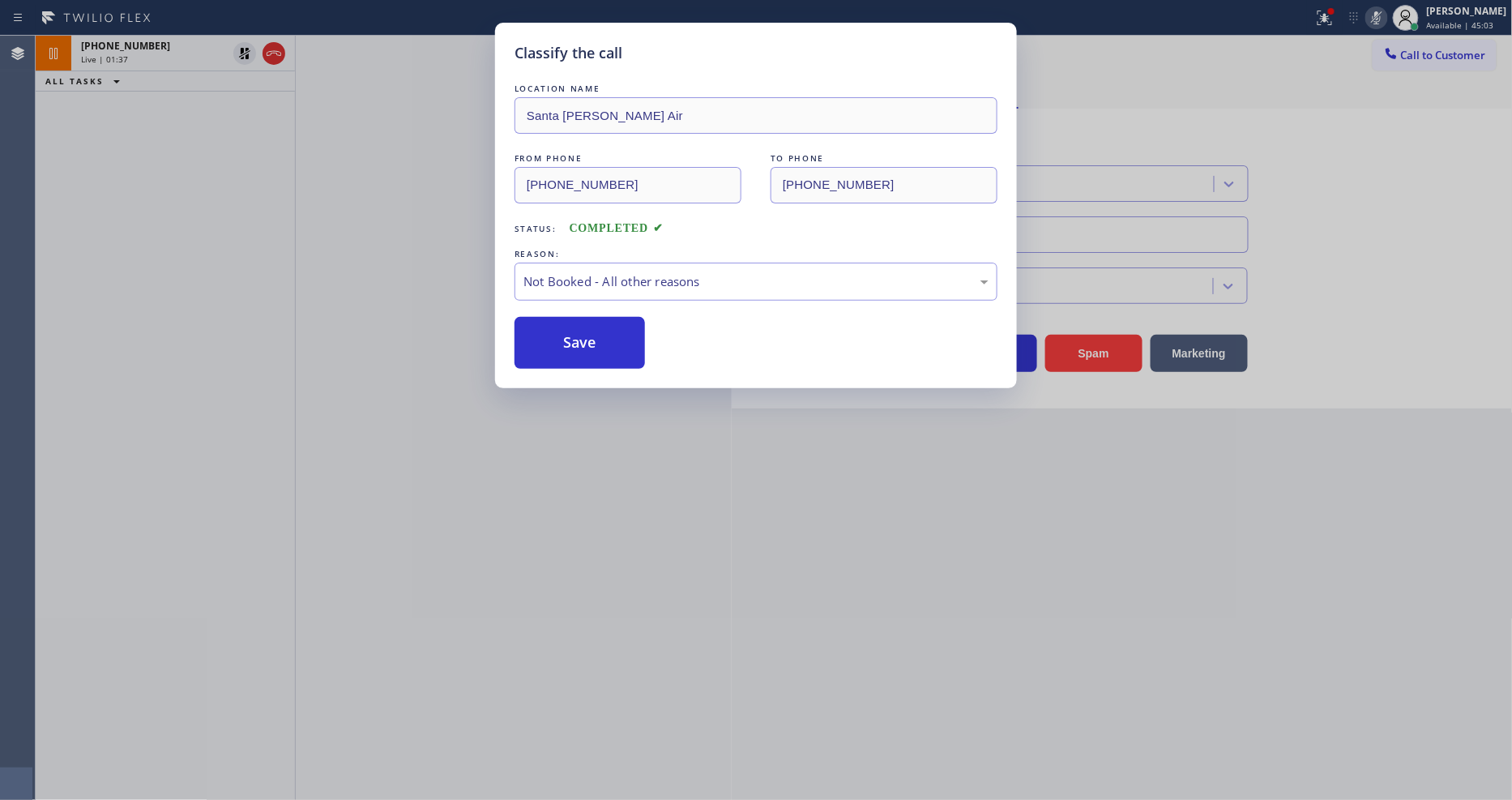
click at [592, 327] on button "Save" at bounding box center [579, 342] width 130 height 52
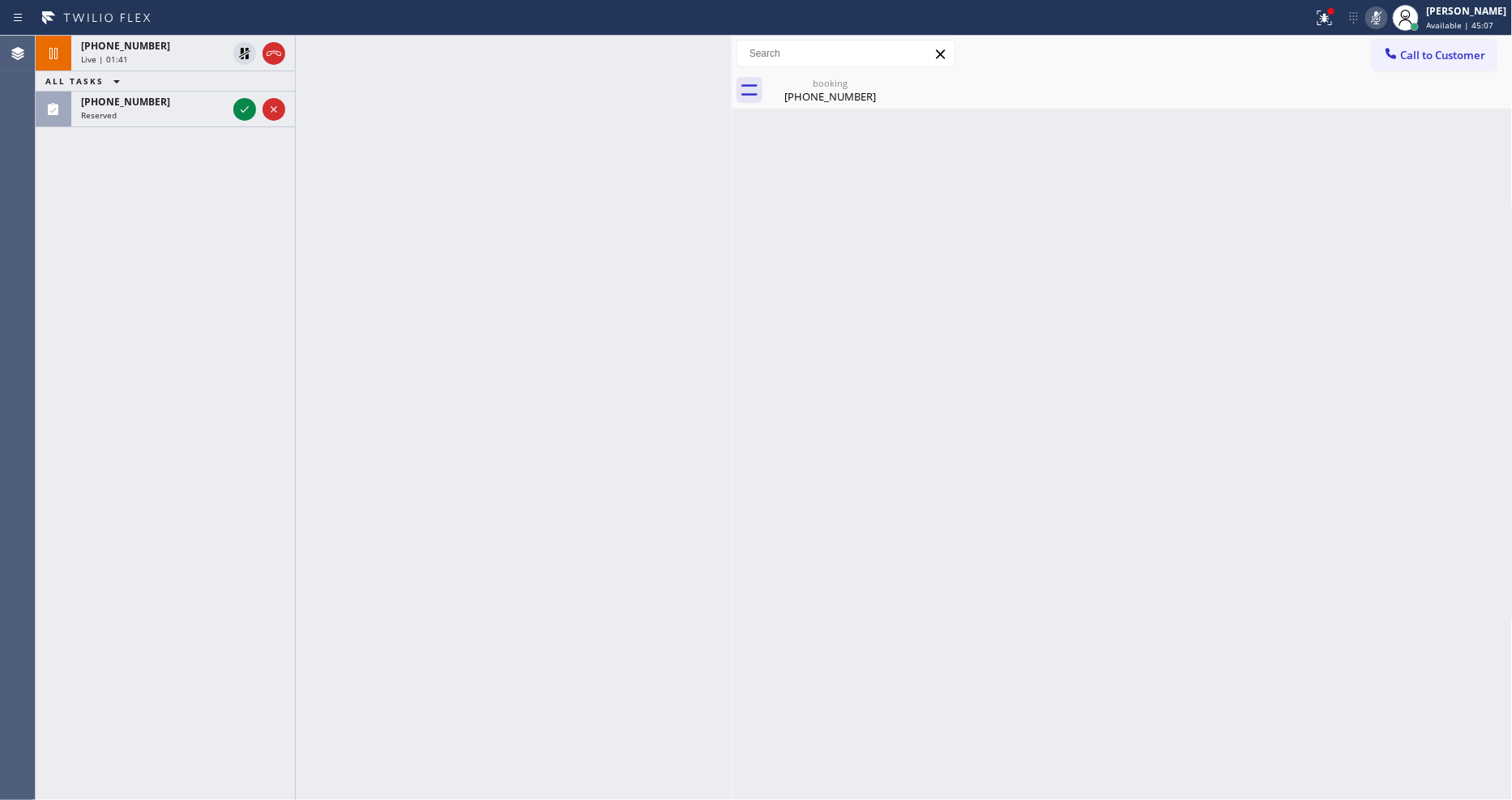
click at [239, 109] on icon at bounding box center [245, 109] width 19 height 19
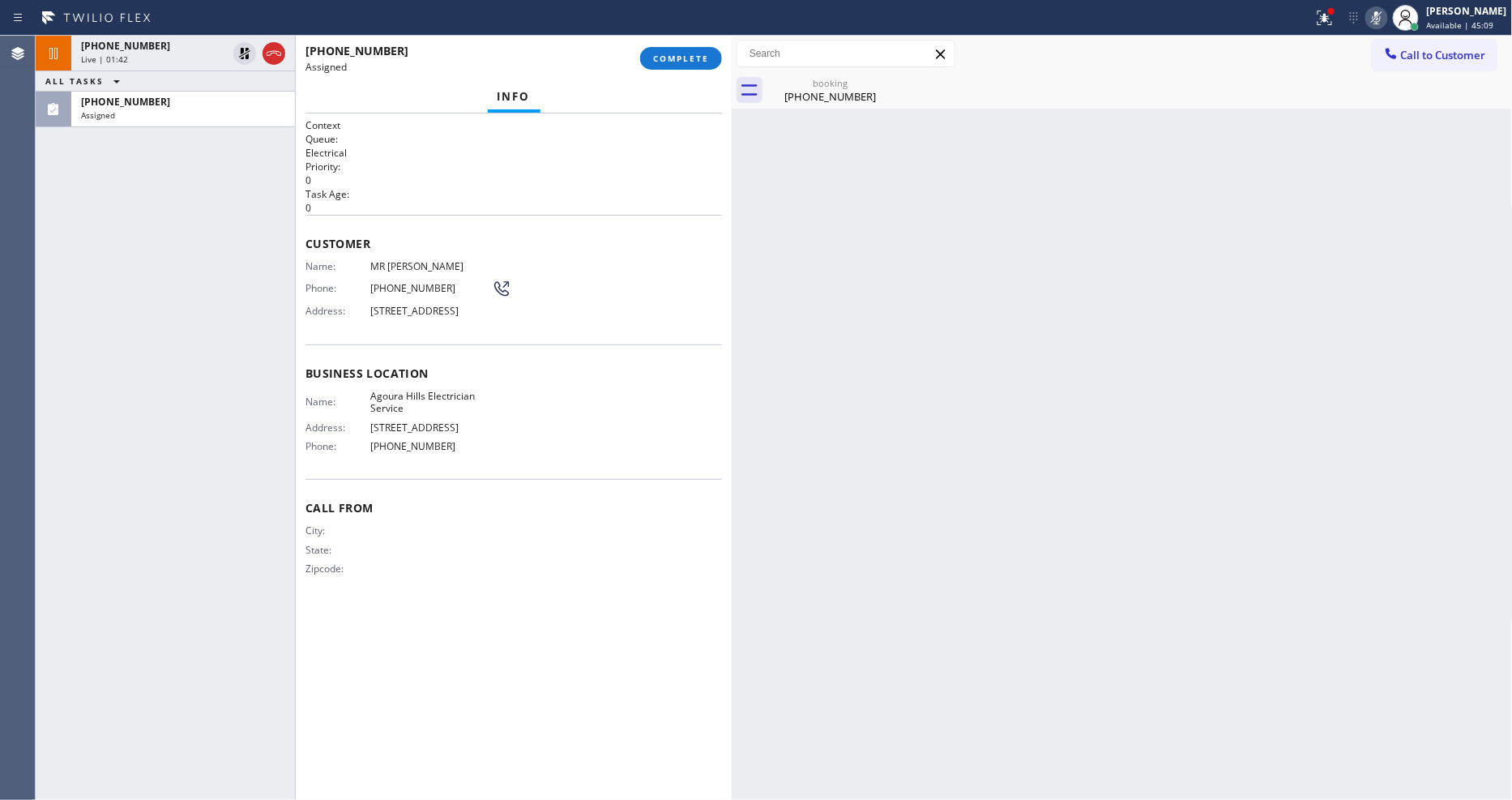
click at [401, 191] on h2 "Task Age:" at bounding box center [513, 194] width 416 height 13
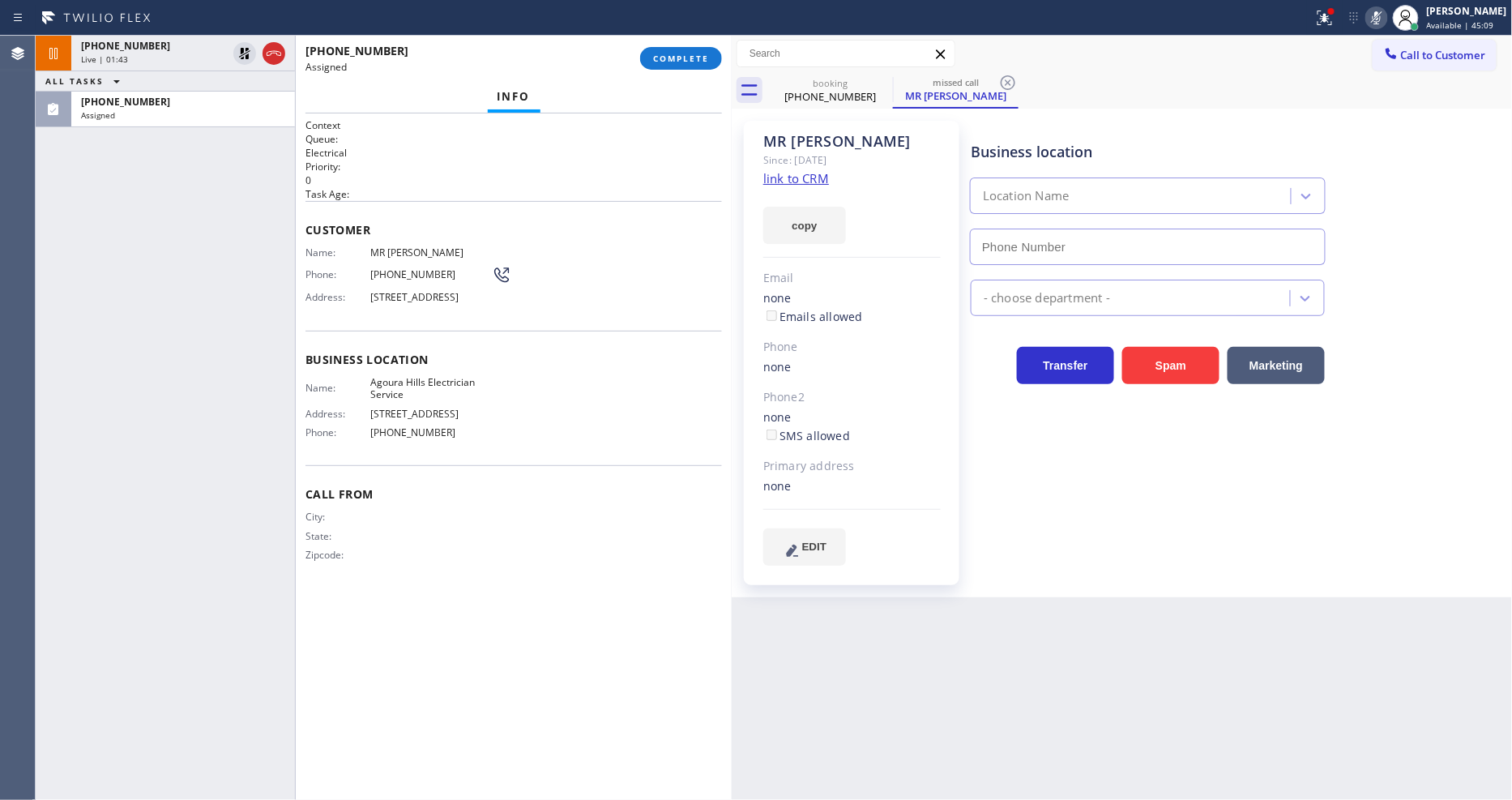
type input "[PHONE_NUMBER]"
click at [783, 179] on link "link to CRM" at bounding box center [796, 177] width 65 height 16
drag, startPoint x: 405, startPoint y: 242, endPoint x: 346, endPoint y: 231, distance: 60.0
click at [402, 247] on span "MR [PERSON_NAME]" at bounding box center [431, 252] width 122 height 12
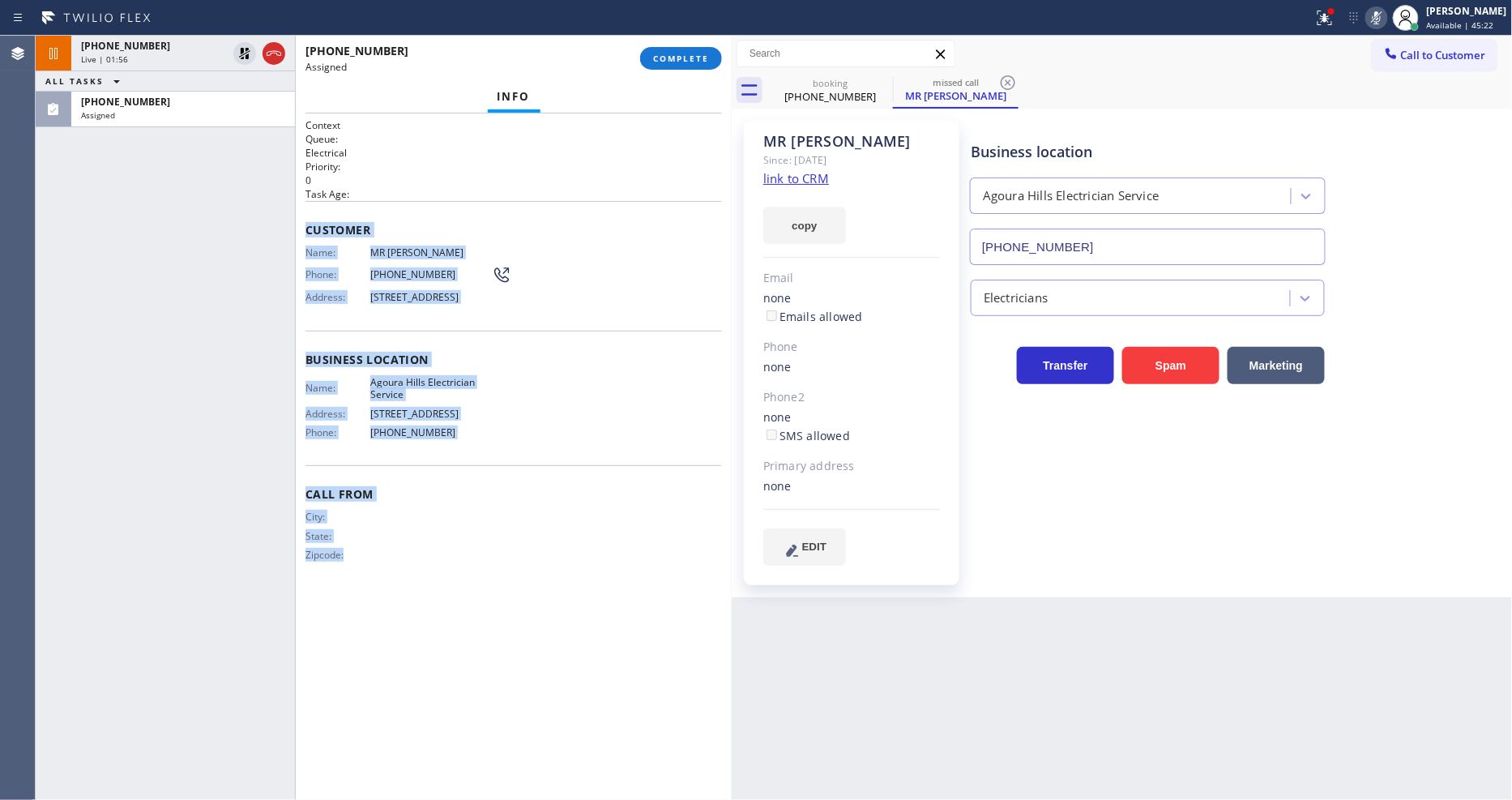
drag, startPoint x: 305, startPoint y: 221, endPoint x: 629, endPoint y: 464, distance: 405.0
click at [500, 690] on div "Context Queue: Electrical Priority: 0 Task Age: Customer Name: MR [PERSON_NAME]…" at bounding box center [513, 456] width 416 height 676
click at [685, 58] on span "COMPLETE" at bounding box center [681, 59] width 56 height 12
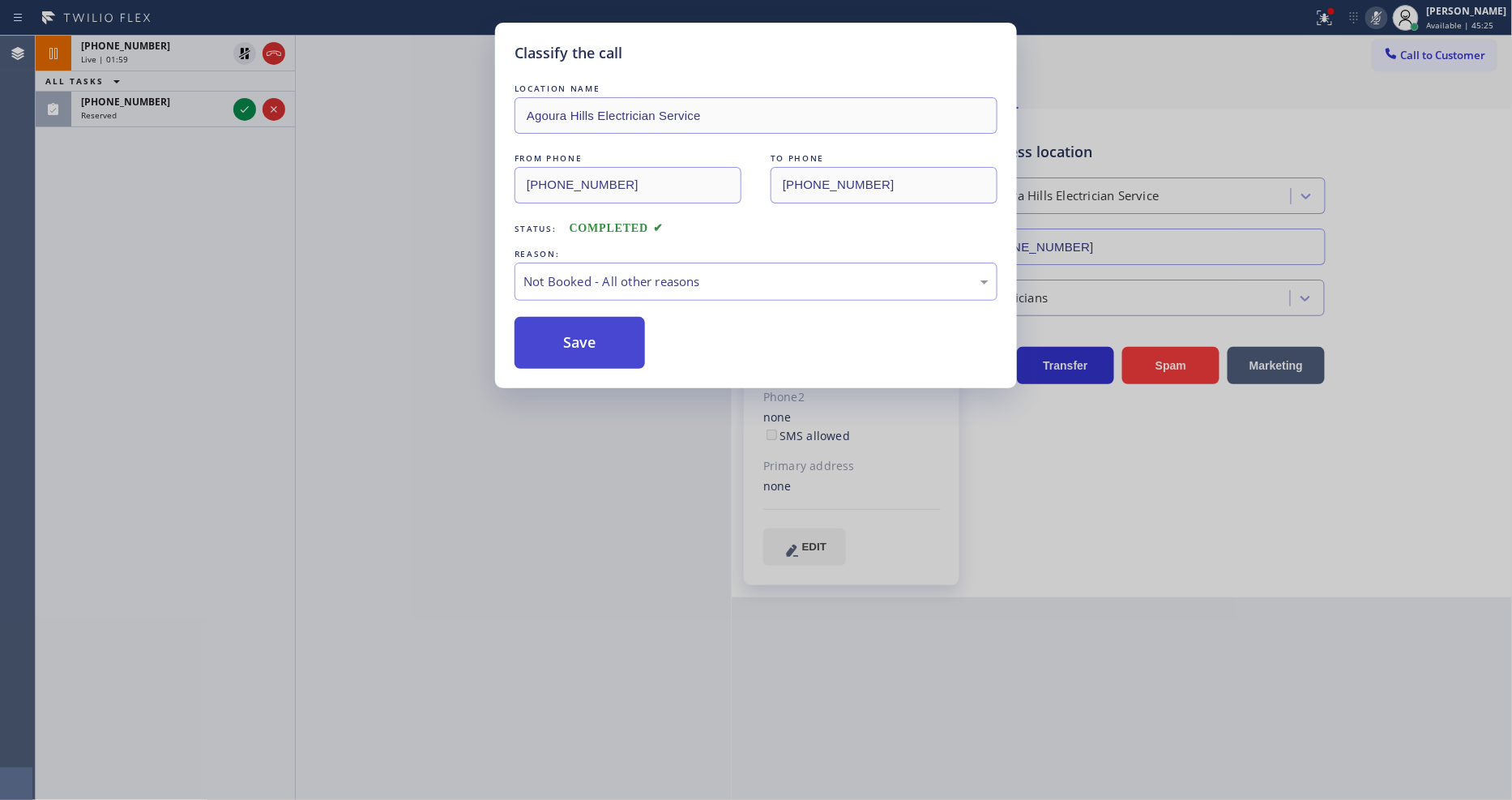
click at [607, 334] on button "Save" at bounding box center [579, 342] width 130 height 52
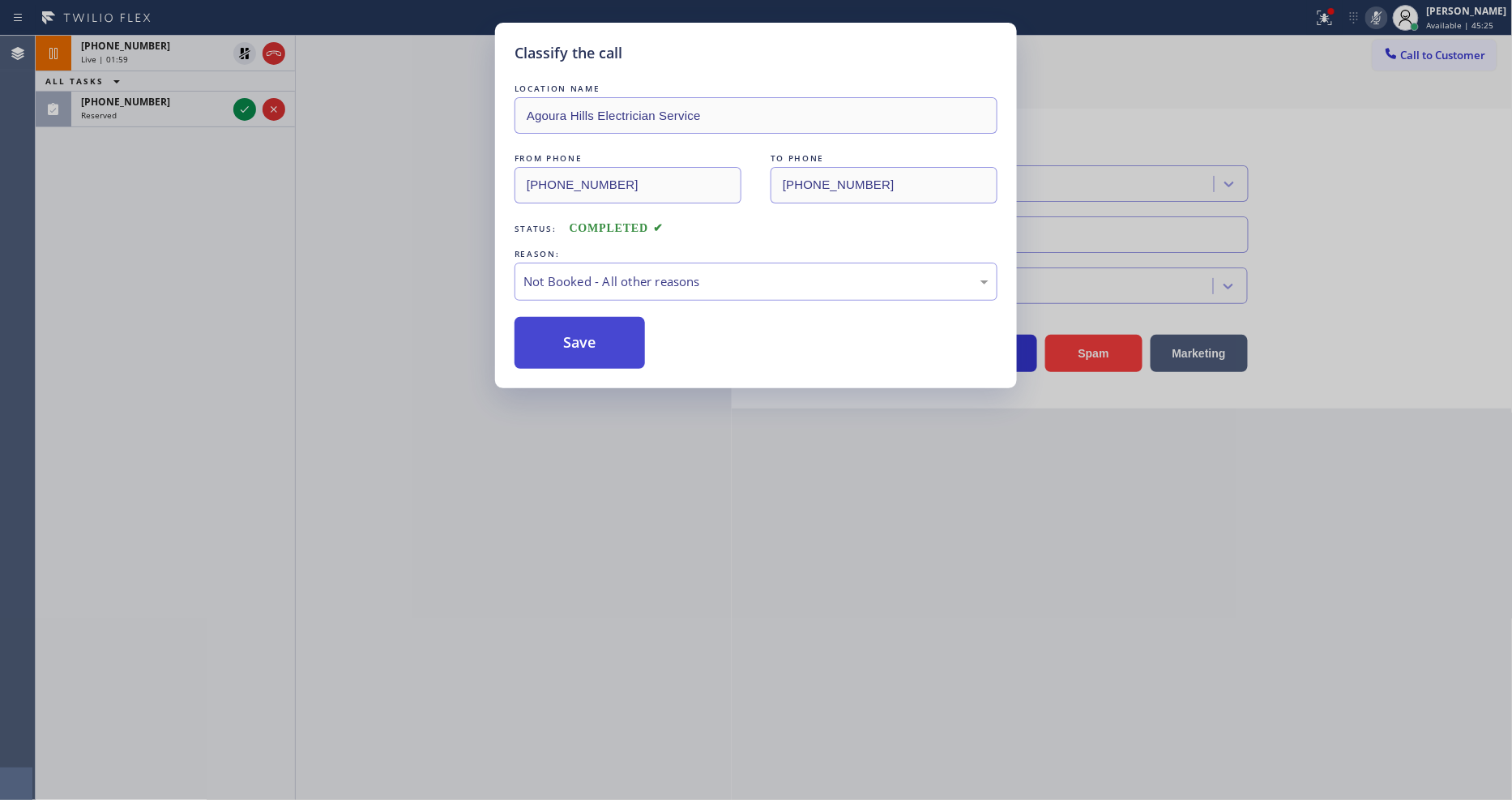
click at [607, 334] on button "Save" at bounding box center [579, 342] width 130 height 52
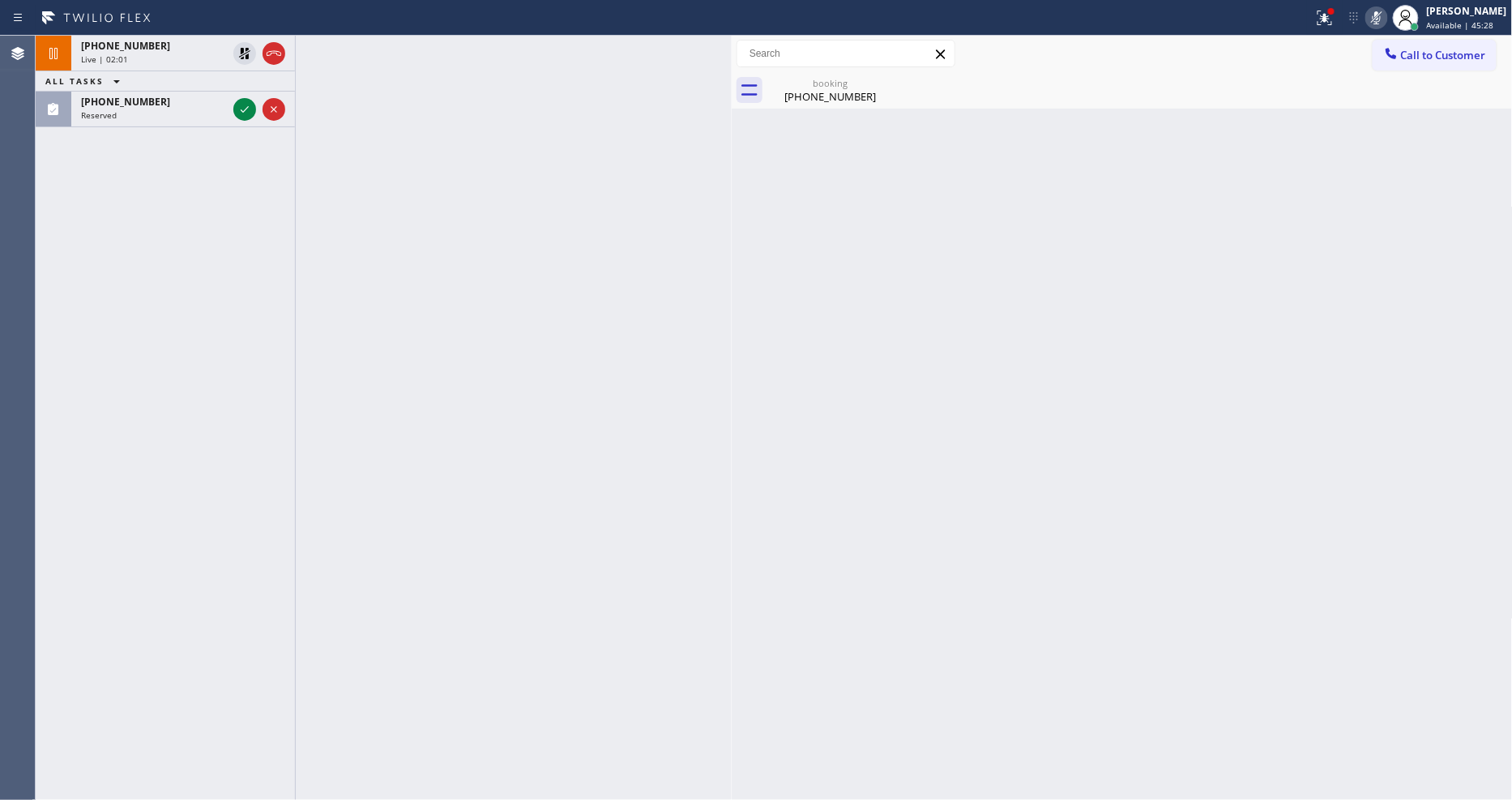
click at [246, 109] on icon at bounding box center [245, 109] width 8 height 7
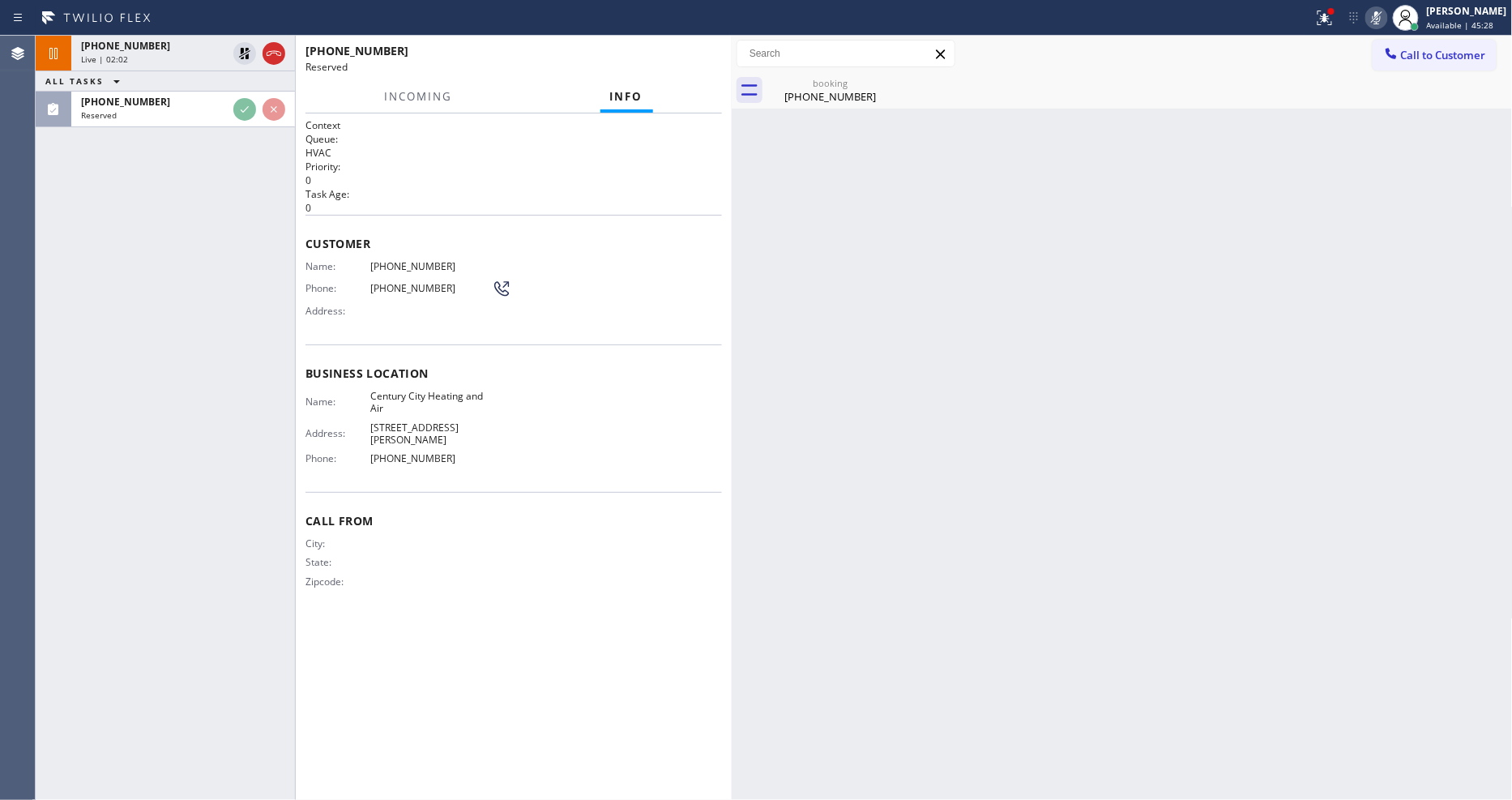
click at [445, 215] on div "Customer Name: [PHONE_NUMBER] Phone: [PHONE_NUMBER] Address:" at bounding box center [513, 279] width 416 height 129
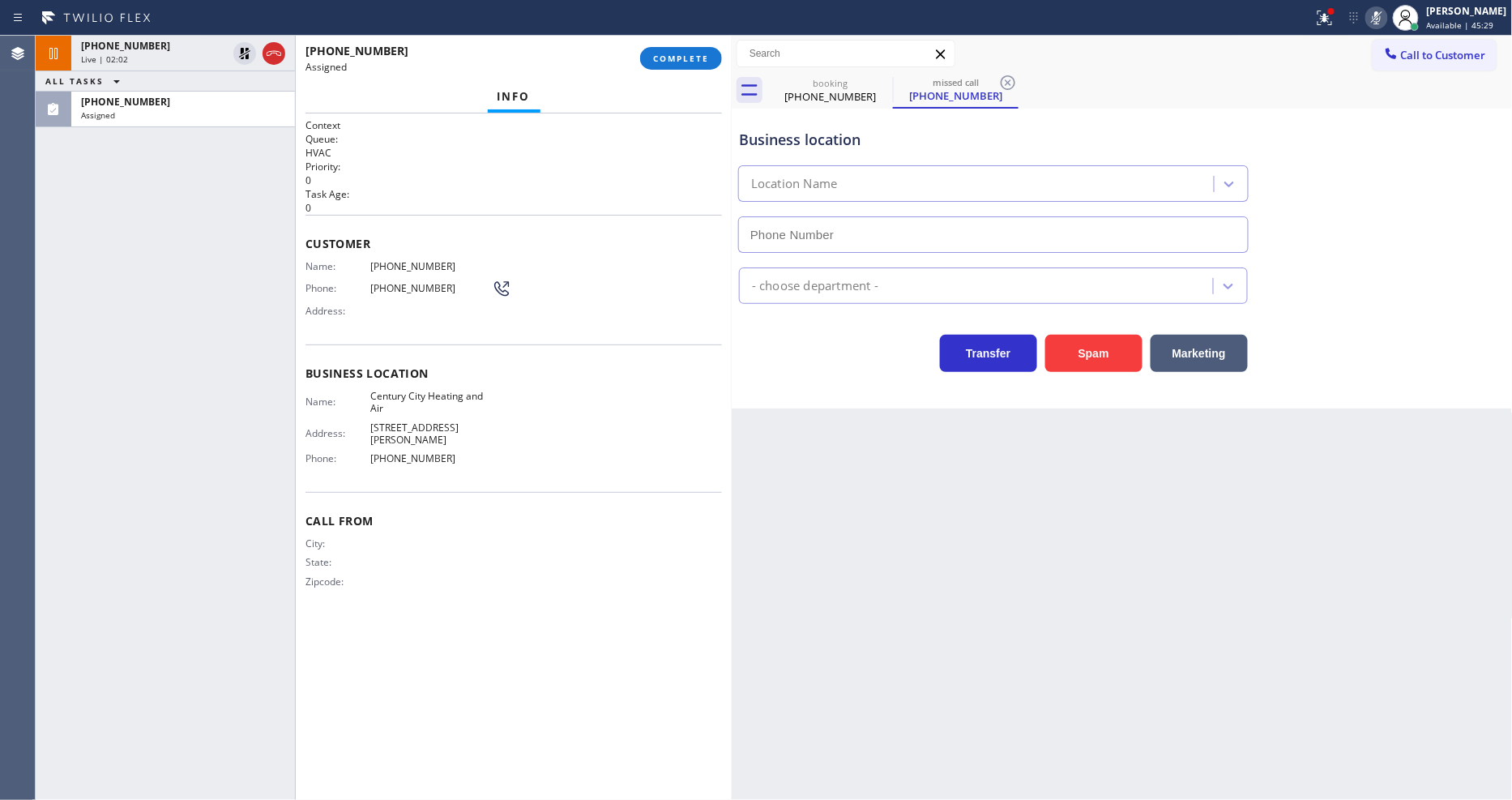
type input "[PHONE_NUMBER]"
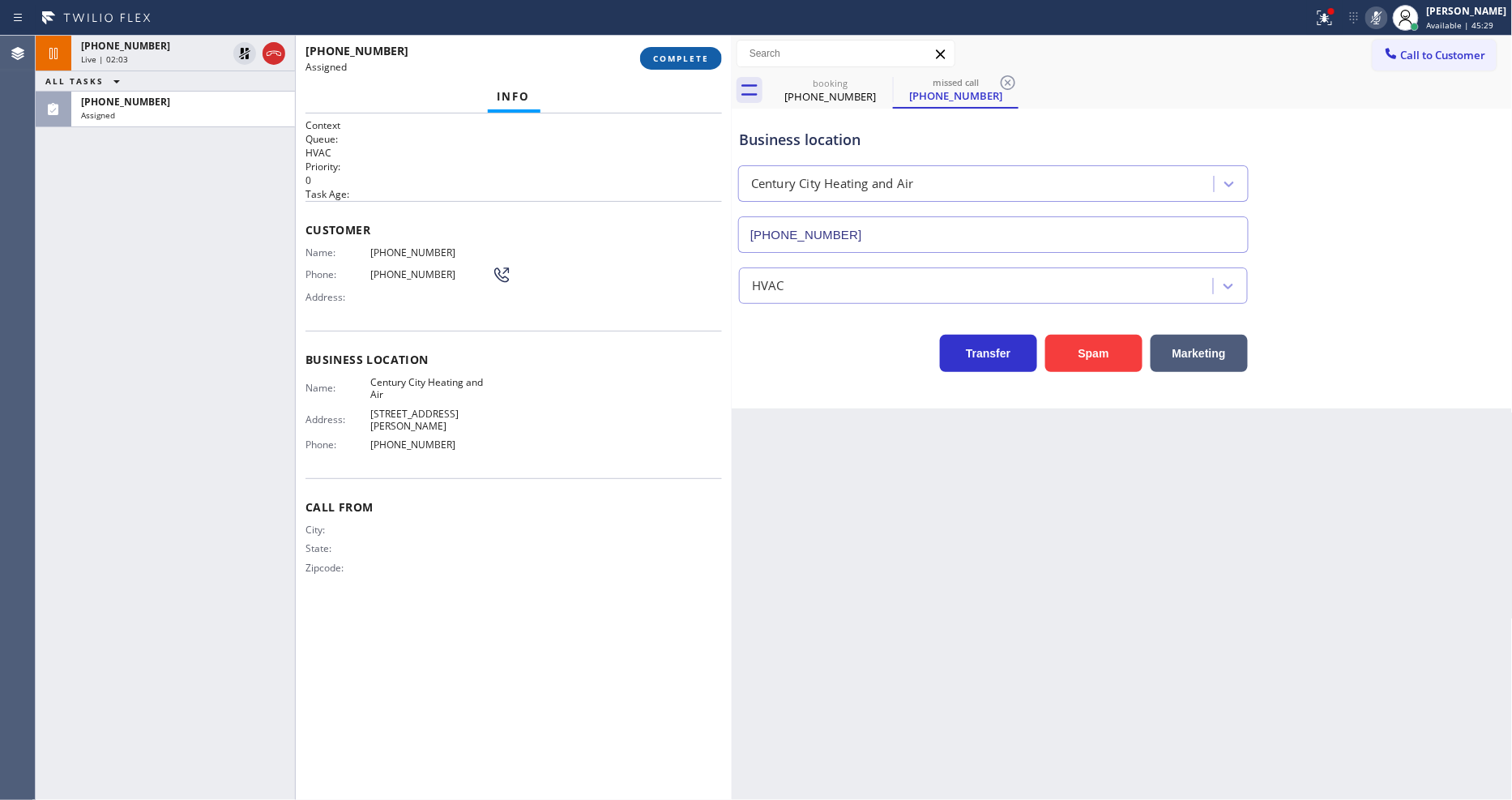
click at [681, 53] on span "COMPLETE" at bounding box center [681, 59] width 56 height 12
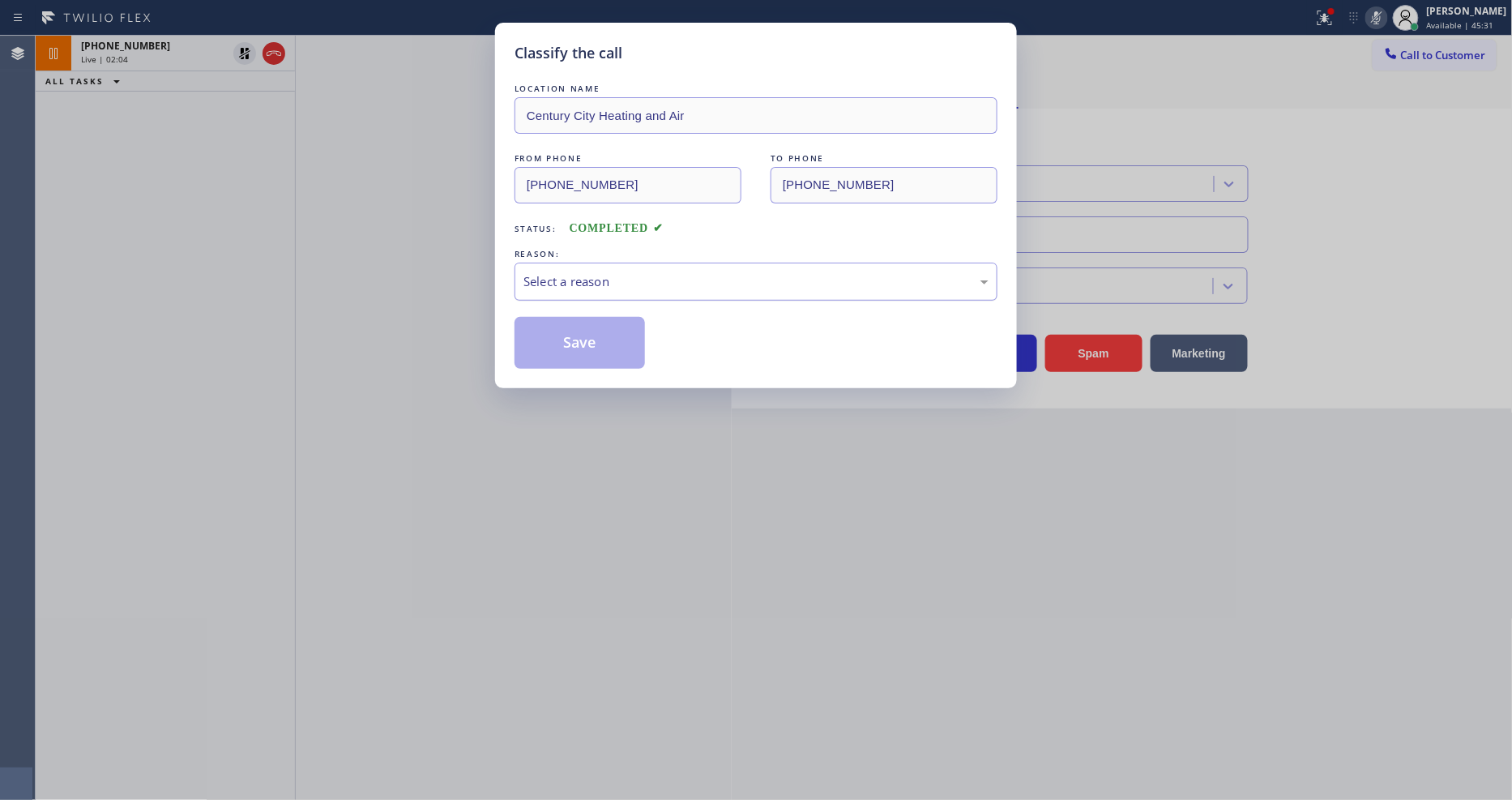
click at [617, 263] on div "Select a reason" at bounding box center [755, 282] width 483 height 38
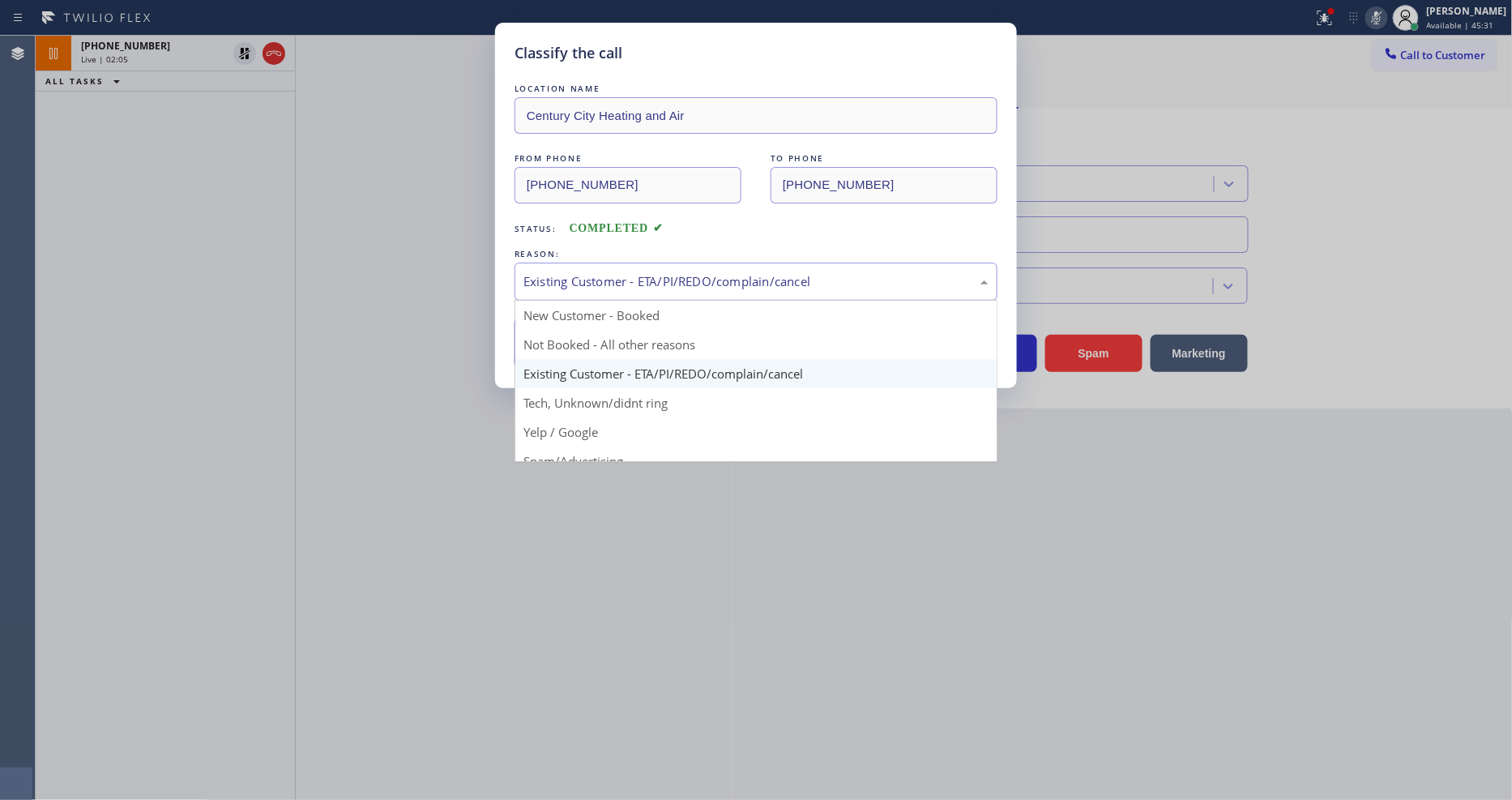
click at [614, 273] on div "Existing Customer - ETA/PI/REDO/complain/cancel" at bounding box center [756, 281] width 465 height 18
click at [601, 328] on button "Save" at bounding box center [579, 342] width 130 height 52
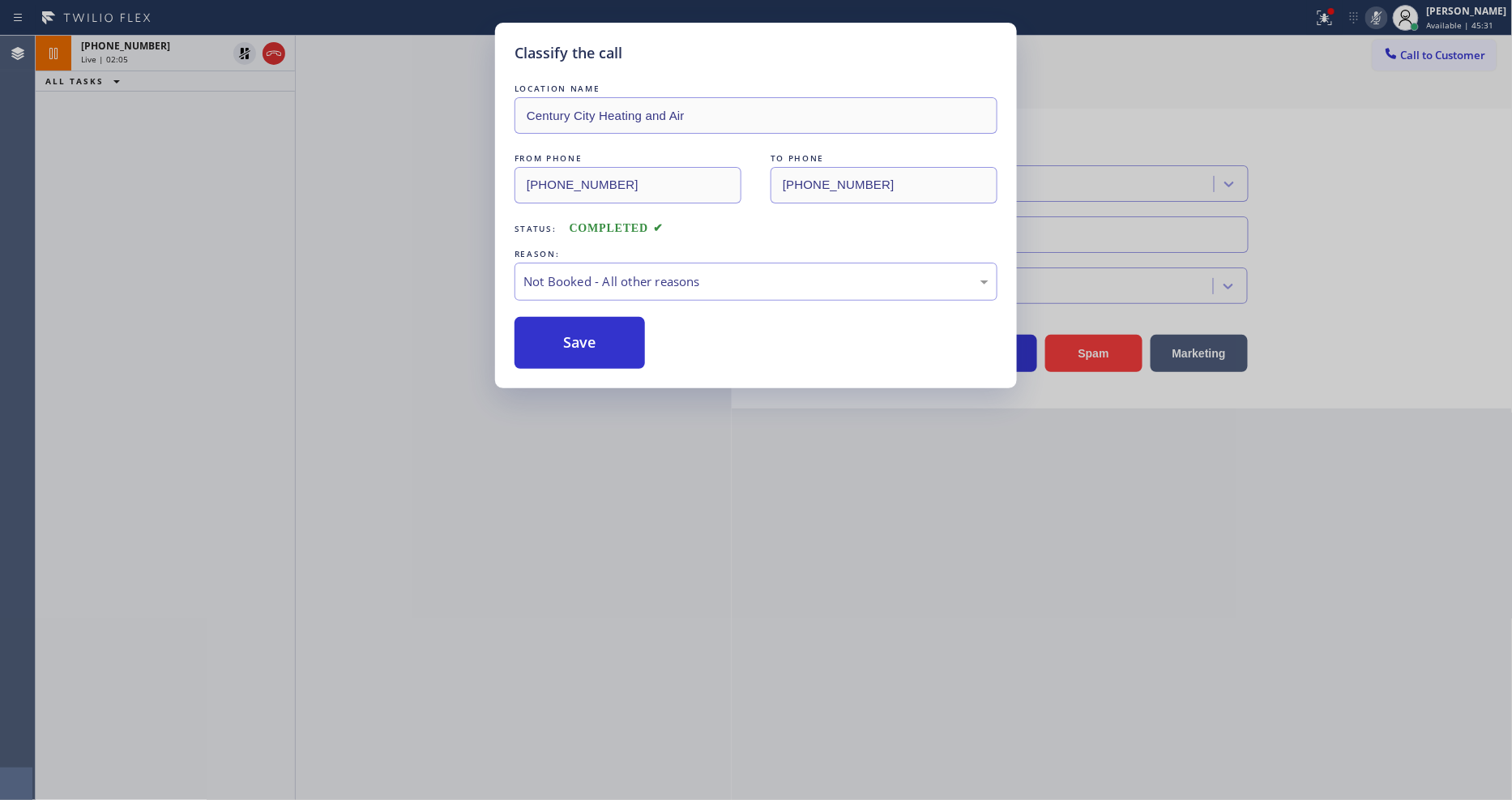
click at [601, 328] on button "Save" at bounding box center [579, 342] width 130 height 52
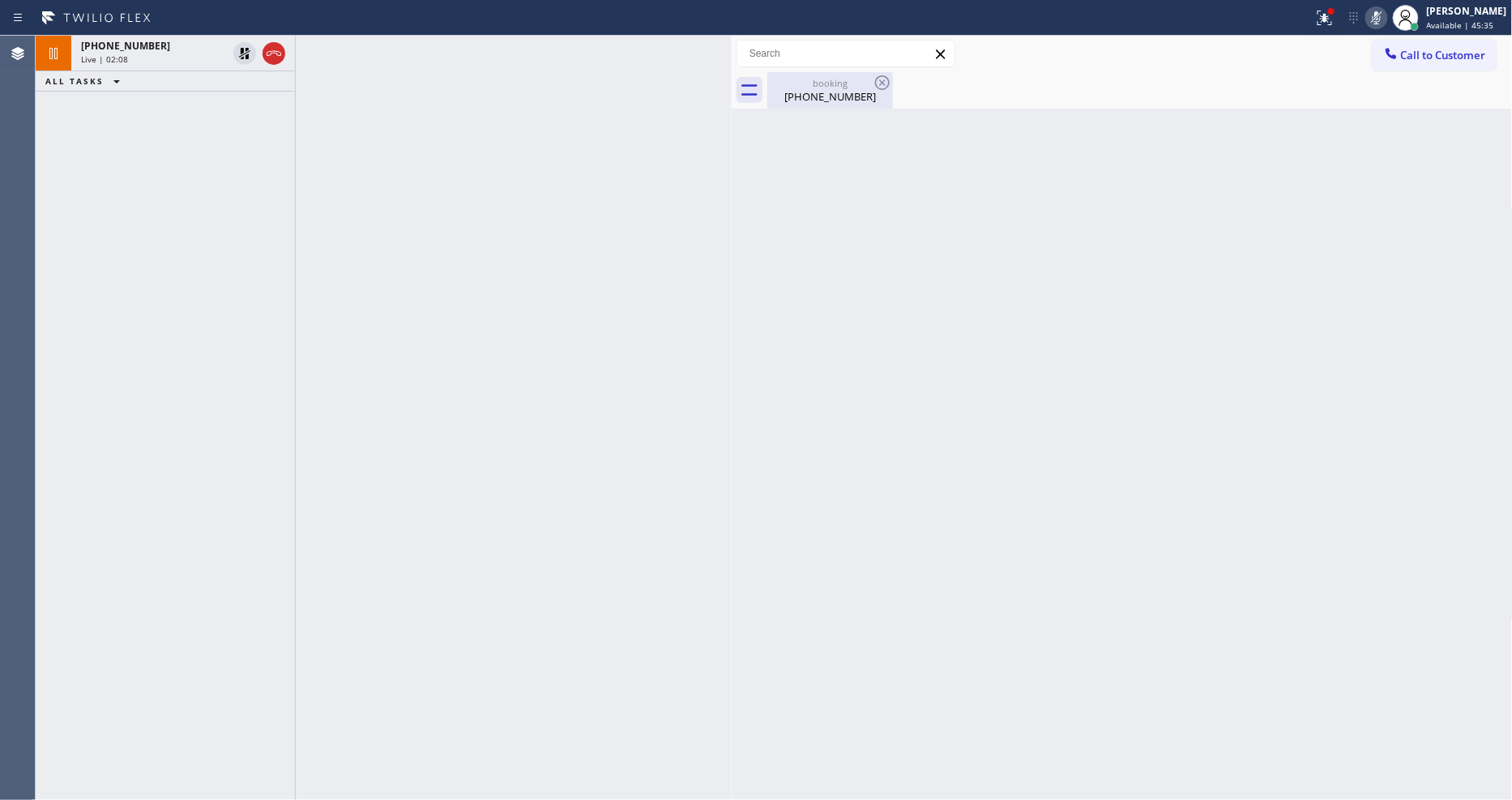
click at [832, 92] on div "[PHONE_NUMBER]" at bounding box center [830, 96] width 123 height 14
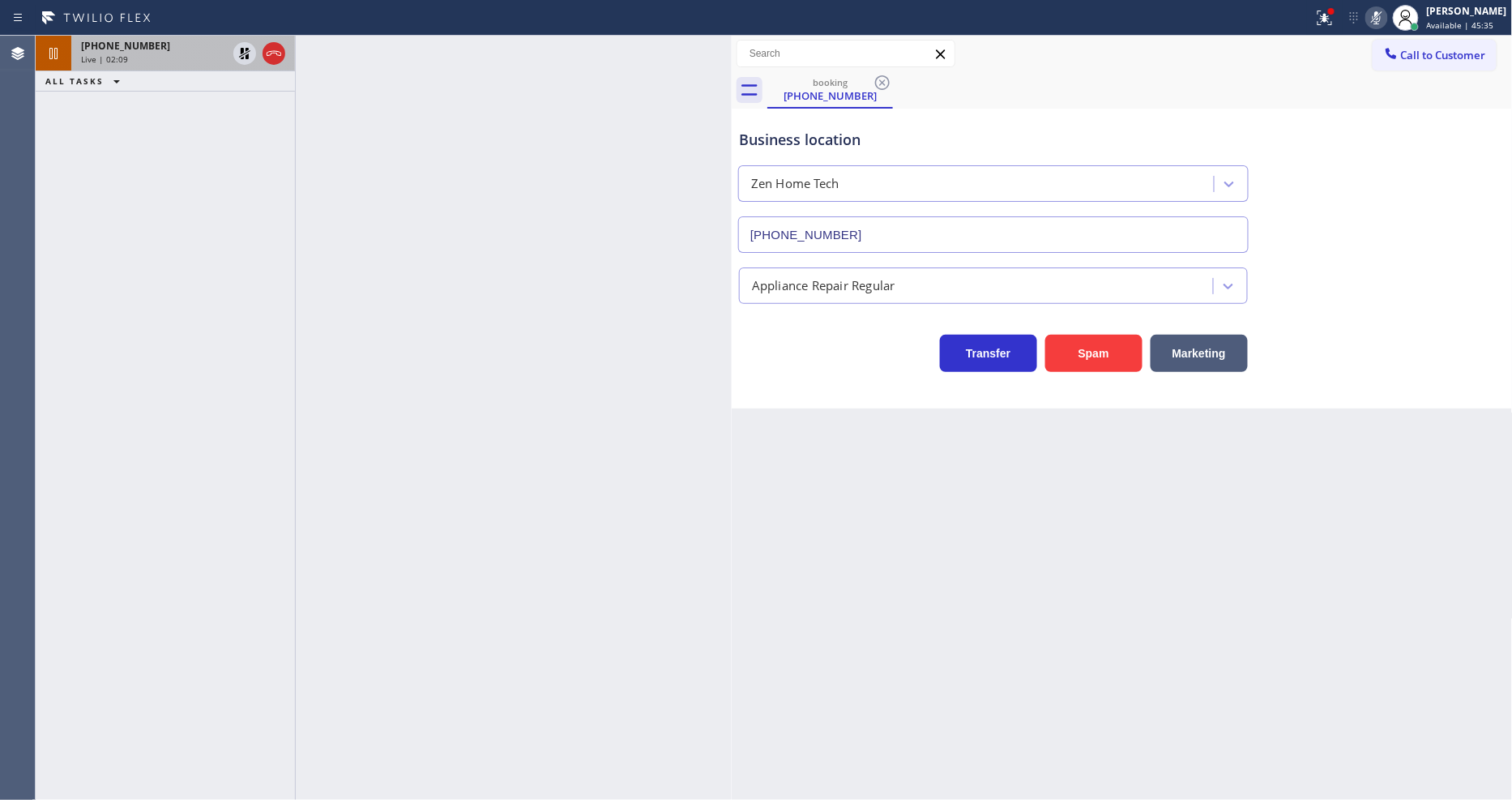
click at [171, 50] on div "[PHONE_NUMBER]" at bounding box center [154, 46] width 146 height 13
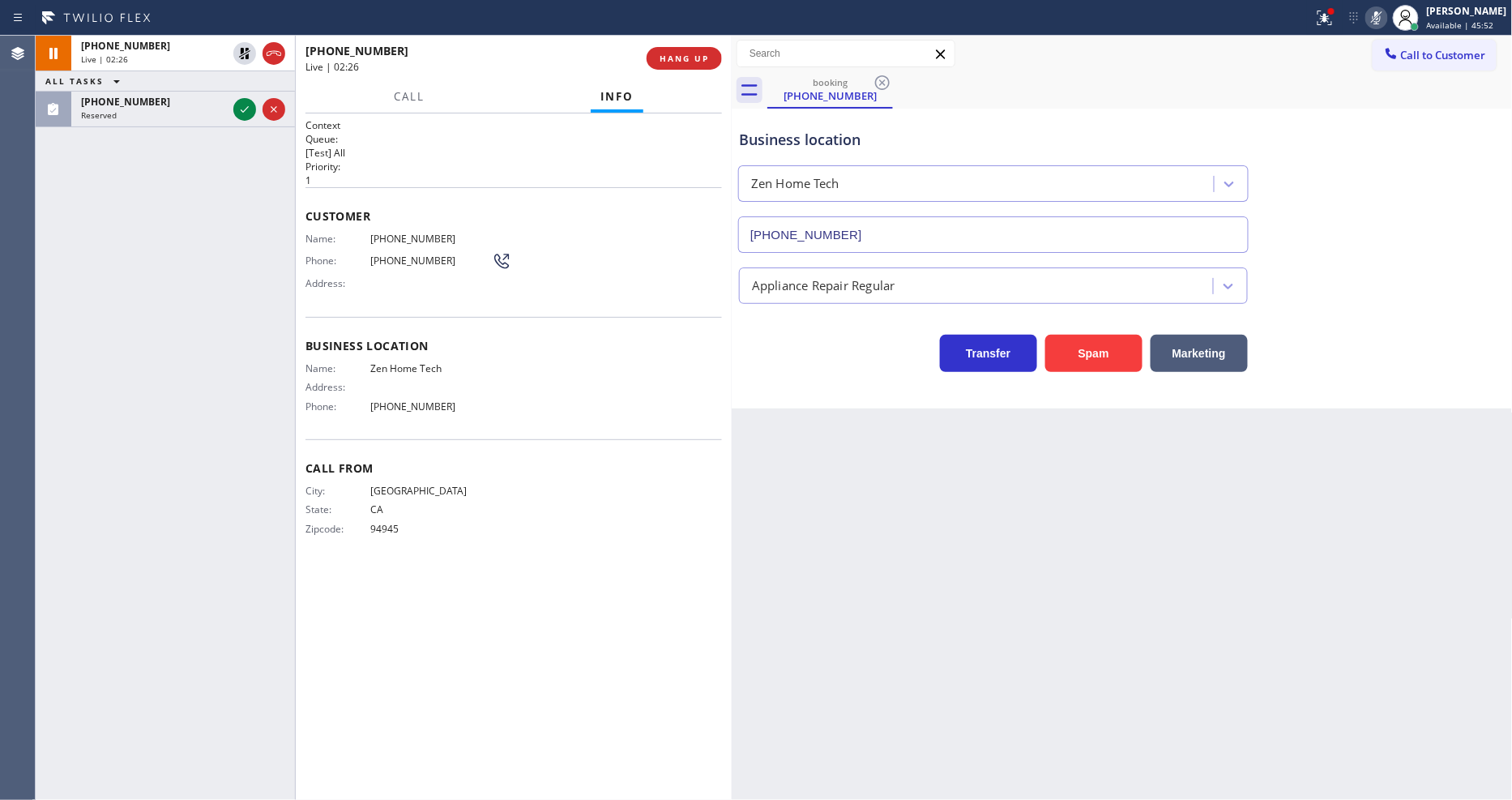
click at [241, 112] on icon at bounding box center [245, 109] width 19 height 19
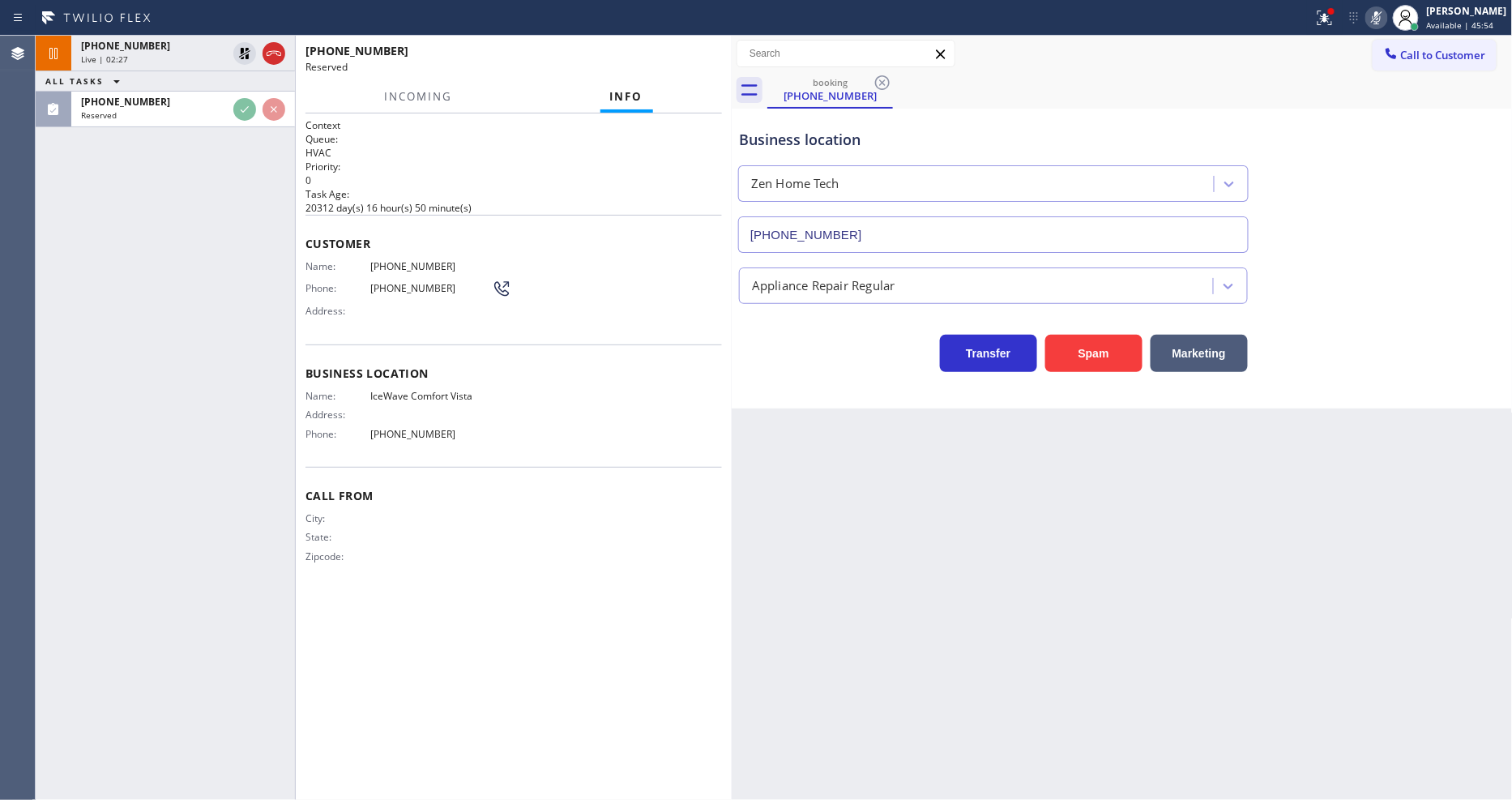
click at [313, 282] on span "Phone:" at bounding box center [338, 288] width 65 height 12
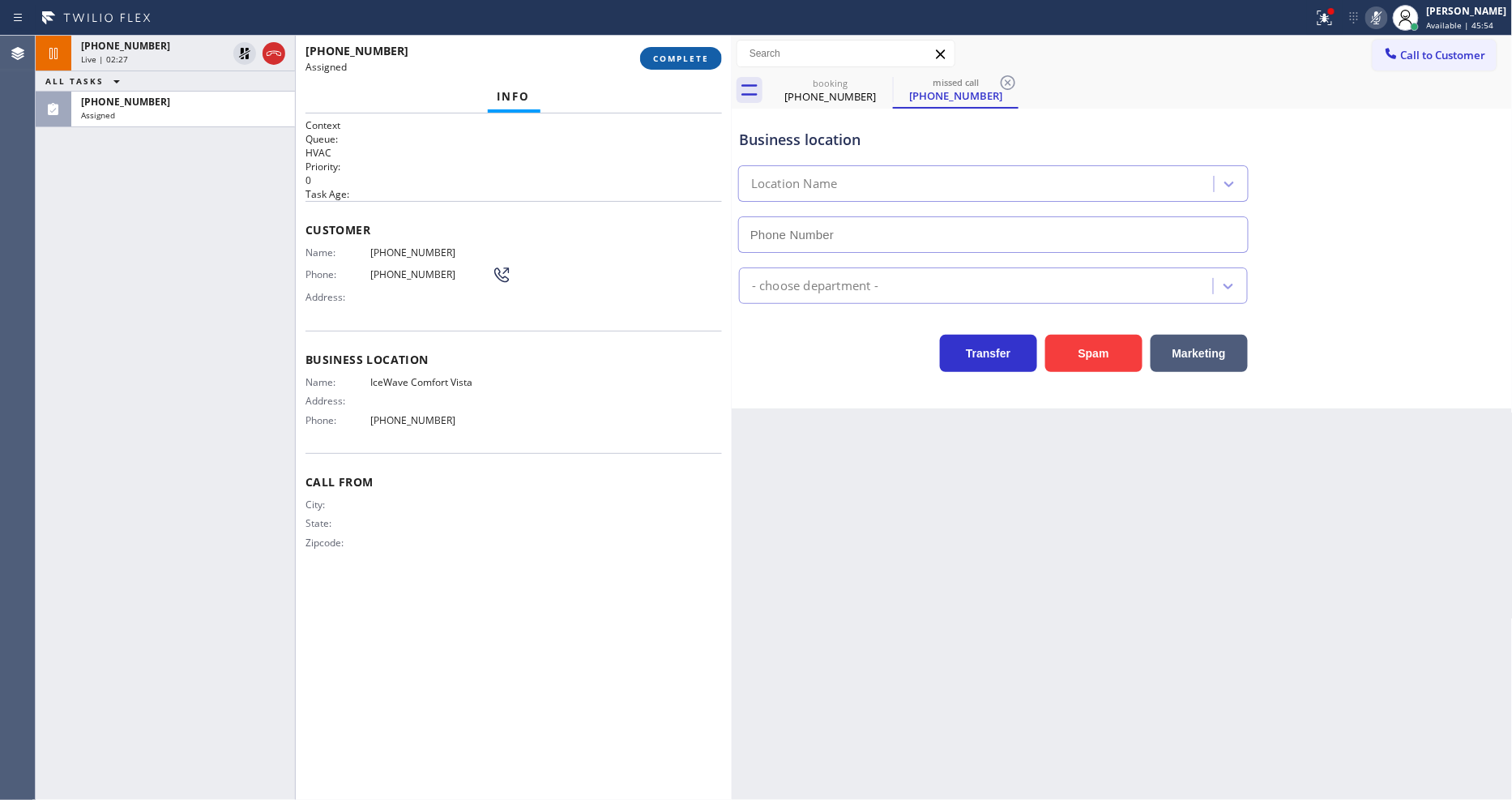
type input "[PHONE_NUMBER]"
drag, startPoint x: 669, startPoint y: 63, endPoint x: 744, endPoint y: 211, distance: 165.9
click at [670, 62] on span "COMPLETE" at bounding box center [681, 59] width 56 height 12
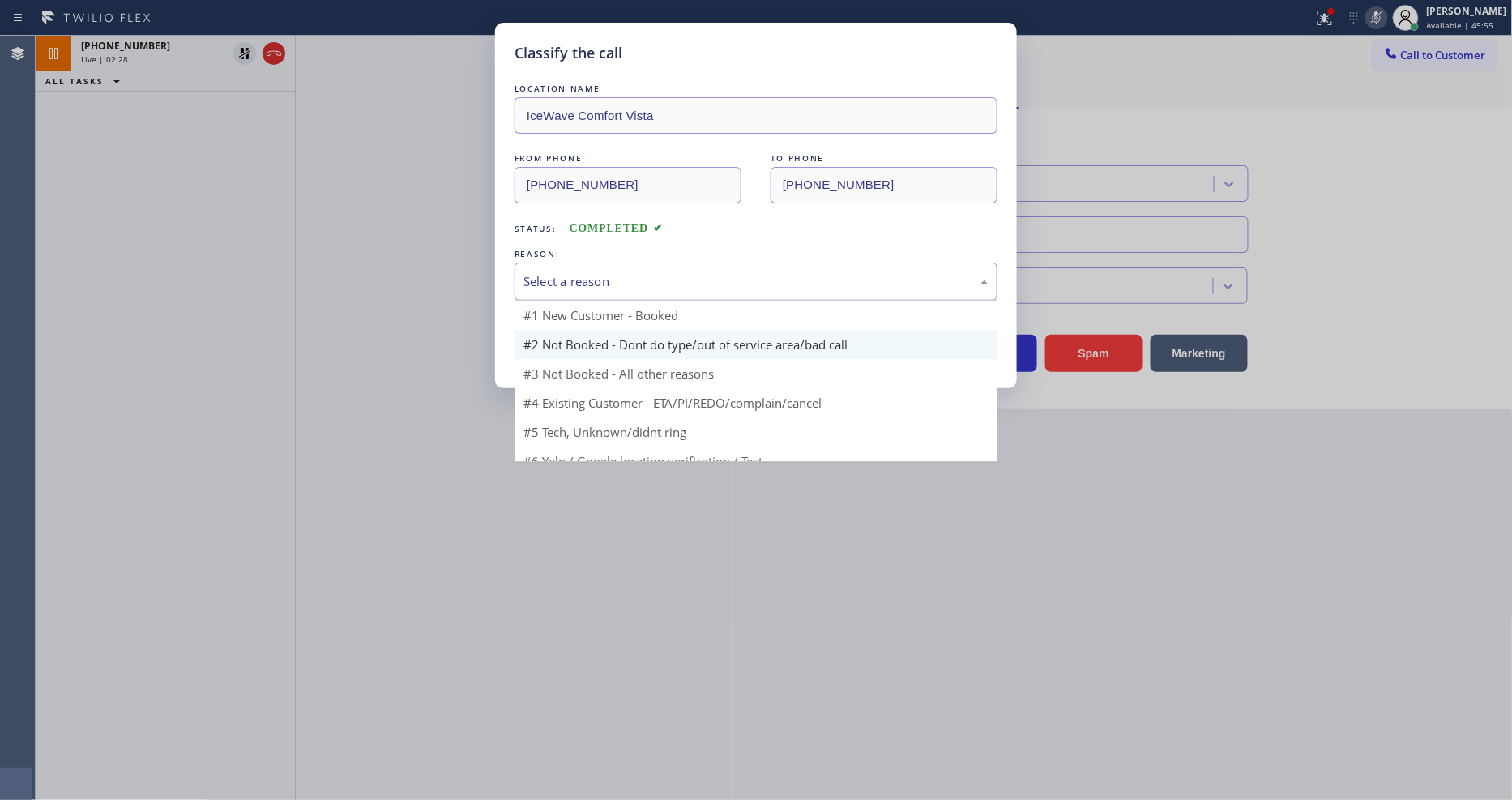
click at [611, 287] on div "Select a reason" at bounding box center [755, 282] width 483 height 38
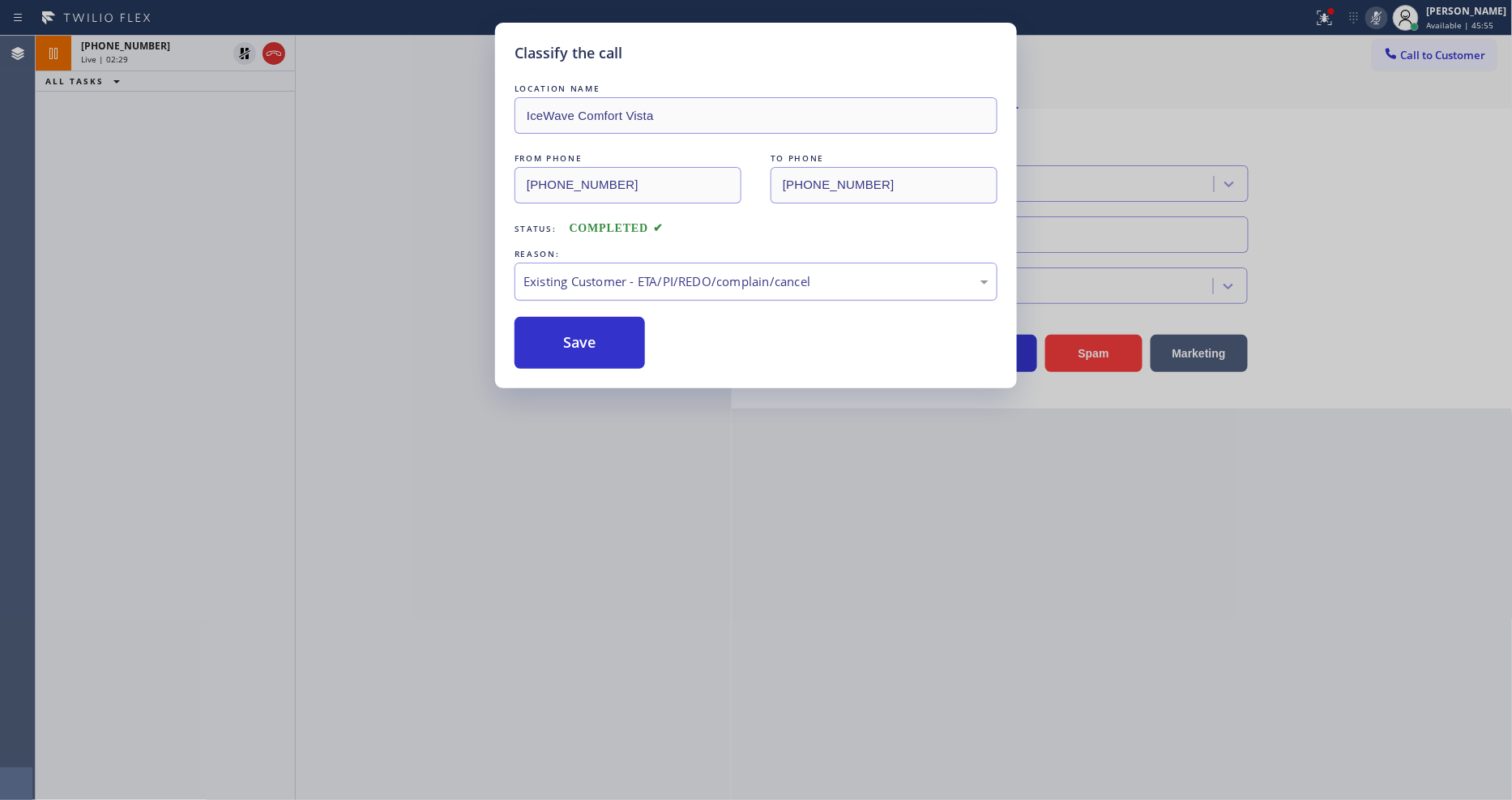
click at [609, 278] on div "Existing Customer - ETA/PI/REDO/complain/cancel" at bounding box center [756, 281] width 465 height 18
click at [590, 333] on button "Save" at bounding box center [579, 342] width 130 height 52
click at [590, 332] on button "Save" at bounding box center [579, 342] width 130 height 52
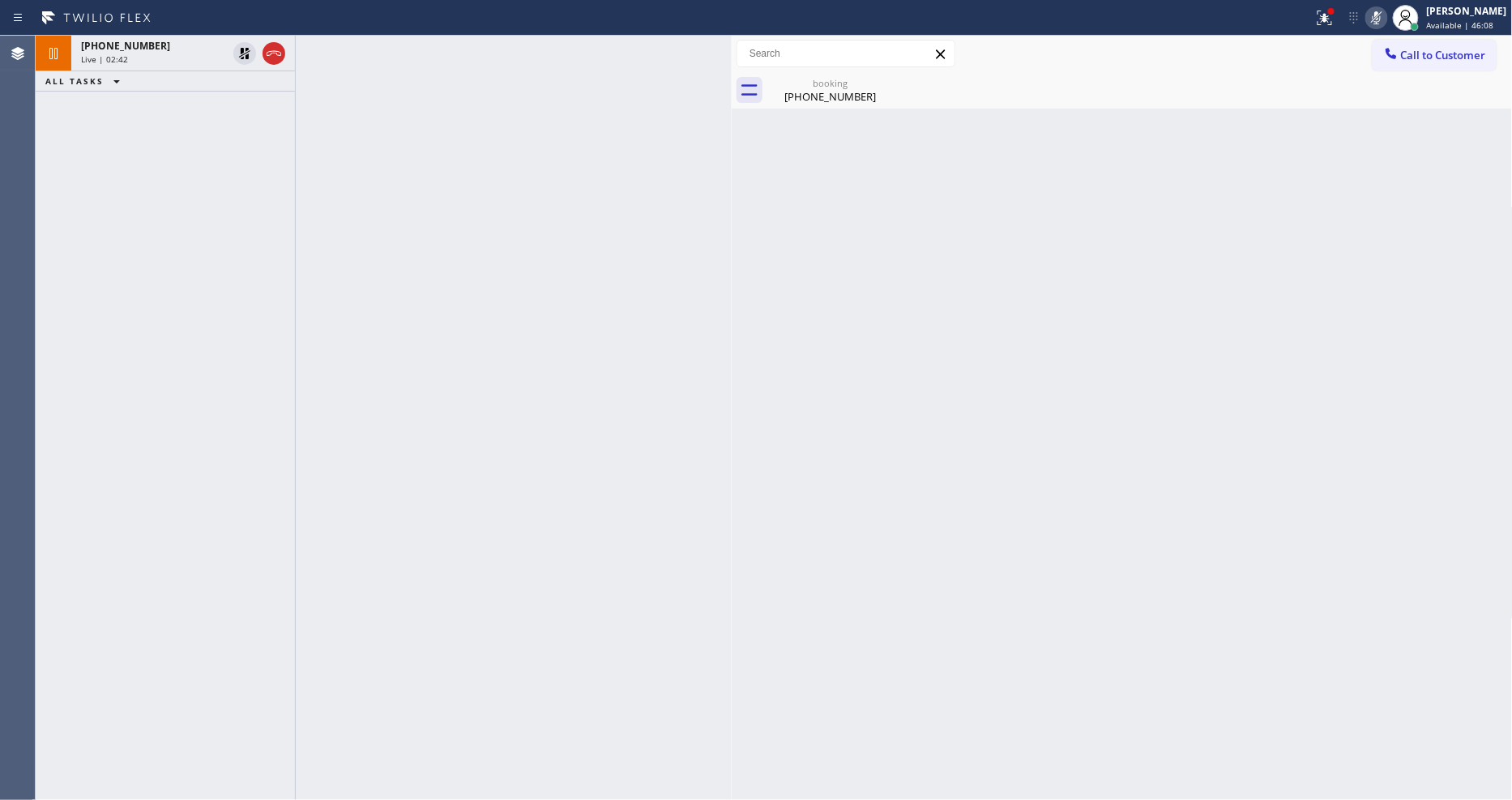
click at [1138, 508] on div "Back to Dashboard Change Sender ID Customers Technicians Select a contact Outbo…" at bounding box center [1122, 417] width 781 height 764
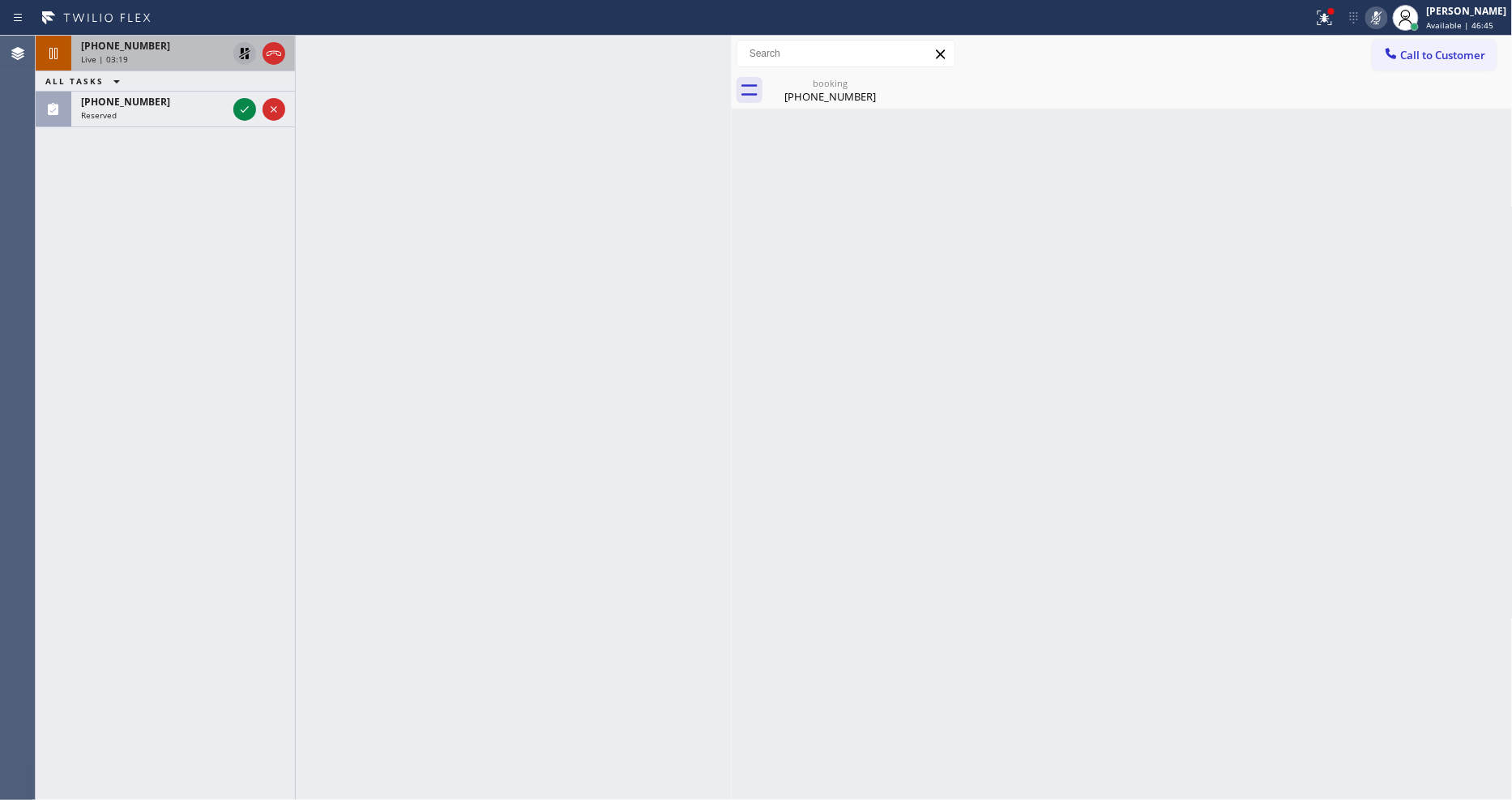
click at [243, 46] on icon at bounding box center [245, 54] width 19 height 19
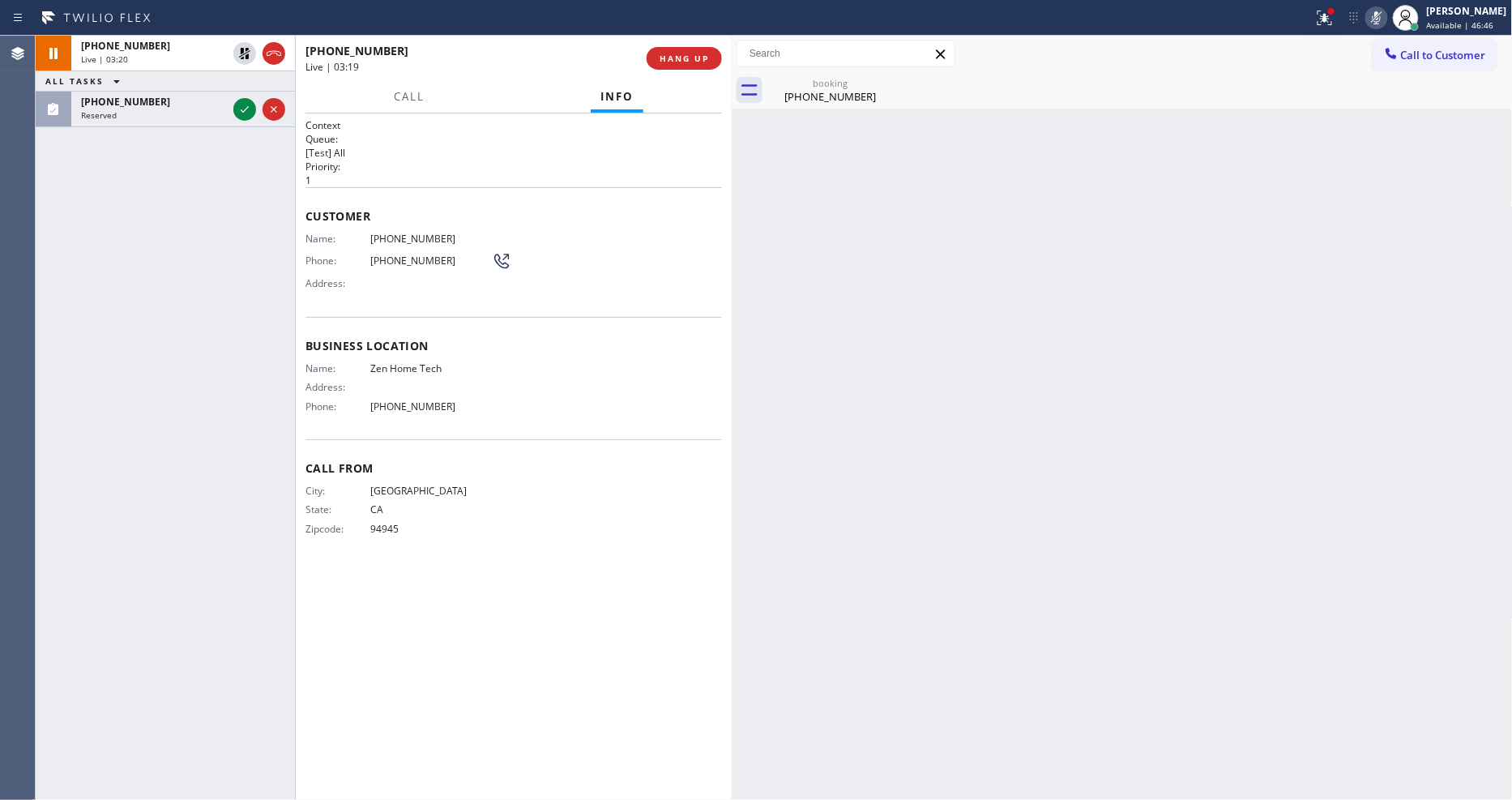
click at [1385, 24] on icon at bounding box center [1377, 17] width 19 height 19
drag, startPoint x: 241, startPoint y: 108, endPoint x: 402, endPoint y: 147, distance: 165.7
click at [240, 109] on icon at bounding box center [245, 109] width 19 height 19
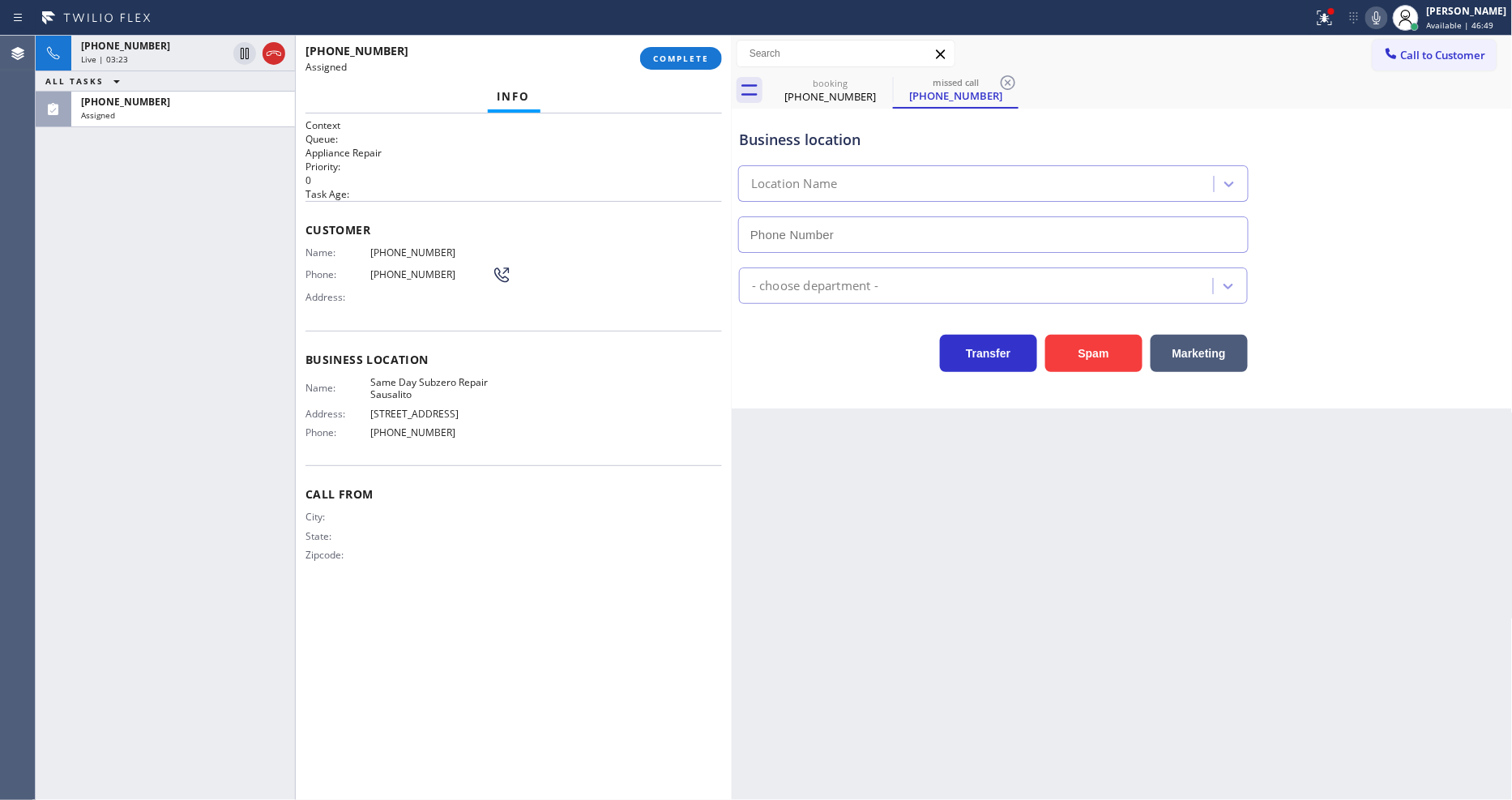
type input "[PHONE_NUMBER]"
click at [697, 59] on span "COMPLETE" at bounding box center [681, 59] width 56 height 12
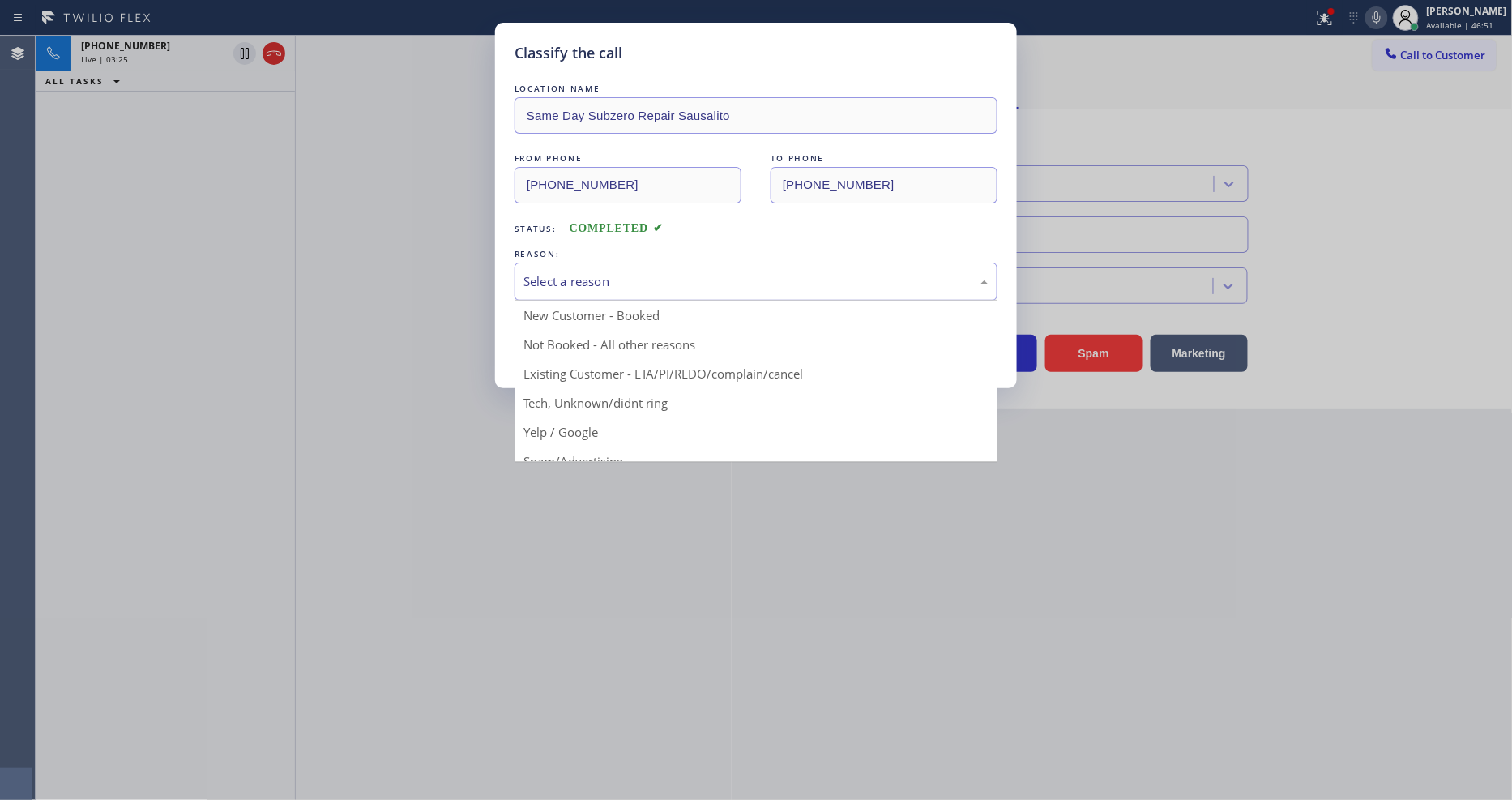
click at [673, 264] on div "Select a reason" at bounding box center [755, 282] width 483 height 38
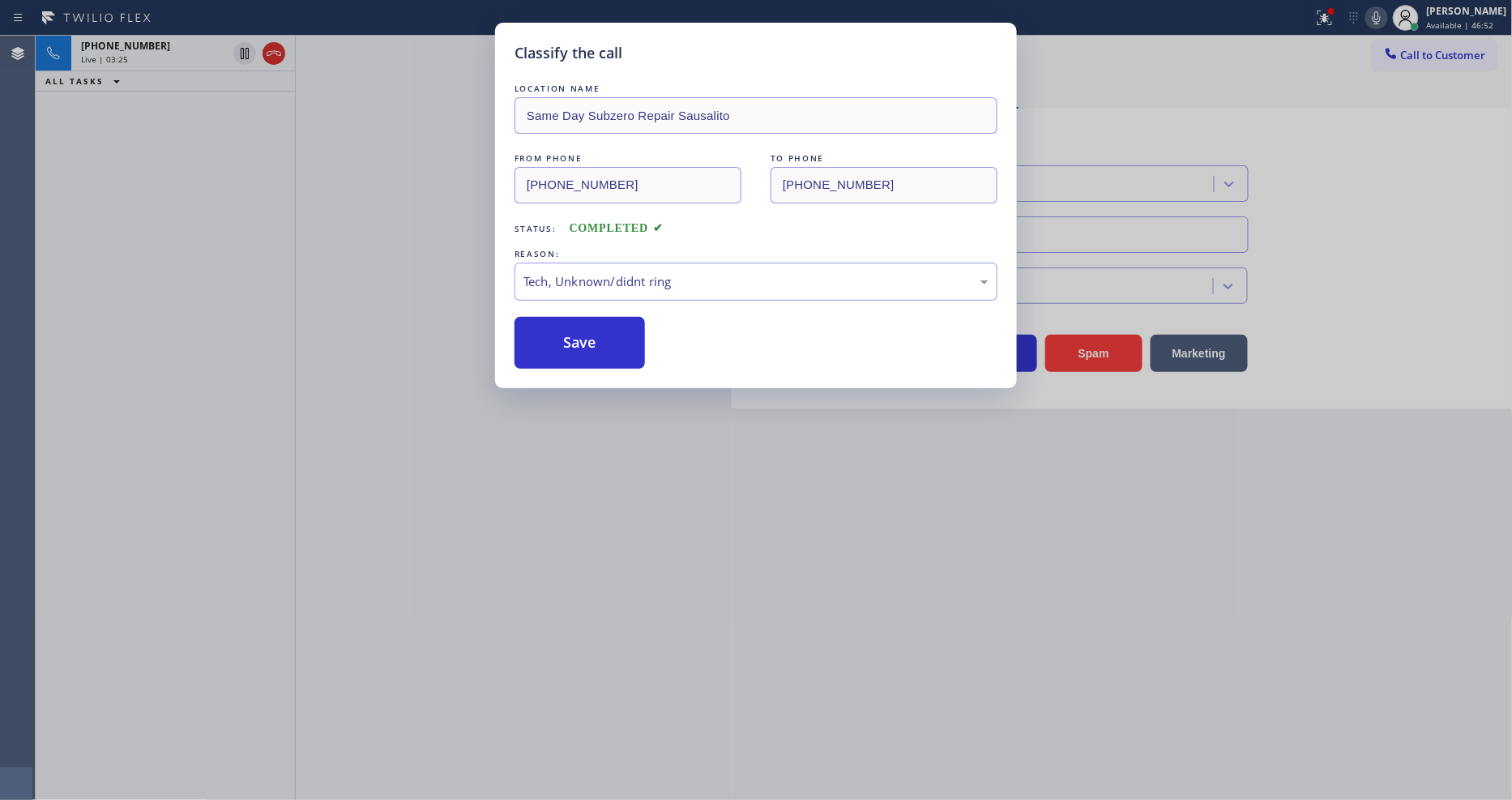
click at [596, 310] on div "LOCATION NAME Same Day Subzero Repair Sausalito FROM PHONE [PHONE_NUMBER] TO PH…" at bounding box center [755, 224] width 483 height 289
click at [595, 329] on button "Save" at bounding box center [579, 342] width 130 height 52
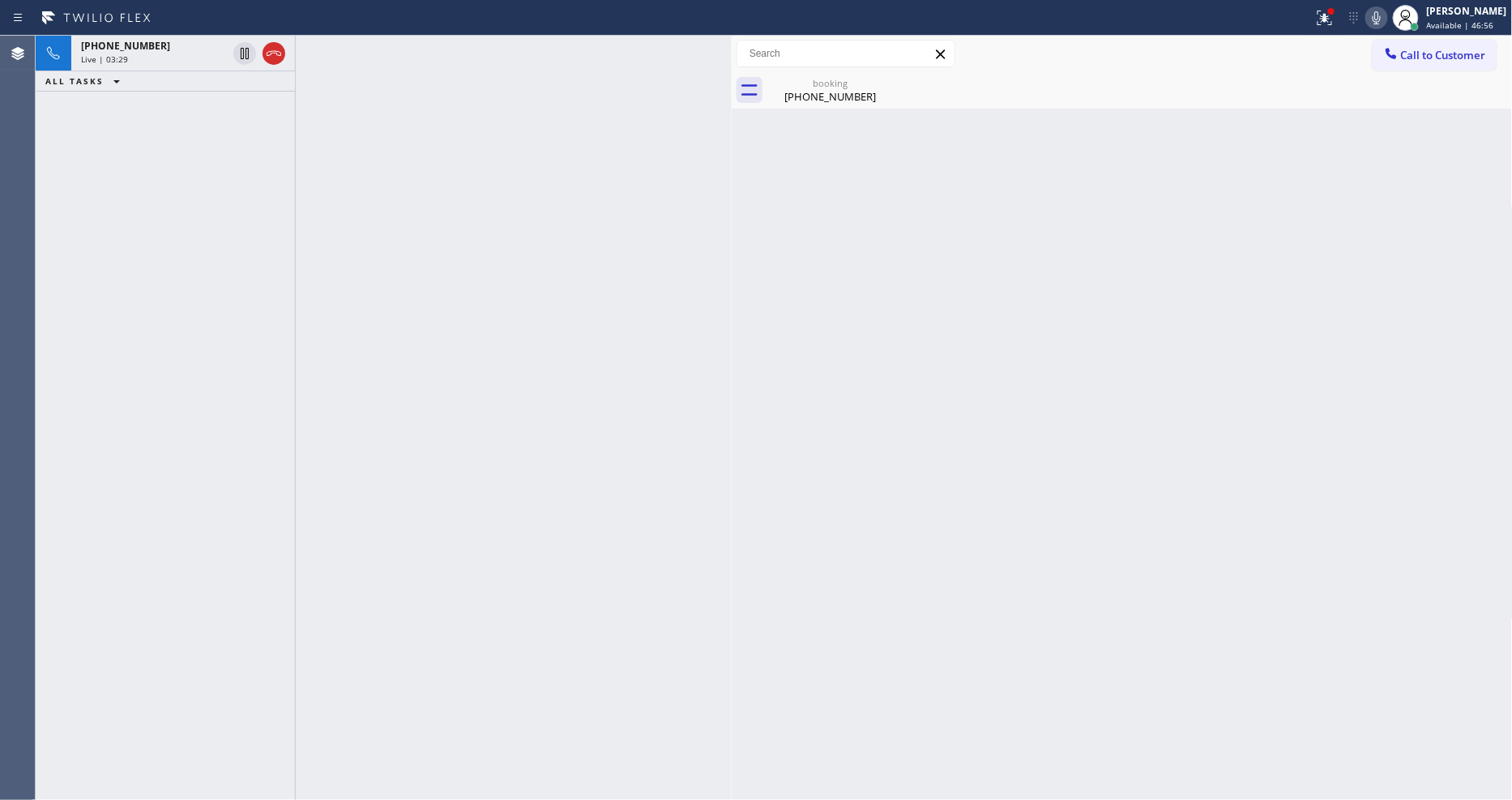
click at [492, 379] on div at bounding box center [513, 417] width 436 height 764
click at [191, 41] on div "[PHONE_NUMBER]" at bounding box center [154, 46] width 146 height 13
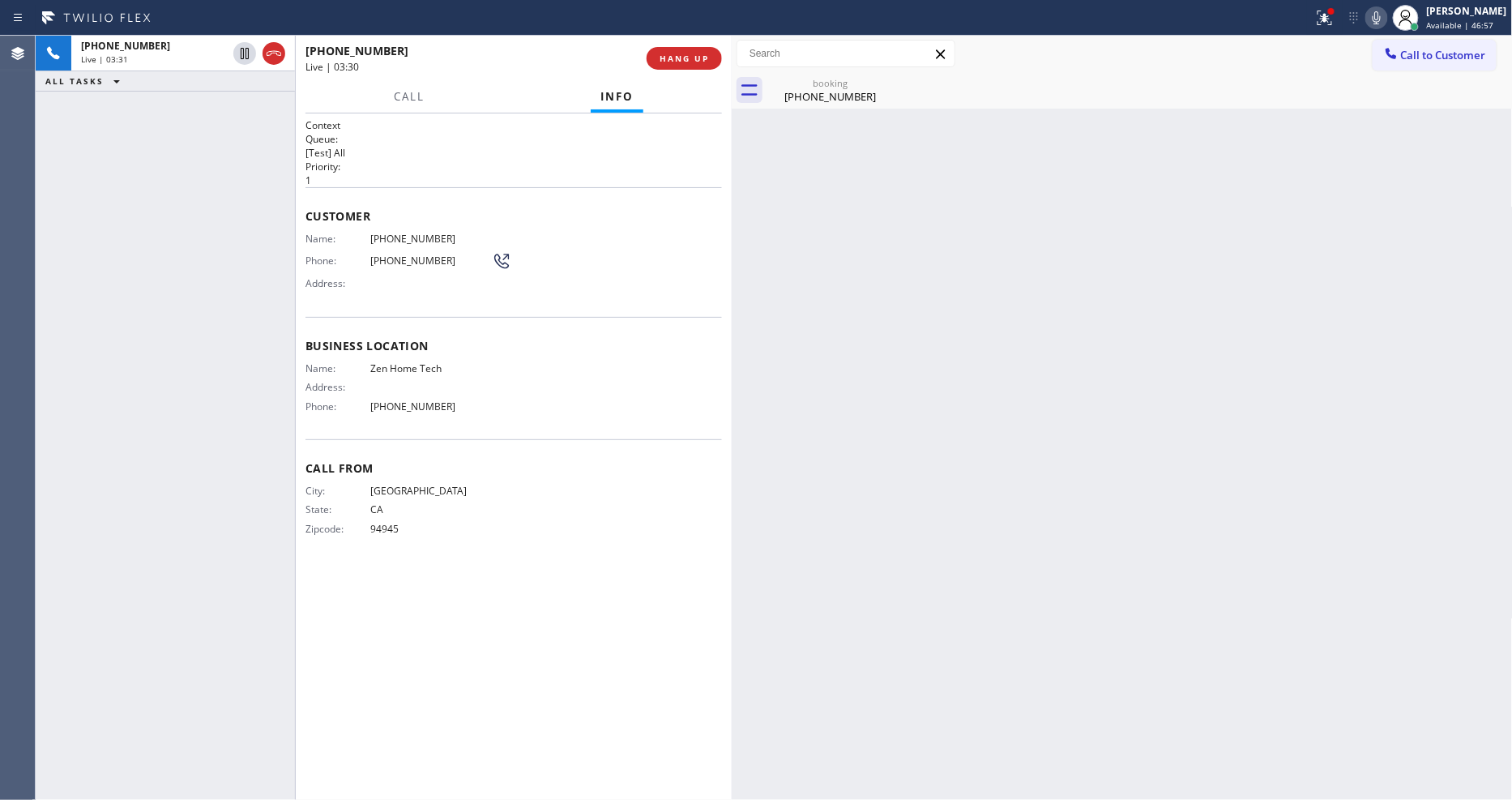
click at [808, 109] on div "Back to Dashboard Change Sender ID Customers Technicians Select a contact Outbo…" at bounding box center [1122, 417] width 781 height 764
click at [811, 99] on div "[PHONE_NUMBER]" at bounding box center [830, 96] width 123 height 14
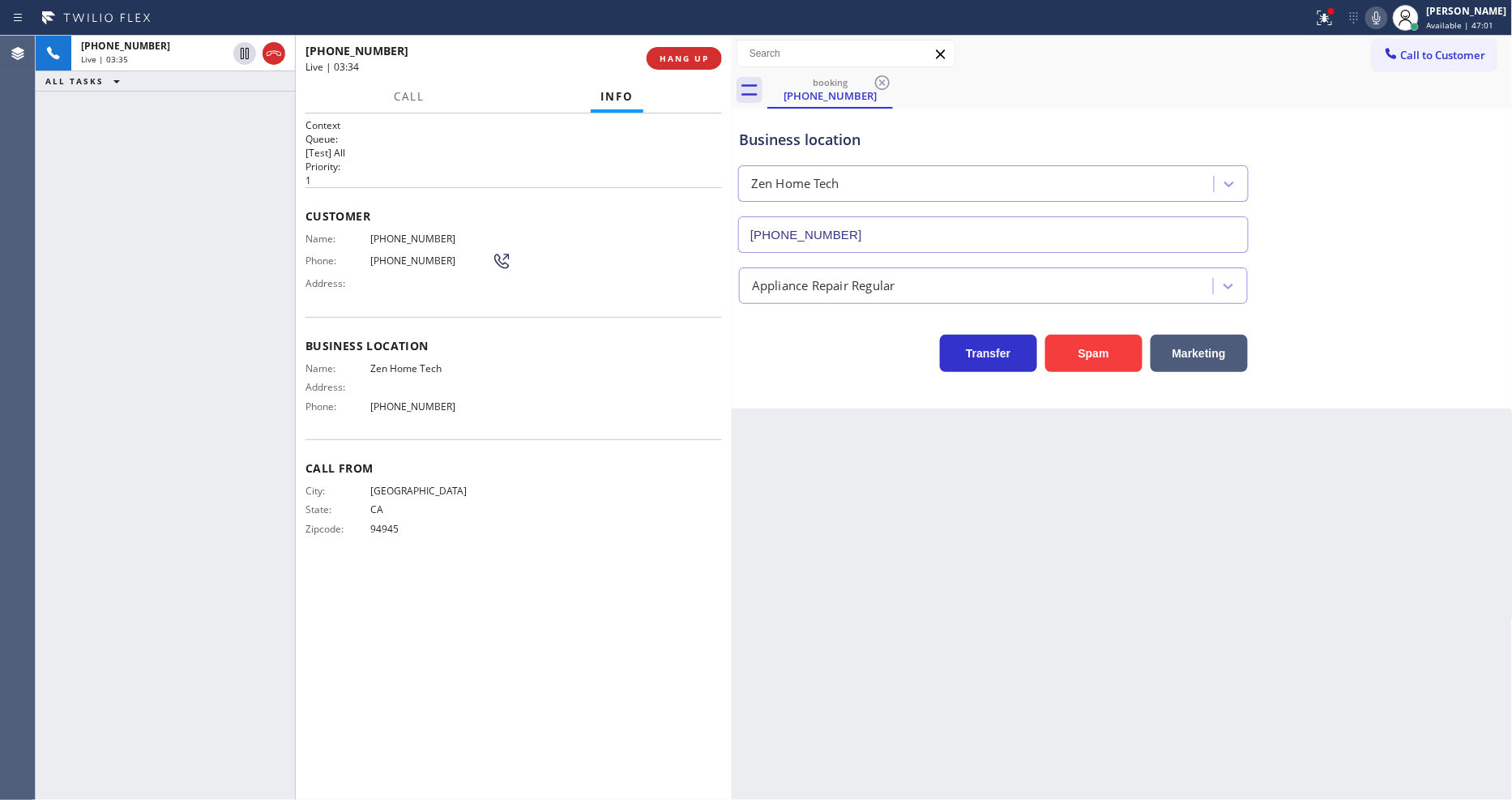
click at [532, 799] on div "Context Queue: [Test] All Priority: 1 Customer Name: [PHONE_NUMBER] Phone: [PHO…" at bounding box center [513, 456] width 436 height 686
click at [248, 107] on icon at bounding box center [245, 109] width 19 height 19
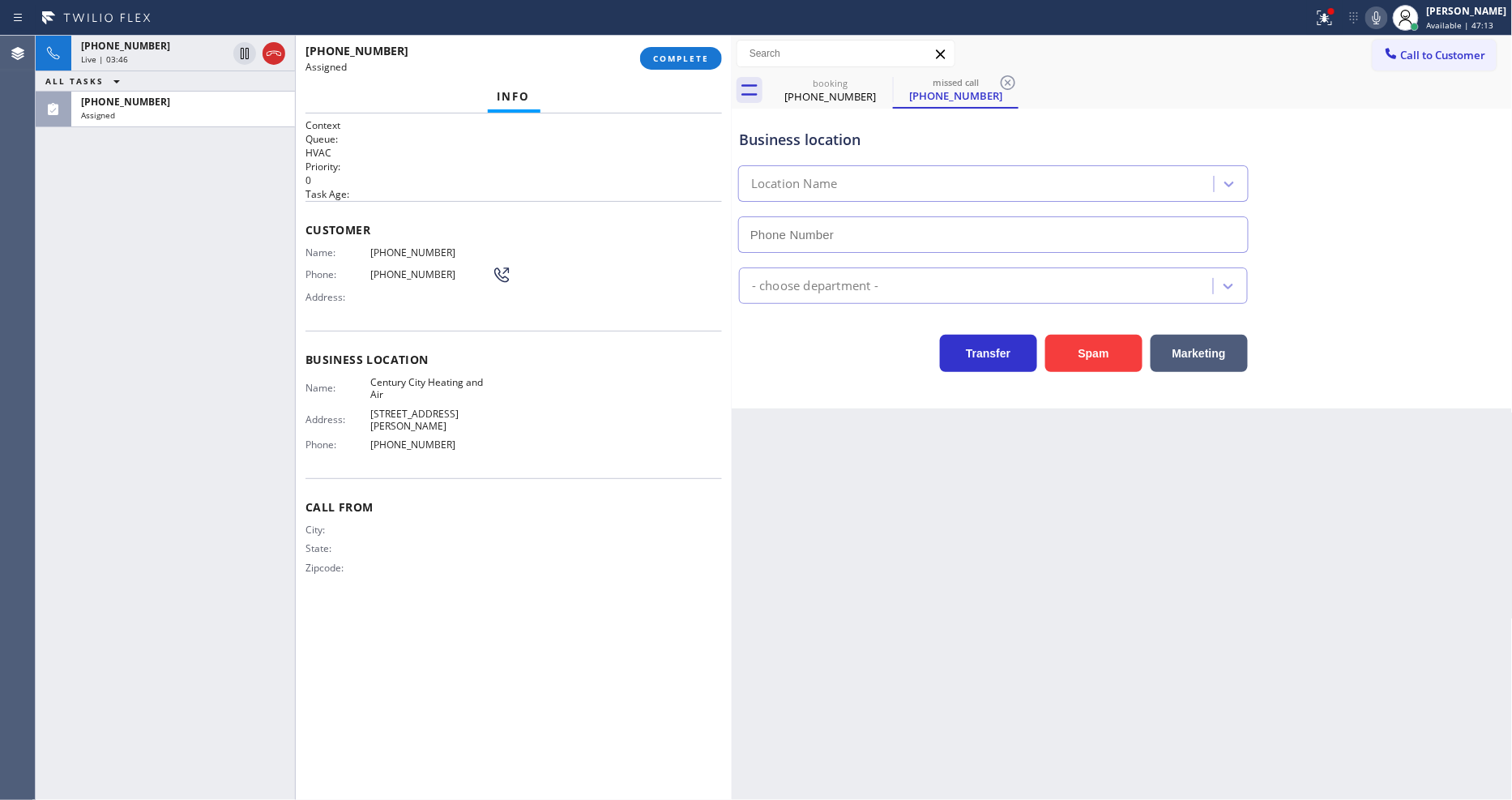
click at [377, 247] on span "[PHONE_NUMBER]" at bounding box center [431, 252] width 122 height 12
type input "[PHONE_NUMBER]"
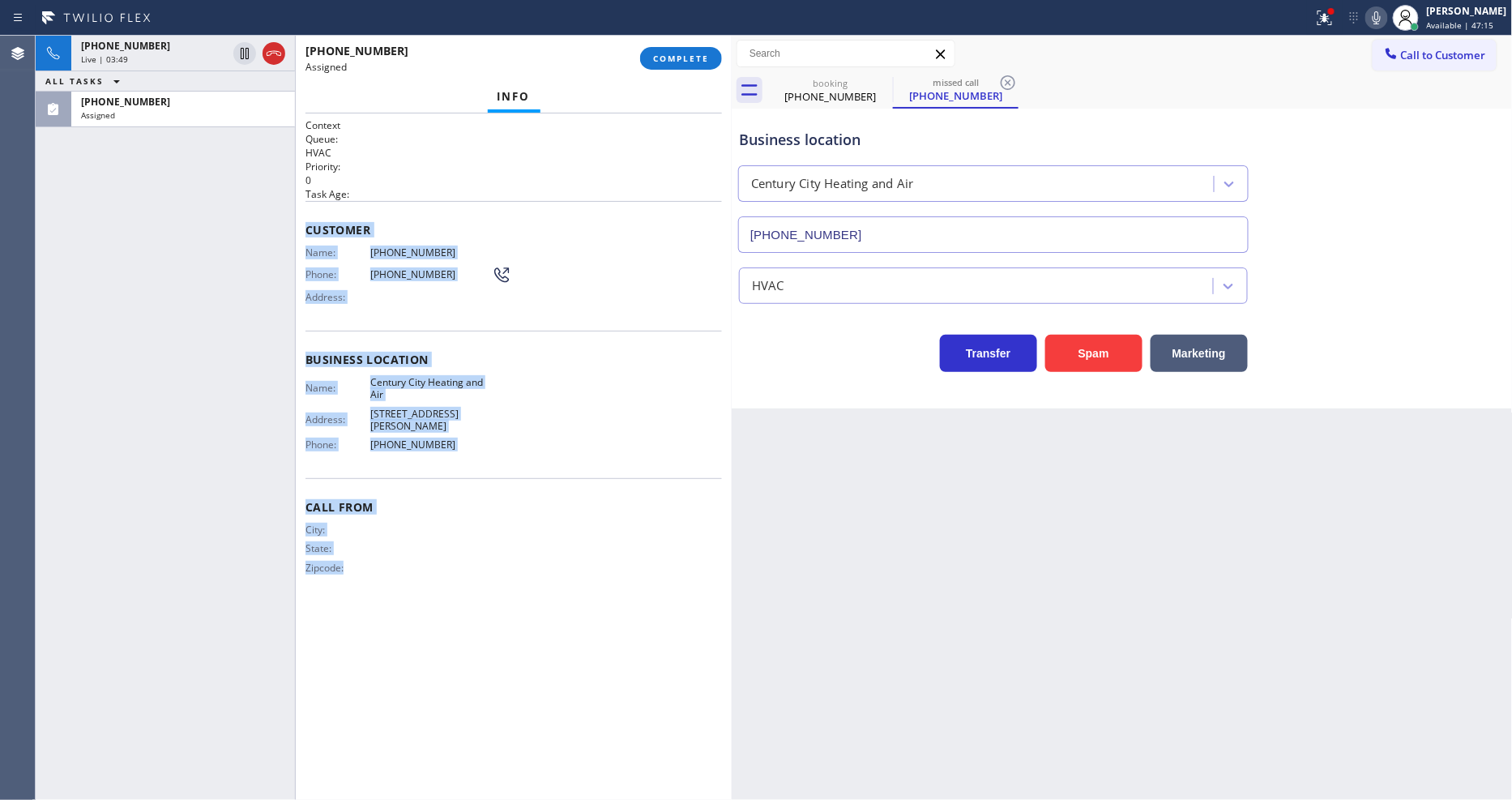
drag, startPoint x: 305, startPoint y: 221, endPoint x: 463, endPoint y: 657, distance: 463.7
click at [463, 657] on div "Context Queue: HVAC Priority: 0 Task Age: Customer Name: [PHONE_NUMBER] Phone: …" at bounding box center [513, 456] width 416 height 676
click at [701, 59] on span "COMPLETE" at bounding box center [681, 59] width 56 height 12
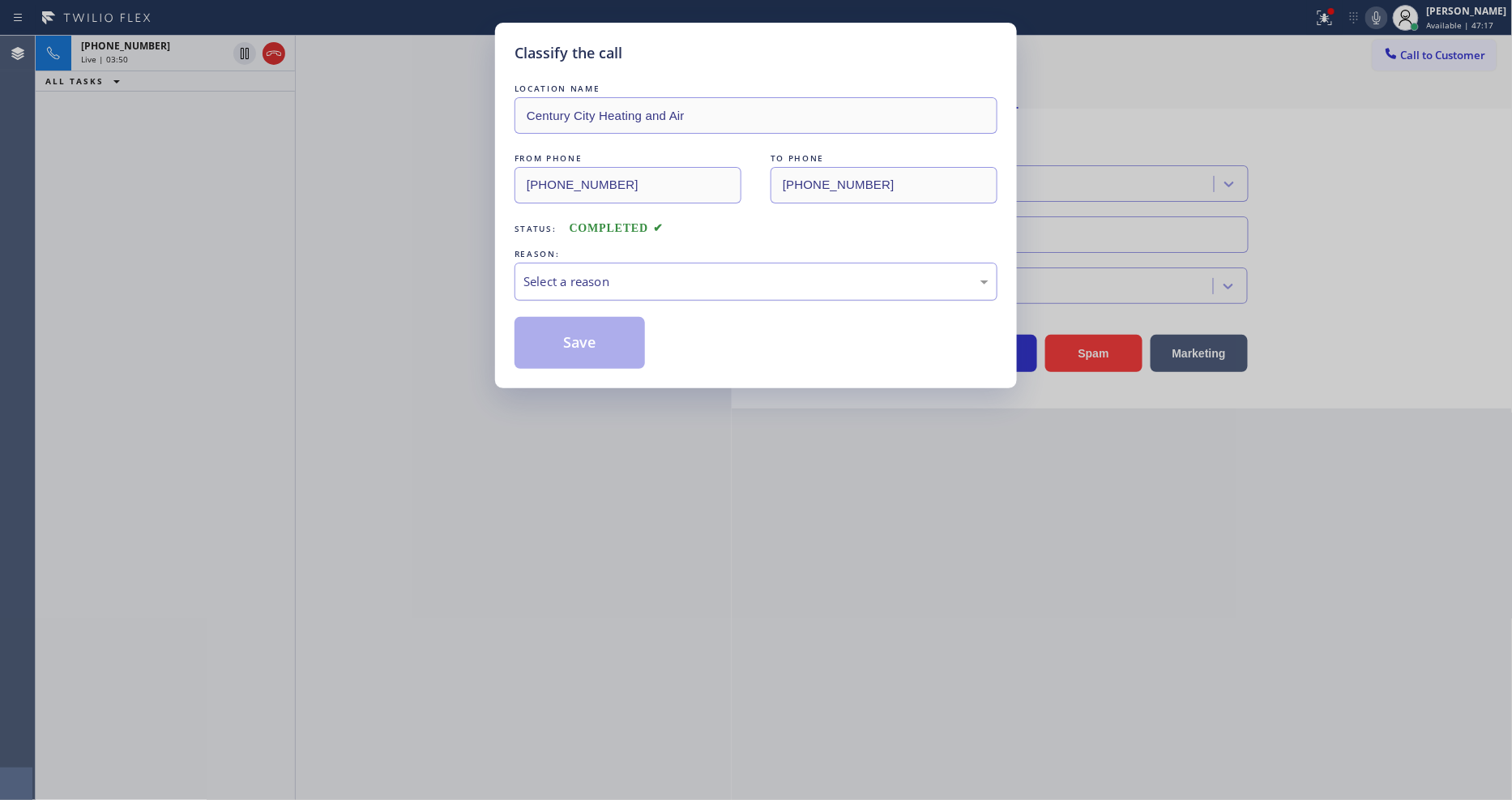
click at [636, 276] on div "Select a reason" at bounding box center [756, 281] width 465 height 18
click at [609, 327] on button "Save" at bounding box center [579, 342] width 130 height 52
drag, startPoint x: 609, startPoint y: 327, endPoint x: 597, endPoint y: 774, distance: 447.2
click at [608, 327] on button "Save" at bounding box center [579, 342] width 130 height 52
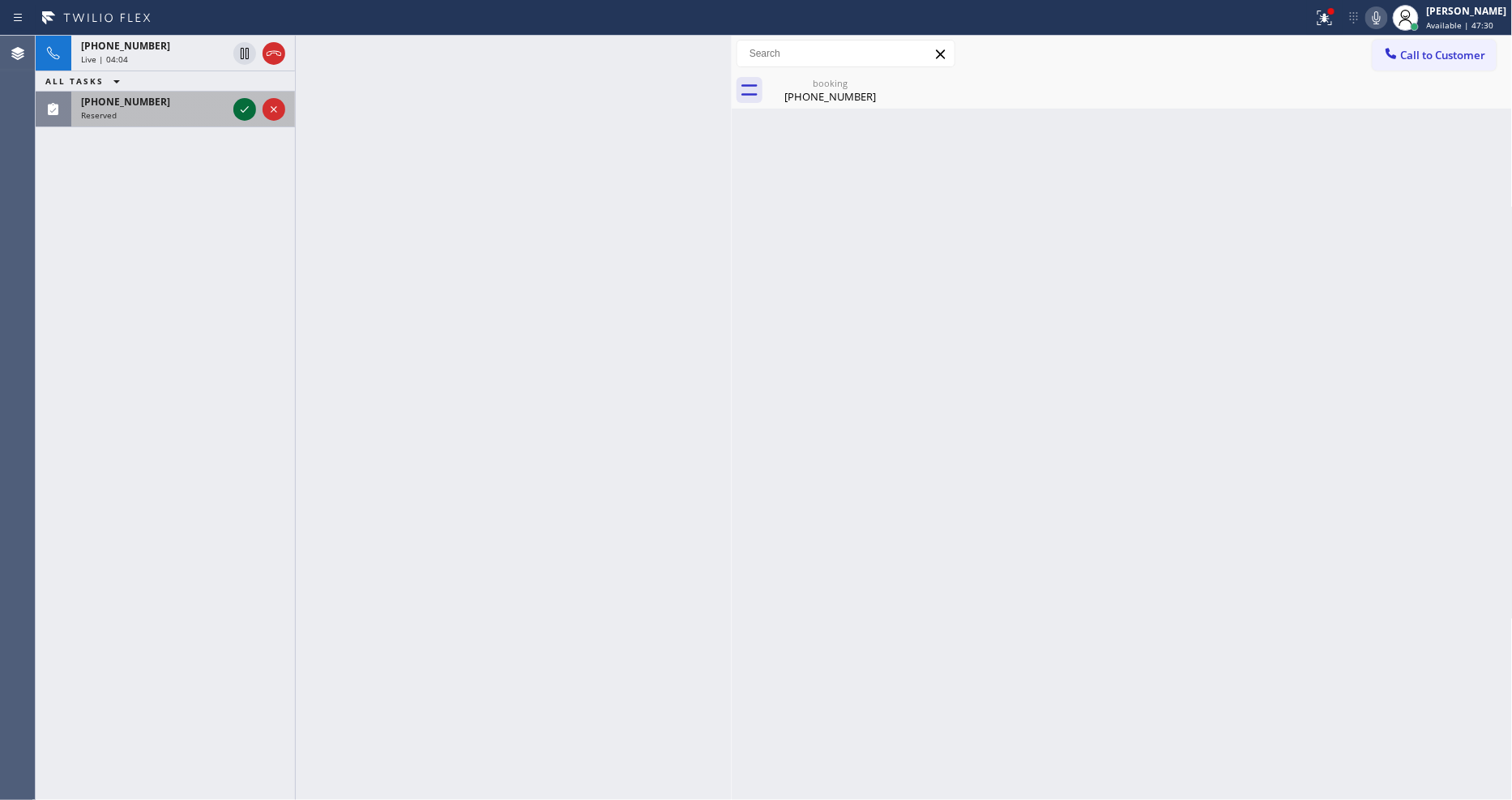
click at [243, 104] on icon at bounding box center [245, 109] width 19 height 19
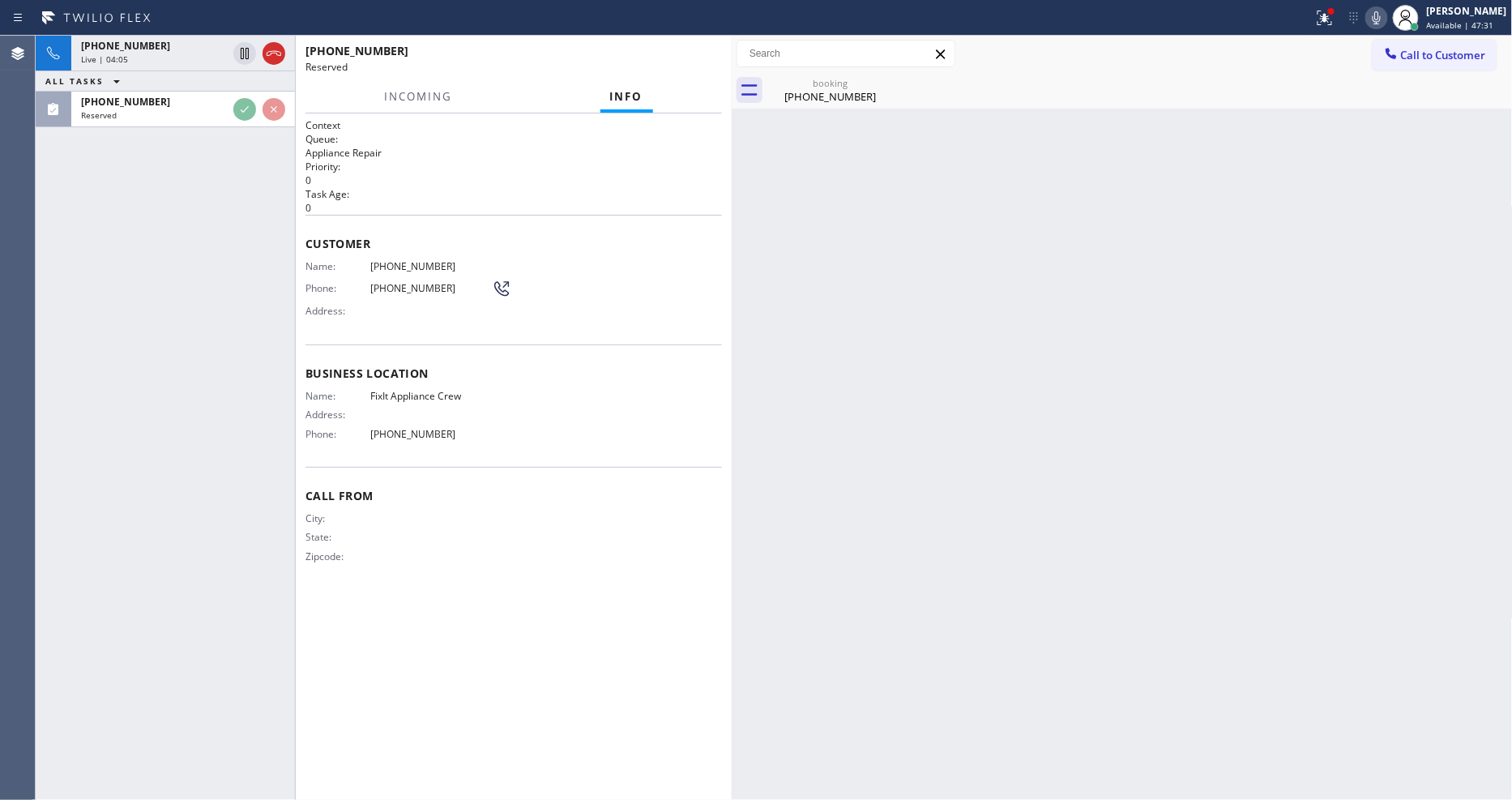
click at [467, 192] on h2 "Task Age:" at bounding box center [513, 194] width 416 height 13
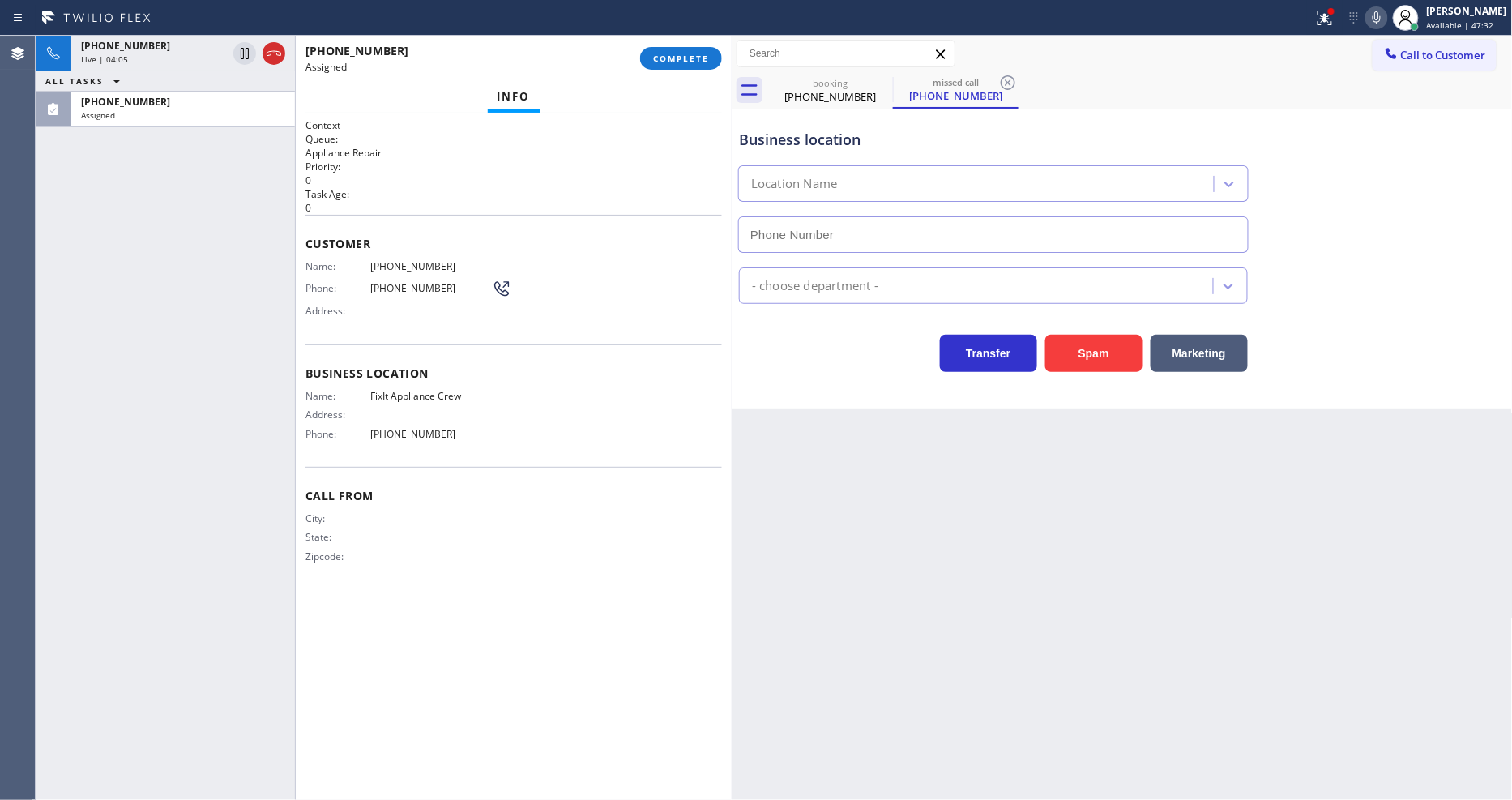
type input "[PHONE_NUMBER]"
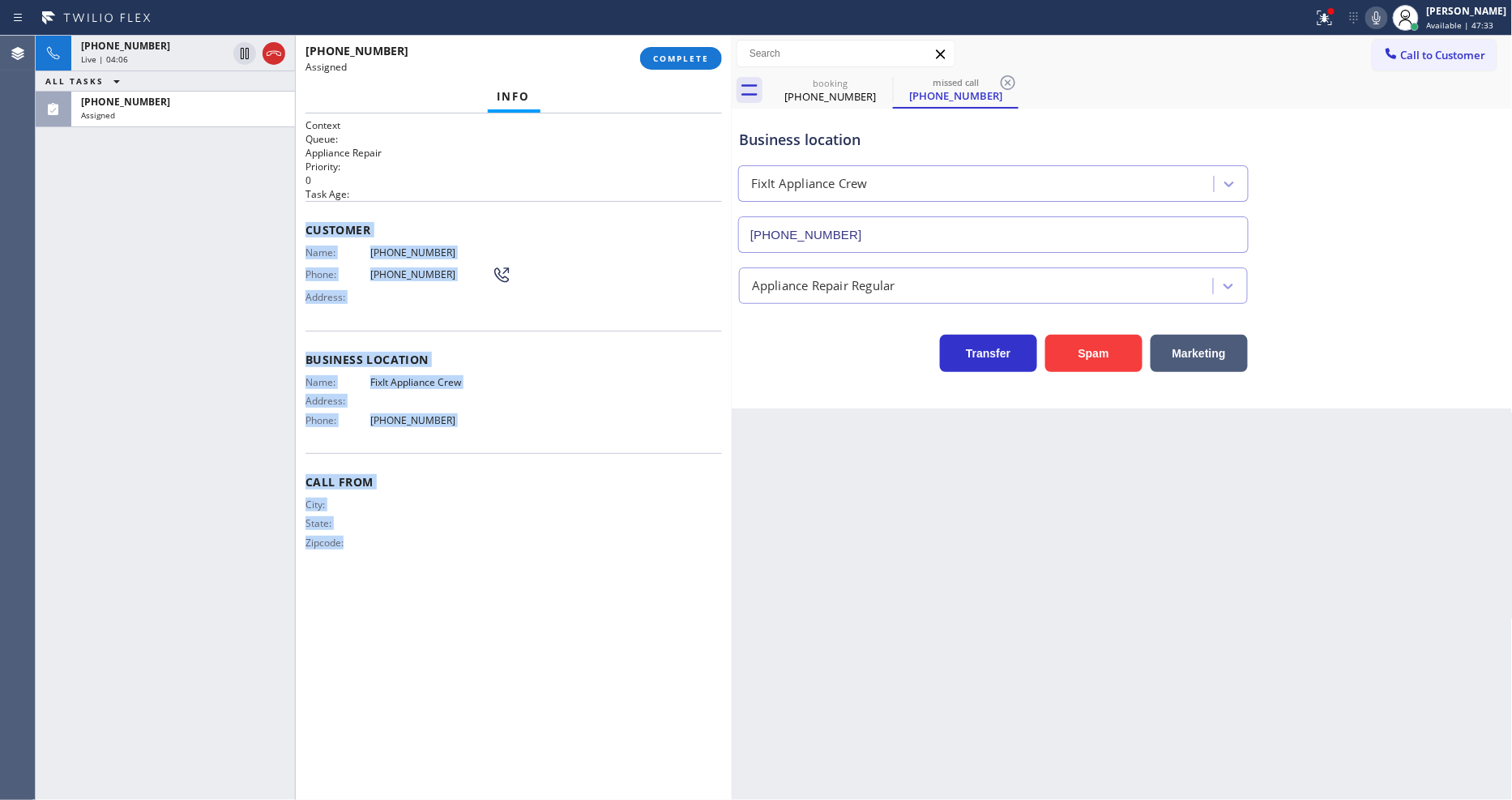
drag, startPoint x: 306, startPoint y: 222, endPoint x: 565, endPoint y: 734, distance: 573.8
click at [491, 789] on div "Context Queue: Appliance Repair Priority: 0 Task Age: Customer Name: [PHONE_NUM…" at bounding box center [513, 456] width 416 height 676
click at [703, 61] on span "COMPLETE" at bounding box center [681, 59] width 56 height 12
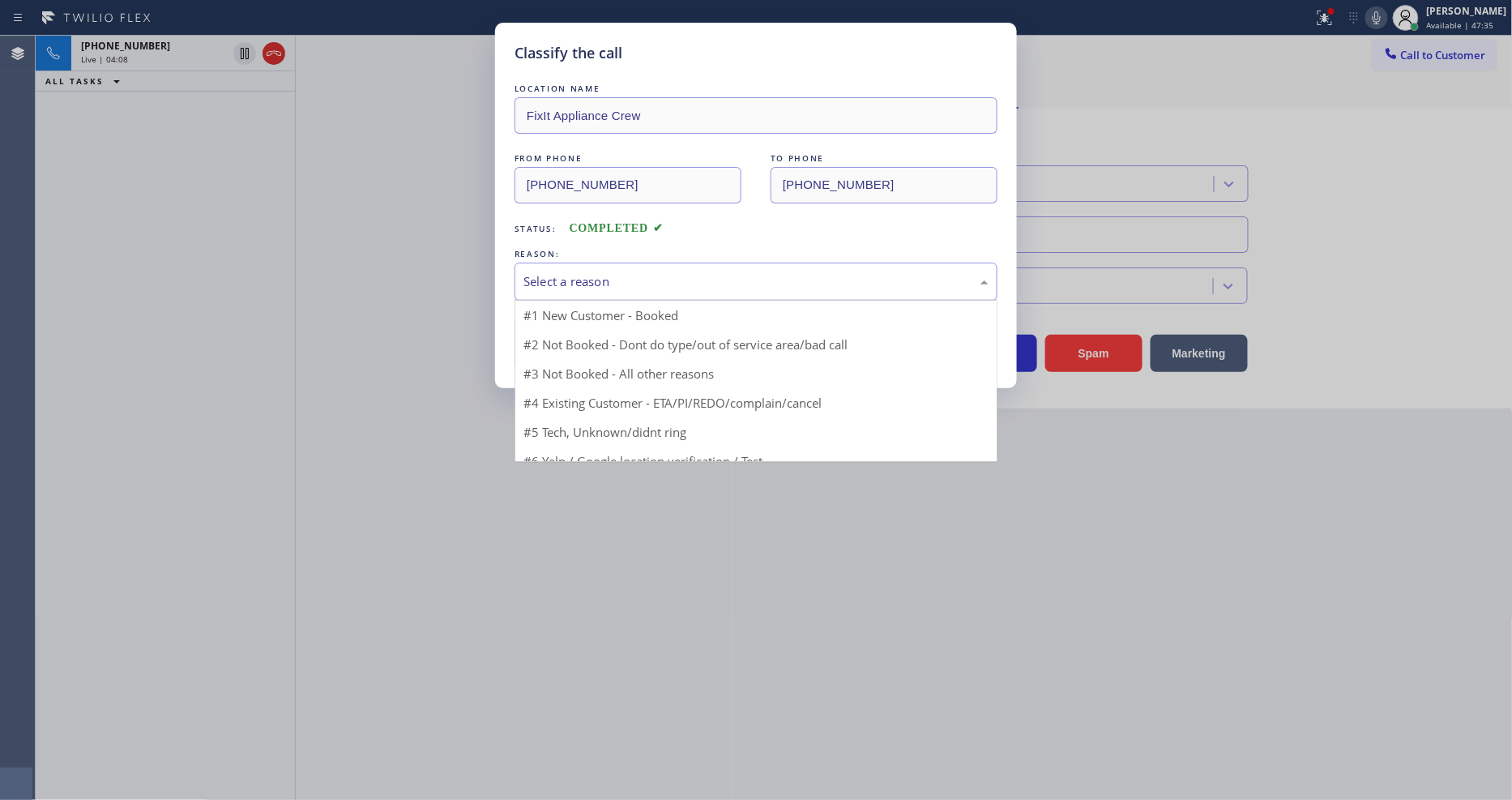
click at [659, 273] on div "Select a reason" at bounding box center [756, 281] width 465 height 18
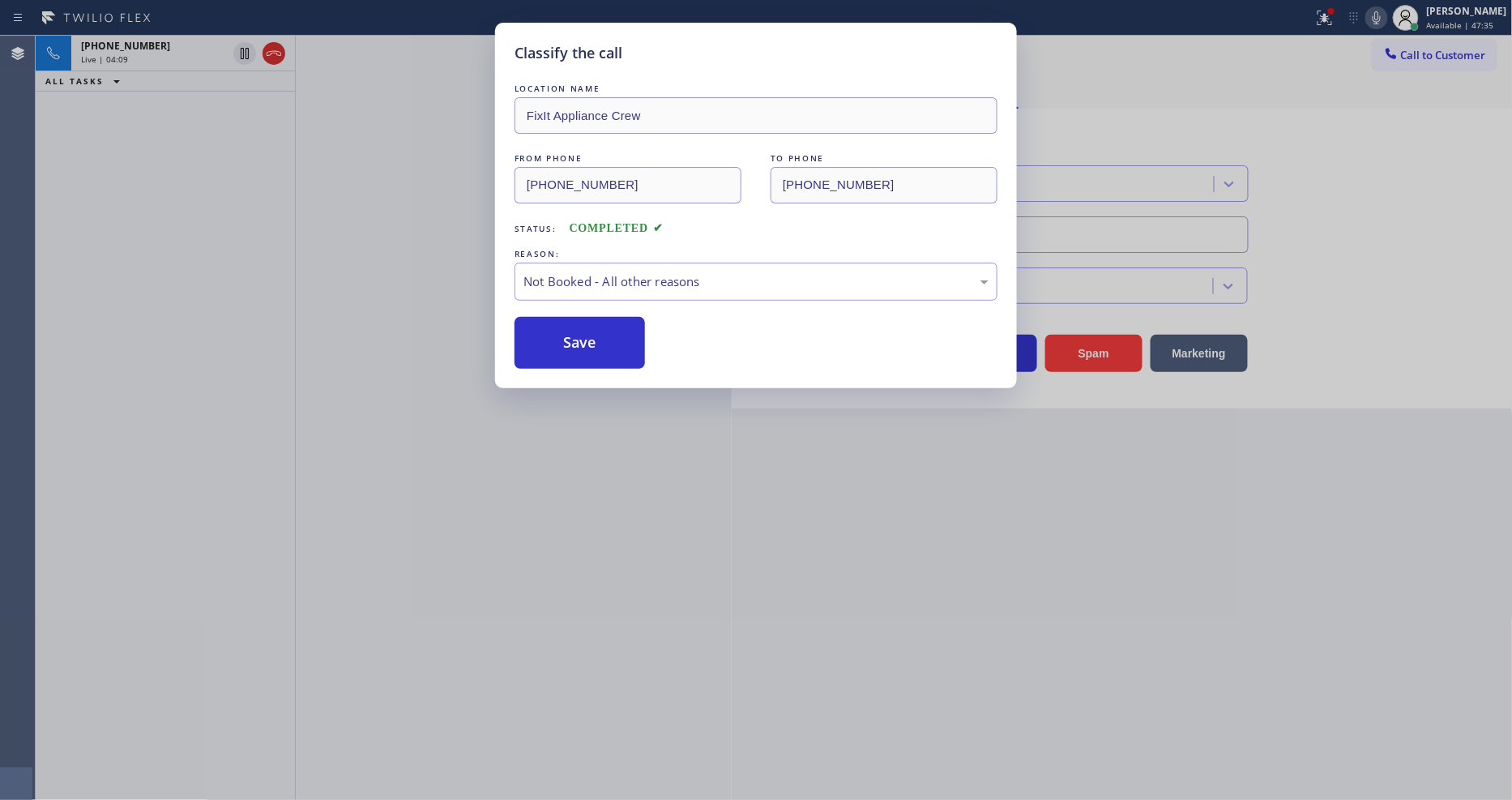
click at [593, 331] on button "Save" at bounding box center [579, 342] width 130 height 52
drag, startPoint x: 593, startPoint y: 331, endPoint x: 595, endPoint y: 679, distance: 348.0
click at [592, 333] on button "Save" at bounding box center [579, 342] width 130 height 52
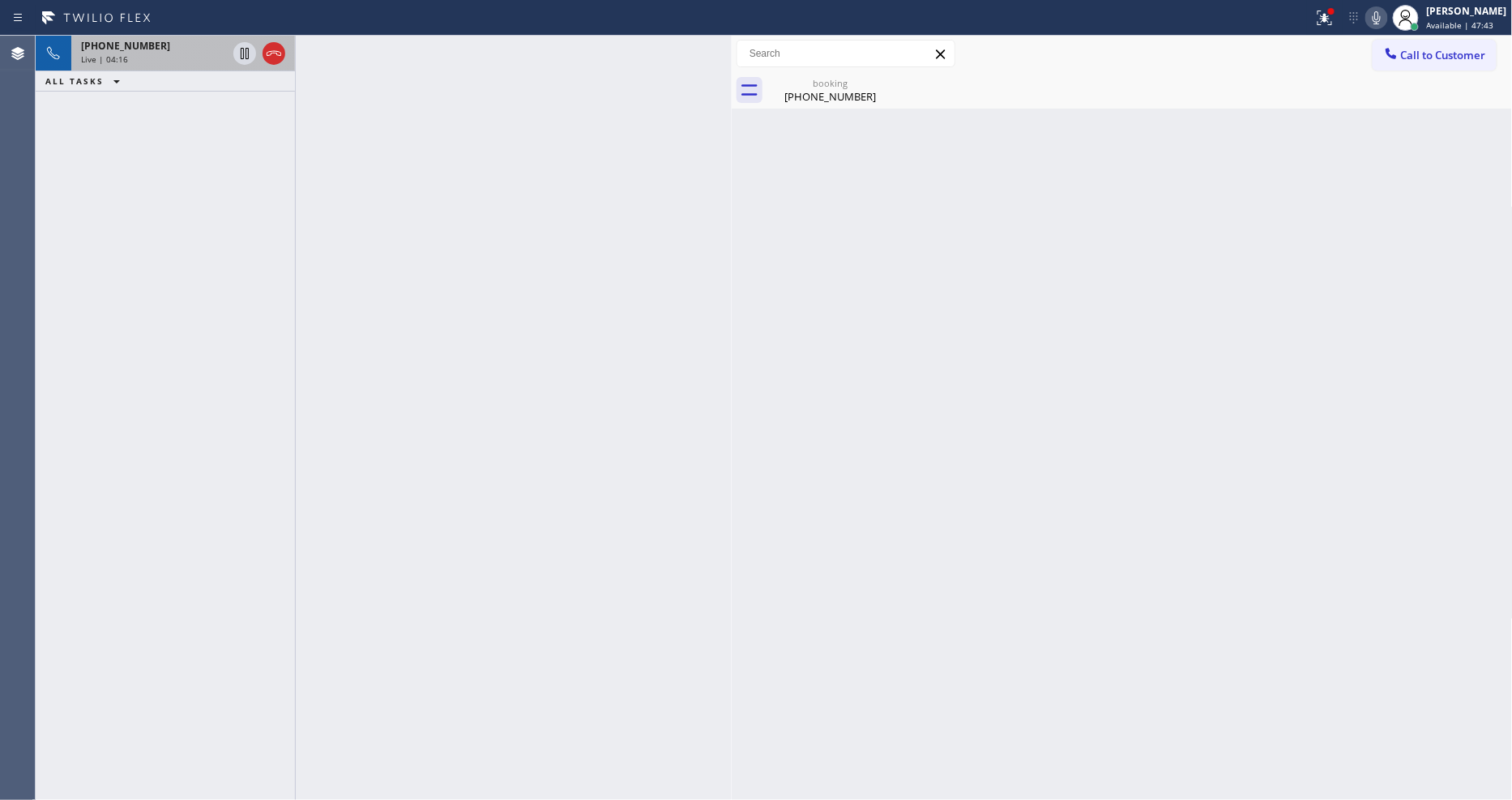
click at [186, 59] on div "Live | 04:16" at bounding box center [154, 59] width 146 height 12
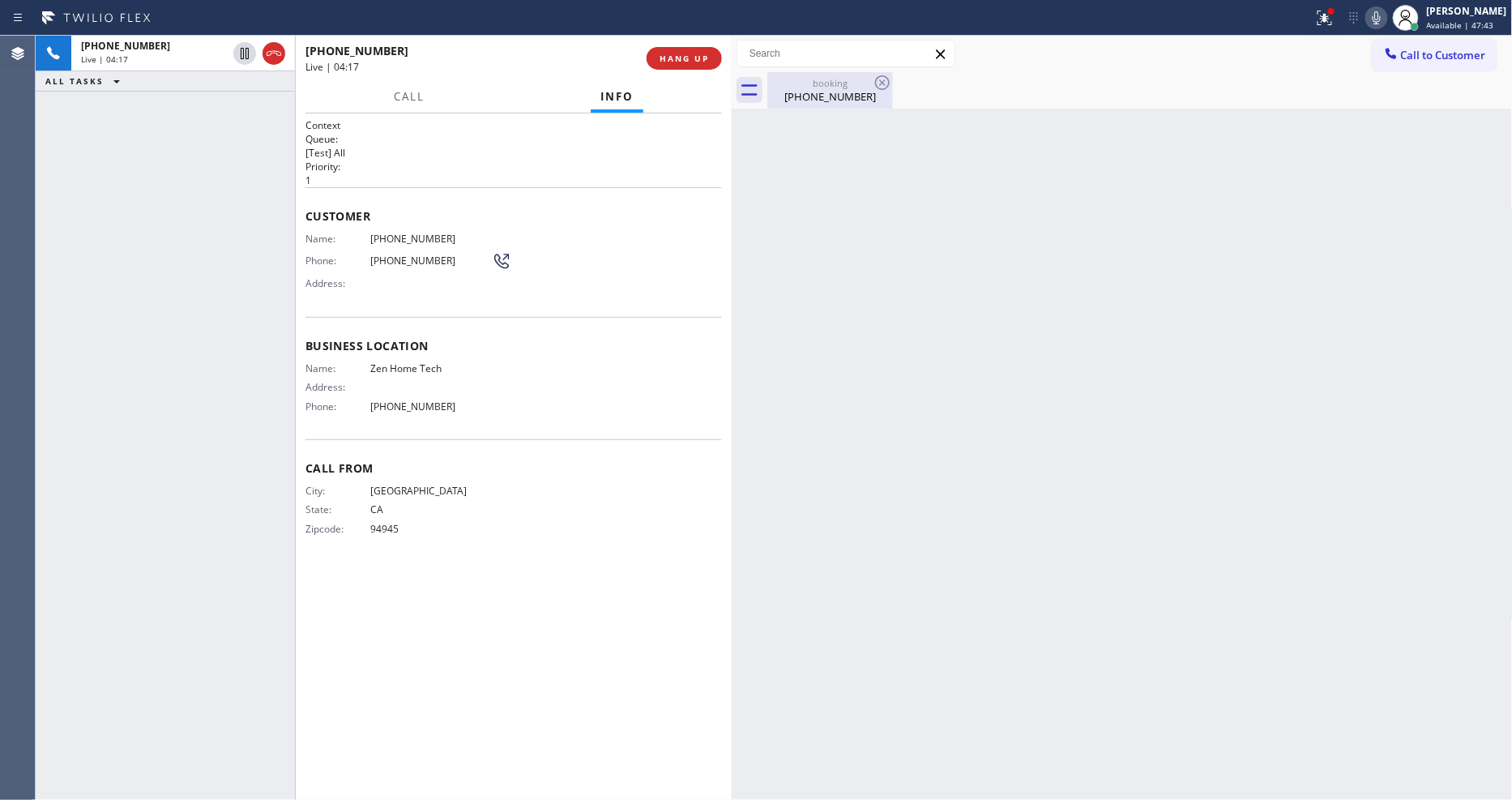
click at [813, 91] on div "[PHONE_NUMBER]" at bounding box center [830, 96] width 123 height 14
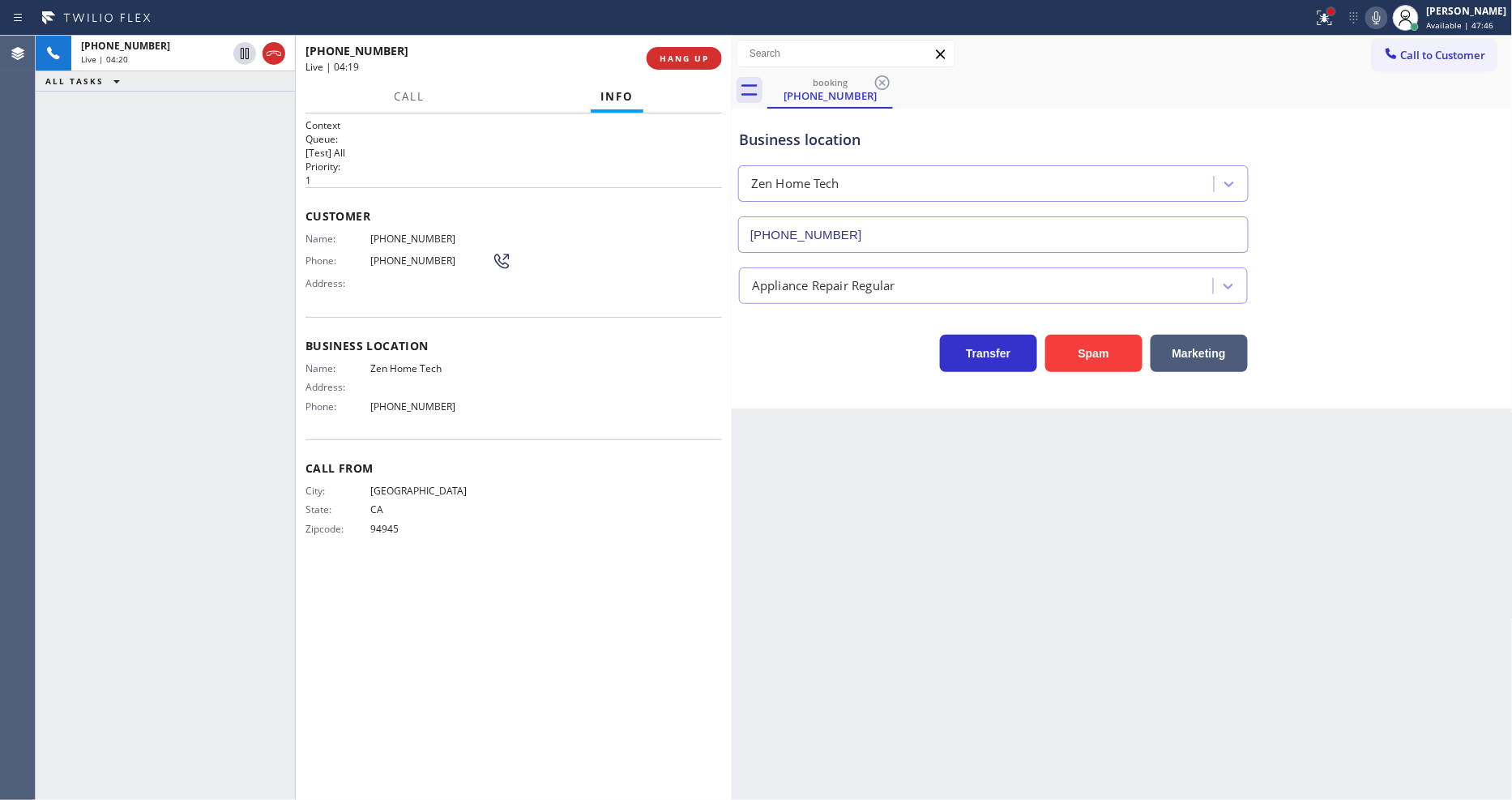
drag, startPoint x: 1340, startPoint y: 13, endPoint x: 1359, endPoint y: 55, distance: 46.1
click at [1336, 13] on div at bounding box center [1331, 12] width 10 height 10
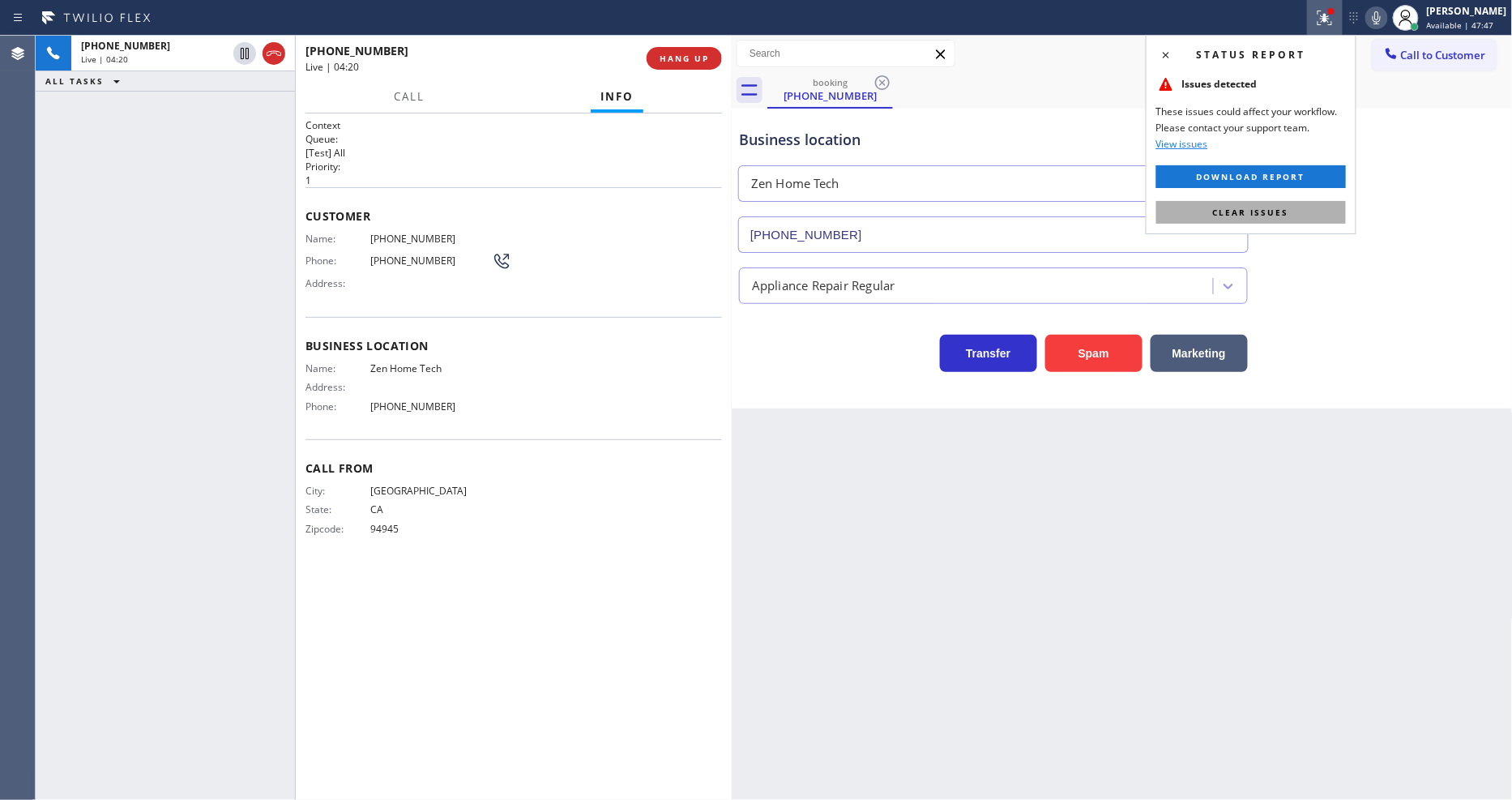
click at [1322, 208] on button "Clear issues" at bounding box center [1251, 212] width 190 height 23
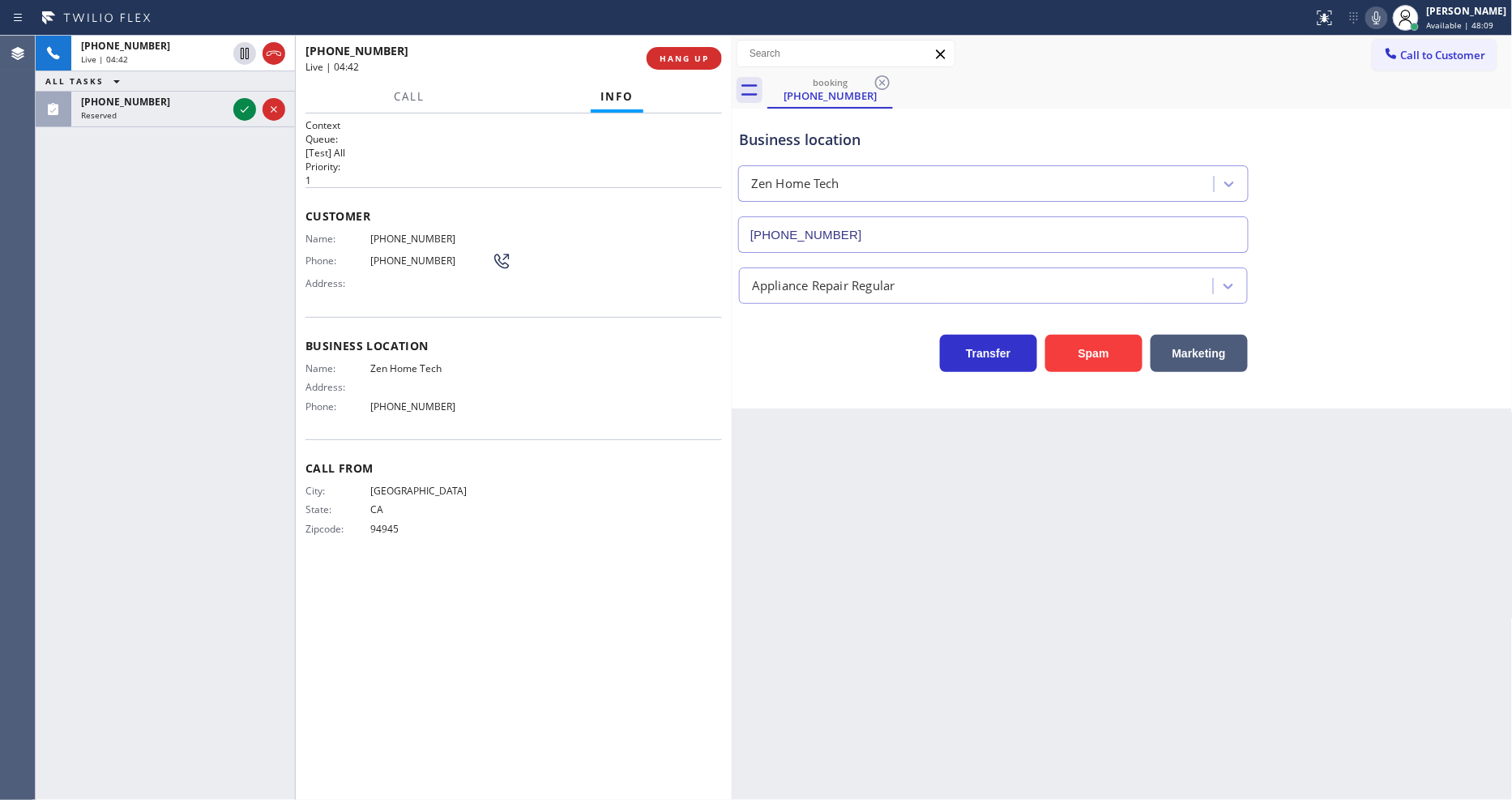
drag, startPoint x: 241, startPoint y: 109, endPoint x: 235, endPoint y: 134, distance: 25.7
click at [242, 107] on icon at bounding box center [245, 109] width 19 height 19
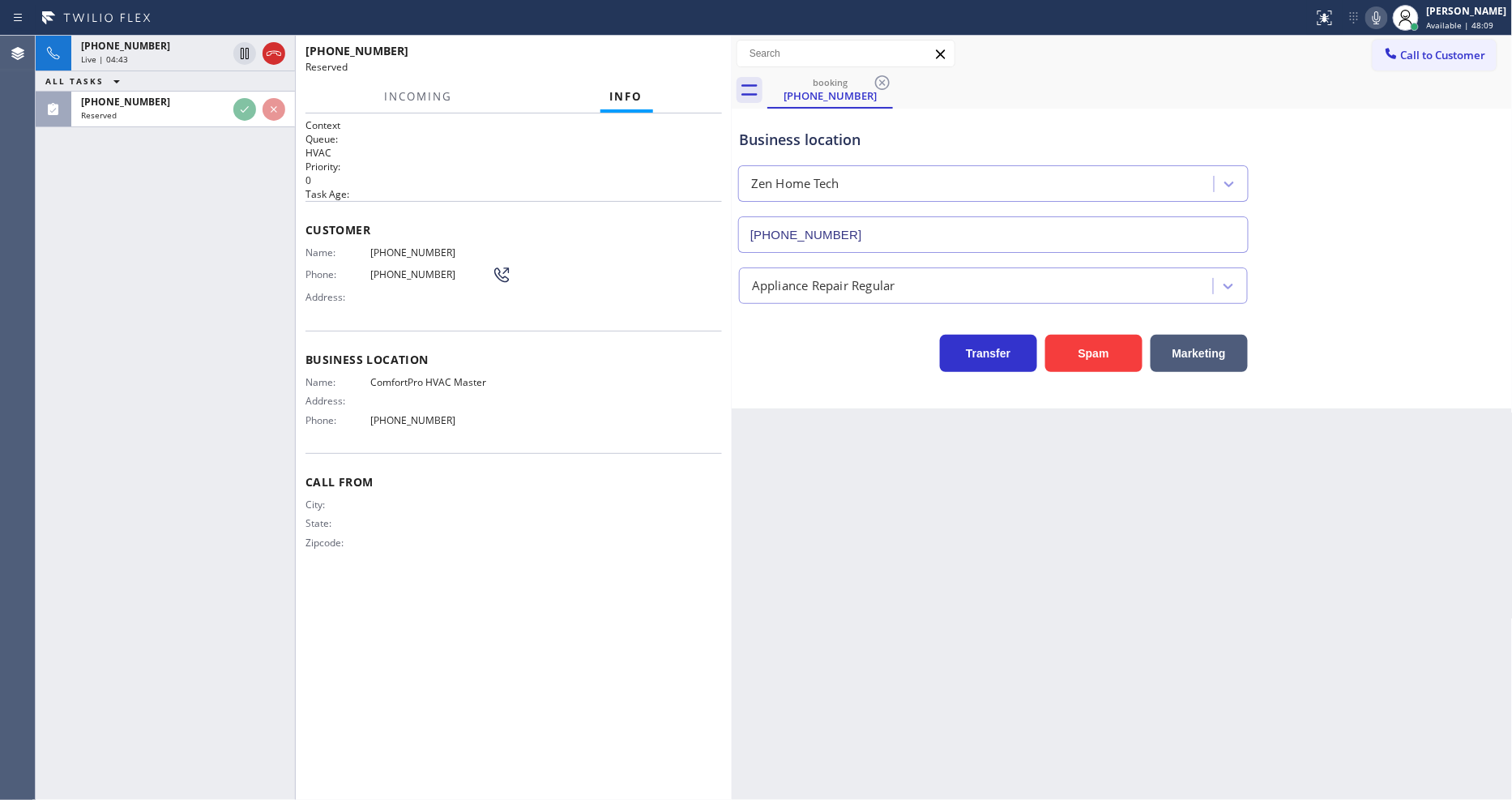
click at [407, 394] on div "Address:" at bounding box center [398, 400] width 186 height 12
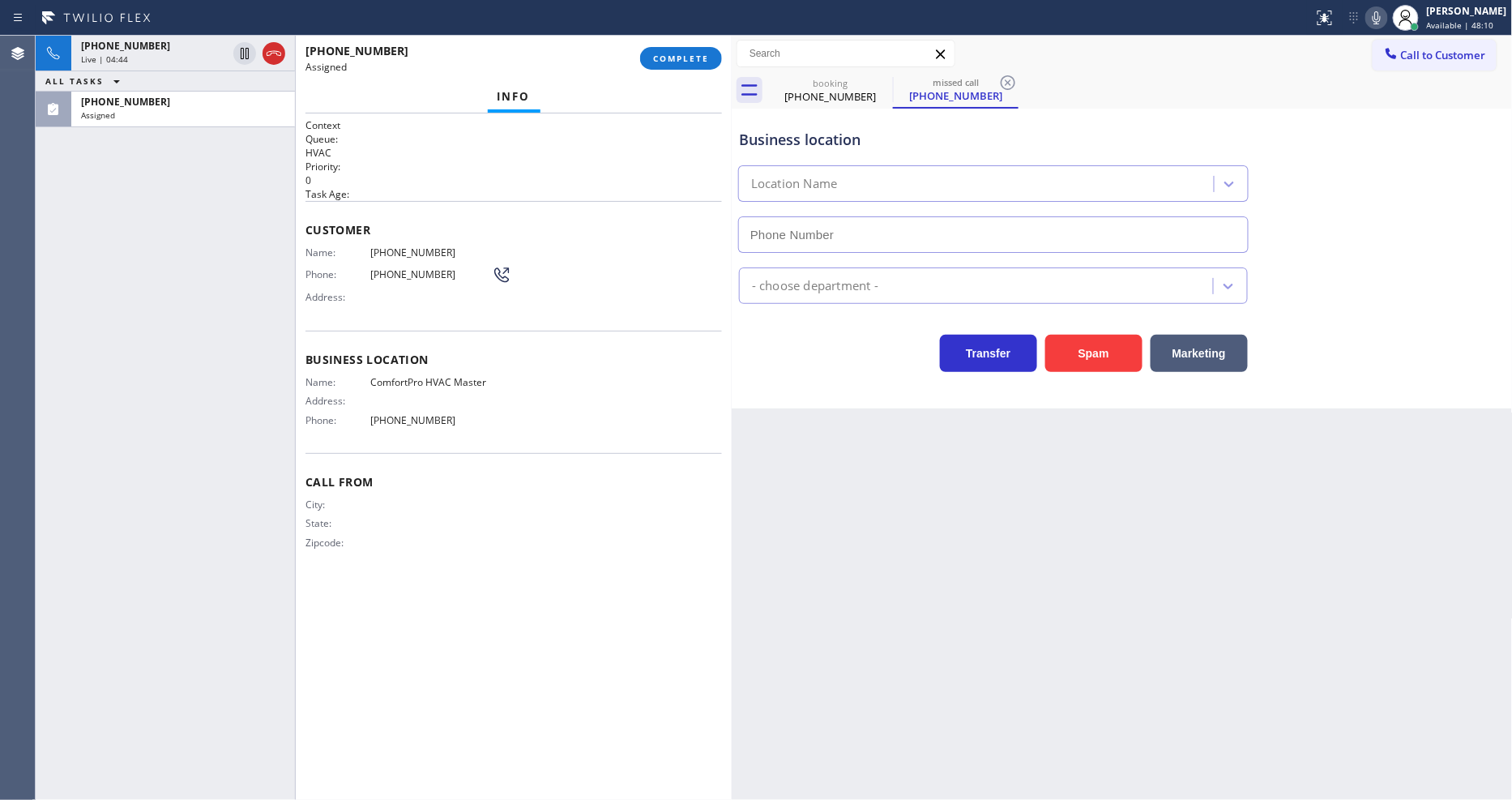
type input "[PHONE_NUMBER]"
drag, startPoint x: 676, startPoint y: 52, endPoint x: 855, endPoint y: 174, distance: 216.6
click at [676, 51] on button "COMPLETE" at bounding box center [680, 59] width 82 height 23
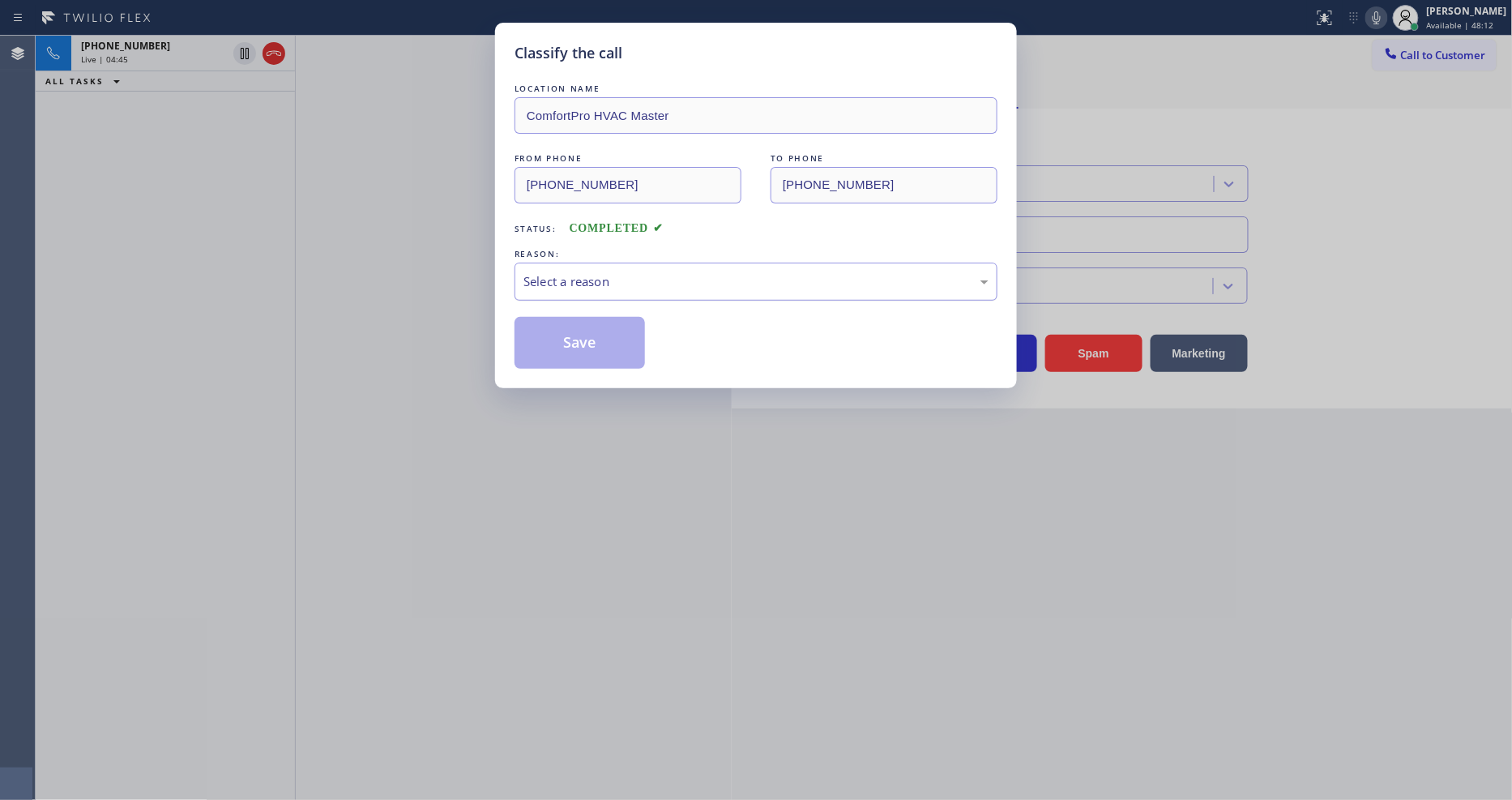
click at [572, 275] on div "Select a reason" at bounding box center [756, 281] width 465 height 18
click at [576, 329] on button "Save" at bounding box center [579, 342] width 130 height 52
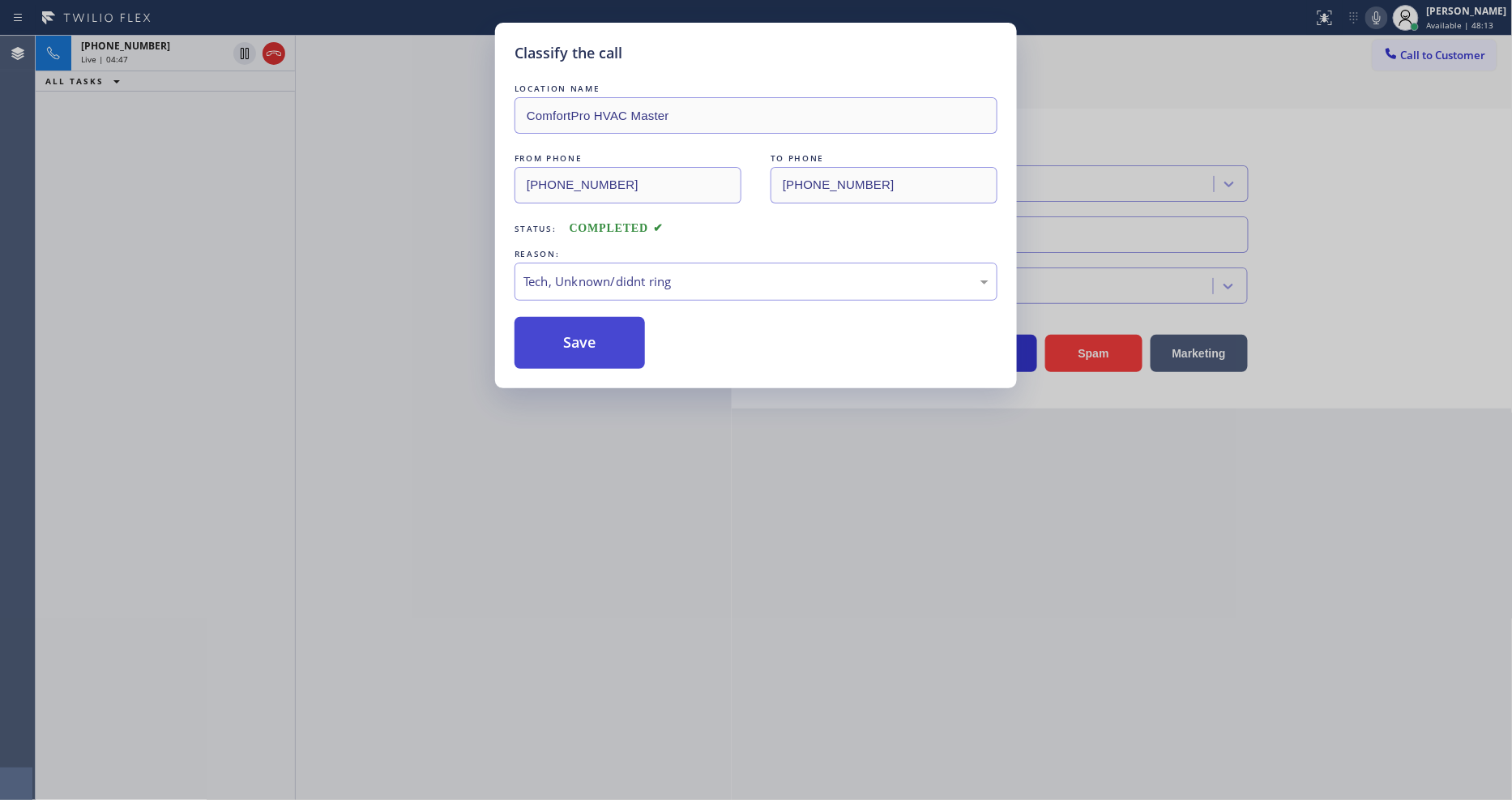
click at [576, 329] on button "Save" at bounding box center [579, 342] width 130 height 52
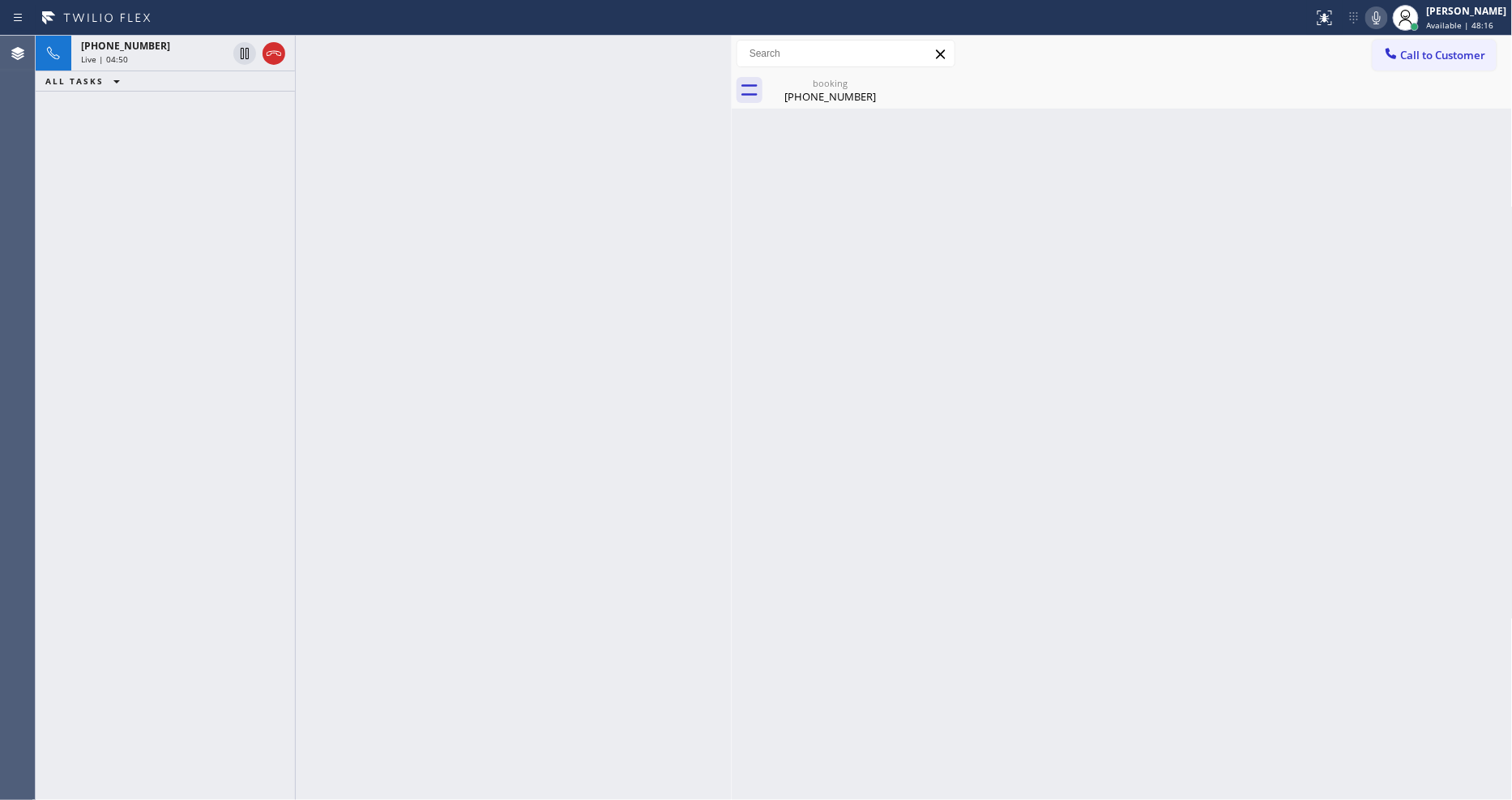
drag, startPoint x: 164, startPoint y: 214, endPoint x: 174, endPoint y: 149, distance: 65.8
click at [163, 214] on div "[PHONE_NUMBER] Live | 04:50 ALL TASKS ALL TASKS ACTIVE TASKS TASKS IN WRAP UP" at bounding box center [165, 417] width 259 height 764
click at [179, 61] on div "Live | 04:50" at bounding box center [154, 59] width 146 height 12
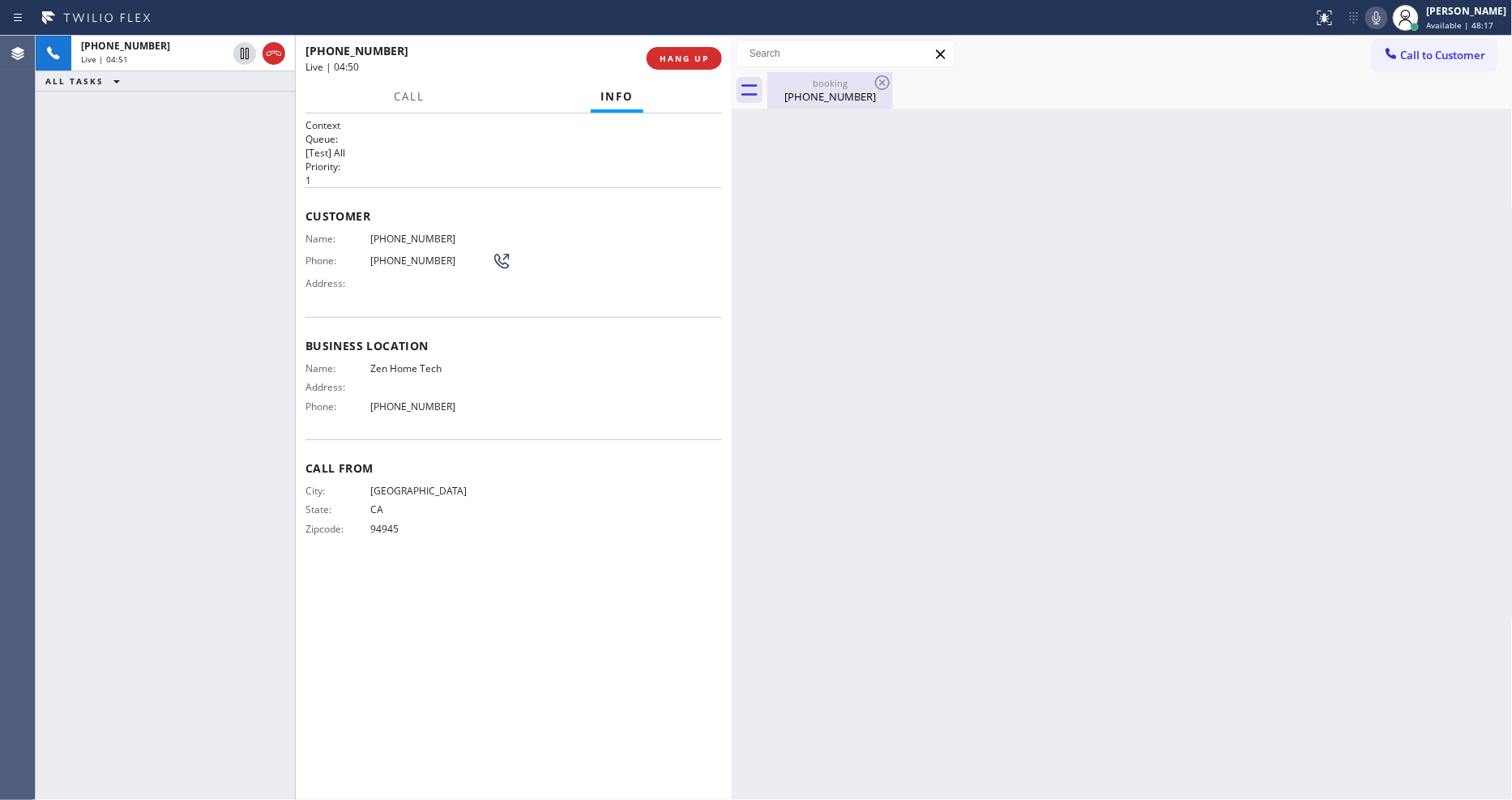
click at [805, 96] on div "[PHONE_NUMBER]" at bounding box center [830, 96] width 123 height 14
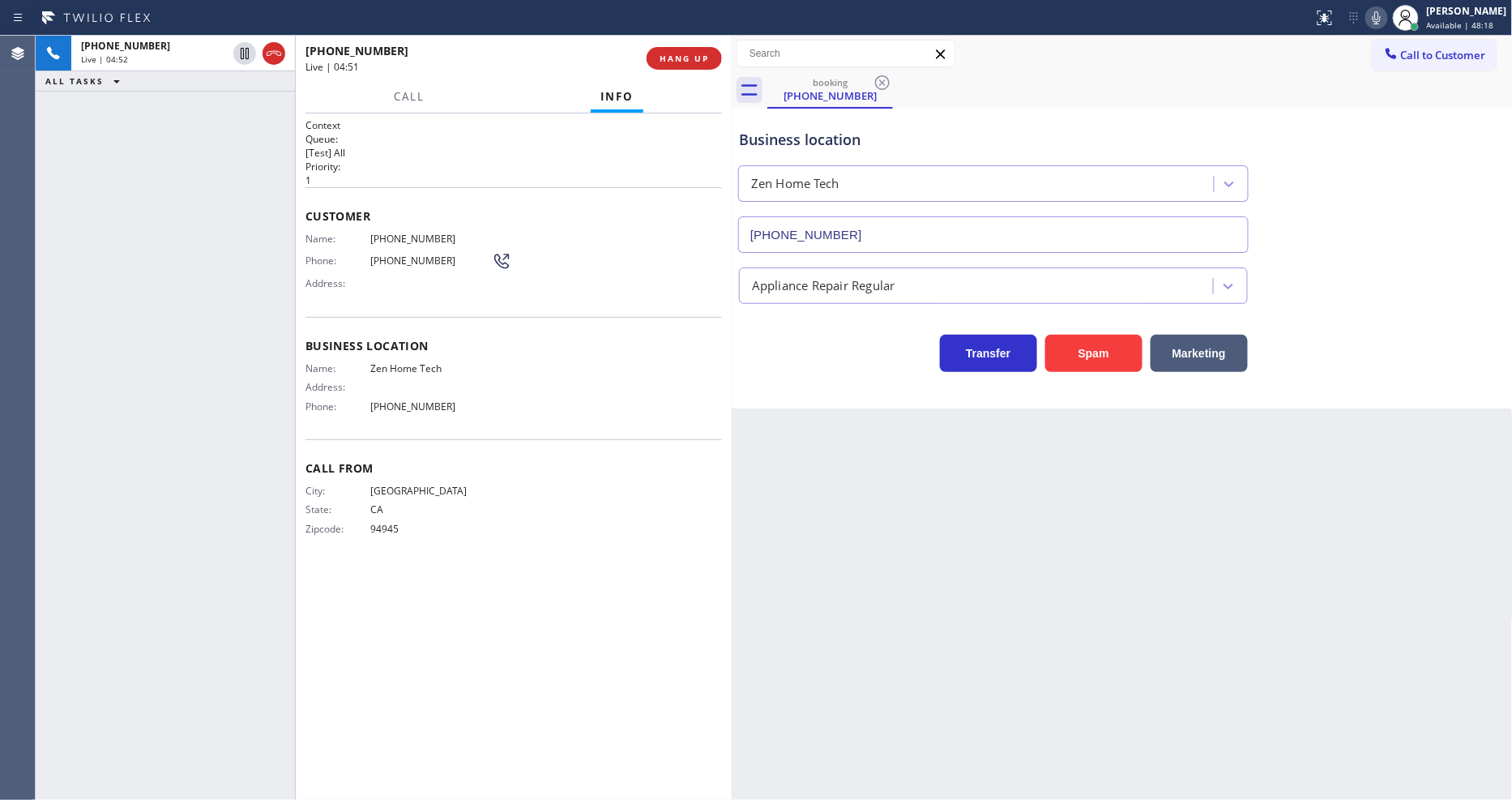
click at [616, 441] on div "Call From City: [GEOGRAPHIC_DATA]: [US_STATE] Zipcode: 94945" at bounding box center [513, 501] width 416 height 123
click at [248, 110] on icon at bounding box center [245, 109] width 19 height 19
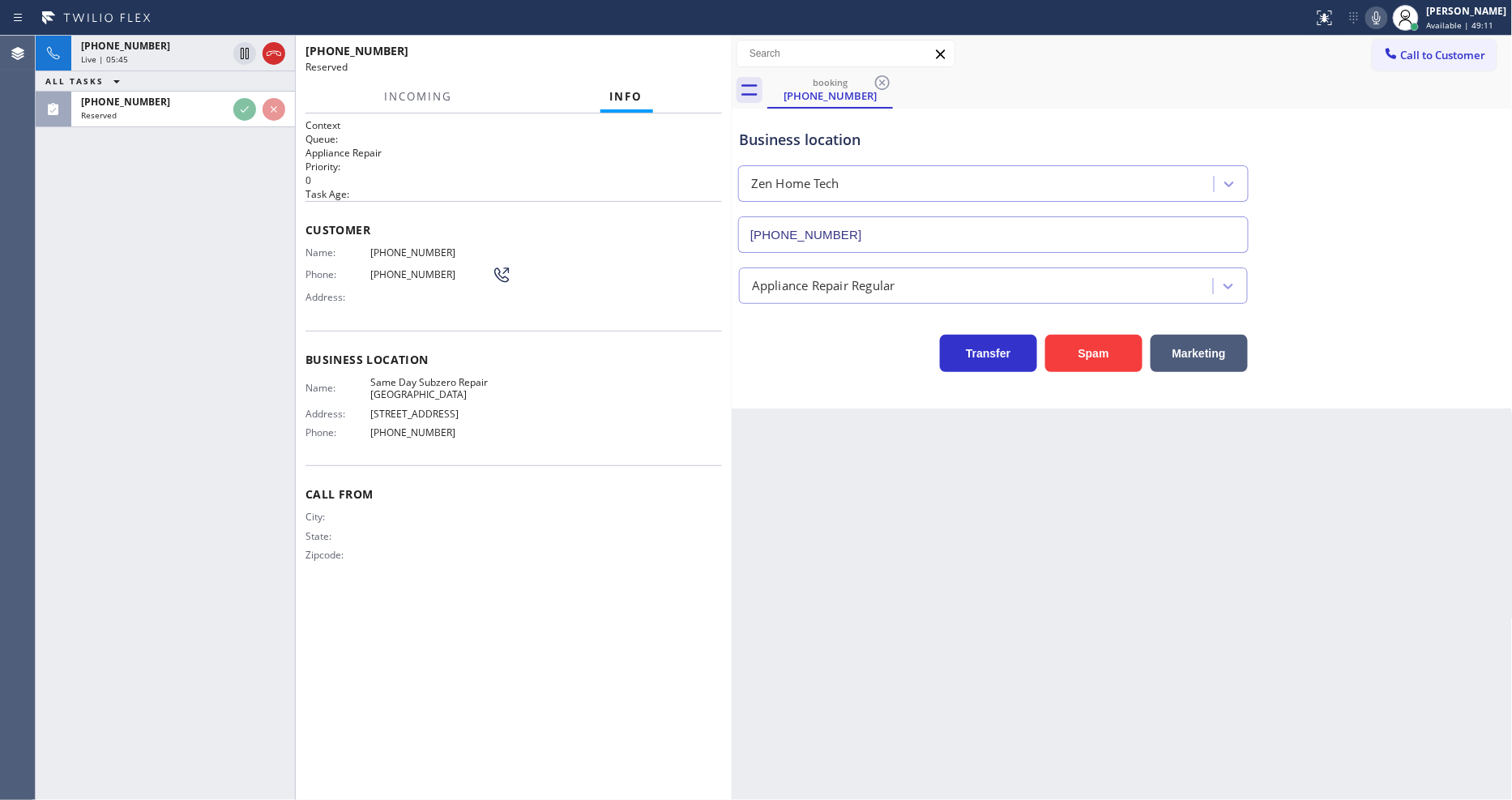
click at [637, 294] on div "Name: [PHONE_NUMBER] Phone: [PHONE_NUMBER] Address:" at bounding box center [513, 278] width 416 height 64
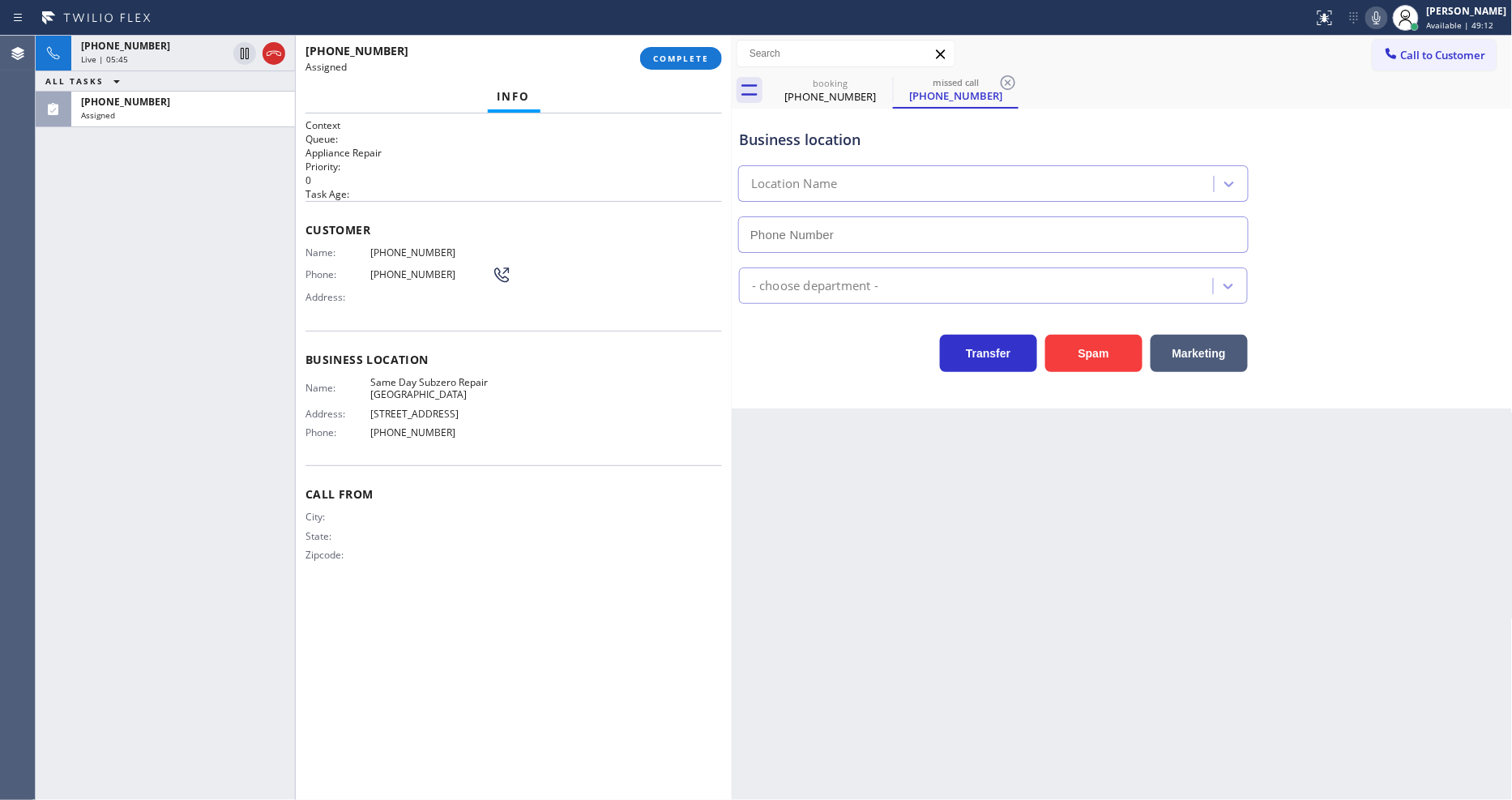
click at [346, 236] on div "Customer Name: [PHONE_NUMBER] Phone: [PHONE_NUMBER] Address:" at bounding box center [513, 265] width 416 height 129
type input "[PHONE_NUMBER]"
click at [301, 221] on div "Context Queue: Appliance Repair Priority: 0 Task Age: Customer Name: [PHONE_NUM…" at bounding box center [513, 456] width 436 height 686
click at [700, 59] on span "COMPLETE" at bounding box center [681, 59] width 56 height 12
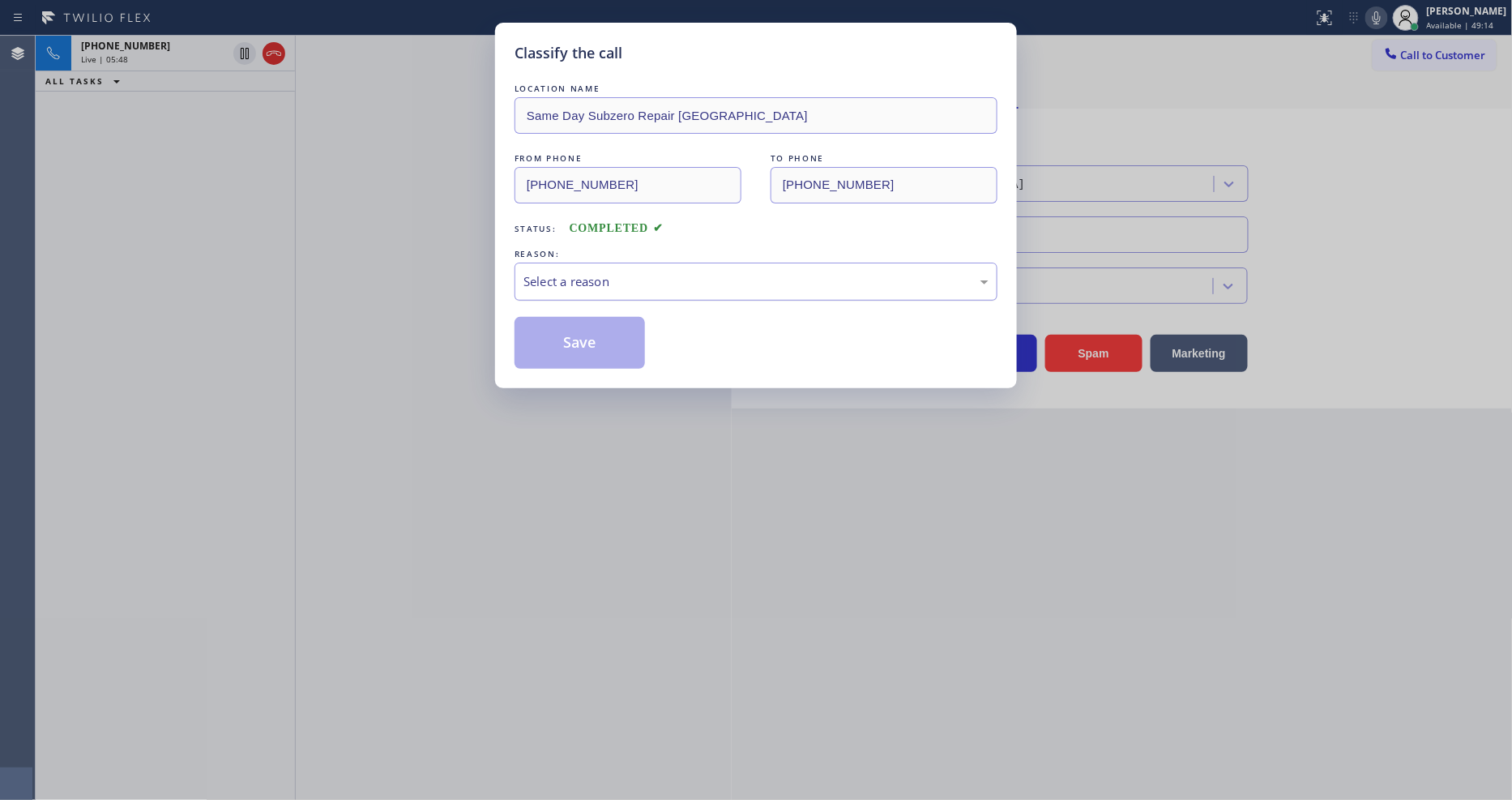
click at [636, 279] on div "Select a reason" at bounding box center [756, 281] width 465 height 18
click at [621, 299] on div "LOCATION NAME Same Day Subzero Repair [GEOGRAPHIC_DATA] FROM PHONE [PHONE_NUMBE…" at bounding box center [755, 224] width 483 height 289
click at [610, 318] on button "Save" at bounding box center [579, 342] width 130 height 52
click at [171, 59] on div "Classify the call LOCATION NAME Same Day Subzero Repair [GEOGRAPHIC_DATA] FROM …" at bounding box center [756, 400] width 1512 height 800
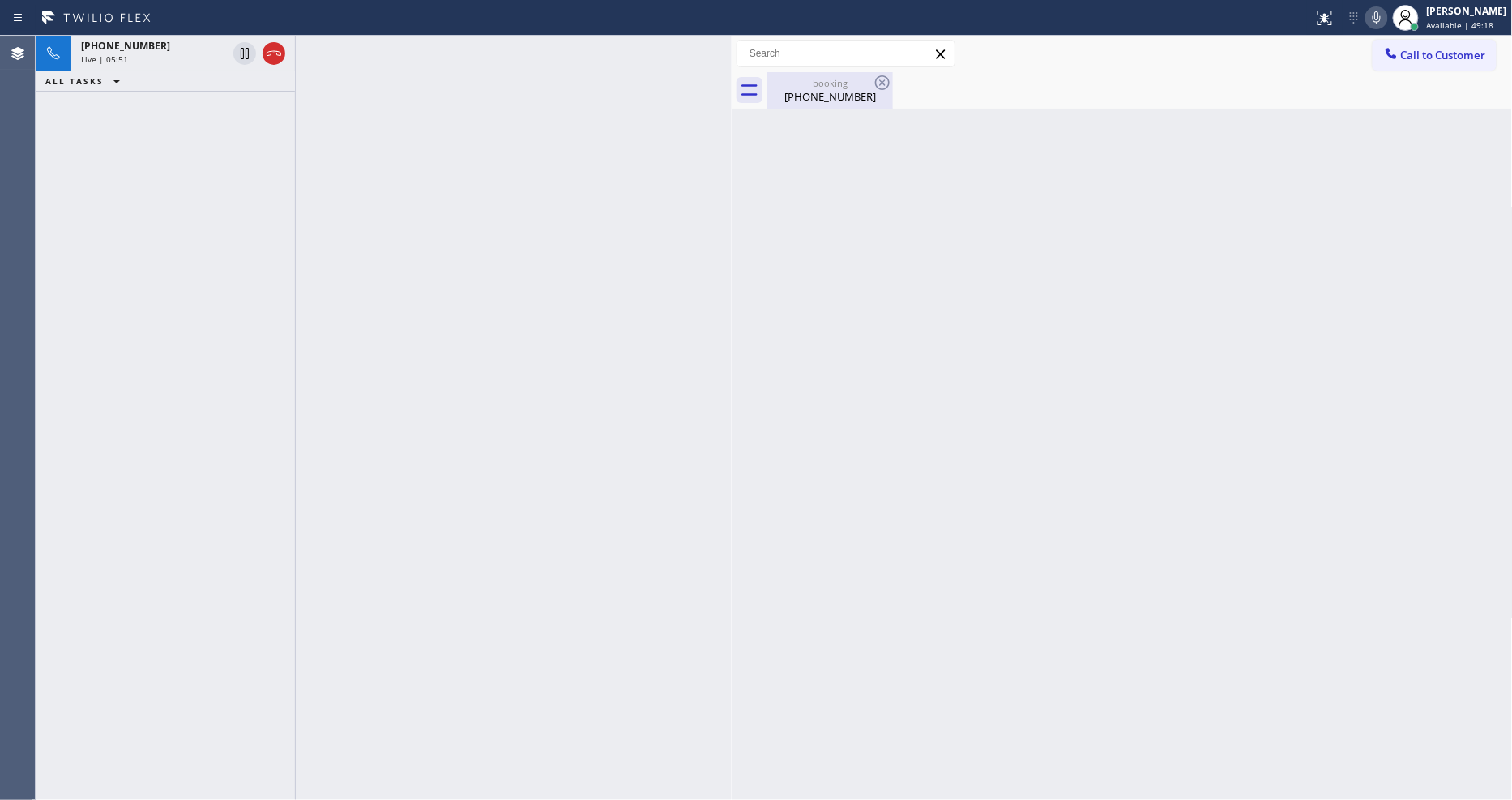
click at [808, 86] on div "booking" at bounding box center [830, 82] width 123 height 12
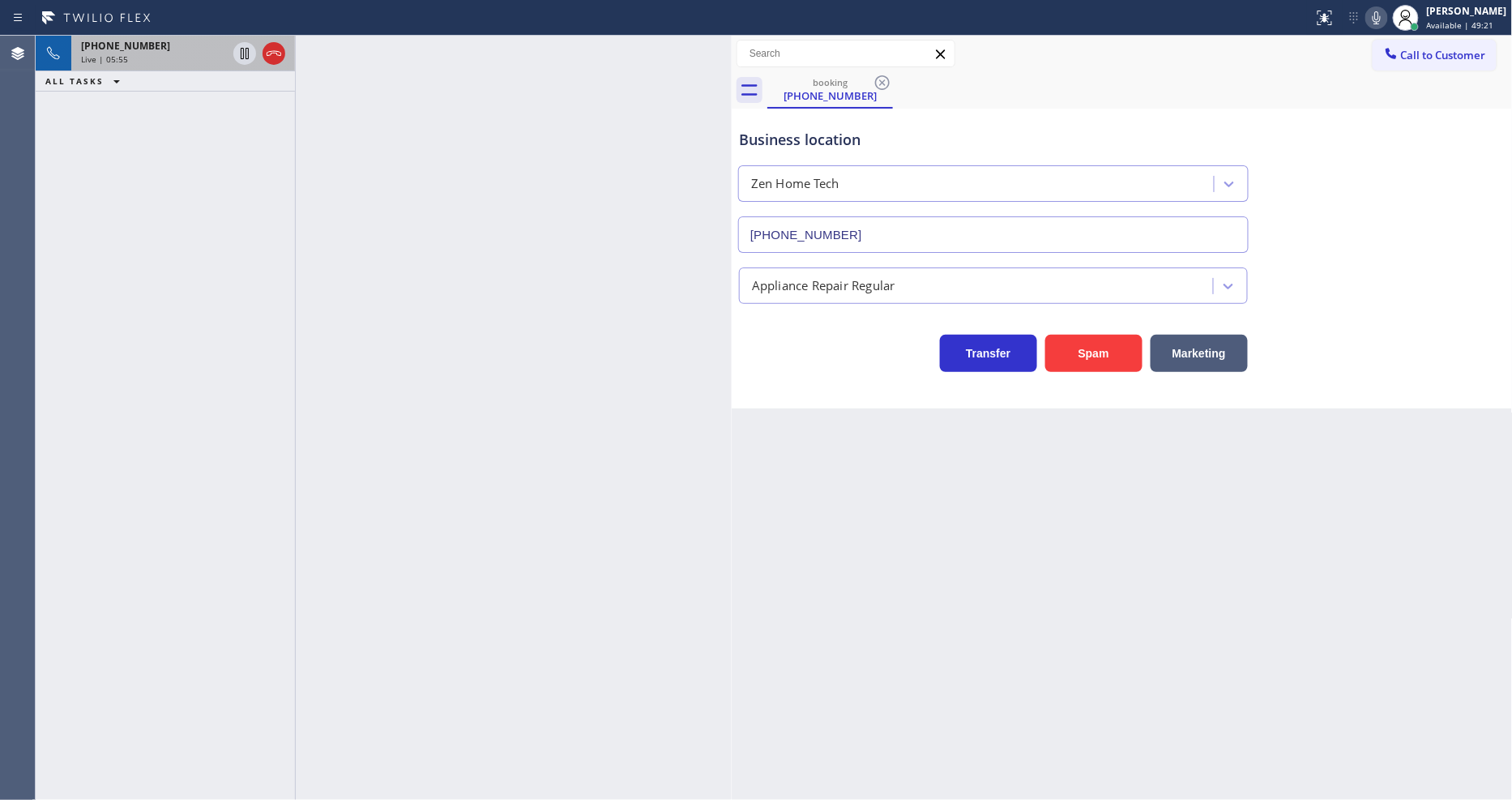
click at [143, 55] on div "Live | 05:55" at bounding box center [154, 59] width 146 height 12
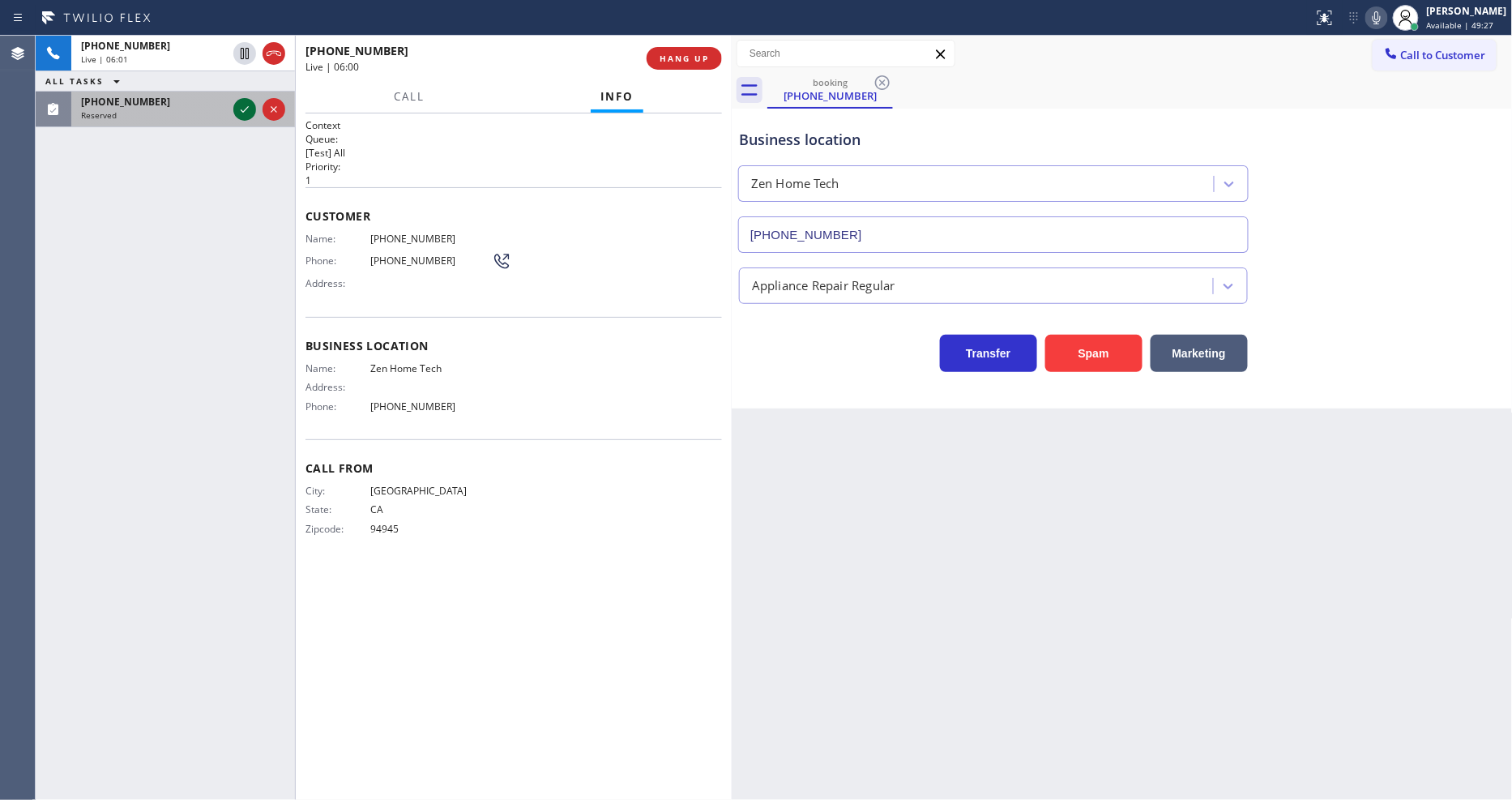
click at [243, 106] on icon at bounding box center [245, 109] width 19 height 19
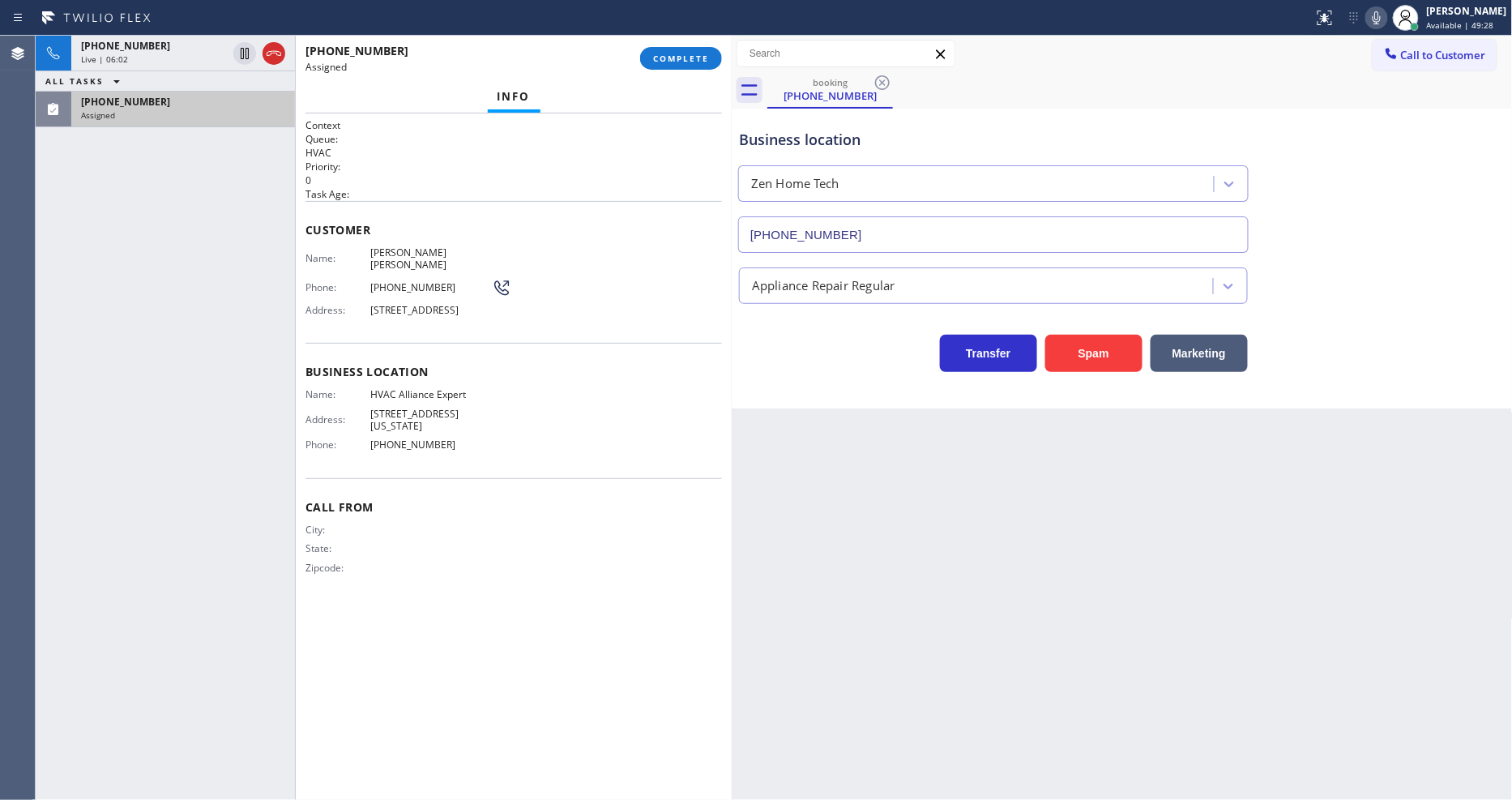
click at [541, 236] on div "Customer Name: [PERSON_NAME] [PERSON_NAME] Phone: [PHONE_NUMBER] Address: [STRE…" at bounding box center [513, 271] width 416 height 142
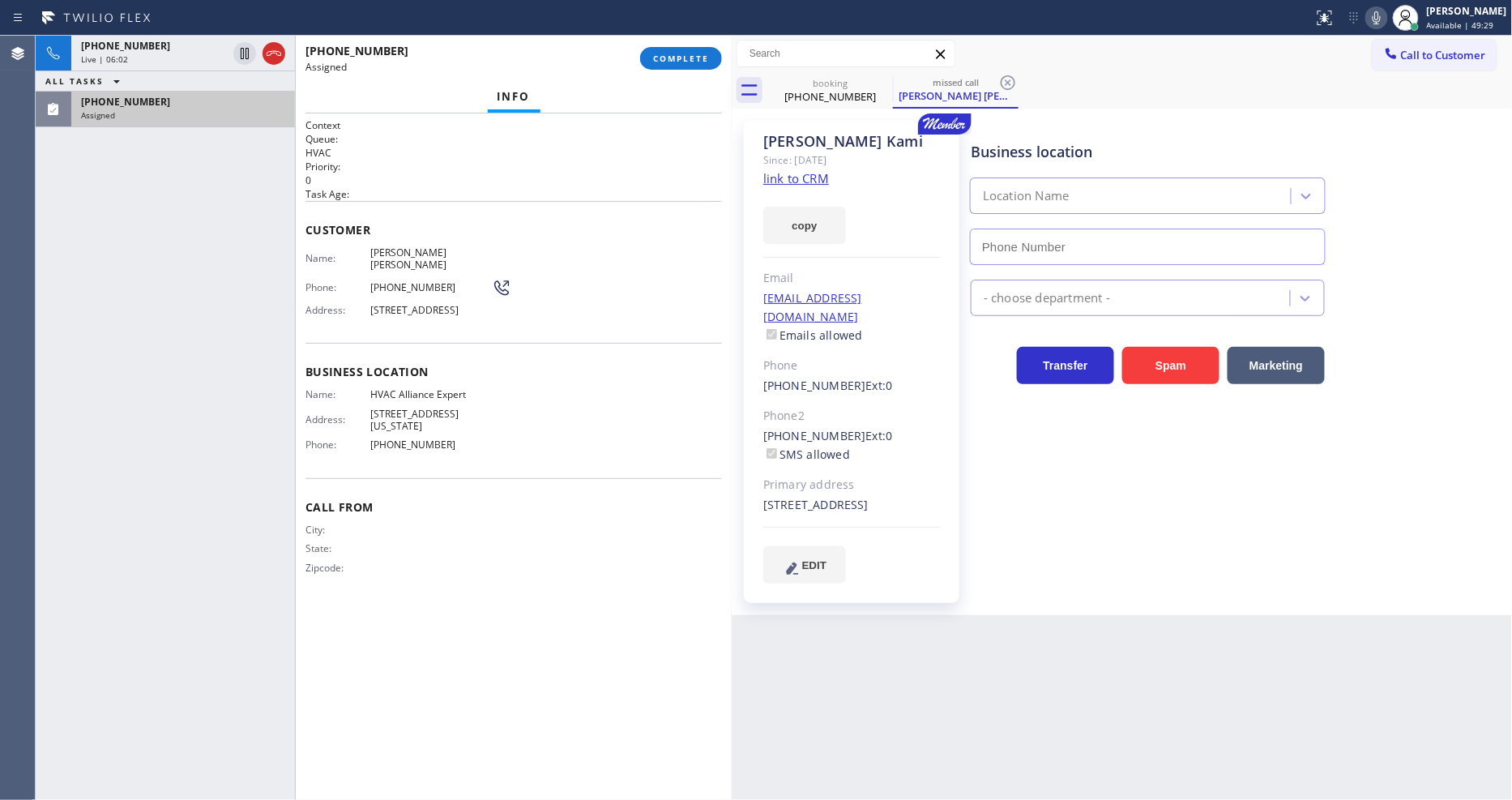
type input "[PHONE_NUMBER]"
click at [778, 181] on link "link to CRM" at bounding box center [796, 177] width 65 height 16
click at [374, 205] on div "Customer Name: [PERSON_NAME] [PERSON_NAME] Phone: [PHONE_NUMBER] Address: [STRE…" at bounding box center [513, 271] width 416 height 142
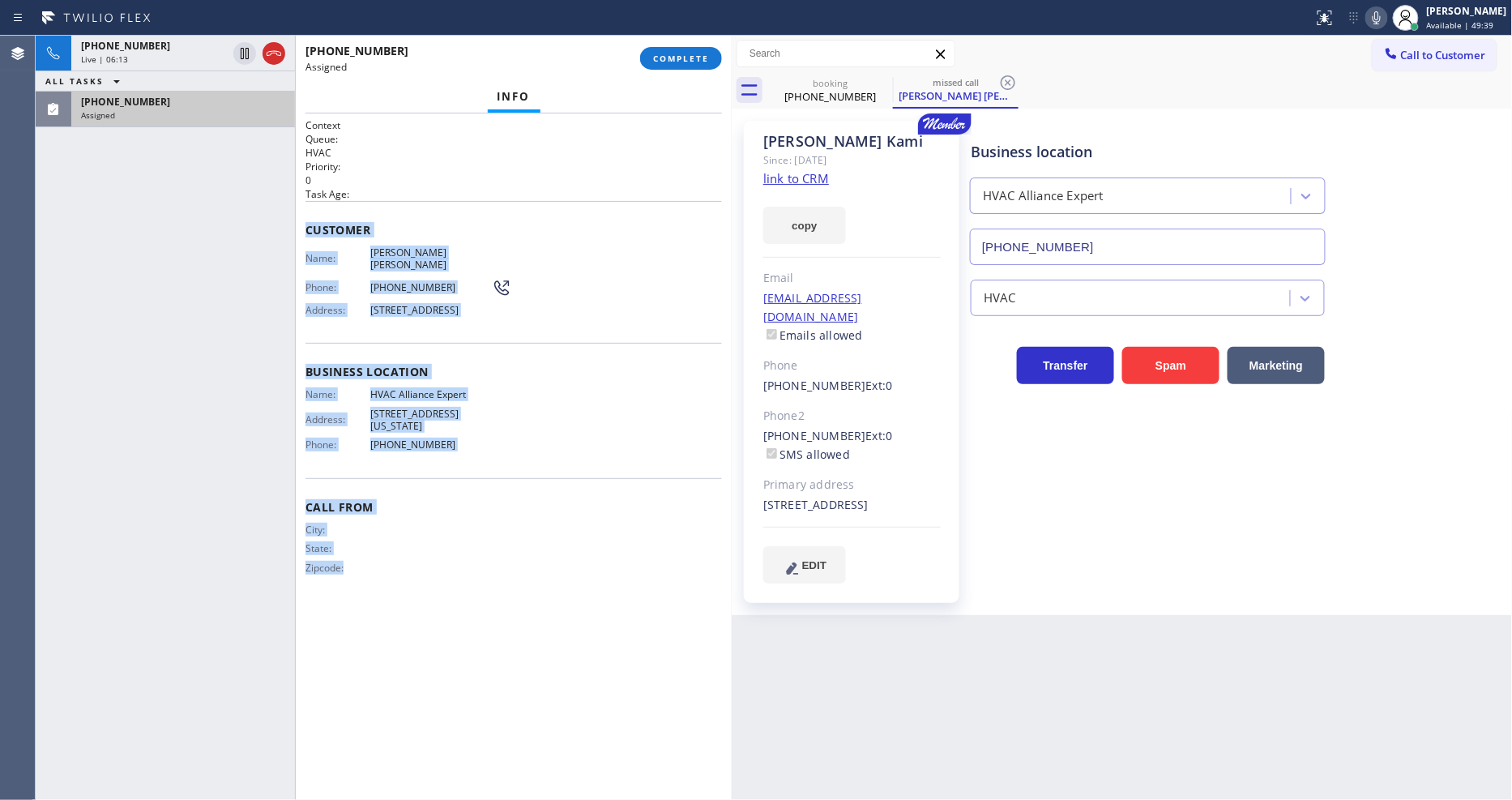
drag, startPoint x: 304, startPoint y: 227, endPoint x: 568, endPoint y: 755, distance: 590.3
click at [544, 799] on html "Status report No issues detected If you experience an issue, please download th…" at bounding box center [756, 400] width 1512 height 800
click at [677, 59] on span "COMPLETE" at bounding box center [681, 59] width 56 height 12
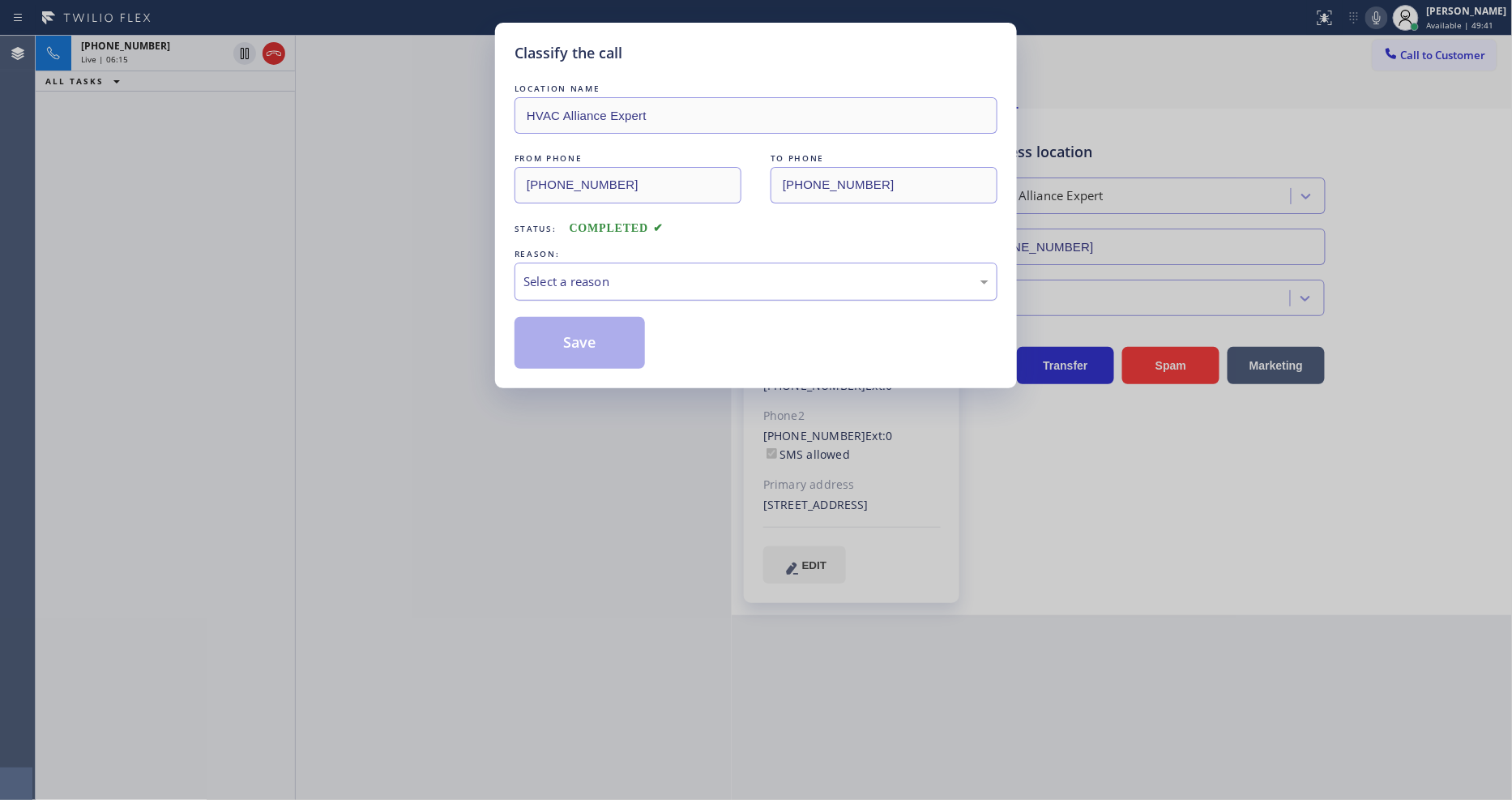
click at [633, 263] on div "Select a reason" at bounding box center [755, 282] width 483 height 38
click at [606, 352] on button "Save" at bounding box center [579, 342] width 130 height 52
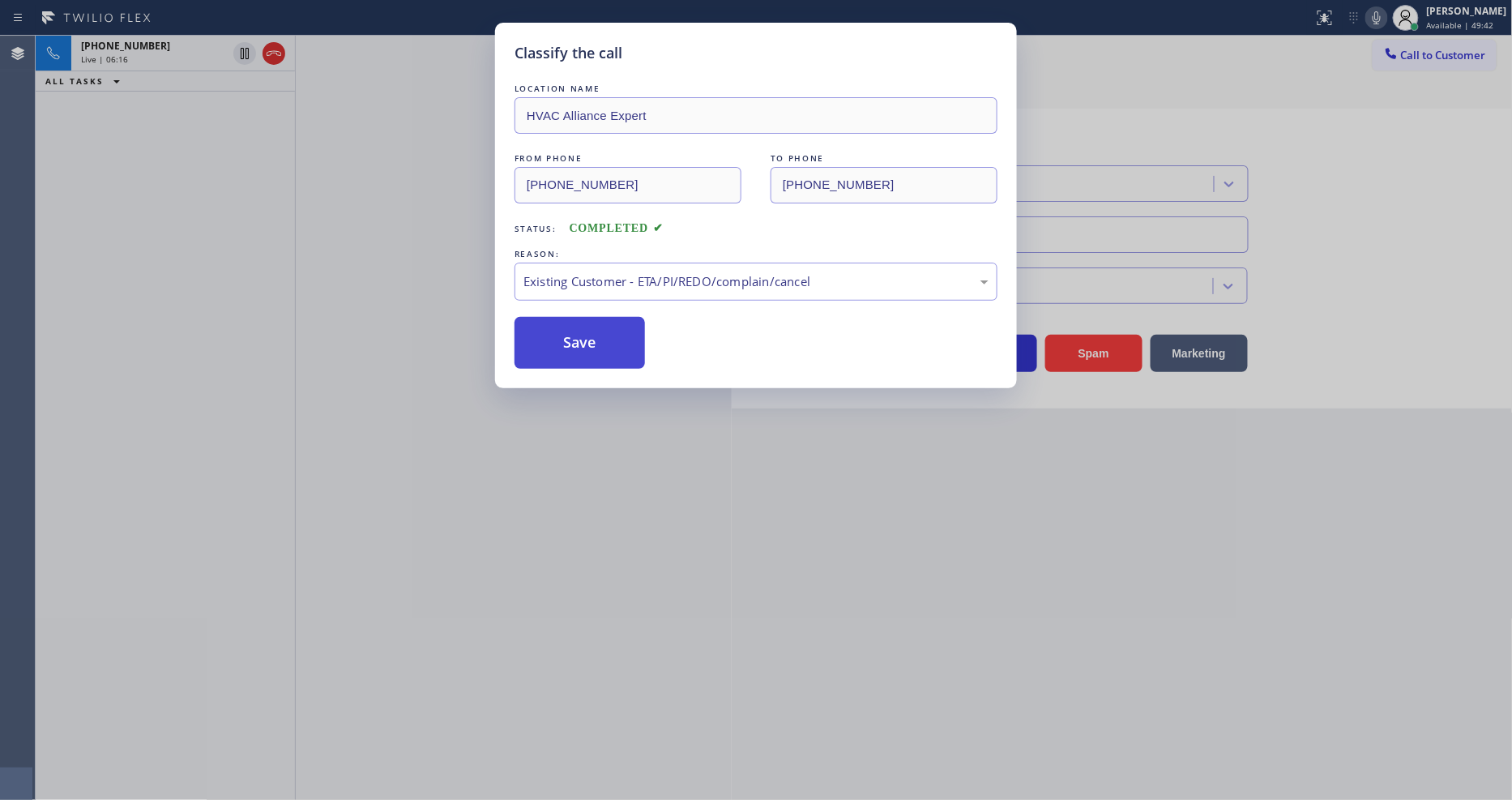
click at [606, 351] on button "Save" at bounding box center [579, 342] width 130 height 52
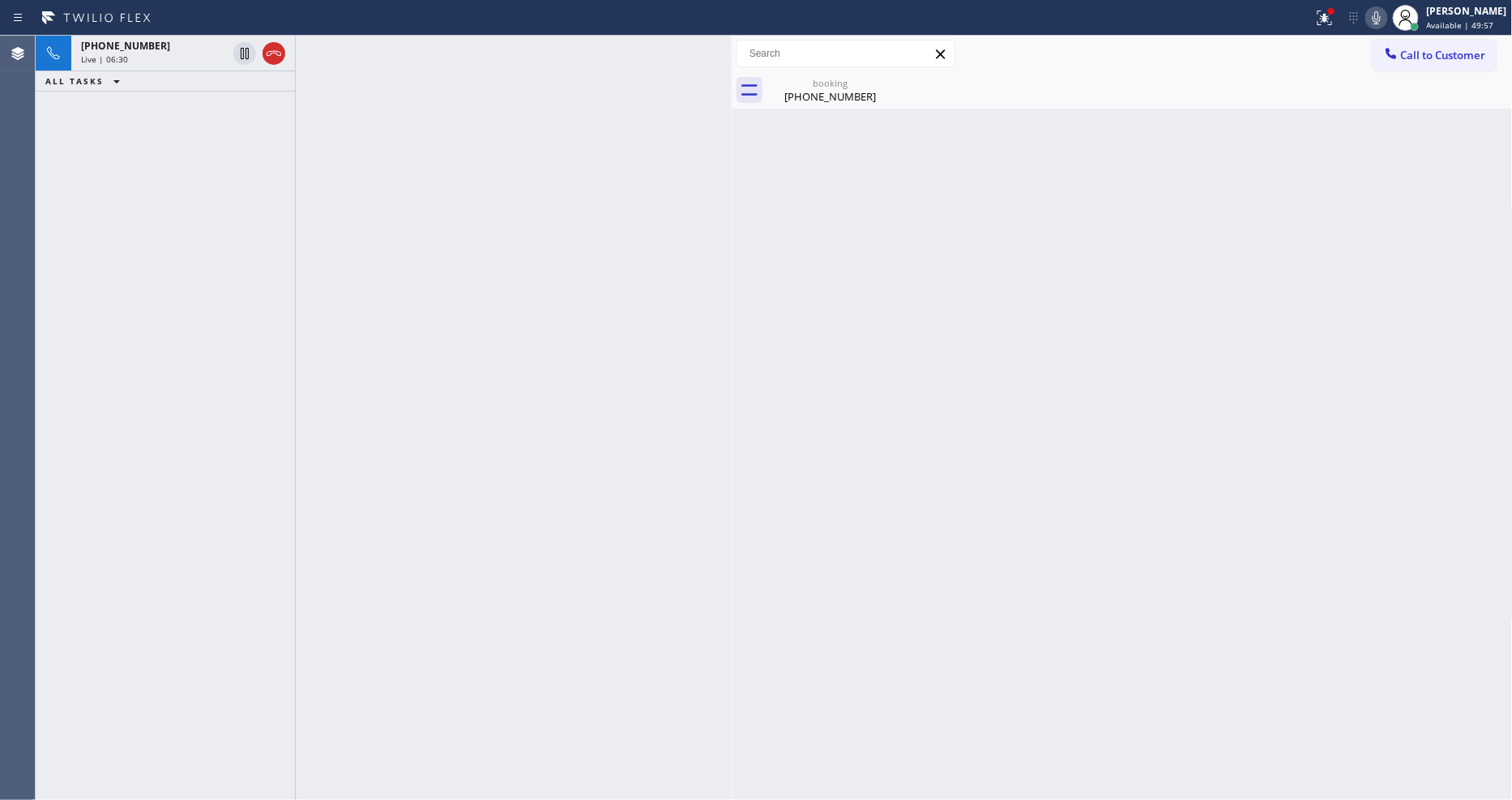
click at [1096, 481] on div "Back to Dashboard Change Sender ID Customers Technicians Select a contact Outbo…" at bounding box center [1122, 417] width 781 height 764
click at [198, 52] on div "[PHONE_NUMBER]" at bounding box center [154, 46] width 146 height 13
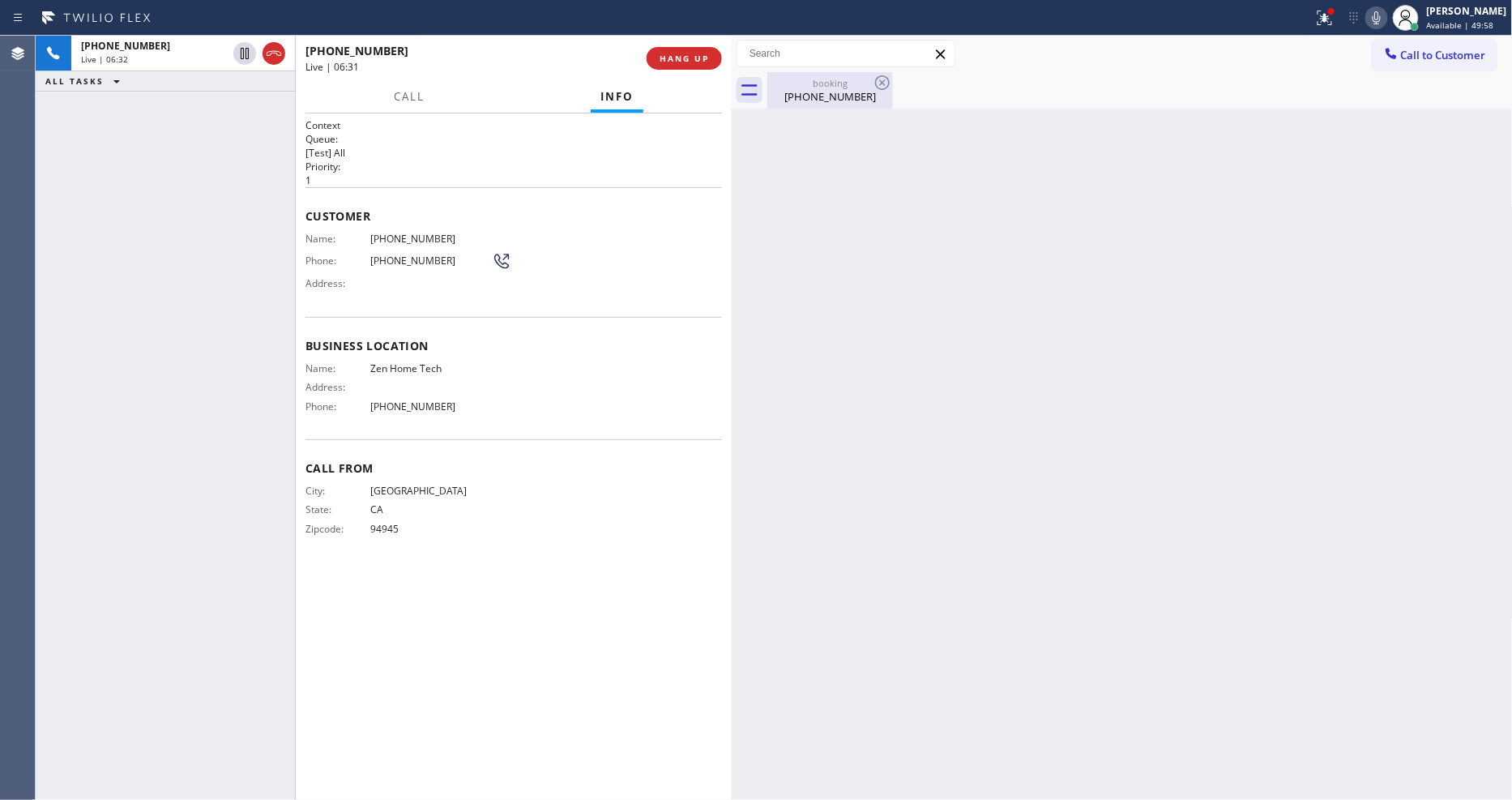
click at [837, 102] on div "[PHONE_NUMBER]" at bounding box center [830, 96] width 123 height 14
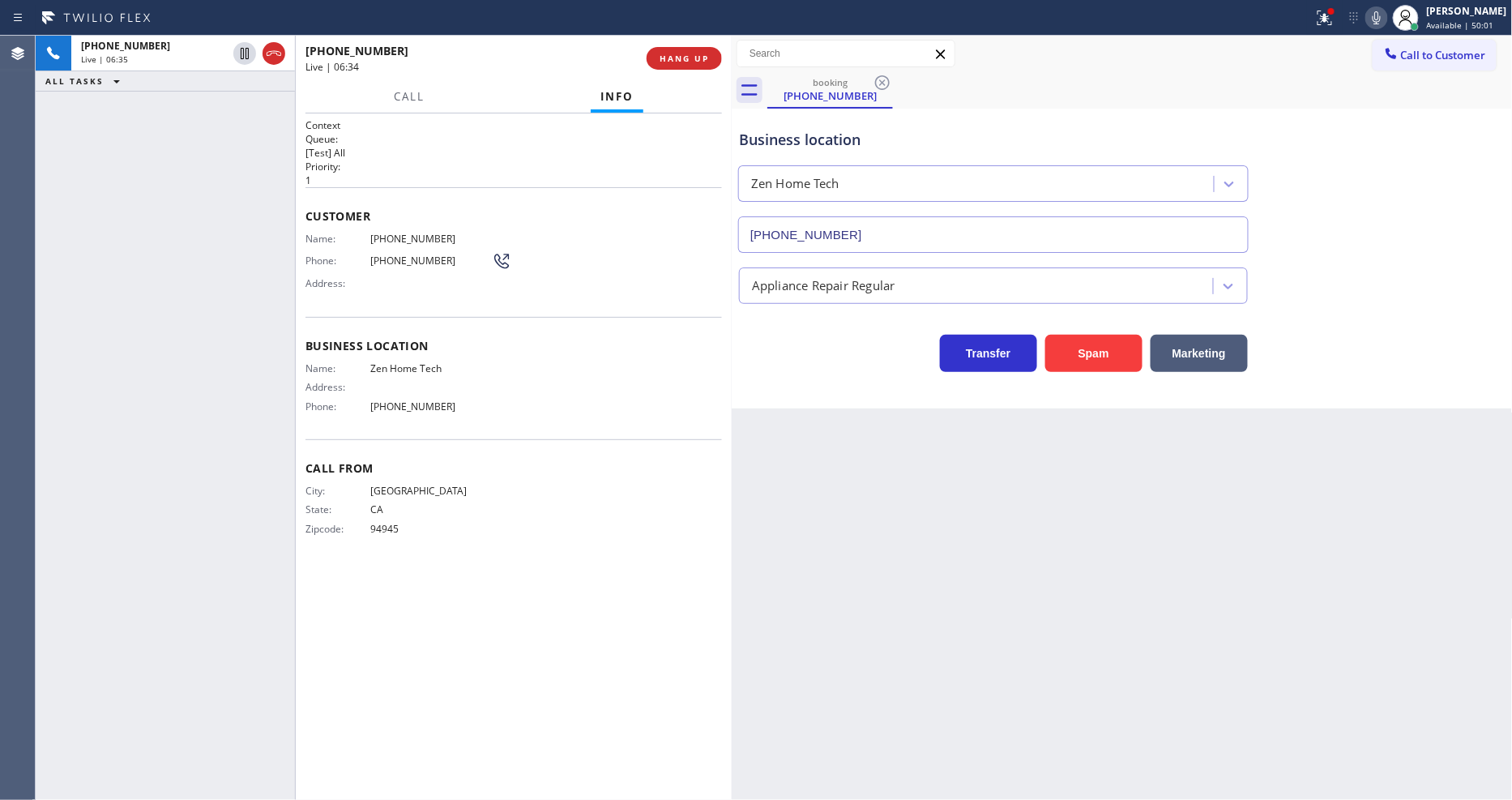
click at [609, 503] on div "City: [GEOGRAPHIC_DATA]: [US_STATE] Zipcode: 94945" at bounding box center [513, 512] width 416 height 57
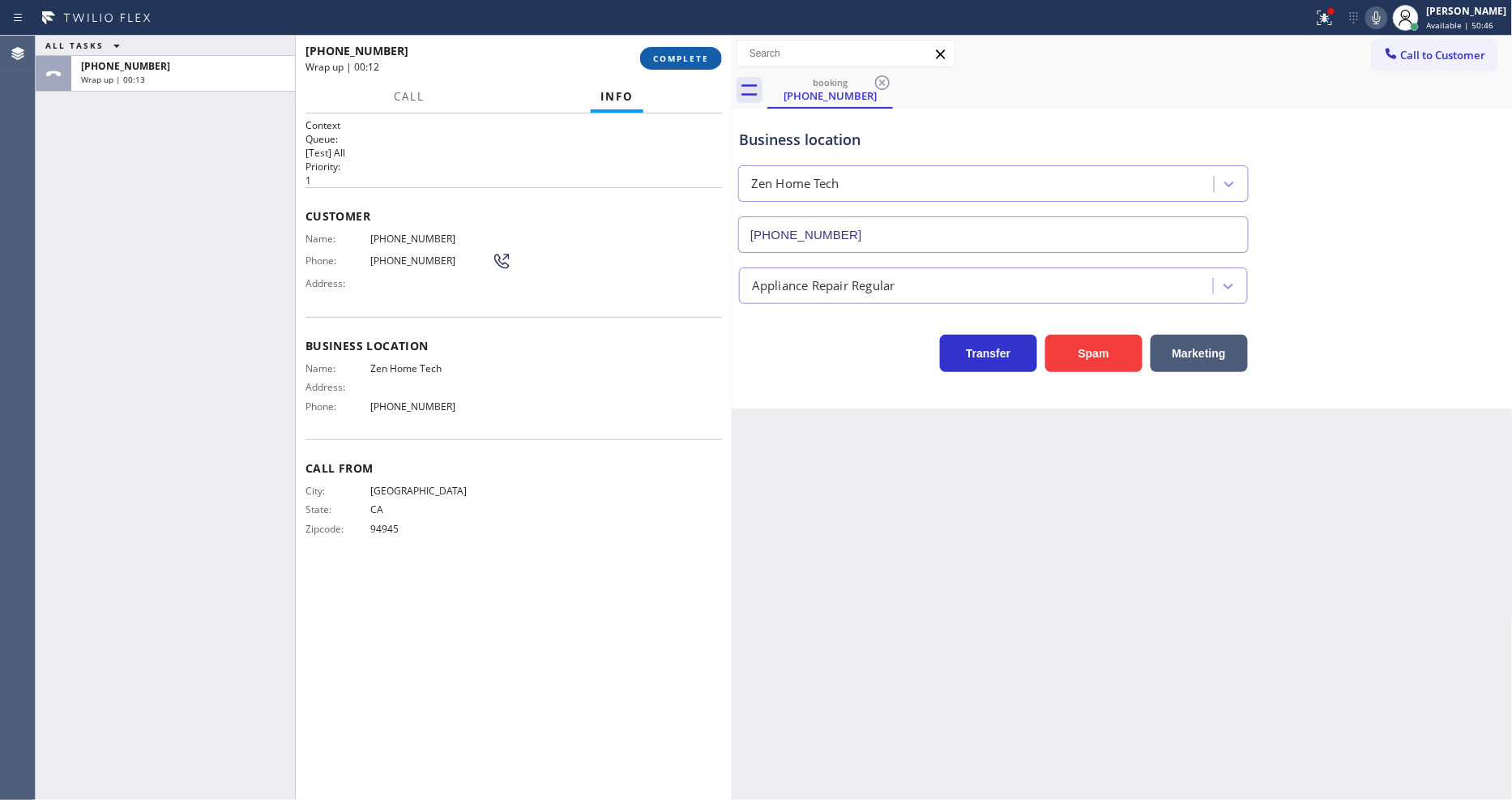
click at [678, 54] on span "COMPLETE" at bounding box center [681, 59] width 56 height 12
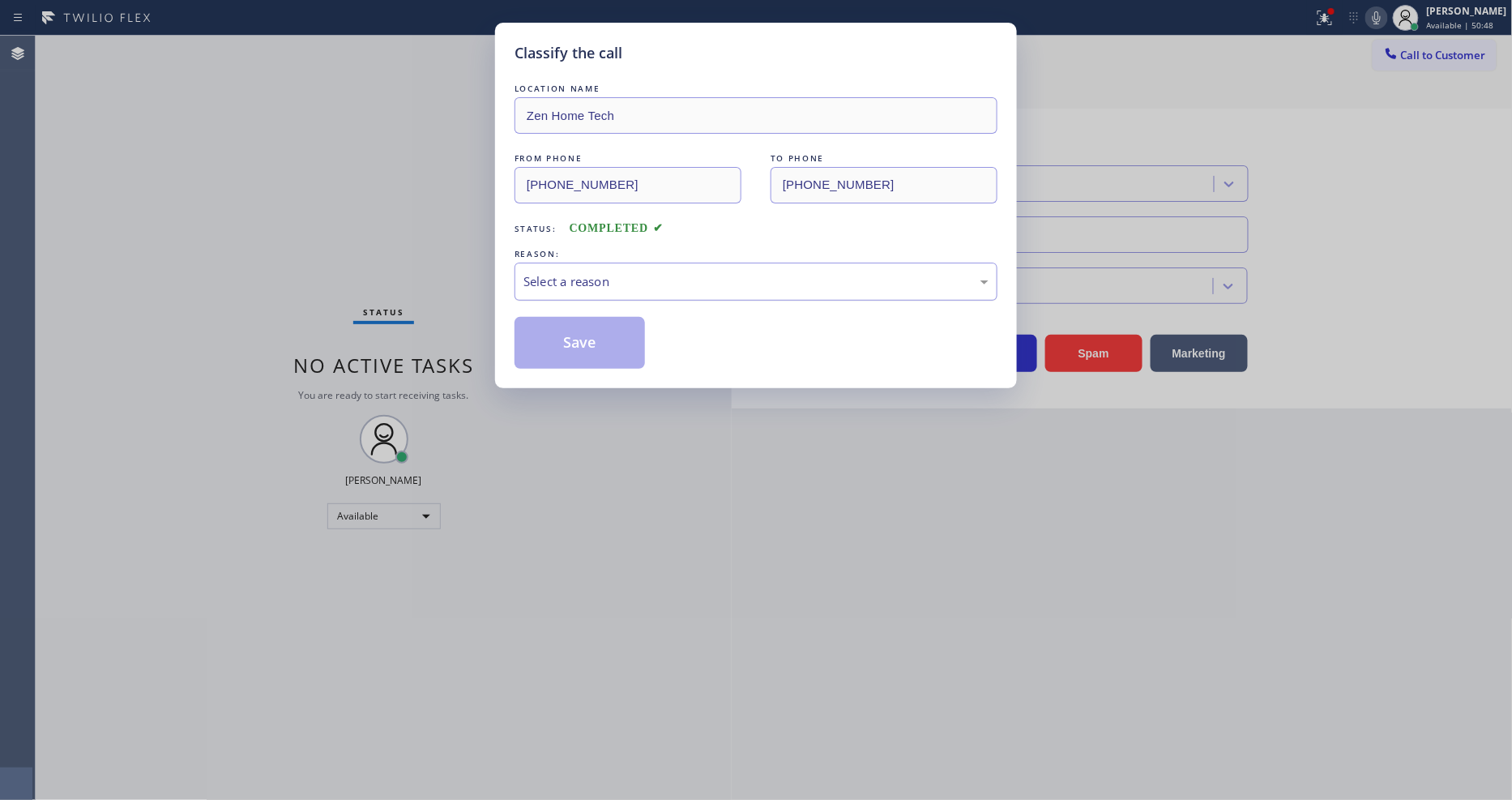
click at [642, 284] on div "Select a reason" at bounding box center [756, 281] width 465 height 18
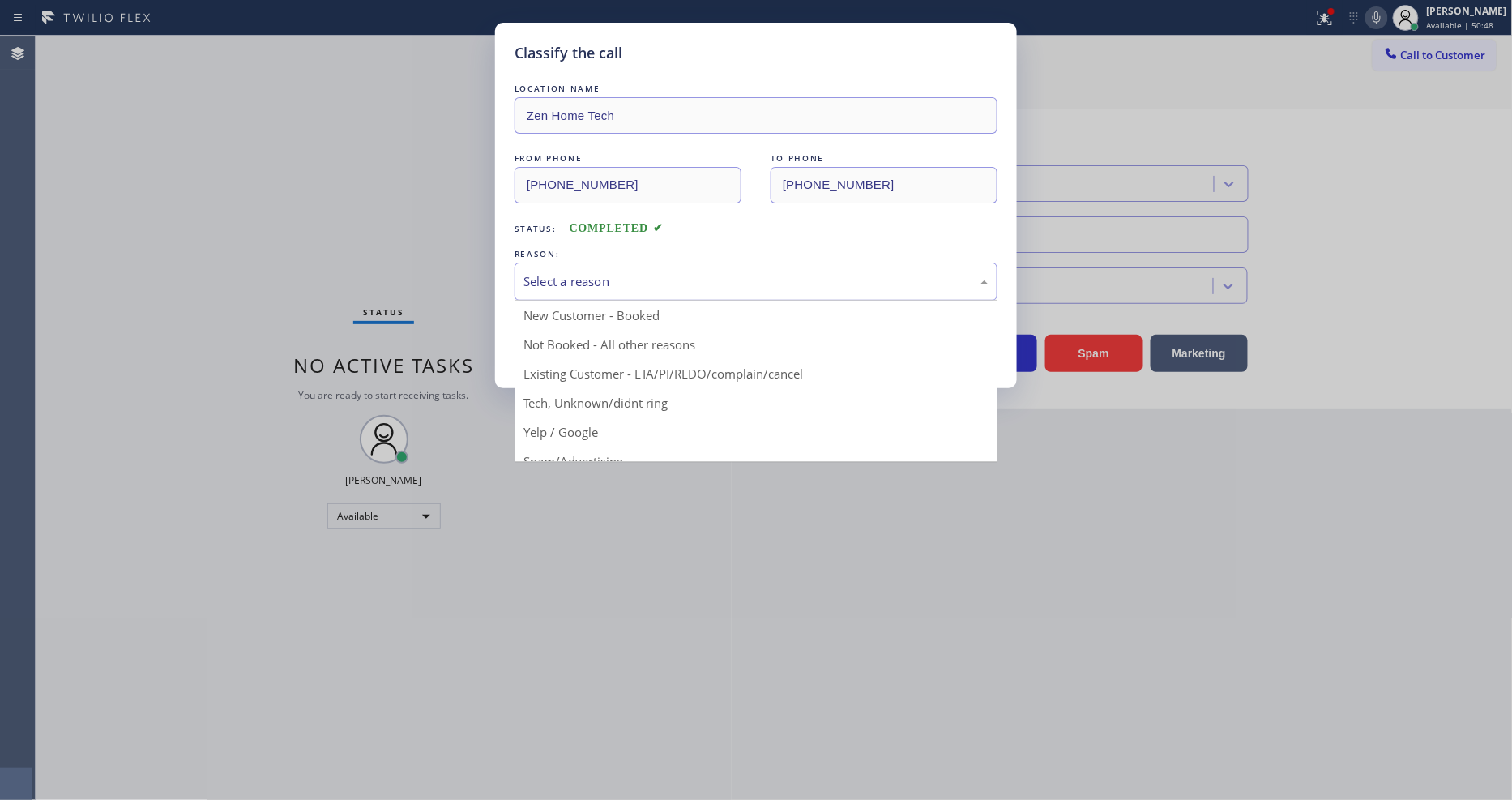
click at [610, 326] on button "Save" at bounding box center [579, 342] width 130 height 52
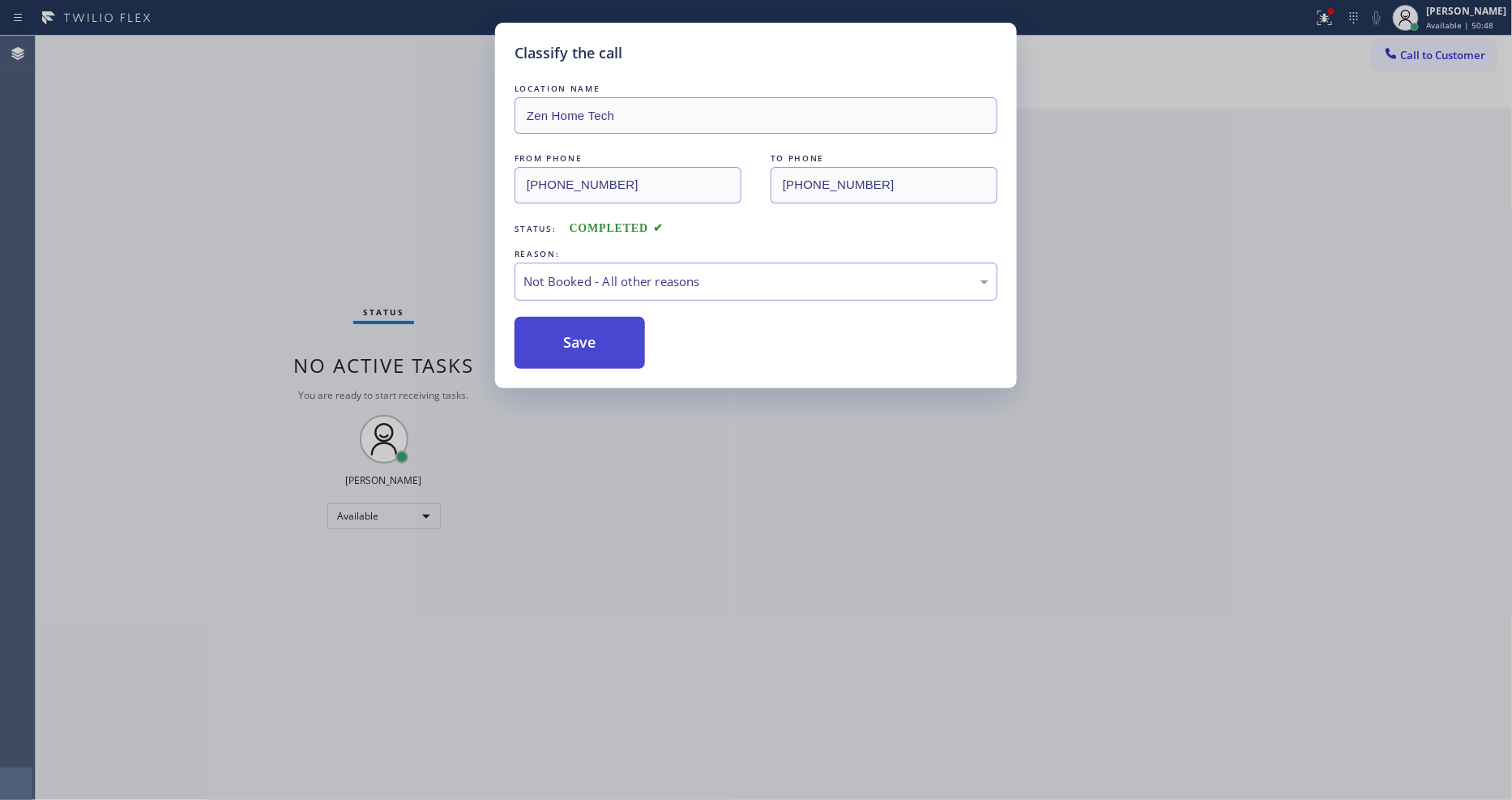
click at [610, 327] on button "Save" at bounding box center [579, 342] width 130 height 52
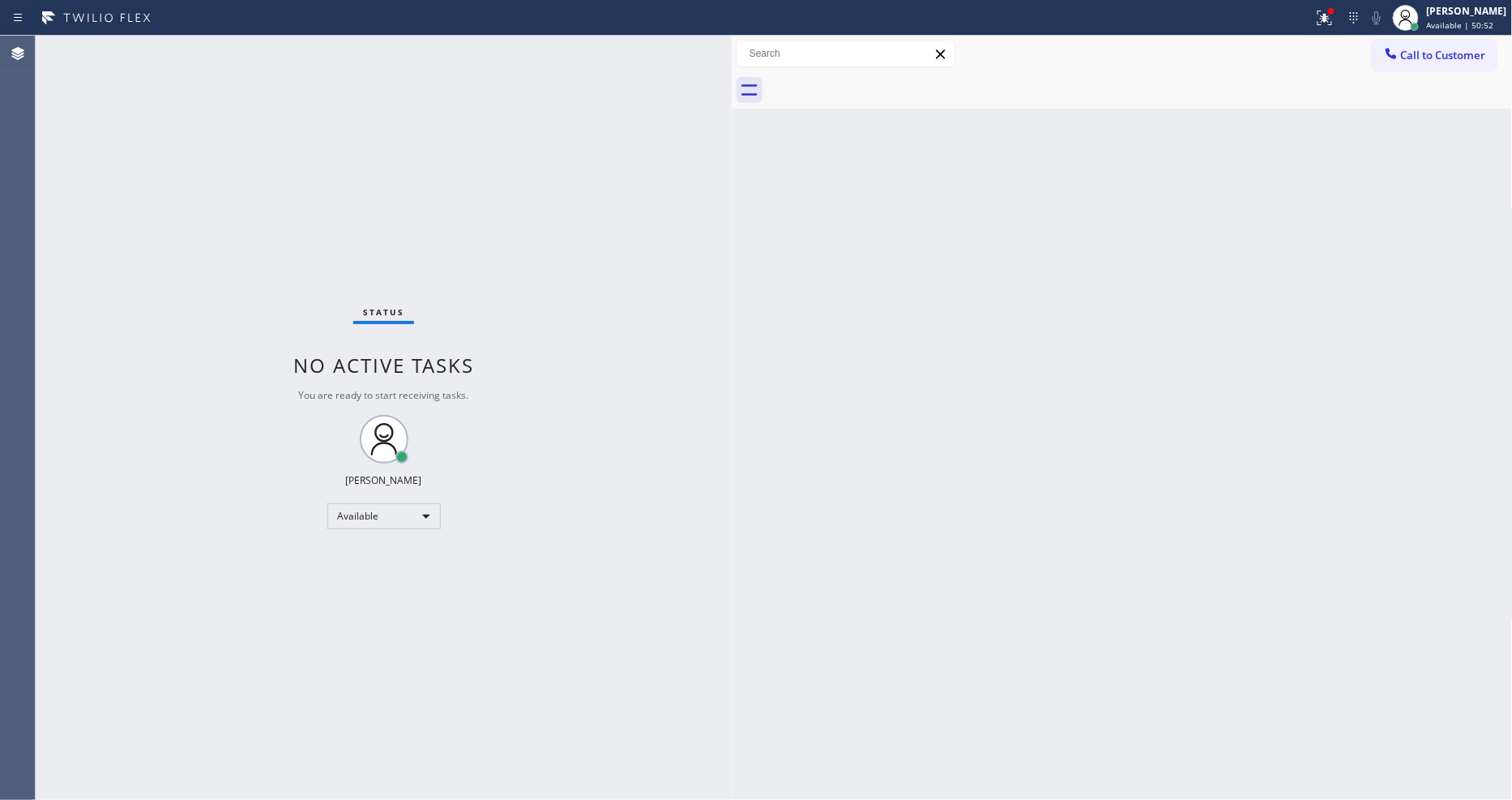
click at [1394, 72] on div at bounding box center [1140, 90] width 745 height 36
click at [1406, 55] on span "Call to Customer" at bounding box center [1443, 55] width 85 height 14
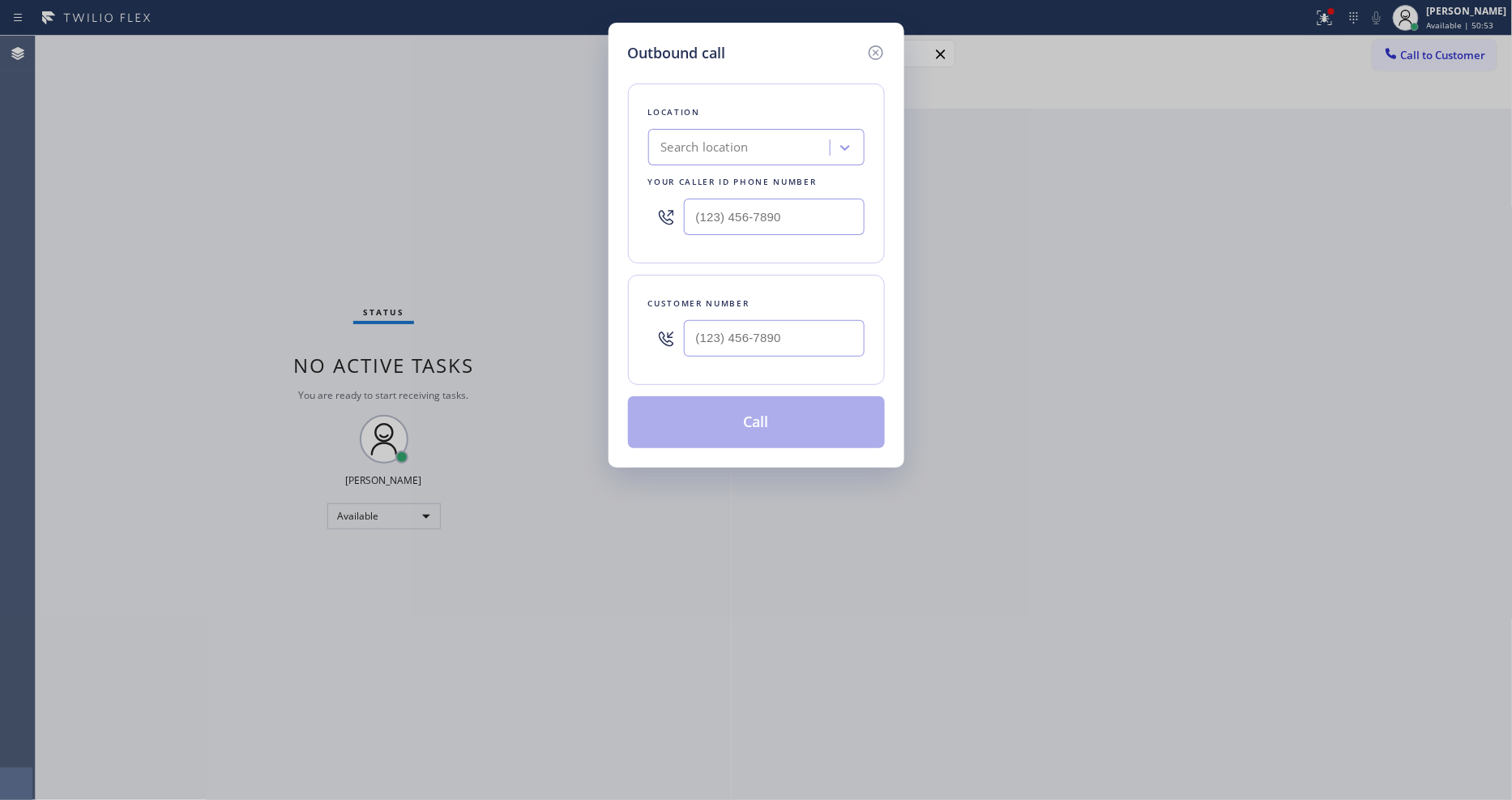
click at [732, 143] on div "Search location" at bounding box center [704, 147] width 87 height 18
paste input "Santa [PERSON_NAME] Air"
type input "Santa [PERSON_NAME] Air"
click at [697, 176] on div "Santa [PERSON_NAME] Air" at bounding box center [756, 181] width 216 height 29
type input "[PHONE_NUMBER]"
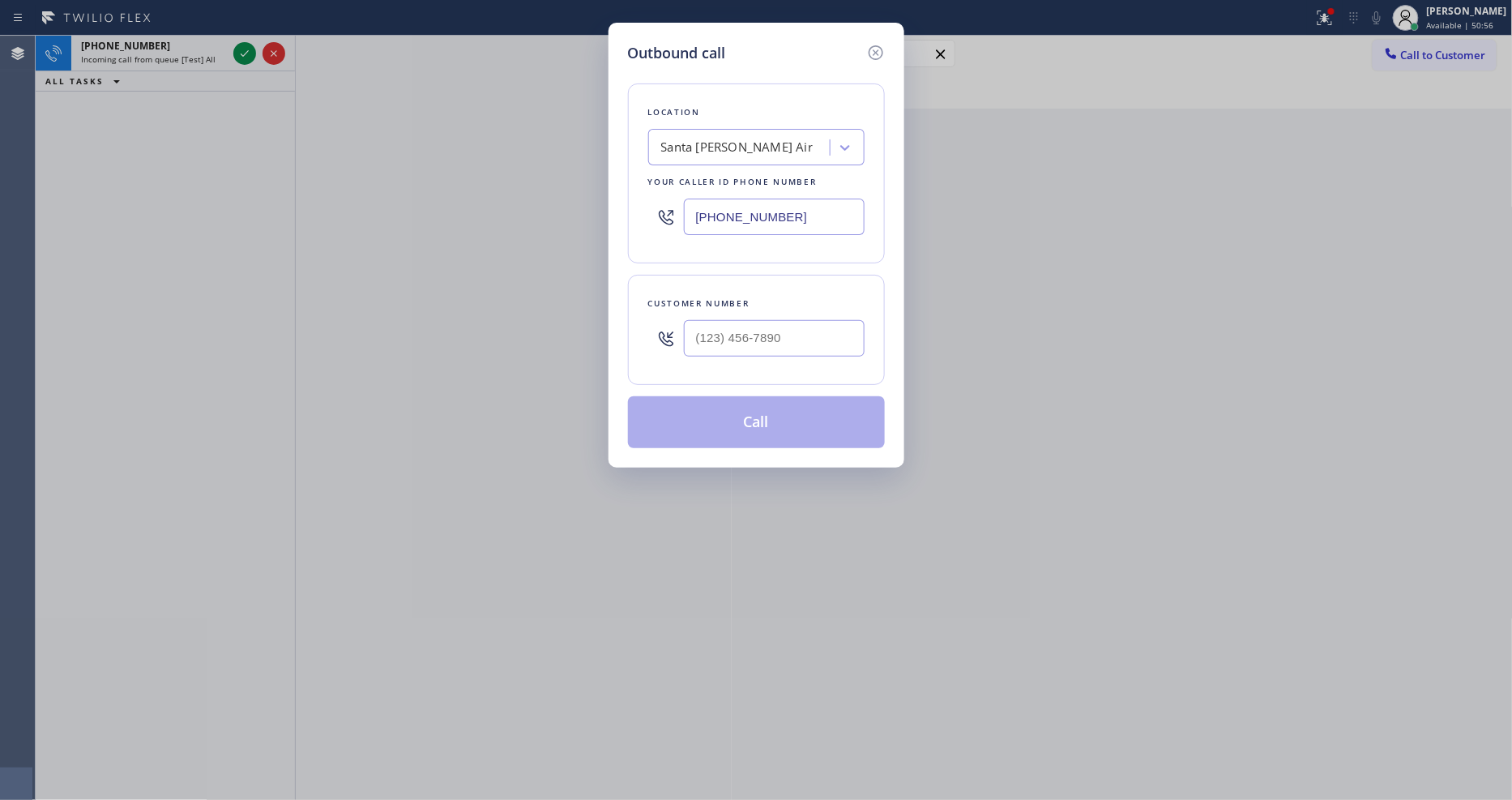
drag, startPoint x: 376, startPoint y: 269, endPoint x: 397, endPoint y: 268, distance: 21.0
click at [375, 269] on div "Outbound call Location [GEOGRAPHIC_DATA][PERSON_NAME] Air Your caller id phone …" at bounding box center [756, 400] width 1512 height 800
click at [716, 336] on input "(___) ___-____" at bounding box center [774, 339] width 180 height 36
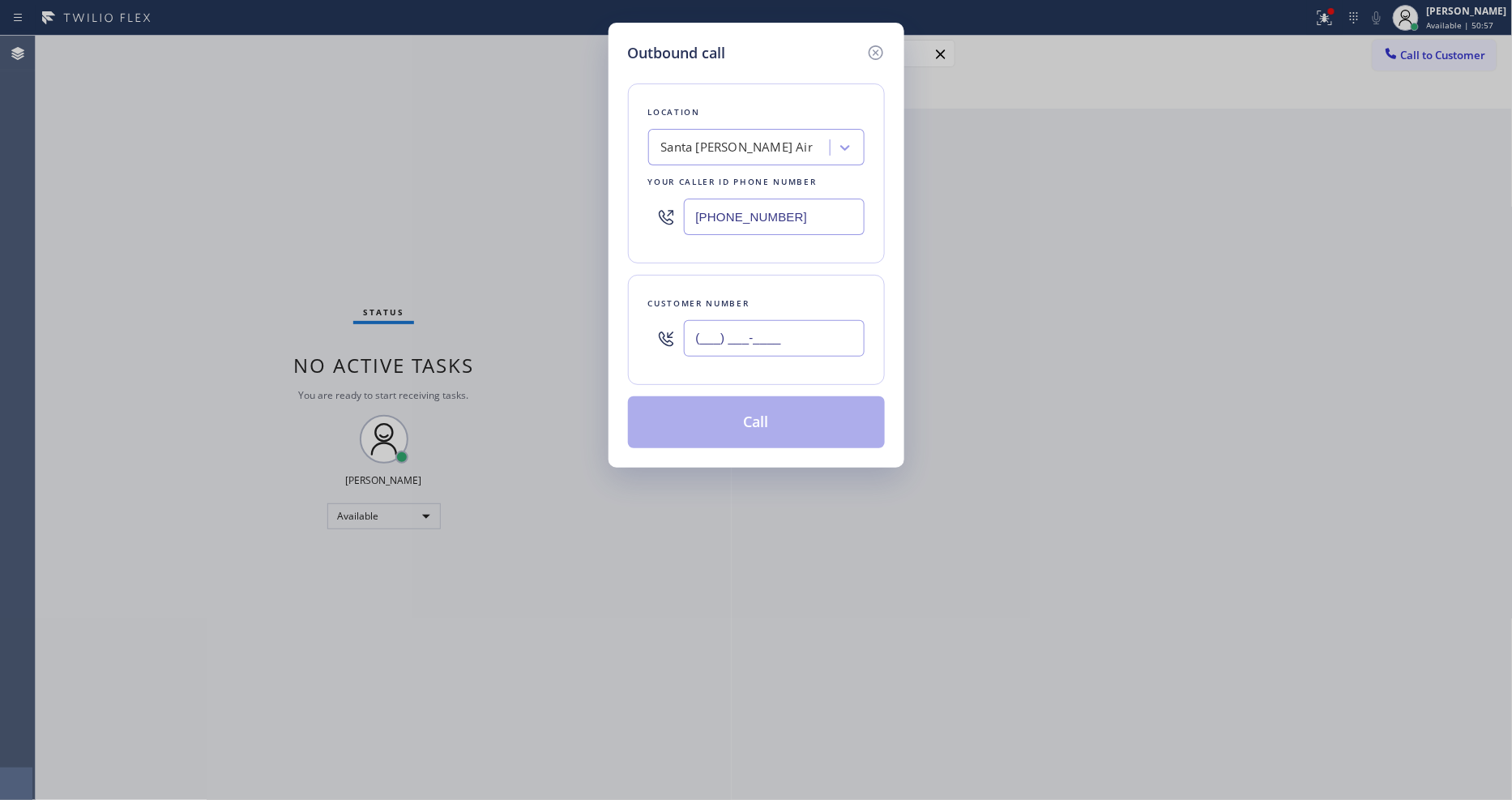
paste input "325) 310-3104"
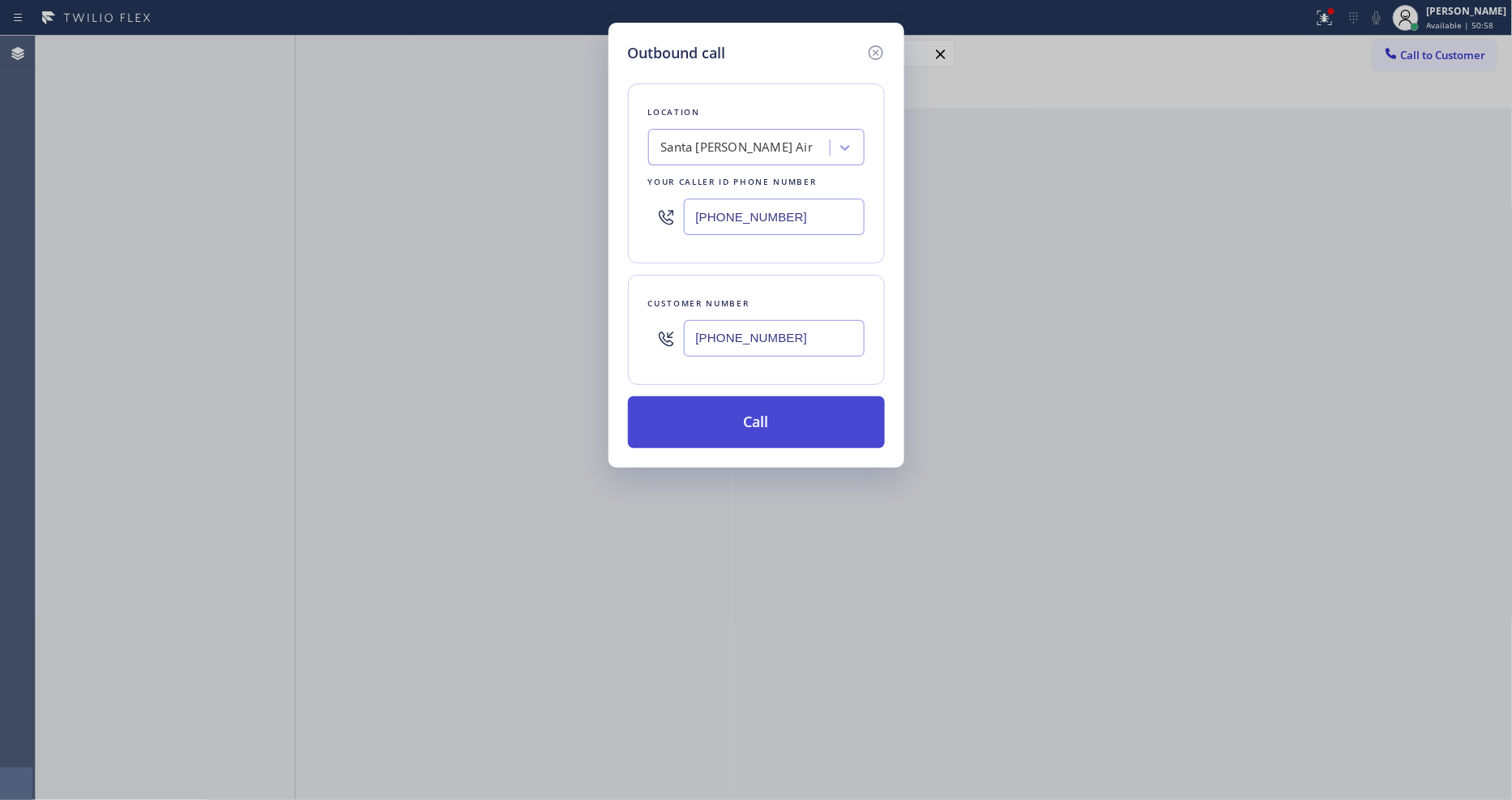
click at [706, 411] on button "Call" at bounding box center [756, 422] width 257 height 52
click at [759, 425] on button "Call" at bounding box center [756, 422] width 257 height 52
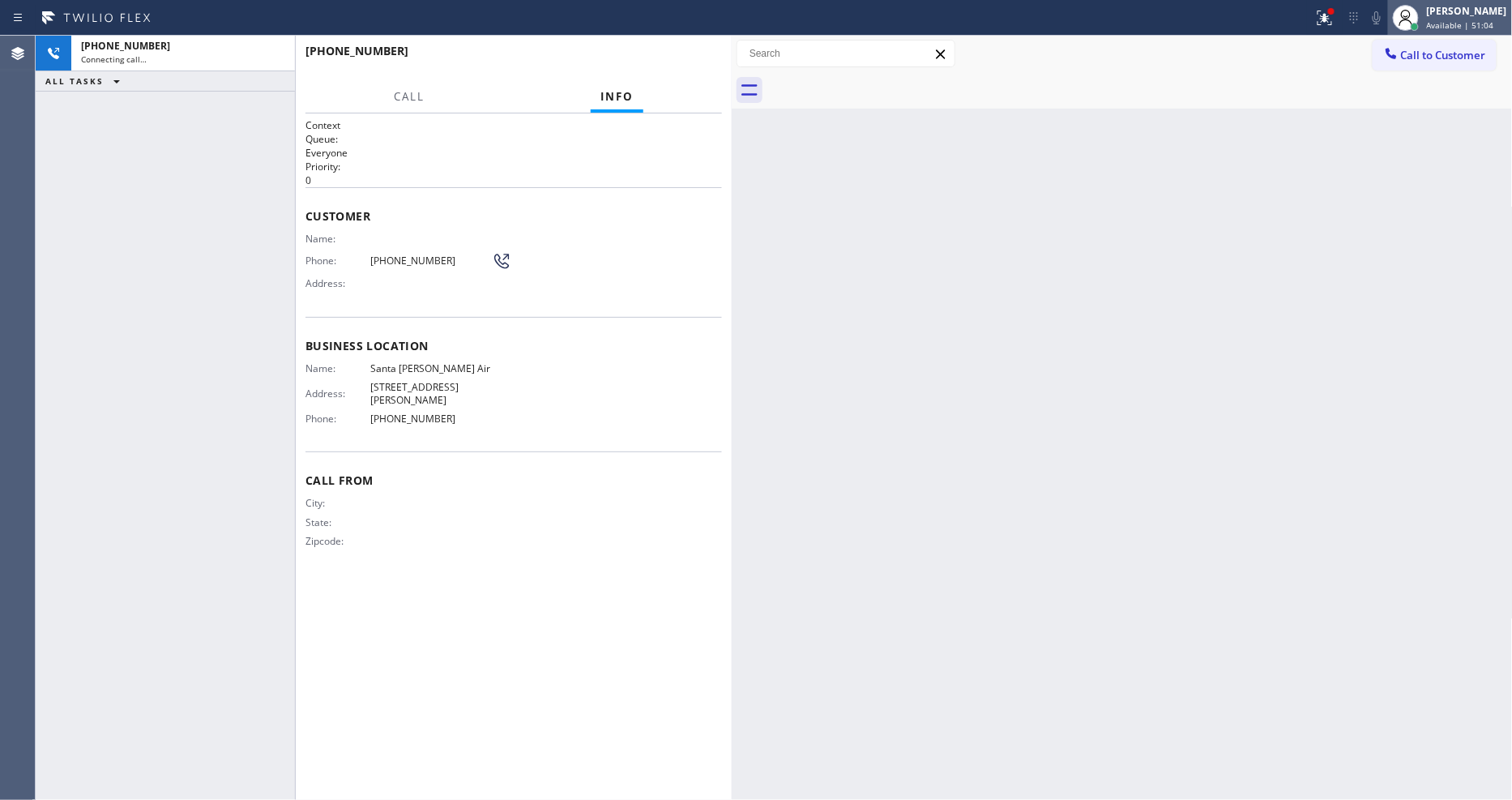
click at [1424, 17] on div at bounding box center [1406, 17] width 35 height 35
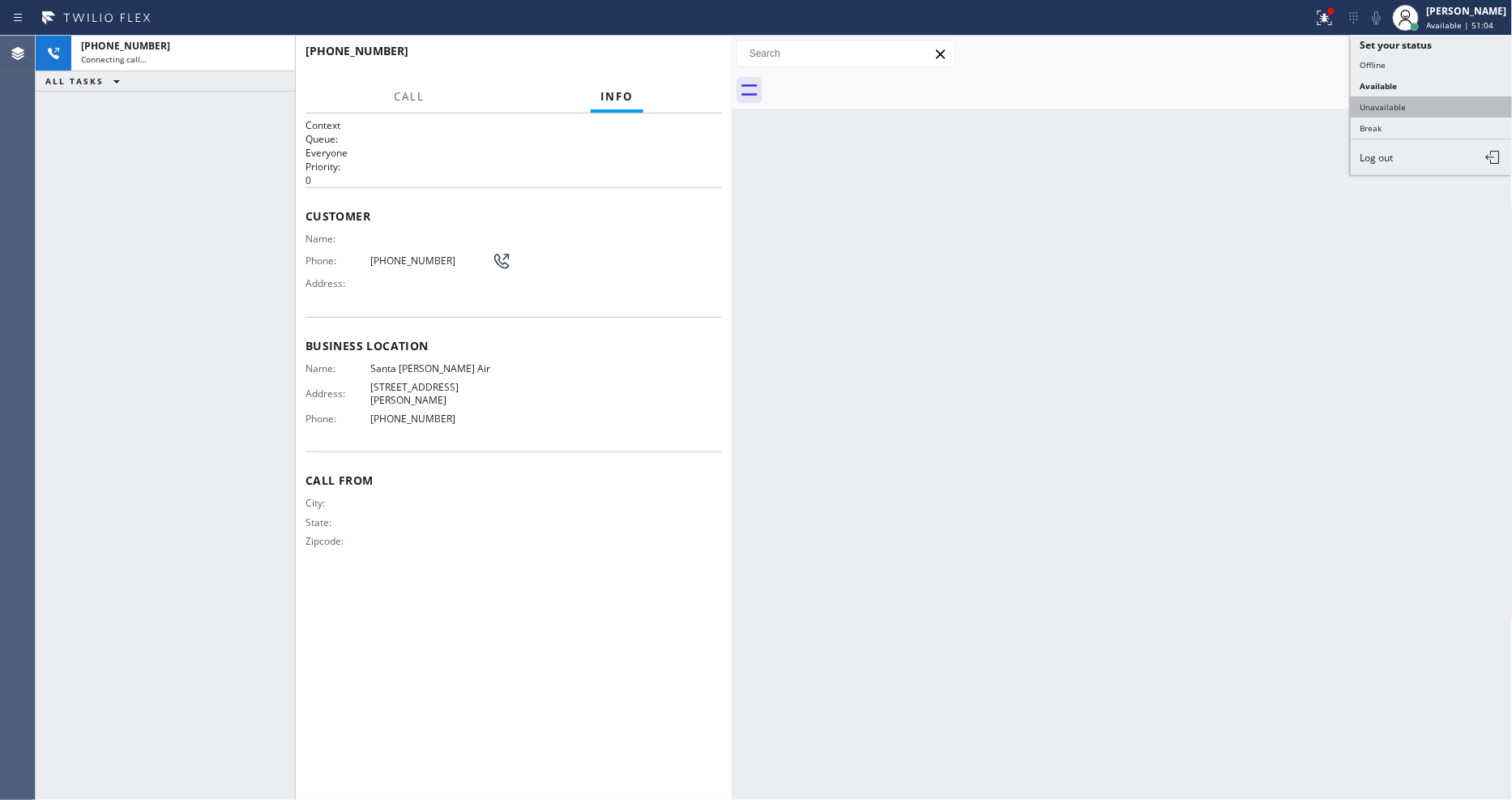
click at [1405, 113] on button "Unavailable" at bounding box center [1431, 106] width 162 height 21
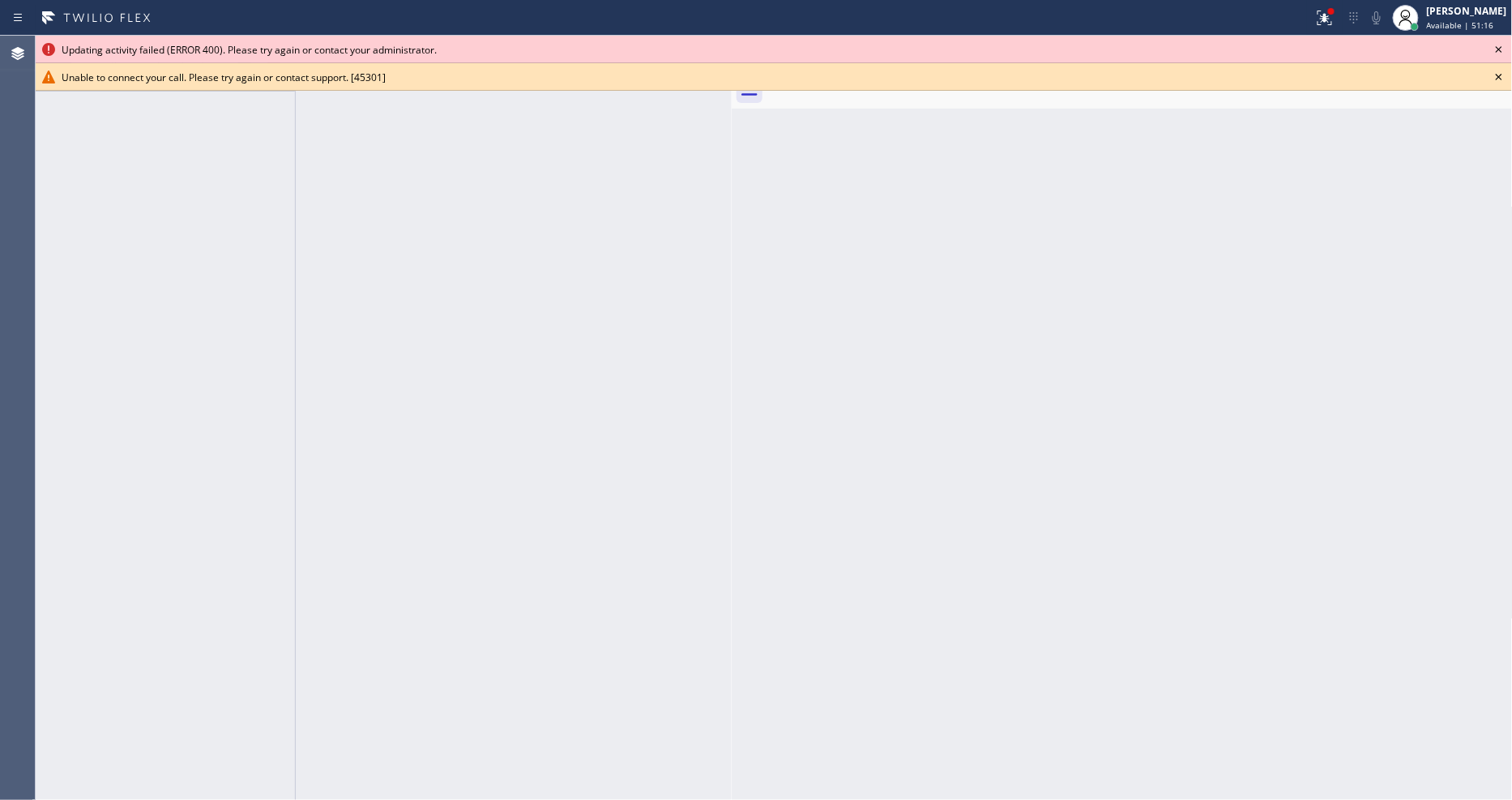
click at [1502, 50] on icon at bounding box center [1499, 49] width 19 height 19
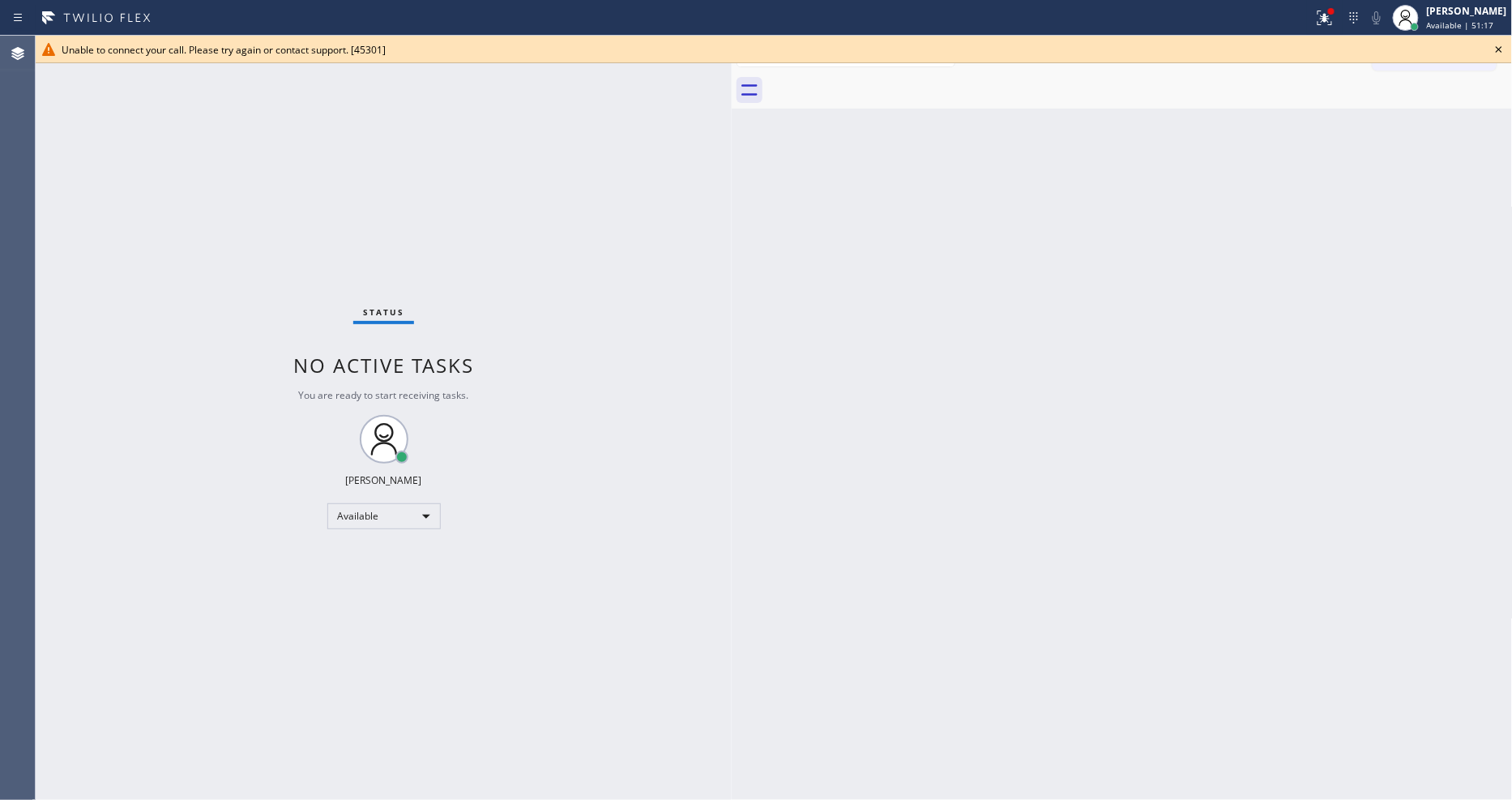
click at [1500, 49] on icon at bounding box center [1499, 49] width 7 height 7
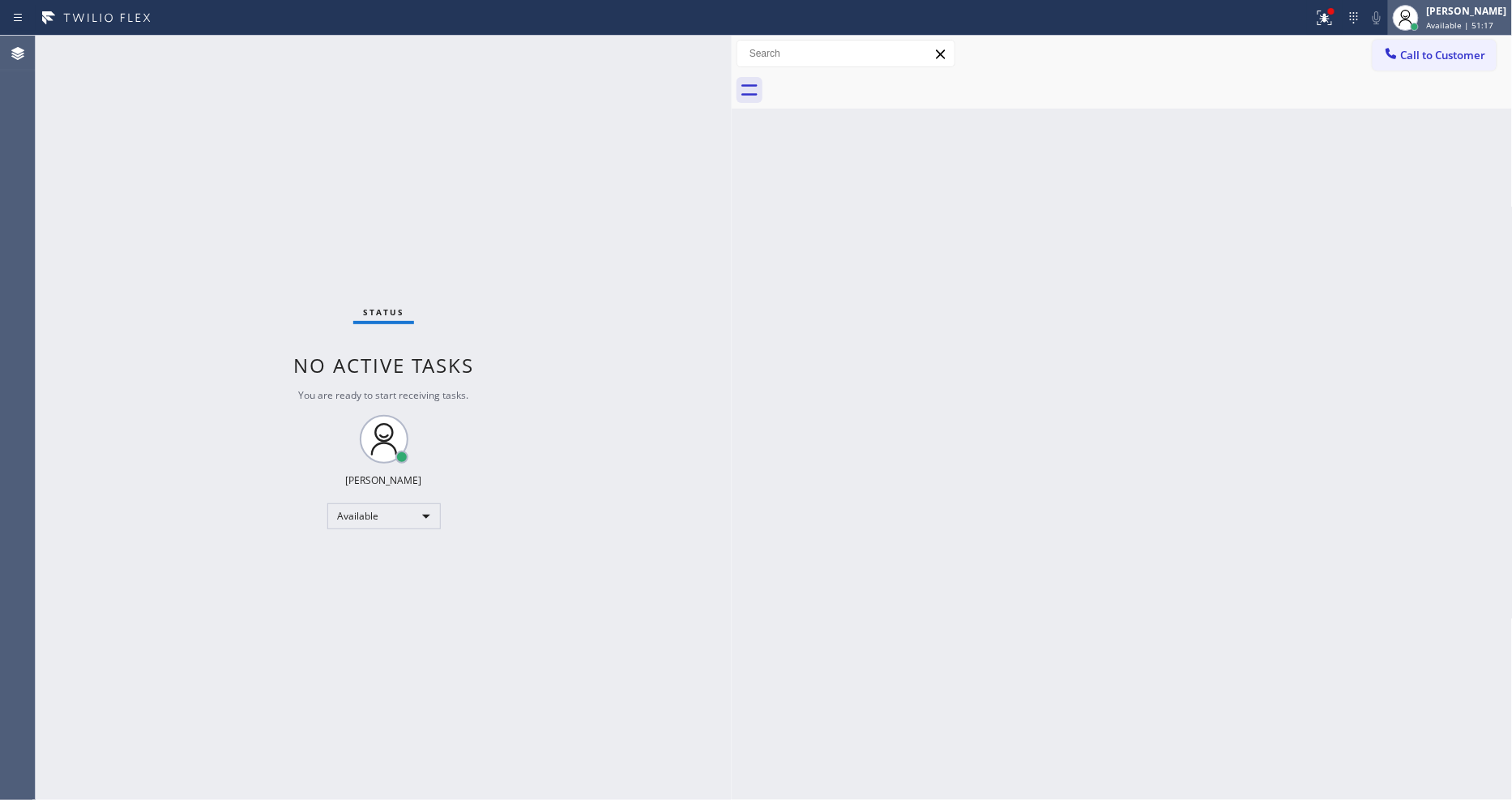
click at [1463, 21] on span "Available | 51:17" at bounding box center [1460, 25] width 67 height 12
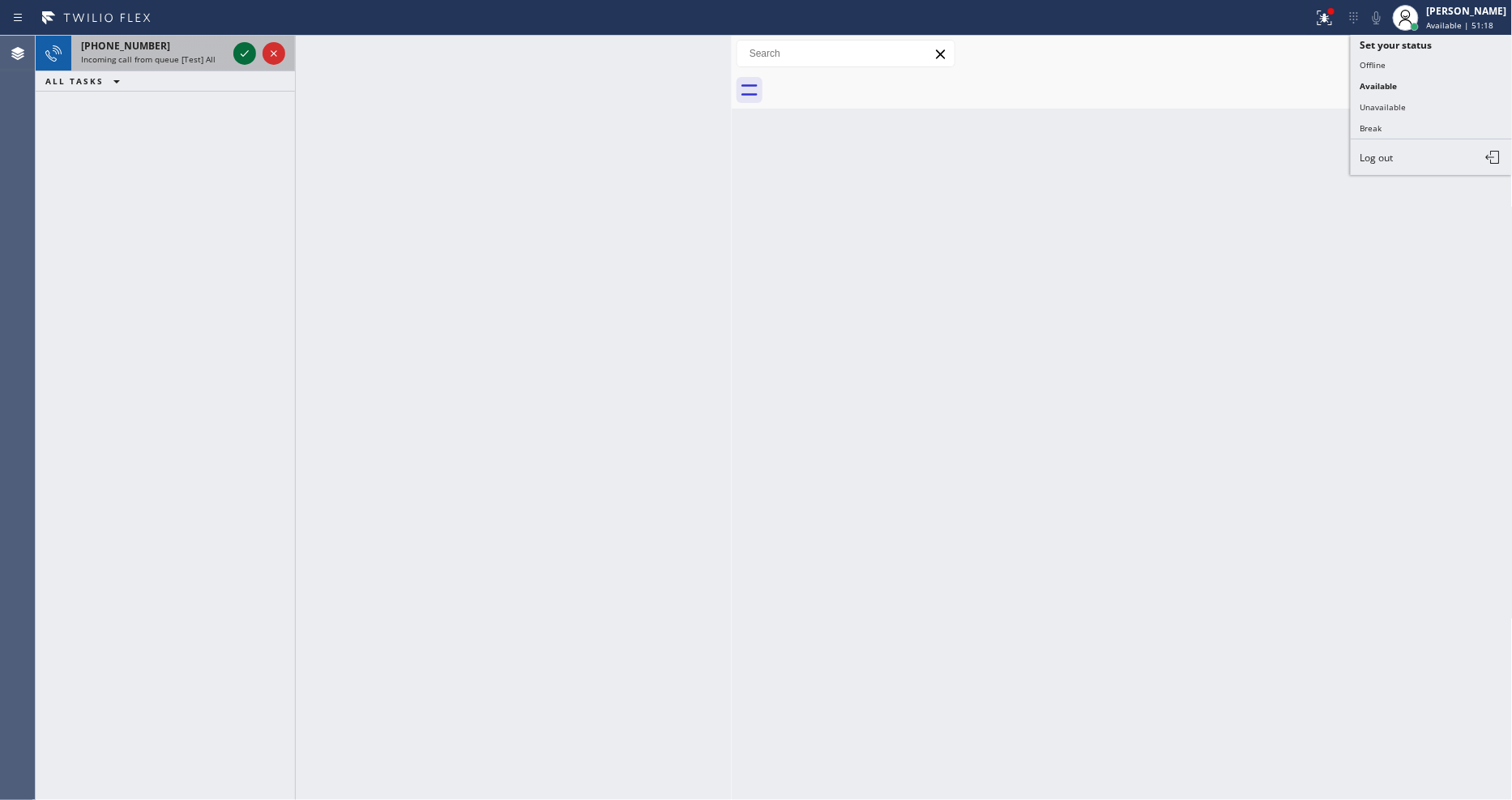
click at [225, 47] on div "[PHONE_NUMBER]" at bounding box center [154, 46] width 146 height 13
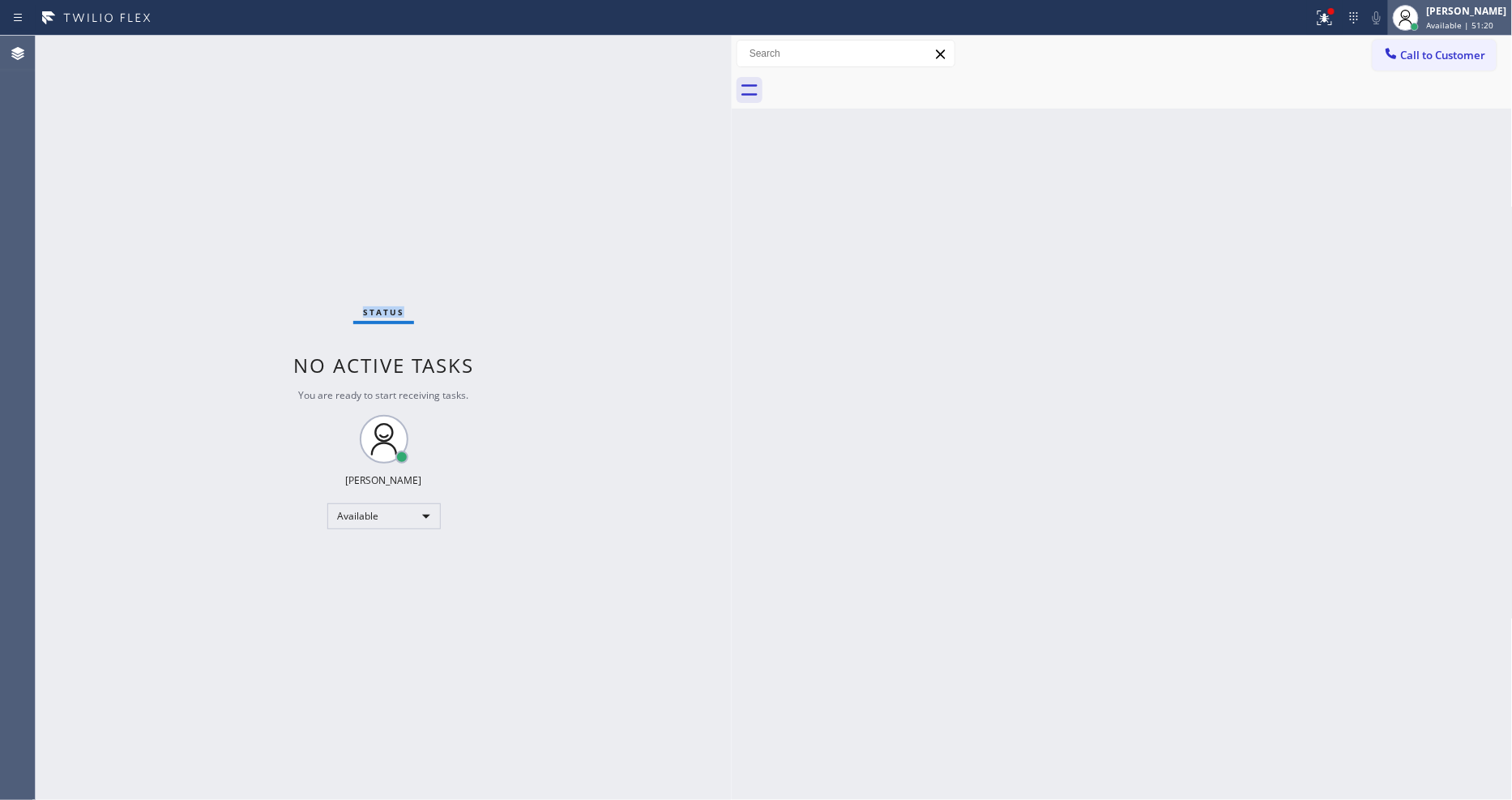
click at [1464, 14] on div "[PERSON_NAME]" at bounding box center [1467, 11] width 81 height 13
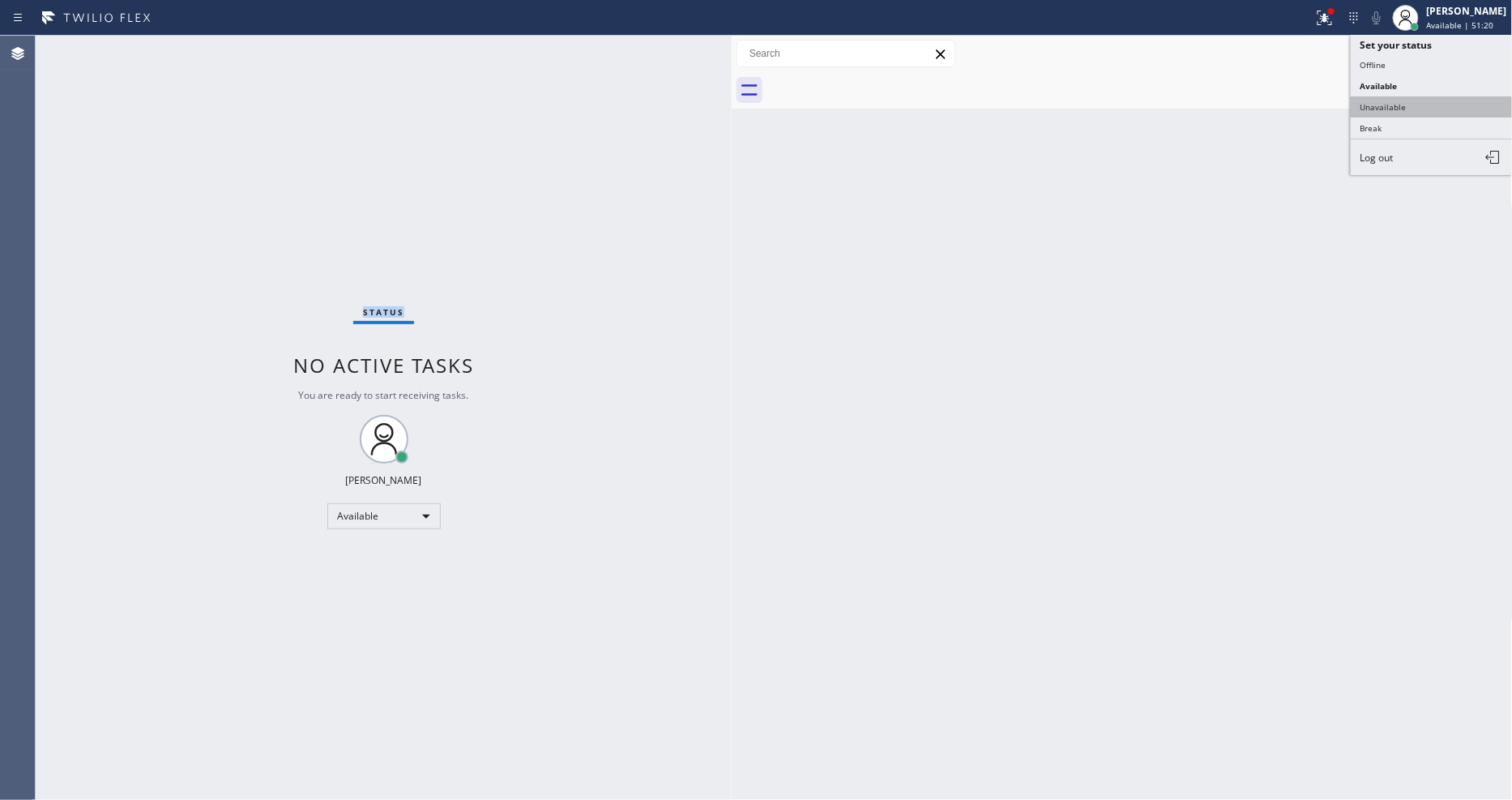
click at [1436, 106] on button "Unavailable" at bounding box center [1431, 106] width 162 height 21
click at [1413, 49] on button "Call to Customer" at bounding box center [1434, 55] width 124 height 31
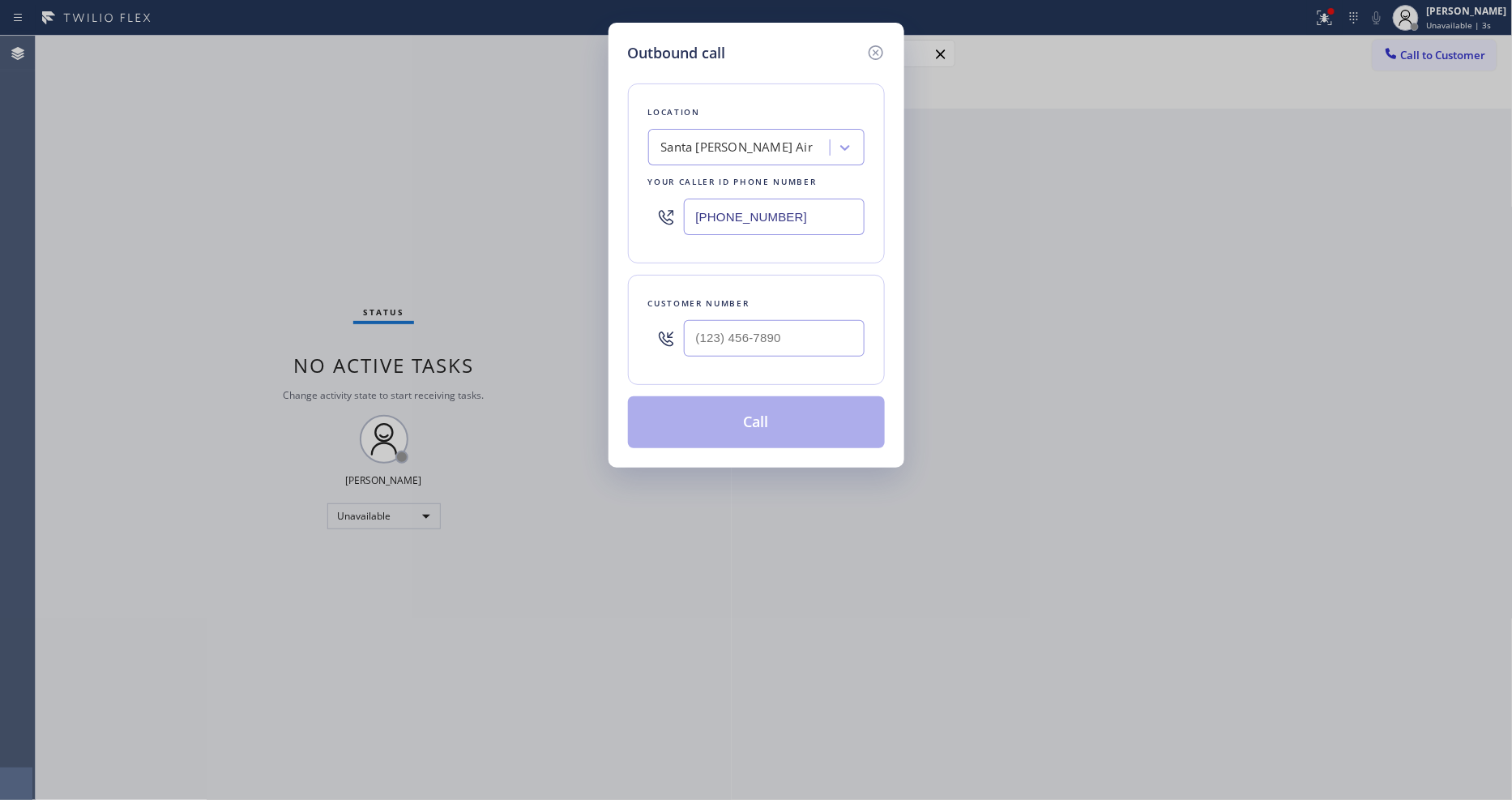
click at [421, 226] on div "Outbound call Location [GEOGRAPHIC_DATA][PERSON_NAME] Air Your caller id phone …" at bounding box center [756, 400] width 1512 height 800
click at [725, 344] on input "(___) ___-____" at bounding box center [774, 339] width 180 height 36
paste input "325) 310-3104"
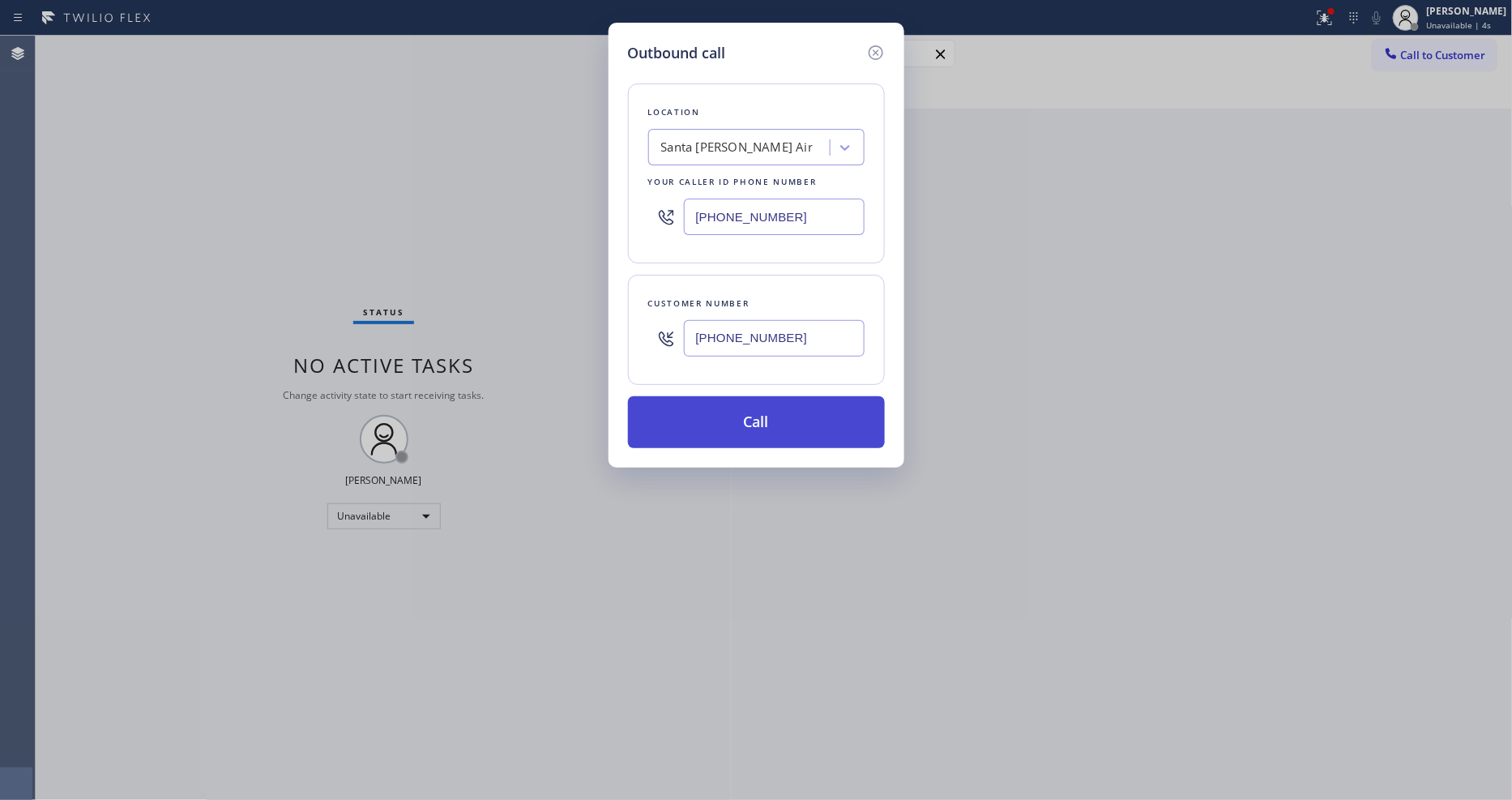
click at [699, 414] on button "Call" at bounding box center [756, 422] width 257 height 52
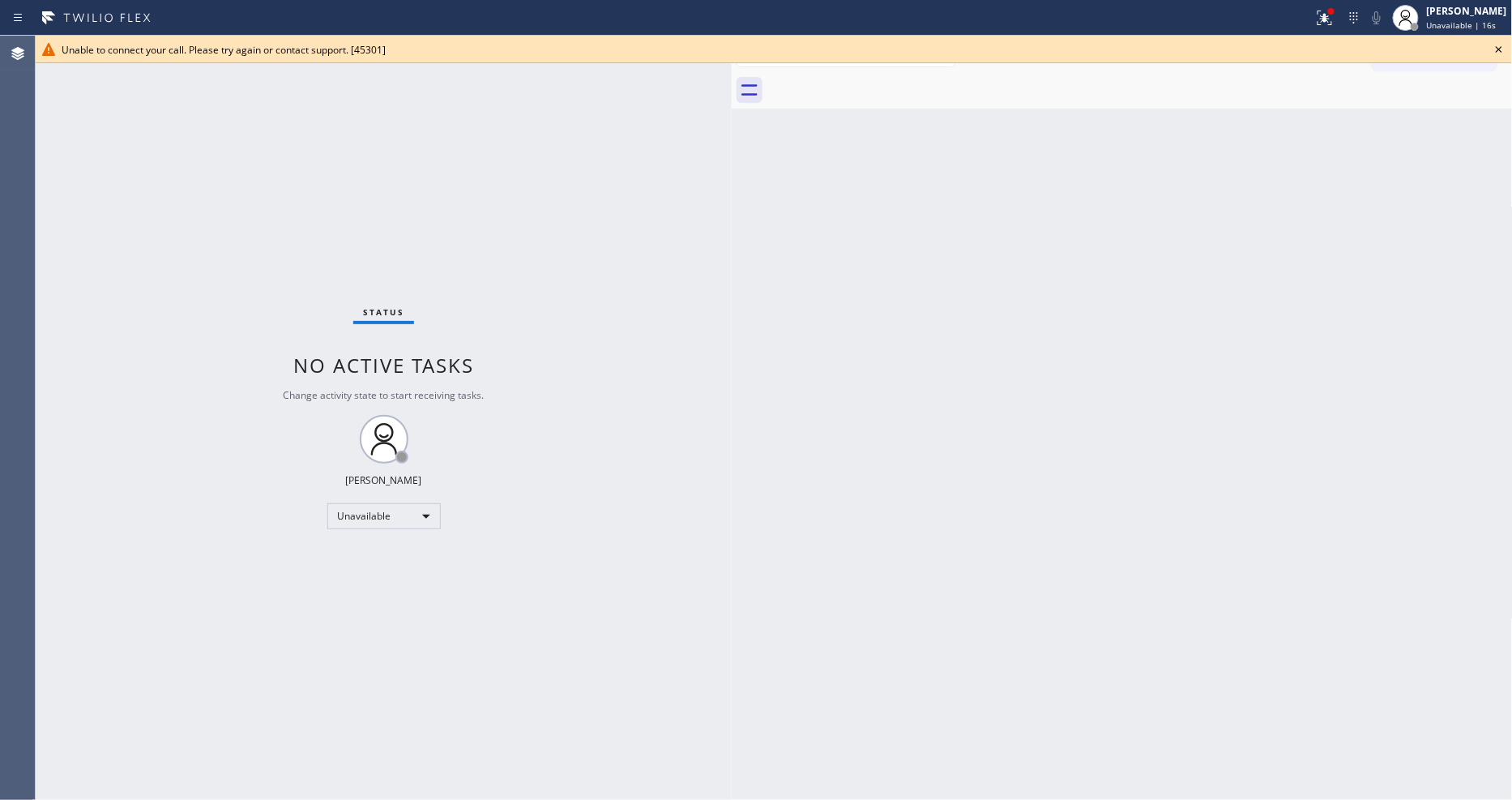
click at [1511, 50] on div "Unable to connect your call. Please try again or contact support. [45301]" at bounding box center [773, 49] width 1477 height 28
click at [1505, 51] on icon at bounding box center [1499, 49] width 19 height 19
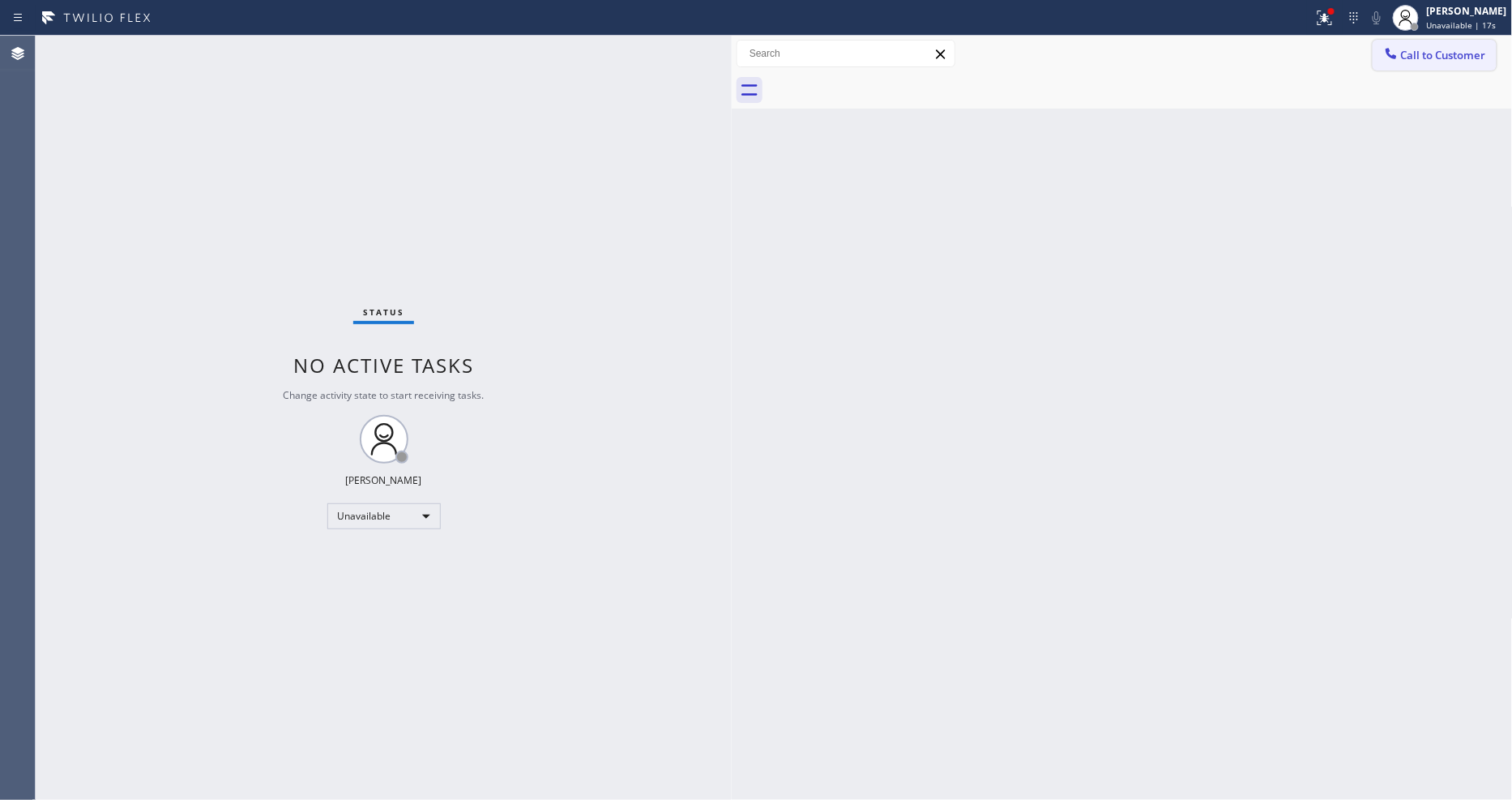
drag, startPoint x: 1491, startPoint y: 51, endPoint x: 1434, endPoint y: 75, distance: 61.8
click at [1489, 51] on button "Call to Customer" at bounding box center [1434, 55] width 124 height 31
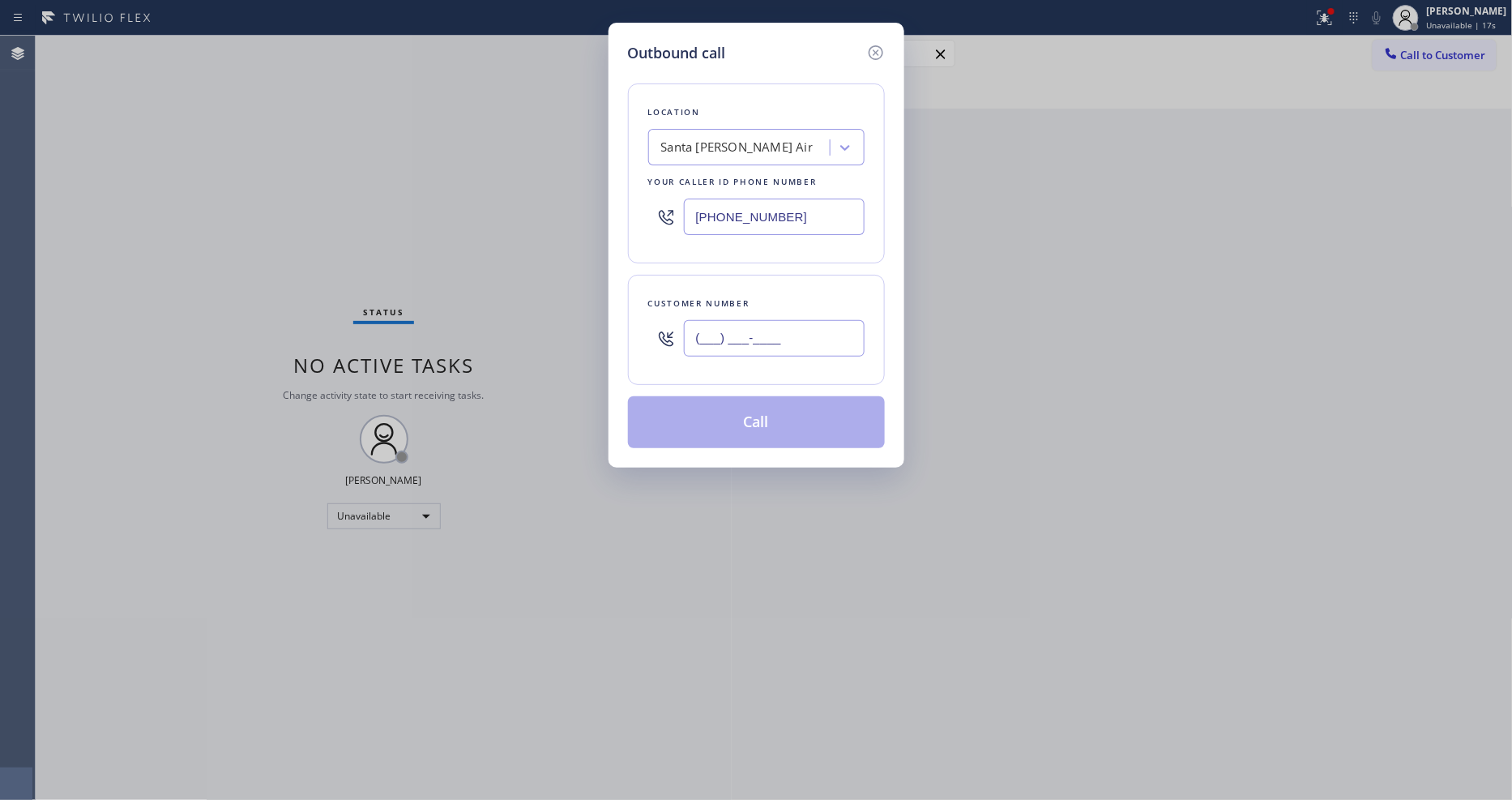
click at [759, 338] on input "(___) ___-____" at bounding box center [774, 339] width 180 height 36
paste input "text"
click at [735, 345] on input "(___) ___-____" at bounding box center [774, 339] width 180 height 36
paste input "text"
type input "(___) ___-____"
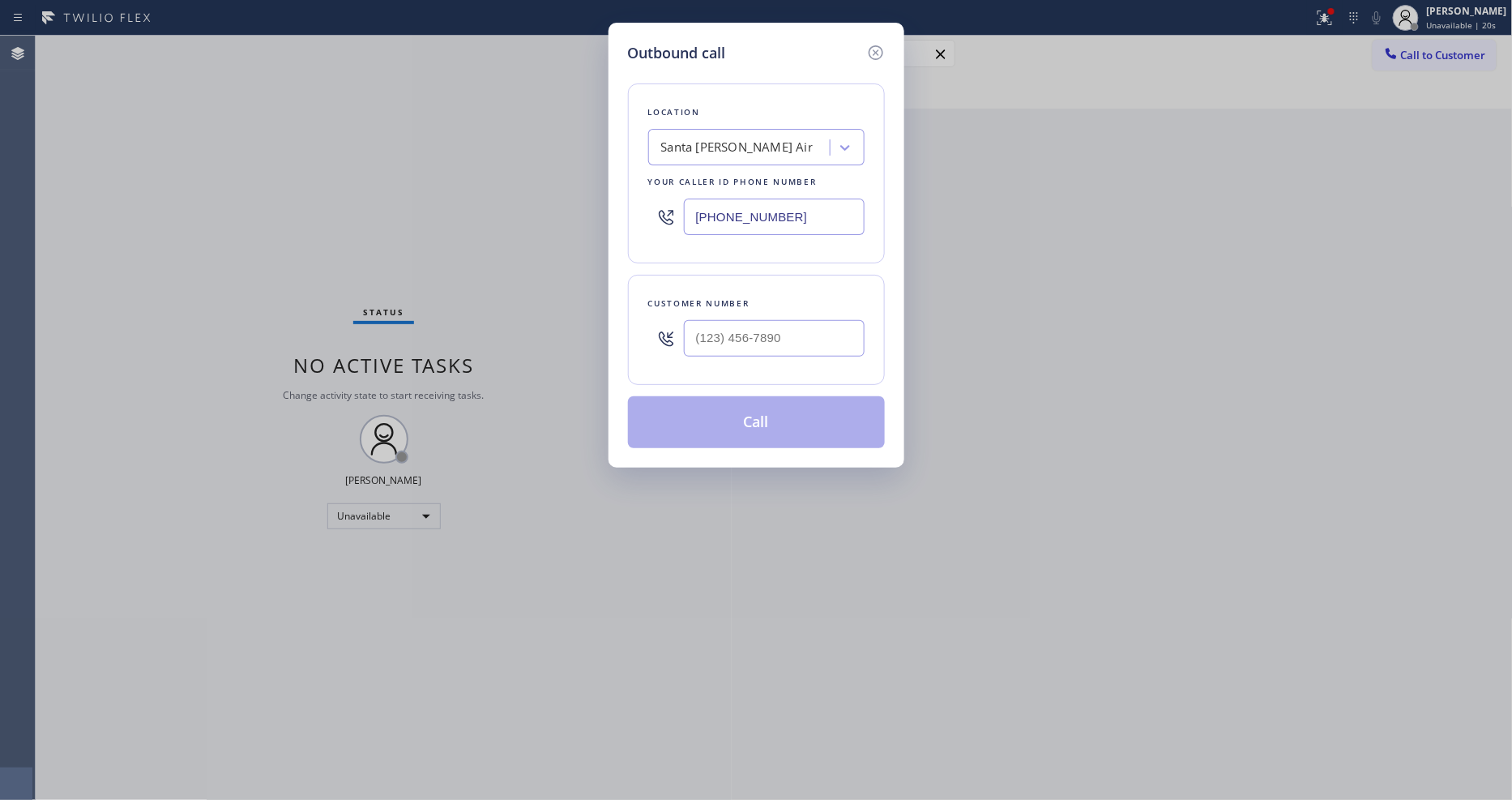
click at [382, 200] on div "Outbound call Location [GEOGRAPHIC_DATA][PERSON_NAME] Air Your caller id phone …" at bounding box center [756, 400] width 1512 height 800
click at [733, 322] on input "(___) ___-____" at bounding box center [774, 339] width 180 height 36
paste input "325) 310-3104"
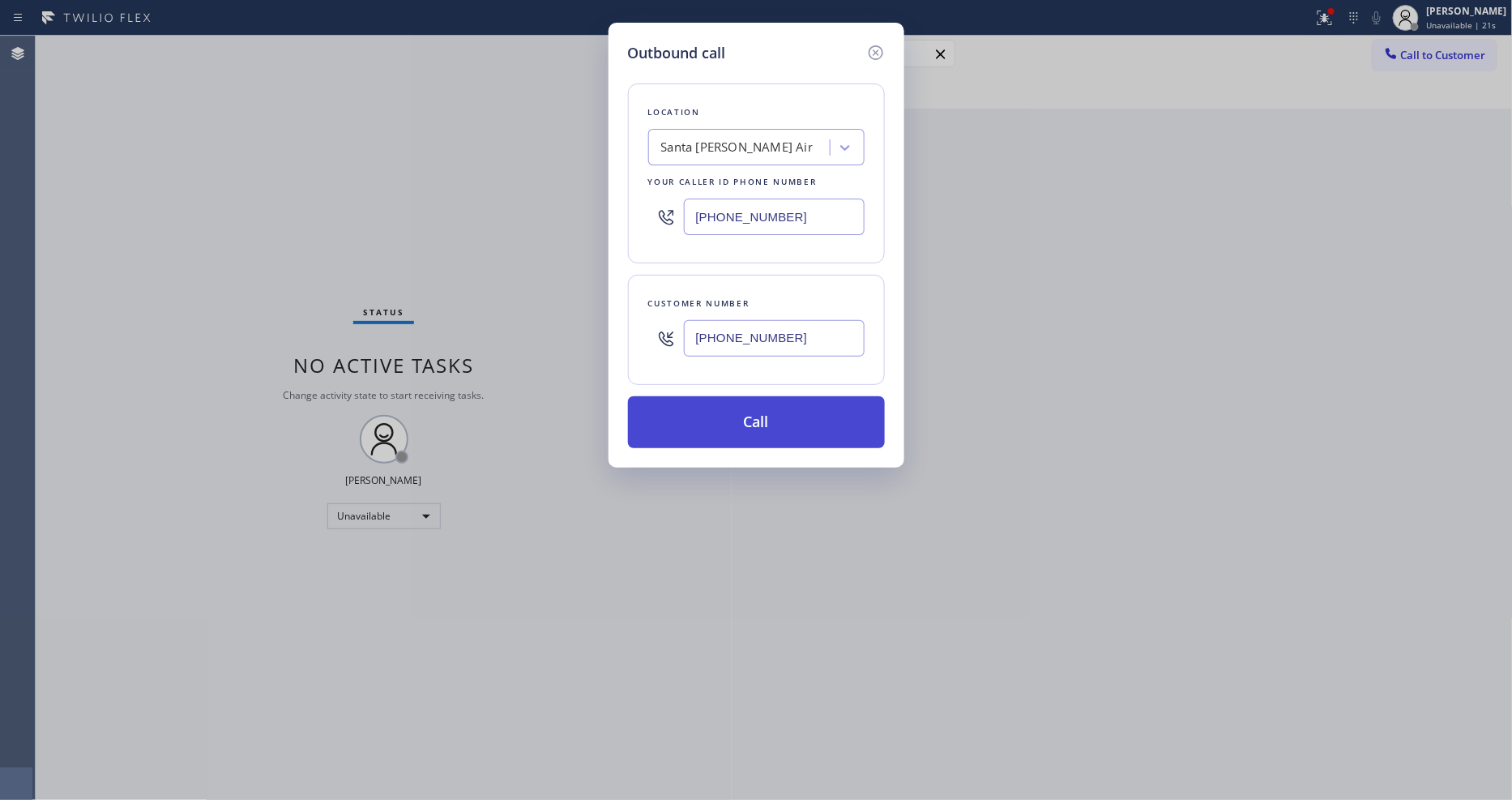
type input "[PHONE_NUMBER]"
click at [711, 425] on button "Call" at bounding box center [756, 422] width 257 height 52
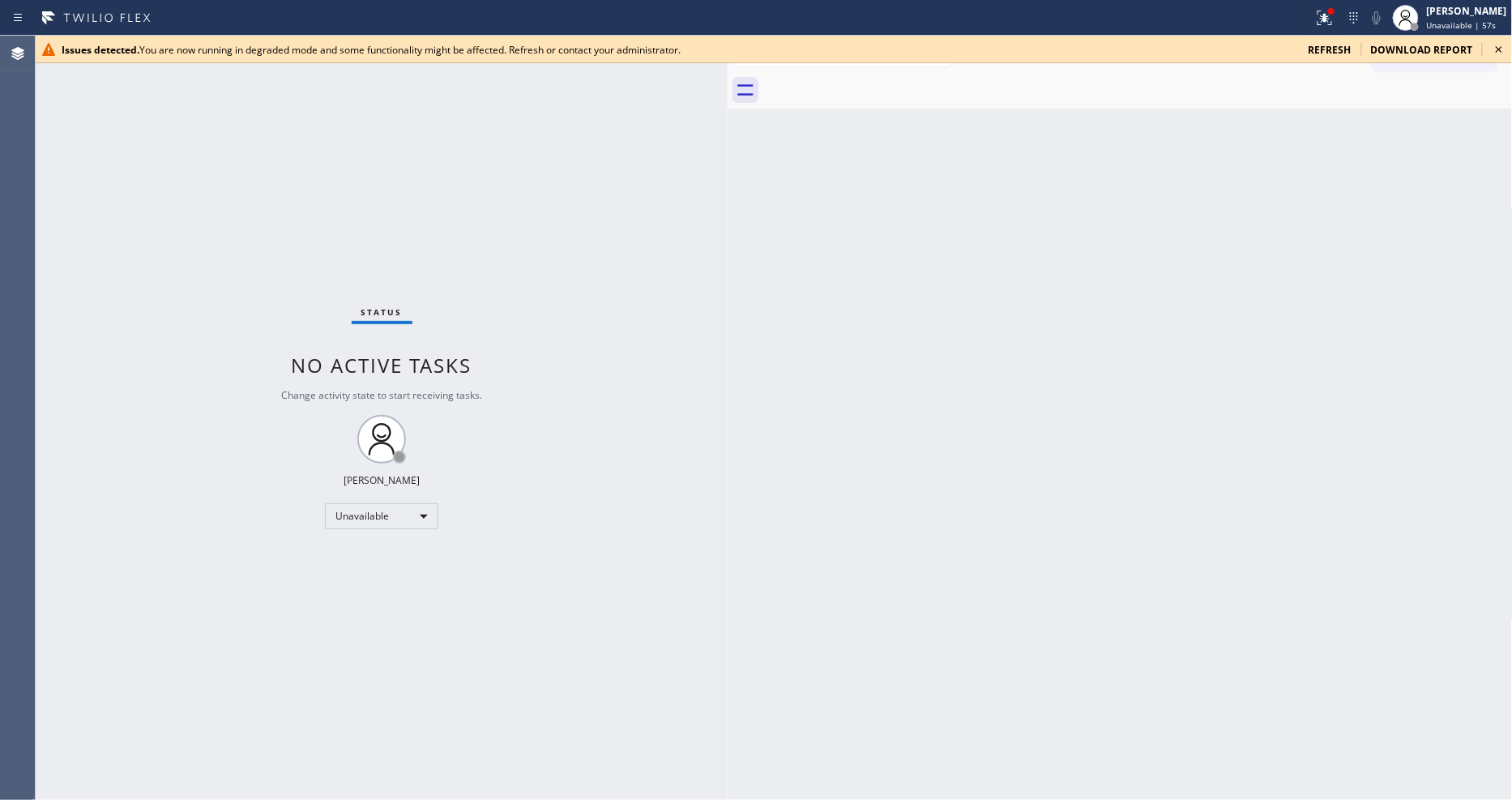
drag, startPoint x: 259, startPoint y: 93, endPoint x: 724, endPoint y: 149, distance: 468.4
click at [727, 149] on div at bounding box center [727, 417] width 0 height 764
click at [1498, 52] on icon at bounding box center [1499, 49] width 19 height 19
click at [1479, 24] on span "Unavailable | 58s" at bounding box center [1461, 25] width 70 height 12
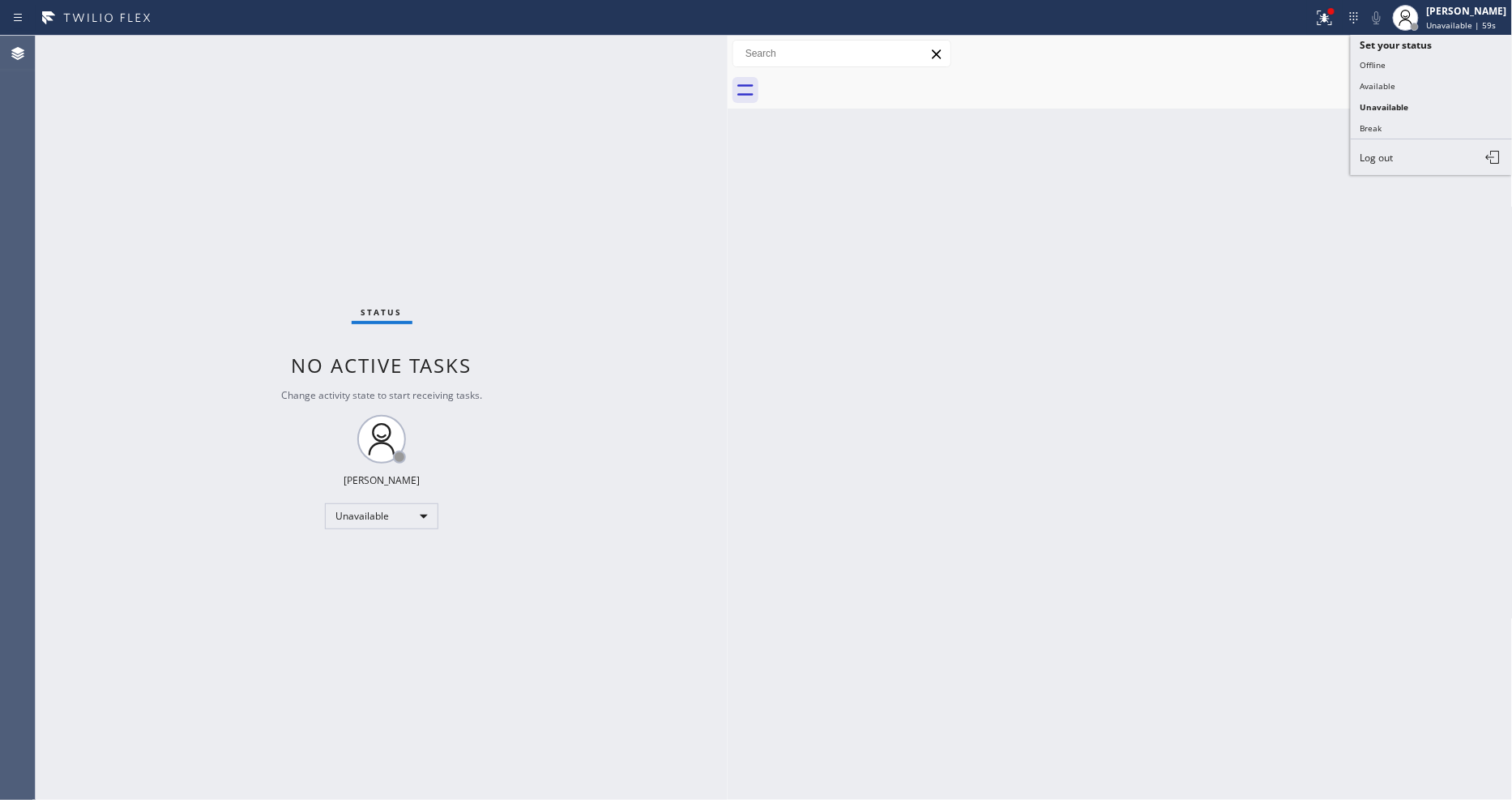
click at [1402, 99] on button "Unavailable" at bounding box center [1431, 106] width 162 height 21
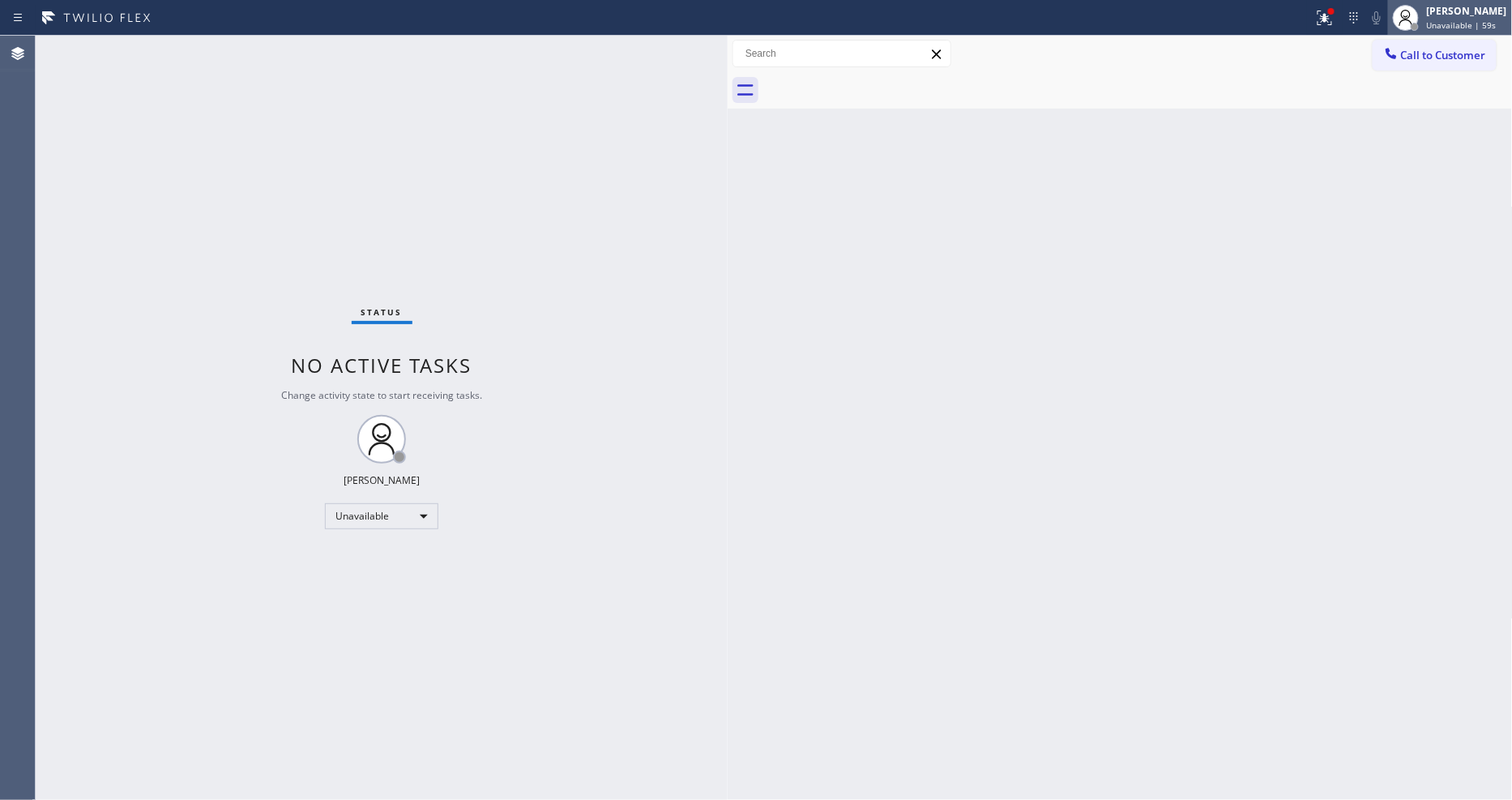
click at [1418, 34] on div "Status report Issues detected You are now running in degraded mode and some fun…" at bounding box center [756, 400] width 1512 height 800
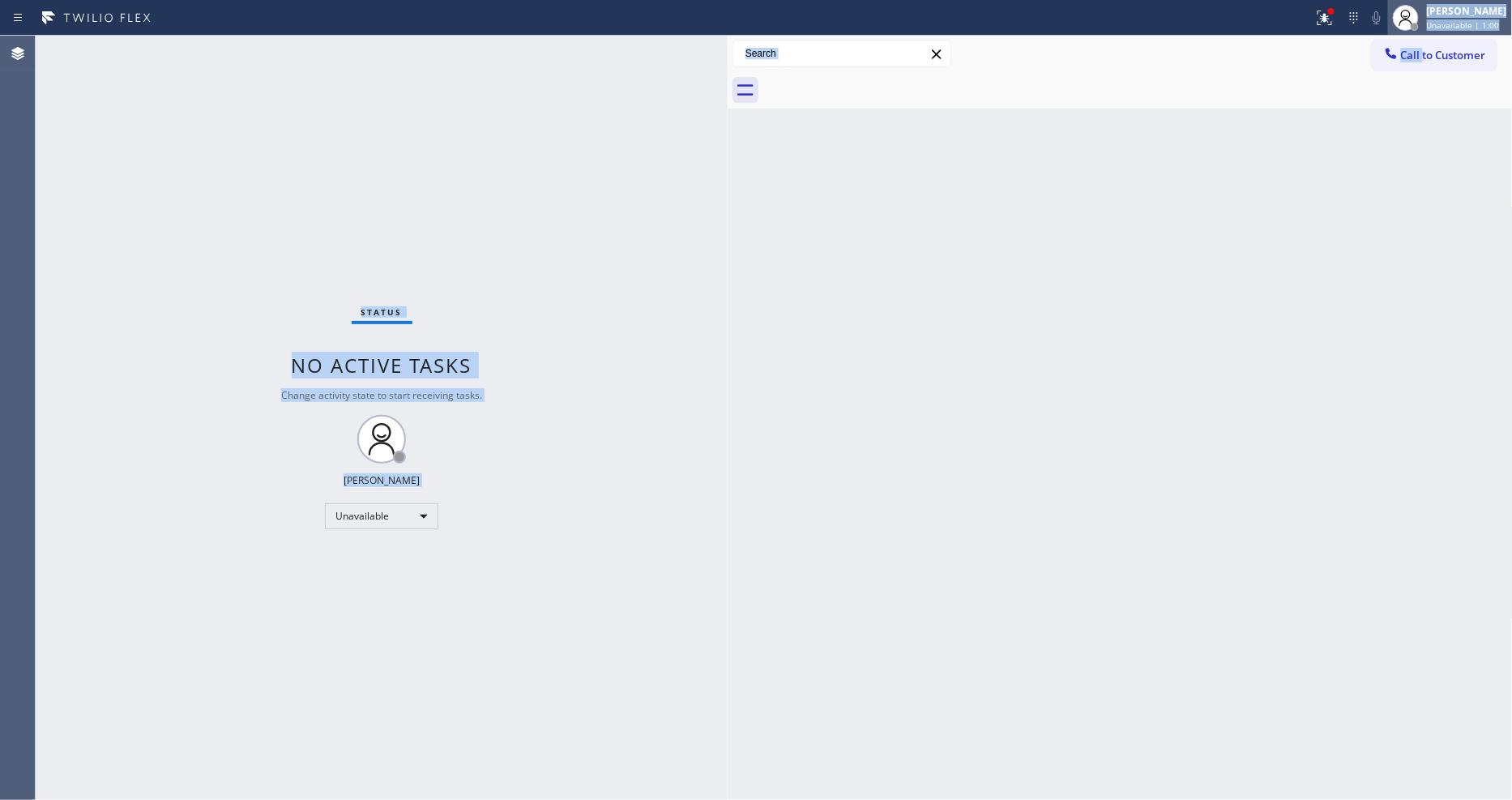
click at [1418, 28] on div at bounding box center [1406, 17] width 26 height 26
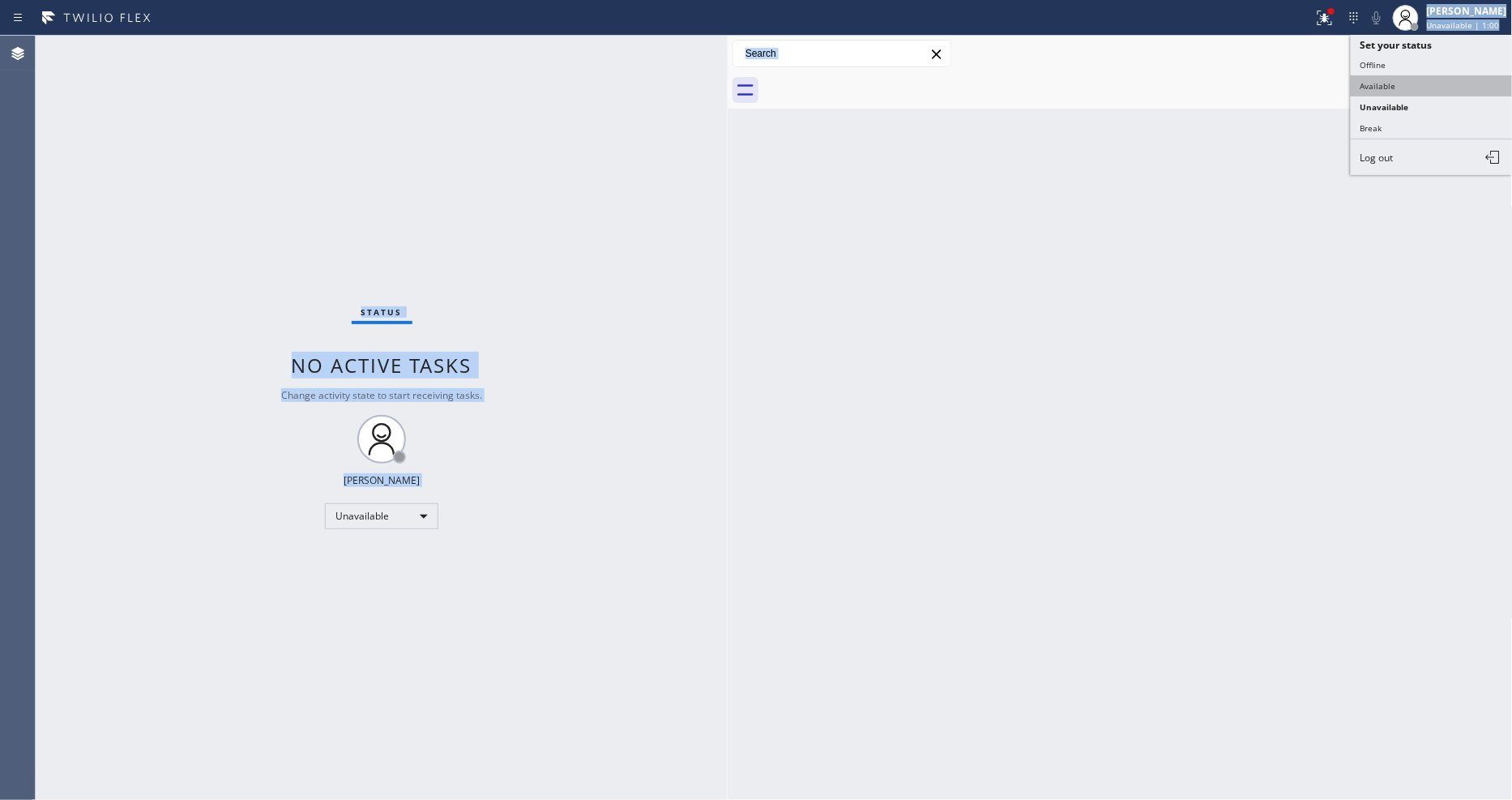
click at [1375, 82] on button "Available" at bounding box center [1431, 86] width 162 height 21
click at [1326, 10] on icon at bounding box center [1325, 17] width 19 height 19
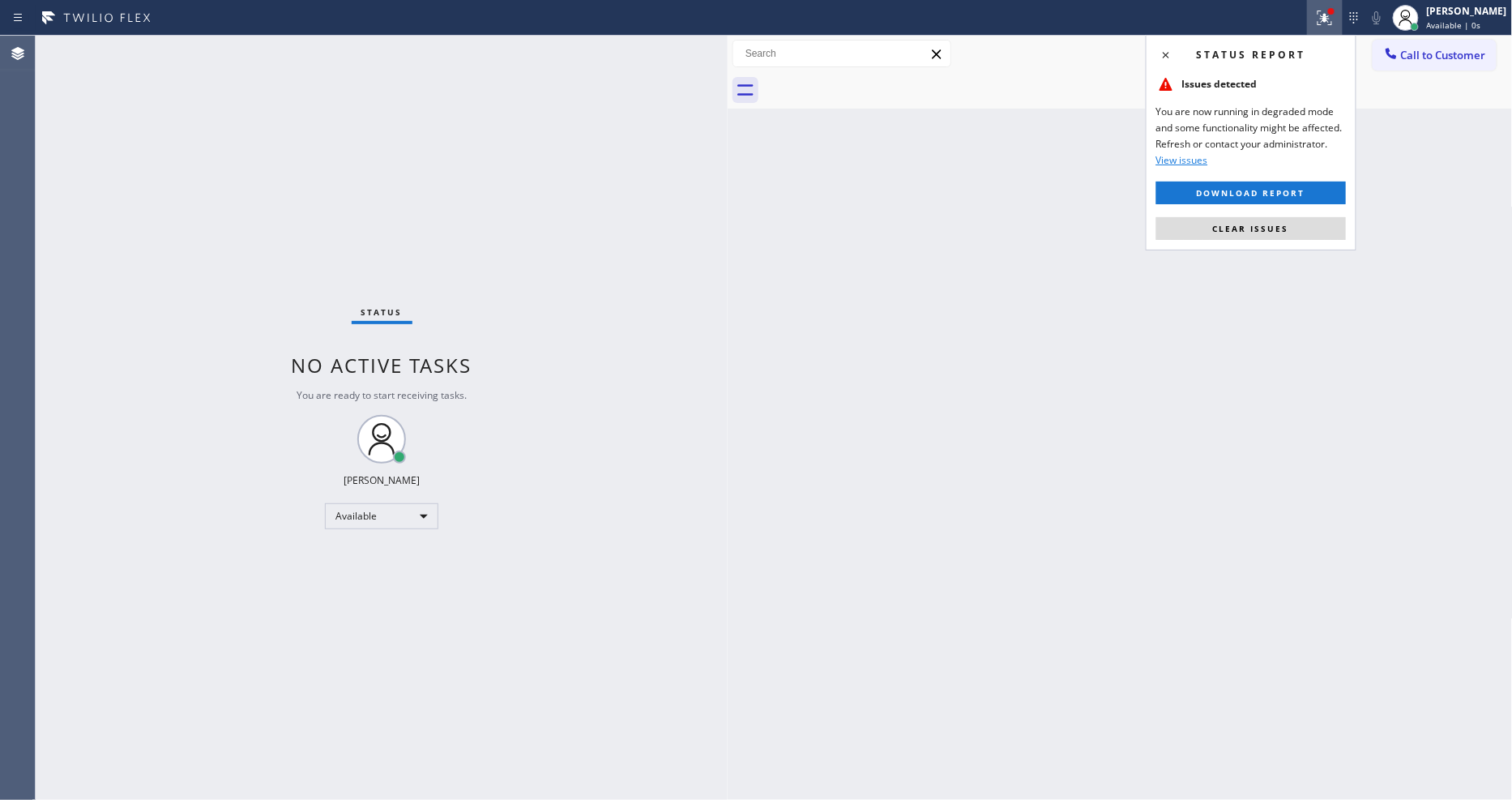
click at [1279, 216] on div "Status report Issues detected You are now running in degraded mode and some fun…" at bounding box center [1251, 142] width 211 height 216
click at [1252, 240] on div "Status report Issues detected You are now running in degraded mode and some fun…" at bounding box center [1251, 142] width 211 height 216
click at [1252, 225] on span "Clear issues" at bounding box center [1250, 228] width 76 height 12
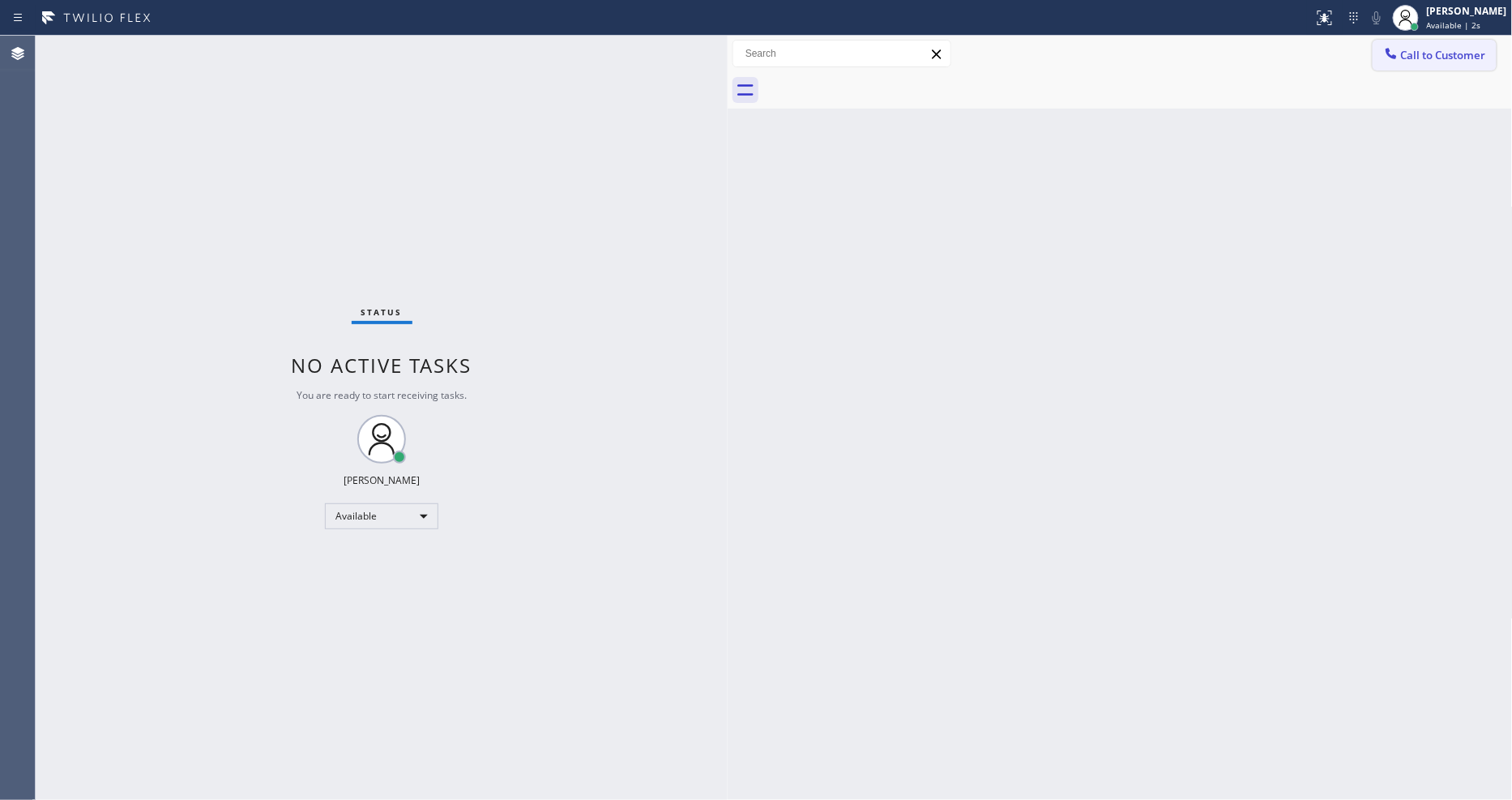
click at [1430, 54] on span "Call to Customer" at bounding box center [1443, 55] width 85 height 14
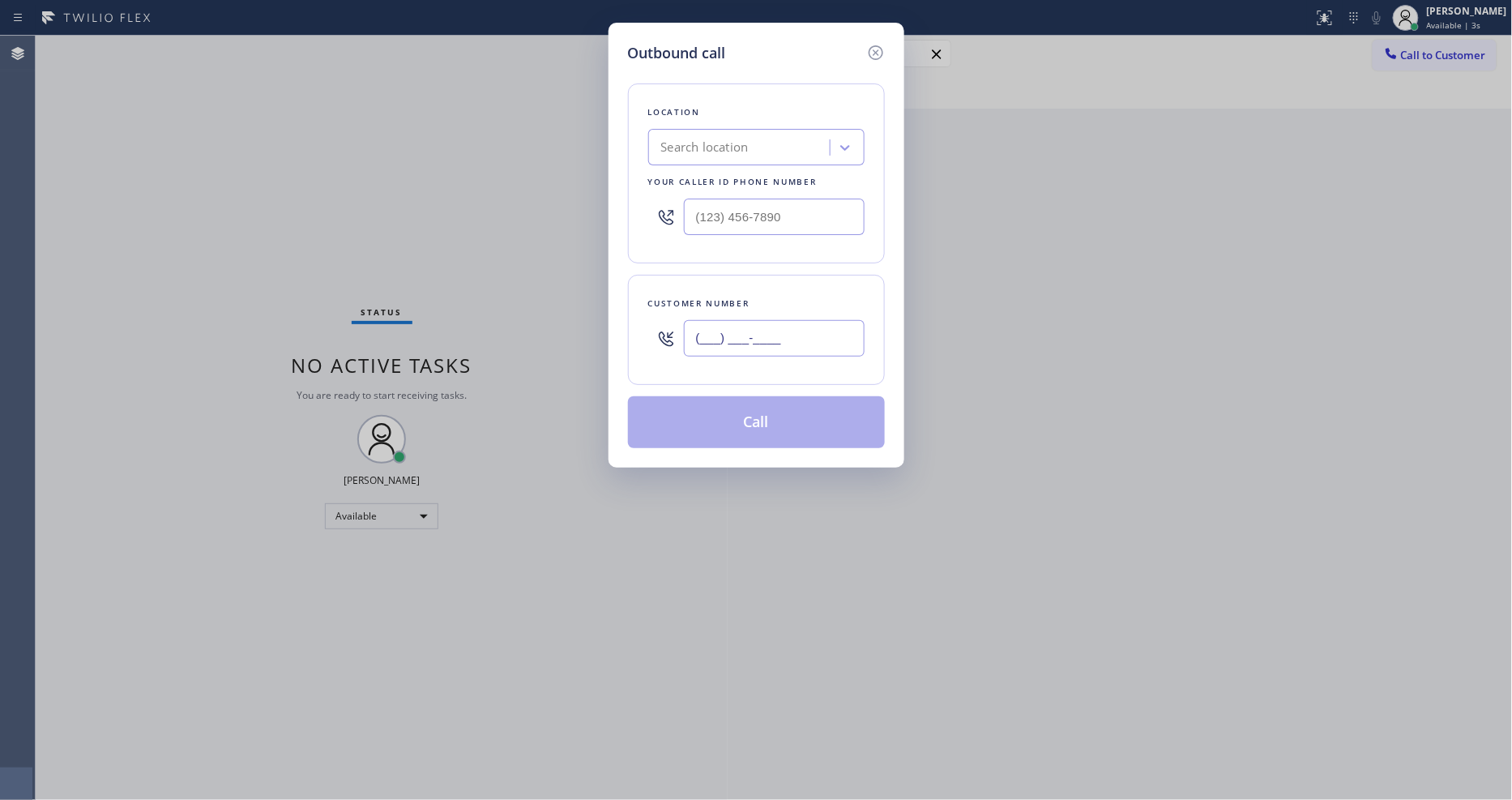
click at [787, 334] on input "(___) ___-____" at bounding box center [774, 339] width 180 height 36
paste input "325) 310-3104"
type input "[PHONE_NUMBER]"
click at [423, 214] on div "Outbound call Location Search location Your caller id phone number Customer num…" at bounding box center [756, 400] width 1512 height 800
click at [764, 135] on div "Search location" at bounding box center [742, 148] width 177 height 29
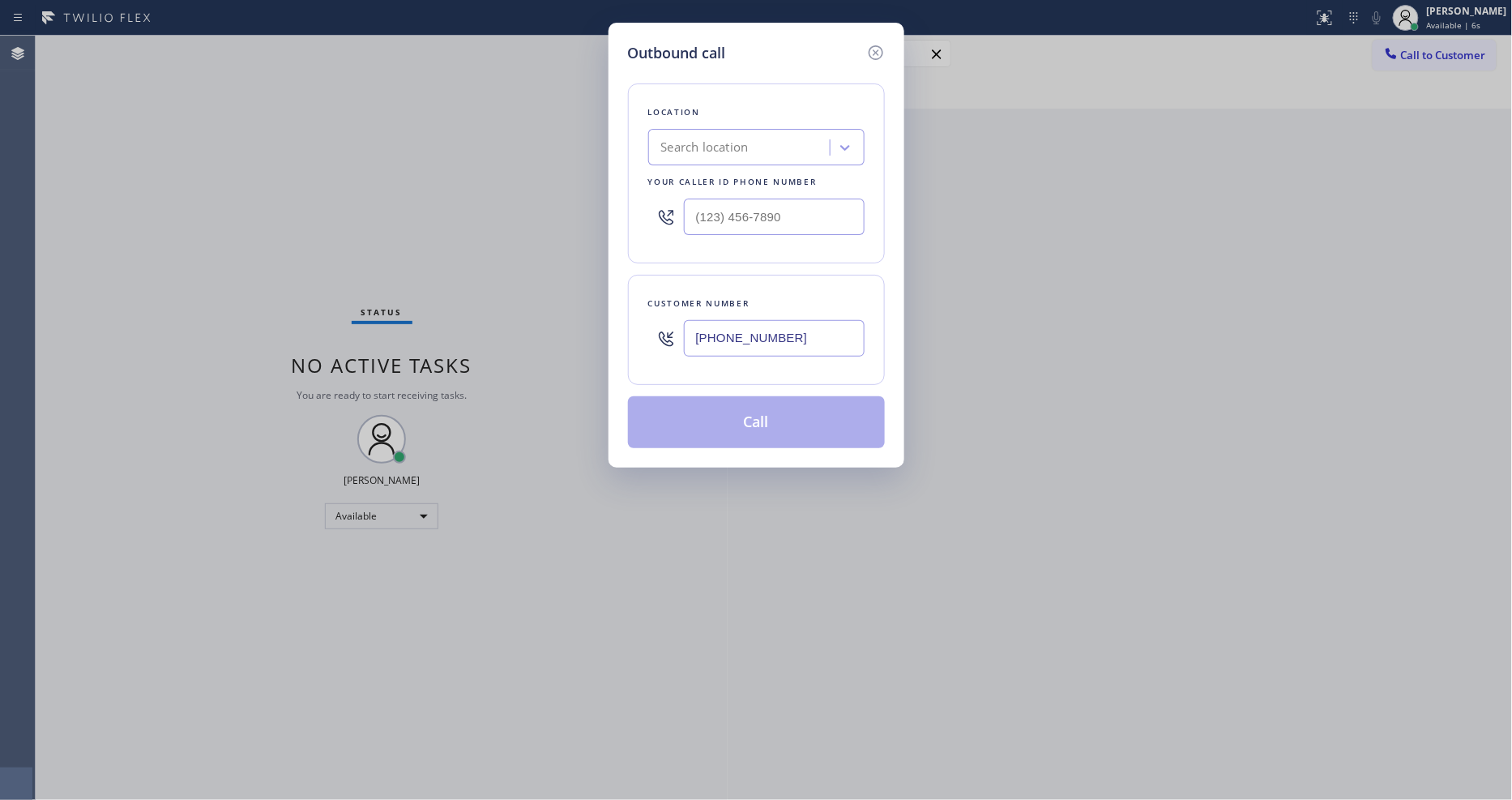
paste input "Santa [PERSON_NAME] Air"
type input "Santa [PERSON_NAME] Air"
click at [733, 179] on div "Santa [PERSON_NAME] Air" at bounding box center [756, 181] width 216 height 29
type input "[PHONE_NUMBER]"
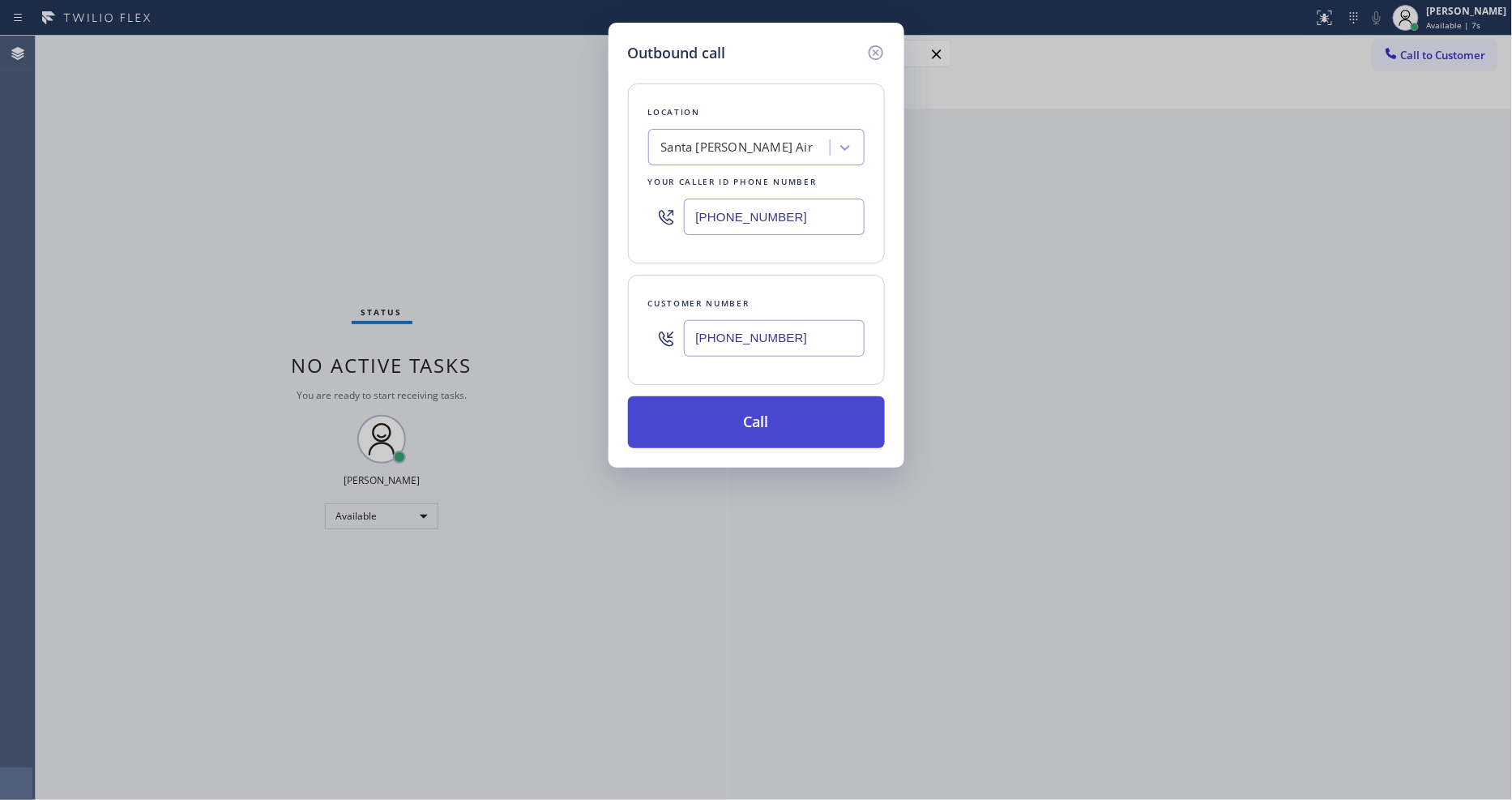
click at [711, 404] on button "Call" at bounding box center [756, 422] width 257 height 52
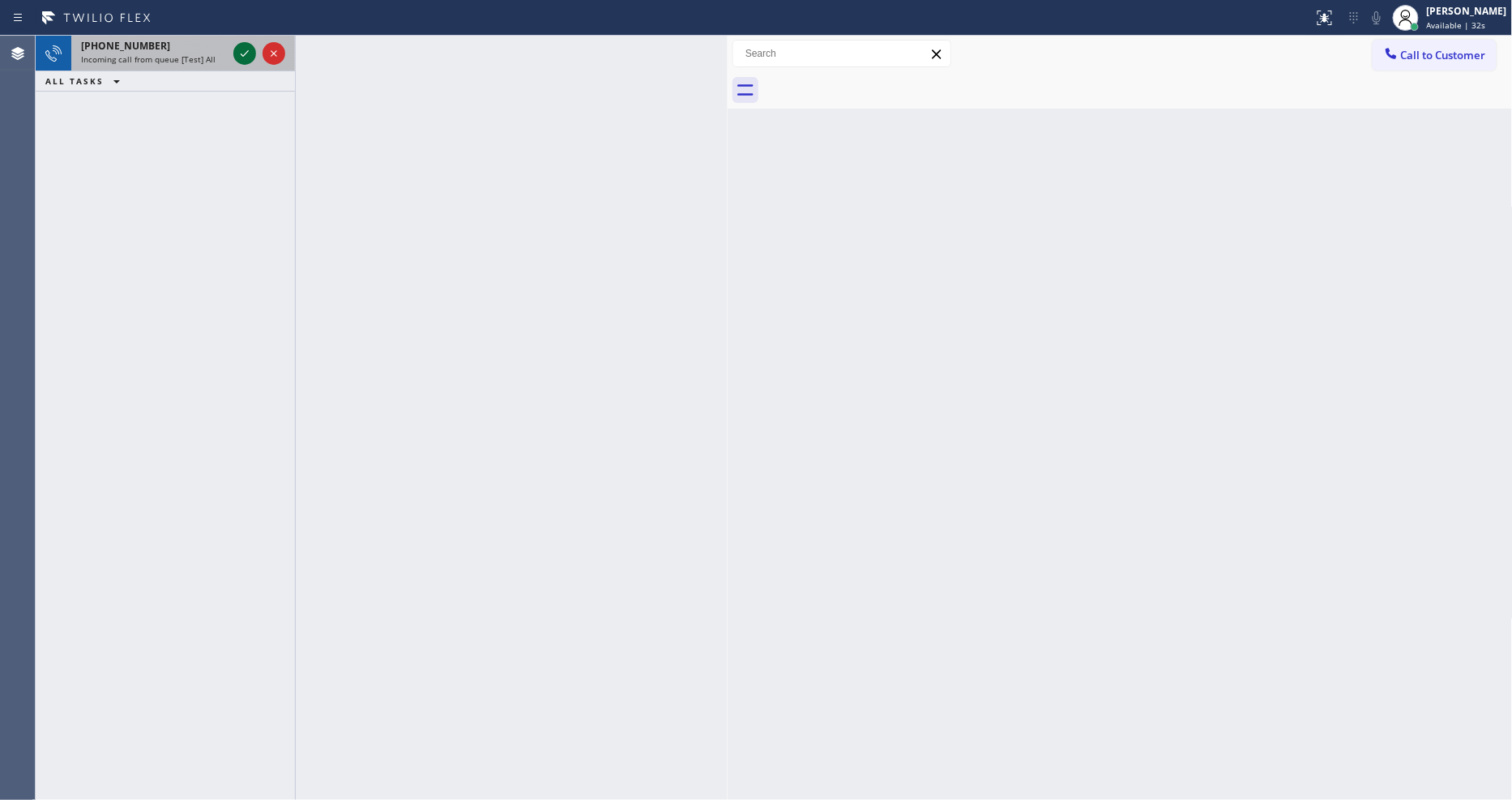
click at [236, 50] on icon at bounding box center [245, 54] width 19 height 19
click at [237, 59] on icon at bounding box center [245, 54] width 19 height 19
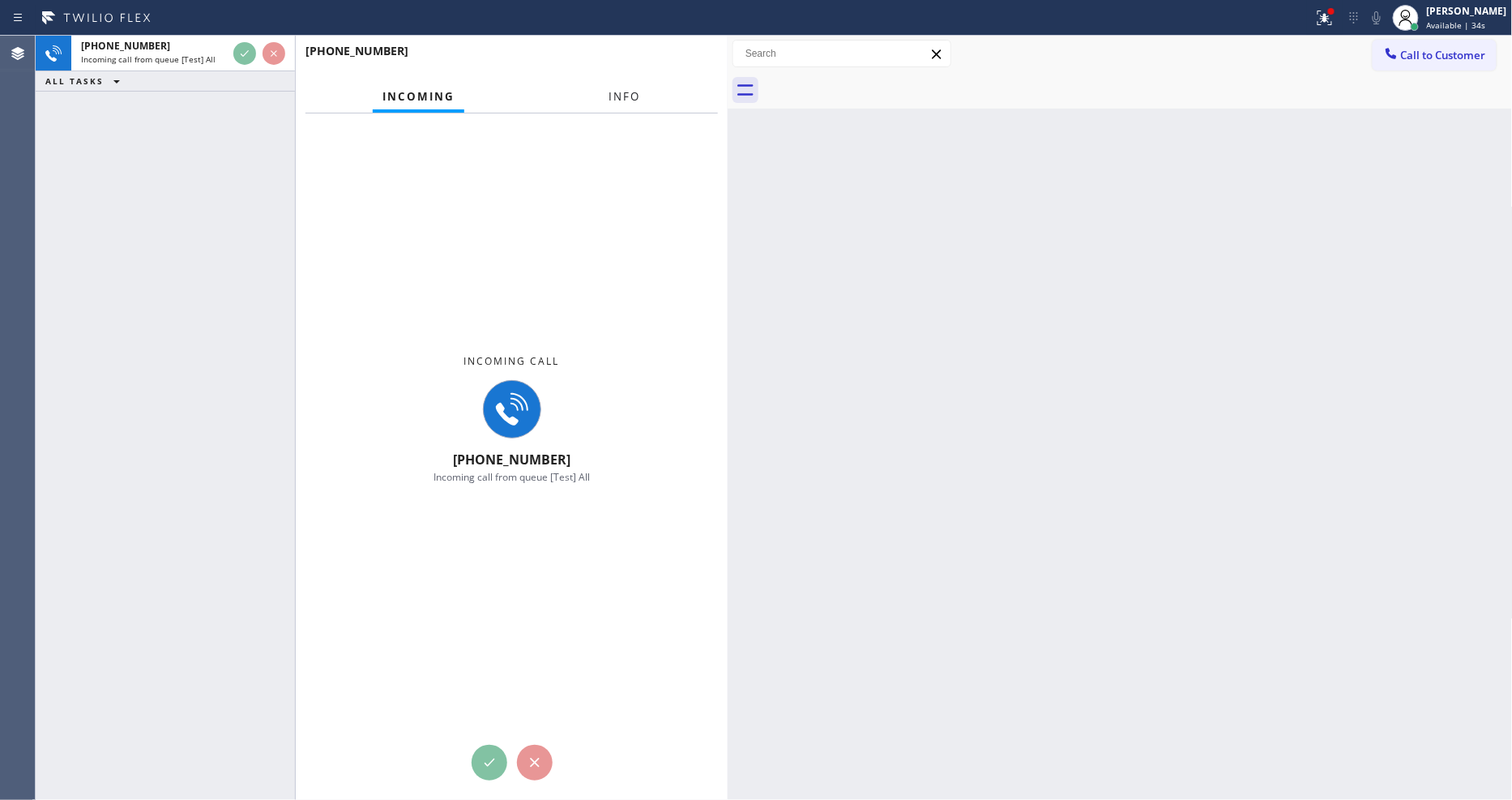
click at [618, 92] on span "Info" at bounding box center [625, 96] width 32 height 14
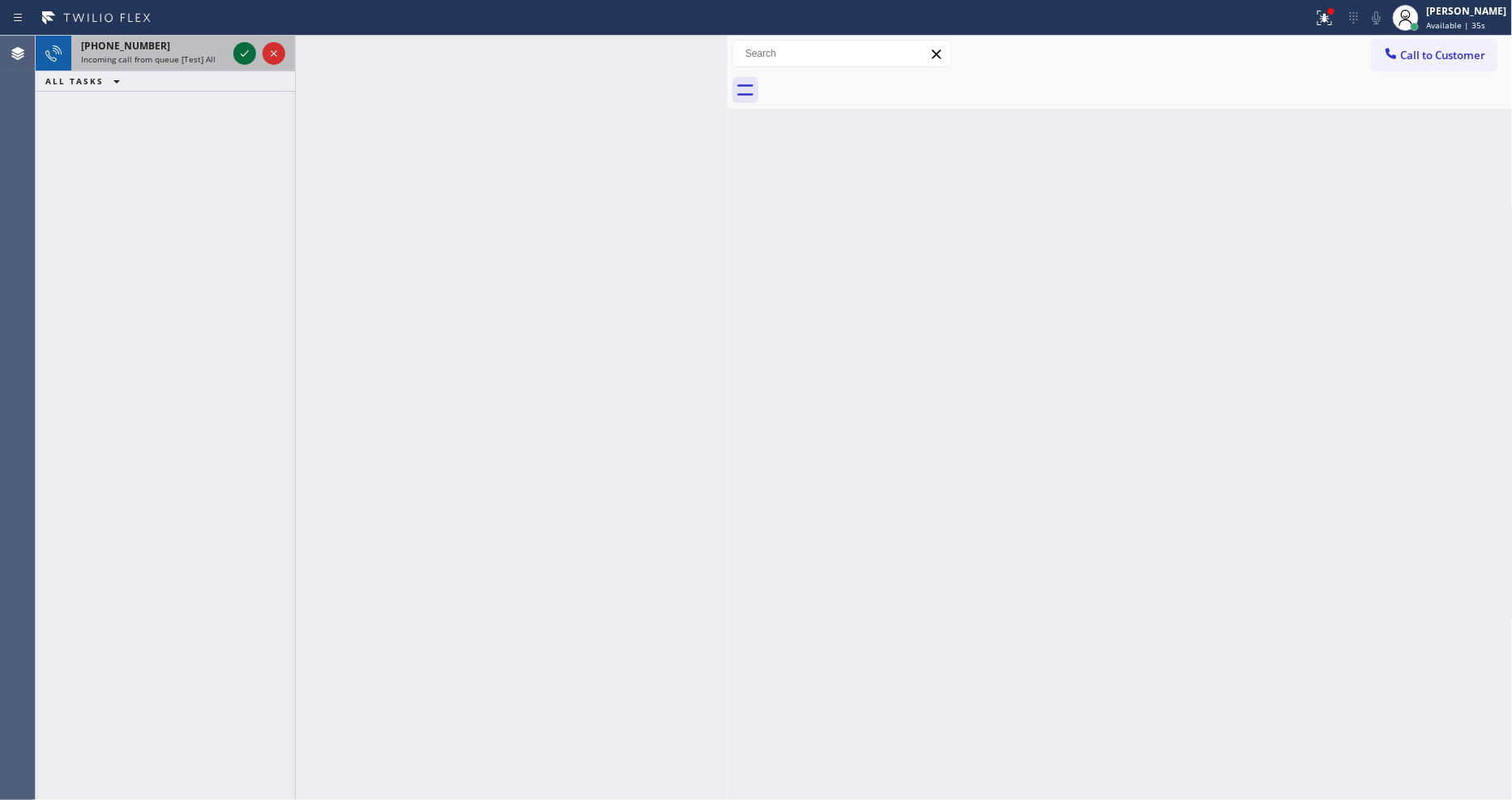
click at [248, 55] on icon at bounding box center [245, 54] width 19 height 19
click at [248, 44] on icon at bounding box center [245, 54] width 19 height 19
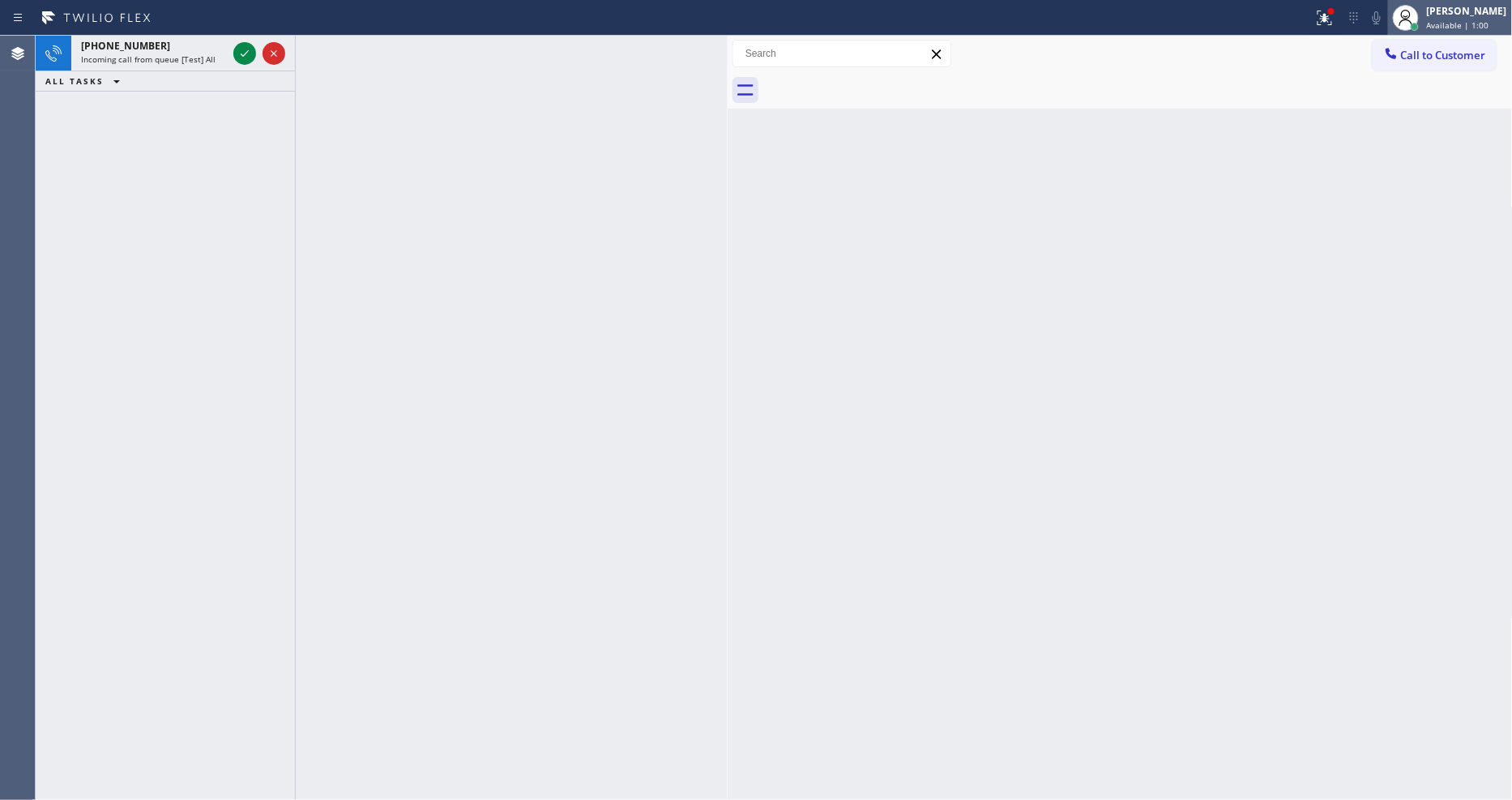
click at [1470, 12] on div "[PERSON_NAME]" at bounding box center [1467, 11] width 81 height 13
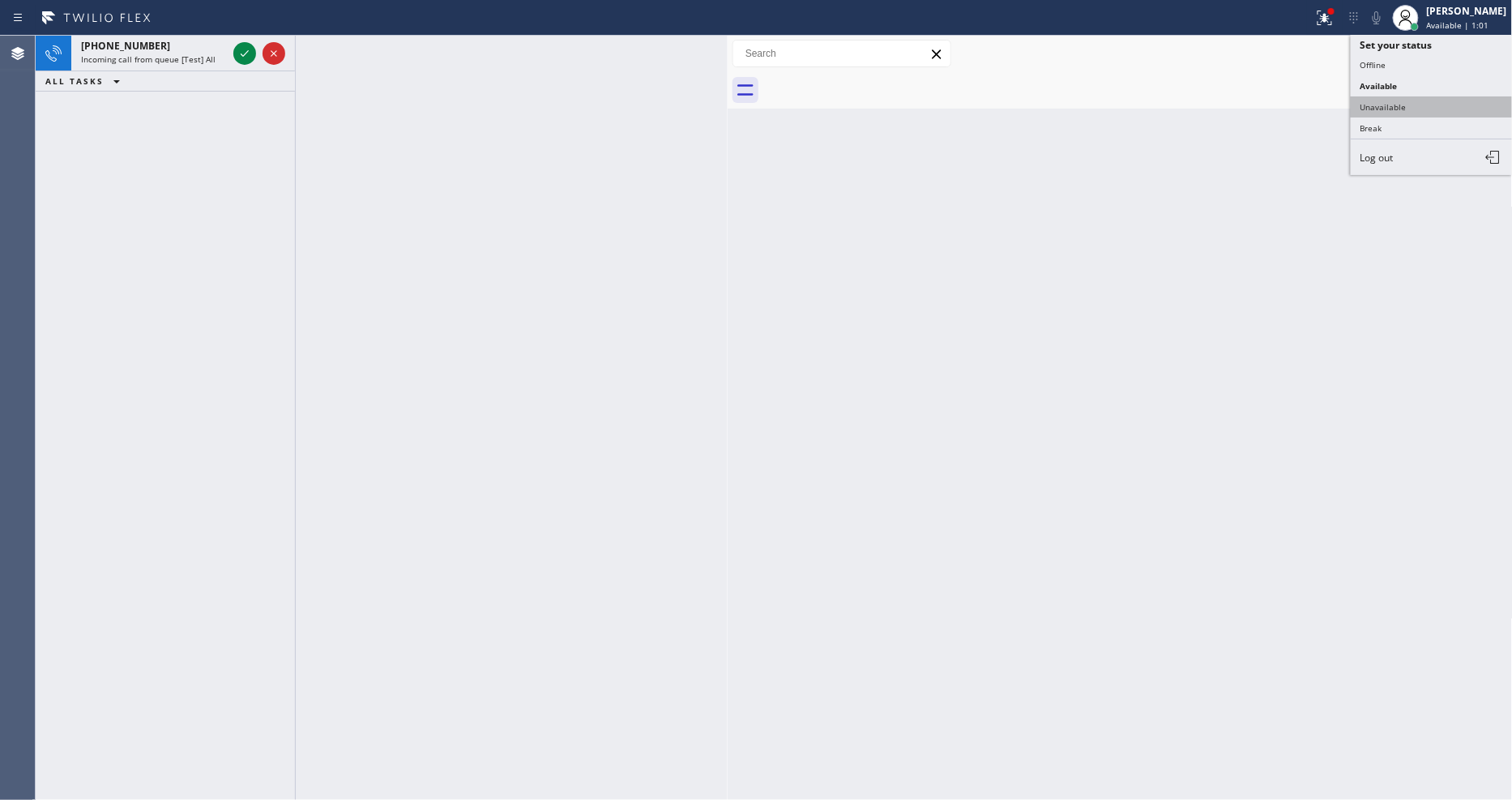
click at [1439, 100] on button "Unavailable" at bounding box center [1431, 106] width 162 height 21
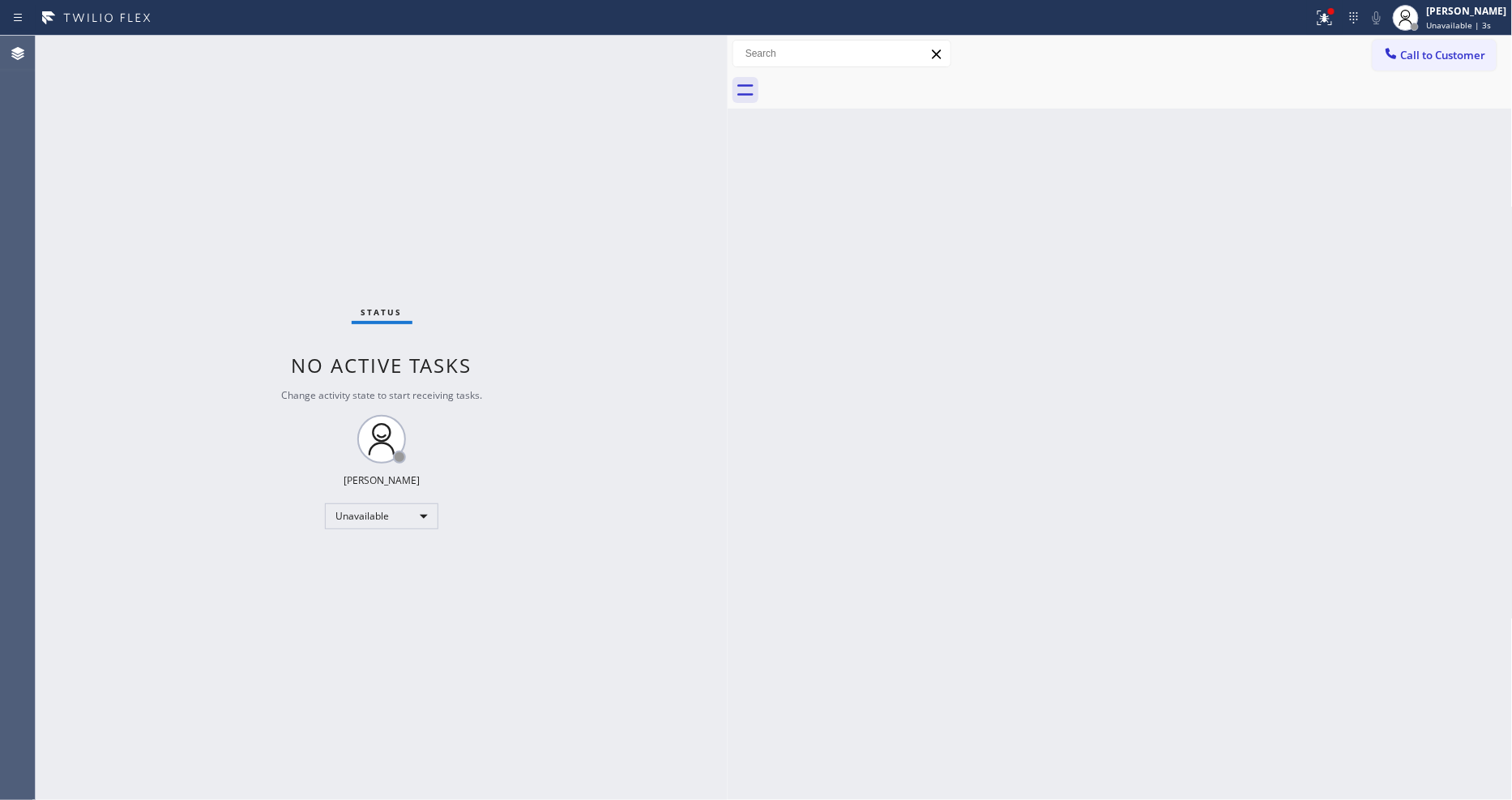
click at [702, 630] on div "Status No active tasks Change activity state to start receiving tasks. Lyka Mon…" at bounding box center [381, 417] width 692 height 764
click at [370, 528] on div "Unavailable" at bounding box center [382, 515] width 113 height 26
click at [374, 557] on li "Available" at bounding box center [380, 559] width 110 height 19
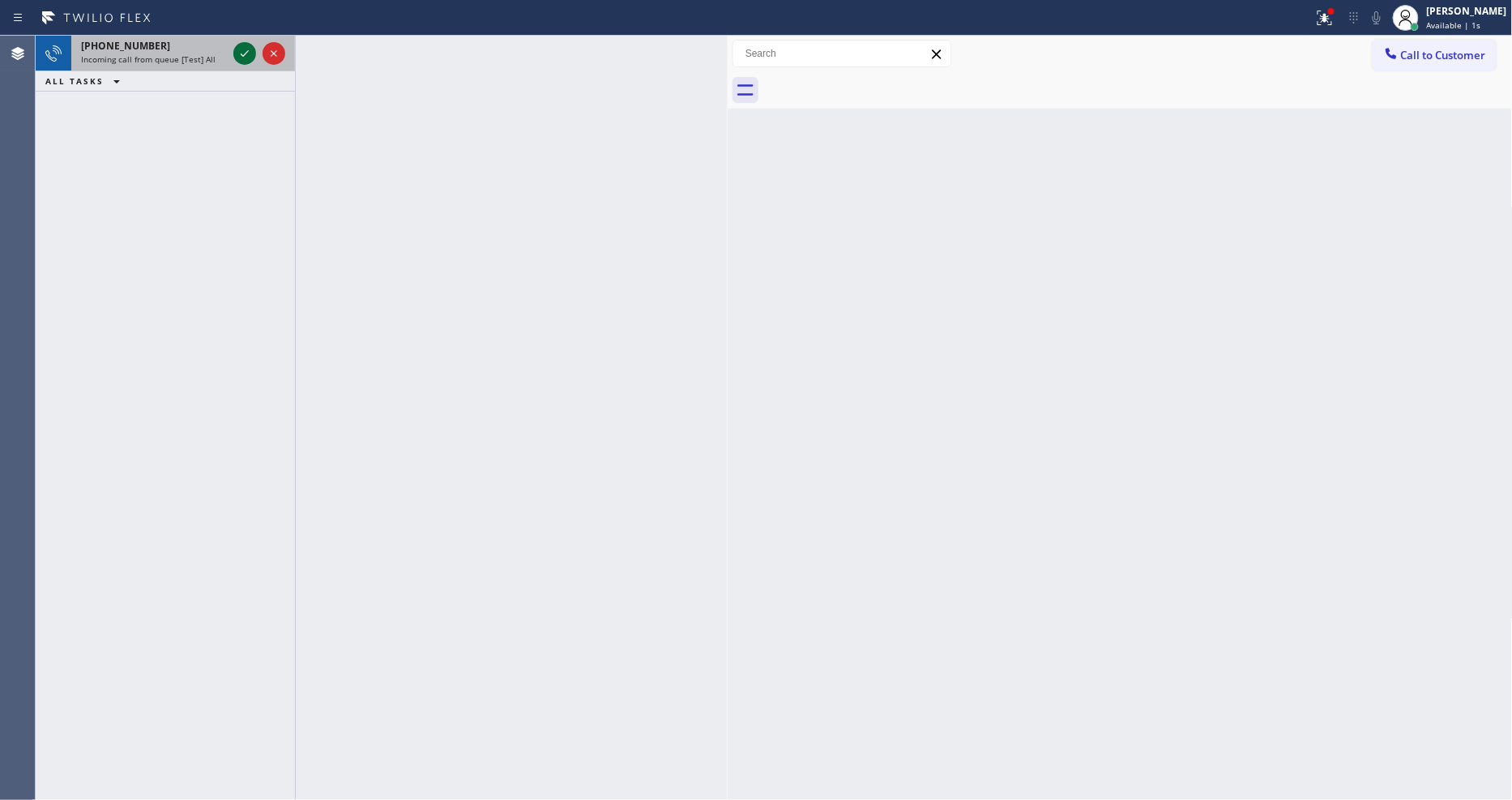
click at [242, 51] on icon at bounding box center [245, 54] width 19 height 19
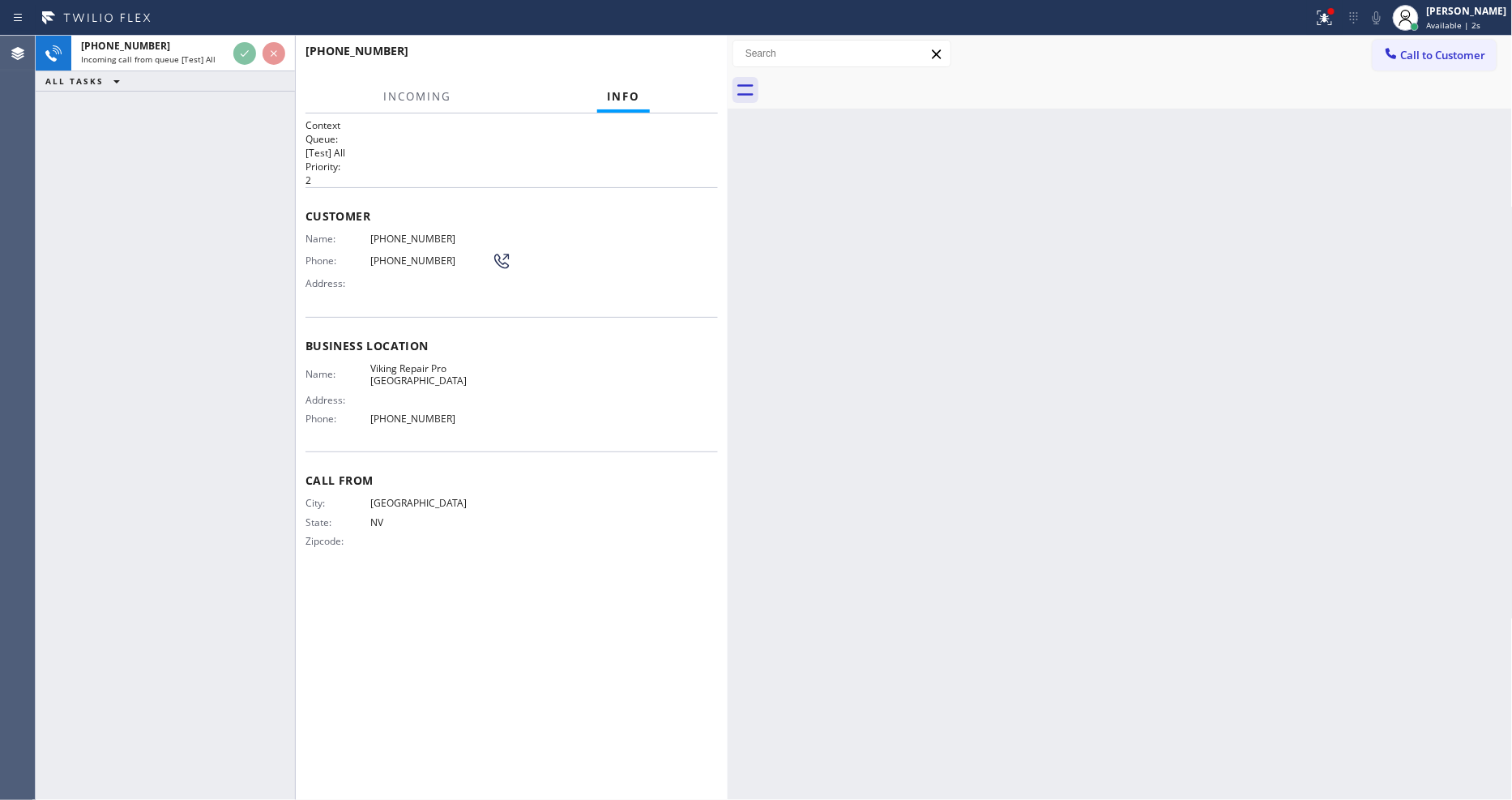
click at [205, 196] on div "+17258676406 Incoming call from queue [Test] All ALL TASKS ALL TASKS ACTIVE TAS…" at bounding box center [165, 417] width 259 height 764
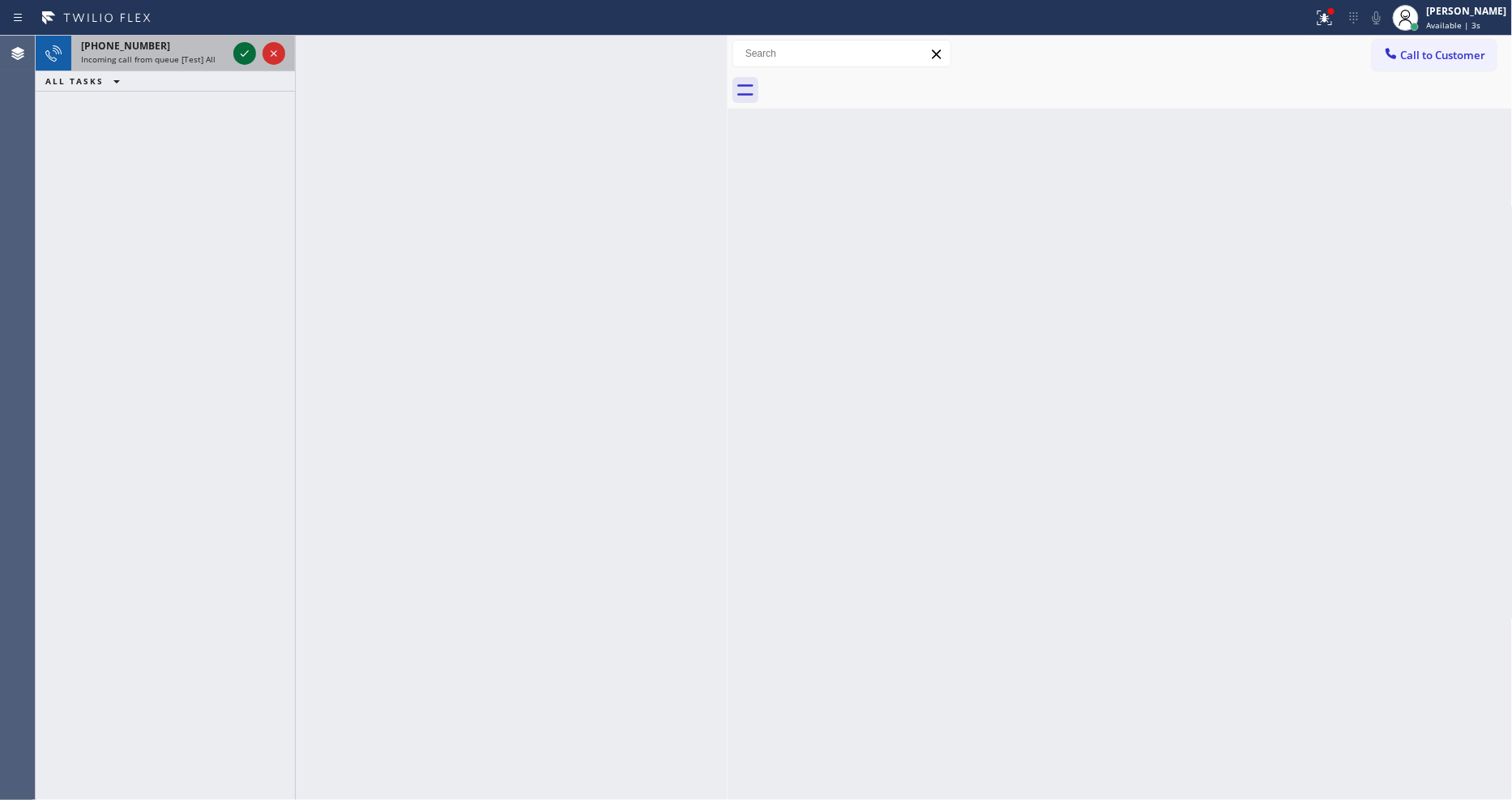
click at [246, 55] on icon at bounding box center [245, 54] width 19 height 19
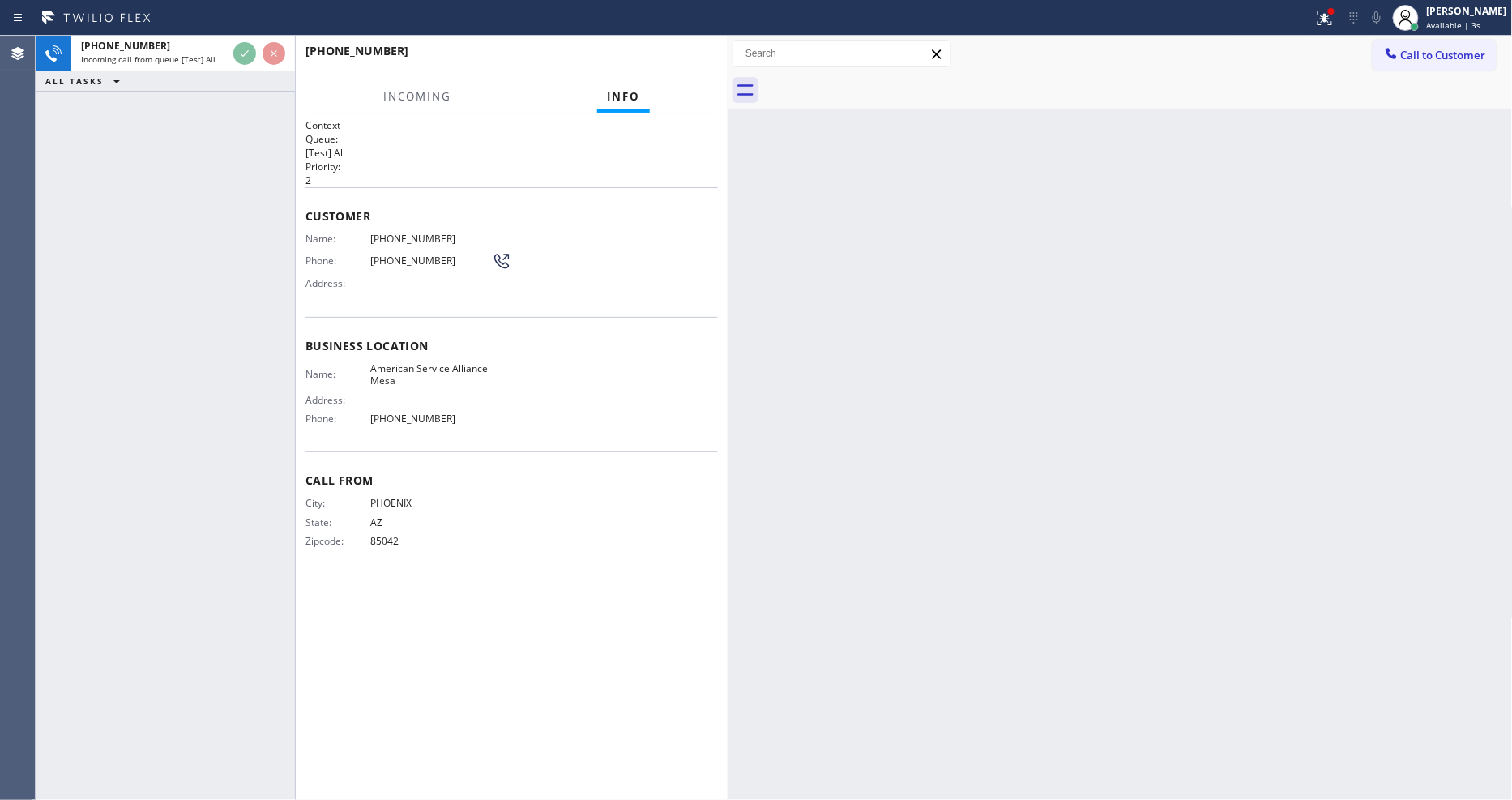
drag, startPoint x: 249, startPoint y: 212, endPoint x: 263, endPoint y: 212, distance: 14.0
click at [258, 212] on div "+14803888498 Incoming call from queue [Test] All ALL TASKS ALL TASKS ACTIVE TAS…" at bounding box center [165, 417] width 259 height 764
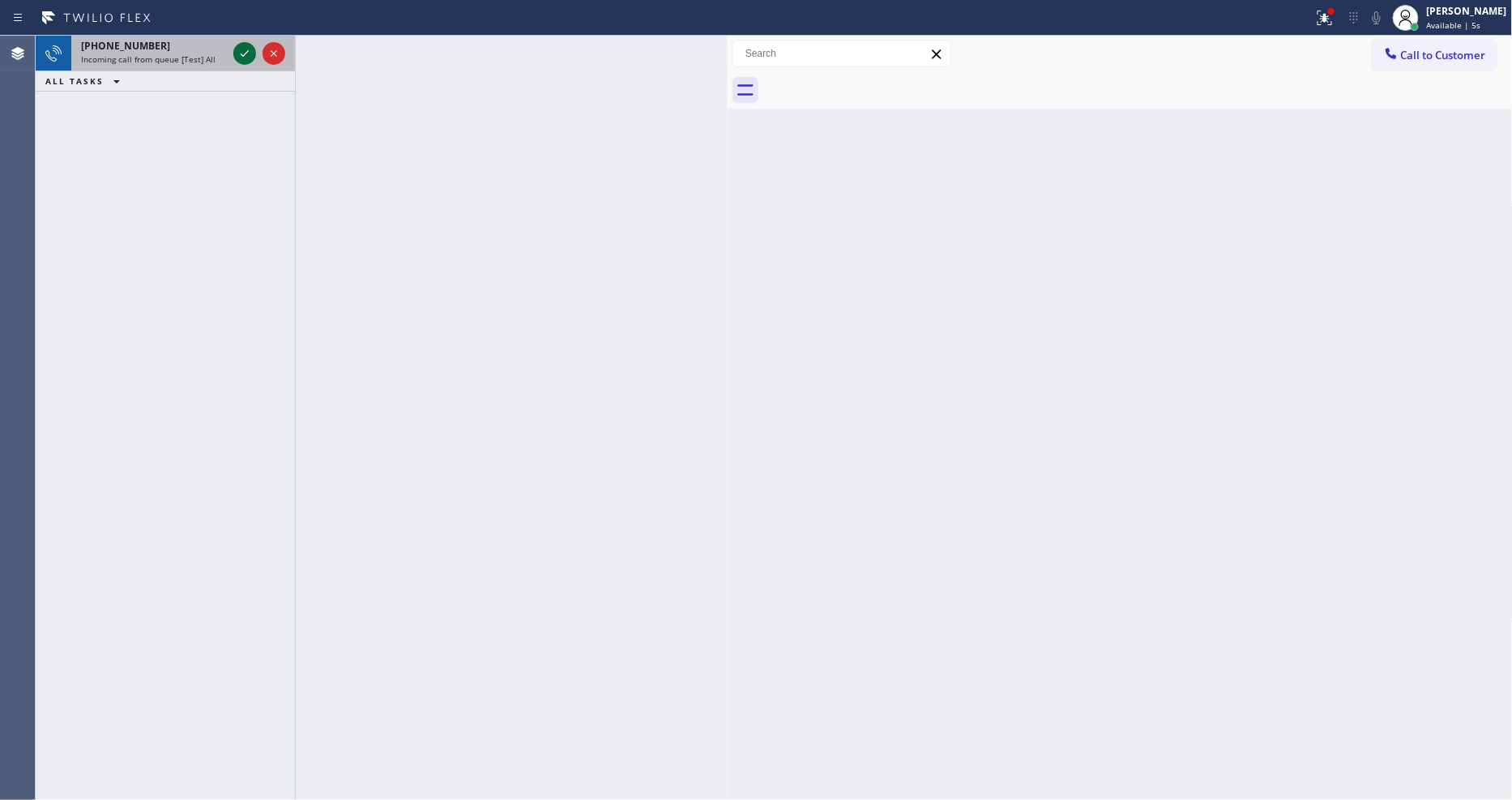
click at [248, 54] on icon at bounding box center [245, 54] width 19 height 19
click at [249, 53] on icon at bounding box center [245, 54] width 19 height 19
click at [224, 80] on div "ALL TASKS ALL TASKS ACTIVE TASKS TASKS IN WRAP UP" at bounding box center [165, 81] width 259 height 20
drag, startPoint x: 249, startPoint y: 50, endPoint x: 242, endPoint y: 49, distance: 7.1
click at [246, 50] on icon at bounding box center [245, 54] width 19 height 19
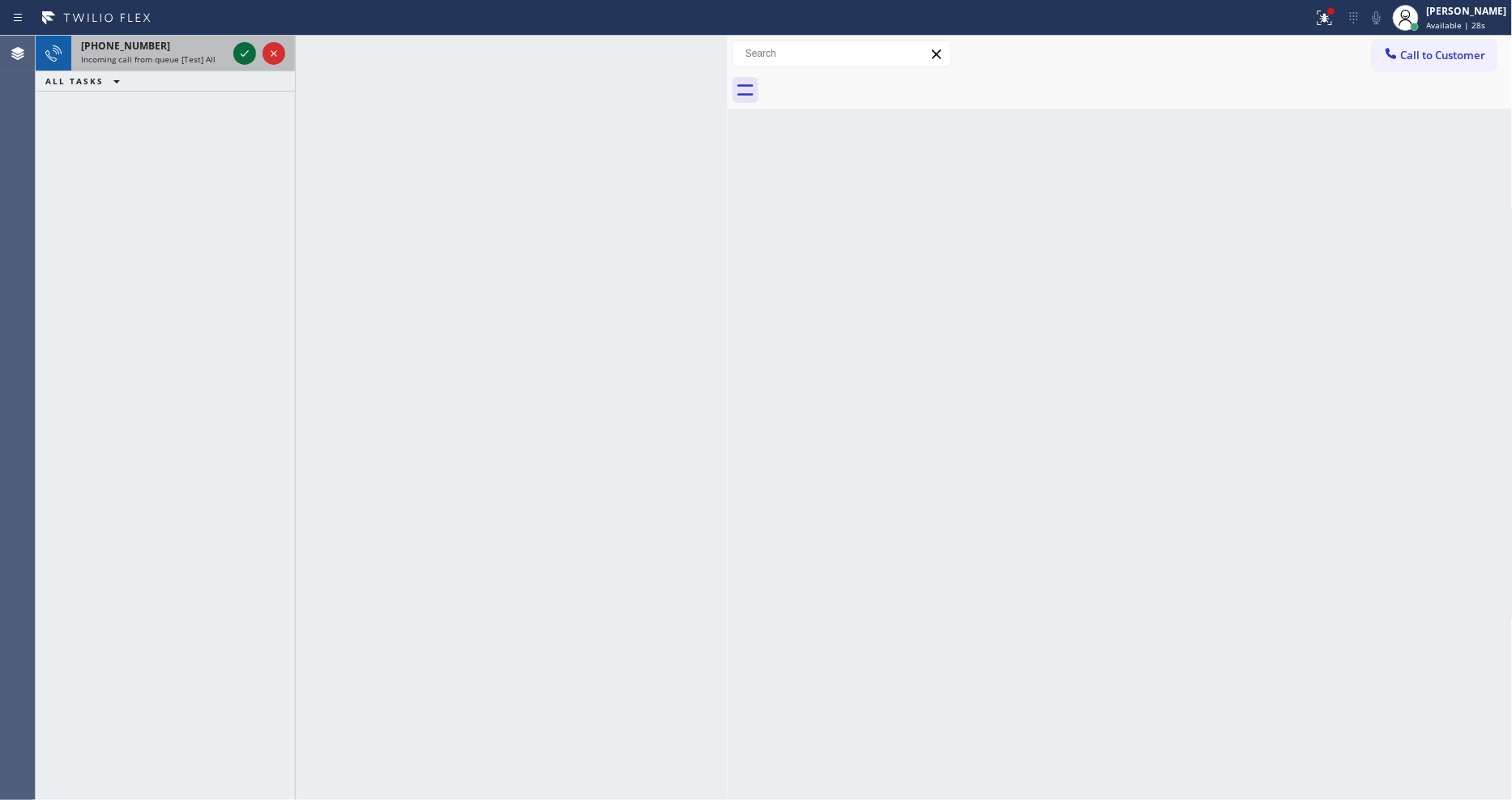
click at [239, 49] on icon at bounding box center [245, 54] width 19 height 19
click at [240, 59] on icon at bounding box center [245, 54] width 19 height 19
click at [240, 39] on div at bounding box center [259, 53] width 59 height 35
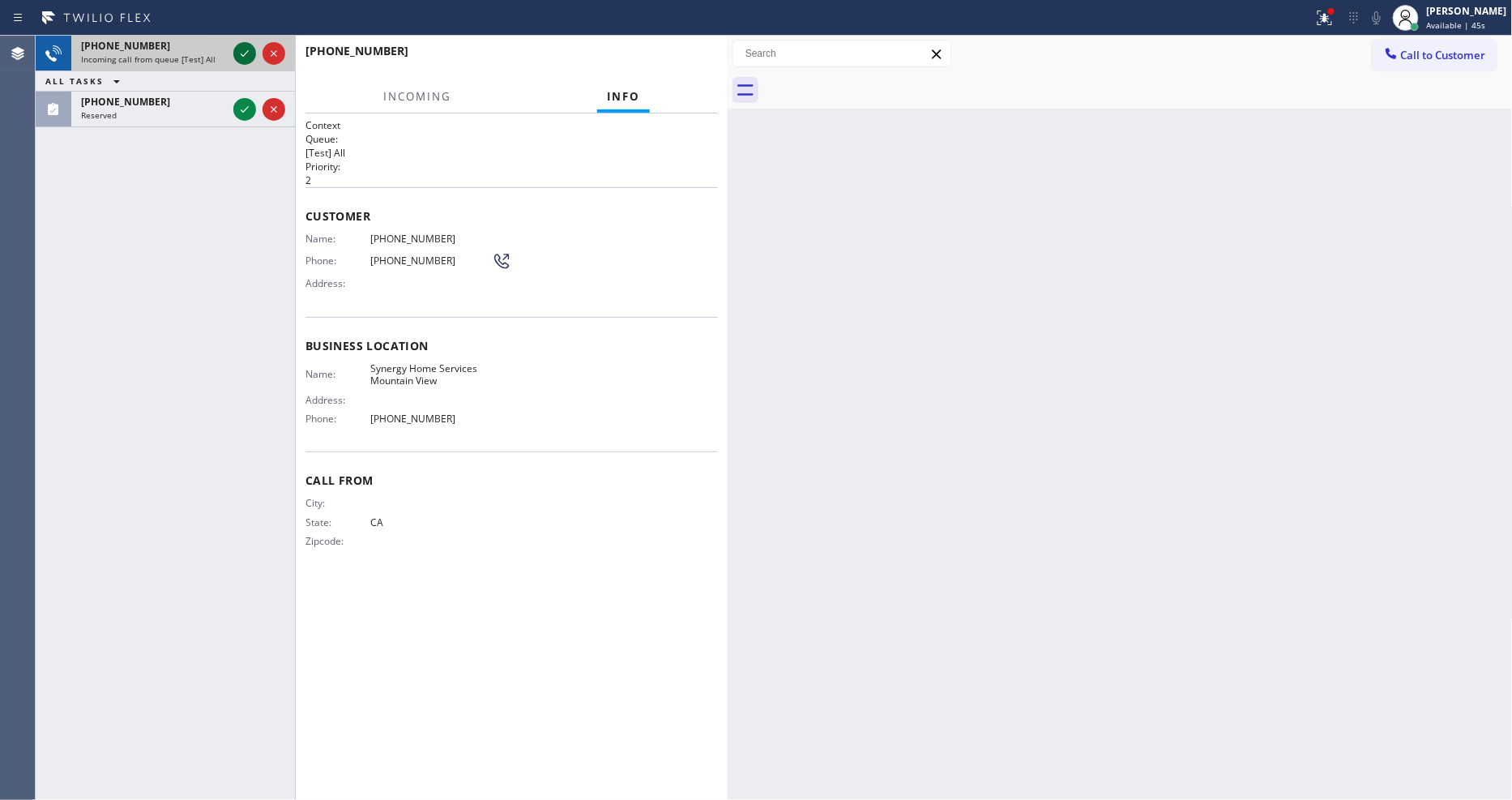
click at [239, 45] on icon at bounding box center [245, 54] width 19 height 19
drag, startPoint x: 245, startPoint y: 108, endPoint x: 355, endPoint y: 103, distance: 110.1
click at [245, 108] on icon at bounding box center [245, 109] width 19 height 19
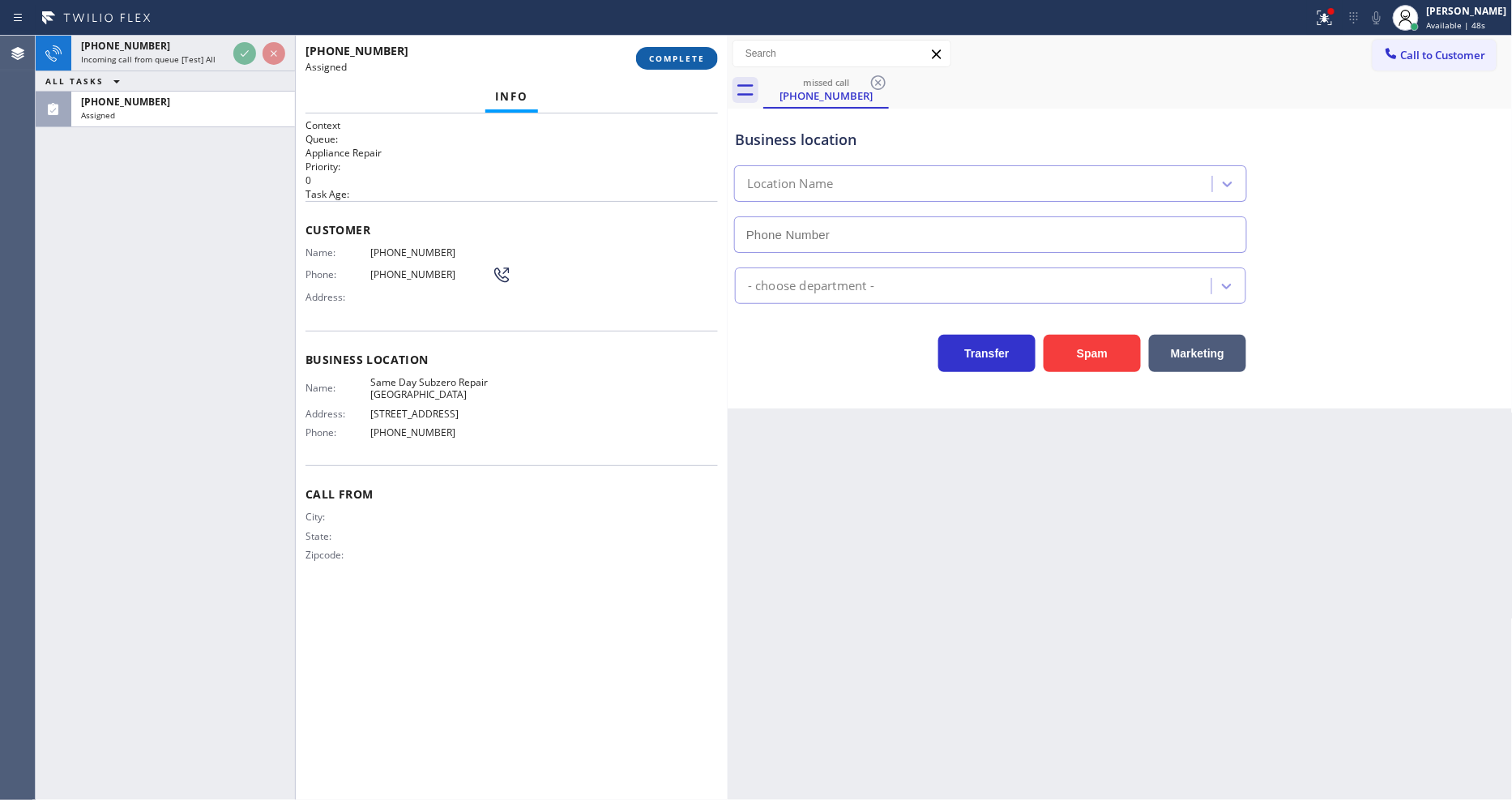
type input "(562) 373-6116"
click at [668, 58] on span "COMPLETE" at bounding box center [676, 59] width 56 height 12
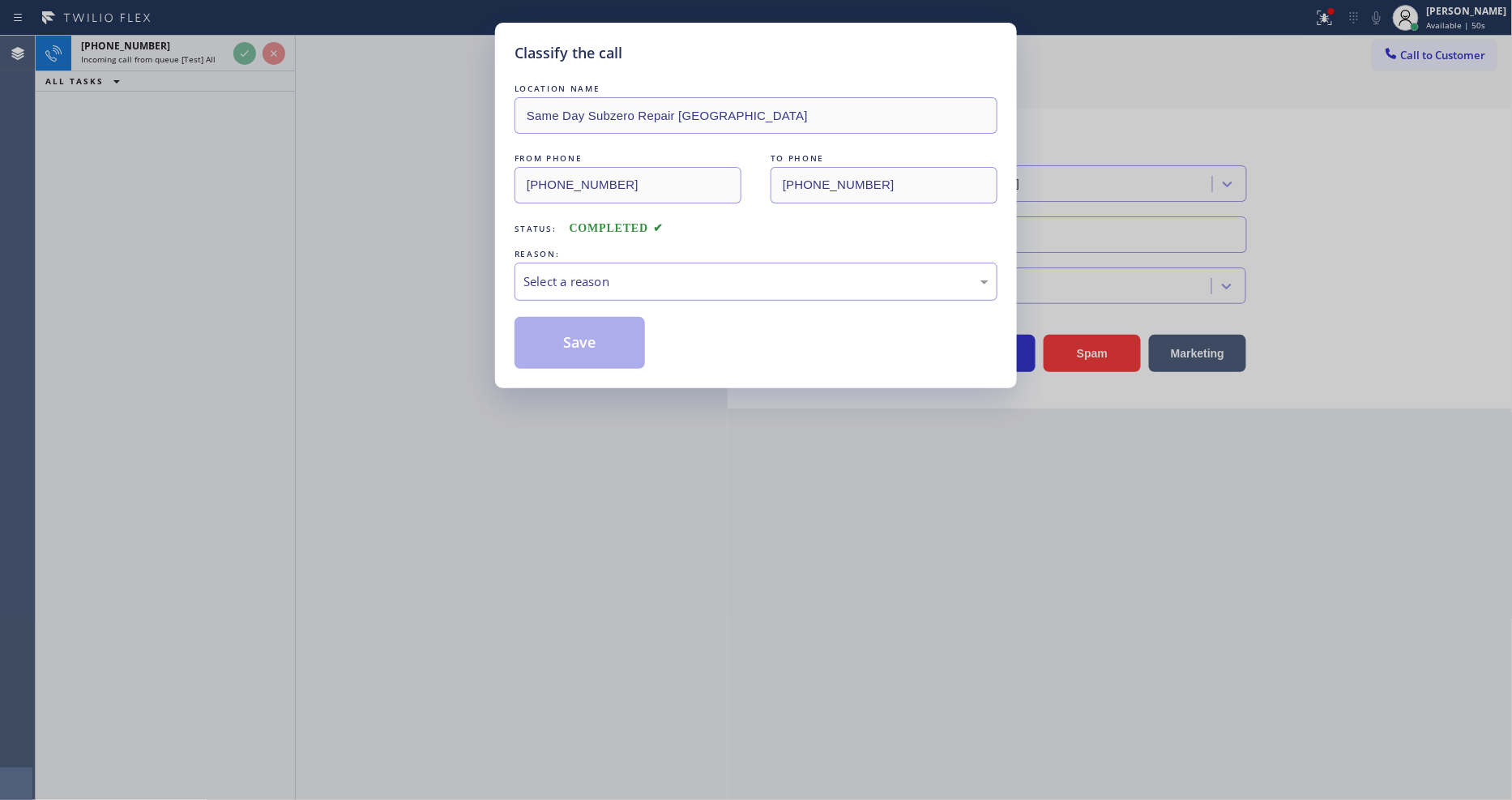
click at [642, 278] on div "Select a reason" at bounding box center [756, 281] width 465 height 18
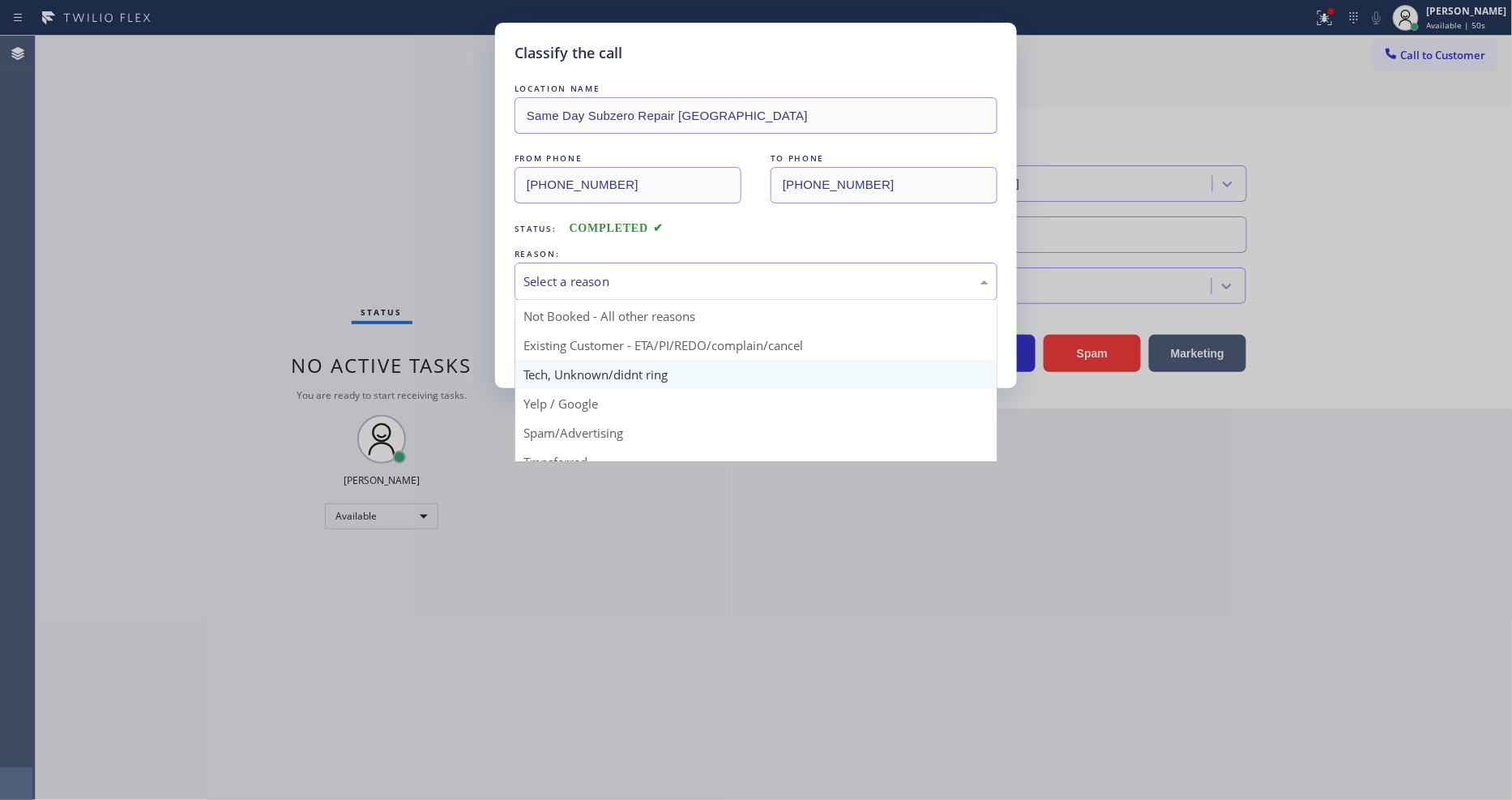
scroll to position [44, 0]
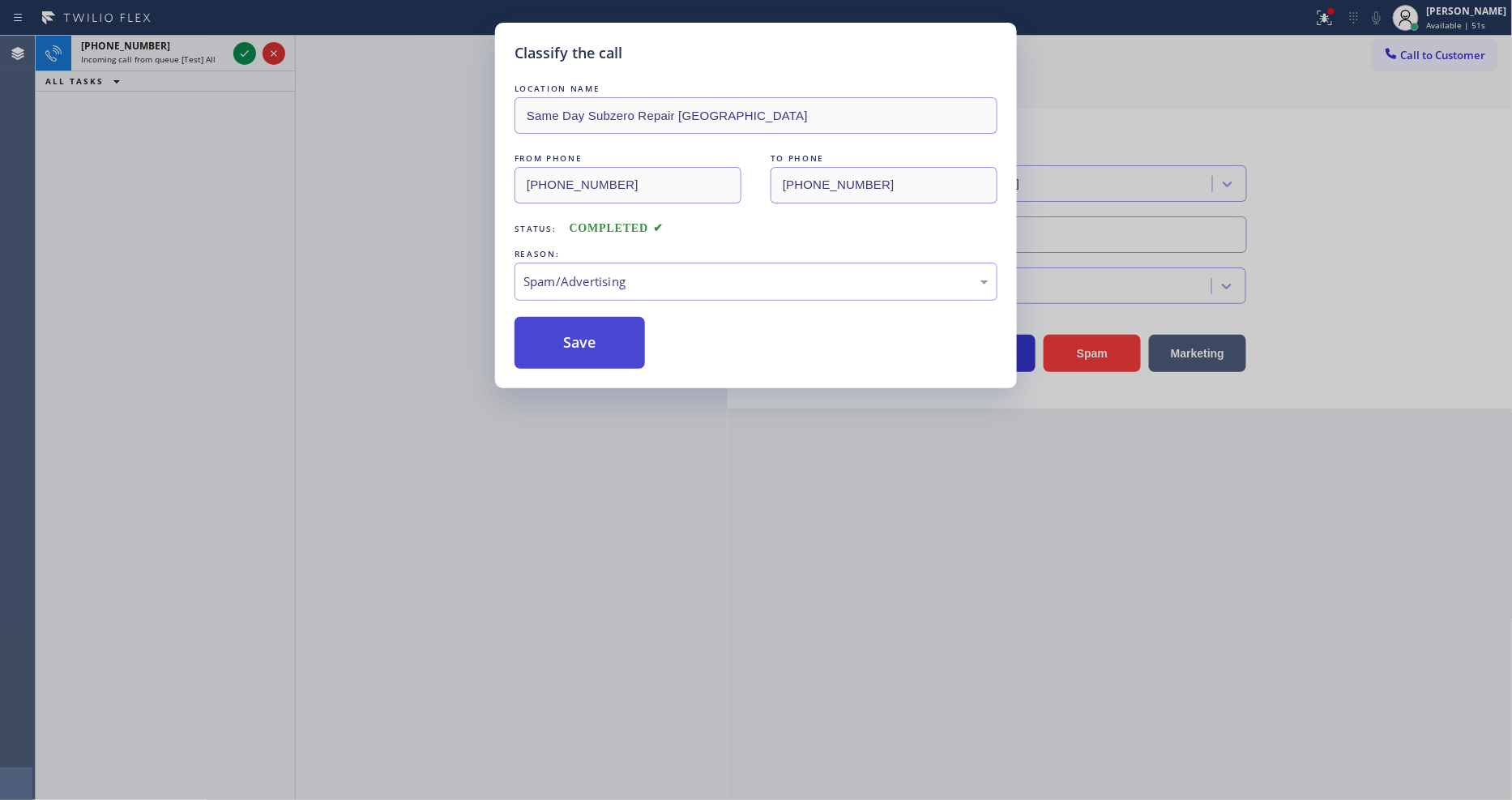
click at [600, 350] on button "Save" at bounding box center [579, 342] width 130 height 52
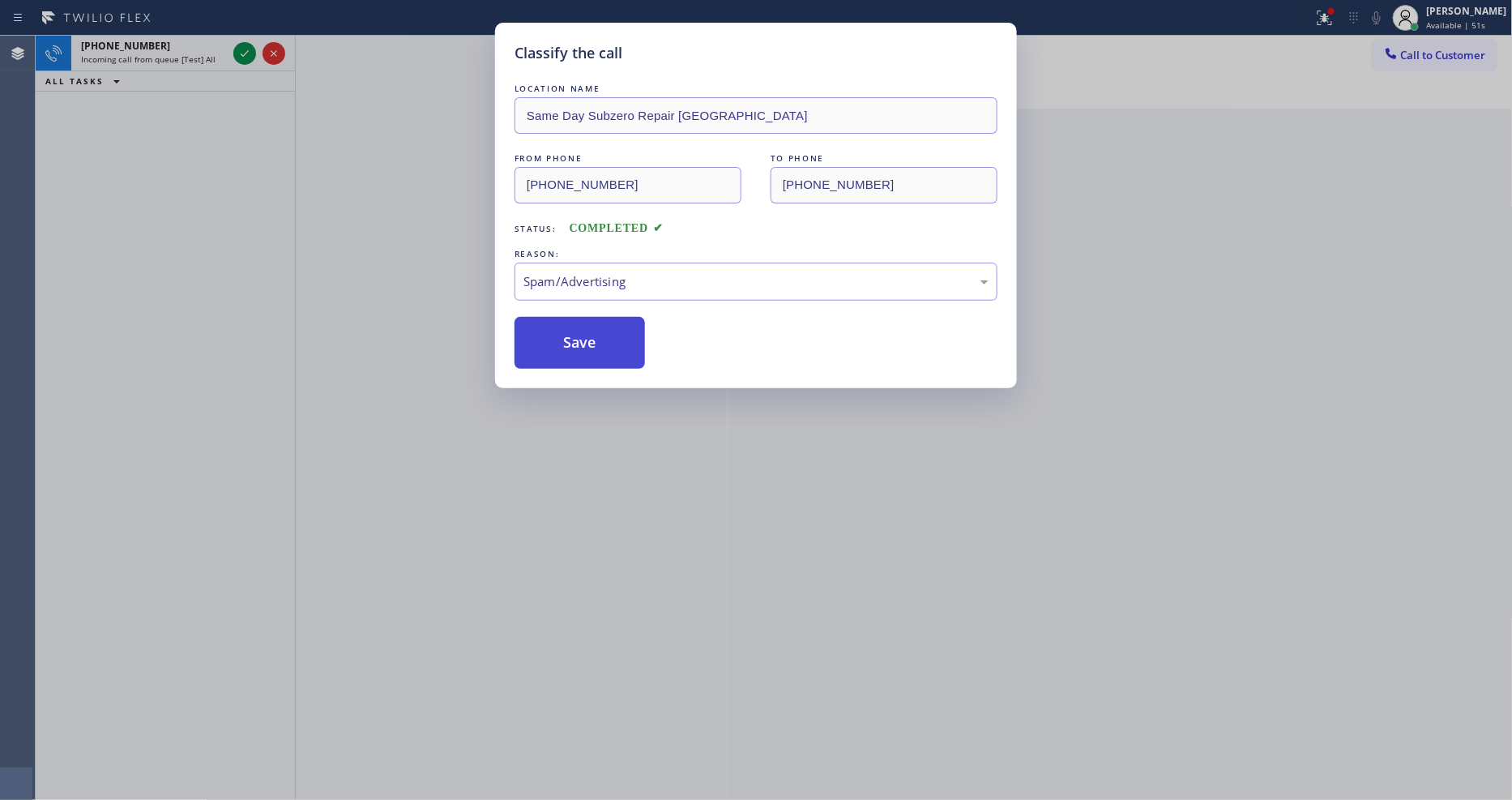
click at [600, 349] on button "Save" at bounding box center [579, 342] width 130 height 52
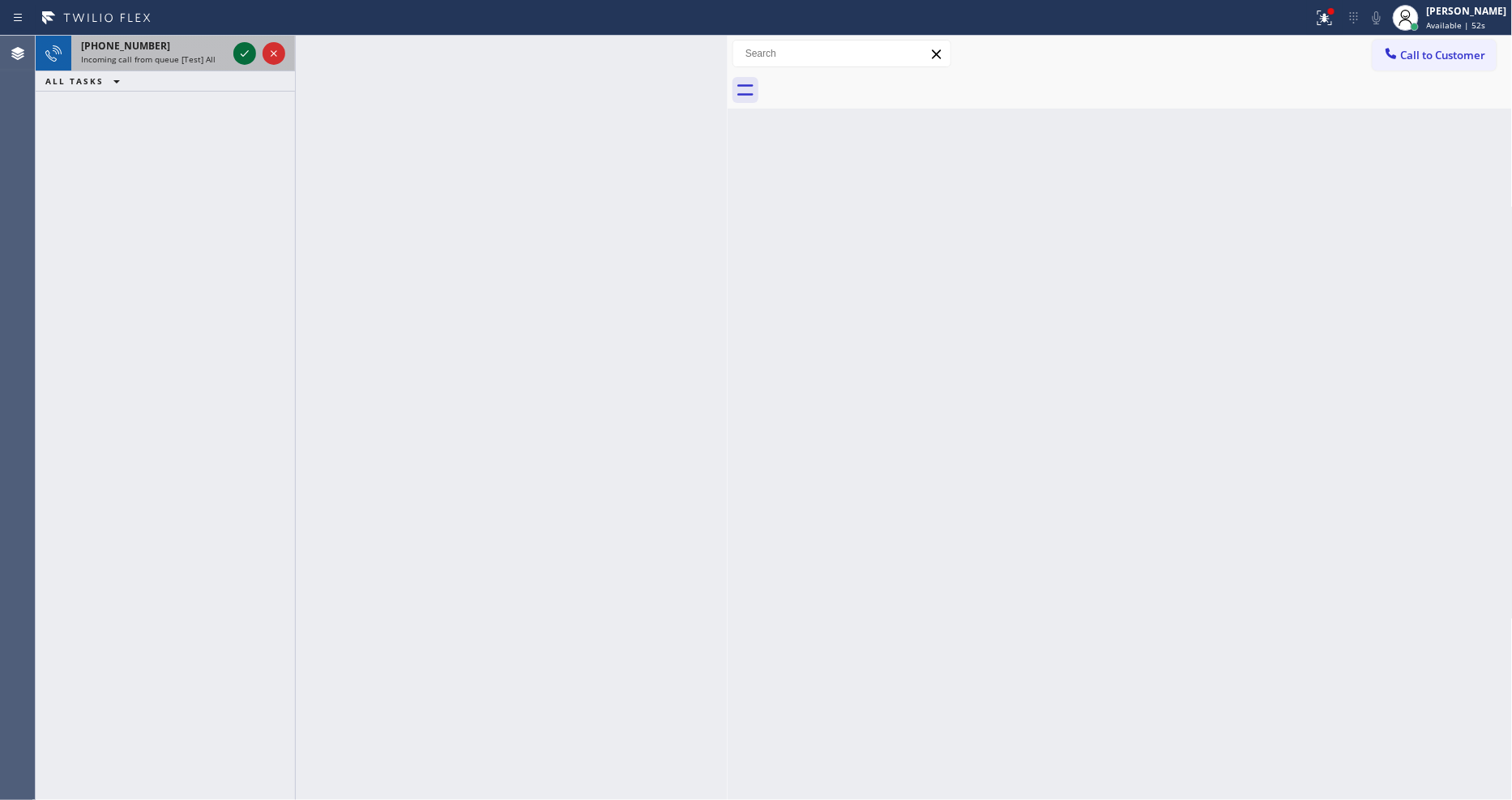
click at [240, 55] on icon at bounding box center [245, 54] width 19 height 19
click at [252, 50] on icon at bounding box center [245, 54] width 19 height 19
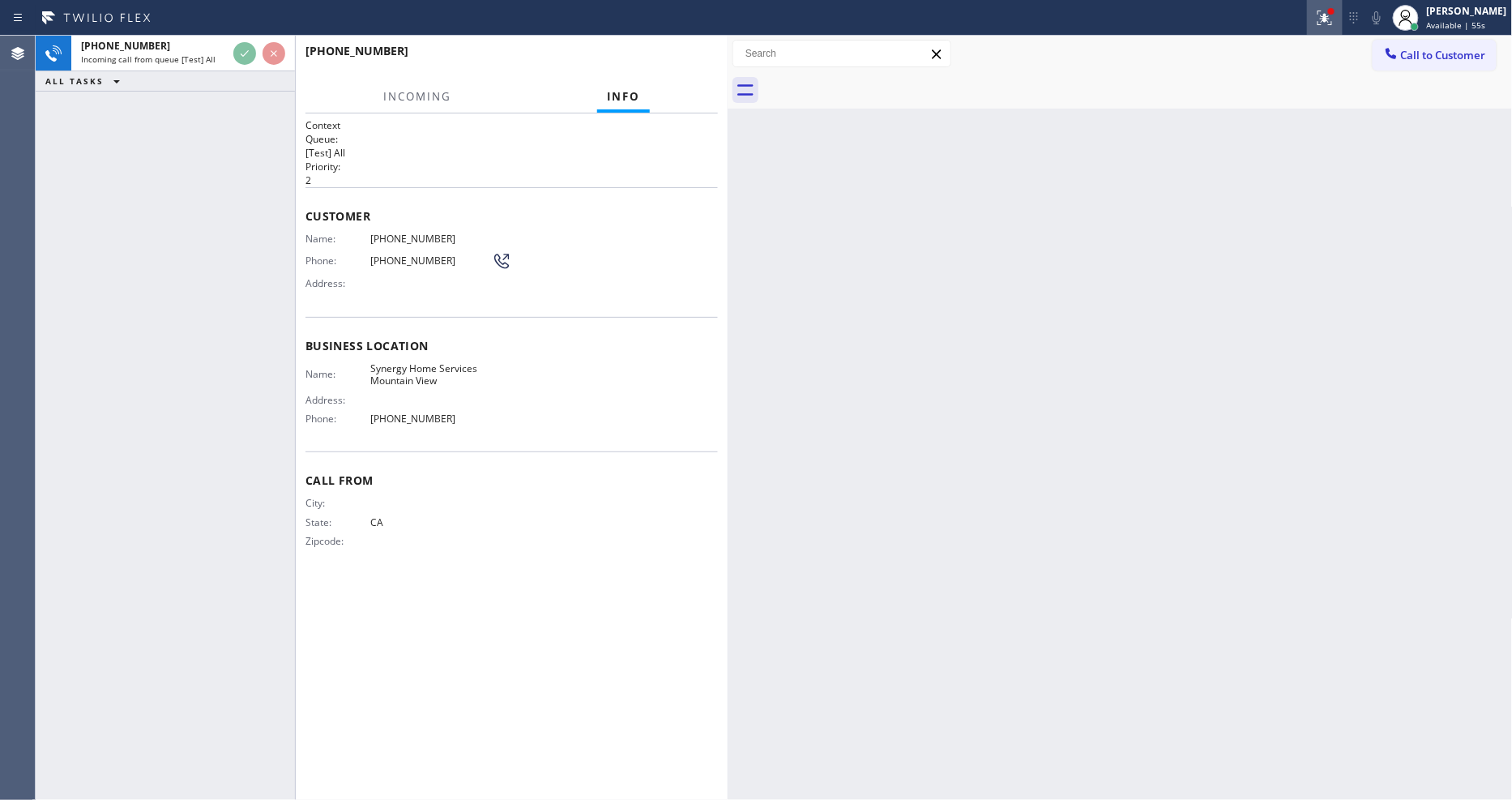
click at [1342, 12] on div at bounding box center [1324, 17] width 35 height 19
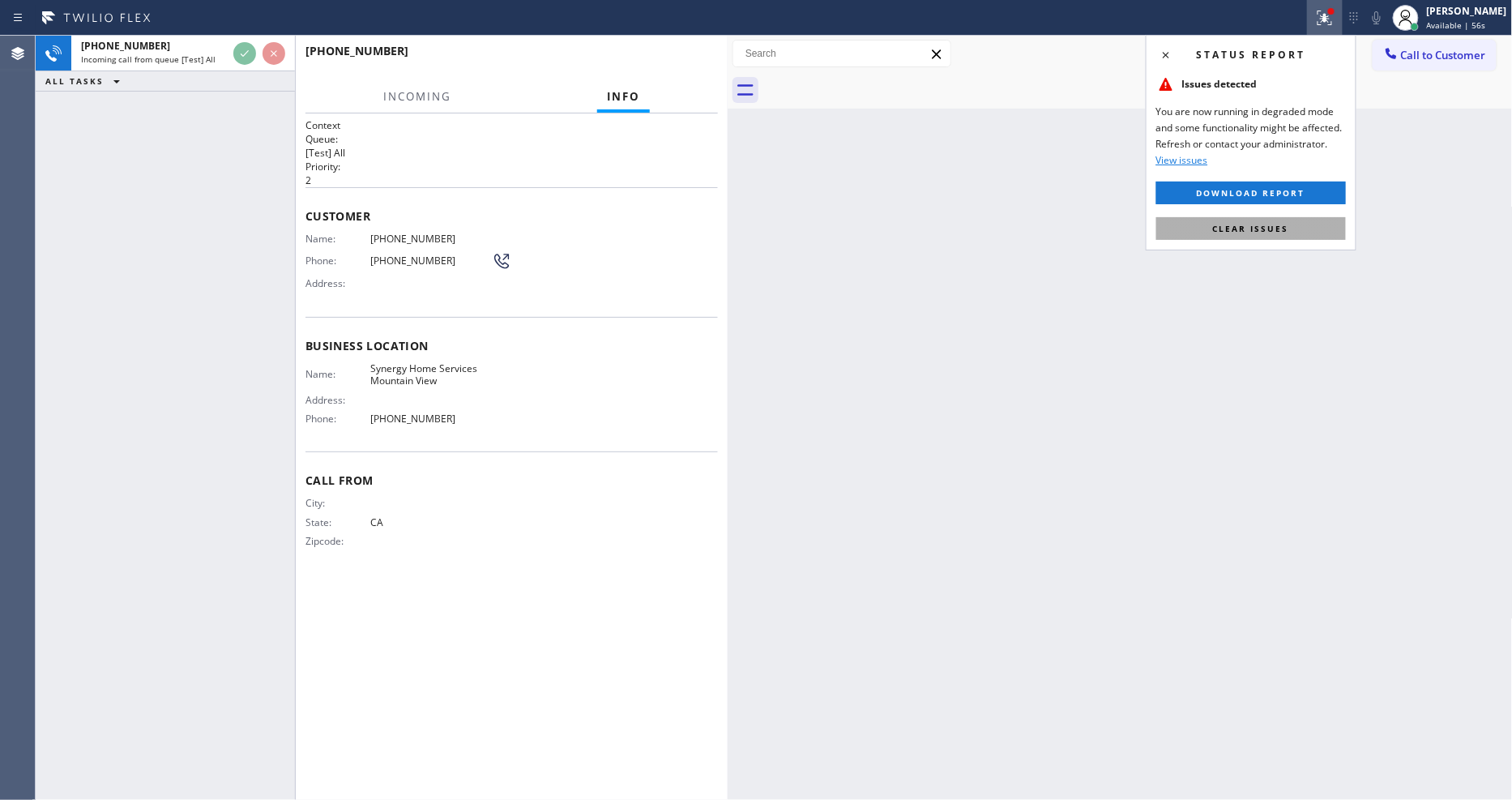
click at [1331, 226] on button "Clear issues" at bounding box center [1251, 228] width 190 height 23
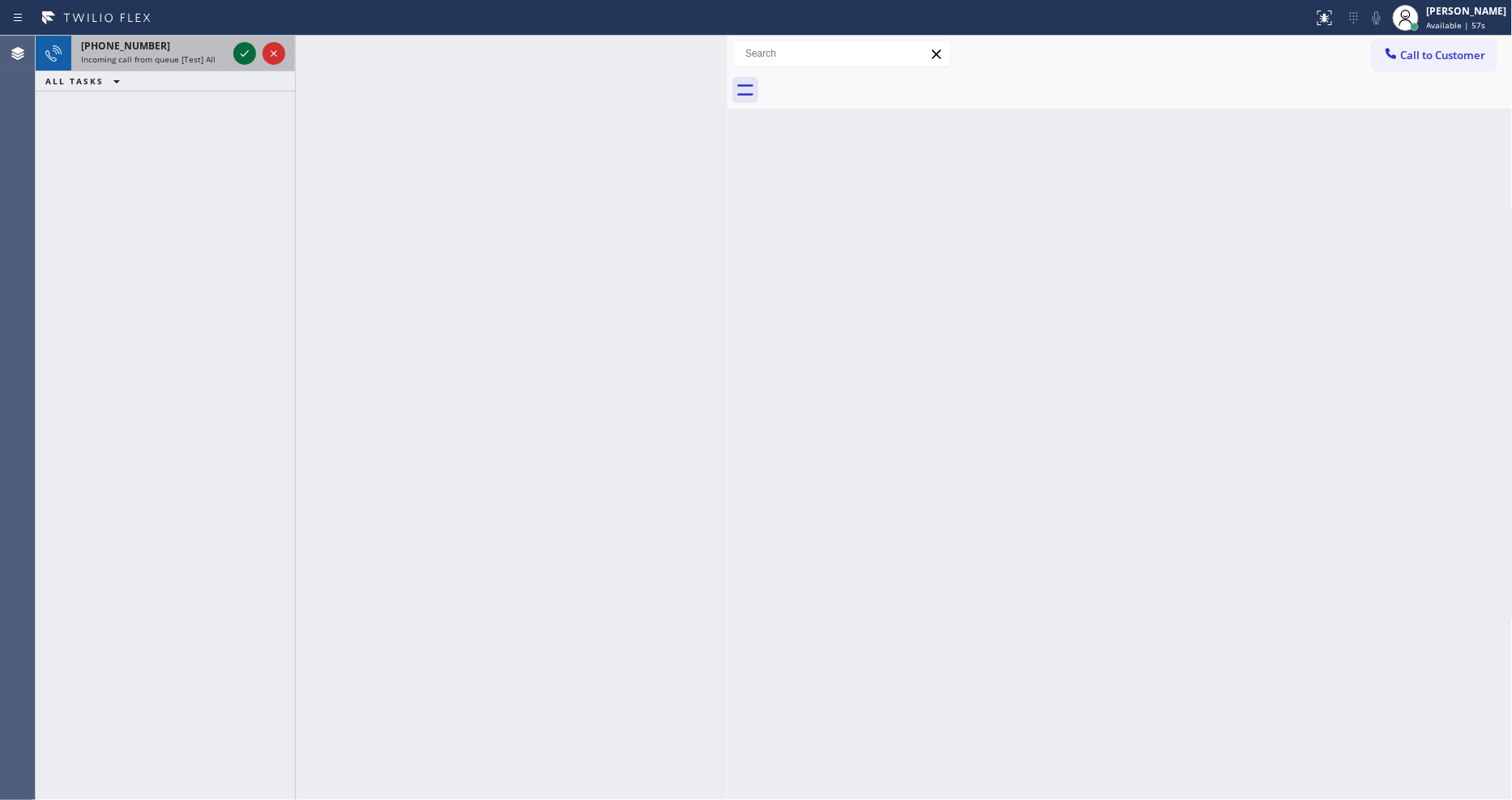
click at [248, 52] on icon at bounding box center [245, 54] width 19 height 19
click at [248, 59] on icon at bounding box center [245, 54] width 19 height 19
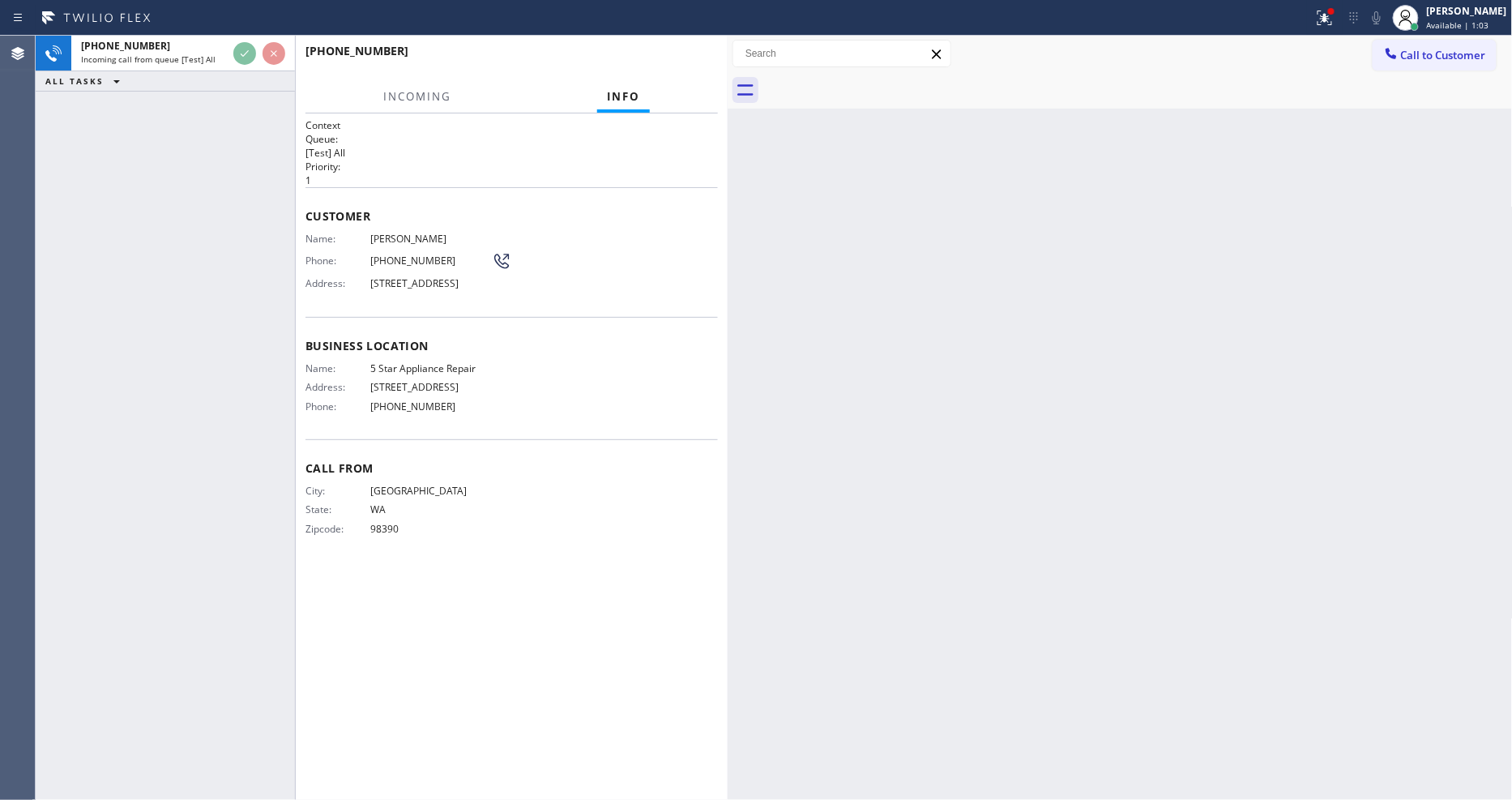
click at [619, 146] on p "[Test] All" at bounding box center [511, 153] width 413 height 13
click at [239, 109] on icon at bounding box center [245, 109] width 19 height 19
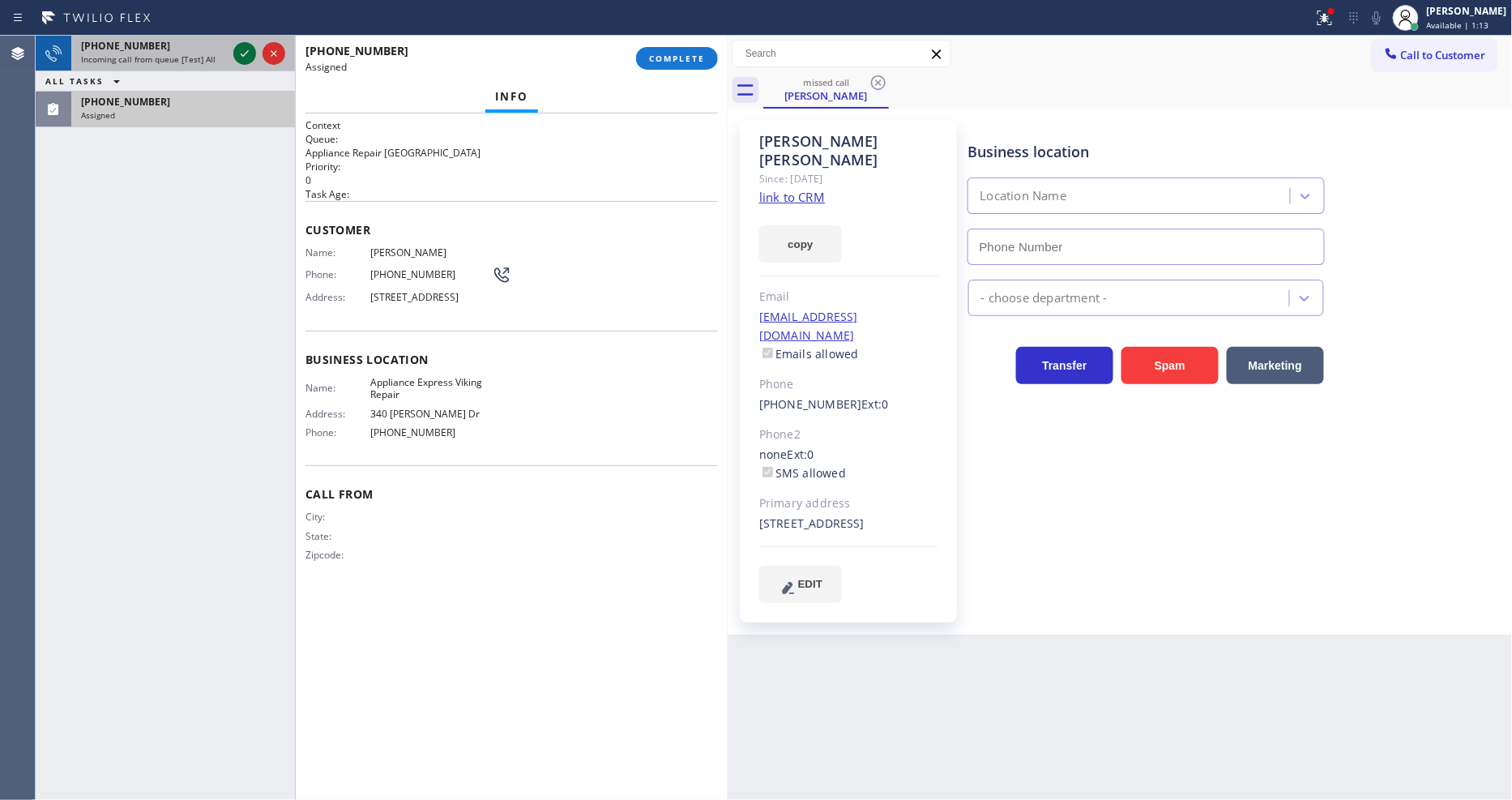
click at [244, 47] on icon at bounding box center [245, 54] width 19 height 19
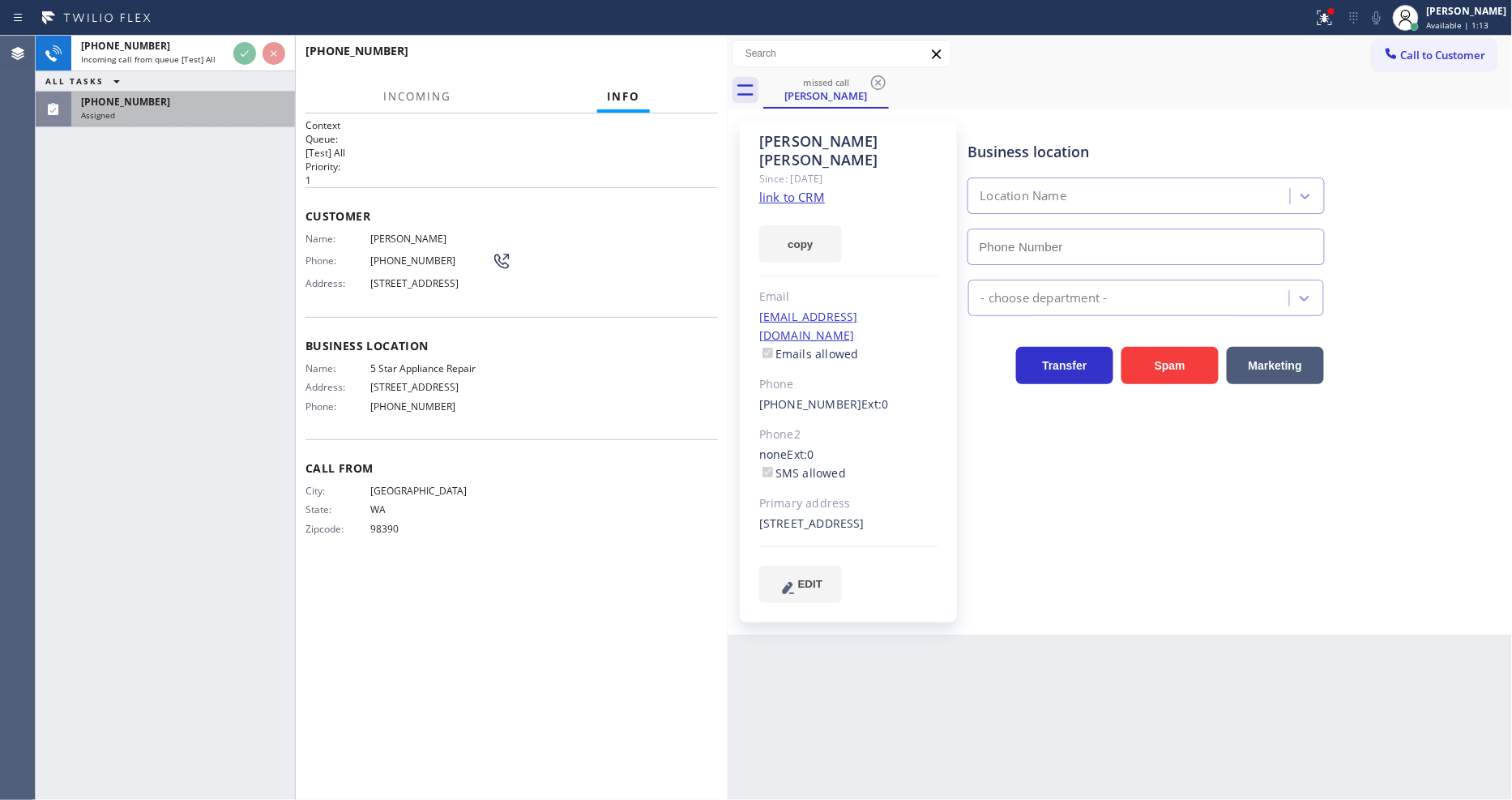
type input "(650) 397-9810"
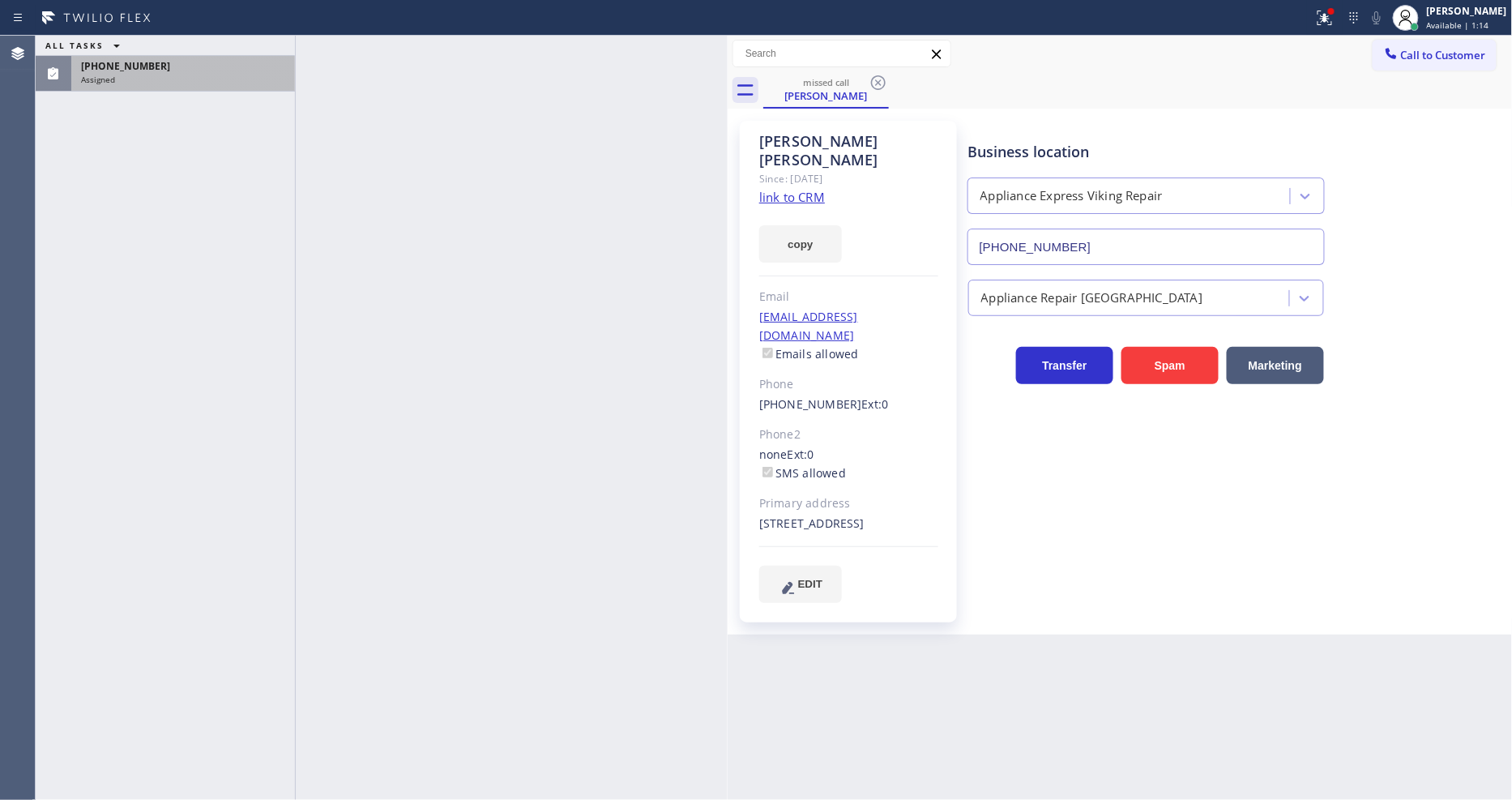
click at [789, 189] on link "link to CRM" at bounding box center [791, 197] width 65 height 16
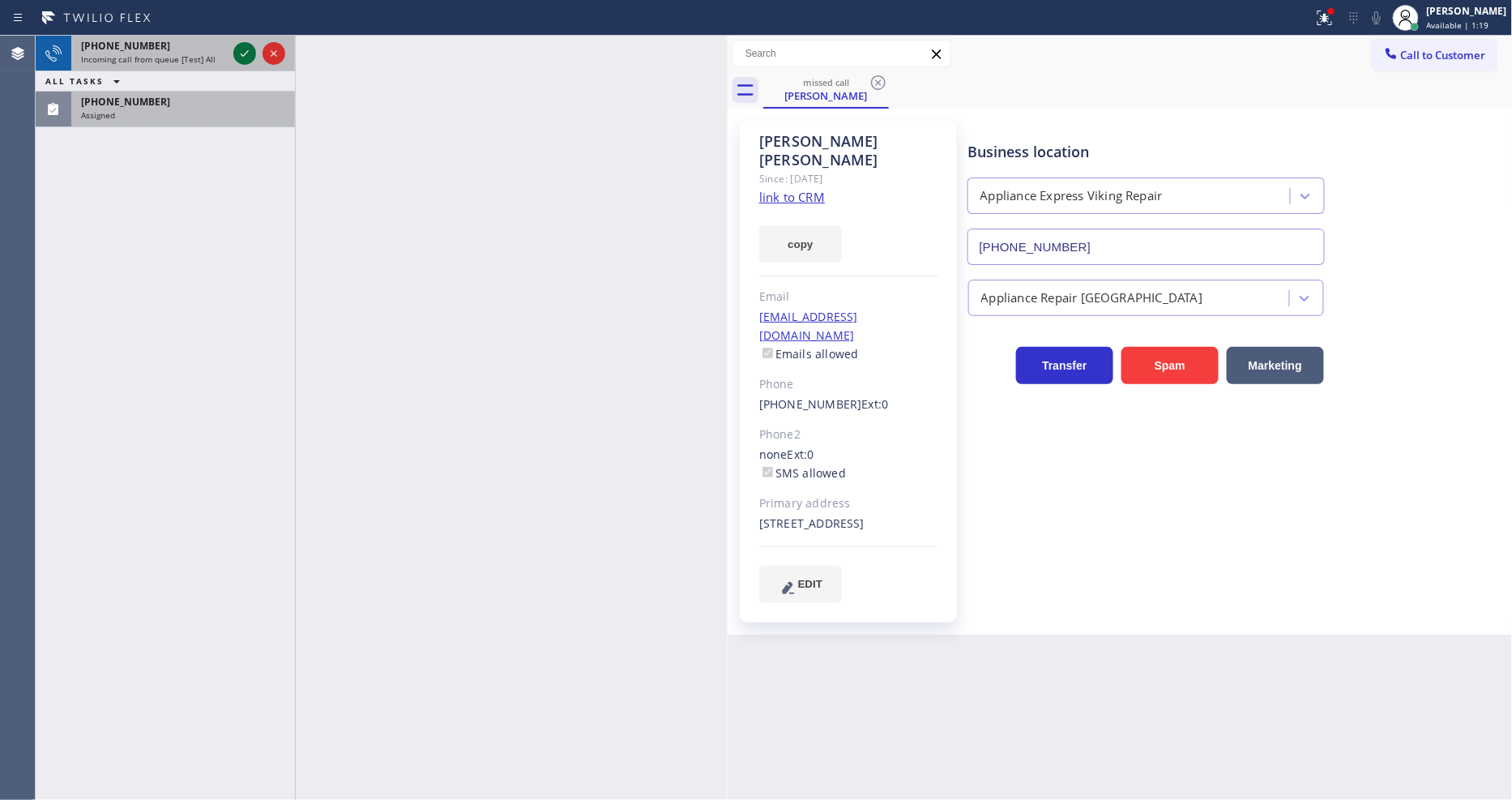
click at [242, 55] on icon at bounding box center [245, 53] width 8 height 7
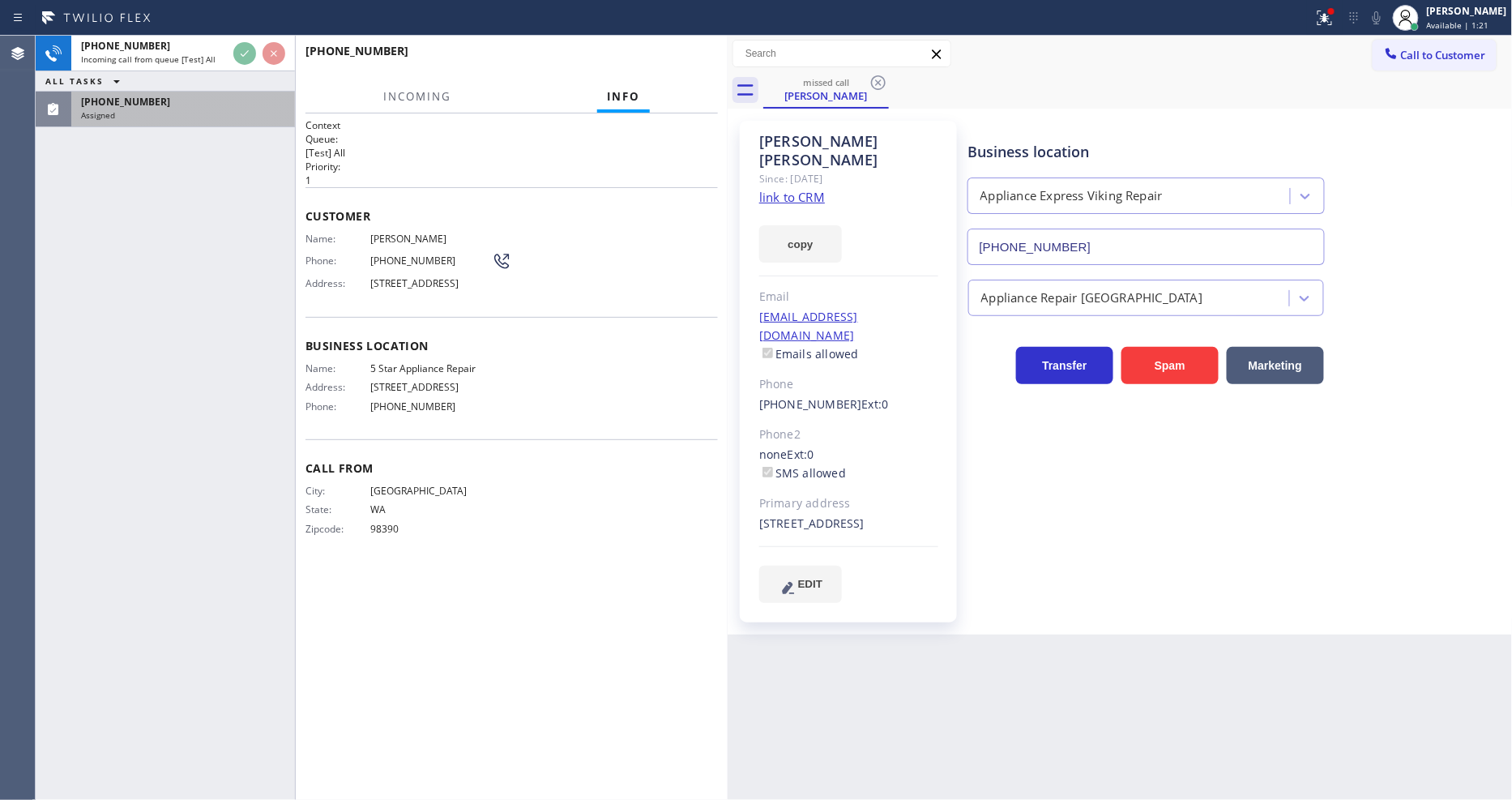
click at [261, 112] on div "Assigned" at bounding box center [182, 115] width 204 height 12
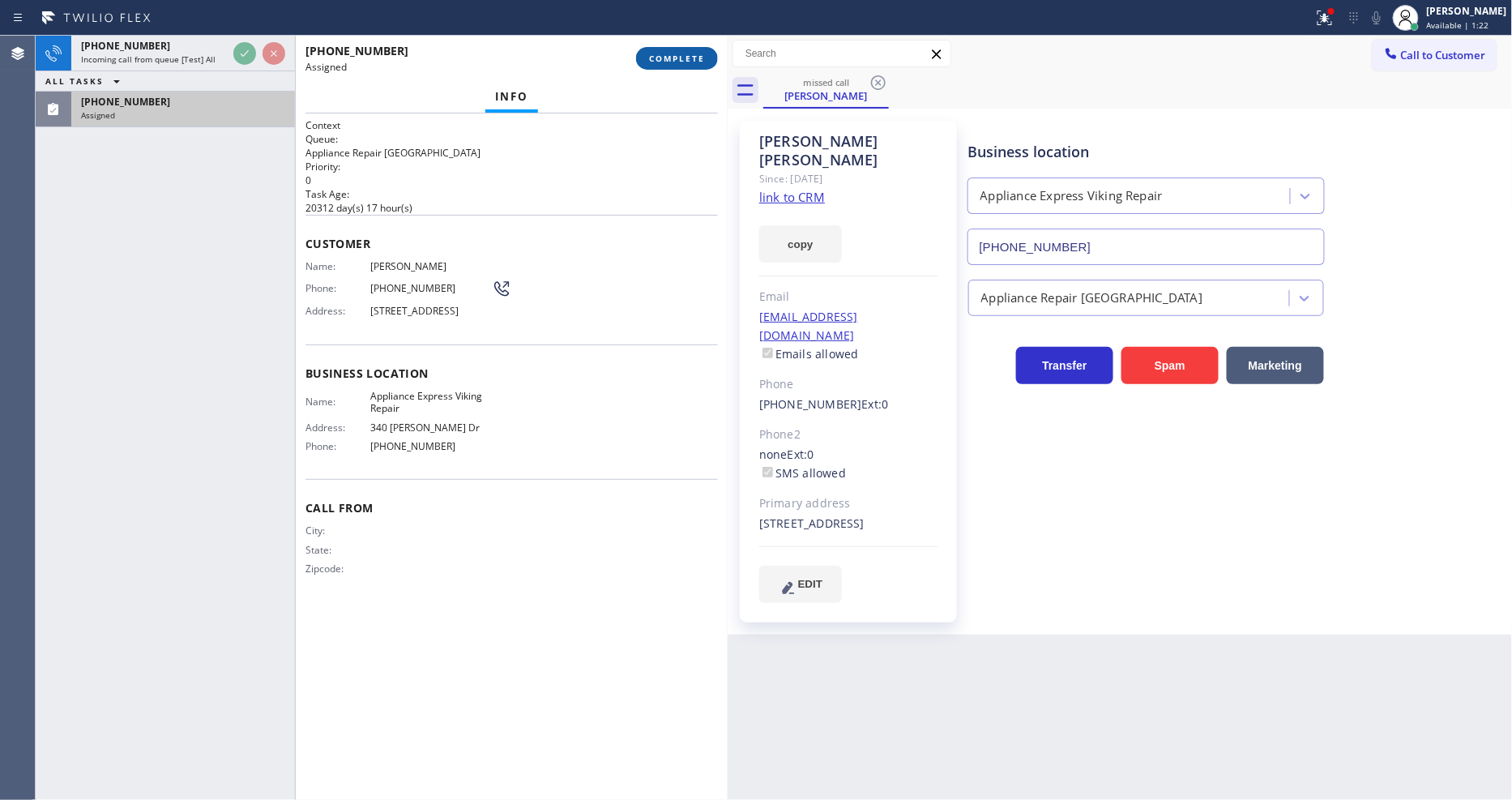
click at [665, 55] on span "COMPLETE" at bounding box center [676, 59] width 56 height 12
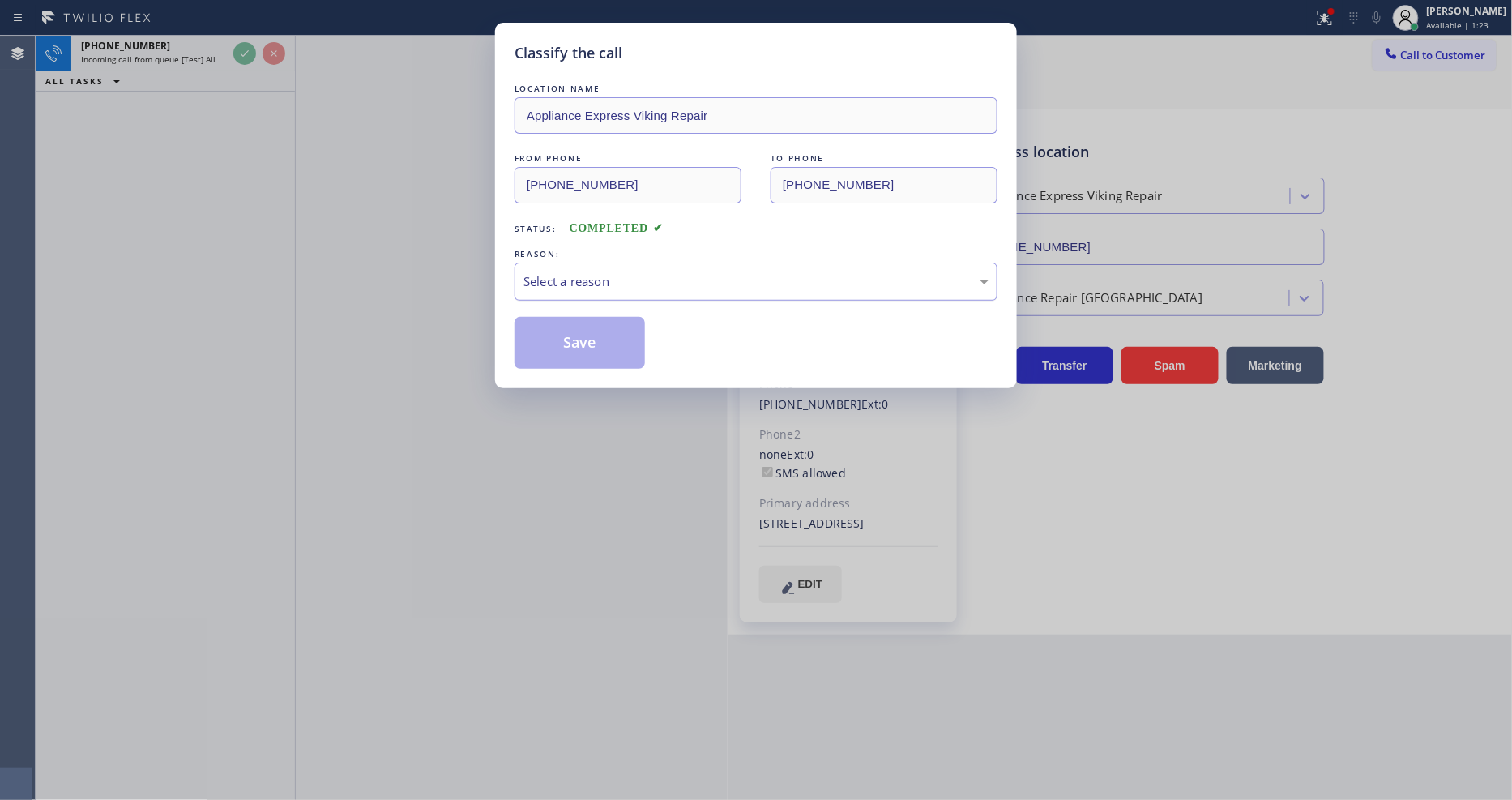
click at [586, 272] on div "Select a reason" at bounding box center [756, 281] width 465 height 18
click at [580, 326] on button "Save" at bounding box center [579, 342] width 130 height 52
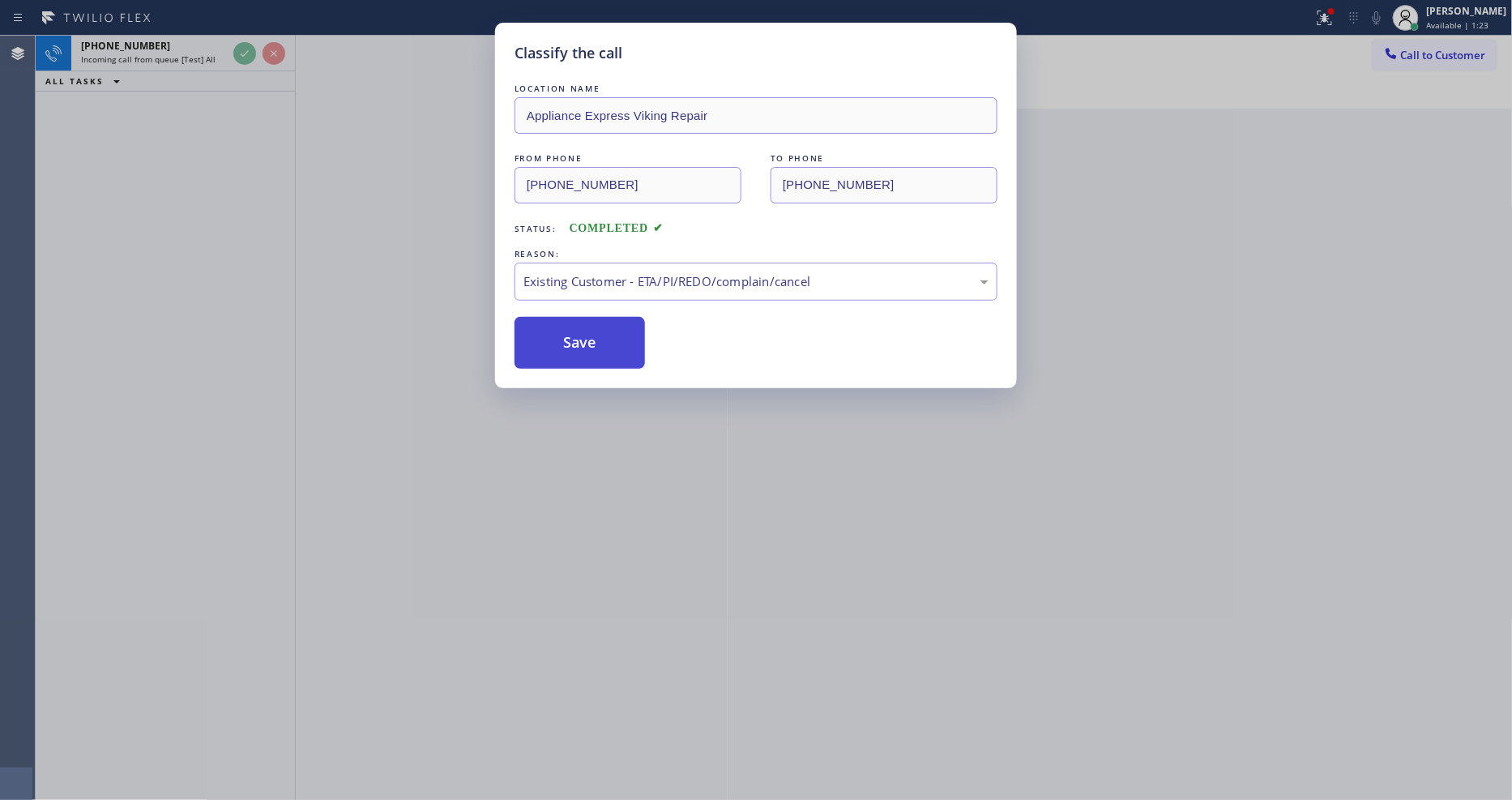
click at [580, 326] on button "Save" at bounding box center [579, 342] width 130 height 52
click at [579, 326] on button "Save" at bounding box center [579, 342] width 130 height 52
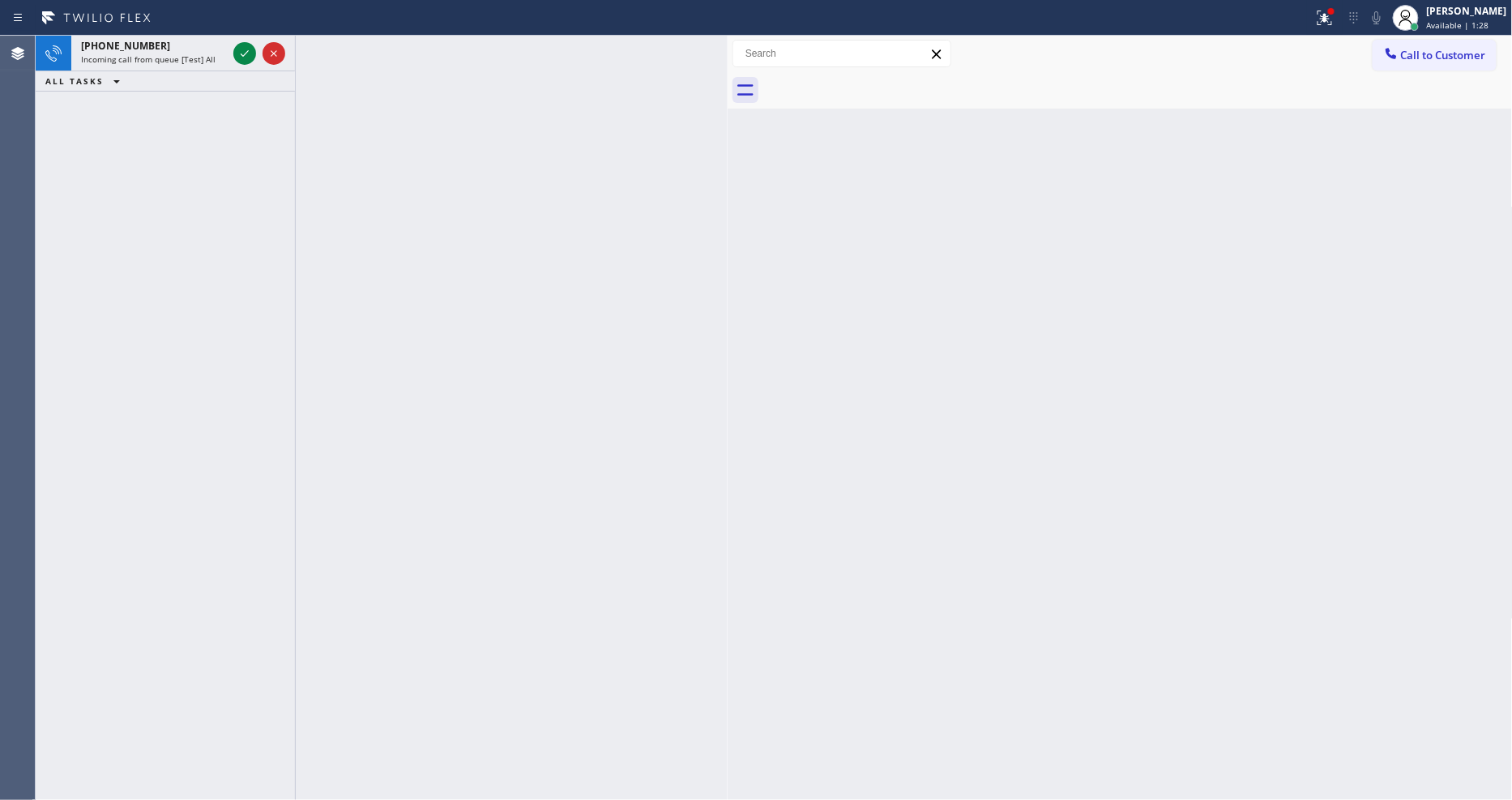
click at [243, 53] on icon at bounding box center [245, 54] width 19 height 19
click at [247, 47] on icon at bounding box center [245, 54] width 19 height 19
click at [241, 52] on div "+17206716338 Incoming call from queue [Test] All ALL TASKS ALL TASKS ACTIVE TAS…" at bounding box center [165, 81] width 259 height 91
click at [244, 47] on icon at bounding box center [245, 54] width 19 height 19
click at [245, 49] on icon at bounding box center [245, 54] width 19 height 19
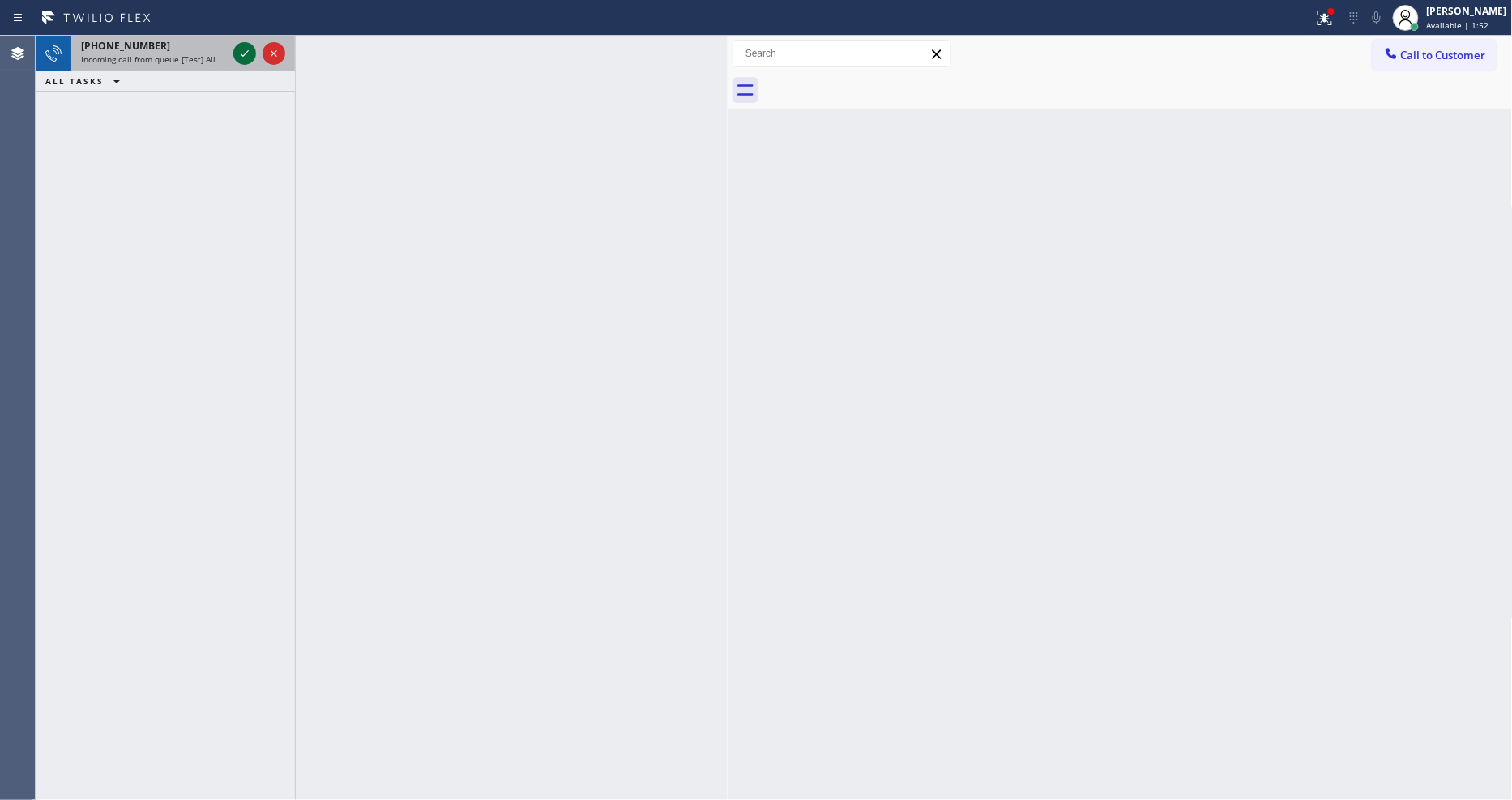
click at [242, 46] on icon at bounding box center [245, 54] width 19 height 19
drag, startPoint x: 1439, startPoint y: 25, endPoint x: 1414, endPoint y: 60, distance: 43.0
click at [1439, 25] on span "Available | 2:03" at bounding box center [1457, 25] width 62 height 12
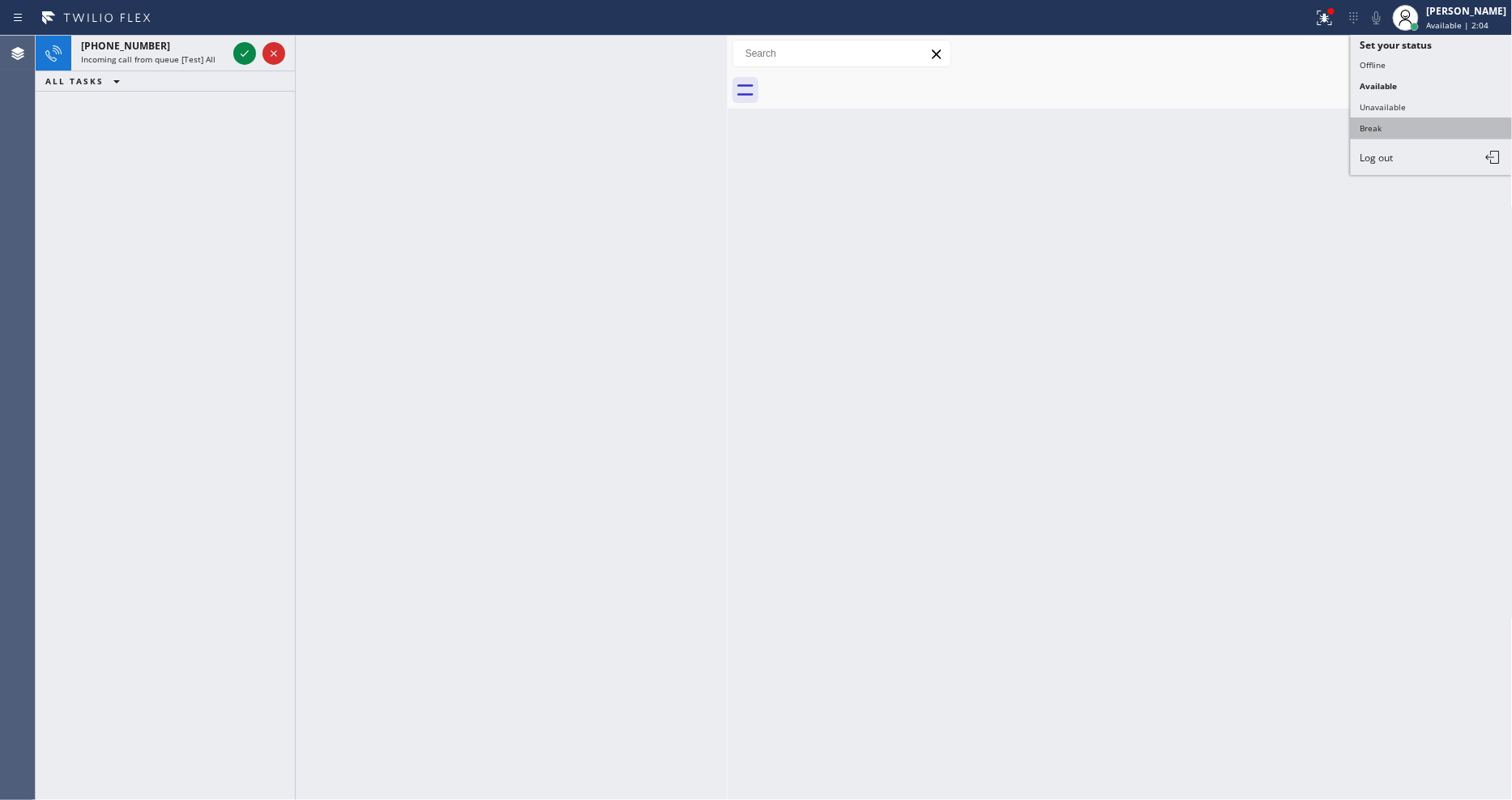
click at [1403, 128] on button "Break" at bounding box center [1431, 128] width 162 height 21
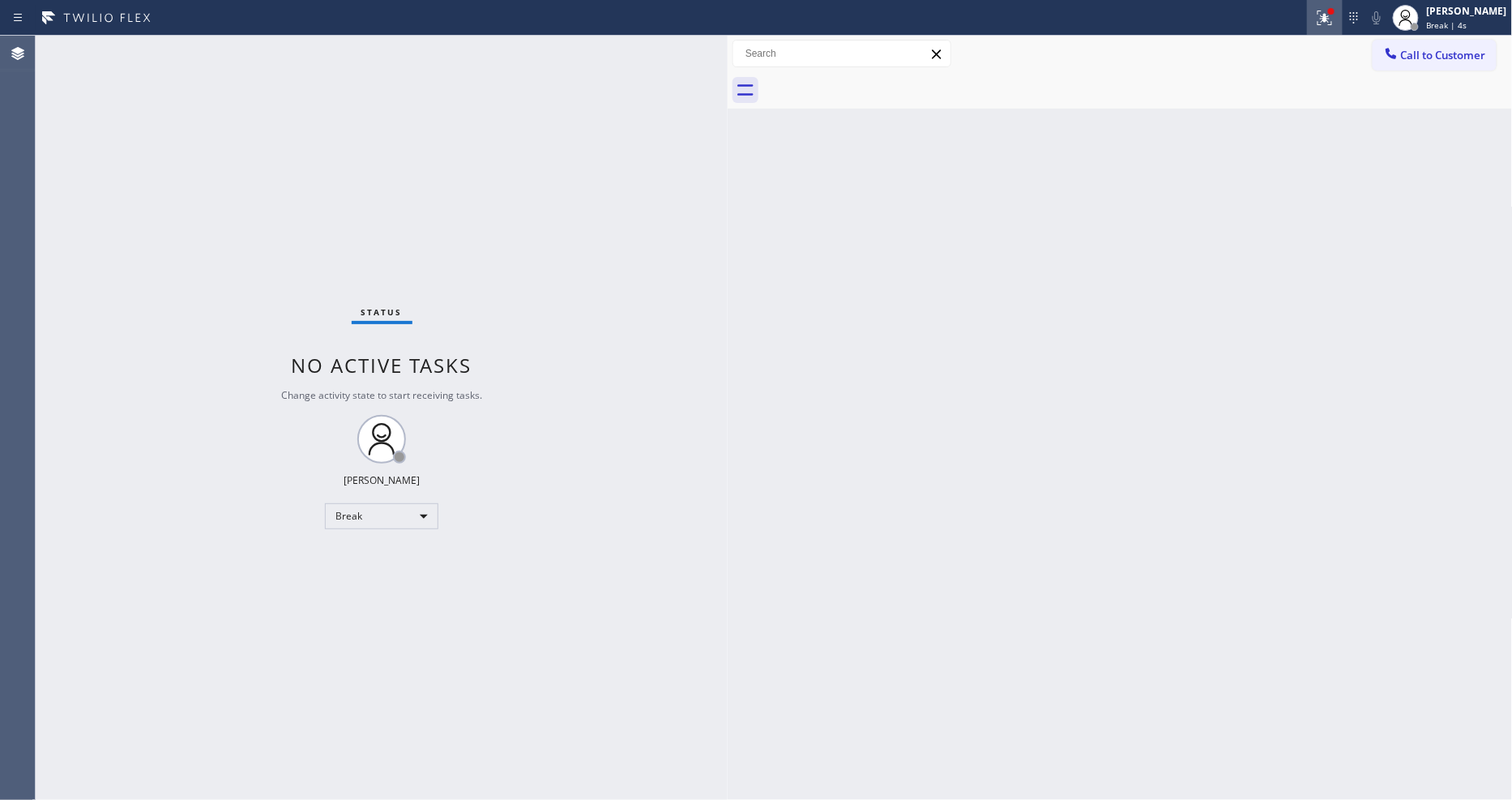
click at [1355, 17] on div "Status report Issues detected You are now running in degraded mode and some fun…" at bounding box center [1409, 17] width 205 height 35
drag, startPoint x: 1345, startPoint y: 19, endPoint x: 1338, endPoint y: 55, distance: 36.7
click at [1335, 20] on icon at bounding box center [1325, 17] width 19 height 19
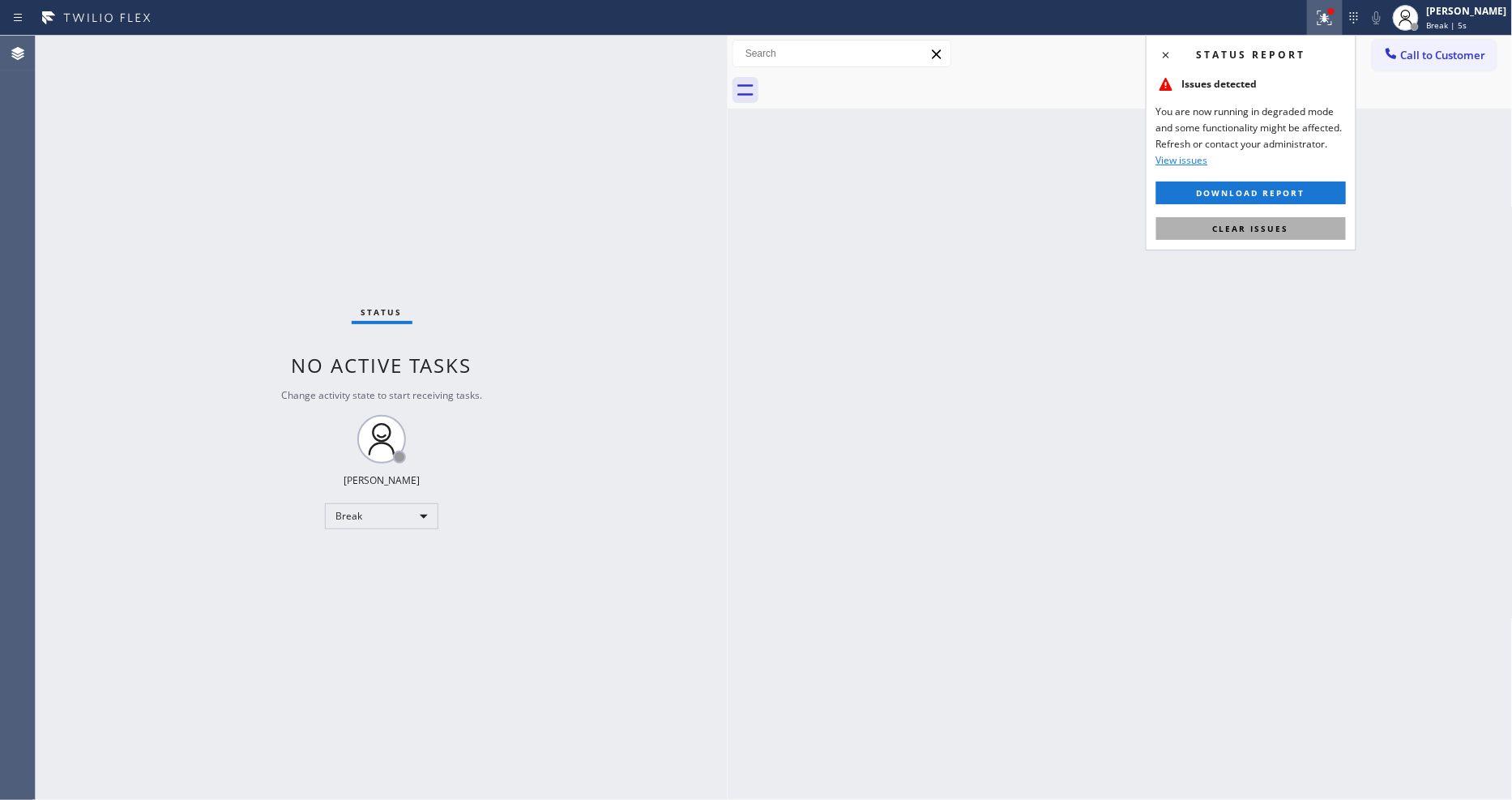
click at [1301, 224] on button "Clear issues" at bounding box center [1251, 228] width 190 height 23
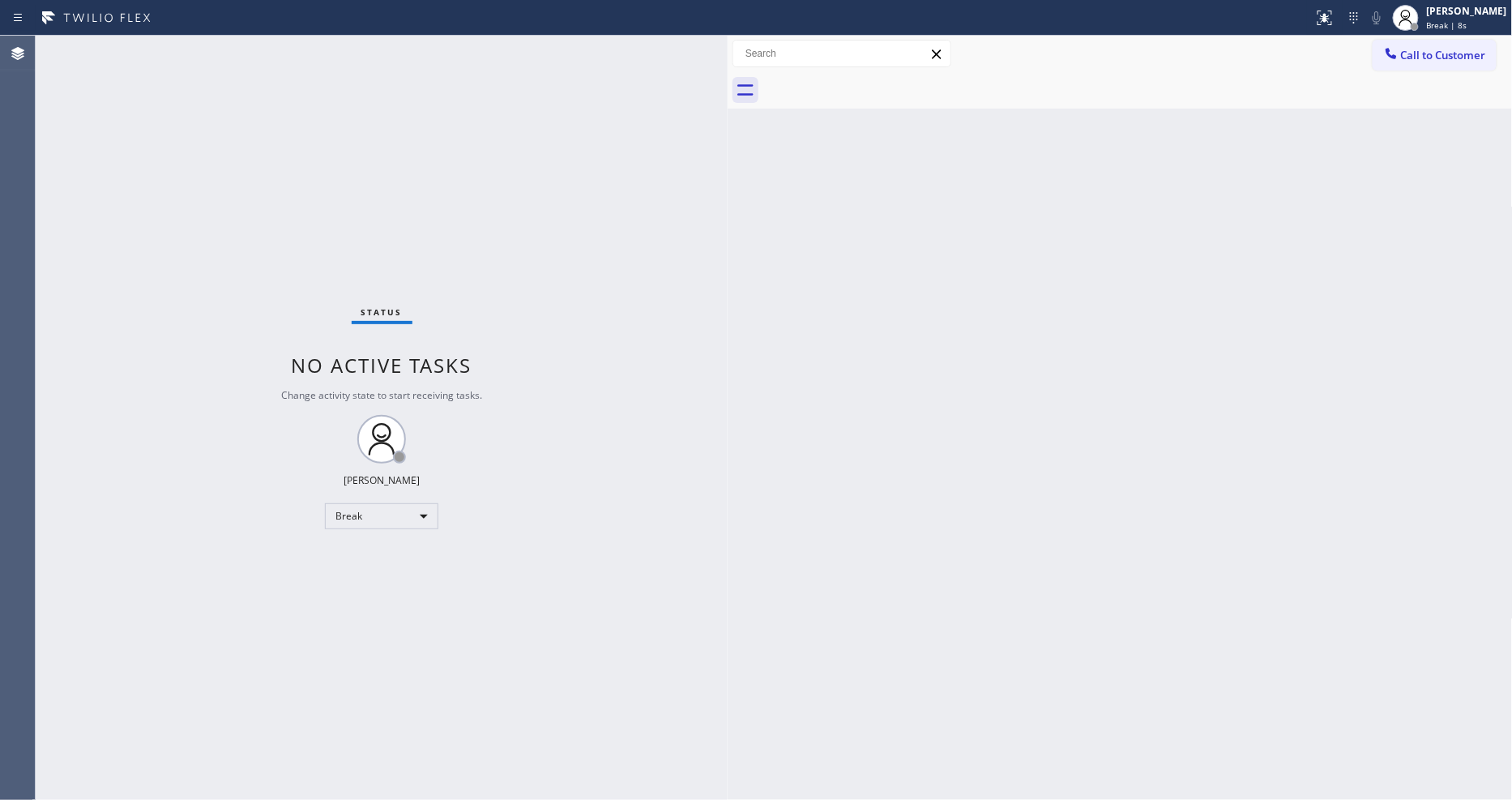
click at [216, 35] on div "Status No active tasks Change activity state to start receiving tasks. Lyka Mon…" at bounding box center [381, 417] width 692 height 764
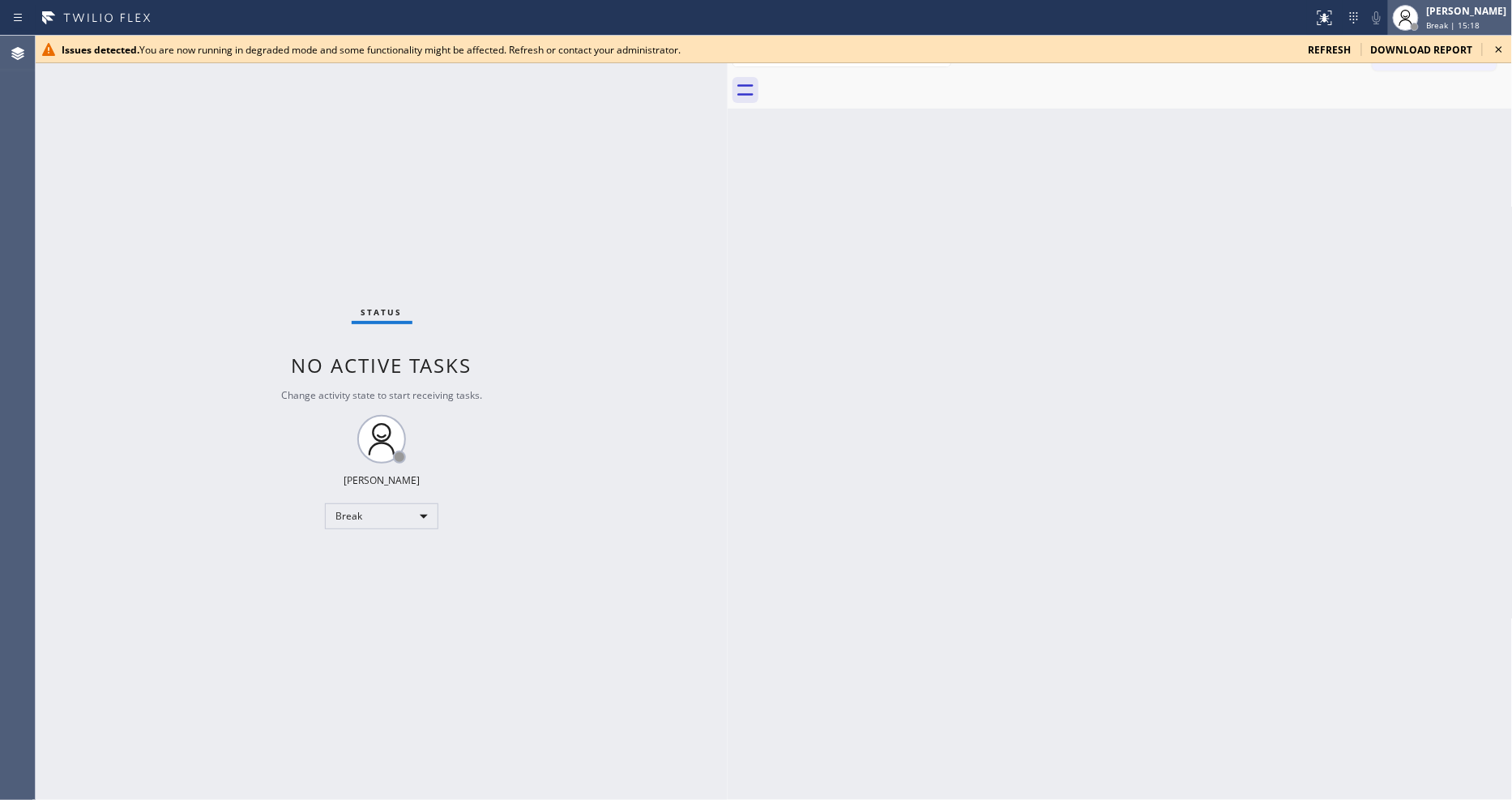
drag, startPoint x: 1461, startPoint y: 22, endPoint x: 1460, endPoint y: 31, distance: 9.1
click at [1461, 23] on span "Break | 15:18" at bounding box center [1453, 25] width 54 height 12
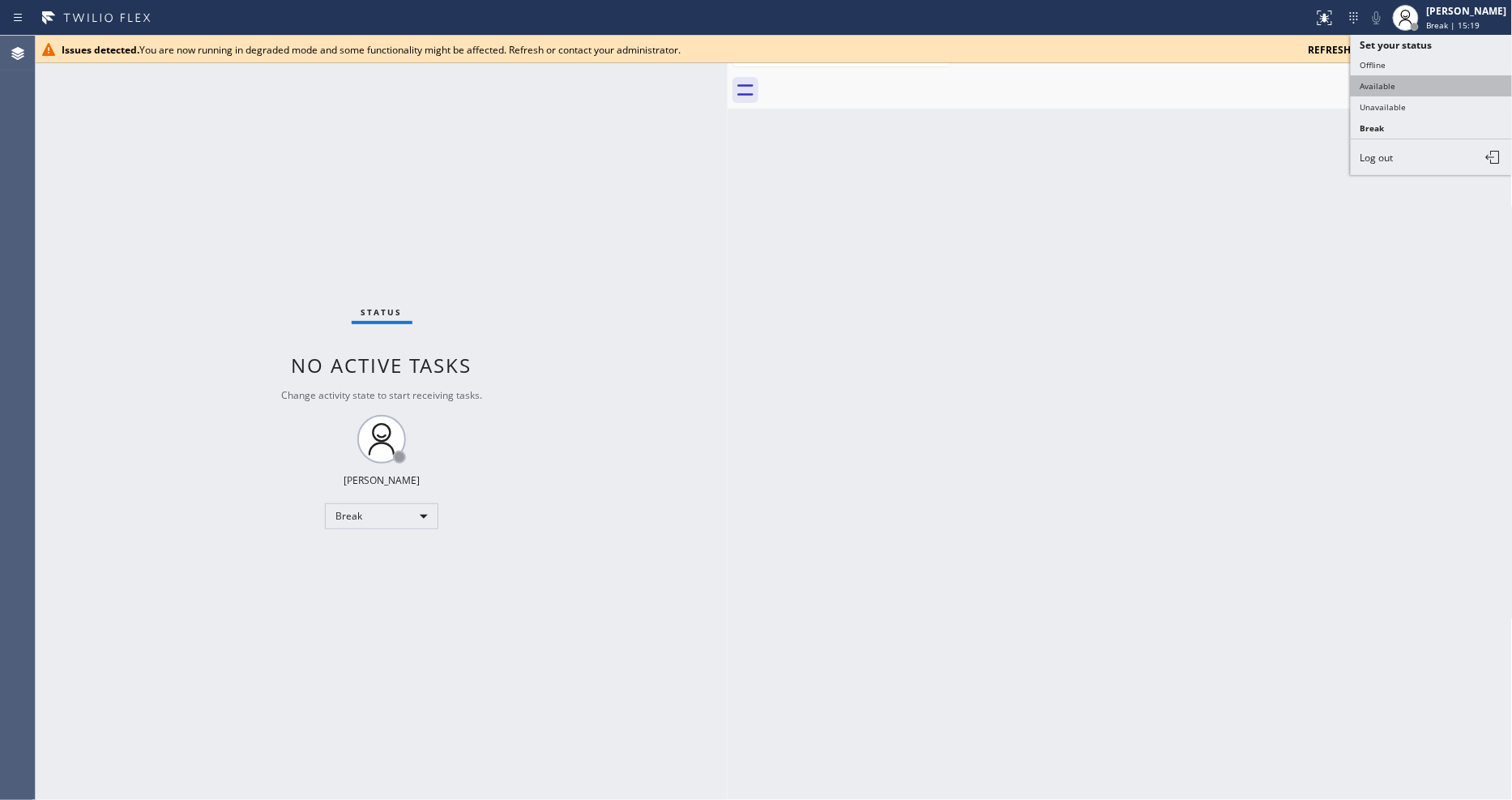
click at [1416, 78] on button "Available" at bounding box center [1431, 86] width 162 height 21
click at [1502, 47] on icon at bounding box center [1499, 49] width 19 height 19
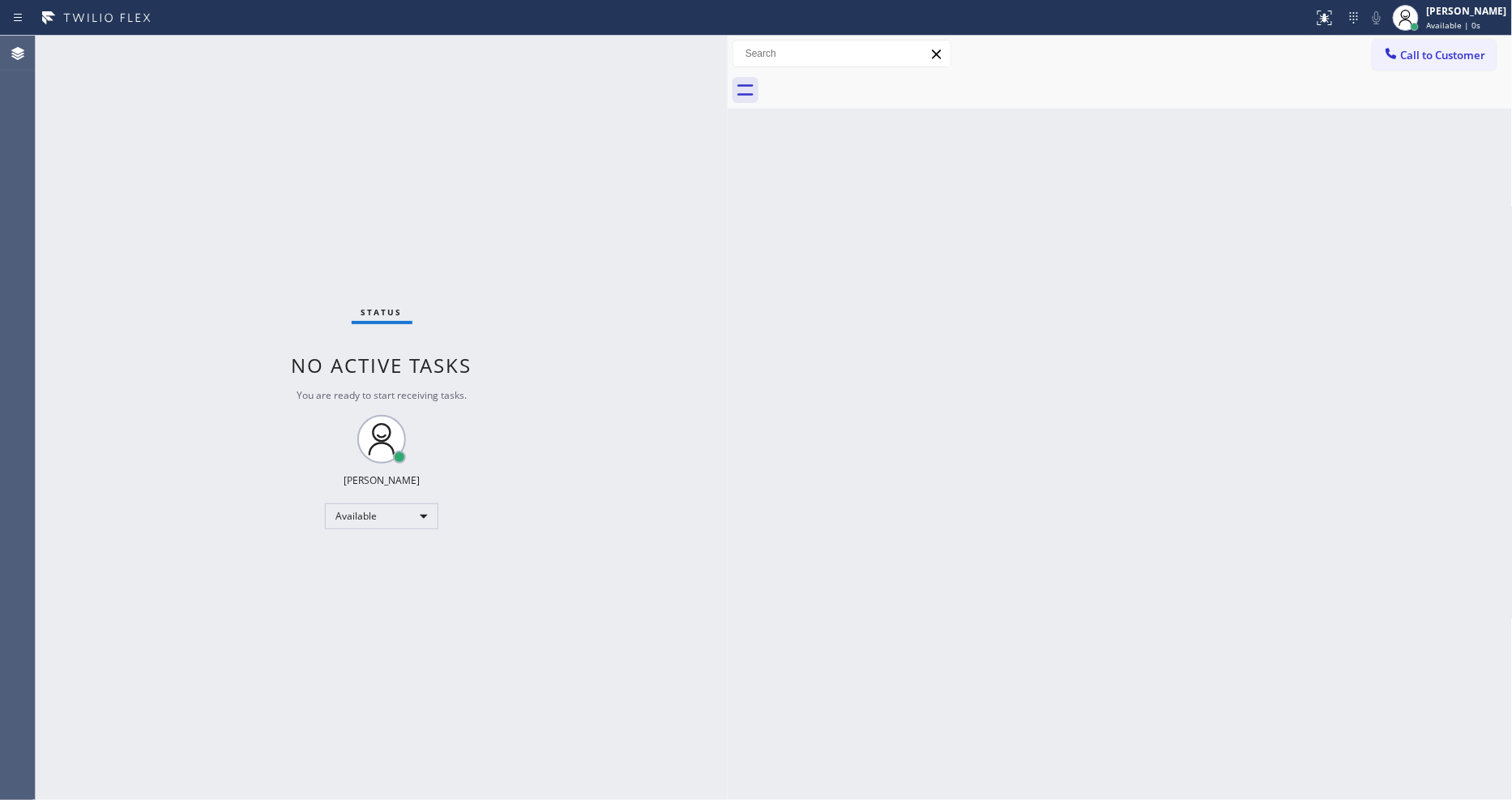
click at [512, 139] on div "Status No active tasks You are ready to start receiving tasks. [PERSON_NAME] Av…" at bounding box center [381, 417] width 692 height 764
click at [671, 632] on div "Status No active tasks You are ready to start receiving tasks. [PERSON_NAME] Av…" at bounding box center [381, 417] width 692 height 764
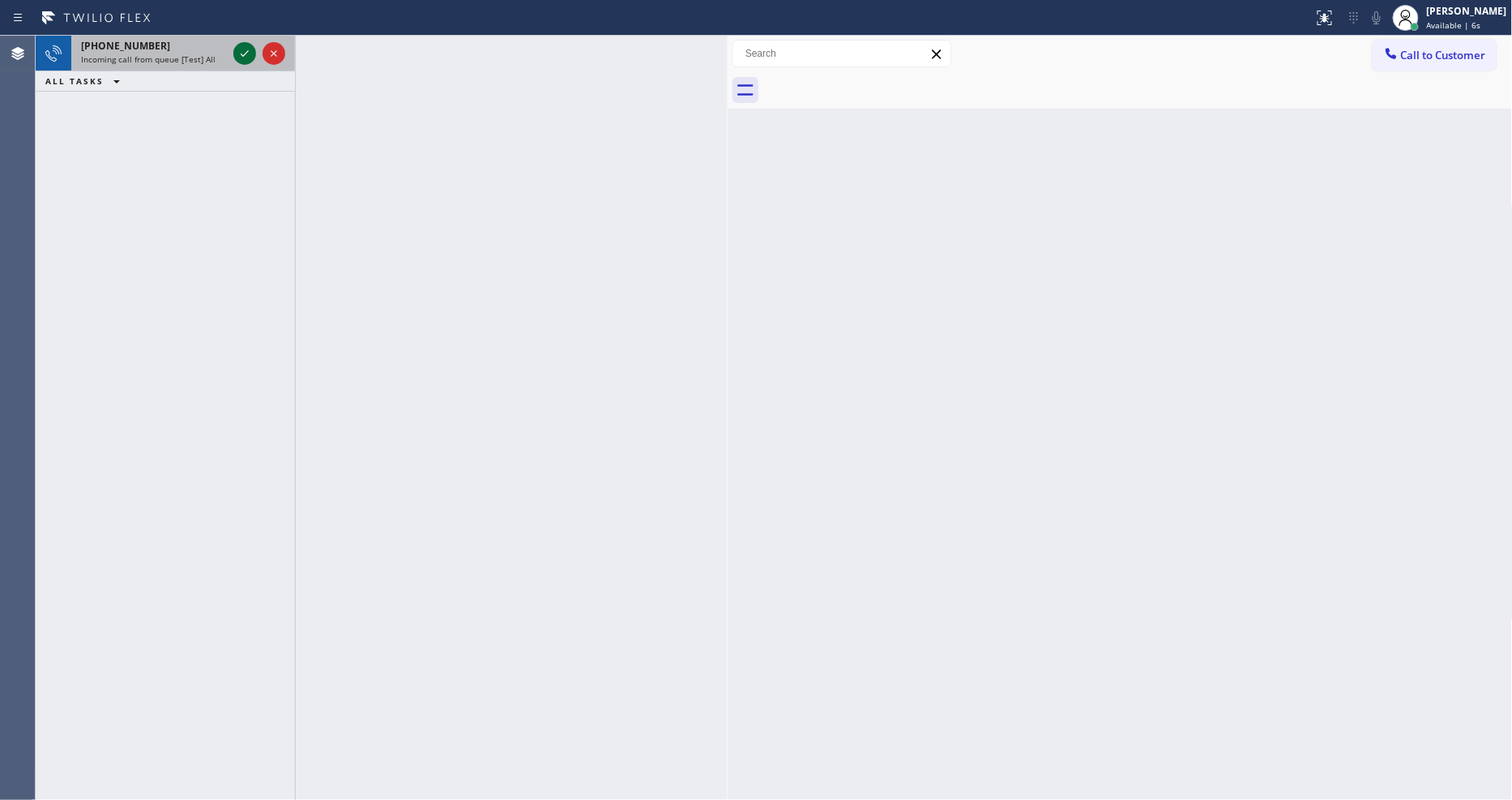
click at [240, 46] on icon at bounding box center [245, 54] width 19 height 19
click at [236, 44] on div at bounding box center [245, 54] width 23 height 19
click at [237, 51] on icon at bounding box center [245, 54] width 19 height 19
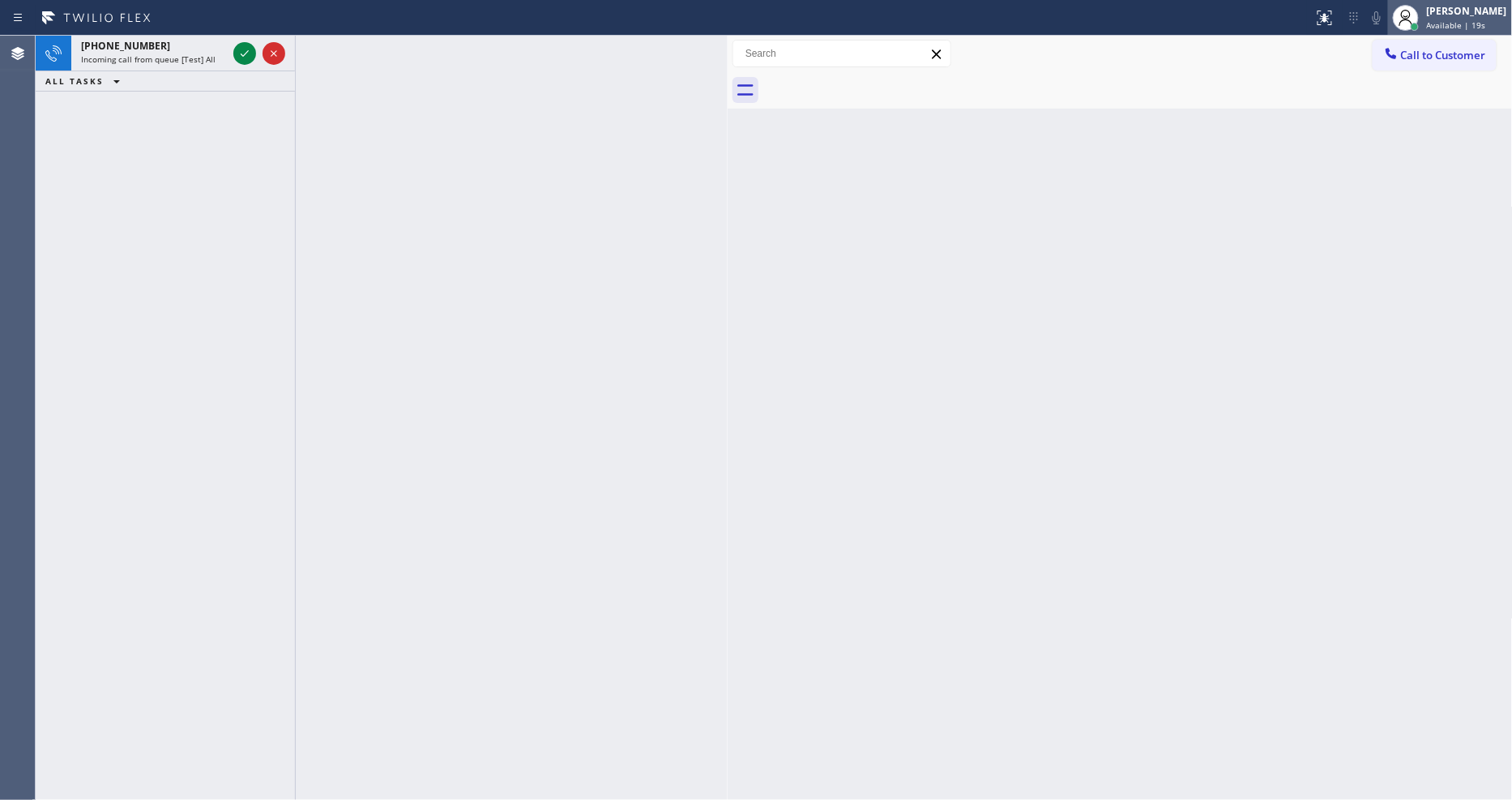
click at [1437, 16] on div "Lyka Montero Available | 19s" at bounding box center [1468, 17] width 88 height 29
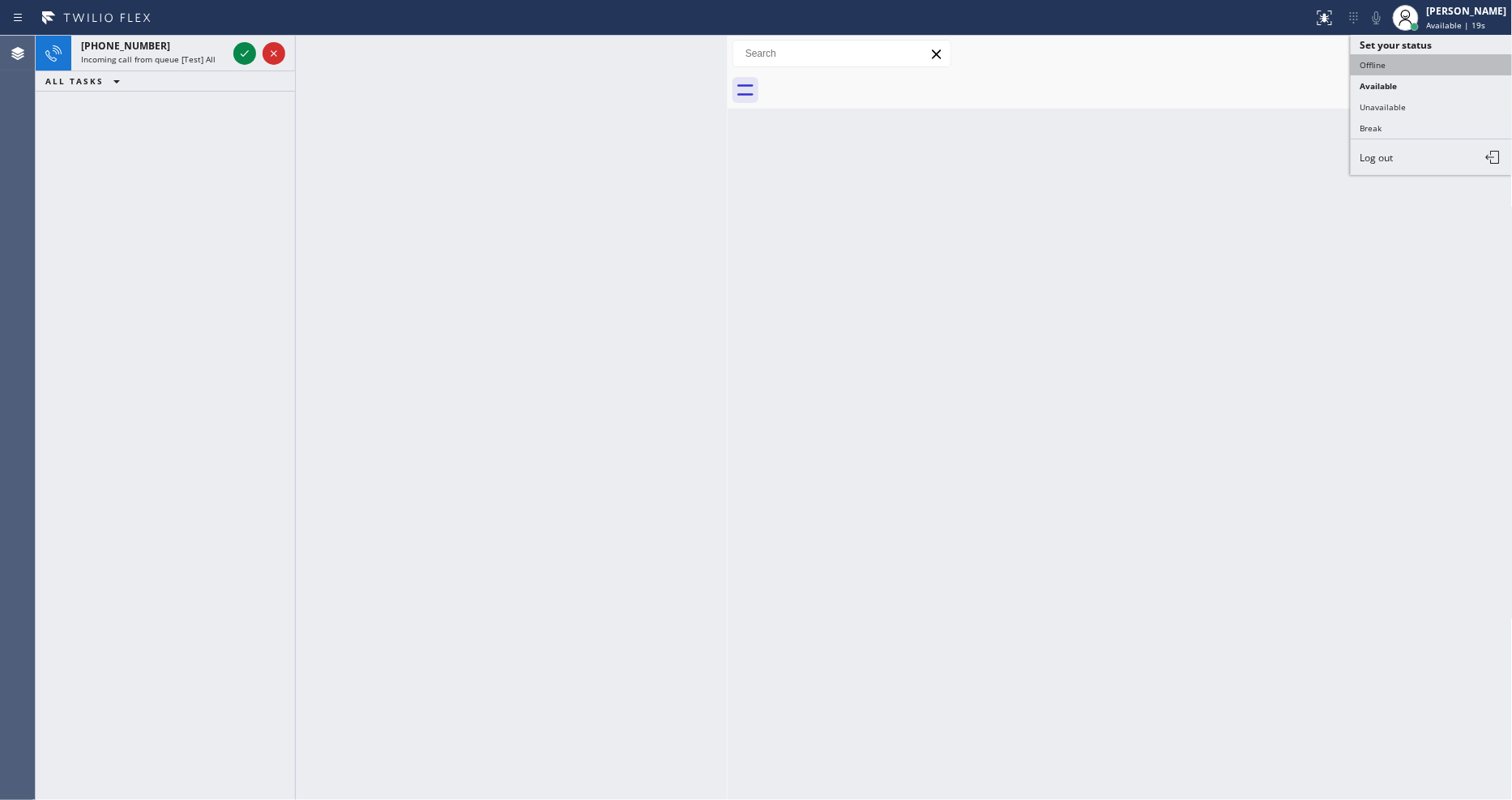
click at [1426, 59] on button "Offline" at bounding box center [1431, 65] width 162 height 21
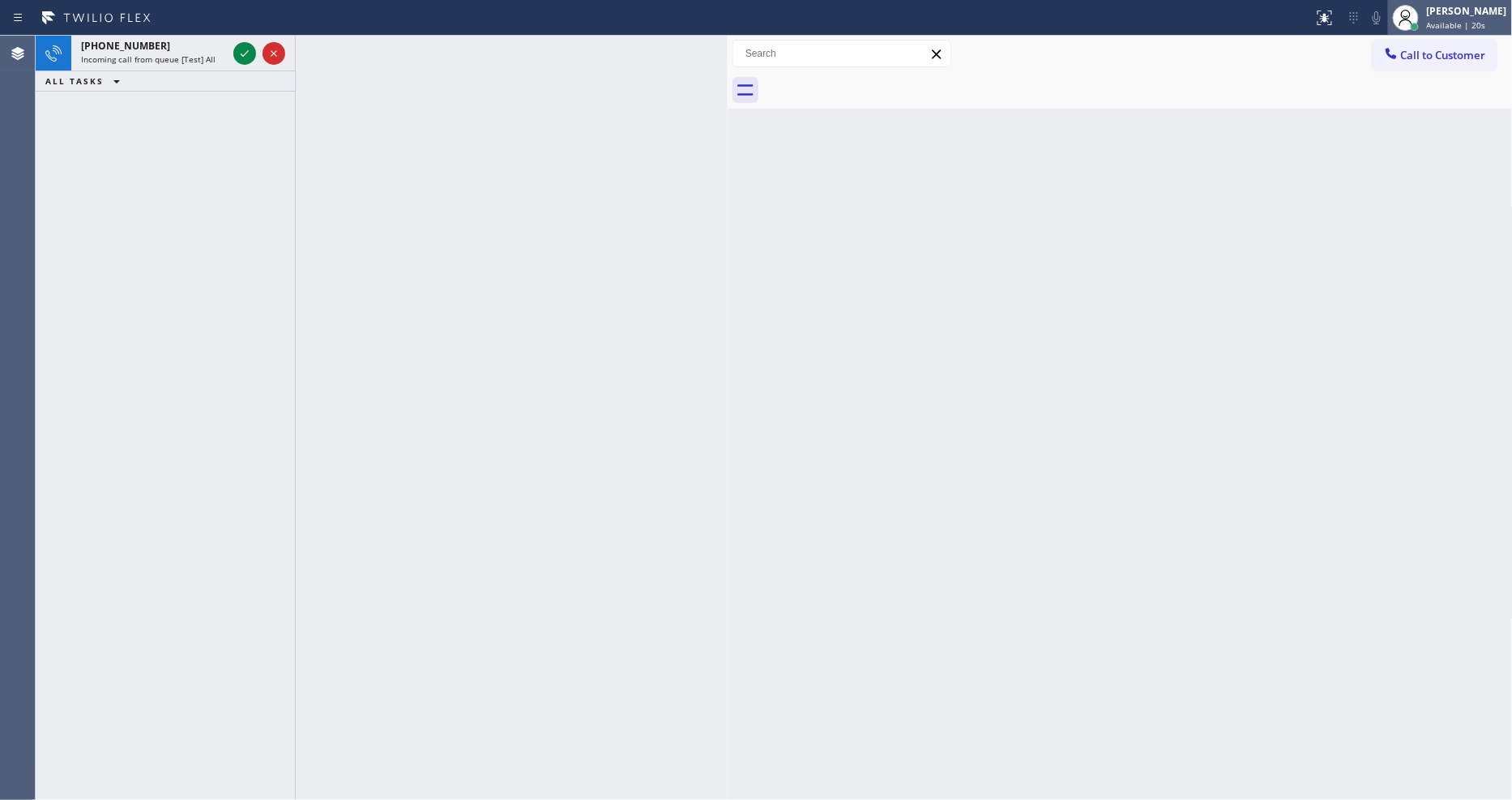
click at [1460, 24] on span "Available | 20s" at bounding box center [1456, 25] width 59 height 12
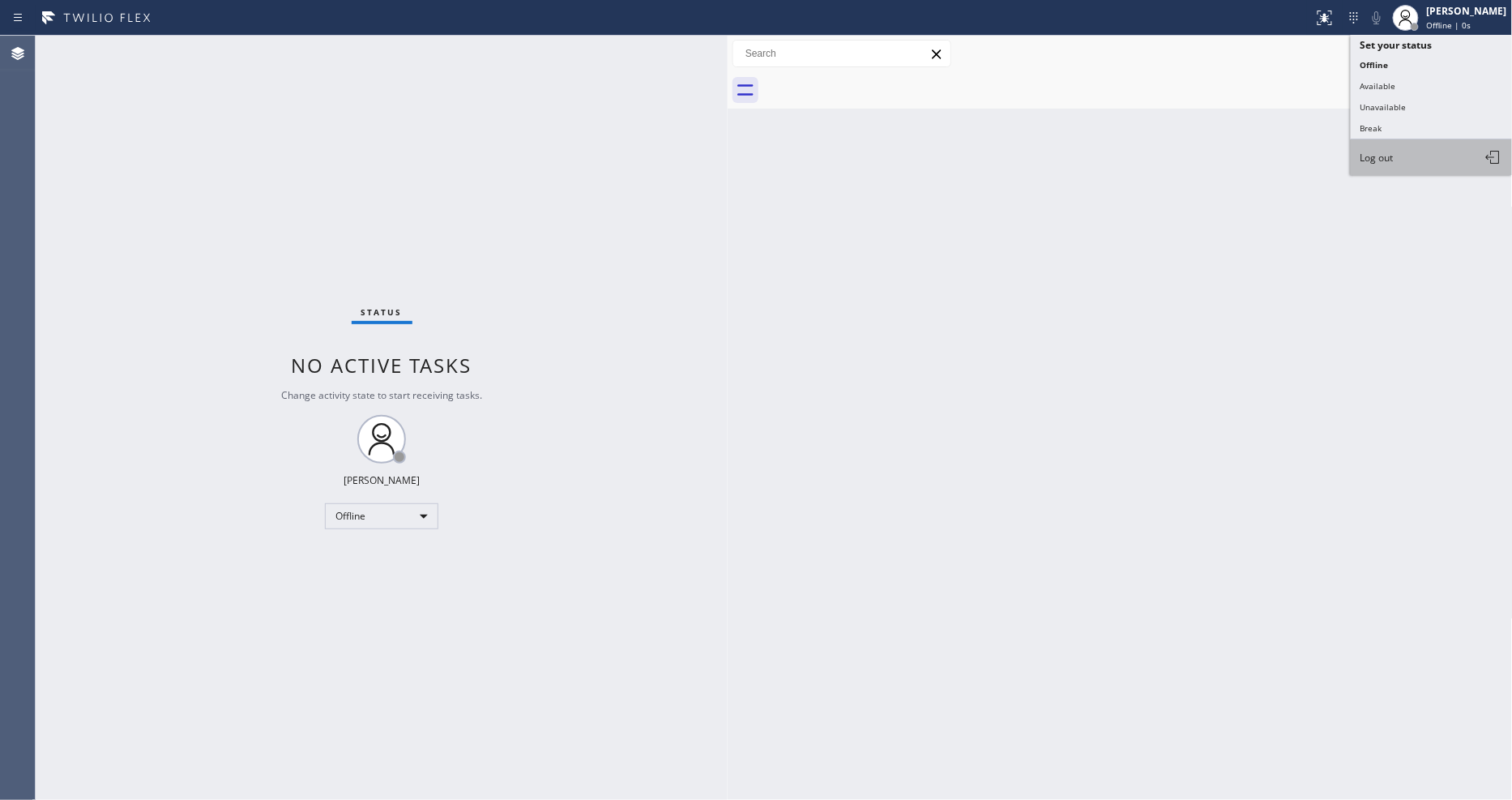
click at [1430, 163] on button "Log out" at bounding box center [1431, 156] width 162 height 35
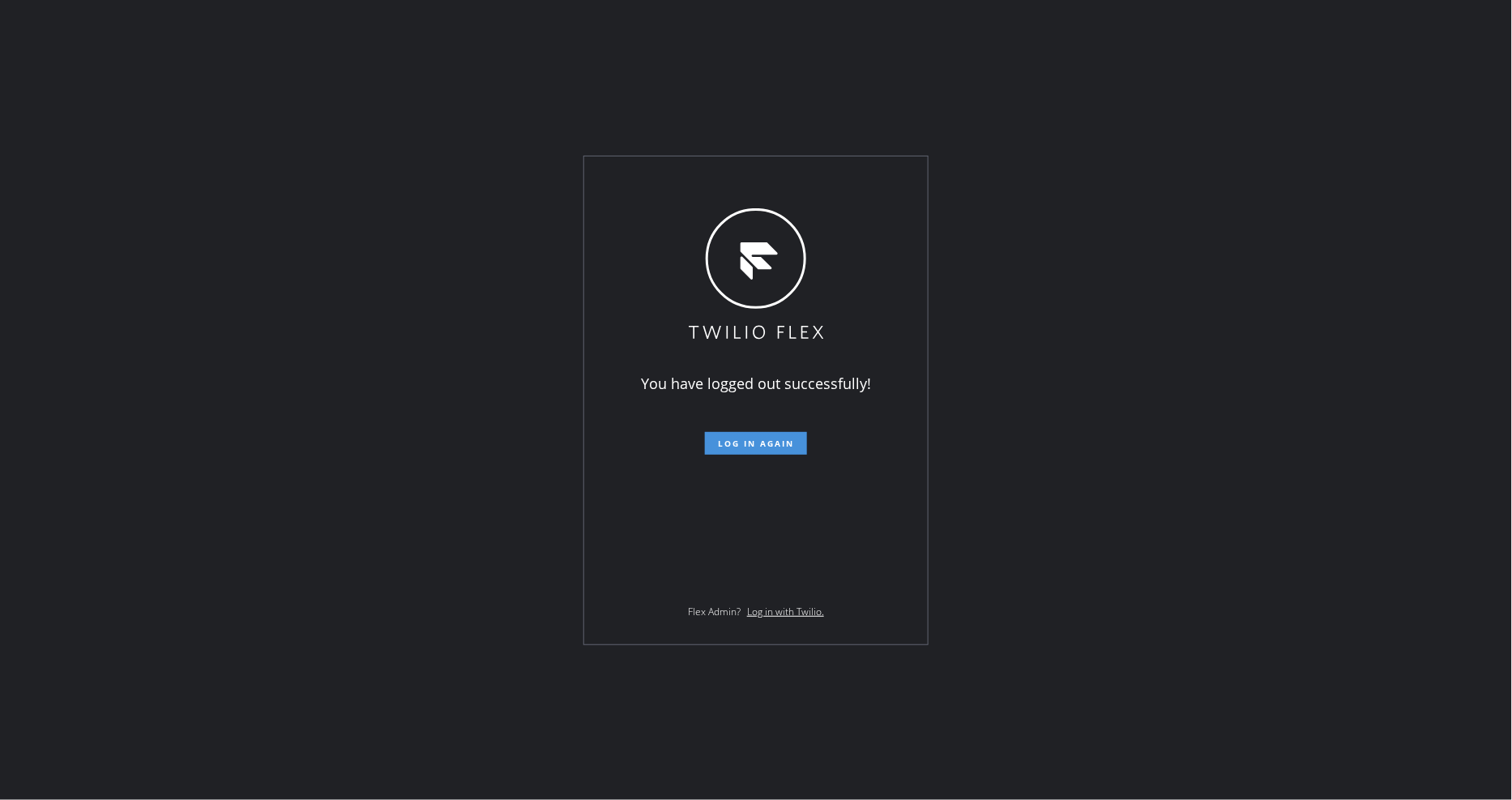
click at [791, 440] on span "Log in again" at bounding box center [755, 443] width 76 height 12
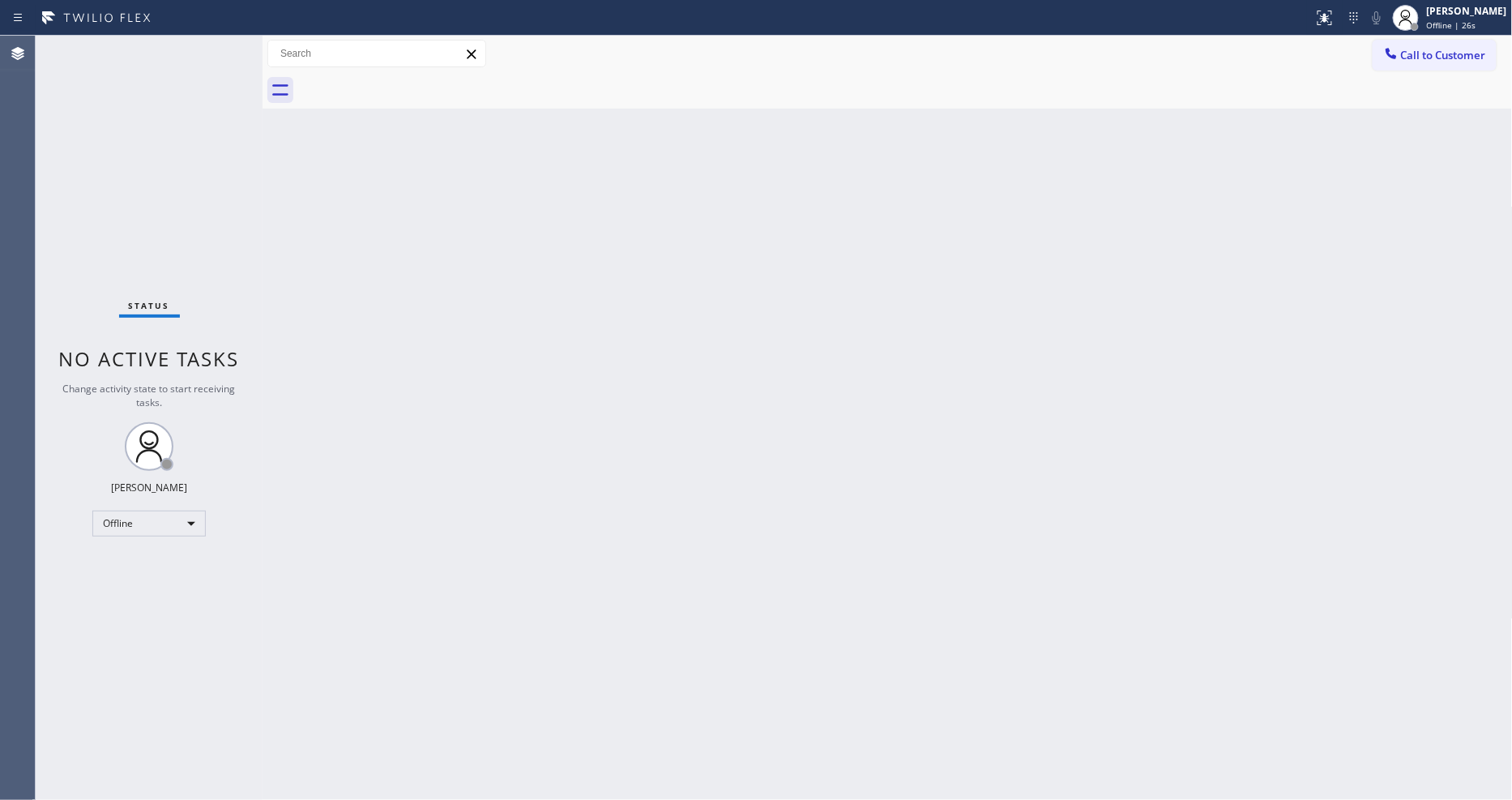
drag, startPoint x: 1107, startPoint y: 430, endPoint x: 1044, endPoint y: 378, distance: 81.7
click at [1108, 430] on div "Back to Dashboard Change Sender ID Customers Technicians Select a contact Outbo…" at bounding box center [887, 417] width 1250 height 764
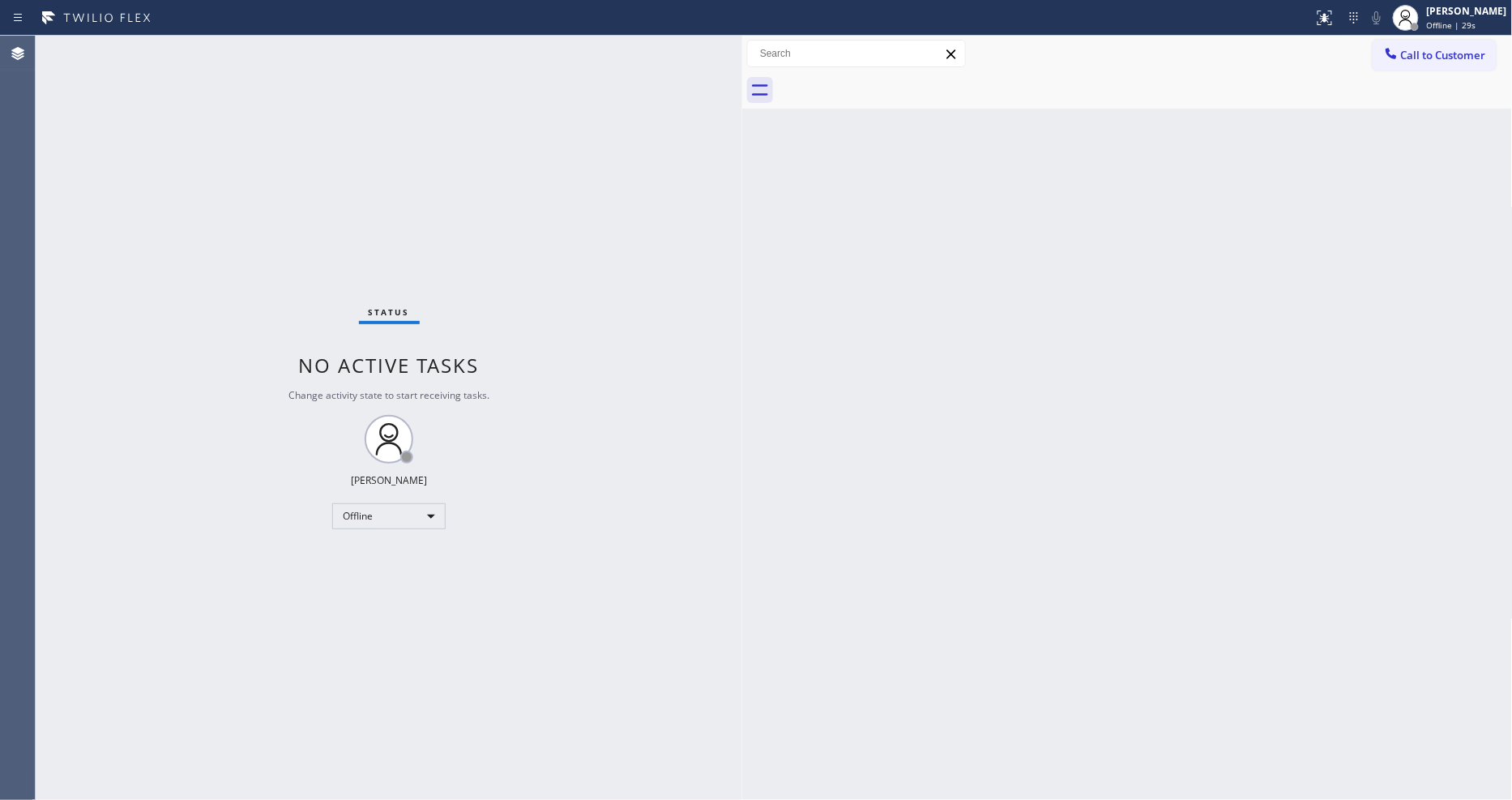
drag, startPoint x: 260, startPoint y: 112, endPoint x: 740, endPoint y: 134, distance: 480.5
click at [743, 134] on div at bounding box center [743, 417] width 0 height 764
click at [390, 519] on div "Offline" at bounding box center [389, 515] width 113 height 26
click at [395, 552] on li "Available" at bounding box center [388, 559] width 110 height 19
click at [550, 600] on div "Status No active tasks Change activity state to start receiving tasks. Lyka Mon…" at bounding box center [389, 417] width 706 height 764
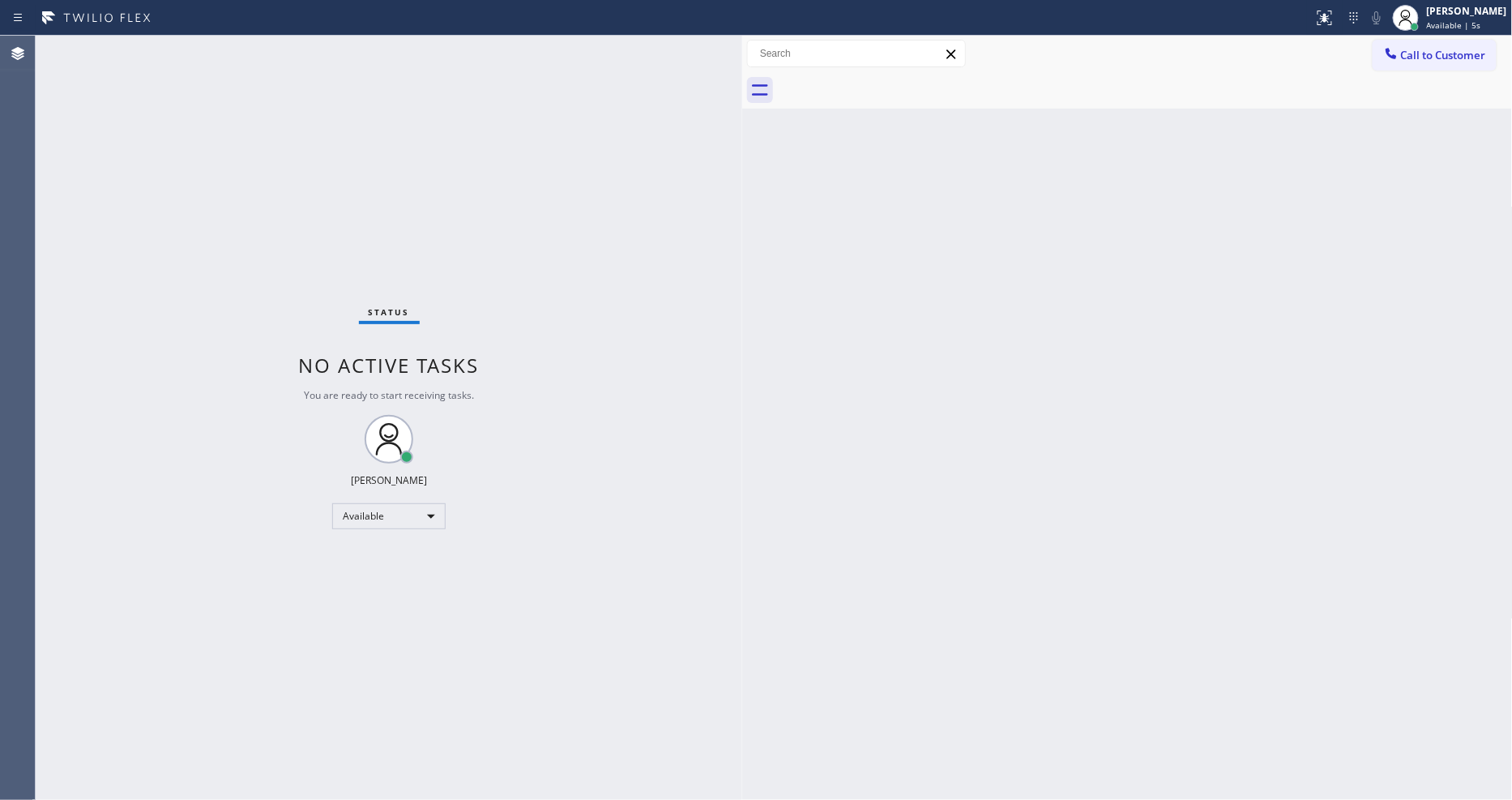
click at [247, 52] on div "Status No active tasks You are ready to start receiving tasks. [PERSON_NAME] Av…" at bounding box center [389, 417] width 706 height 764
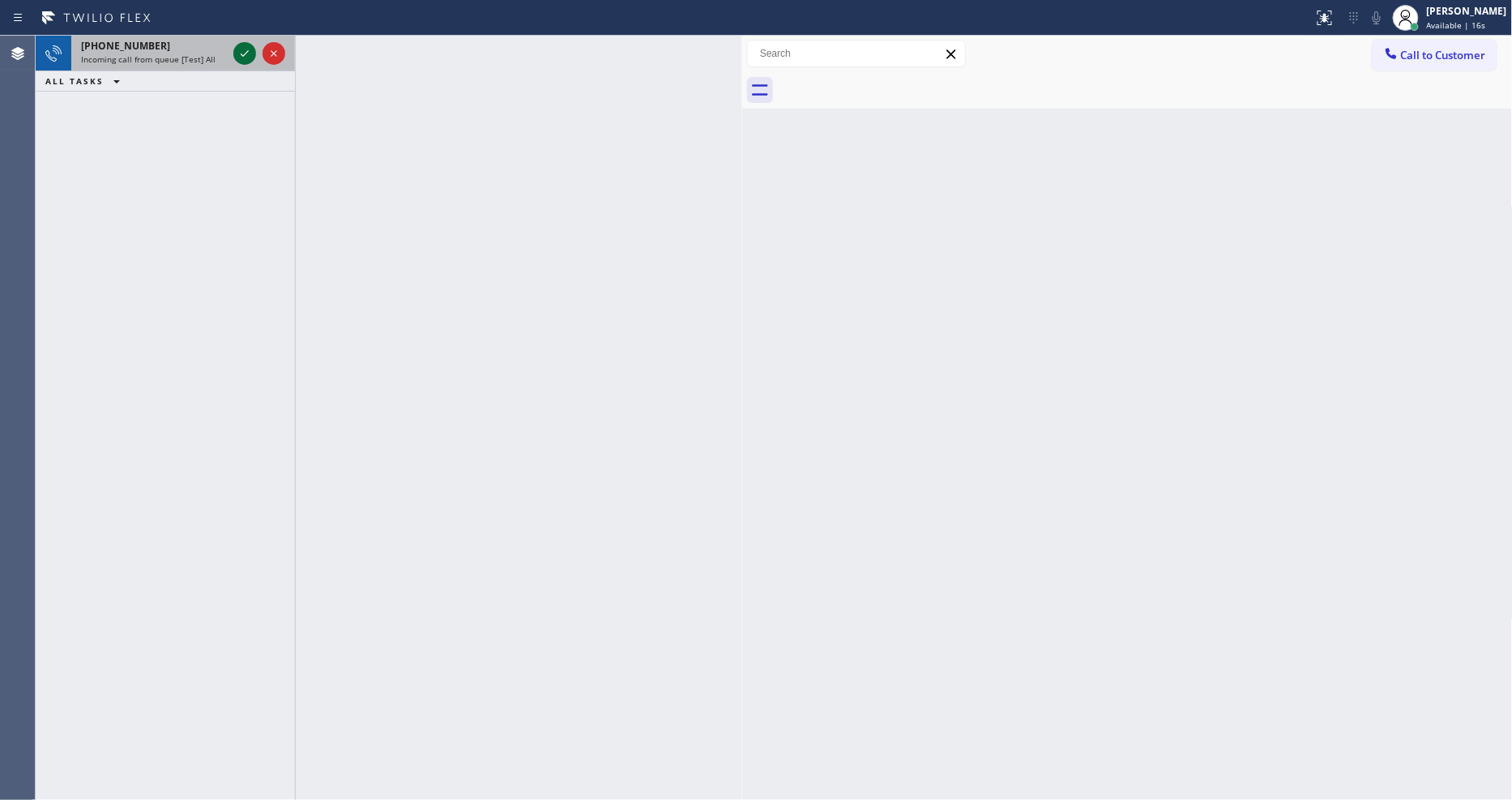
click at [243, 50] on icon at bounding box center [245, 54] width 19 height 19
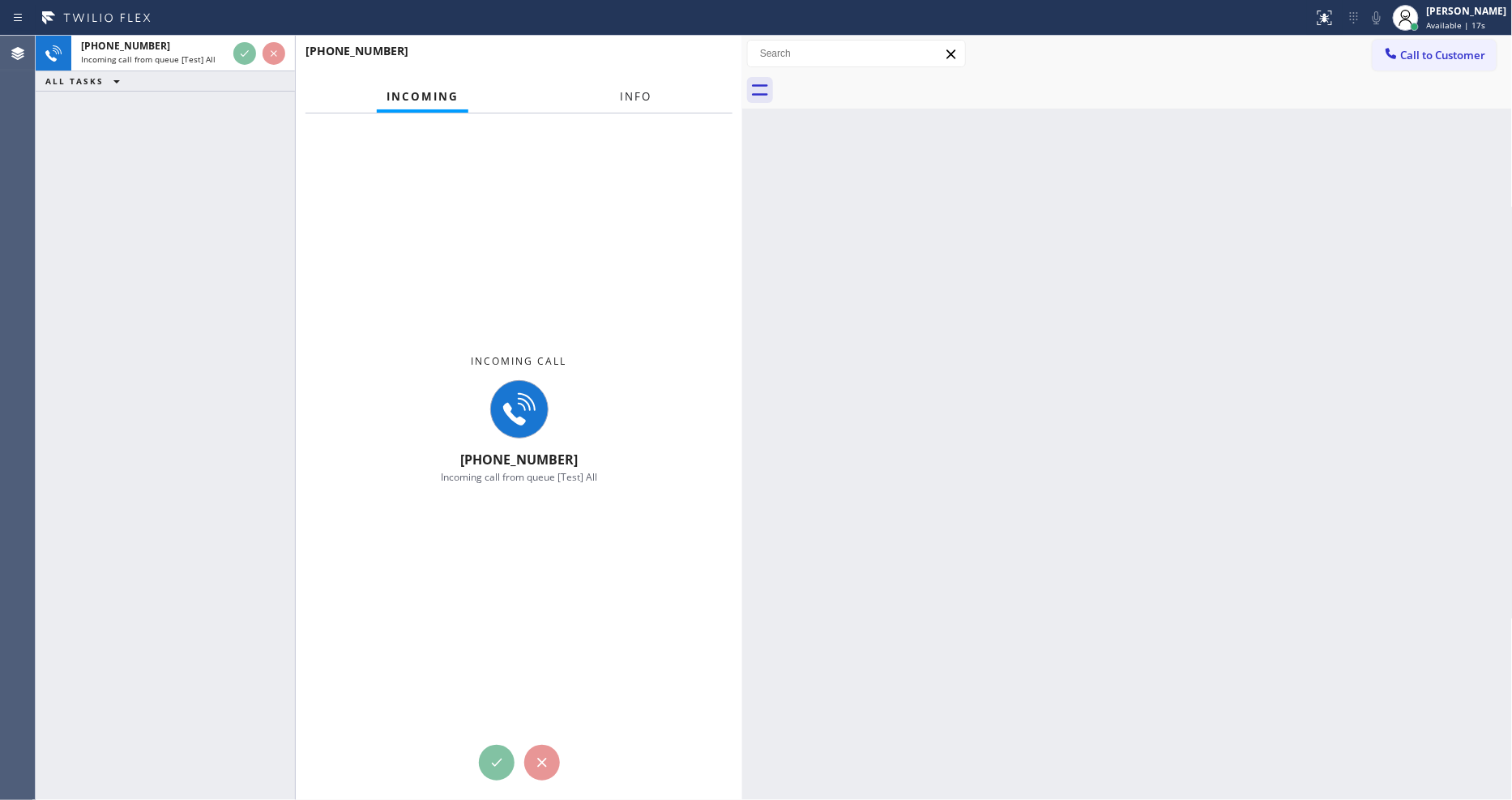
click at [626, 85] on button "Info" at bounding box center [635, 96] width 51 height 32
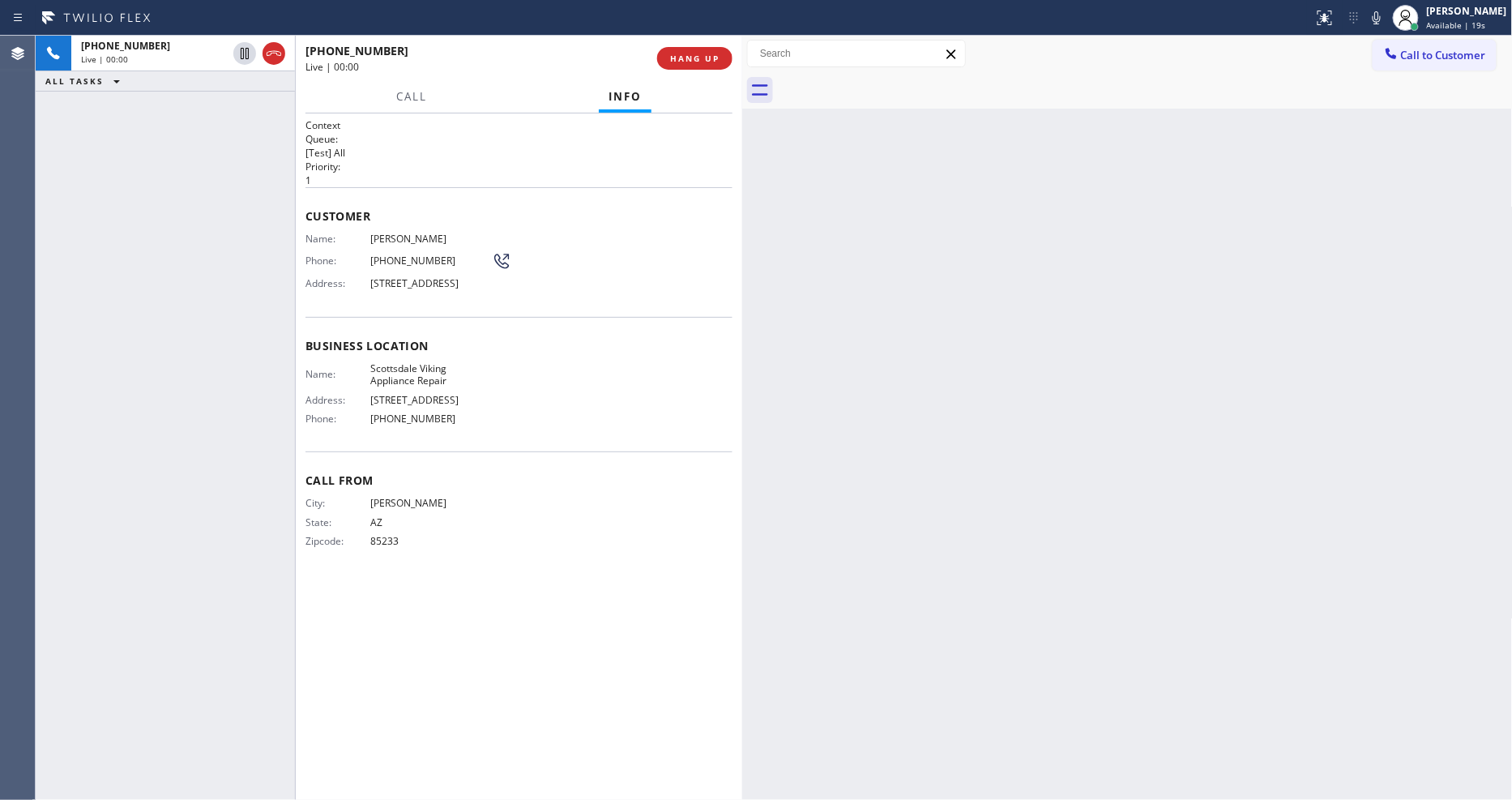
click at [629, 304] on div "Customer Name: Alex Kurz Phone: (480) 392-8812 Address: 1221 E Sagebrush St, Gi…" at bounding box center [518, 251] width 427 height 129
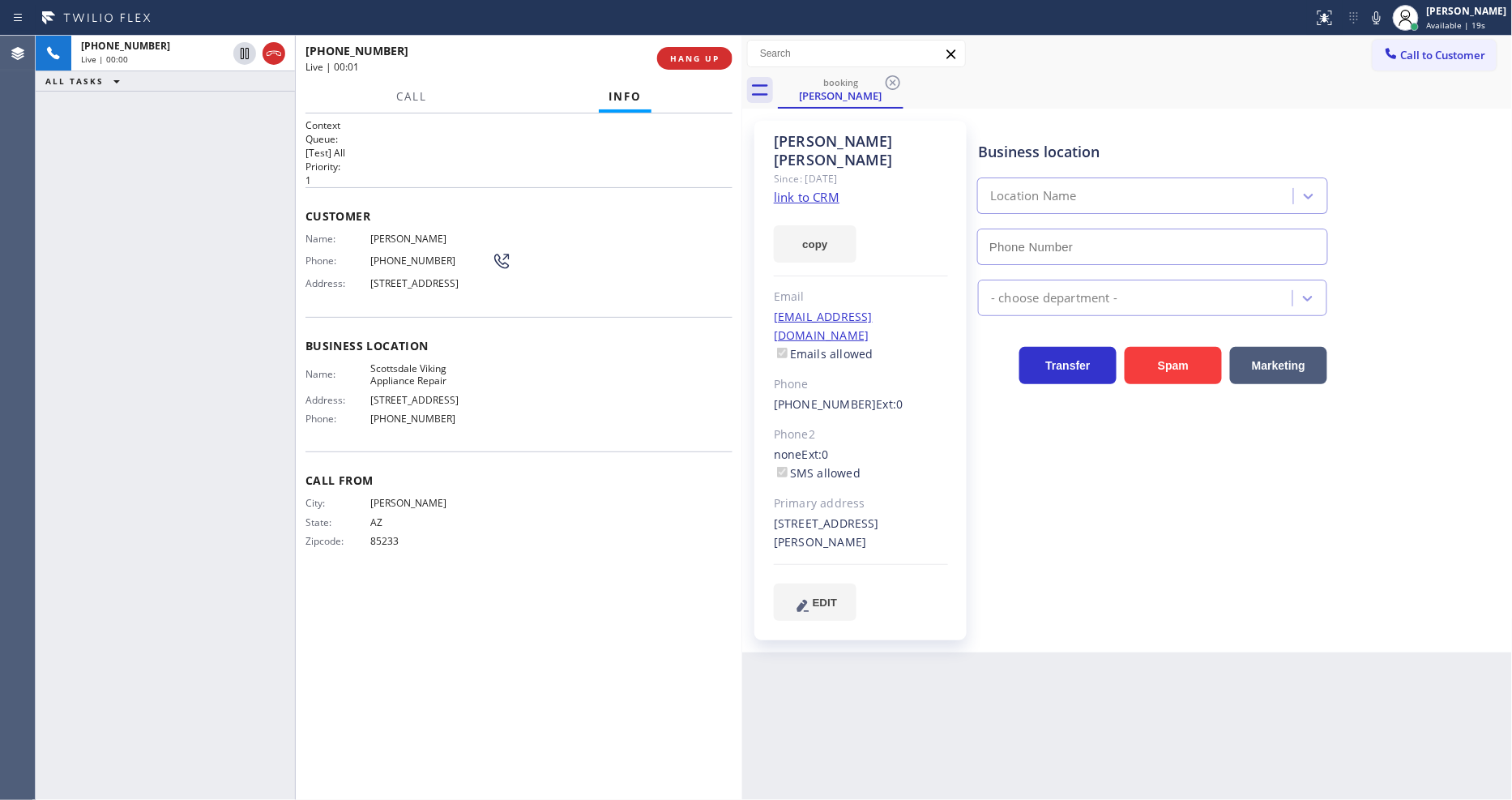
type input "[PHONE_NUMBER]"
click at [832, 189] on link "link to CRM" at bounding box center [806, 197] width 65 height 16
click at [1386, 11] on icon at bounding box center [1377, 17] width 19 height 19
drag, startPoint x: 1394, startPoint y: 10, endPoint x: 1402, endPoint y: 168, distance: 158.2
click at [1386, 10] on icon at bounding box center [1377, 17] width 19 height 19
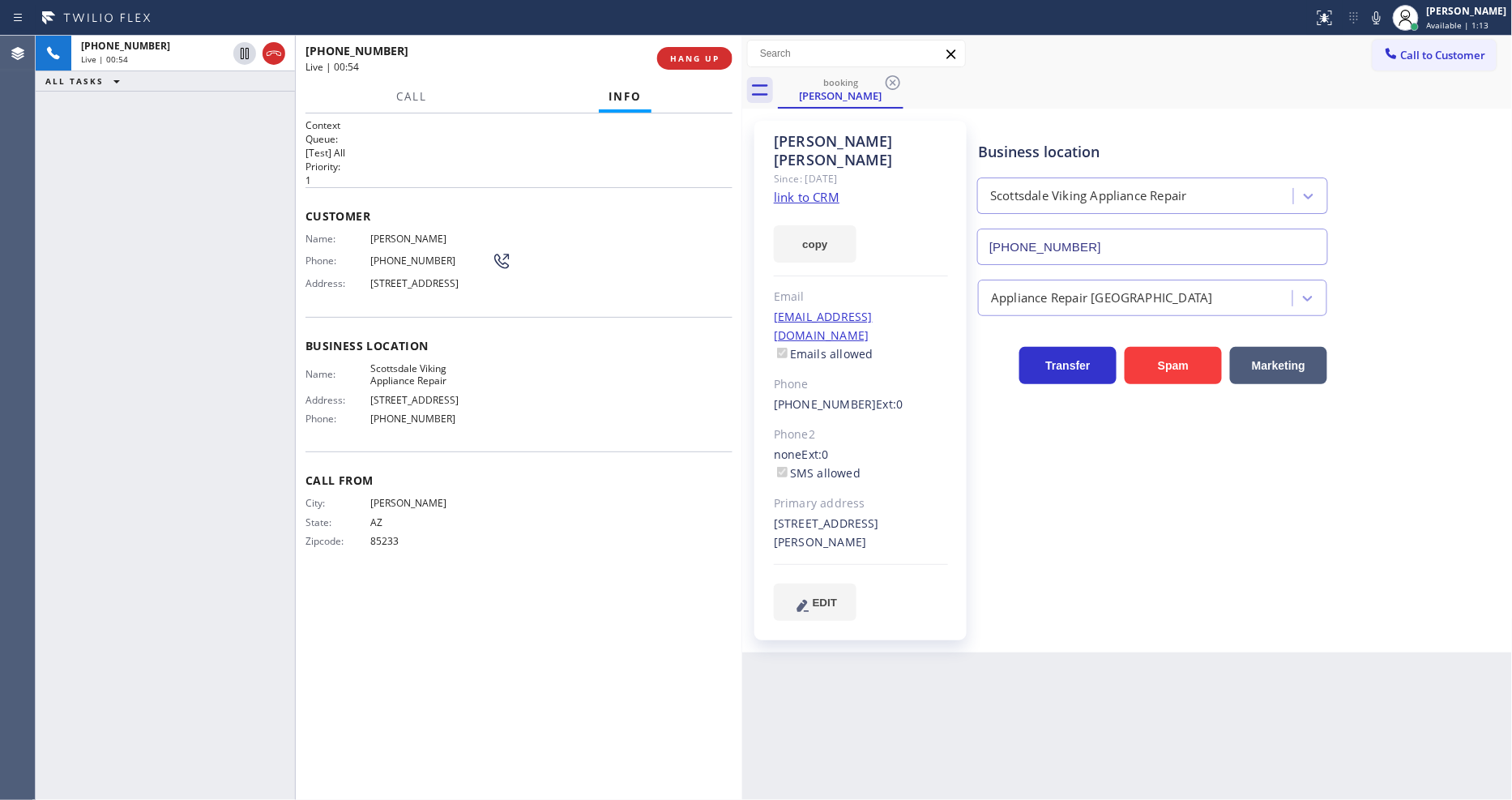
click at [272, 172] on div "+14803928812 Live | 00:54 ALL TASKS ALL TASKS ACTIVE TASKS TASKS IN WRAP UP" at bounding box center [165, 417] width 259 height 764
drag, startPoint x: 246, startPoint y: 50, endPoint x: 644, endPoint y: 62, distance: 398.2
click at [246, 50] on icon at bounding box center [245, 54] width 8 height 12
click at [1386, 17] on icon at bounding box center [1377, 17] width 19 height 19
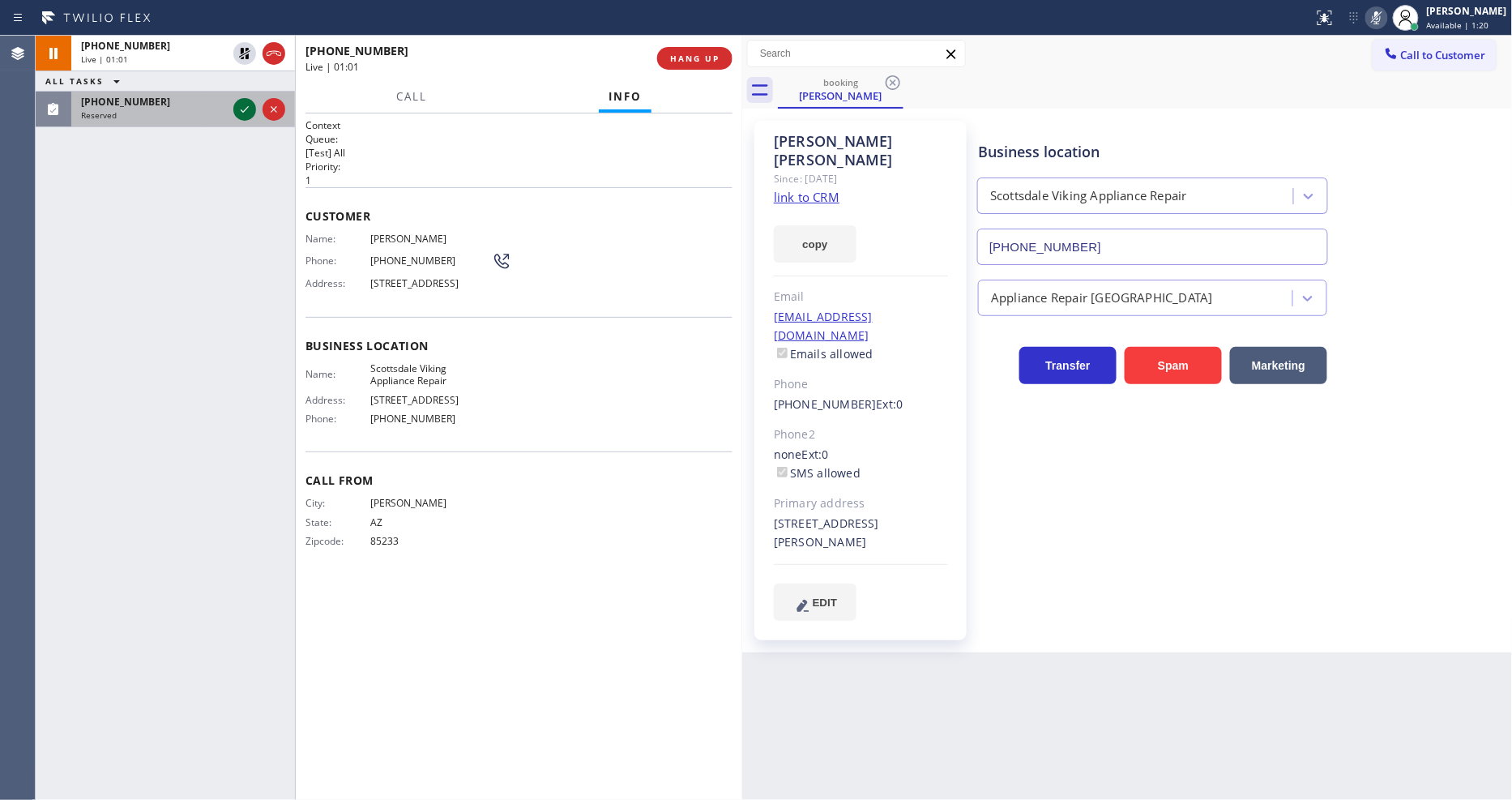
click at [247, 110] on icon at bounding box center [245, 109] width 19 height 19
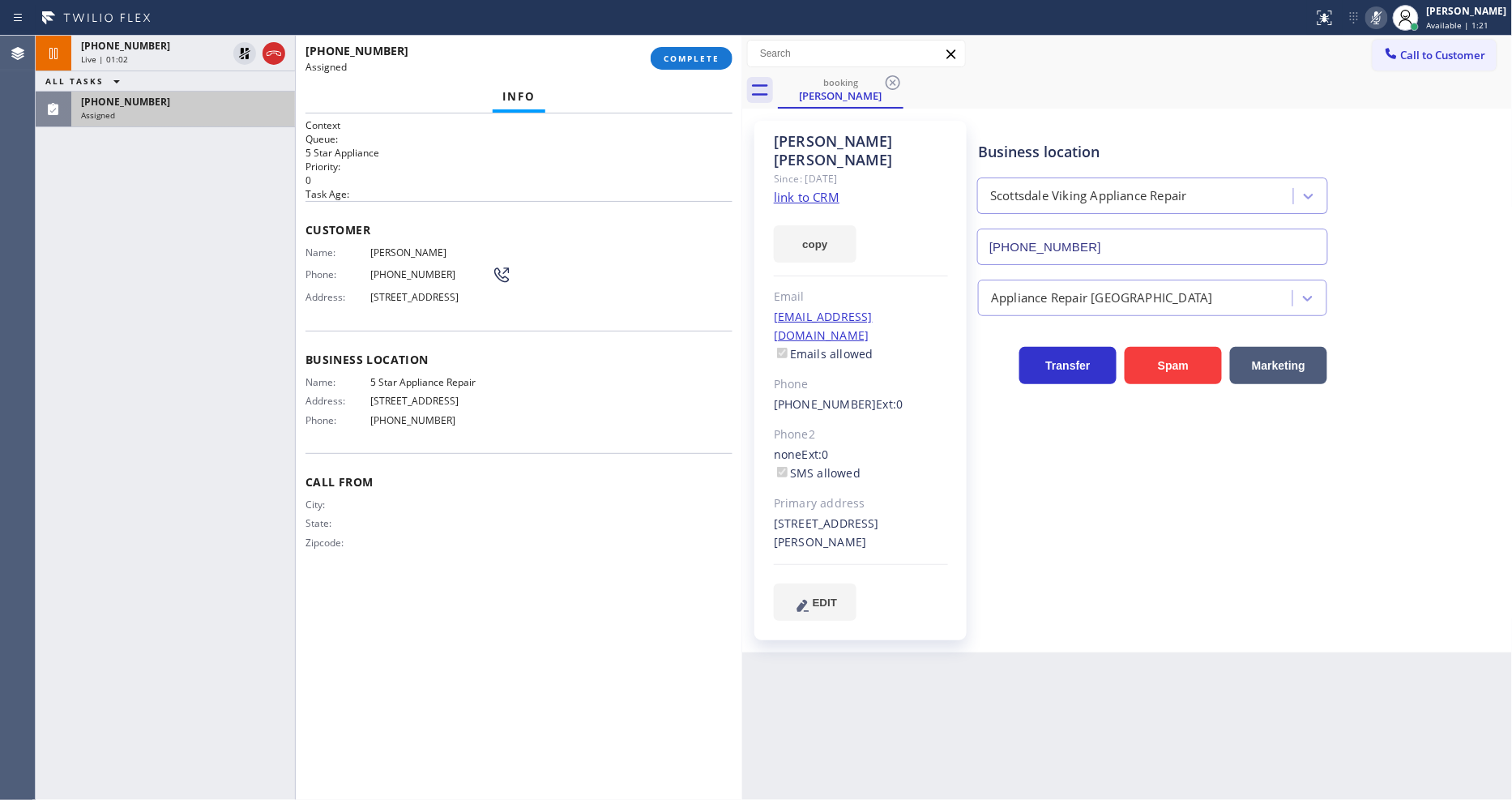
click at [584, 247] on div "Name: Amy Alcorn Phone: (206) 849-8880 Address: 2529 204th Terrace NE, Sammamis…" at bounding box center [518, 278] width 427 height 64
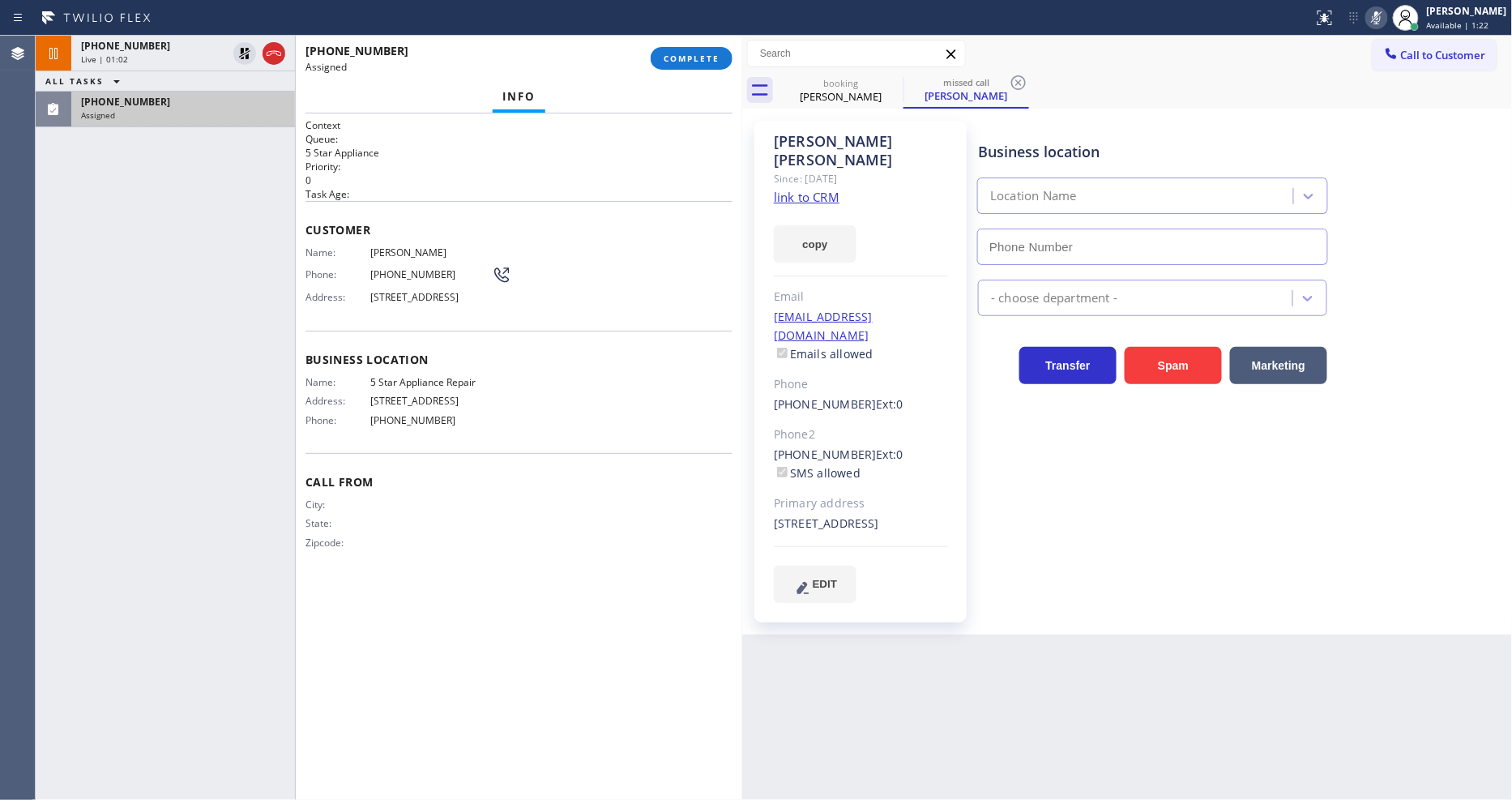
type input "[PHONE_NUMBER]"
click at [791, 169] on div "Since: [DATE]" at bounding box center [861, 177] width 175 height 18
click at [791, 189] on link "link to CRM" at bounding box center [806, 197] width 65 height 16
click at [350, 271] on span "Phone:" at bounding box center [338, 274] width 65 height 12
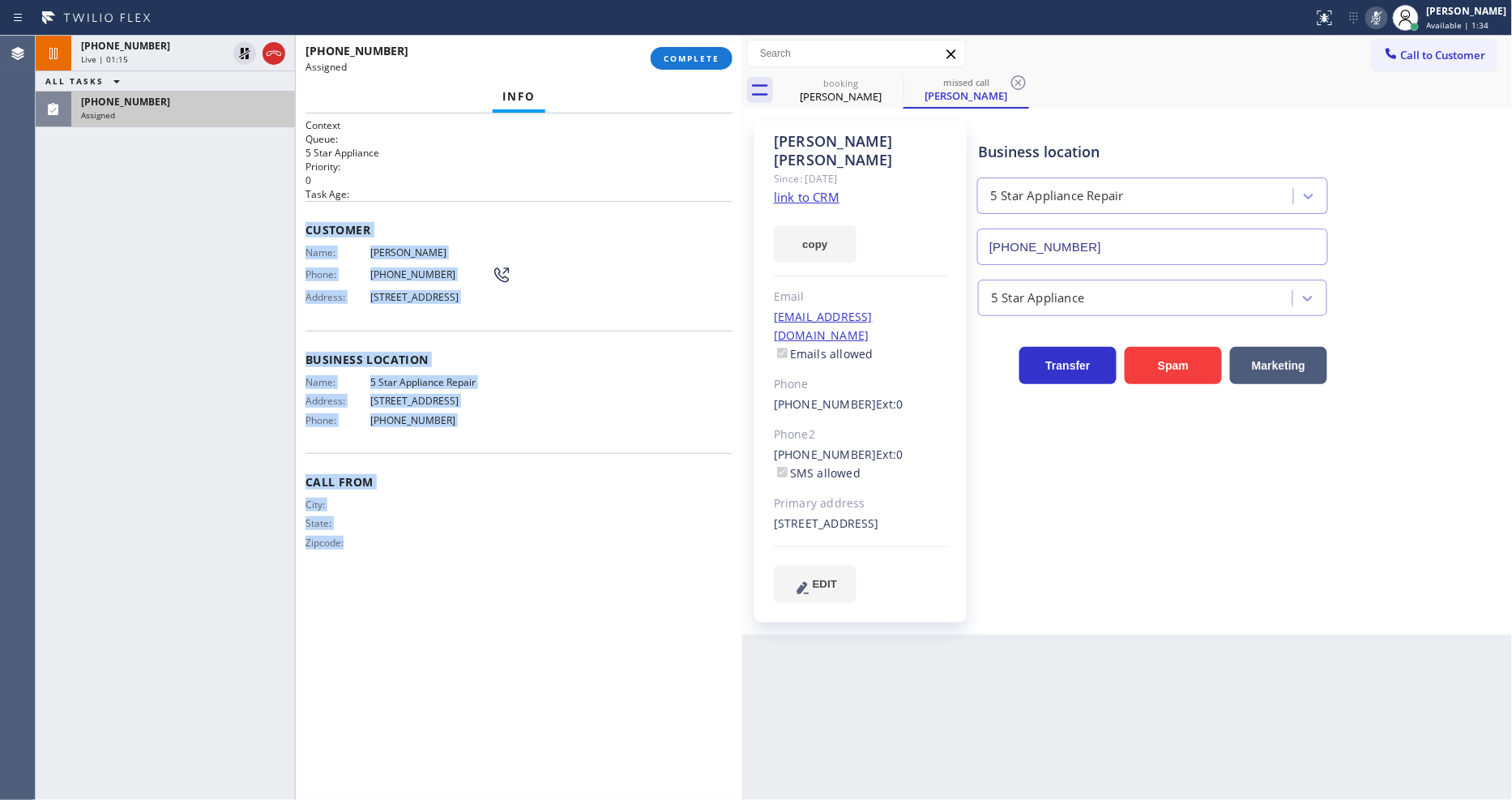
drag, startPoint x: 305, startPoint y: 222, endPoint x: 611, endPoint y: 273, distance: 310.2
click at [392, 660] on div "Context Queue: 5 Star Appliance Priority: 0 Task Age: Customer Name: Amy Alcorn…" at bounding box center [518, 456] width 446 height 686
copy div "Customer Name: Amy Alcorn Phone: (206) 849-8880 Address: 2529 204th Terrace NE,…"
click at [673, 62] on span "COMPLETE" at bounding box center [692, 59] width 56 height 12
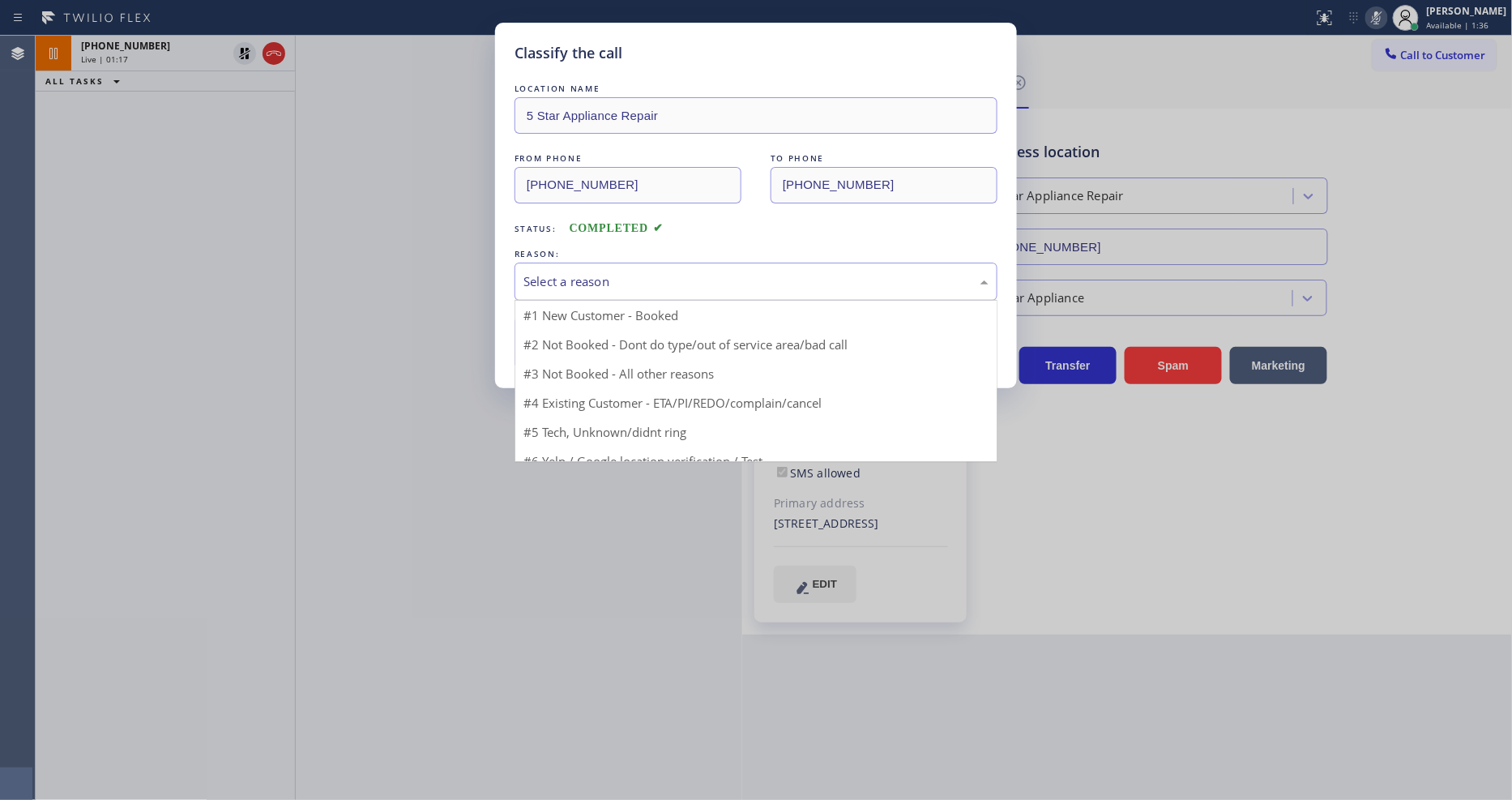
click at [551, 263] on div "Select a reason" at bounding box center [755, 282] width 483 height 38
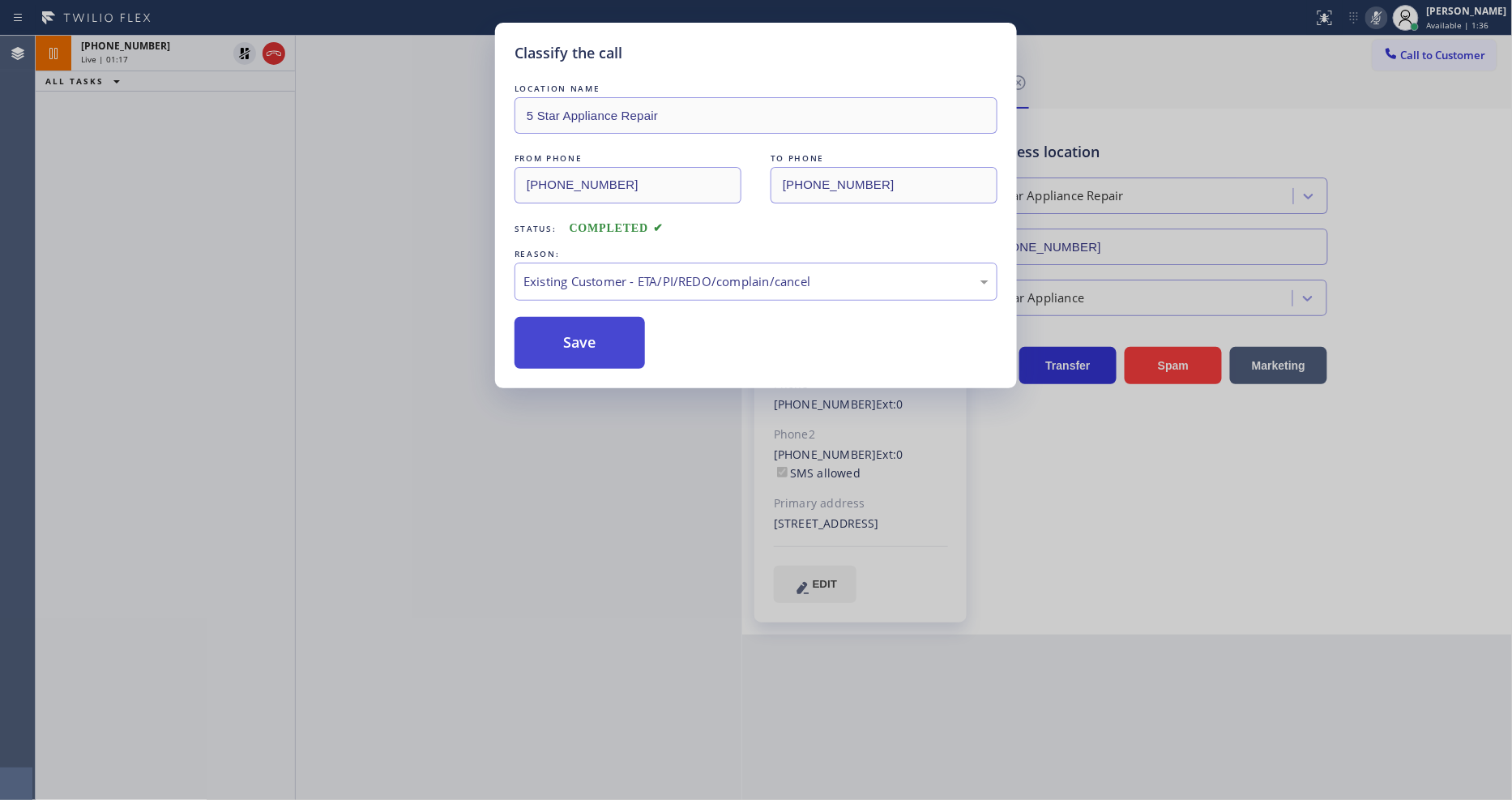
click at [571, 322] on button "Save" at bounding box center [579, 342] width 130 height 52
type input "[PHONE_NUMBER]"
click at [571, 322] on button "Save" at bounding box center [579, 342] width 130 height 52
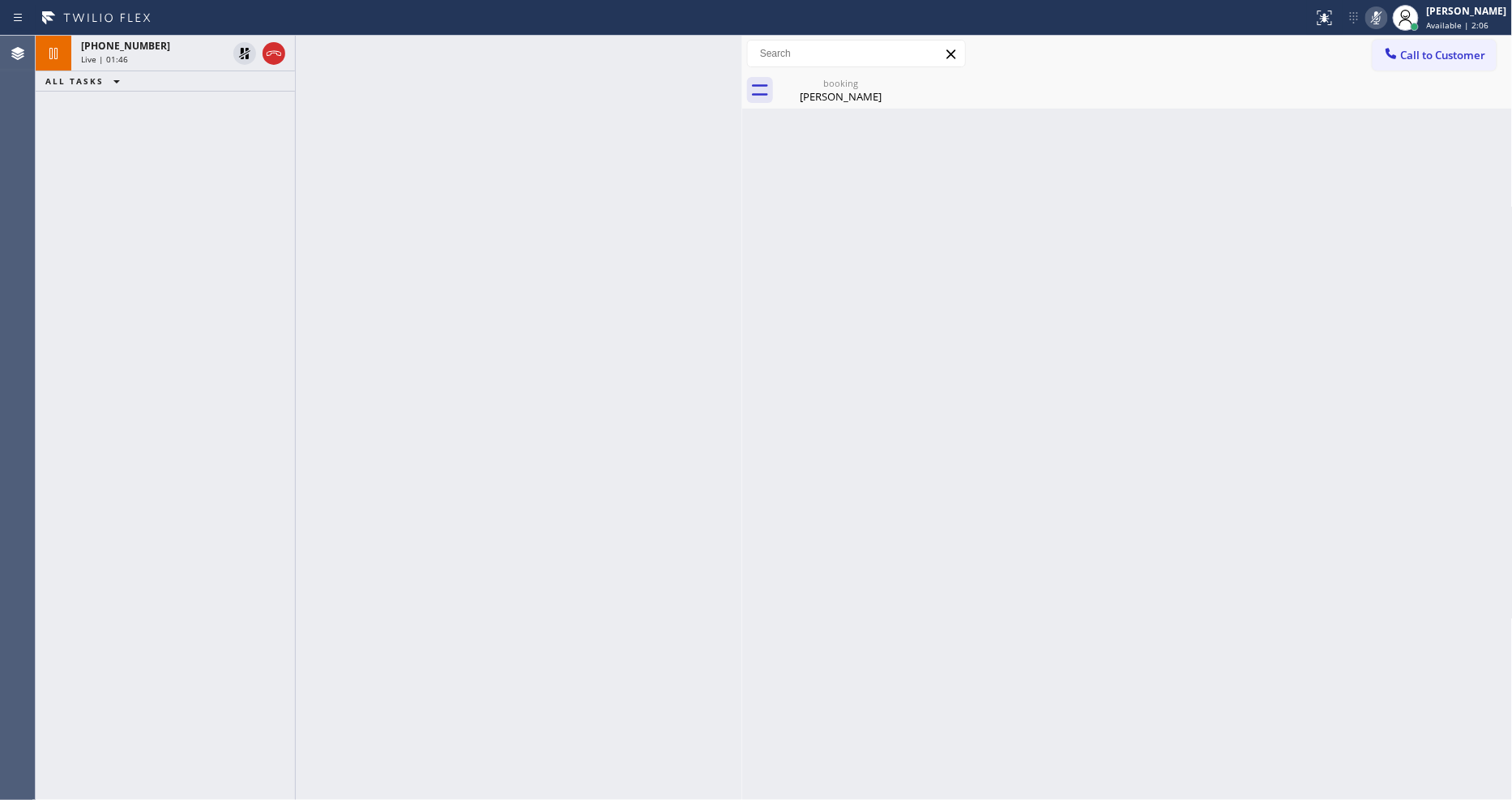
drag, startPoint x: 201, startPoint y: 68, endPoint x: 289, endPoint y: 76, distance: 88.4
click at [200, 68] on div "+14803928812 Live | 01:46" at bounding box center [151, 53] width 159 height 35
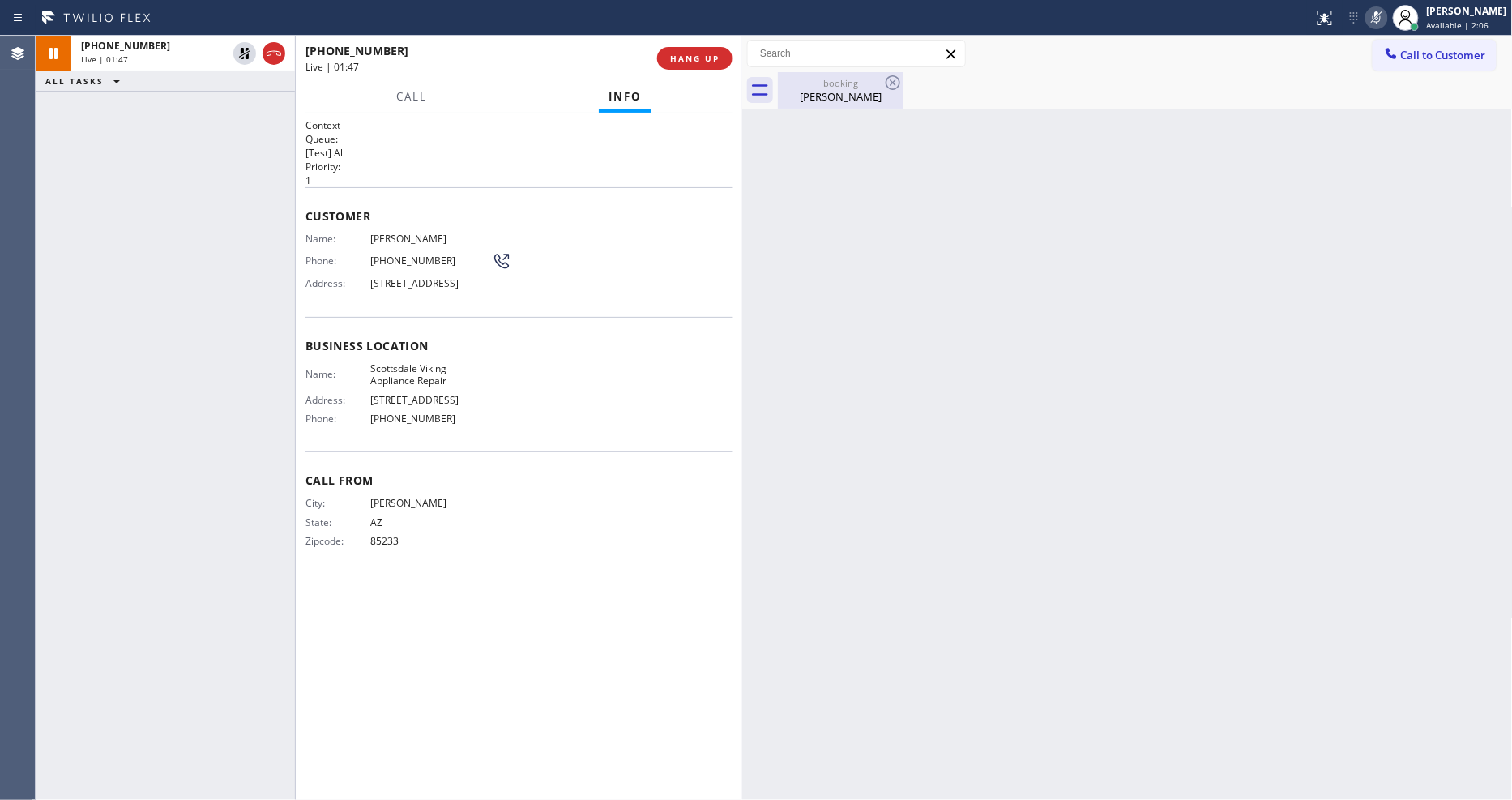
click at [831, 78] on div "booking" at bounding box center [840, 82] width 123 height 12
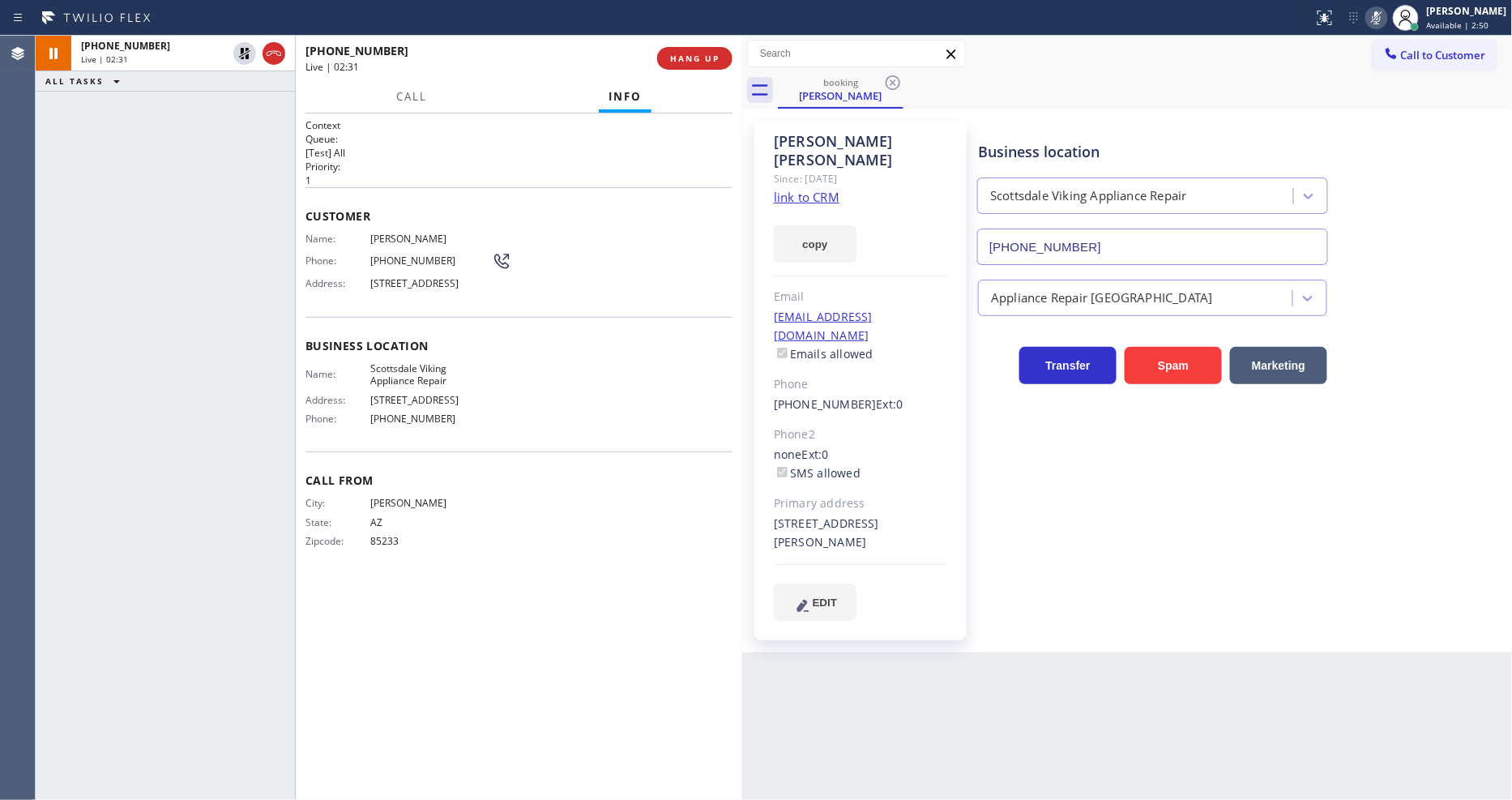
drag, startPoint x: 1042, startPoint y: 554, endPoint x: 1135, endPoint y: 597, distance: 102.5
click at [1042, 554] on div "Business location [GEOGRAPHIC_DATA] Viking Appliance Repair [PHONE_NUMBER] Appl…" at bounding box center [1241, 370] width 533 height 491
click at [600, 681] on div "Context Queue: [Test] All Priority: 1 Customer Name: Alex Kurz Phone: (480) 392…" at bounding box center [518, 456] width 427 height 676
drag, startPoint x: 39, startPoint y: 520, endPoint x: 69, endPoint y: 516, distance: 30.3
click at [42, 517] on div "+14803928812 Live | 02:56 ALL TASKS ALL TASKS ACTIVE TASKS TASKS IN WRAP UP" at bounding box center [165, 417] width 259 height 764
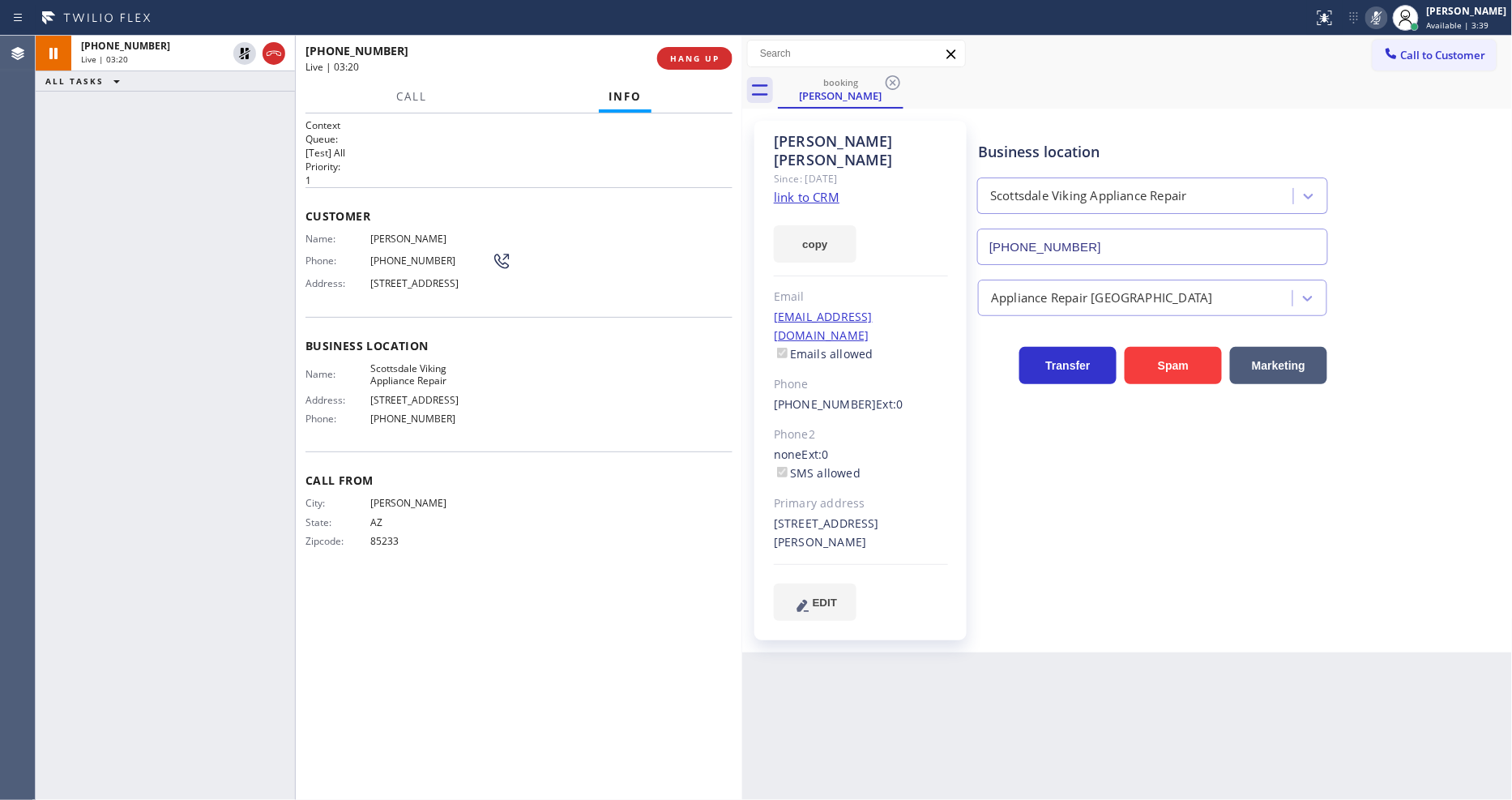
drag, startPoint x: 240, startPoint y: 50, endPoint x: 492, endPoint y: 50, distance: 252.0
click at [240, 50] on icon at bounding box center [245, 54] width 19 height 19
click at [1385, 20] on icon at bounding box center [1377, 17] width 19 height 19
click at [1453, 19] on span "Available | 3:40" at bounding box center [1457, 25] width 62 height 12
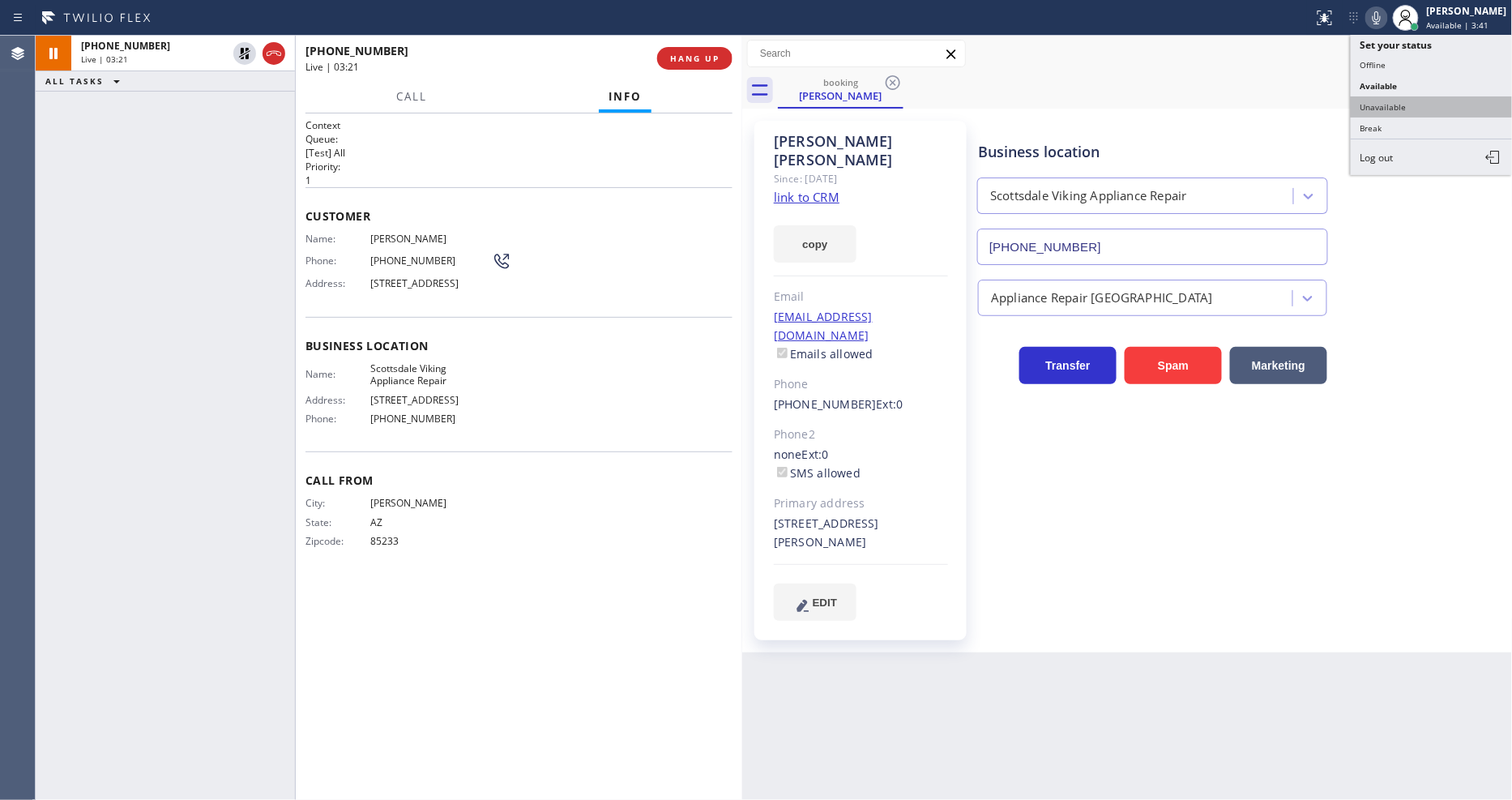
click at [1420, 104] on button "Unavailable" at bounding box center [1431, 106] width 162 height 21
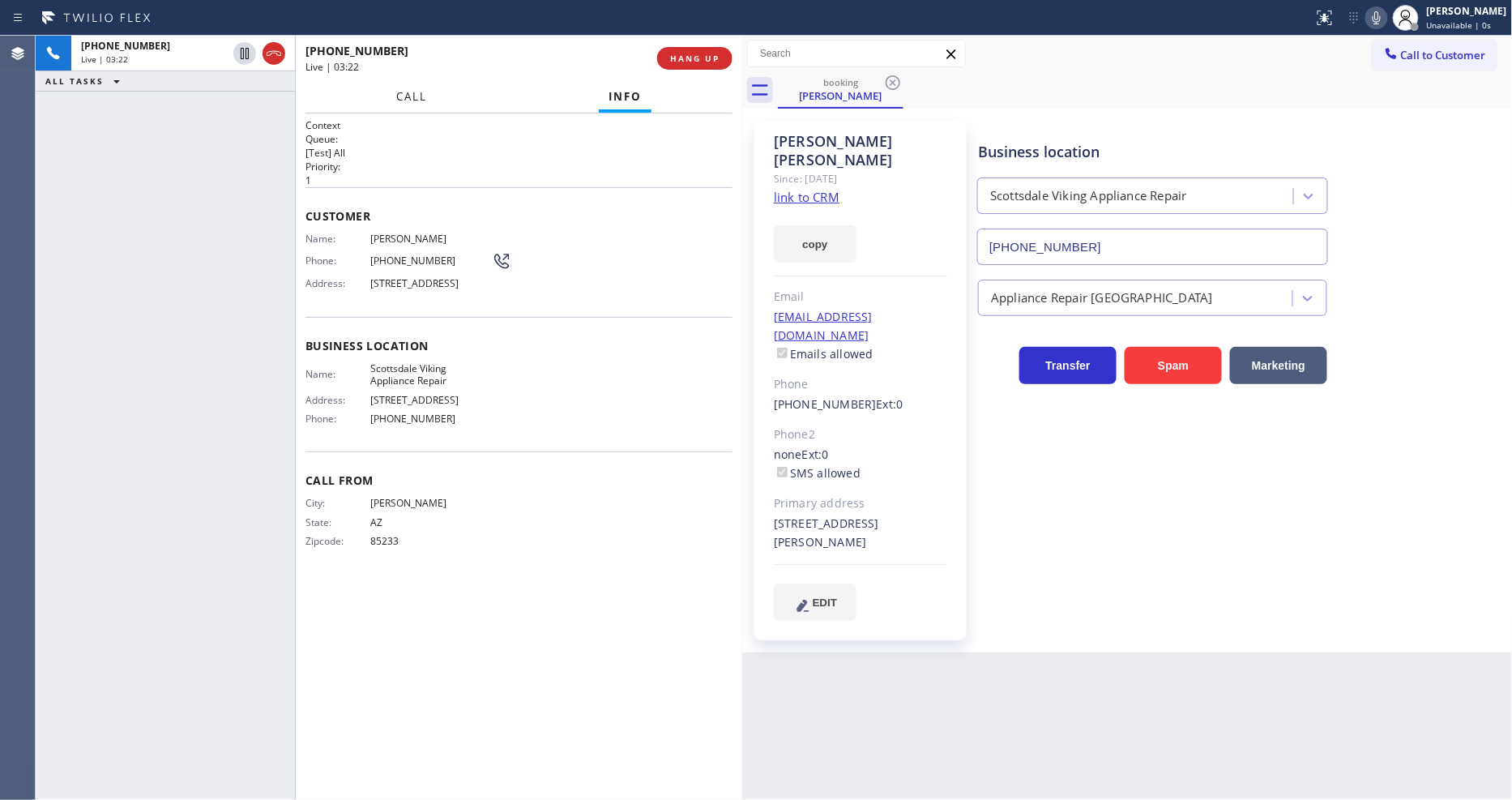
click at [404, 91] on span "Call" at bounding box center [412, 96] width 31 height 14
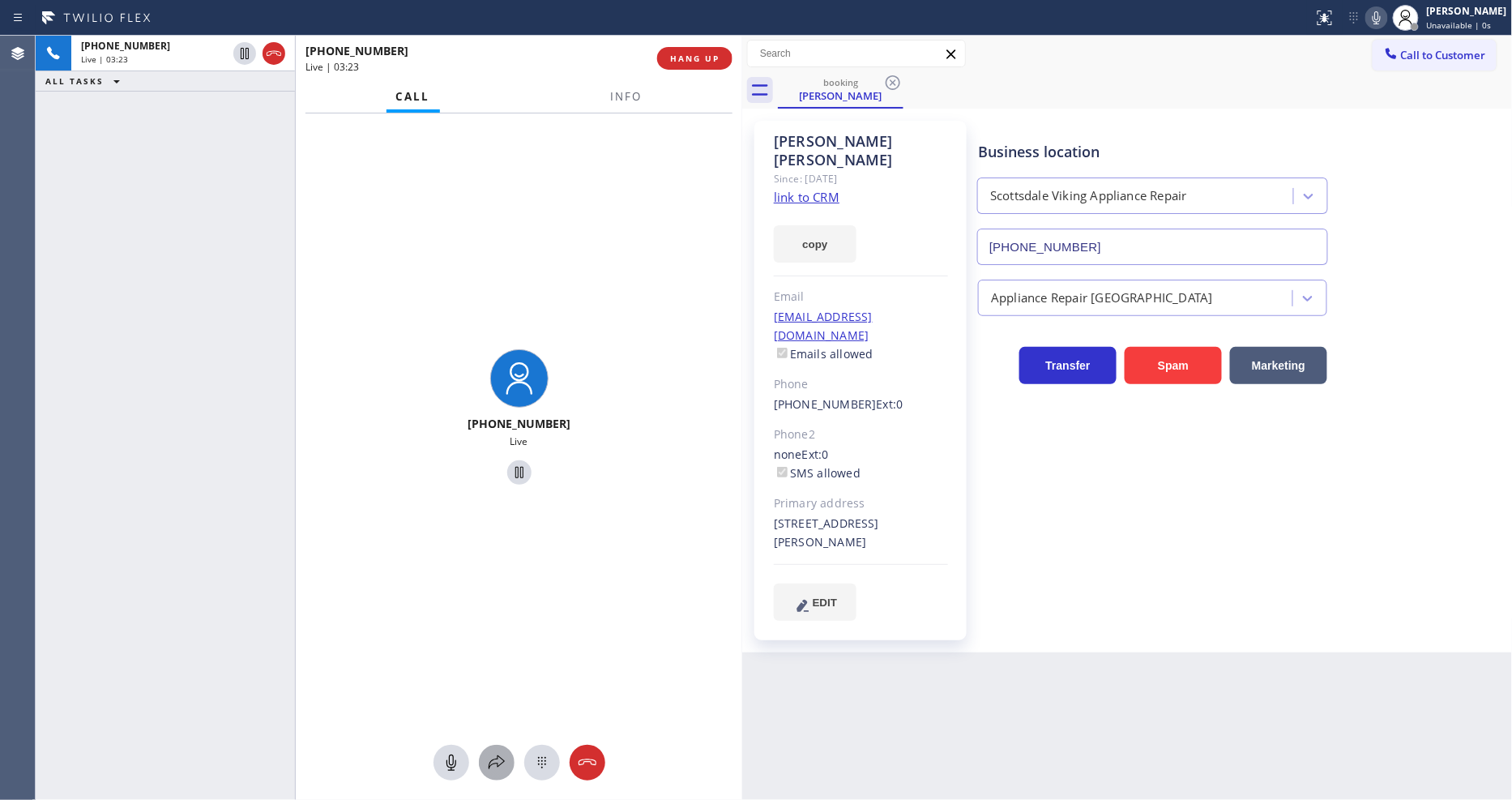
click at [492, 760] on icon at bounding box center [497, 763] width 19 height 19
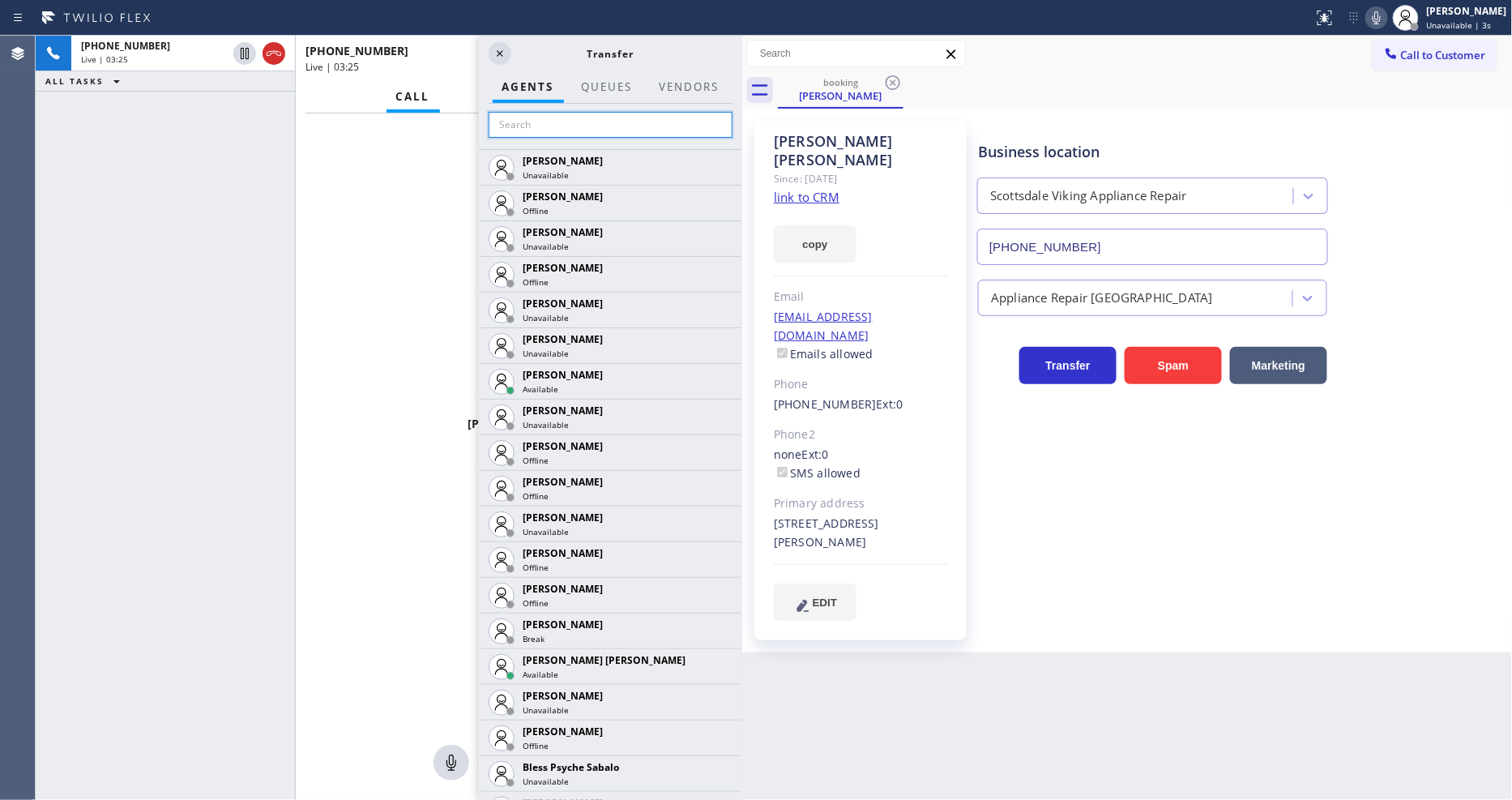
click at [527, 117] on input "text" at bounding box center [610, 125] width 244 height 26
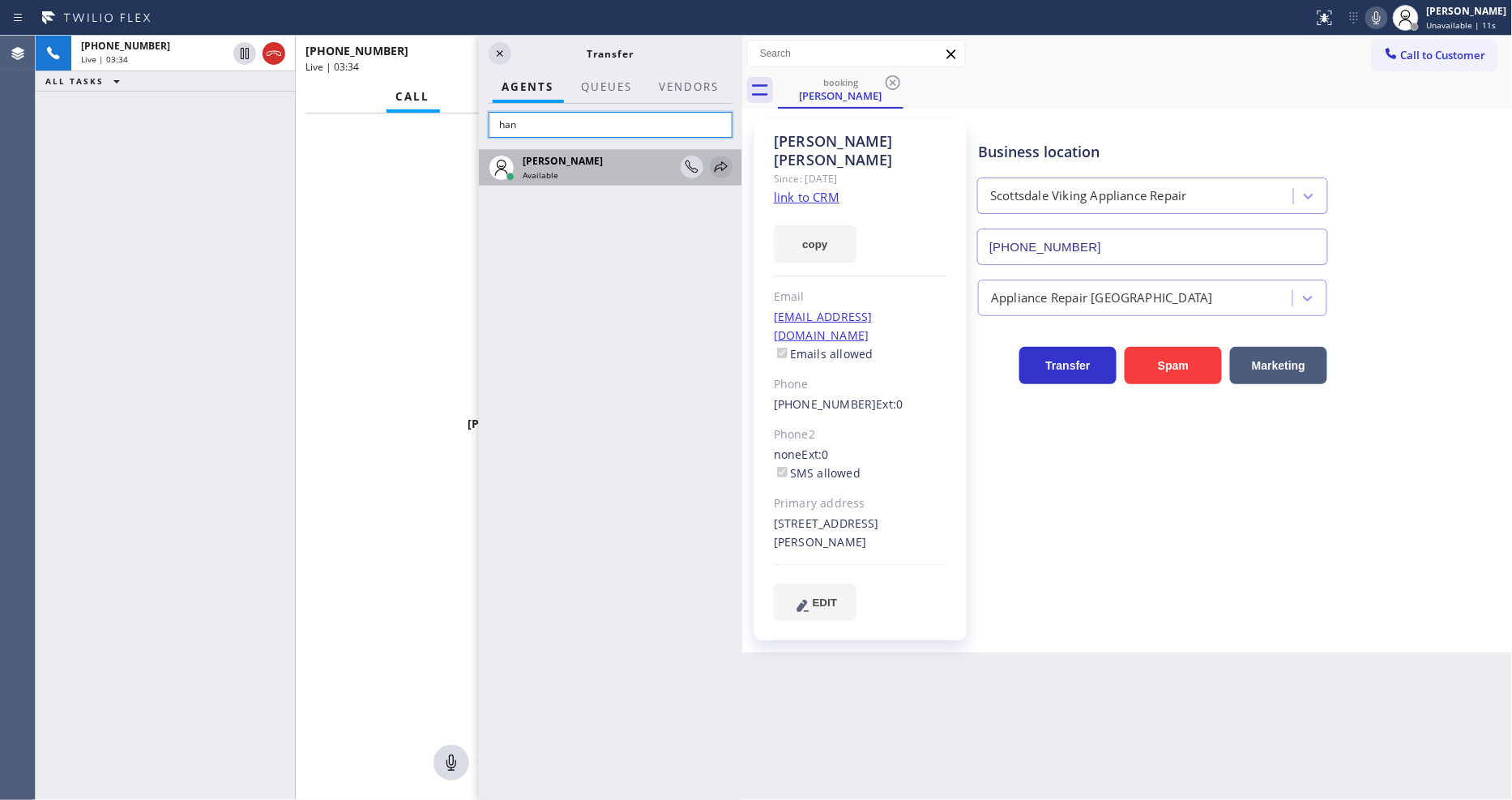
type input "han"
click at [717, 170] on icon at bounding box center [721, 167] width 19 height 19
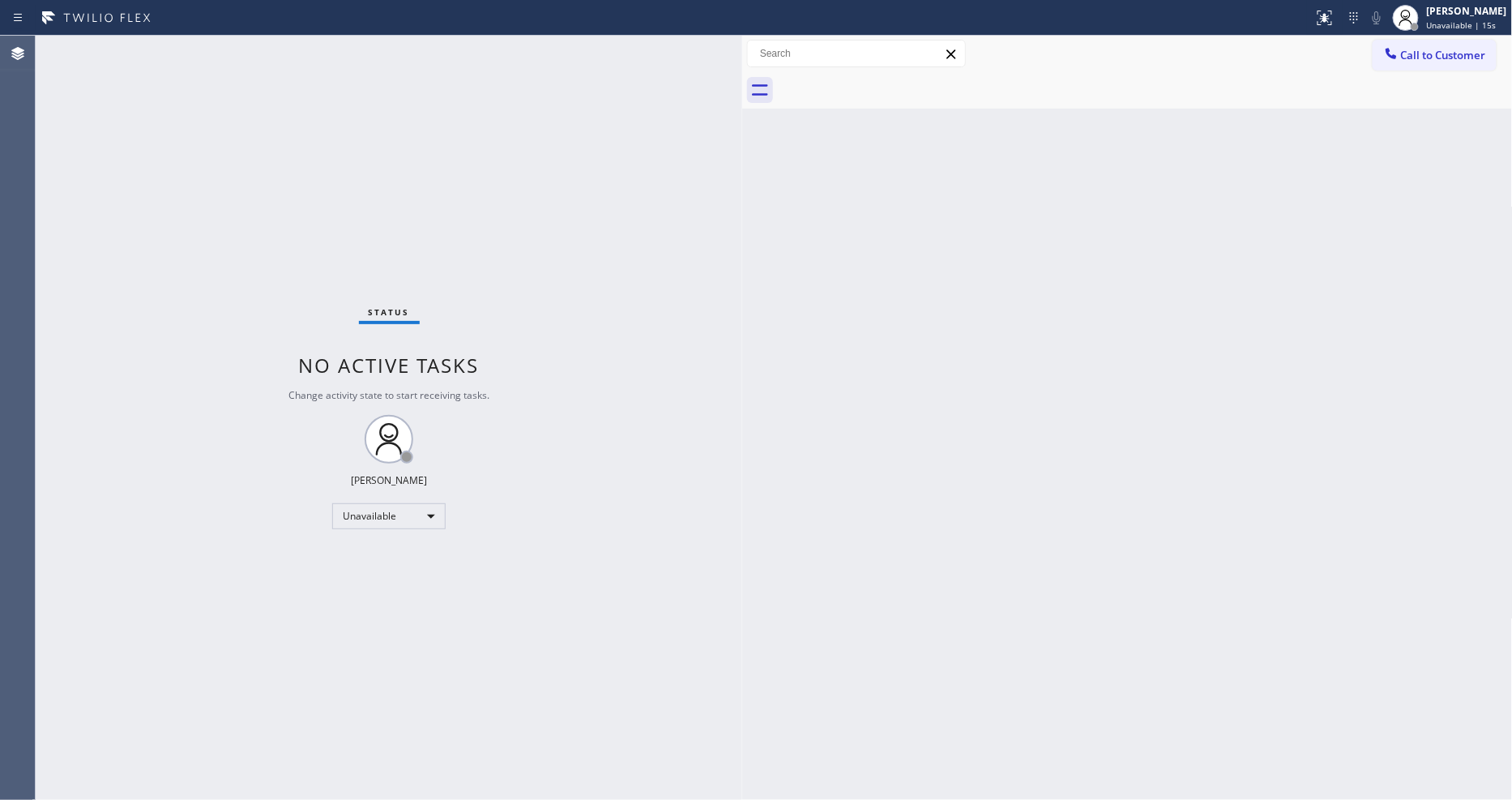
click at [1160, 371] on div "Back to Dashboard Change Sender ID Customers Technicians Select a contact Outbo…" at bounding box center [1127, 417] width 770 height 764
click at [1456, 47] on button "Call to Customer" at bounding box center [1434, 55] width 124 height 31
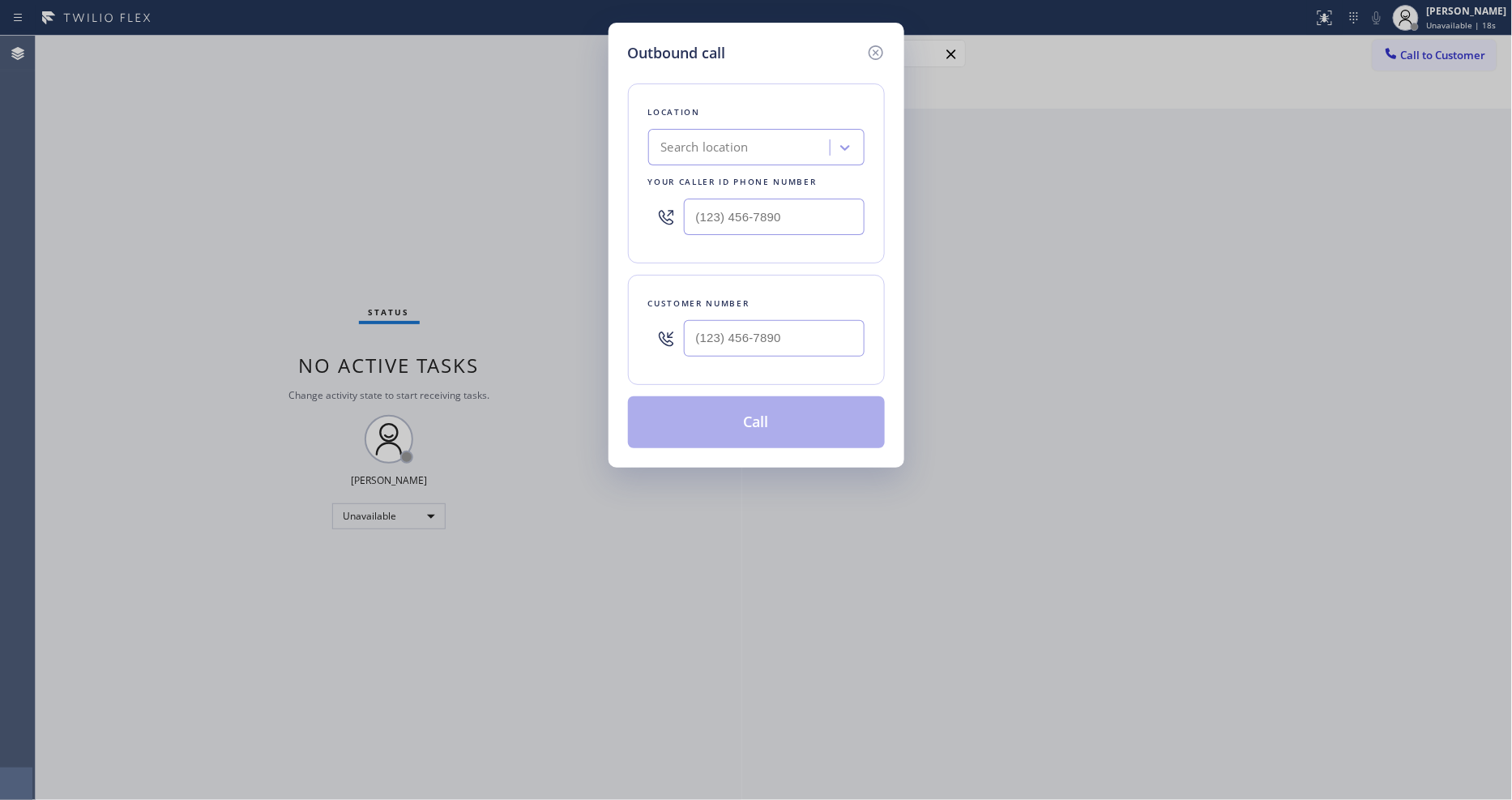
click at [436, 226] on div "Outbound call Location Search location Your caller id phone number Customer num…" at bounding box center [756, 400] width 1512 height 800
click at [721, 157] on div "Search location" at bounding box center [756, 147] width 216 height 36
paste input "Zen Home Tech"
type input "Zen Home Tech"
click at [686, 185] on div "Zen Home Tech" at bounding box center [756, 181] width 216 height 29
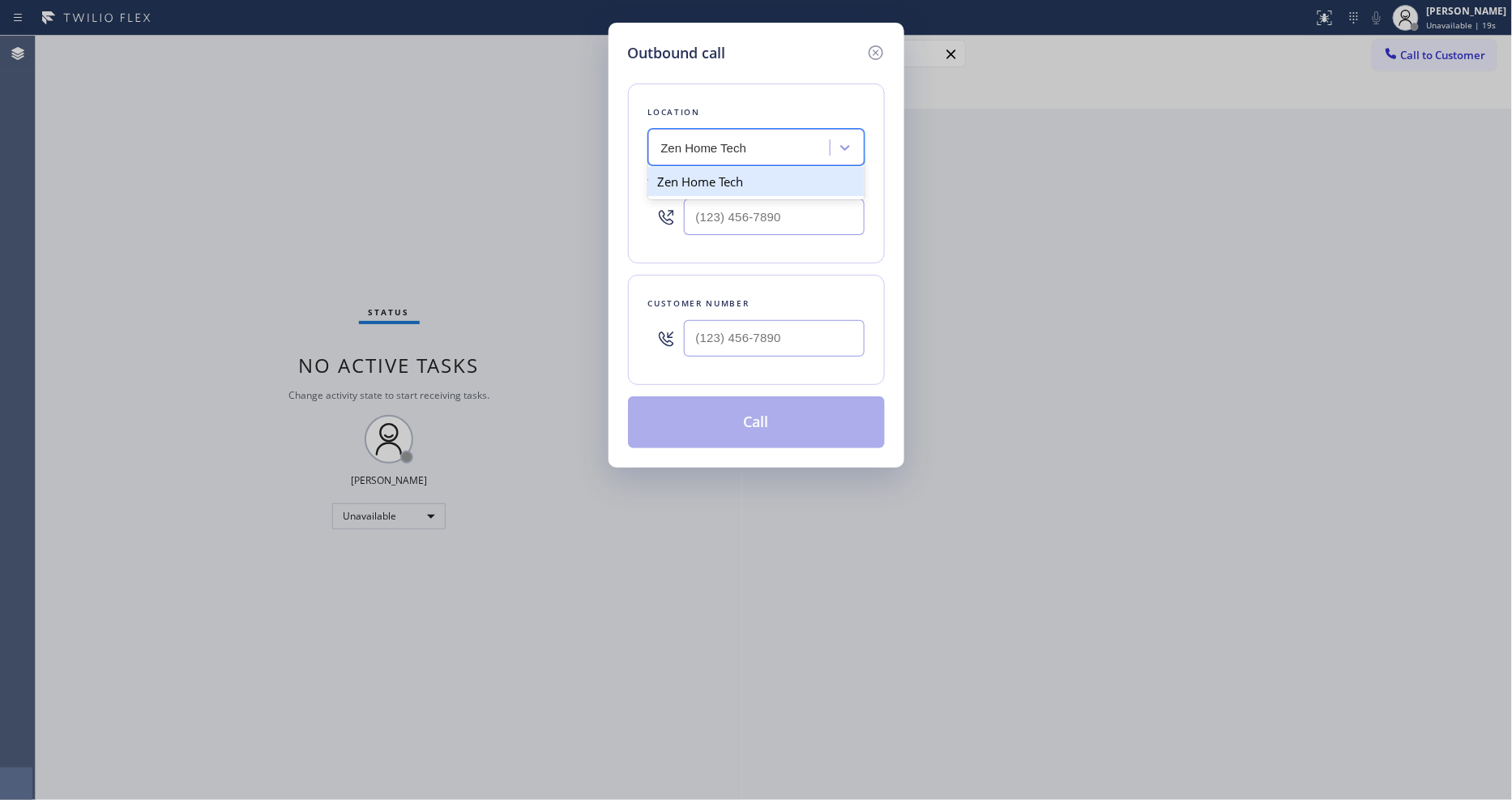
type input "[PHONE_NUMBER]"
click at [403, 269] on div "Outbound call Location Zen Home Tech Your caller id phone number (650) 910-6354…" at bounding box center [756, 400] width 1512 height 800
click at [721, 342] on input "(___) ___-____" at bounding box center [774, 339] width 180 height 36
paste input "415) 819-6528"
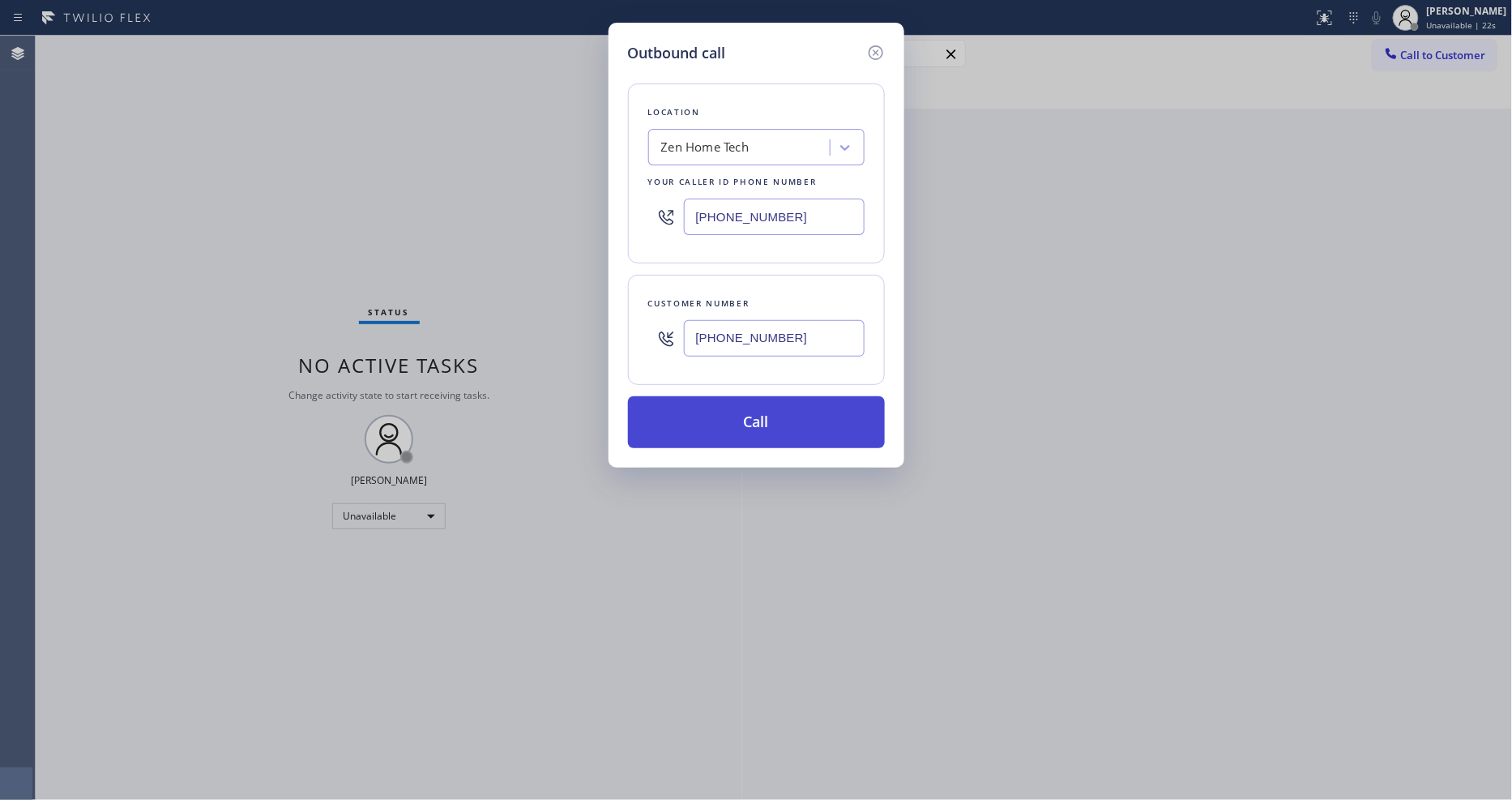
type input "[PHONE_NUMBER]"
click at [711, 406] on button "Call" at bounding box center [756, 422] width 257 height 52
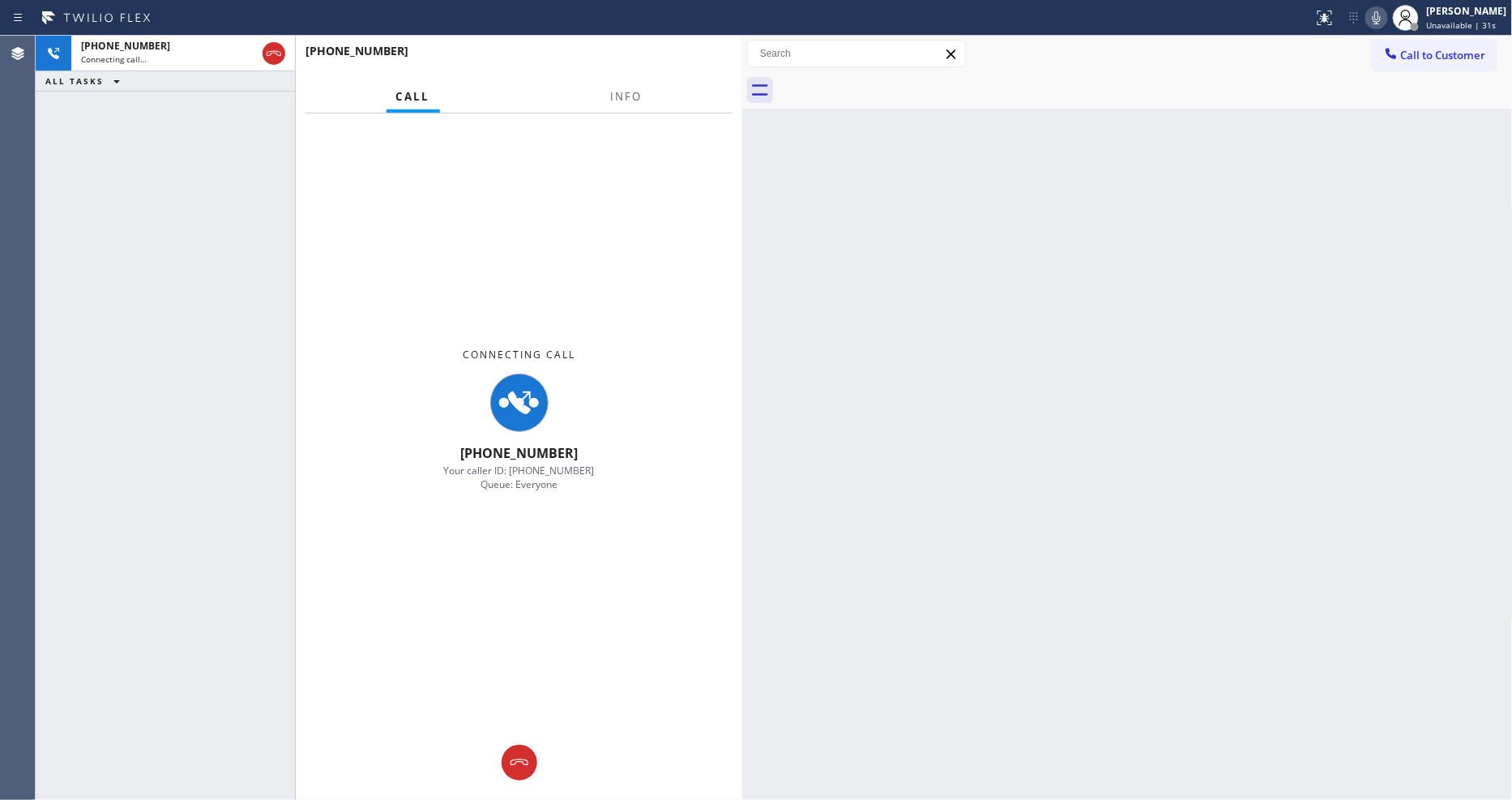
click at [1013, 441] on div "Back to Dashboard Change Sender ID Customers Technicians Select a contact Outbo…" at bounding box center [1127, 417] width 770 height 764
click at [626, 102] on button "Info" at bounding box center [626, 96] width 51 height 32
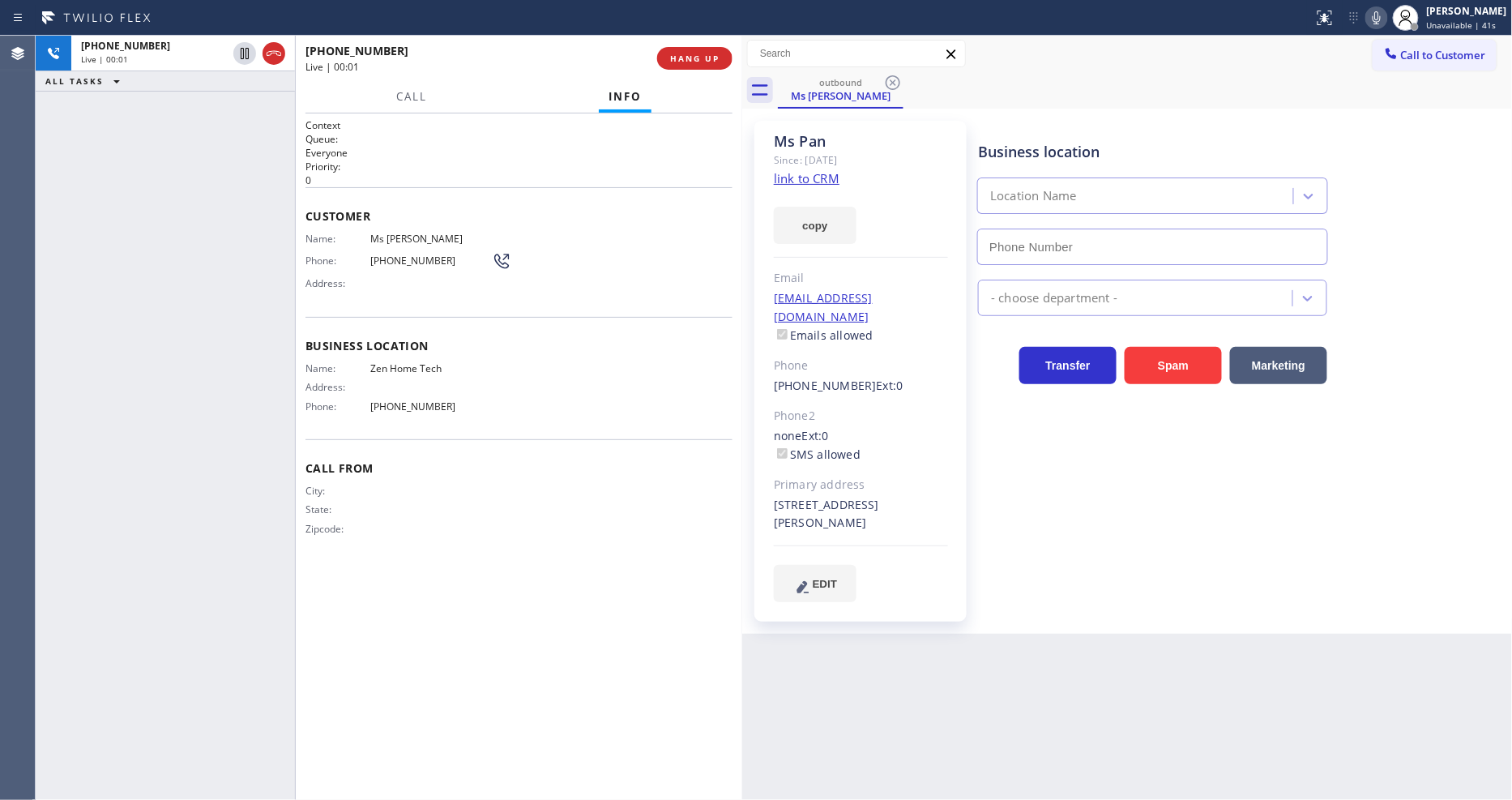
type input "[PHONE_NUMBER]"
click at [540, 365] on div "Name: Zen Home Tech Address: Phone: (650) 910-6354" at bounding box center [518, 389] width 427 height 57
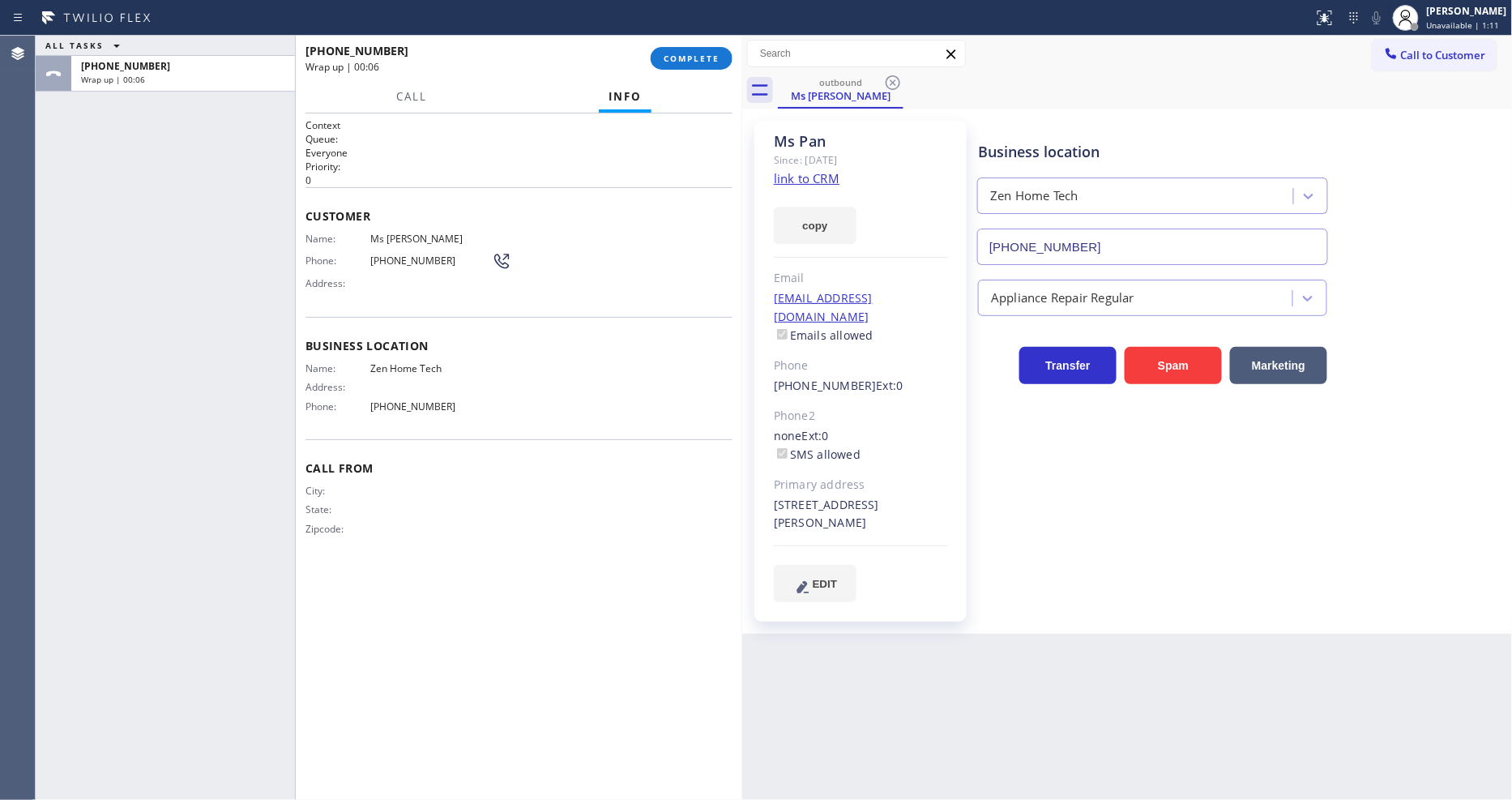
drag, startPoint x: 400, startPoint y: 309, endPoint x: 519, endPoint y: 205, distance: 158.0
click at [399, 309] on div "Customer Name: Ms Pan Phone: (415) 819-6528 Address:" at bounding box center [518, 251] width 427 height 129
click at [679, 54] on span "COMPLETE" at bounding box center [692, 59] width 56 height 12
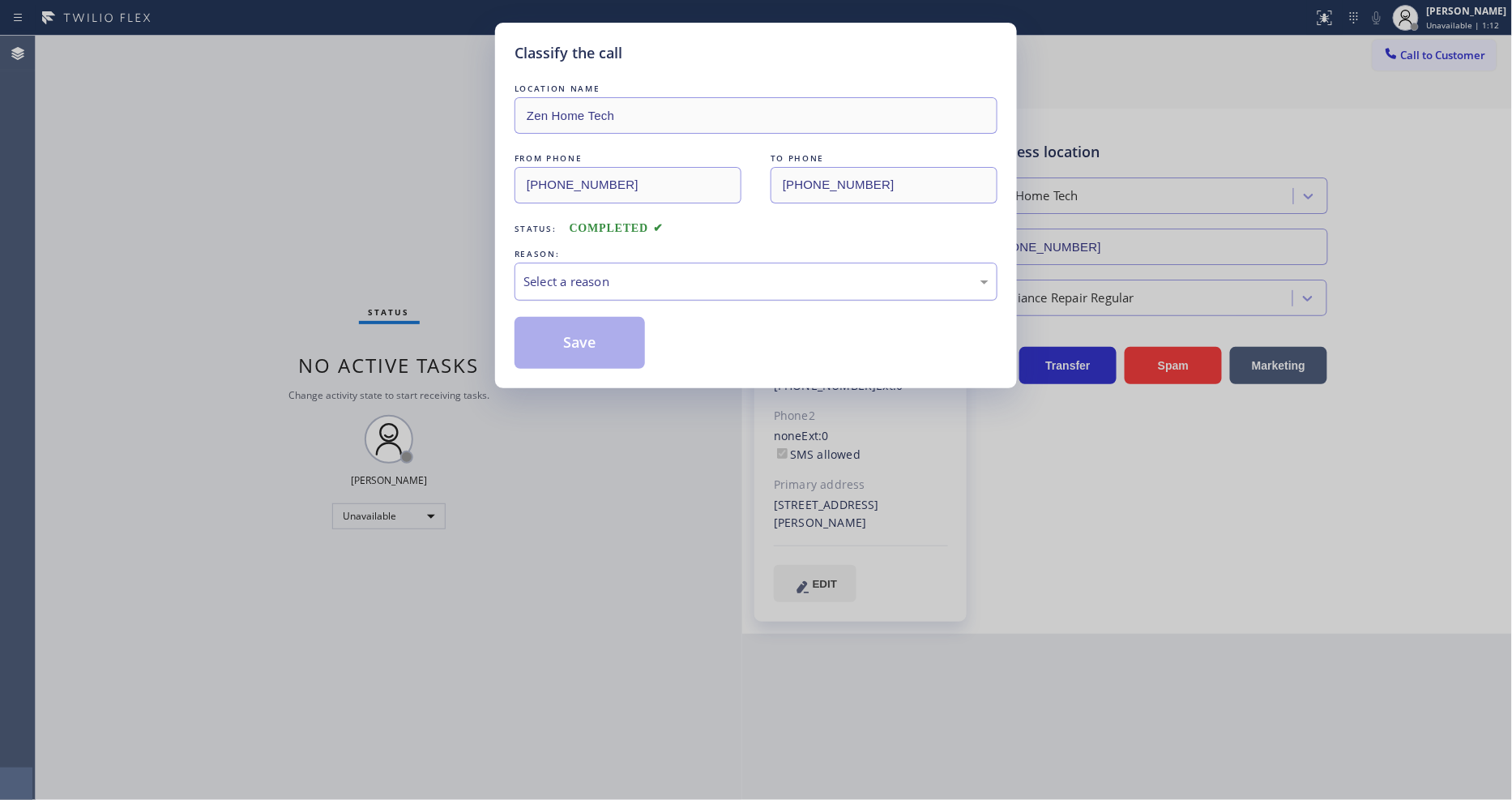
click at [540, 284] on div "Select a reason" at bounding box center [756, 281] width 465 height 18
click at [535, 335] on button "Save" at bounding box center [579, 342] width 130 height 52
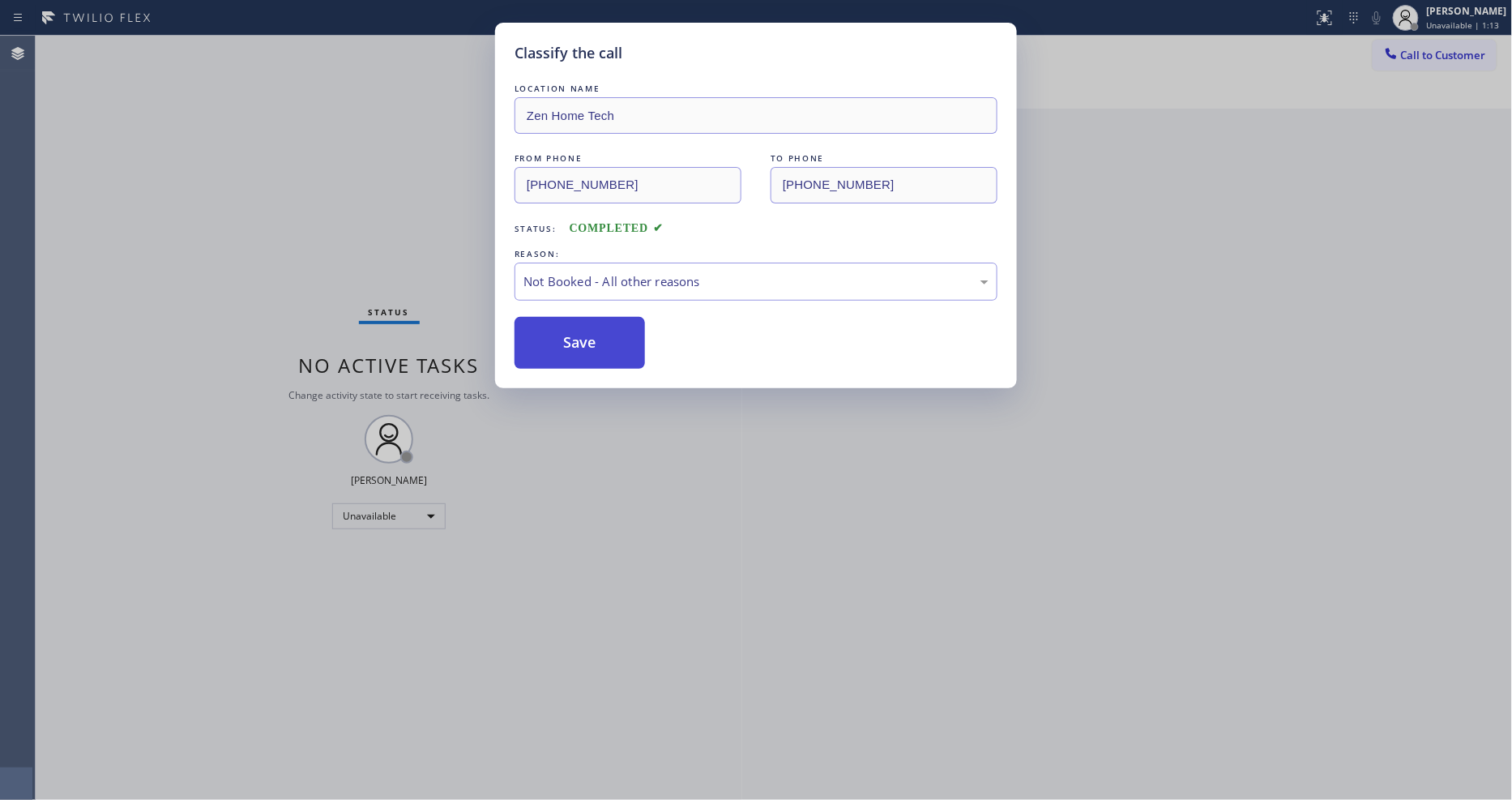
click at [535, 335] on button "Save" at bounding box center [579, 342] width 130 height 52
click at [1446, 52] on span "Call to Customer" at bounding box center [1443, 55] width 85 height 14
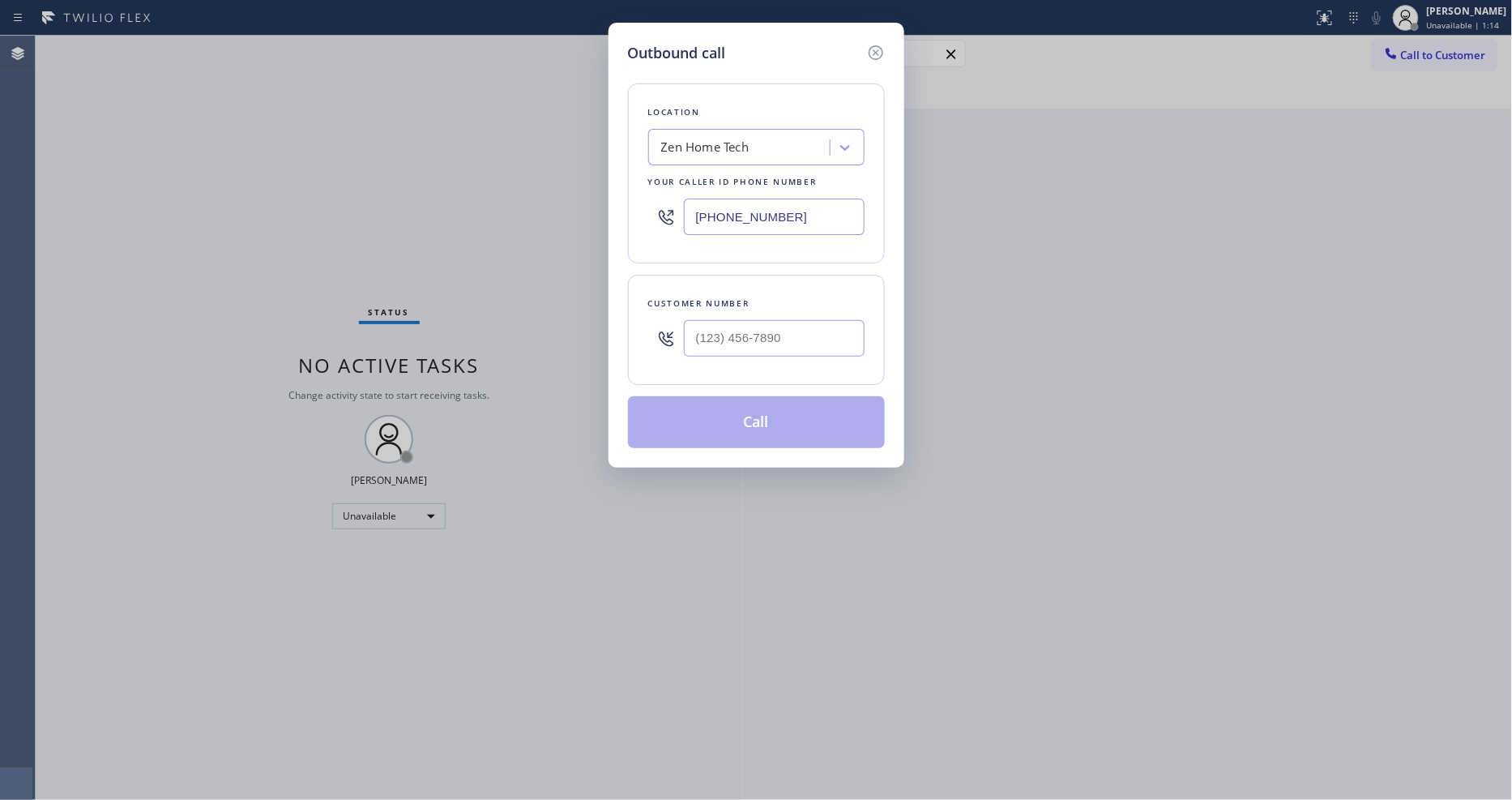
click at [702, 138] on div "Zen Home Tech" at bounding box center [705, 147] width 88 height 18
paste input "Santa [PERSON_NAME] Air"
type input "Santa [PERSON_NAME] Air"
drag, startPoint x: 702, startPoint y: 175, endPoint x: 711, endPoint y: 249, distance: 74.5
click at [706, 175] on div "Santa [PERSON_NAME] Air" at bounding box center [756, 181] width 216 height 29
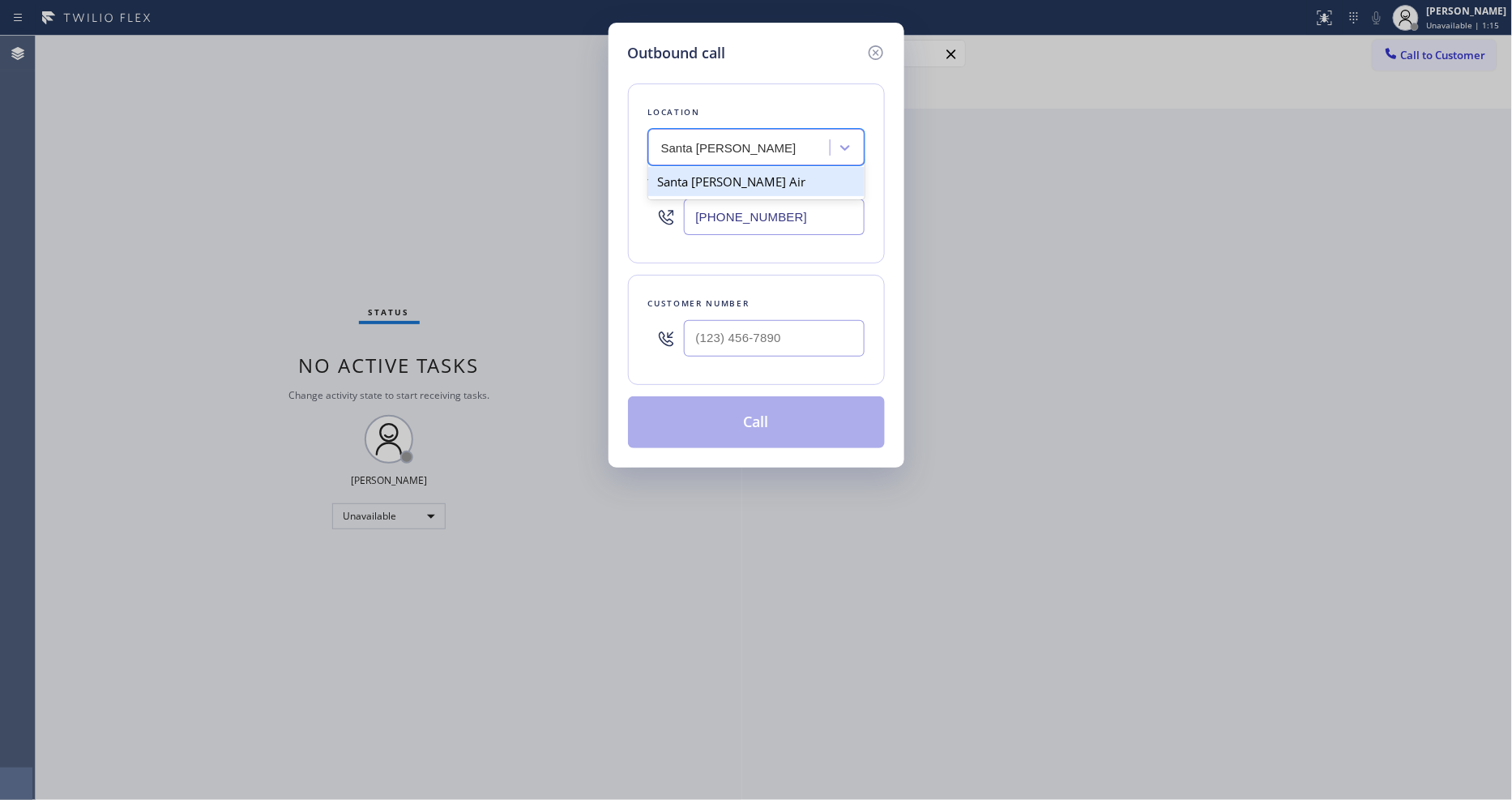
type input "[PHONE_NUMBER]"
click at [422, 263] on div "Outbound call Location [GEOGRAPHIC_DATA][PERSON_NAME] Air Your caller id phone …" at bounding box center [756, 400] width 1512 height 800
click at [732, 331] on input "(___) ___-____" at bounding box center [774, 339] width 180 height 36
paste input "325) 310-3104"
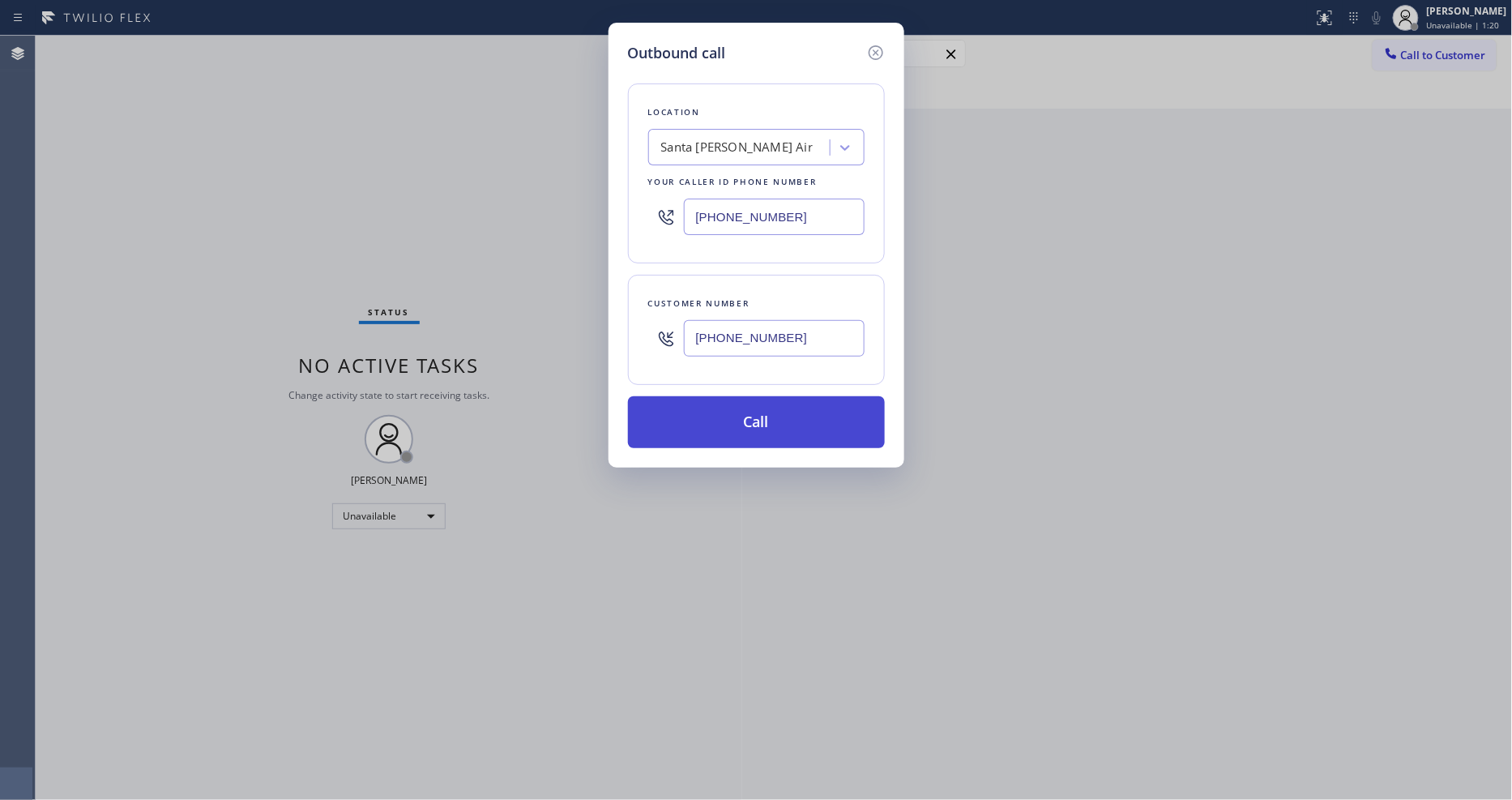
type input "[PHONE_NUMBER]"
click at [699, 428] on button "Call" at bounding box center [756, 422] width 257 height 52
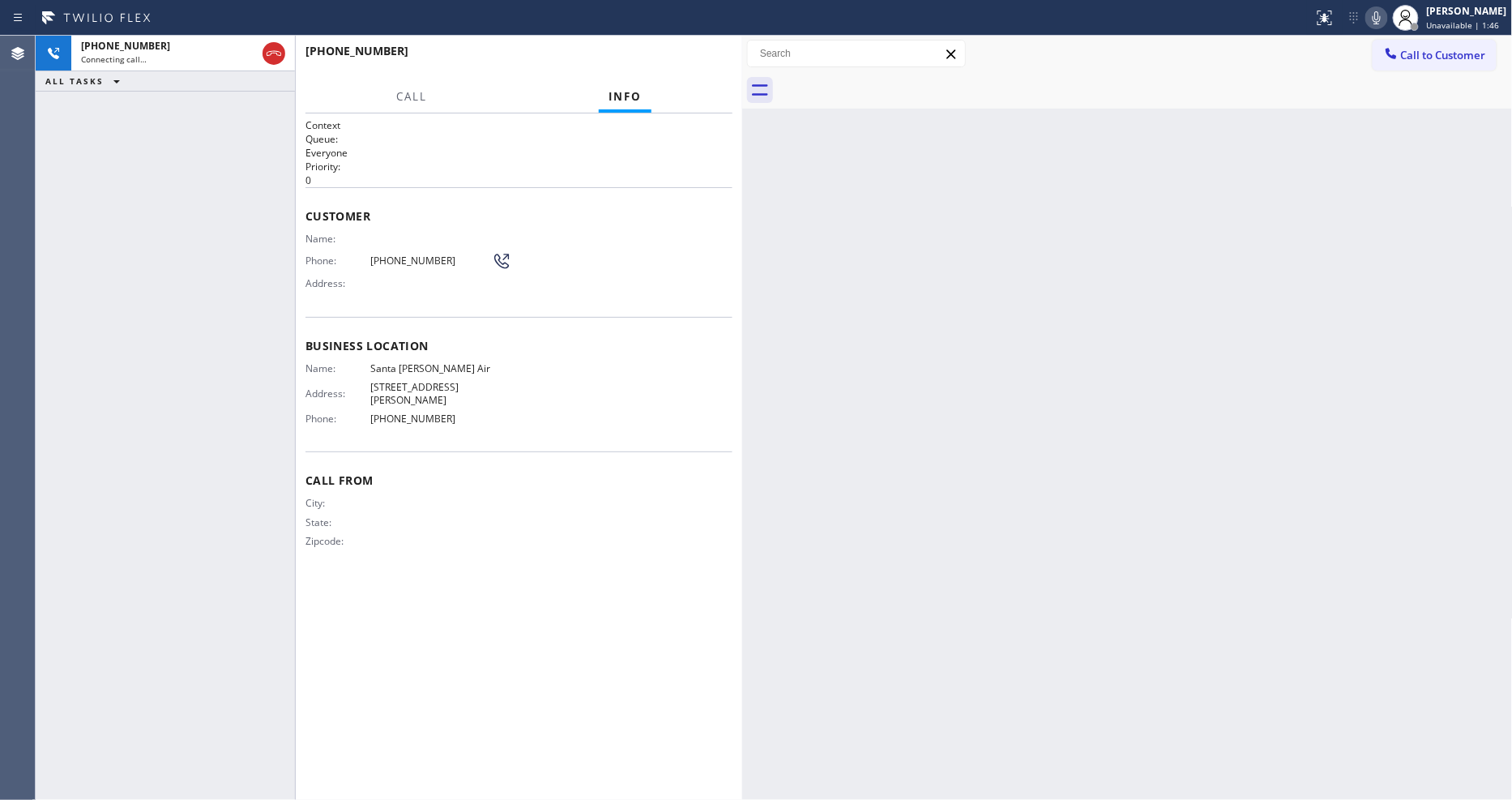
click at [1230, 346] on div "Back to Dashboard Change Sender ID Customers Technicians Select a contact Outbo…" at bounding box center [1127, 417] width 770 height 764
click at [264, 58] on icon at bounding box center [273, 54] width 19 height 19
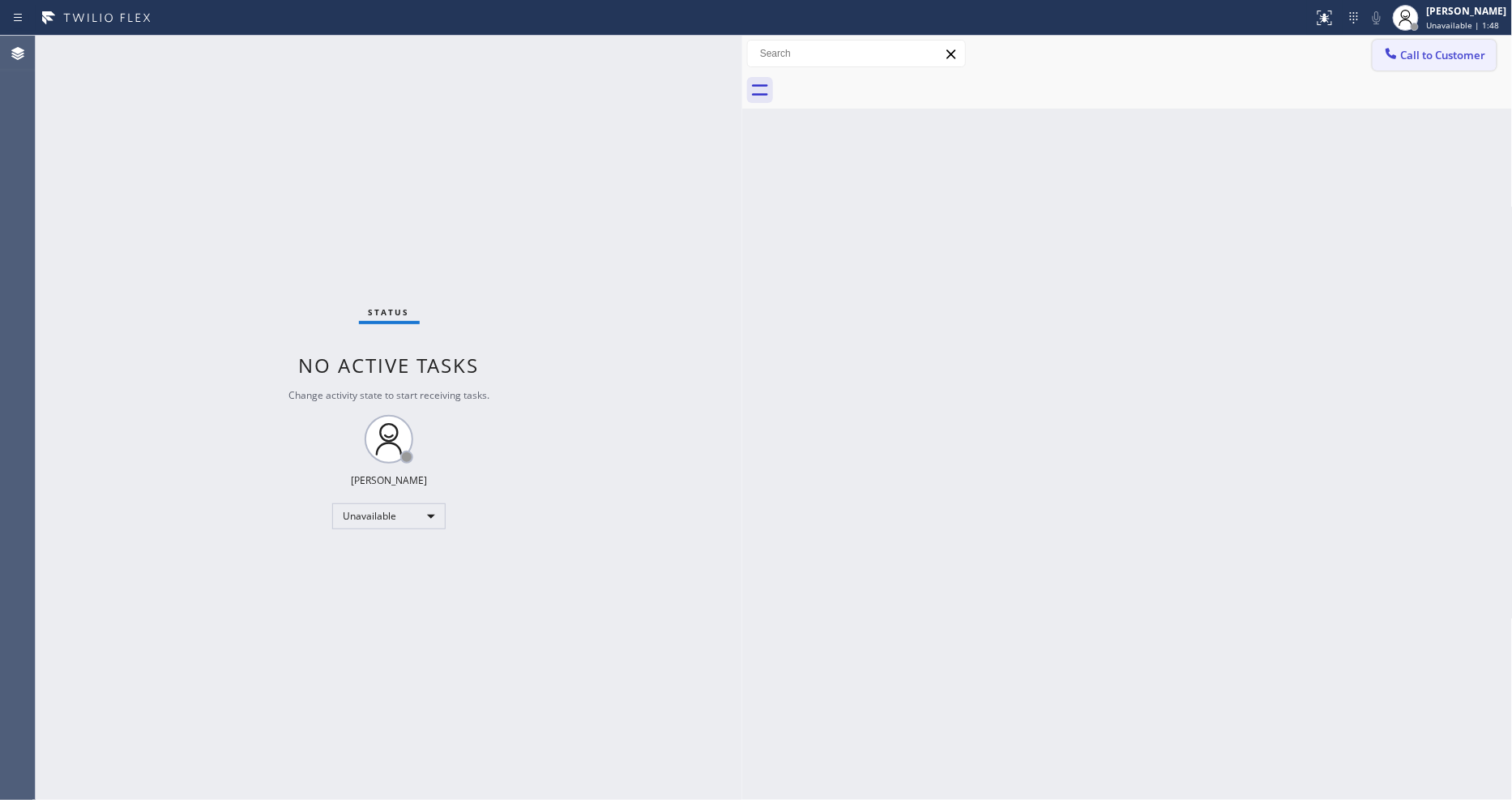
click at [1412, 63] on button "Call to Customer" at bounding box center [1434, 55] width 124 height 31
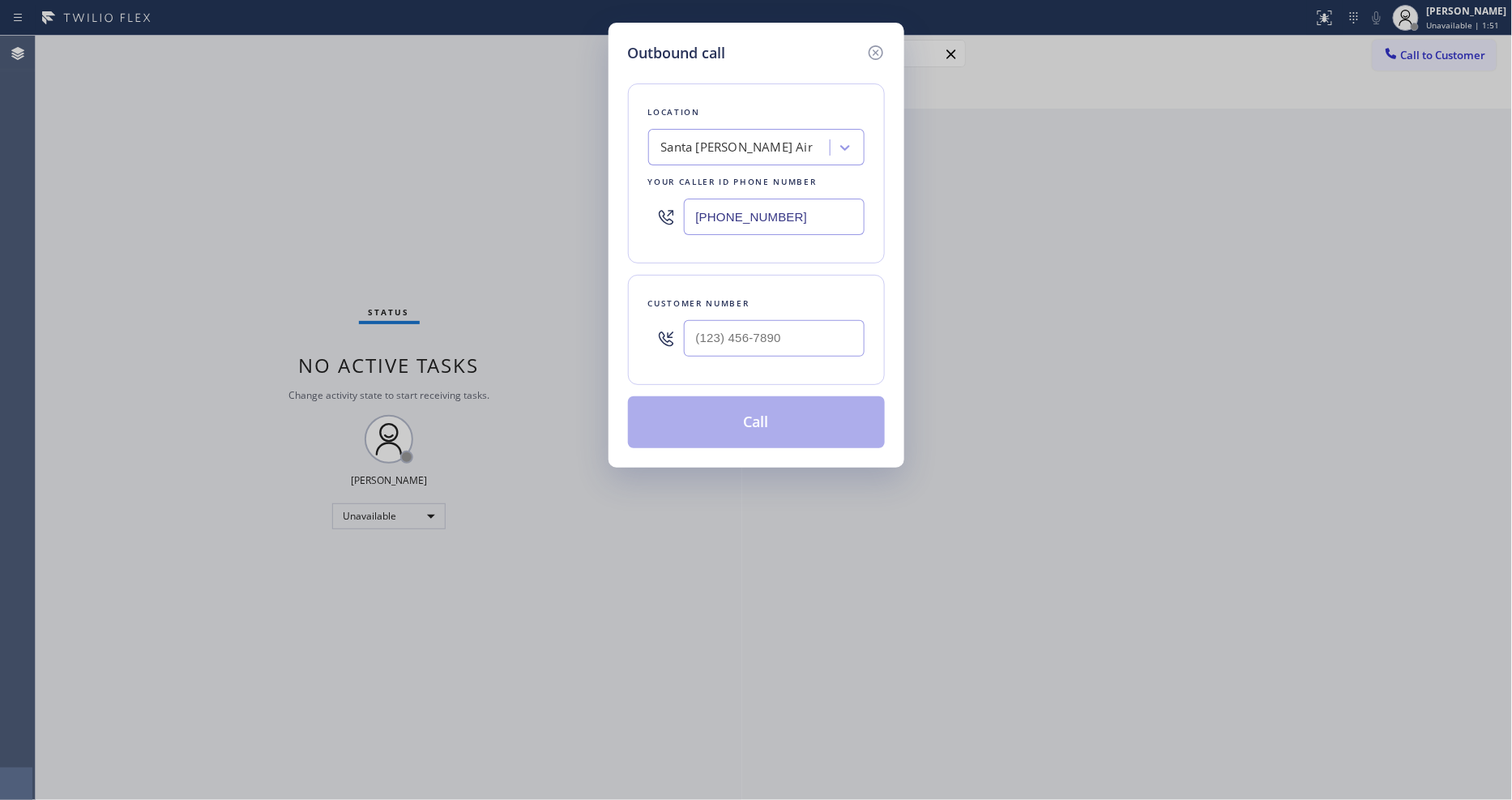
click at [397, 318] on div "Outbound call Location [GEOGRAPHIC_DATA][PERSON_NAME] Air Your caller id phone …" at bounding box center [756, 400] width 1512 height 800
click at [727, 138] on div "Santa [PERSON_NAME] Air" at bounding box center [737, 147] width 153 height 18
paste input "Agoura Hills Electrician Service"
type input "Agoura Hills Electrician Service"
click at [708, 175] on div "Agoura Hills Electrician Service" at bounding box center [756, 181] width 216 height 29
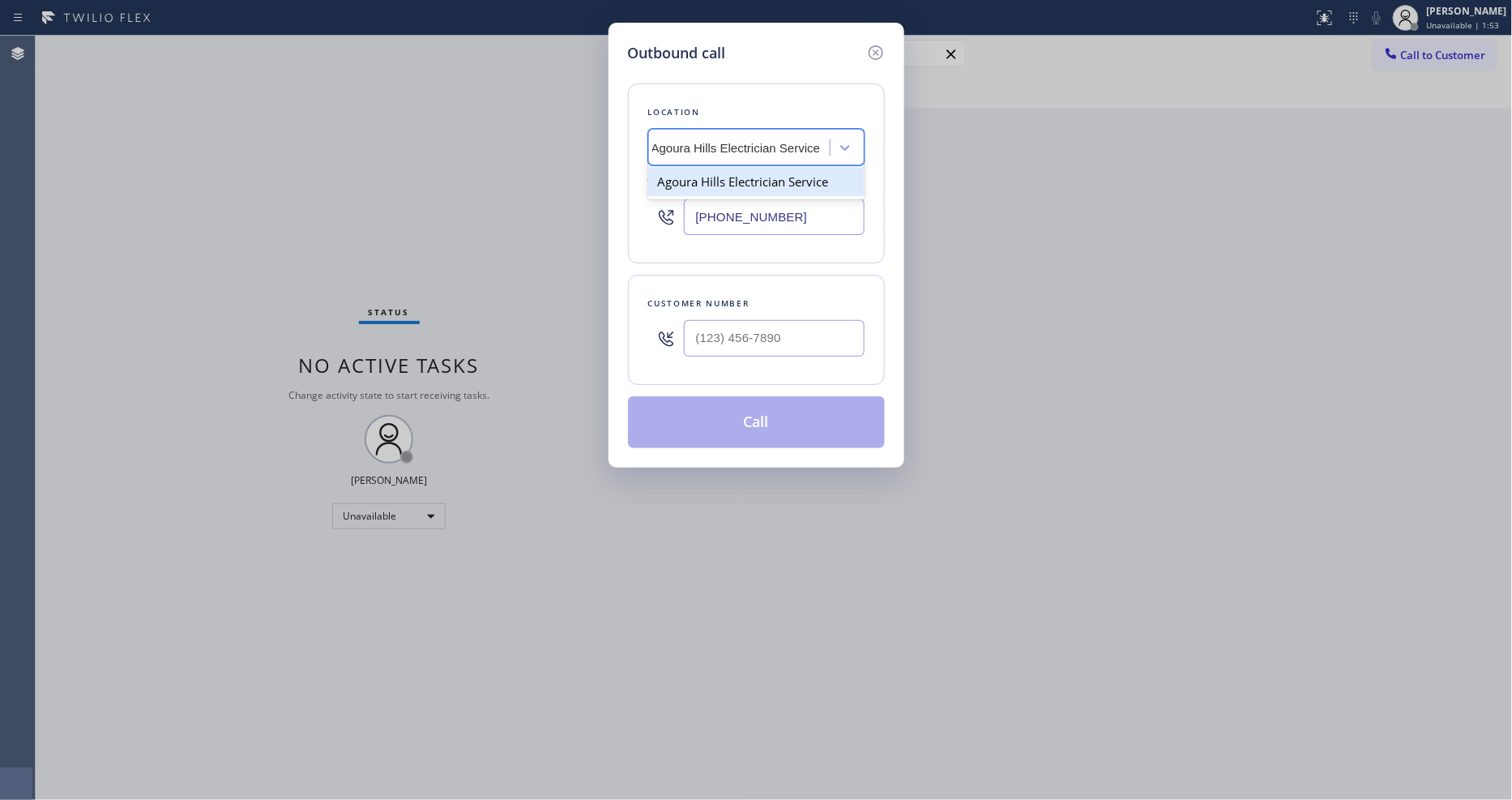
type input "[PHONE_NUMBER]"
click at [408, 179] on div "Outbound call Location Agoura Hills Electrician Service Your caller id phone nu…" at bounding box center [756, 400] width 1512 height 800
click at [721, 335] on input "(___) ___-____" at bounding box center [774, 339] width 180 height 36
paste input "805) 452-1369"
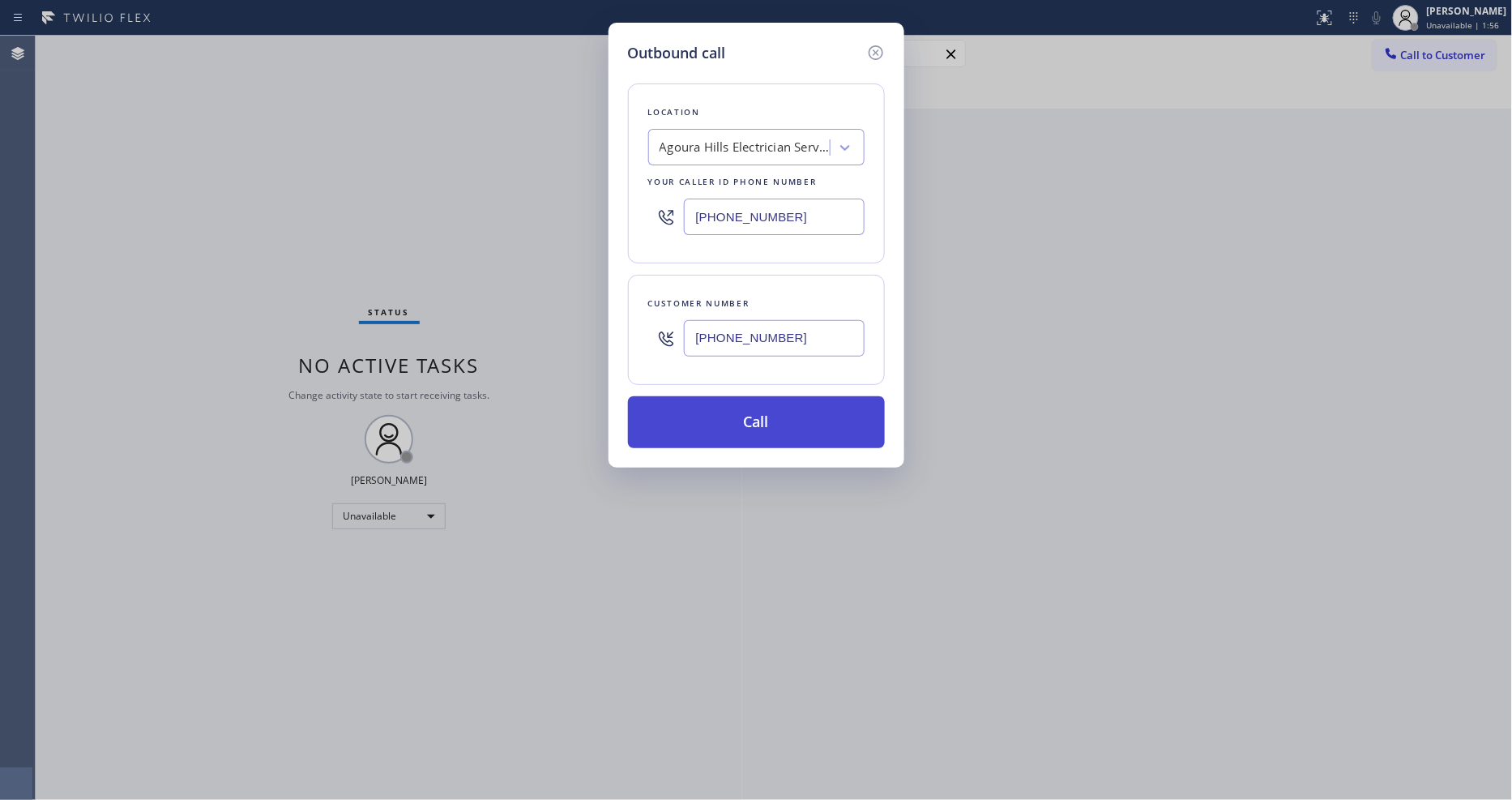
type input "[PHONE_NUMBER]"
click at [721, 407] on button "Call" at bounding box center [756, 422] width 257 height 52
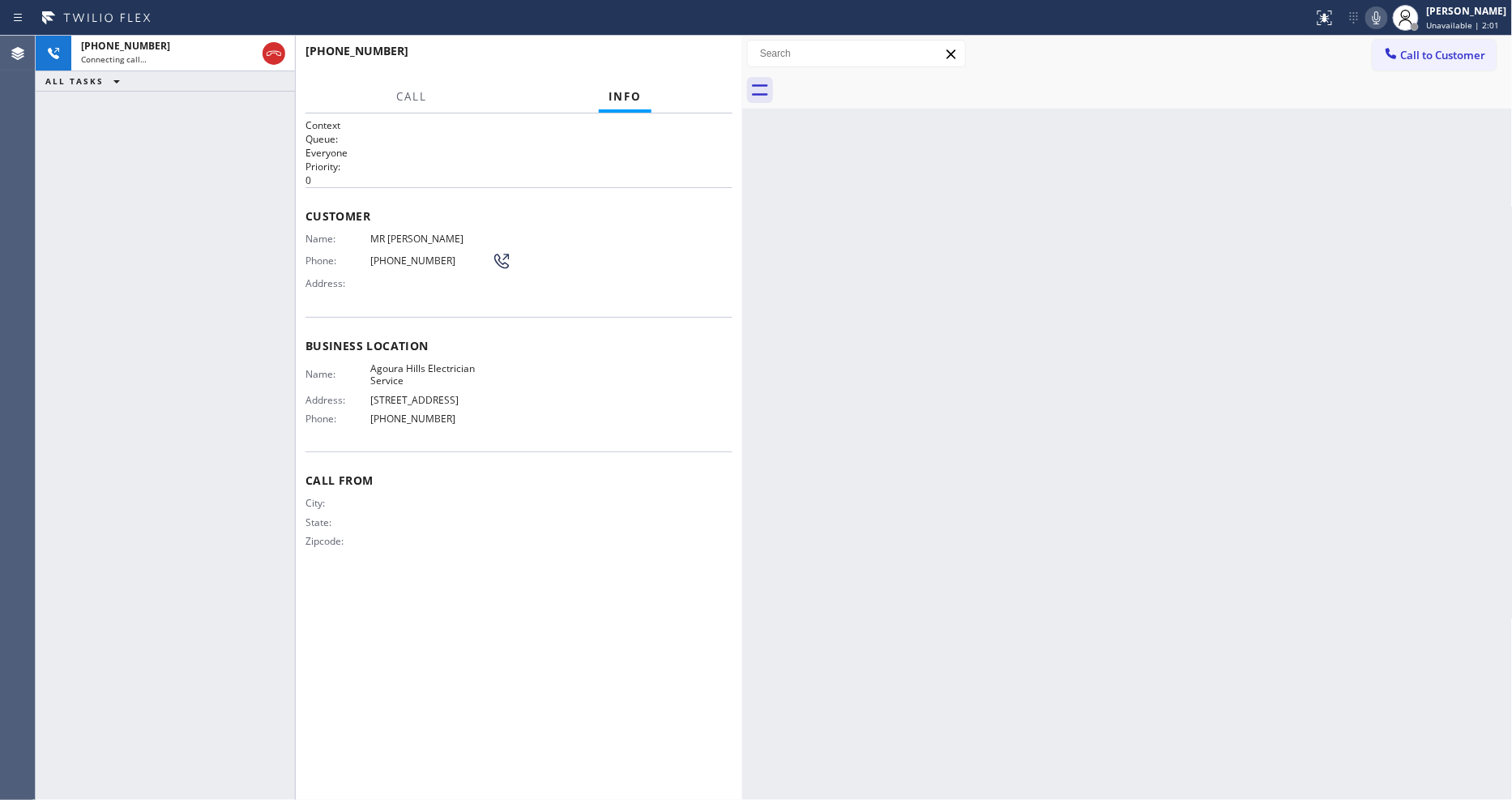
click at [325, 341] on span "Business location" at bounding box center [518, 345] width 427 height 15
click at [536, 580] on div "Context Queue: Everyone Priority: 0 Customer Name: MR Roger Phone: (805) 452-13…" at bounding box center [518, 456] width 427 height 676
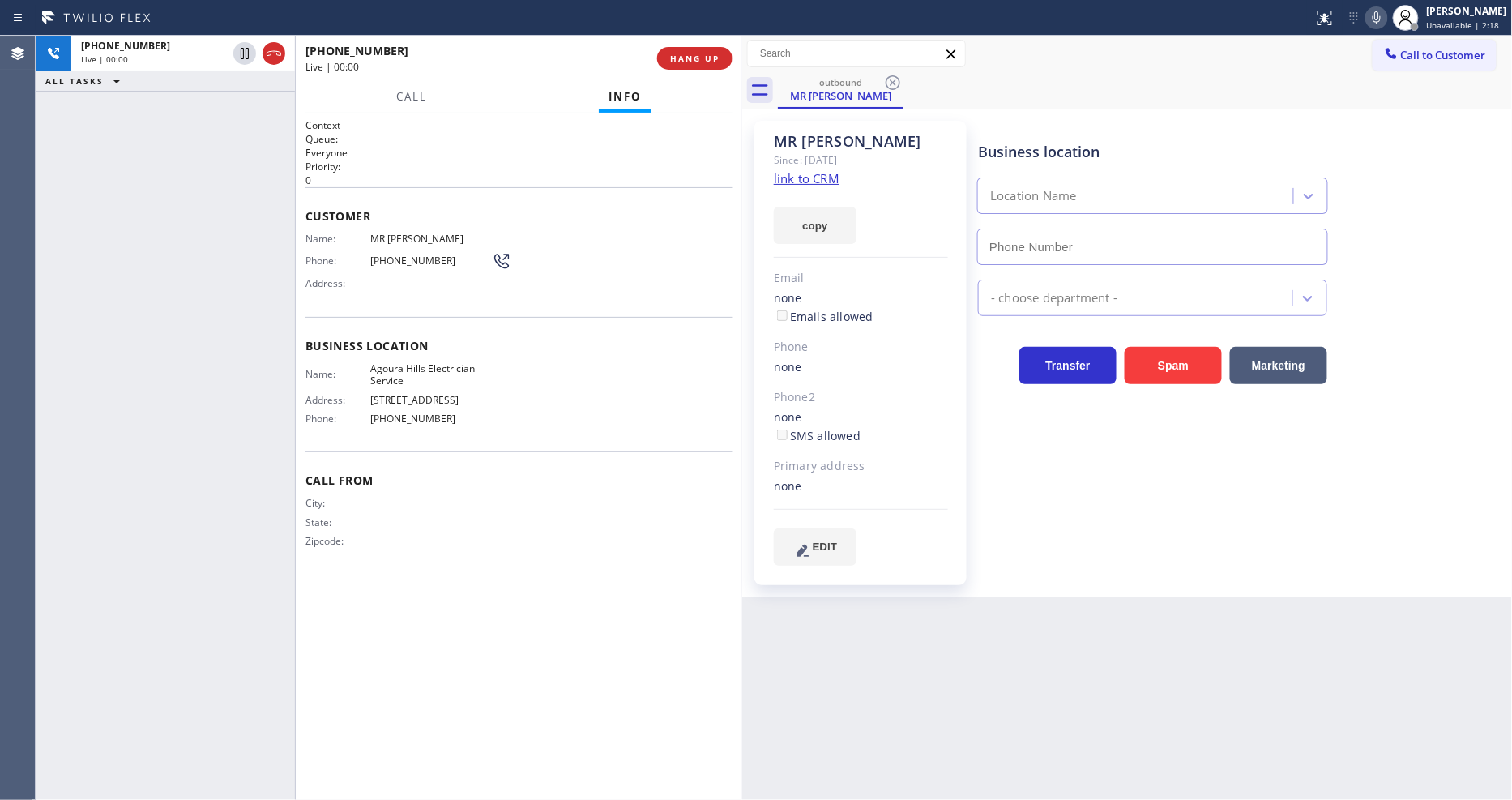
type input "[PHONE_NUMBER]"
drag, startPoint x: 992, startPoint y: 533, endPoint x: 751, endPoint y: 416, distance: 267.9
click at [992, 533] on div "Business location Agoura Hills Electrician Service (747) 222-8882 Electricians …" at bounding box center [1241, 342] width 533 height 435
click at [404, 365] on span "Agoura Hills Electrician Service" at bounding box center [431, 374] width 122 height 25
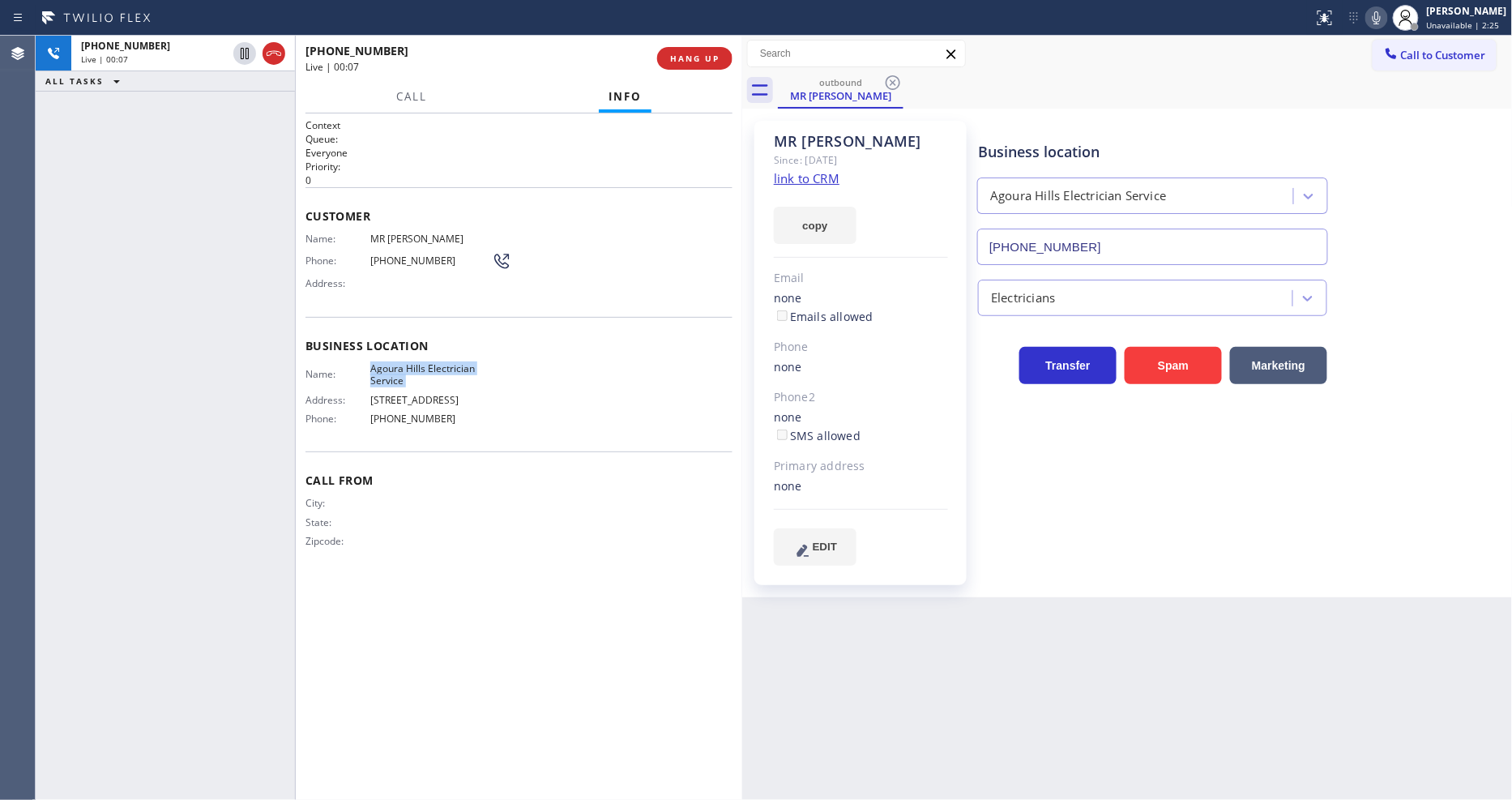
click at [404, 365] on span "Agoura Hills Electrician Service" at bounding box center [431, 374] width 122 height 25
copy span "Agoura Hills Electrician Service"
drag, startPoint x: 1075, startPoint y: 565, endPoint x: 1041, endPoint y: 525, distance: 52.5
click at [1075, 565] on div "Business location Agoura Hills Electrician Service (747) 222-8882 Electricians …" at bounding box center [1241, 359] width 533 height 468
click at [410, 254] on span "[PHONE_NUMBER]" at bounding box center [431, 260] width 122 height 12
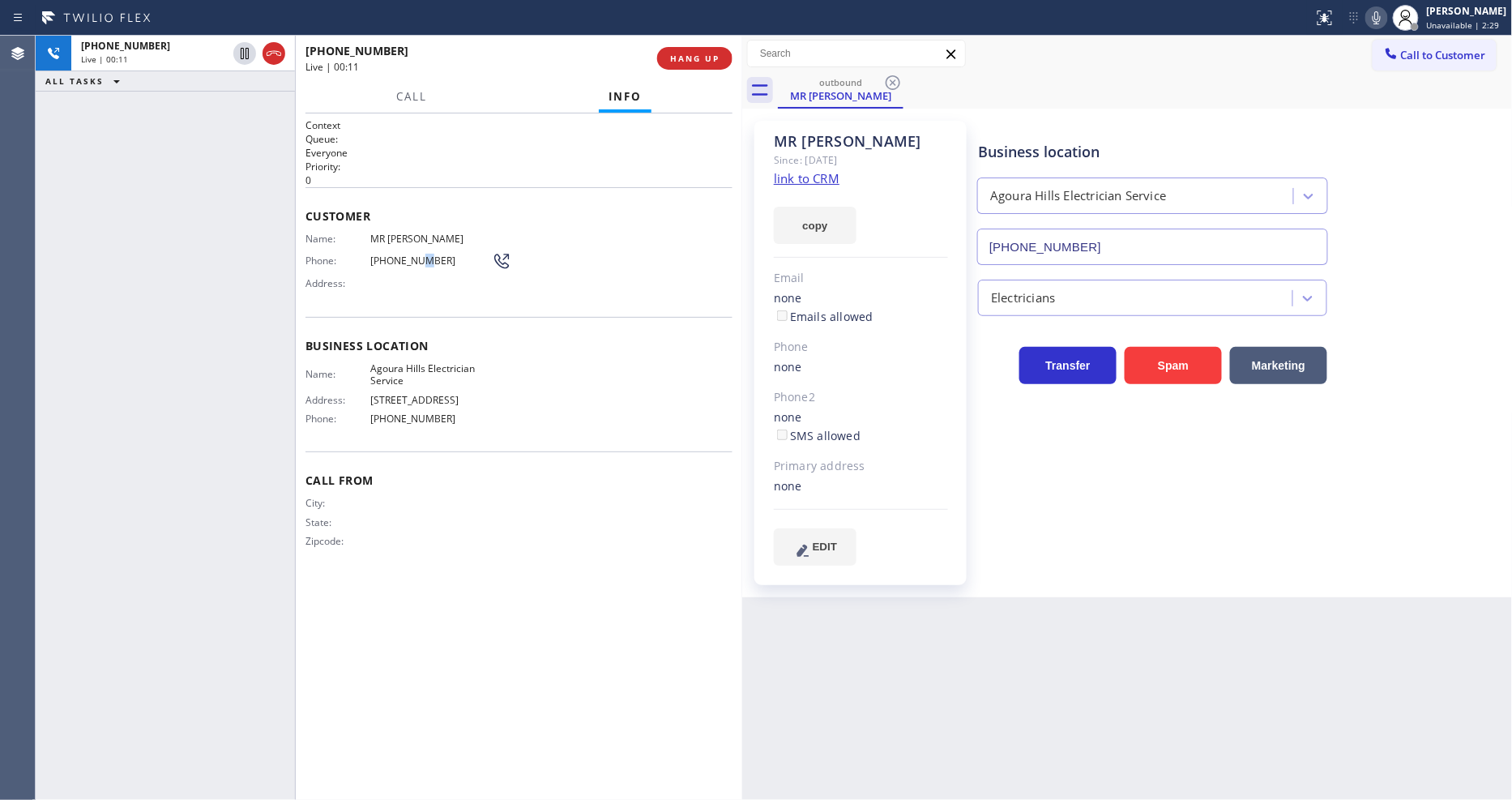
click at [410, 254] on span "[PHONE_NUMBER]" at bounding box center [431, 260] width 122 height 12
copy div "[PHONE_NUMBER]"
click at [692, 60] on span "HANG UP" at bounding box center [695, 59] width 50 height 12
drag, startPoint x: 692, startPoint y: 60, endPoint x: 846, endPoint y: 116, distance: 163.9
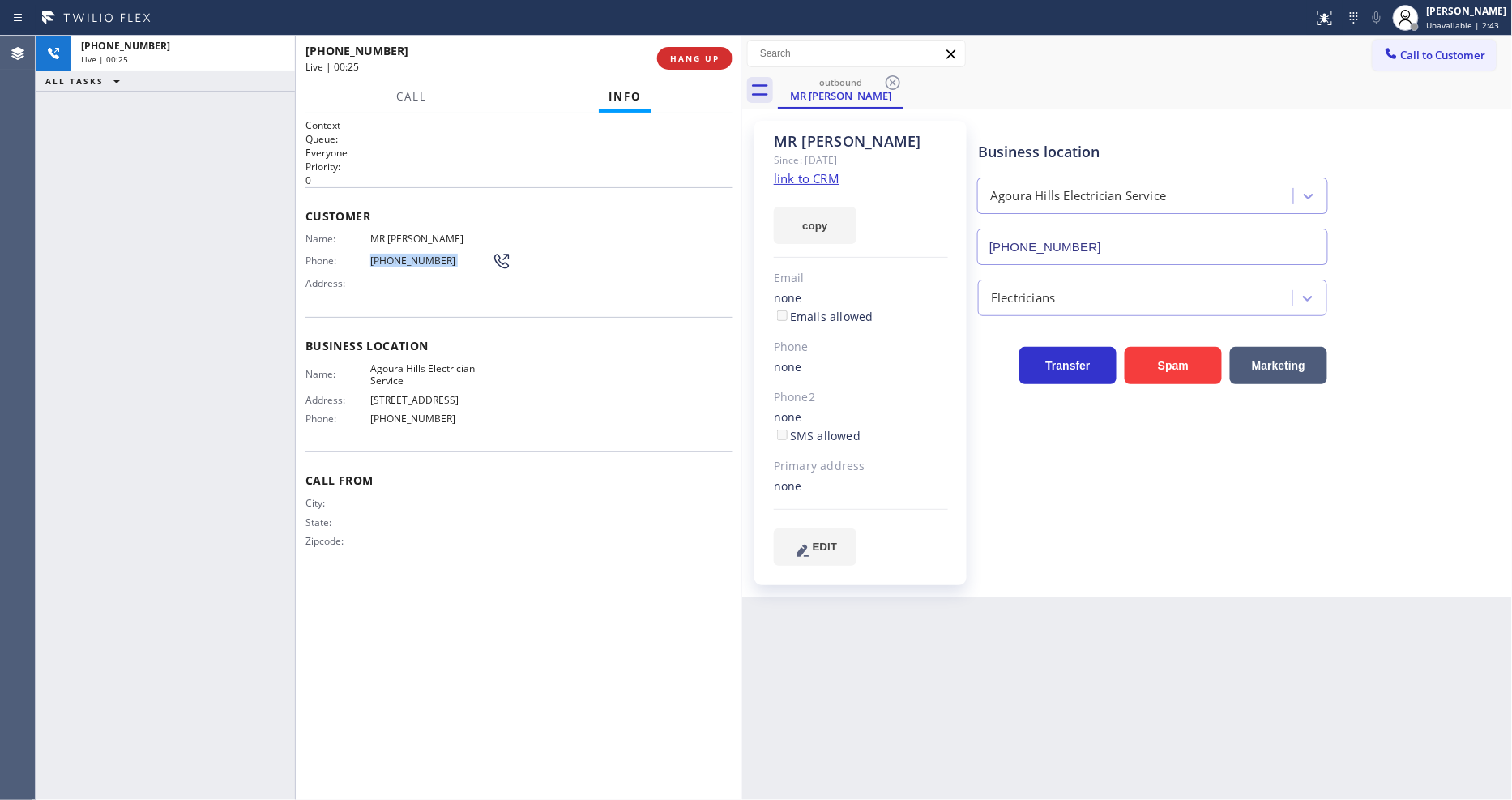
click at [692, 60] on span "HANG UP" at bounding box center [695, 59] width 50 height 12
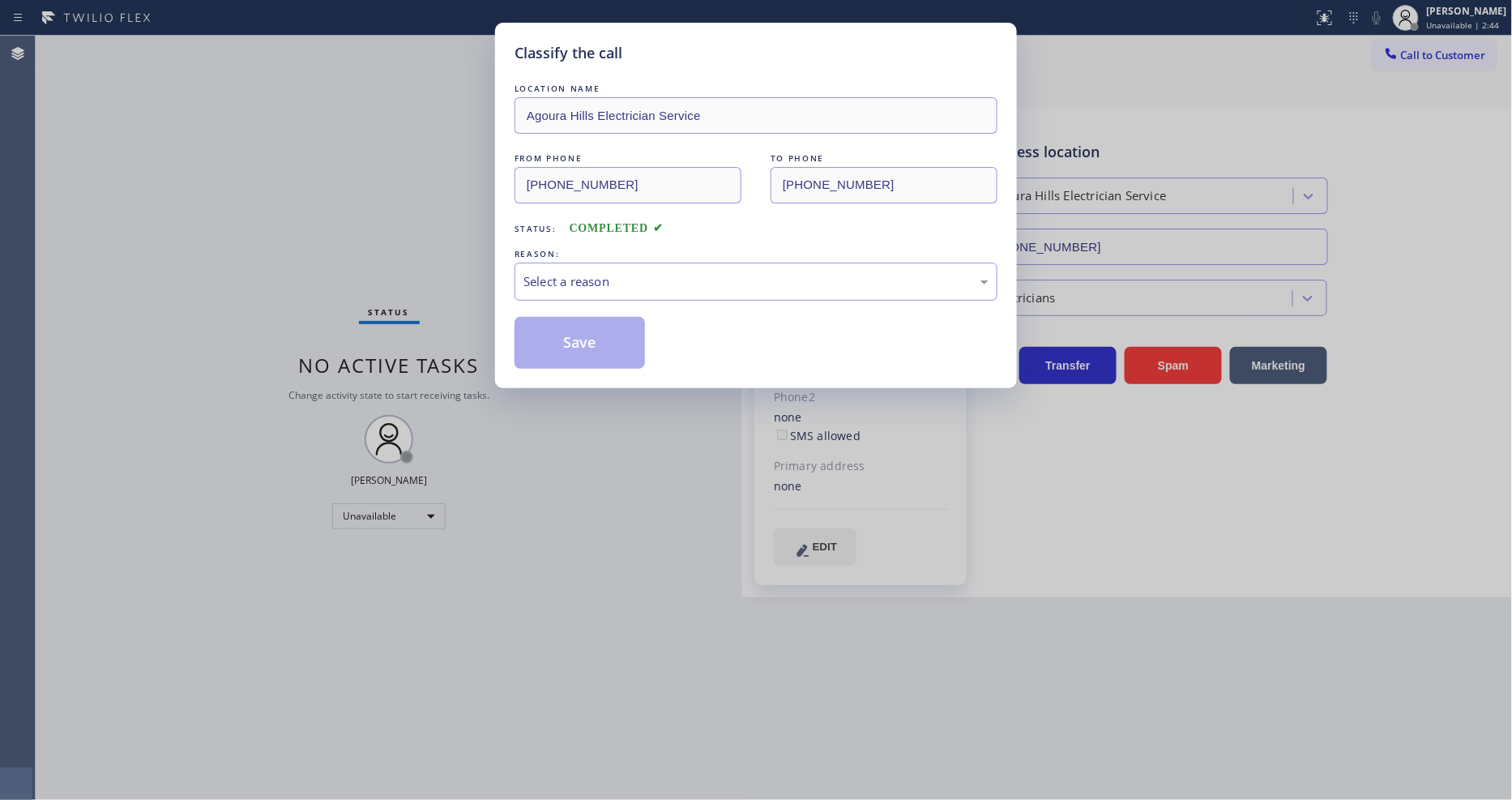
click at [551, 263] on div "Select a reason" at bounding box center [755, 282] width 483 height 38
click at [555, 343] on button "Save" at bounding box center [579, 342] width 130 height 52
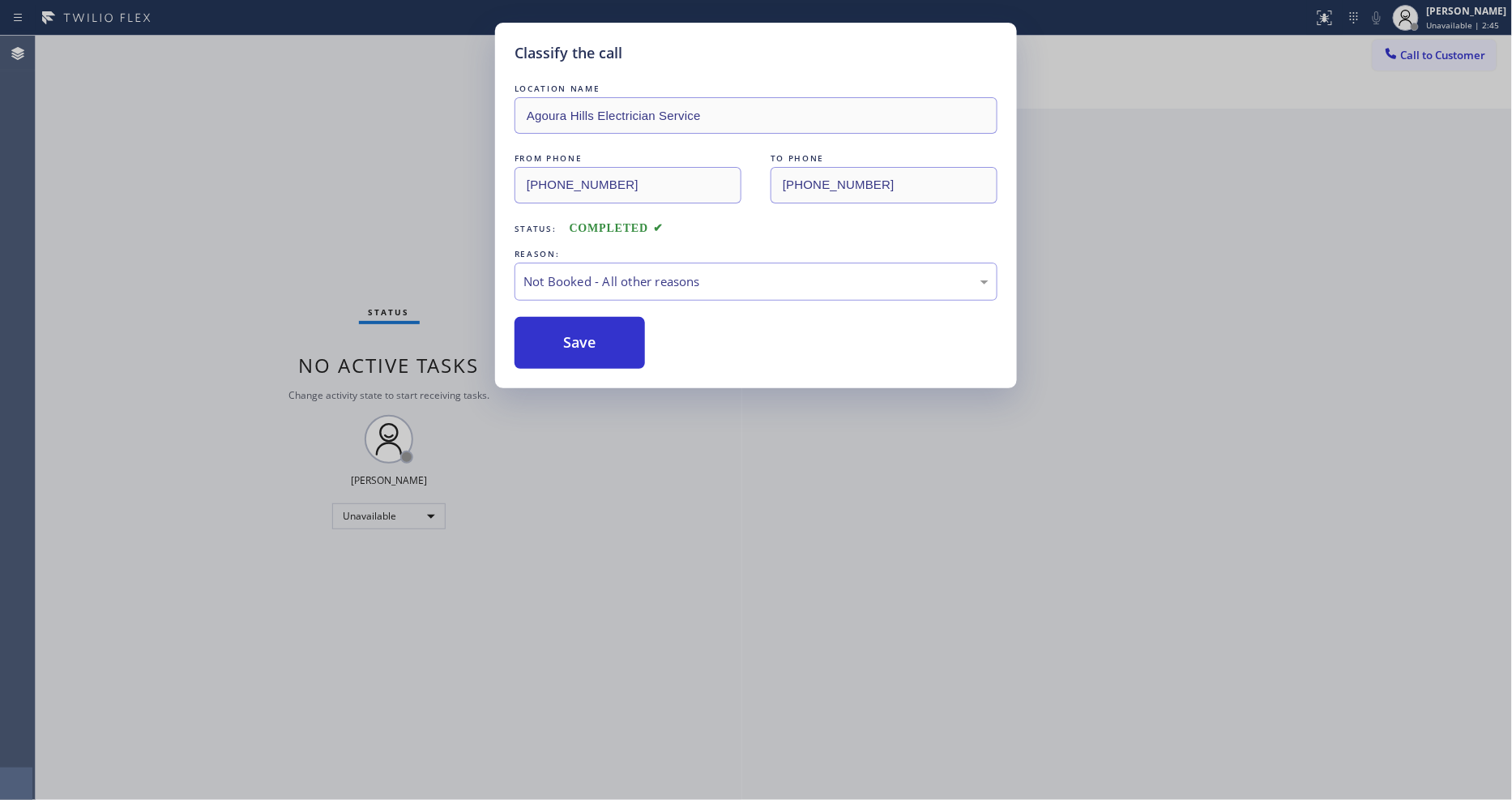
drag, startPoint x: 555, startPoint y: 341, endPoint x: 518, endPoint y: 196, distance: 149.6
click at [555, 333] on button "Save" at bounding box center [579, 342] width 130 height 52
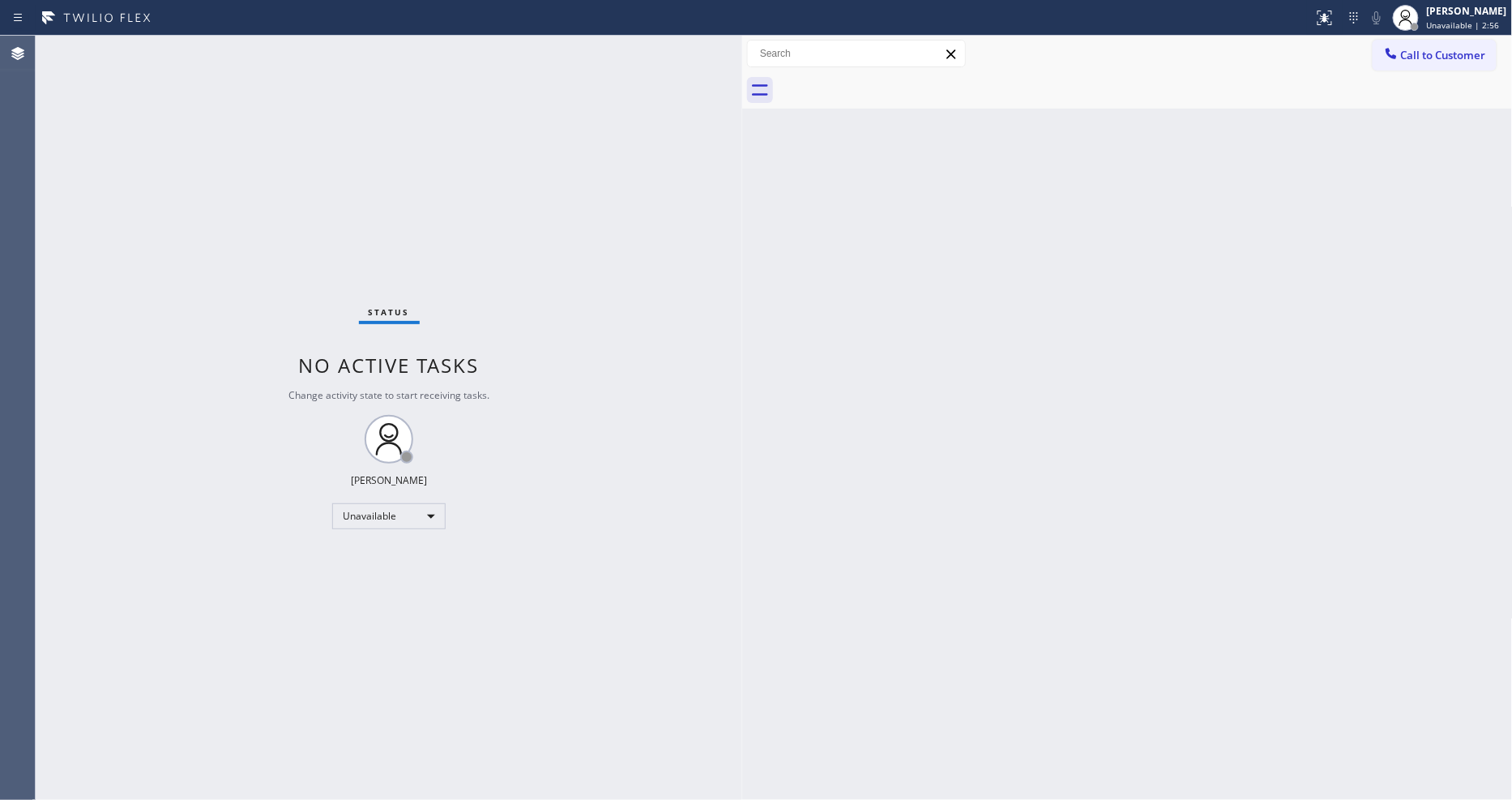
click at [1430, 65] on button "Call to Customer" at bounding box center [1434, 55] width 124 height 31
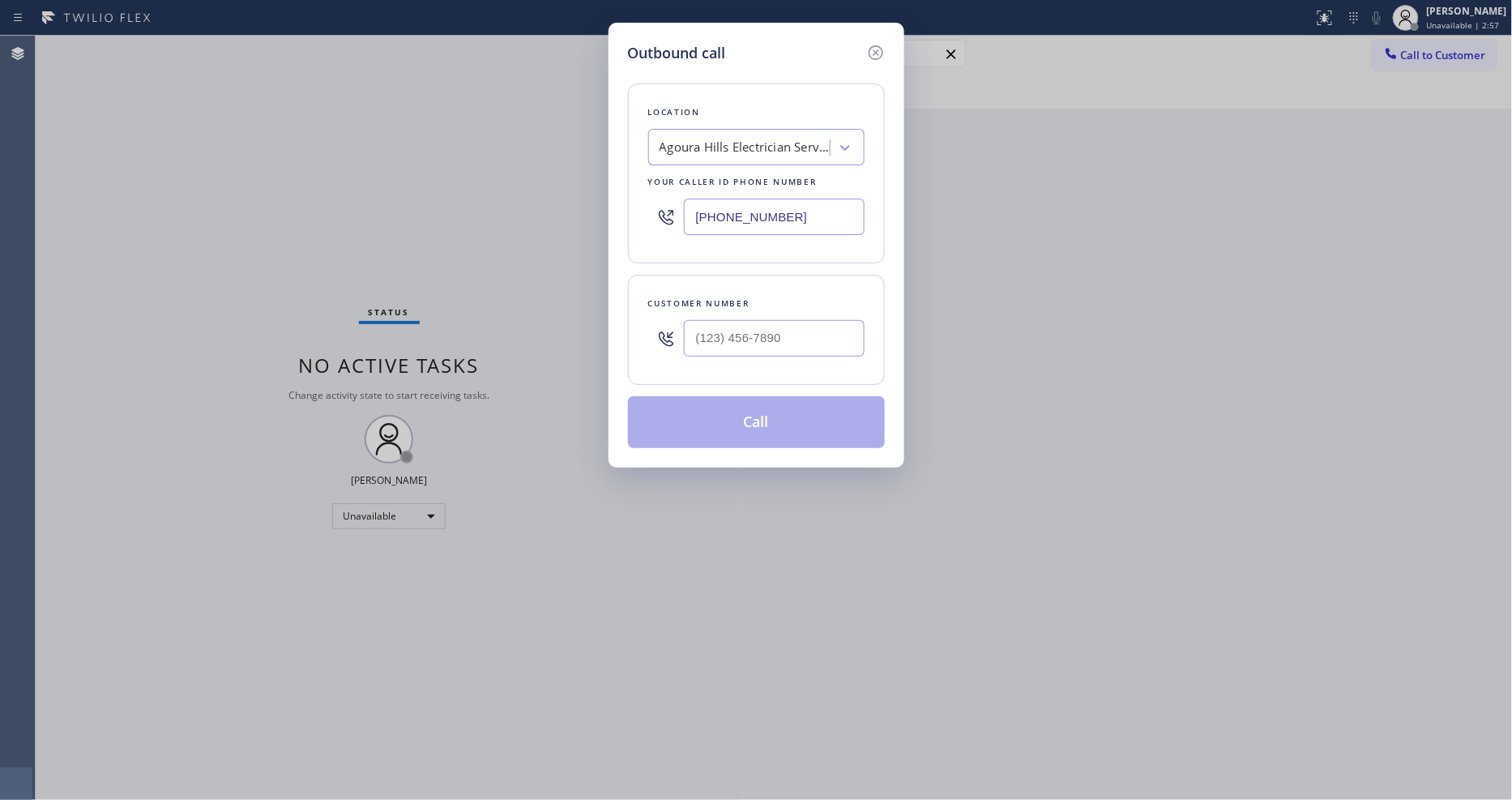
click at [684, 159] on div "Location Agoura Hills Electrician Service Your caller id phone number (747) 222…" at bounding box center [756, 173] width 257 height 179
click at [690, 143] on div "Agoura Hills Electrician Service" at bounding box center [744, 147] width 170 height 18
paste input "Century City Heating and Air"
type input "Century City Heating and Air"
click at [680, 179] on div "Century City Heating and Air" at bounding box center [756, 181] width 216 height 29
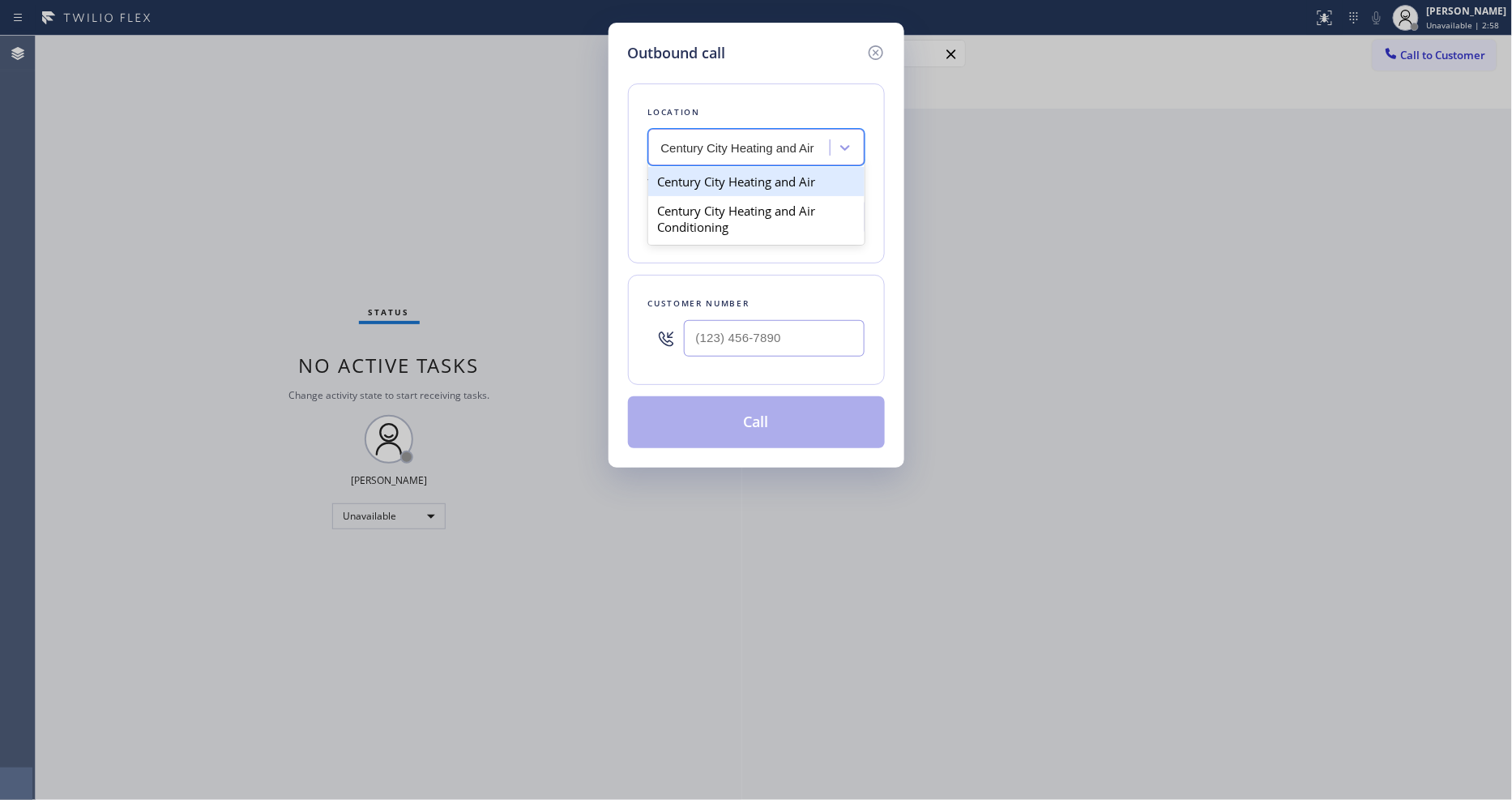
type input "[PHONE_NUMBER]"
click at [389, 247] on div "Outbound call Location Century City Heating and Air Your caller id phone number…" at bounding box center [756, 400] width 1512 height 800
click at [724, 329] on input "(___) ___-____" at bounding box center [774, 339] width 180 height 36
paste input "325) 310-3104"
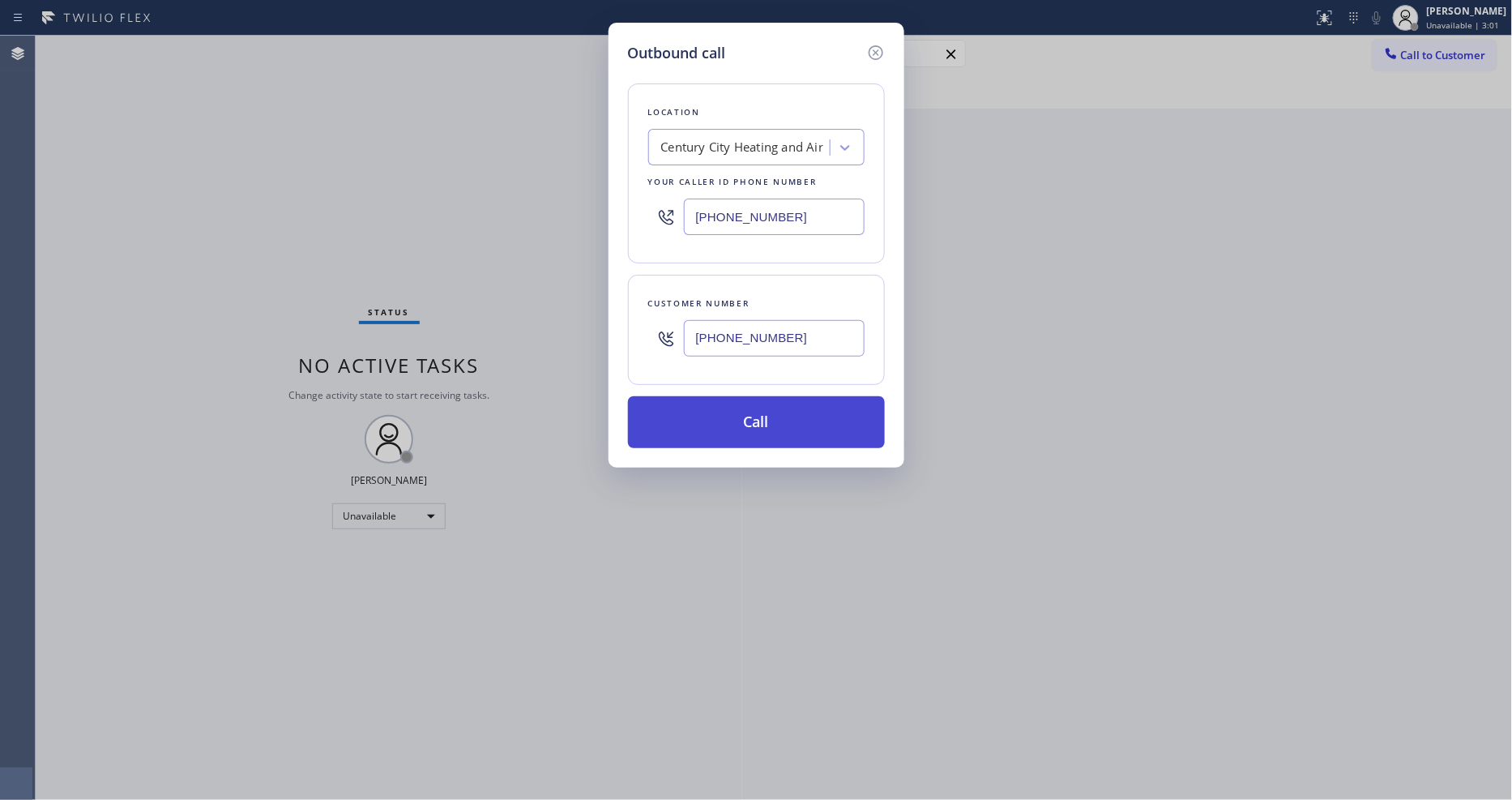
type input "[PHONE_NUMBER]"
drag, startPoint x: 674, startPoint y: 426, endPoint x: 696, endPoint y: 659, distance: 234.0
click at [674, 425] on button "Call" at bounding box center [756, 422] width 257 height 52
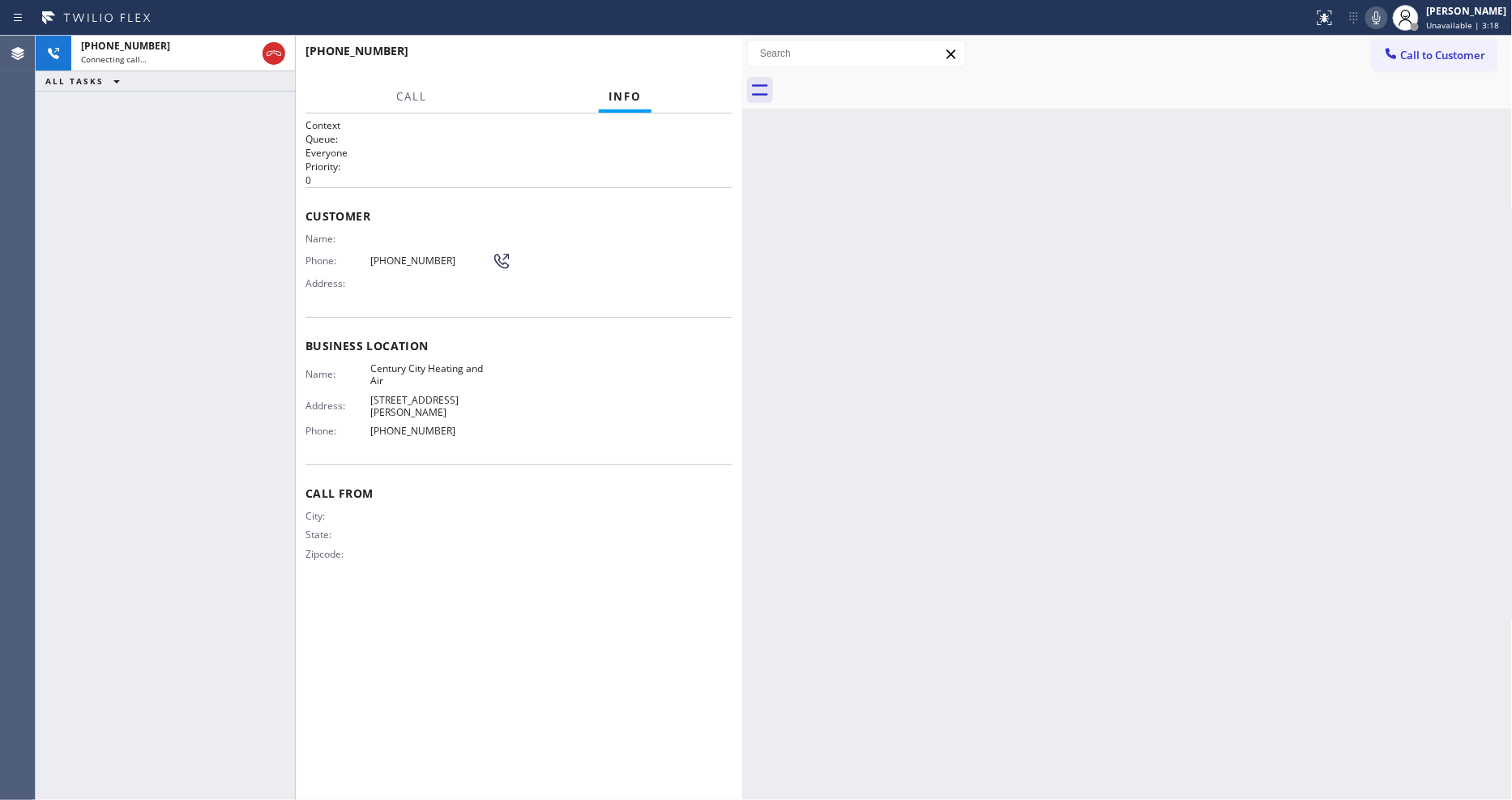
click at [490, 596] on div "Context Queue: Everyone Priority: 0 Customer Name: Phone: (325) 310-3104 Addres…" at bounding box center [518, 456] width 427 height 676
drag, startPoint x: 421, startPoint y: 398, endPoint x: 549, endPoint y: 271, distance: 180.3
click at [421, 398] on span "[STREET_ADDRESS][PERSON_NAME]" at bounding box center [431, 406] width 122 height 25
click at [689, 43] on div "[PHONE_NUMBER]" at bounding box center [512, 51] width 415 height 15
click at [263, 57] on div at bounding box center [274, 54] width 23 height 19
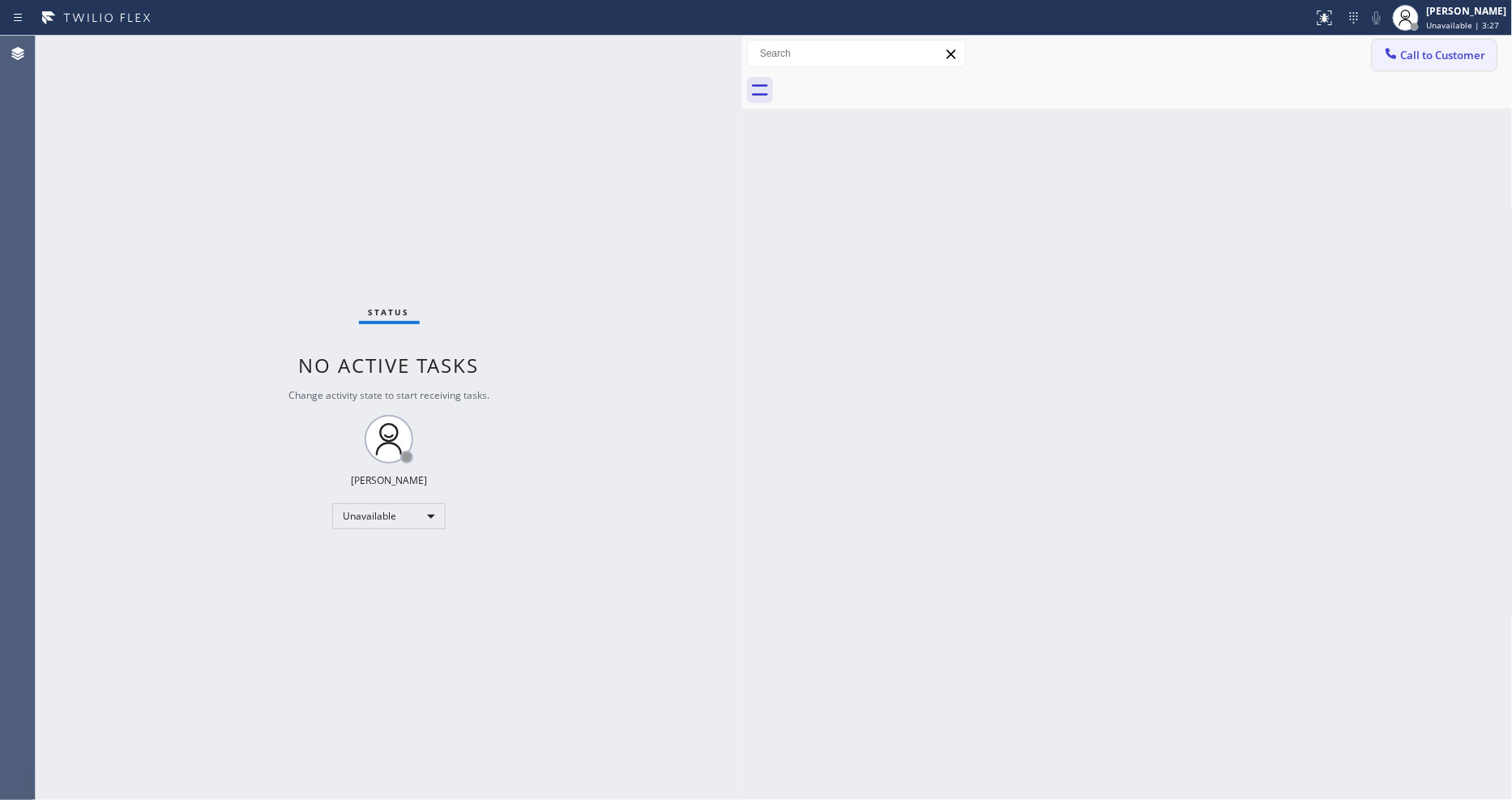
click at [1427, 62] on button "Call to Customer" at bounding box center [1434, 55] width 124 height 31
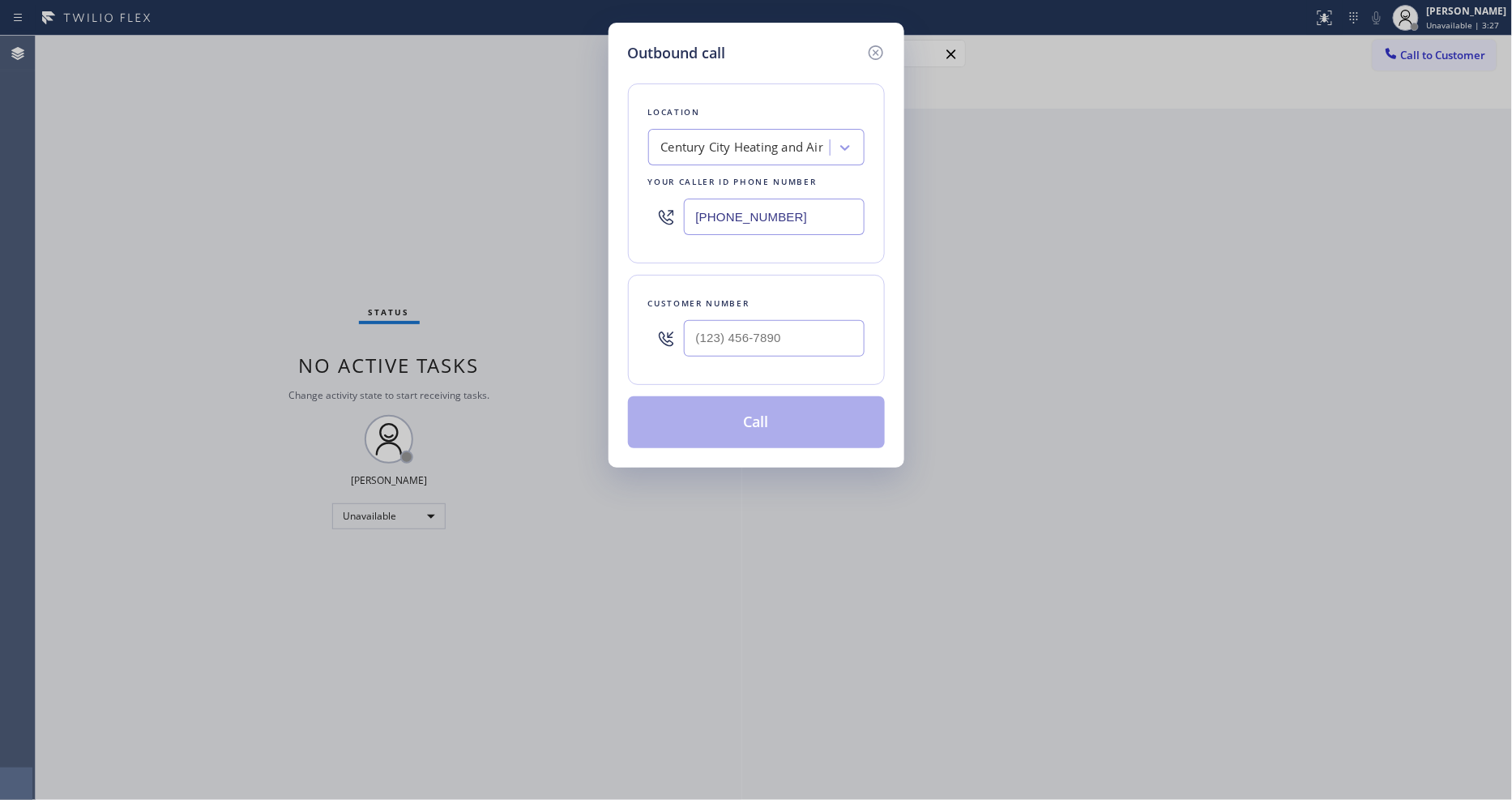
click at [741, 138] on div "Century City Heating and Air" at bounding box center [743, 147] width 163 height 18
paste input "FixIt Appliance Crew"
type input "FixIt Appliance Crew"
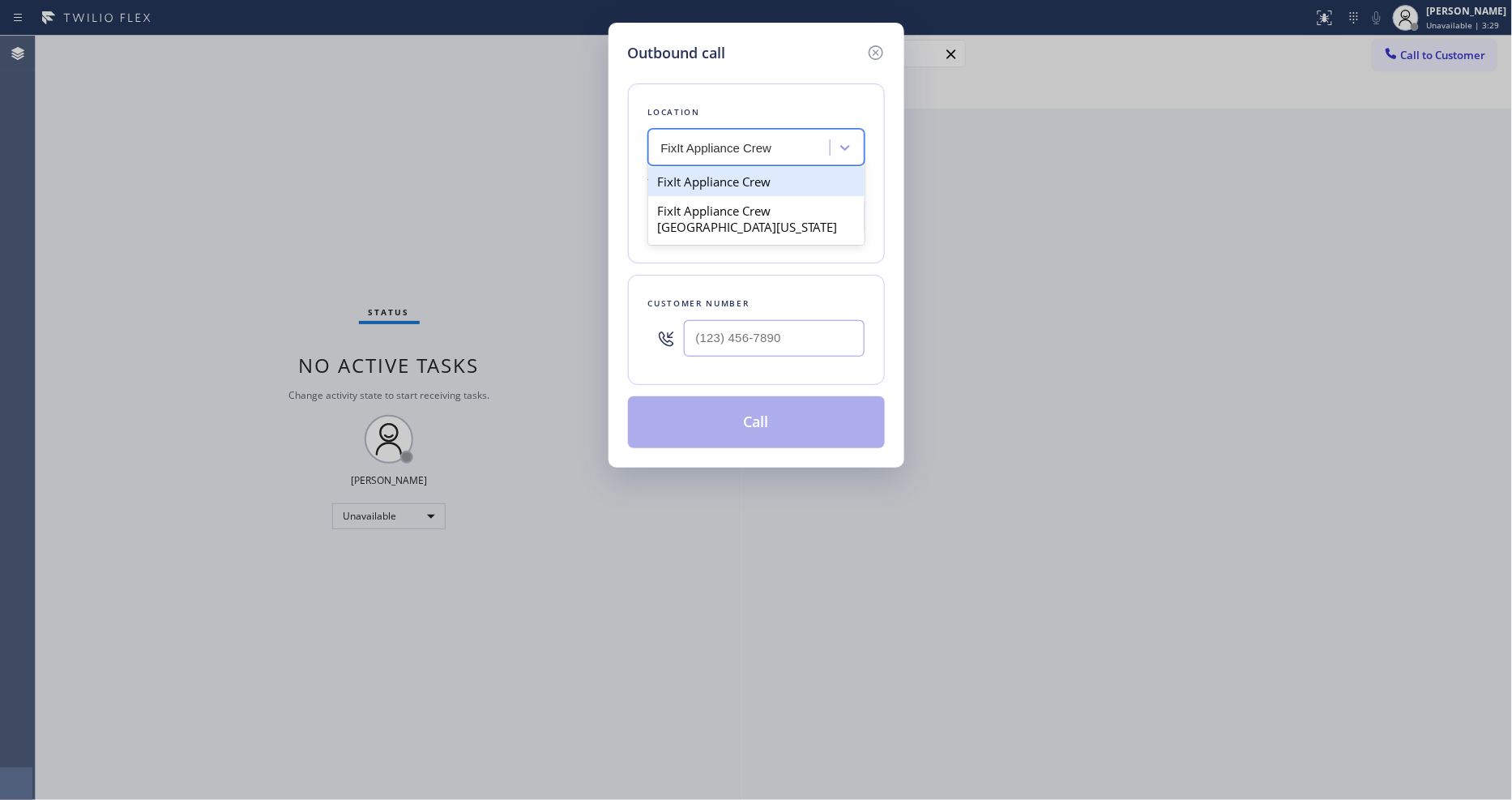
click at [699, 178] on div "FixIt Appliance Crew" at bounding box center [756, 181] width 216 height 29
type input "[PHONE_NUMBER]"
click at [410, 237] on div "Outbound call Location FixIt Appliance Crew Your caller id phone number (516) 4…" at bounding box center [756, 400] width 1512 height 800
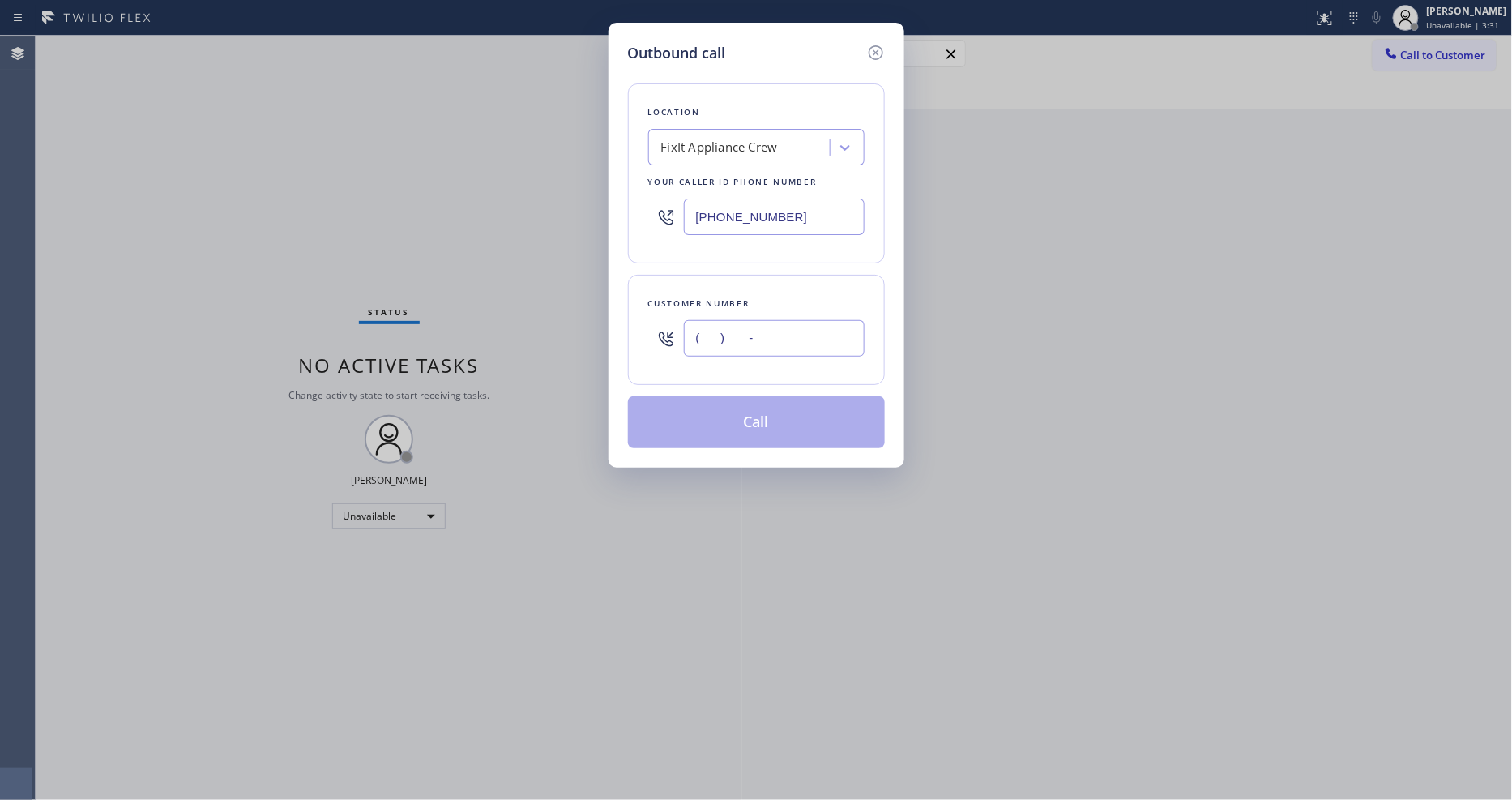
click at [756, 328] on input "(___) ___-____" at bounding box center [774, 339] width 180 height 36
paste input "347) 866-3655"
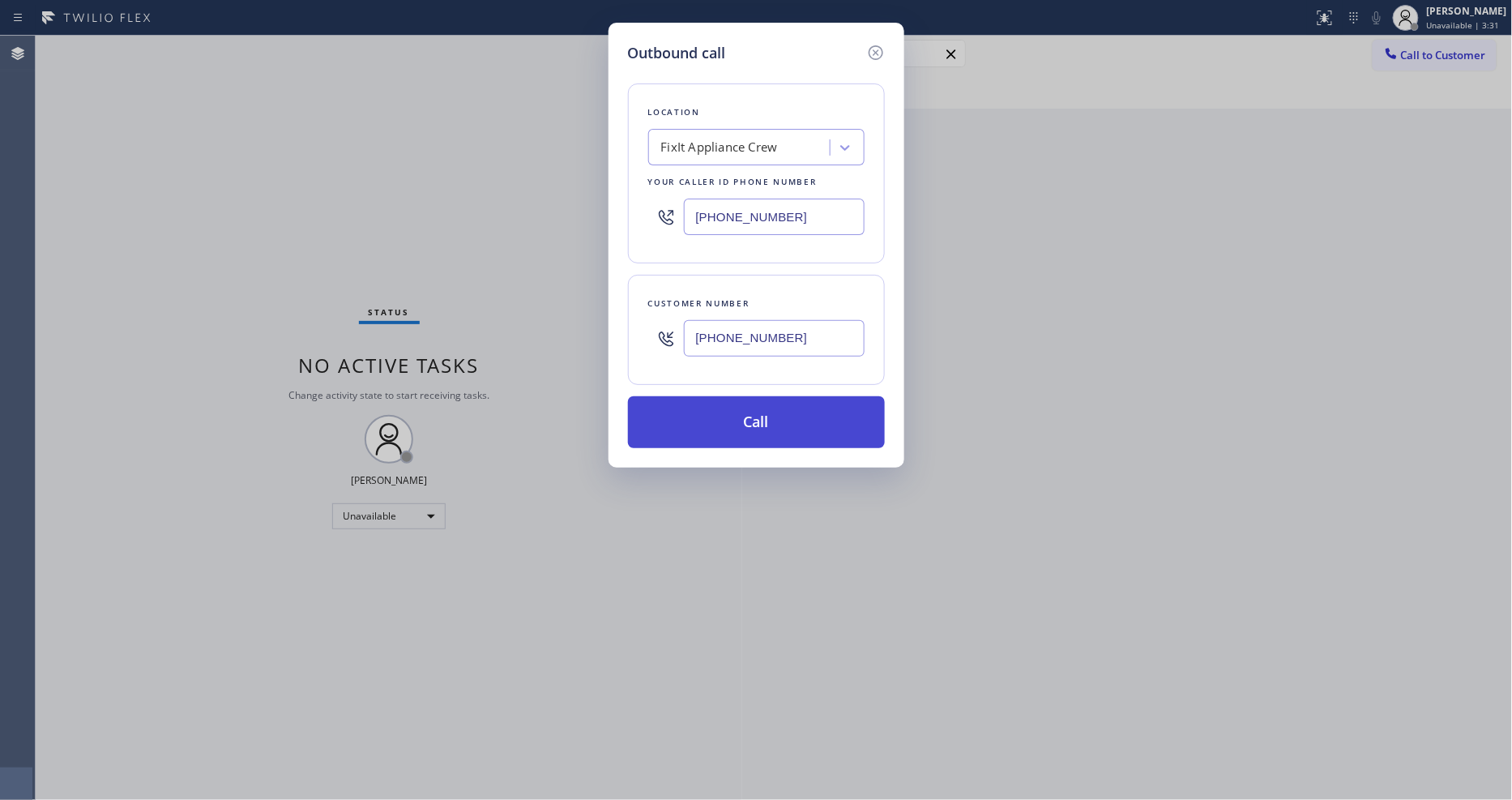
type input "[PHONE_NUMBER]"
click at [711, 431] on button "Call" at bounding box center [756, 422] width 257 height 52
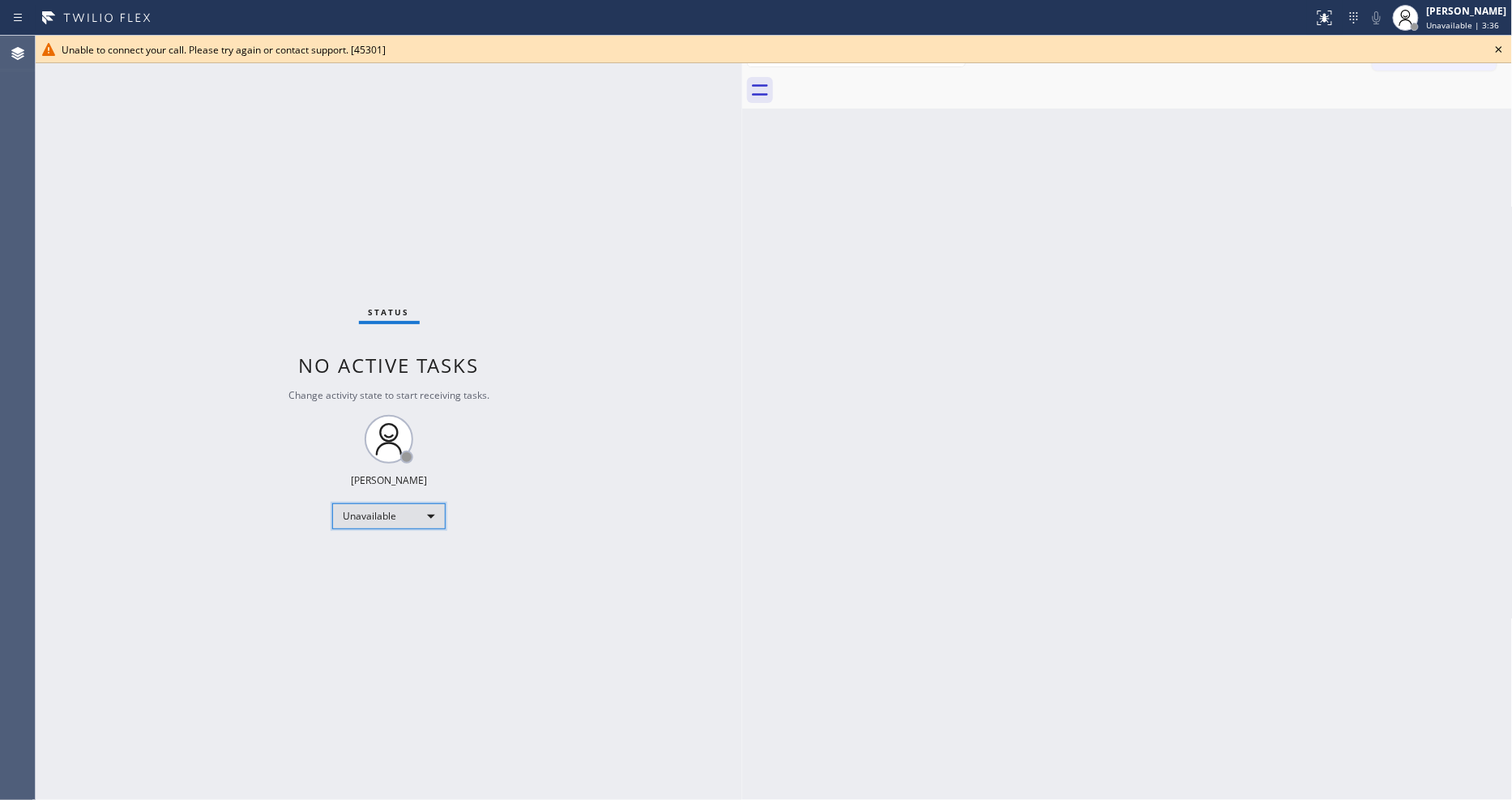
click at [374, 515] on div "Unavailable" at bounding box center [389, 515] width 113 height 26
click at [363, 557] on li "Available" at bounding box center [388, 559] width 110 height 19
click at [1499, 59] on div "Unable to connect your call. Please try again or contact support. [45301]" at bounding box center [773, 49] width 1477 height 28
click at [1503, 50] on icon at bounding box center [1499, 49] width 19 height 19
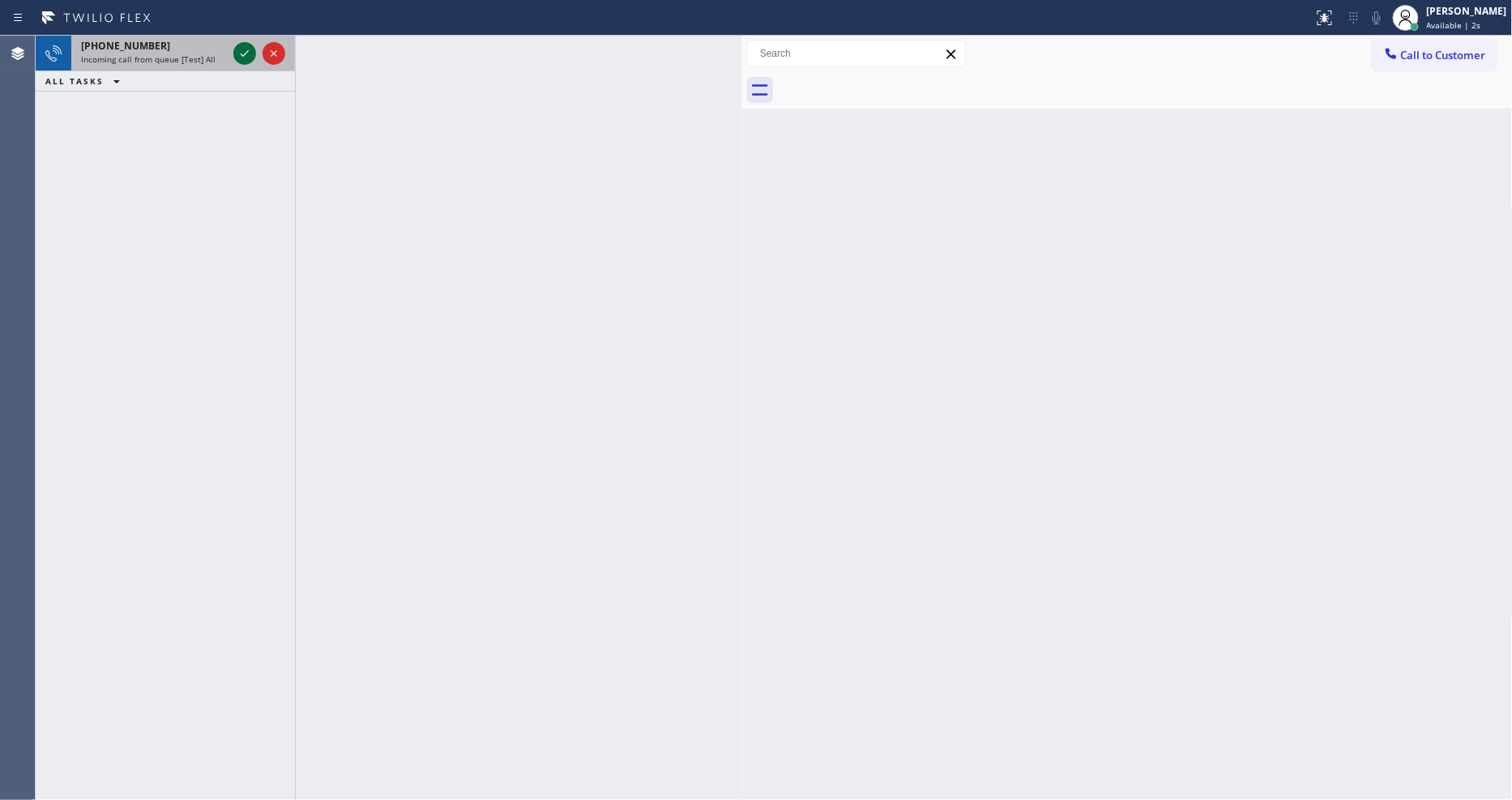
click at [240, 50] on icon at bounding box center [245, 54] width 19 height 19
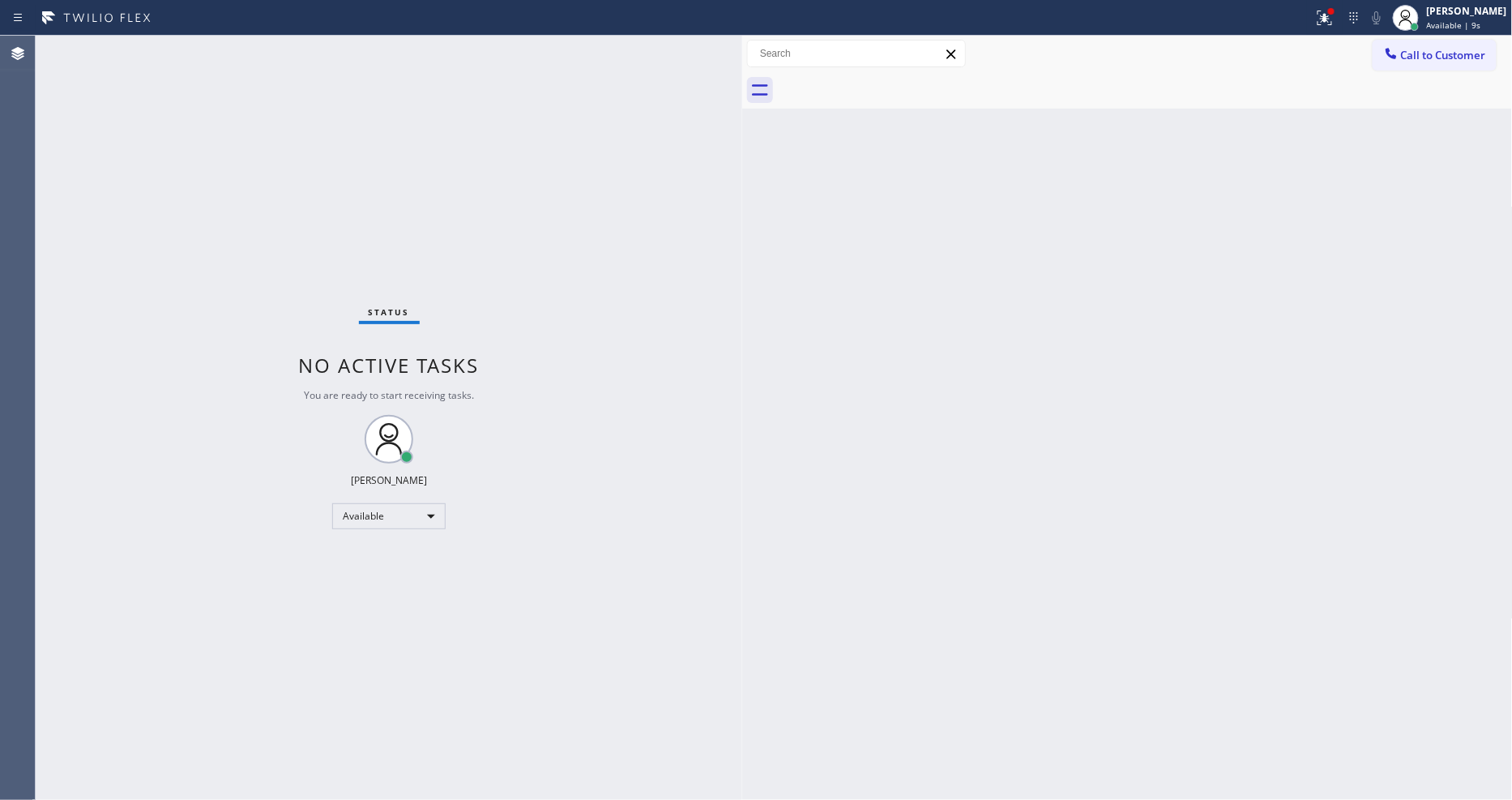
click at [339, 176] on div "Status No active tasks You are ready to start receiving tasks. [PERSON_NAME] Av…" at bounding box center [389, 417] width 706 height 764
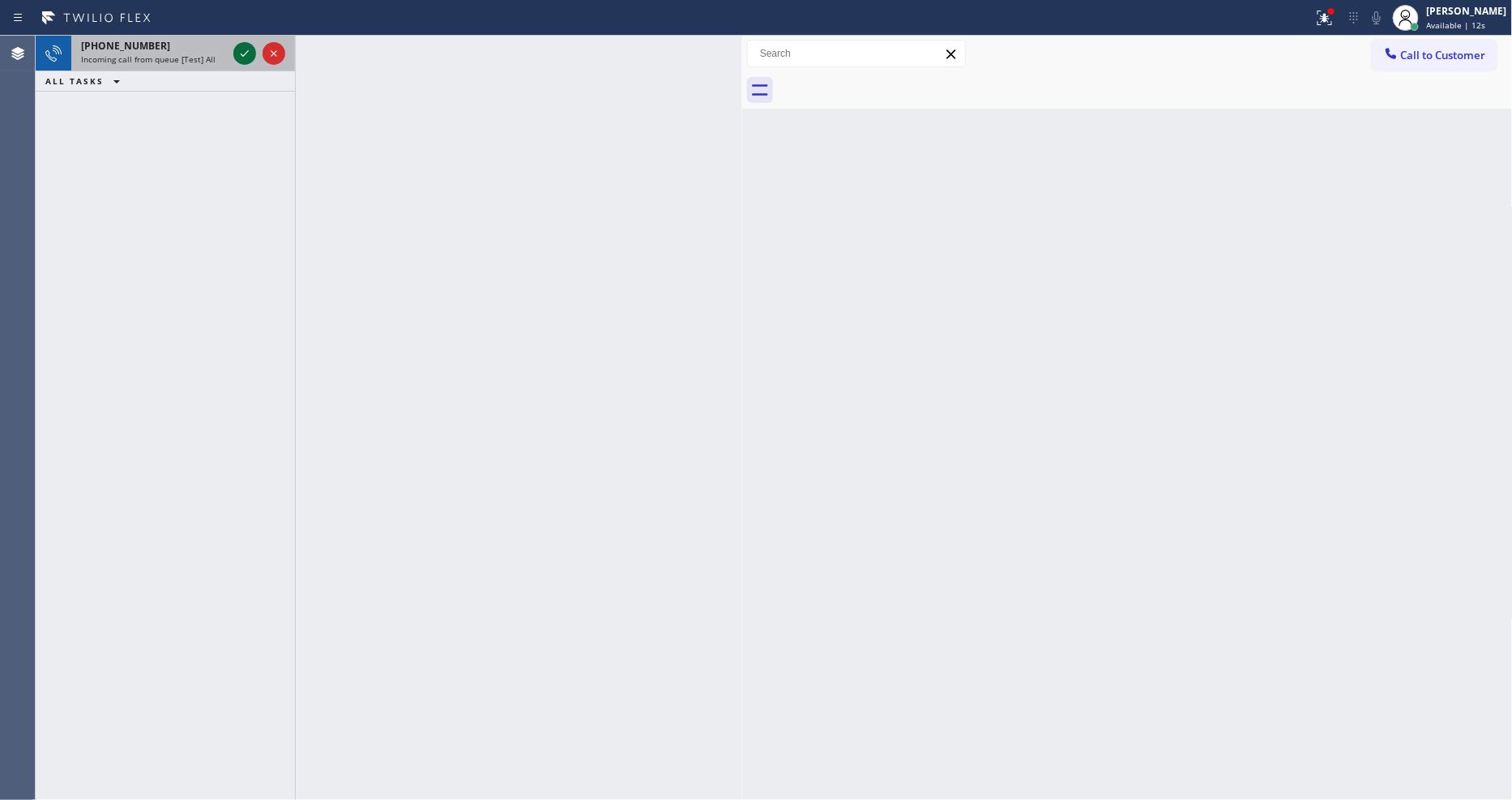
click at [241, 52] on icon at bounding box center [245, 54] width 19 height 19
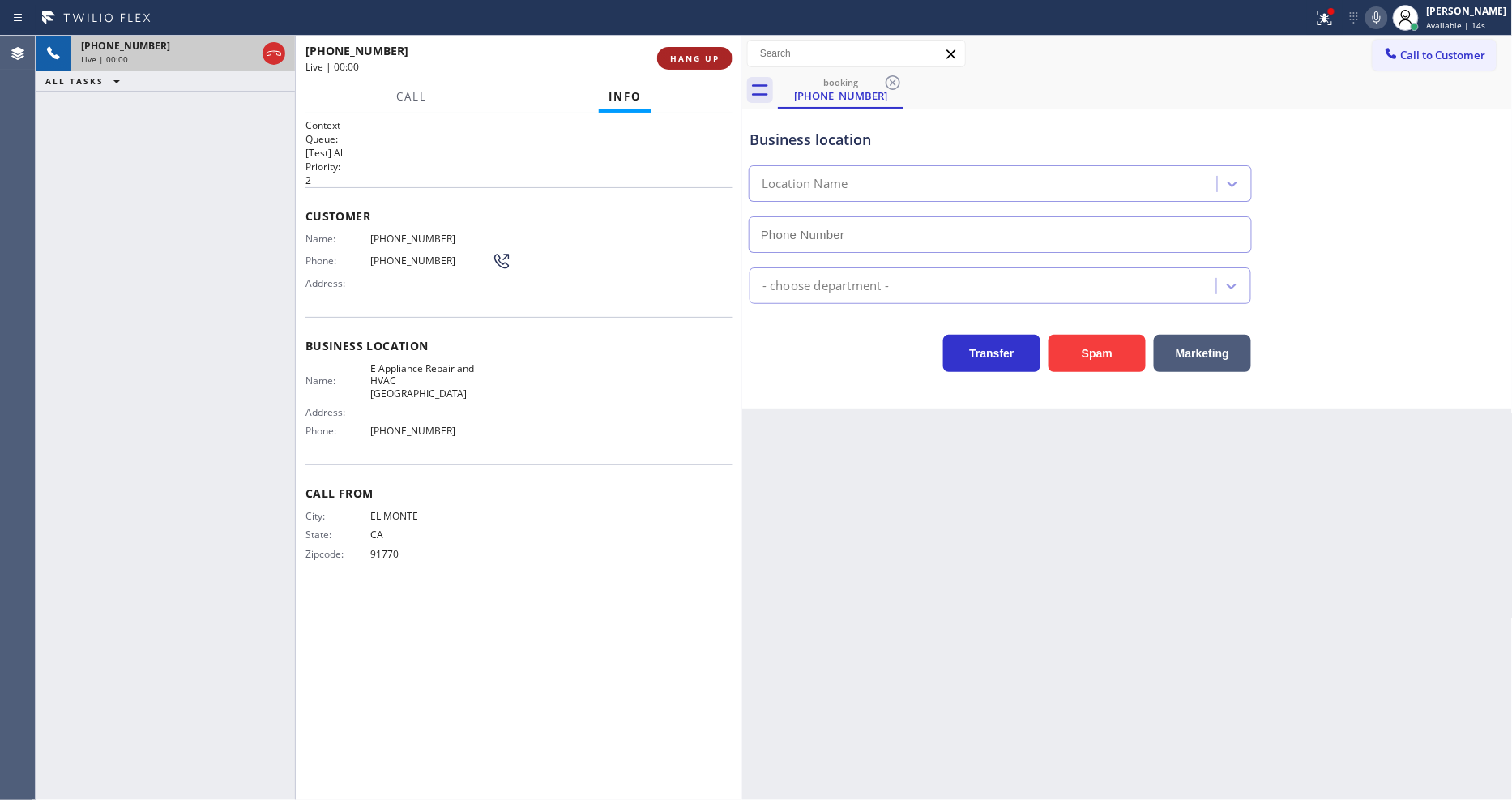
click at [706, 54] on span "HANG UP" at bounding box center [695, 59] width 50 height 12
type input "(626) 508-7272"
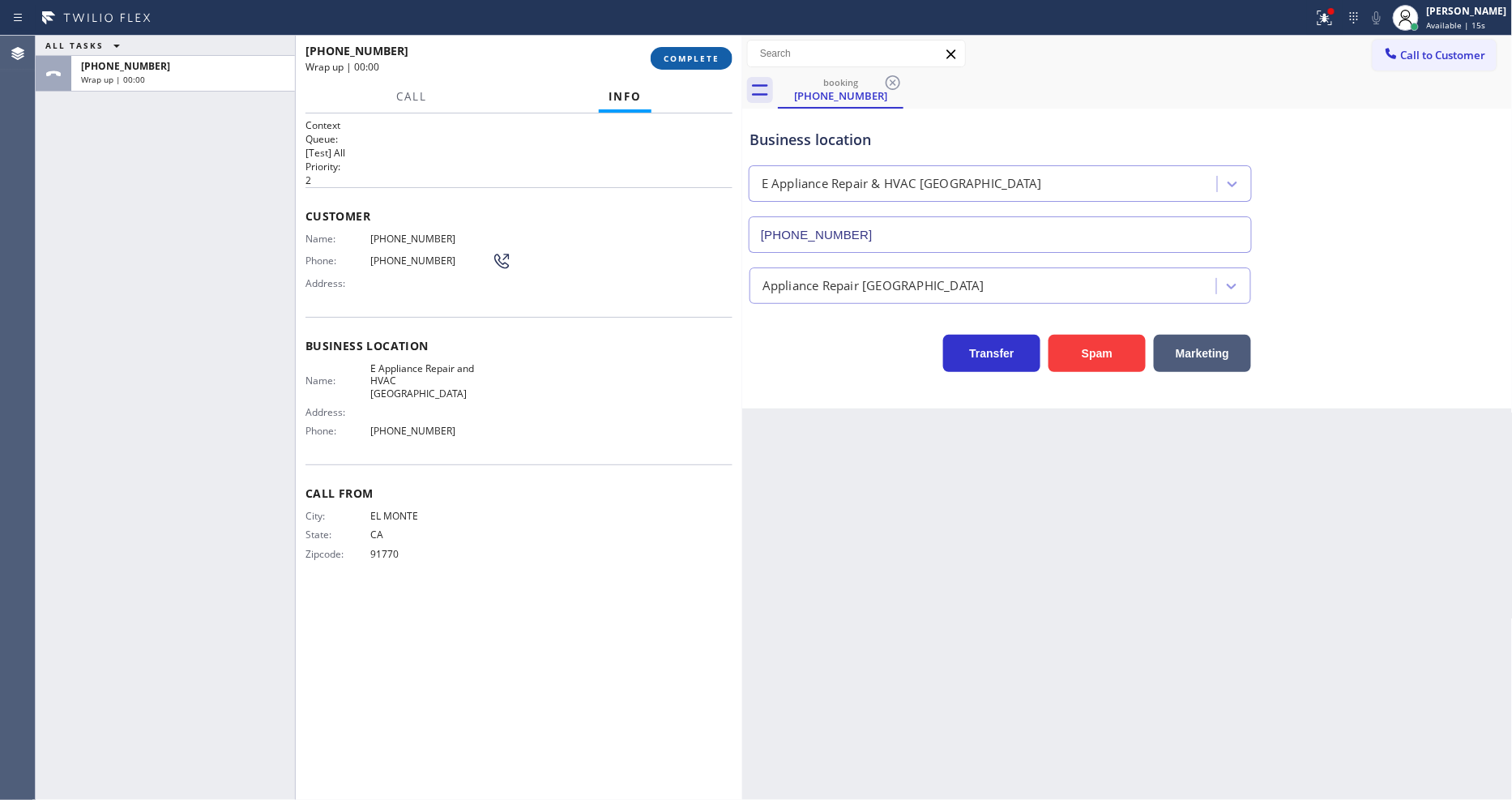
click at [706, 54] on span "COMPLETE" at bounding box center [692, 59] width 56 height 12
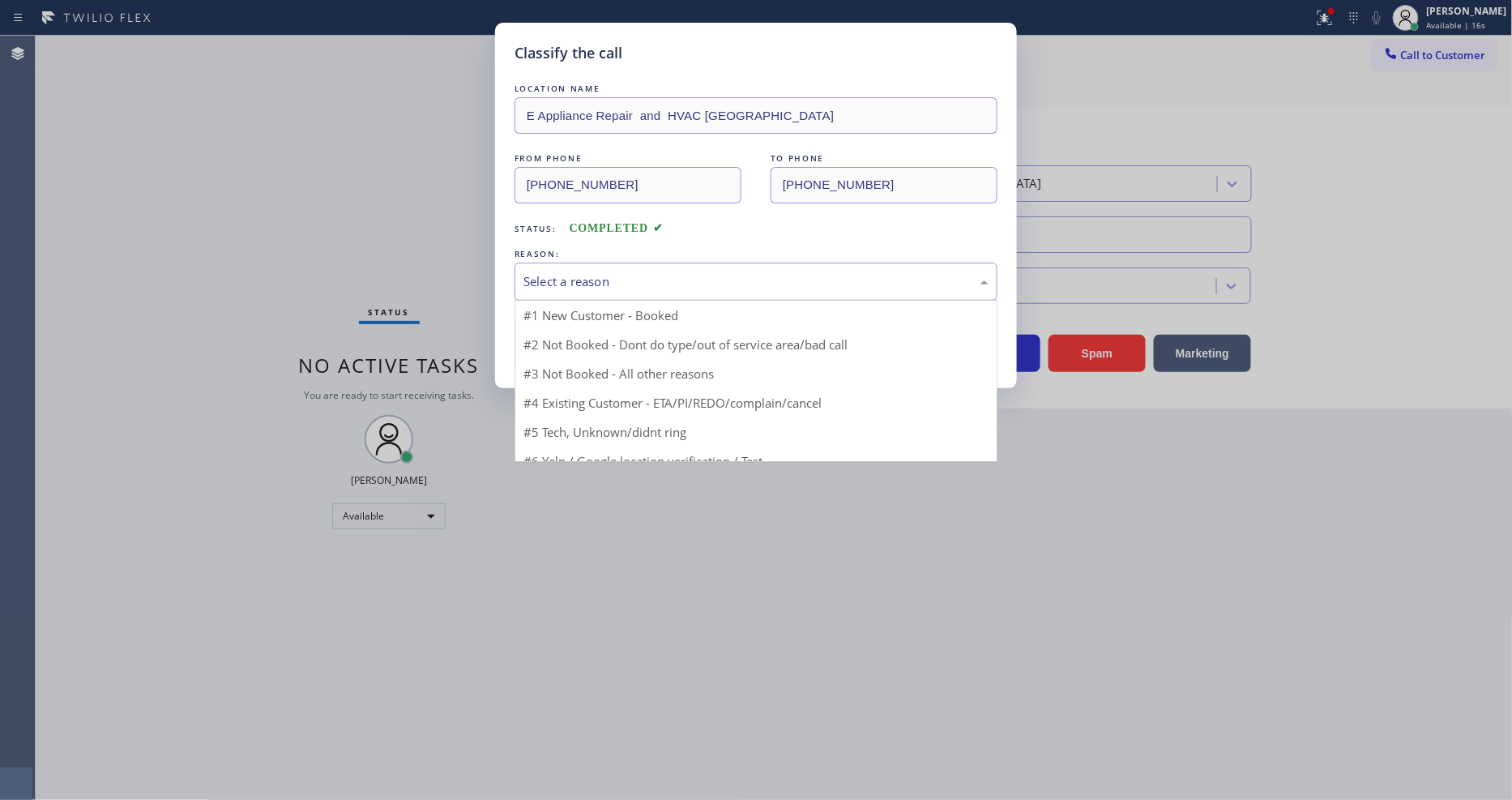
click at [571, 264] on div "Select a reason" at bounding box center [755, 282] width 483 height 38
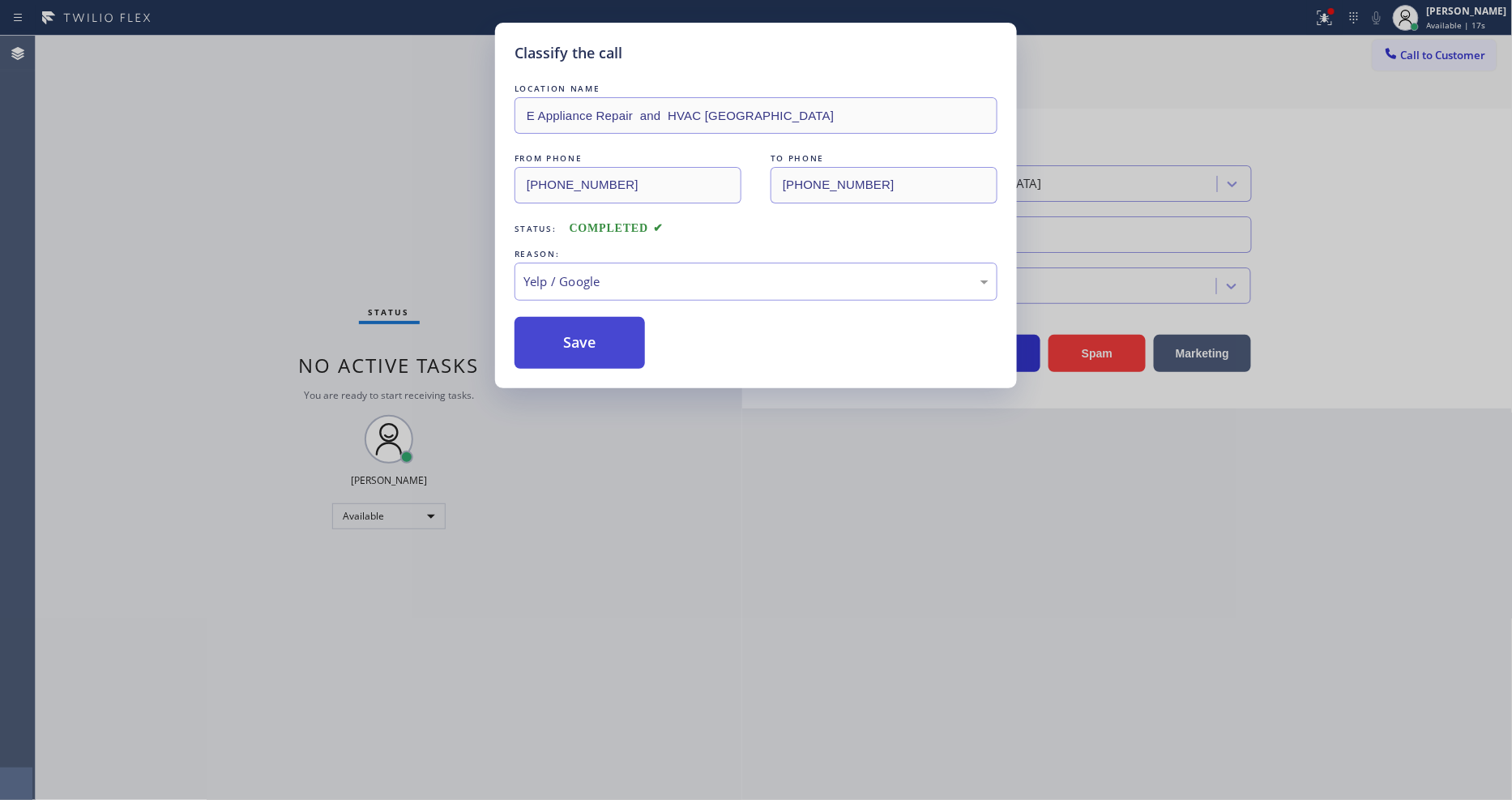
click at [596, 336] on button "Save" at bounding box center [579, 342] width 130 height 52
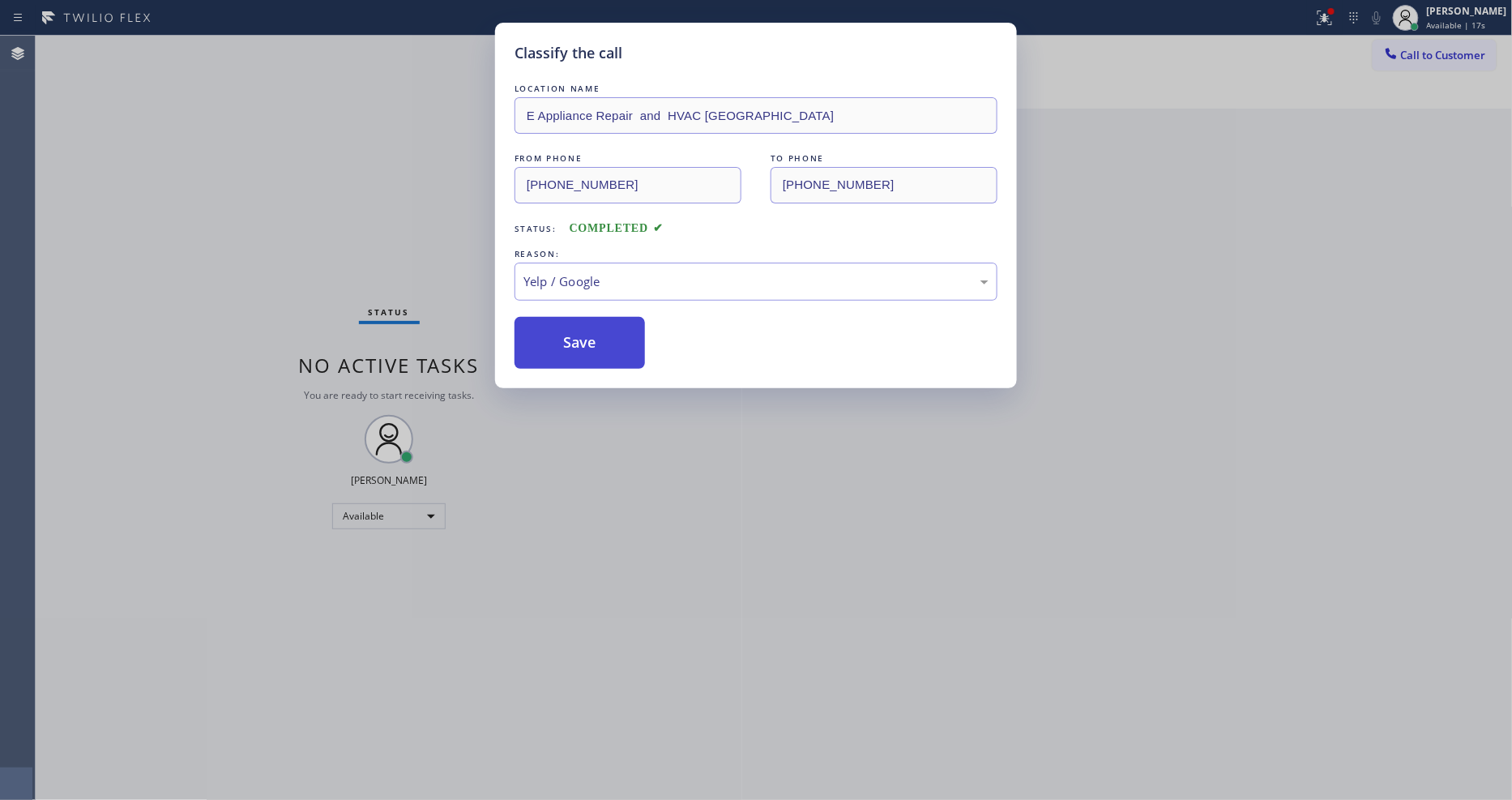
click at [596, 336] on button "Save" at bounding box center [579, 342] width 130 height 52
drag, startPoint x: 596, startPoint y: 336, endPoint x: 463, endPoint y: 7, distance: 354.9
click at [594, 328] on button "Save" at bounding box center [579, 342] width 130 height 52
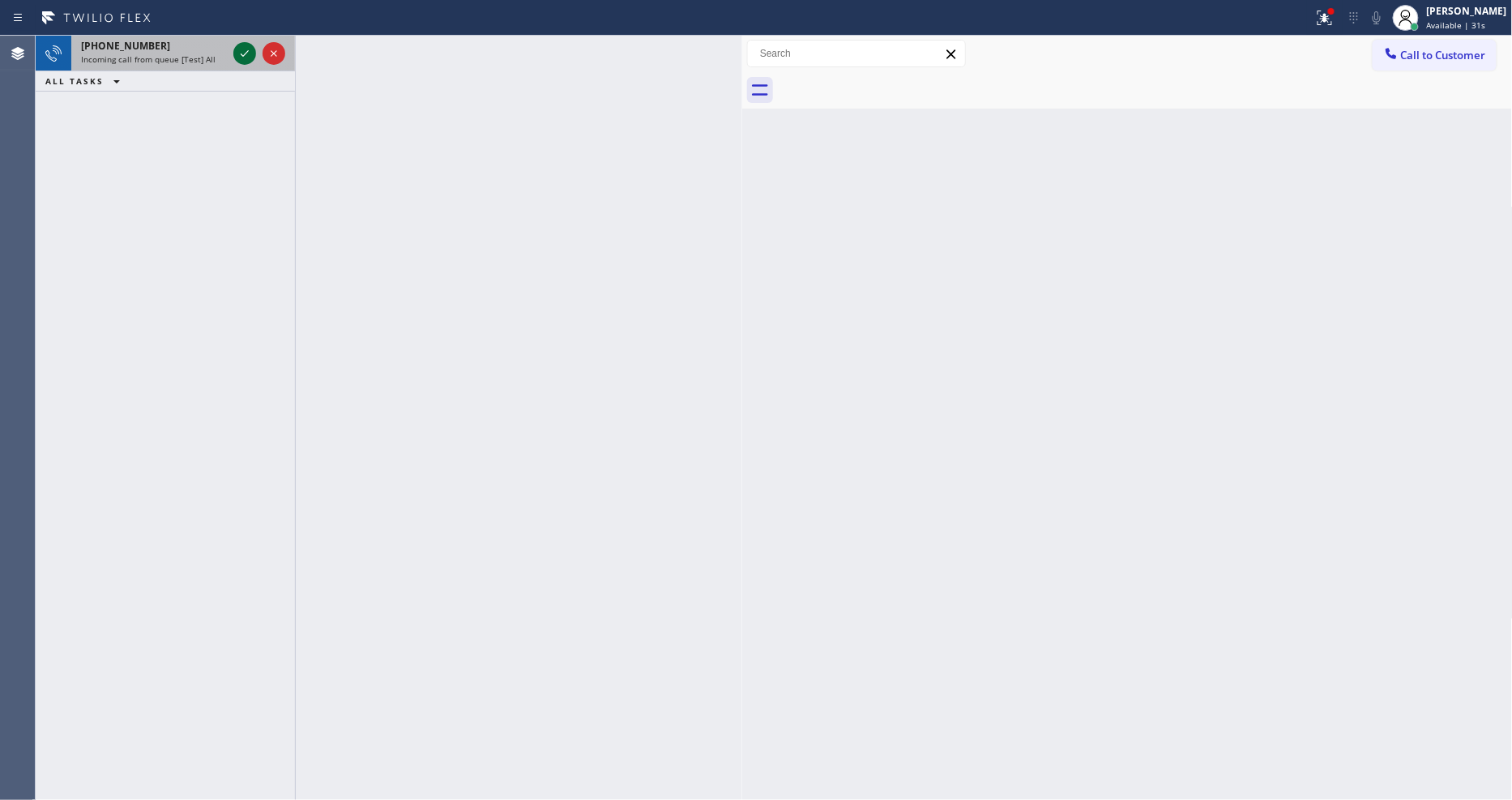
click at [240, 55] on icon at bounding box center [245, 54] width 19 height 19
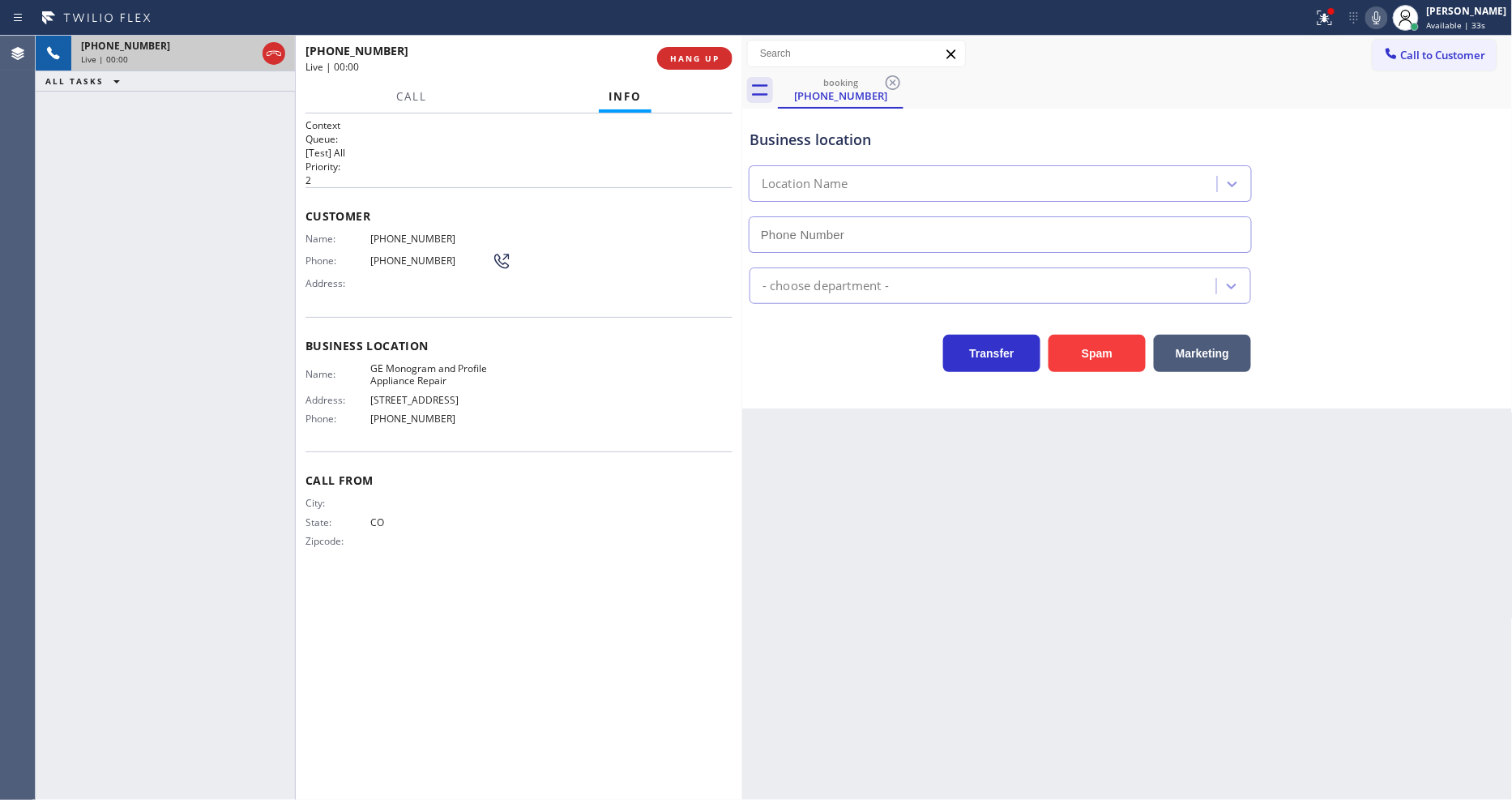
click at [1053, 510] on div "Back to Dashboard Change Sender ID Customers Technicians Select a contact Outbo…" at bounding box center [1127, 417] width 770 height 764
type input "(719) 249-6866"
click at [1335, 26] on icon at bounding box center [1325, 17] width 19 height 19
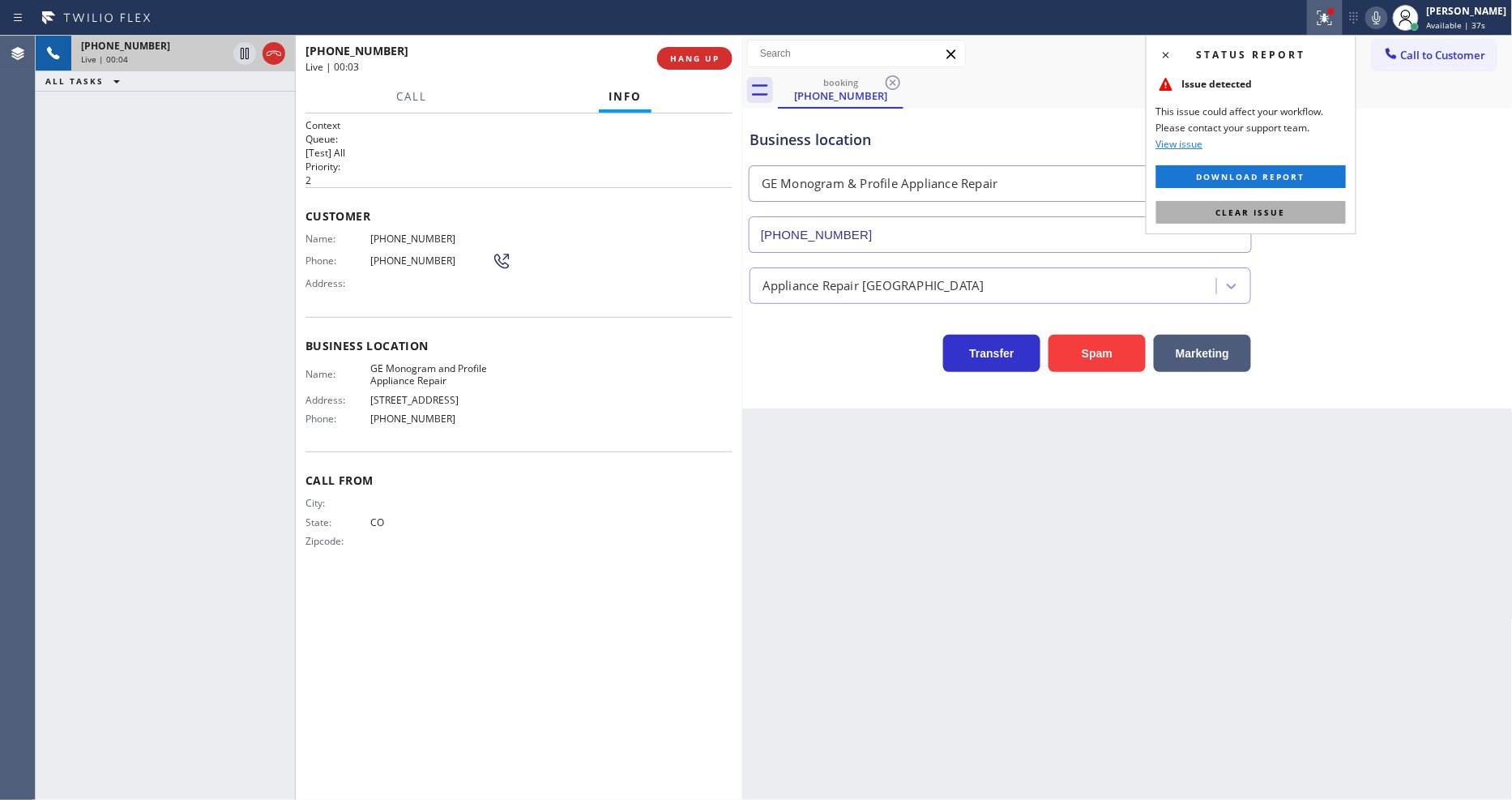
click at [1300, 208] on button "Clear issue" at bounding box center [1251, 212] width 190 height 23
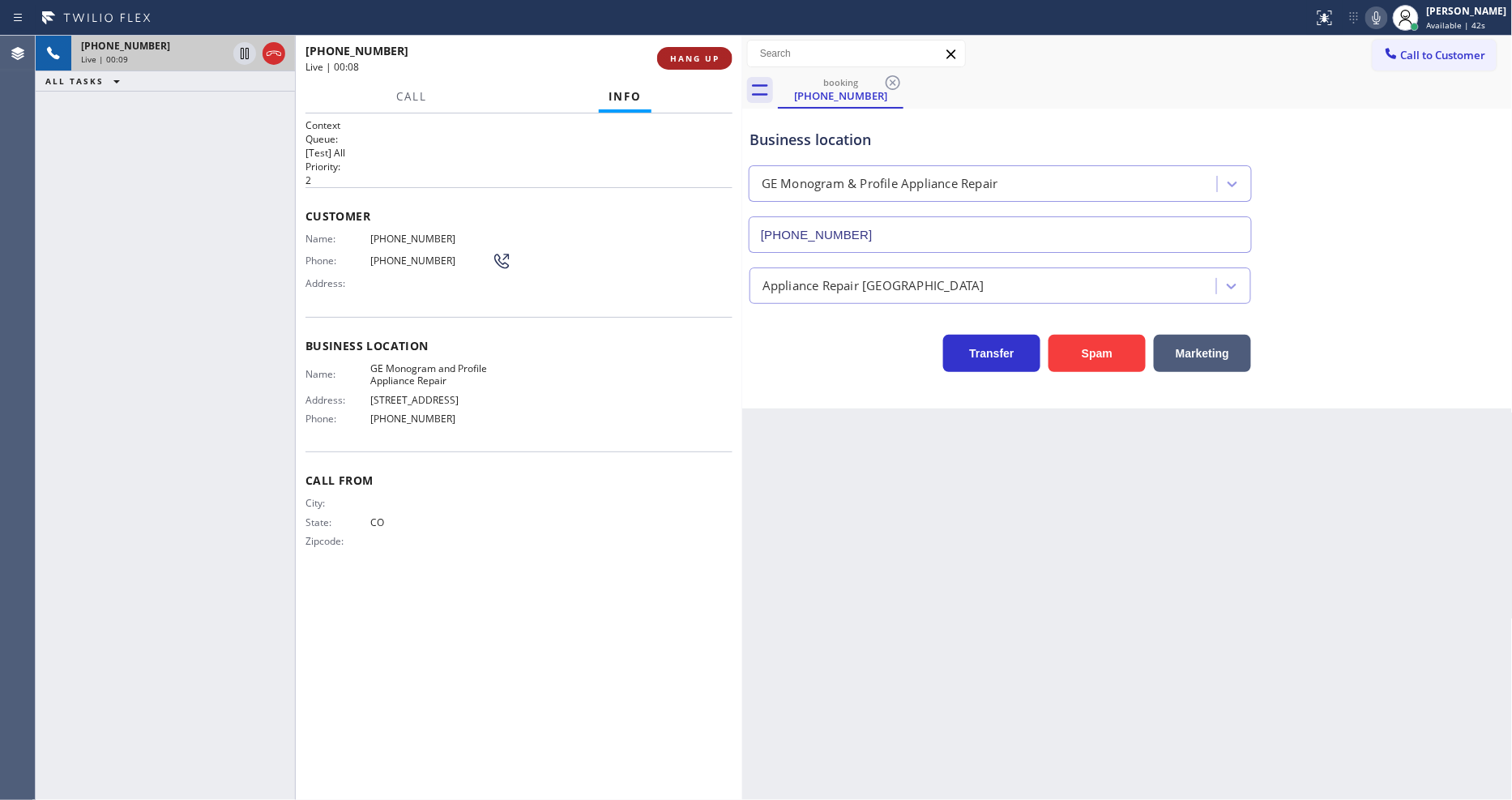
click at [711, 55] on span "HANG UP" at bounding box center [695, 59] width 50 height 12
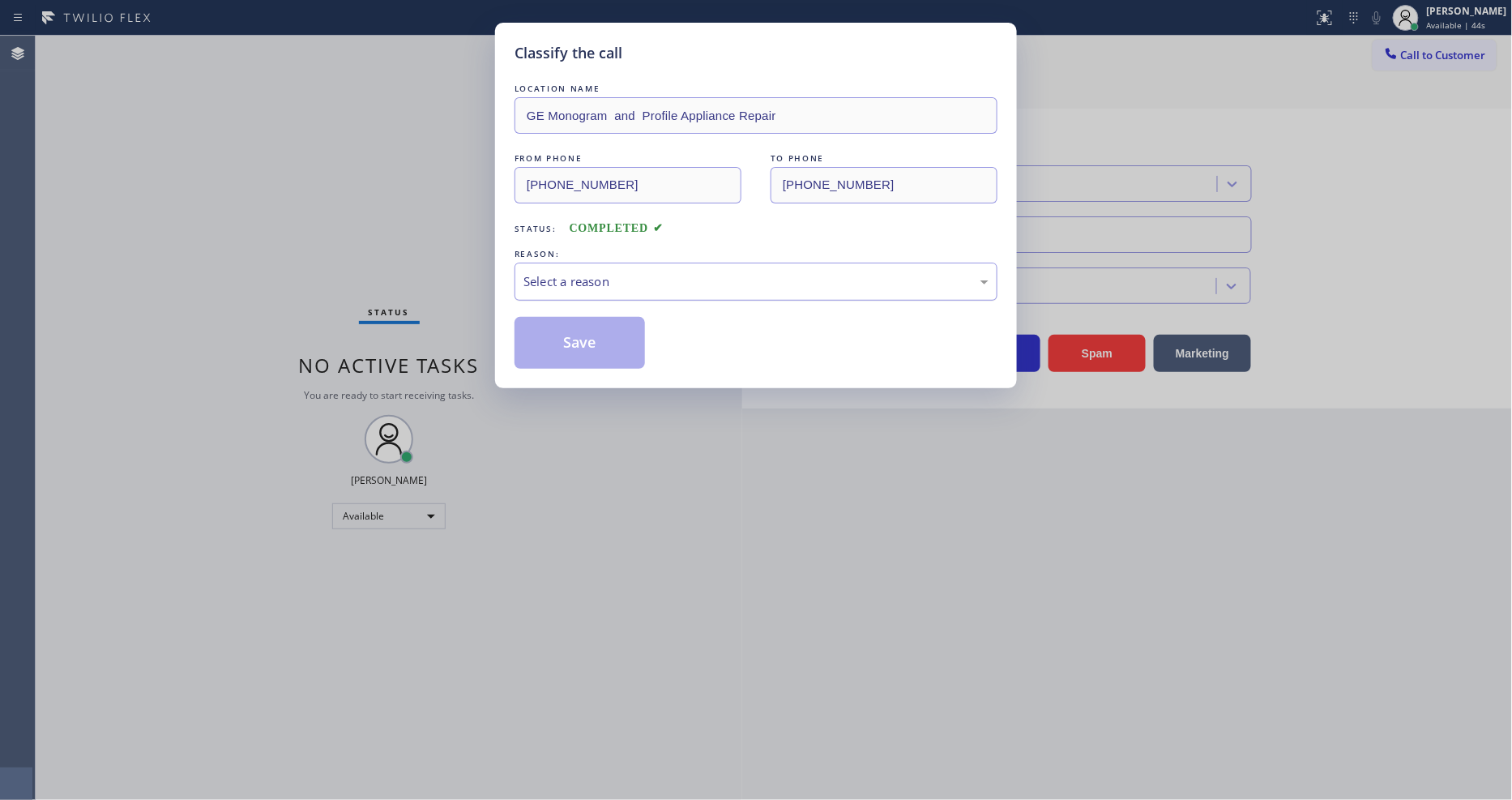
click at [636, 263] on div "Select a reason" at bounding box center [755, 282] width 483 height 38
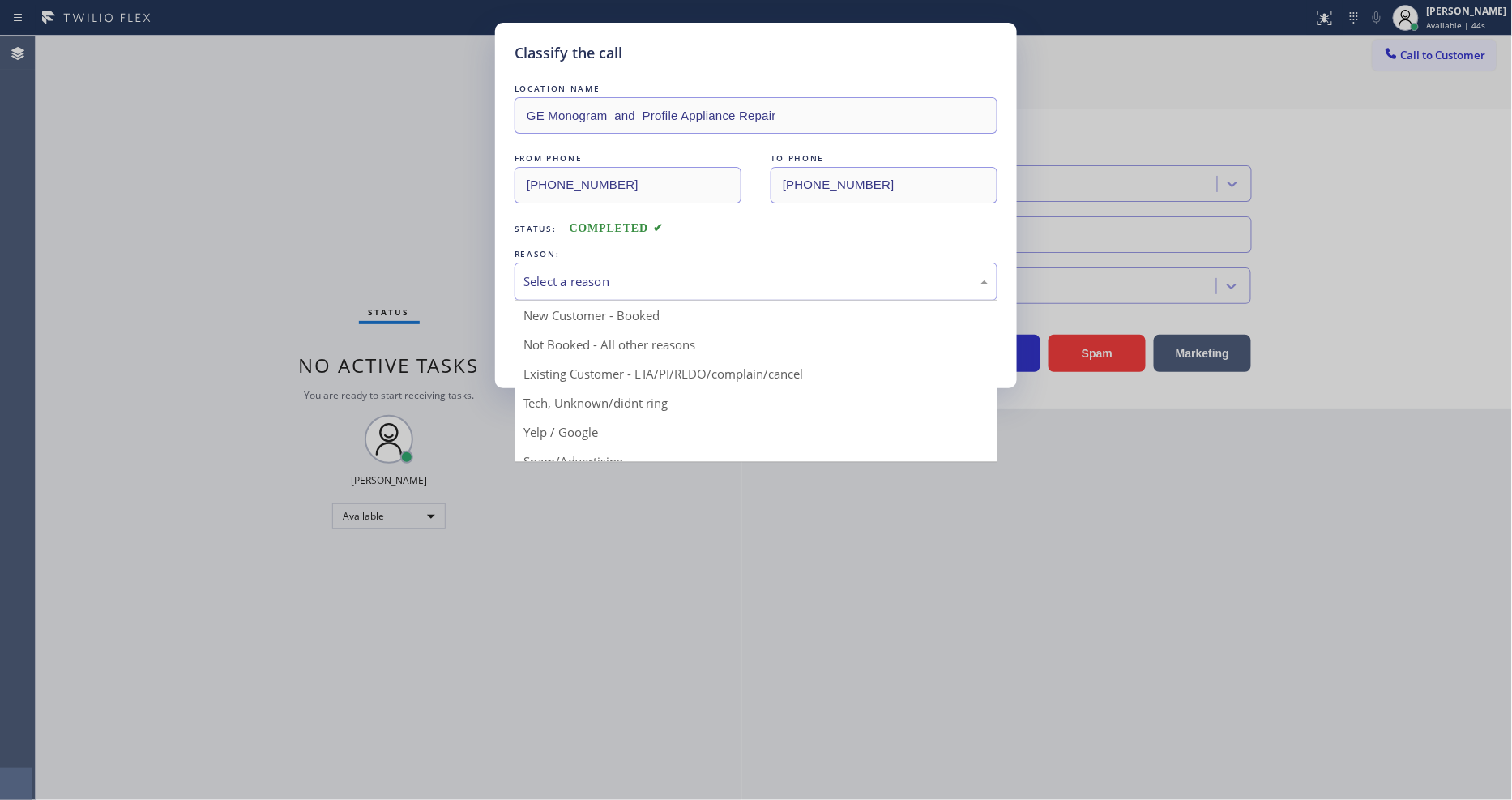
drag, startPoint x: 602, startPoint y: 394, endPoint x: 607, endPoint y: 330, distance: 64.2
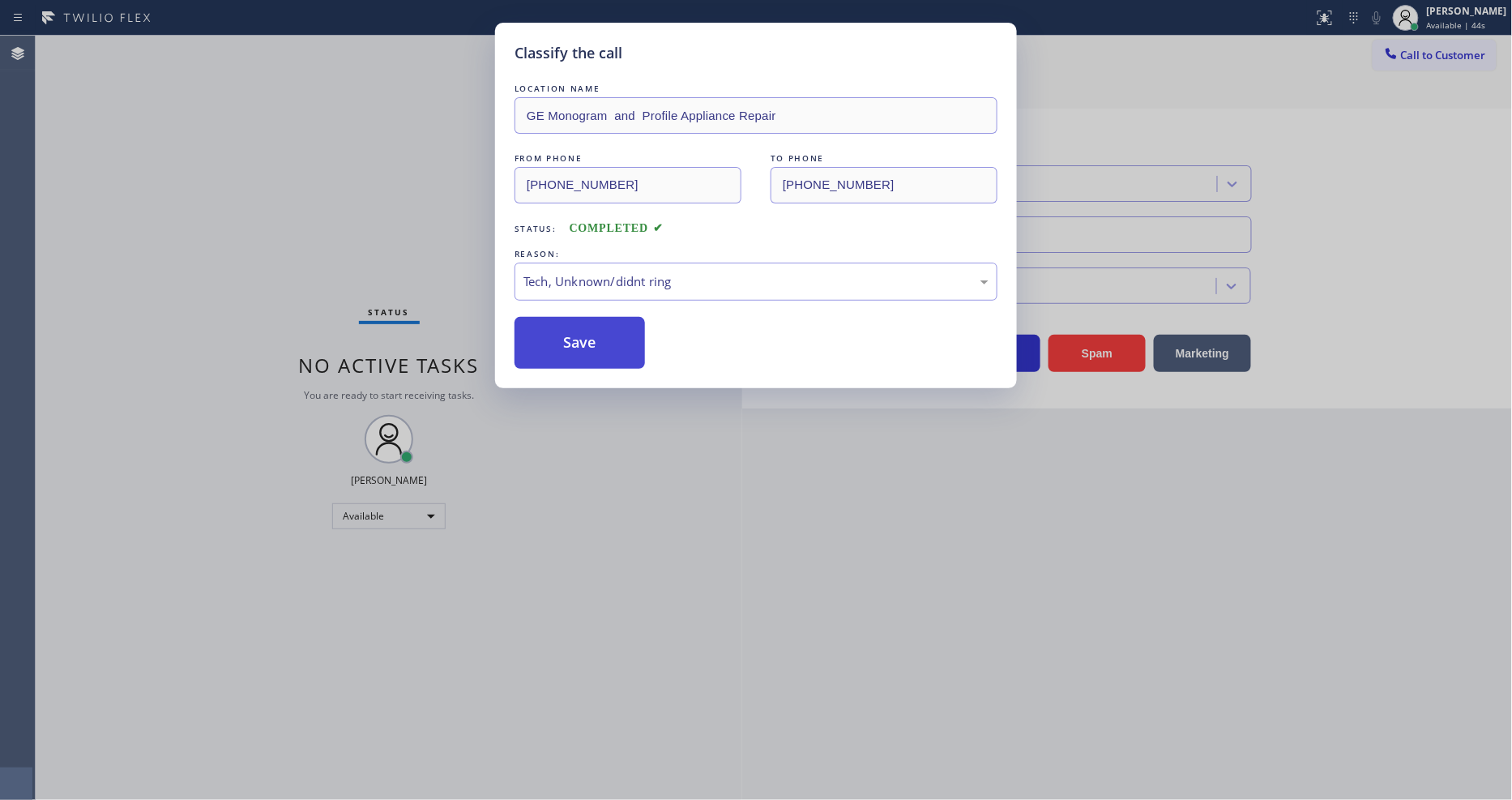
click at [610, 325] on button "Save" at bounding box center [579, 342] width 130 height 52
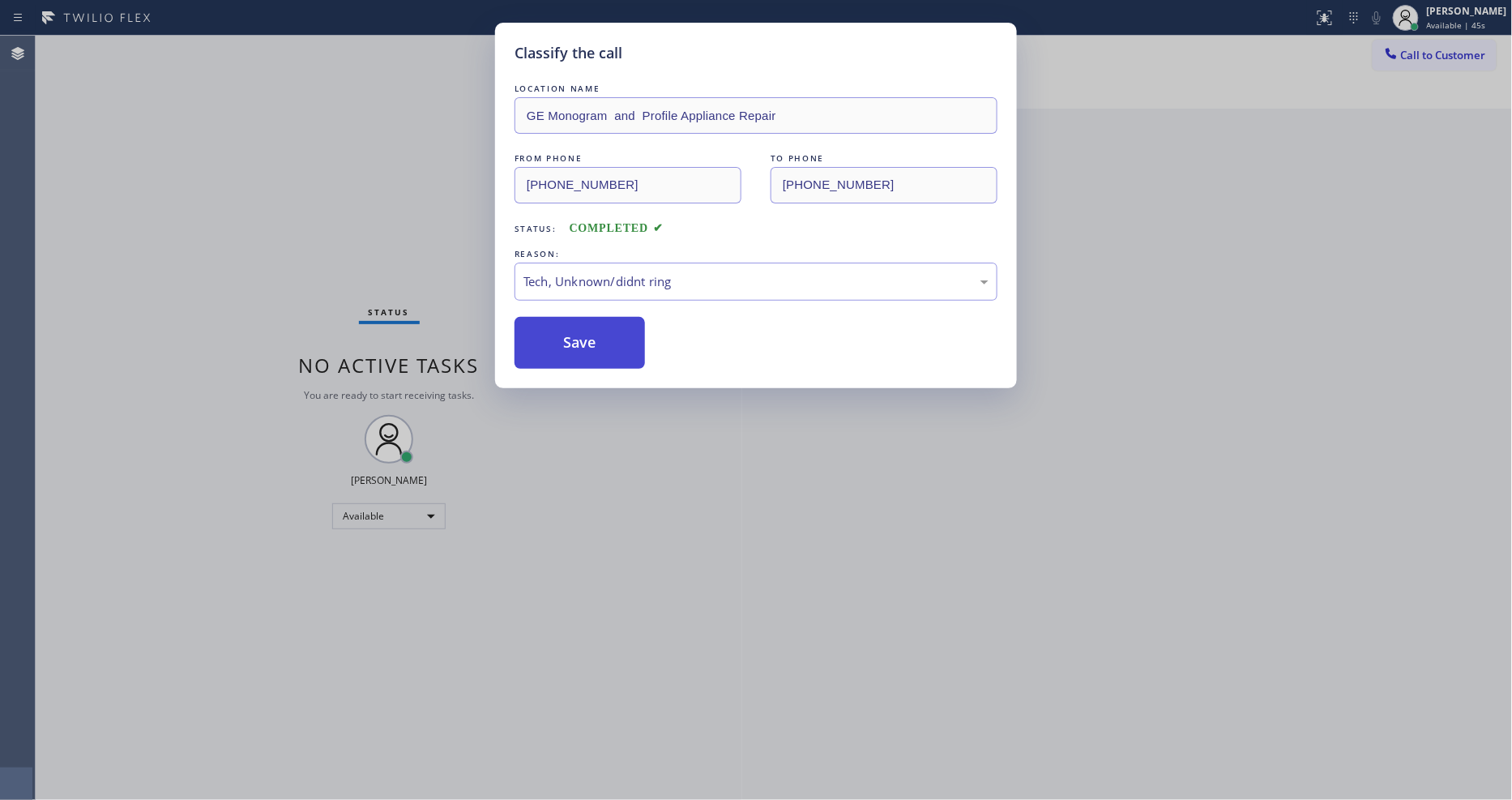
drag, startPoint x: 610, startPoint y: 325, endPoint x: 1146, endPoint y: 555, distance: 583.3
click at [610, 325] on button "Save" at bounding box center [579, 342] width 130 height 52
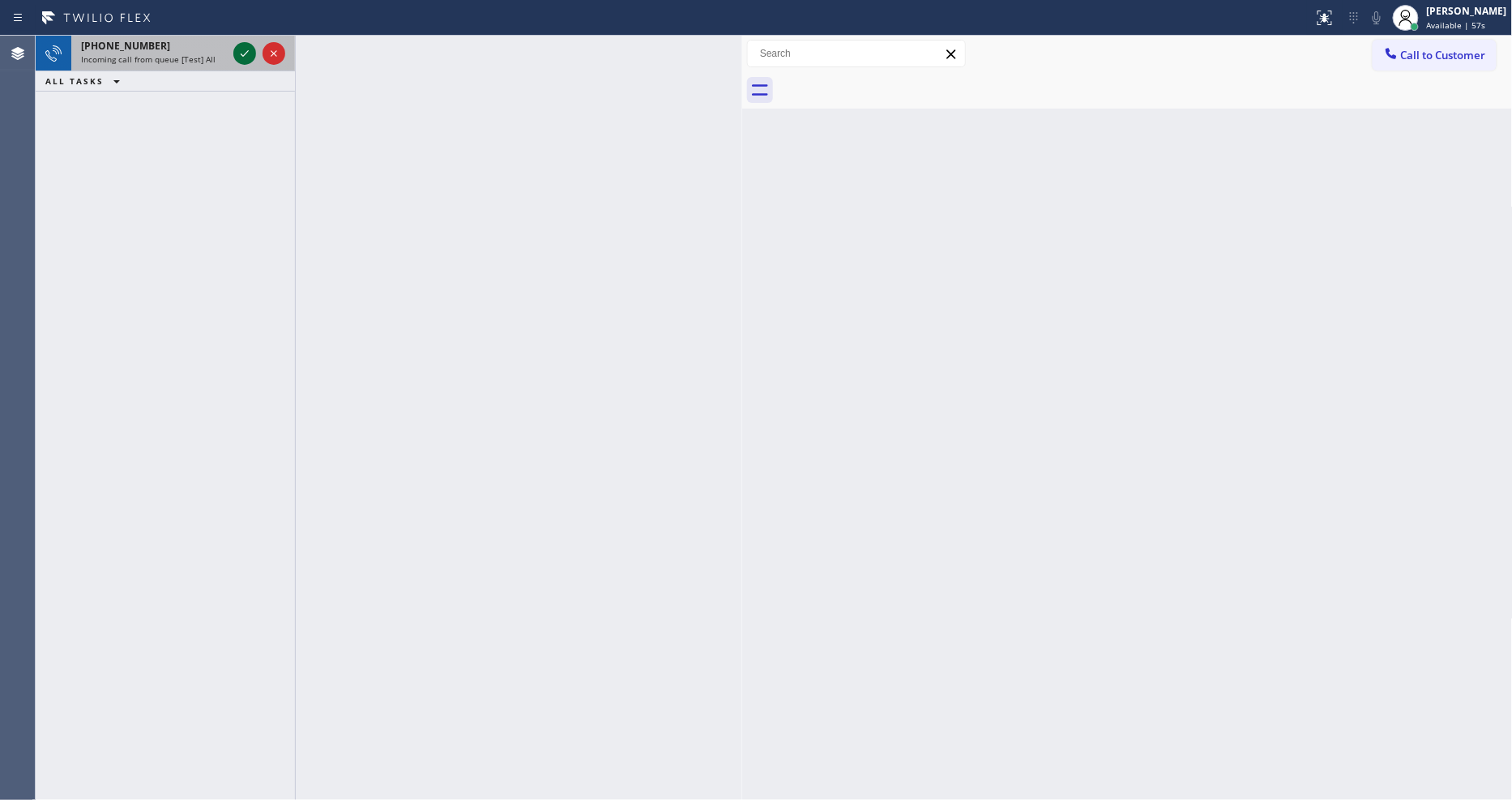
click at [246, 55] on icon at bounding box center [245, 54] width 19 height 19
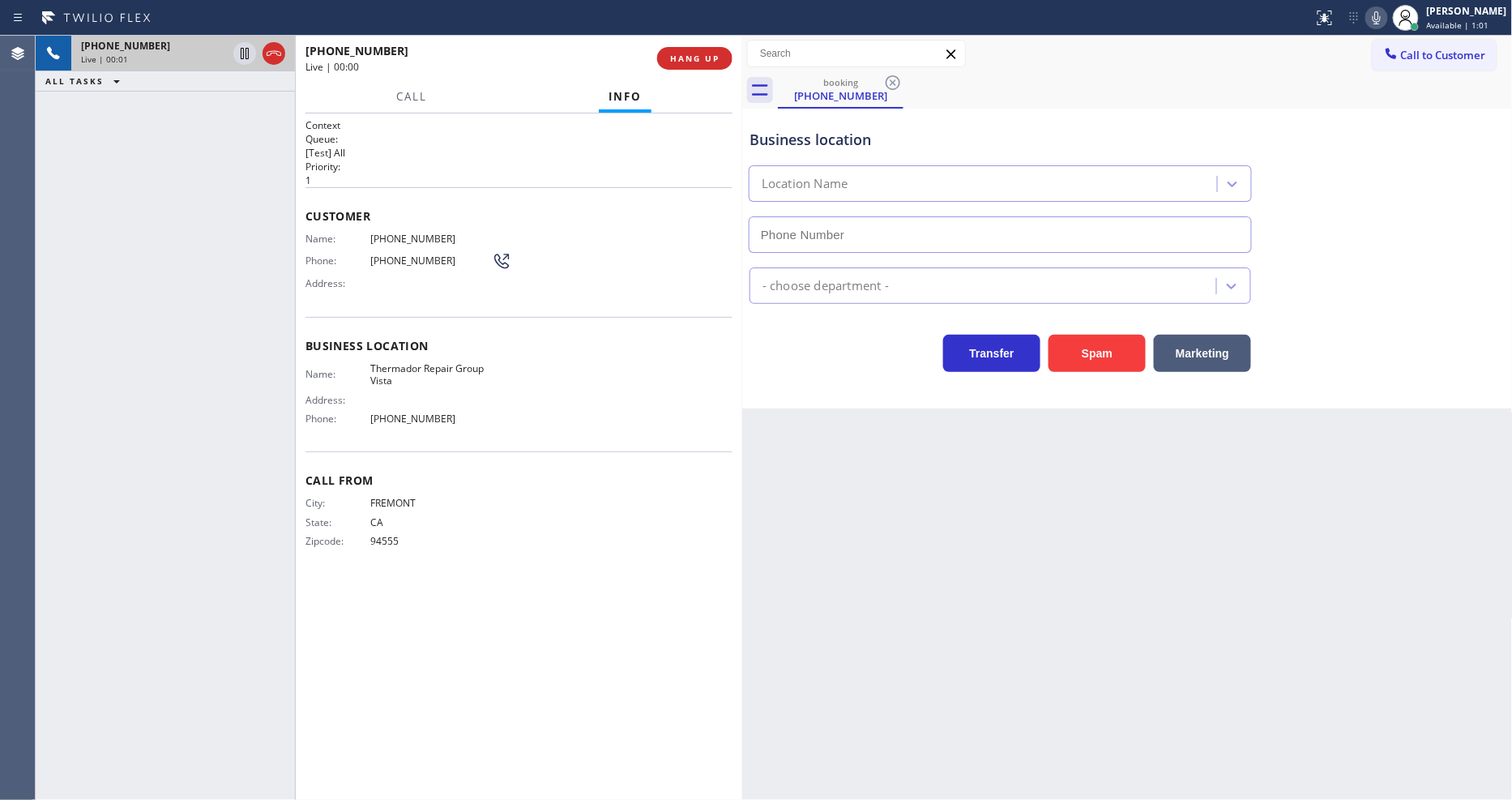
click at [702, 43] on div "+15102485306 Live | 00:00 HANG UP" at bounding box center [518, 59] width 427 height 42
type input "(760) 389-7717"
click at [694, 70] on div "+15102485306 Live | 00:01 HANG UP" at bounding box center [518, 59] width 427 height 42
click at [693, 59] on span "HANG UP" at bounding box center [695, 59] width 50 height 12
click at [693, 55] on span "HANG UP" at bounding box center [695, 59] width 50 height 12
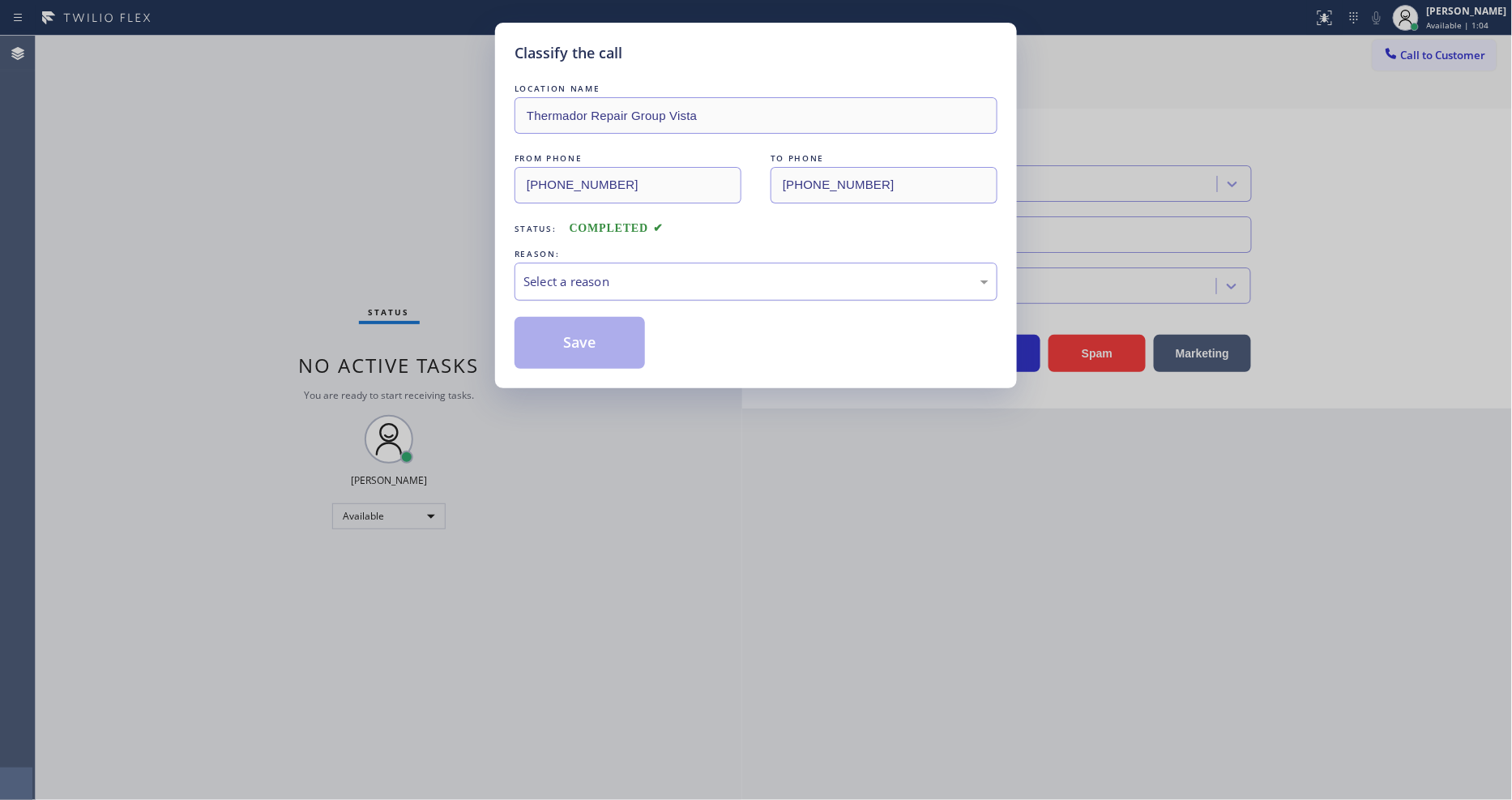
click at [567, 279] on div "Select a reason" at bounding box center [756, 281] width 465 height 18
click at [562, 352] on button "Save" at bounding box center [579, 342] width 130 height 52
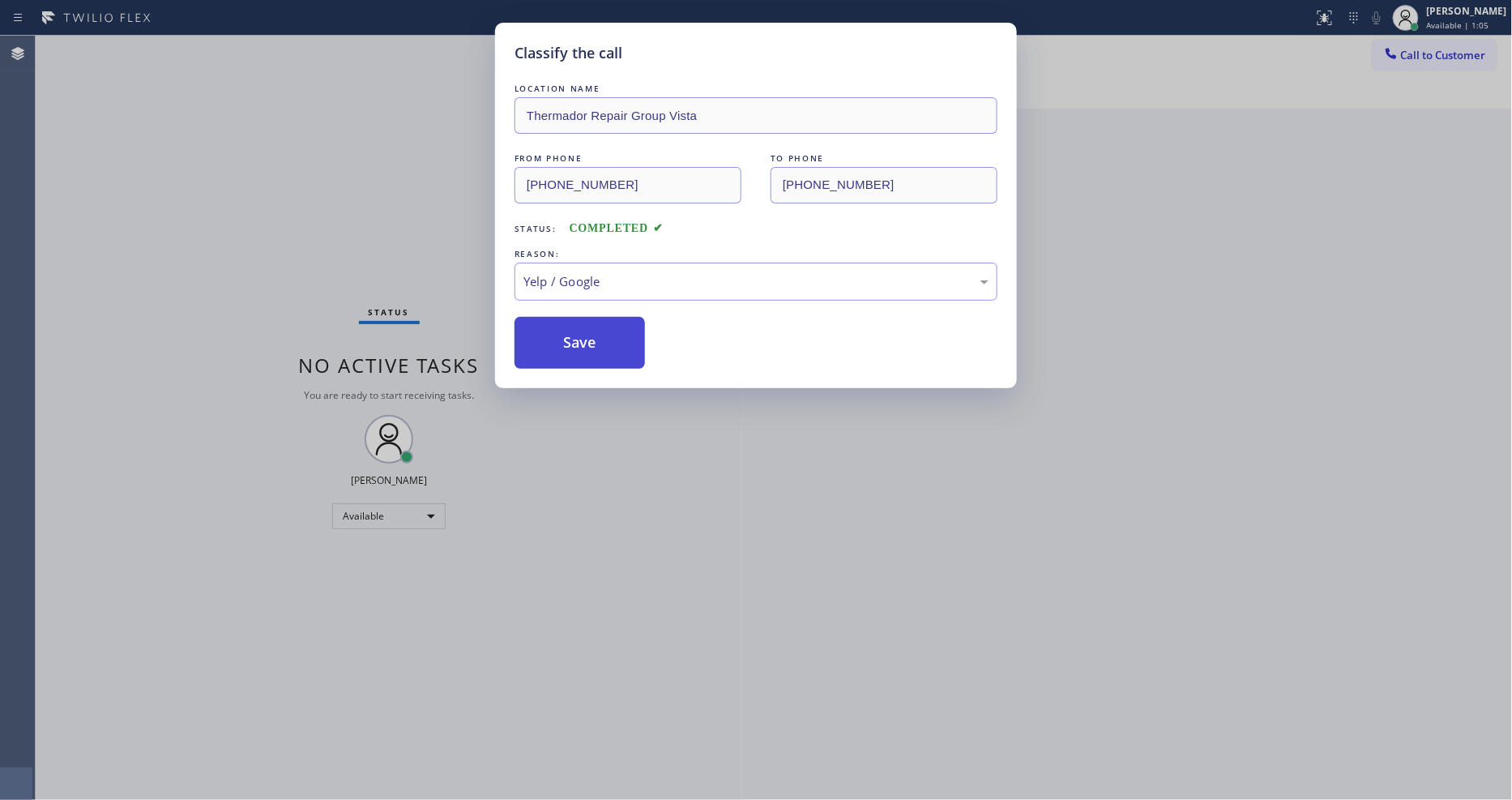
click at [562, 352] on button "Save" at bounding box center [579, 342] width 130 height 52
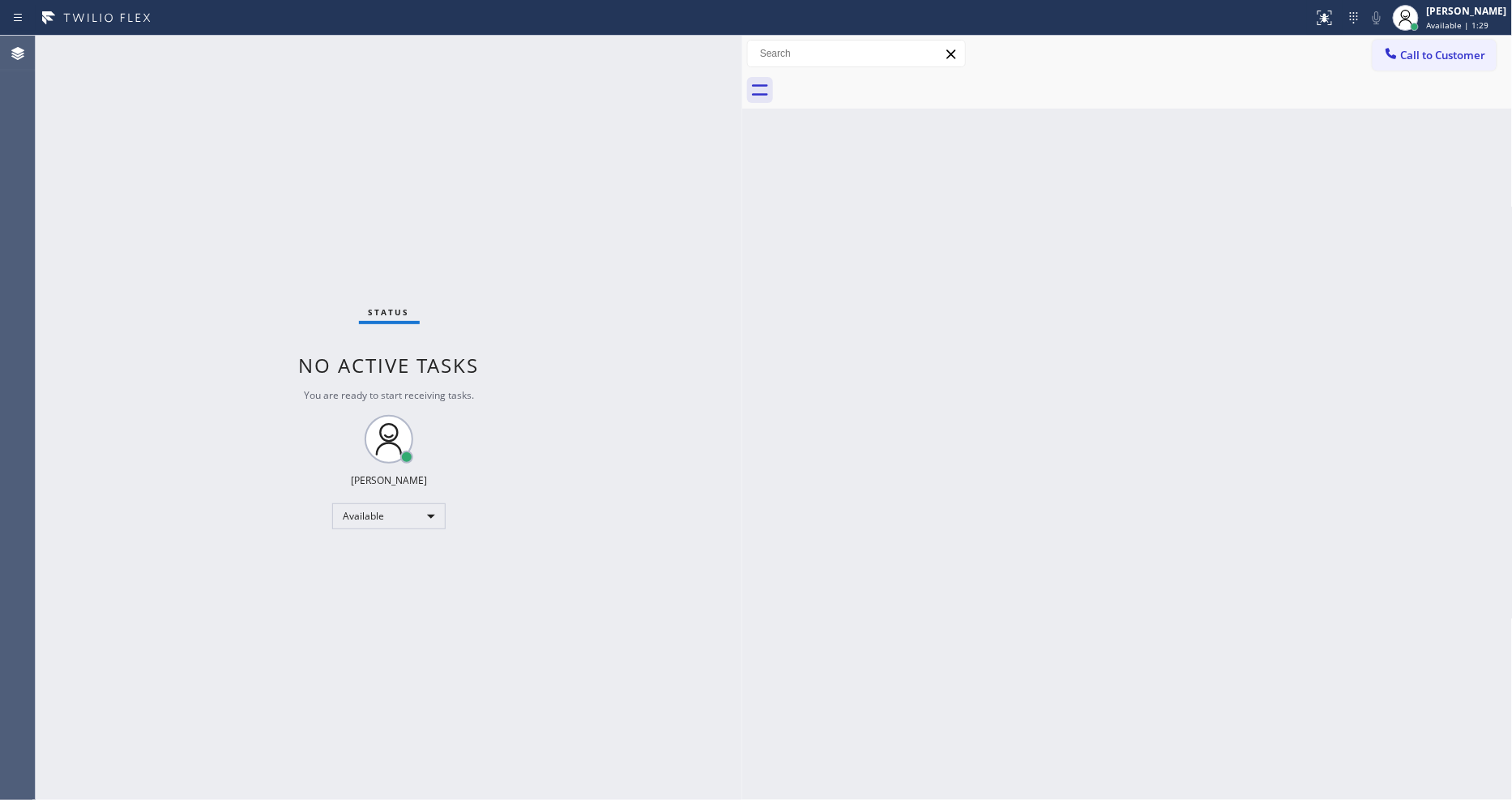
click at [246, 59] on div "Status No active tasks You are ready to start receiving tasks. [PERSON_NAME] Av…" at bounding box center [389, 417] width 706 height 764
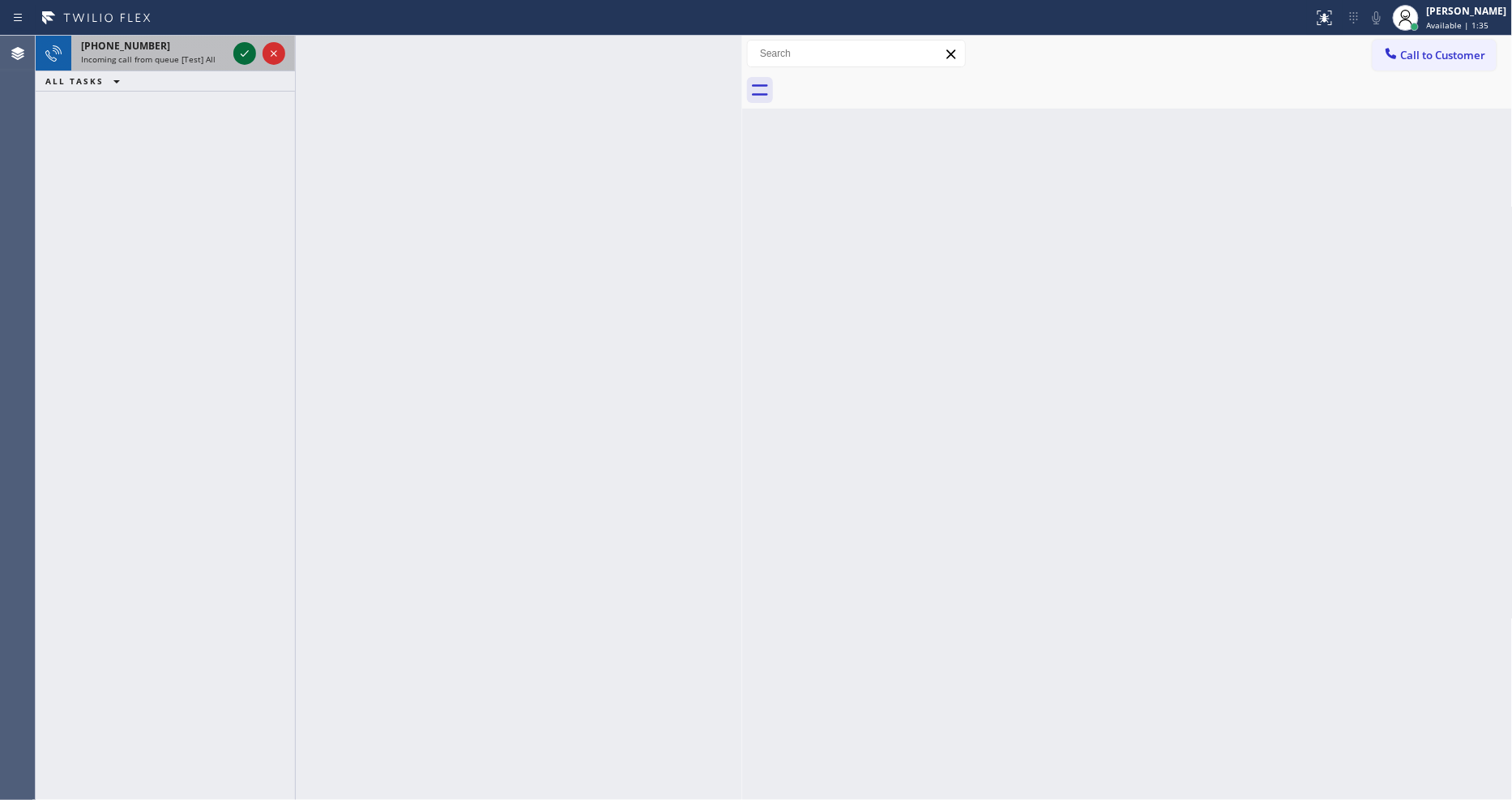
click at [247, 44] on icon at bounding box center [245, 54] width 19 height 19
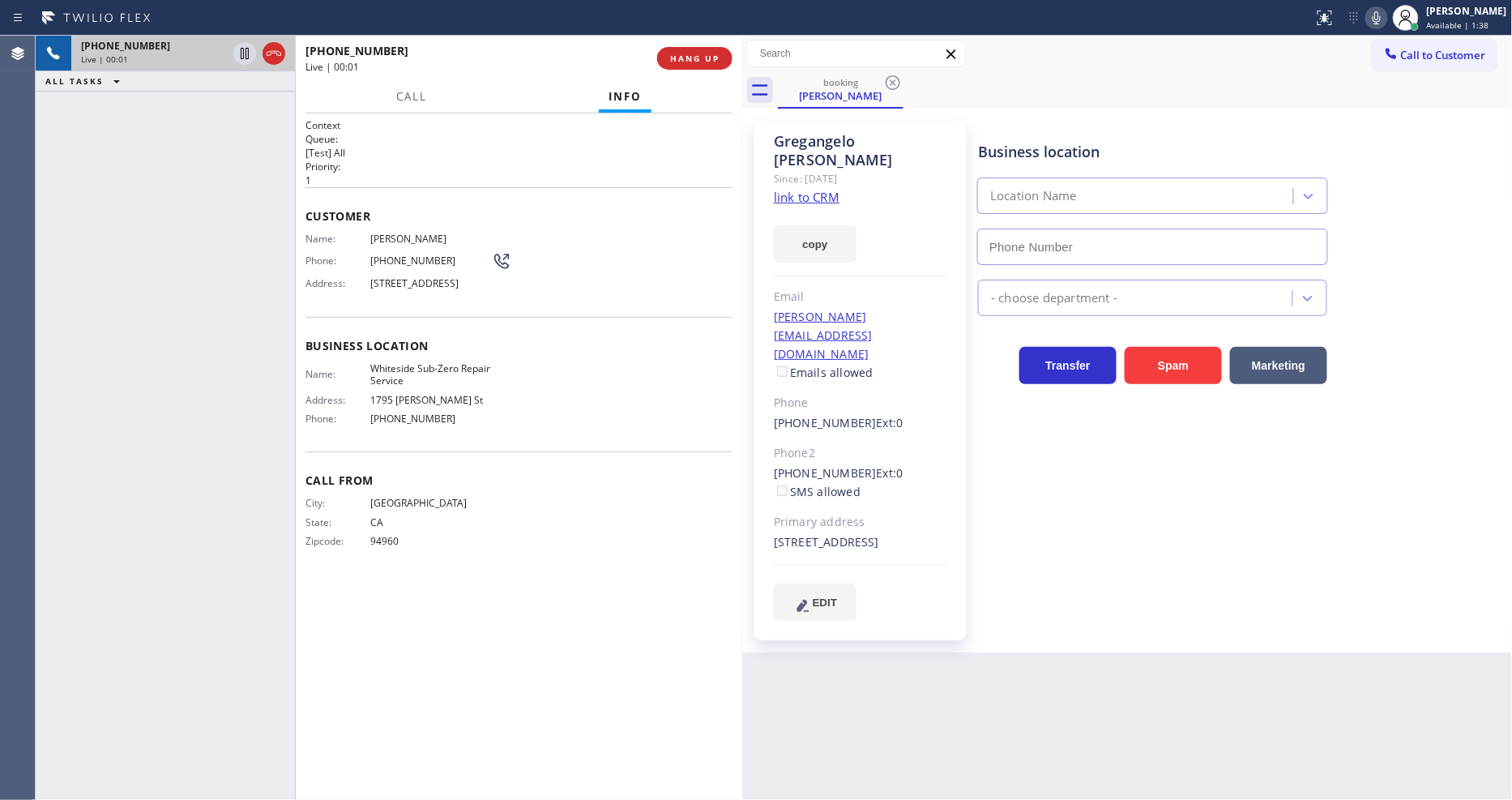
type input "(415) 991-1579"
click at [795, 189] on link "link to CRM" at bounding box center [806, 197] width 65 height 16
click at [713, 55] on span "HANG UP" at bounding box center [695, 59] width 50 height 12
click at [713, 57] on span "HANG UP" at bounding box center [695, 59] width 50 height 12
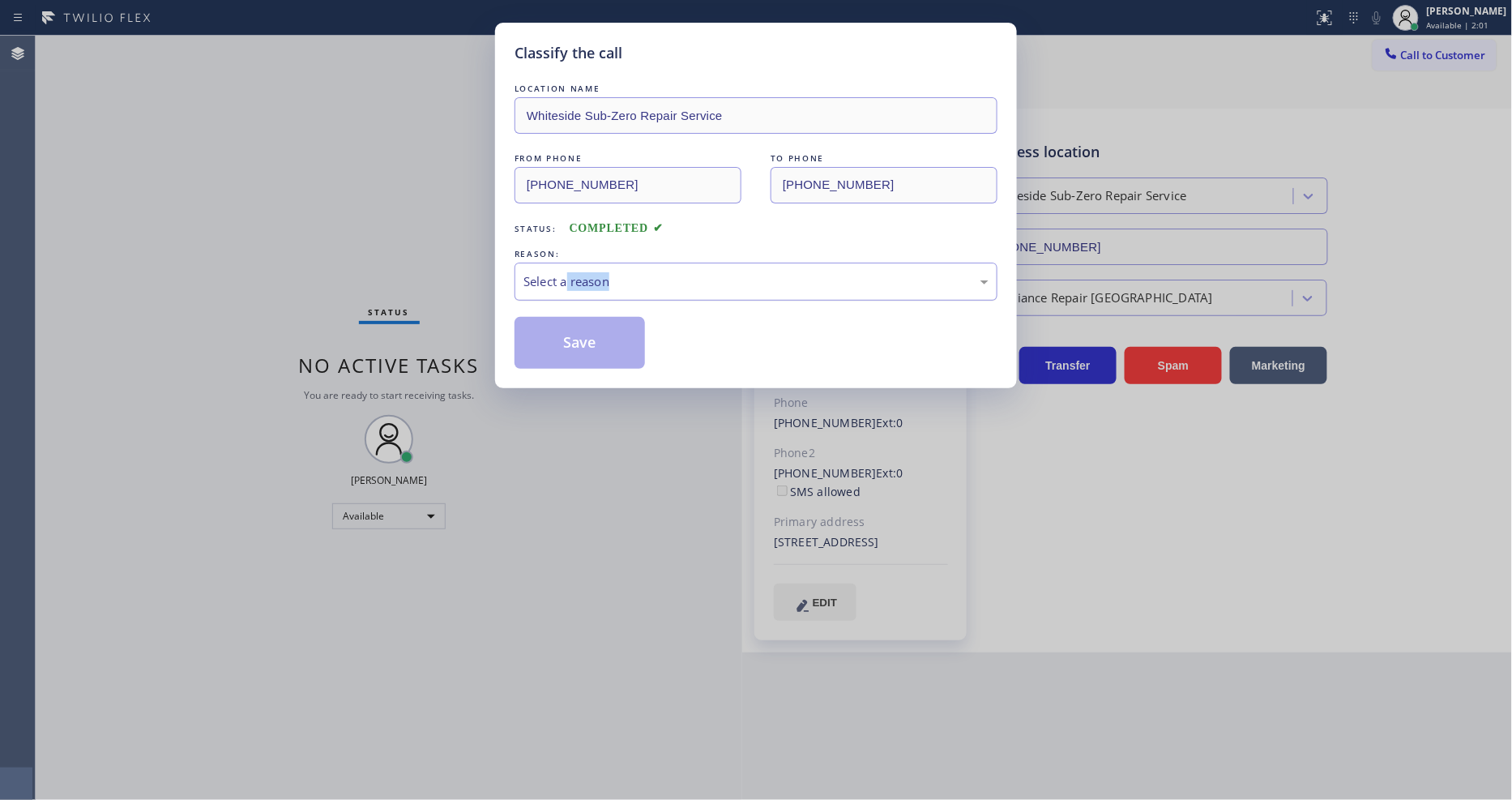
click at [569, 294] on div "LOCATION NAME Whiteside Sub-Zero Repair Service FROM PHONE (415) 298-4450 TO PH…" at bounding box center [755, 224] width 483 height 289
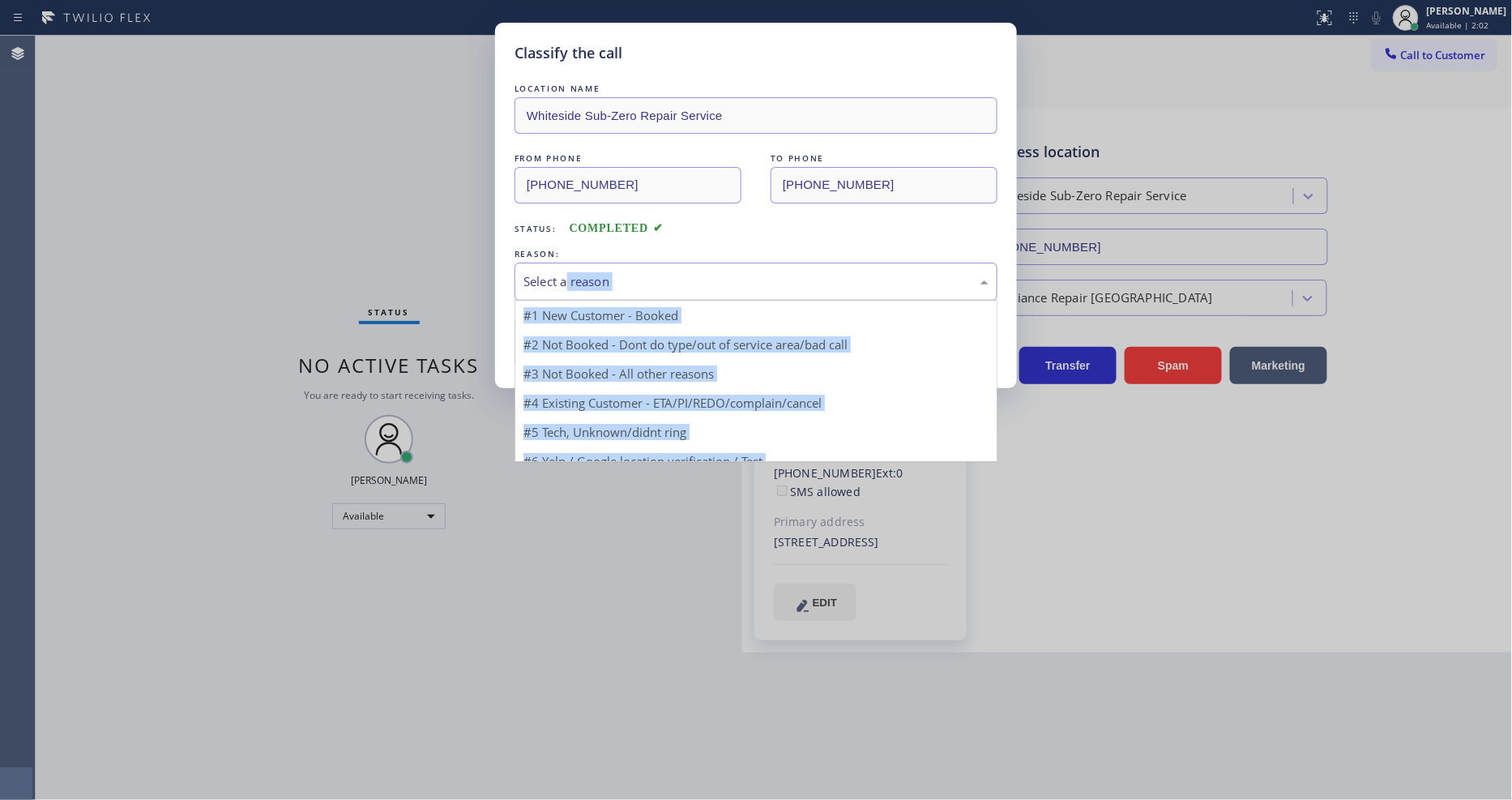
click at [571, 288] on div "Select a reason" at bounding box center [755, 282] width 483 height 38
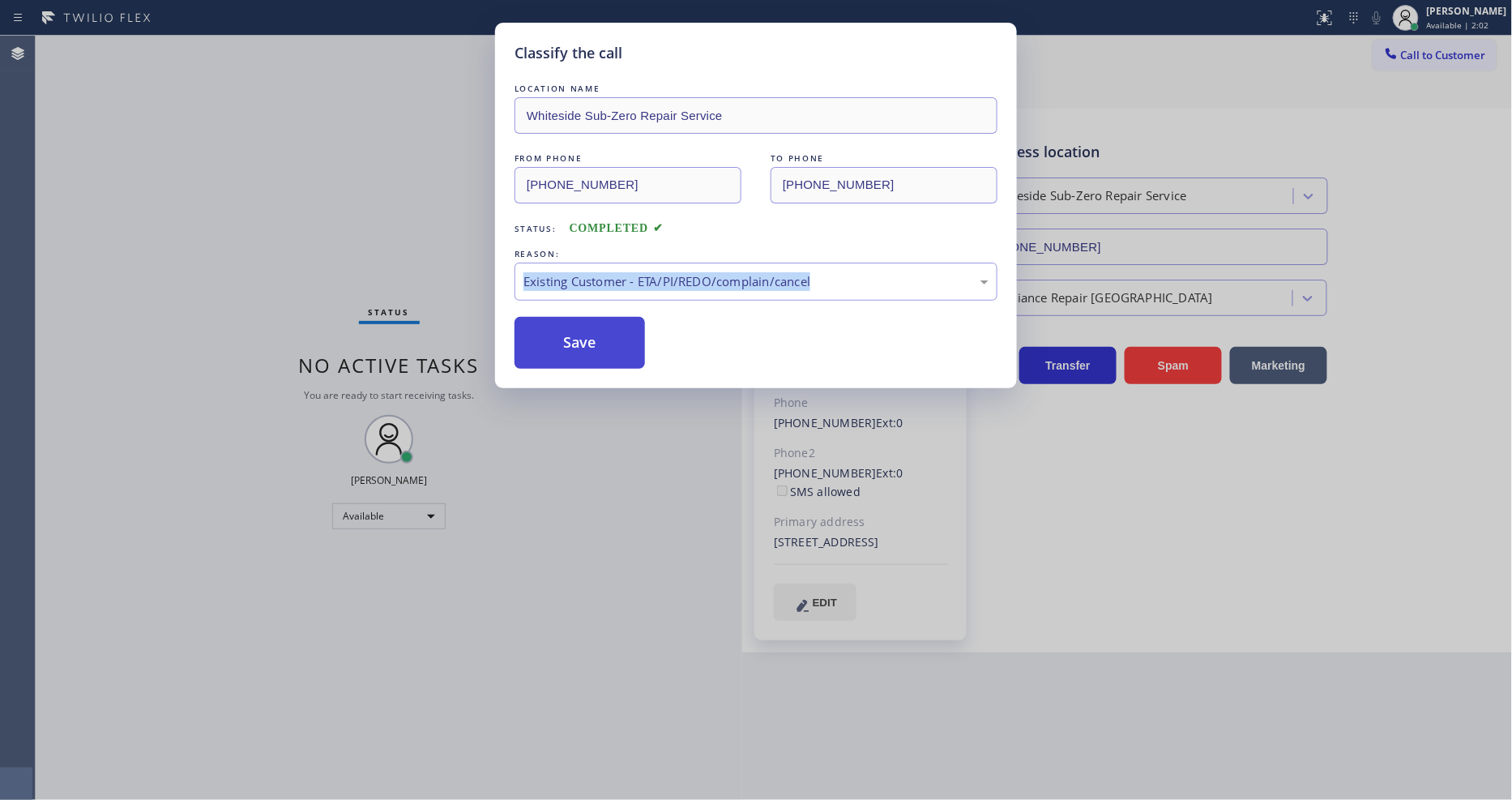
click at [557, 341] on button "Save" at bounding box center [579, 342] width 130 height 52
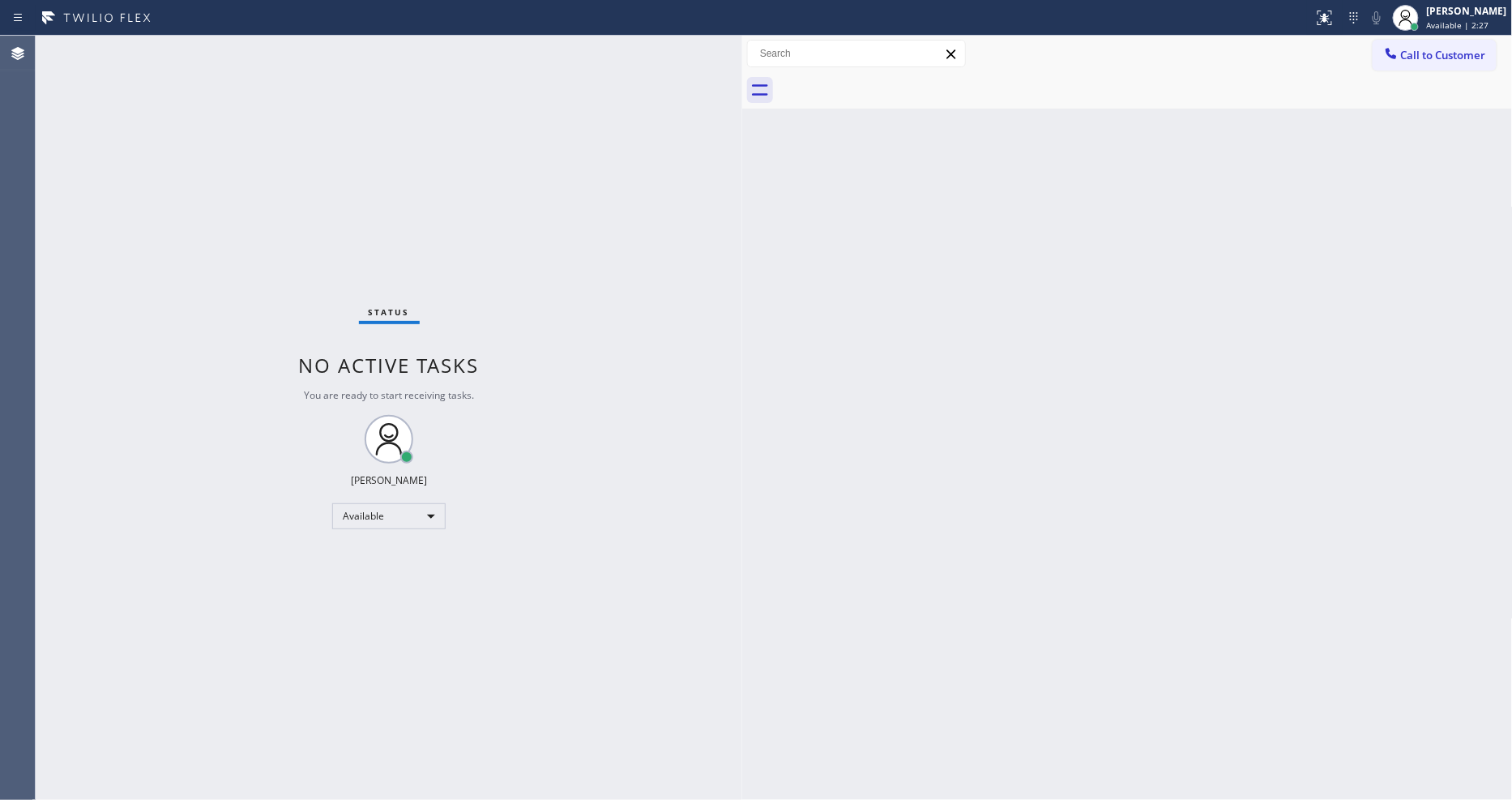
click at [226, 49] on div "Status No active tasks You are ready to start receiving tasks. [PERSON_NAME] Av…" at bounding box center [389, 417] width 706 height 764
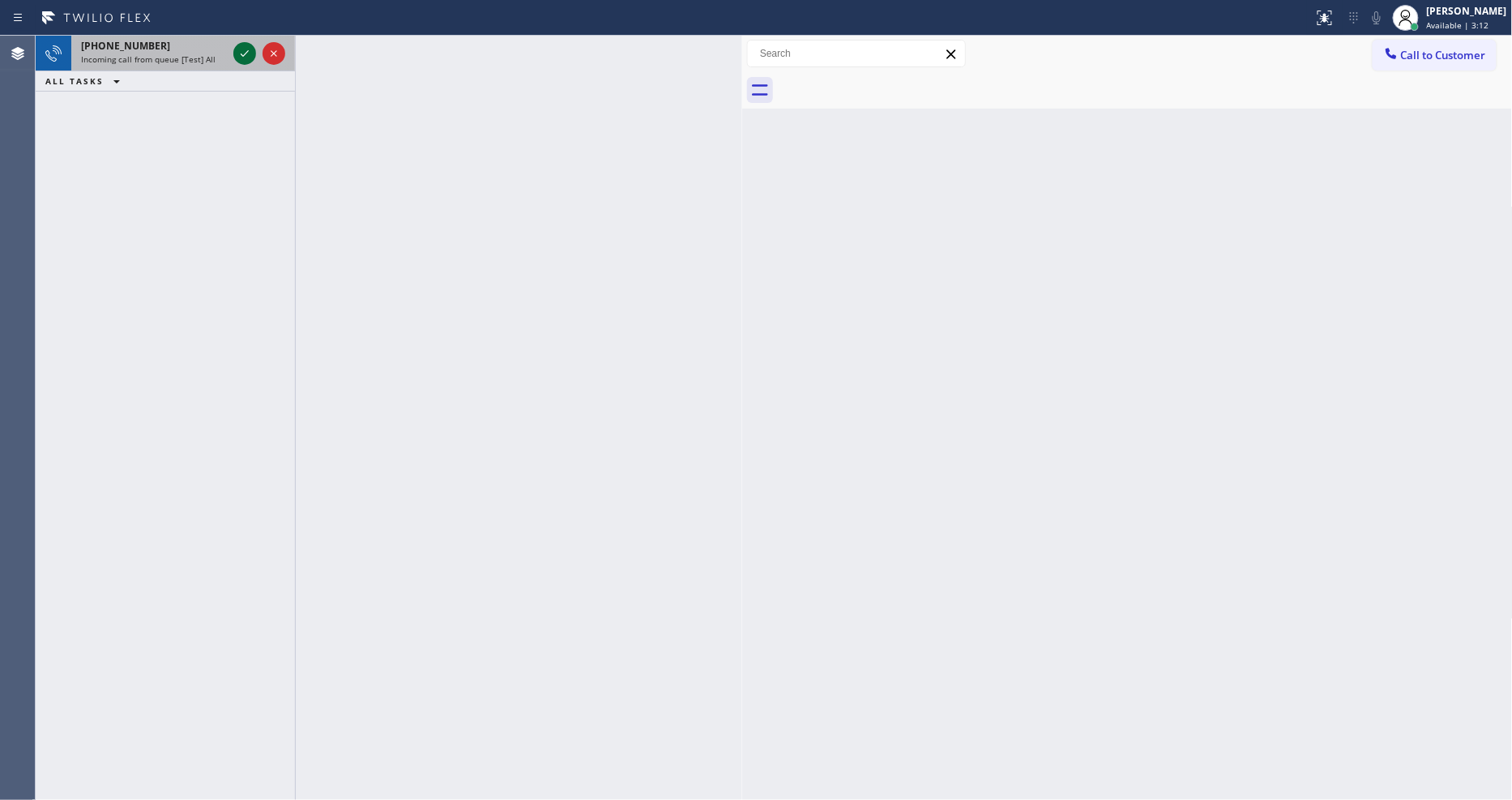
click at [238, 53] on icon at bounding box center [245, 54] width 19 height 19
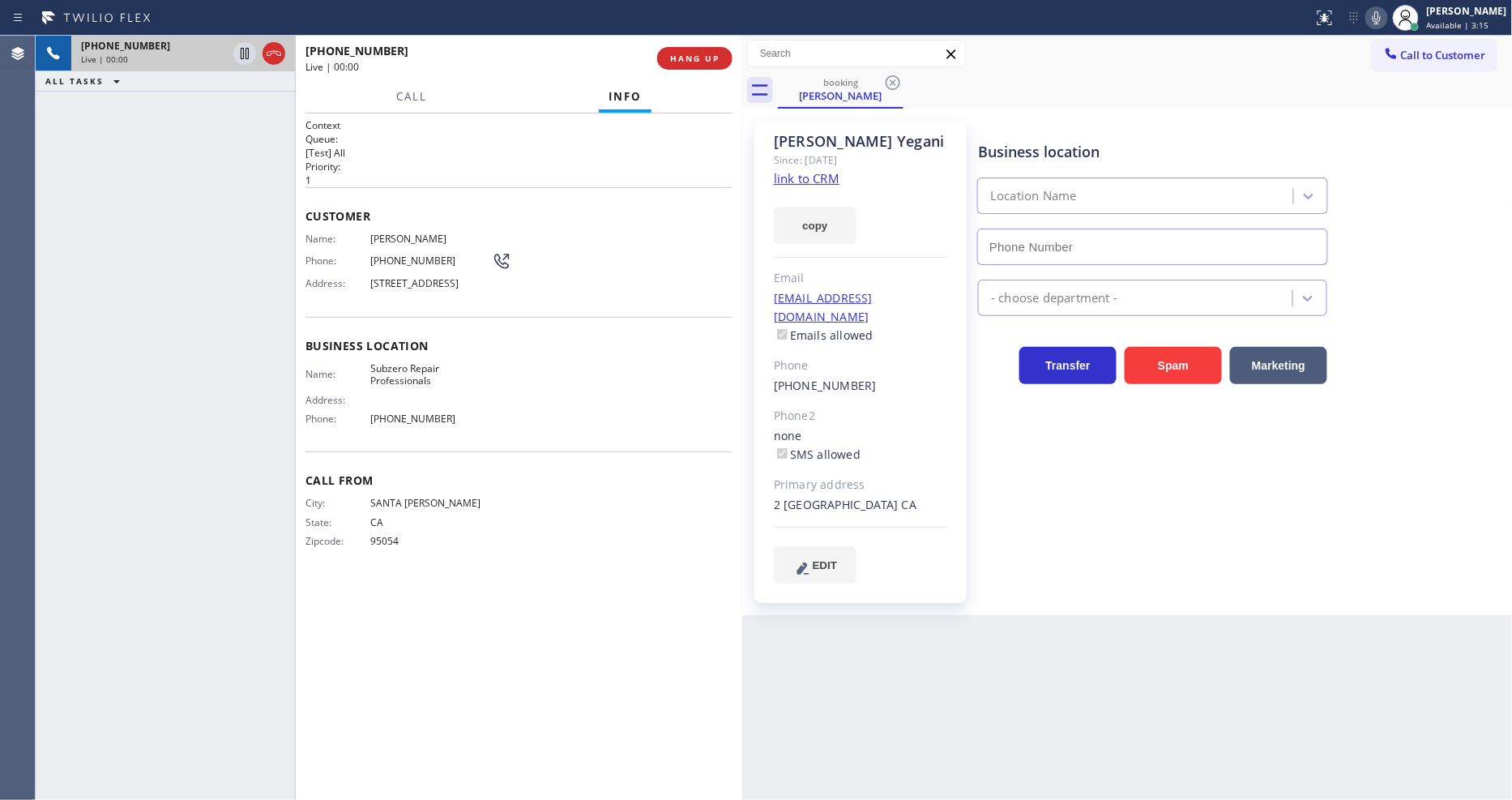
type input "(602) 875-0406"
click at [805, 179] on link "link to CRM" at bounding box center [806, 177] width 65 height 16
click at [406, 378] on span "Subzero Repair Professionals" at bounding box center [431, 374] width 122 height 25
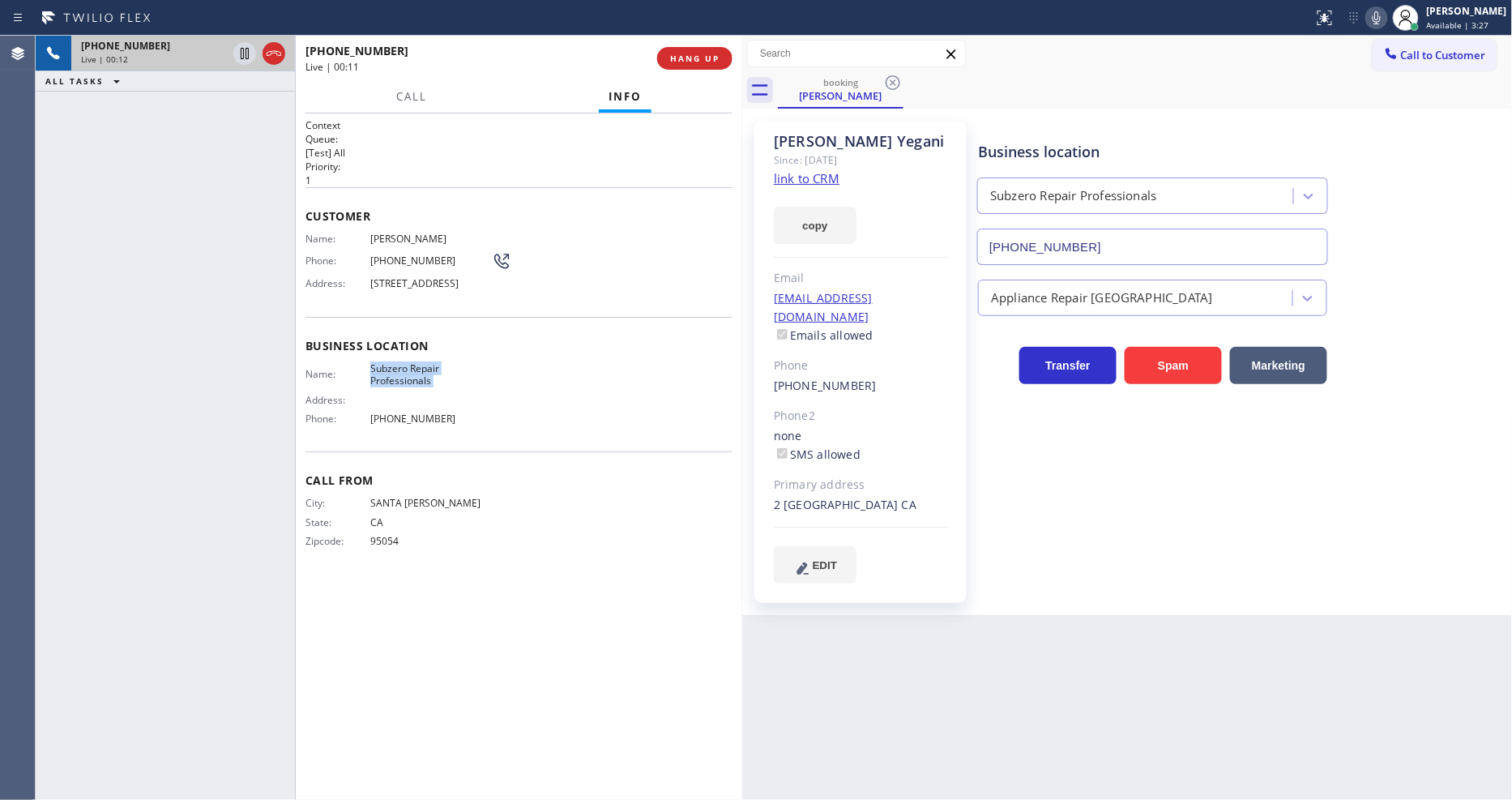
click at [406, 378] on span "Subzero Repair Professionals" at bounding box center [431, 374] width 122 height 25
copy span "Subzero Repair Professionals"
click at [401, 261] on span "(408) 759-1973" at bounding box center [431, 260] width 122 height 12
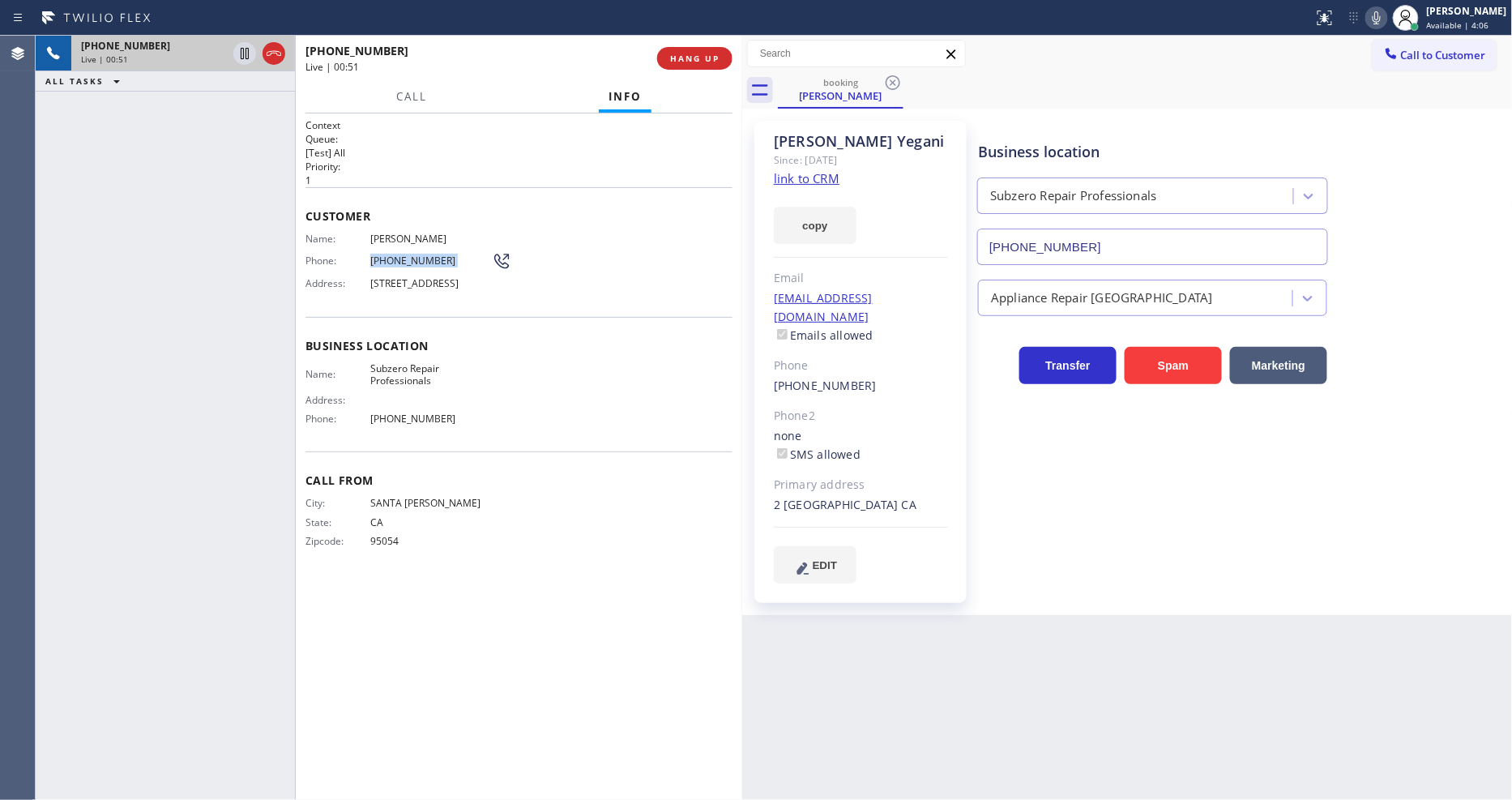
copy div "(408) 759-1973"
click at [361, 287] on span "Address:" at bounding box center [338, 283] width 65 height 12
click at [382, 286] on span "2 Crystal View Ridge, Laguna Niguel, CA 92677" at bounding box center [431, 283] width 122 height 12
click at [383, 286] on span "2 Crystal View Ridge, Laguna Niguel, CA 92677" at bounding box center [431, 283] width 122 height 12
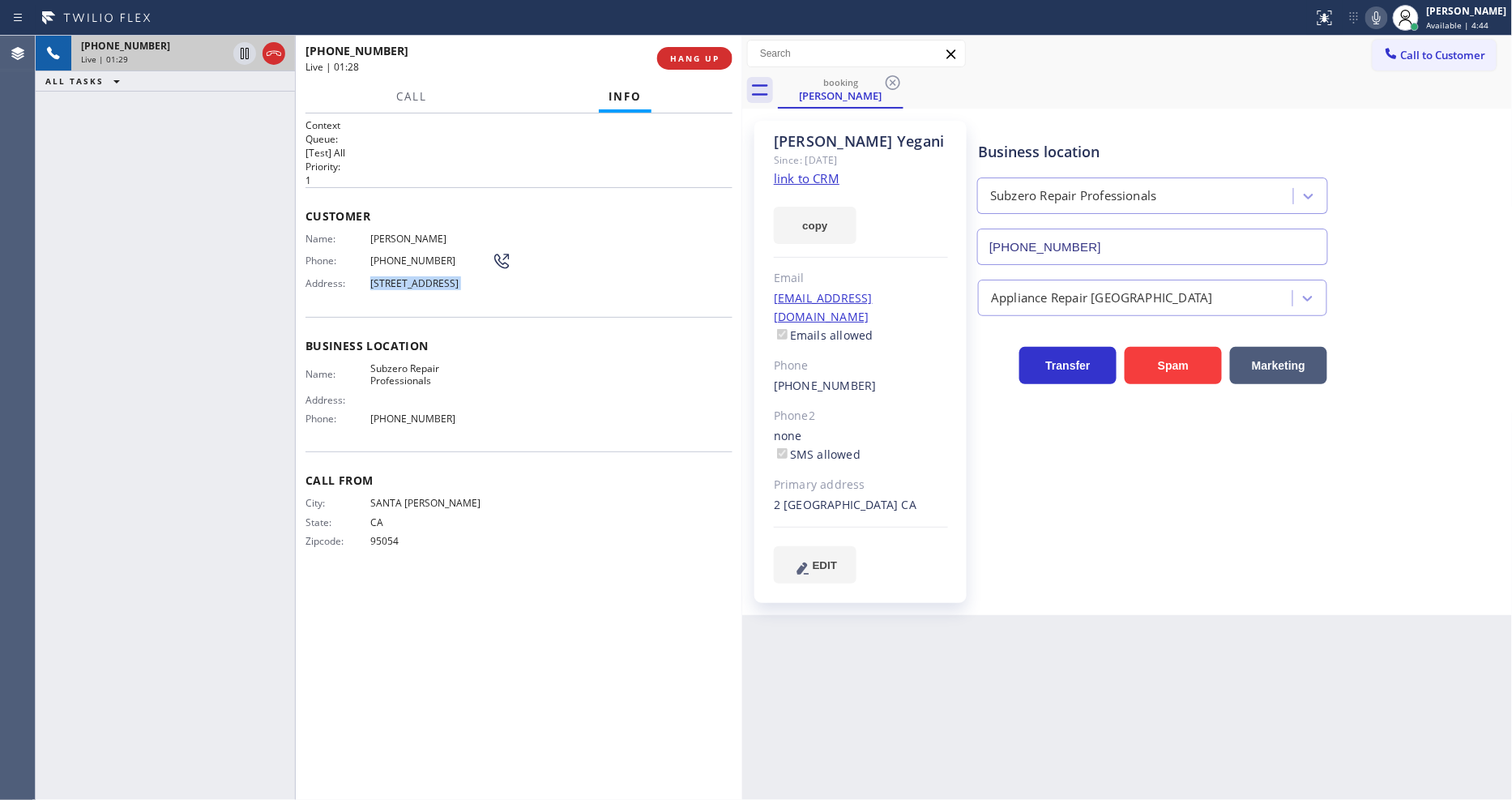
click at [383, 286] on span "2 Crystal View Ridge, Laguna Niguel, CA 92677" at bounding box center [431, 283] width 122 height 12
copy span "2 Crystal View Ridge, Laguna Niguel, CA 92677"
click at [421, 238] on span "Parviz Yegani" at bounding box center [431, 238] width 122 height 12
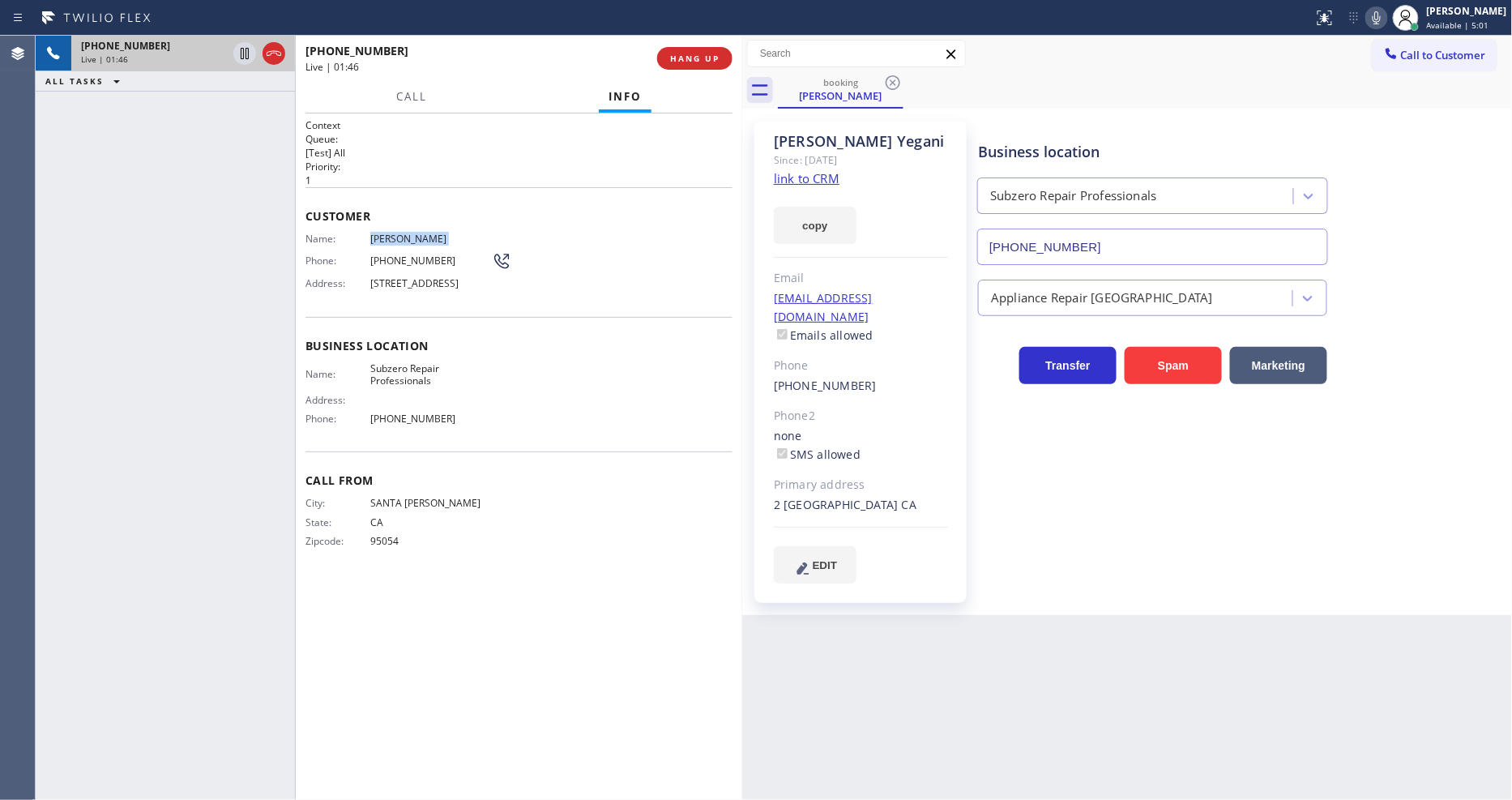
copy span "Parviz Yegani"
drag, startPoint x: 244, startPoint y: 55, endPoint x: 263, endPoint y: 55, distance: 19.0
click at [244, 55] on icon at bounding box center [245, 54] width 19 height 19
click at [1386, 17] on icon at bounding box center [1377, 17] width 19 height 19
click at [240, 53] on icon at bounding box center [245, 54] width 19 height 19
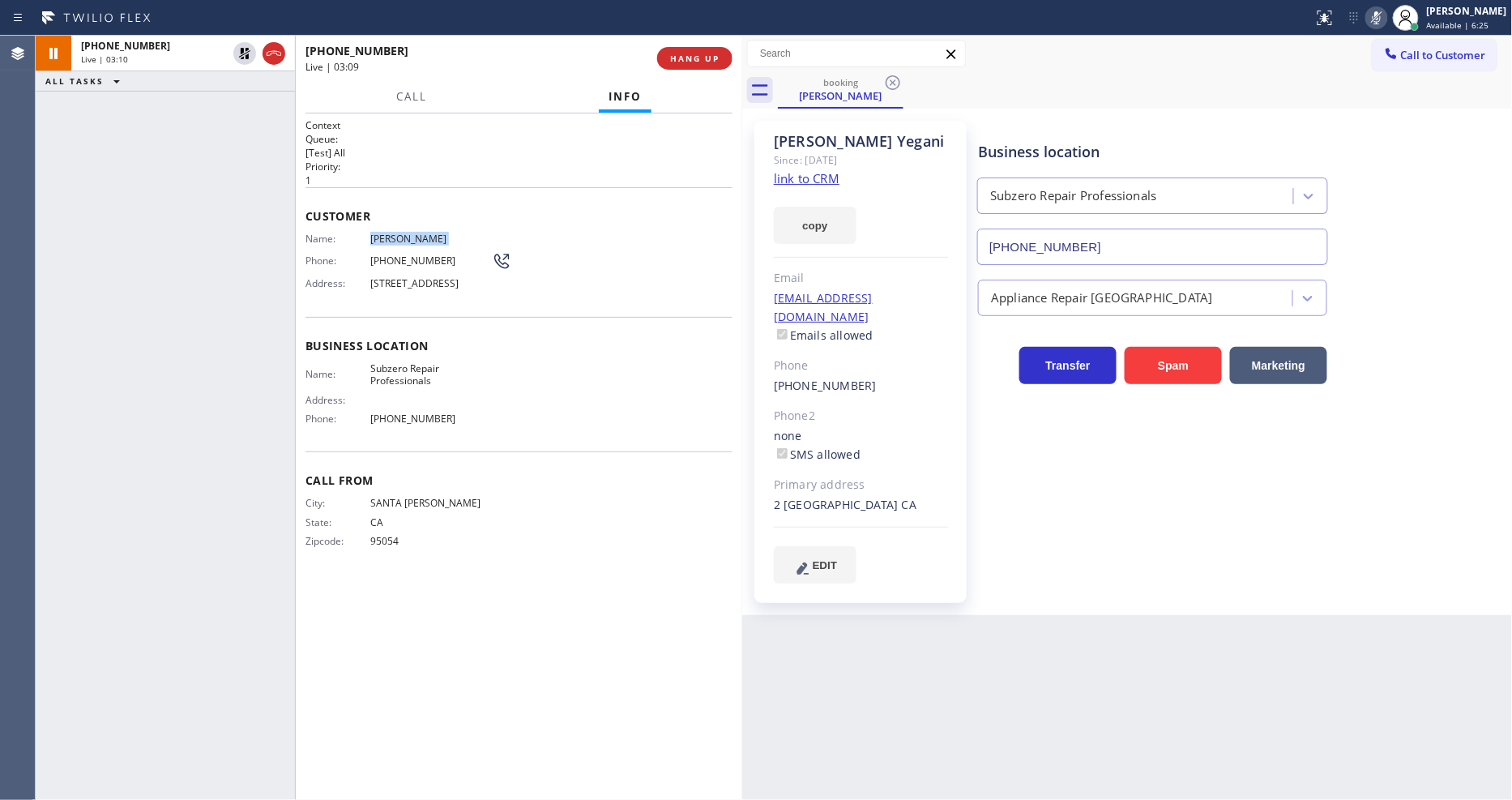
click at [1381, 18] on icon at bounding box center [1377, 17] width 19 height 19
click at [633, 514] on div "City: SANTA CLARA State: CA Zipcode: 95054" at bounding box center [518, 525] width 427 height 57
click at [1119, 602] on div "Business location Subzero Repair Professionals (602) 875-0406 Appliance Repair …" at bounding box center [1241, 367] width 533 height 486
click at [530, 537] on div "City: SANTA CLARA State: CA Zipcode: 95054" at bounding box center [518, 525] width 427 height 57
click at [251, 108] on icon at bounding box center [245, 109] width 19 height 19
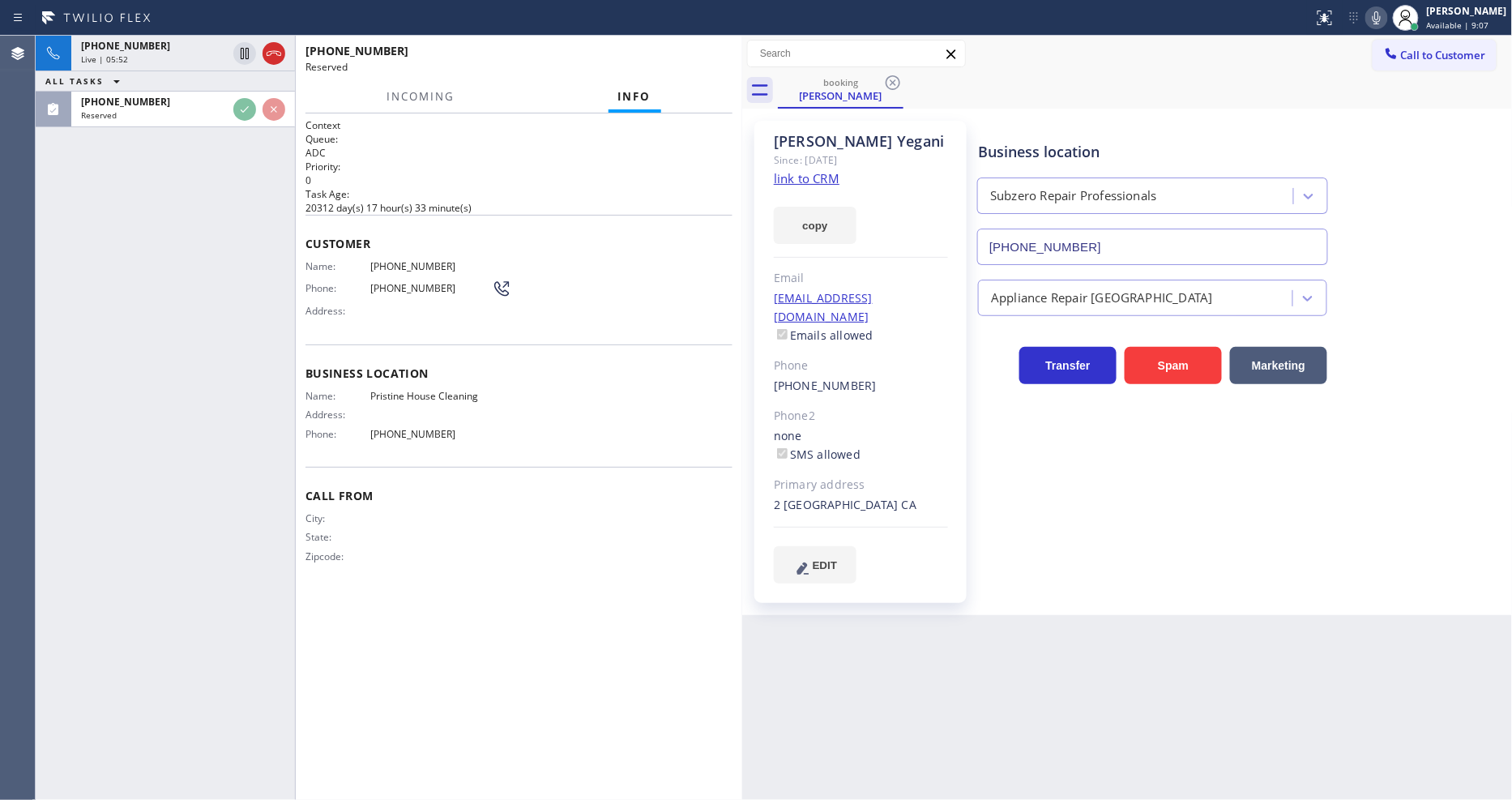
click at [295, 249] on div at bounding box center [295, 417] width 1 height 764
click at [378, 260] on span "(626) 524-4688" at bounding box center [431, 266] width 122 height 12
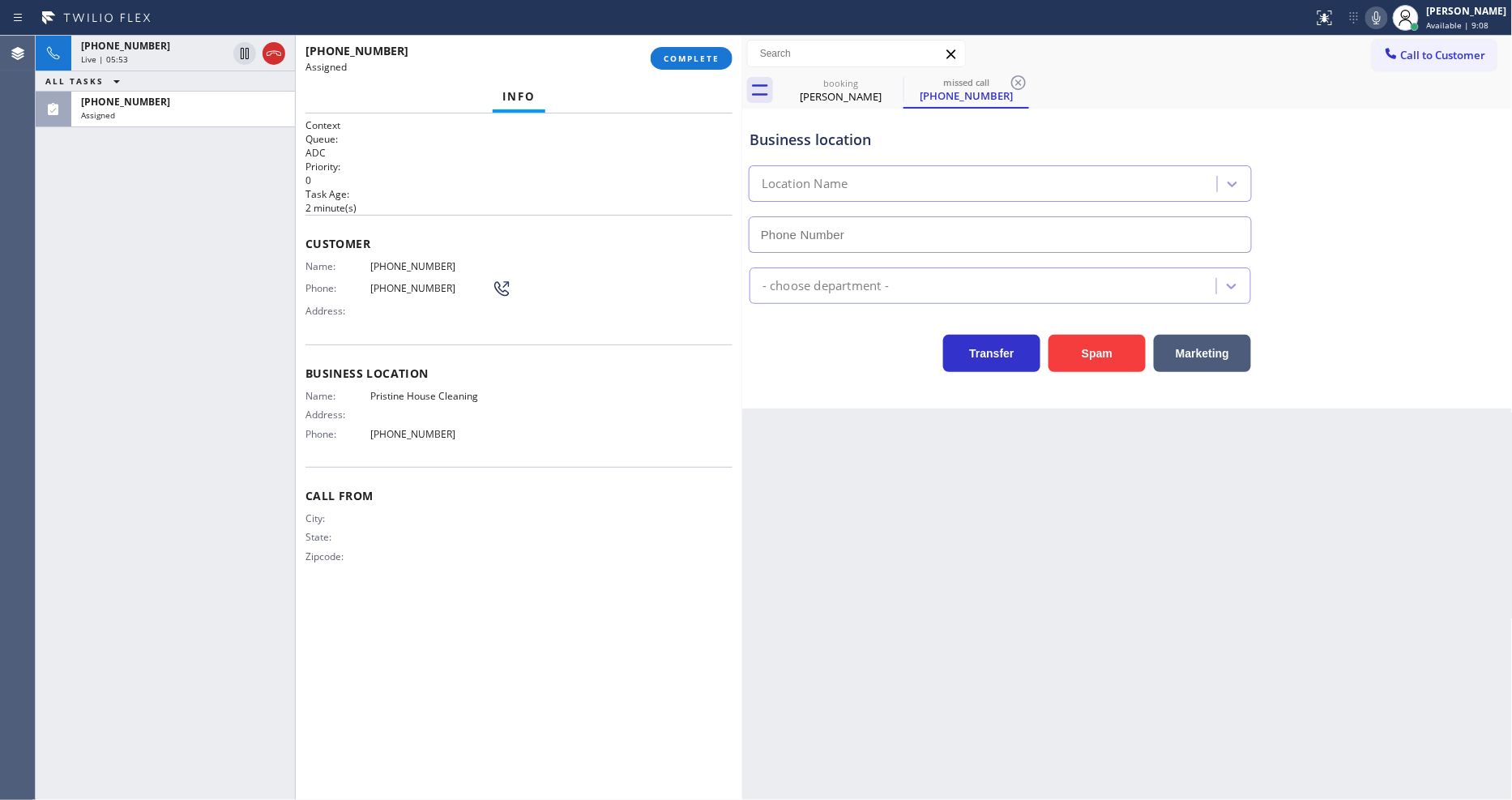
type input "(626) 548-3326"
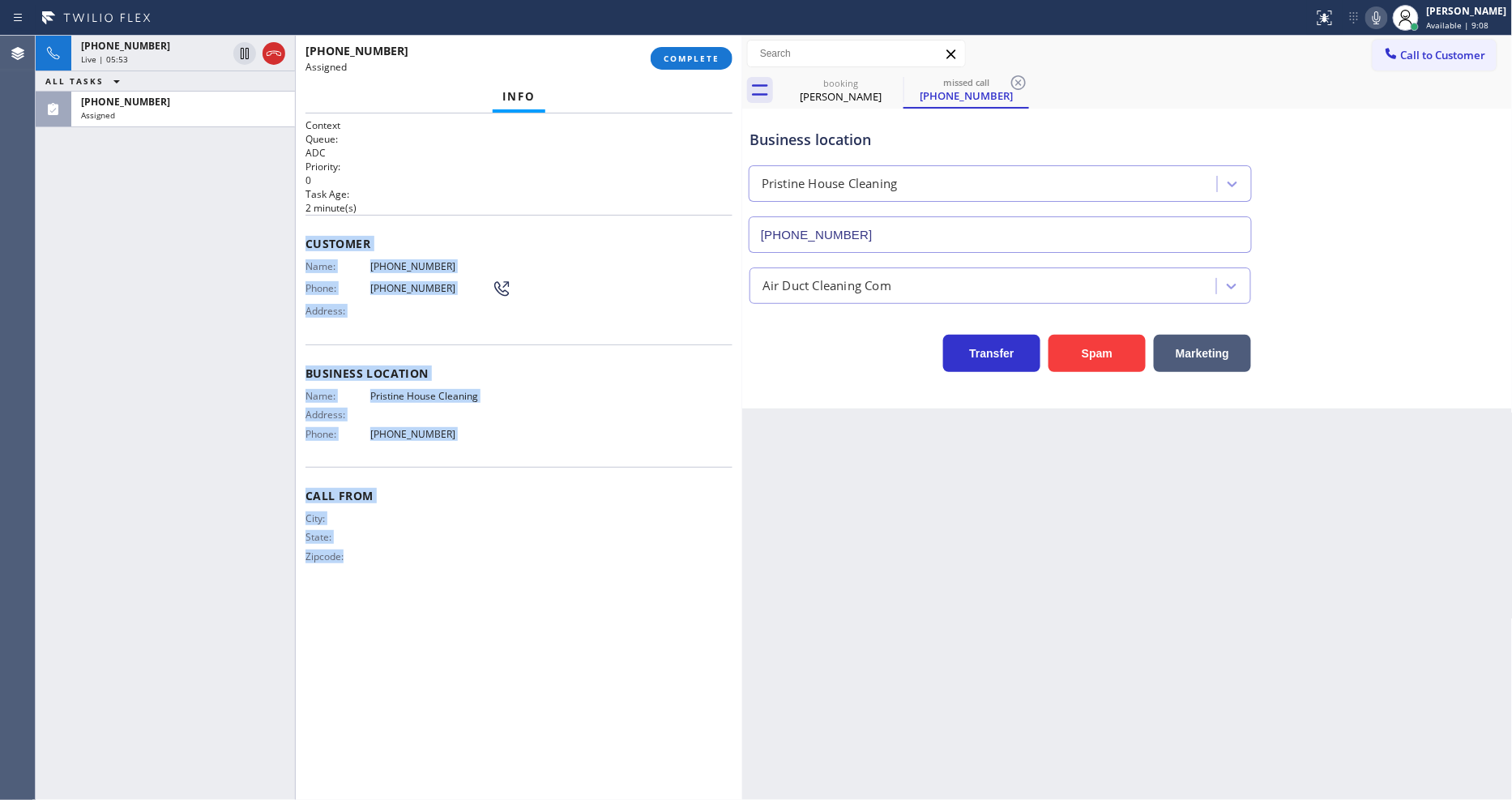
drag, startPoint x: 304, startPoint y: 237, endPoint x: 431, endPoint y: 697, distance: 477.2
click at [431, 697] on div "Context Queue: ADC Priority: 0 Task Age: 2 minute(s) Customer Name: (626) 524-4…" at bounding box center [518, 456] width 446 height 686
copy div "Customer Name: (626) 524-4688 Phone: (626) 524-4688 Address: Business location …"
click at [677, 62] on span "COMPLETE" at bounding box center [692, 59] width 56 height 12
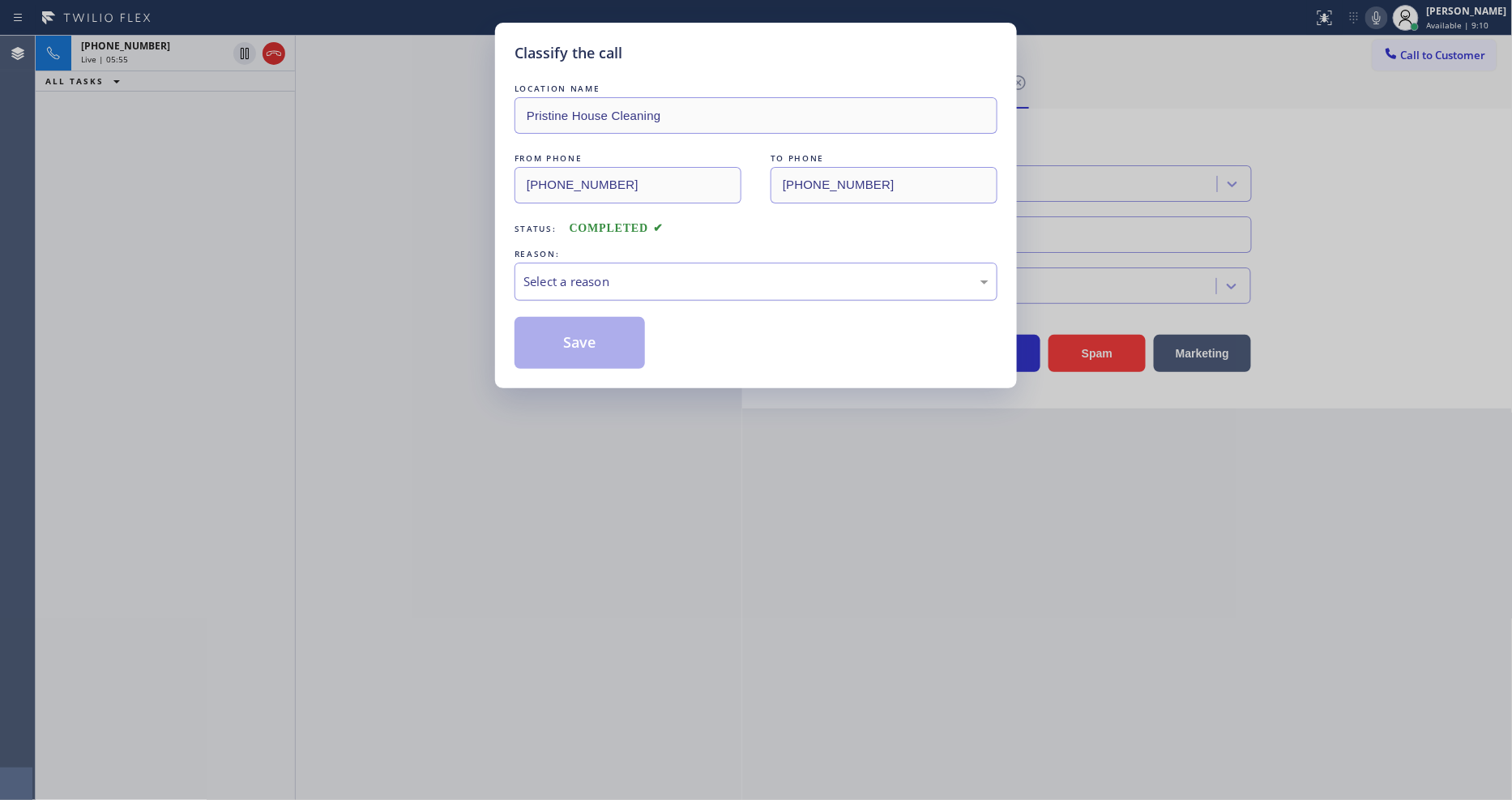
click at [608, 279] on div "Select a reason" at bounding box center [756, 281] width 465 height 18
click at [611, 336] on button "Save" at bounding box center [579, 342] width 130 height 52
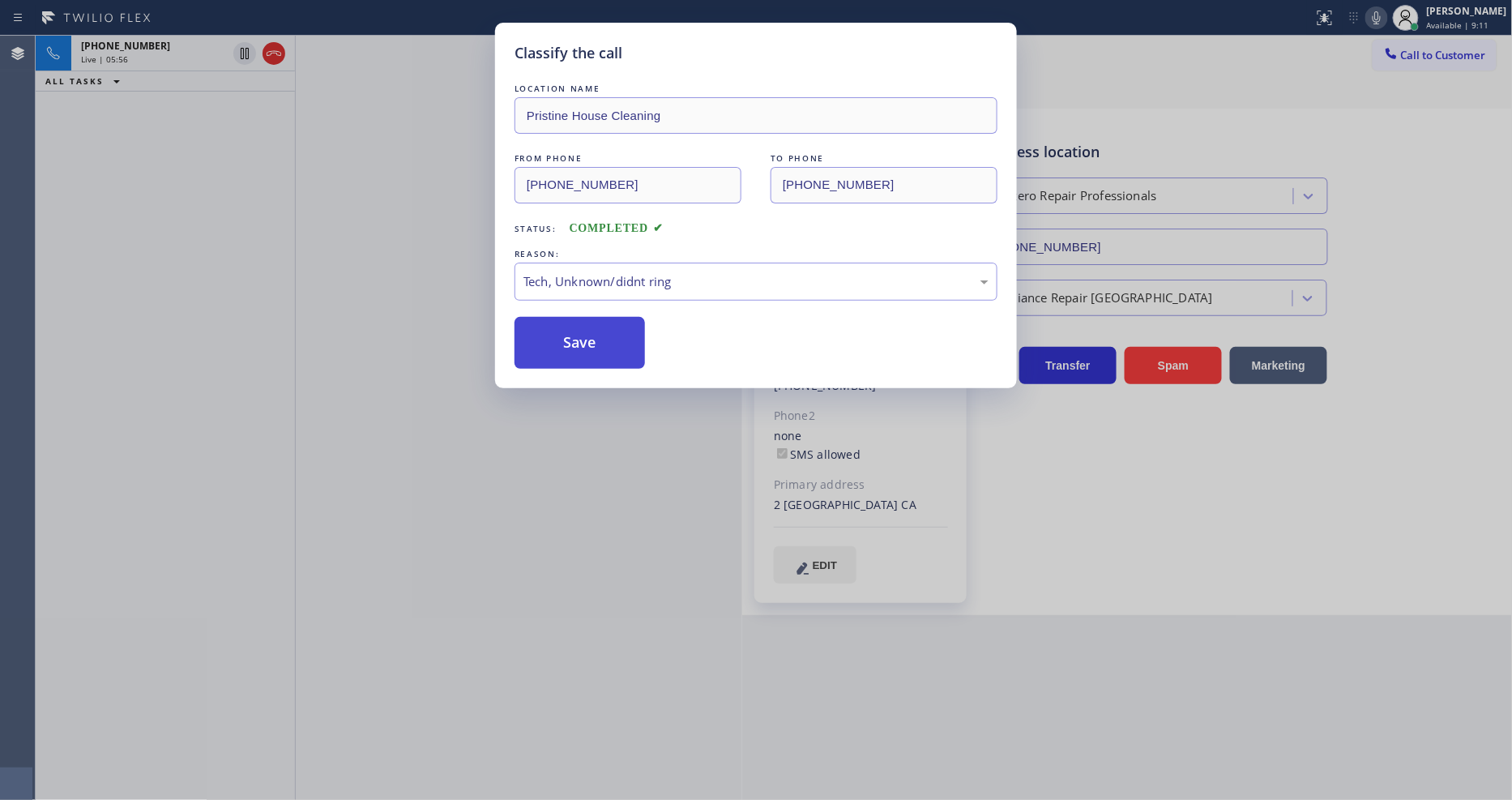
click at [611, 336] on button "Save" at bounding box center [579, 342] width 130 height 52
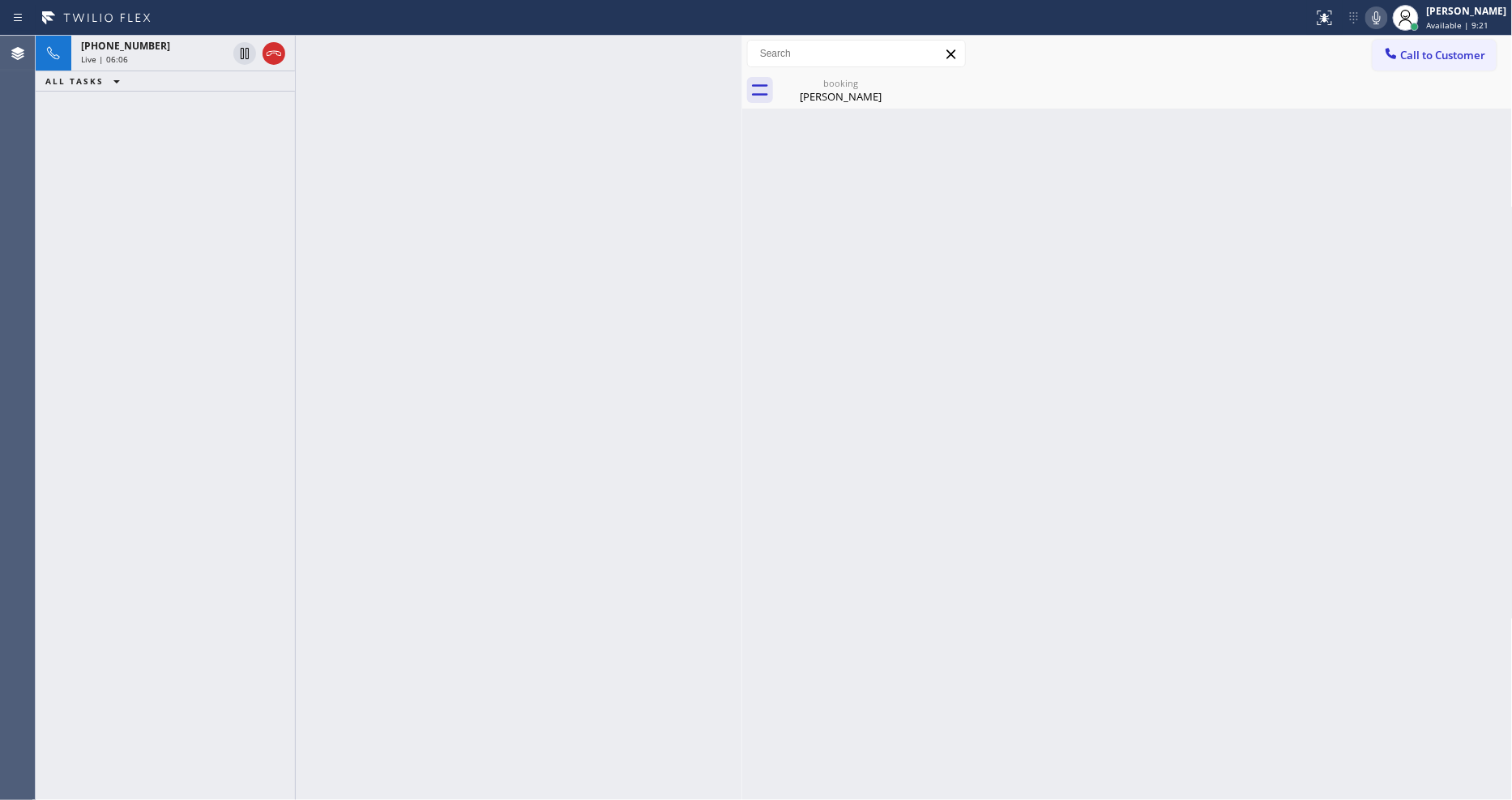
click at [181, 50] on div "+14087591973" at bounding box center [154, 46] width 146 height 13
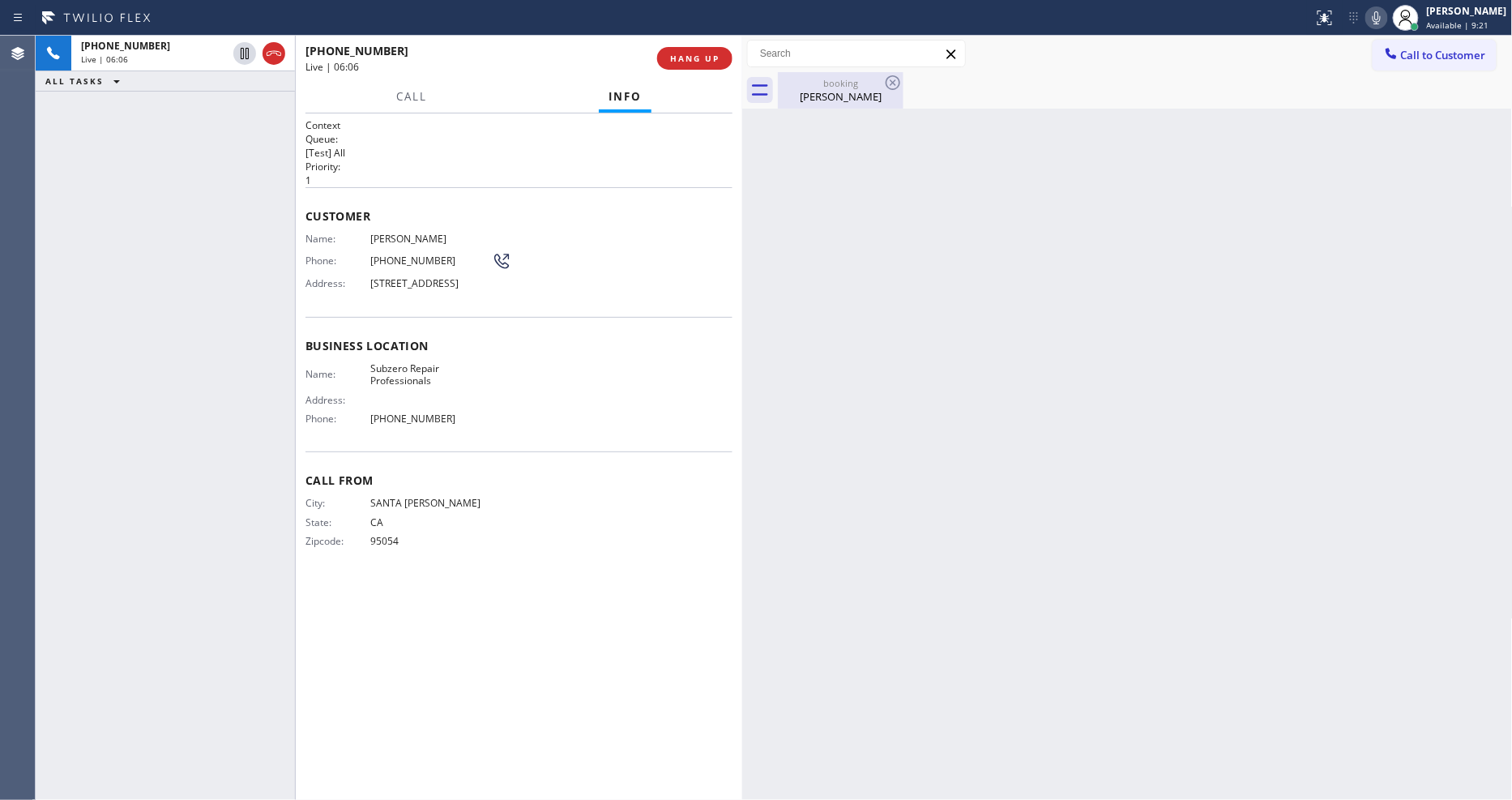
click at [822, 96] on div "Parviz Yegani" at bounding box center [840, 96] width 123 height 14
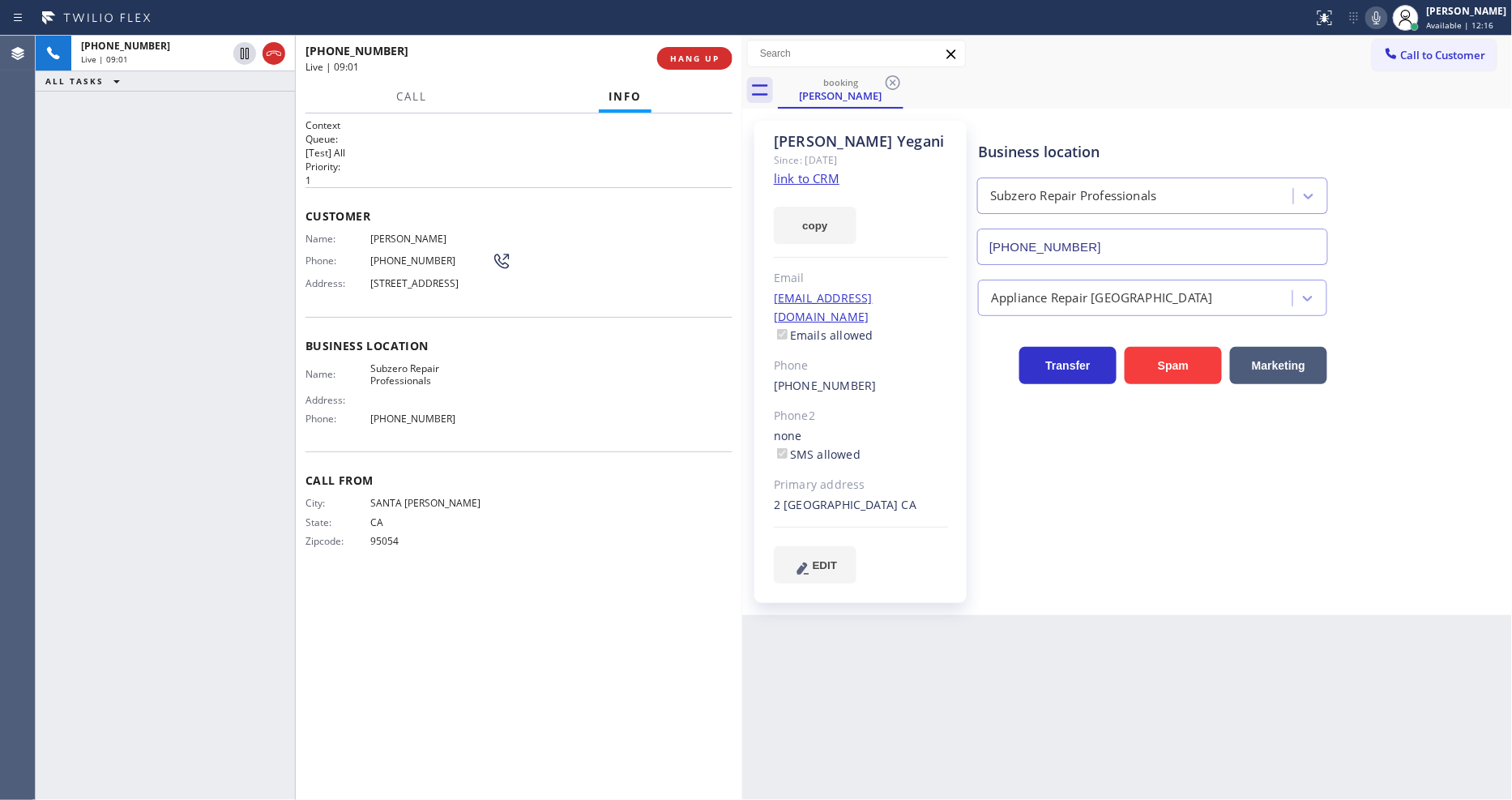
click at [1030, 456] on div "Business location Subzero Repair Professionals (602) 875-0406 Appliance Repair …" at bounding box center [1241, 351] width 533 height 454
click at [1386, 17] on icon at bounding box center [1377, 17] width 19 height 19
click at [1382, 17] on rect at bounding box center [1377, 16] width 12 height 12
click at [1169, 536] on div "Business location Subzero Repair Professionals (602) 875-0406 Appliance Repair …" at bounding box center [1241, 351] width 533 height 454
click at [206, 425] on div "+14087591973 Live | 10:38 ALL TASKS ALL TASKS ACTIVE TASKS TASKS IN WRAP UP" at bounding box center [165, 417] width 259 height 764
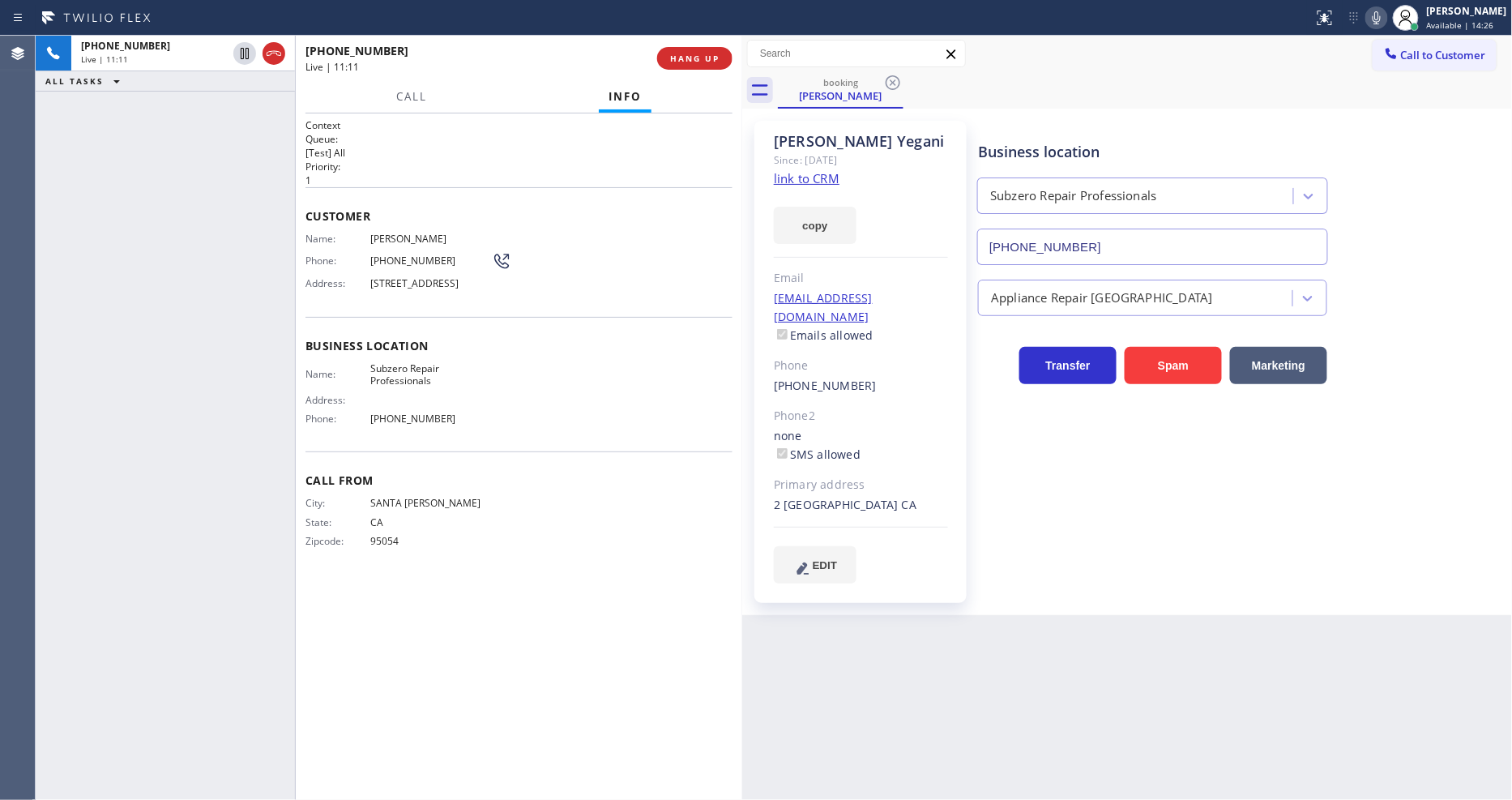
click at [1386, 11] on icon at bounding box center [1377, 17] width 19 height 19
click at [1386, 12] on icon at bounding box center [1377, 17] width 19 height 19
drag, startPoint x: 1394, startPoint y: 12, endPoint x: 1505, endPoint y: 171, distance: 193.9
click at [1386, 12] on icon at bounding box center [1377, 17] width 19 height 19
drag, startPoint x: 910, startPoint y: 648, endPoint x: 1388, endPoint y: 200, distance: 655.1
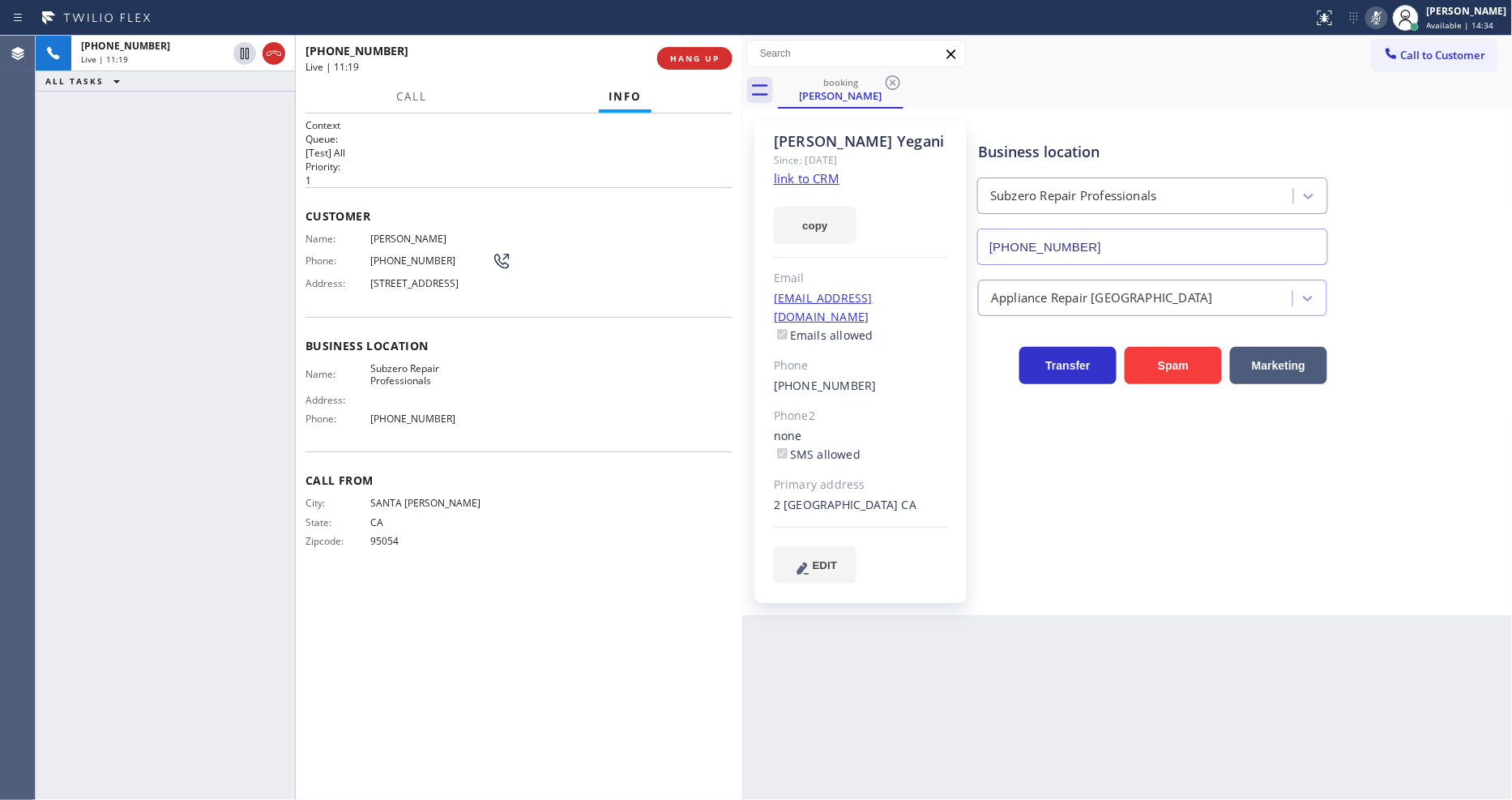
click at [909, 647] on div "Back to Dashboard Change Sender ID Customers Technicians Select a contact Outbo…" at bounding box center [1127, 417] width 770 height 764
click at [1386, 22] on icon at bounding box center [1377, 17] width 19 height 19
click at [1386, 18] on icon at bounding box center [1377, 17] width 19 height 19
click at [1381, 18] on icon at bounding box center [1377, 18] width 8 height 13
click at [1386, 18] on icon at bounding box center [1377, 17] width 19 height 19
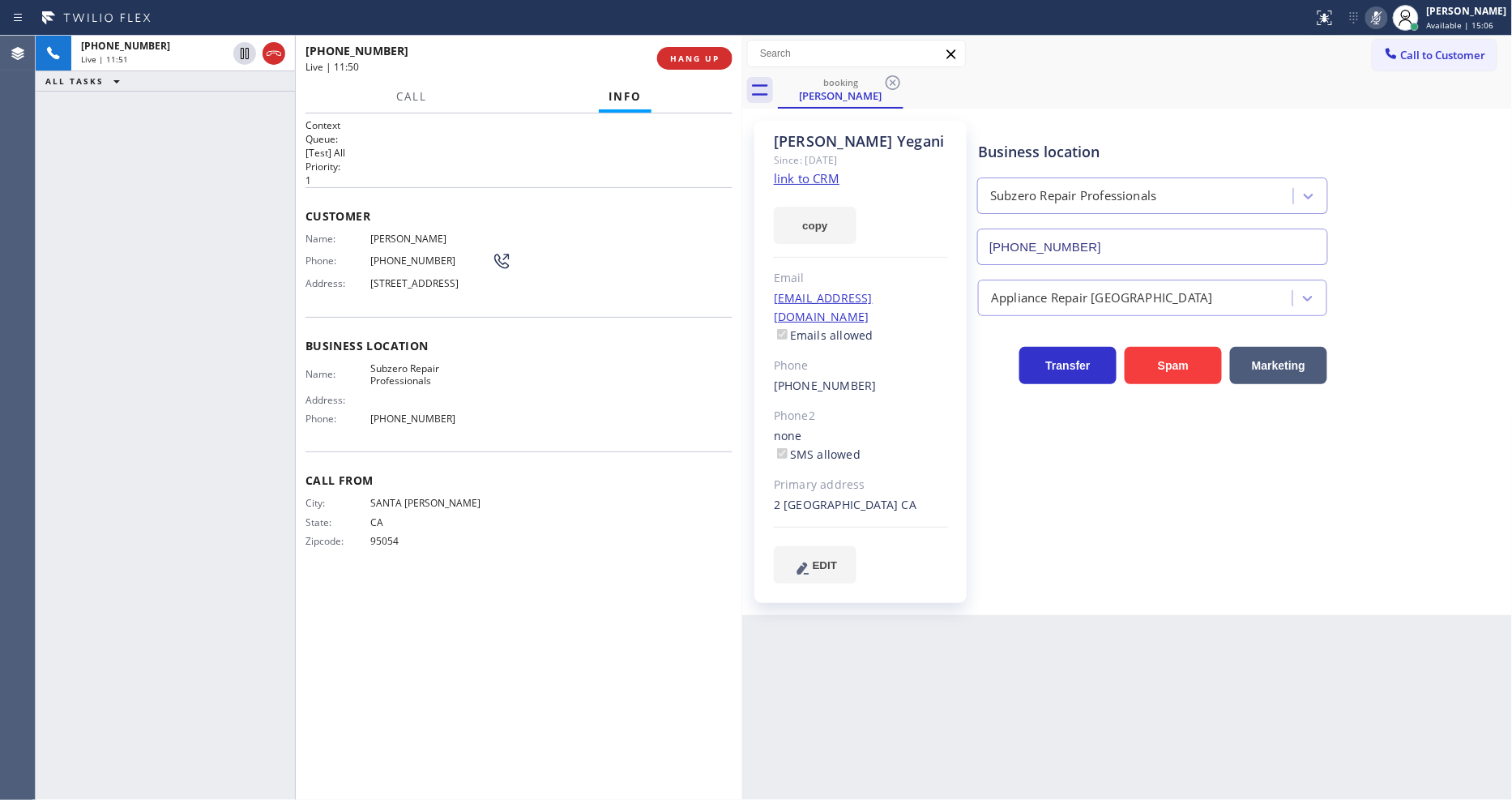
click at [1382, 16] on rect at bounding box center [1377, 16] width 12 height 12
click at [1385, 21] on icon at bounding box center [1377, 17] width 19 height 19
click at [1382, 21] on rect at bounding box center [1377, 16] width 12 height 12
click at [1386, 13] on icon at bounding box center [1377, 17] width 19 height 19
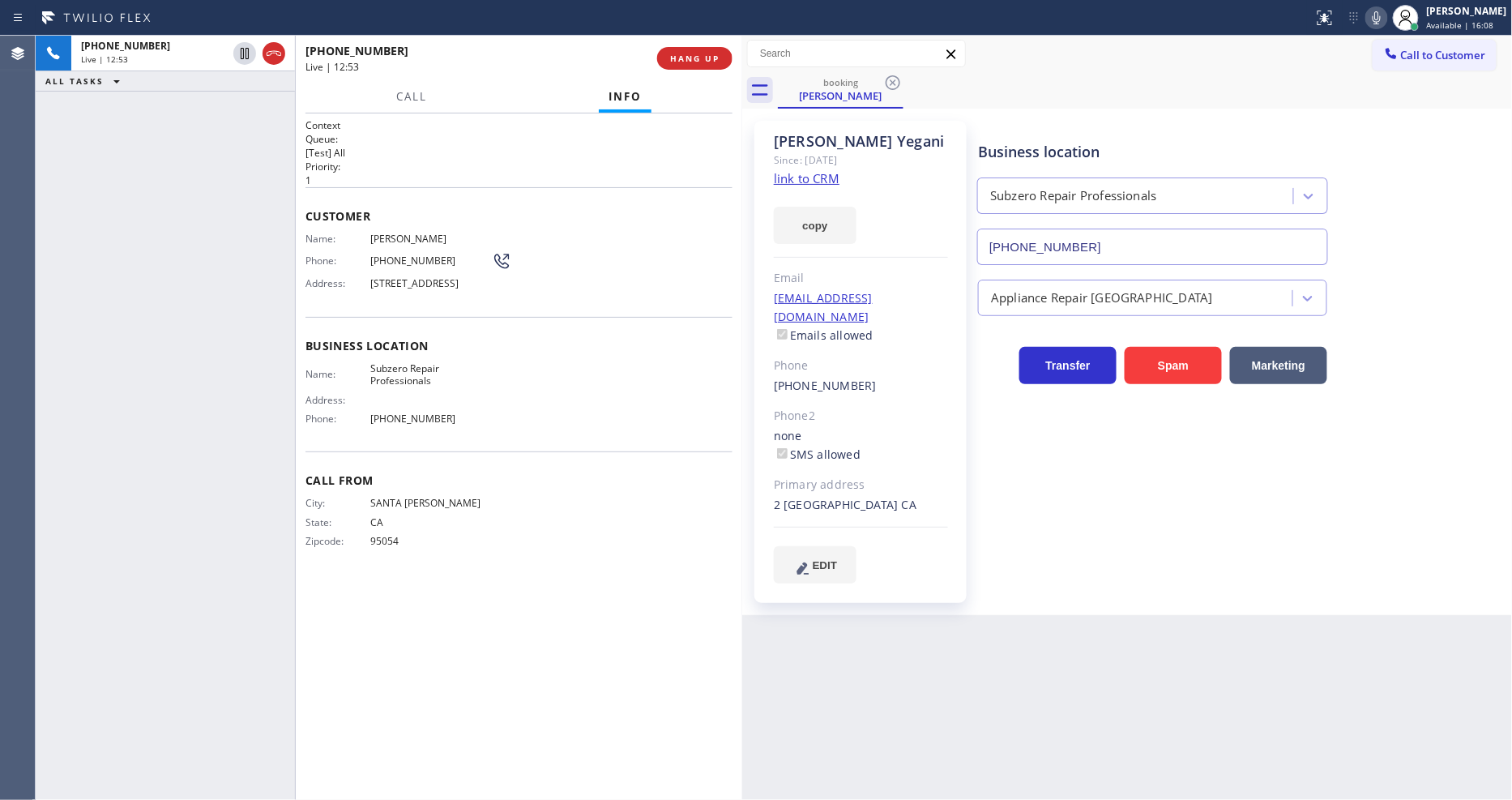
click at [1386, 13] on icon at bounding box center [1377, 17] width 19 height 19
click at [1381, 13] on icon at bounding box center [1377, 18] width 8 height 13
click at [898, 650] on div "Back to Dashboard Change Sender ID Customers Technicians Select a contact Outbo…" at bounding box center [1127, 417] width 770 height 764
click at [1386, 14] on icon at bounding box center [1377, 17] width 19 height 19
click at [1386, 10] on icon at bounding box center [1377, 17] width 19 height 19
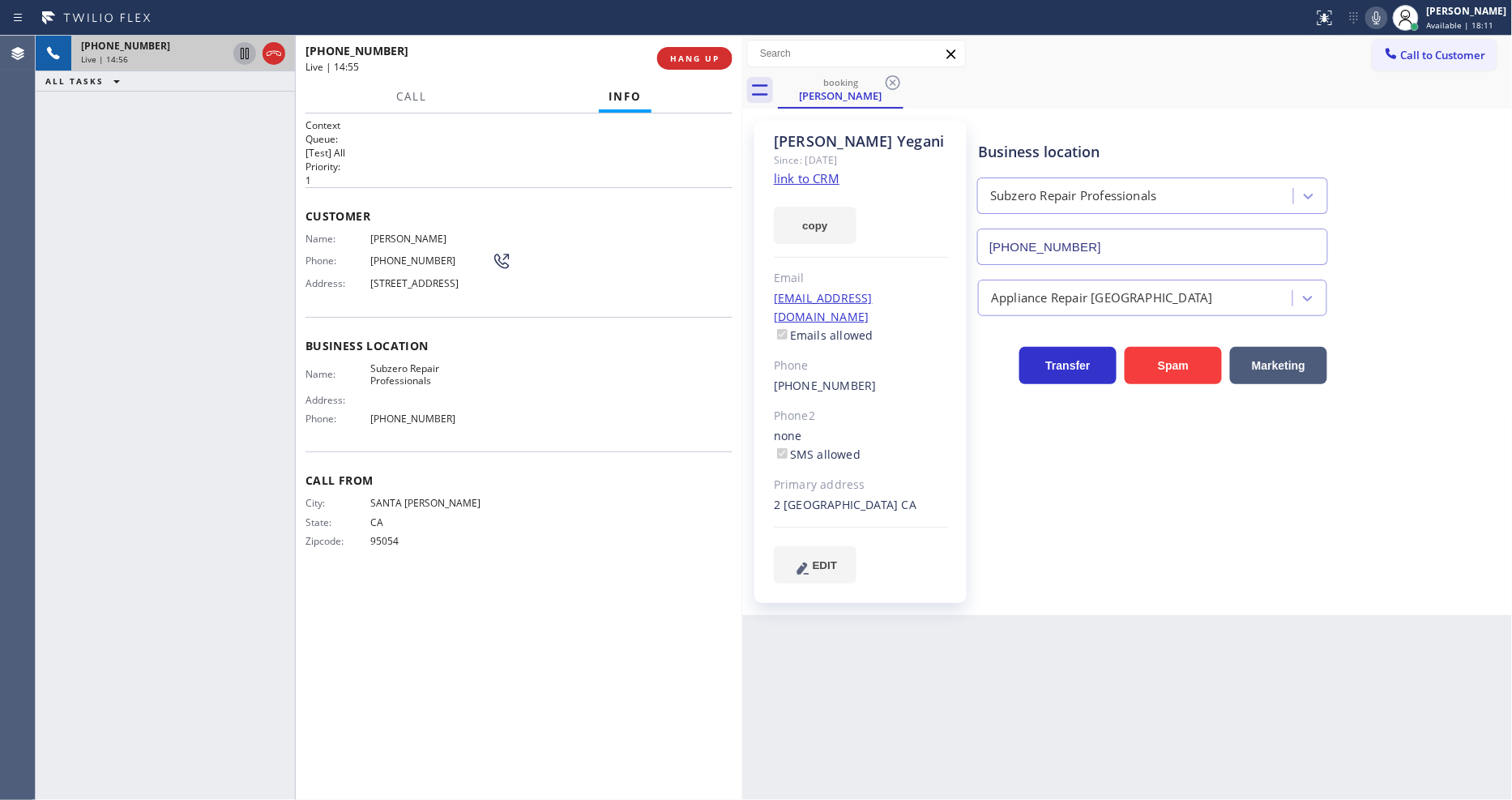
click at [238, 57] on icon at bounding box center [245, 54] width 19 height 19
click at [1386, 14] on icon at bounding box center [1377, 17] width 19 height 19
click at [248, 54] on icon at bounding box center [245, 54] width 19 height 19
click at [1381, 21] on icon at bounding box center [1377, 18] width 8 height 13
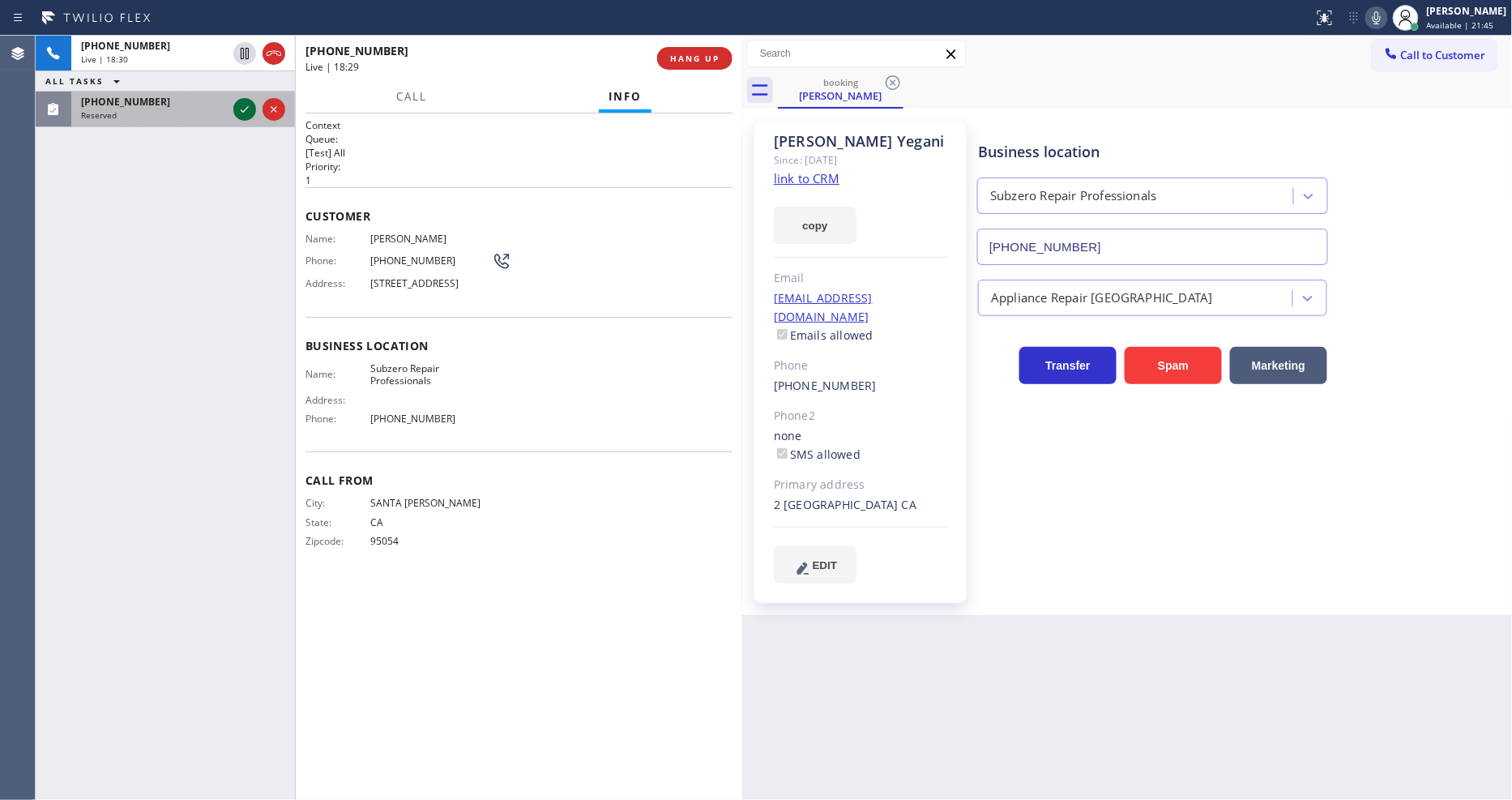
click at [248, 109] on icon at bounding box center [245, 109] width 19 height 19
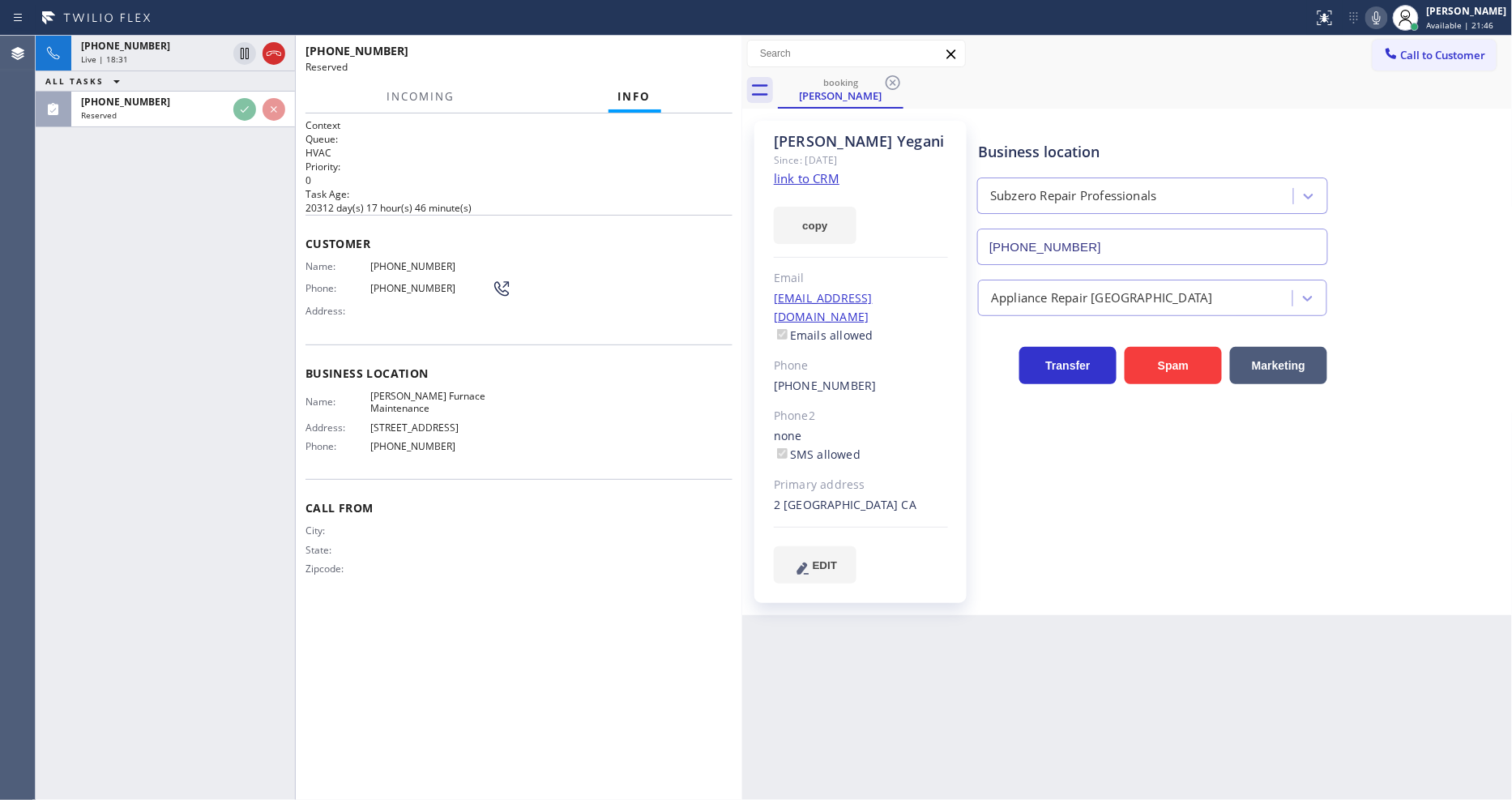
click at [362, 262] on span "Name:" at bounding box center [338, 266] width 65 height 12
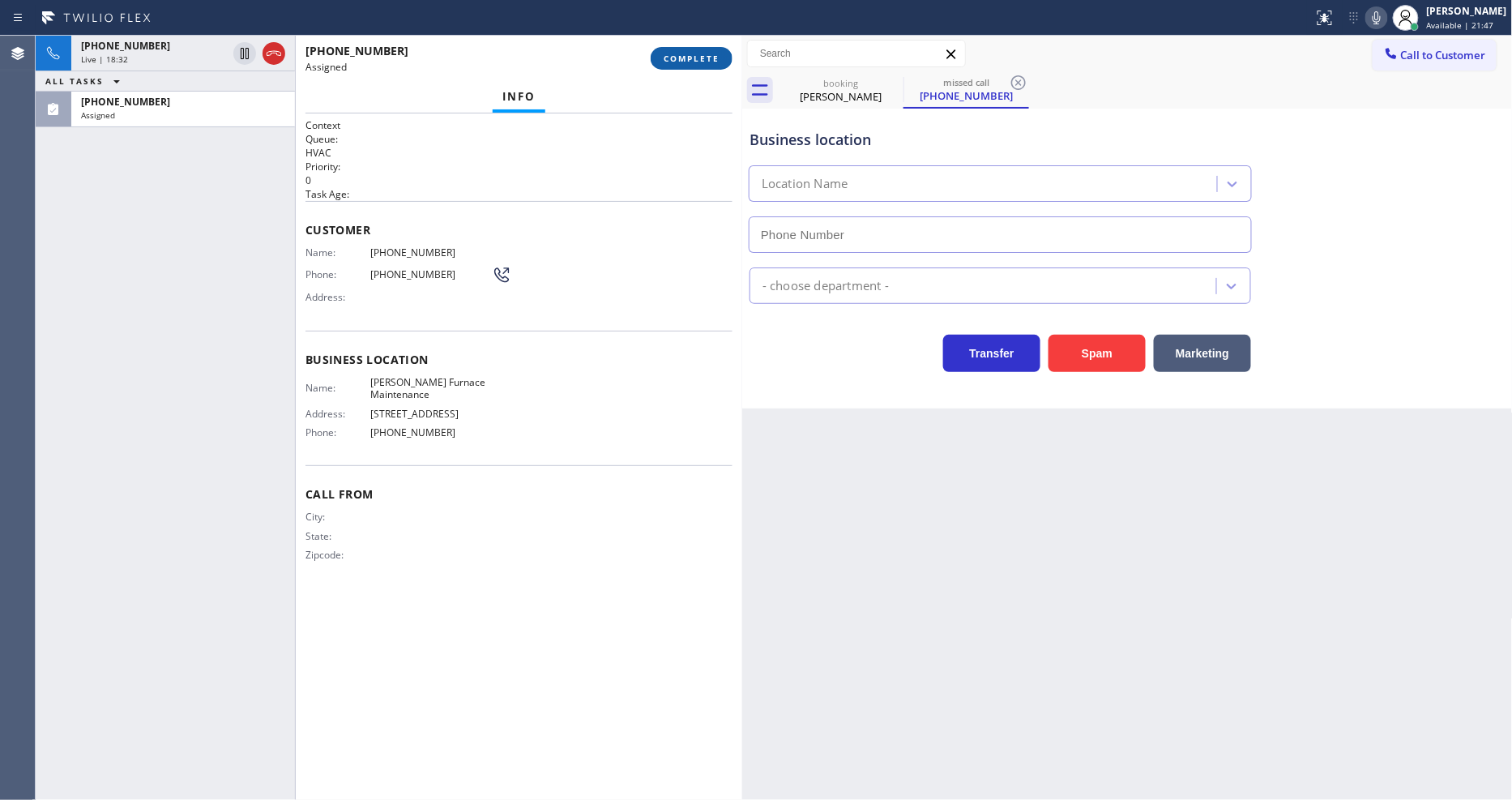
click at [694, 65] on button "COMPLETE" at bounding box center [691, 59] width 82 height 23
type input "(786) 524-1238"
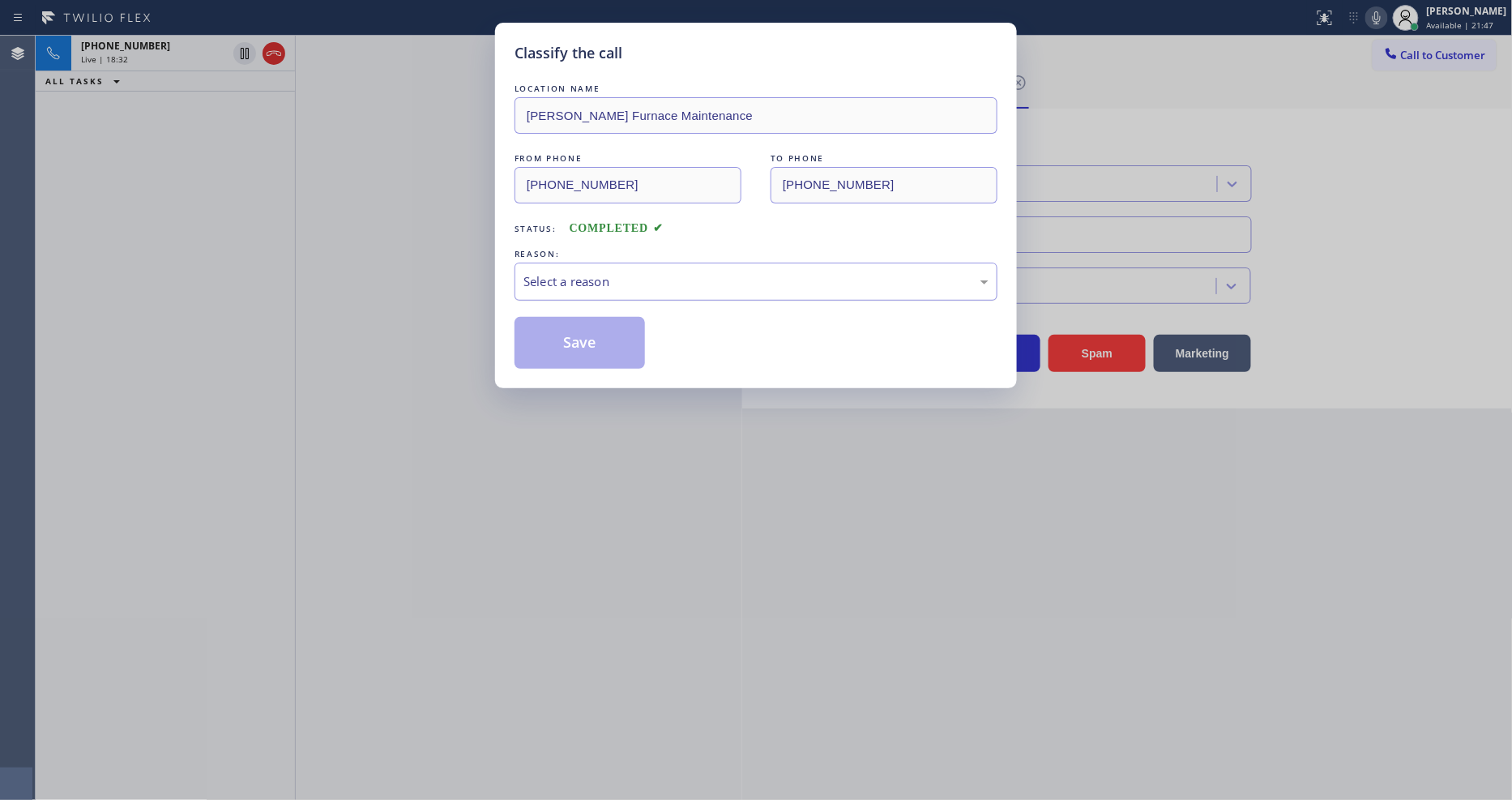
click at [592, 275] on div "Select a reason" at bounding box center [756, 281] width 465 height 18
click at [586, 343] on button "Save" at bounding box center [579, 342] width 130 height 52
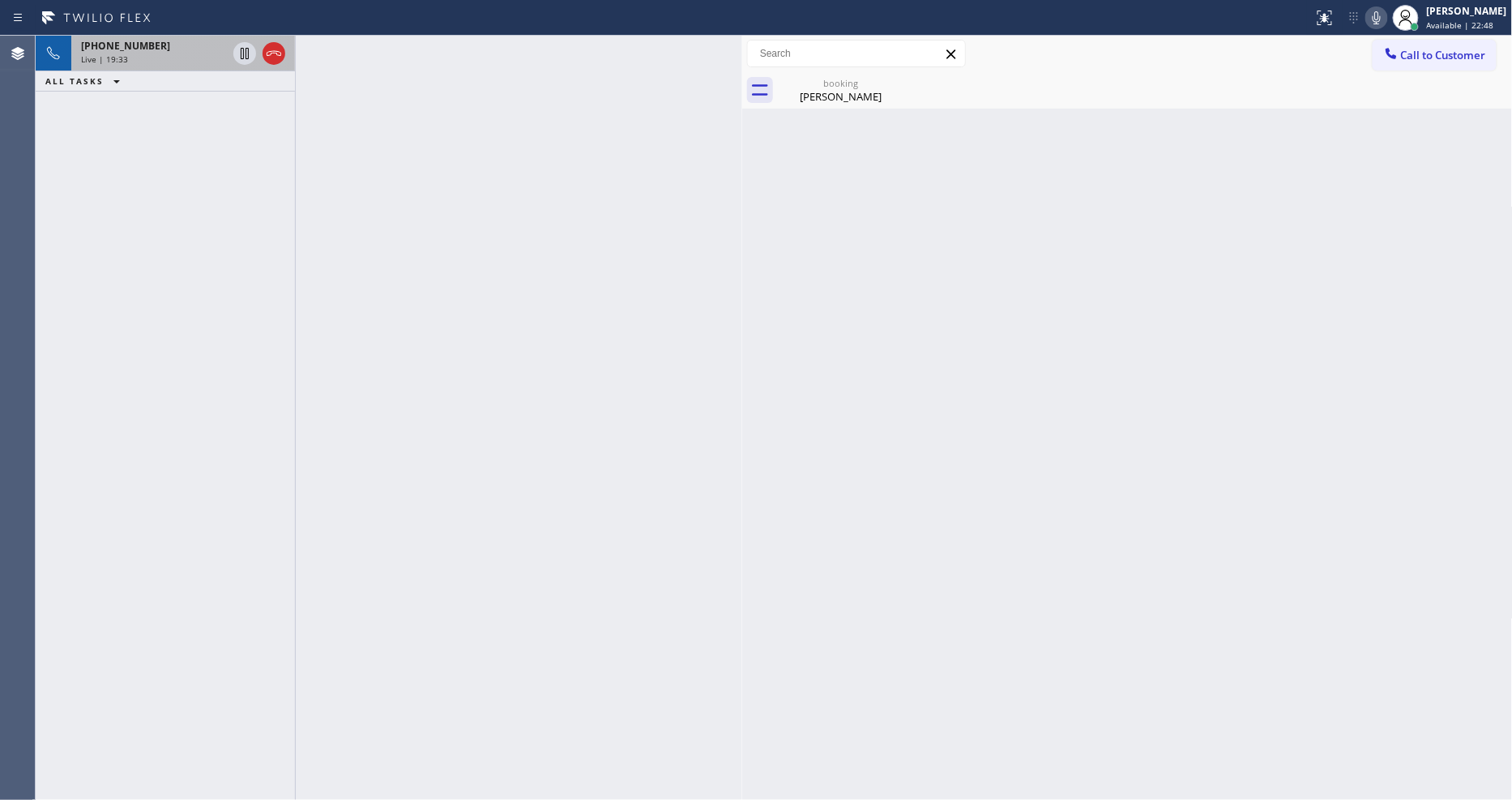
click at [196, 59] on div "Live | 19:33" at bounding box center [154, 59] width 146 height 12
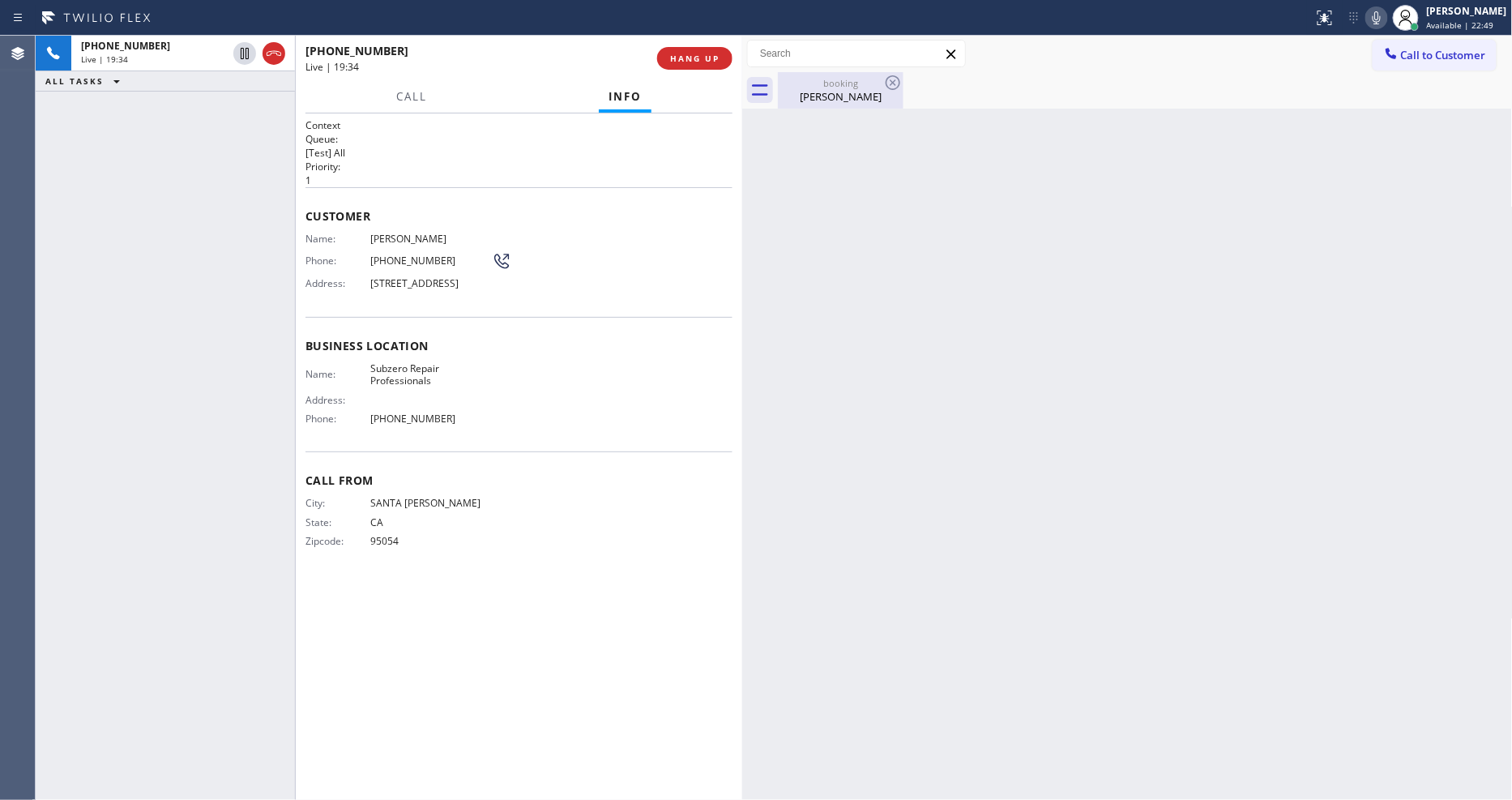
click at [828, 95] on div "Parviz Yegani" at bounding box center [840, 96] width 123 height 14
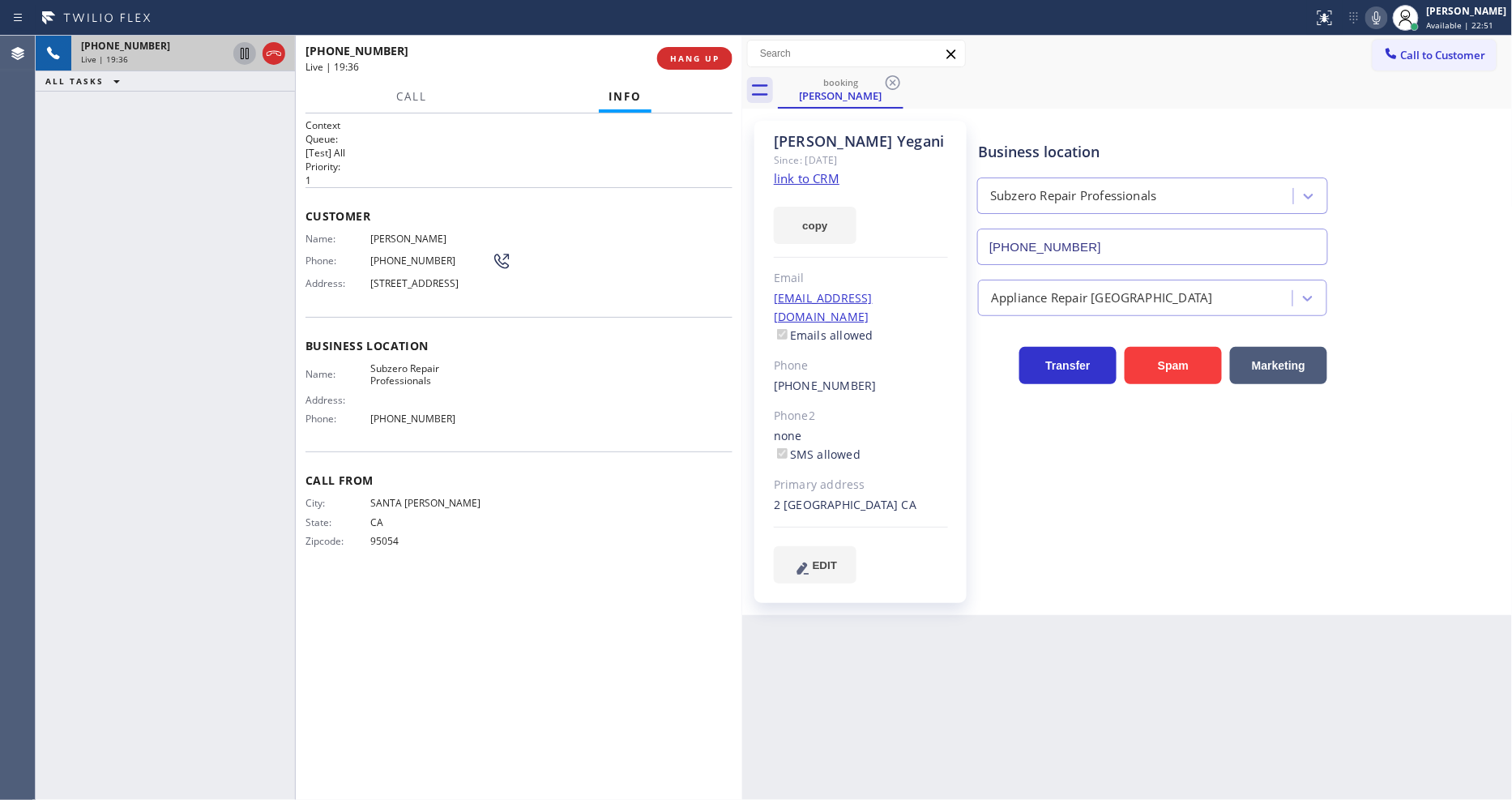
click at [243, 50] on icon at bounding box center [245, 54] width 19 height 19
click at [1386, 18] on icon at bounding box center [1377, 17] width 19 height 19
click at [245, 47] on icon at bounding box center [245, 54] width 19 height 19
click at [1386, 14] on icon at bounding box center [1377, 17] width 19 height 19
click at [246, 50] on icon at bounding box center [245, 54] width 8 height 12
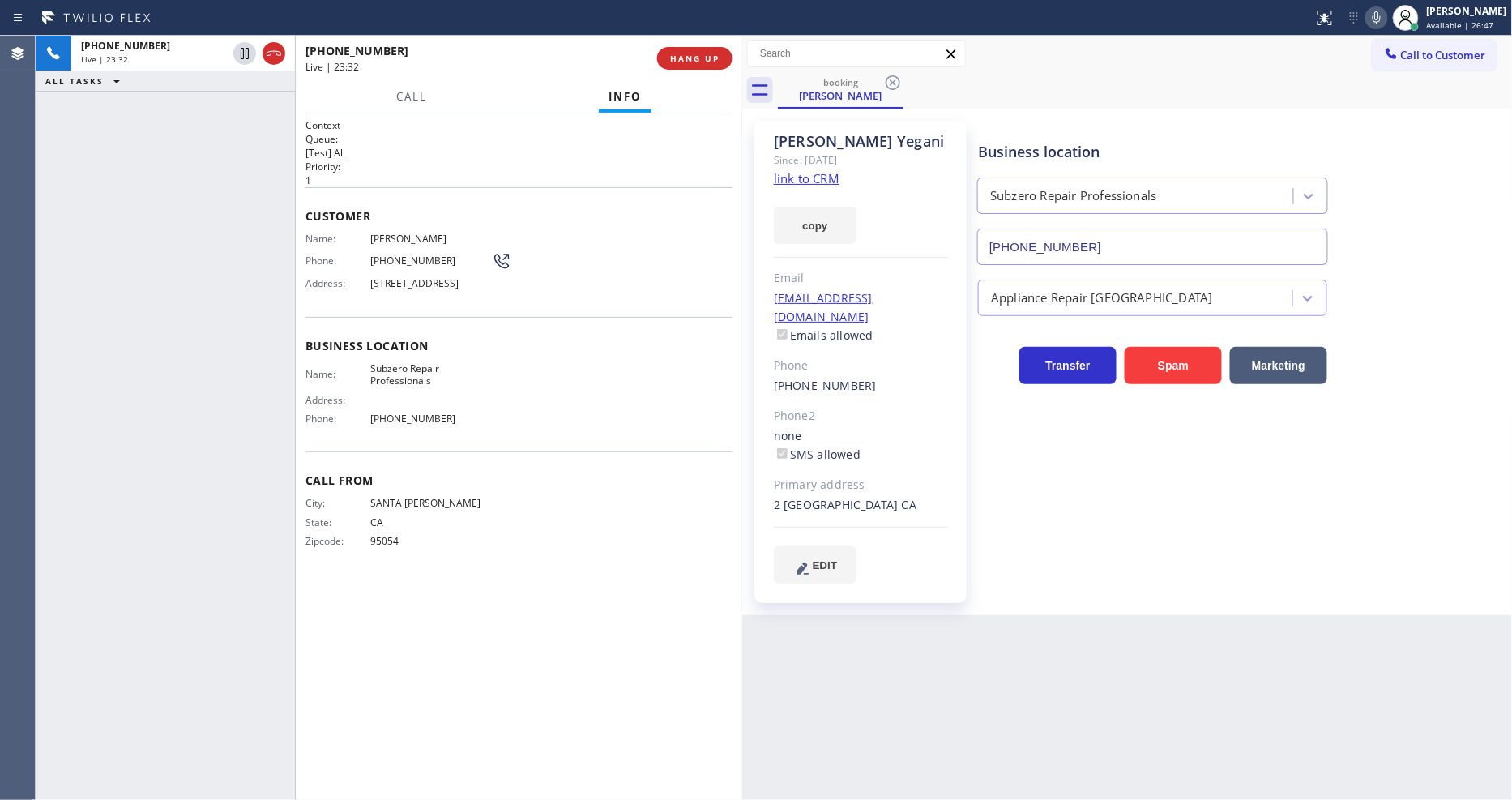
click at [1386, 22] on icon at bounding box center [1377, 17] width 19 height 19
click at [240, 54] on icon at bounding box center [245, 54] width 19 height 19
click at [1386, 18] on icon at bounding box center [1377, 17] width 19 height 19
click at [711, 581] on div "Context Queue: [Test] All Priority: 1 Customer Name: Parviz Yegani Phone: (408)…" at bounding box center [518, 456] width 427 height 676
click at [1382, 13] on icon at bounding box center [1377, 17] width 19 height 19
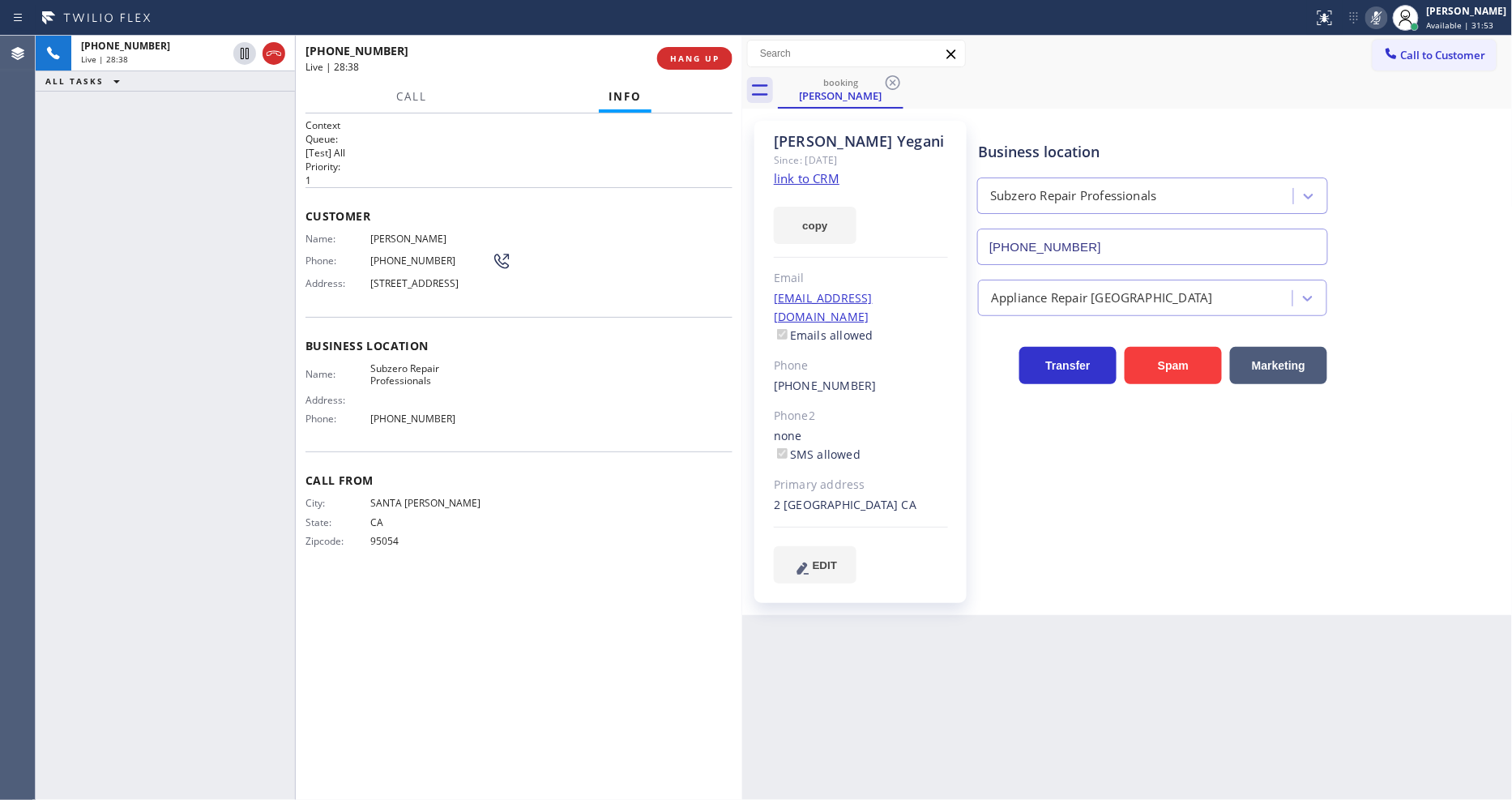
click at [1381, 21] on icon at bounding box center [1377, 18] width 8 height 13
click at [1201, 576] on div "Business location Subzero Repair Professionals (602) 875-0406 Appliance Repair …" at bounding box center [1241, 351] width 533 height 454
click at [1112, 478] on div "Business location Subzero Repair Professionals (602) 875-0406 Appliance Repair …" at bounding box center [1241, 351] width 533 height 454
click at [685, 60] on span "HANG UP" at bounding box center [695, 59] width 50 height 12
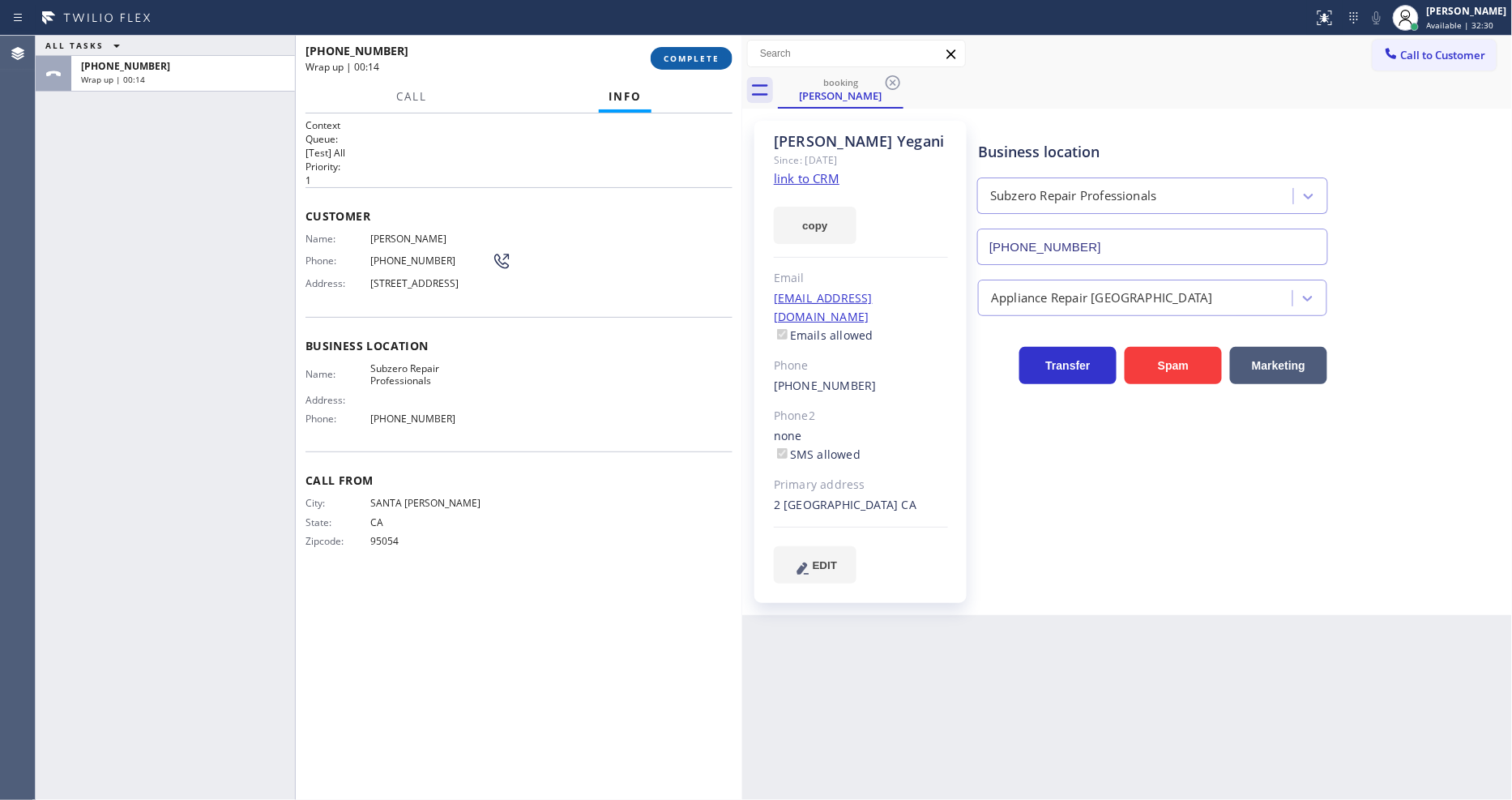
click at [692, 58] on span "COMPLETE" at bounding box center [692, 59] width 56 height 12
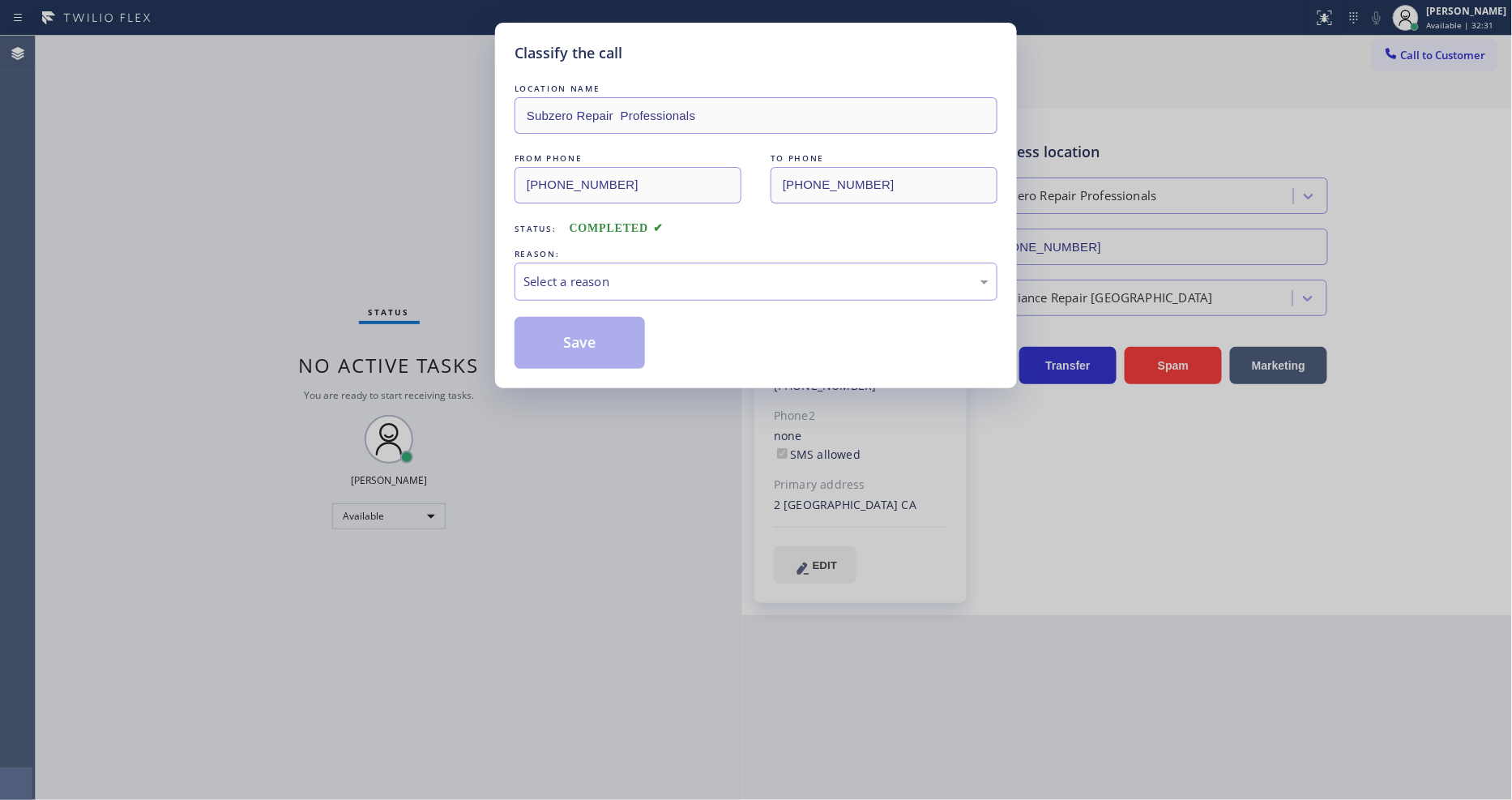
click at [583, 289] on div "Select a reason" at bounding box center [755, 282] width 483 height 38
click at [560, 339] on button "Save" at bounding box center [579, 342] width 130 height 52
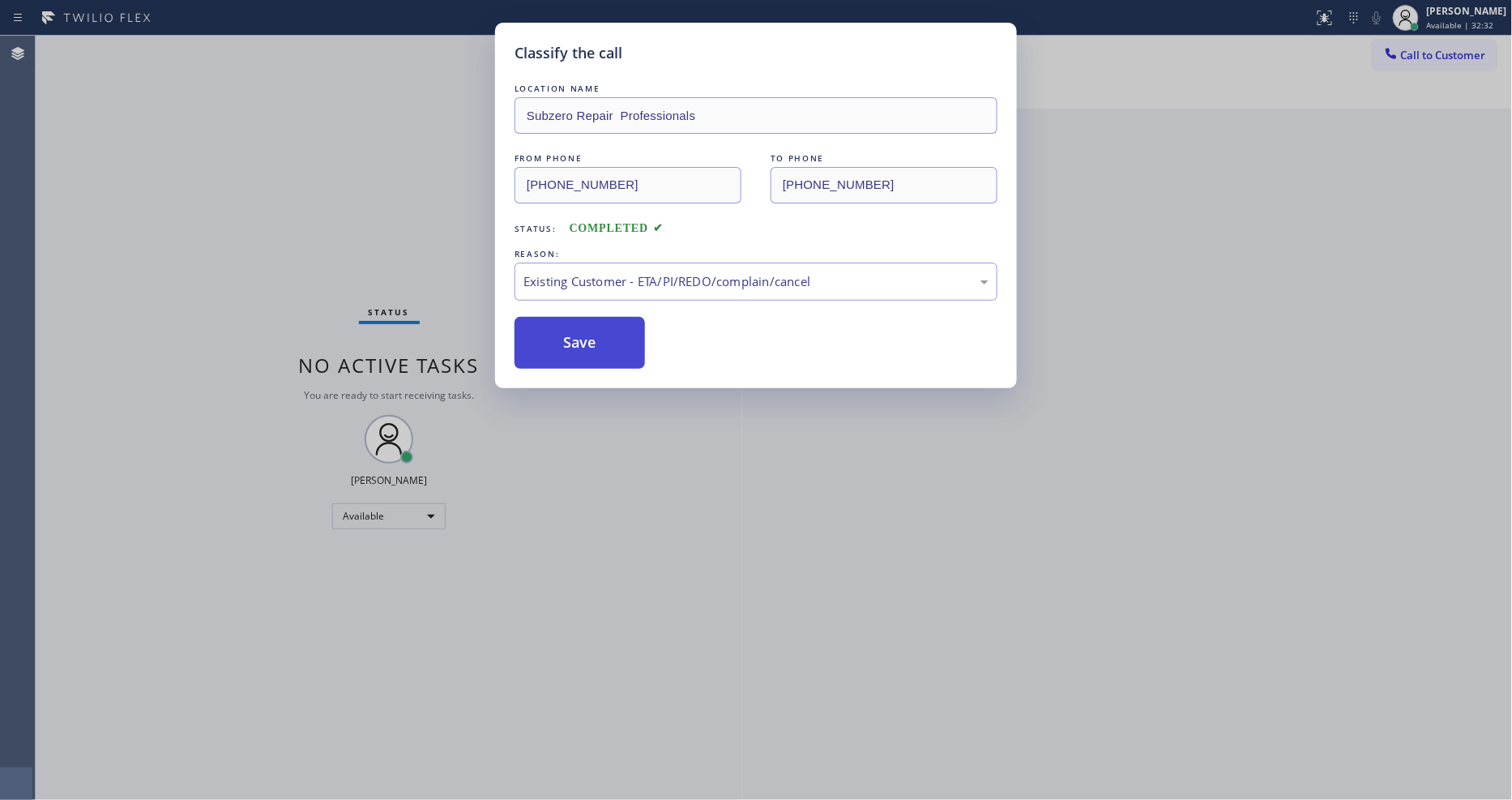
click at [560, 339] on button "Save" at bounding box center [579, 342] width 130 height 52
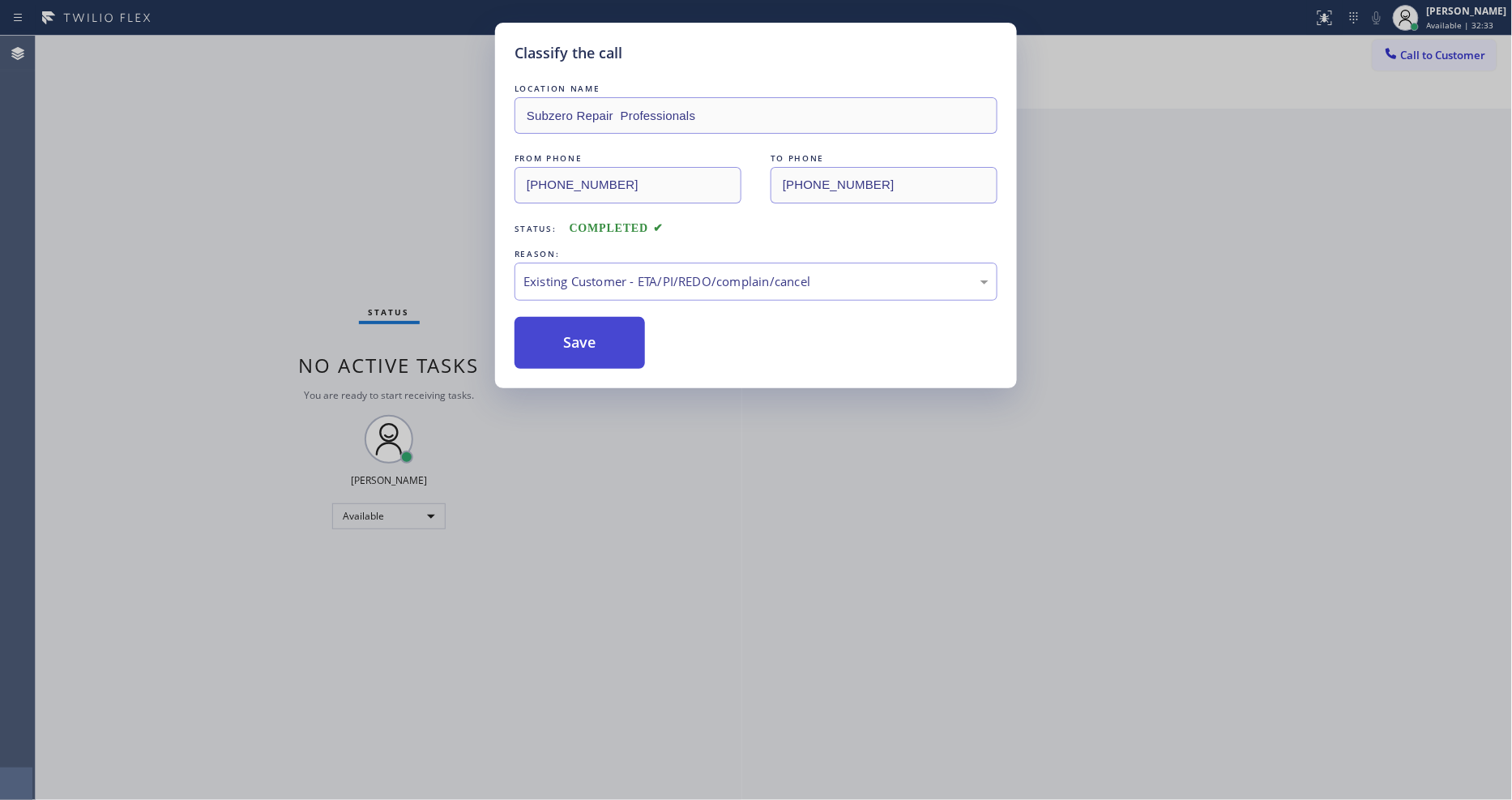
click at [560, 339] on button "Save" at bounding box center [579, 342] width 130 height 52
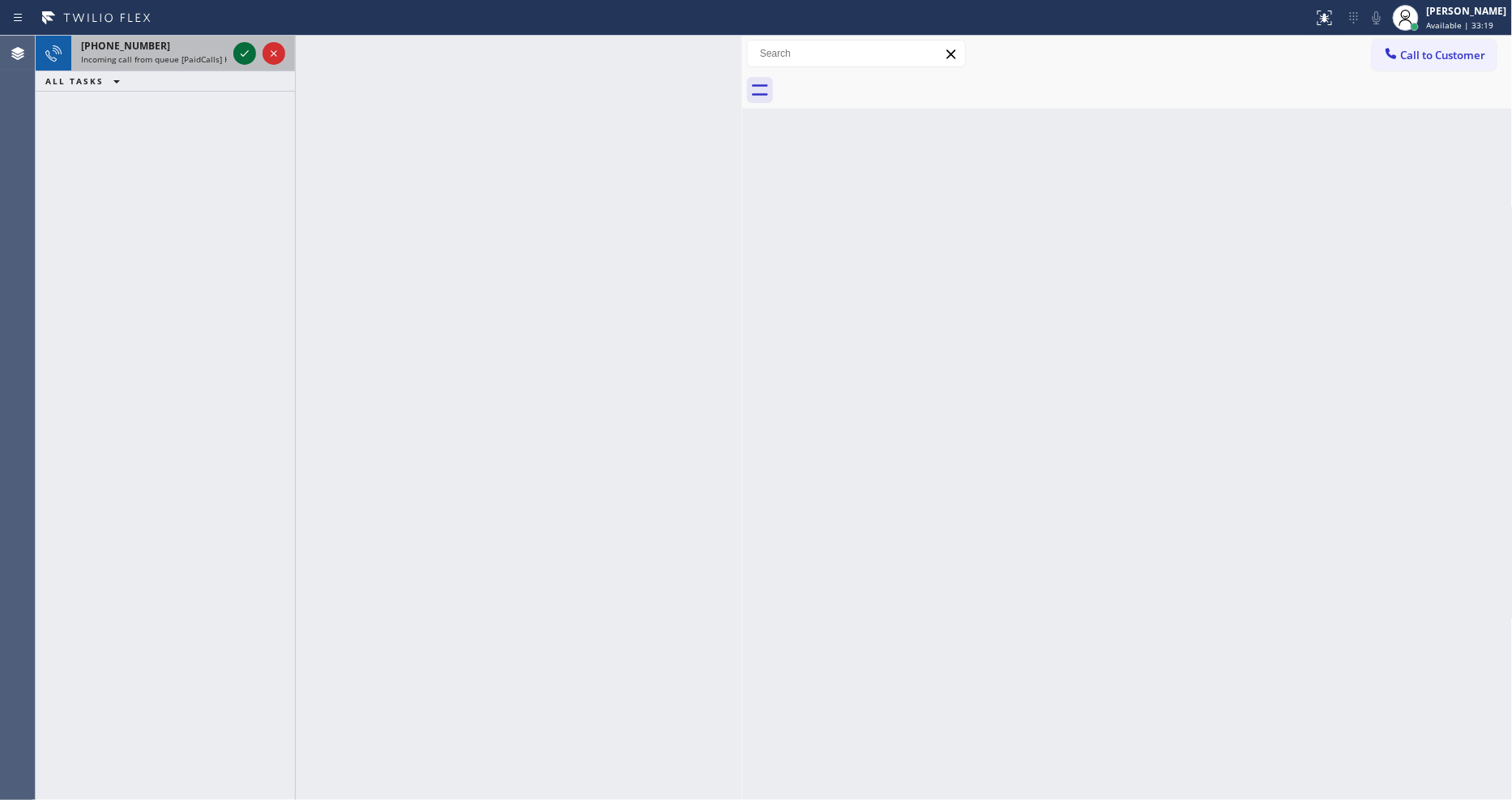
click at [239, 54] on icon at bounding box center [245, 54] width 19 height 19
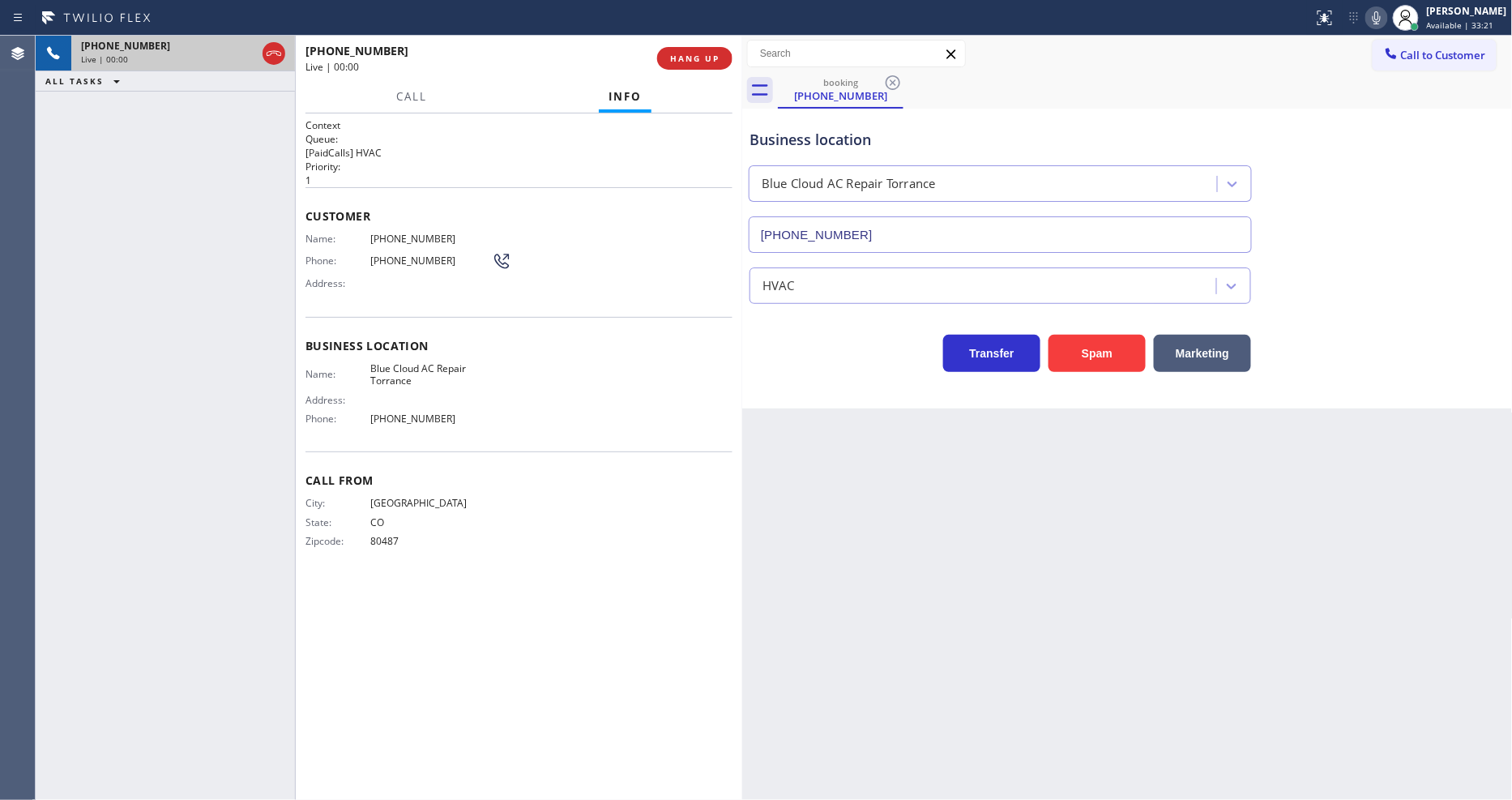
type input "(310) 861-3114"
click at [295, 513] on div at bounding box center [295, 417] width 1 height 764
drag, startPoint x: 281, startPoint y: 209, endPoint x: 383, endPoint y: 159, distance: 113.6
click at [281, 209] on div "+19704576090 Live | 00:13 ALL TASKS ALL TASKS ACTIVE TASKS TASKS IN WRAP UP" at bounding box center [165, 417] width 259 height 764
click at [710, 59] on span "HANG UP" at bounding box center [695, 59] width 50 height 12
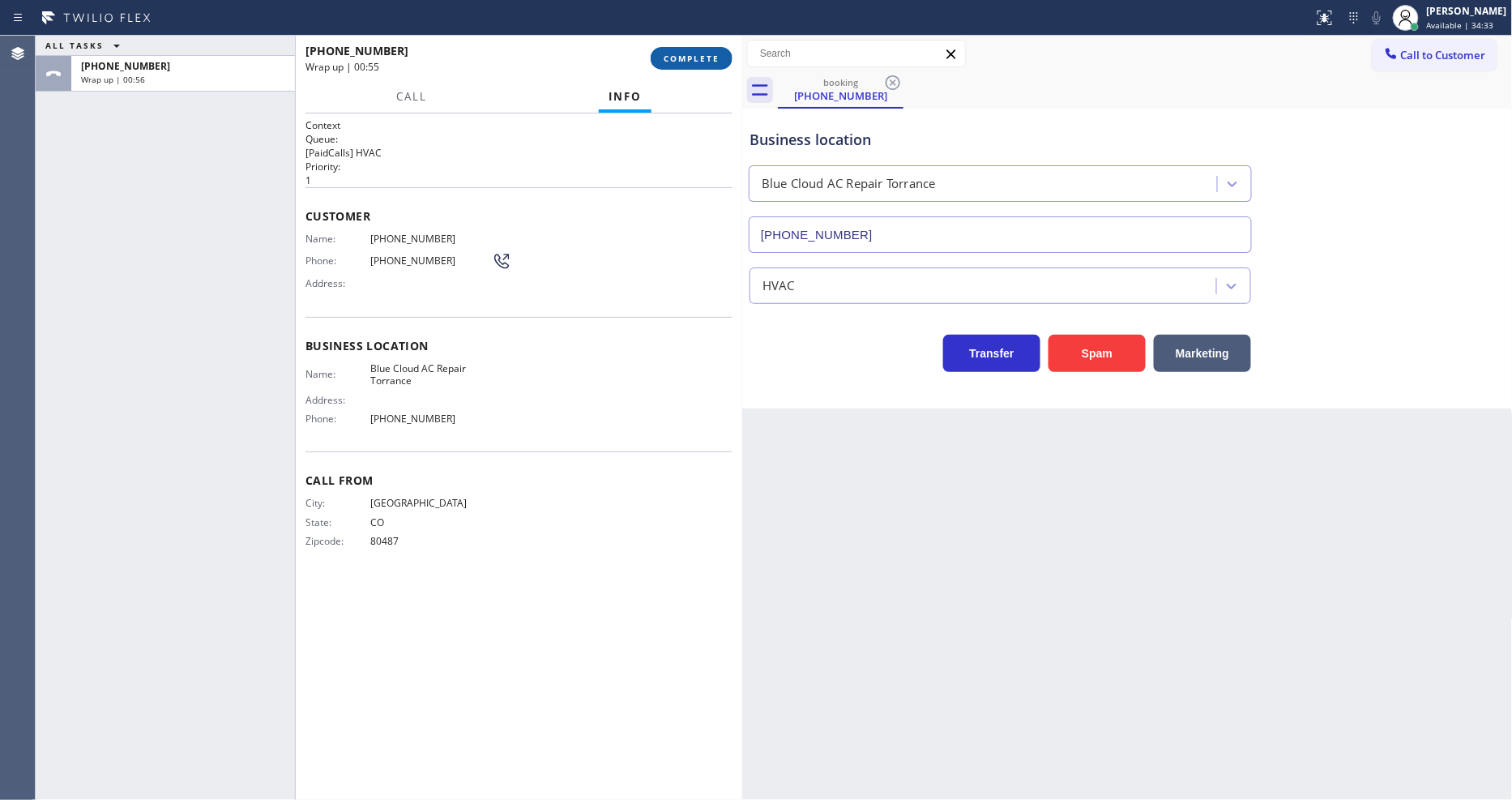
click at [720, 52] on button "COMPLETE" at bounding box center [691, 59] width 82 height 23
click at [552, 265] on div "Name: (970) 457-6090 Phone: (970) 457-6090 Address:" at bounding box center [518, 264] width 427 height 64
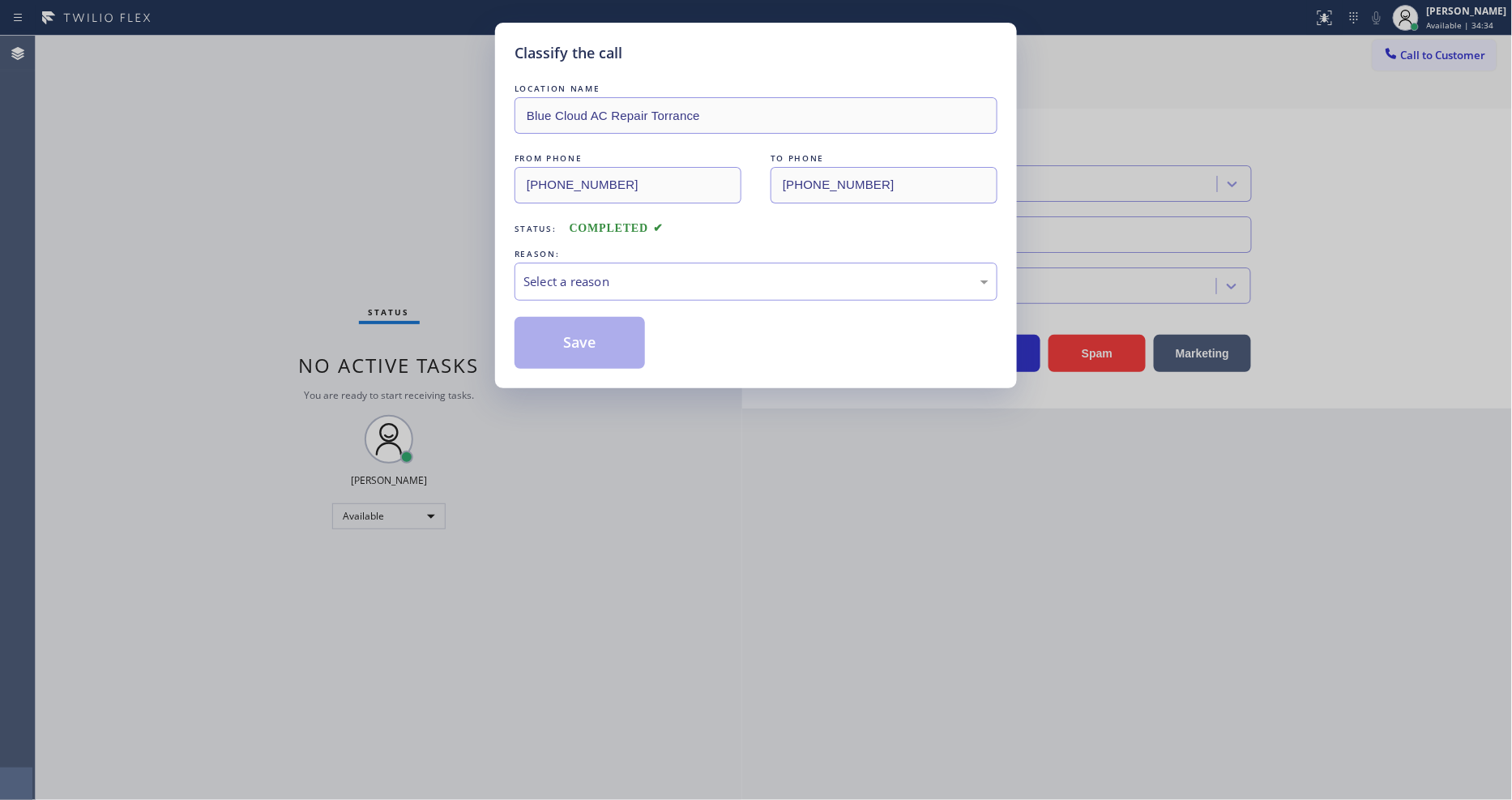
click at [554, 272] on div "Select a reason" at bounding box center [756, 281] width 465 height 18
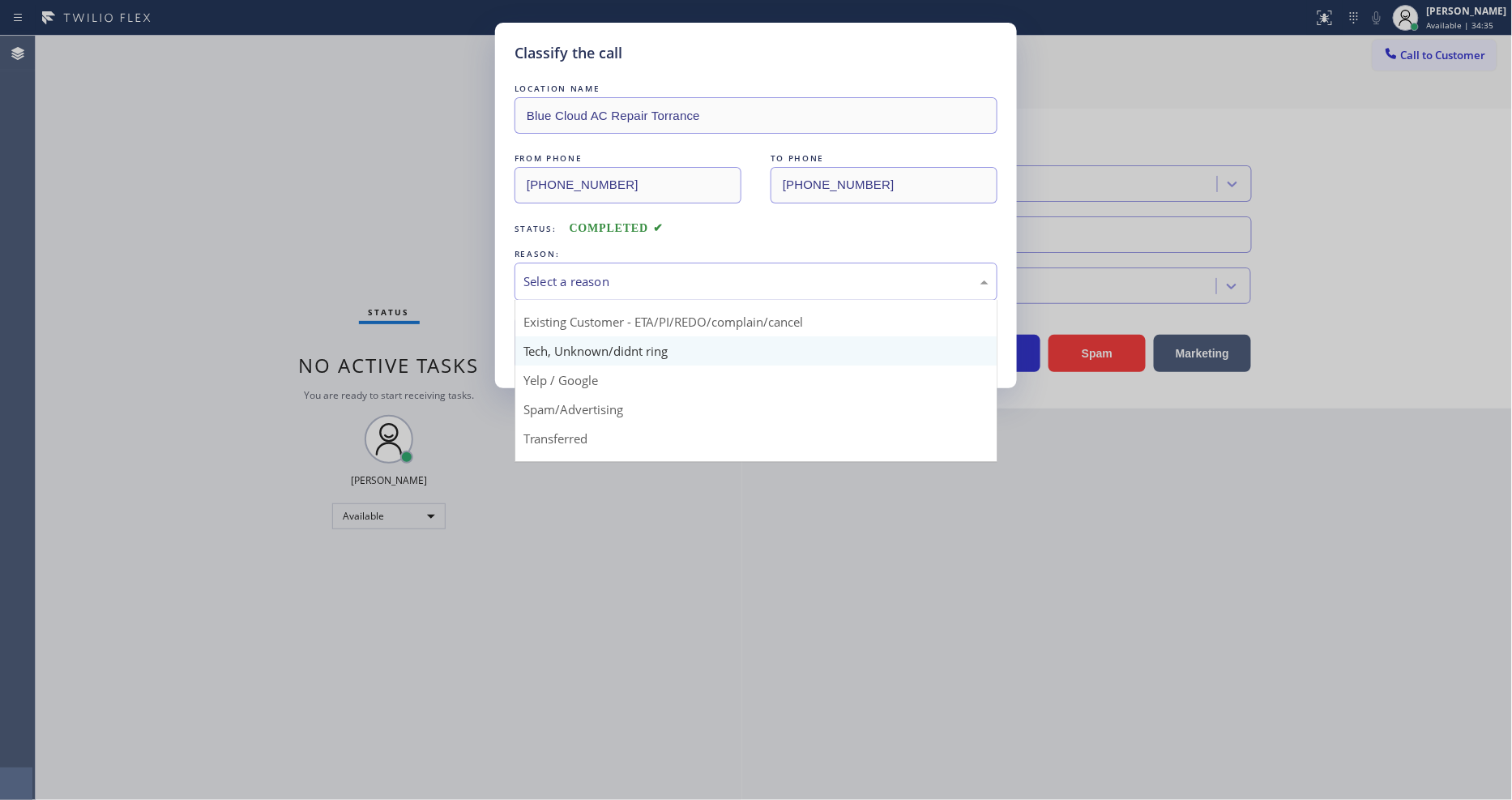
scroll to position [102, 0]
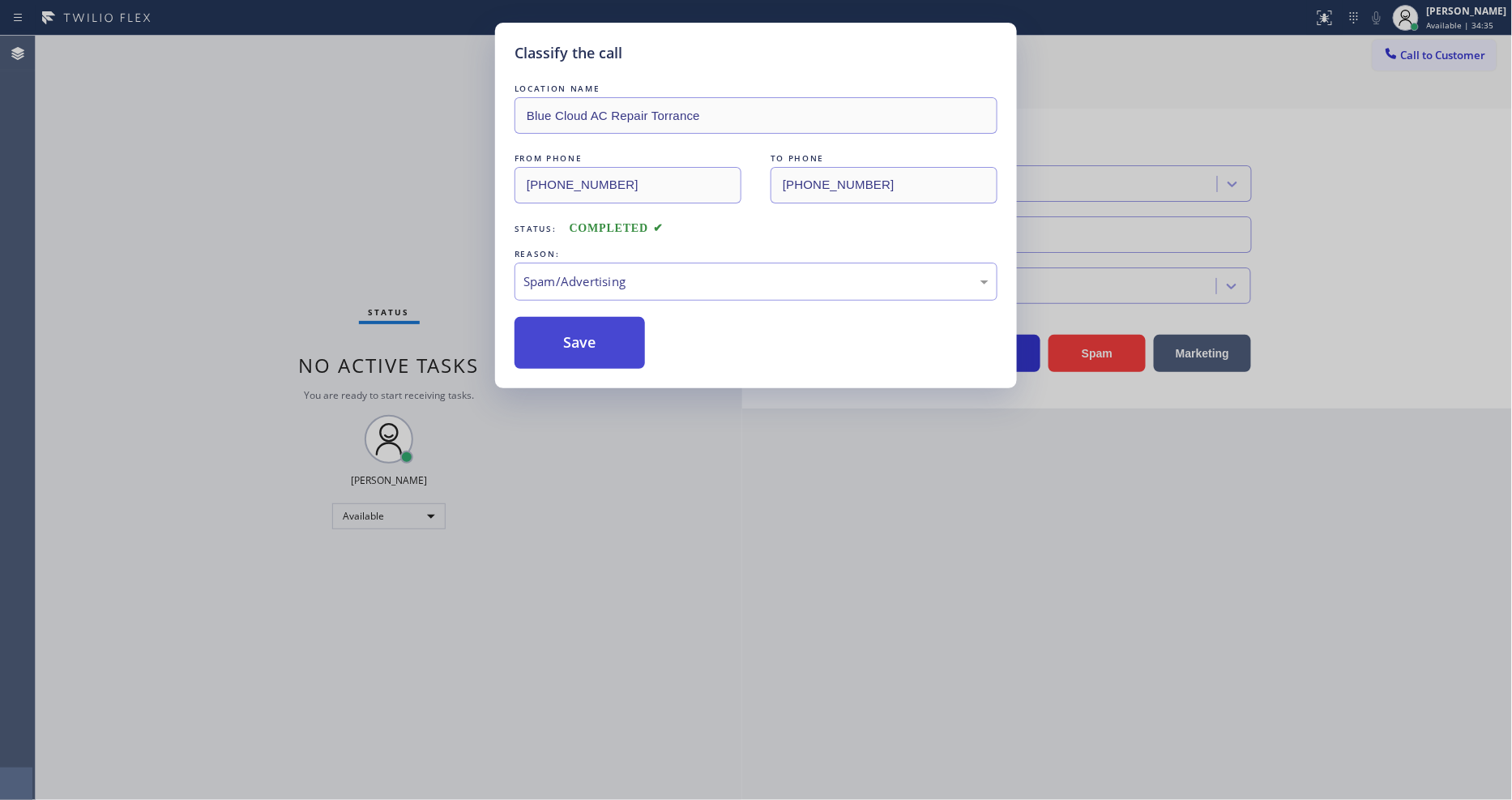
click at [560, 343] on button "Save" at bounding box center [579, 342] width 130 height 52
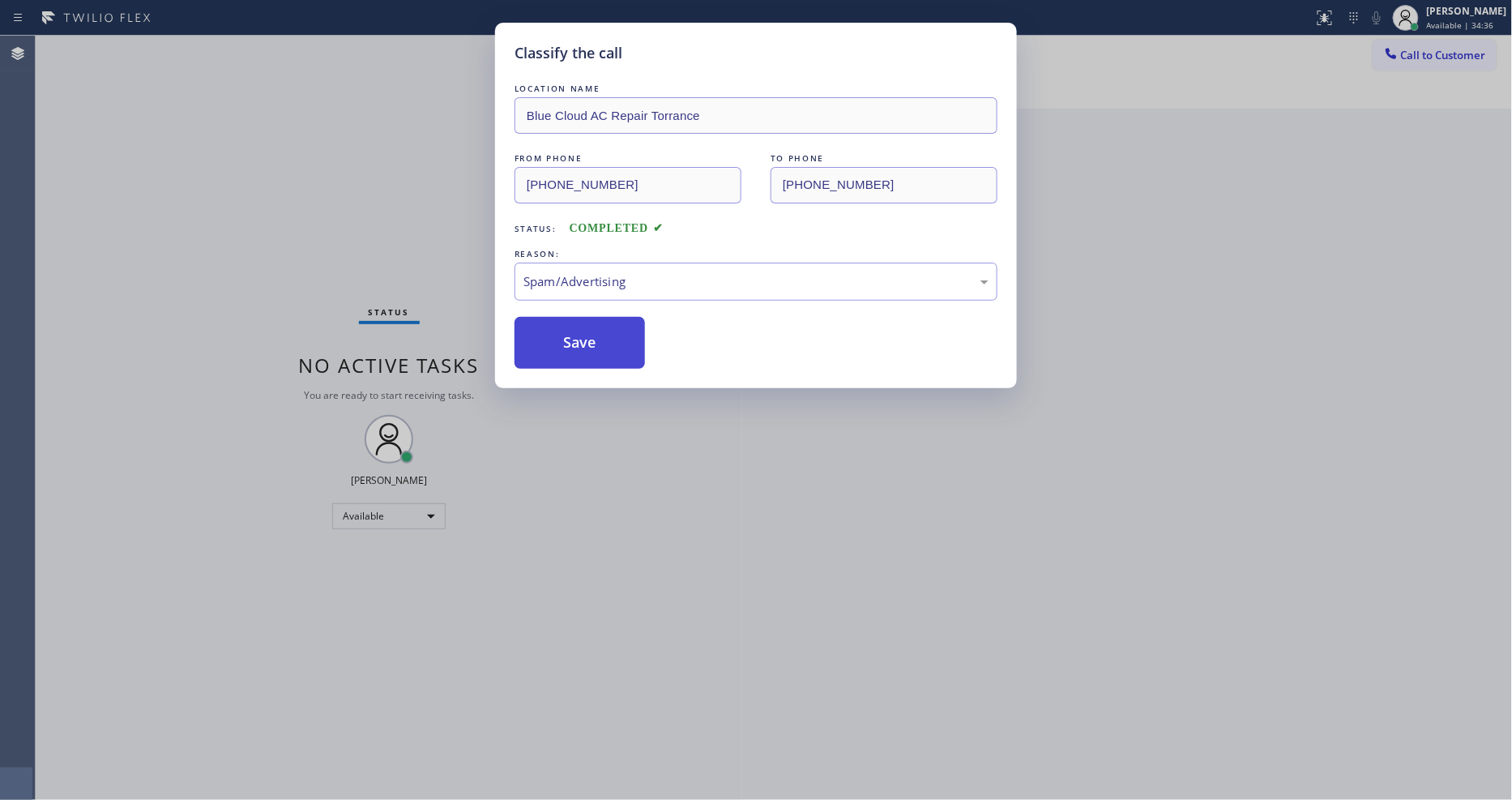
click at [560, 343] on button "Save" at bounding box center [579, 342] width 130 height 52
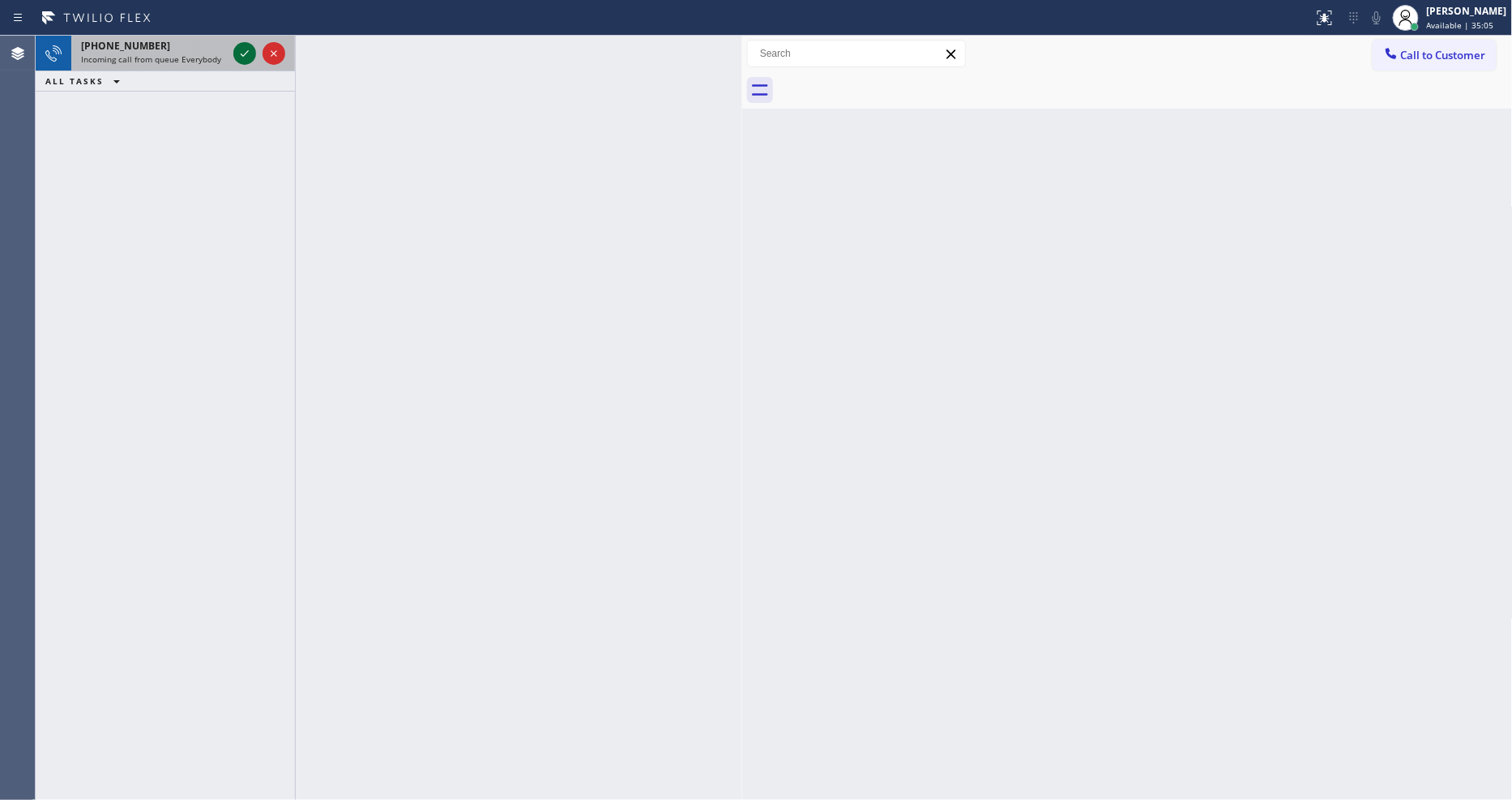
click at [237, 50] on icon at bounding box center [245, 54] width 19 height 19
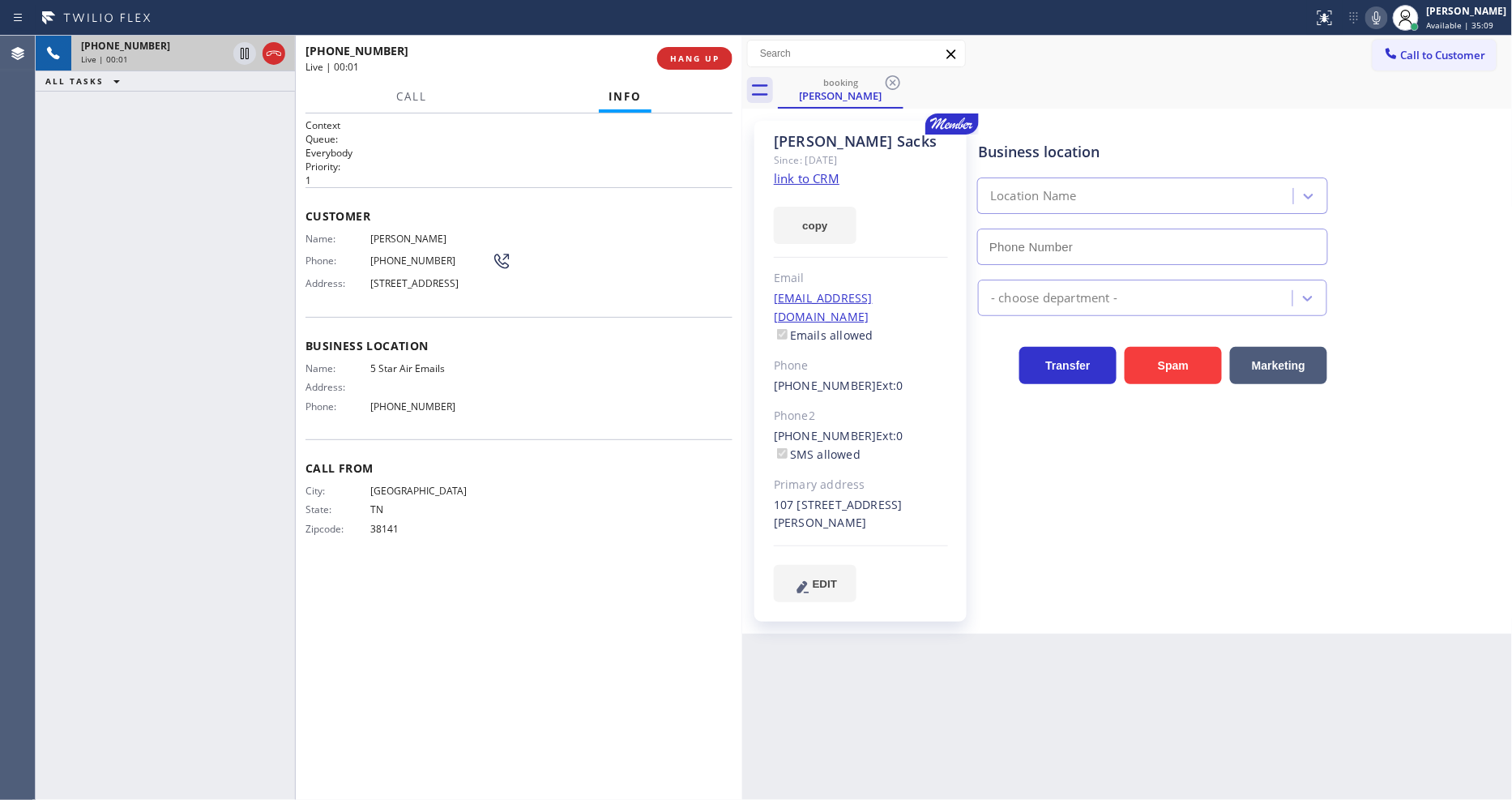
type input "(844) 956-1118"
drag, startPoint x: 390, startPoint y: 533, endPoint x: 476, endPoint y: 700, distance: 187.8
click at [390, 533] on span "38141" at bounding box center [431, 529] width 122 height 12
click at [821, 172] on link "link to CRM" at bounding box center [806, 177] width 65 height 16
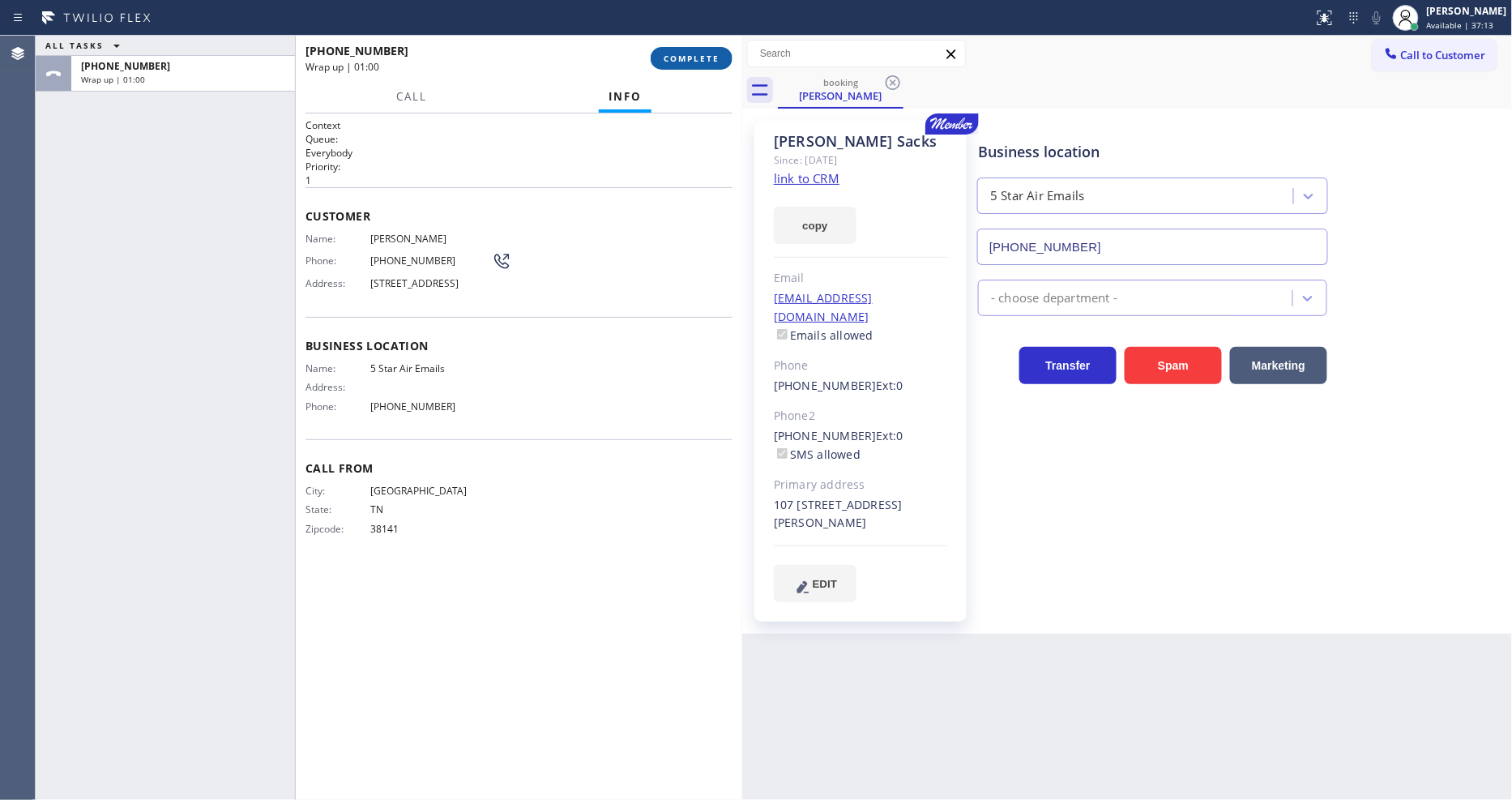
click at [659, 55] on button "COMPLETE" at bounding box center [691, 59] width 82 height 23
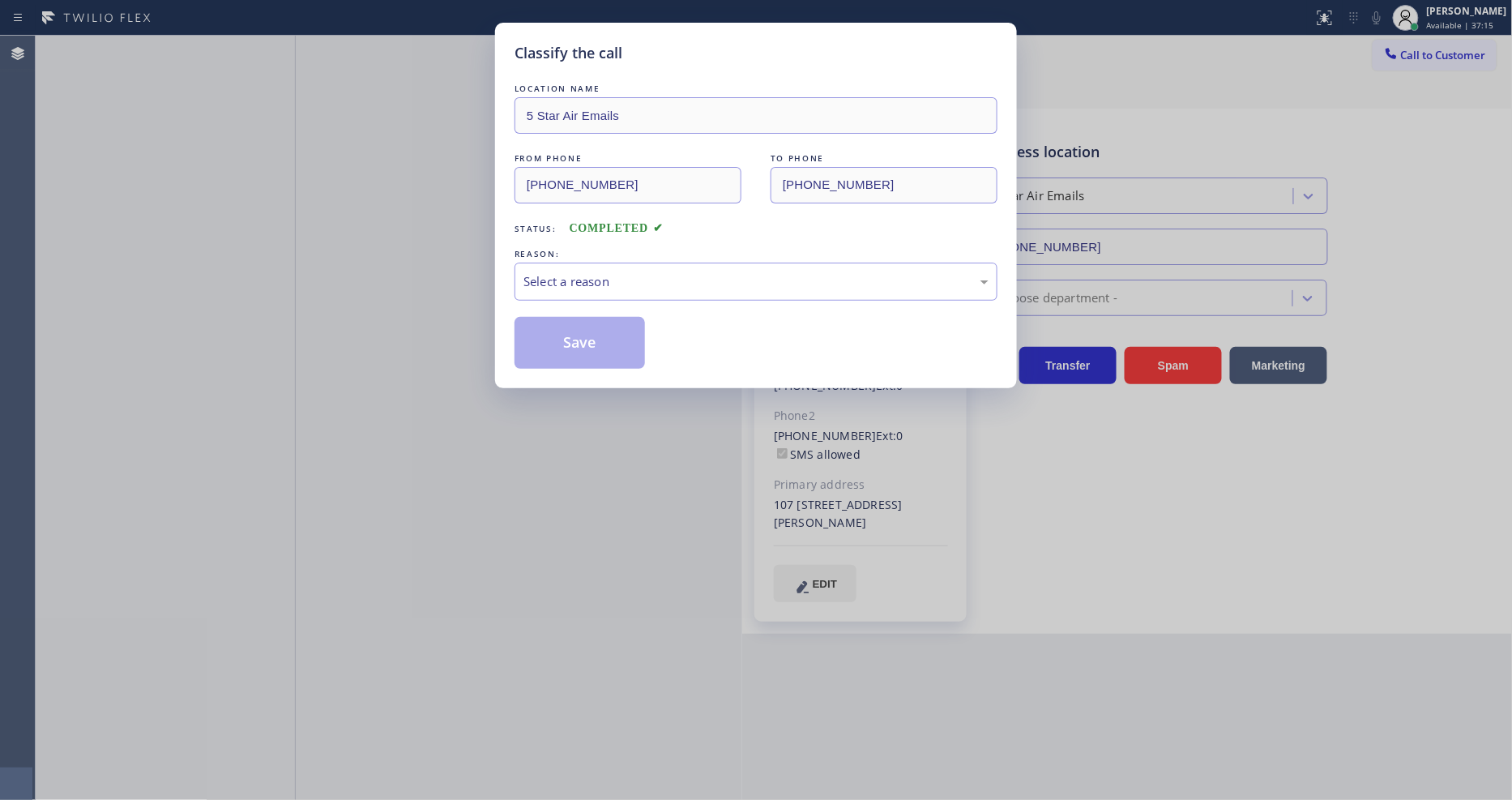
click at [568, 282] on div "Select a reason" at bounding box center [756, 281] width 465 height 18
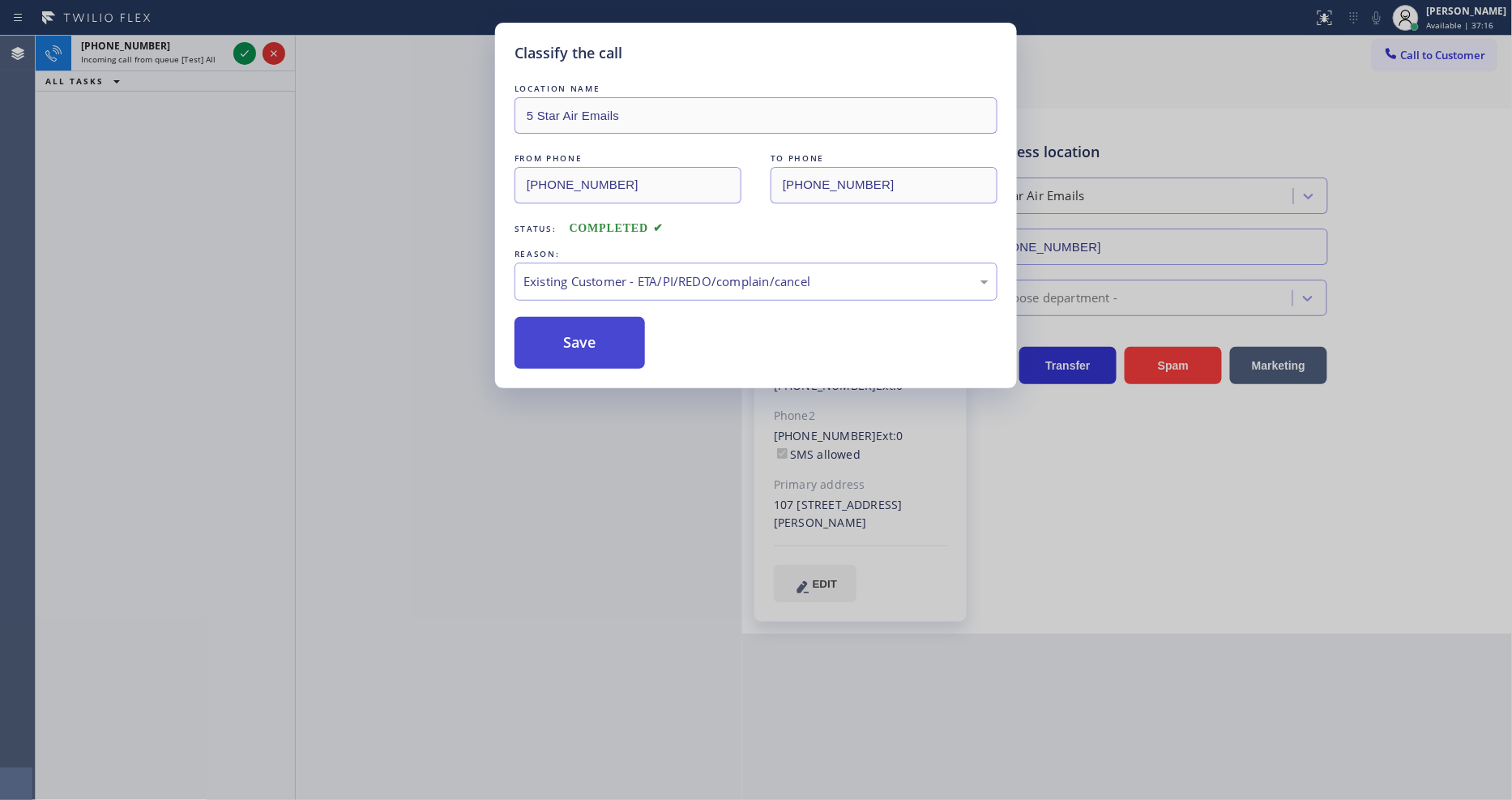
click at [562, 327] on button "Save" at bounding box center [579, 342] width 130 height 52
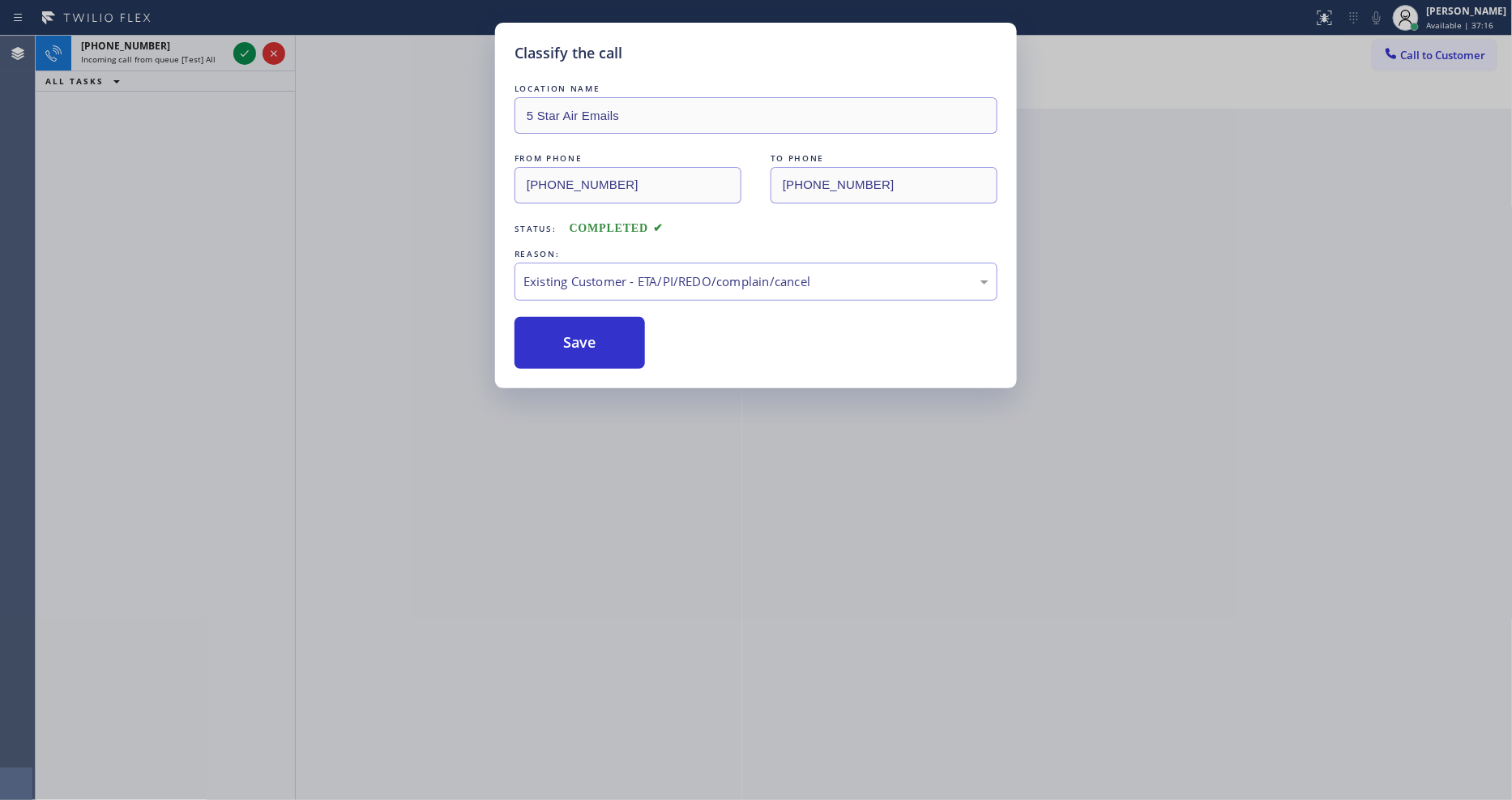
drag, startPoint x: 562, startPoint y: 327, endPoint x: 299, endPoint y: 111, distance: 340.3
click at [560, 322] on button "Save" at bounding box center [579, 342] width 130 height 52
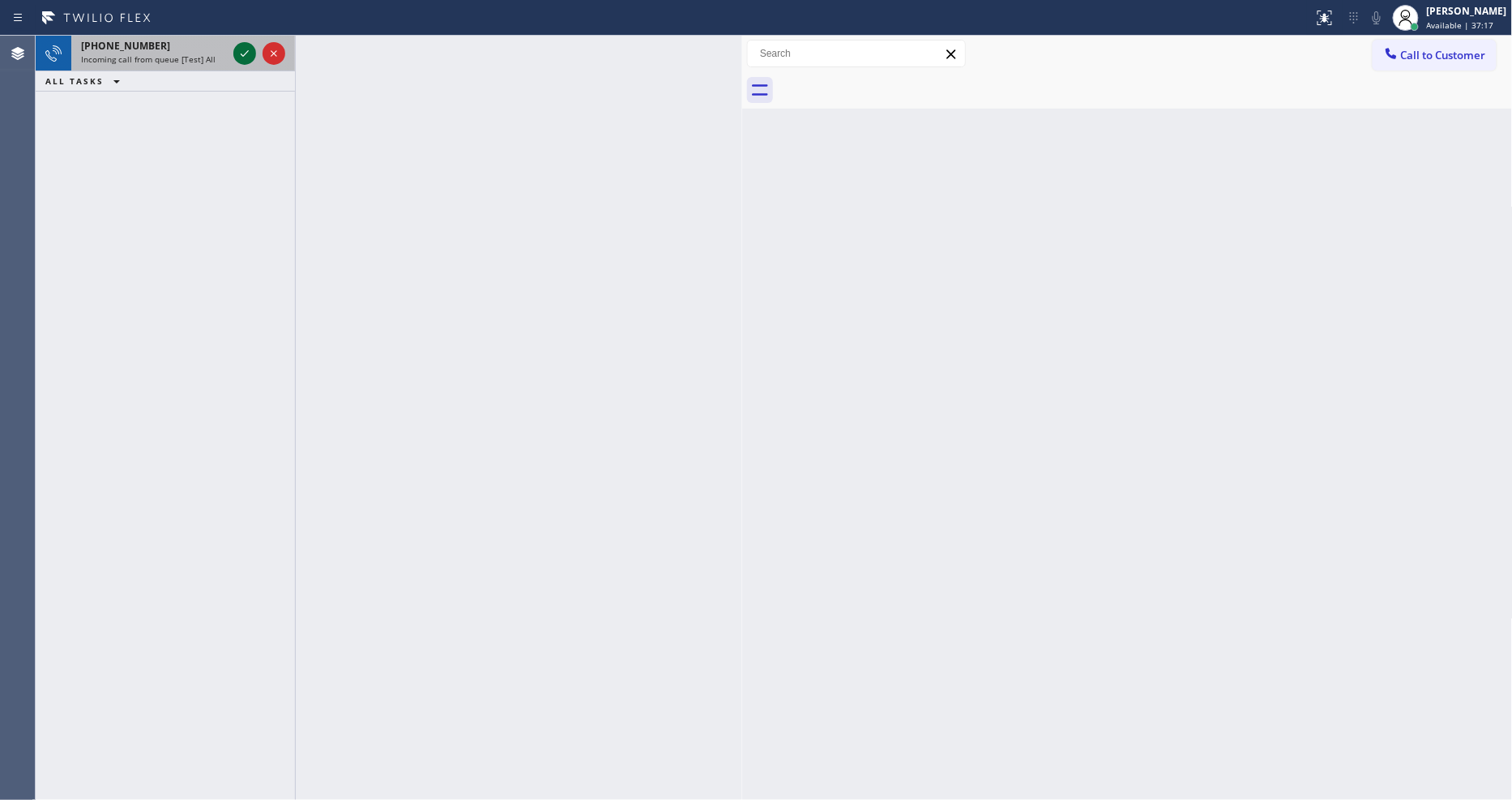
click at [242, 50] on icon at bounding box center [245, 54] width 19 height 19
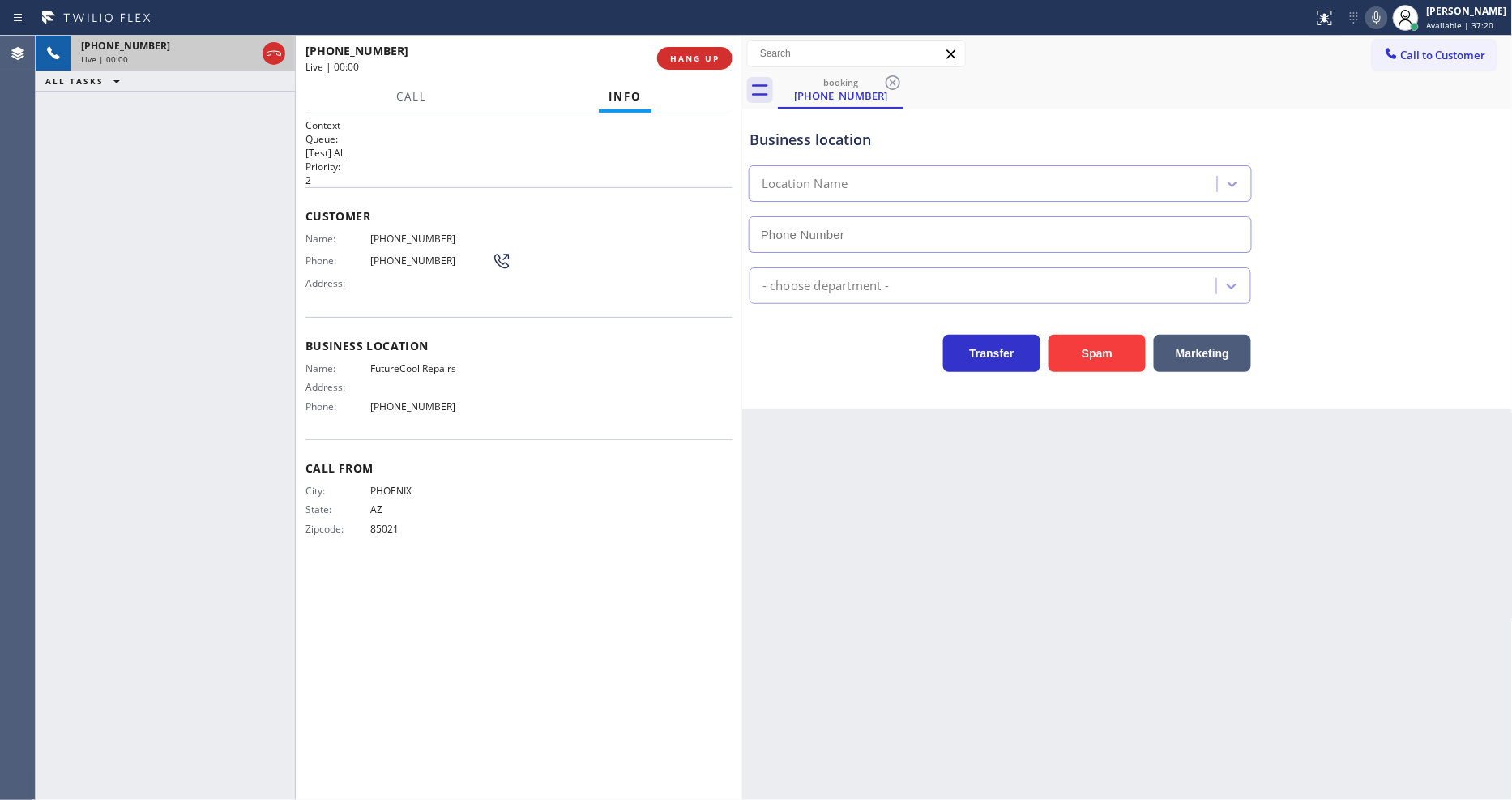
drag, startPoint x: 681, startPoint y: 59, endPoint x: 626, endPoint y: 9, distance: 74.3
click at [682, 55] on span "HANG UP" at bounding box center [695, 59] width 50 height 12
type input "(480) 908-9388"
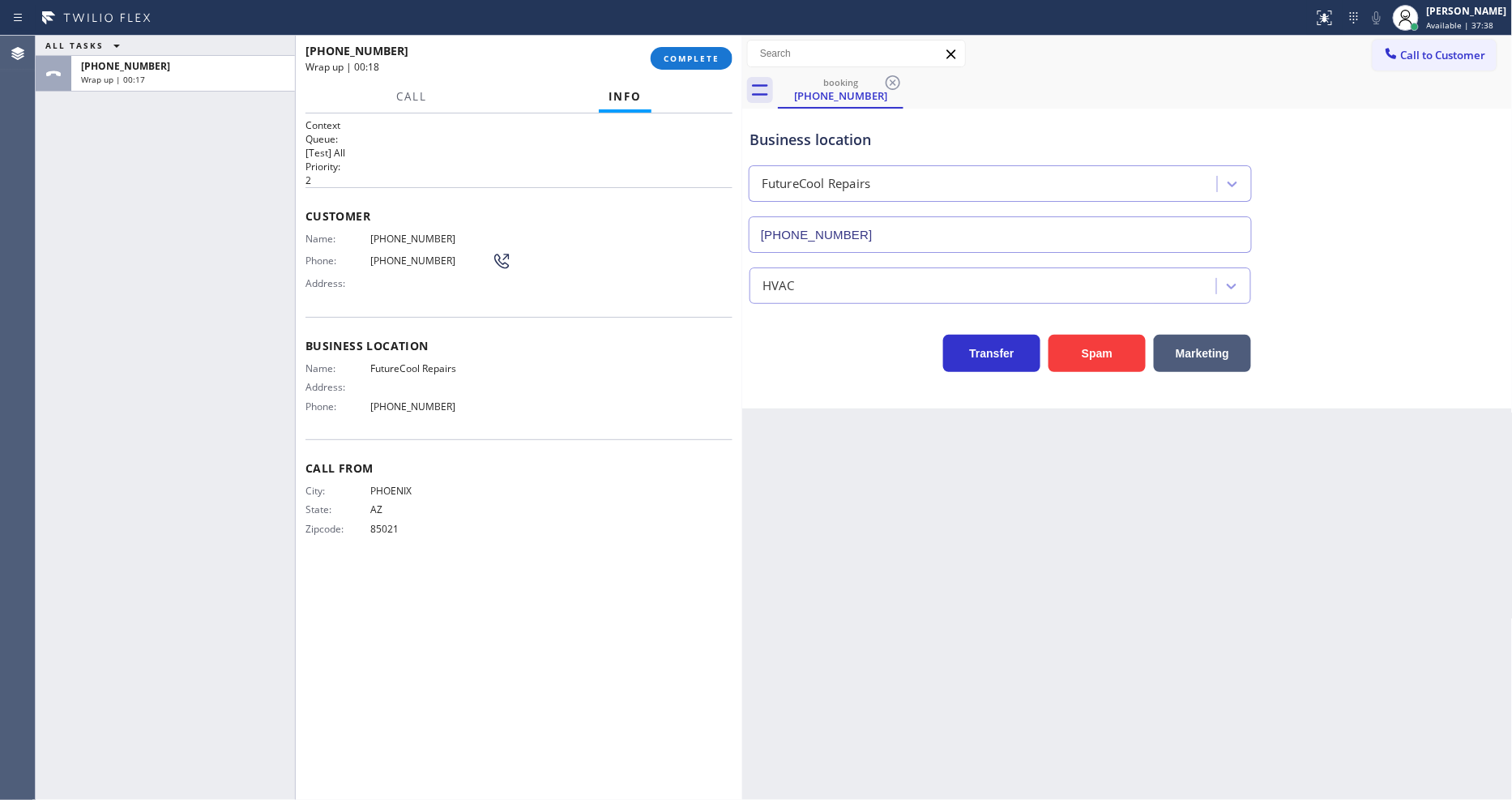
click at [665, 59] on span "COMPLETE" at bounding box center [692, 59] width 56 height 12
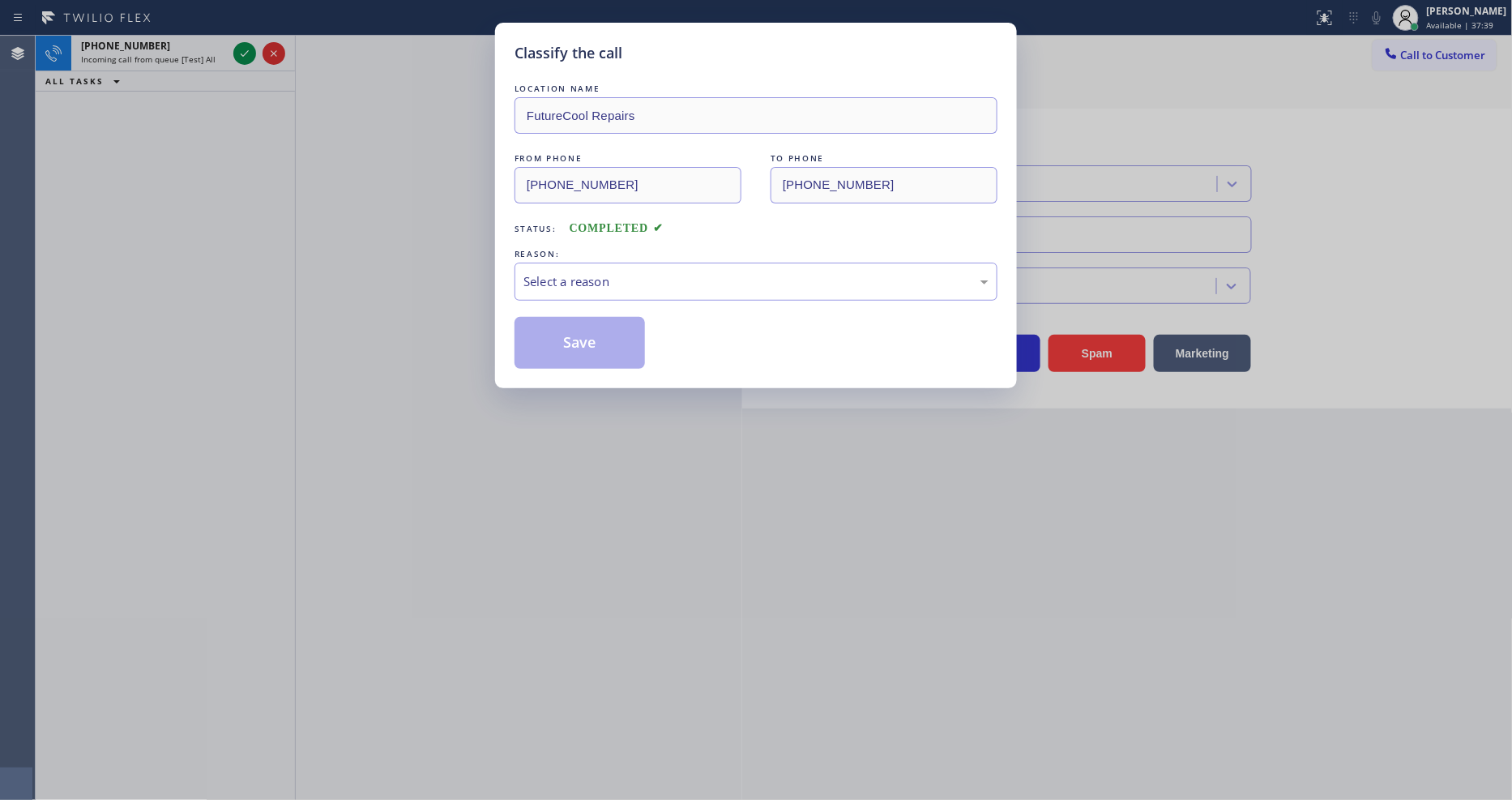
click at [552, 249] on div "REASON:" at bounding box center [755, 254] width 483 height 17
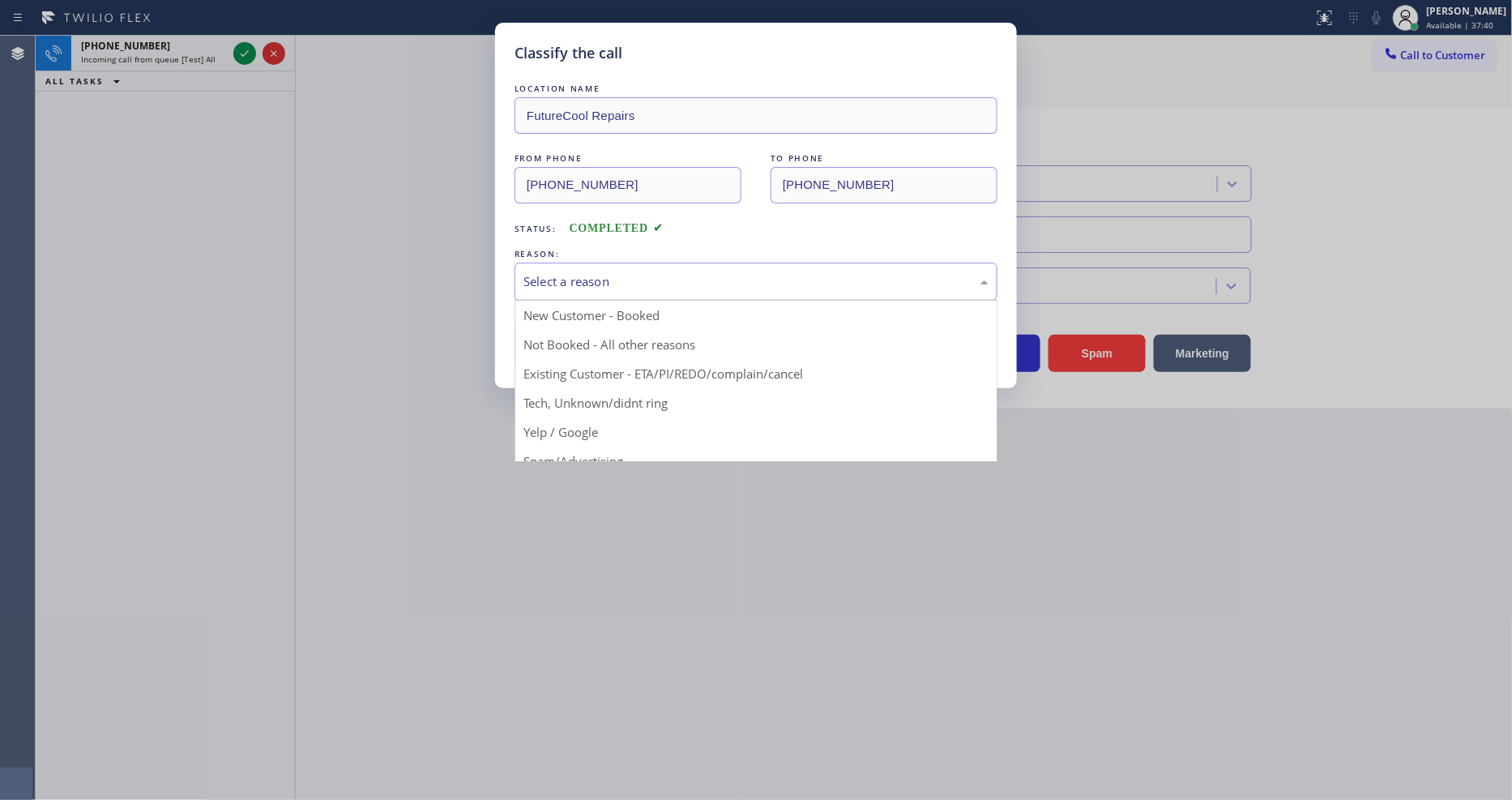
click at [551, 285] on div "Select a reason" at bounding box center [756, 281] width 465 height 18
drag, startPoint x: 581, startPoint y: 425, endPoint x: 580, endPoint y: 341, distance: 84.0
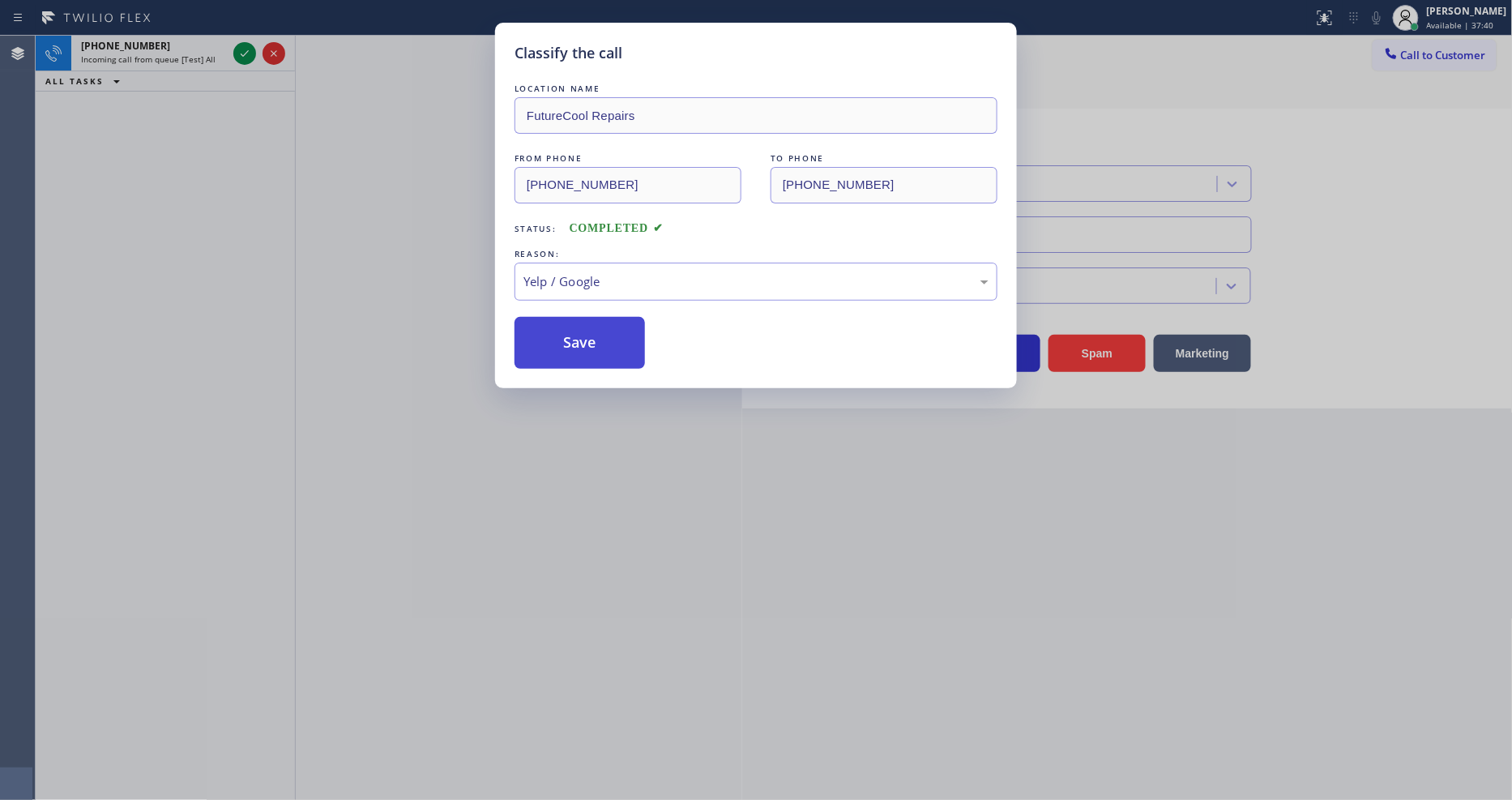
click at [579, 329] on button "Save" at bounding box center [579, 342] width 130 height 52
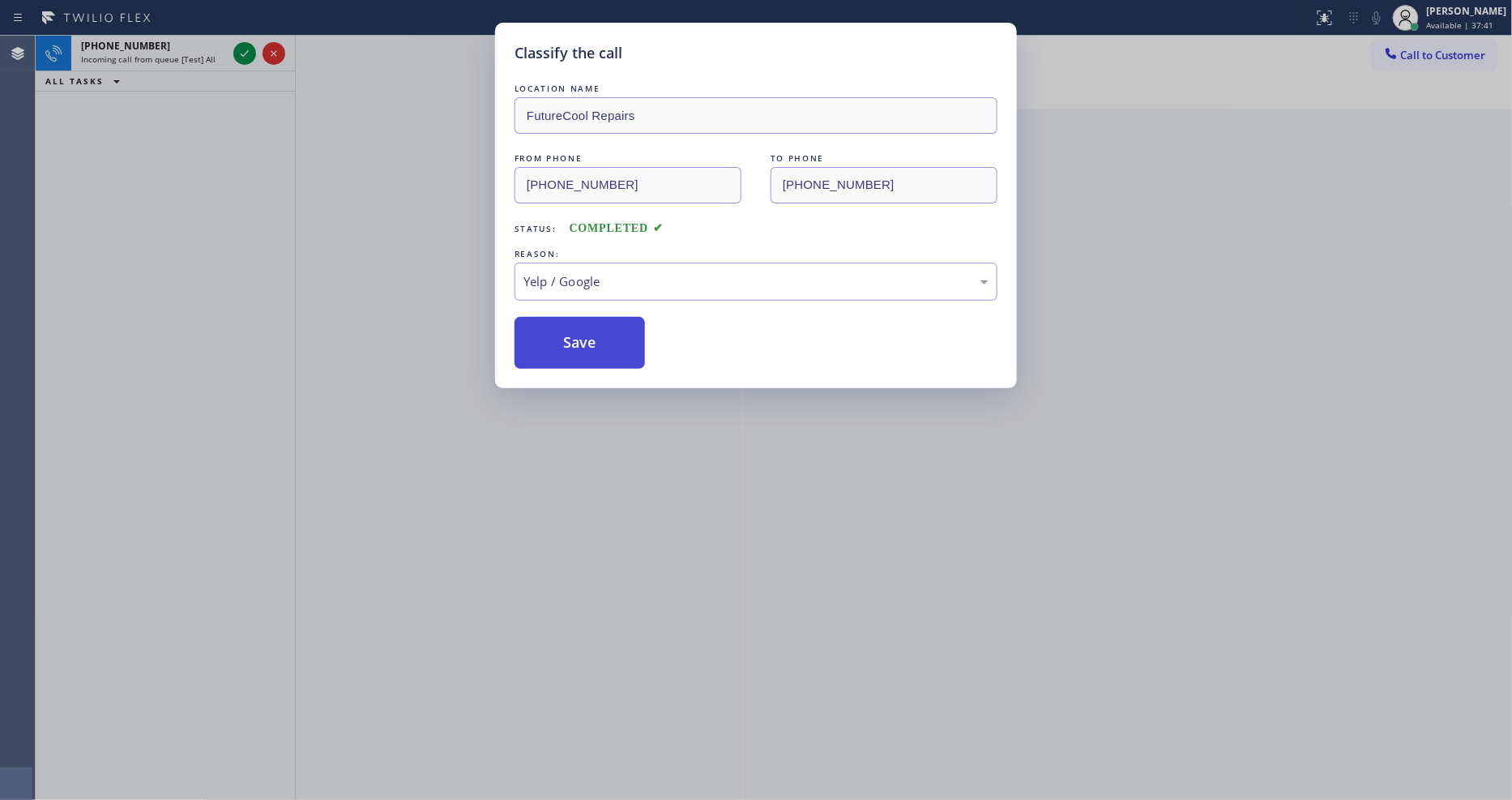
click at [579, 329] on button "Save" at bounding box center [579, 342] width 130 height 52
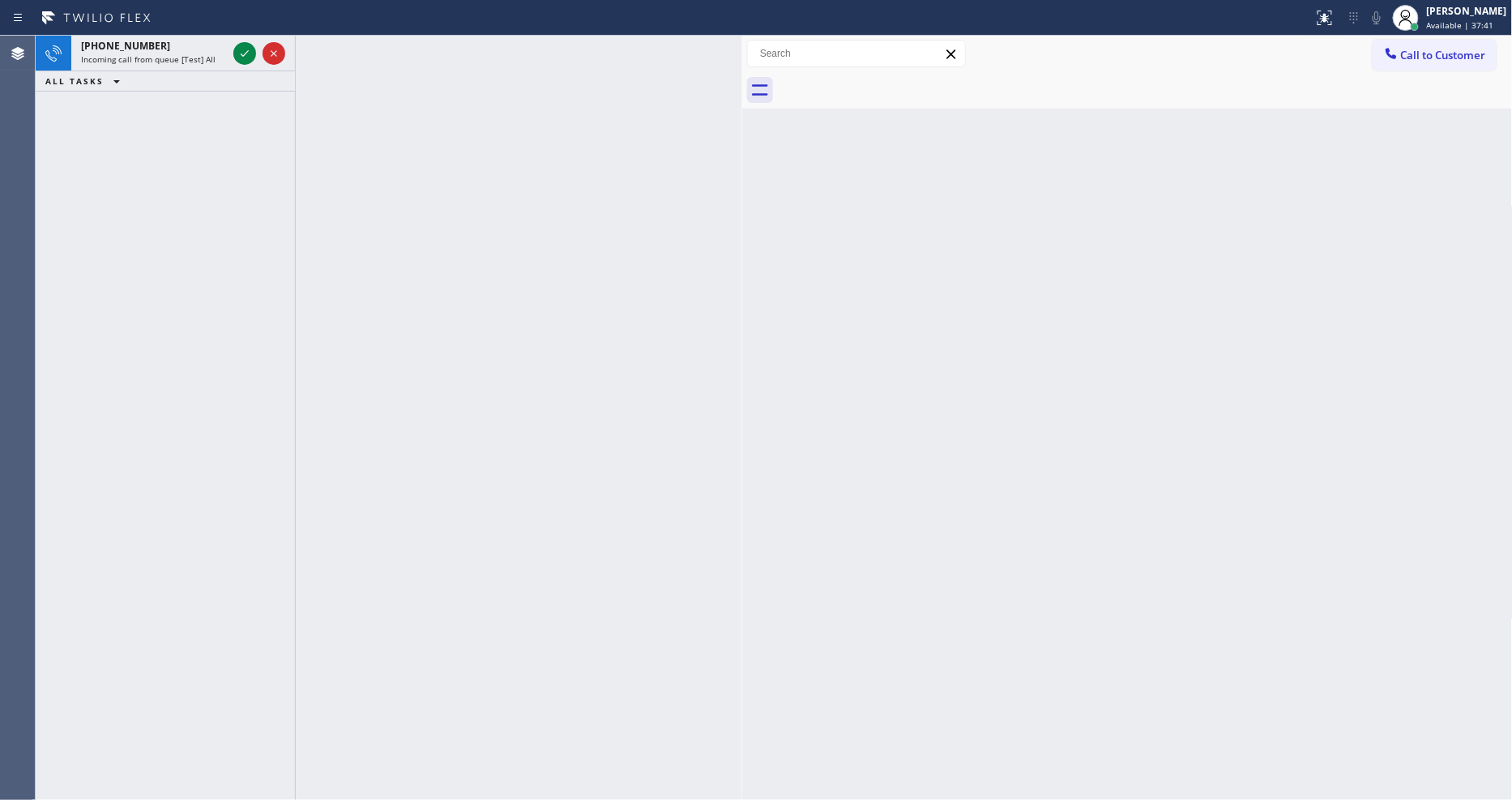
click at [237, 53] on icon at bounding box center [245, 54] width 19 height 19
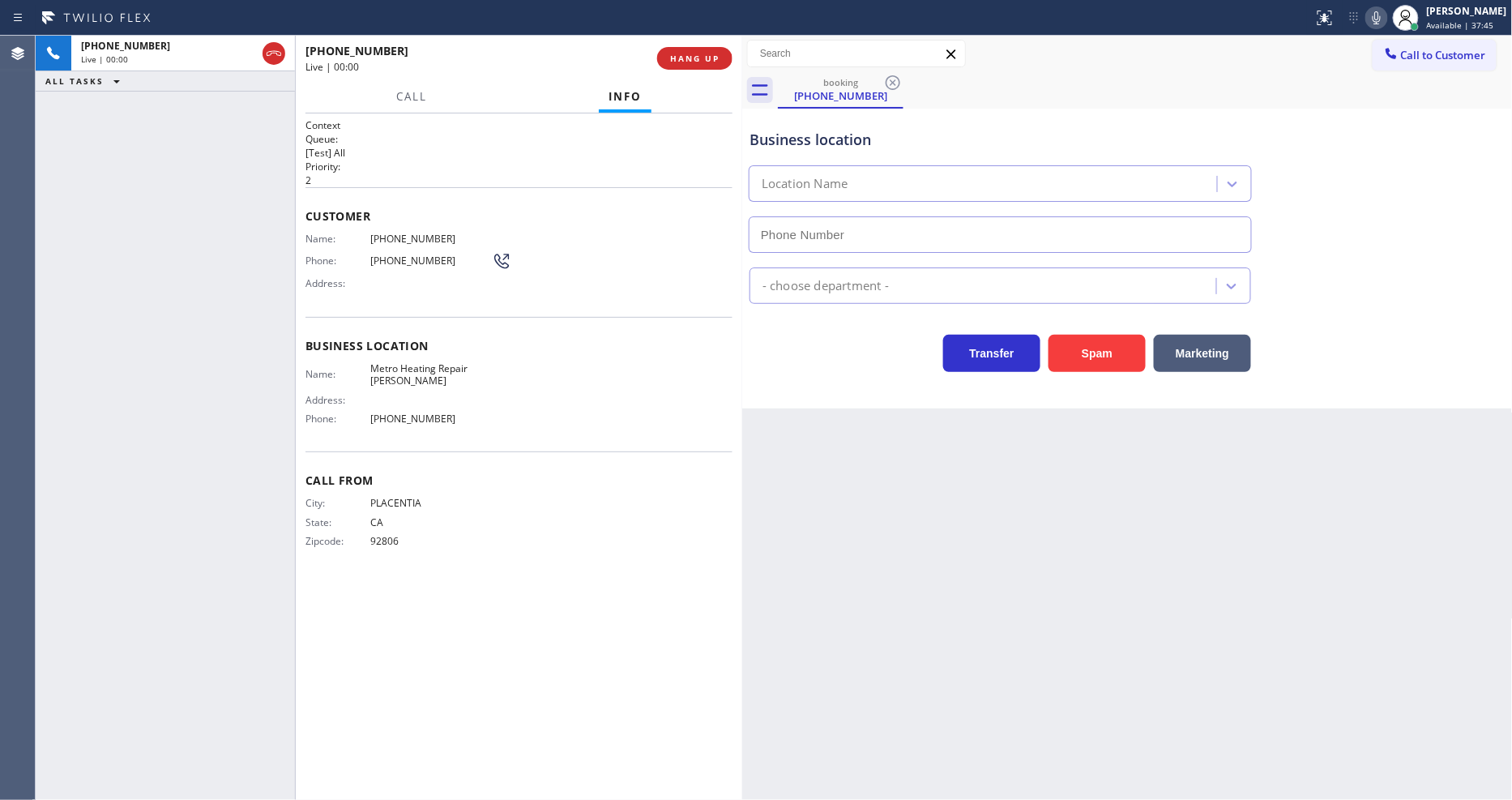
type input "(714) 908-7939"
click at [674, 50] on button "HANG UP" at bounding box center [695, 59] width 76 height 23
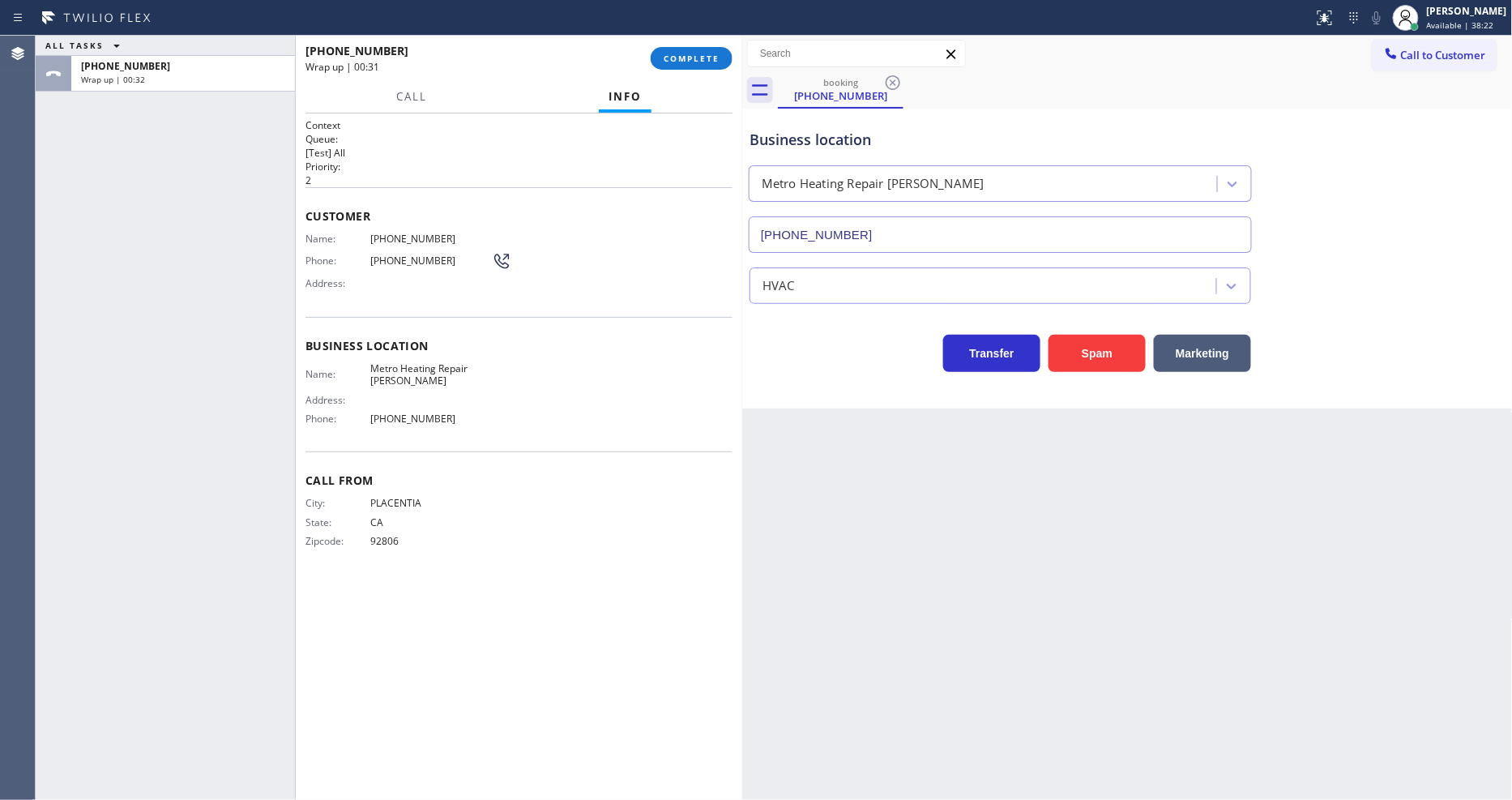
drag, startPoint x: 692, startPoint y: 59, endPoint x: 717, endPoint y: 93, distance: 42.2
click at [693, 58] on span "COMPLETE" at bounding box center [692, 59] width 56 height 12
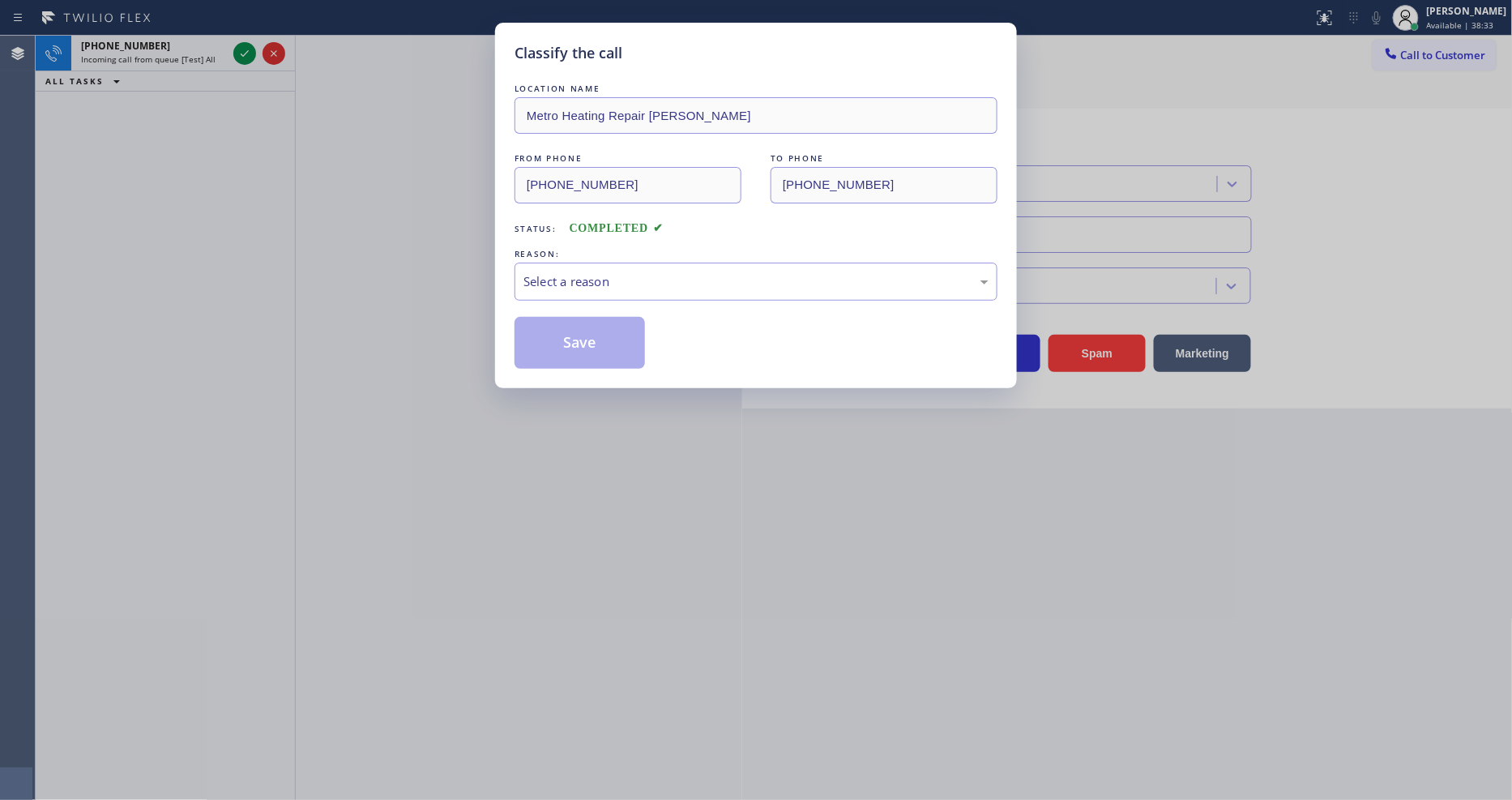
drag, startPoint x: 248, startPoint y: 54, endPoint x: 573, endPoint y: 212, distance: 361.4
click at [248, 54] on div "Classify the call LOCATION NAME Metro Heating Repair Yorba Linda FROM PHONE (71…" at bounding box center [756, 400] width 1512 height 800
click at [668, 289] on div "Select a reason" at bounding box center [755, 282] width 483 height 38
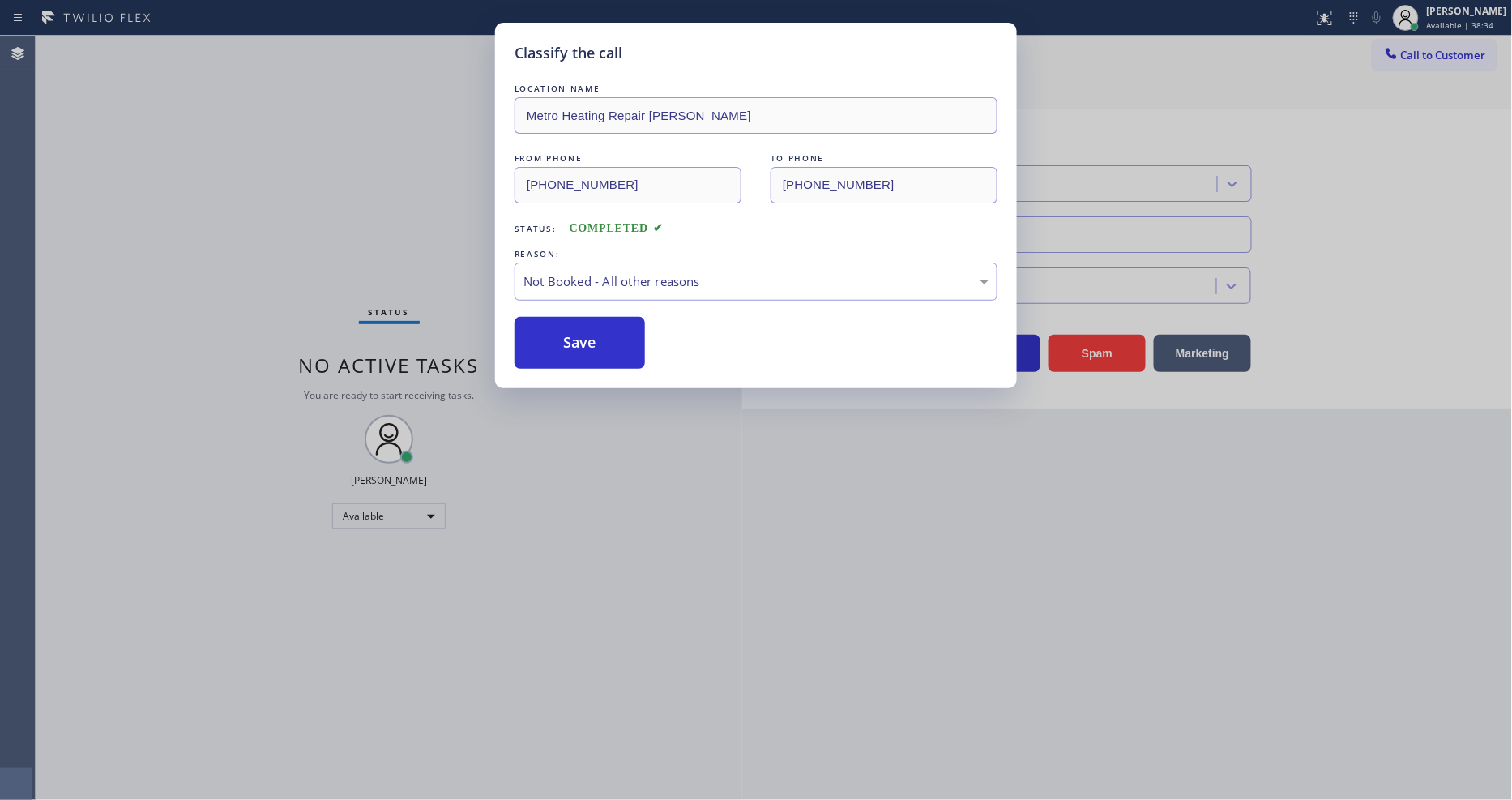
click at [593, 336] on button "Save" at bounding box center [579, 342] width 130 height 52
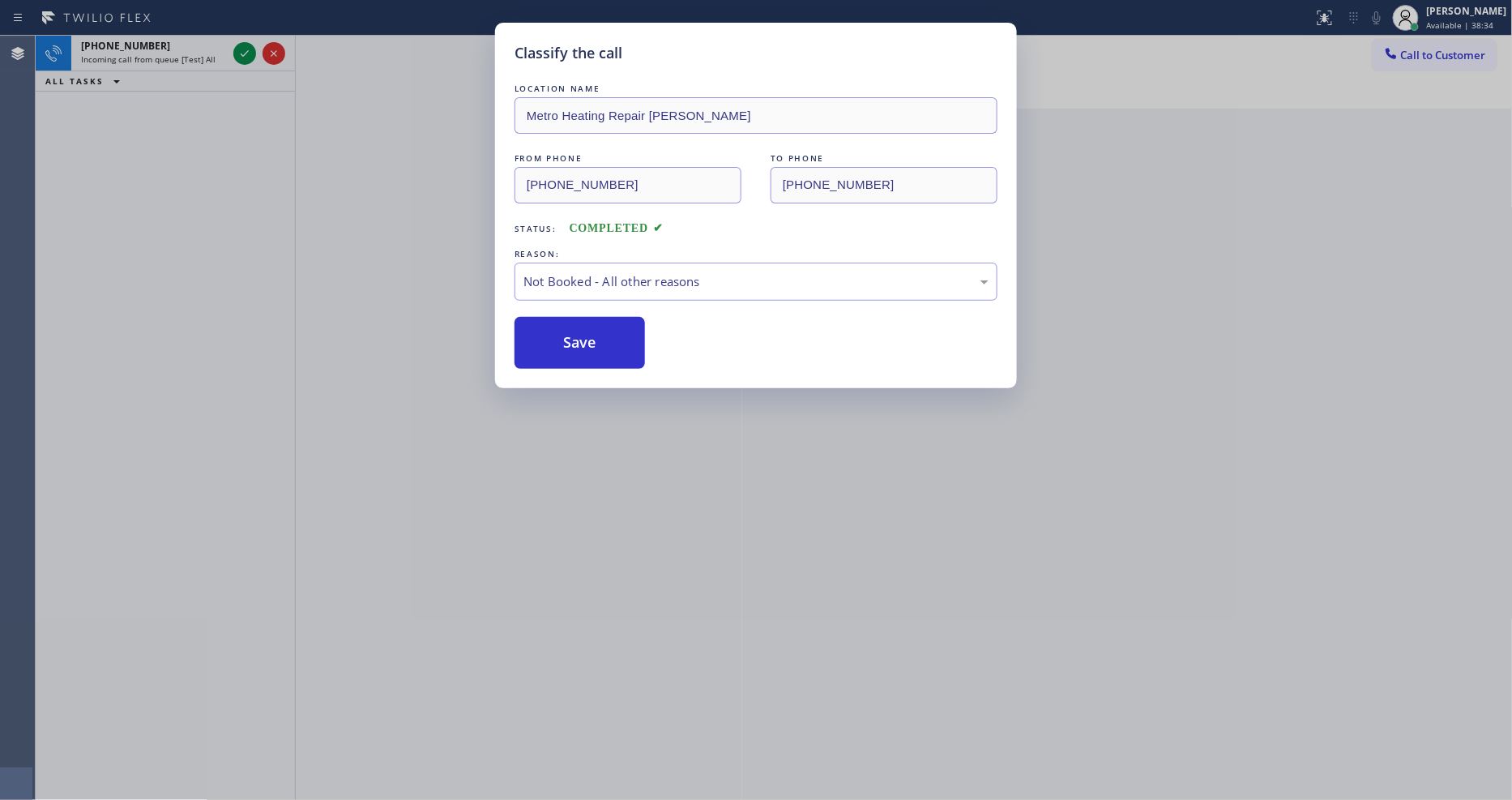
click at [593, 336] on button "Save" at bounding box center [579, 342] width 130 height 52
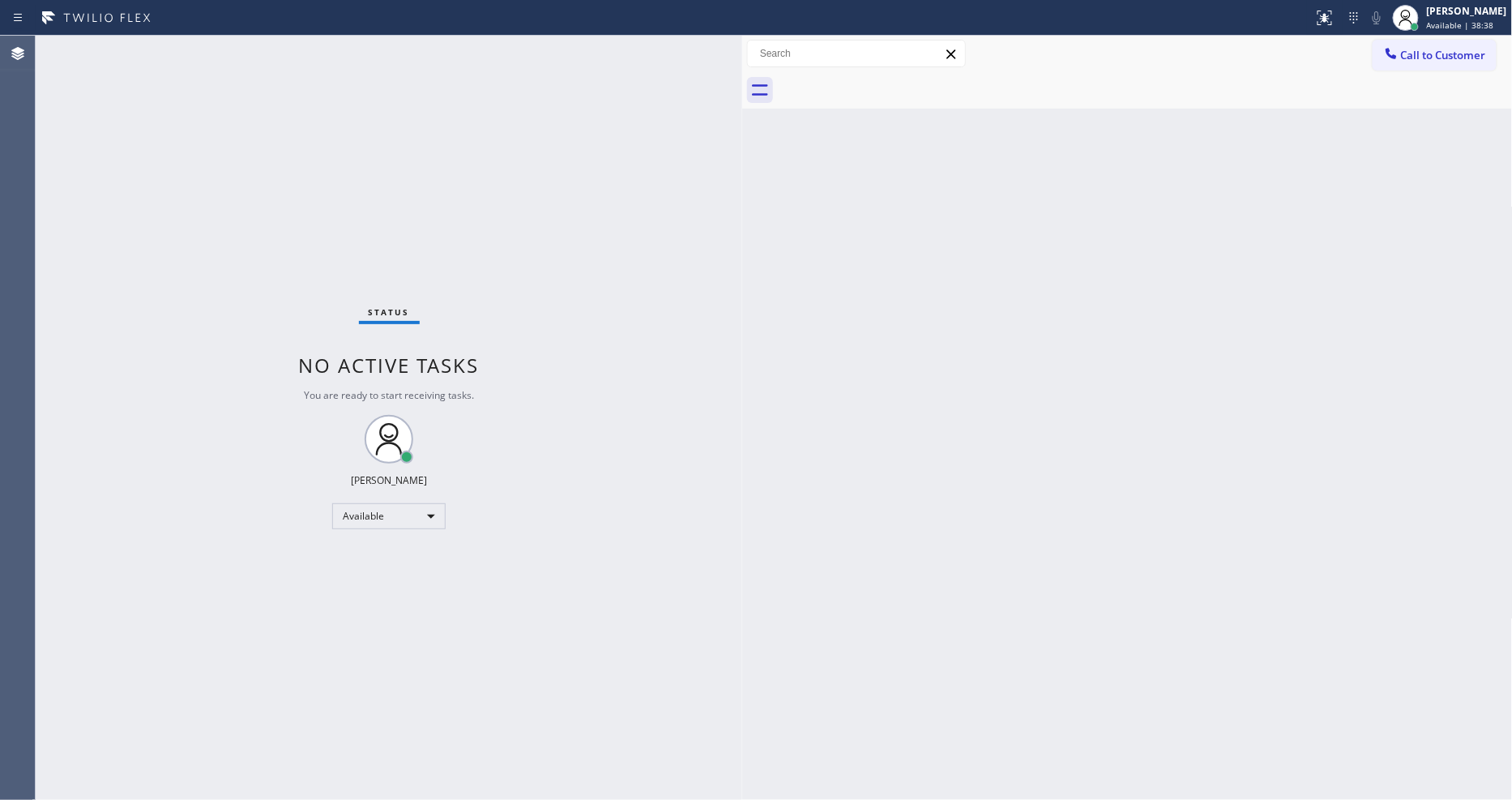
click at [539, 643] on div "Status No active tasks You are ready to start receiving tasks. [PERSON_NAME] Av…" at bounding box center [389, 417] width 706 height 764
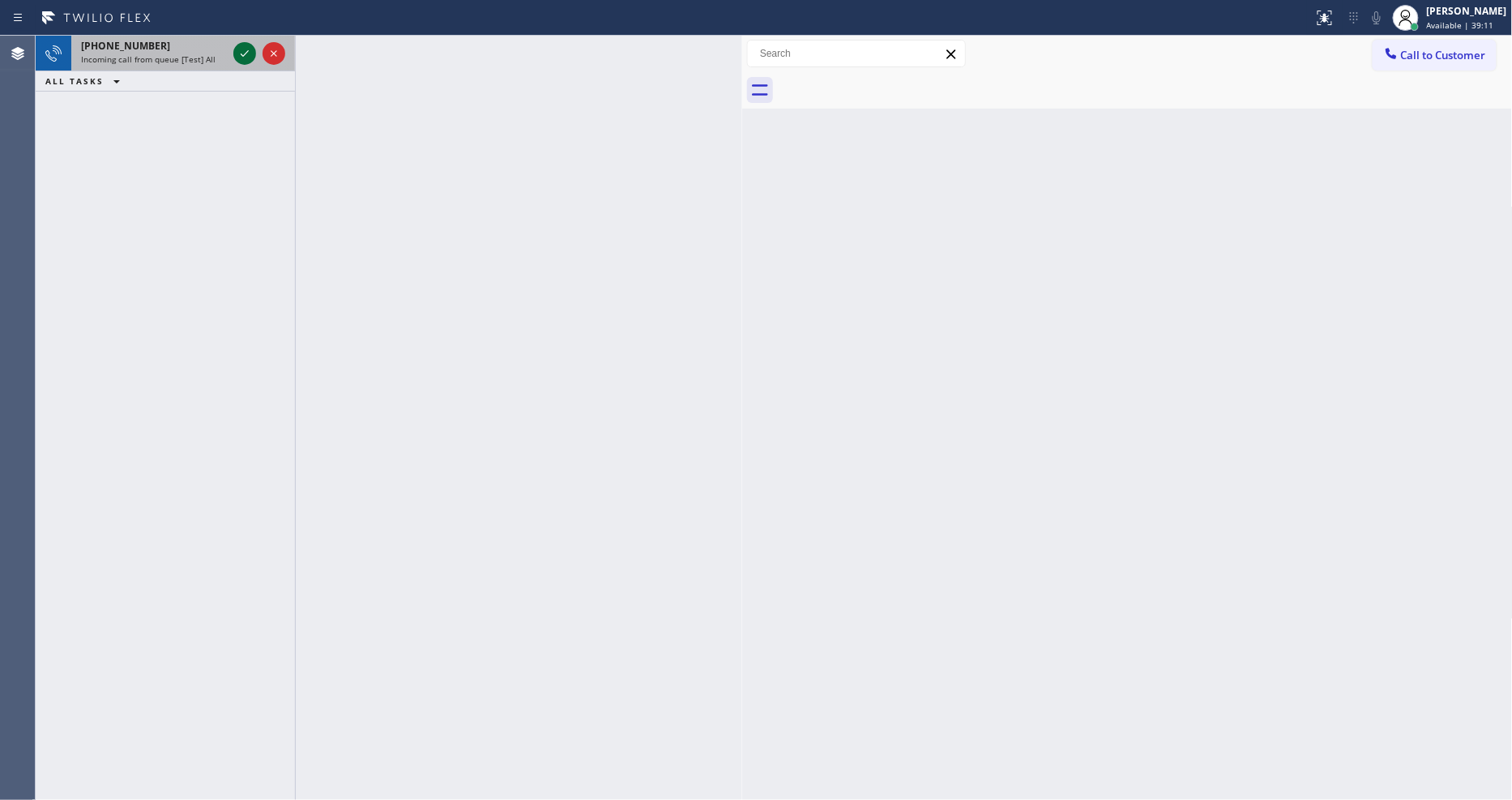
click at [248, 46] on icon at bounding box center [245, 54] width 19 height 19
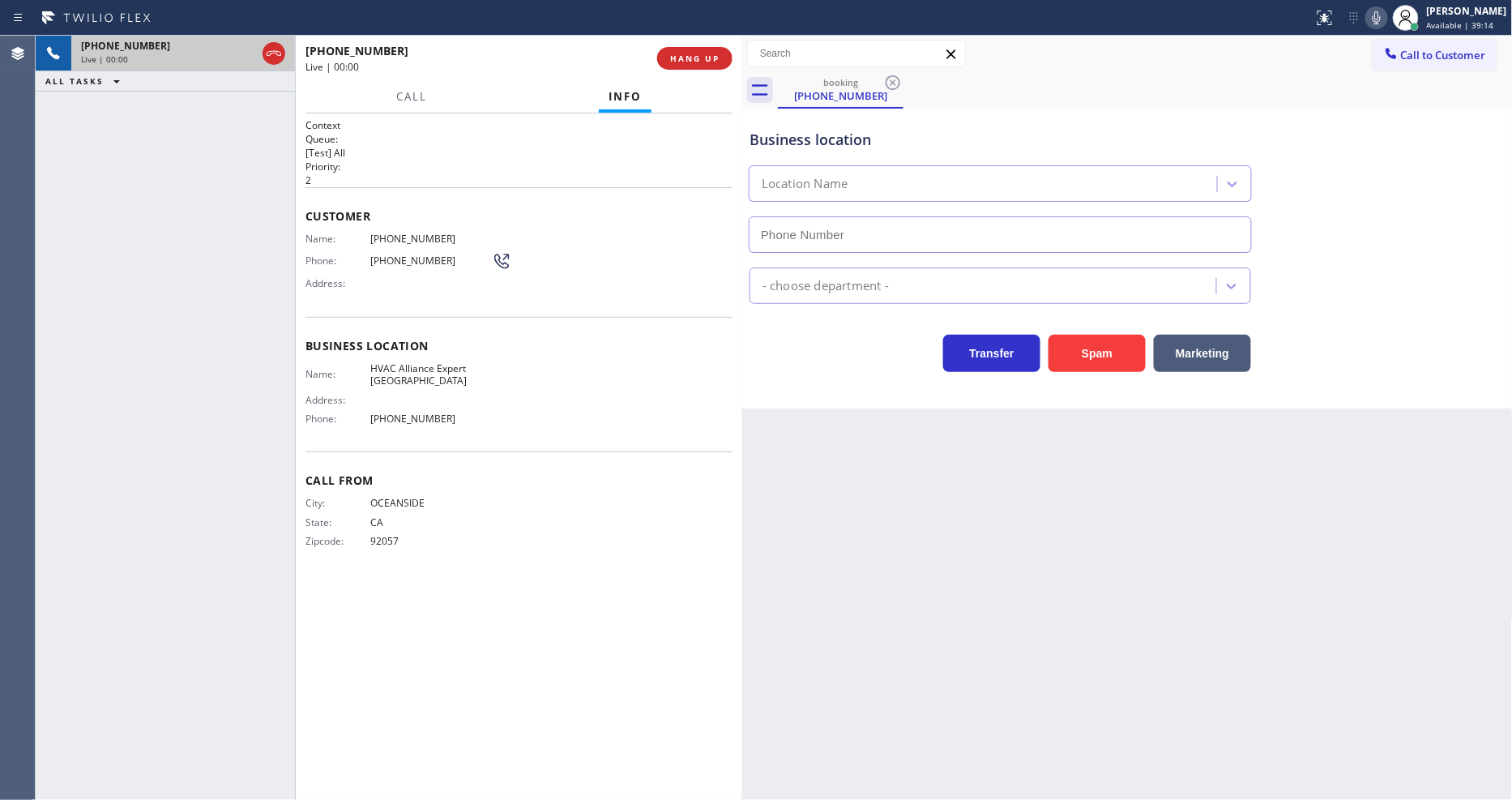
type input "(760) 330-2622"
click at [697, 54] on span "HANG UP" at bounding box center [695, 59] width 50 height 12
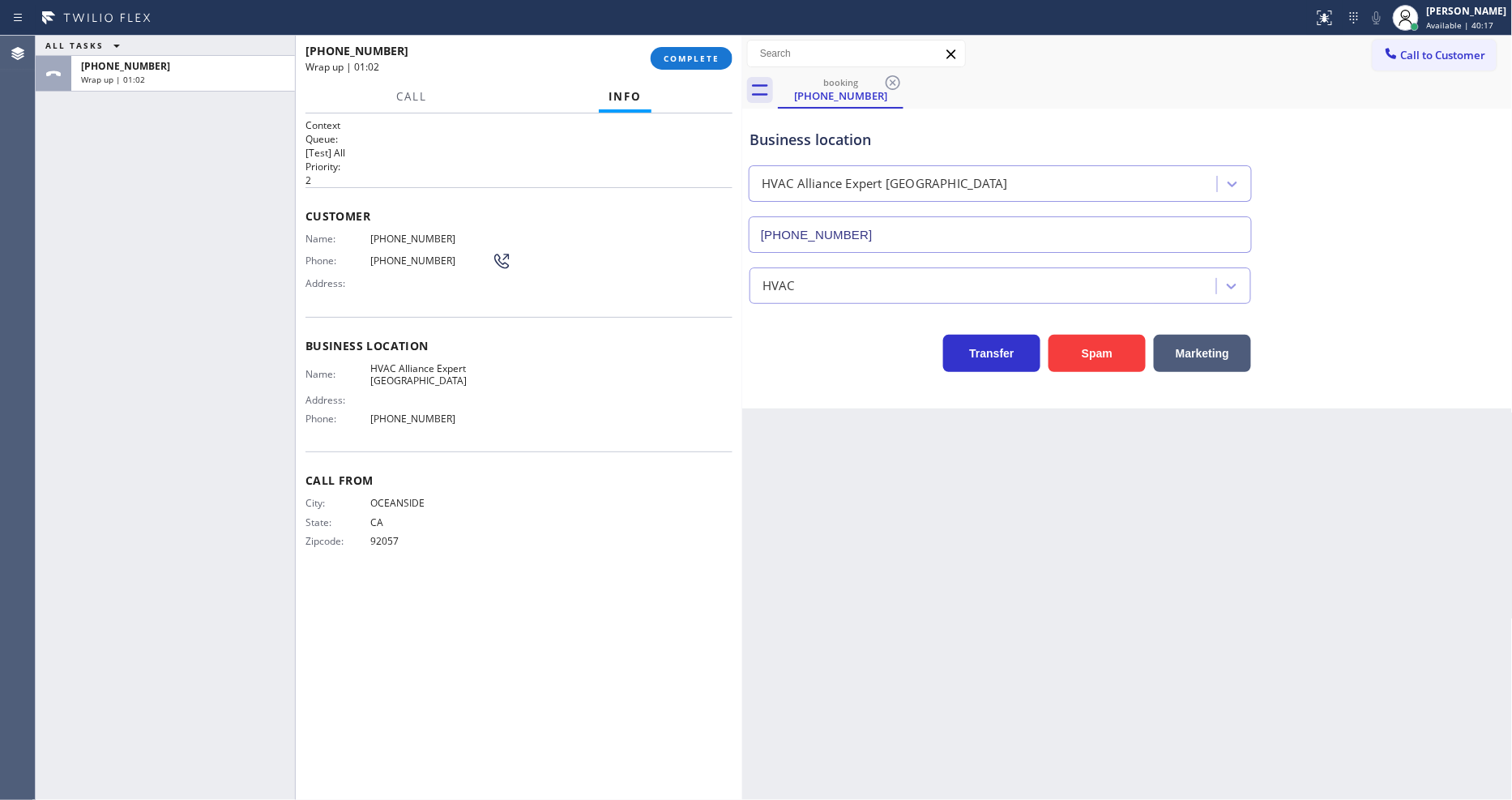
click at [315, 216] on div "Customer Name: (760) 429-7252 Phone: (760) 429-7252 Address:" at bounding box center [518, 251] width 427 height 129
click at [699, 54] on span "COMPLETE" at bounding box center [692, 59] width 56 height 12
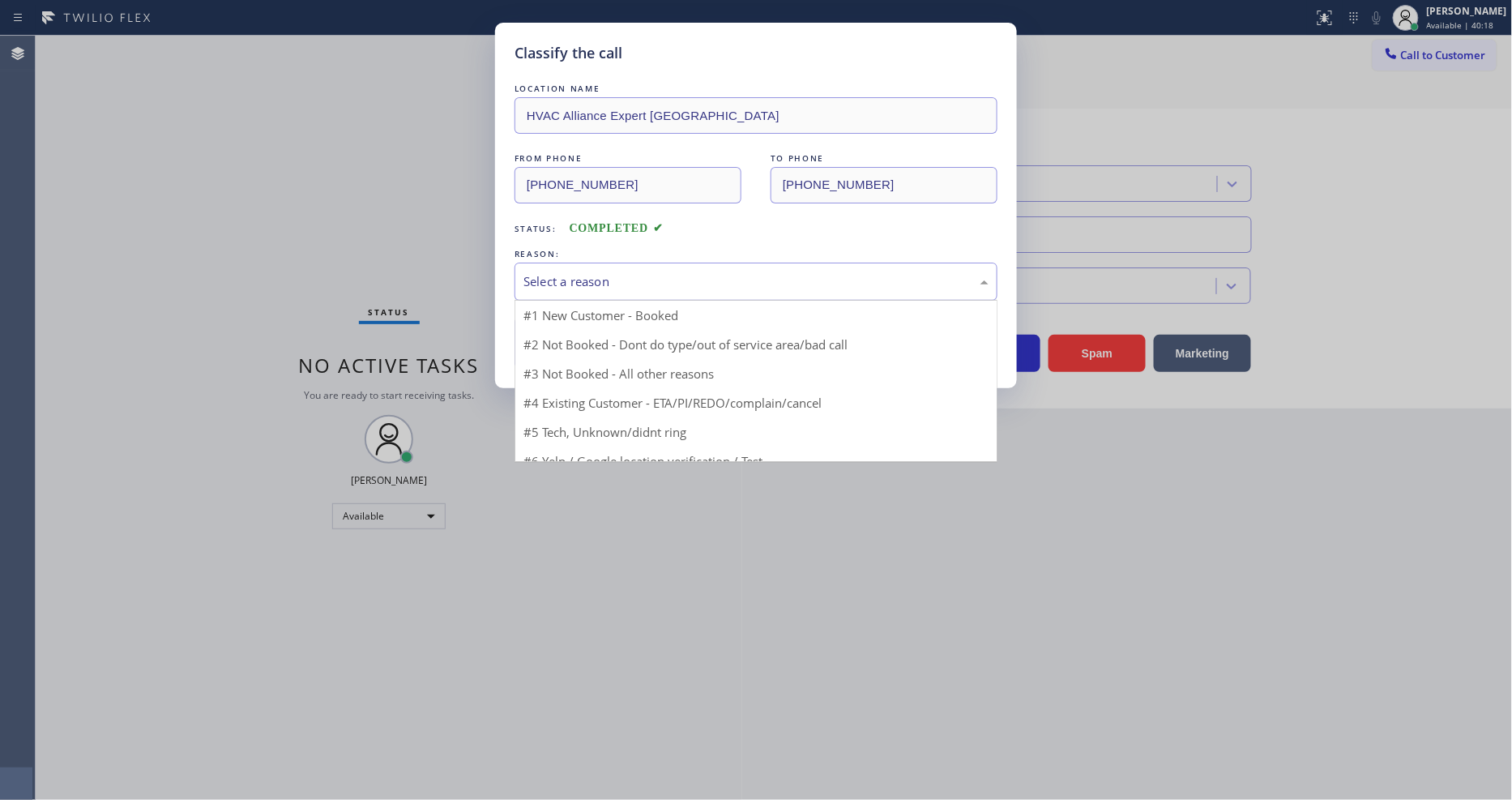
click at [649, 263] on div "Select a reason" at bounding box center [755, 282] width 483 height 38
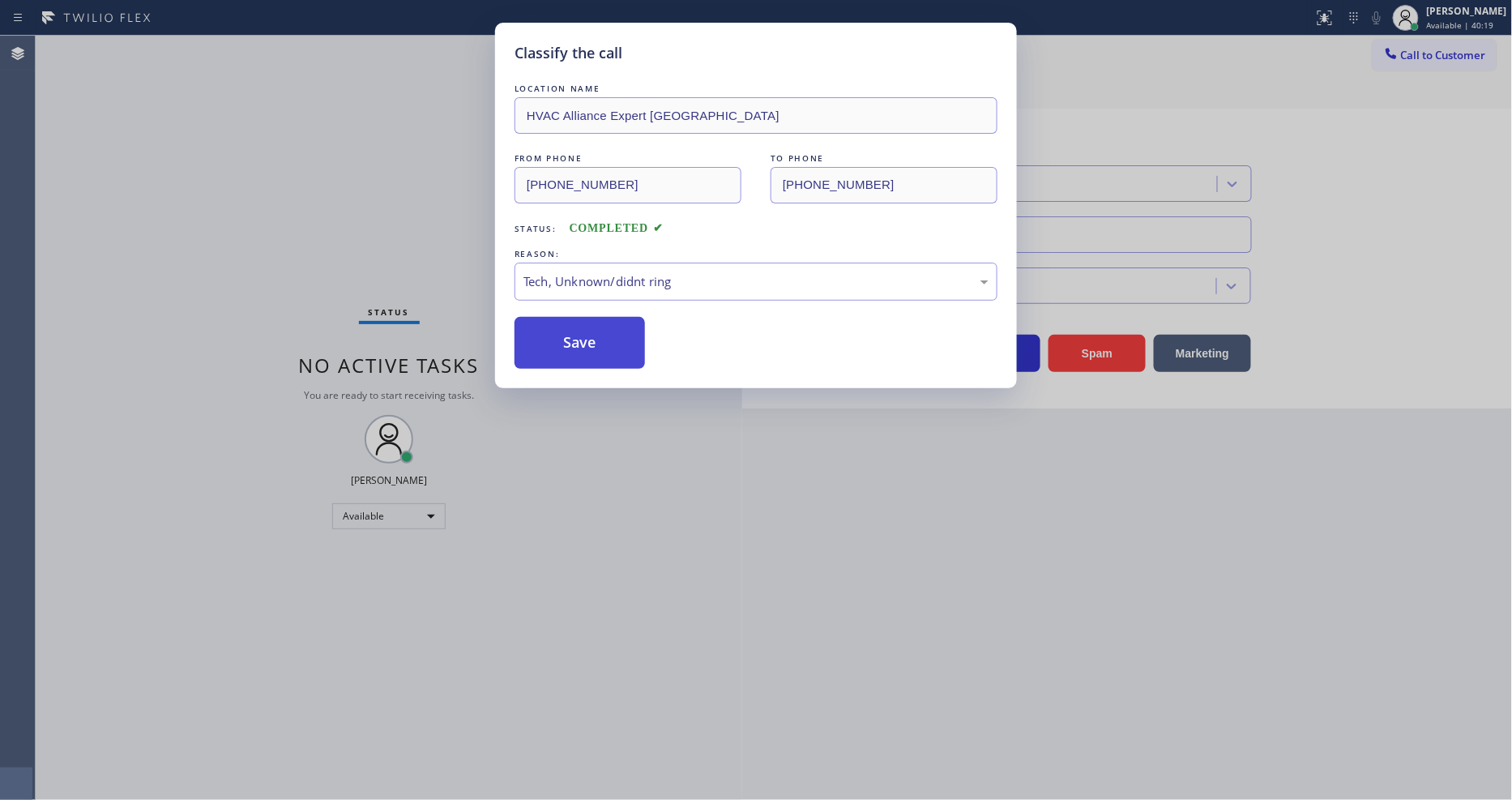
click at [601, 338] on button "Save" at bounding box center [579, 342] width 130 height 52
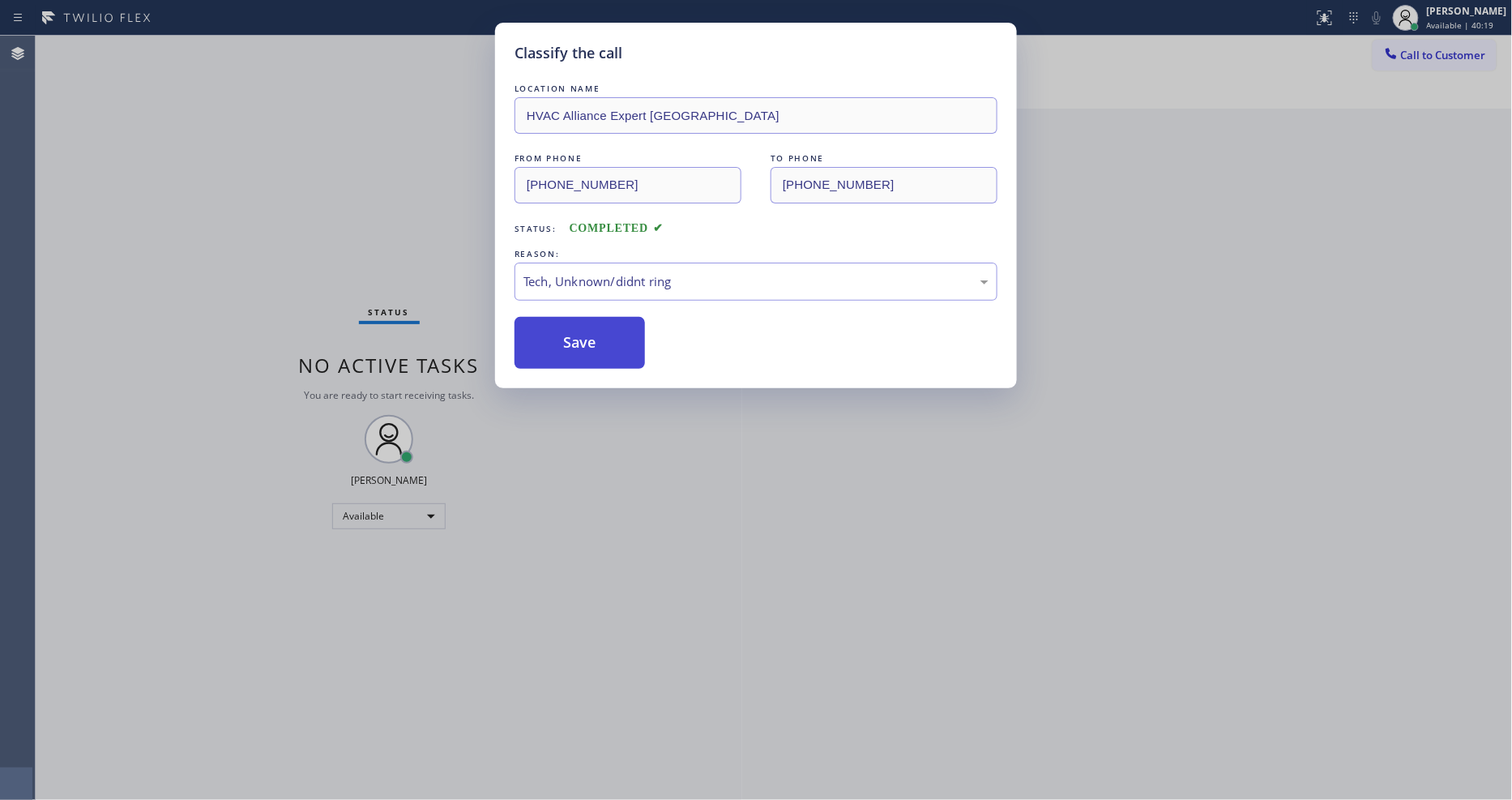
click at [601, 337] on button "Save" at bounding box center [579, 342] width 130 height 52
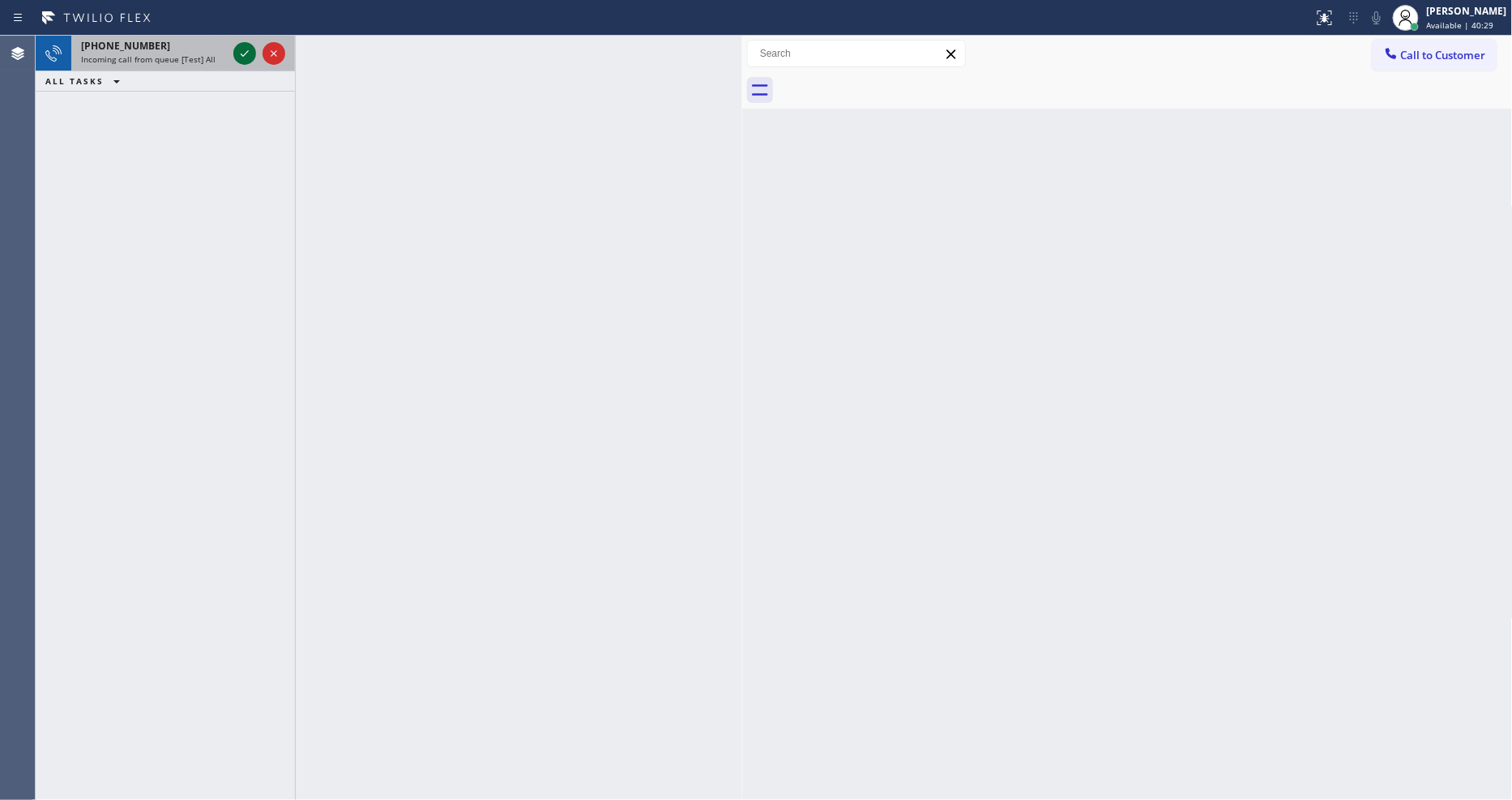
click at [242, 50] on icon at bounding box center [245, 54] width 19 height 19
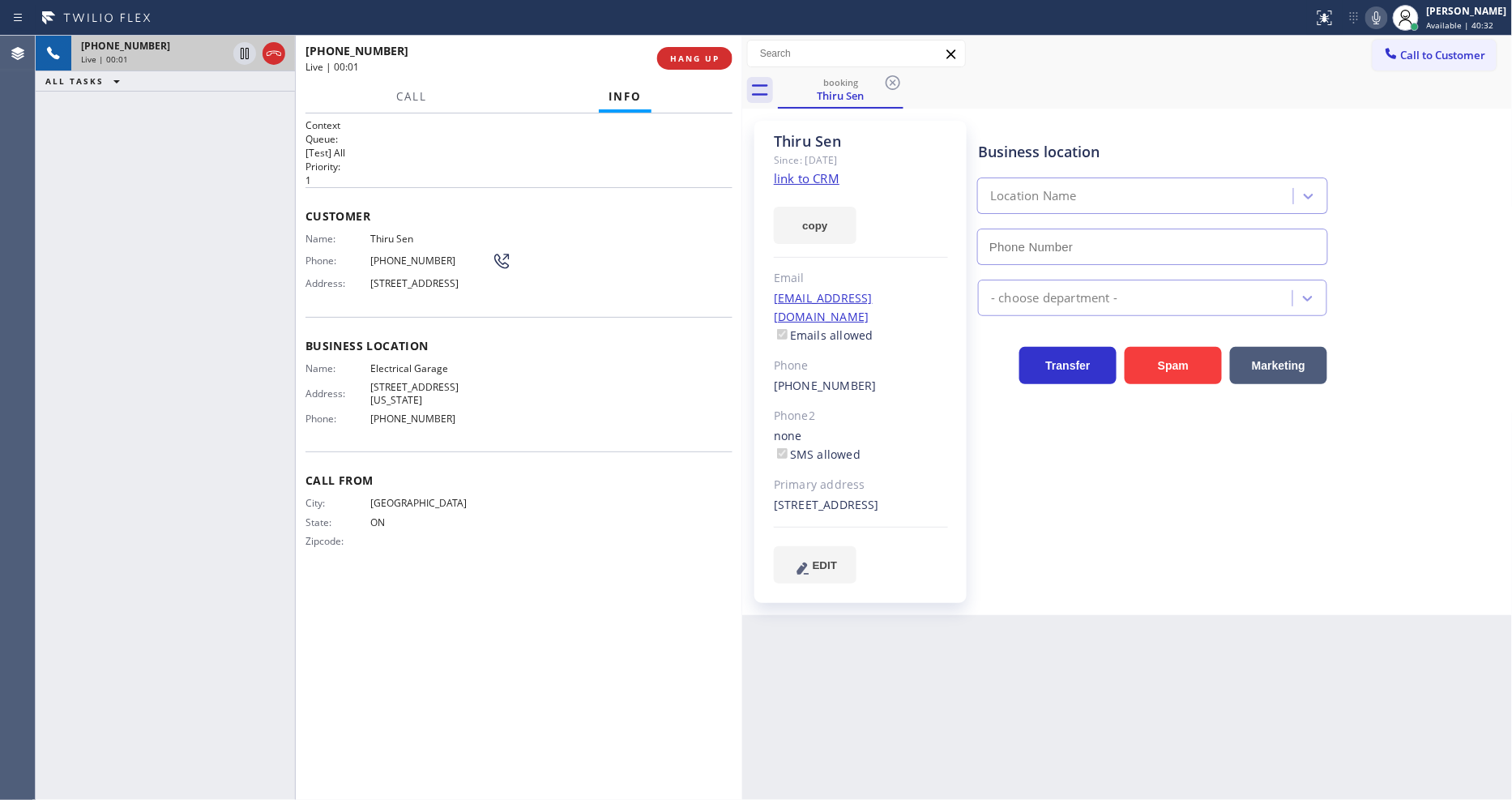
type input "(844) 502-1411"
click at [790, 171] on link "link to CRM" at bounding box center [806, 177] width 65 height 16
click at [425, 284] on span "624 S Grand Ave, Los Angeles, CA 90017" at bounding box center [431, 283] width 122 height 12
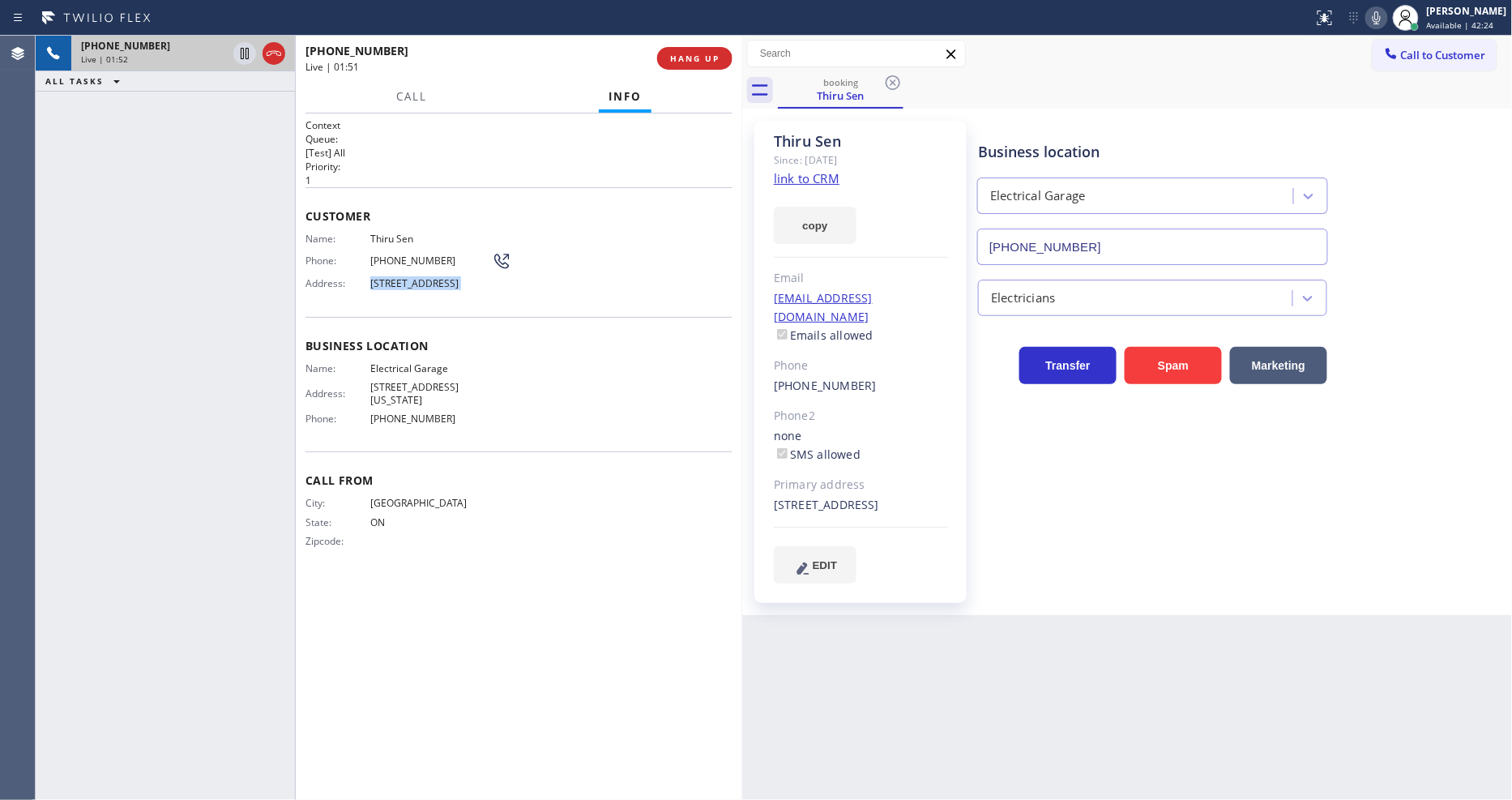
copy span "624 S Grand Ave, Los Angeles, CA 90017"
click at [388, 251] on div "Phone: (416) 722-7949" at bounding box center [408, 261] width 205 height 19
copy div "(416) 722-7949"
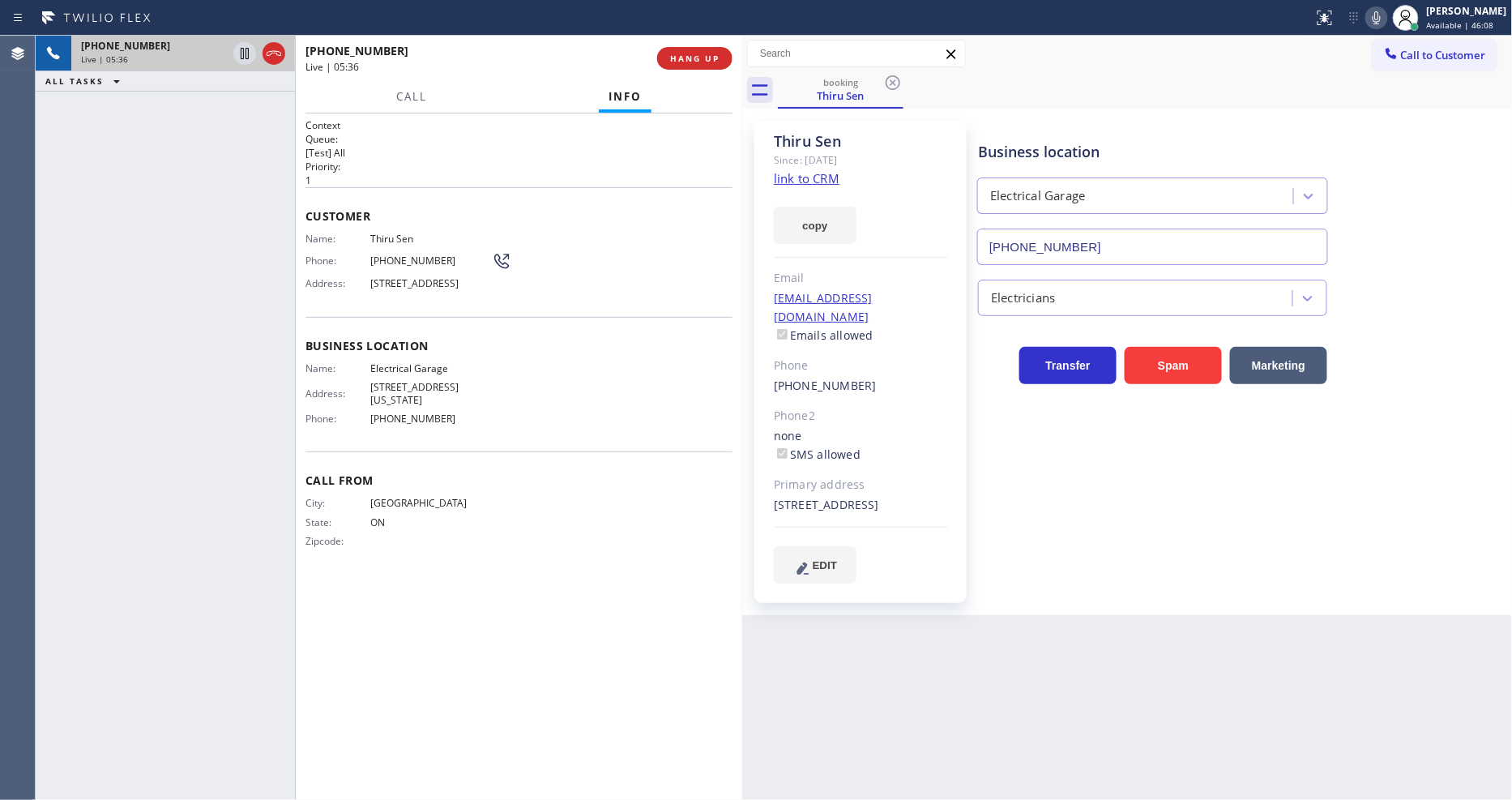
click at [1151, 540] on div "Business location Electrical Garage (844) 502-1411 Electricians Transfer Spam M…" at bounding box center [1241, 351] width 533 height 454
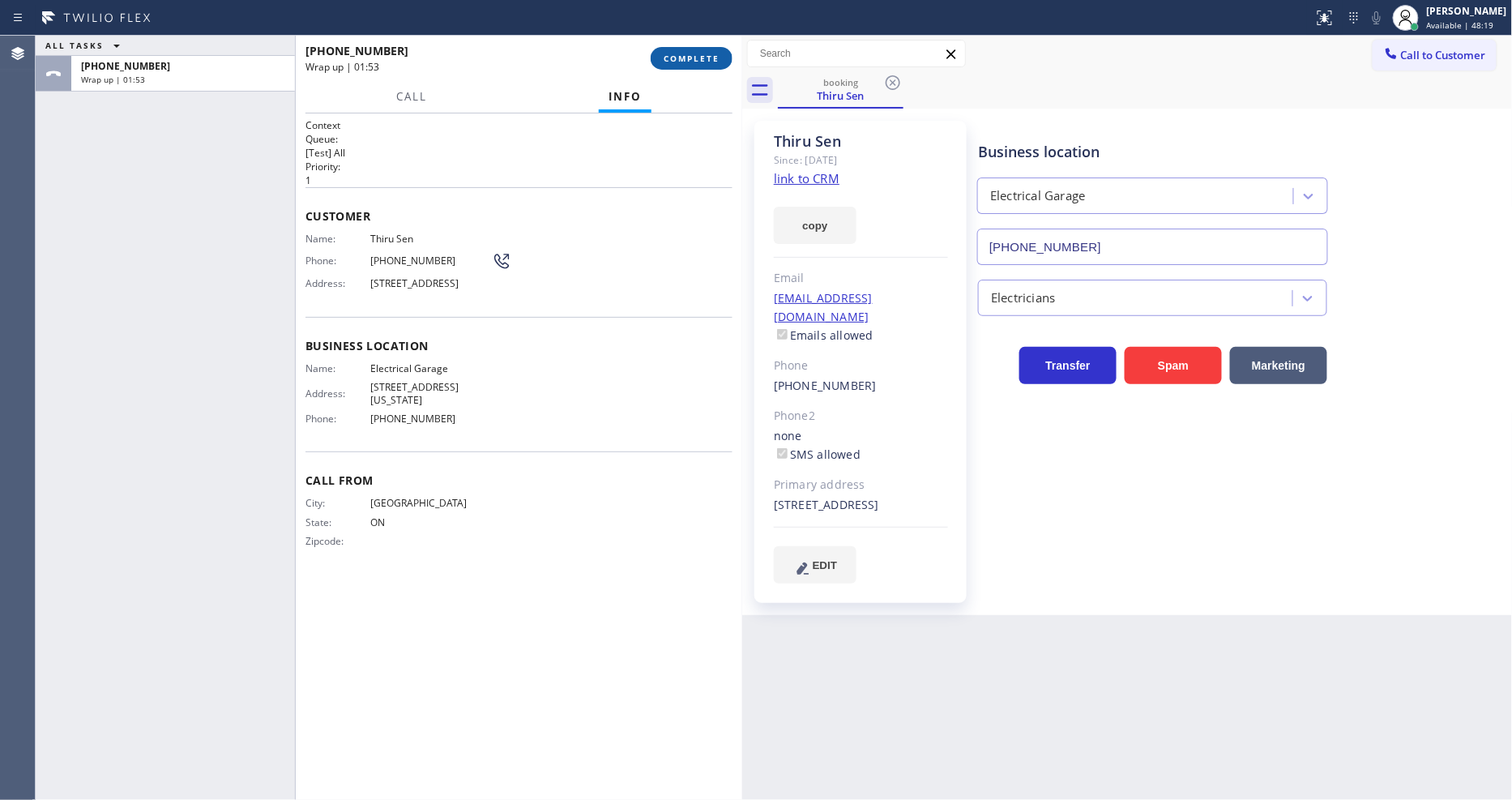
click at [706, 57] on span "COMPLETE" at bounding box center [692, 59] width 56 height 12
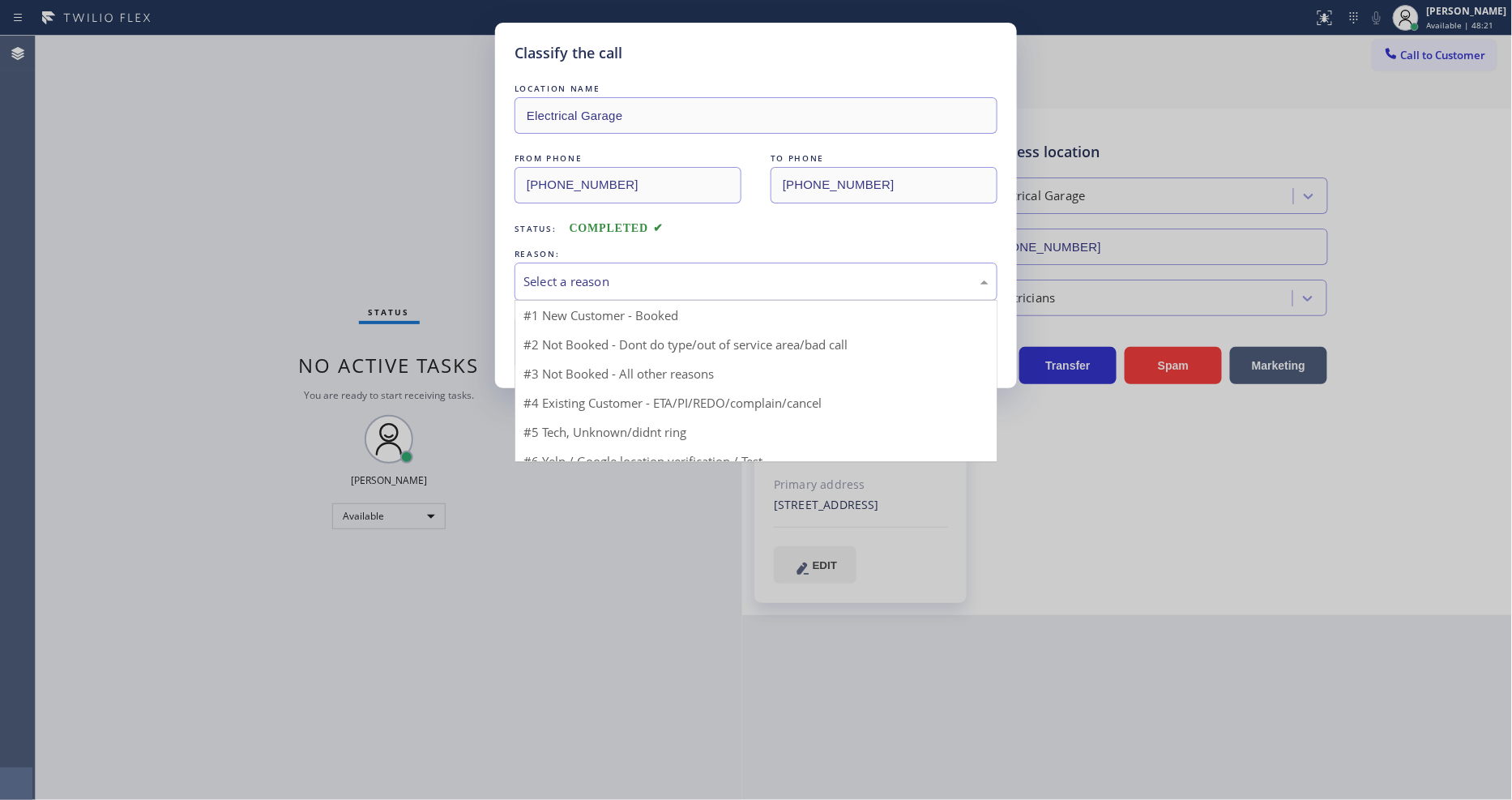
click at [580, 287] on div "Select a reason" at bounding box center [755, 282] width 483 height 38
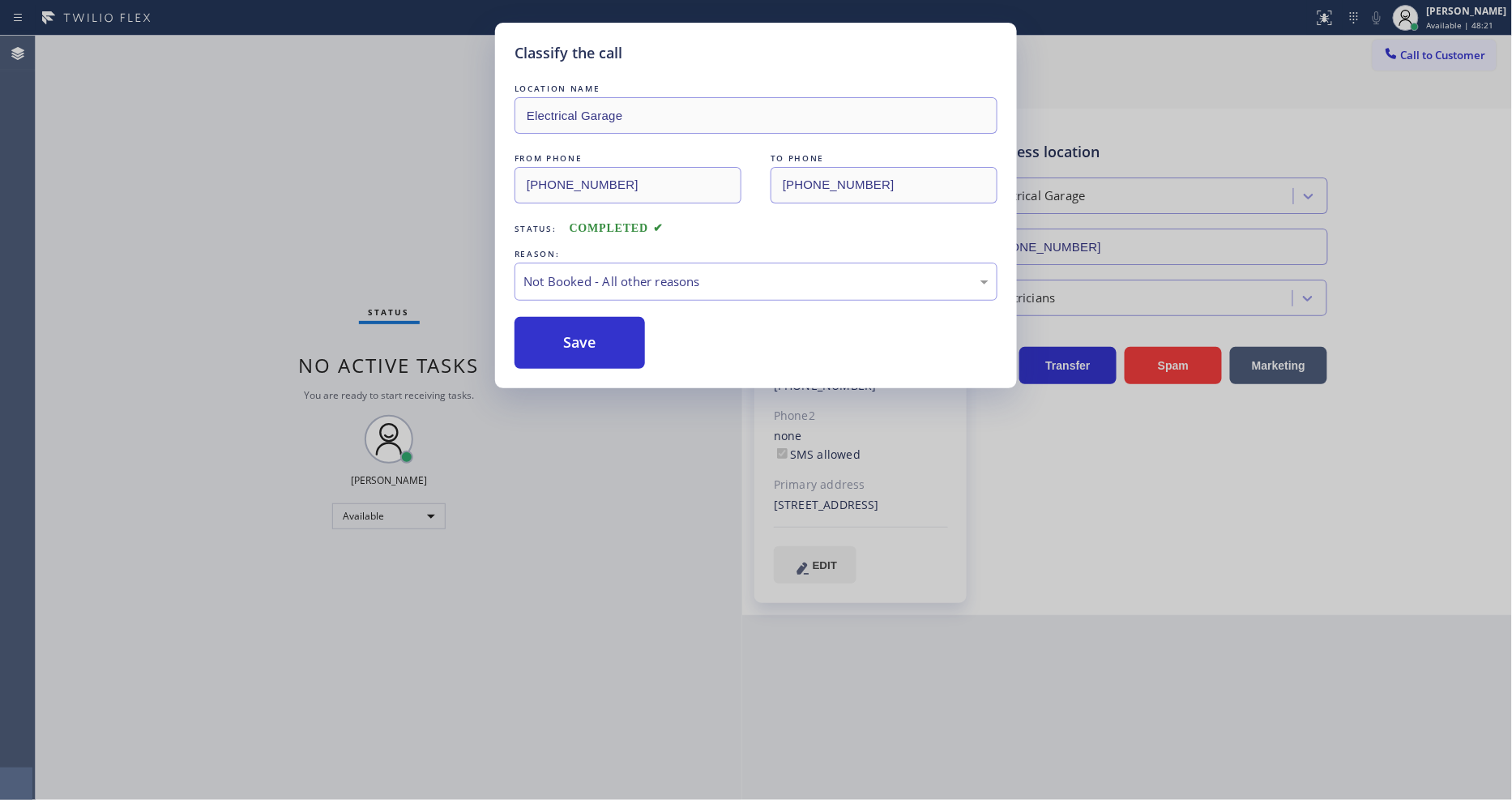
click at [572, 334] on button "Save" at bounding box center [579, 342] width 130 height 52
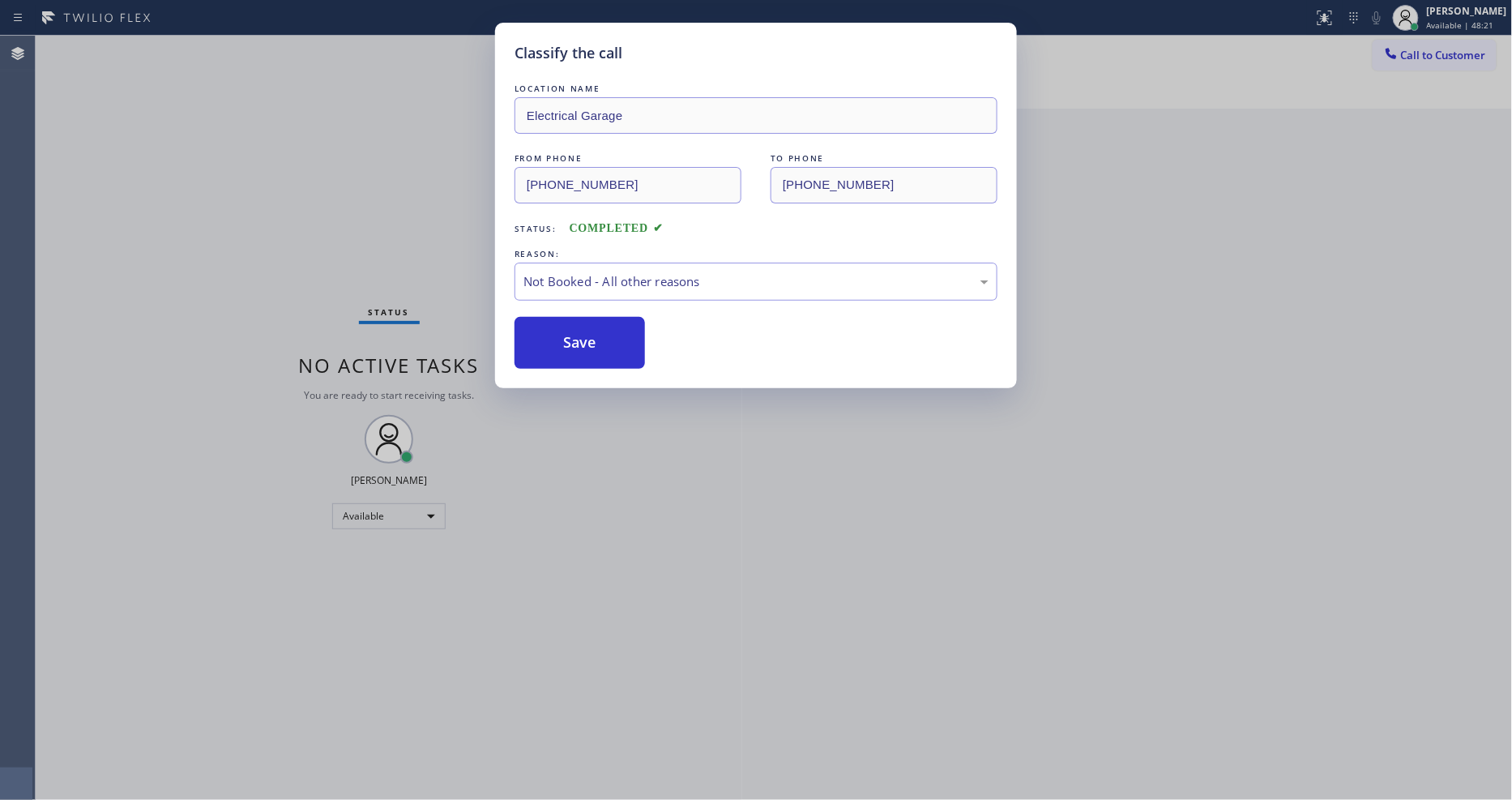
click at [572, 334] on button "Save" at bounding box center [579, 342] width 130 height 52
drag, startPoint x: 572, startPoint y: 334, endPoint x: 1252, endPoint y: 578, distance: 722.5
click at [574, 334] on button "Save" at bounding box center [579, 342] width 130 height 52
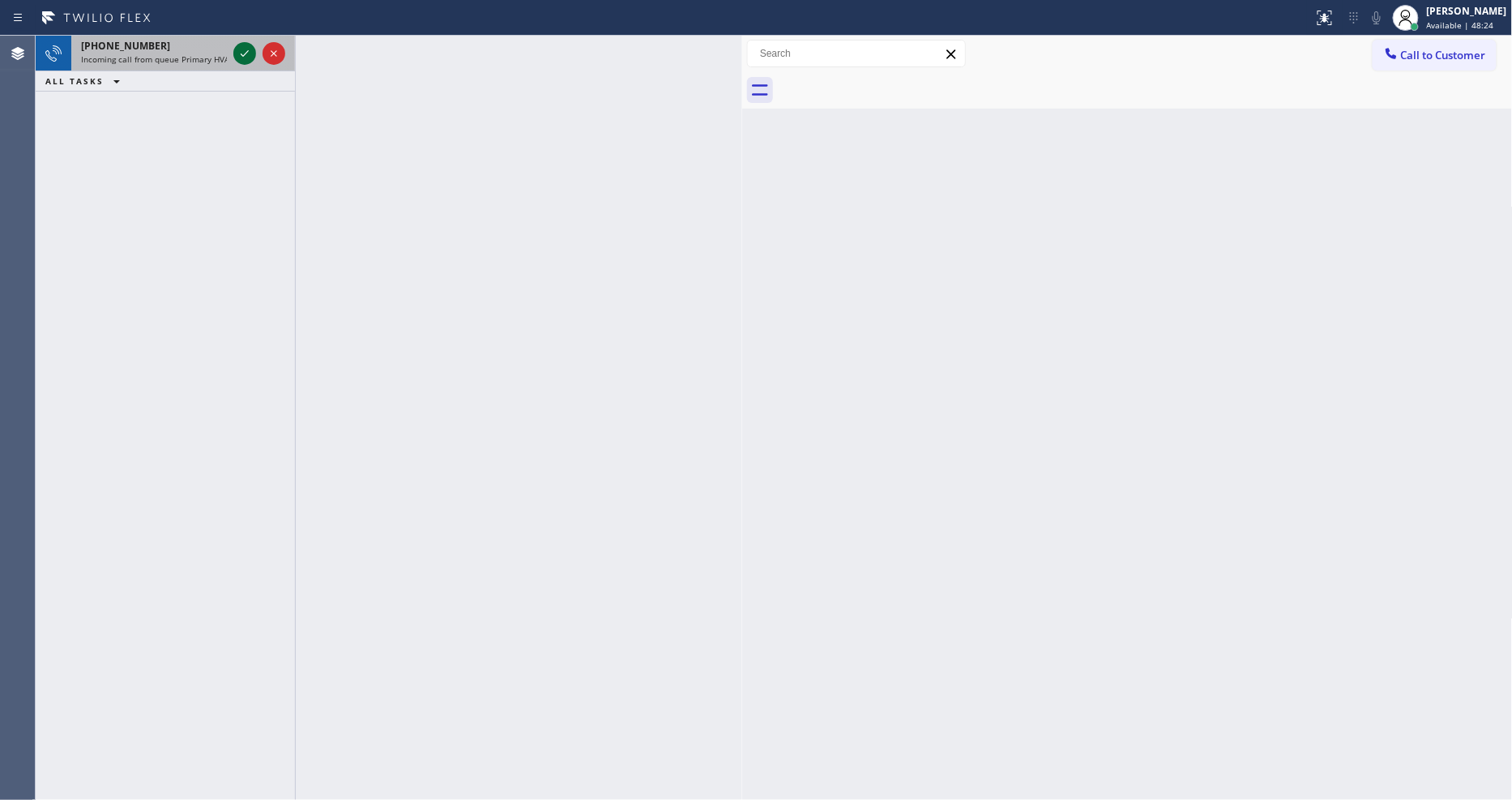
click at [240, 55] on icon at bounding box center [245, 54] width 19 height 19
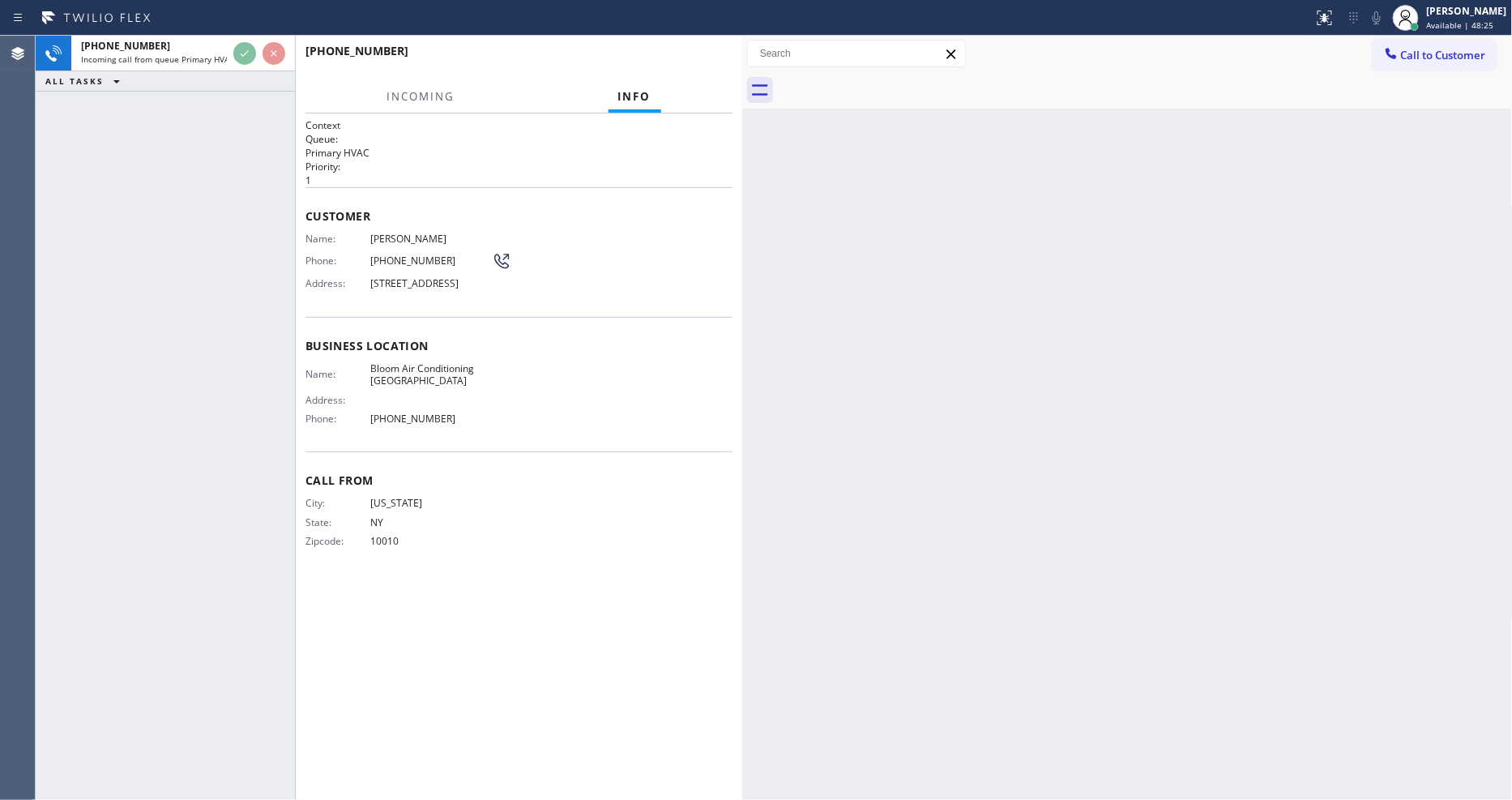
click at [377, 304] on div "Customer Name: Adam Odell Phone: (917) 482-3672 Address: 117-14 Union Tpke, Kew…" at bounding box center [518, 251] width 427 height 129
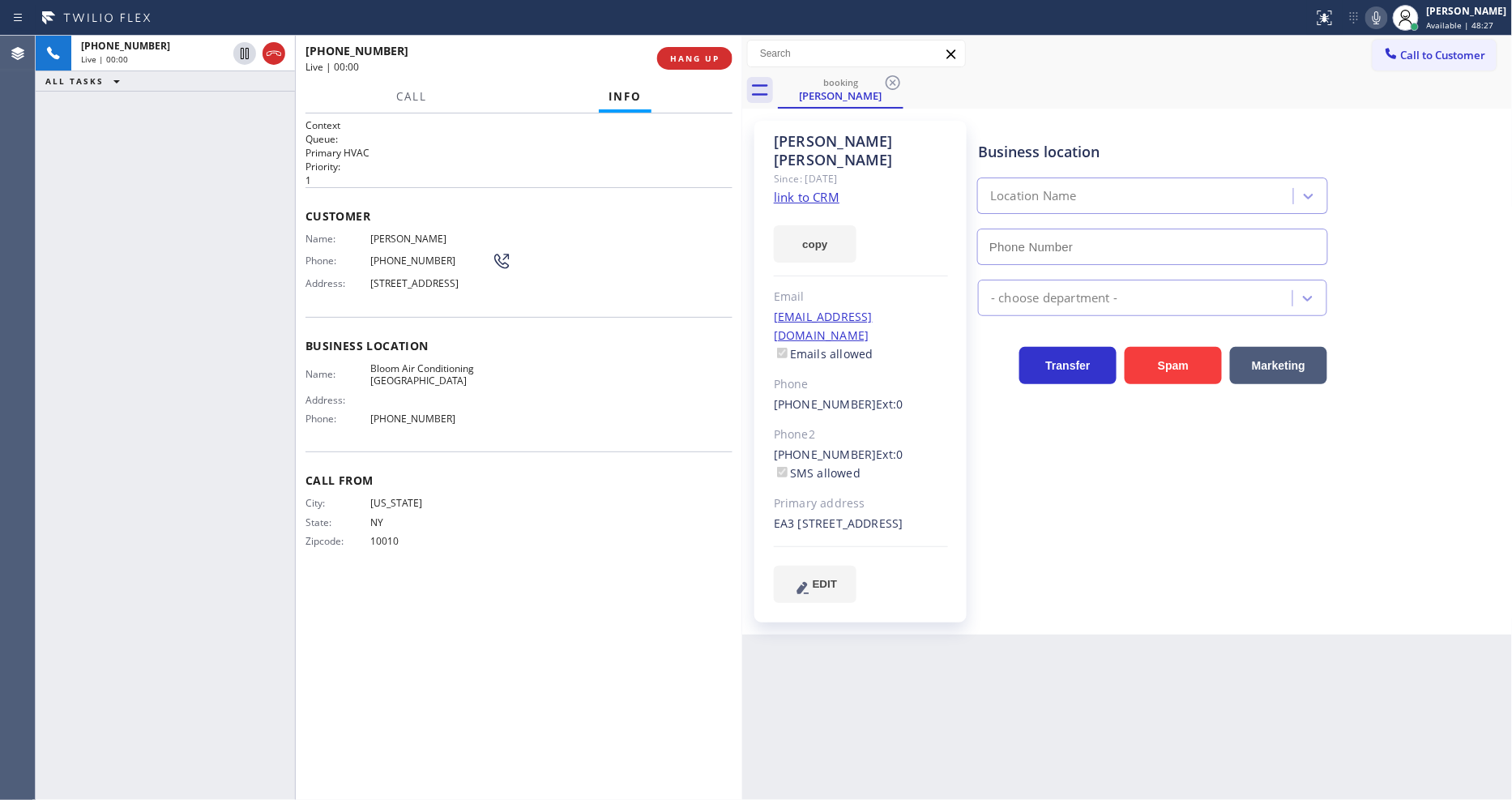
type input "(929) 605-4404"
click at [837, 189] on link "link to CRM" at bounding box center [806, 197] width 65 height 16
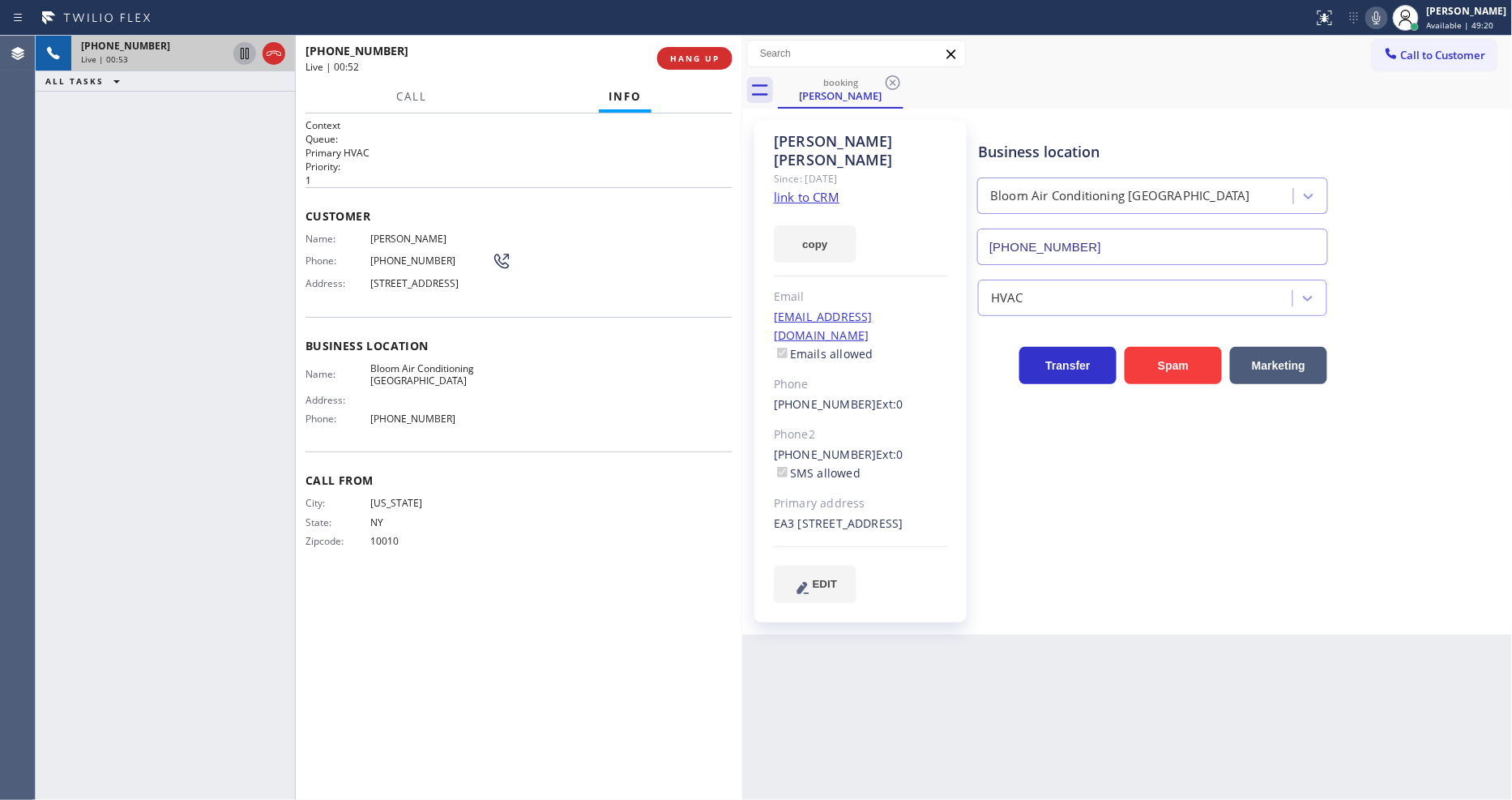
click at [243, 52] on icon at bounding box center [245, 54] width 19 height 19
click at [1385, 16] on icon at bounding box center [1377, 17] width 19 height 19
click at [286, 501] on div "+19174823672 Live | 01:44 ALL TASKS ALL TASKS ACTIVE TASKS TASKS IN WRAP UP" at bounding box center [165, 417] width 259 height 764
click at [242, 52] on icon at bounding box center [245, 54] width 12 height 12
click at [1382, 17] on rect at bounding box center [1377, 16] width 12 height 12
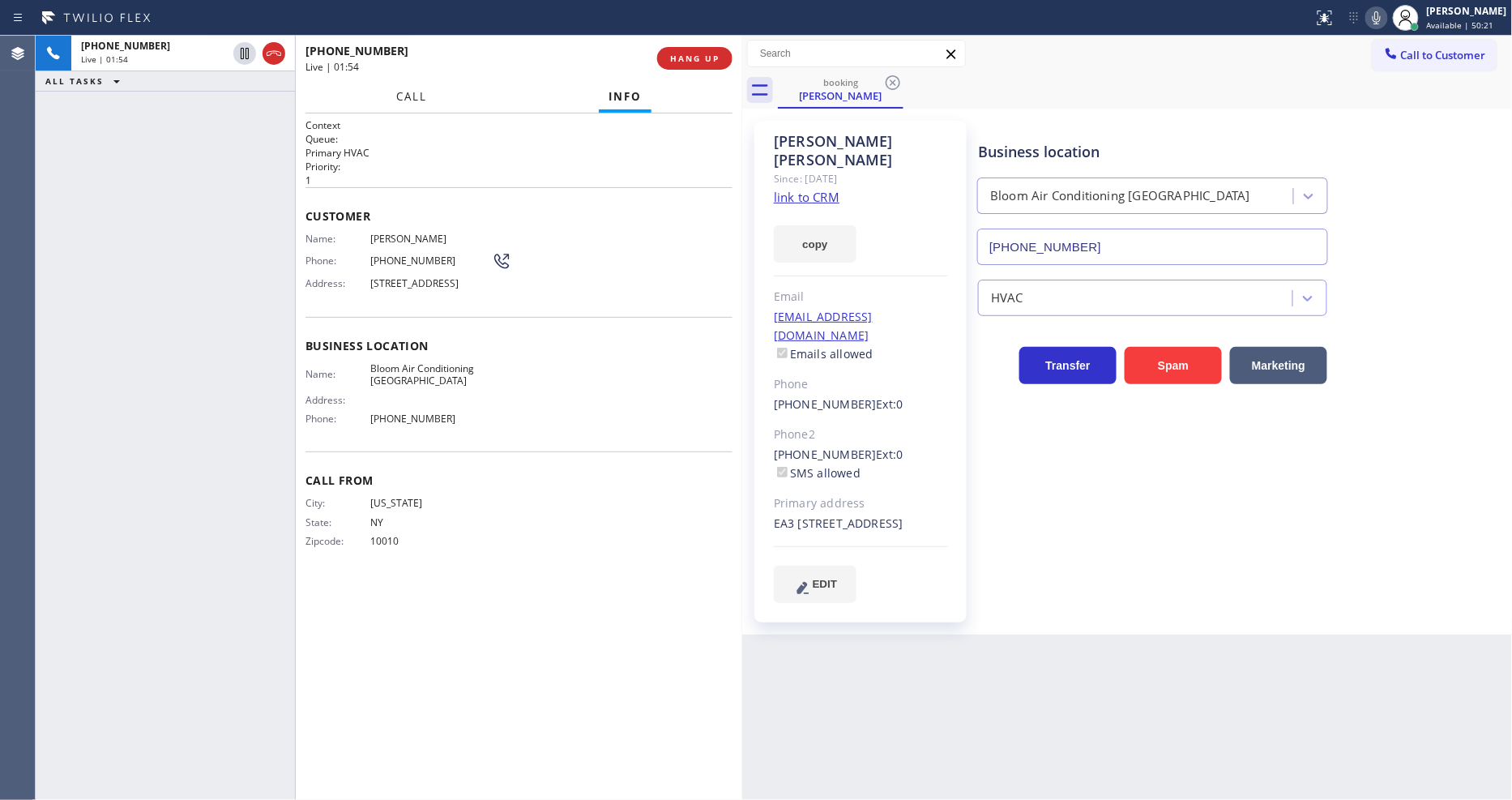
click at [400, 95] on span "Call" at bounding box center [412, 96] width 31 height 14
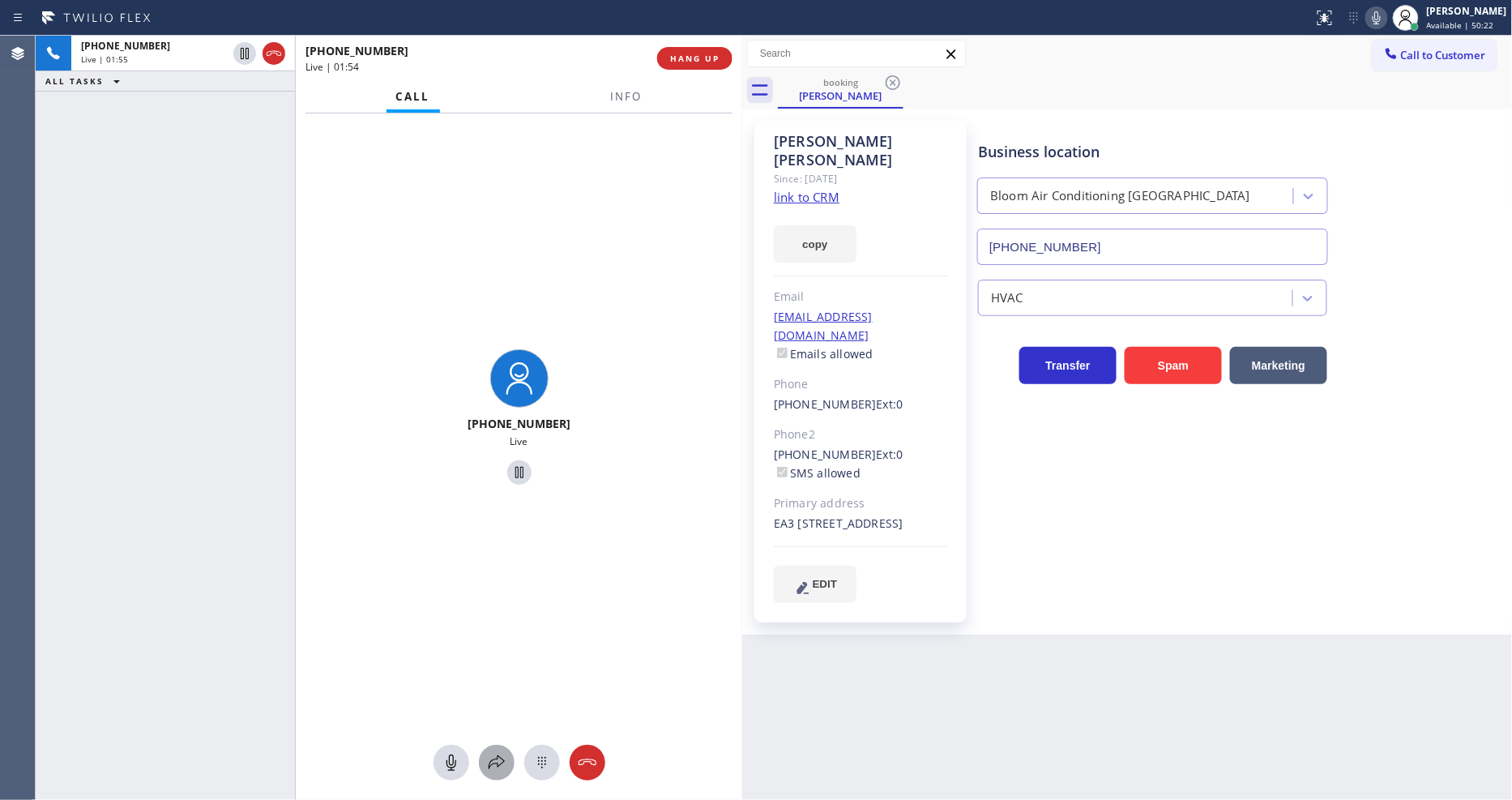
click at [492, 771] on button at bounding box center [496, 762] width 35 height 35
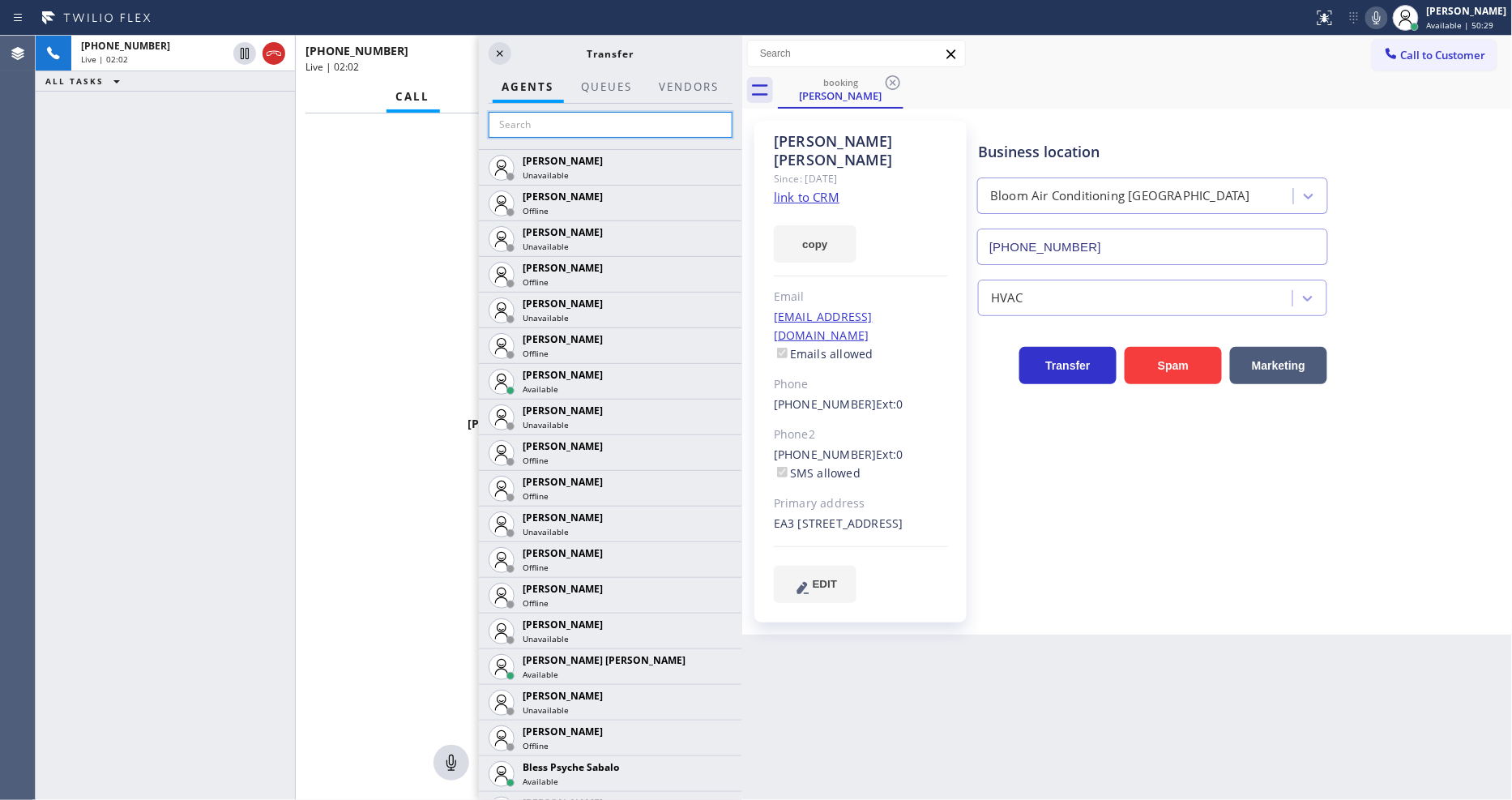
click at [554, 124] on input "text" at bounding box center [610, 125] width 244 height 26
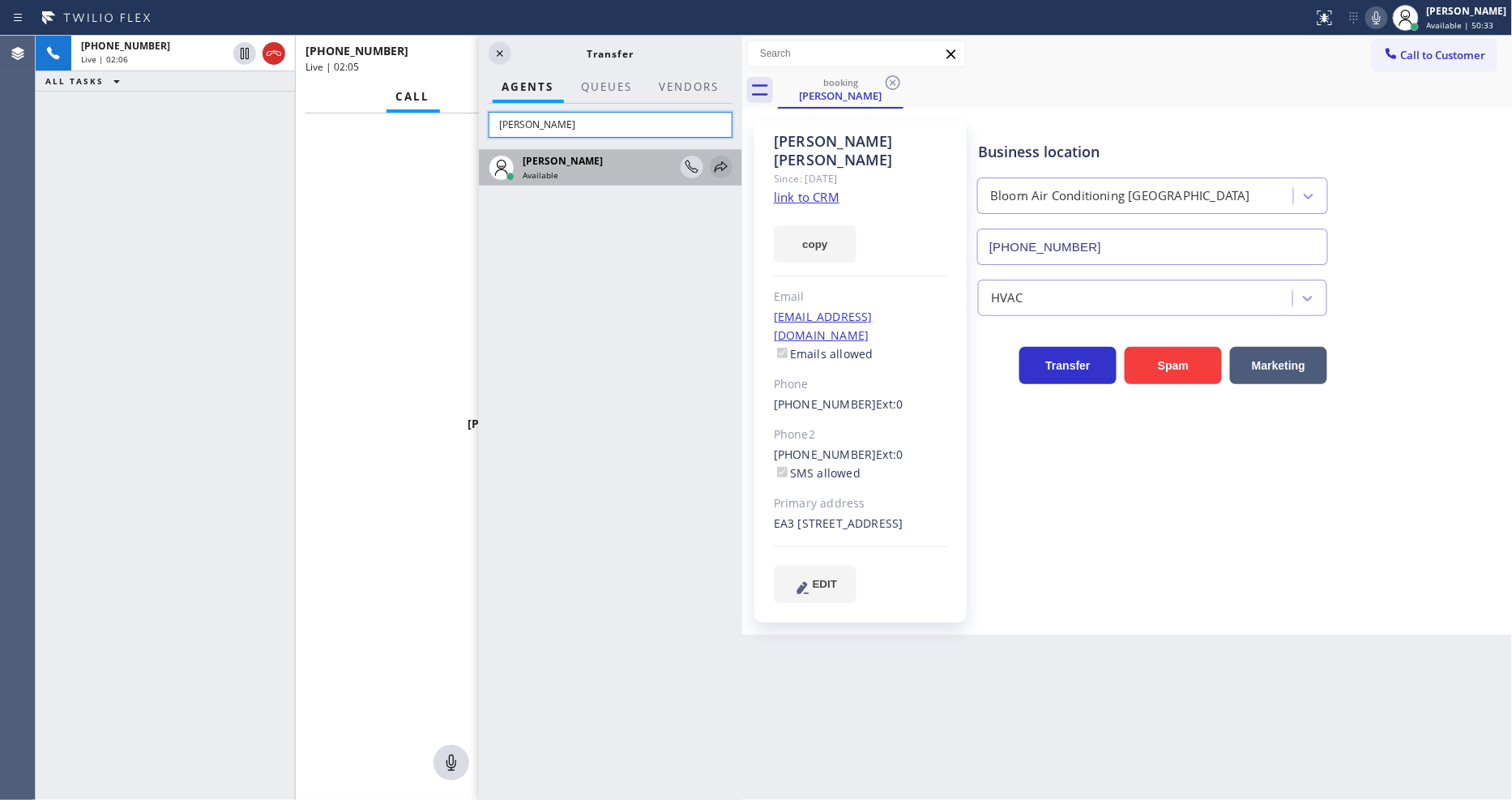
type input "kate"
click at [720, 165] on icon at bounding box center [721, 167] width 19 height 19
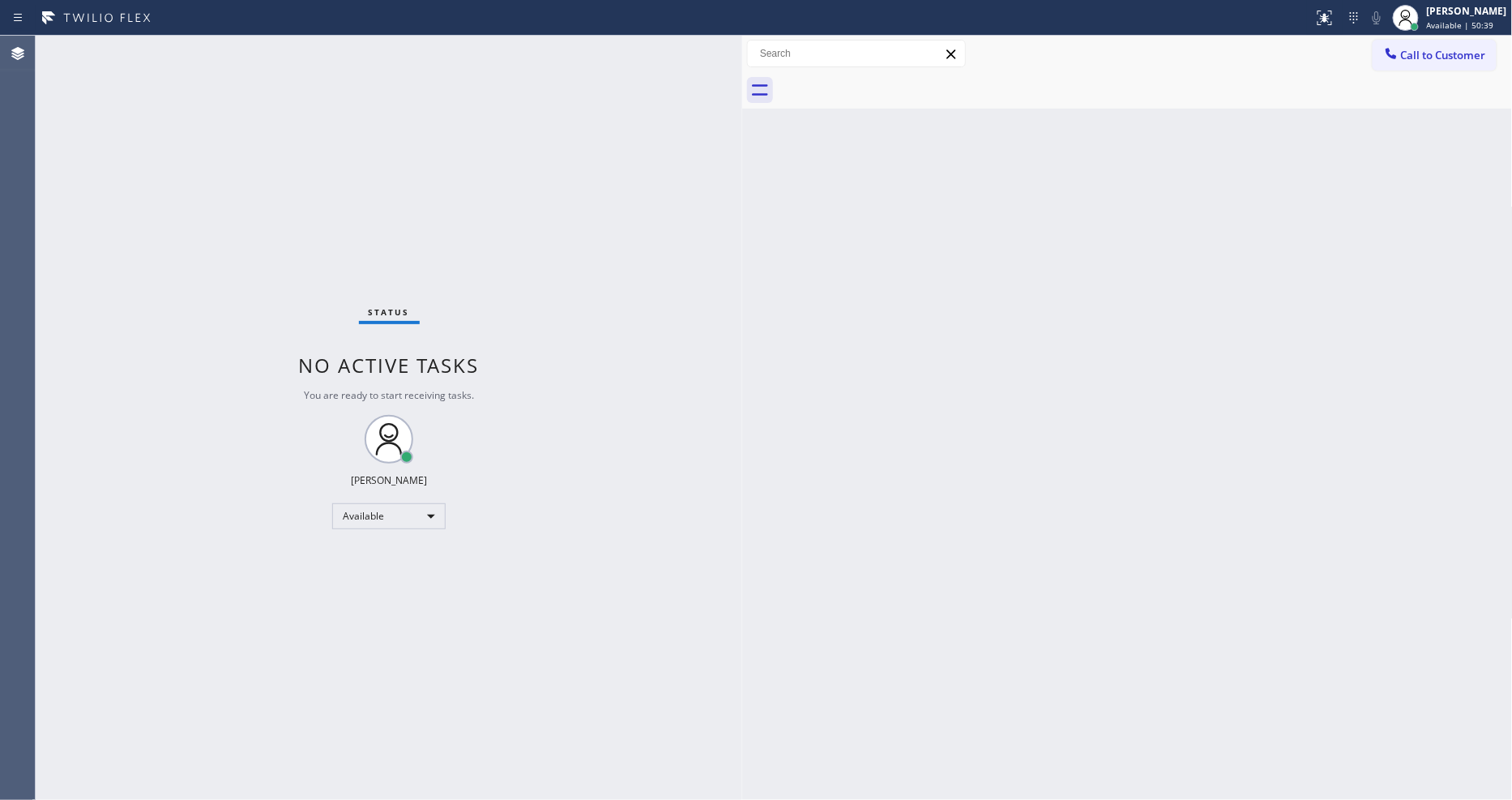
click at [246, 54] on div "Status No active tasks You are ready to start receiving tasks. [PERSON_NAME] Av…" at bounding box center [389, 417] width 706 height 764
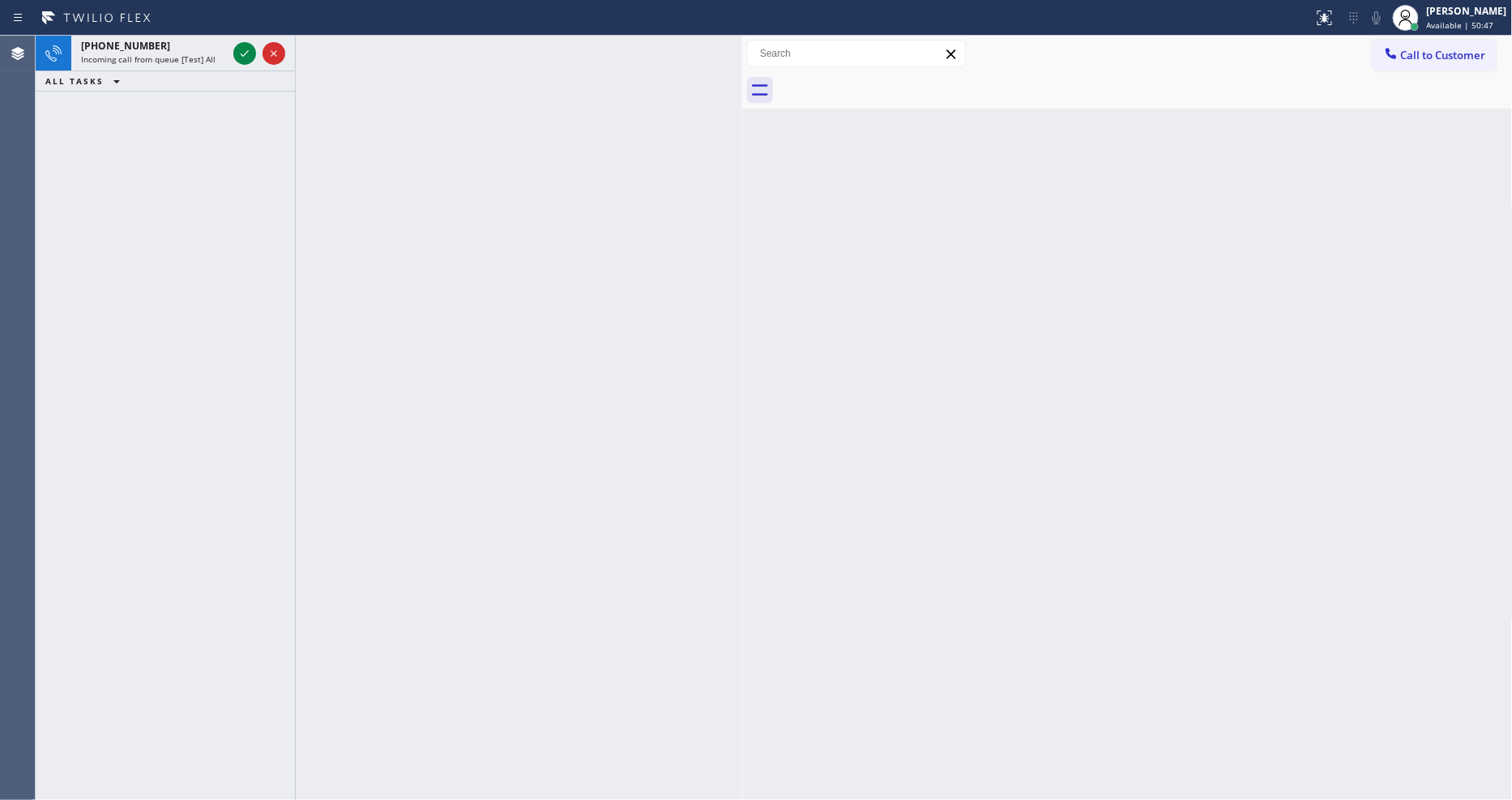
click at [231, 53] on div at bounding box center [259, 53] width 59 height 35
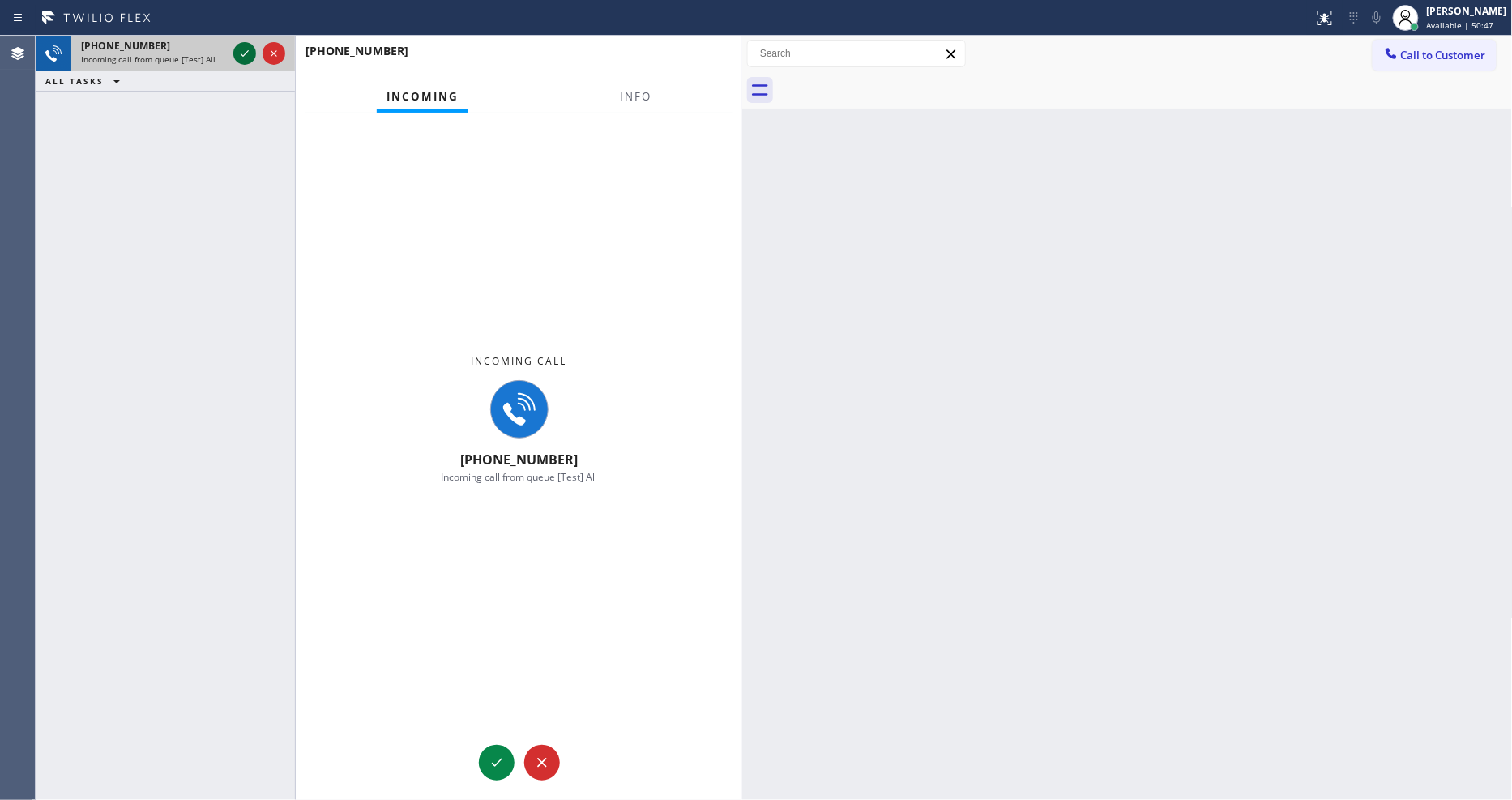
click at [239, 52] on icon at bounding box center [245, 54] width 19 height 19
click at [633, 95] on span "Info" at bounding box center [635, 96] width 32 height 14
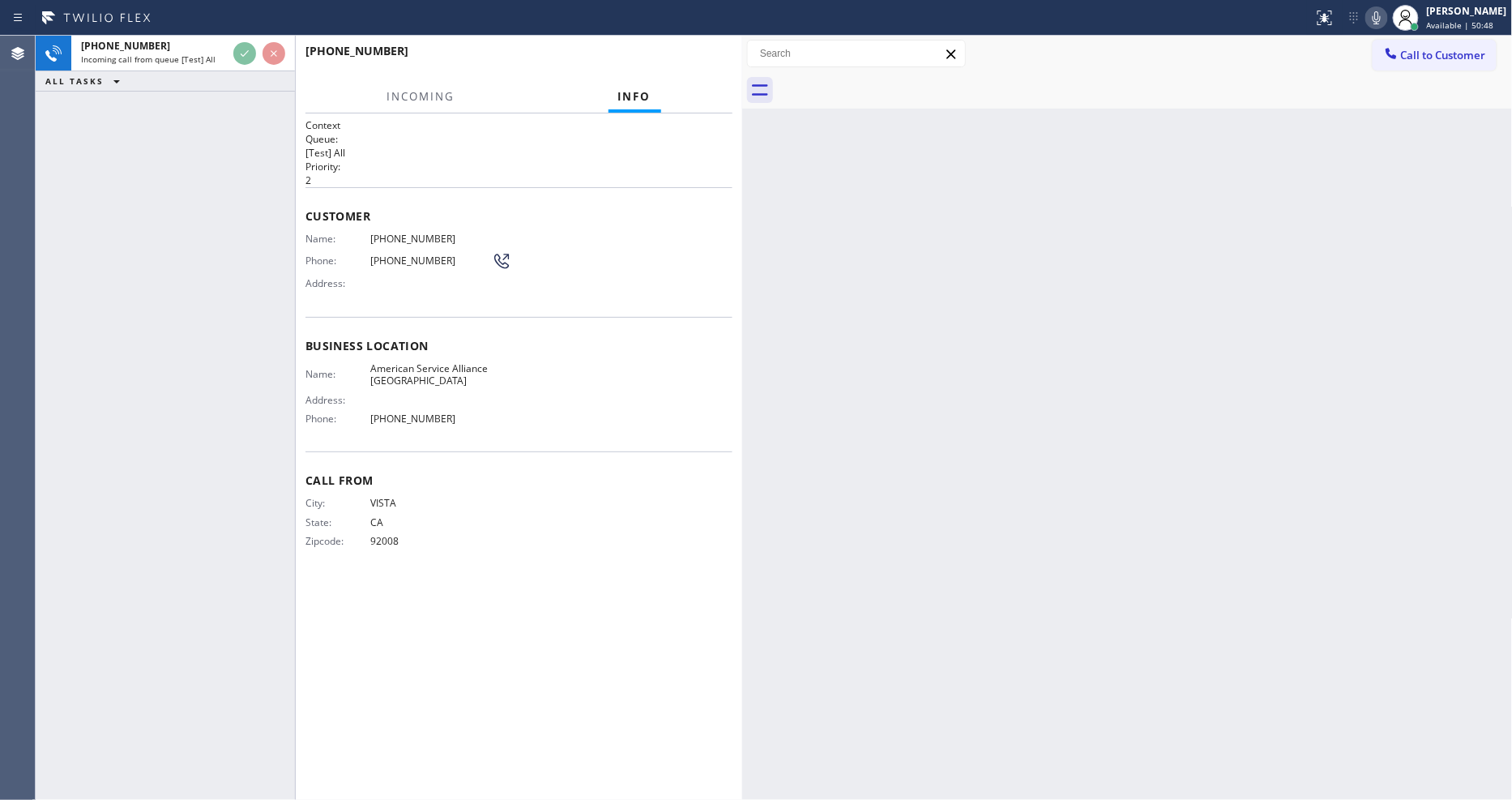
click at [597, 341] on span "Business location" at bounding box center [518, 345] width 427 height 15
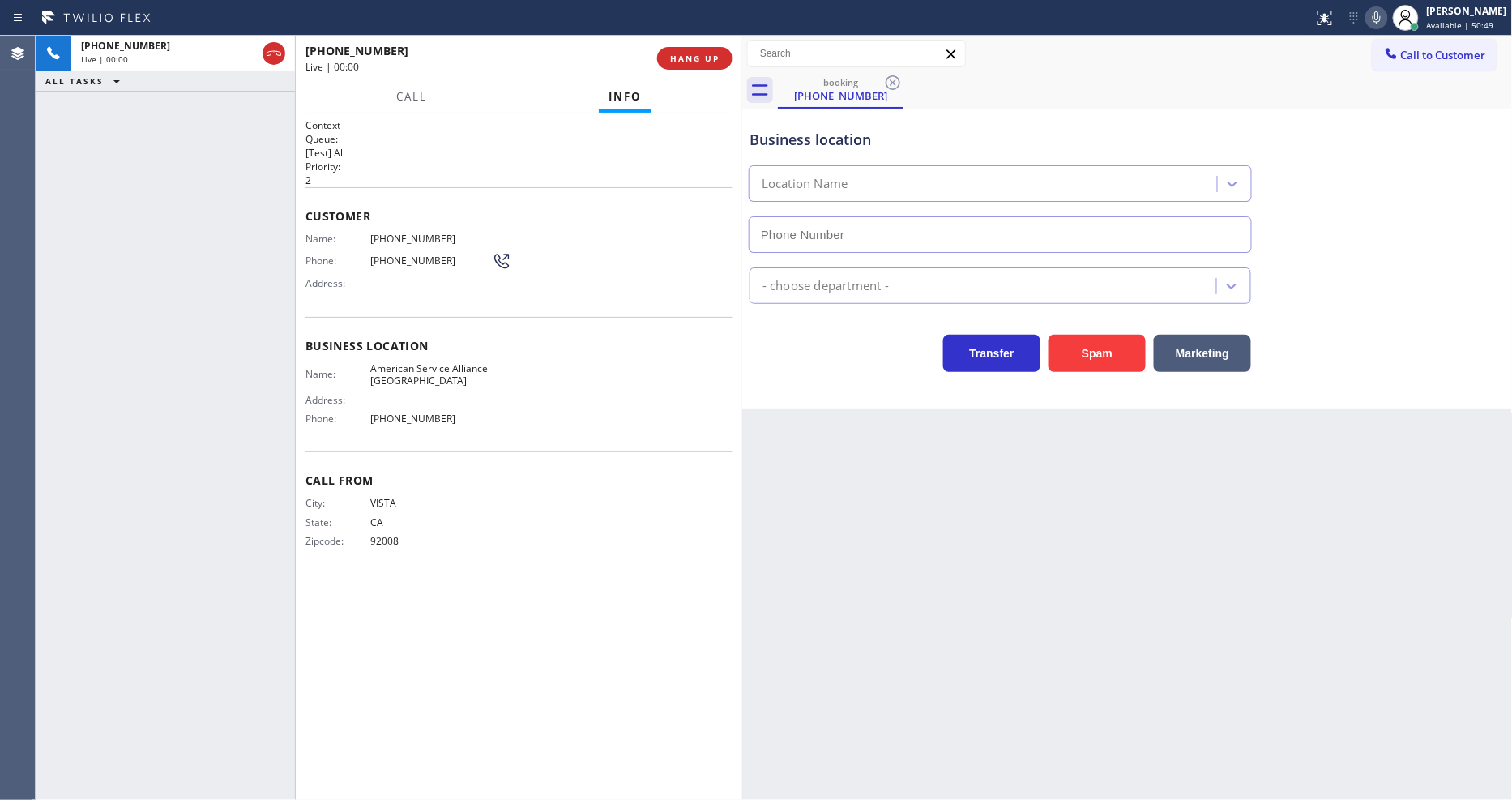
type input "(760) 452-3737"
click at [705, 53] on span "HANG UP" at bounding box center [695, 59] width 50 height 12
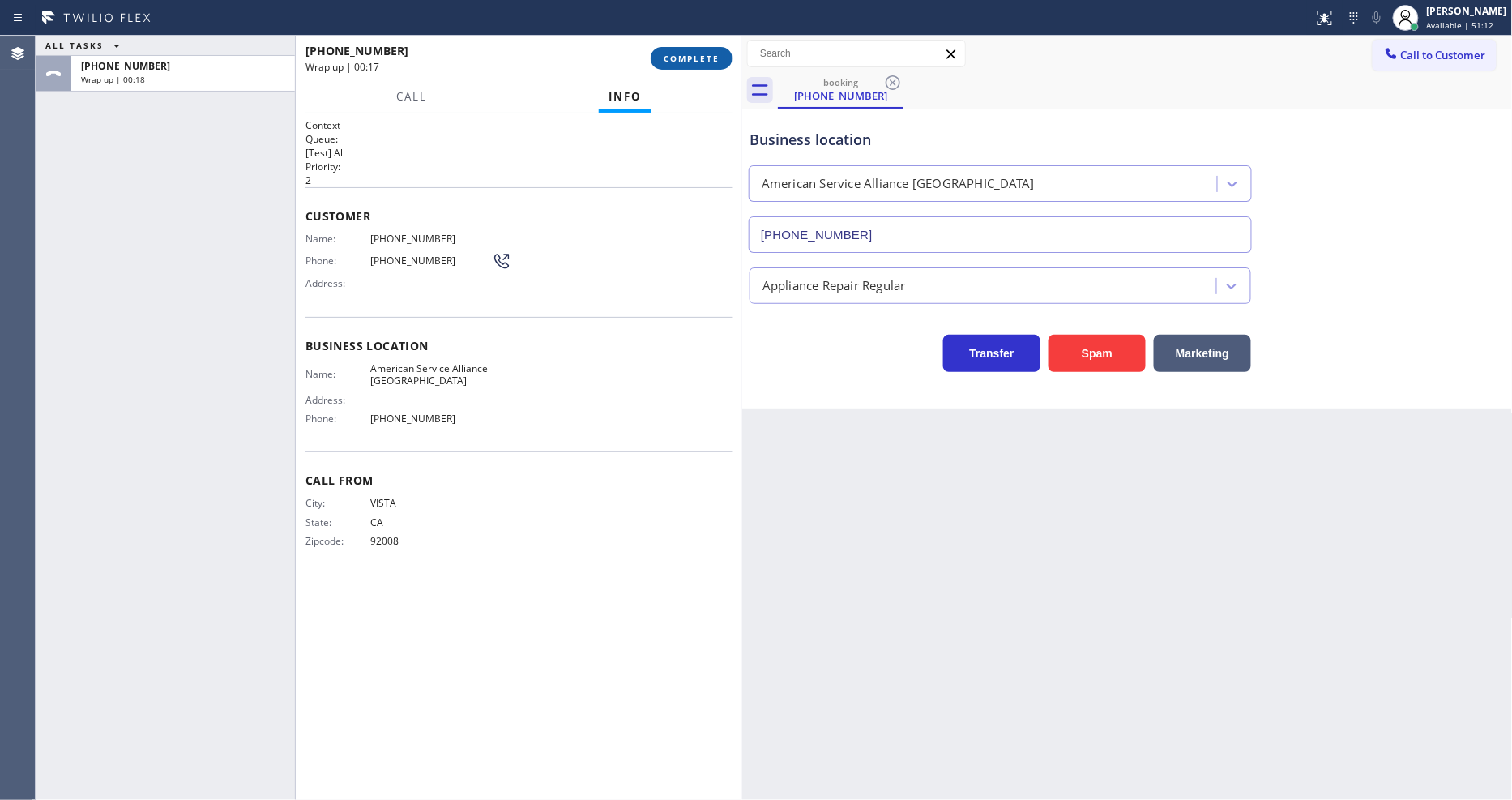
click at [696, 47] on button "COMPLETE" at bounding box center [691, 59] width 82 height 23
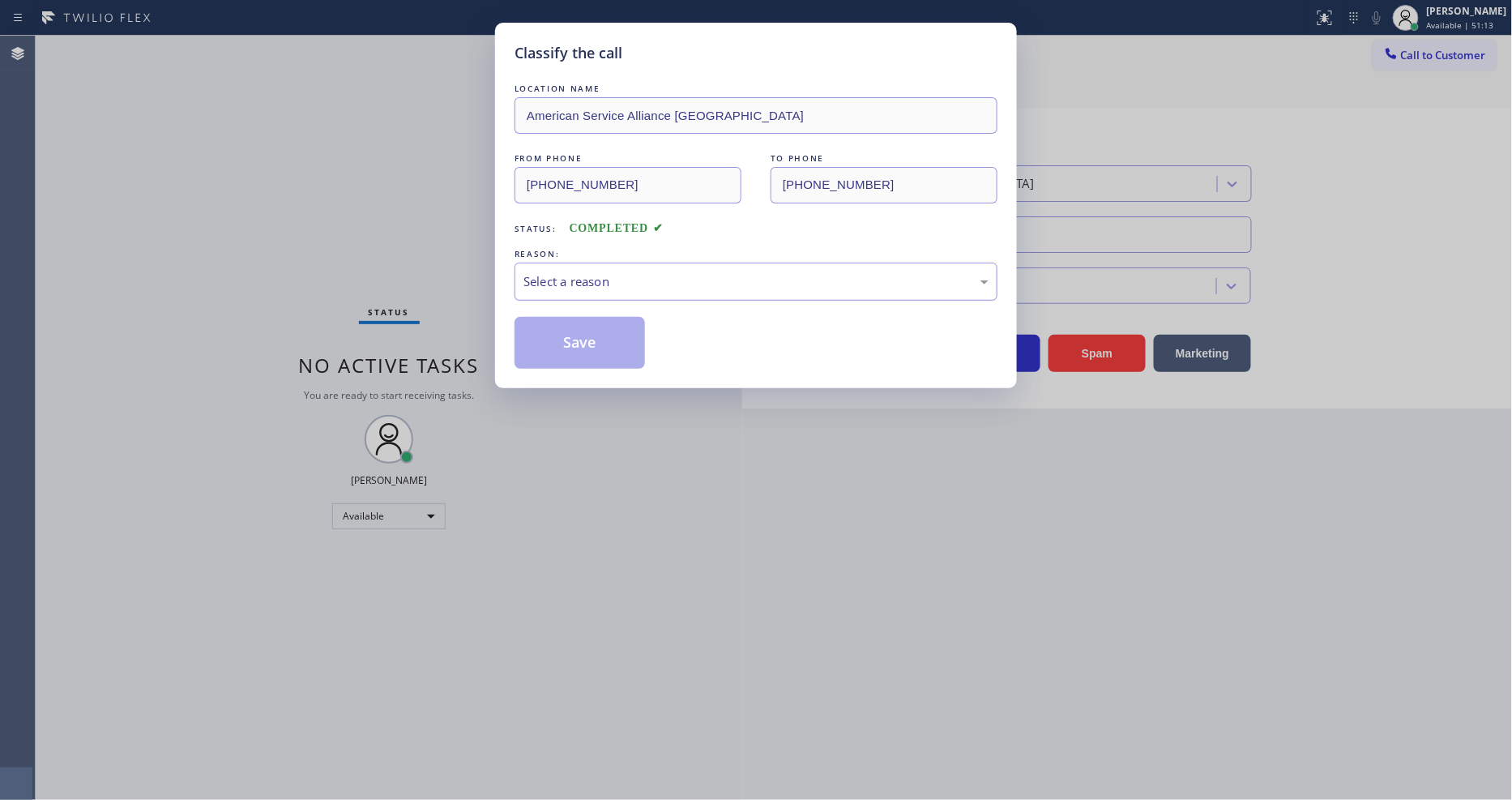
click at [613, 272] on div "Select a reason" at bounding box center [756, 281] width 465 height 18
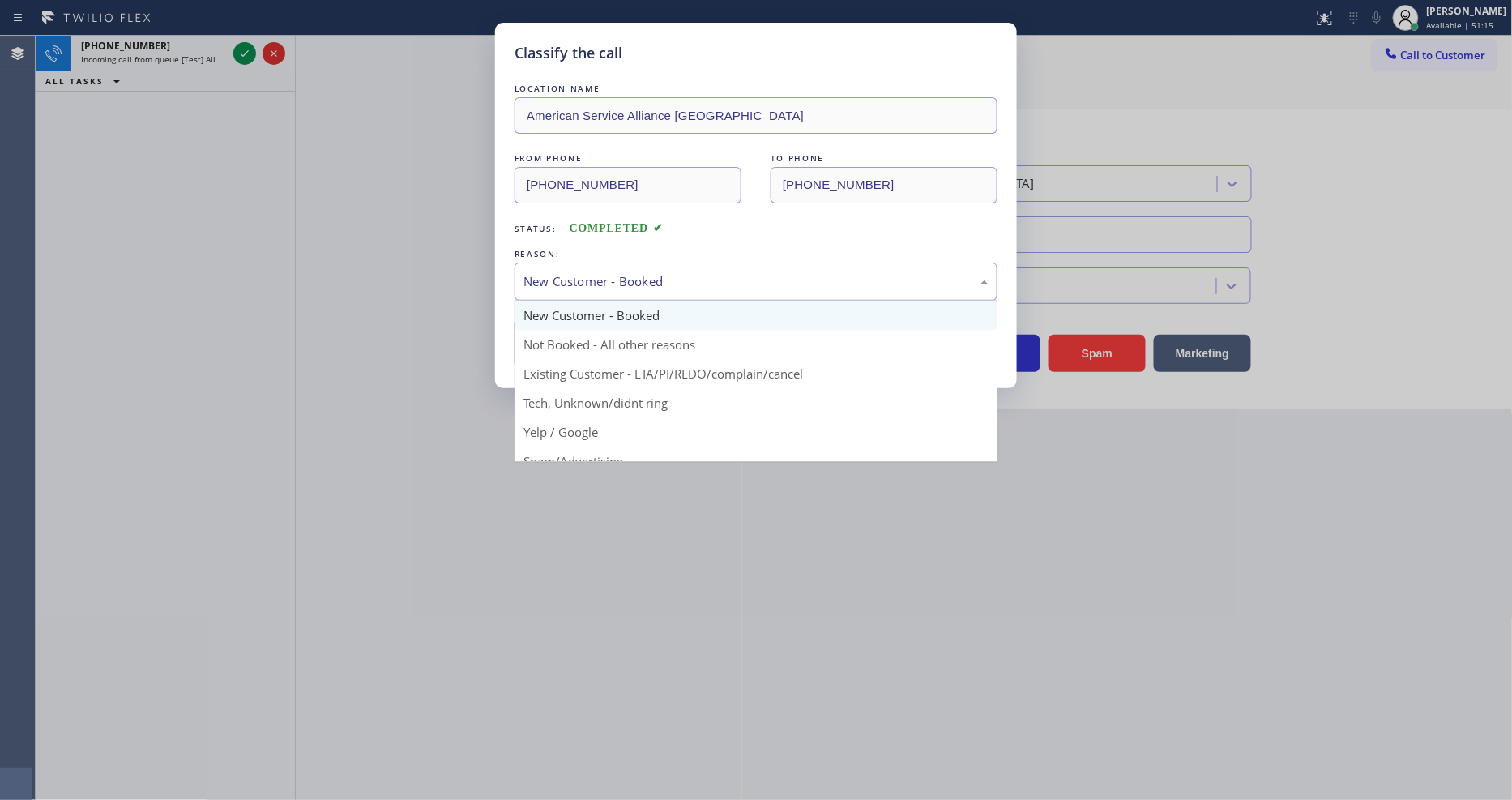
drag, startPoint x: 587, startPoint y: 257, endPoint x: 583, endPoint y: 290, distance: 33.2
click at [587, 263] on div "New Customer - Booked" at bounding box center [755, 282] width 483 height 38
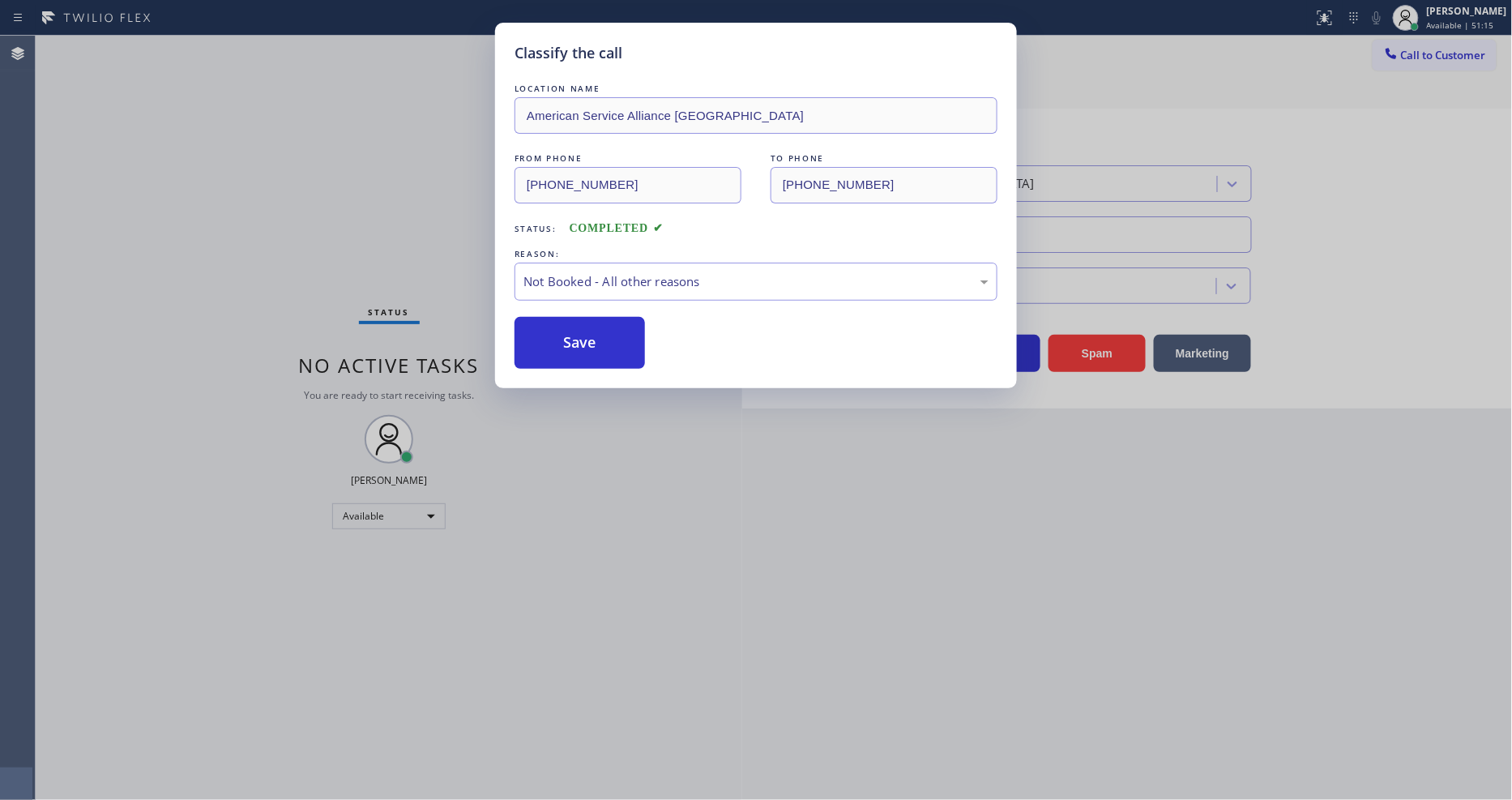
click at [569, 341] on button "Save" at bounding box center [579, 342] width 130 height 52
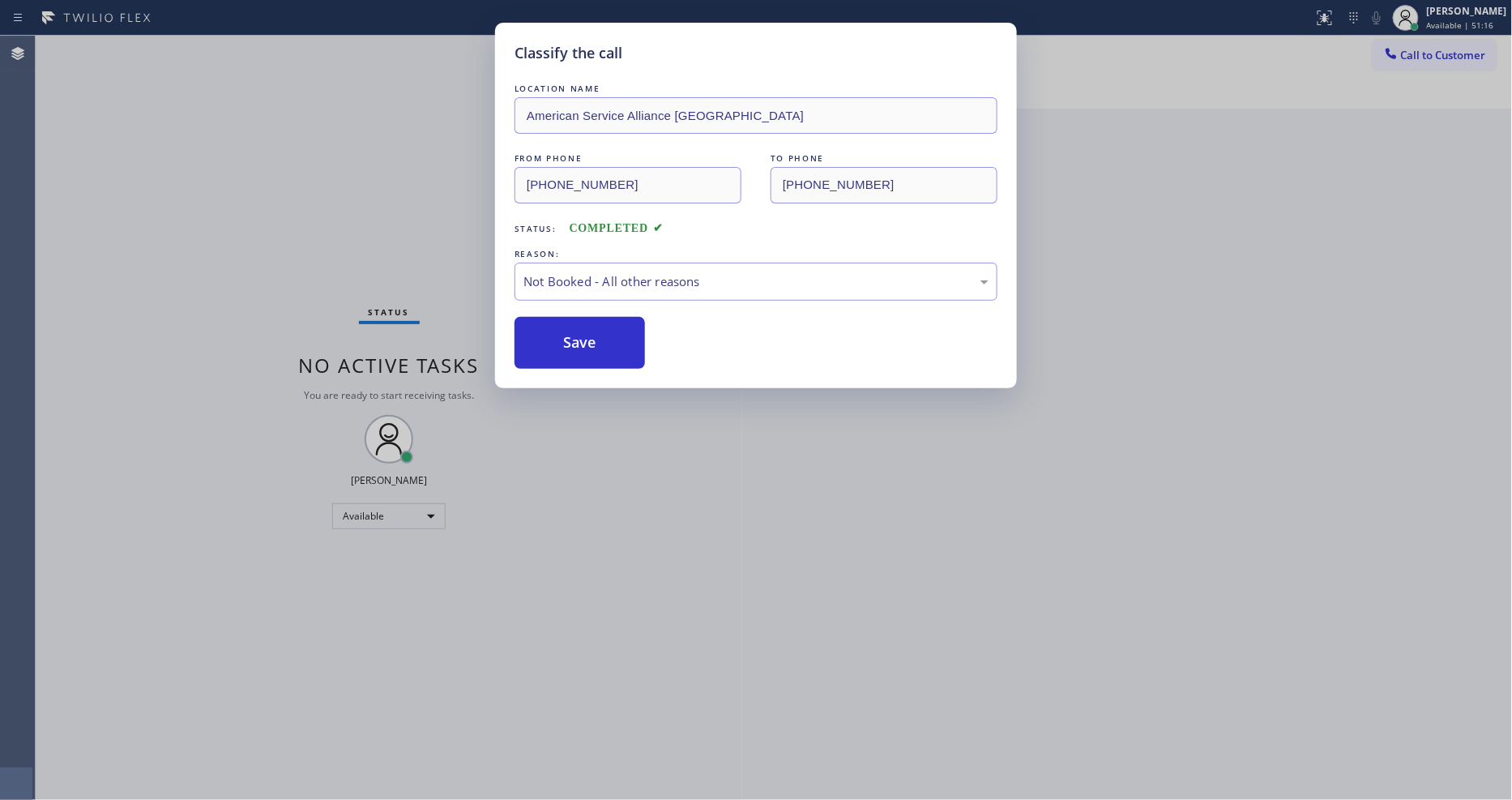
click at [569, 341] on button "Save" at bounding box center [579, 342] width 130 height 52
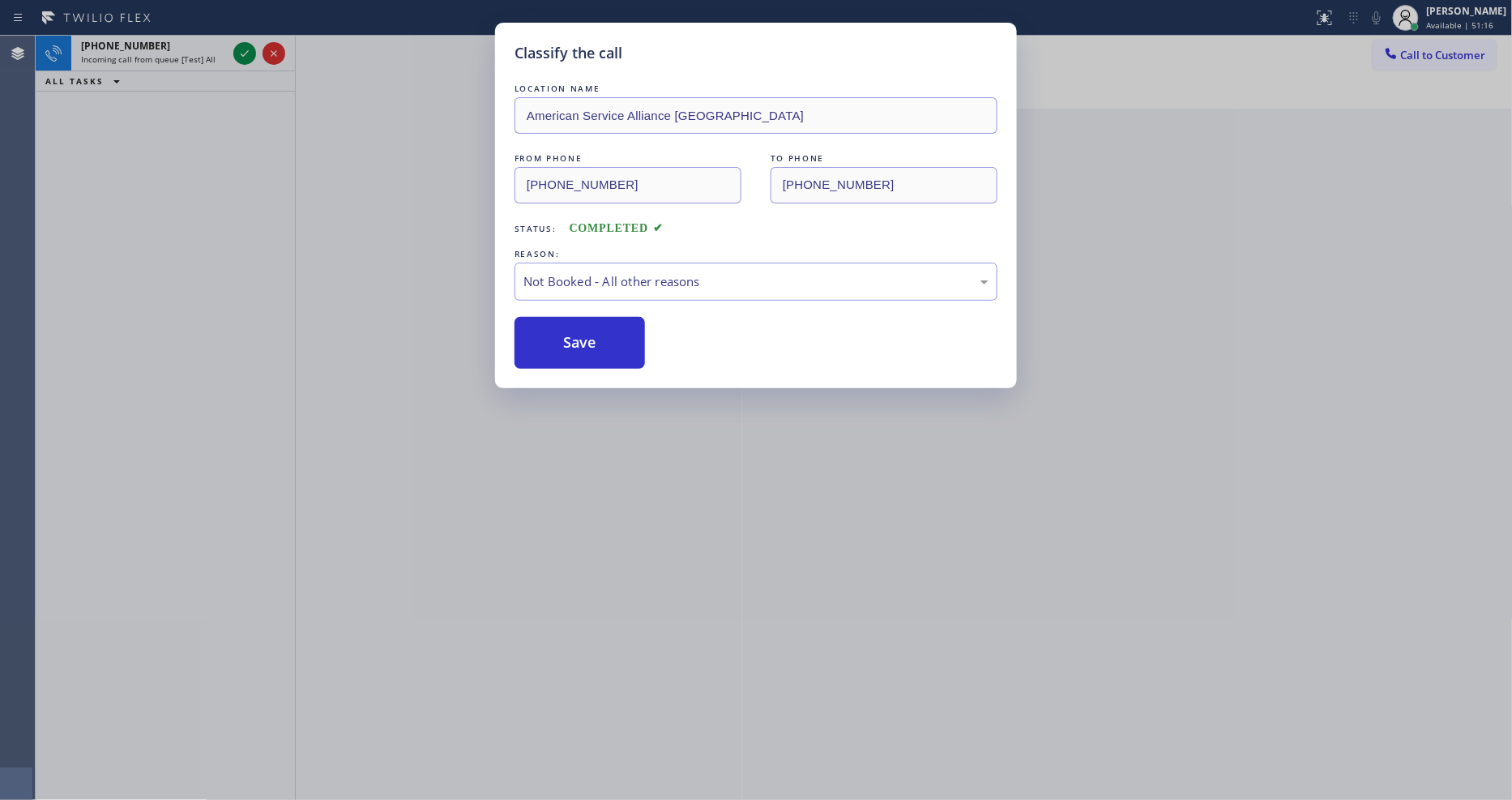
click at [569, 341] on button "Save" at bounding box center [579, 342] width 130 height 52
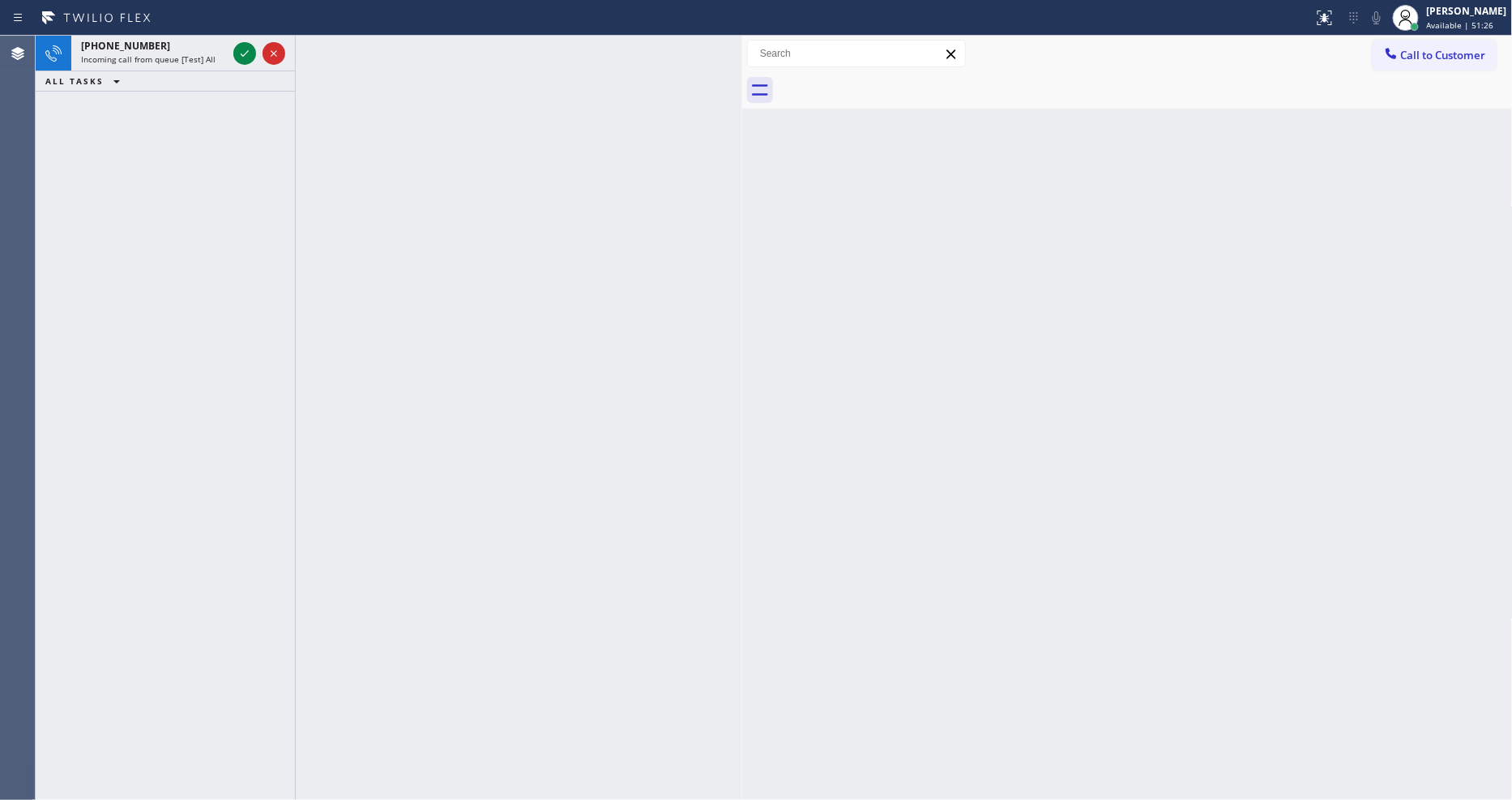
drag, startPoint x: 238, startPoint y: 55, endPoint x: 138, endPoint y: 262, distance: 229.9
click at [239, 54] on icon at bounding box center [245, 54] width 19 height 19
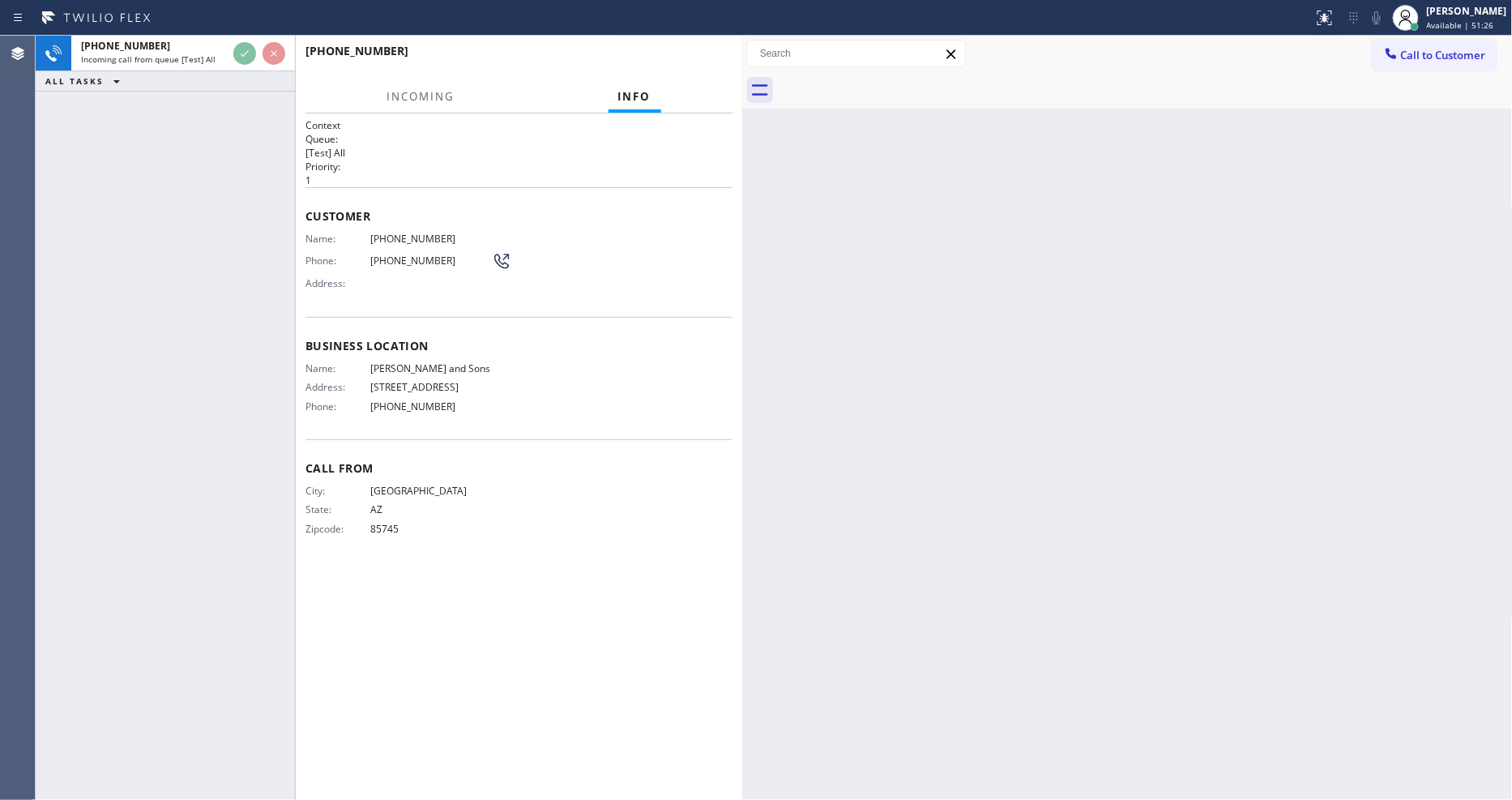
click at [138, 260] on div "+15202405120 Incoming call from queue [Test] All ALL TASKS ALL TASKS ACTIVE TAS…" at bounding box center [165, 417] width 259 height 764
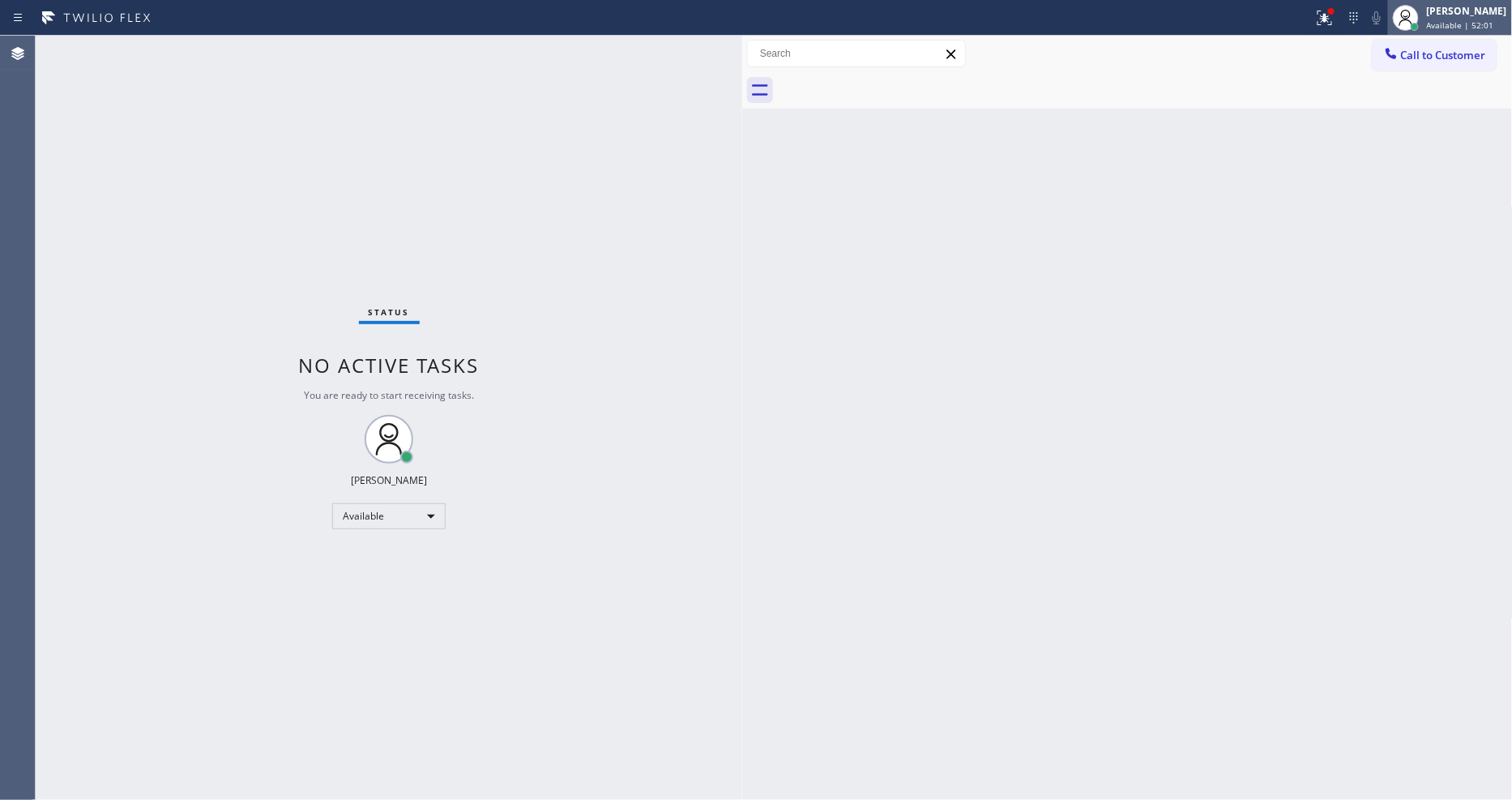
click at [1477, 24] on span "Available | 52:01" at bounding box center [1460, 25] width 67 height 12
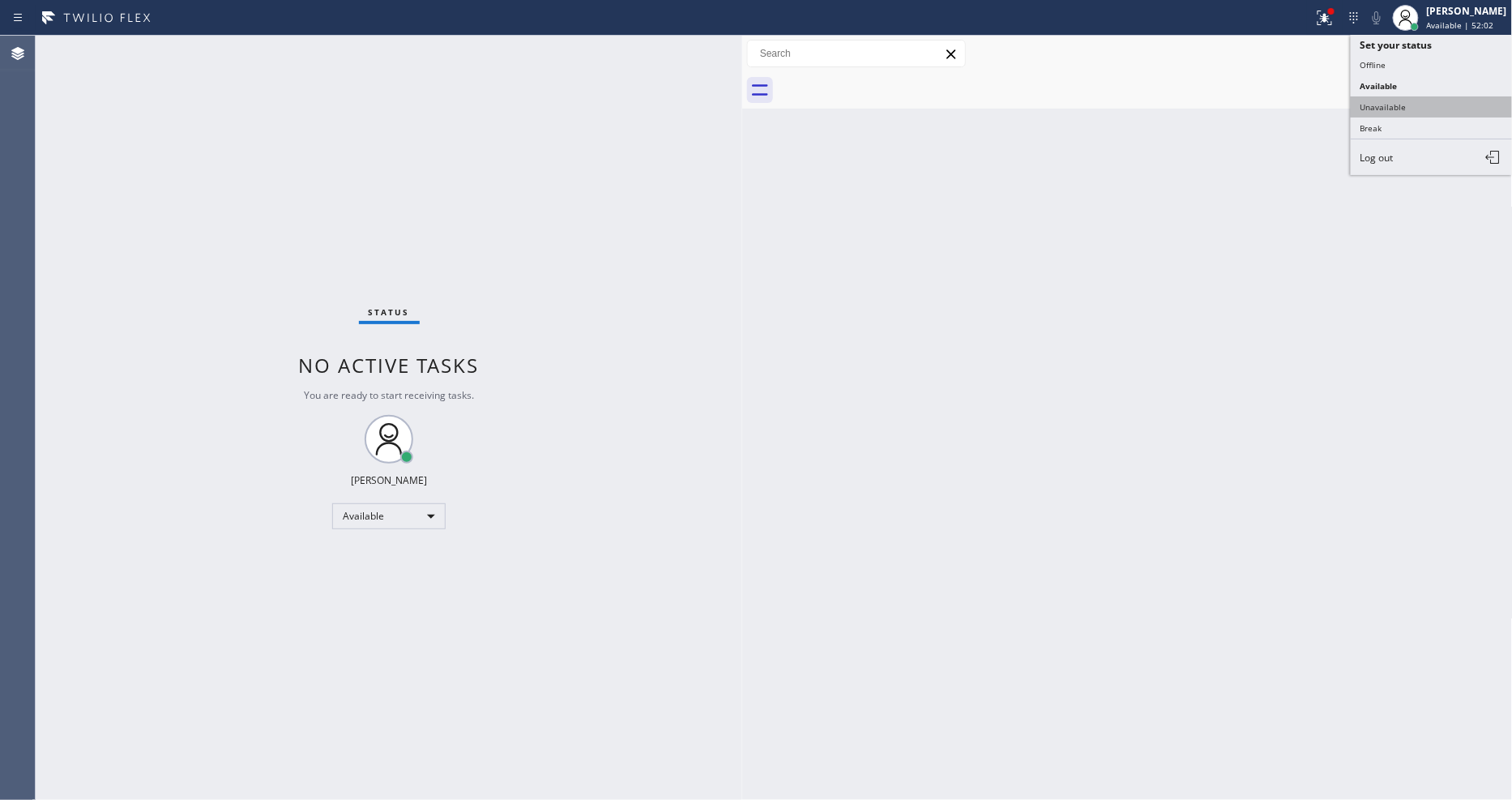
click at [1400, 107] on button "Unavailable" at bounding box center [1431, 106] width 162 height 21
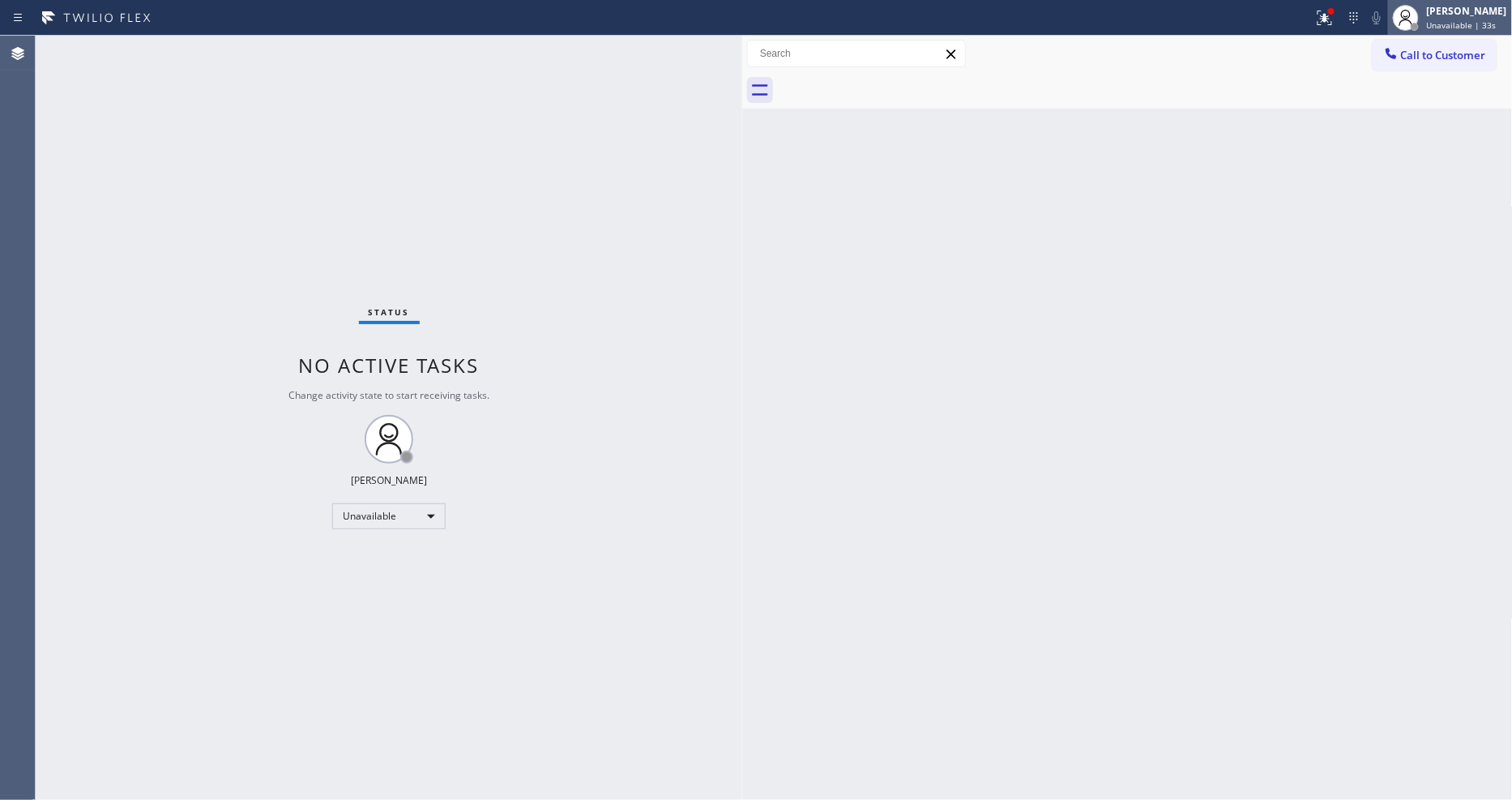
click at [1410, 12] on circle at bounding box center [1406, 13] width 9 height 9
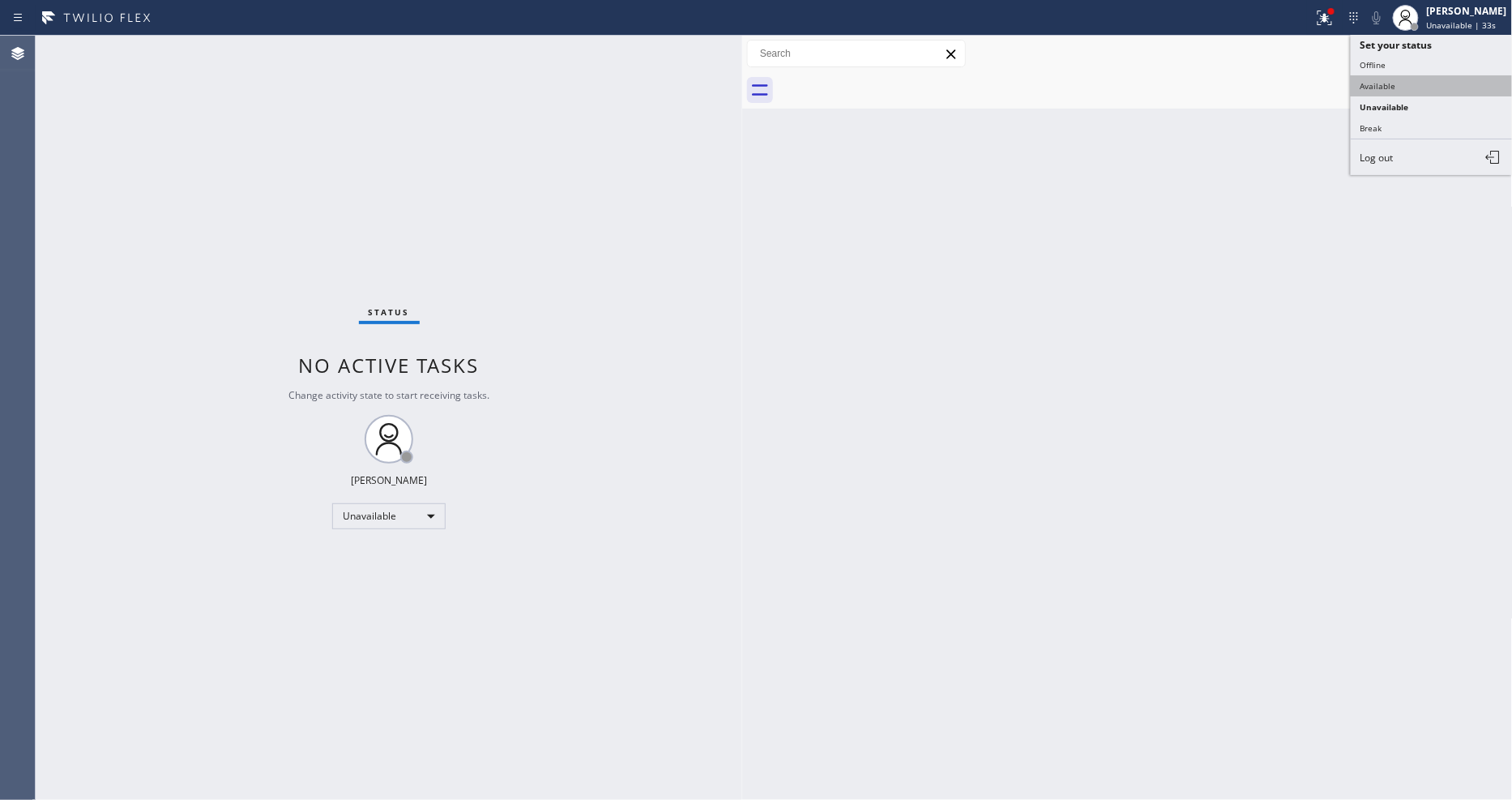
click at [1394, 84] on button "Available" at bounding box center [1431, 86] width 162 height 21
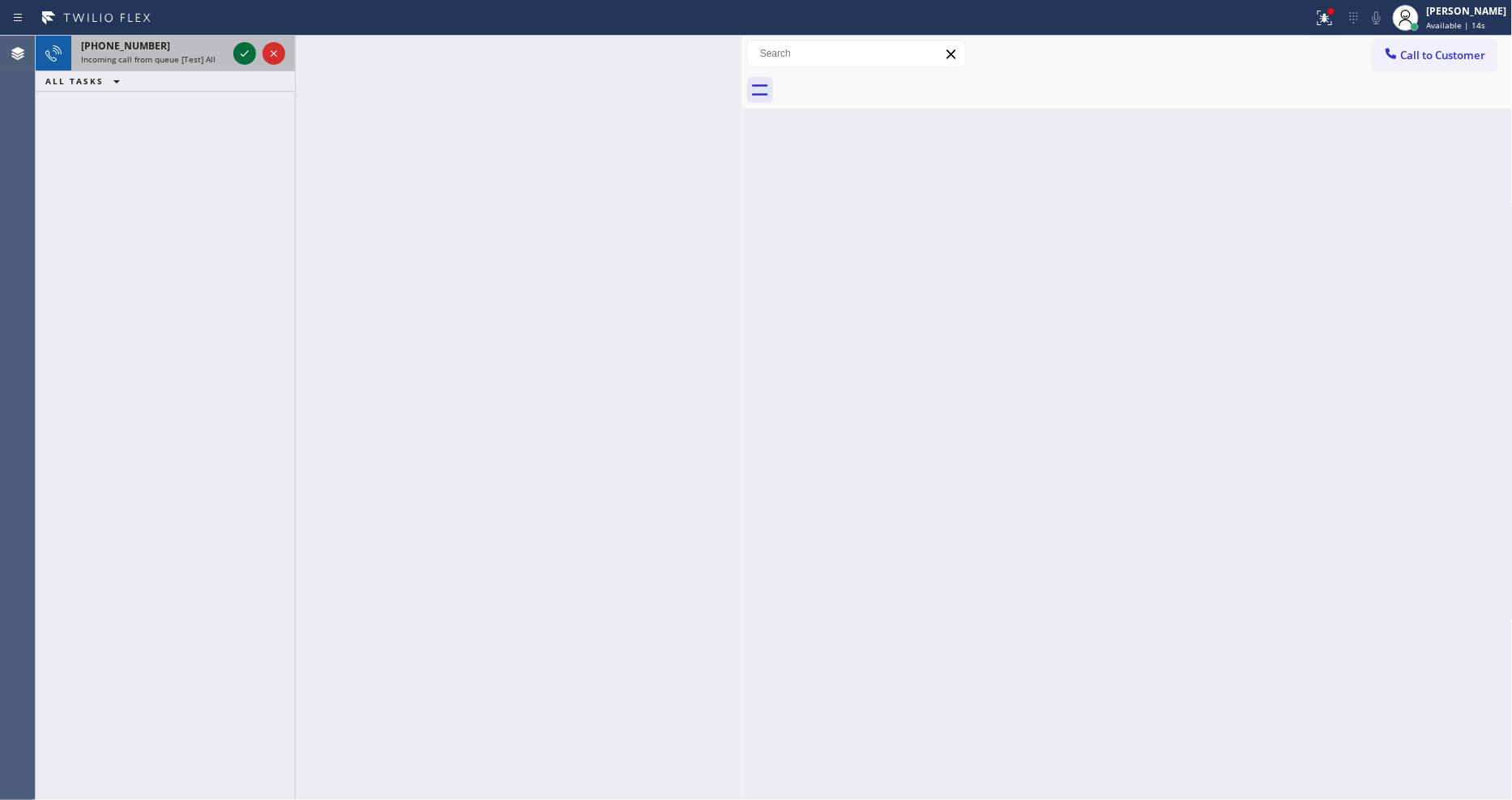
click at [233, 53] on div at bounding box center [245, 54] width 23 height 19
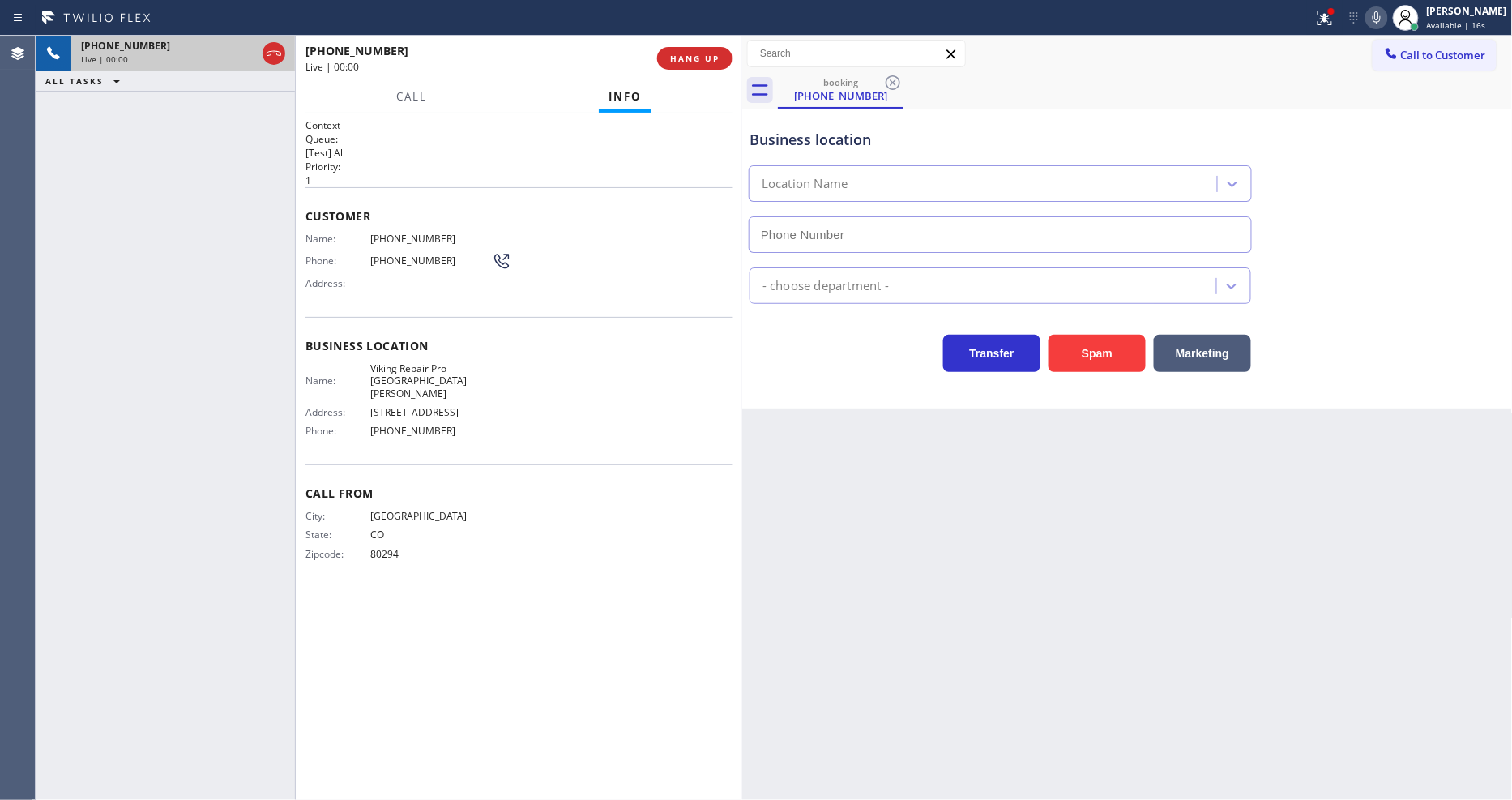
type input "(970) 315-9989"
drag, startPoint x: 346, startPoint y: 288, endPoint x: 638, endPoint y: 139, distance: 327.8
click at [346, 278] on div "Name: (303) 335-2811 Phone: (303) 335-2811 Address:" at bounding box center [408, 264] width 205 height 64
click at [683, 58] on span "HANG UP" at bounding box center [695, 59] width 50 height 12
click at [685, 58] on span "HANG UP" at bounding box center [695, 59] width 50 height 12
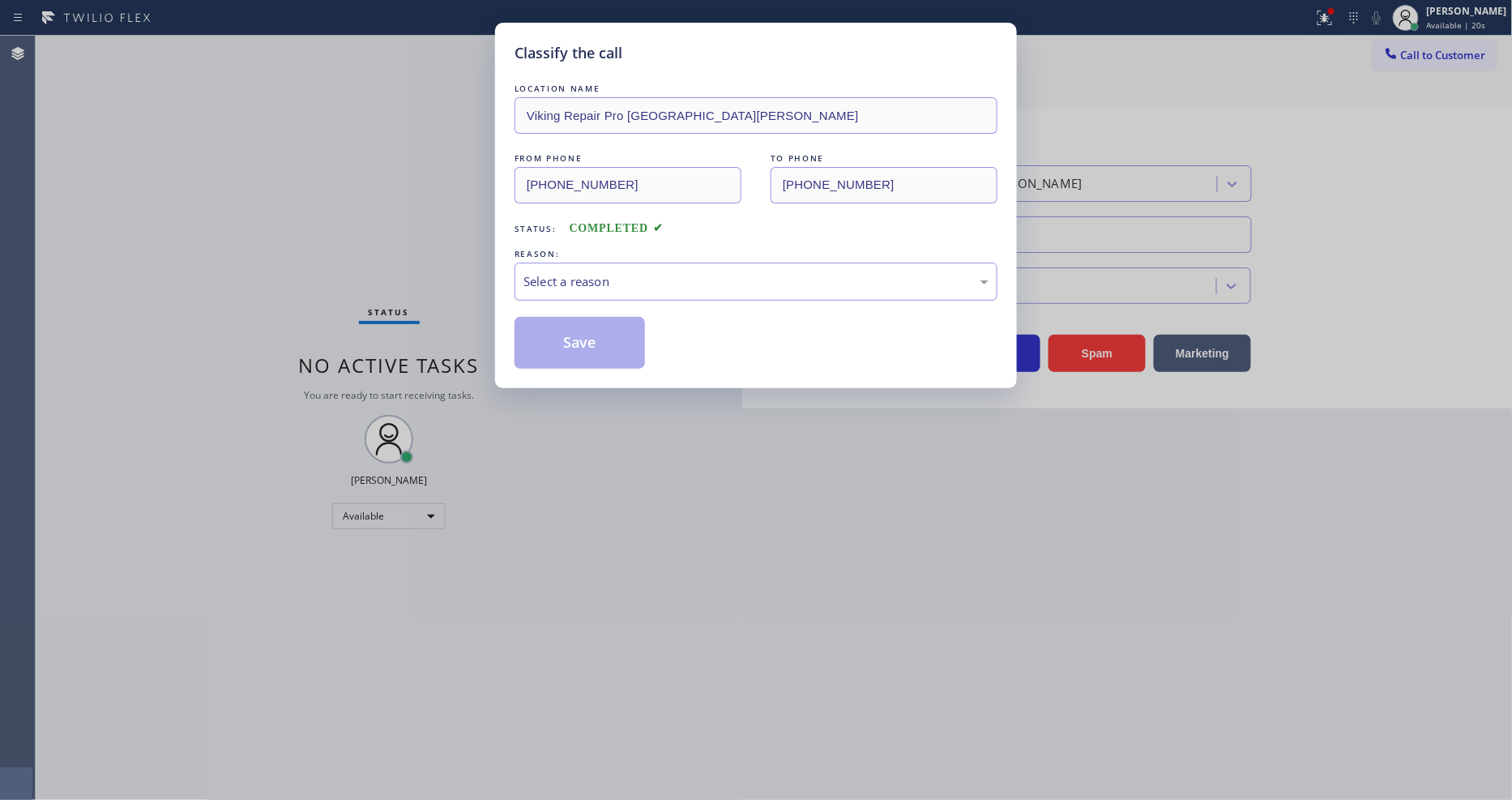
click at [601, 263] on div "Select a reason" at bounding box center [755, 282] width 483 height 38
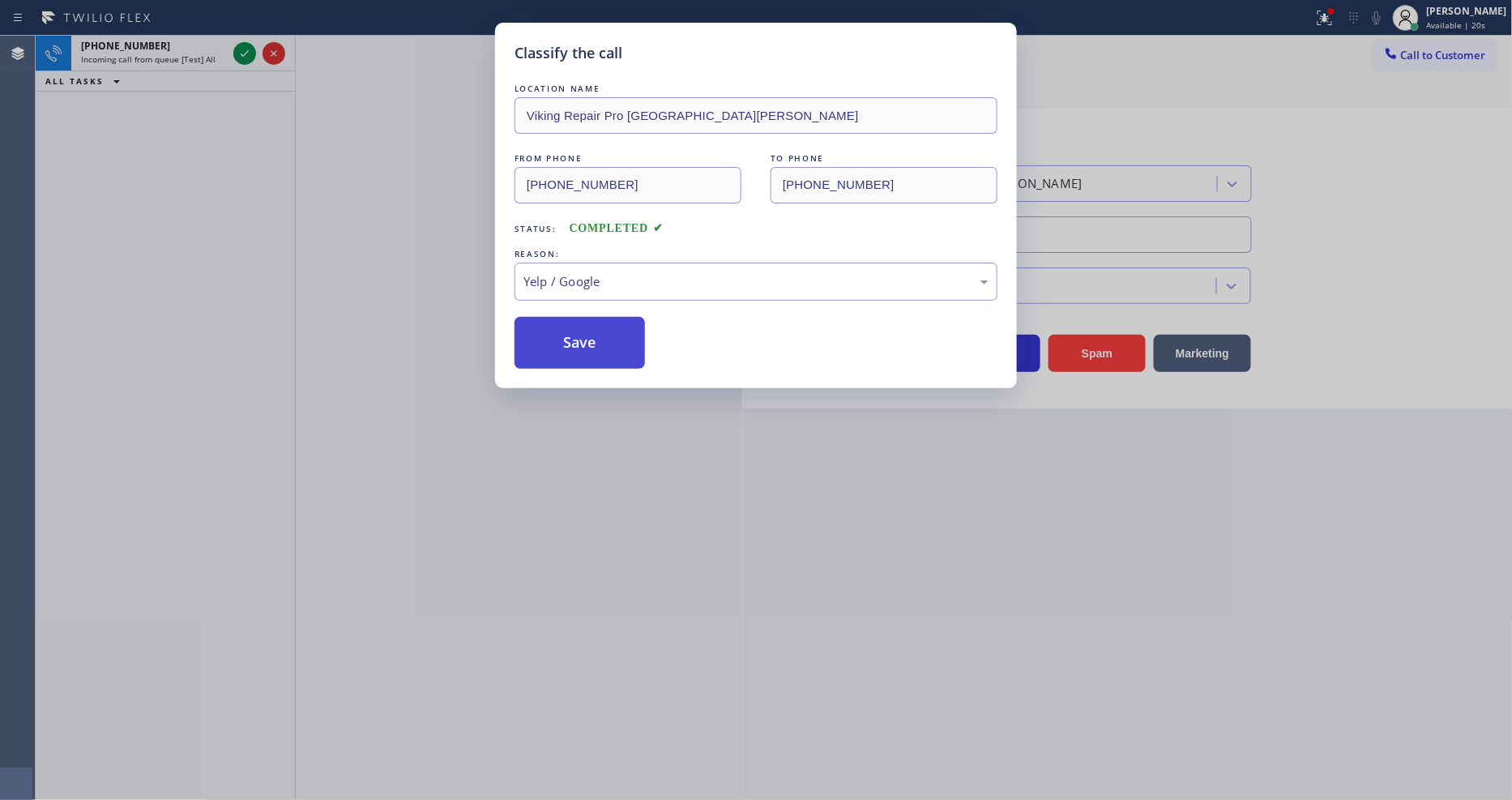
click at [568, 331] on button "Save" at bounding box center [579, 342] width 130 height 52
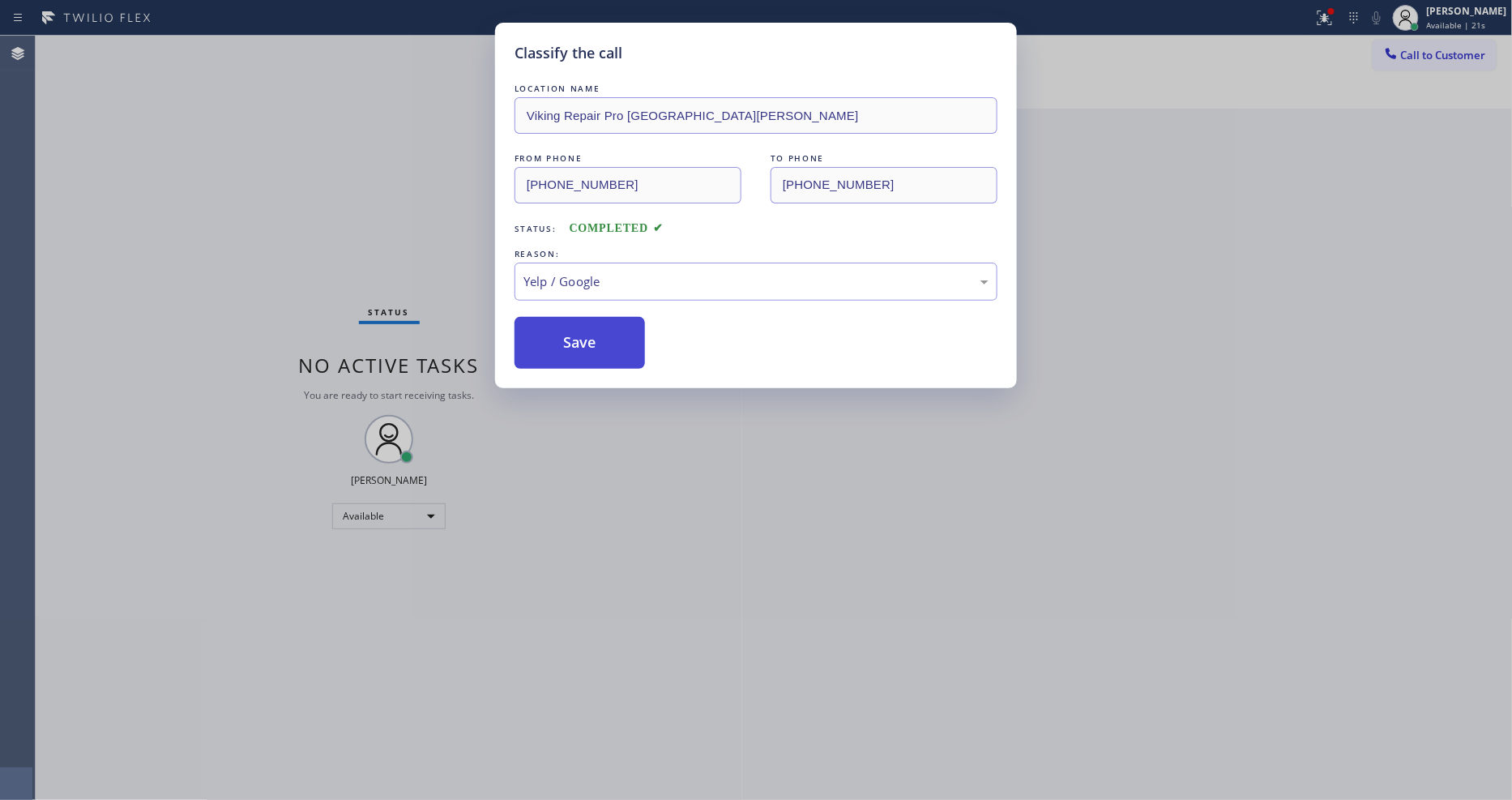
click at [568, 331] on button "Save" at bounding box center [579, 342] width 130 height 52
drag, startPoint x: 568, startPoint y: 331, endPoint x: 298, endPoint y: 198, distance: 301.0
click at [563, 329] on button "Save" at bounding box center [579, 342] width 130 height 52
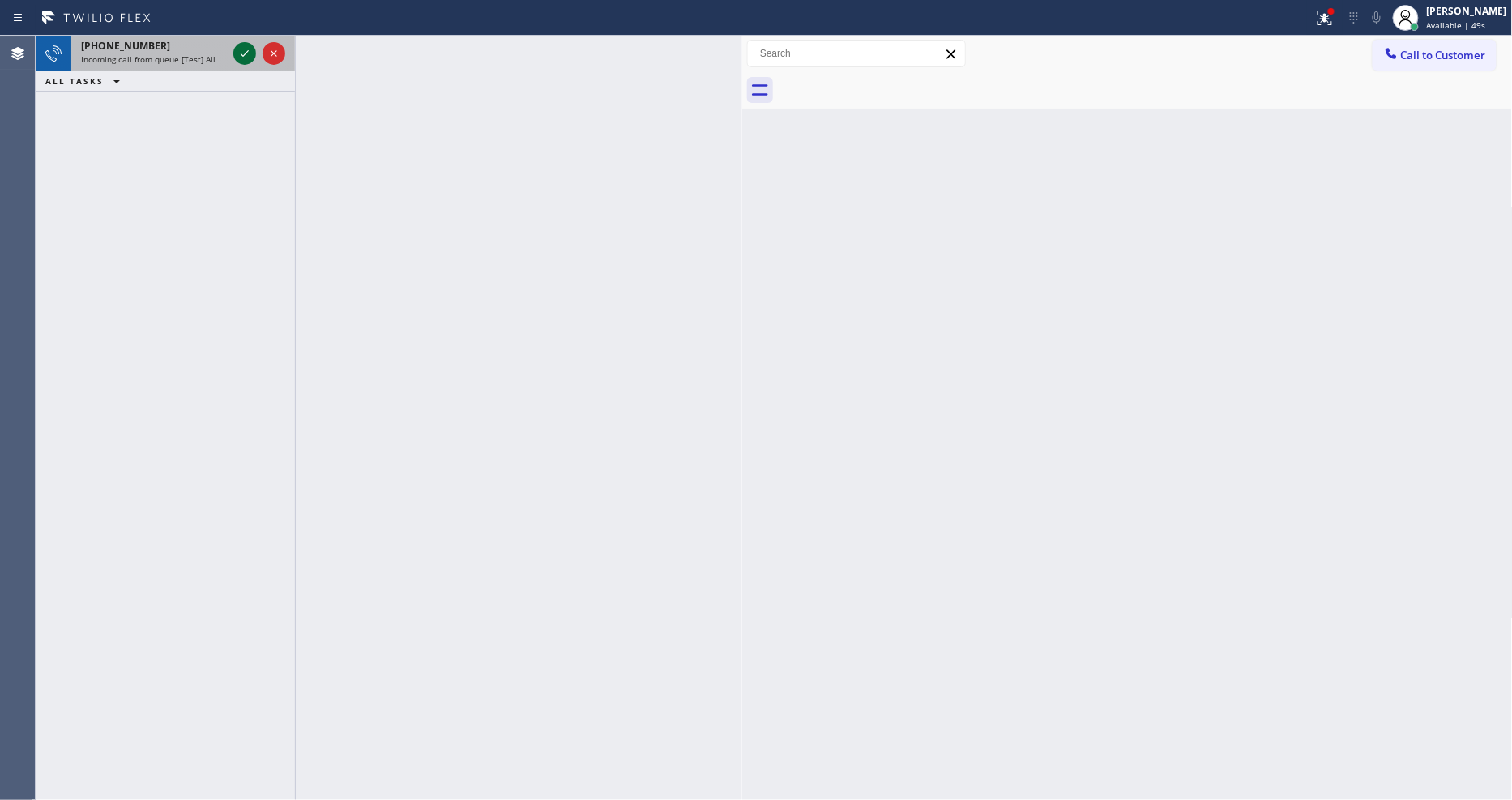
click at [237, 53] on icon at bounding box center [245, 54] width 19 height 19
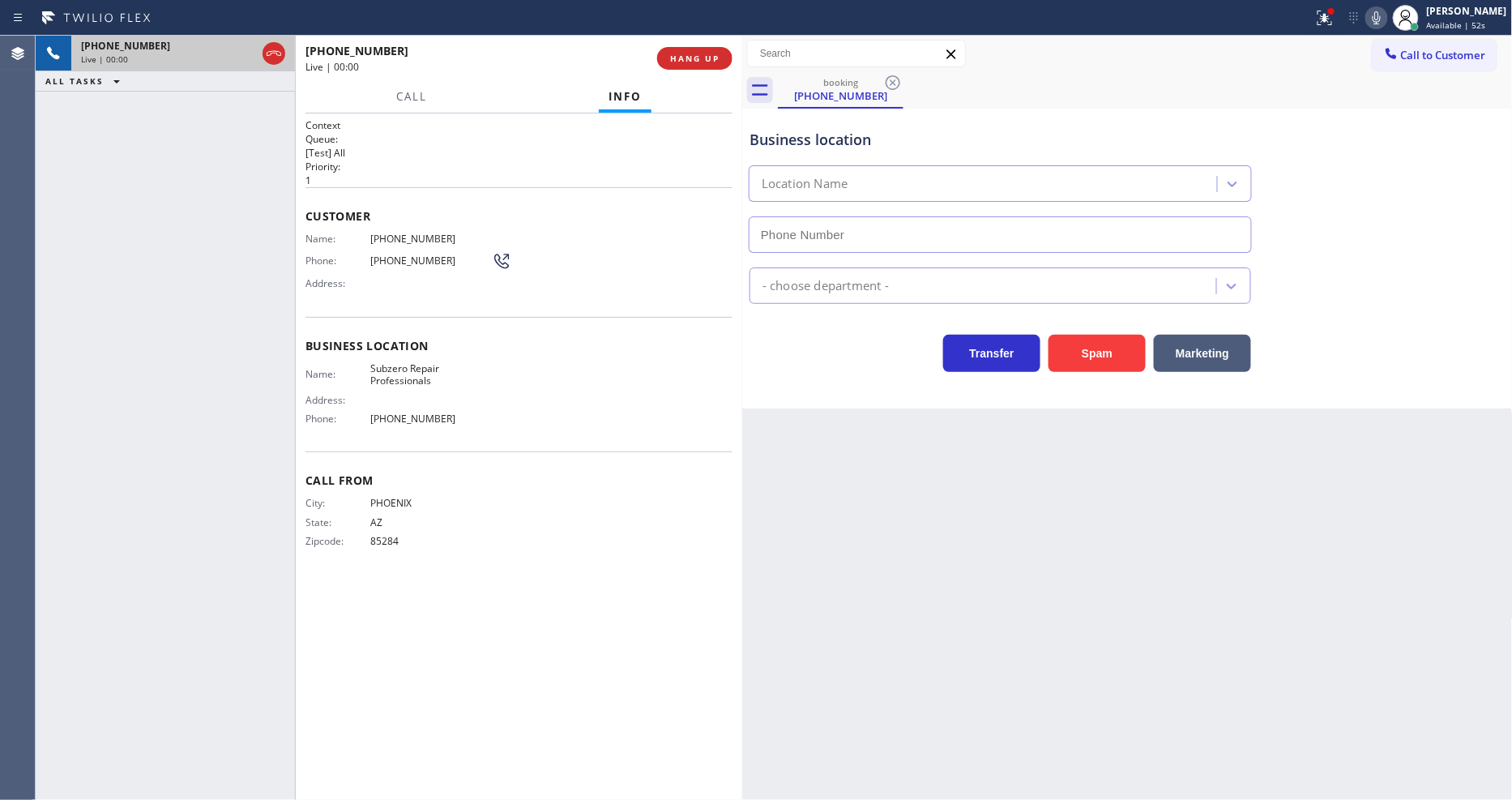
type input "(602) 691-7988"
click at [1336, 14] on div at bounding box center [1331, 12] width 10 height 10
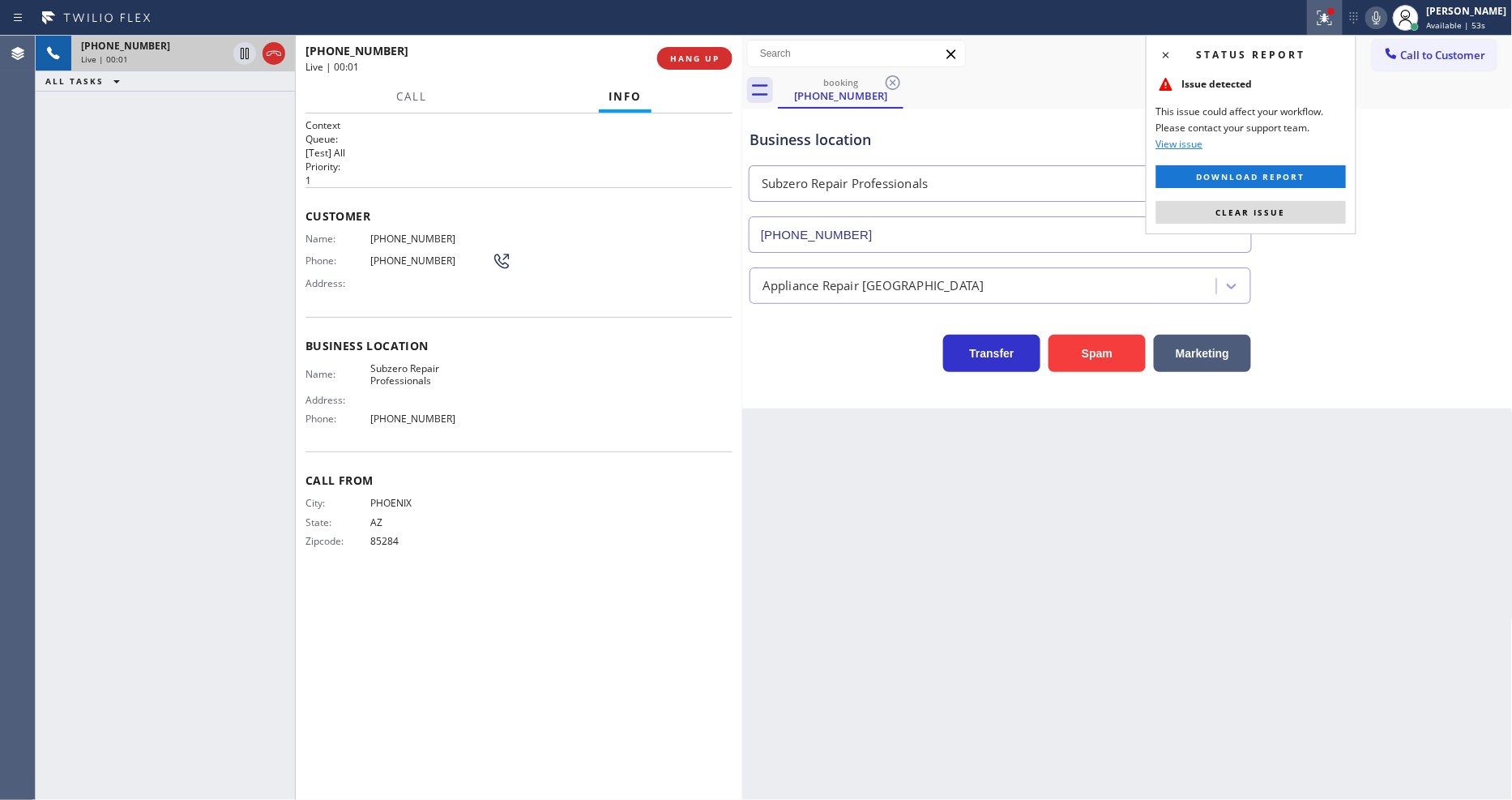
click at [1305, 197] on div "Status report Issue detected This issue could affect your workflow. Please cont…" at bounding box center [1251, 134] width 211 height 200
click at [1305, 211] on button "Clear issue" at bounding box center [1251, 212] width 190 height 23
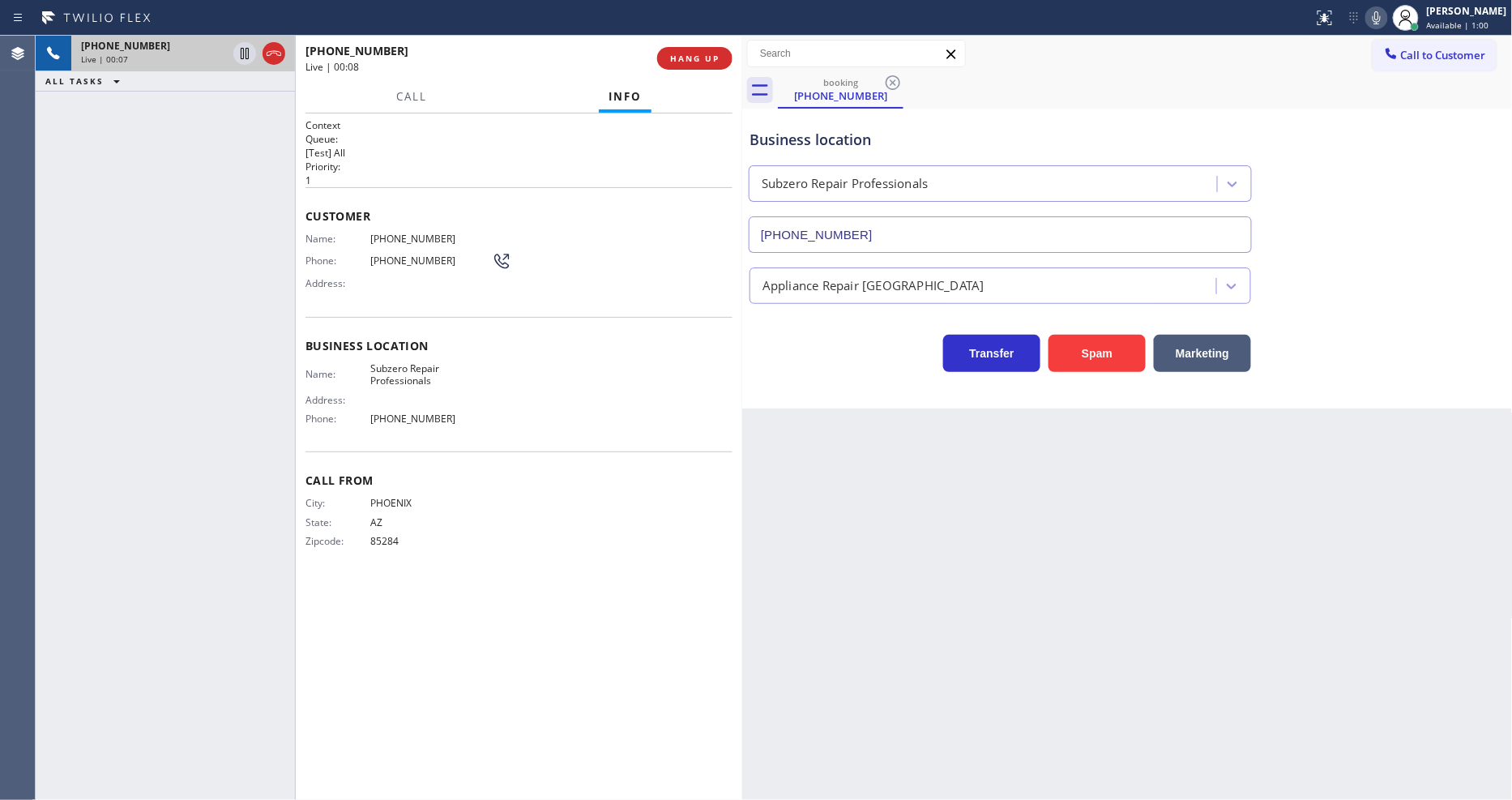
click at [407, 368] on span "Subzero Repair Professionals" at bounding box center [431, 374] width 122 height 25
click at [411, 224] on div "Customer Name: (480) 228-2650 Phone: (480) 228-2650 Address:" at bounding box center [518, 251] width 427 height 129
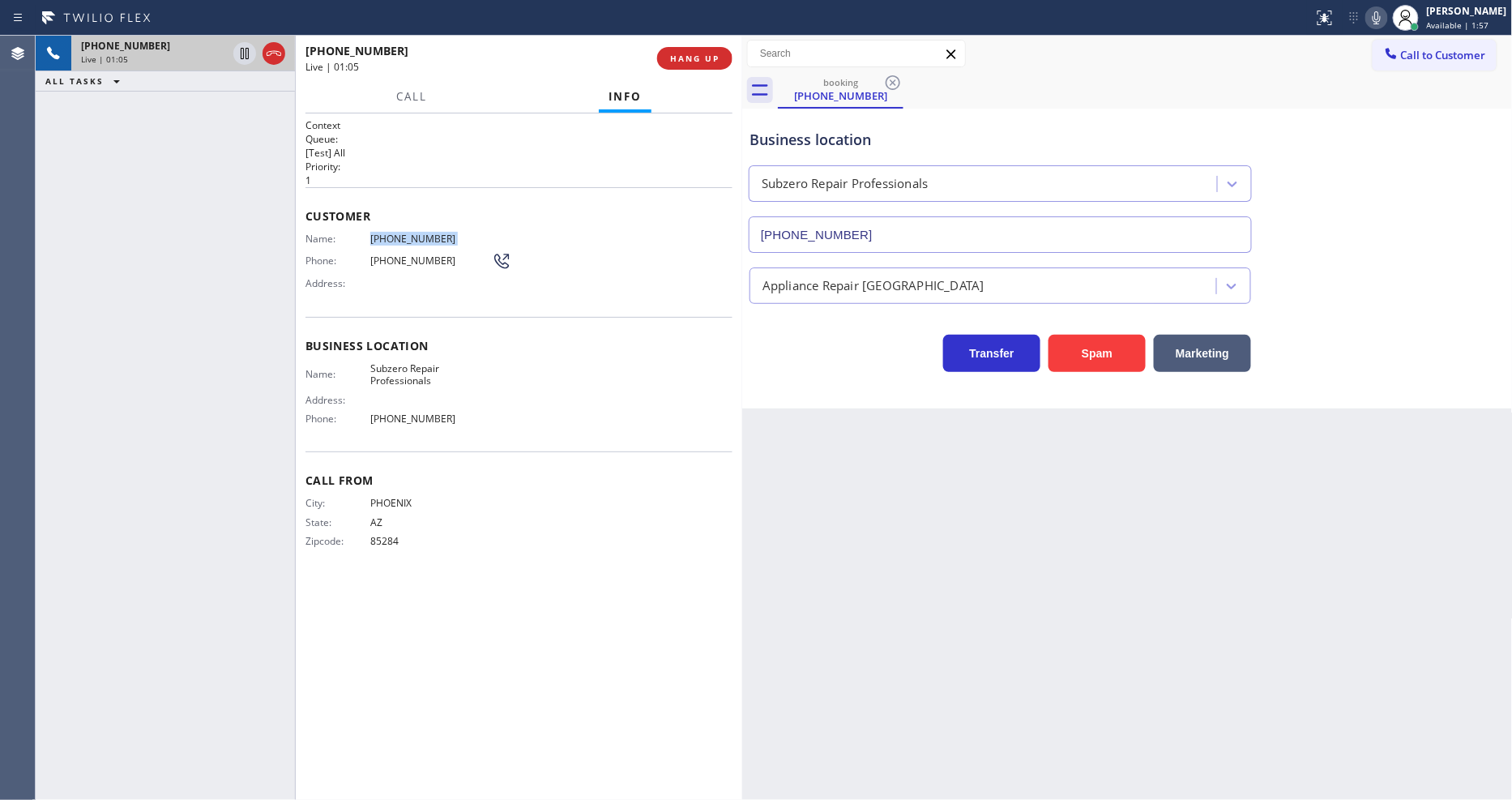
click at [411, 224] on div "Customer Name: (480) 228-2650 Phone: (480) 228-2650 Address:" at bounding box center [518, 251] width 427 height 129
click at [223, 322] on div "+14802282650 Live | 01:22 ALL TASKS ALL TASKS ACTIVE TASKS TASKS IN WRAP UP" at bounding box center [165, 417] width 259 height 764
click at [241, 52] on icon at bounding box center [245, 54] width 8 height 12
click at [1386, 19] on icon at bounding box center [1377, 17] width 19 height 19
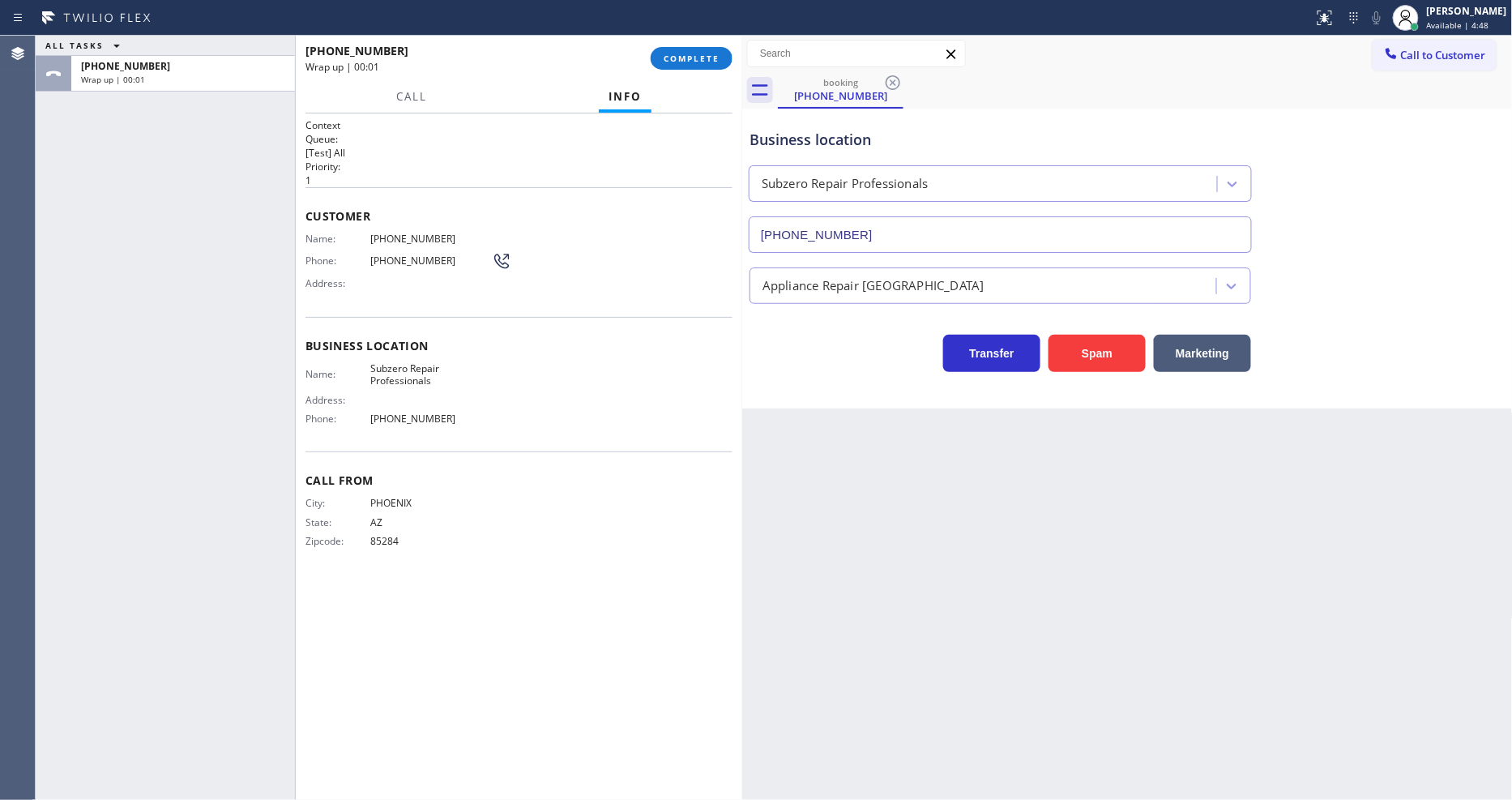
click at [401, 372] on span "Subzero Repair Professionals" at bounding box center [431, 374] width 122 height 25
drag, startPoint x: 1086, startPoint y: 489, endPoint x: 1050, endPoint y: 418, distance: 79.6
click at [1086, 488] on div "Back to Dashboard Change Sender ID Customers Technicians Select a contact Outbo…" at bounding box center [1127, 417] width 770 height 764
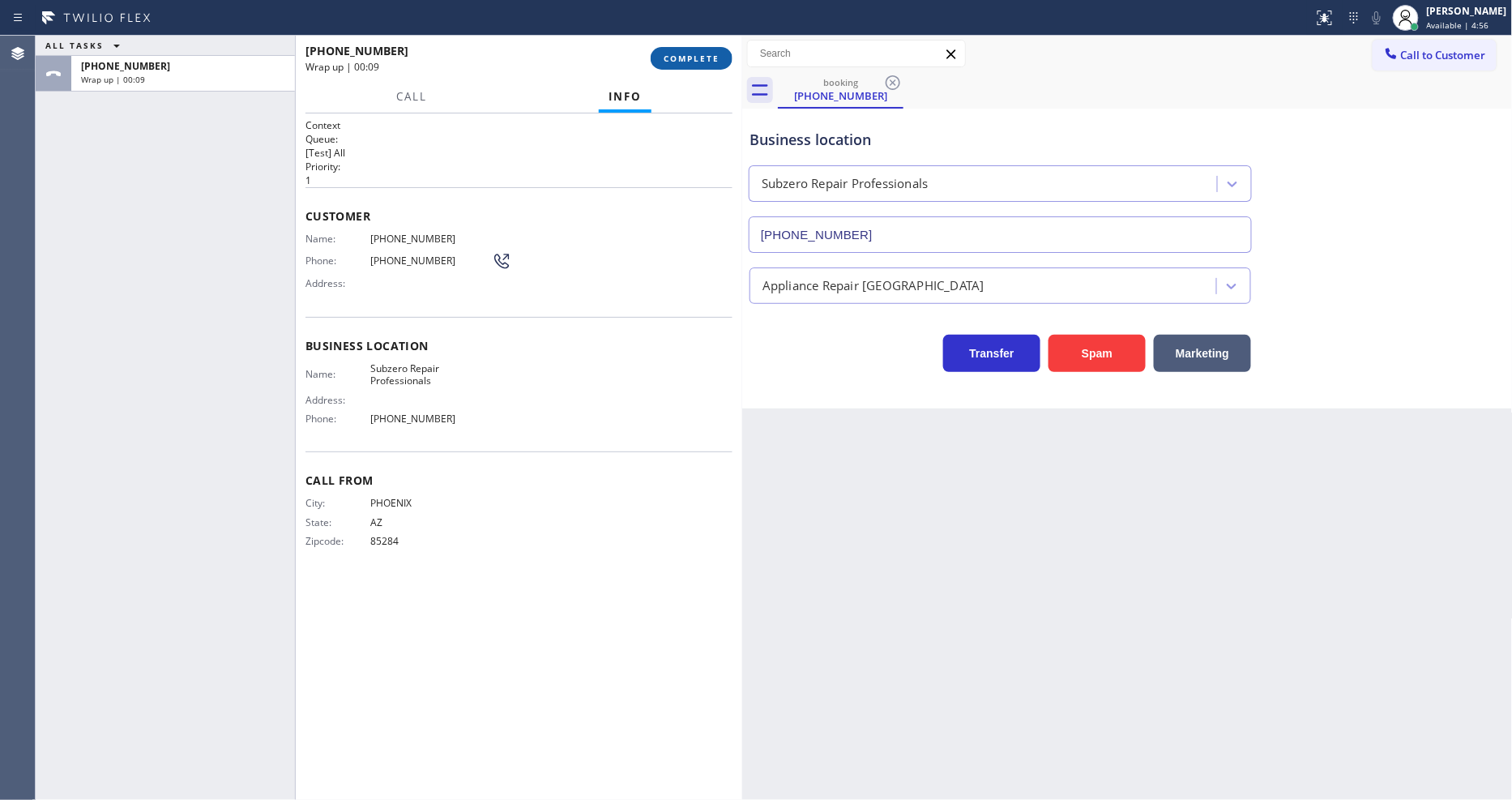
click at [711, 59] on span "COMPLETE" at bounding box center [692, 59] width 56 height 12
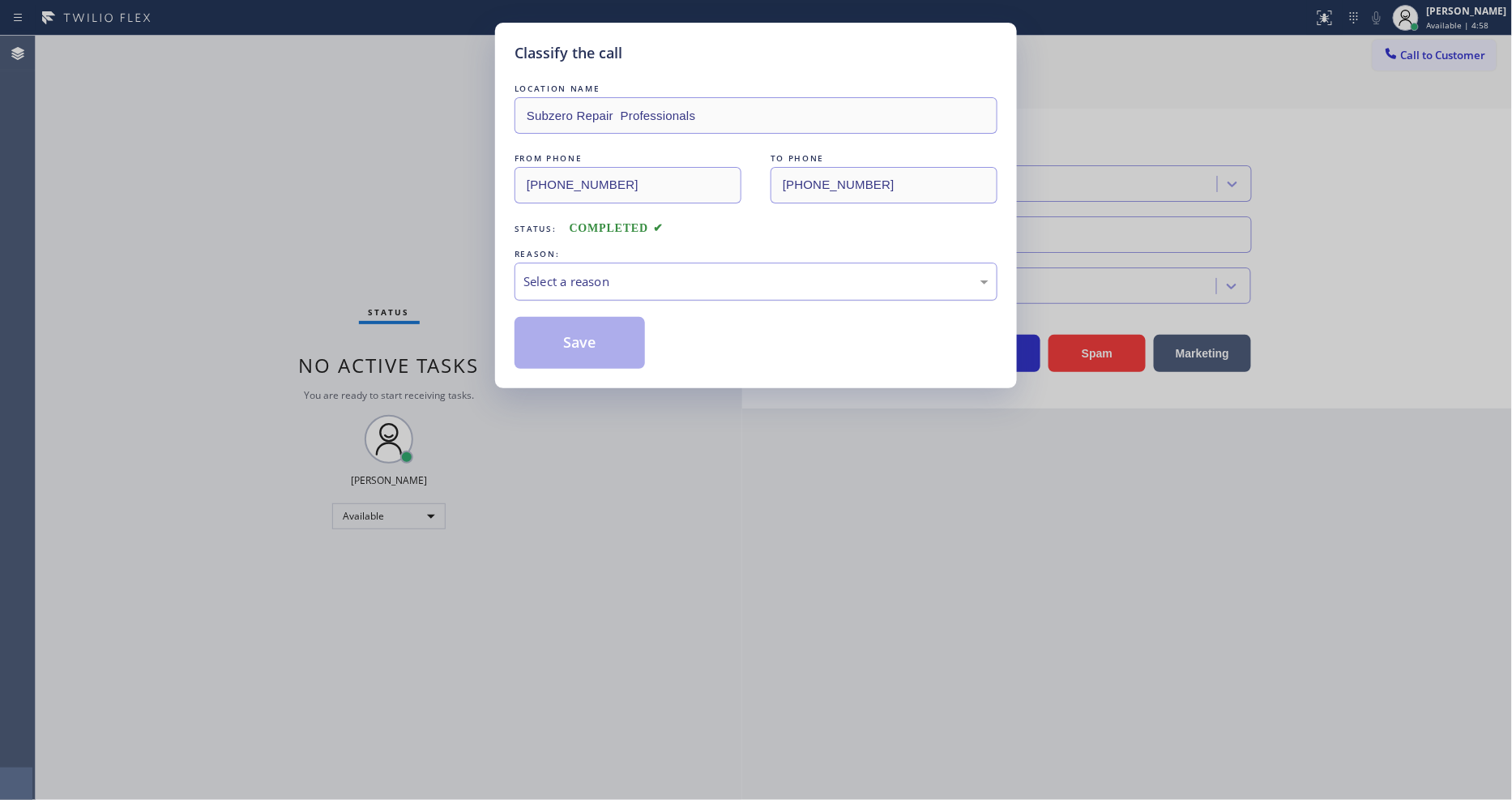
click at [588, 264] on div "Select a reason" at bounding box center [755, 282] width 483 height 38
click at [573, 345] on button "Save" at bounding box center [579, 342] width 130 height 52
click at [572, 345] on button "Save" at bounding box center [579, 342] width 130 height 52
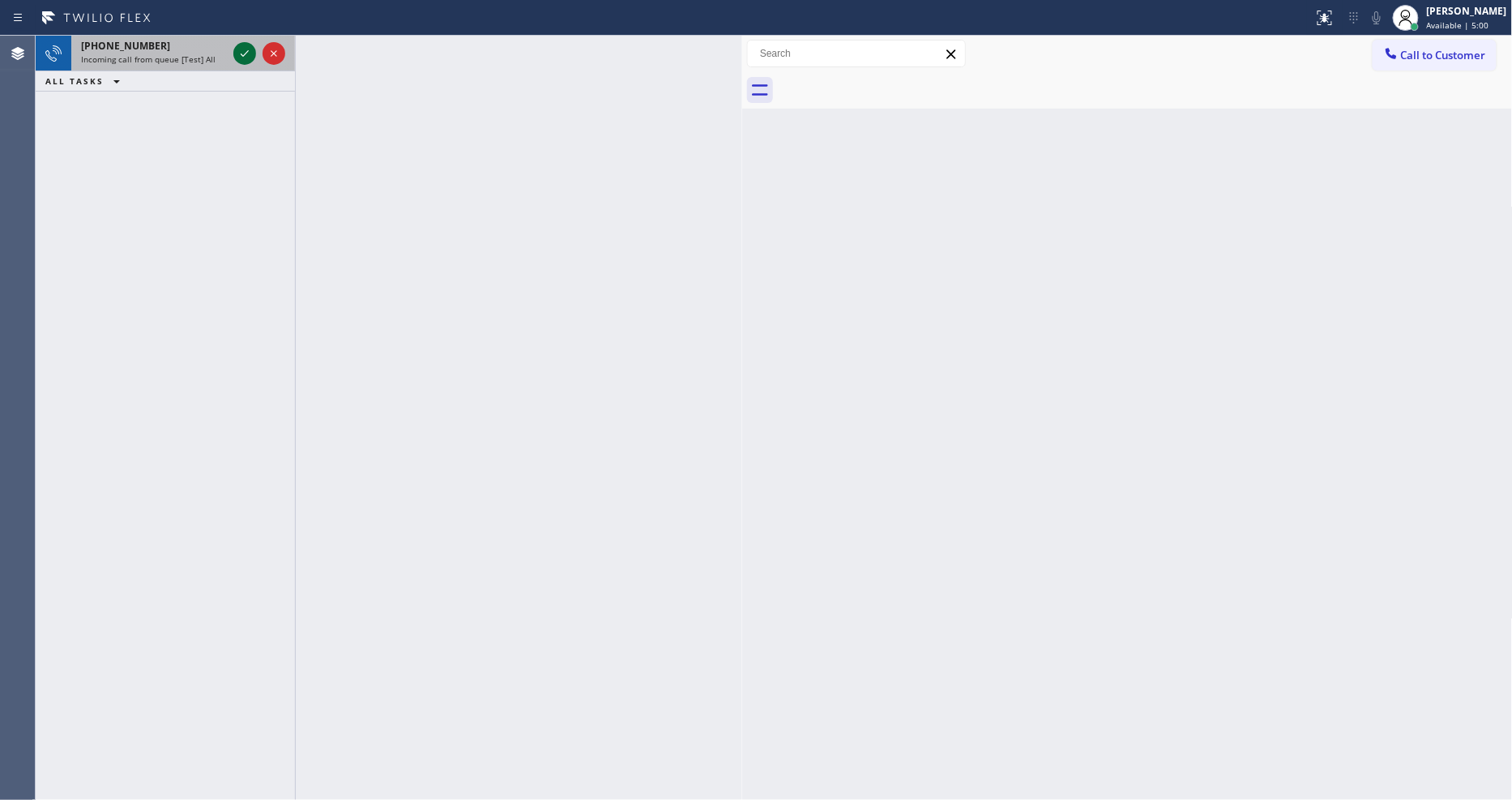
click at [240, 55] on icon at bounding box center [245, 54] width 19 height 19
drag, startPoint x: 246, startPoint y: 52, endPoint x: 298, endPoint y: 325, distance: 277.9
click at [245, 52] on icon at bounding box center [245, 54] width 19 height 19
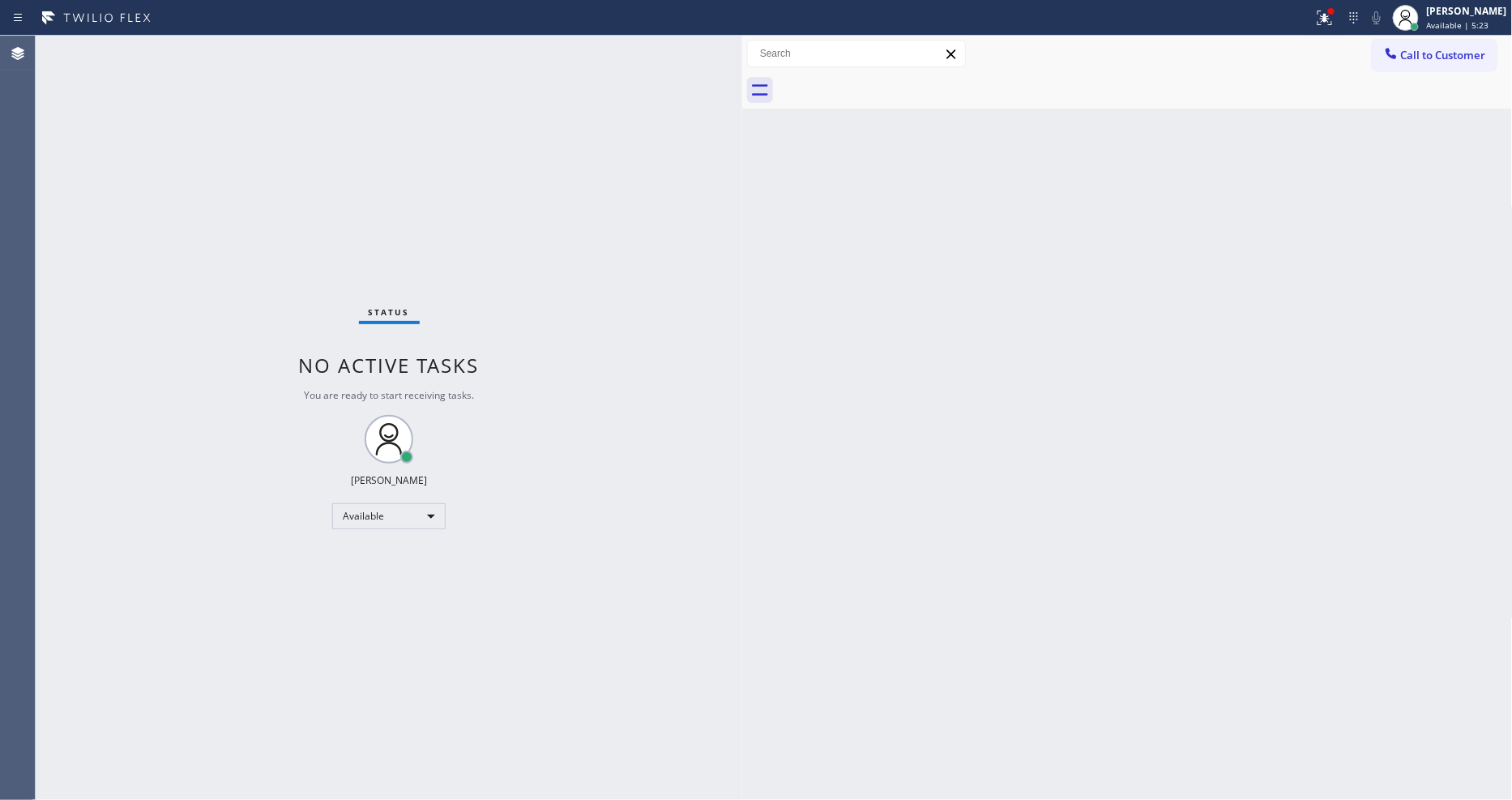
click at [1035, 452] on div "Back to Dashboard Change Sender ID Customers Technicians Select a contact Outbo…" at bounding box center [1127, 417] width 770 height 764
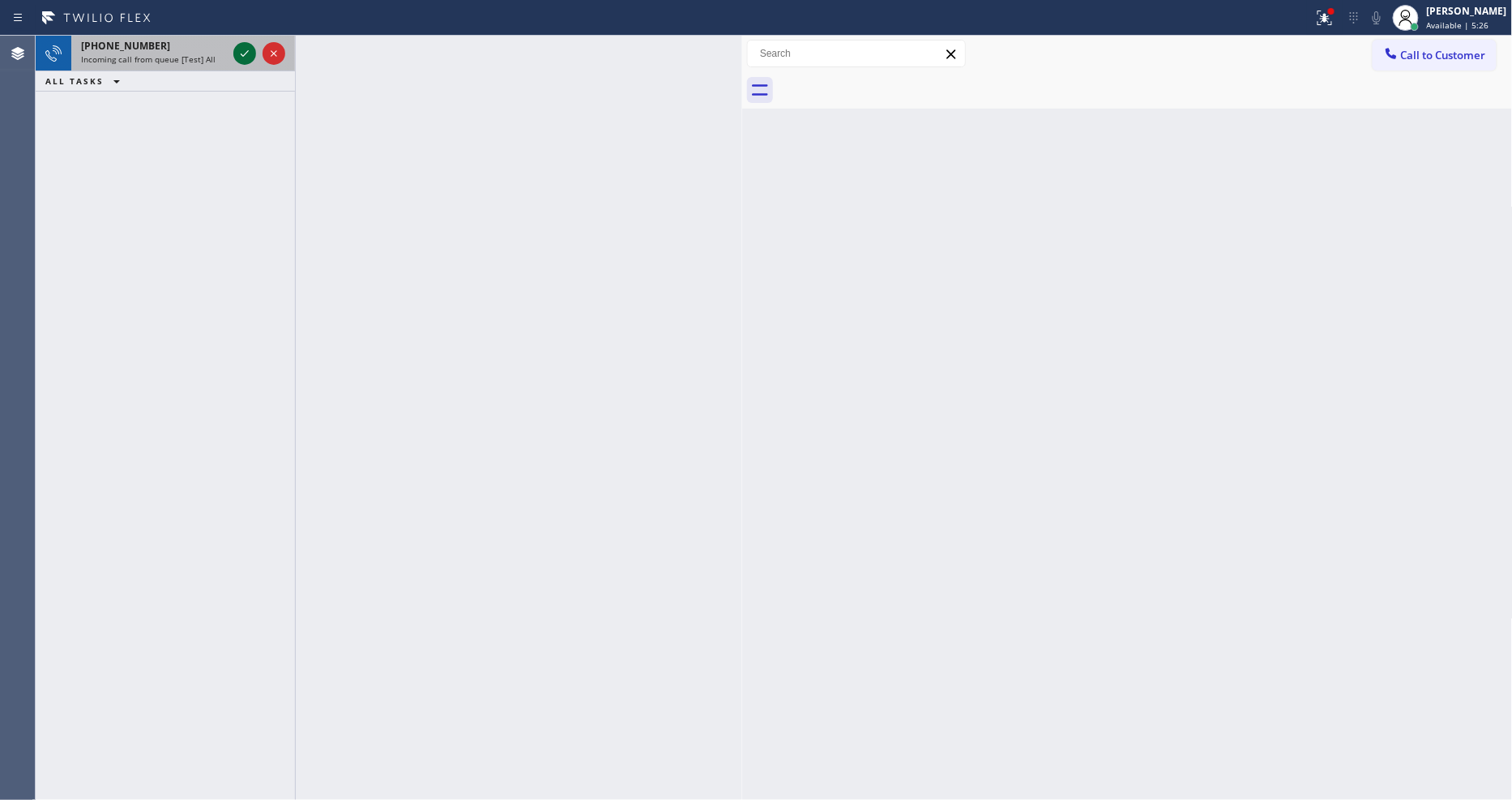
click at [248, 49] on icon at bounding box center [245, 54] width 19 height 19
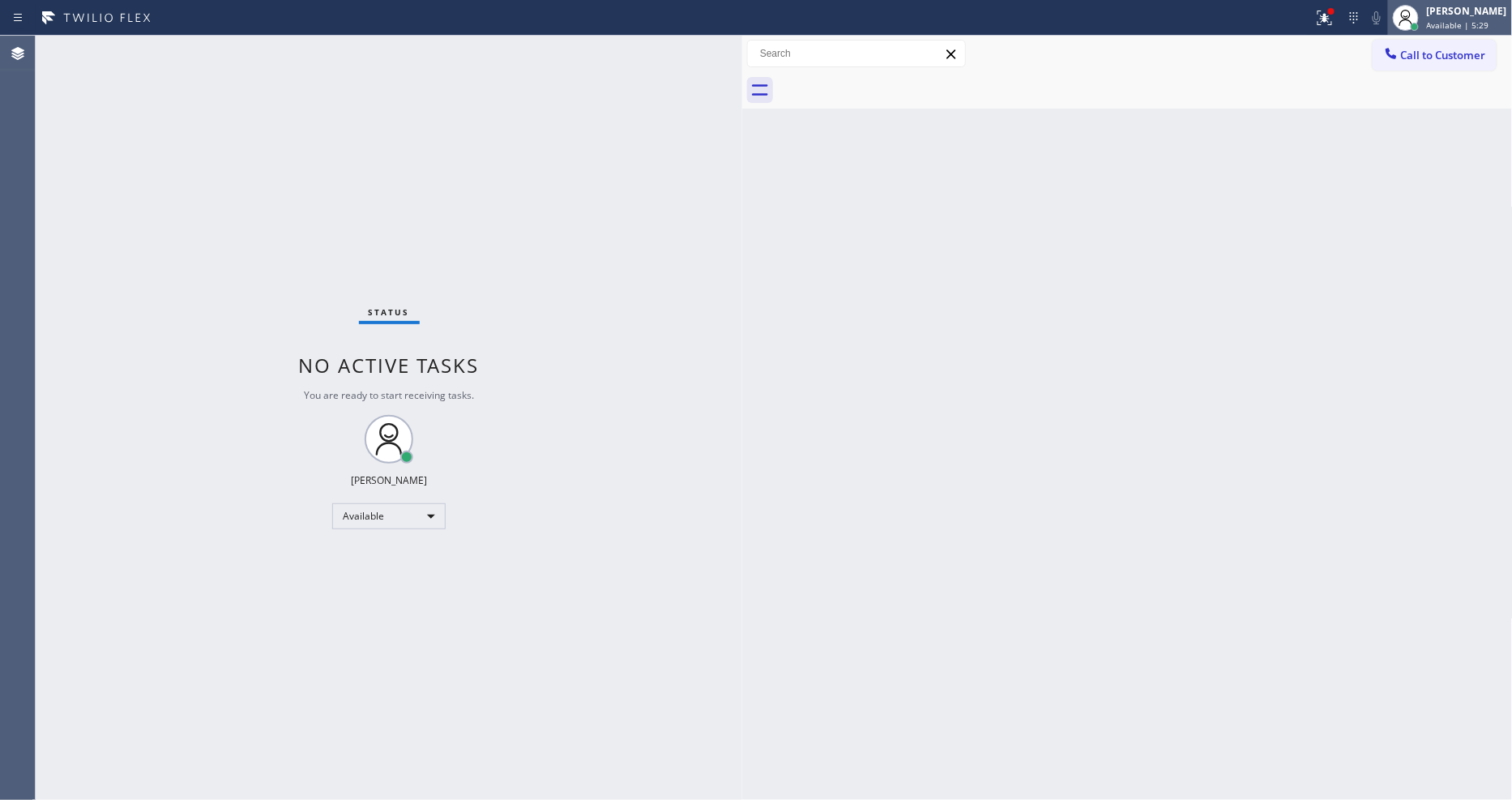
click at [1424, 34] on div at bounding box center [1406, 17] width 35 height 35
click at [1418, 50] on div "Status report Issues detected These issues could affect your workflow. Please c…" at bounding box center [756, 400] width 1512 height 800
click at [1425, 50] on span "Call to Customer" at bounding box center [1443, 55] width 85 height 14
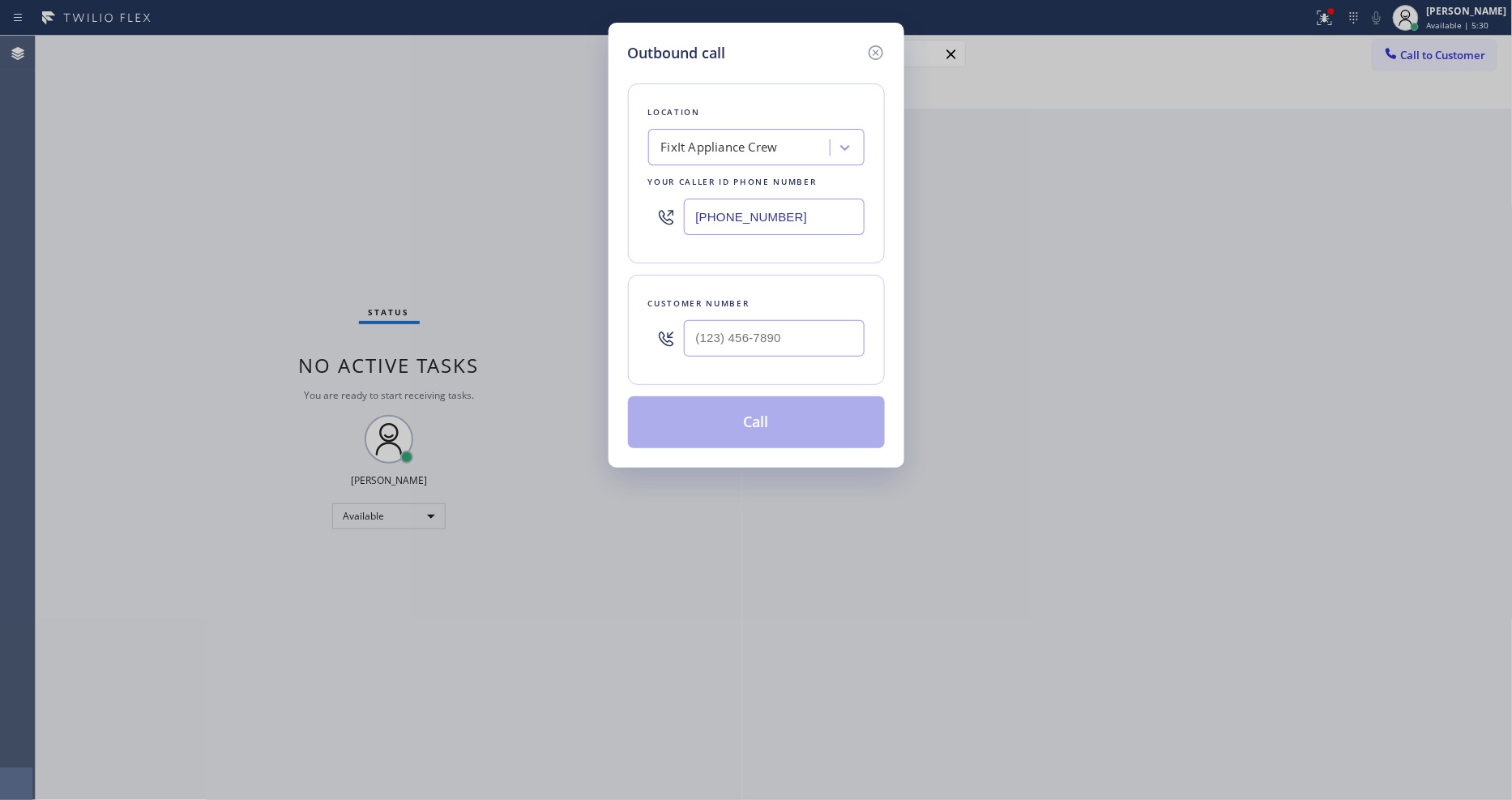
click at [743, 141] on div "FixIt Appliance Crew" at bounding box center [720, 147] width 117 height 18
paste input "Subzero Repair Professionals"
type input "Subzero Repair Professionals"
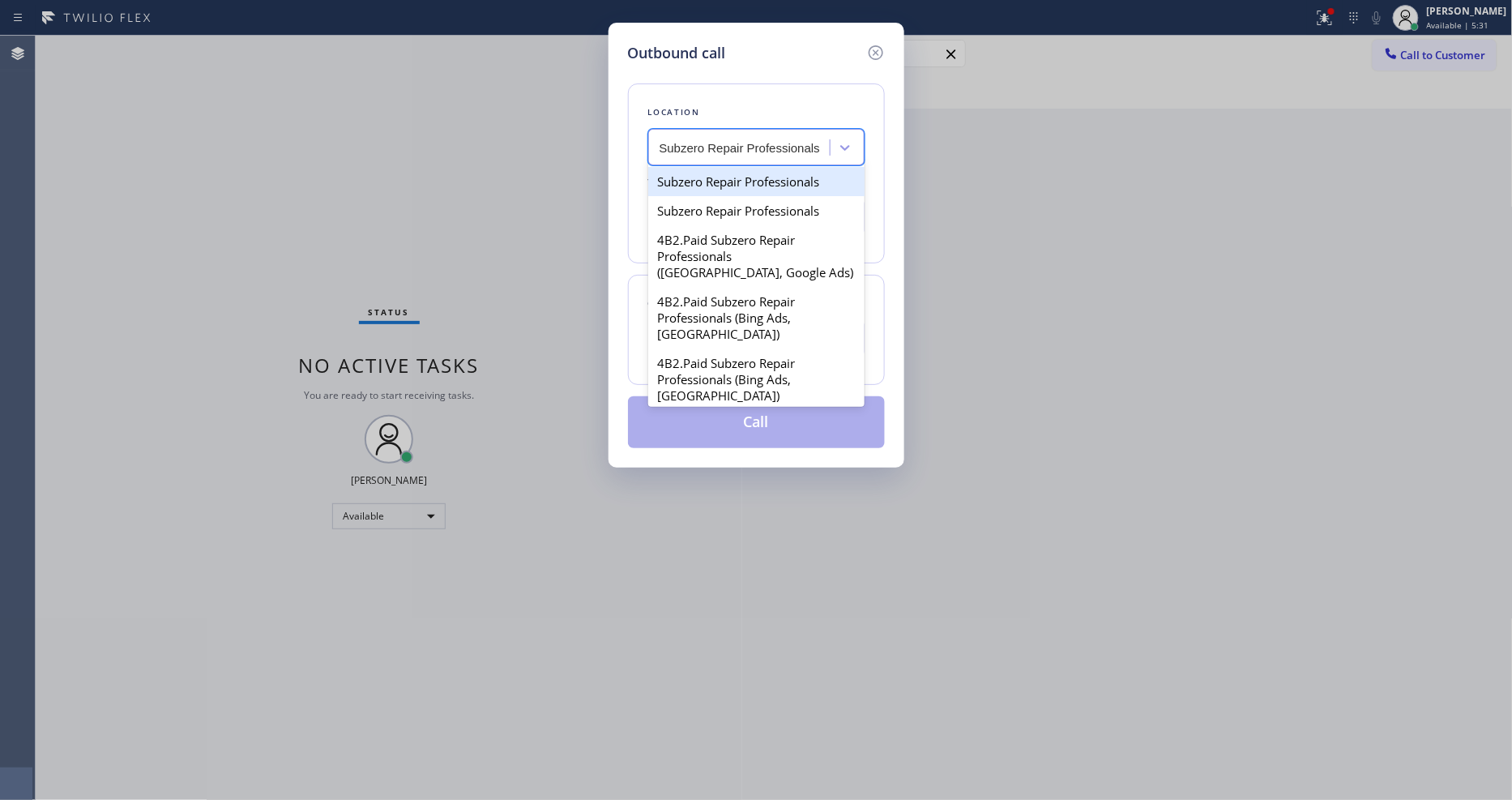
click at [717, 175] on div "Subzero Repair Professionals" at bounding box center [756, 181] width 216 height 29
type input "(877) 414-7264"
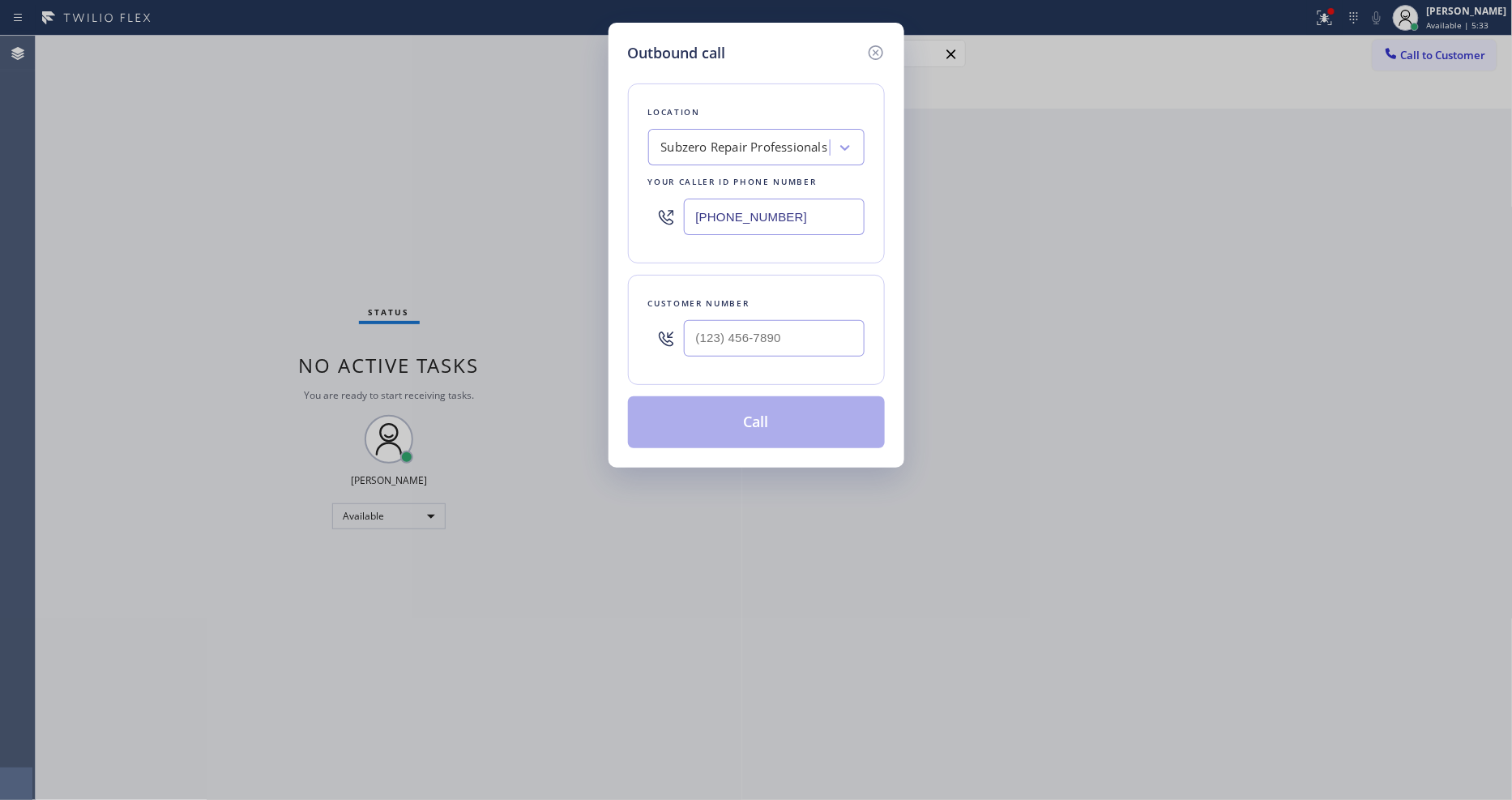
click at [451, 305] on div "Outbound call Location Subzero Repair Professionals Your caller id phone number…" at bounding box center [756, 400] width 1512 height 800
click at [731, 333] on input "(___) ___-____" at bounding box center [774, 339] width 180 height 36
paste input "480) 228-2650"
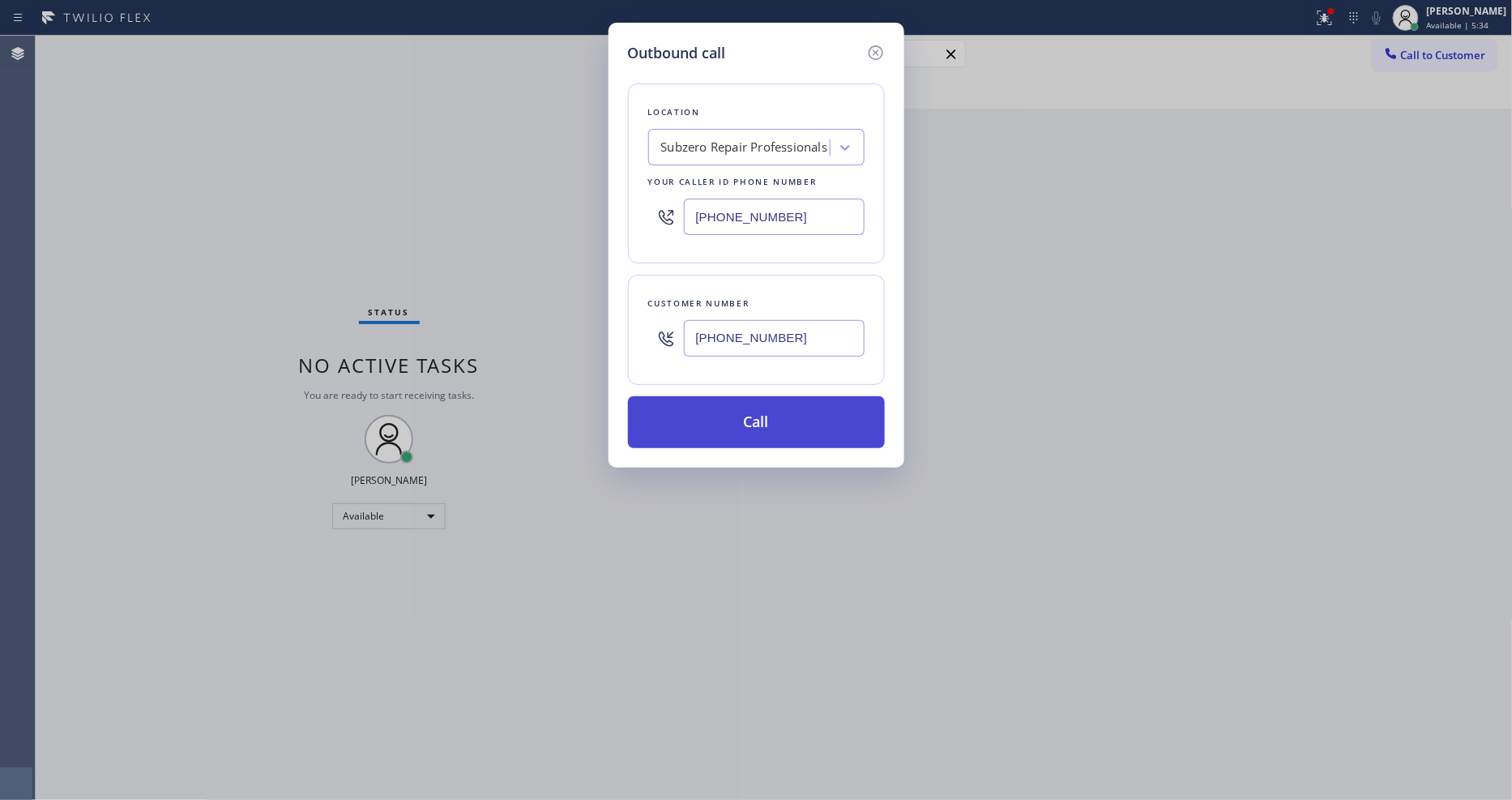
type input "(480) 228-2650"
click at [706, 407] on button "Call" at bounding box center [756, 422] width 257 height 52
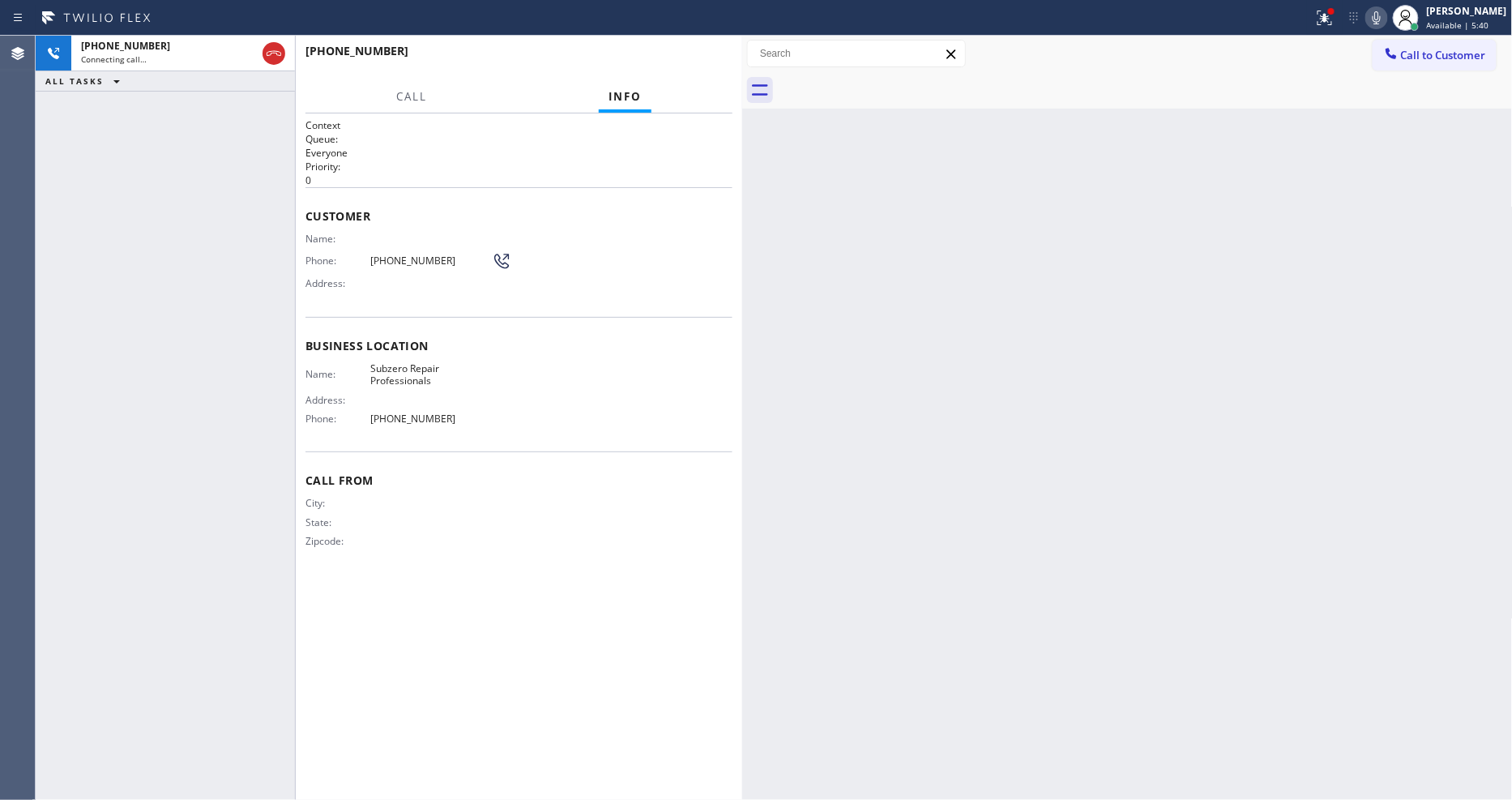
click at [275, 55] on icon at bounding box center [273, 54] width 19 height 19
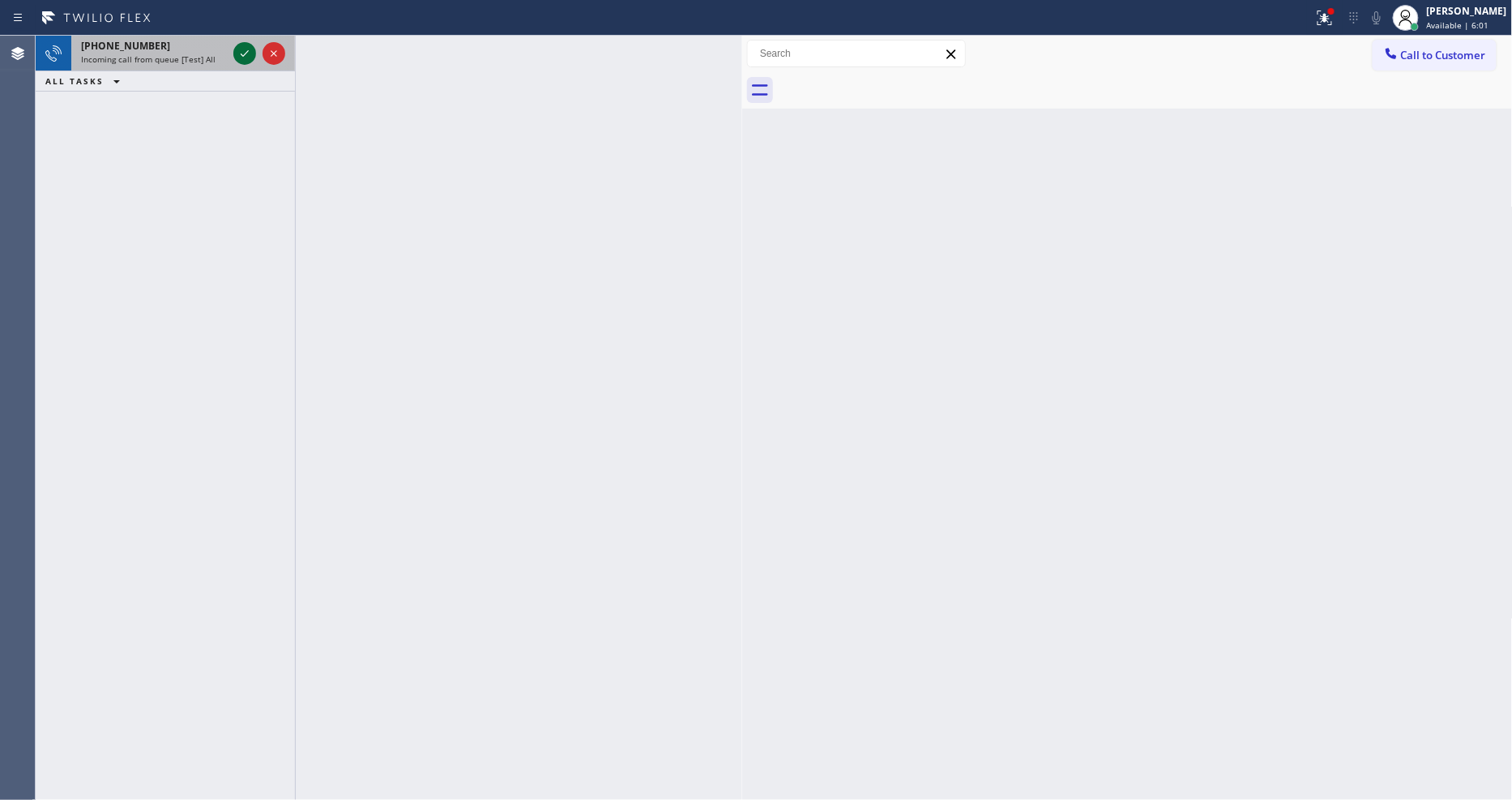
click at [240, 52] on icon at bounding box center [245, 54] width 19 height 19
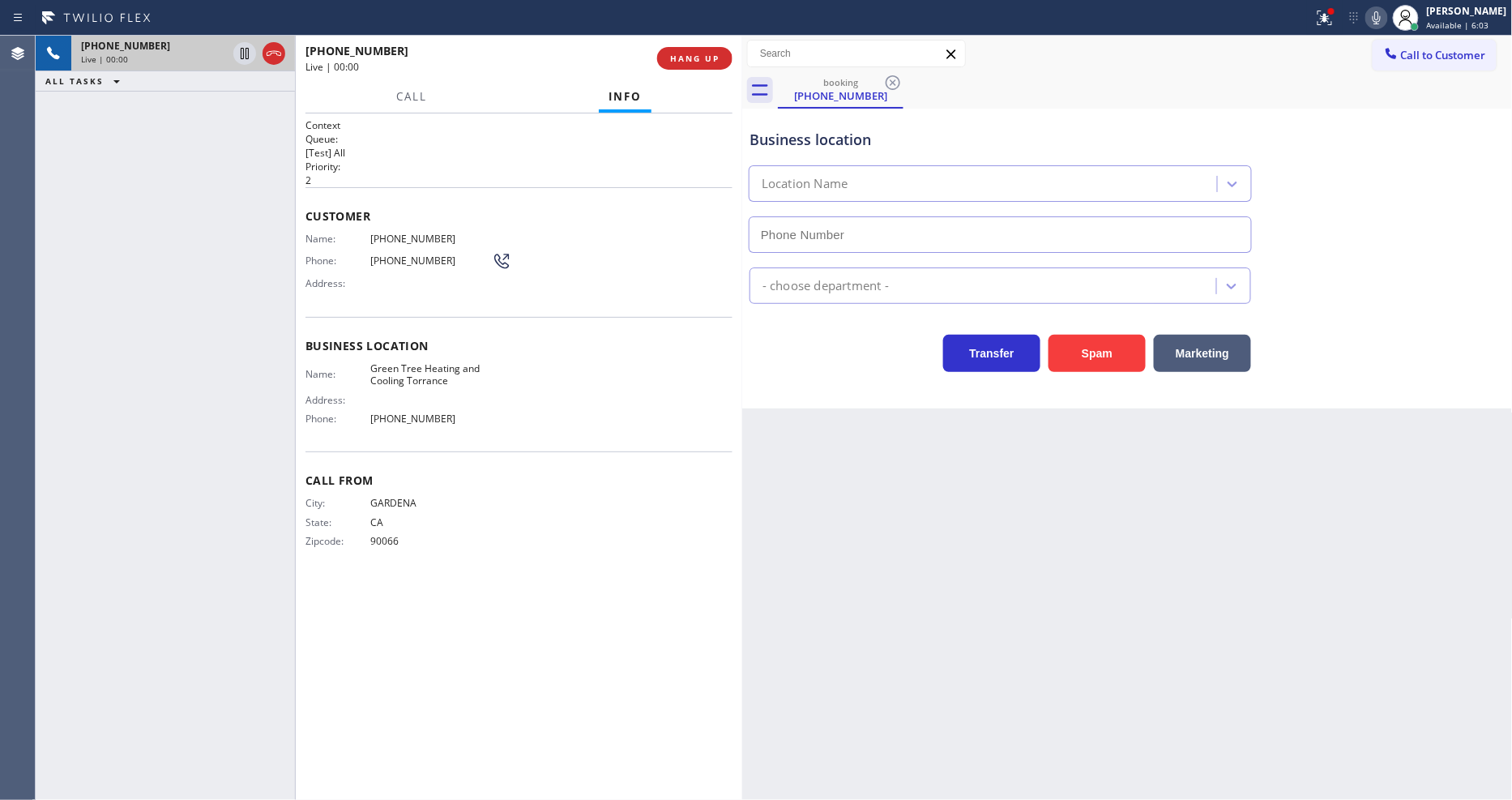
click at [700, 59] on span "HANG UP" at bounding box center [695, 59] width 50 height 12
type input "(310) 361-1106"
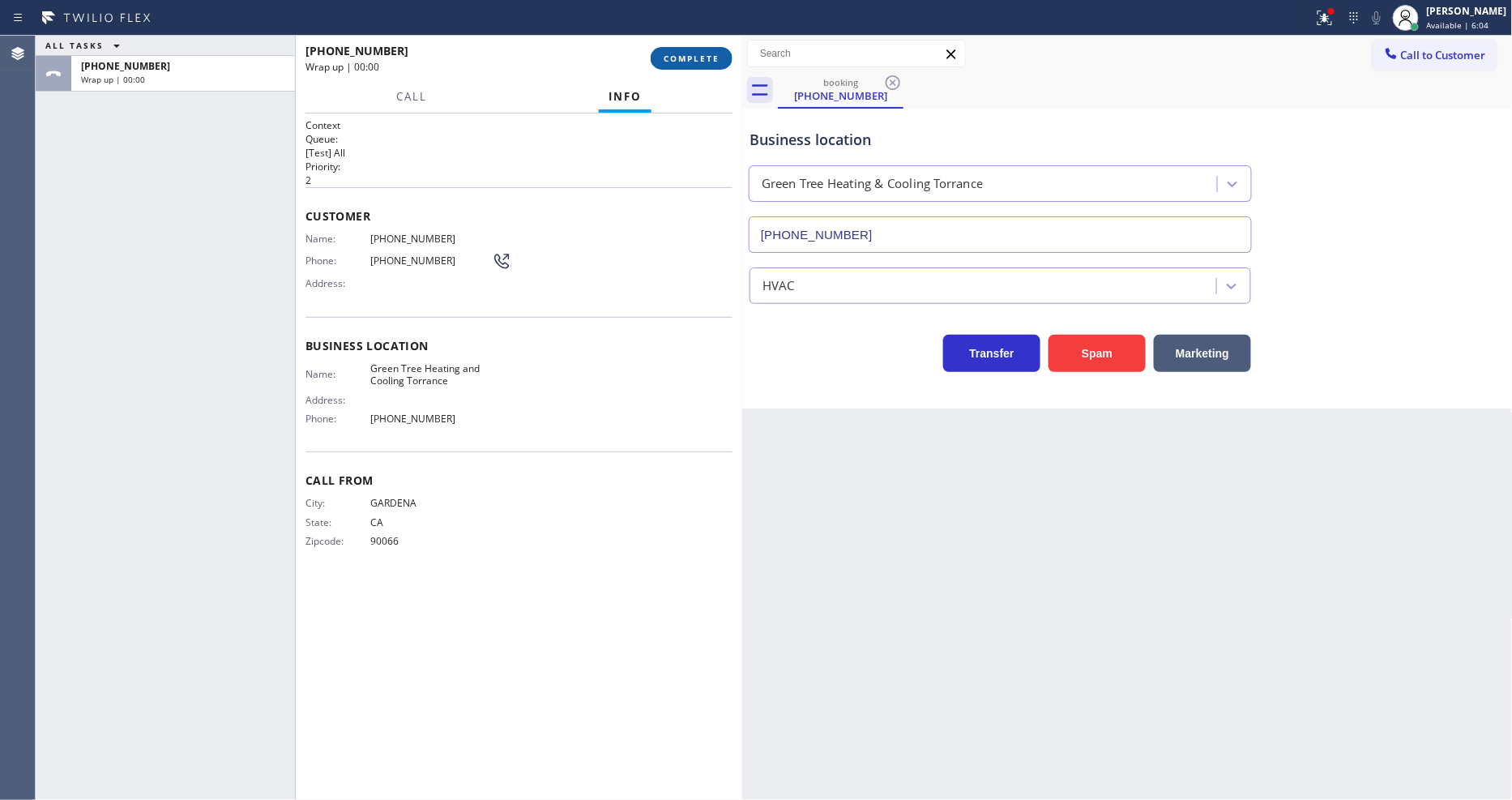
click at [698, 59] on span "COMPLETE" at bounding box center [692, 59] width 56 height 12
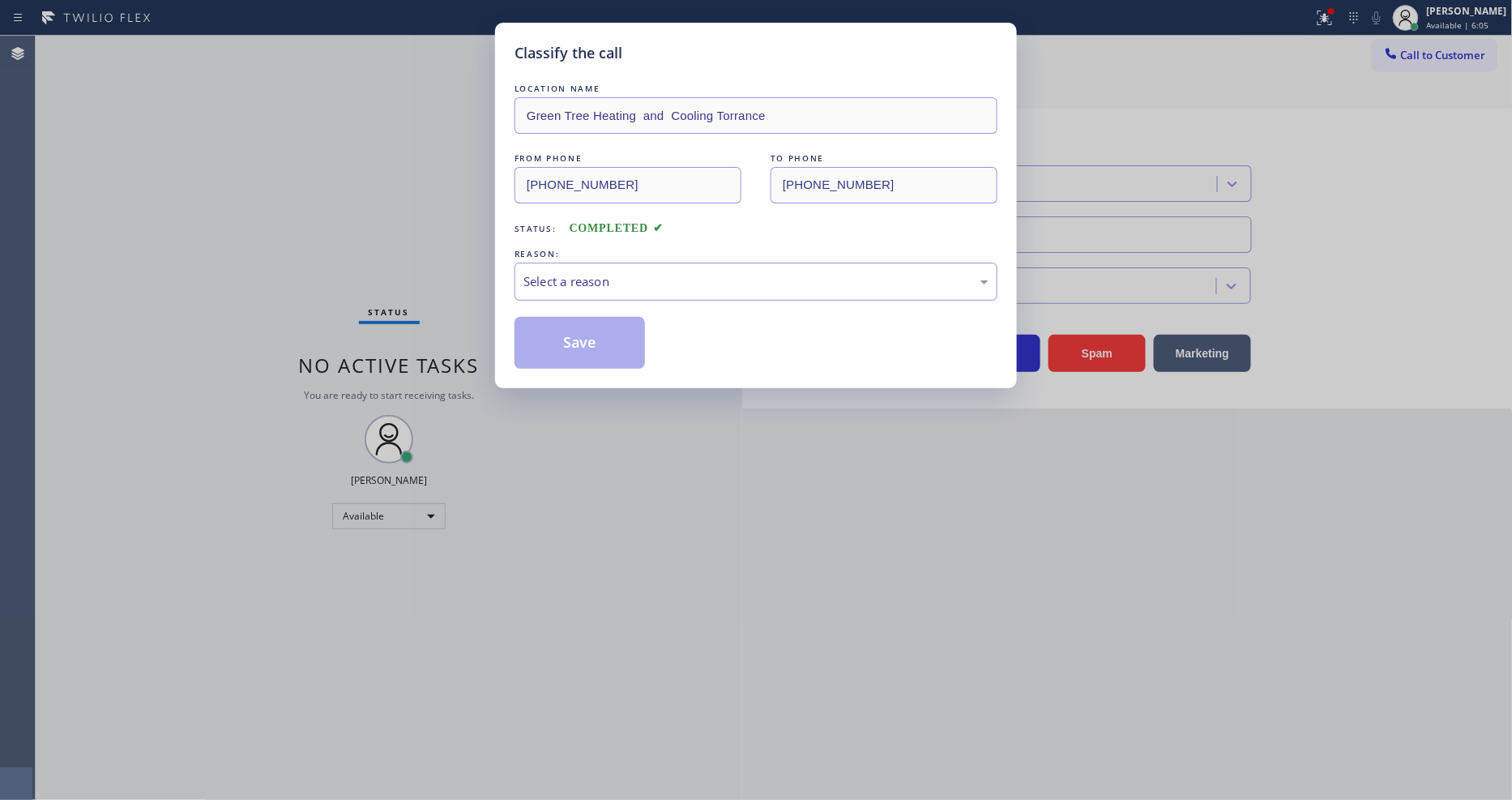
click at [629, 272] on div "Select a reason" at bounding box center [756, 281] width 465 height 18
click at [620, 335] on button "Save" at bounding box center [579, 342] width 130 height 52
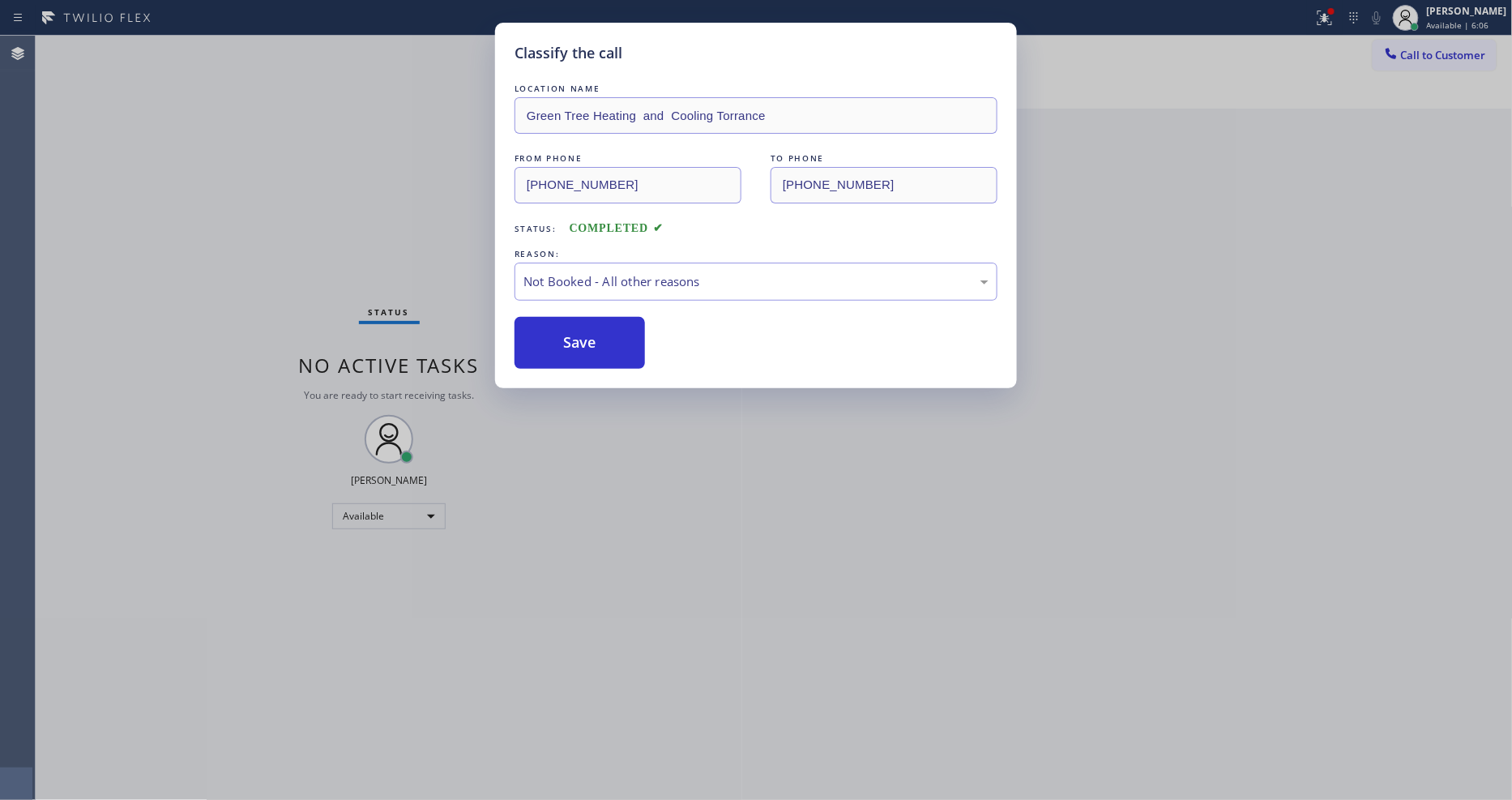
click at [620, 335] on button "Save" at bounding box center [579, 342] width 130 height 52
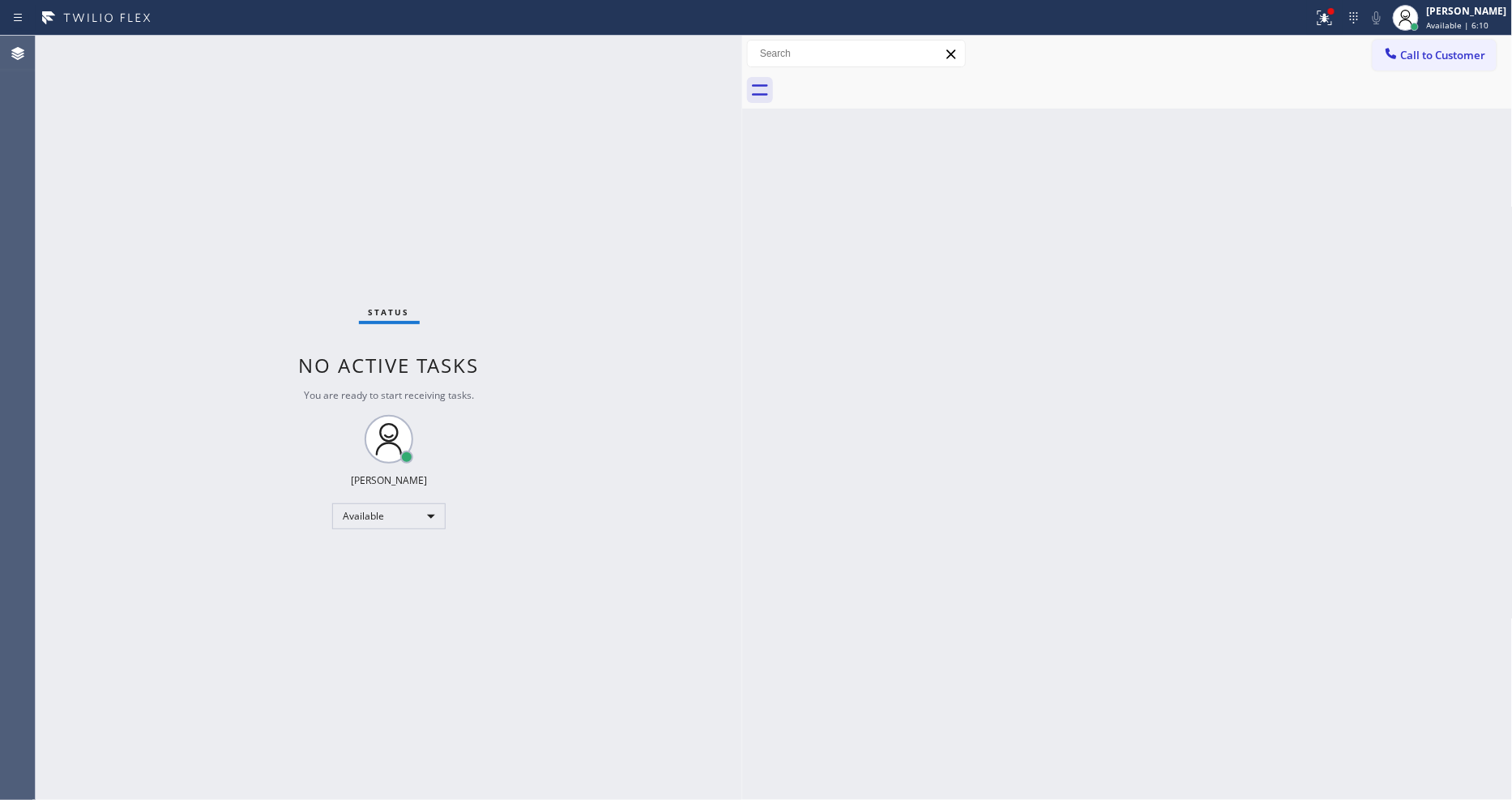
click at [1444, 55] on span "Call to Customer" at bounding box center [1443, 55] width 85 height 14
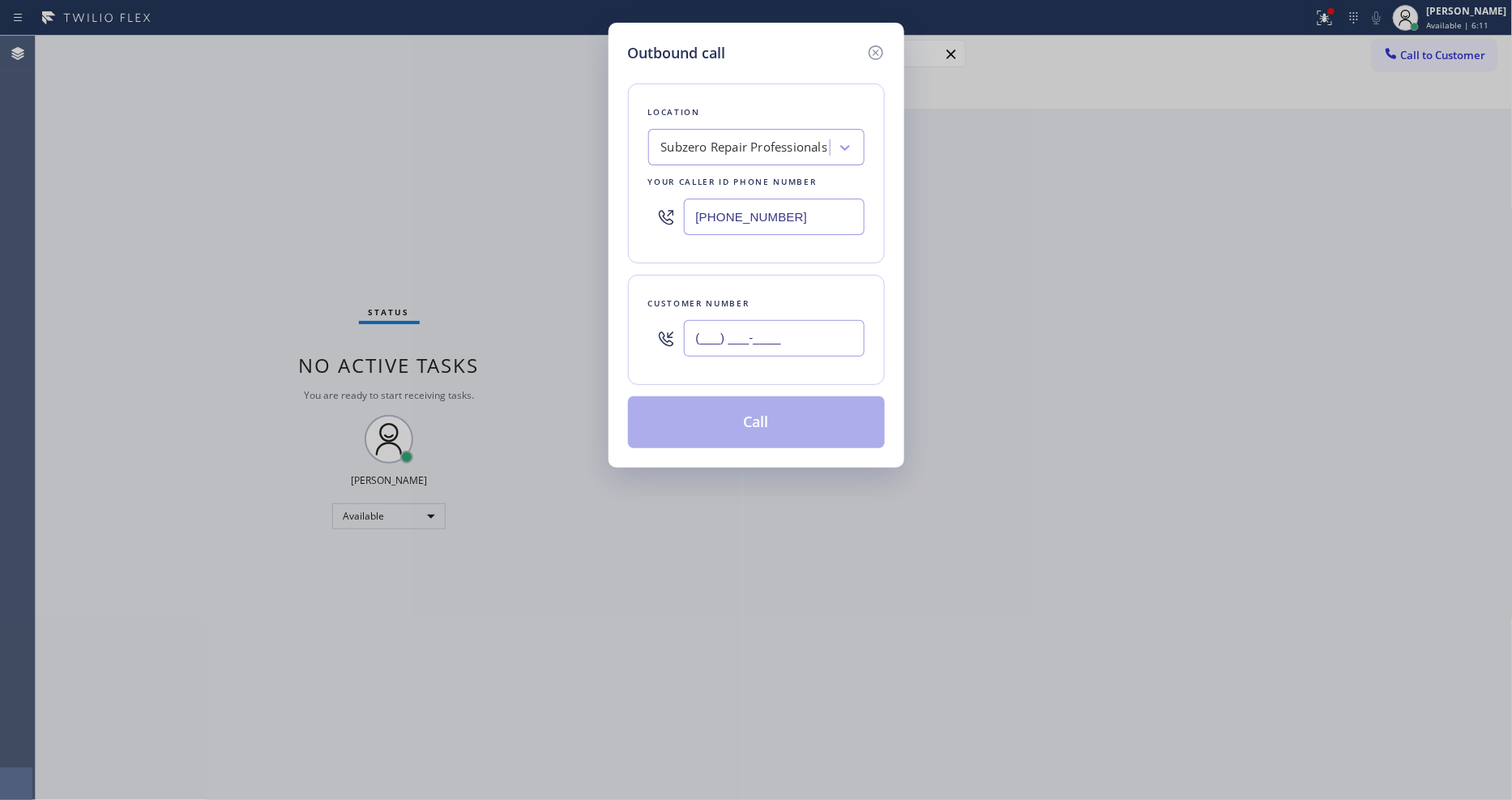
click at [724, 330] on input "(___) ___-____" at bounding box center [774, 339] width 180 height 36
paste input "480) 228-2650"
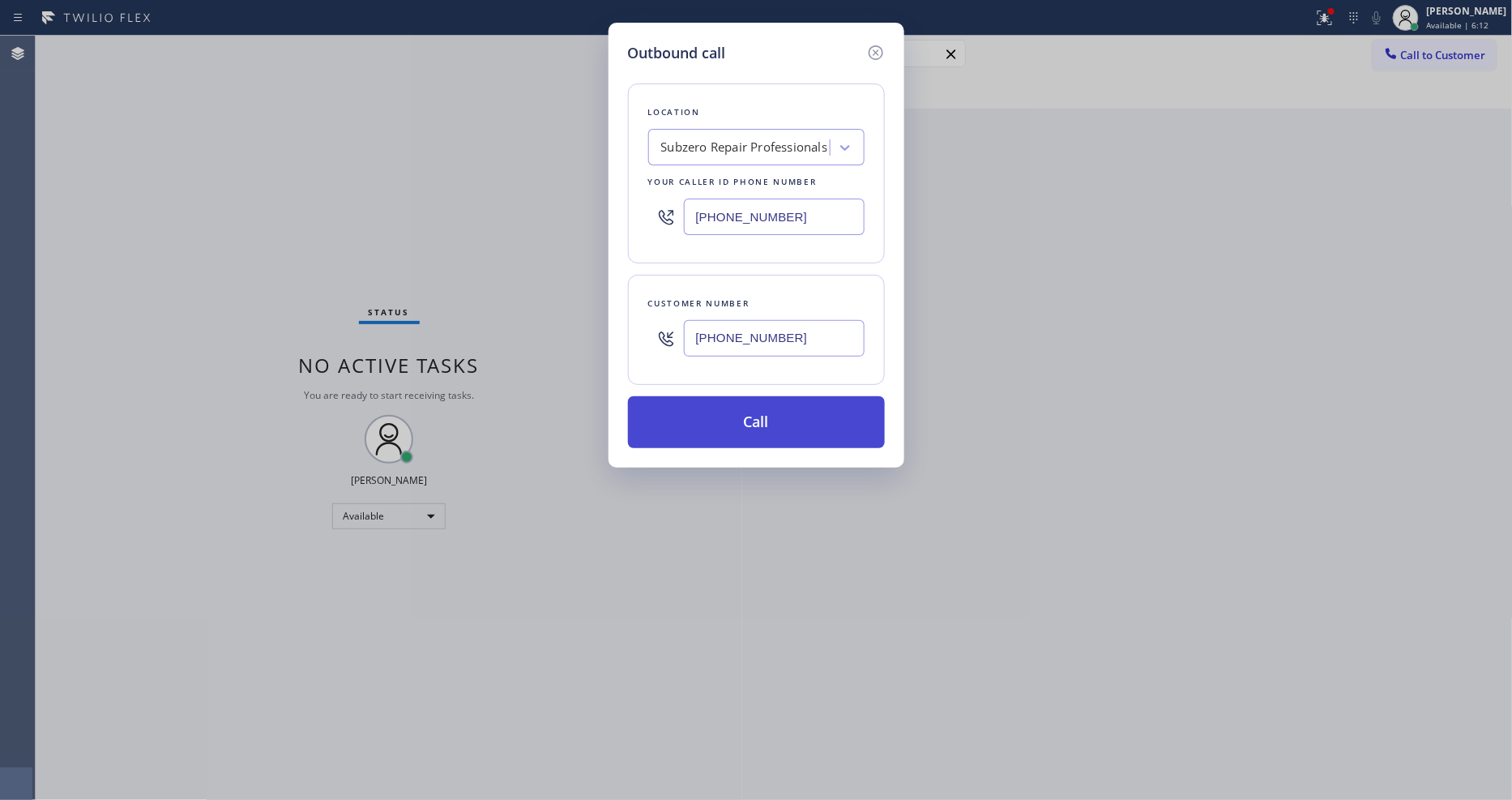
type input "(480) 228-2650"
click at [709, 409] on button "Call" at bounding box center [756, 422] width 257 height 52
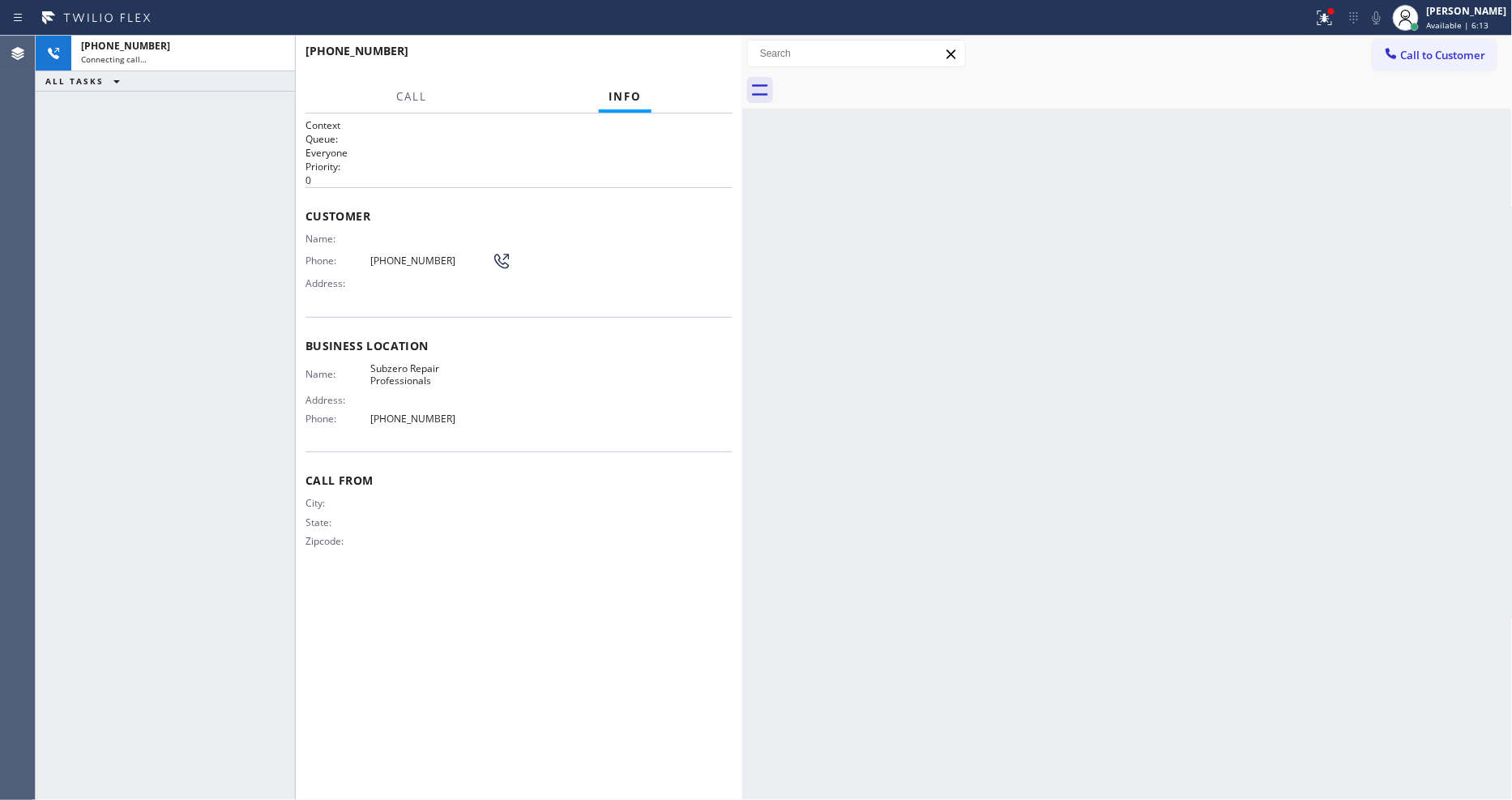
click at [367, 338] on span "Business location" at bounding box center [518, 345] width 427 height 15
click at [1342, 18] on div at bounding box center [1324, 17] width 35 height 19
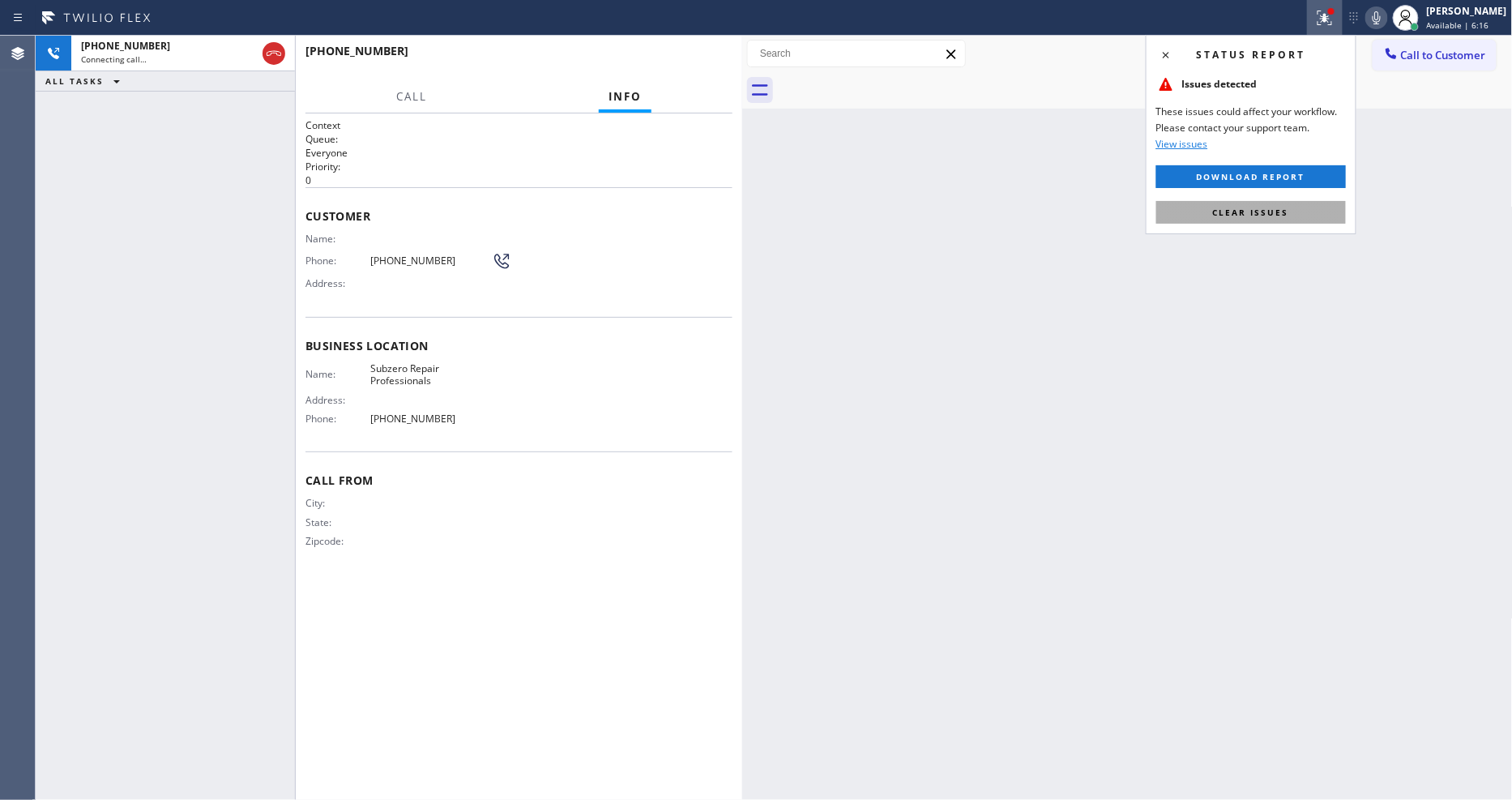
click at [1217, 203] on button "Clear issues" at bounding box center [1251, 212] width 190 height 23
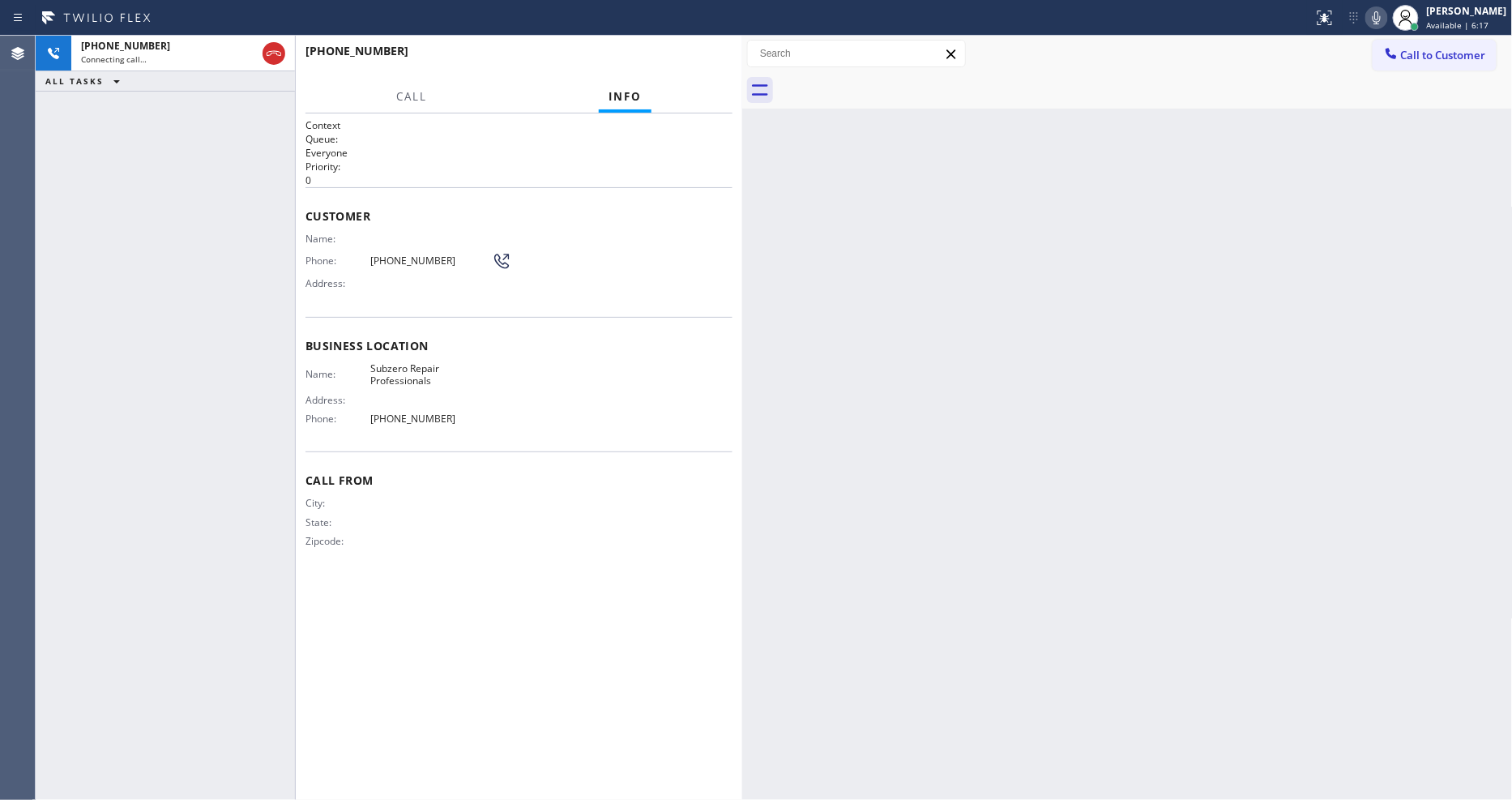
click at [481, 338] on span "Business location" at bounding box center [518, 345] width 427 height 15
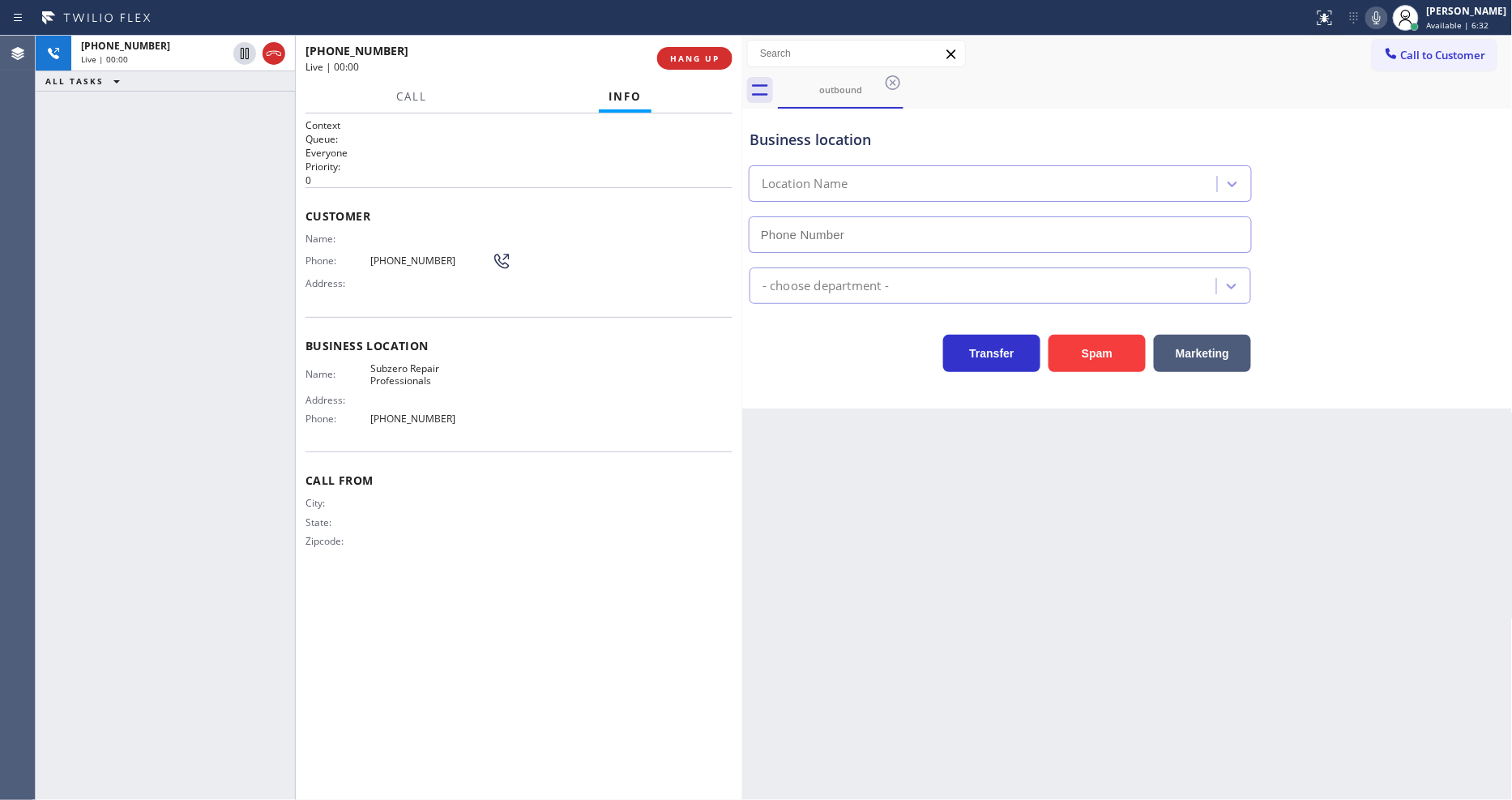
type input "(877) 414-7264"
click at [1013, 415] on div "Back to Dashboard Change Sender ID Customers Technicians Select a contact Outbo…" at bounding box center [1127, 417] width 770 height 764
click at [430, 254] on span "(480) 228-2650" at bounding box center [431, 260] width 122 height 12
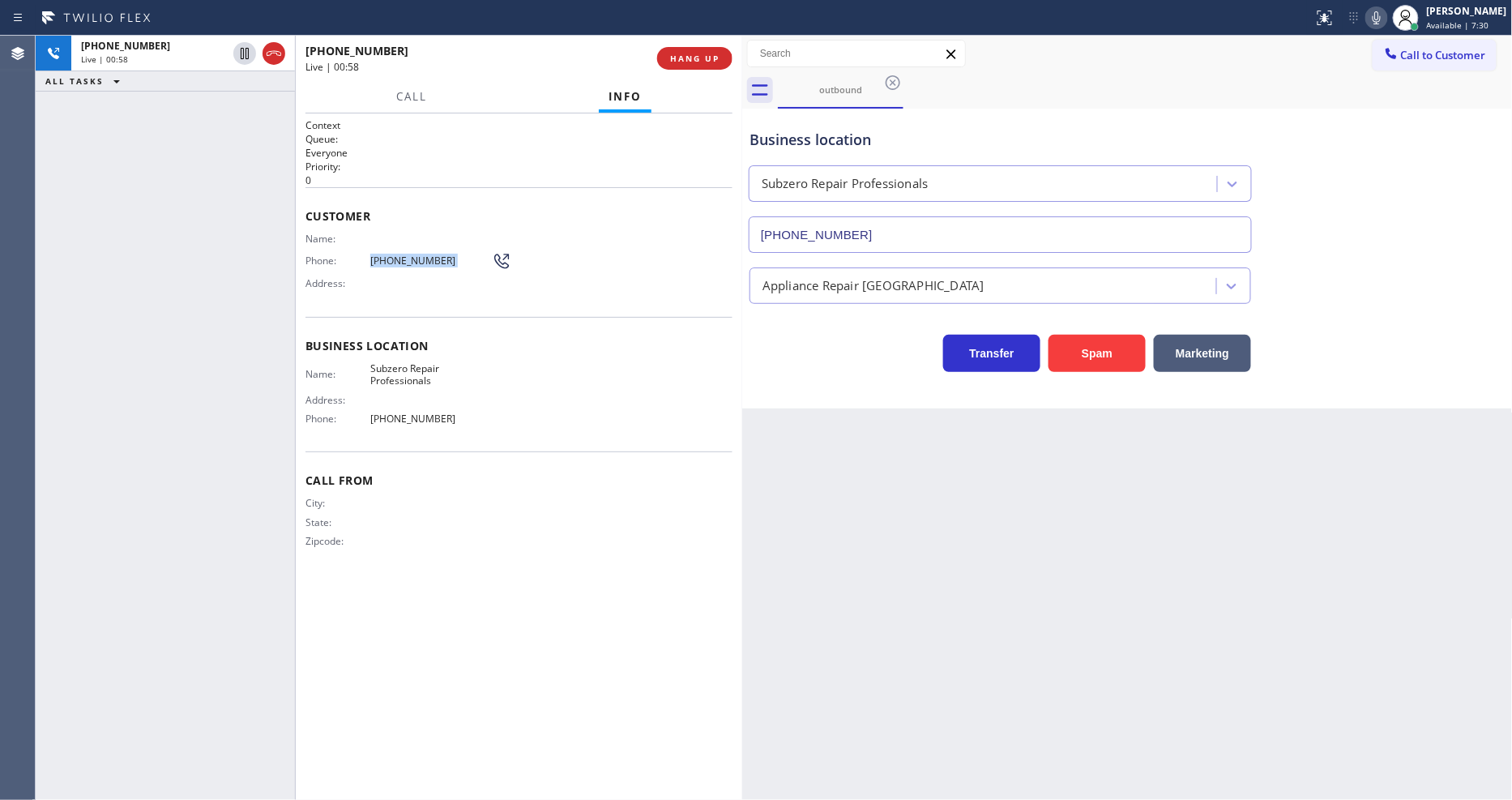
click at [1066, 601] on div "Back to Dashboard Change Sender ID Customers Technicians Select a contact Outbo…" at bounding box center [1127, 417] width 770 height 764
drag, startPoint x: 1364, startPoint y: 296, endPoint x: 1405, endPoint y: 536, distance: 243.5
click at [1364, 296] on div "Appliance Repair [GEOGRAPHIC_DATA]" at bounding box center [1127, 282] width 763 height 43
click at [554, 619] on div "Context Queue: Everyone Priority: 0 Customer Name: Phone: (480) 228-2650 Addres…" at bounding box center [518, 456] width 427 height 676
click at [391, 534] on div "Zipcode:" at bounding box center [398, 540] width 186 height 12
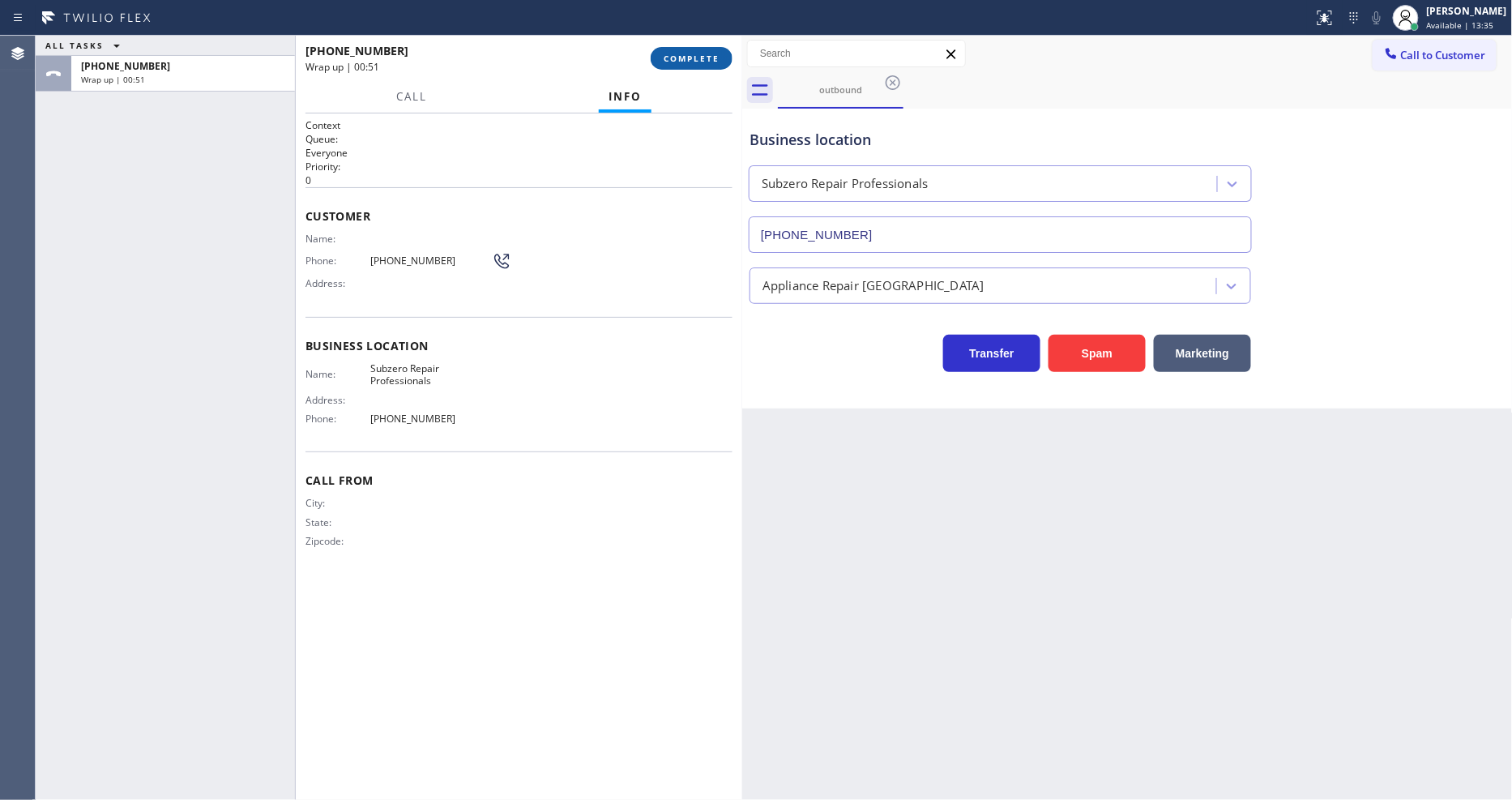
click at [675, 61] on span "COMPLETE" at bounding box center [692, 59] width 56 height 12
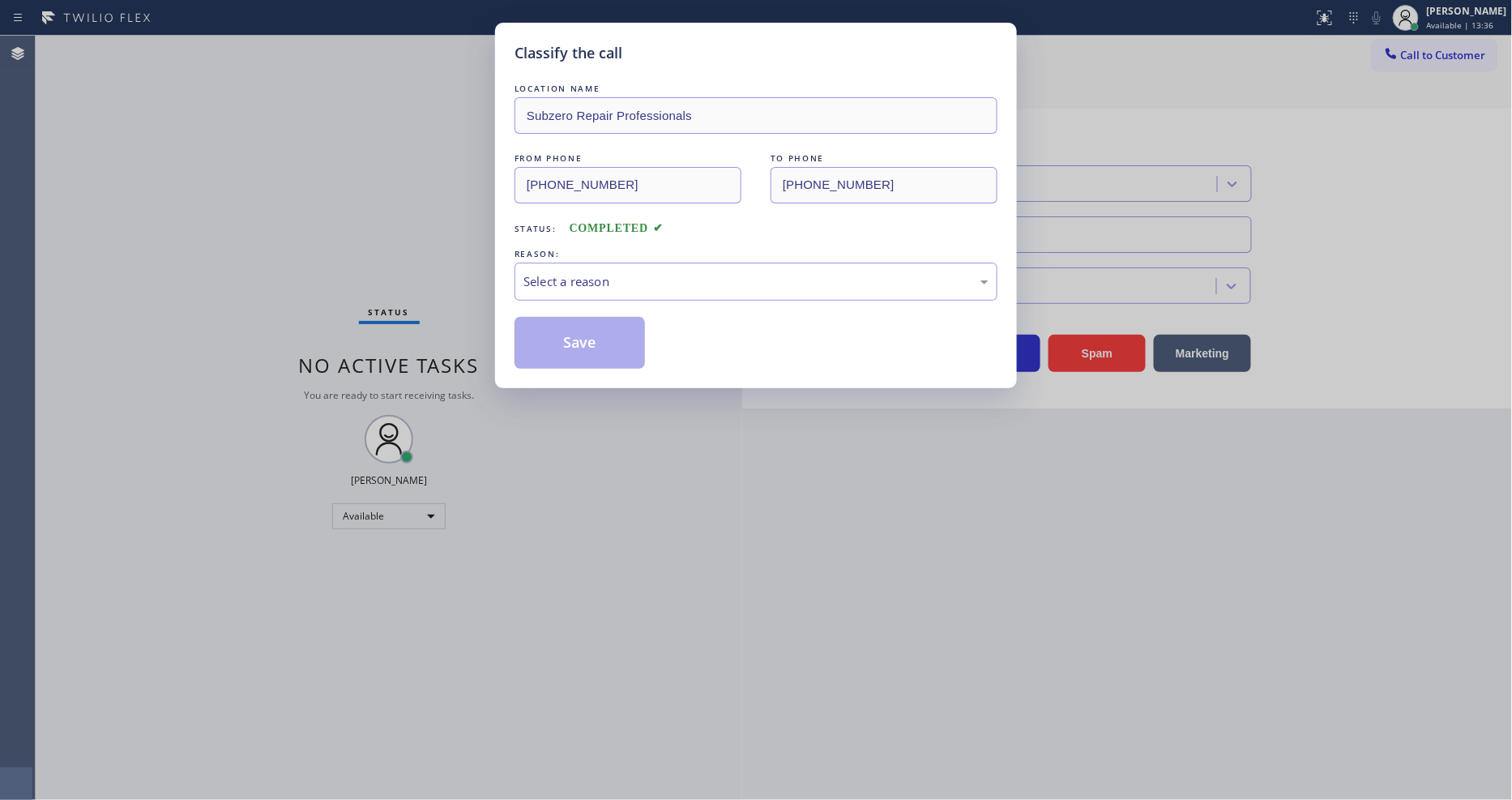
click at [590, 279] on div "Select a reason" at bounding box center [756, 281] width 465 height 18
click at [576, 355] on button "Save" at bounding box center [579, 342] width 130 height 52
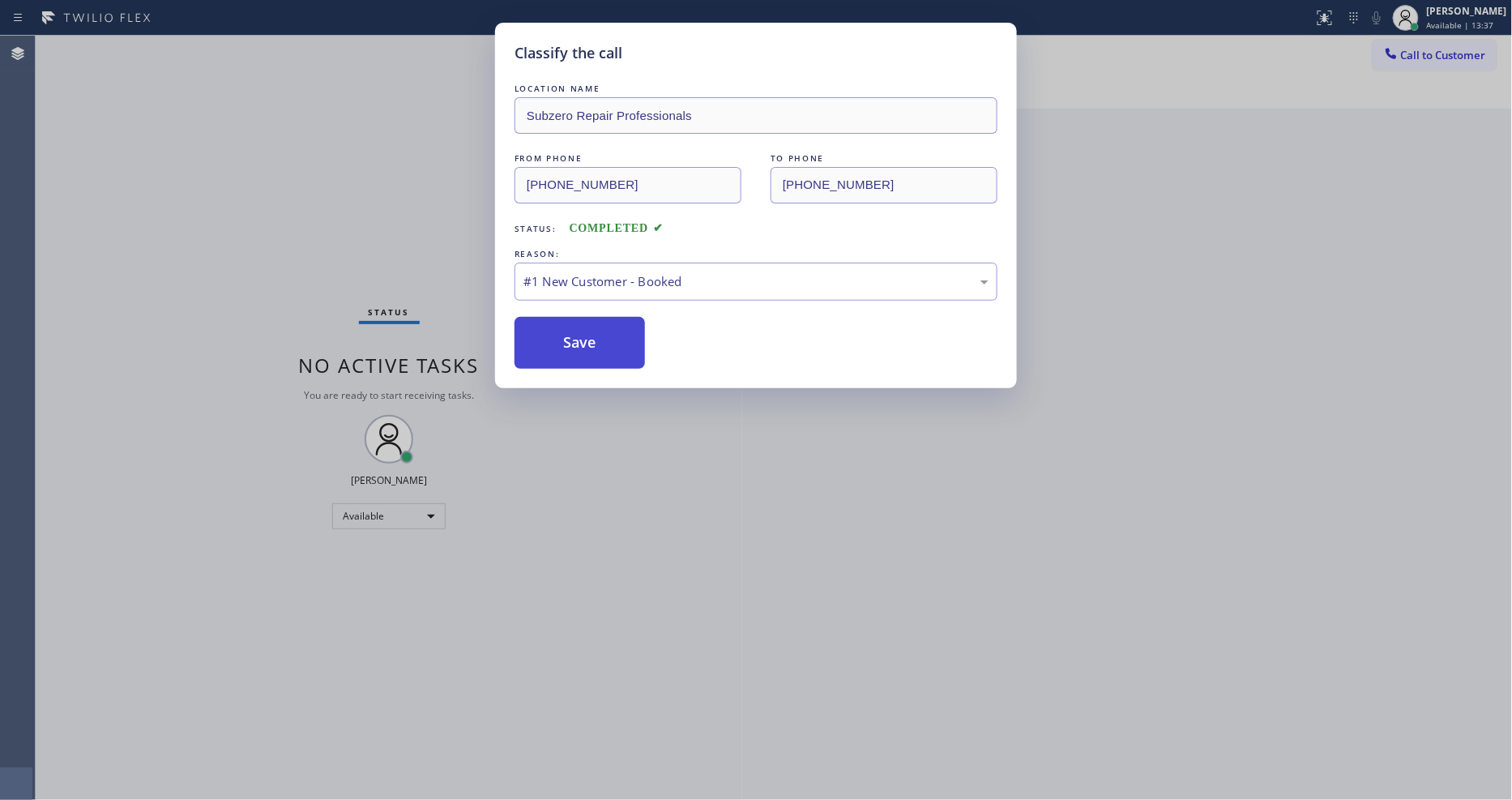
click at [576, 355] on button "Save" at bounding box center [579, 342] width 130 height 52
drag, startPoint x: 576, startPoint y: 355, endPoint x: 461, endPoint y: 19, distance: 355.1
click at [576, 352] on button "Save" at bounding box center [579, 342] width 130 height 52
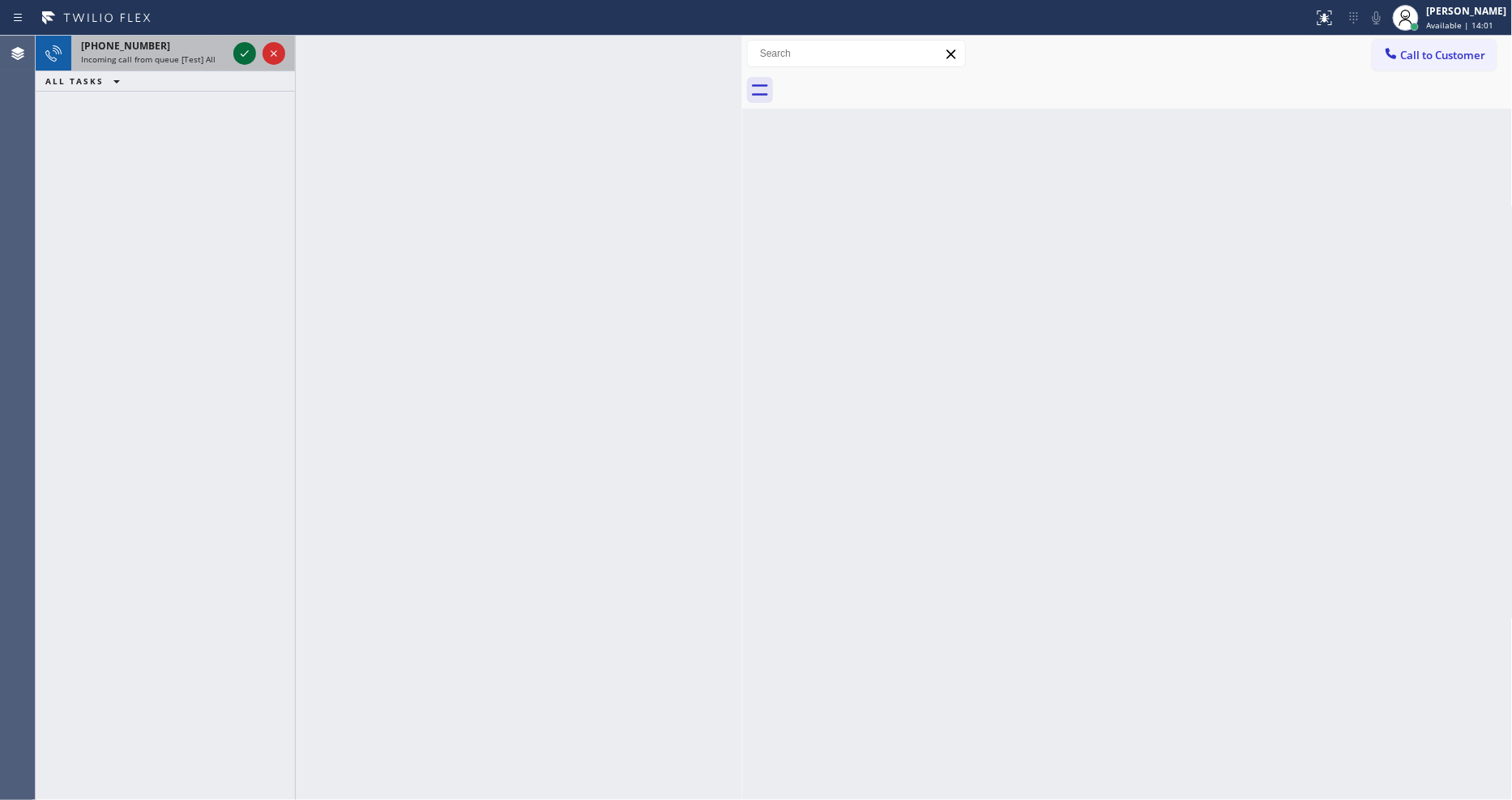
click at [237, 53] on icon at bounding box center [245, 54] width 19 height 19
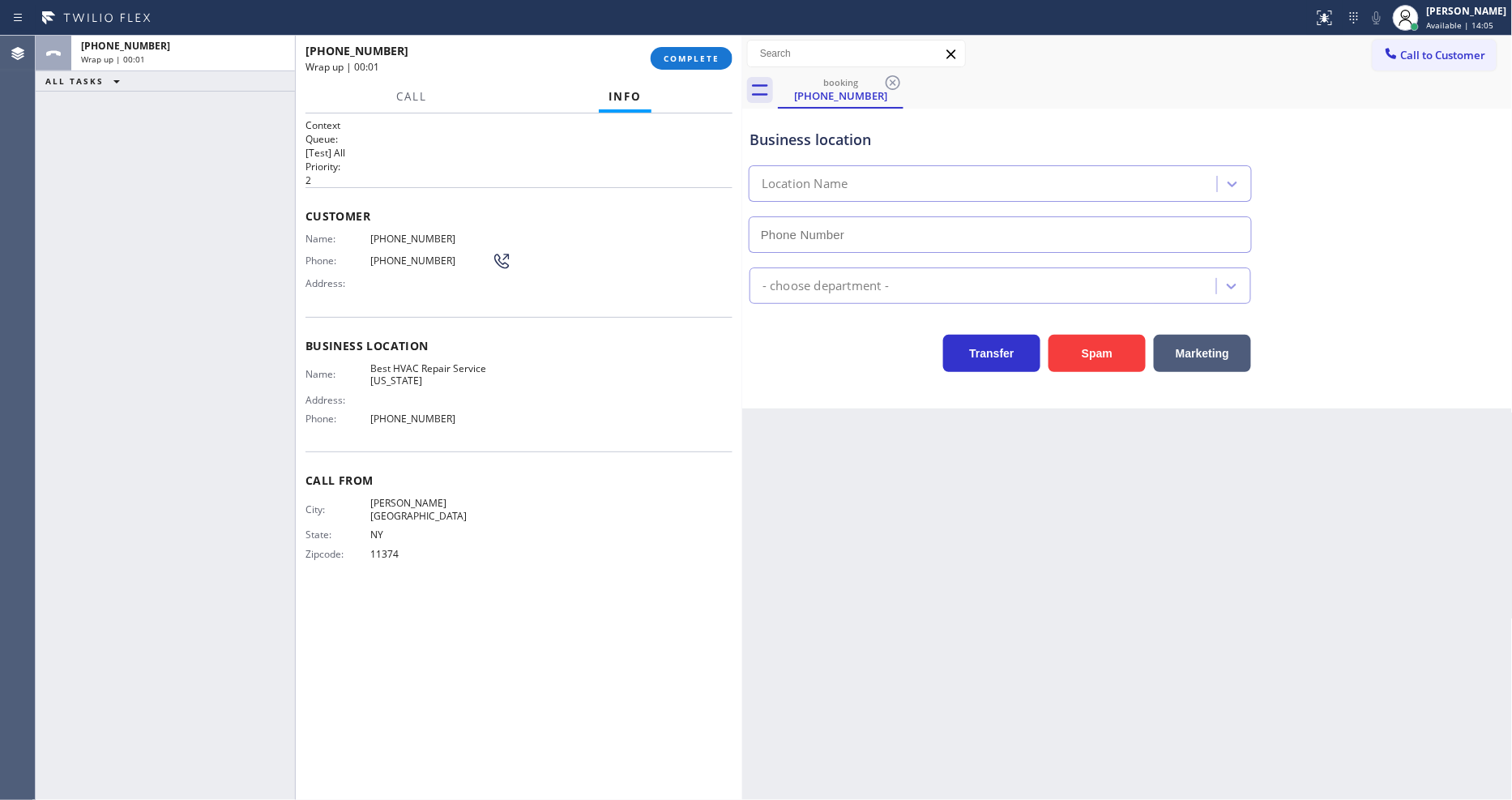
type input "(347) 751-6501"
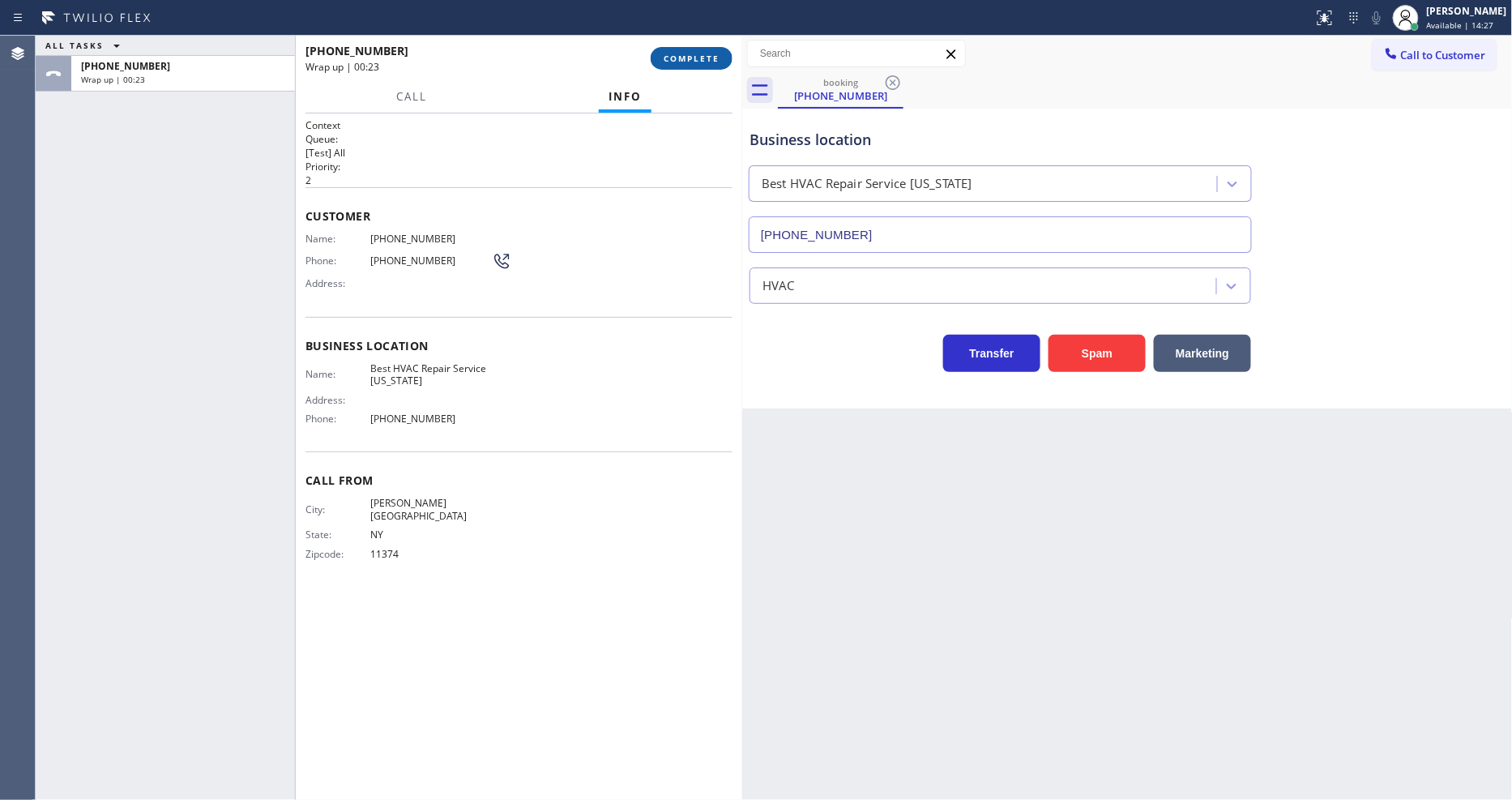
click at [684, 57] on span "COMPLETE" at bounding box center [692, 59] width 56 height 12
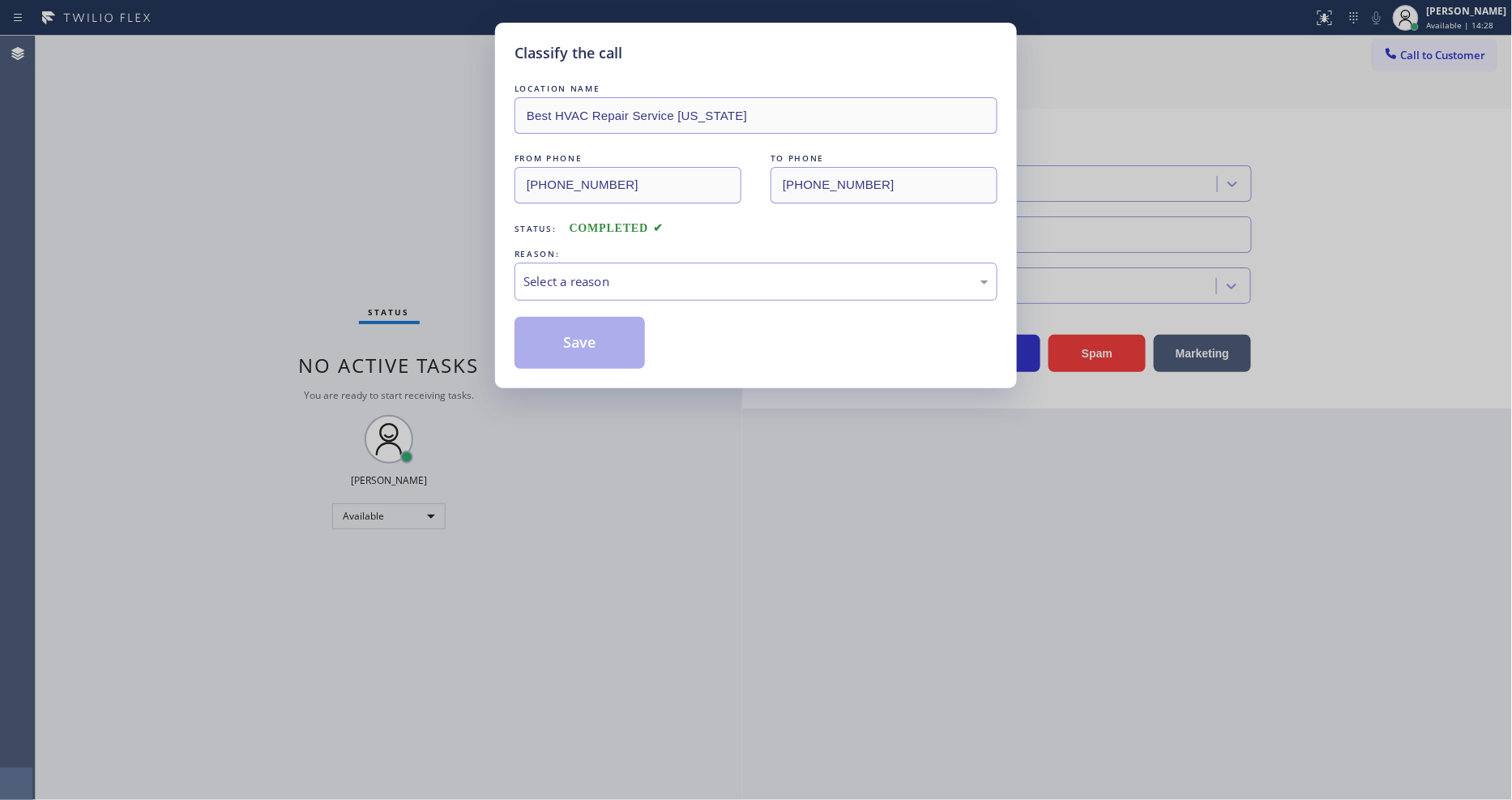
click at [610, 254] on div "REASON:" at bounding box center [755, 254] width 483 height 17
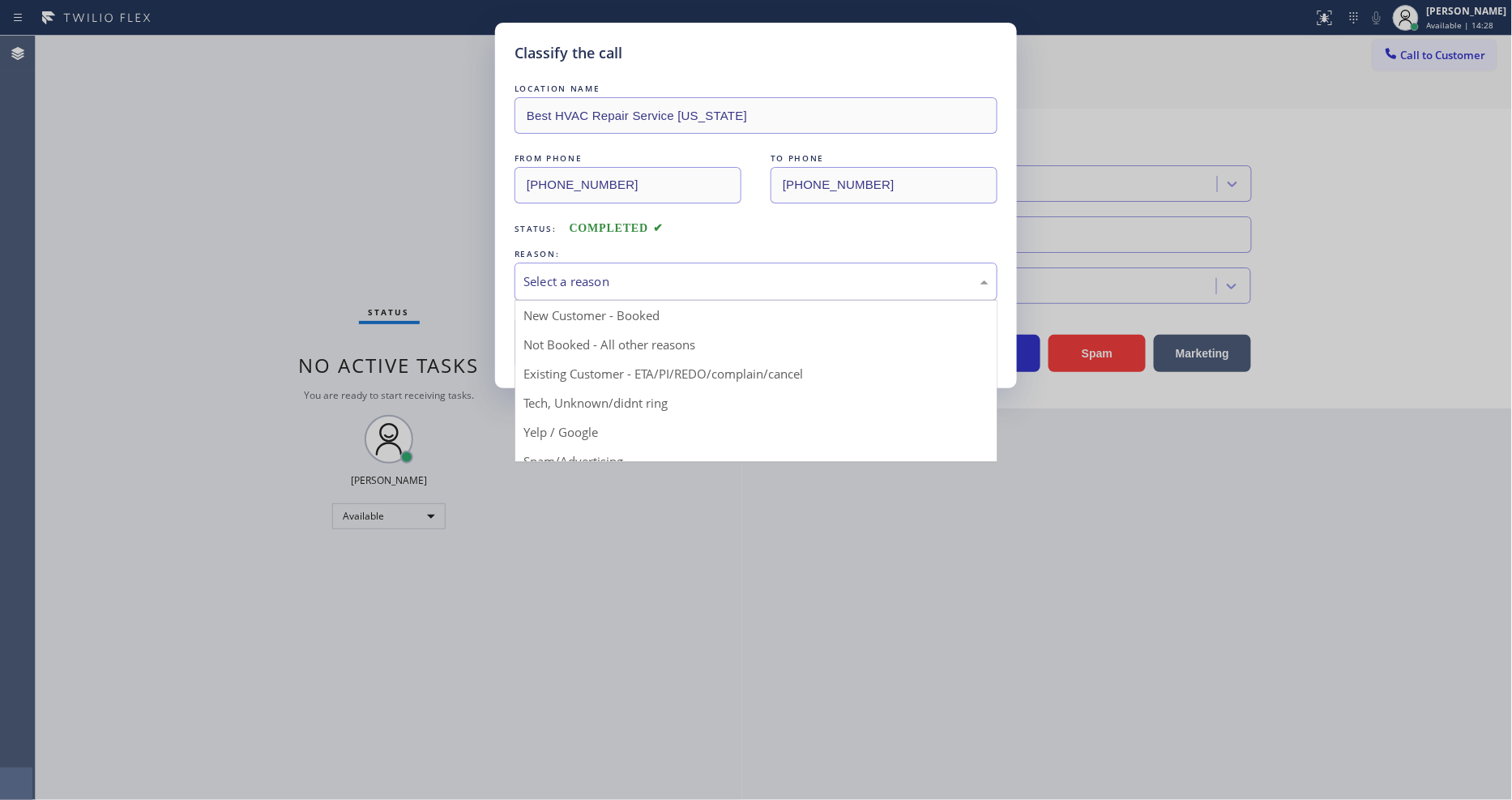
click at [602, 286] on div "Select a reason" at bounding box center [755, 282] width 483 height 38
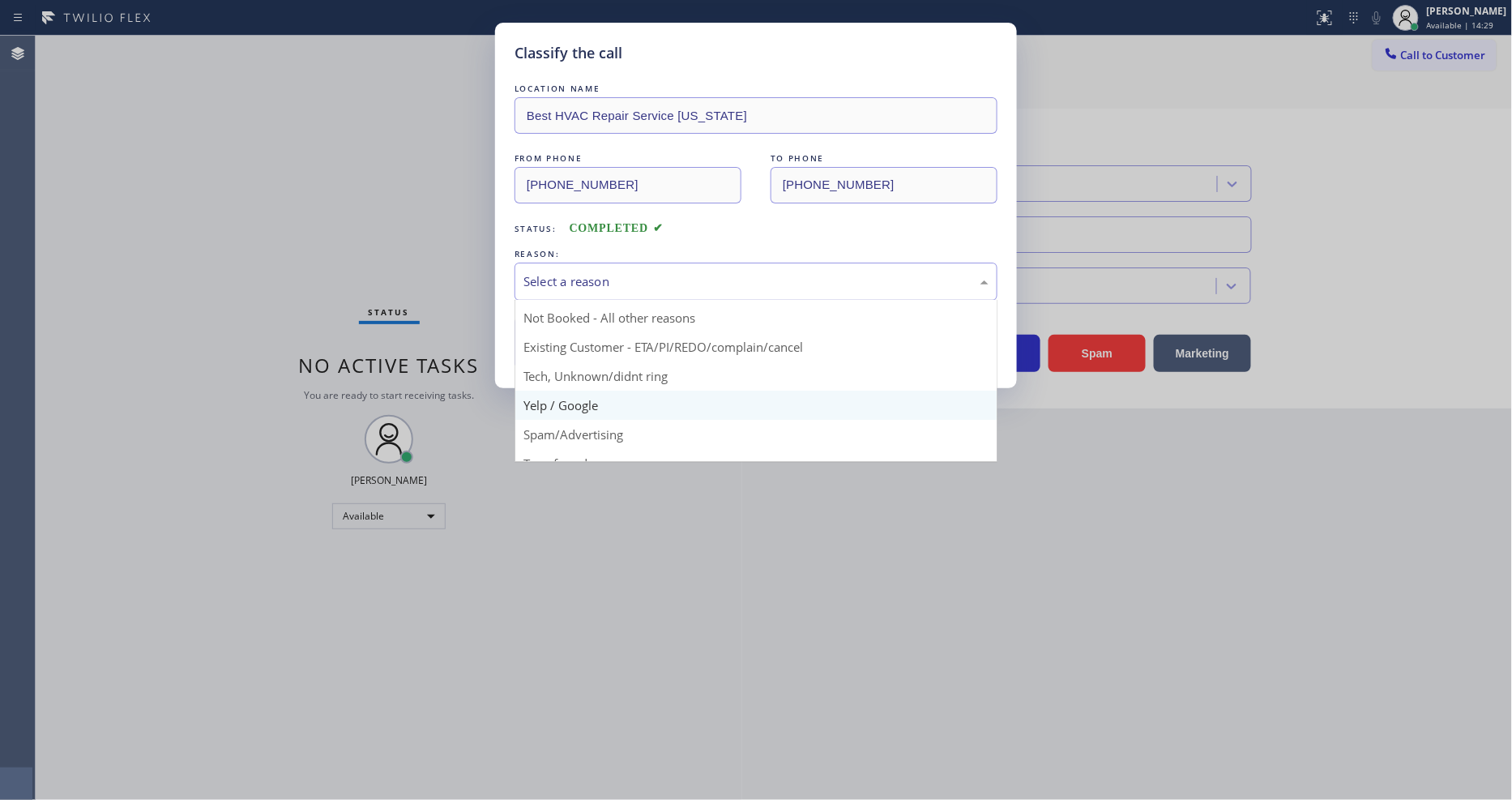
scroll to position [12, 0]
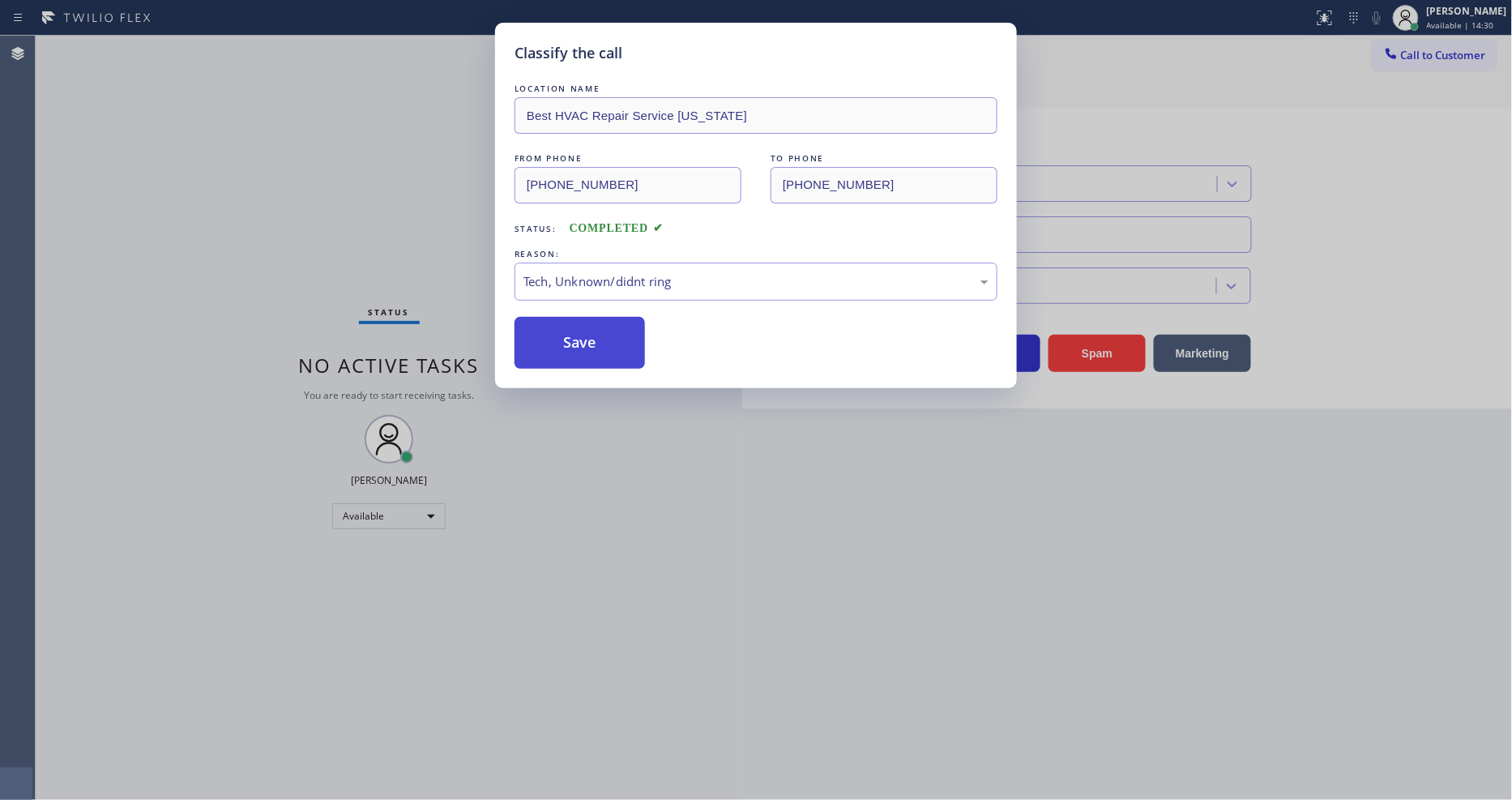
click at [591, 332] on button "Save" at bounding box center [579, 342] width 130 height 52
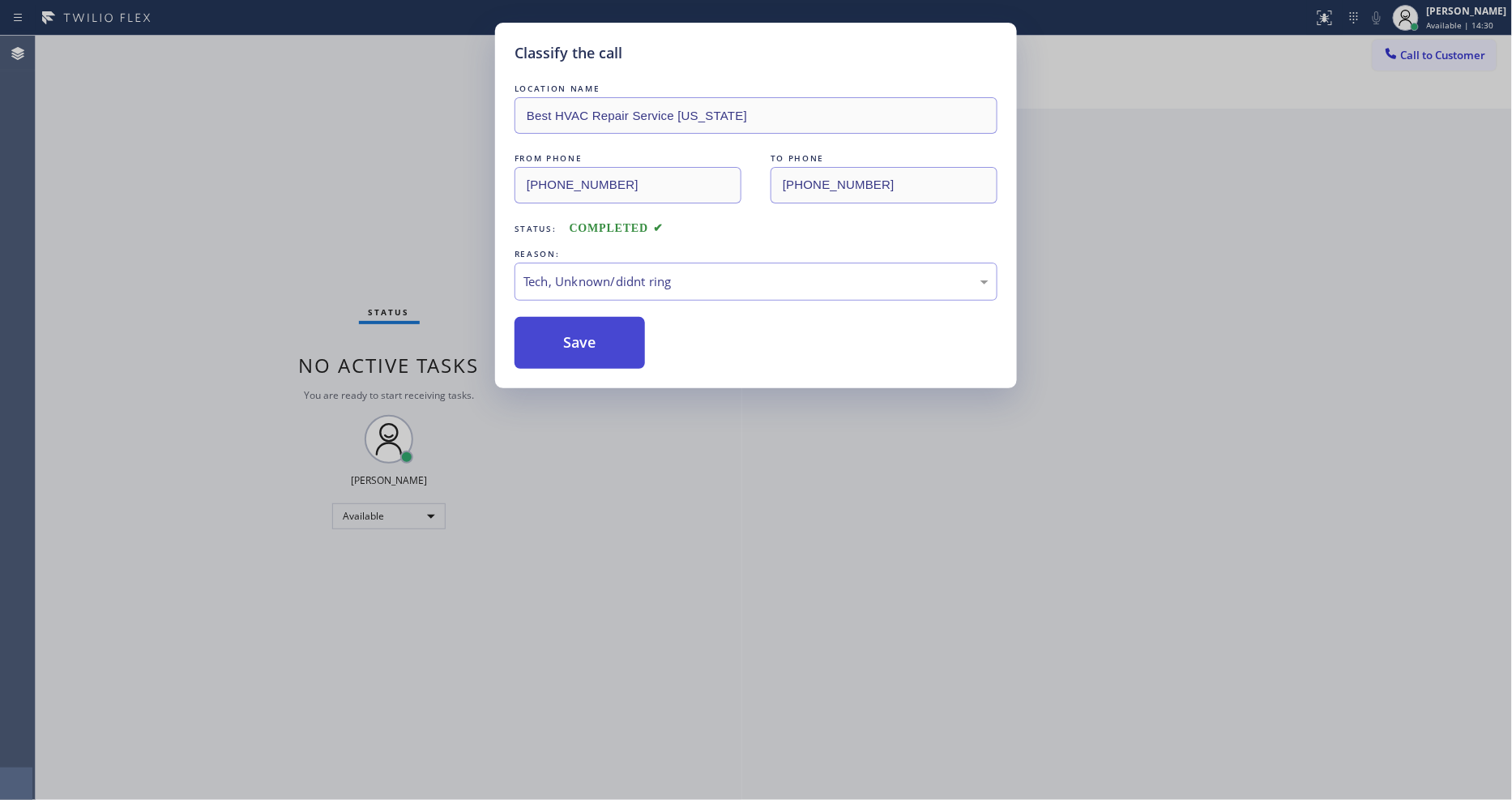
click at [591, 332] on button "Save" at bounding box center [579, 342] width 130 height 52
drag, startPoint x: 591, startPoint y: 332, endPoint x: 441, endPoint y: 1, distance: 363.4
click at [591, 331] on button "Save" at bounding box center [579, 342] width 130 height 52
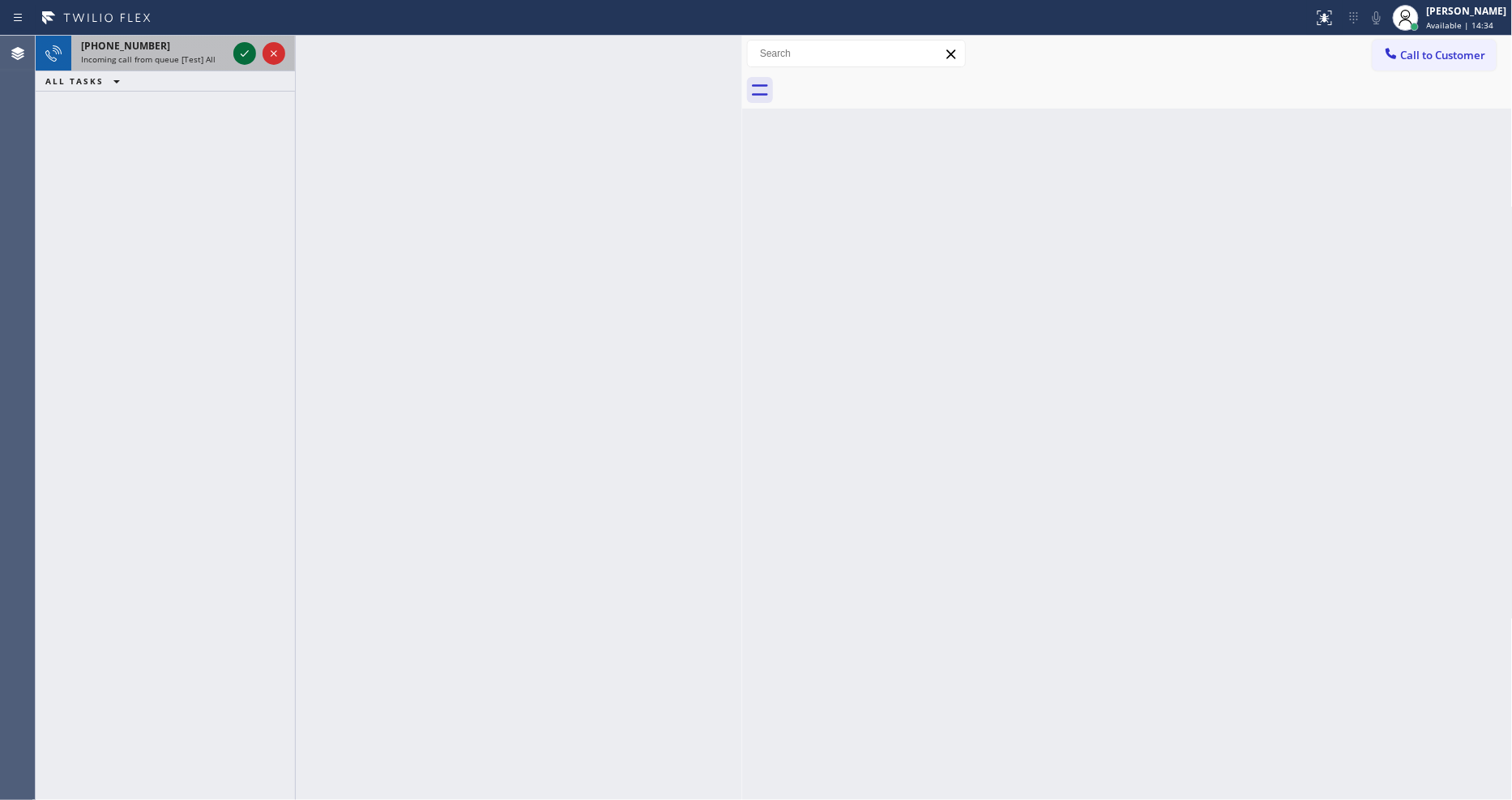
click at [248, 55] on icon at bounding box center [245, 54] width 19 height 19
click at [245, 44] on icon at bounding box center [245, 54] width 19 height 19
click at [239, 71] on icon at bounding box center [245, 74] width 19 height 19
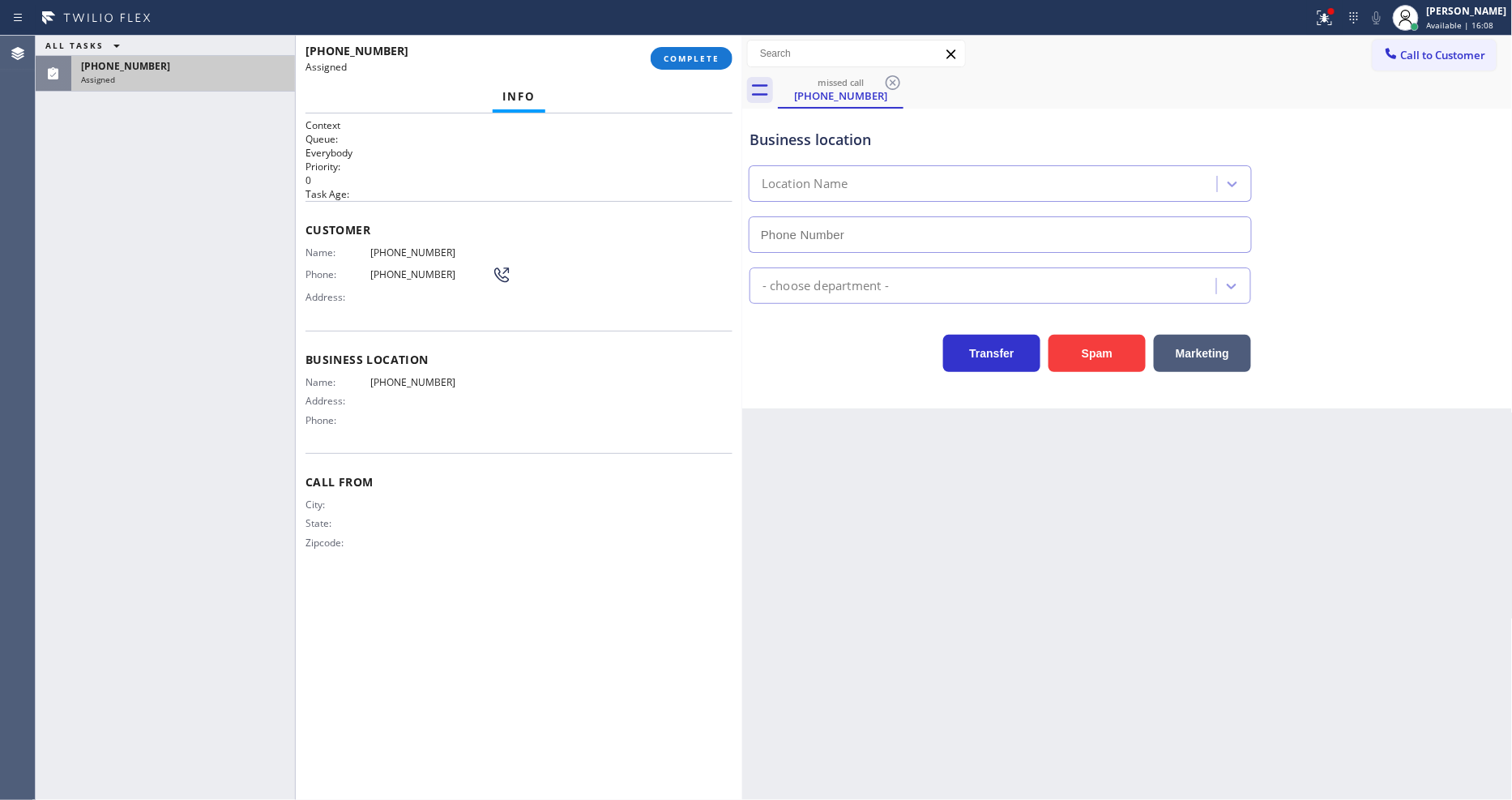
click at [694, 53] on span "COMPLETE" at bounding box center [692, 59] width 56 height 12
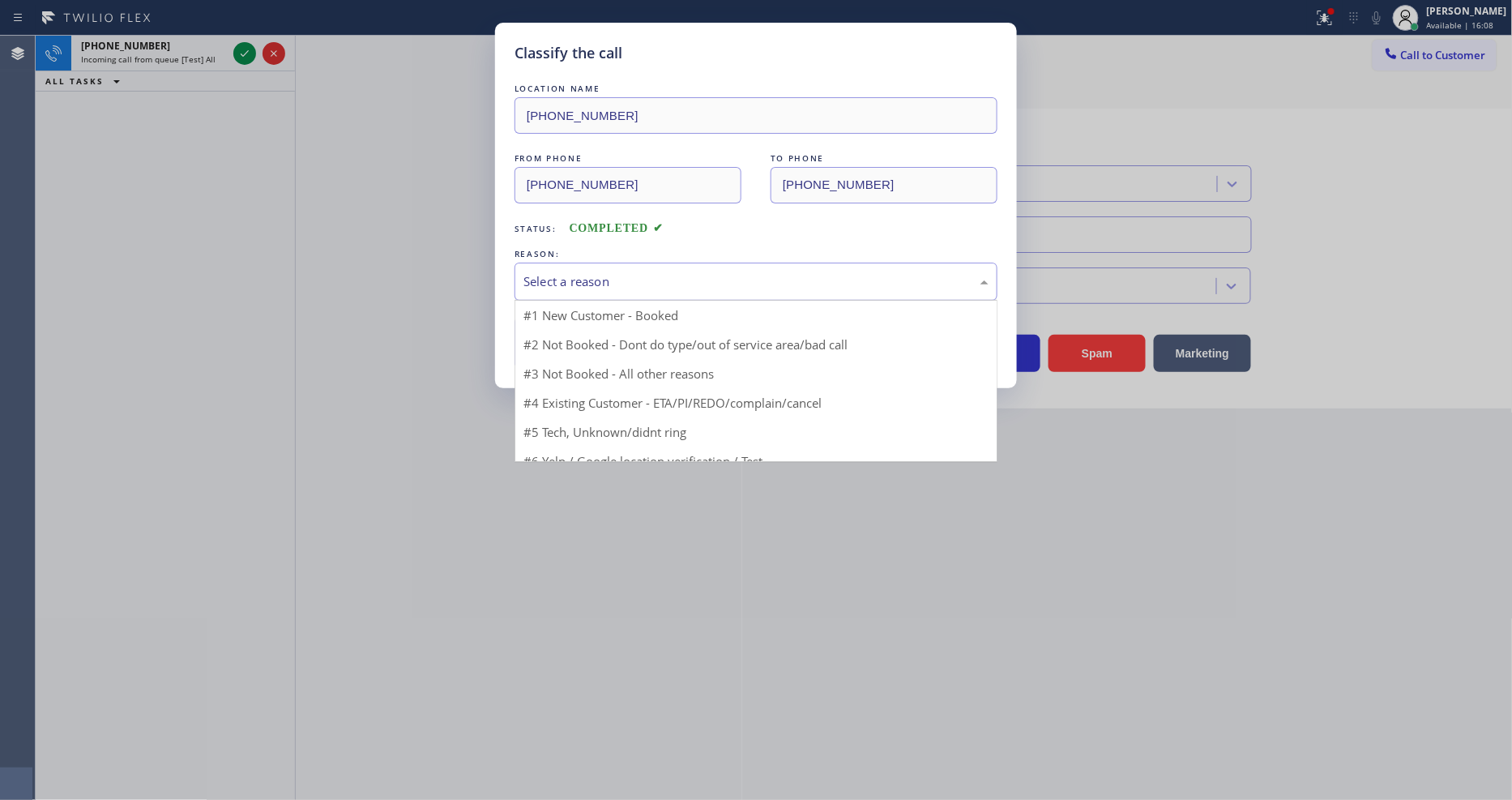
click at [602, 286] on div "Select a reason" at bounding box center [755, 282] width 483 height 38
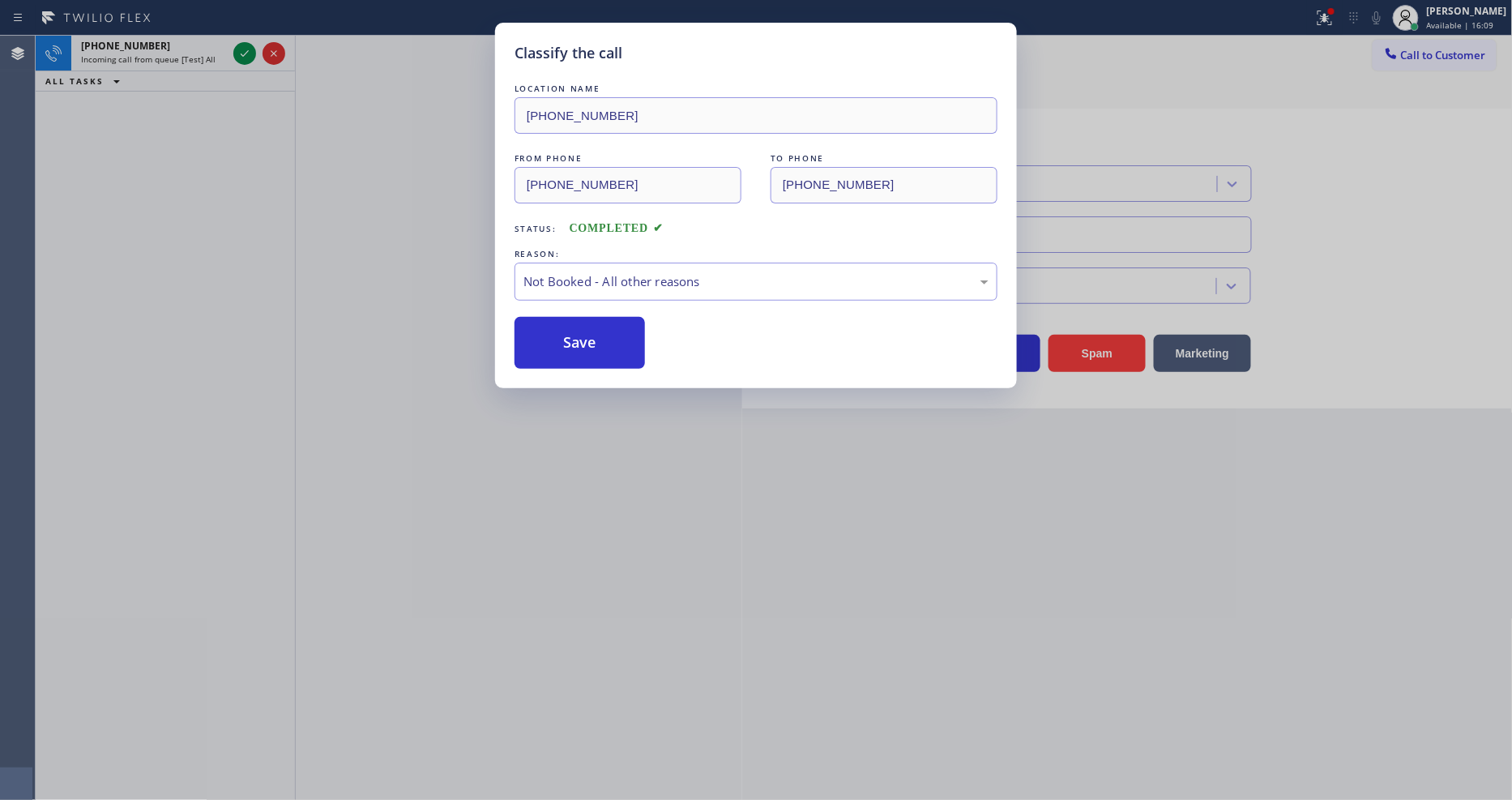
click at [593, 332] on button "Save" at bounding box center [579, 342] width 130 height 52
click at [593, 328] on button "Save" at bounding box center [579, 342] width 130 height 52
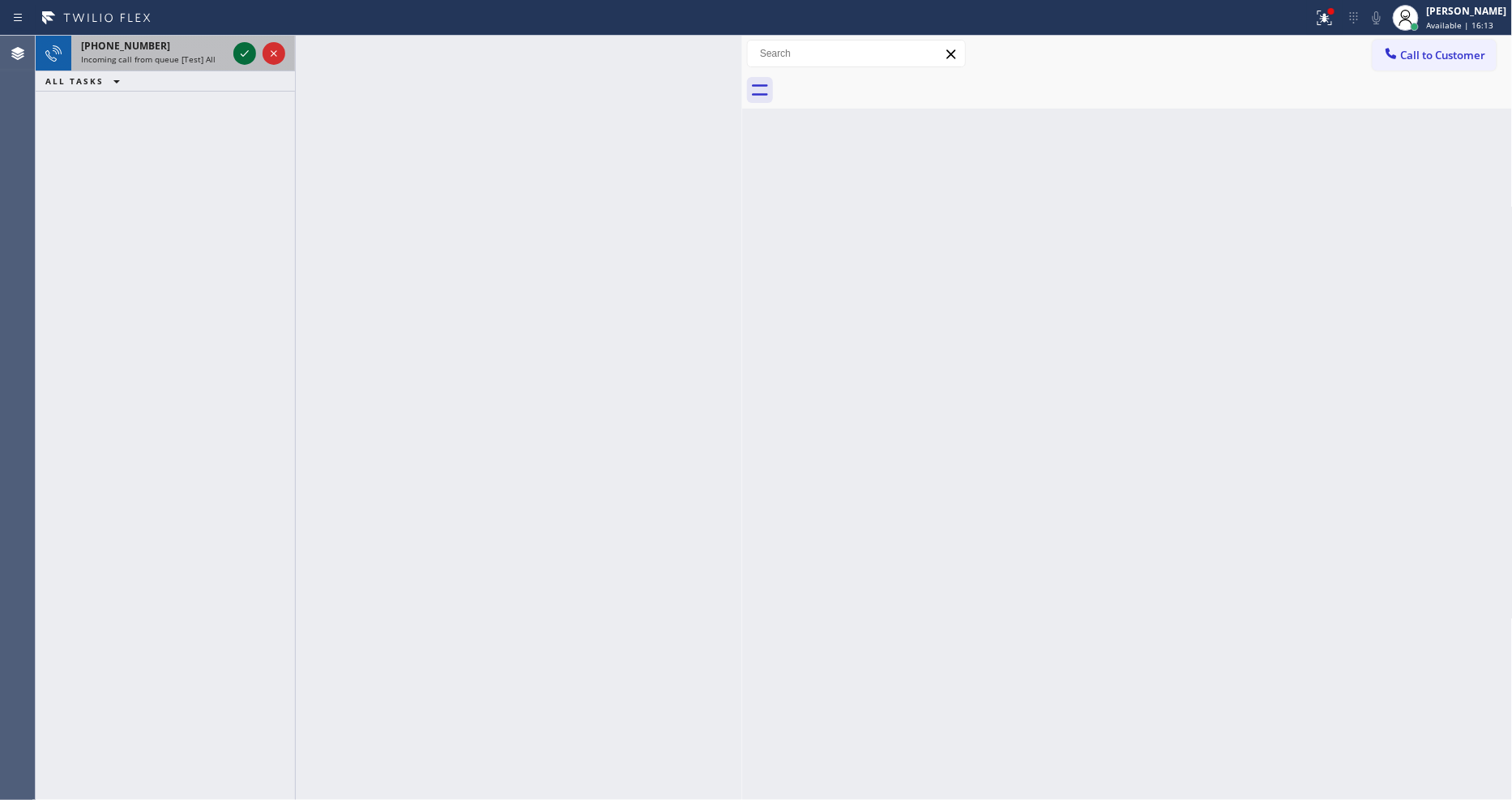
click at [245, 47] on icon at bounding box center [245, 54] width 19 height 19
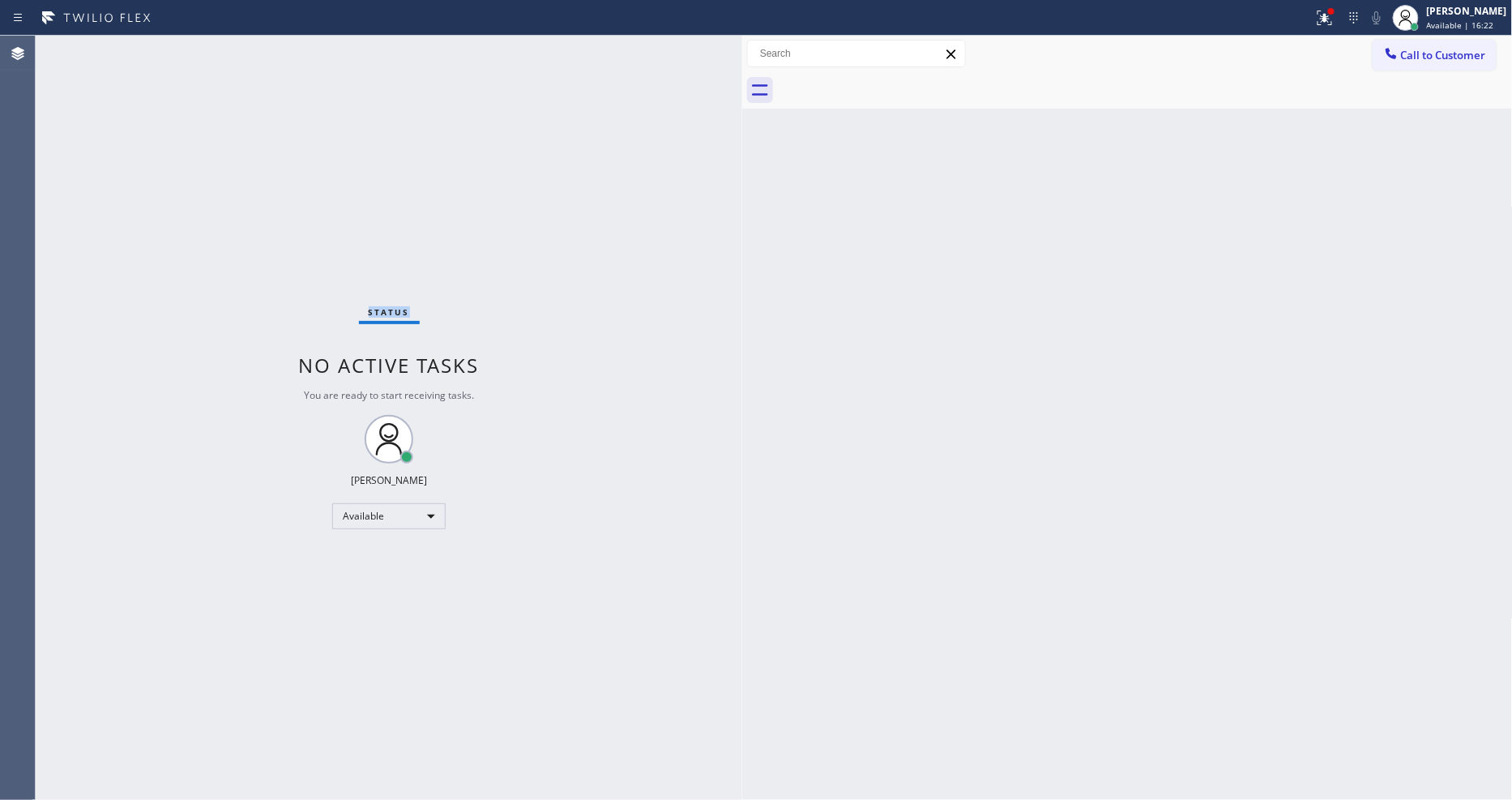
click at [238, 49] on div "Status No active tasks You are ready to start receiving tasks. [PERSON_NAME] Av…" at bounding box center [389, 417] width 706 height 764
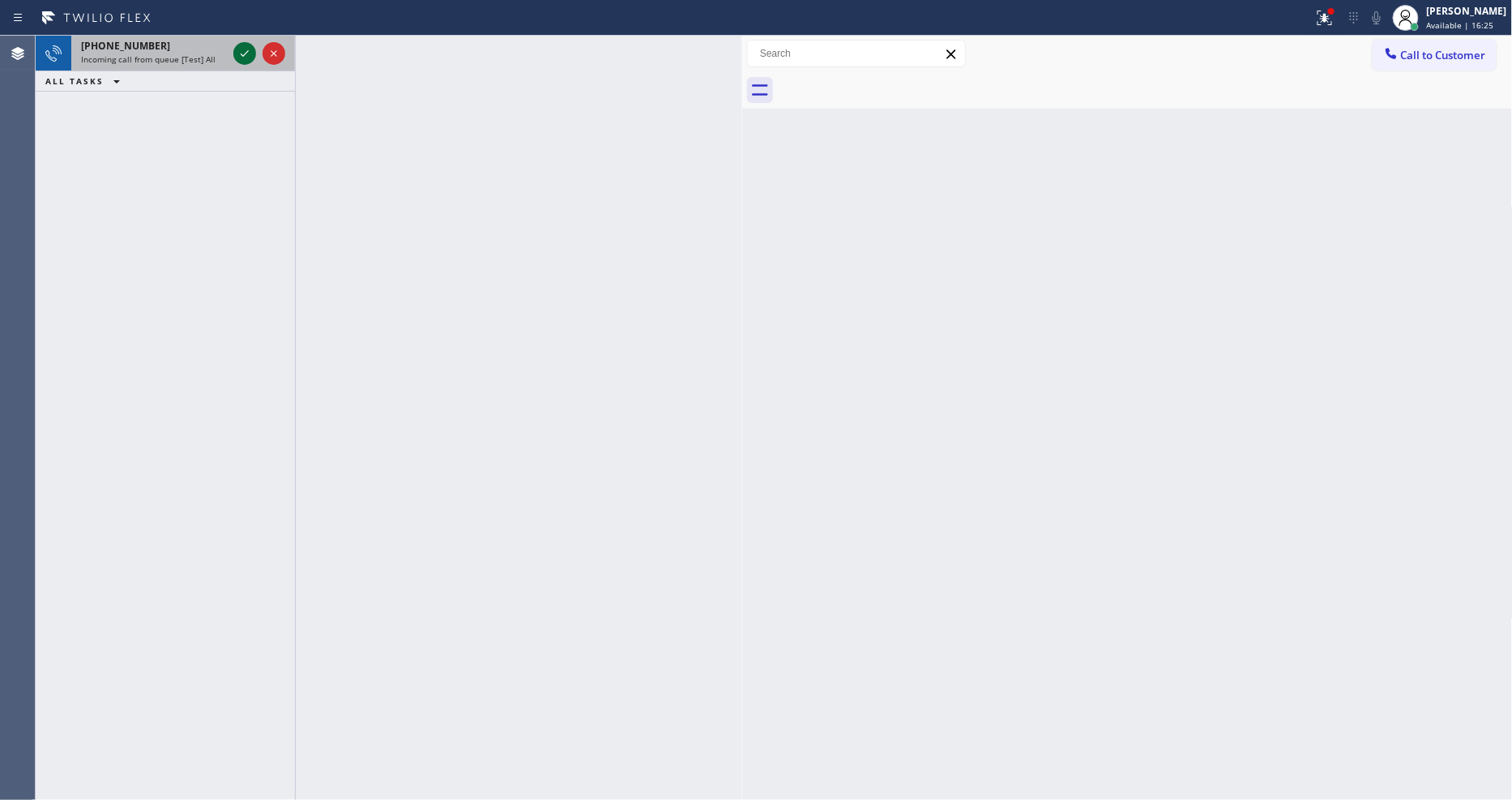
click at [244, 55] on icon at bounding box center [245, 53] width 8 height 7
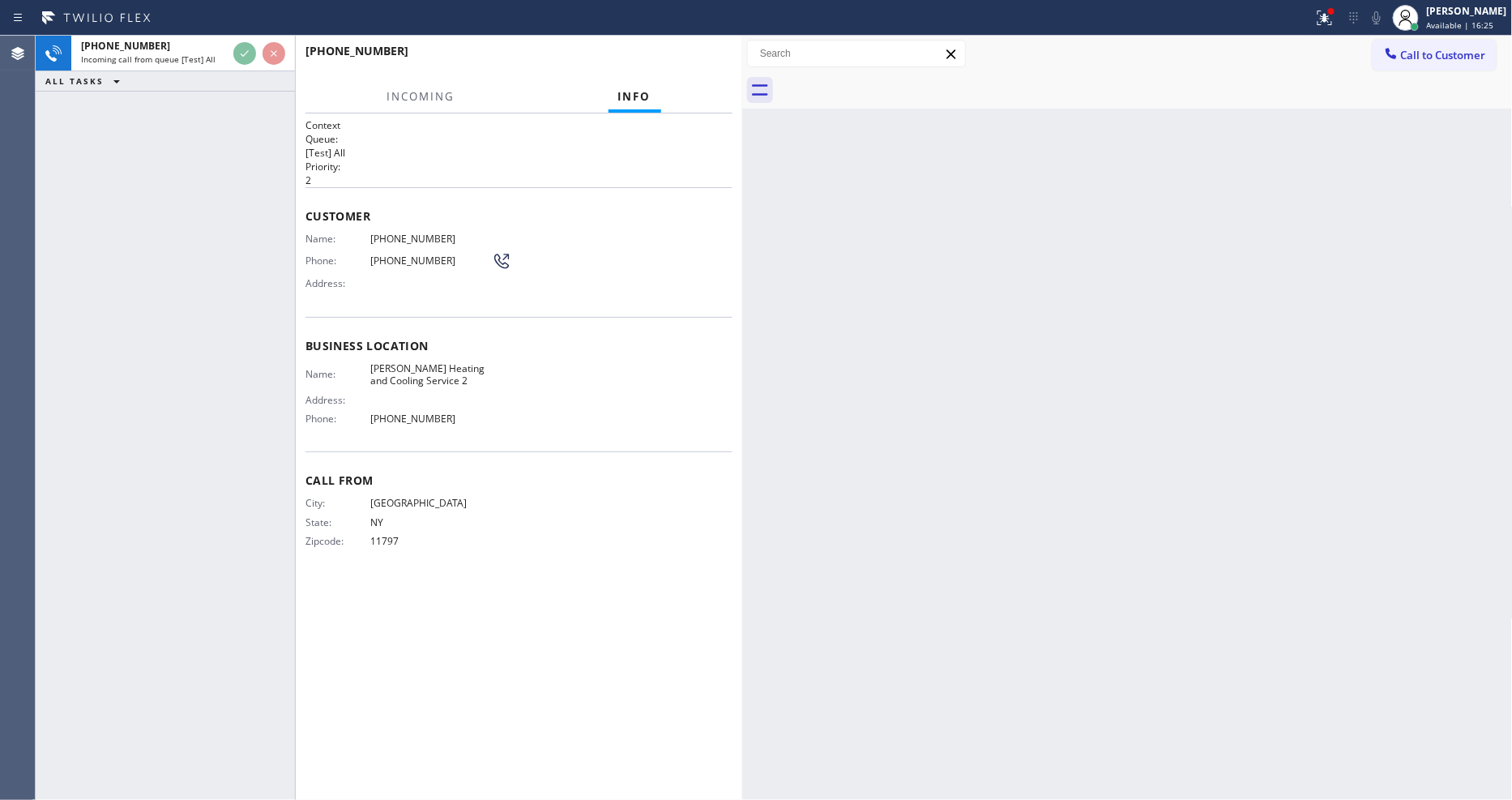
click at [231, 217] on div "+15168606456 Incoming call from queue [Test] All ALL TASKS ALL TASKS ACTIVE TAS…" at bounding box center [165, 417] width 259 height 764
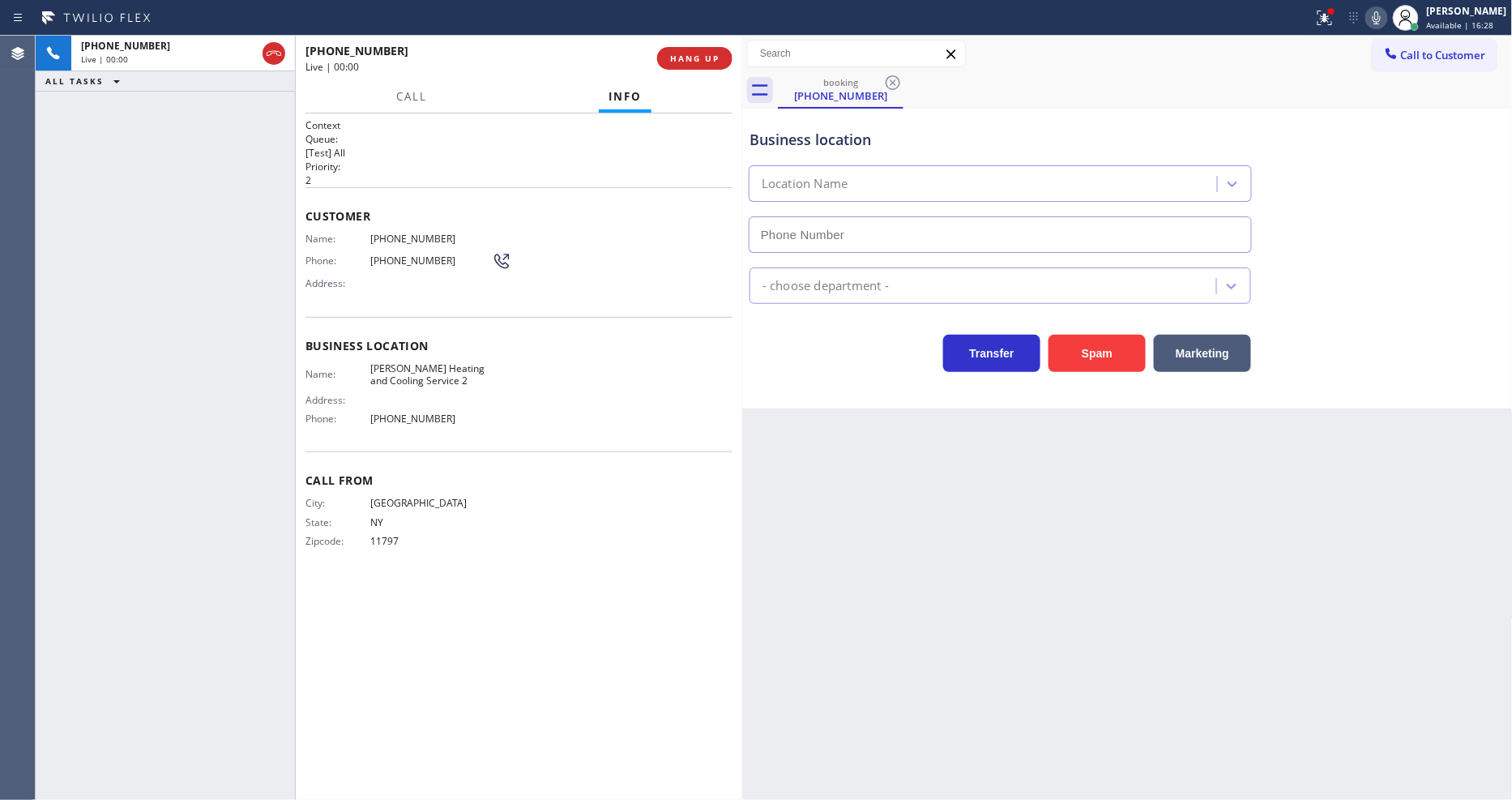
type input "(516) 217-4432"
click at [406, 338] on span "Business location" at bounding box center [518, 345] width 427 height 15
click at [427, 367] on span "Gordon's Heating and Cooling Service 2" at bounding box center [431, 374] width 122 height 25
click at [427, 366] on span "Gordon's Heating and Cooling Service 2" at bounding box center [431, 374] width 122 height 25
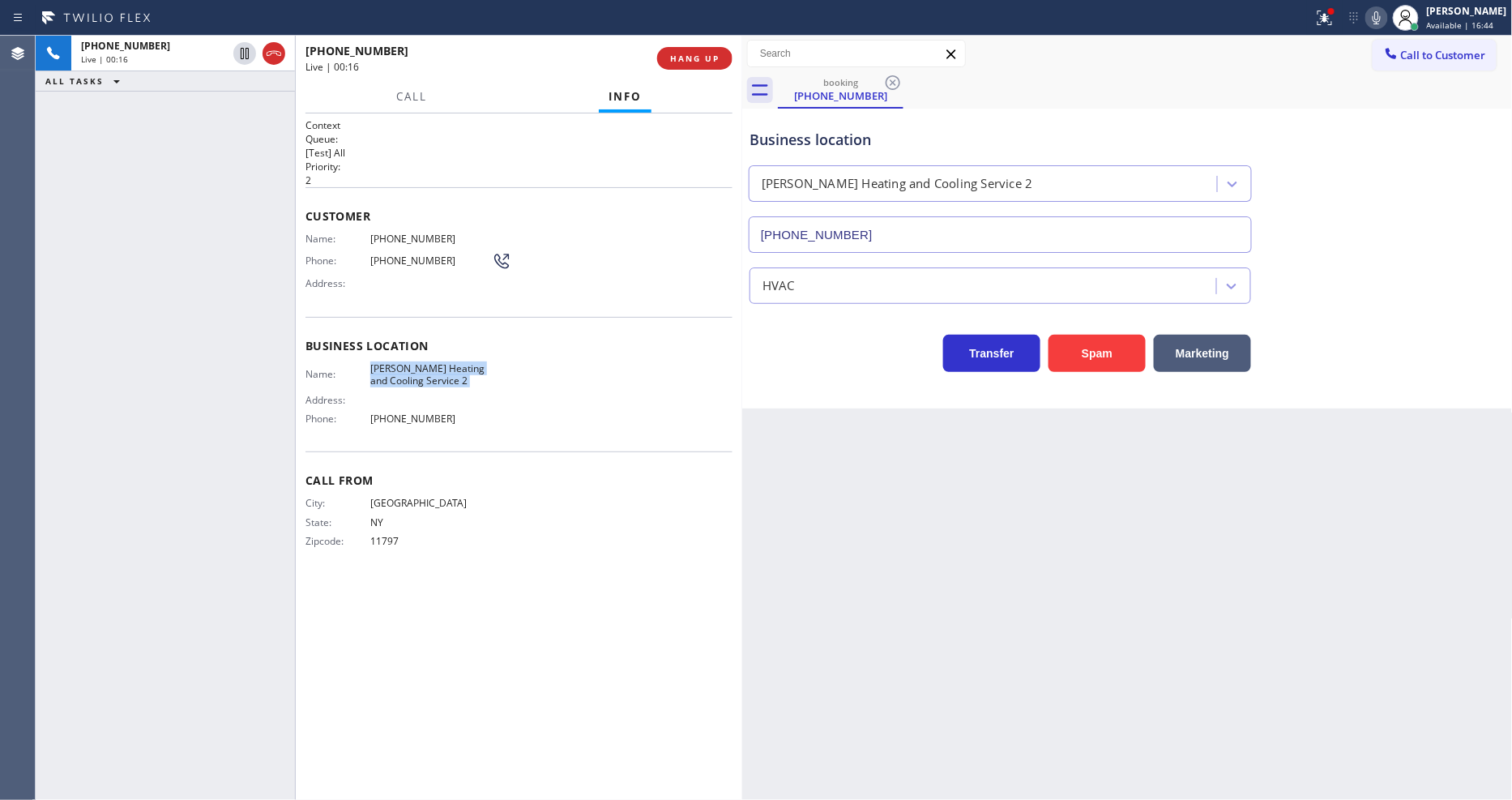
click at [675, 511] on div "City: GARDEN CITY State: NY Zipcode: 11797" at bounding box center [518, 525] width 427 height 57
click at [692, 58] on span "HANG UP" at bounding box center [695, 59] width 50 height 12
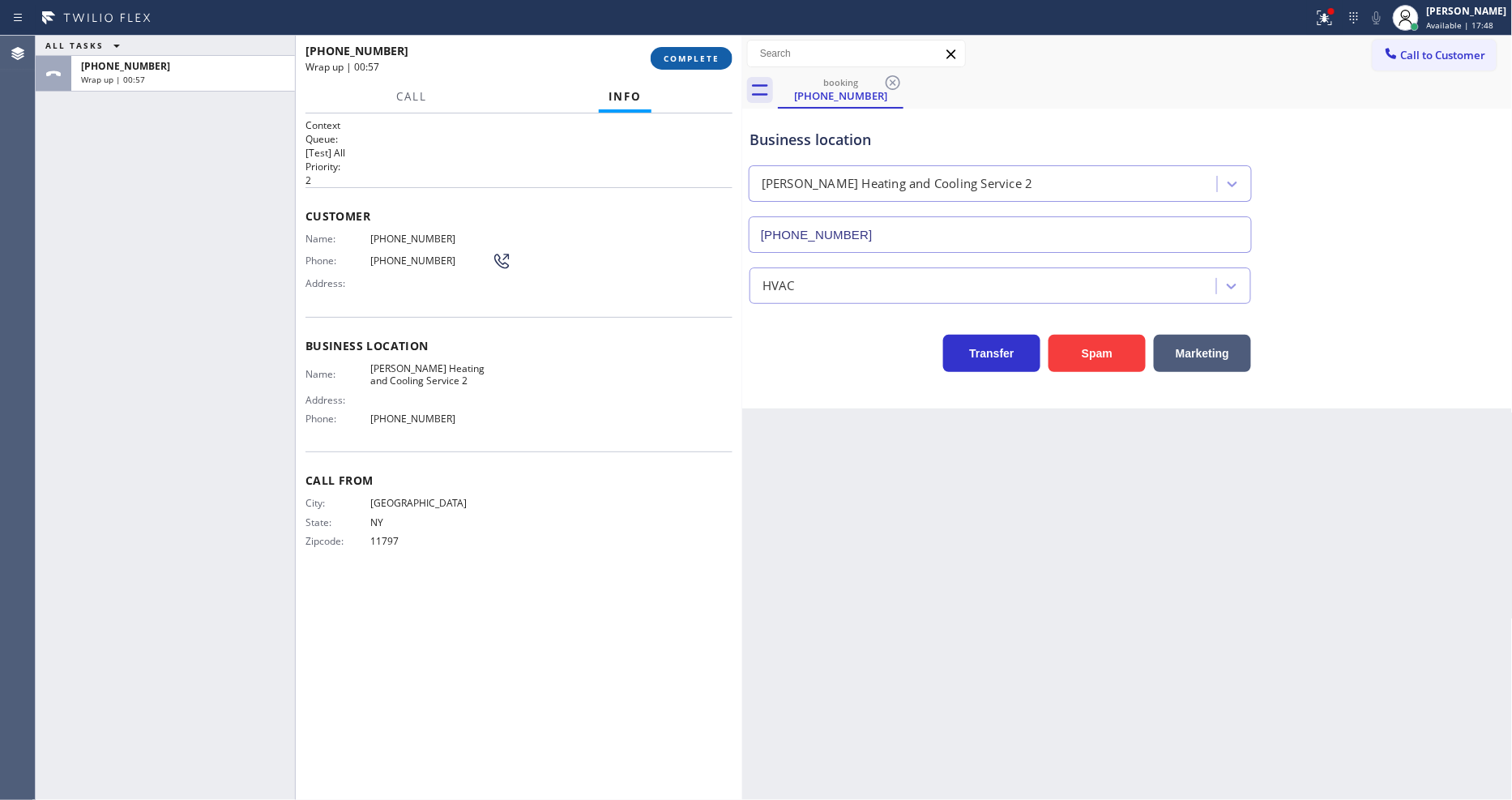
click at [682, 47] on button "COMPLETE" at bounding box center [691, 59] width 82 height 23
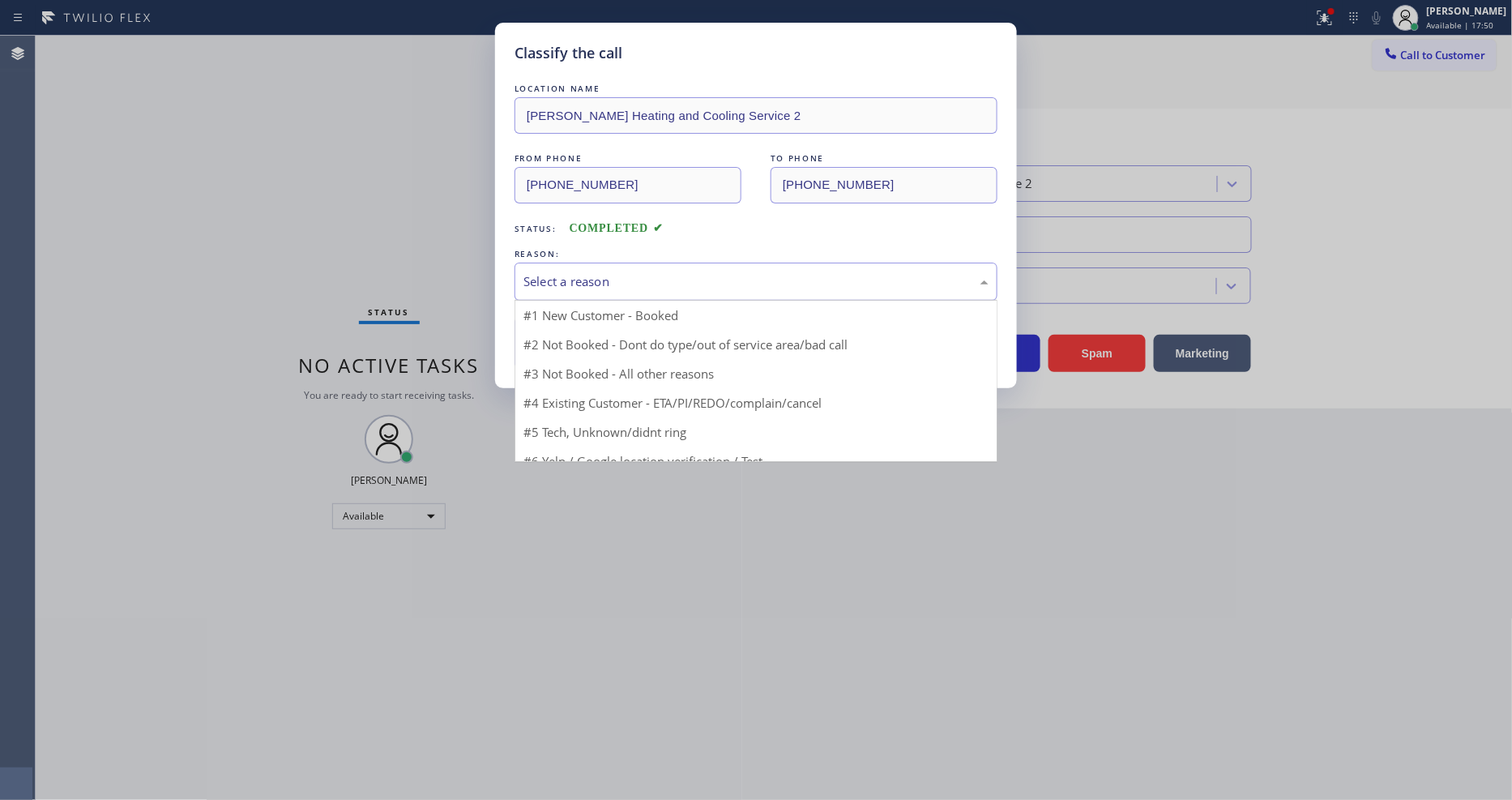
click at [637, 278] on div "Select a reason" at bounding box center [756, 281] width 465 height 18
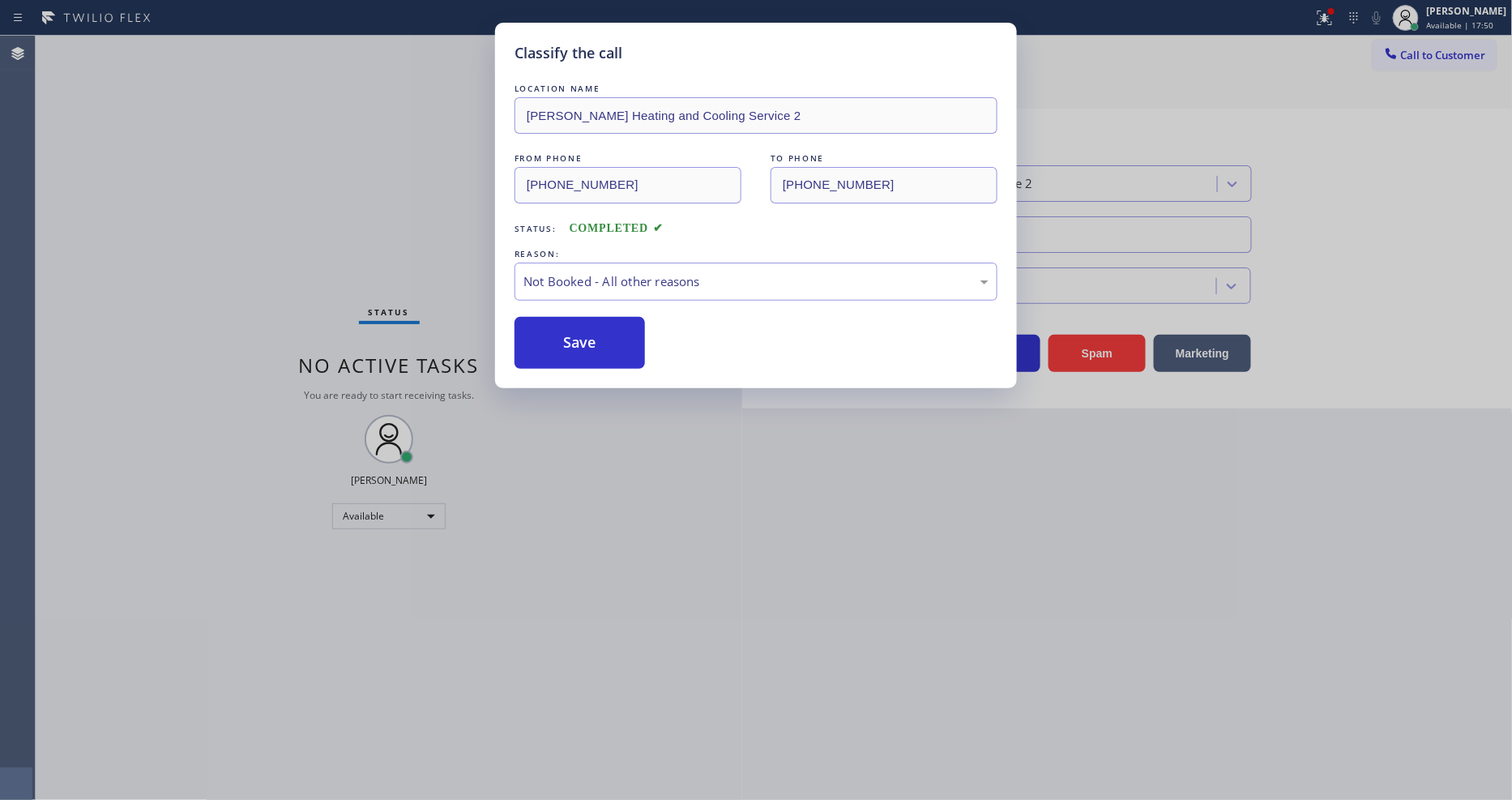
click at [597, 331] on button "Save" at bounding box center [579, 342] width 130 height 52
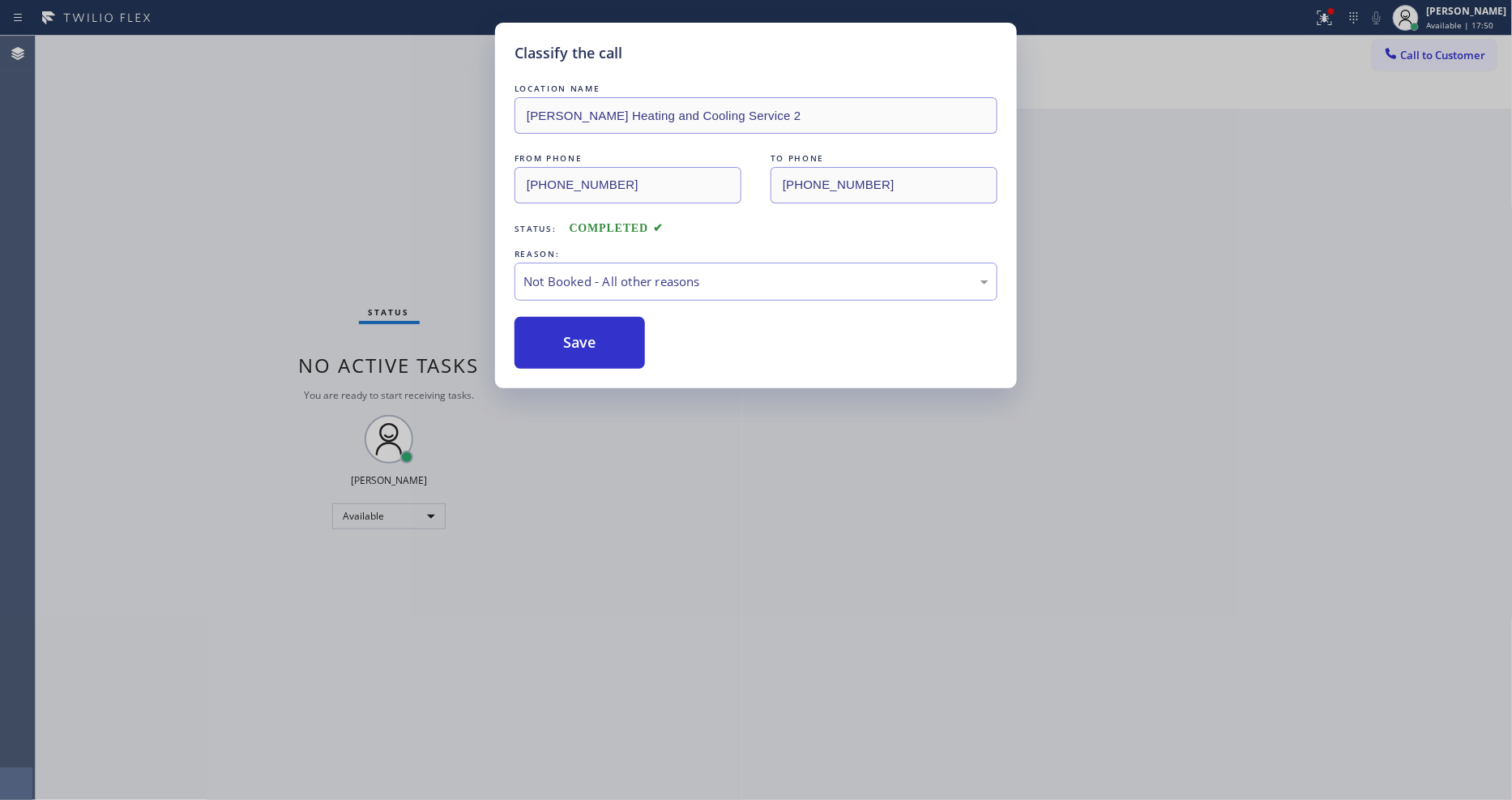
click at [597, 331] on button "Save" at bounding box center [579, 342] width 130 height 52
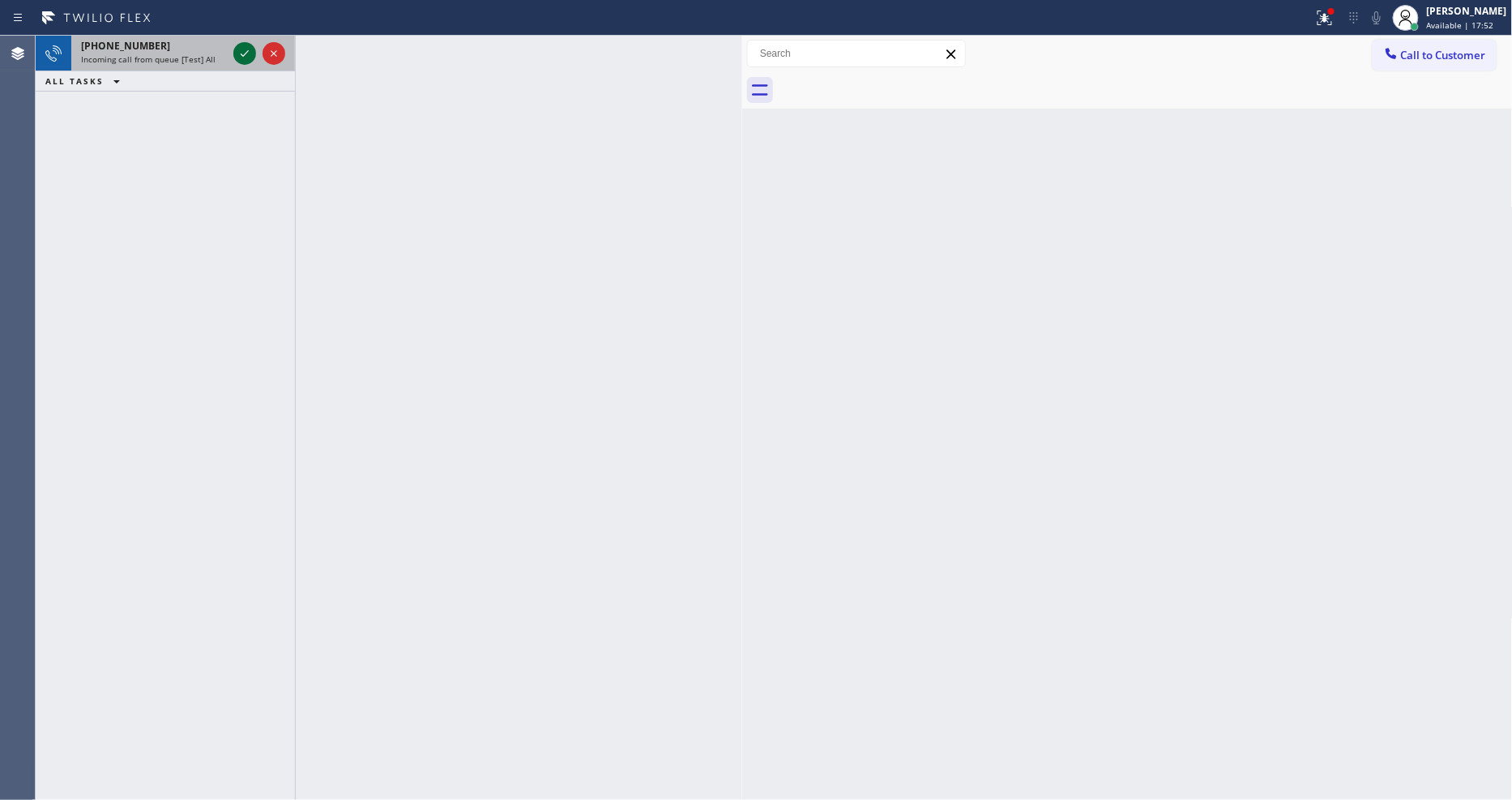
click at [238, 55] on icon at bounding box center [245, 54] width 19 height 19
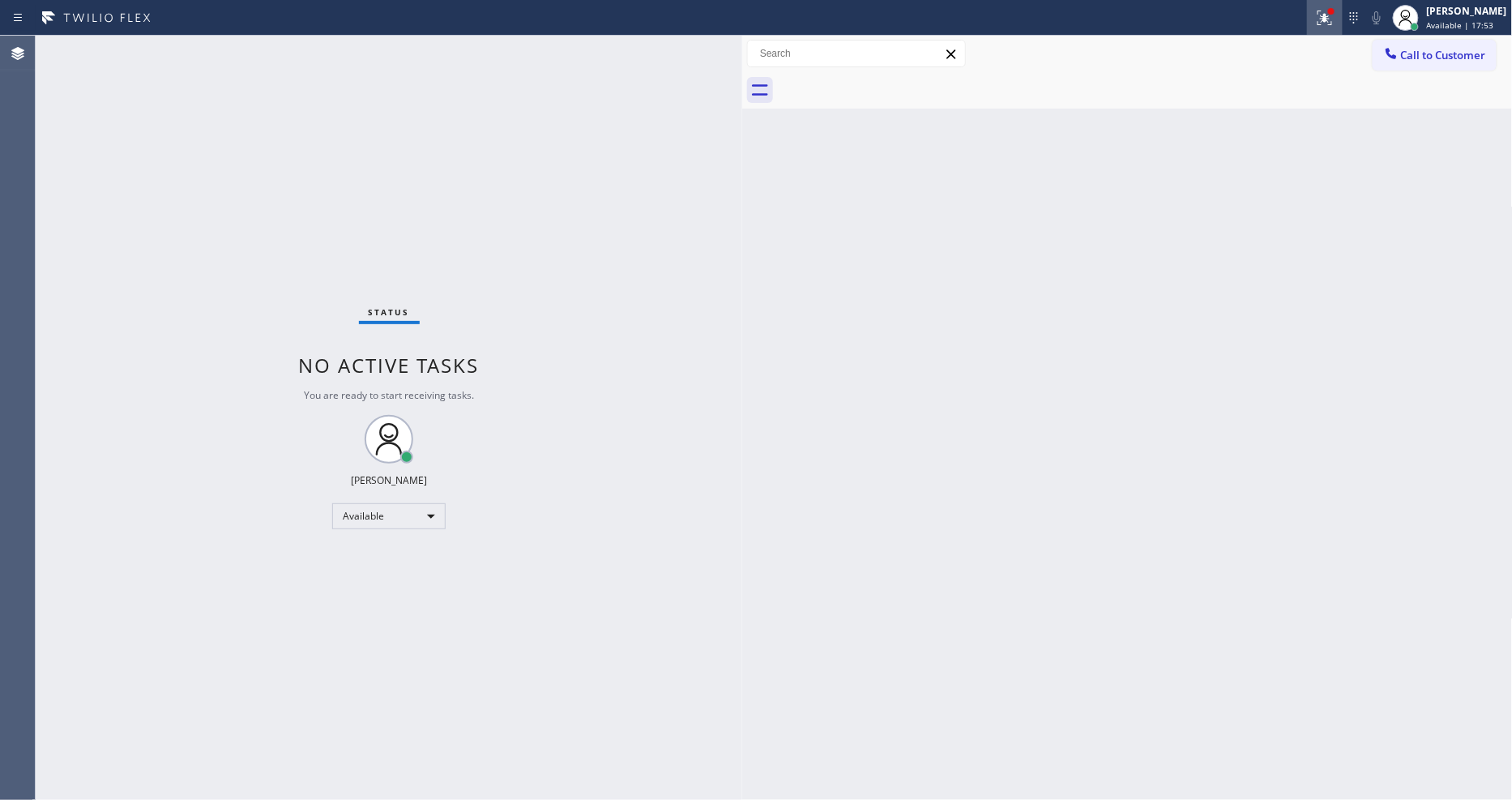
click at [1321, 18] on div at bounding box center [1324, 17] width 35 height 19
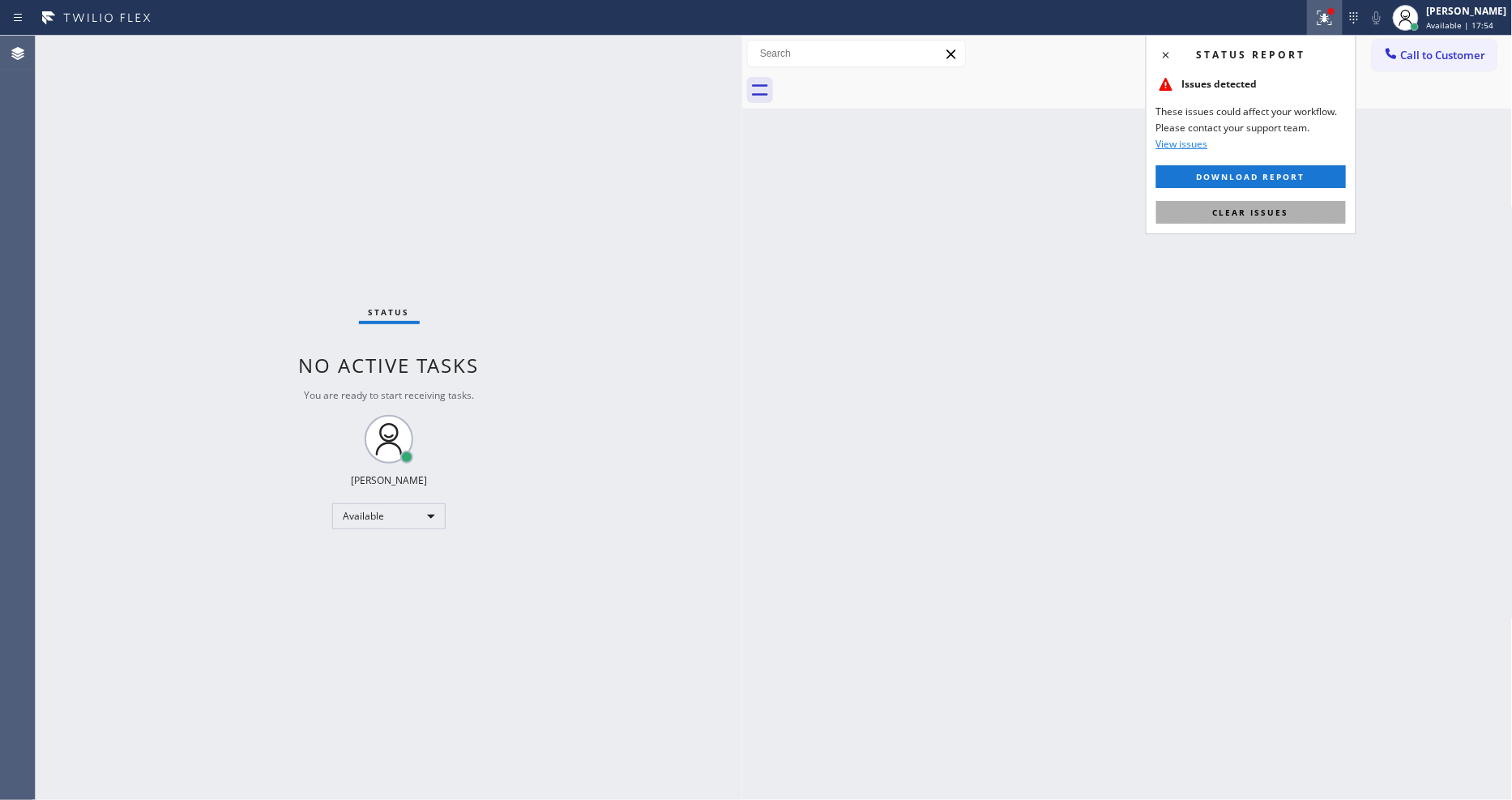
click at [1272, 213] on span "Clear issues" at bounding box center [1250, 212] width 76 height 12
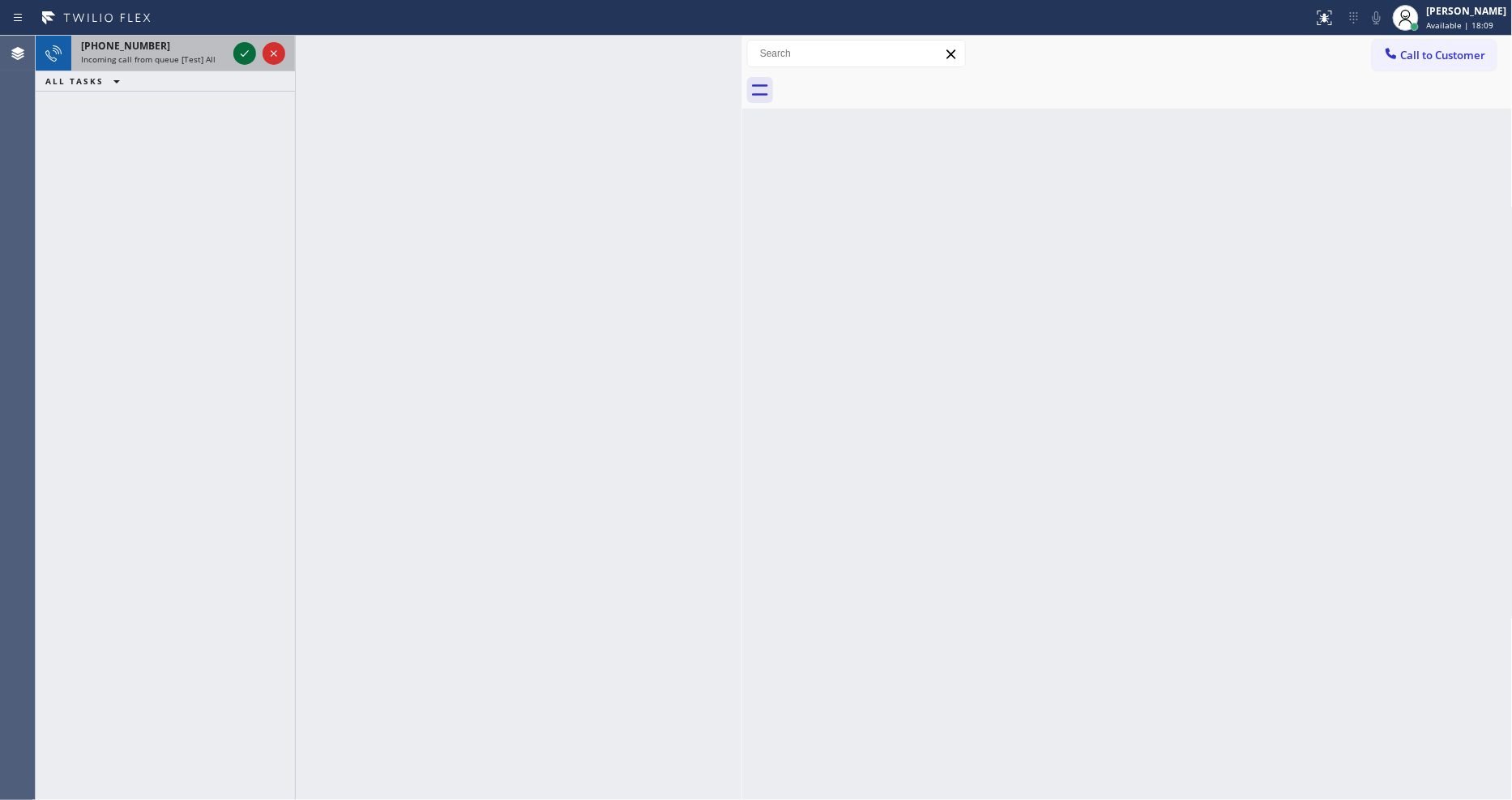
click at [243, 55] on icon at bounding box center [245, 54] width 19 height 19
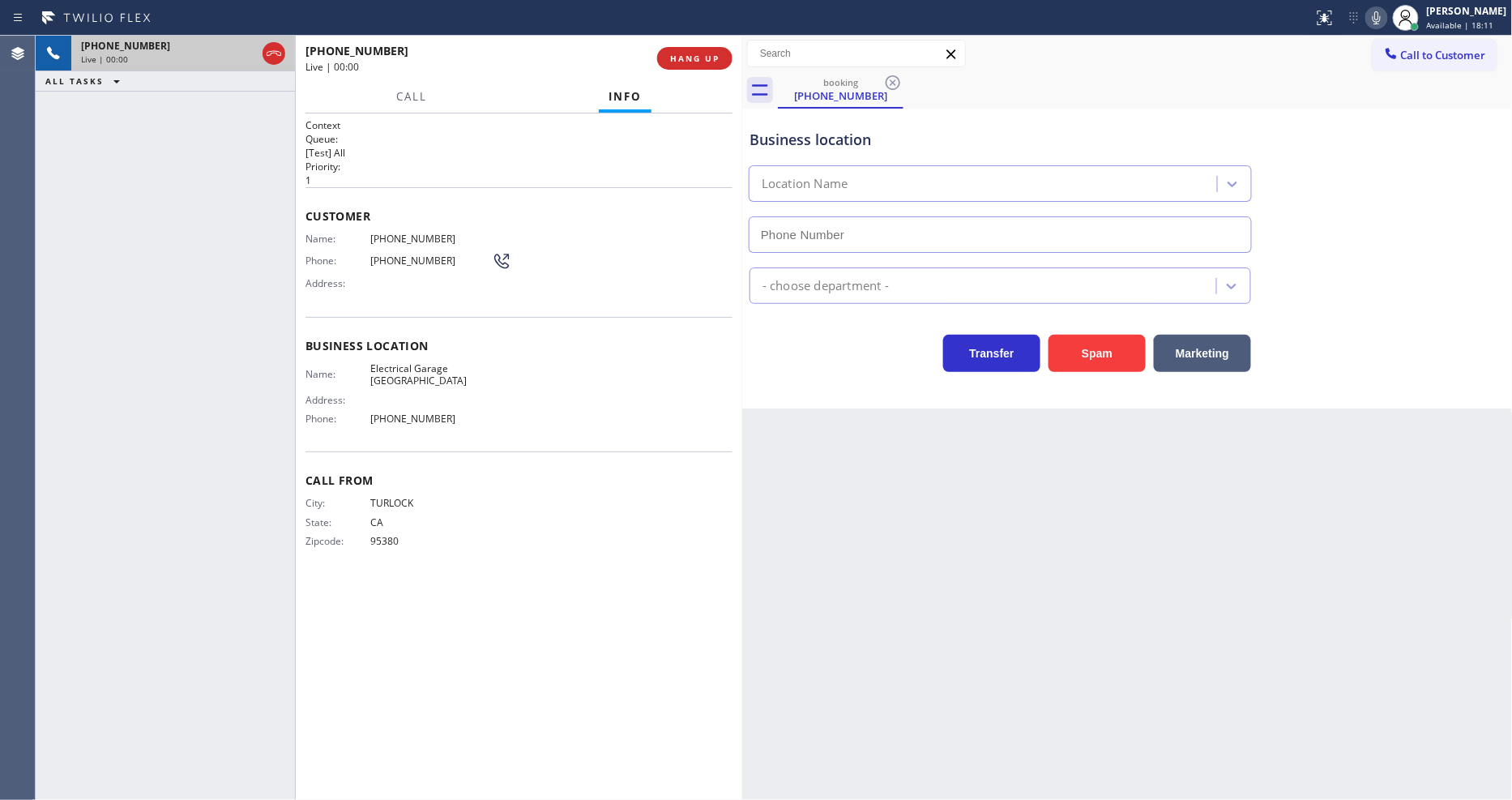
type input "(415) 475-3939"
click at [694, 59] on span "HANG UP" at bounding box center [695, 59] width 50 height 12
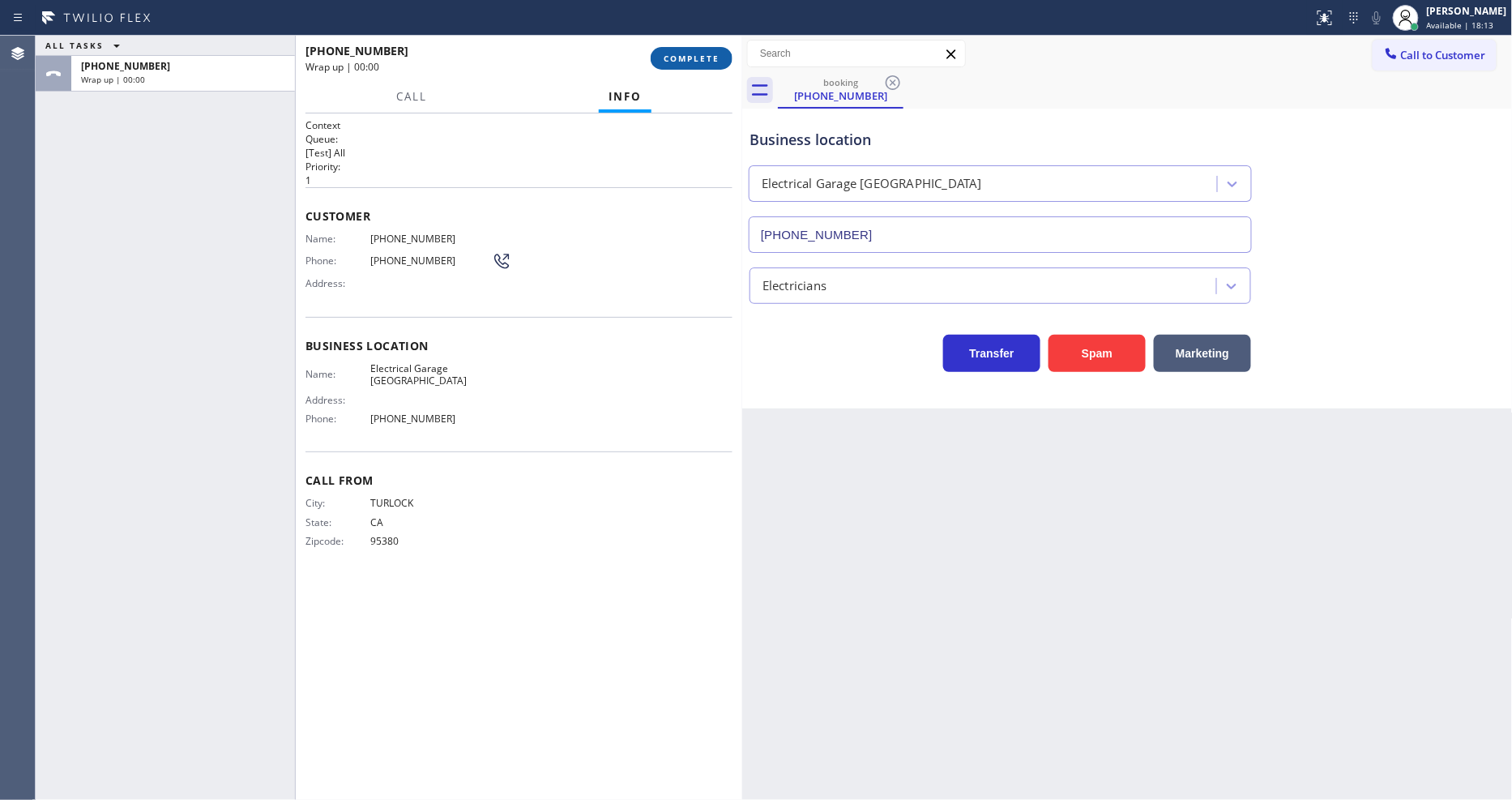
click at [694, 59] on span "COMPLETE" at bounding box center [692, 59] width 56 height 12
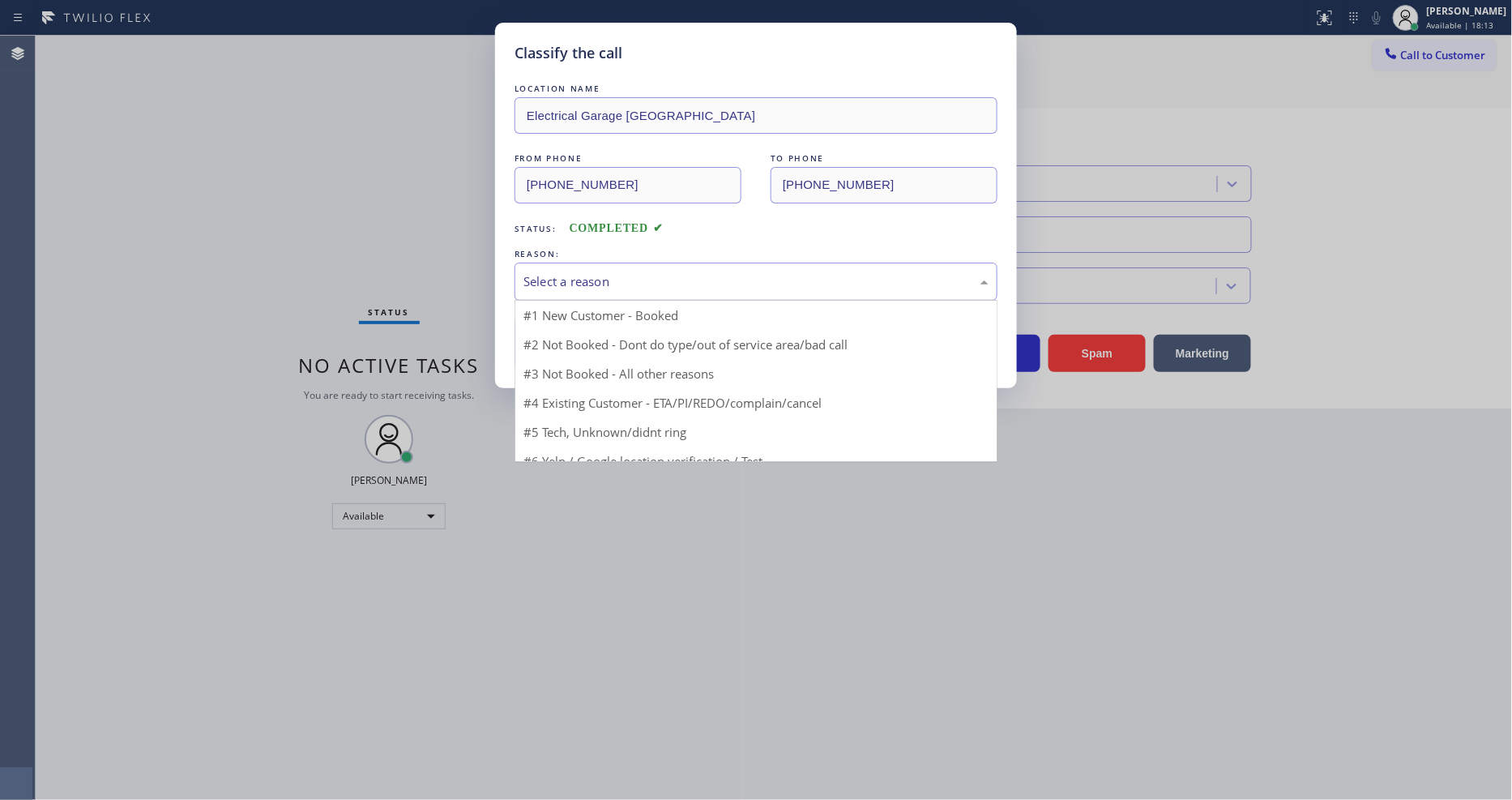
click at [661, 272] on div "Select a reason" at bounding box center [756, 281] width 465 height 18
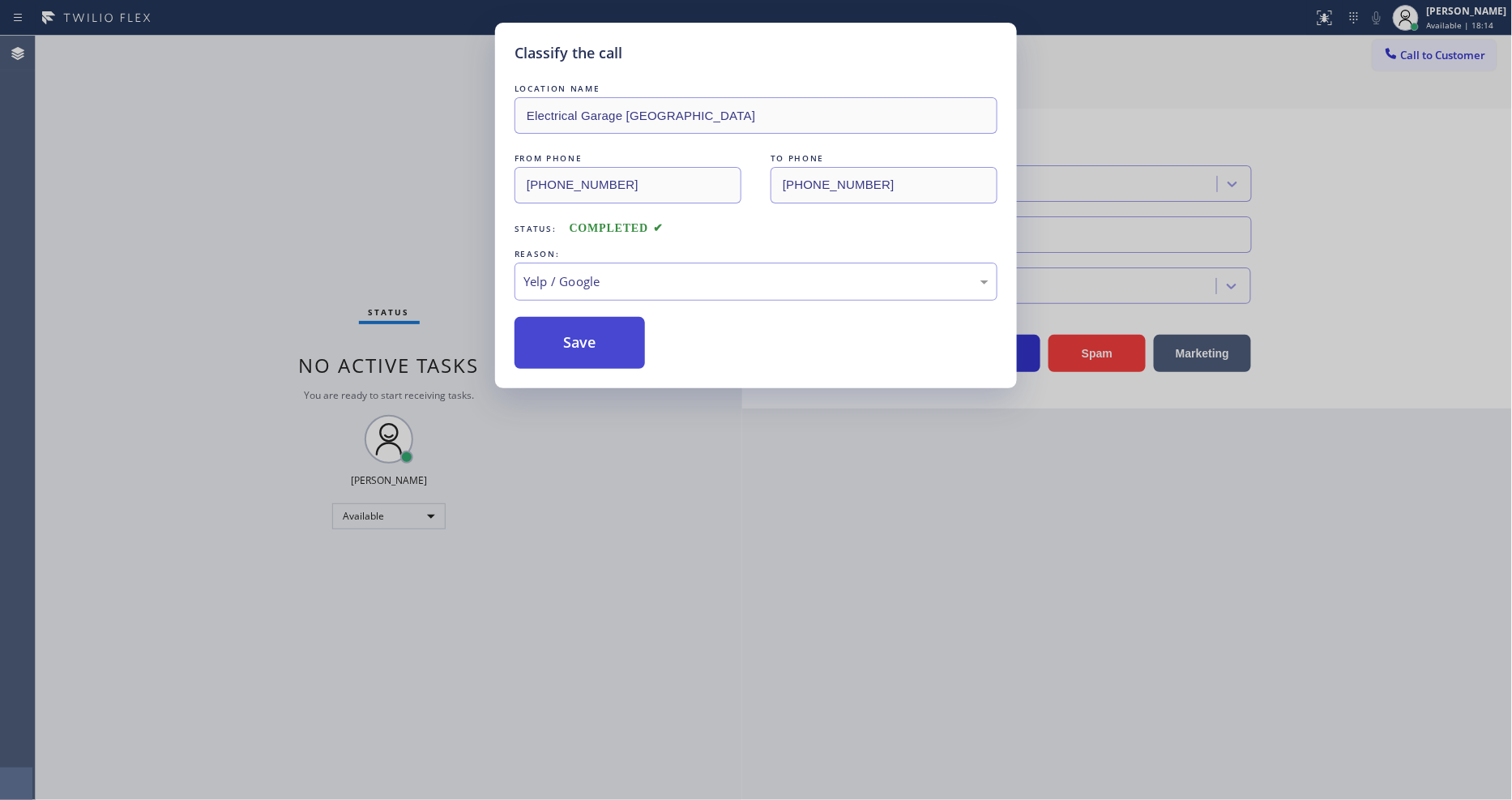
click at [591, 325] on button "Save" at bounding box center [579, 342] width 130 height 52
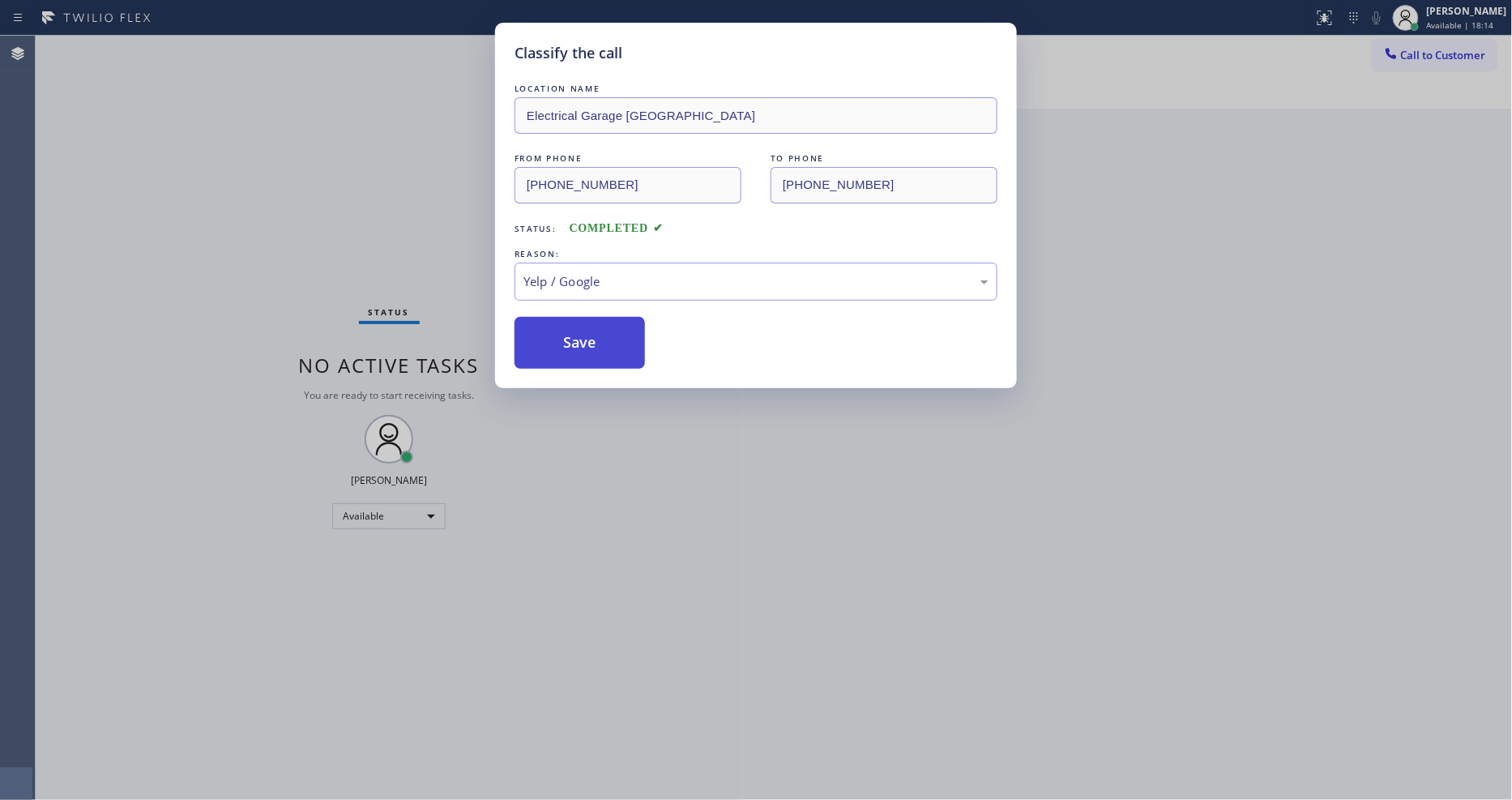
click at [591, 325] on button "Save" at bounding box center [579, 342] width 130 height 52
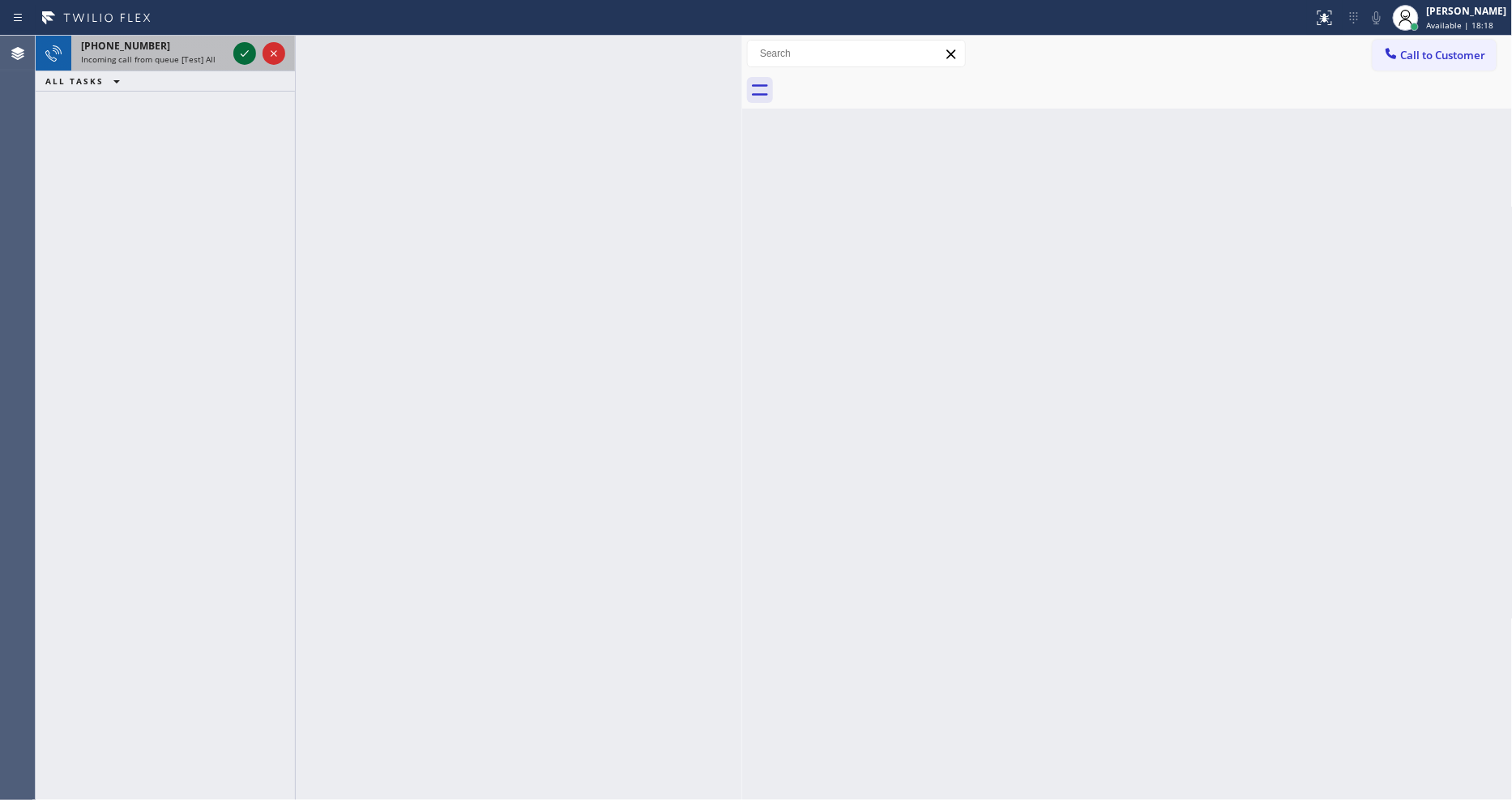
click at [241, 49] on icon at bounding box center [245, 54] width 19 height 19
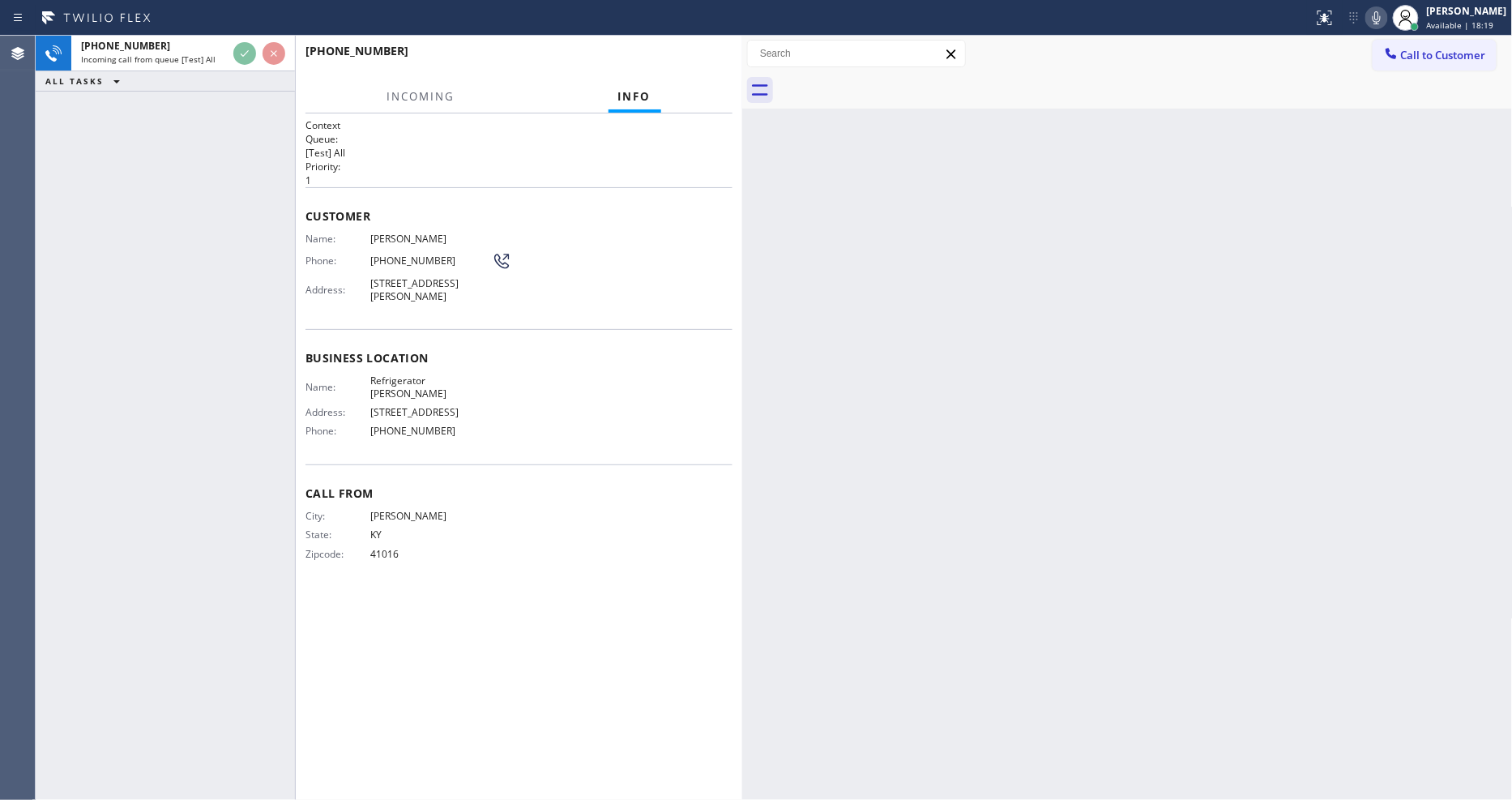
click at [754, 240] on div "Back to Dashboard Change Sender ID Customers Technicians Select a contact Outbo…" at bounding box center [1127, 417] width 770 height 764
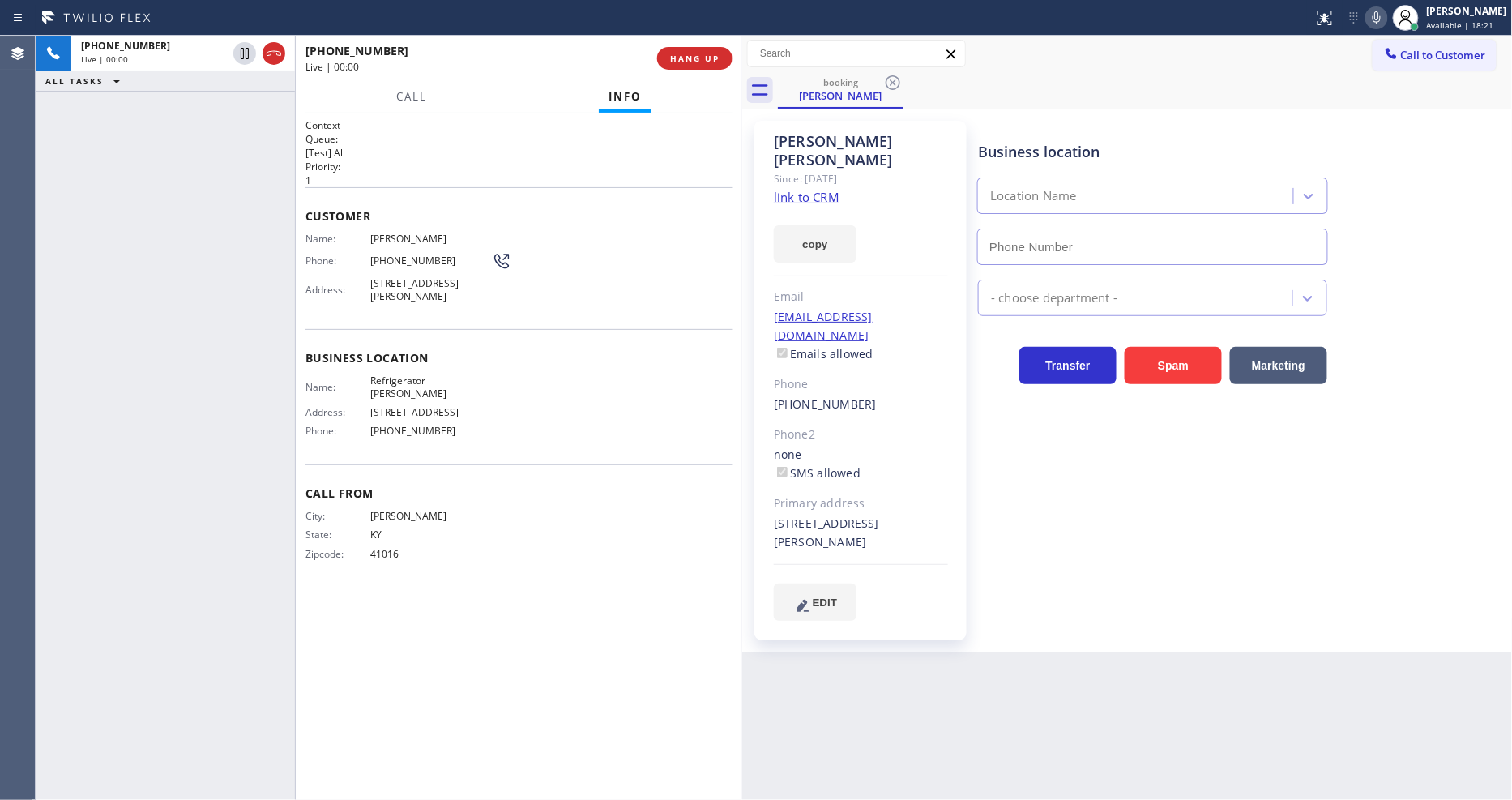
type input "(720) 809-8071"
click at [816, 189] on link "link to CRM" at bounding box center [806, 197] width 65 height 16
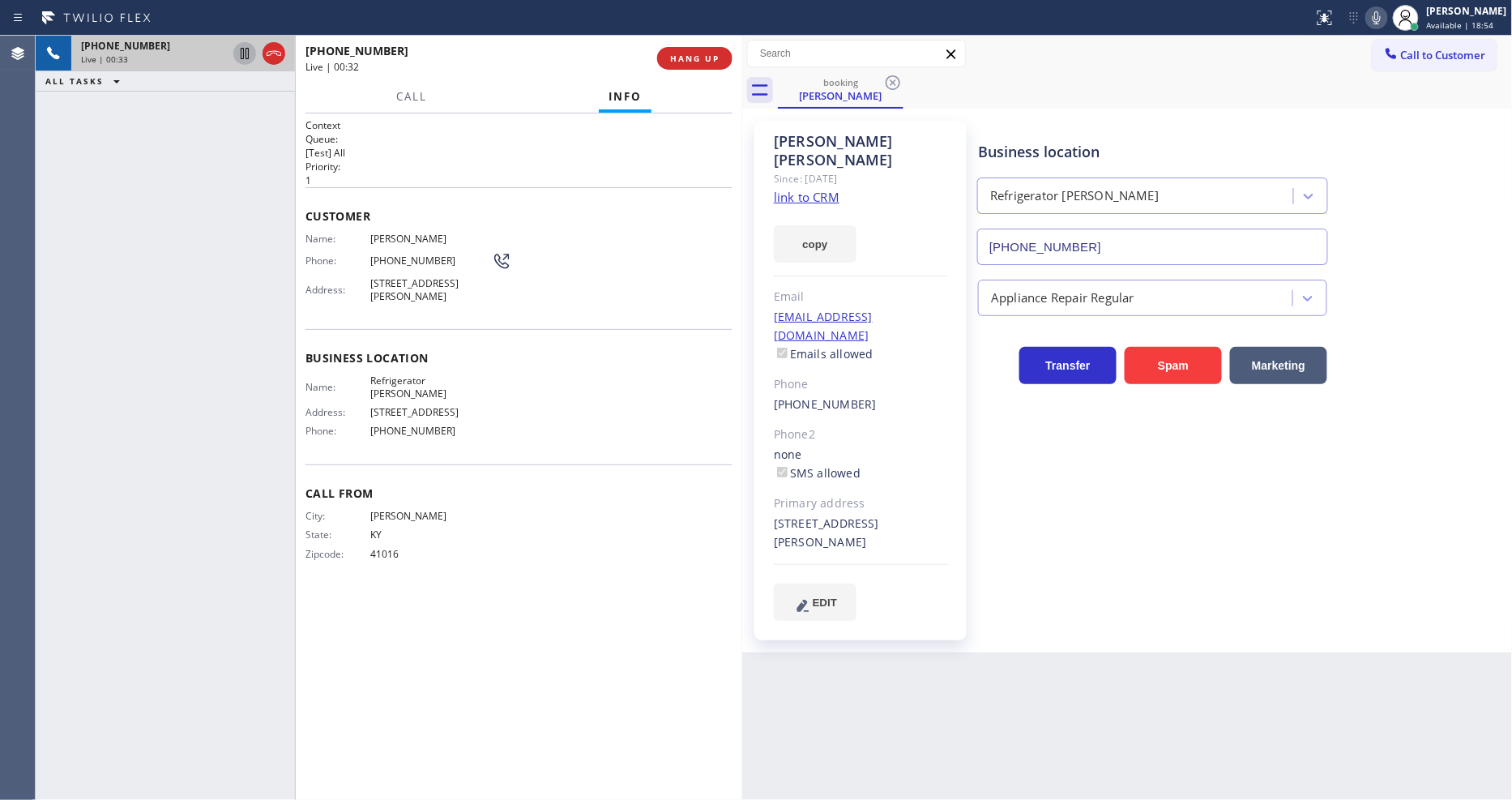
click at [243, 55] on icon at bounding box center [245, 54] width 19 height 19
click at [1386, 16] on icon at bounding box center [1377, 17] width 19 height 19
click at [247, 50] on icon at bounding box center [245, 54] width 12 height 12
click at [1386, 23] on icon at bounding box center [1377, 17] width 19 height 19
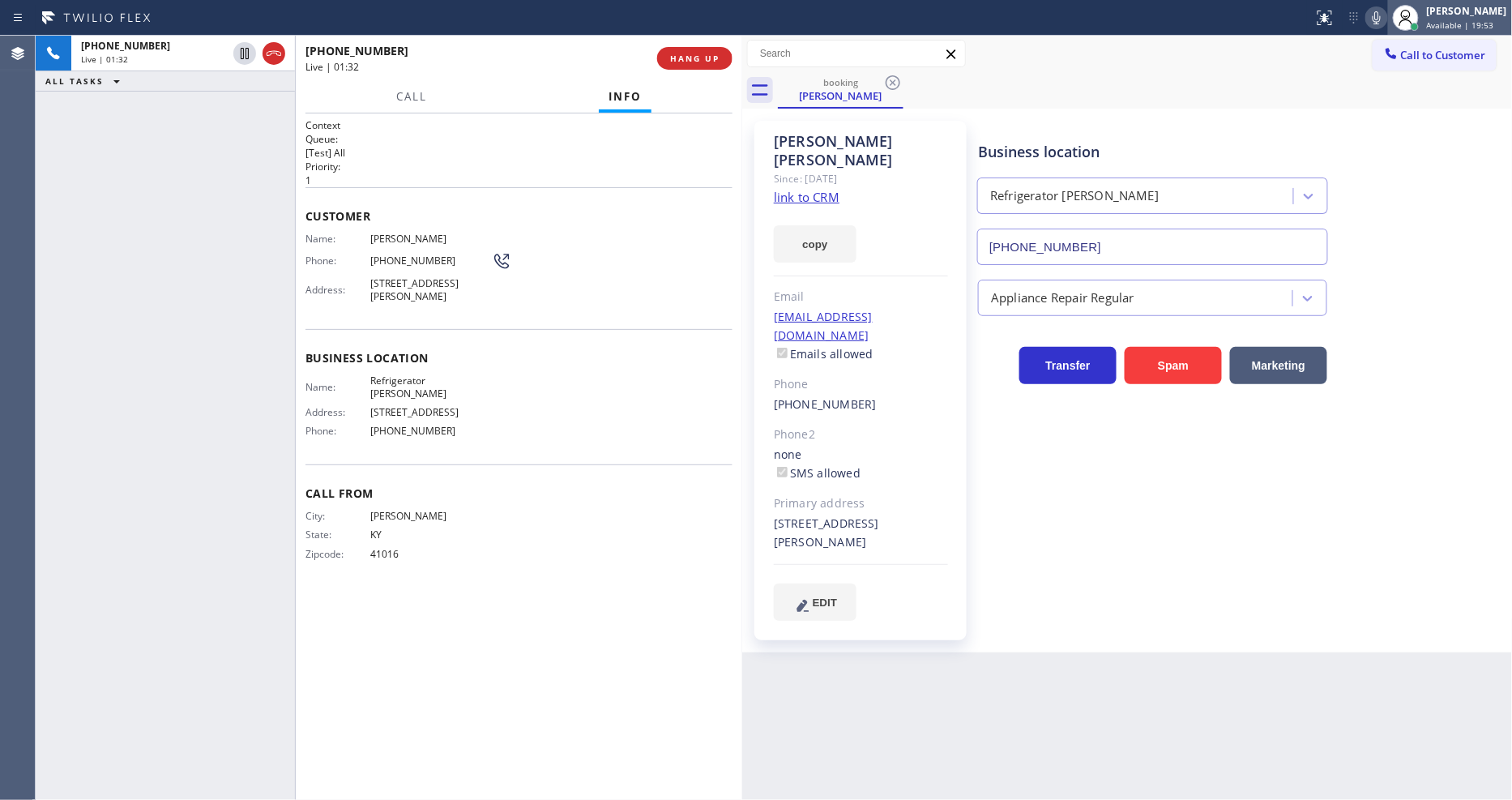
click at [1478, 20] on span "Available | 19:53" at bounding box center [1460, 25] width 67 height 12
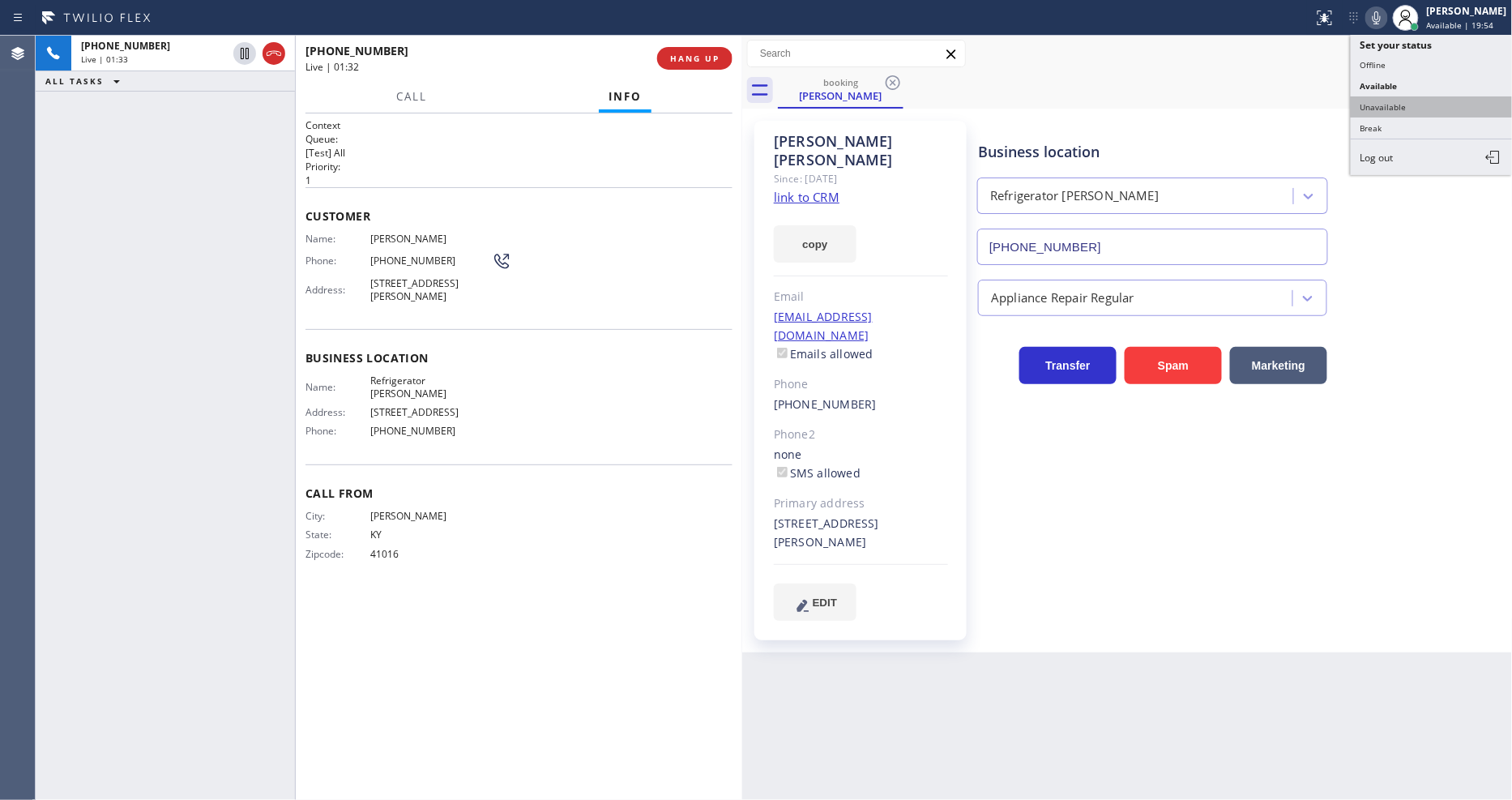
click at [1430, 114] on button "Unavailable" at bounding box center [1431, 106] width 162 height 21
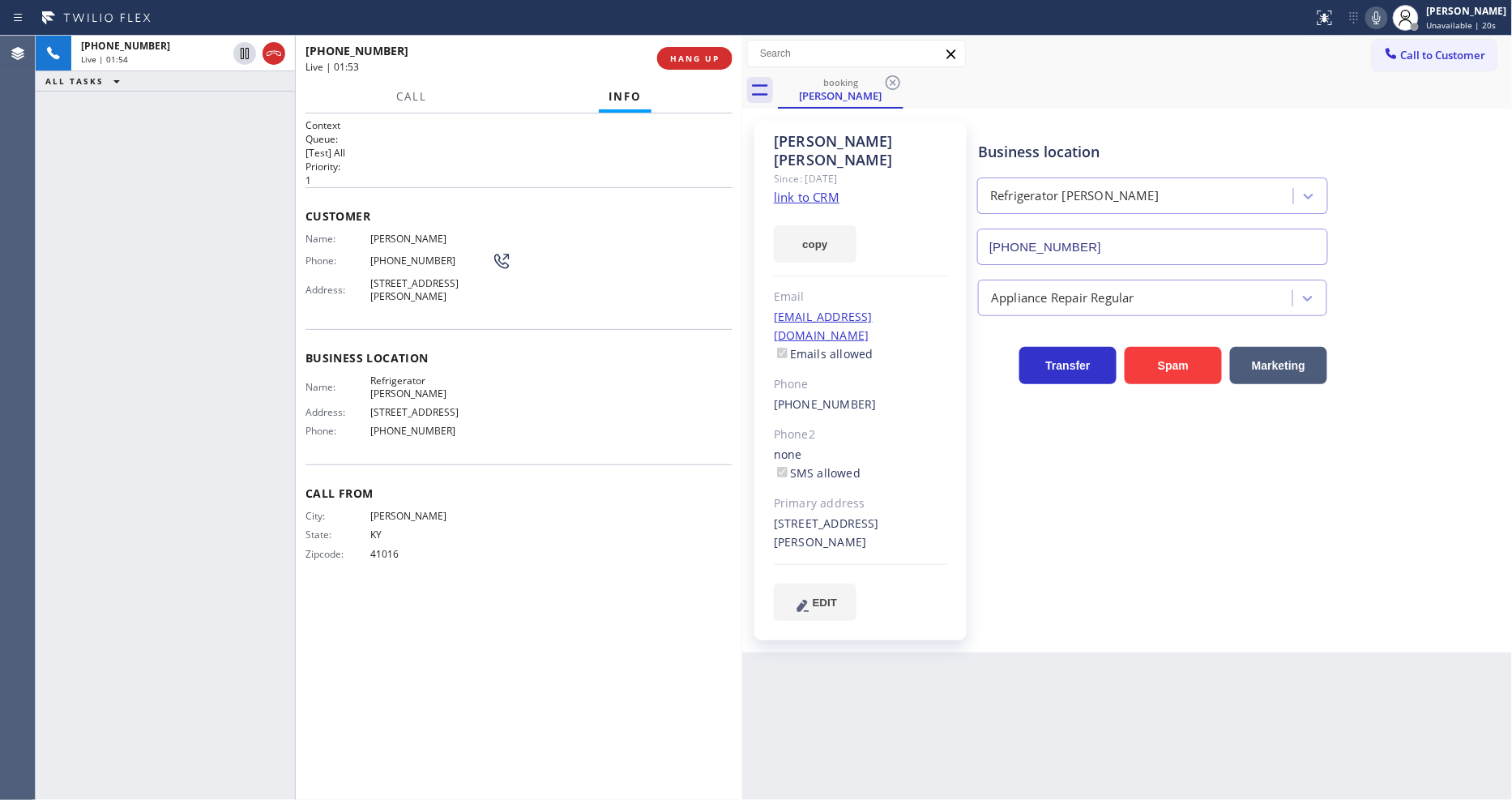
click at [1133, 456] on div "Business location Refrigerator Bryan Fix (720) 809-8071 Appliance Repair Regula…" at bounding box center [1241, 370] width 533 height 491
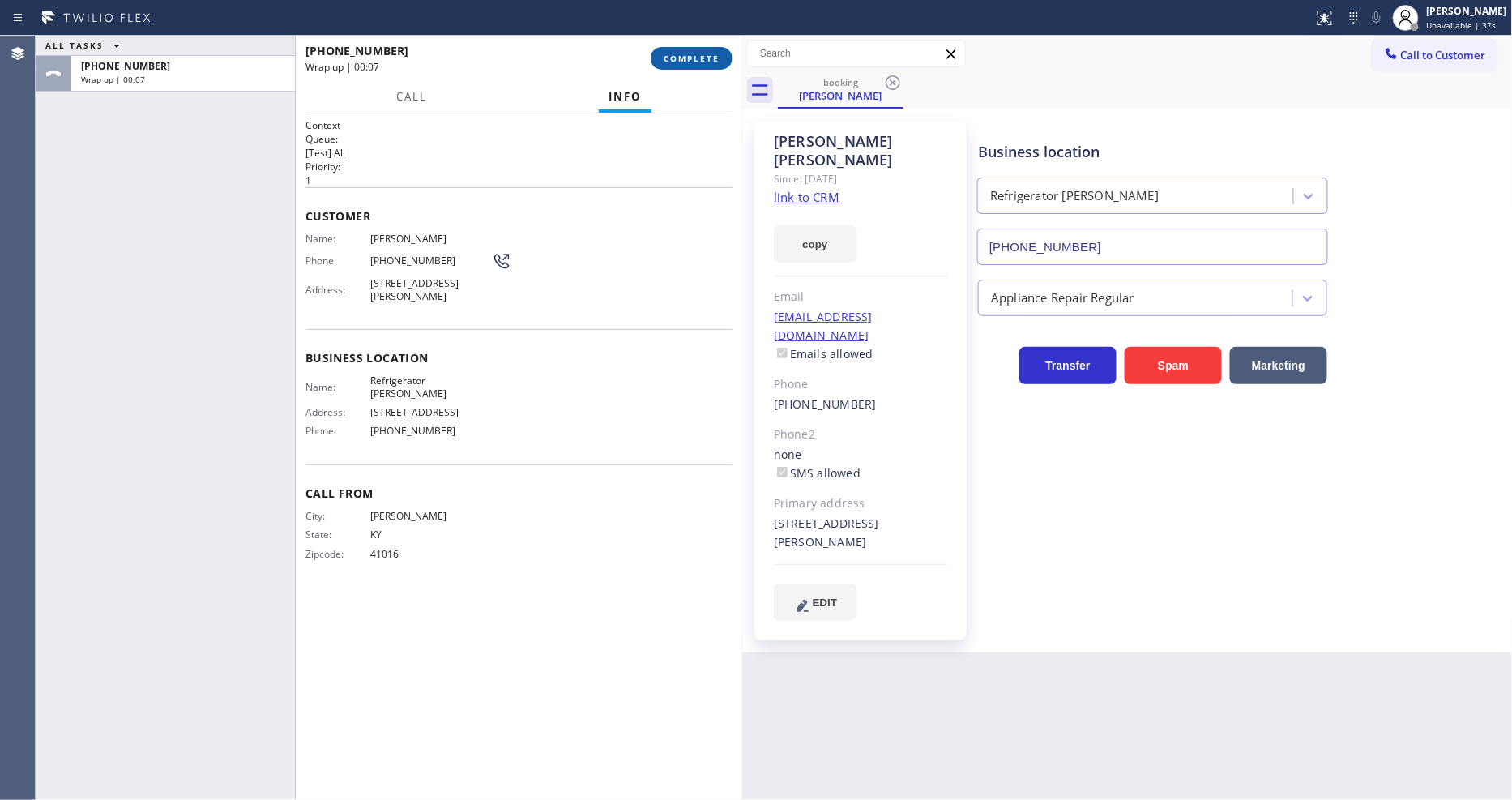
click at [695, 59] on span "COMPLETE" at bounding box center [692, 59] width 56 height 12
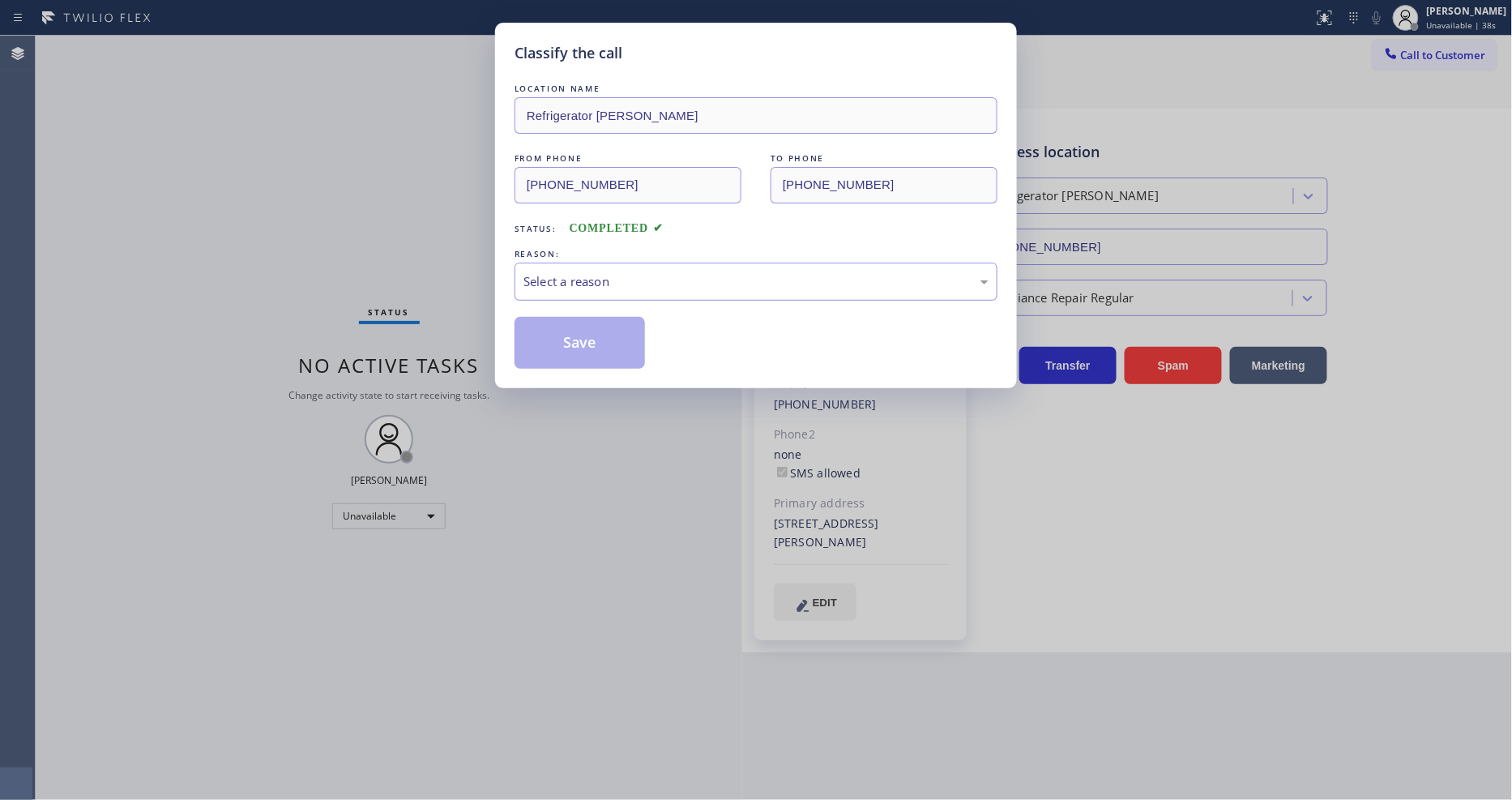
click at [583, 280] on div "Select a reason" at bounding box center [756, 281] width 465 height 18
click at [578, 345] on button "Save" at bounding box center [579, 342] width 130 height 52
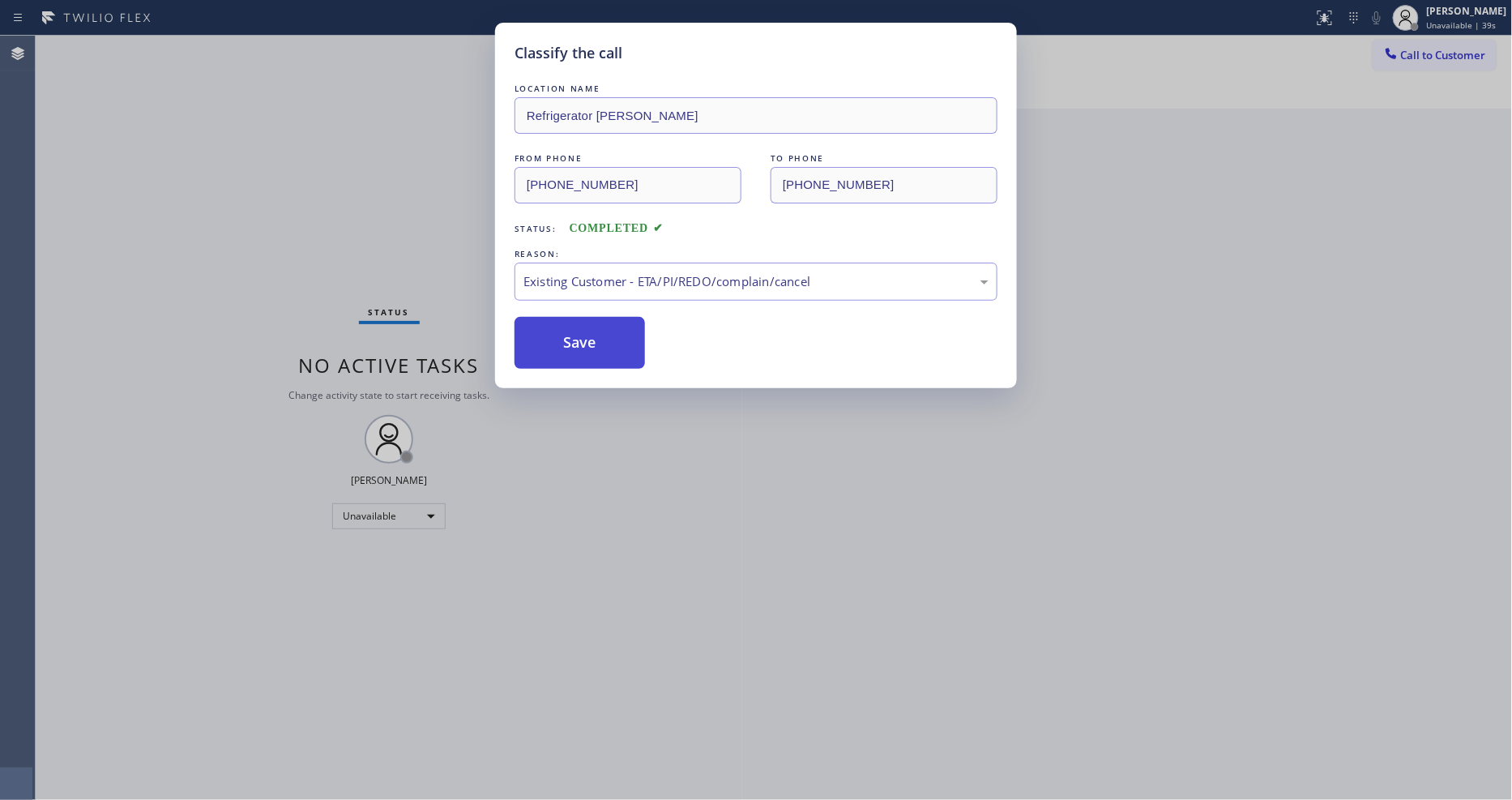
click at [578, 345] on button "Save" at bounding box center [579, 342] width 130 height 52
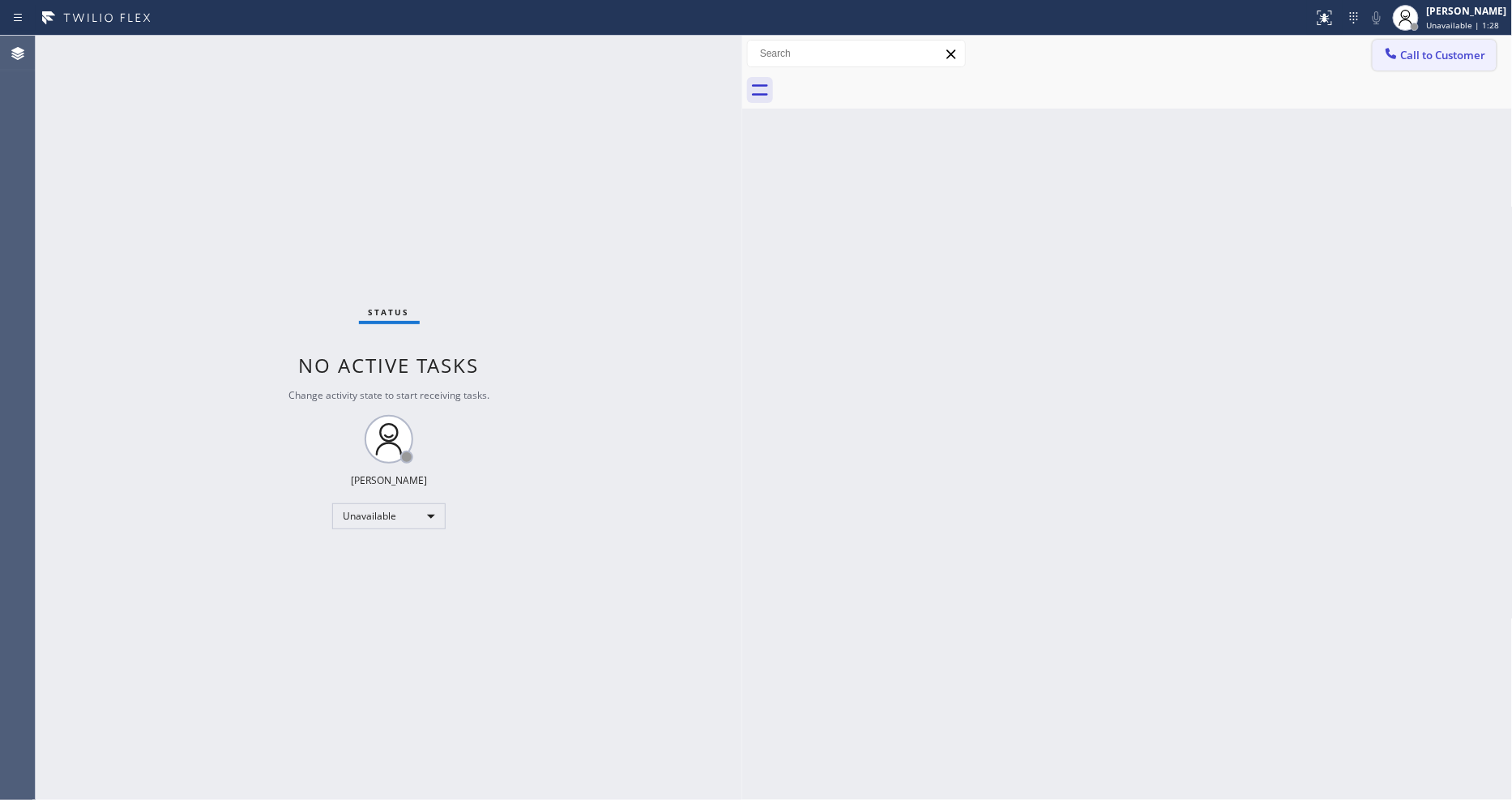
click at [1439, 59] on span "Call to Customer" at bounding box center [1443, 55] width 85 height 14
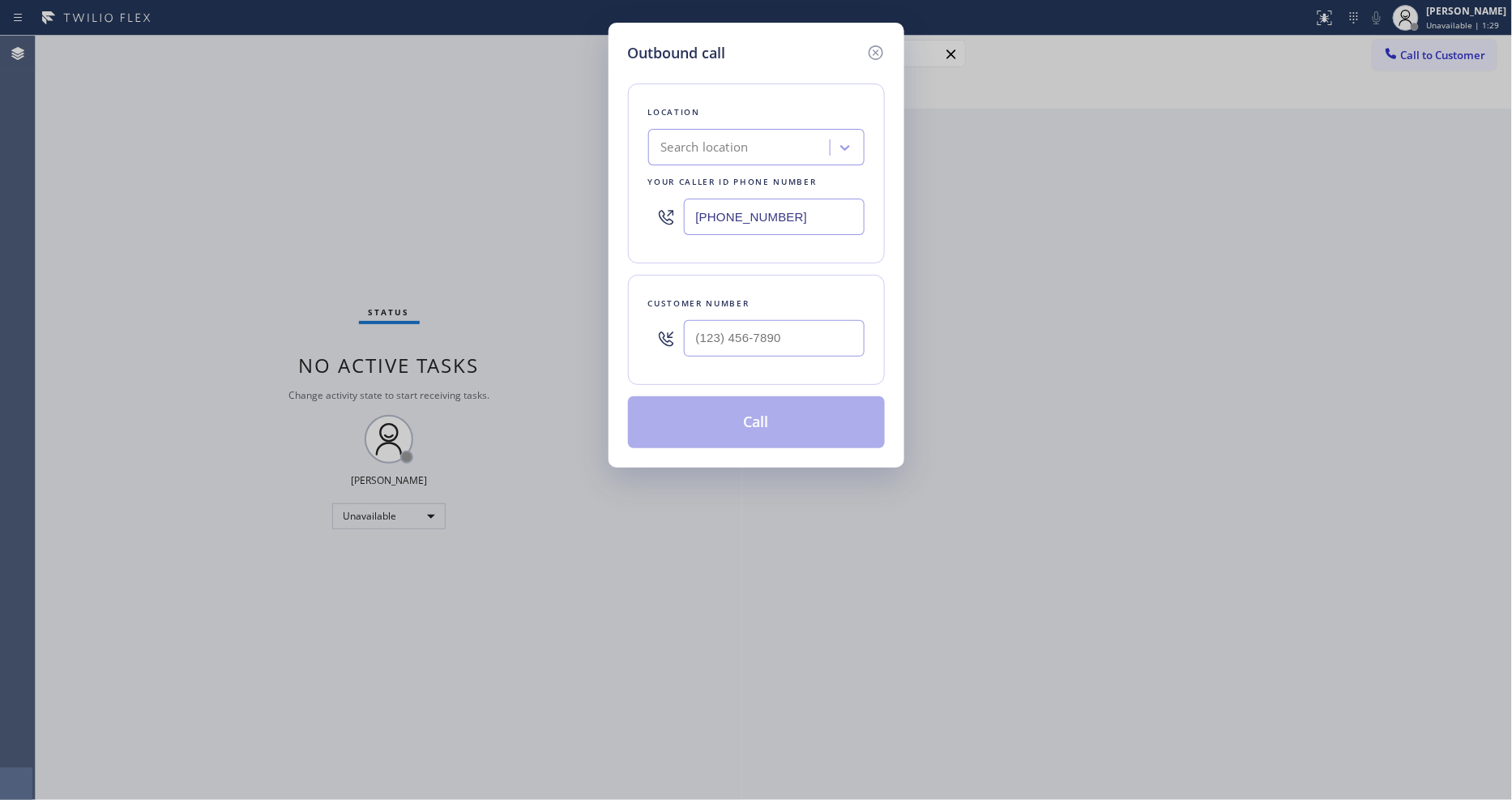
click at [766, 153] on div "Search location" at bounding box center [742, 148] width 177 height 29
paste input "Agoura Hills Electrician Service"
type input "Agoura Hills Electrician Service"
click at [716, 178] on div "Agoura Hills Electrician Service" at bounding box center [756, 181] width 216 height 29
type input "[PHONE_NUMBER]"
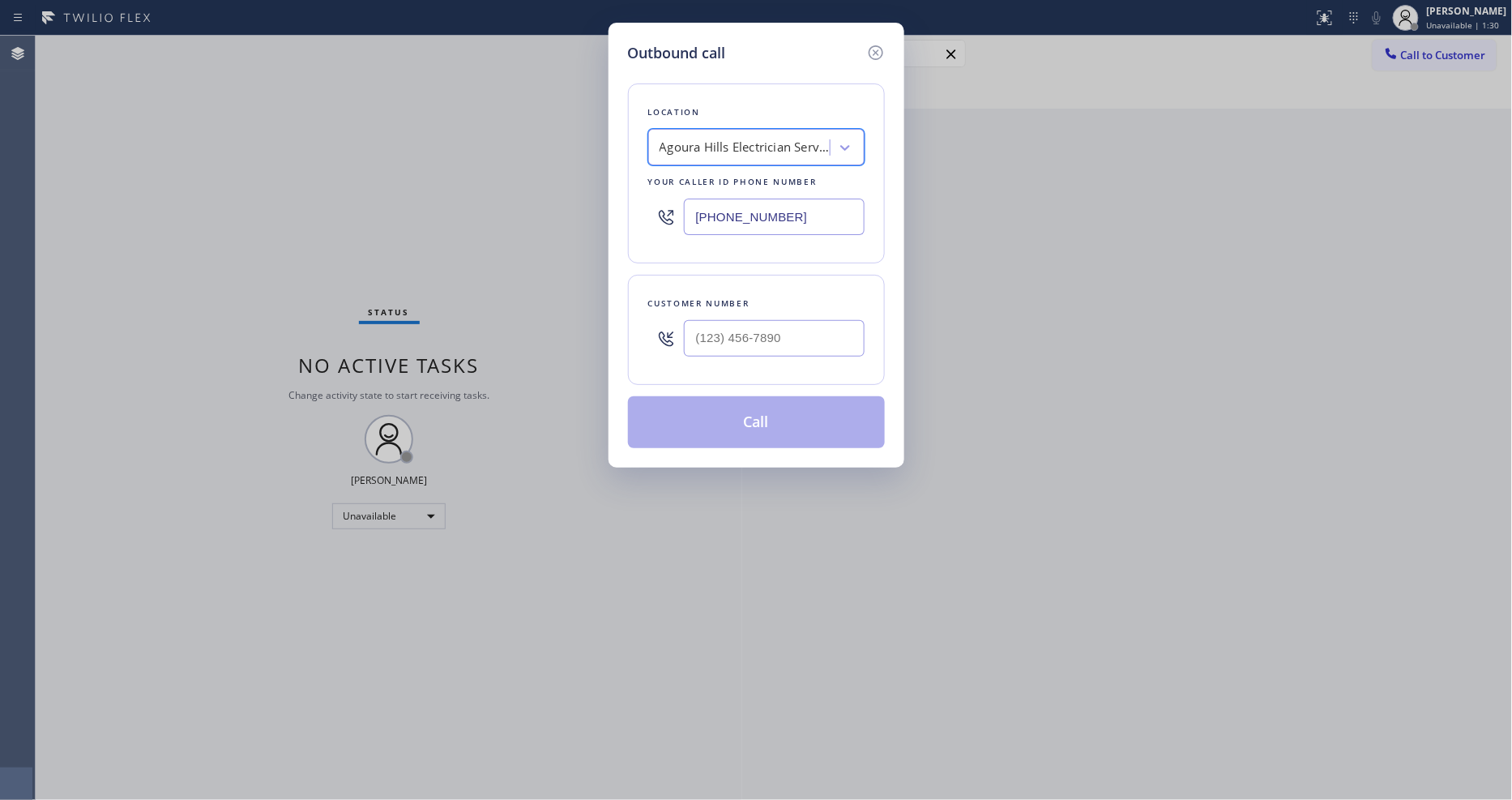
scroll to position [0, 2]
click at [753, 336] on input "(___) ___-____" at bounding box center [774, 339] width 180 height 36
paste input "805) 452-1369"
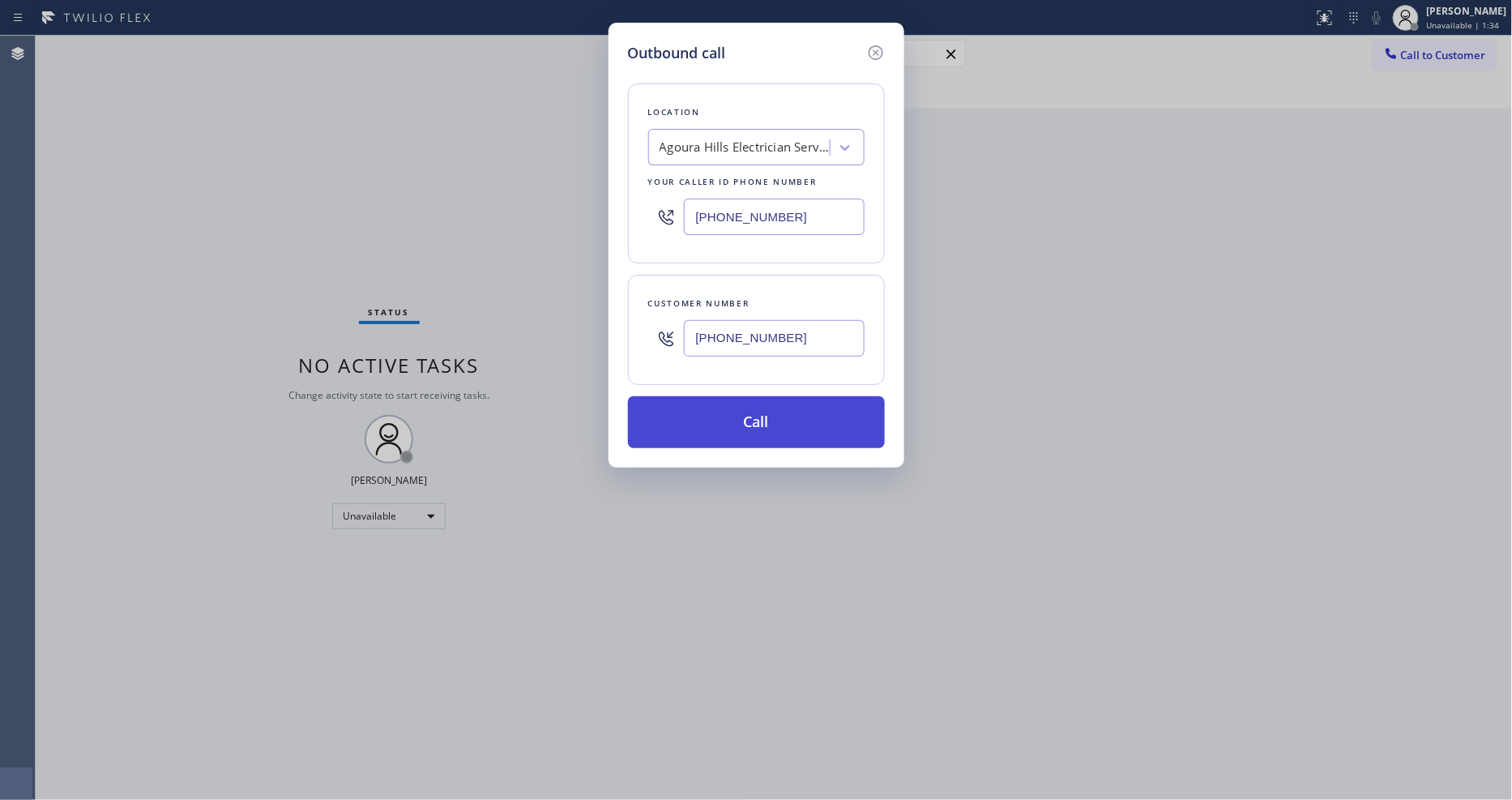
type input "[PHONE_NUMBER]"
click at [714, 399] on button "Call" at bounding box center [756, 422] width 257 height 52
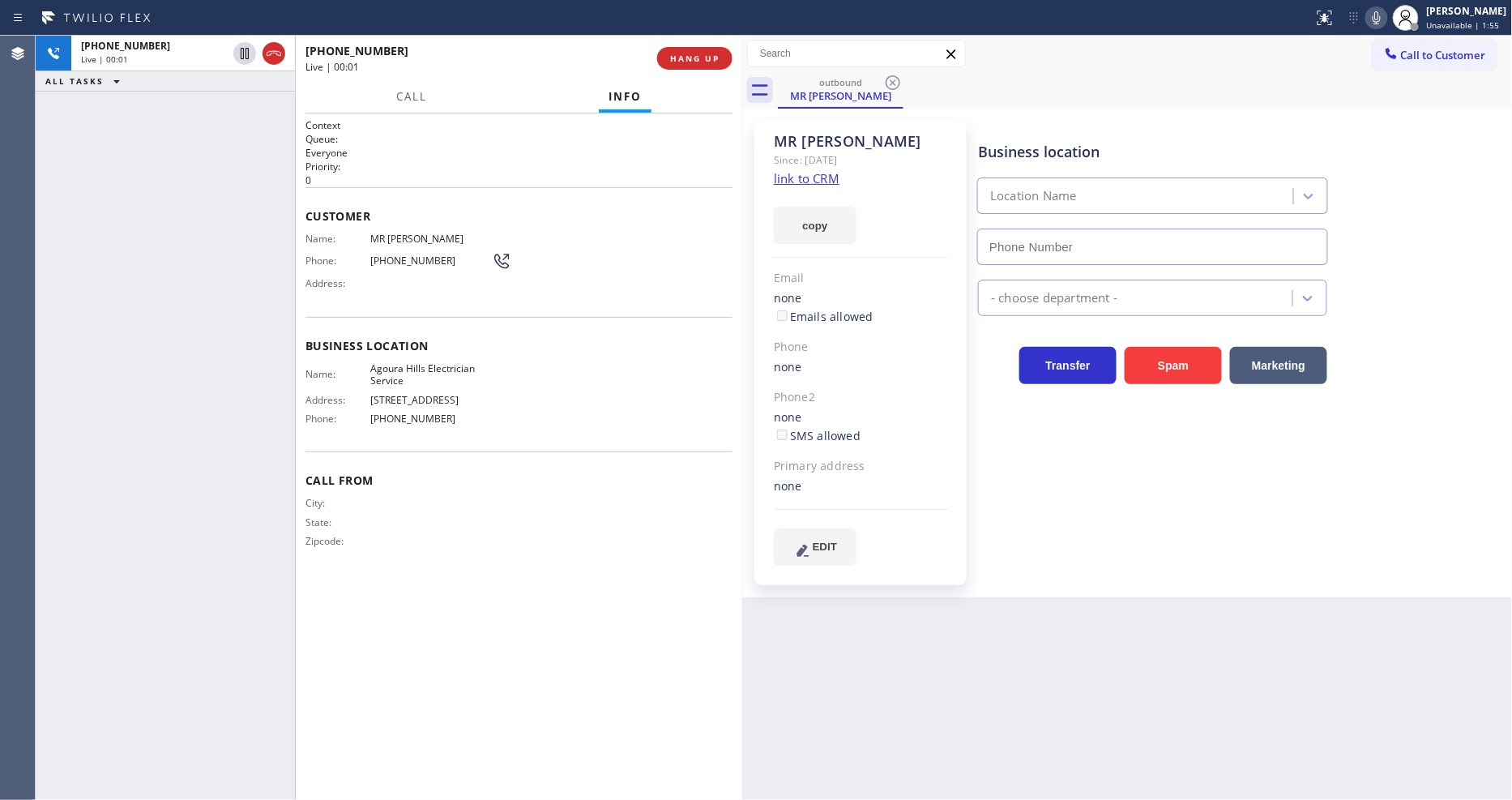
type input "[PHONE_NUMBER]"
click at [1154, 553] on div "Business location Agoura Hills Electrician Service (747) 222-8882 Electricians …" at bounding box center [1241, 342] width 533 height 435
click at [622, 405] on div "Name: Agoura Hills Electrician Service Address: 5835-5935 Kanan Rd Phone: (747)…" at bounding box center [518, 396] width 427 height 70
click at [1128, 534] on div "Business location Agoura Hills Electrician Service (747) 222-8882 Electricians …" at bounding box center [1241, 342] width 533 height 435
click at [415, 367] on span "Agoura Hills Electrician Service" at bounding box center [431, 374] width 122 height 25
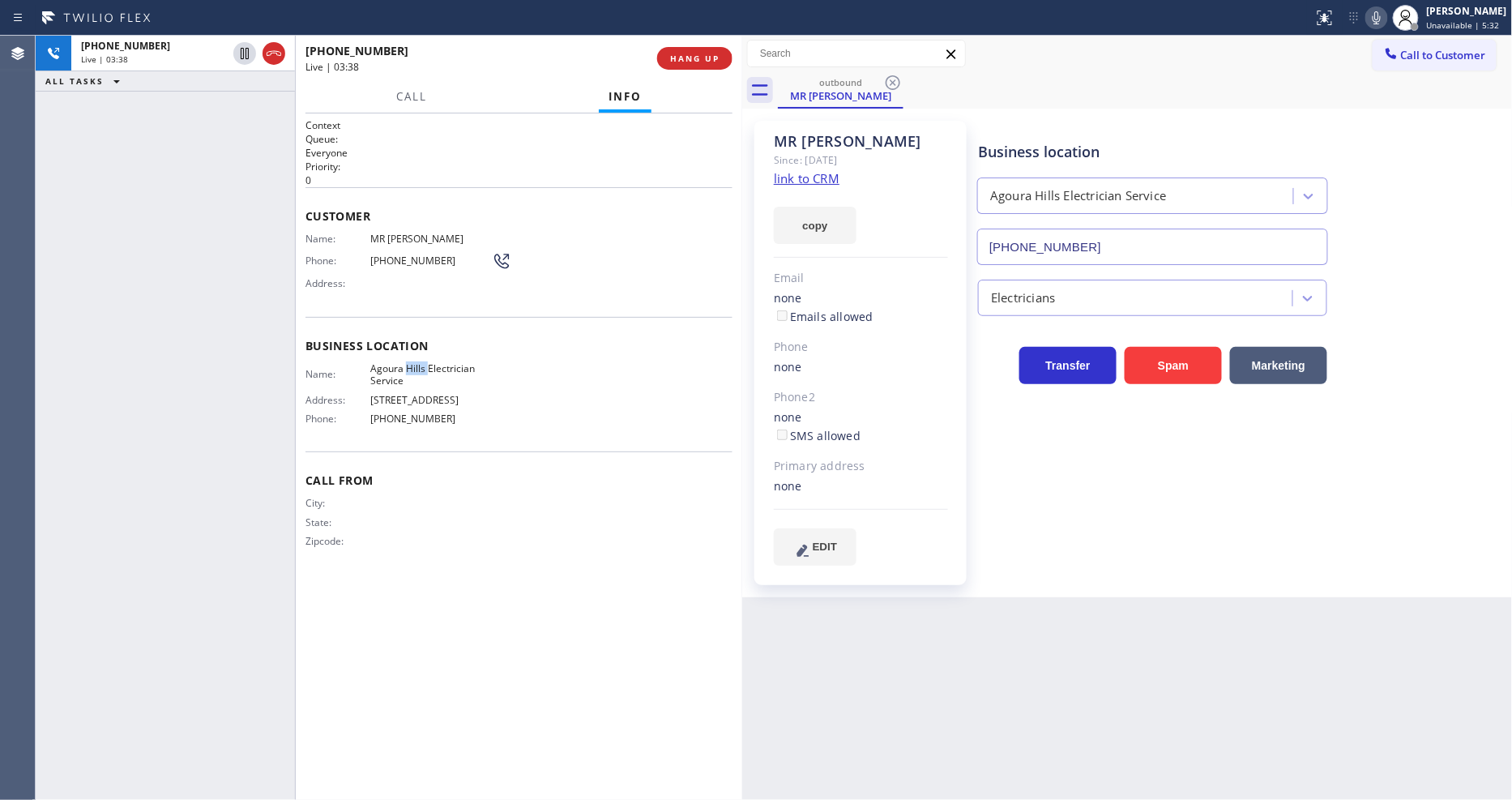
click at [415, 367] on span "Agoura Hills Electrician Service" at bounding box center [431, 374] width 122 height 25
click at [223, 142] on div "+18054521369 Live | 03:44 ALL TASKS ALL TASKS ACTIVE TASKS TASKS IN WRAP UP" at bounding box center [165, 417] width 259 height 764
click at [246, 53] on icon at bounding box center [245, 54] width 8 height 12
click at [1386, 18] on icon at bounding box center [1377, 17] width 19 height 19
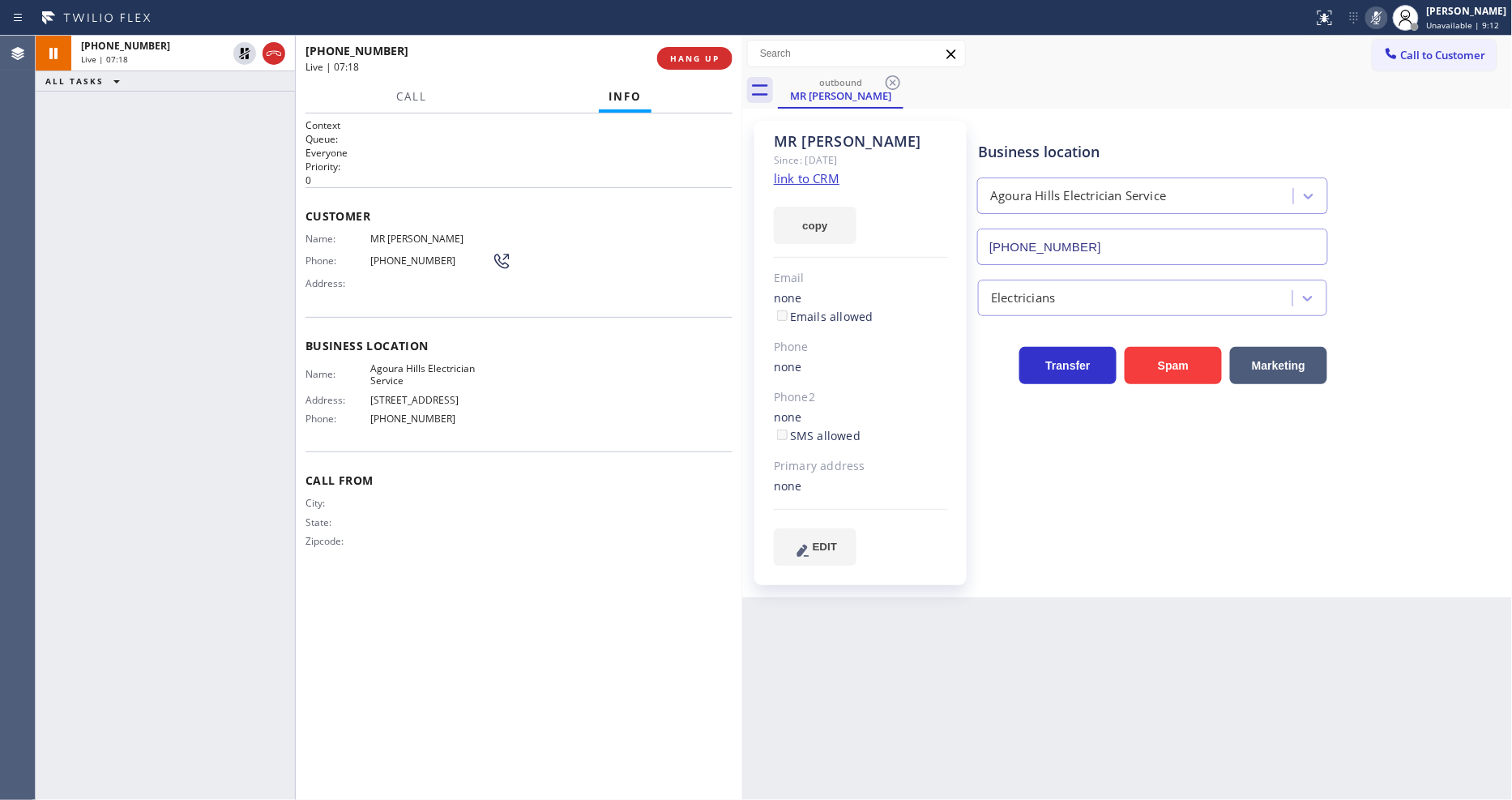
click at [391, 245] on div "Name: MR Roger Phone: (805) 452-1369 Address:" at bounding box center [408, 264] width 205 height 64
click at [1419, 18] on div at bounding box center [1406, 17] width 26 height 26
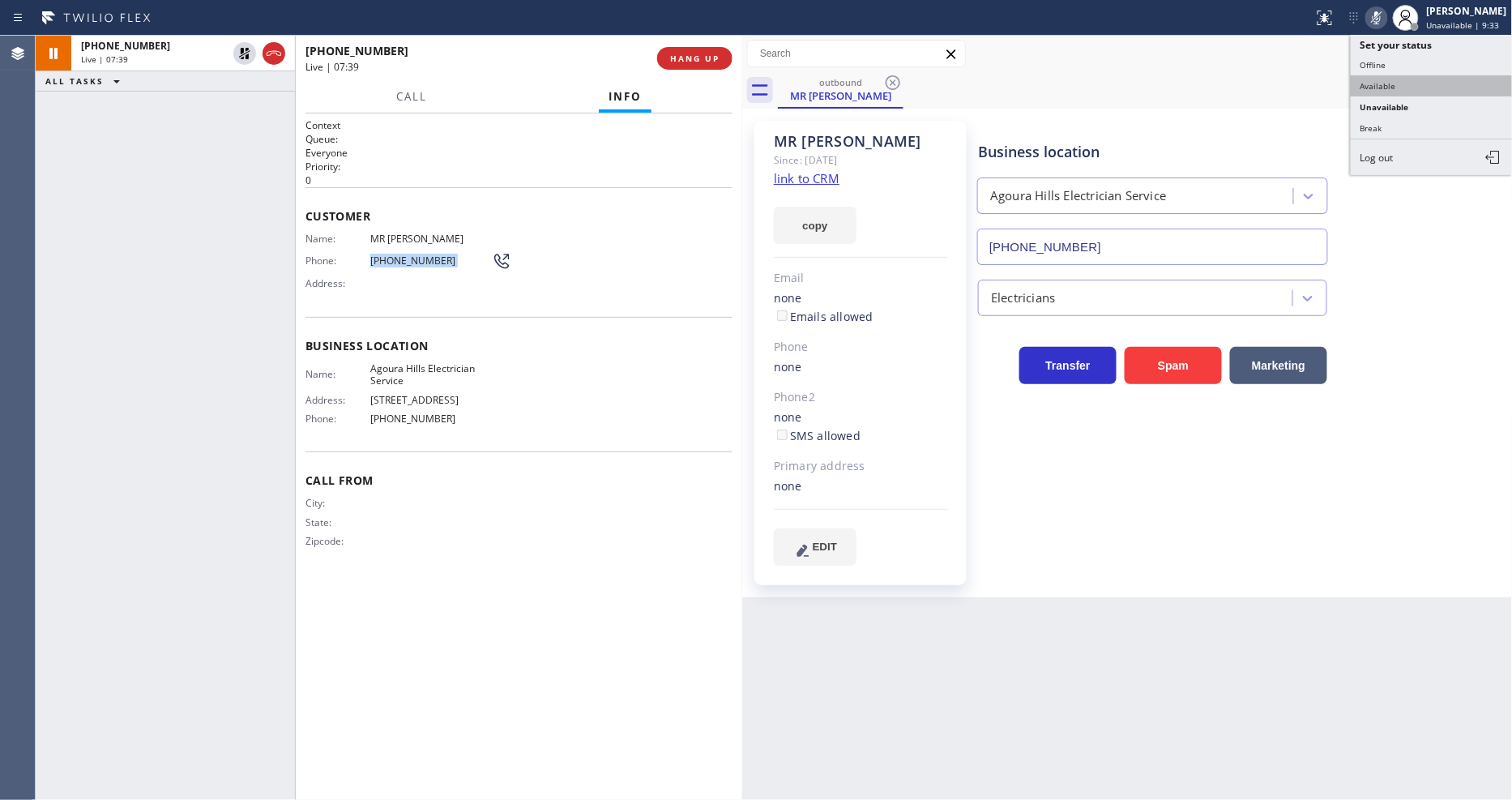
click at [1391, 82] on button "Available" at bounding box center [1431, 86] width 162 height 21
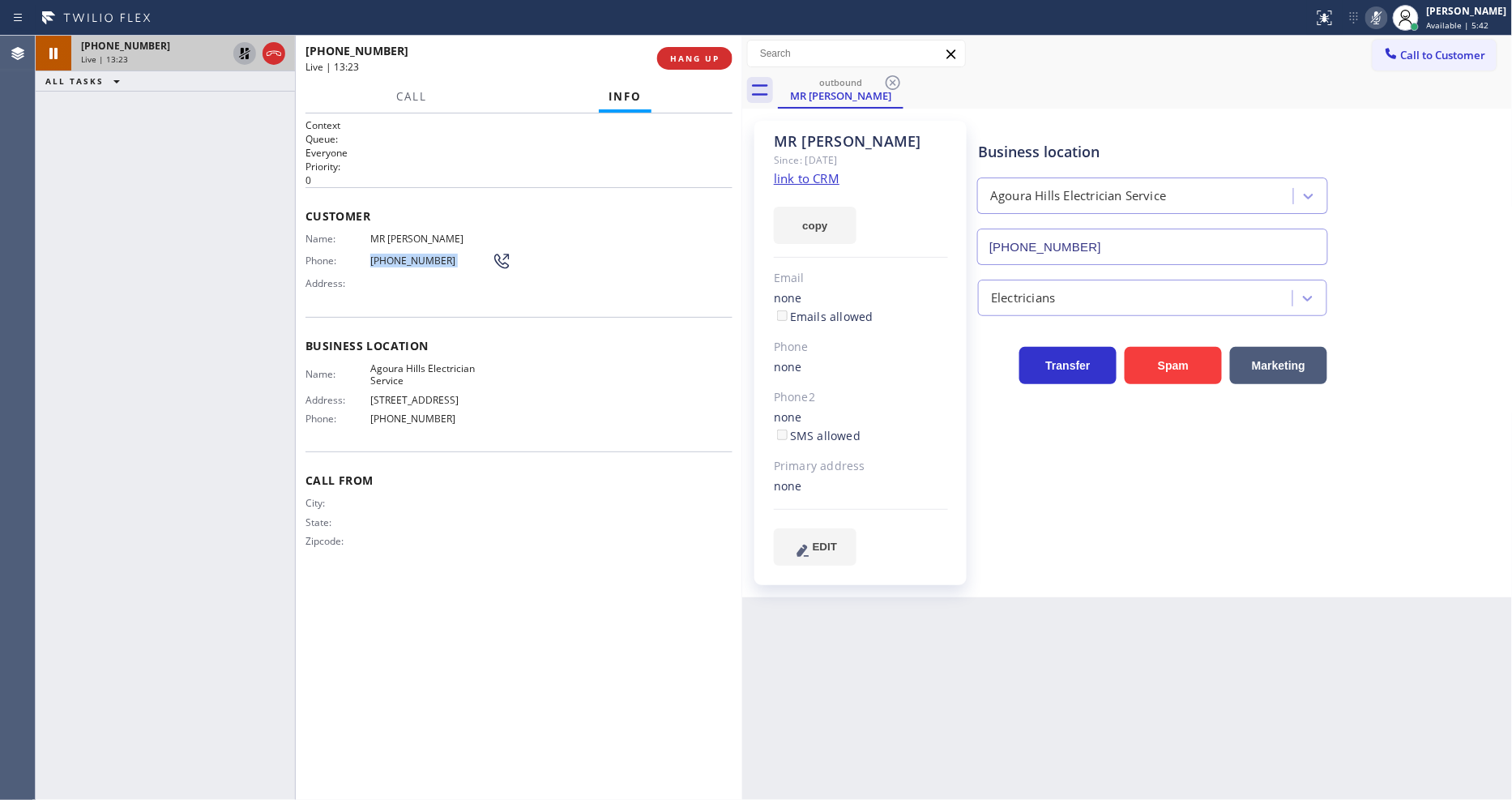
click at [248, 52] on icon at bounding box center [245, 54] width 19 height 19
click at [1381, 13] on icon at bounding box center [1377, 18] width 8 height 13
click at [1002, 562] on div "Business location Agoura Hills Electrician Service (747) 222-8882 Electricians …" at bounding box center [1241, 359] width 533 height 468
click at [700, 60] on span "HANG UP" at bounding box center [695, 59] width 50 height 12
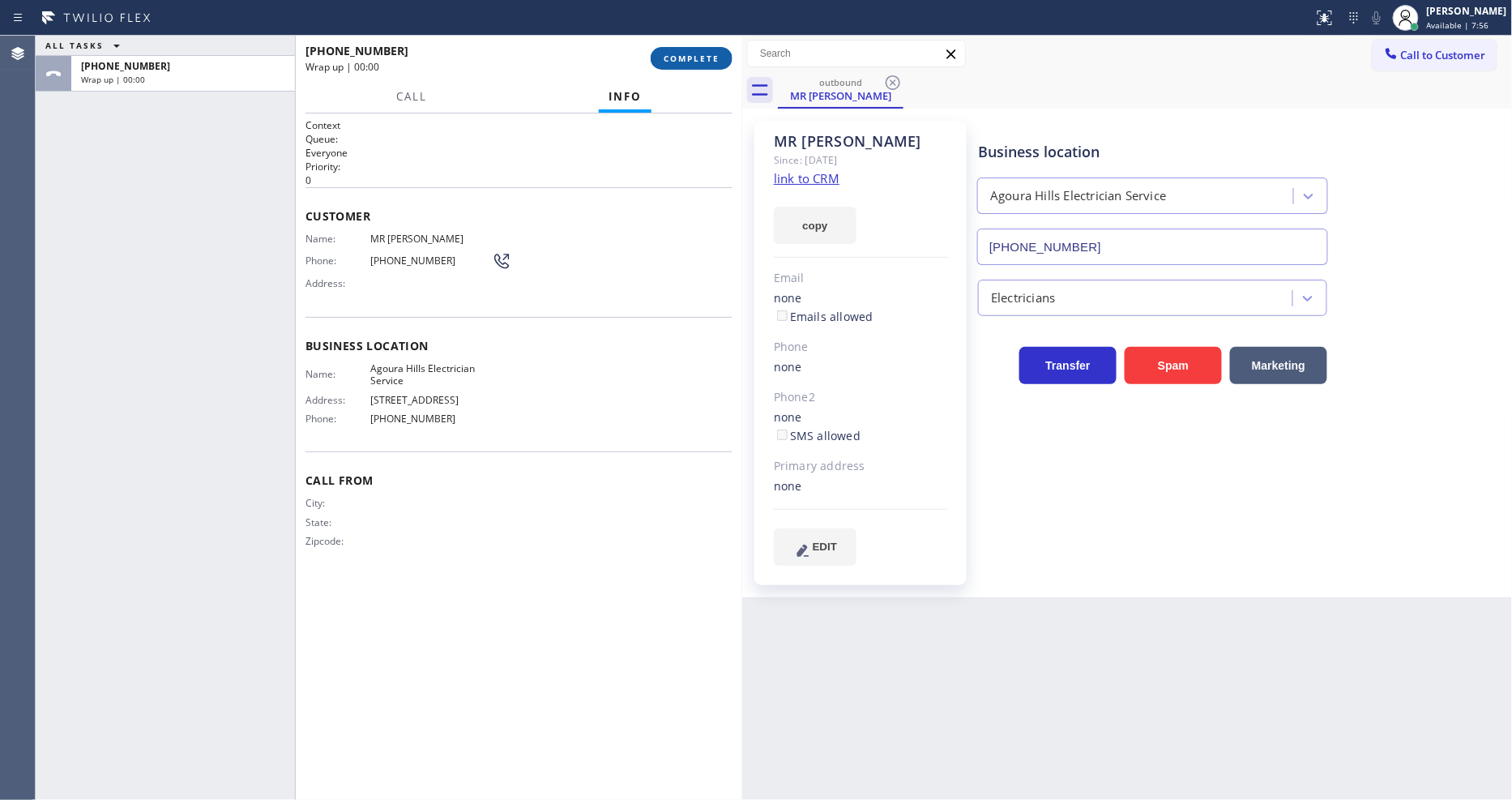
click at [700, 60] on span "COMPLETE" at bounding box center [692, 59] width 56 height 12
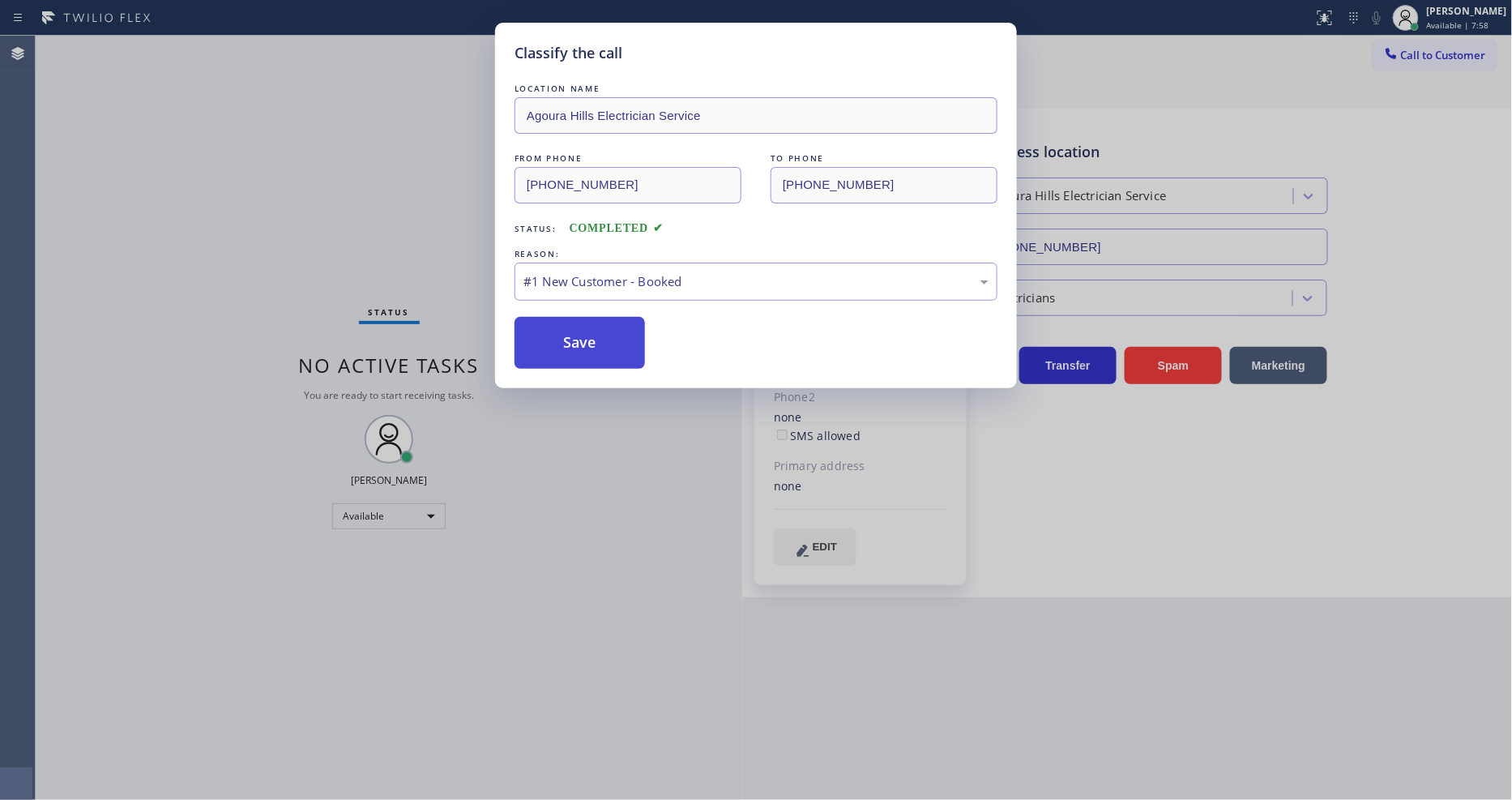
click at [592, 338] on button "Save" at bounding box center [579, 342] width 130 height 52
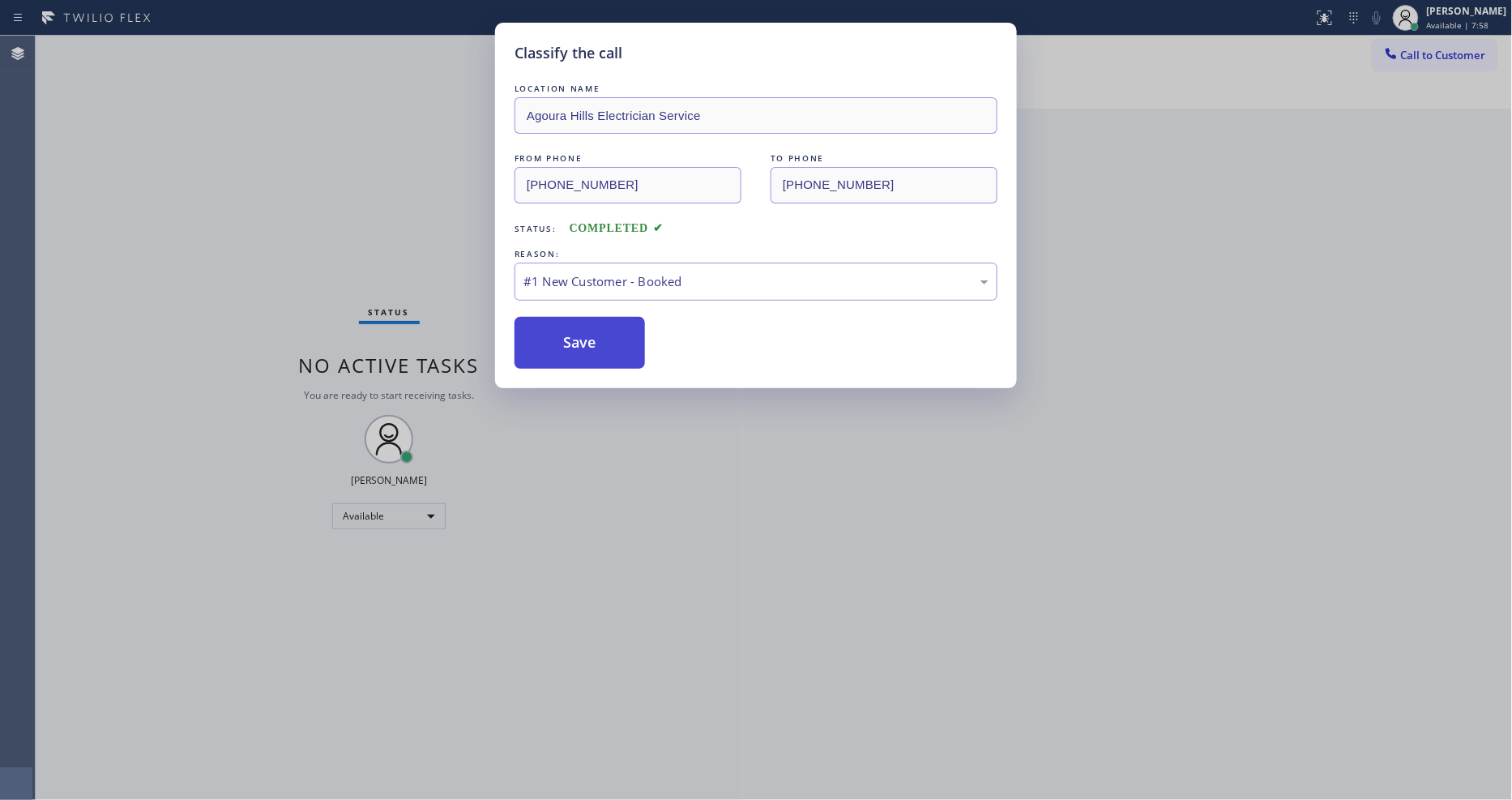
click at [592, 338] on button "Save" at bounding box center [579, 342] width 130 height 52
drag, startPoint x: 592, startPoint y: 338, endPoint x: 423, endPoint y: 6, distance: 372.5
click at [592, 337] on button "Save" at bounding box center [579, 342] width 130 height 52
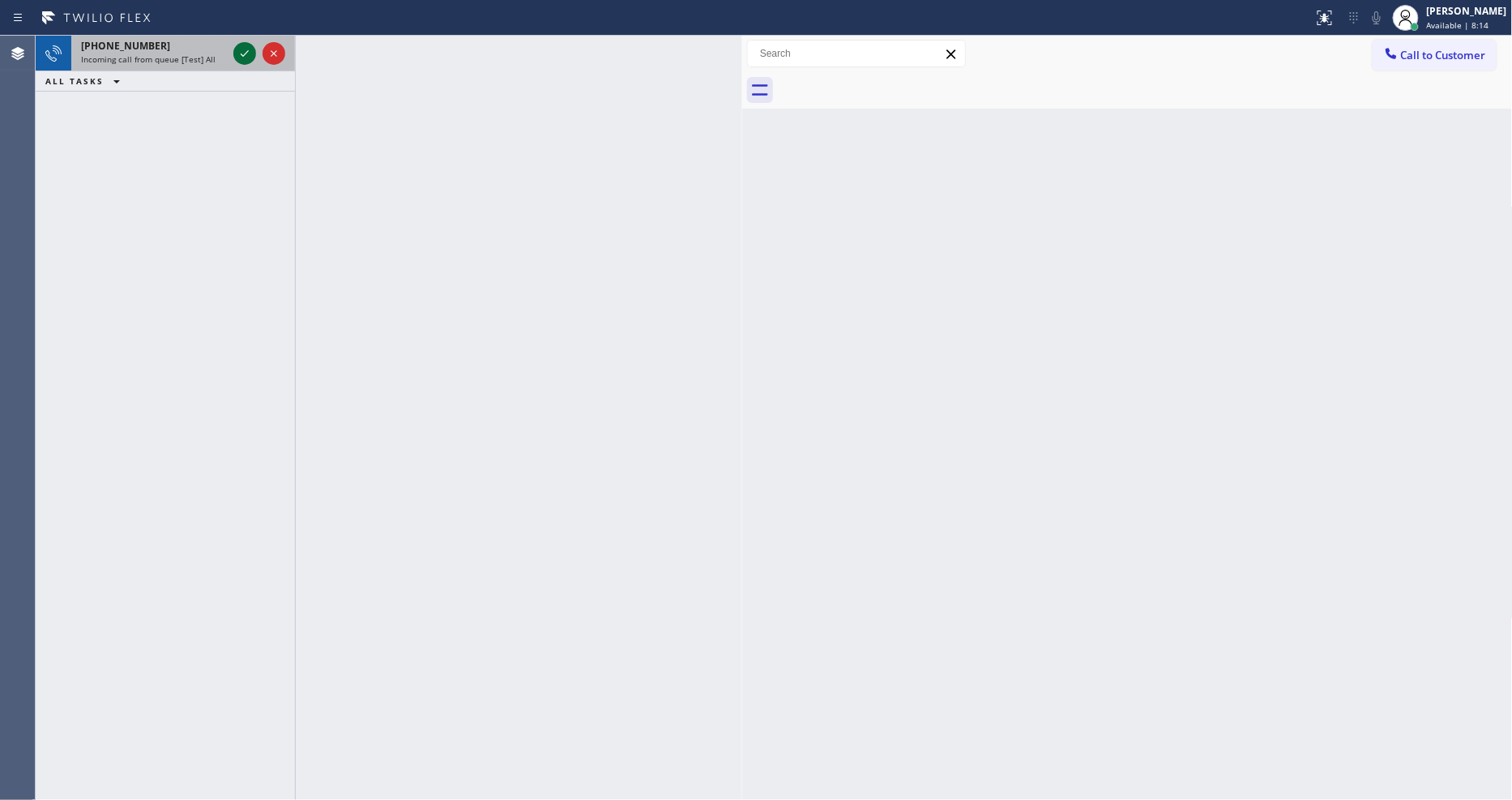
click at [235, 53] on icon at bounding box center [245, 54] width 19 height 19
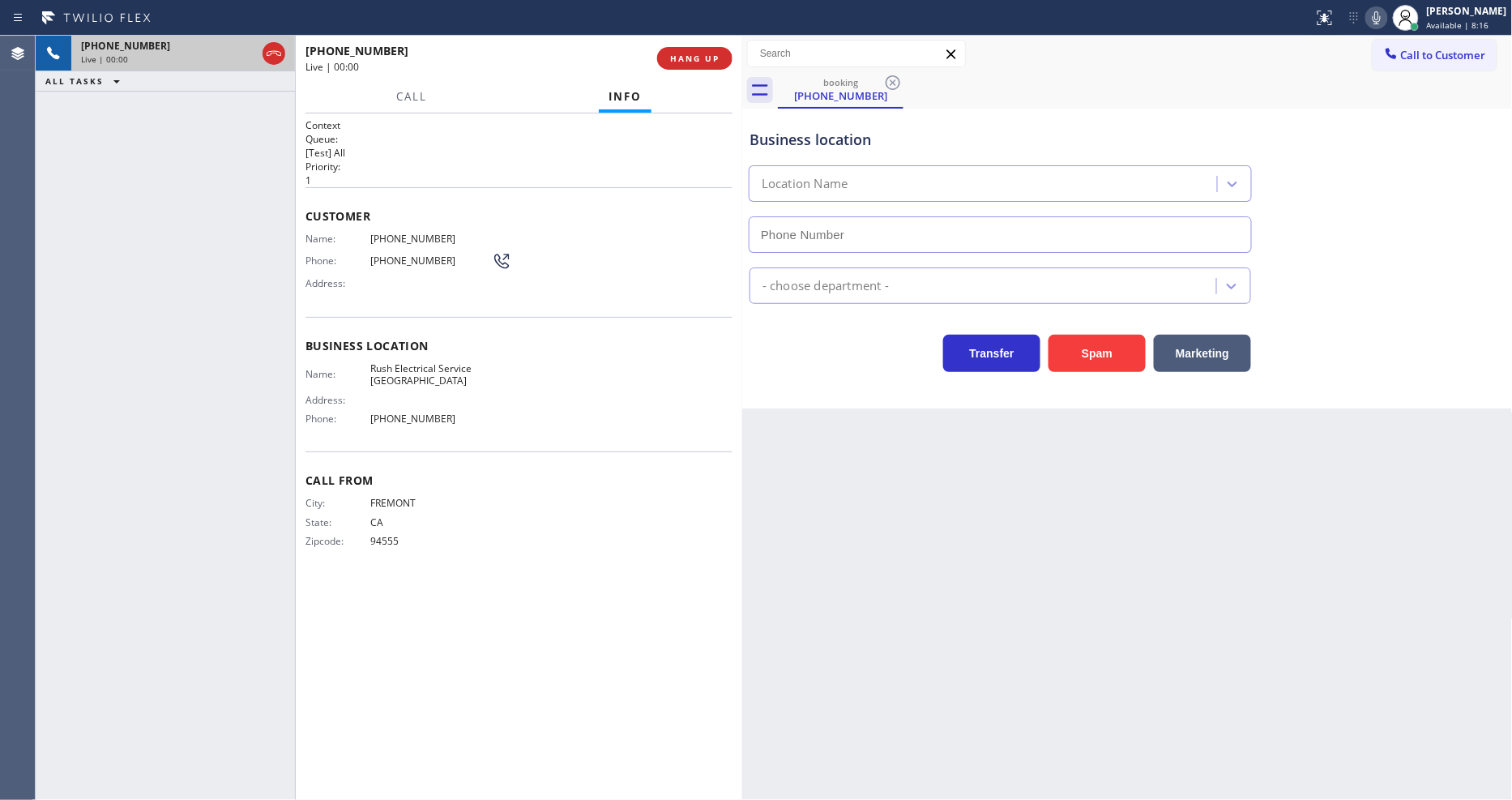
type input "(949) 328-5599"
click at [702, 54] on span "HANG UP" at bounding box center [695, 59] width 50 height 12
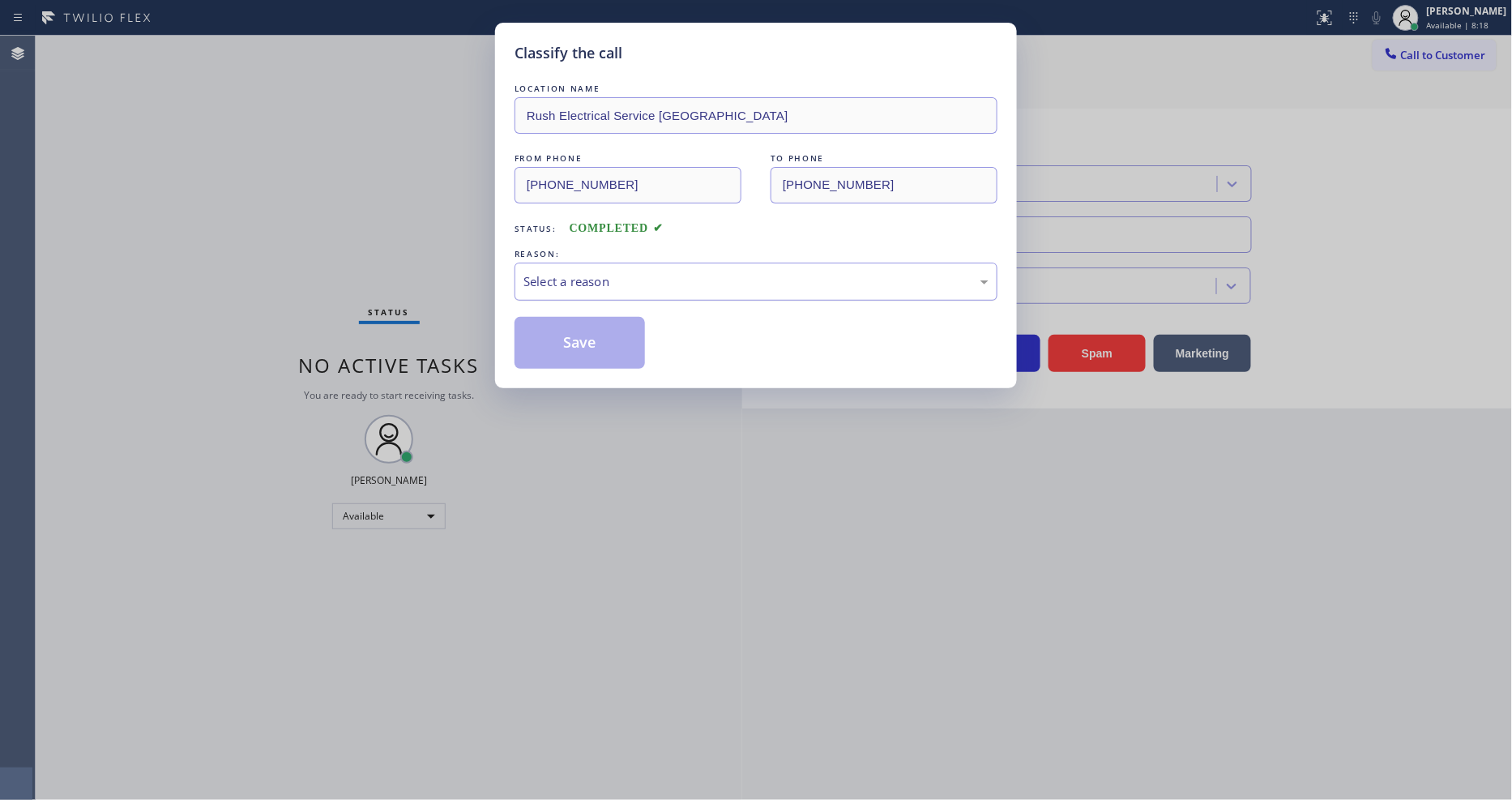
click at [584, 263] on div "Select a reason" at bounding box center [755, 282] width 483 height 38
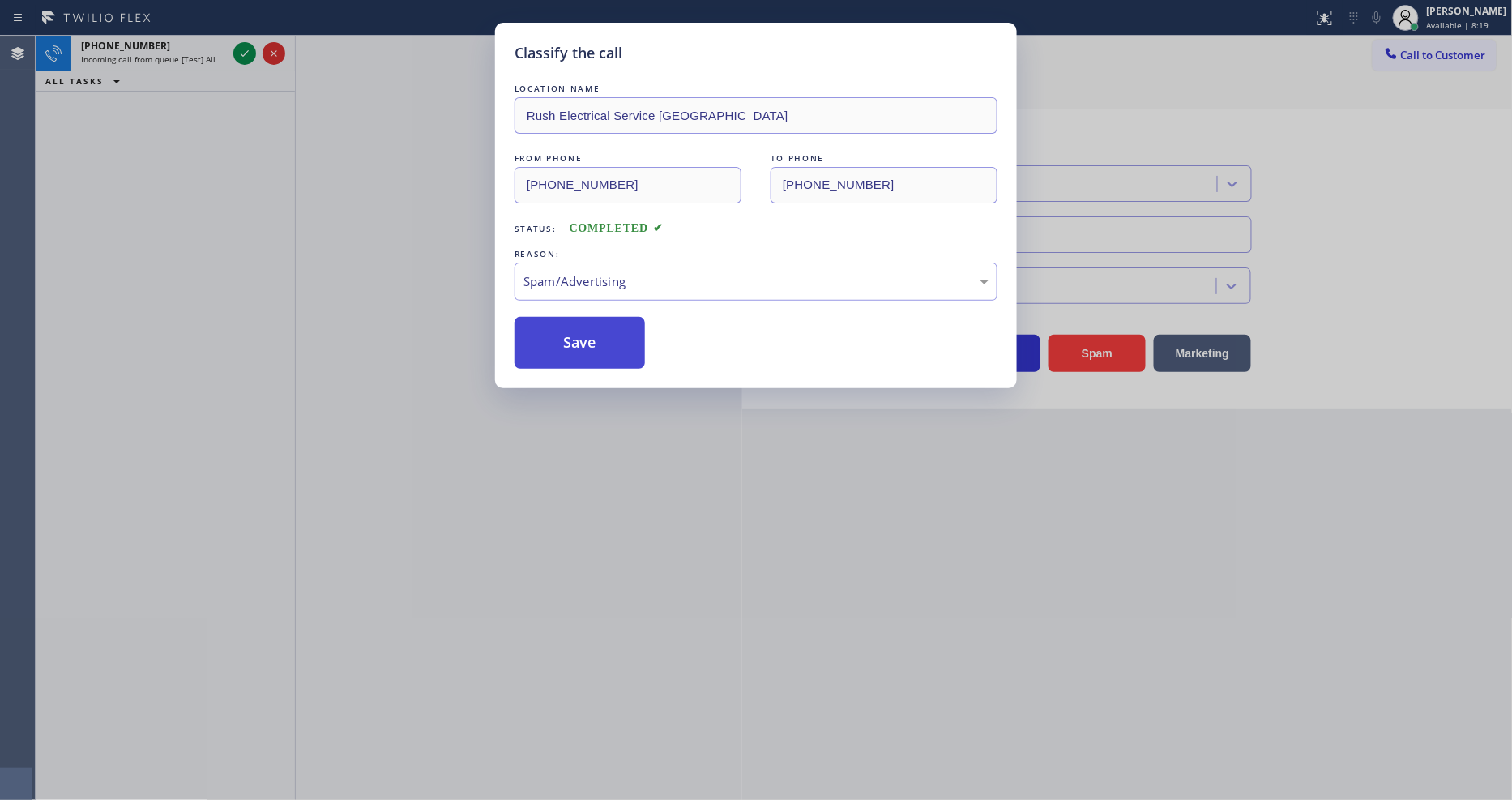
drag, startPoint x: 577, startPoint y: 446, endPoint x: 576, endPoint y: 350, distance: 96.0
click at [576, 349] on button "Save" at bounding box center [579, 342] width 130 height 52
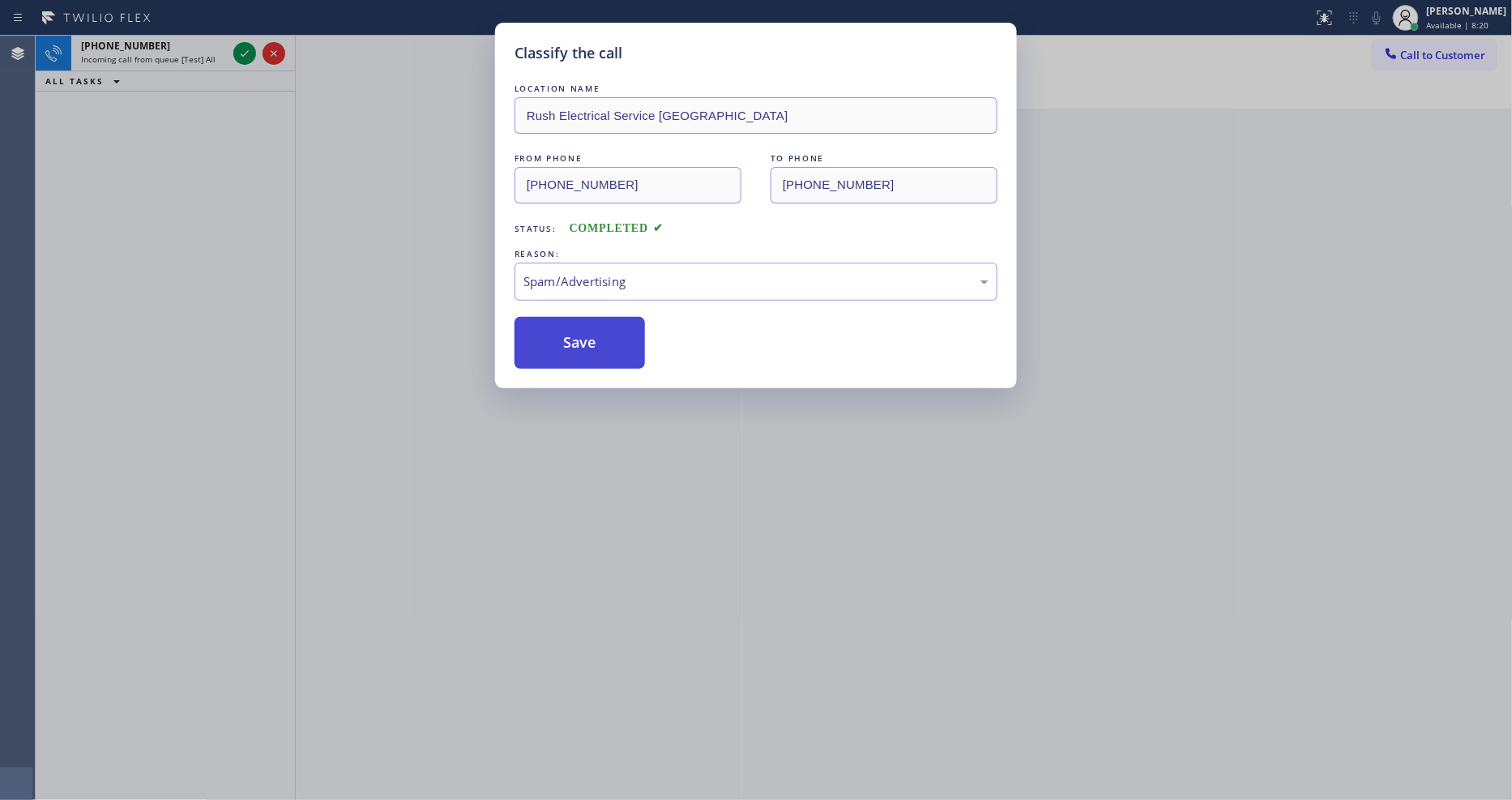
click at [576, 349] on button "Save" at bounding box center [579, 342] width 130 height 52
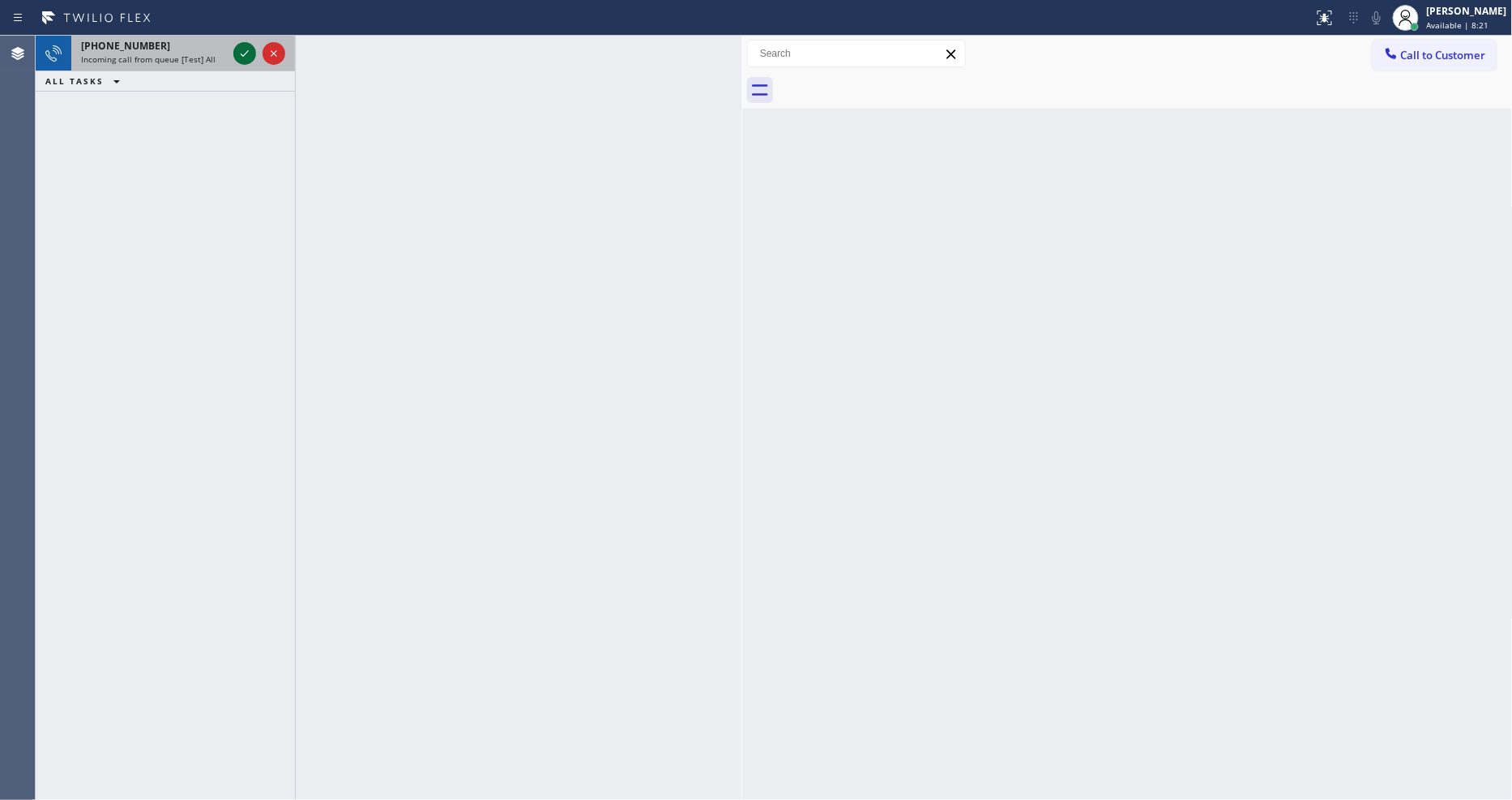
click at [247, 55] on icon at bounding box center [245, 54] width 19 height 19
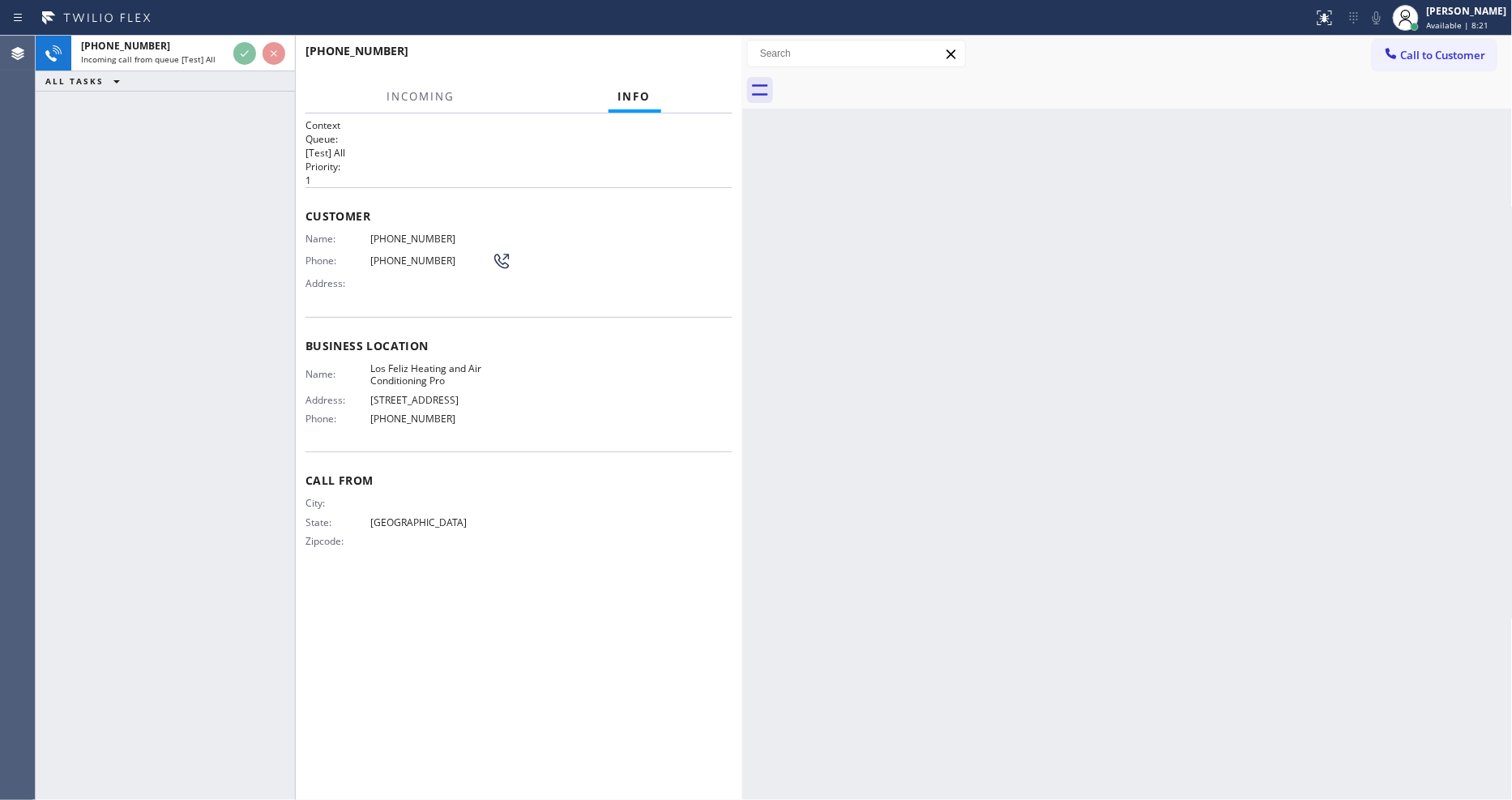
click at [136, 410] on div "+13253103104 Incoming call from queue [Test] All ALL TASKS ALL TASKS ACTIVE TAS…" at bounding box center [165, 417] width 259 height 764
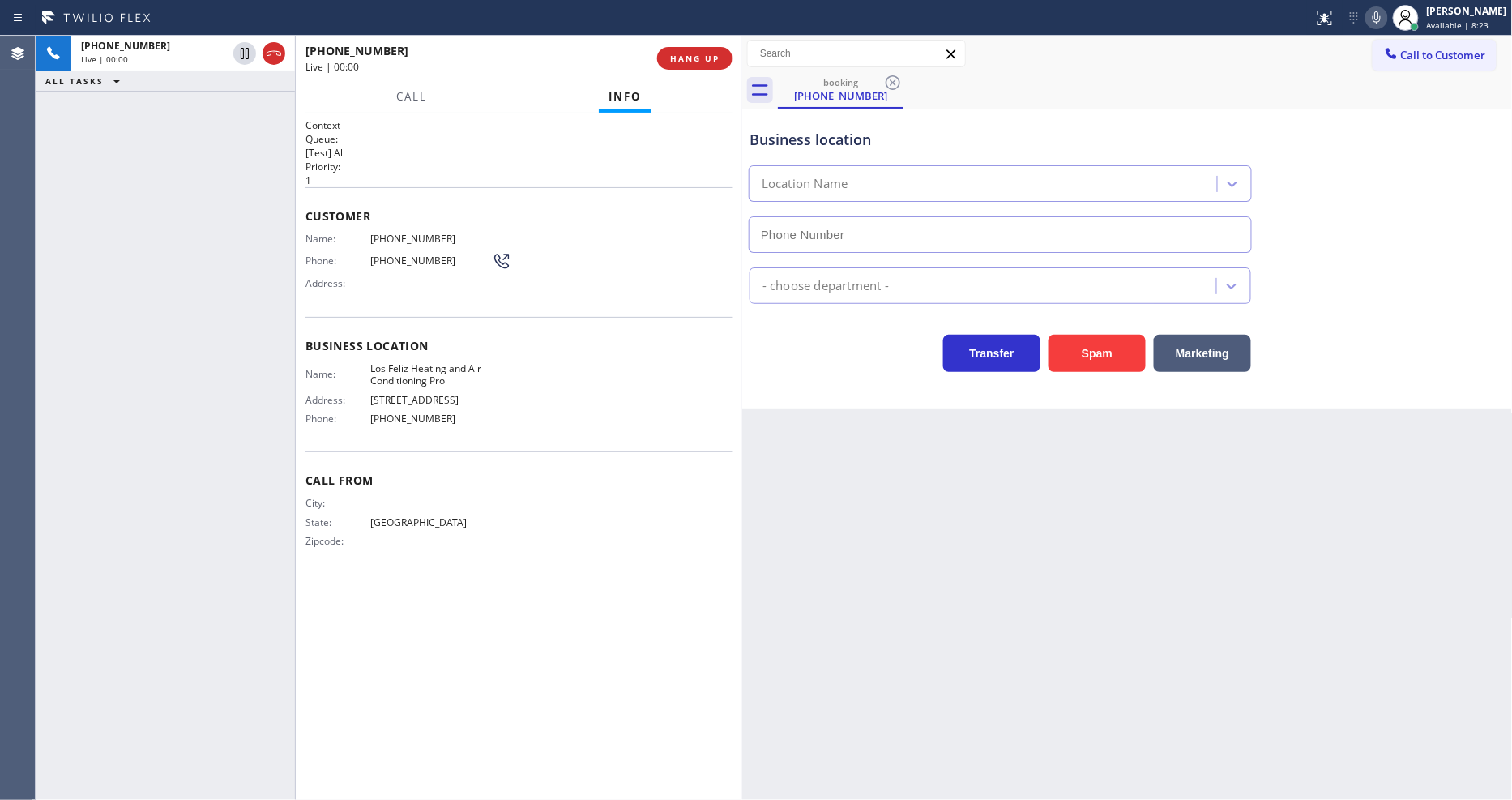
type input "(213) 205-0661"
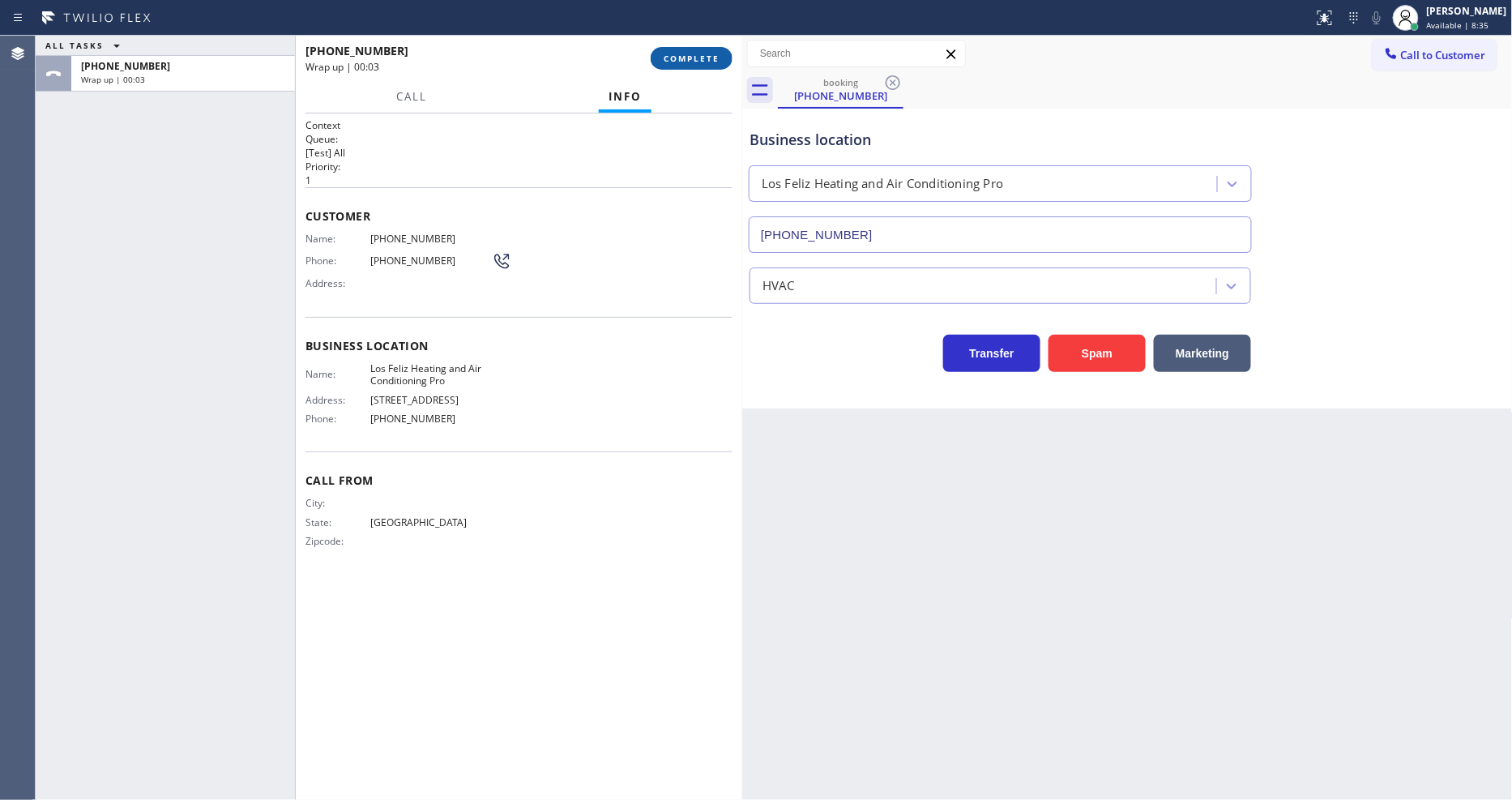
click at [692, 59] on span "COMPLETE" at bounding box center [692, 59] width 56 height 12
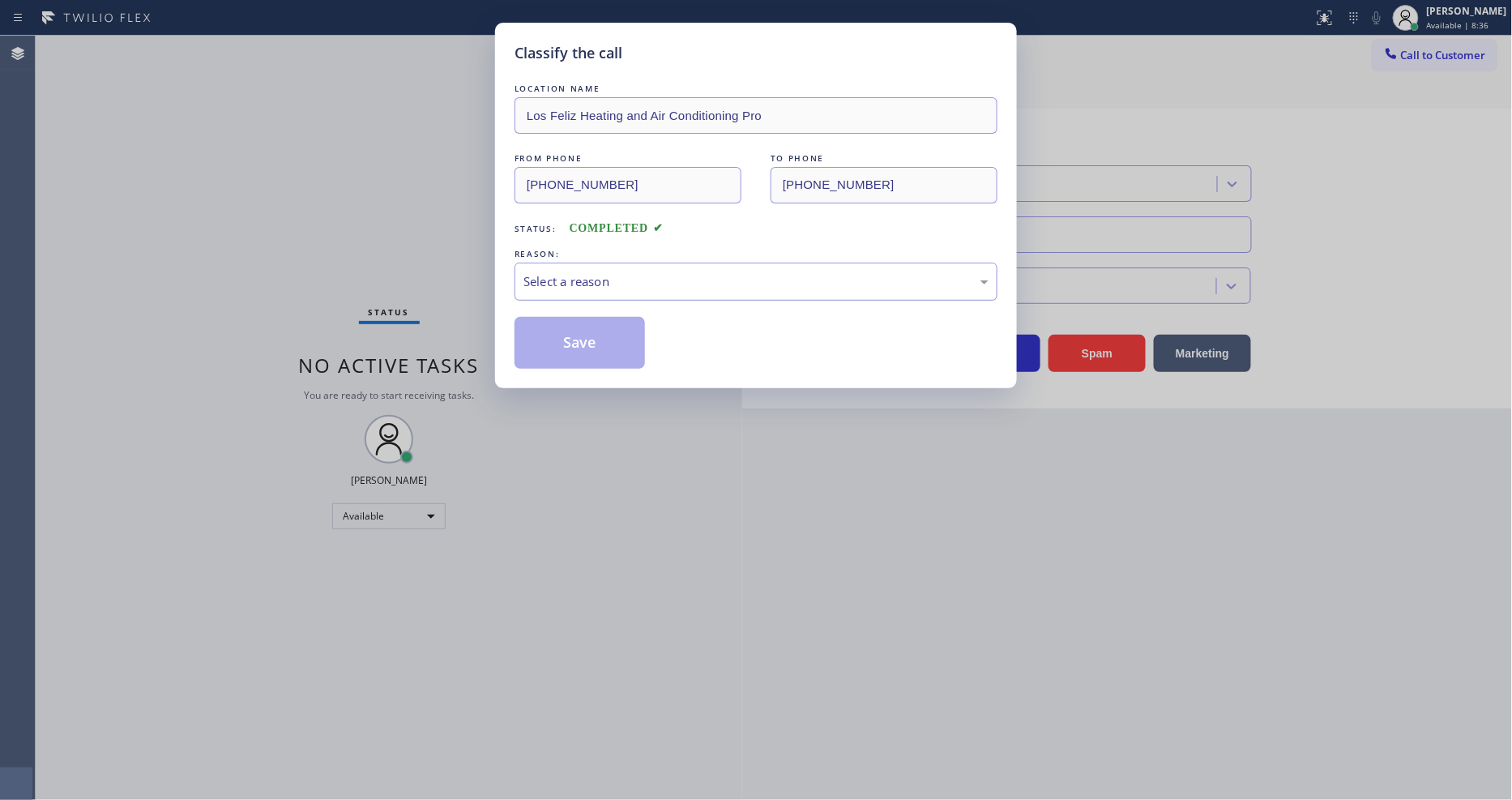
click at [603, 280] on div "Select a reason" at bounding box center [756, 281] width 465 height 18
click at [592, 336] on button "Save" at bounding box center [579, 342] width 130 height 52
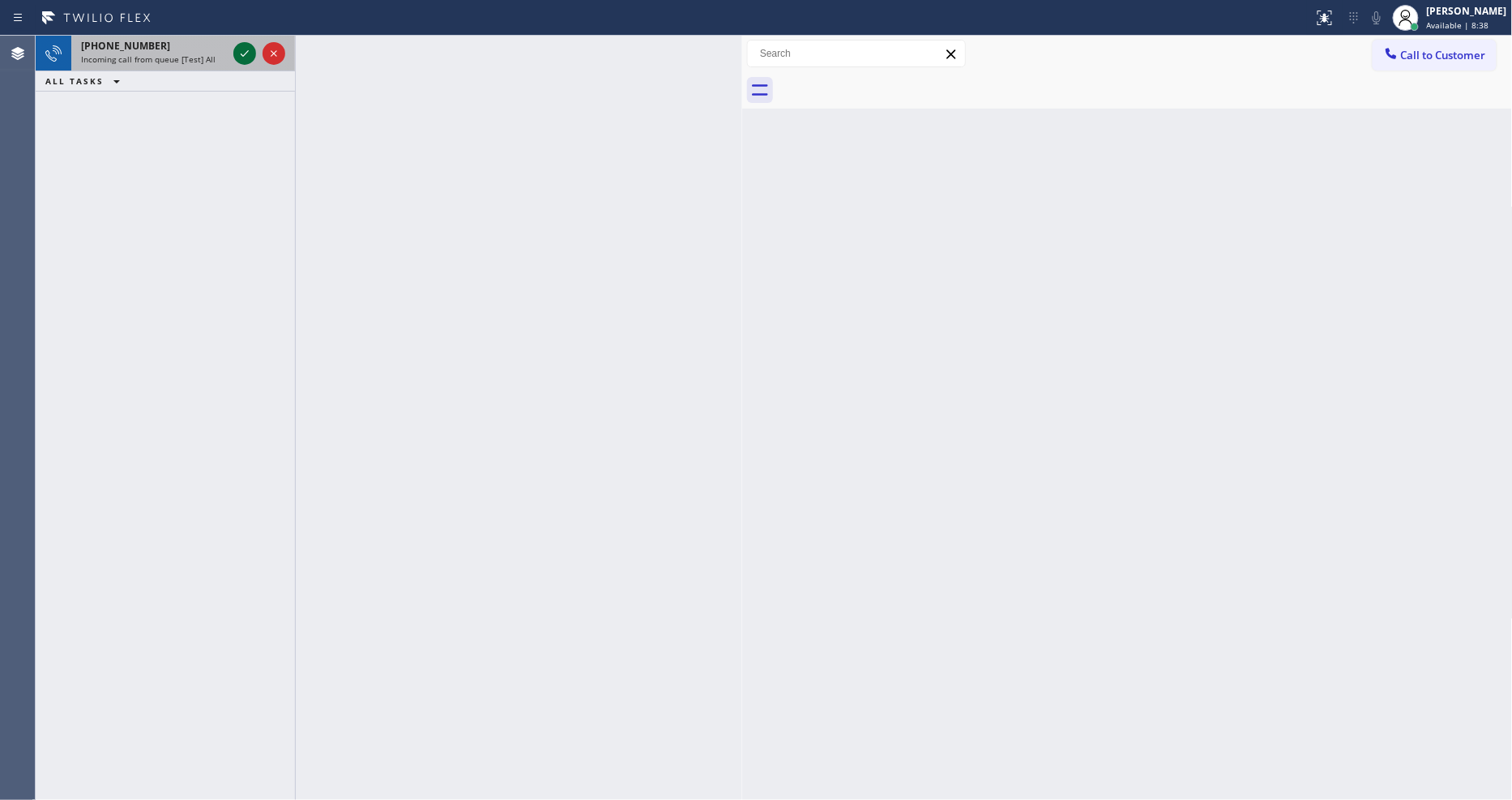
click at [243, 53] on icon at bounding box center [245, 54] width 19 height 19
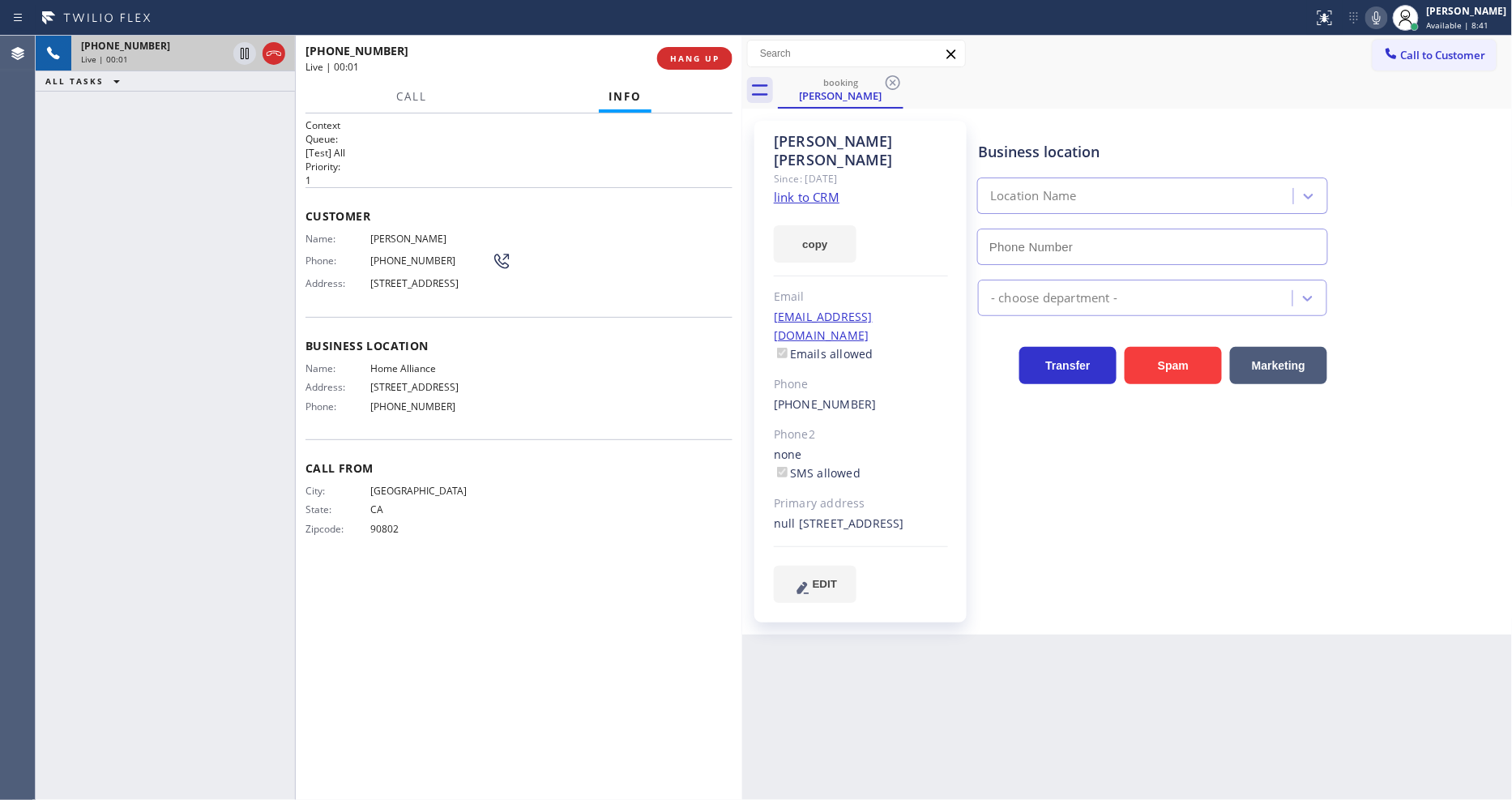
type input "(877) 777-0796"
drag, startPoint x: 412, startPoint y: 594, endPoint x: 649, endPoint y: 447, distance: 278.9
click at [412, 594] on div "Context Queue: [Test] All Priority: 1 Customer Name: Stefan Garner Phone: (562)…" at bounding box center [518, 456] width 427 height 676
click at [820, 189] on link "link to CRM" at bounding box center [806, 197] width 65 height 16
drag, startPoint x: 248, startPoint y: 53, endPoint x: 268, endPoint y: 50, distance: 20.2
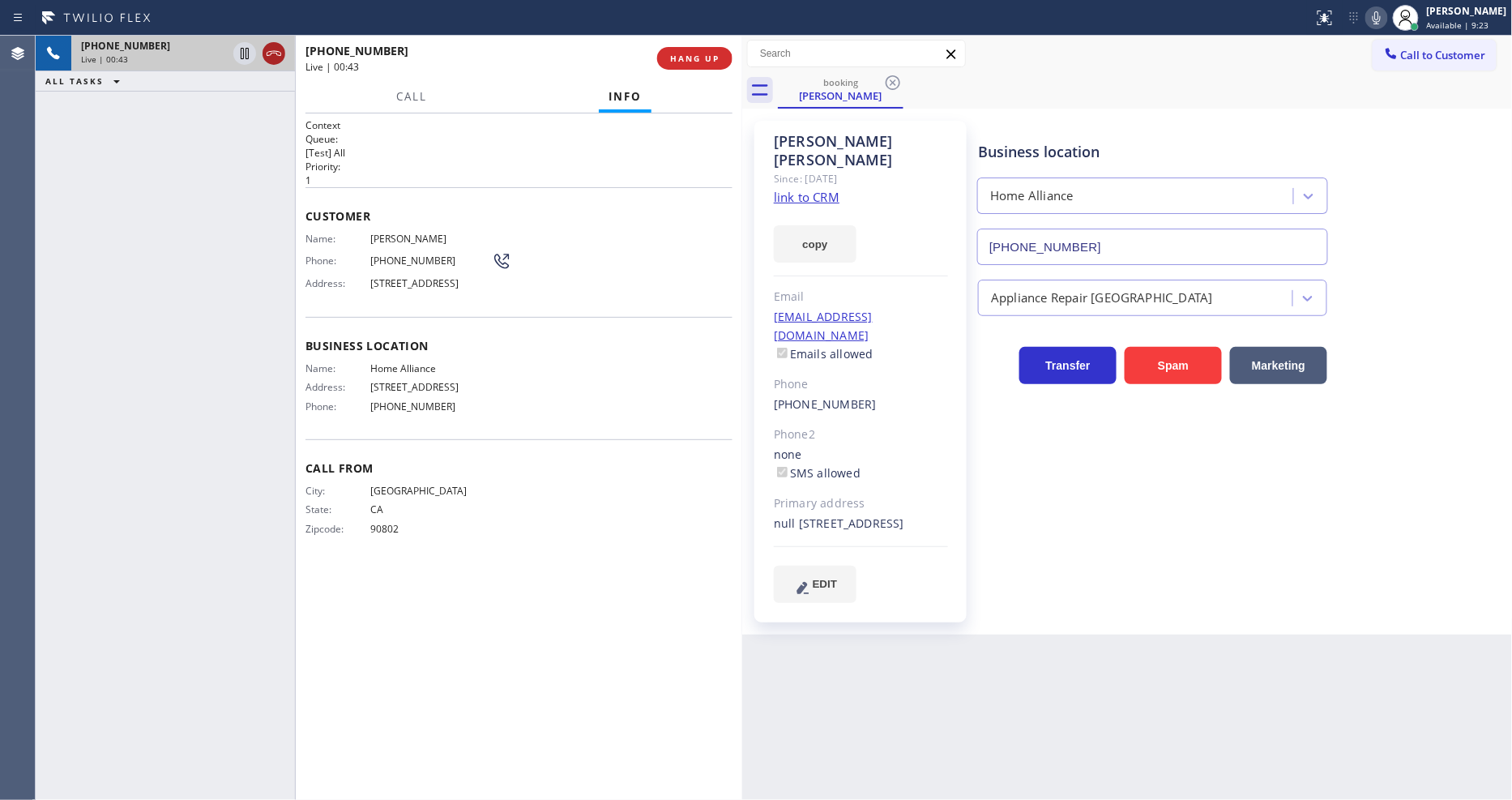
click at [248, 53] on icon at bounding box center [245, 54] width 8 height 12
click at [1381, 18] on icon at bounding box center [1377, 18] width 8 height 13
click at [243, 49] on icon at bounding box center [245, 54] width 12 height 12
click at [1382, 18] on icon at bounding box center [1377, 17] width 19 height 19
click at [555, 588] on div "Context Queue: [Test] All Priority: 1 Customer Name: Stefan Garner Phone: (562)…" at bounding box center [518, 456] width 427 height 676
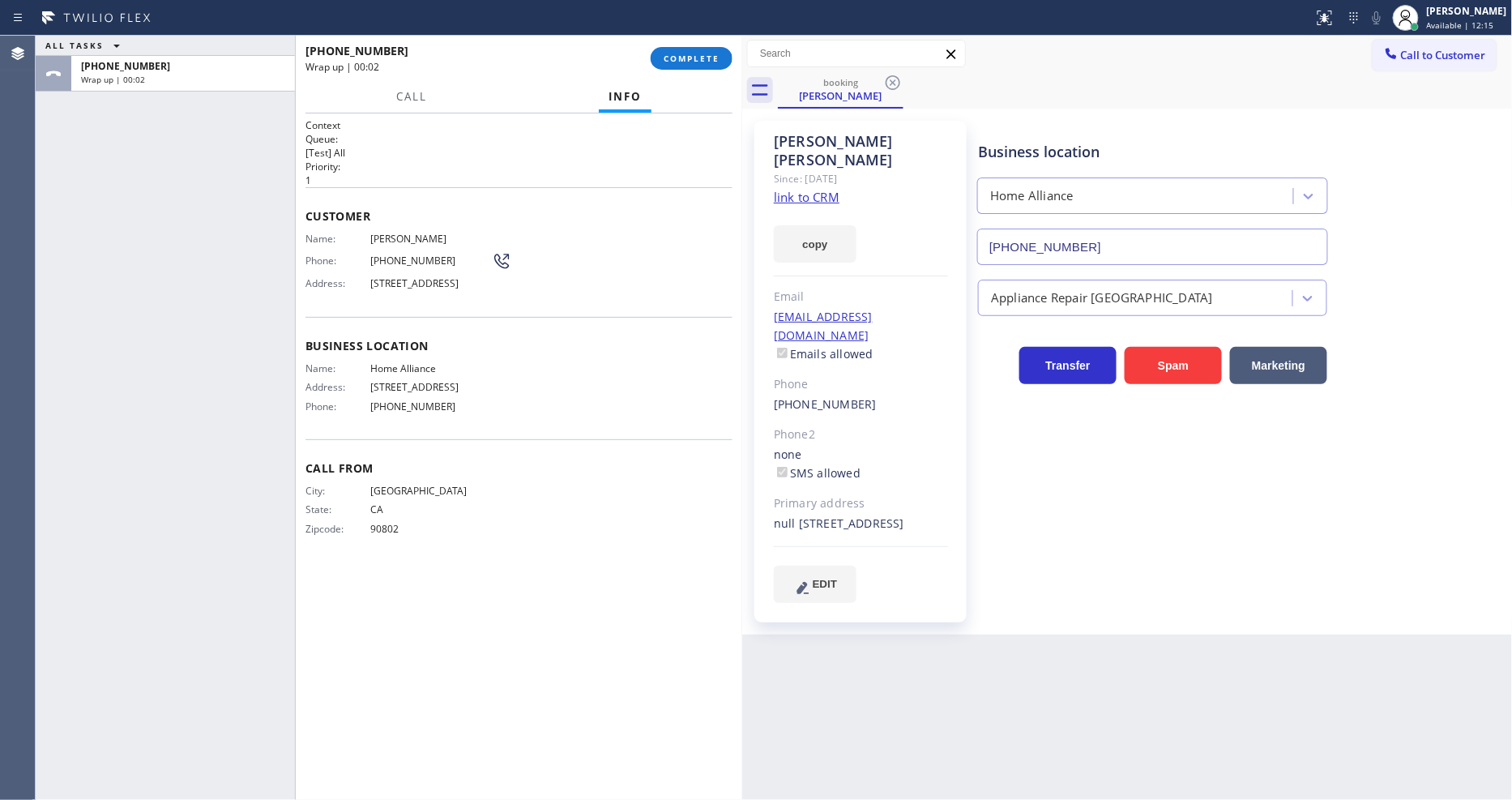
drag, startPoint x: 1039, startPoint y: 586, endPoint x: 1029, endPoint y: 586, distance: 10.0
click at [1039, 586] on div "Business location Home Alliance (877) 777-0796 Appliance Repair High End Transf…" at bounding box center [1241, 377] width 533 height 506
click at [717, 59] on span "COMPLETE" at bounding box center [692, 59] width 56 height 12
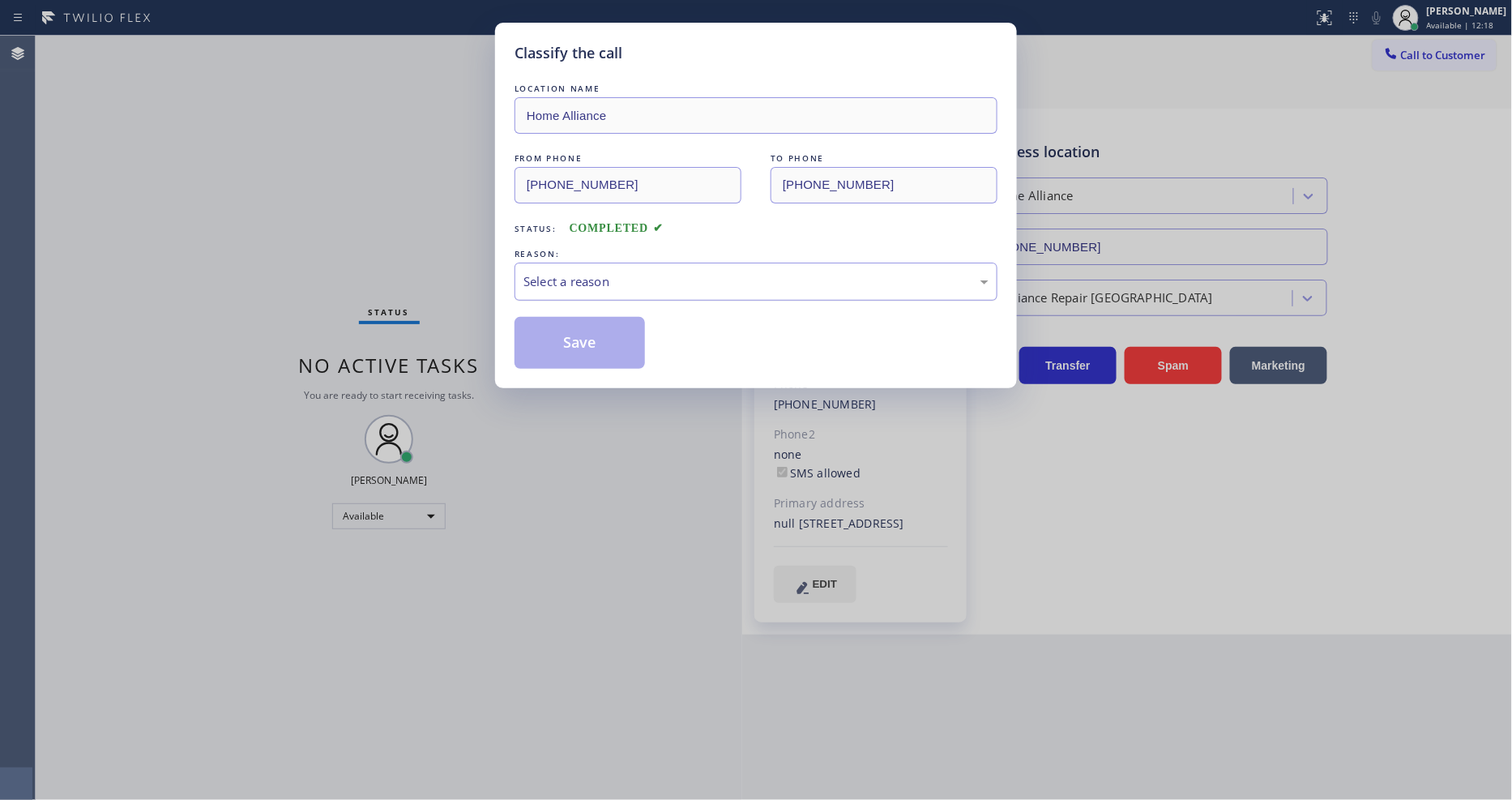
click at [565, 273] on div "Select a reason" at bounding box center [756, 281] width 465 height 18
click at [562, 345] on button "Save" at bounding box center [579, 342] width 130 height 52
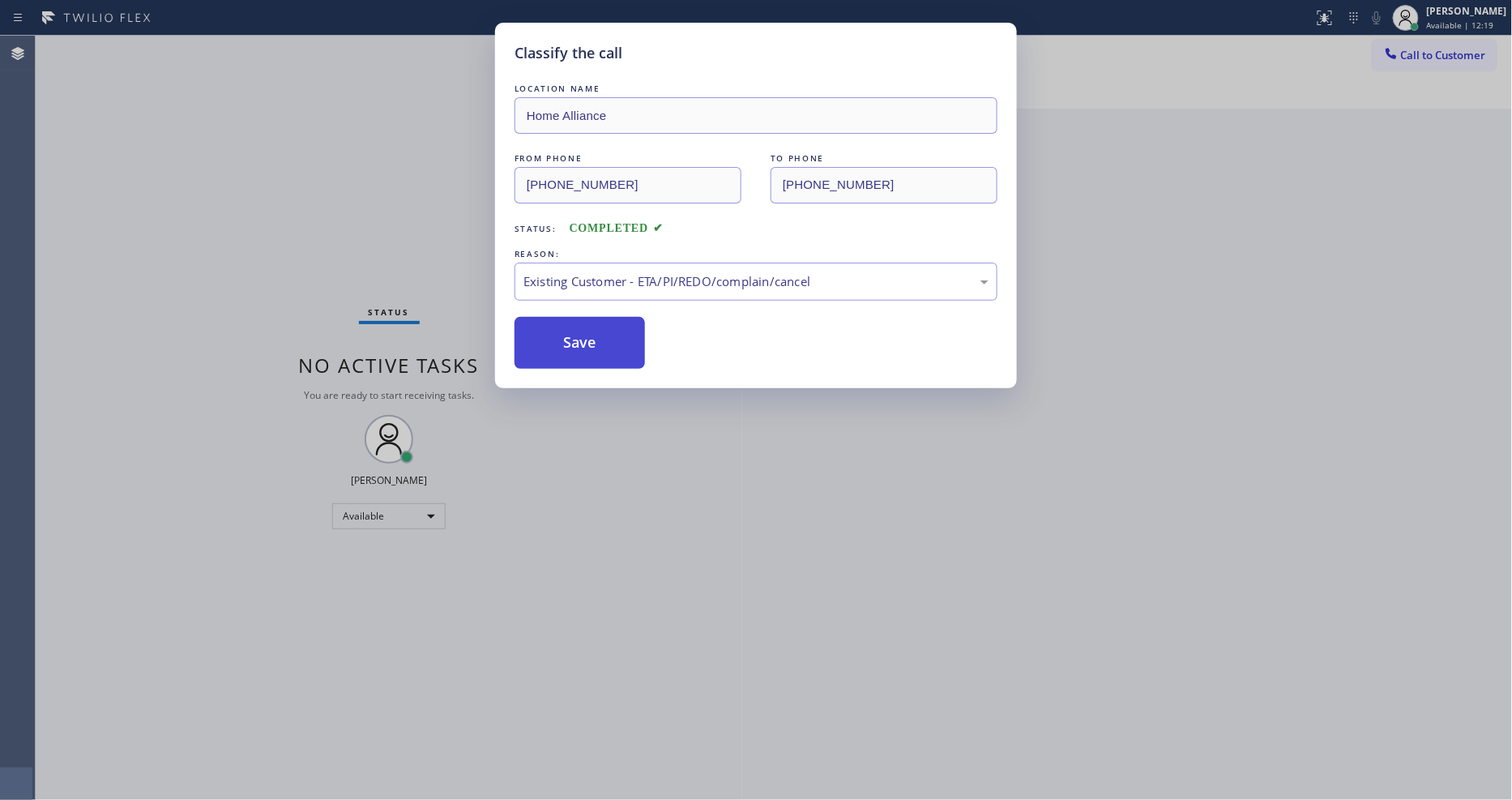
click at [562, 344] on button "Save" at bounding box center [579, 342] width 130 height 52
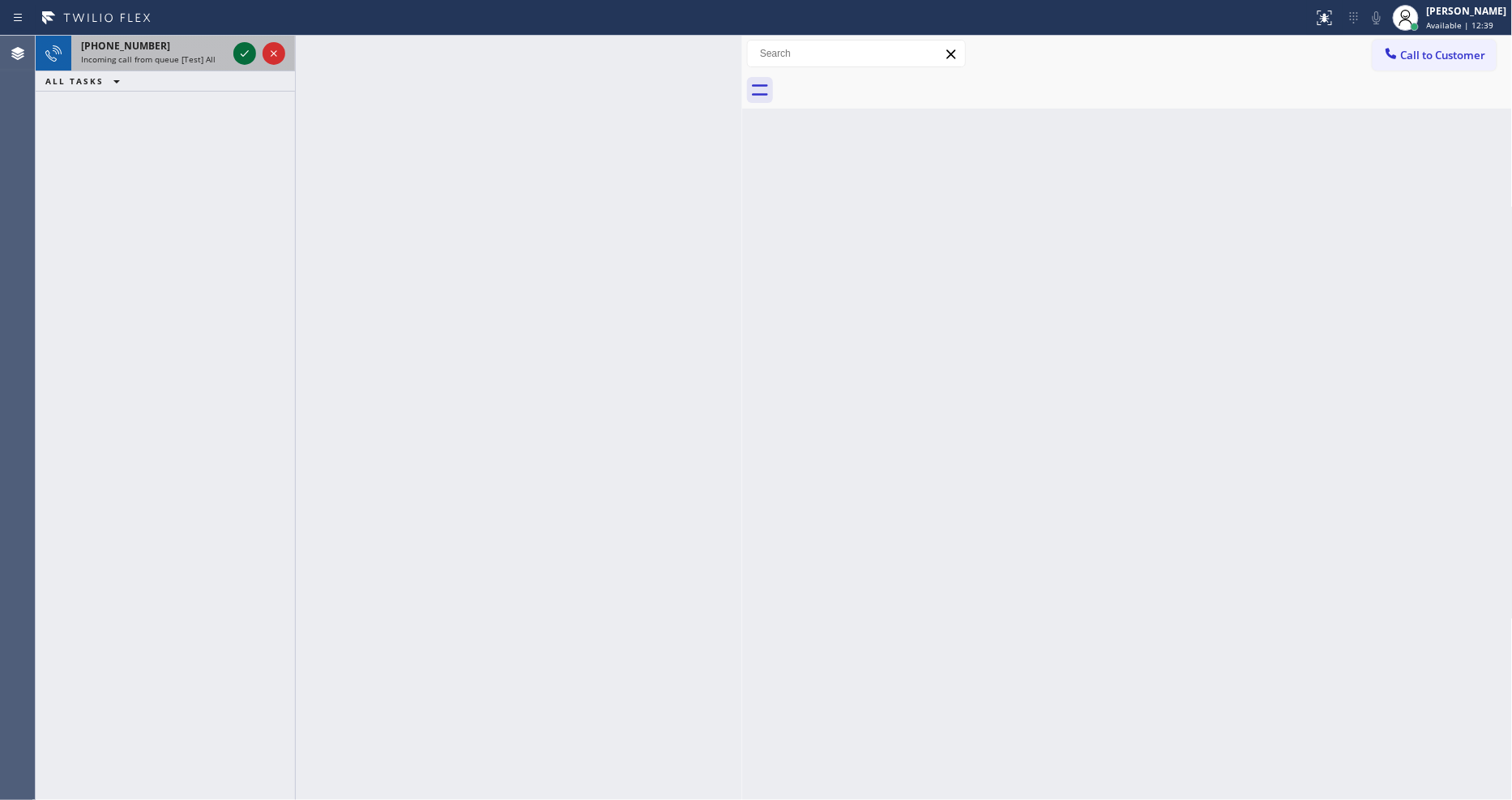
click at [246, 47] on icon at bounding box center [245, 54] width 19 height 19
click at [243, 47] on icon at bounding box center [245, 54] width 19 height 19
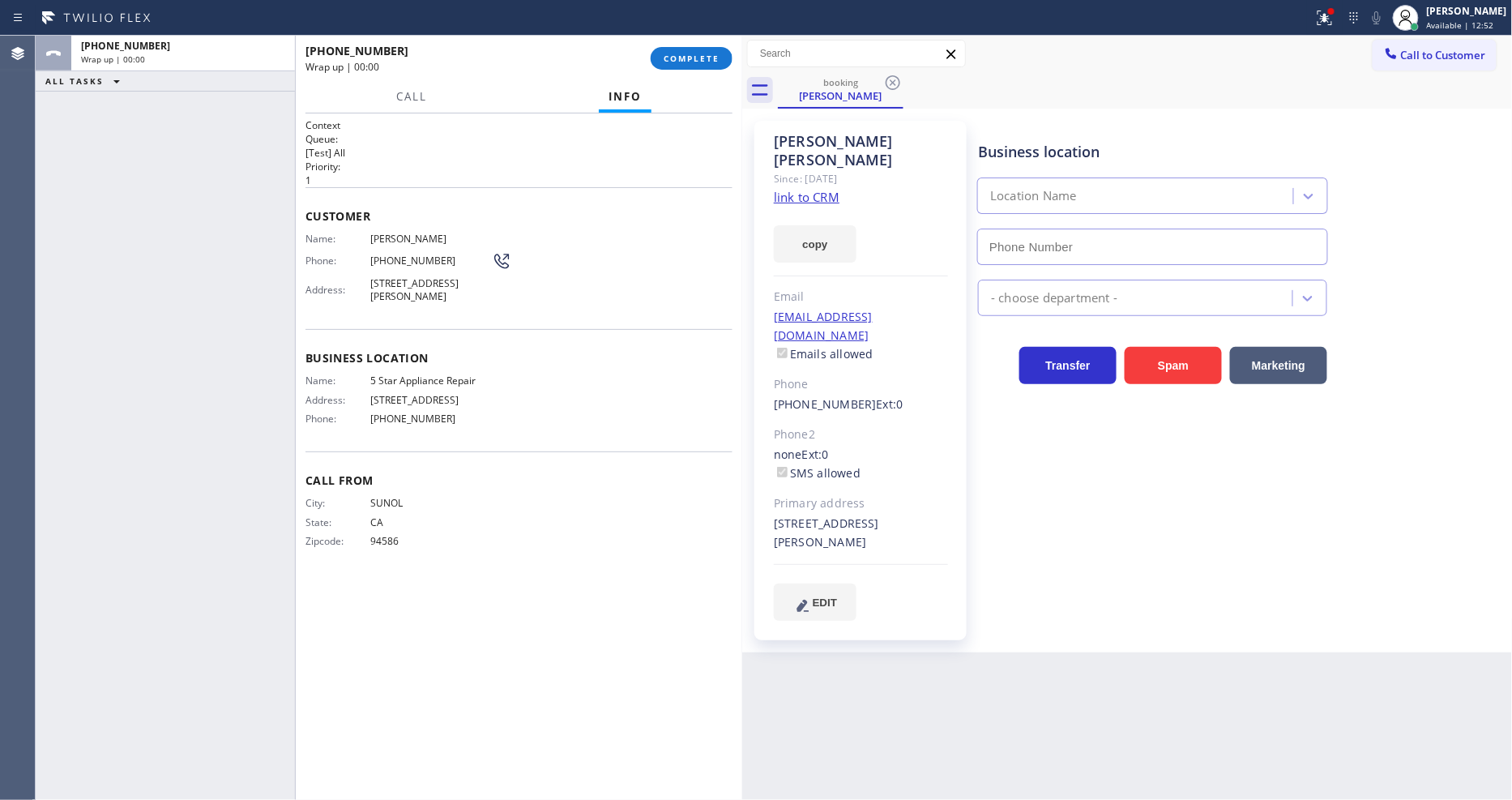
type input "[PHONE_NUMBER]"
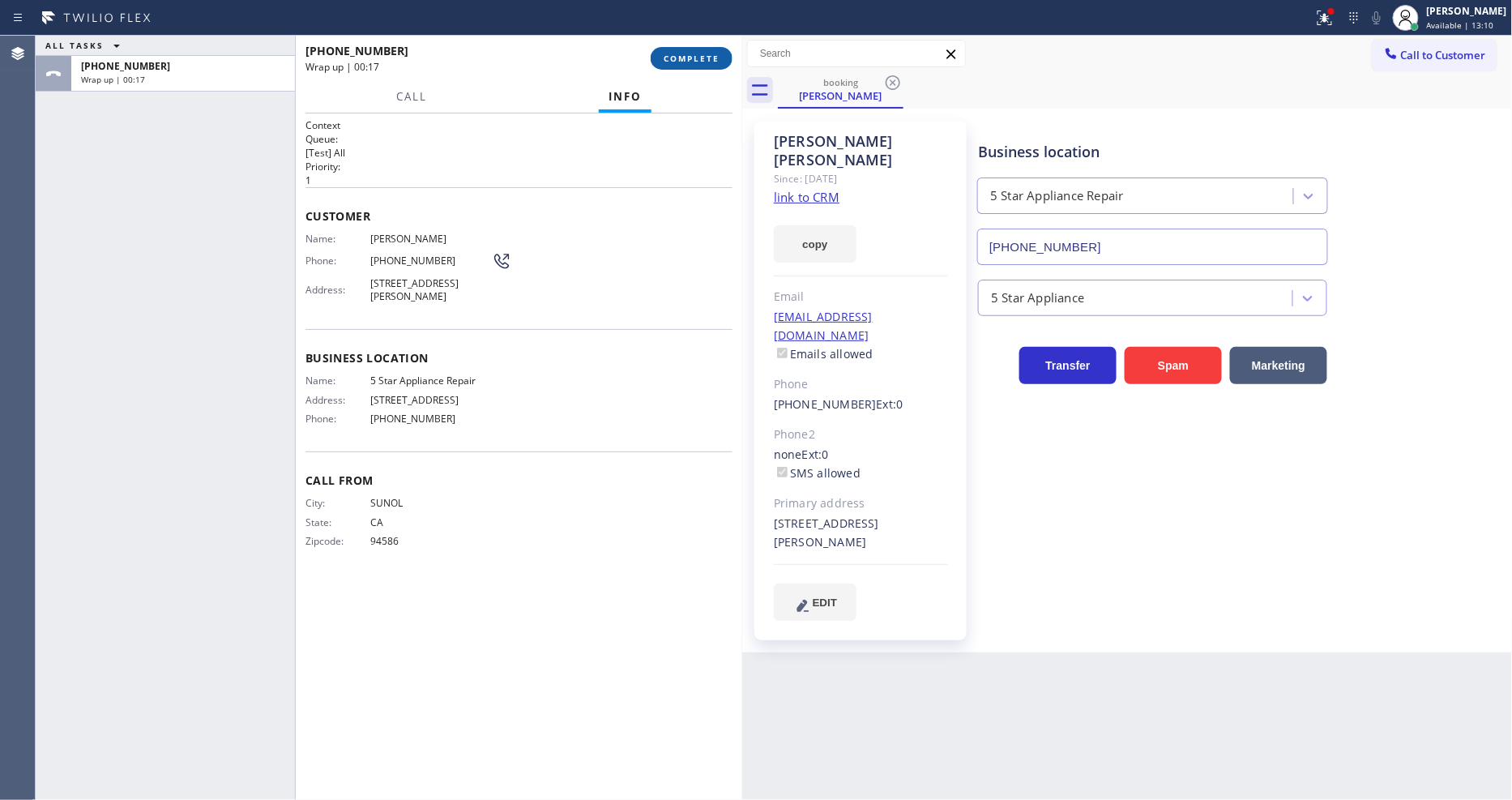
click at [692, 61] on span "COMPLETE" at bounding box center [692, 59] width 56 height 12
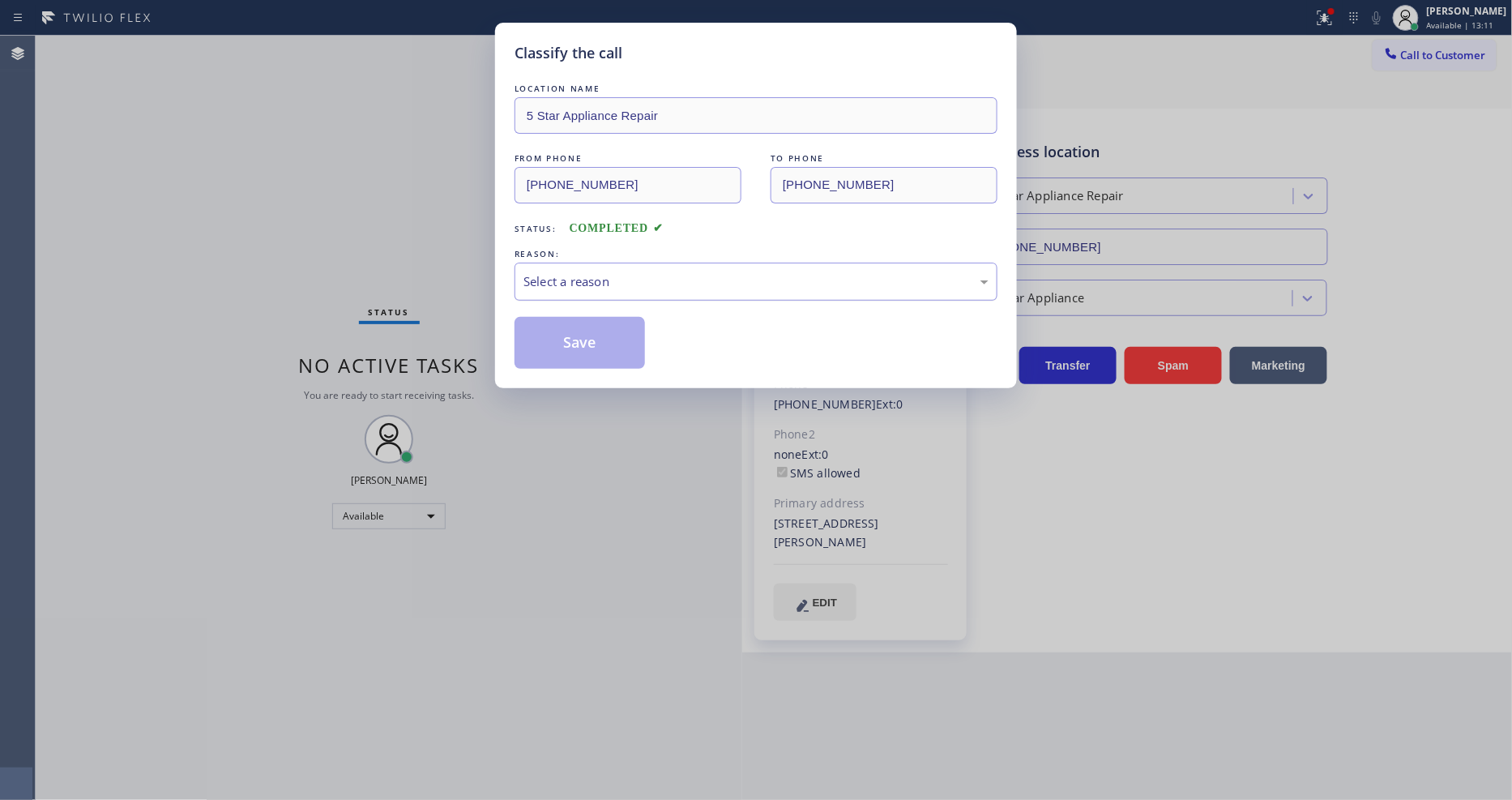
click at [602, 273] on div "Select a reason" at bounding box center [756, 281] width 465 height 18
drag, startPoint x: 590, startPoint y: 378, endPoint x: 600, endPoint y: 333, distance: 46.1
click at [600, 333] on button "Save" at bounding box center [579, 342] width 130 height 52
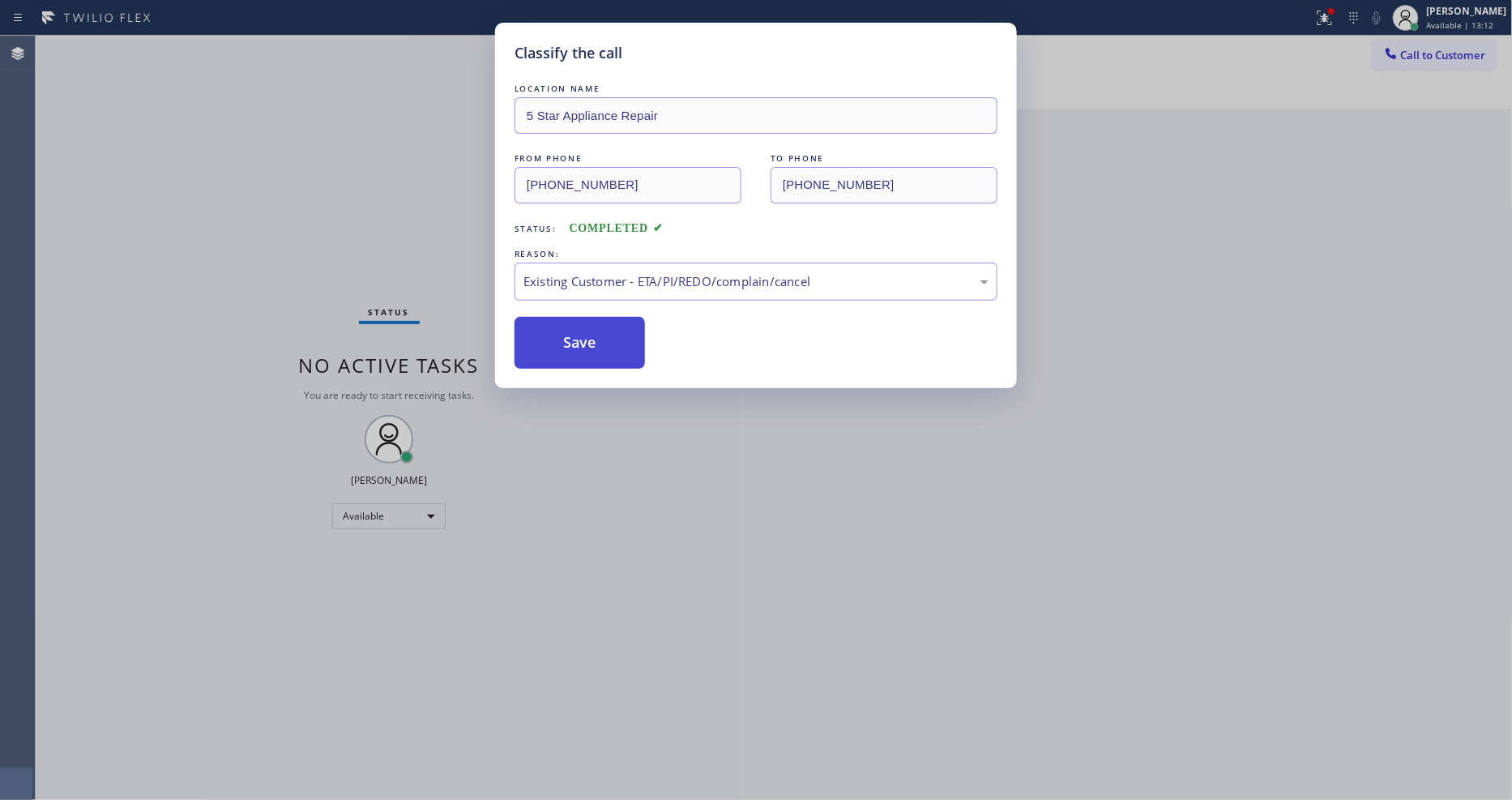
click at [600, 333] on button "Save" at bounding box center [579, 342] width 130 height 52
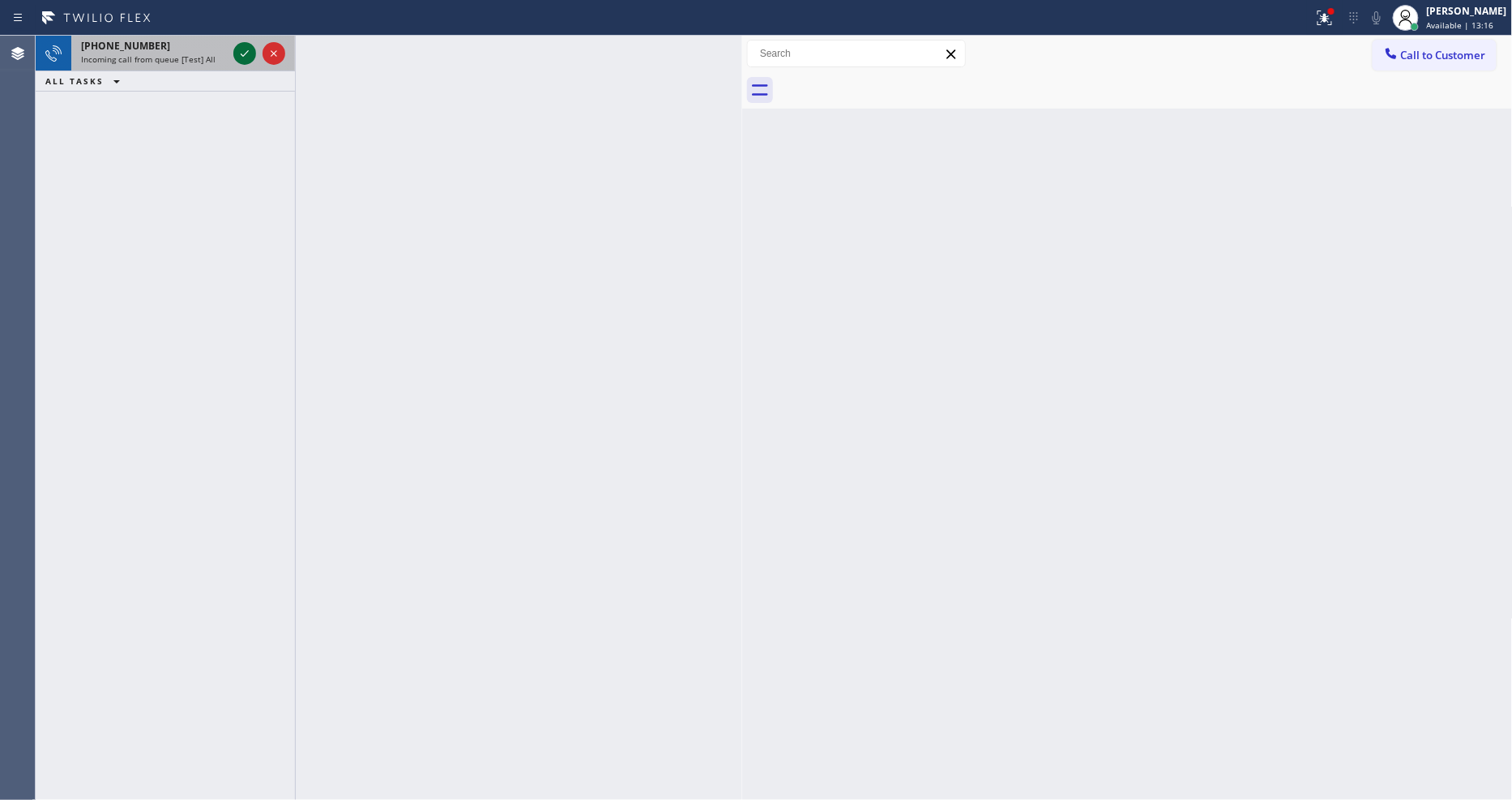
click at [239, 55] on icon at bounding box center [245, 54] width 19 height 19
click at [248, 50] on icon at bounding box center [245, 53] width 8 height 7
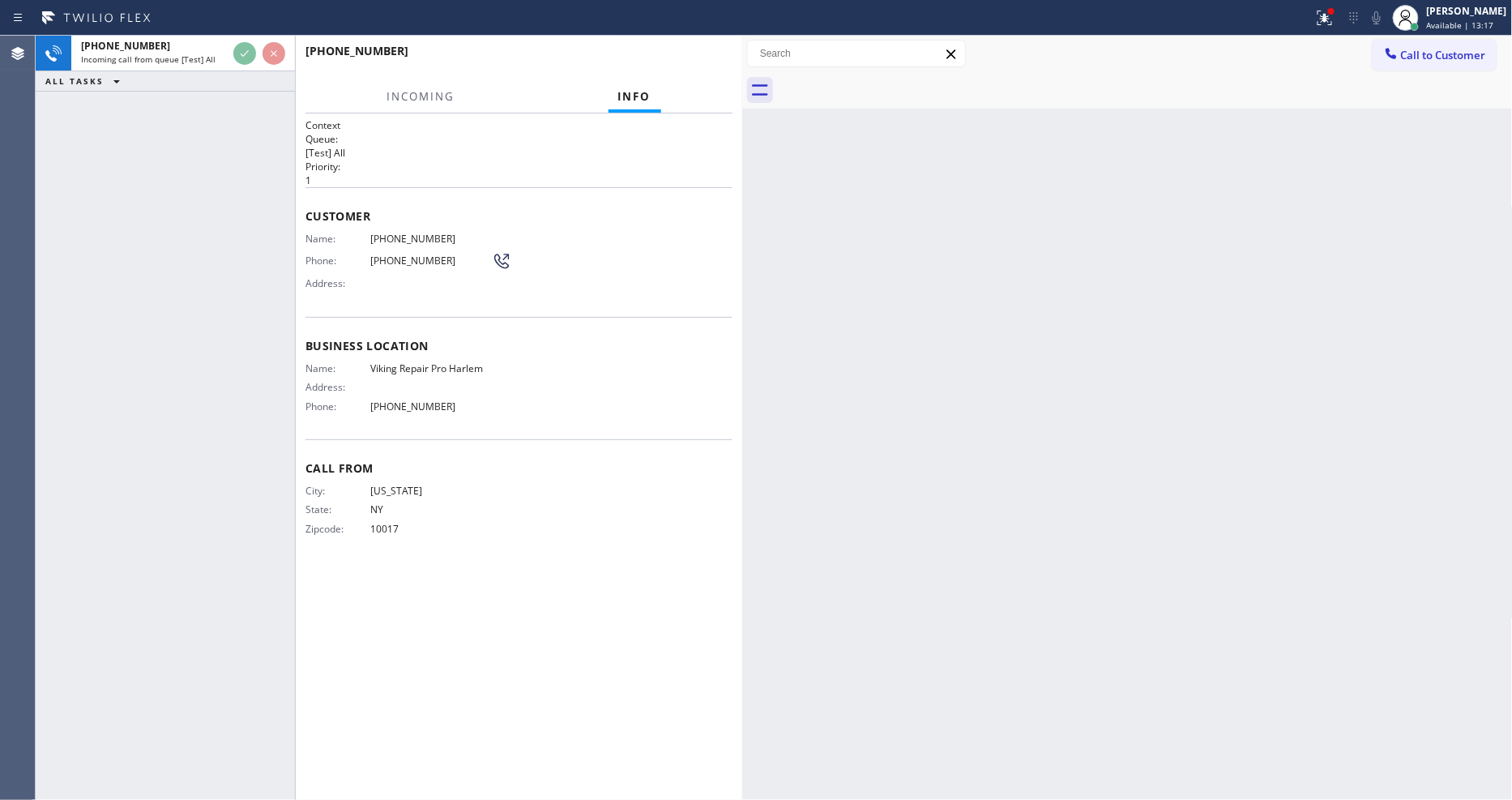
click at [251, 180] on div "+12123511493 Incoming call from queue [Test] All ALL TASKS ALL TASKS ACTIVE TAS…" at bounding box center [165, 417] width 259 height 764
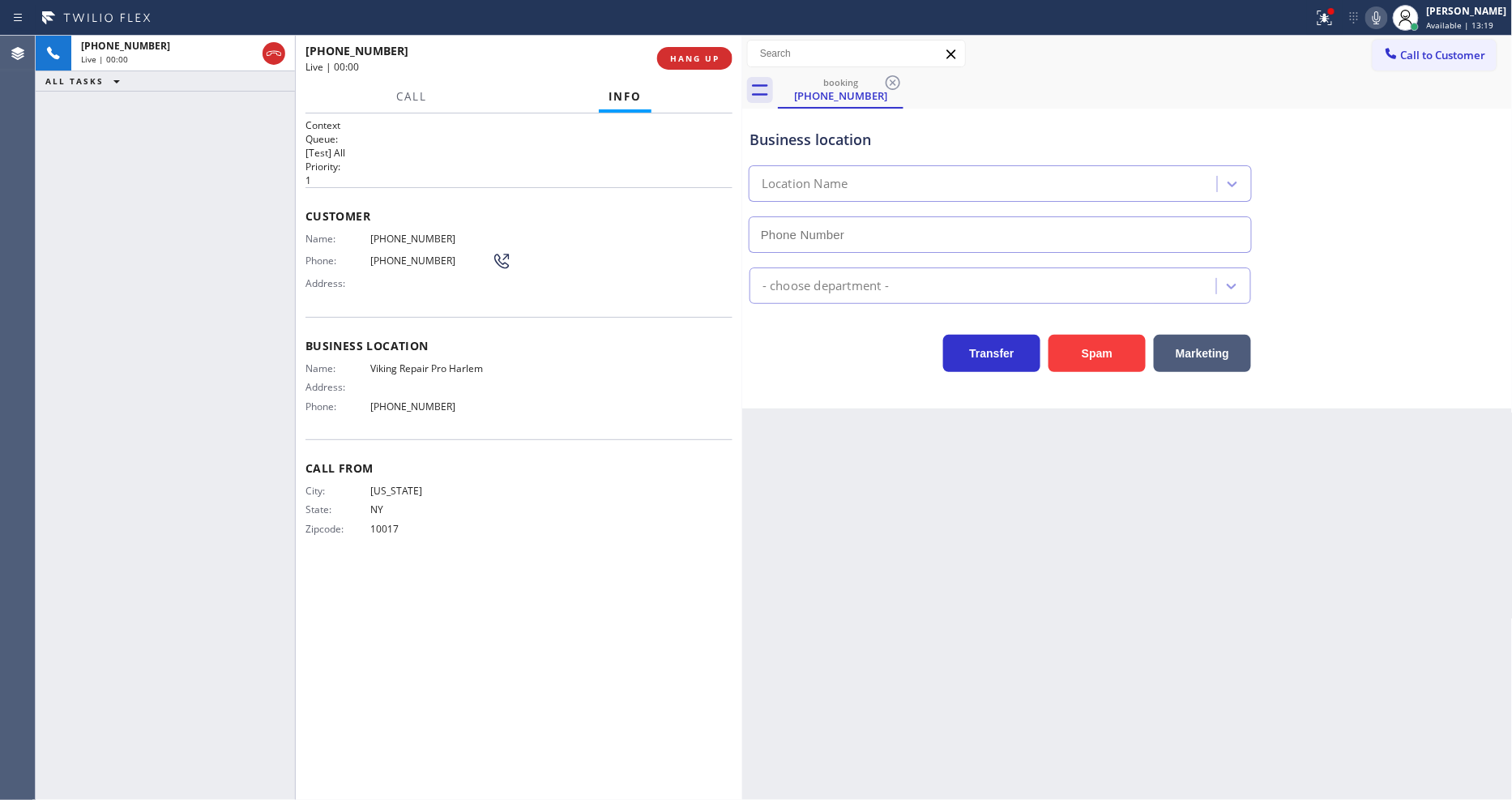
type input "(929) 410-5508"
click at [678, 50] on button "HANG UP" at bounding box center [695, 59] width 76 height 23
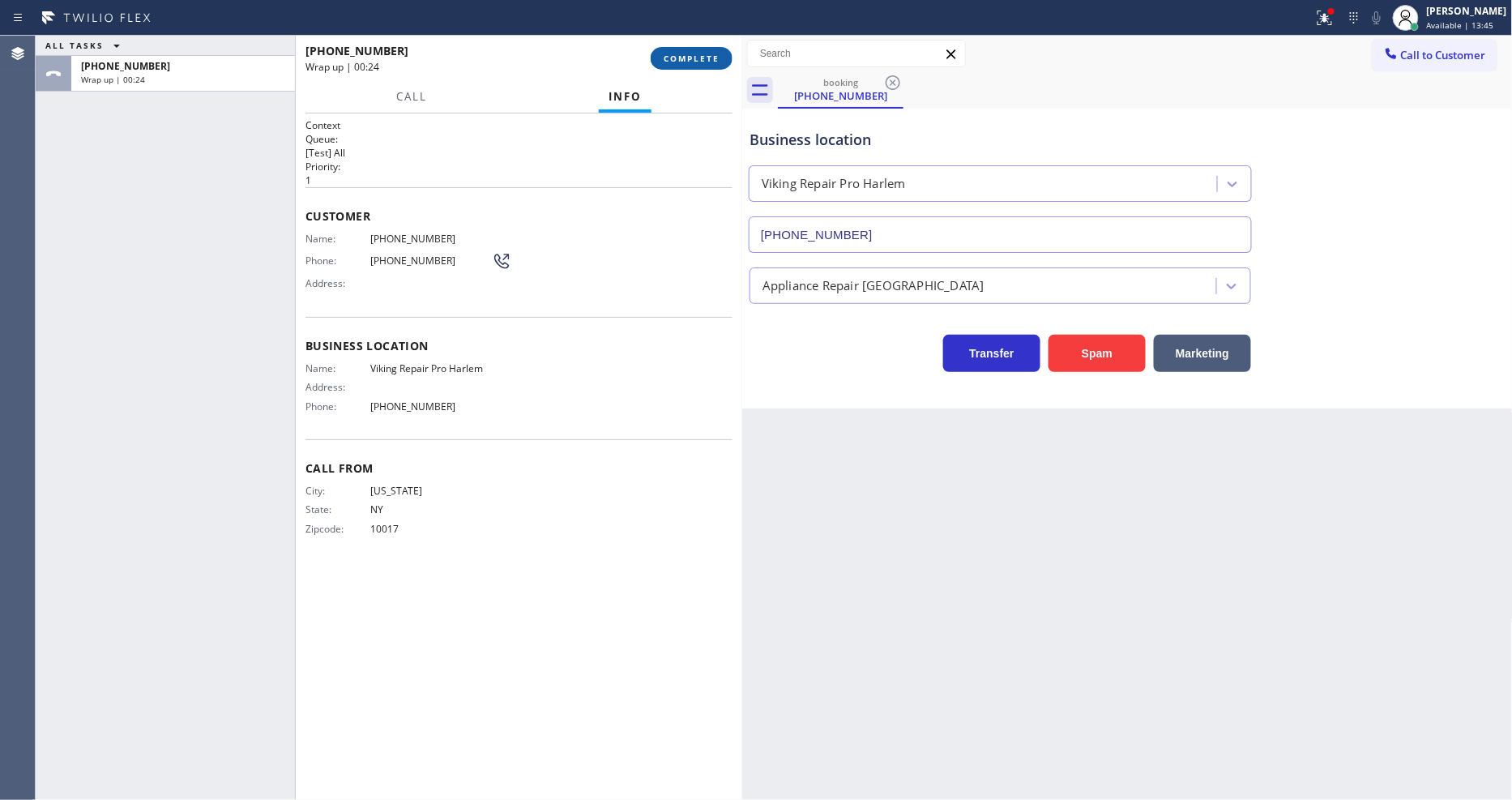
click at [702, 54] on span "COMPLETE" at bounding box center [692, 59] width 56 height 12
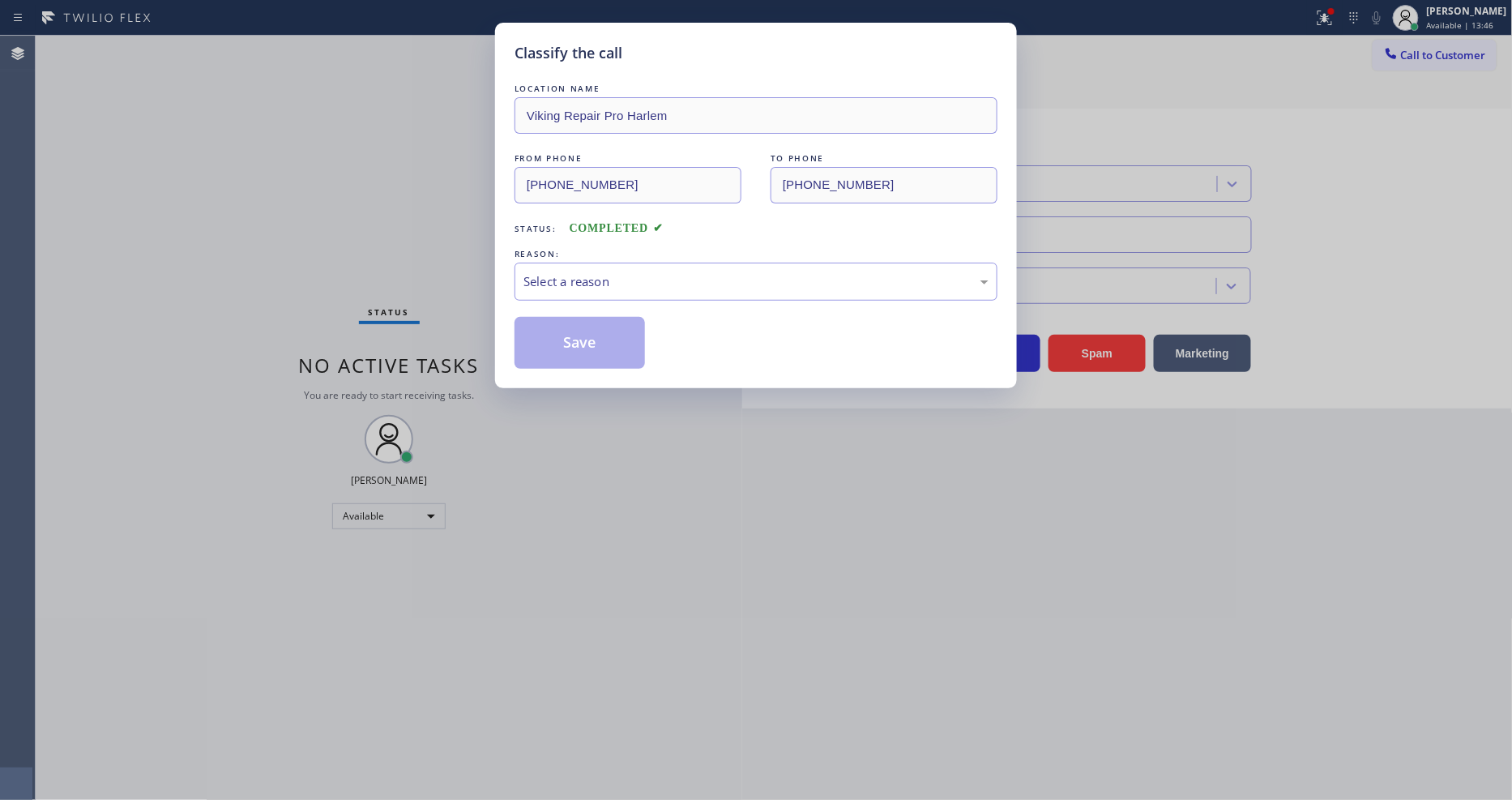
click at [635, 272] on div "Select a reason" at bounding box center [756, 281] width 465 height 18
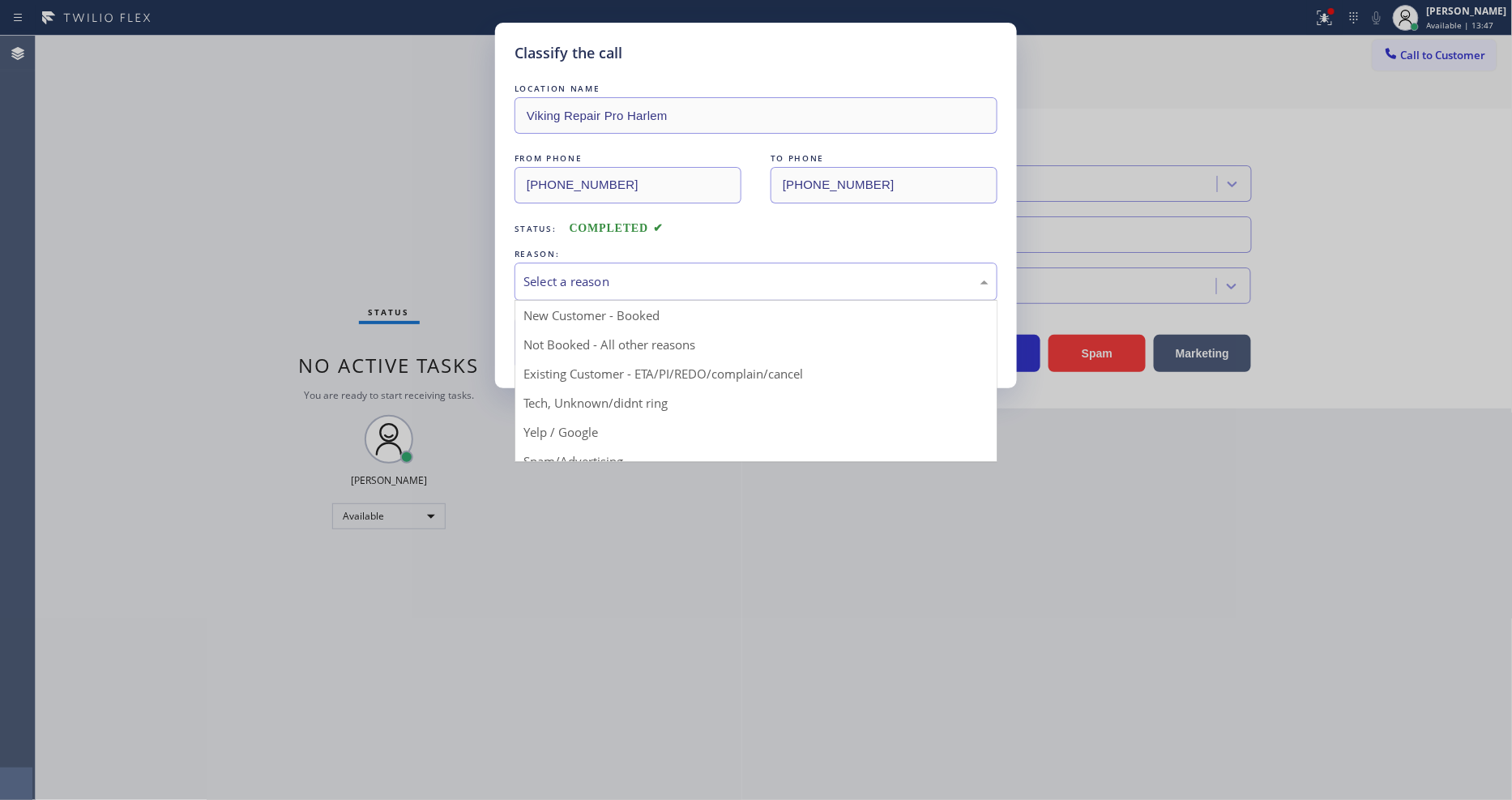
drag, startPoint x: 608, startPoint y: 426, endPoint x: 607, endPoint y: 357, distance: 69.0
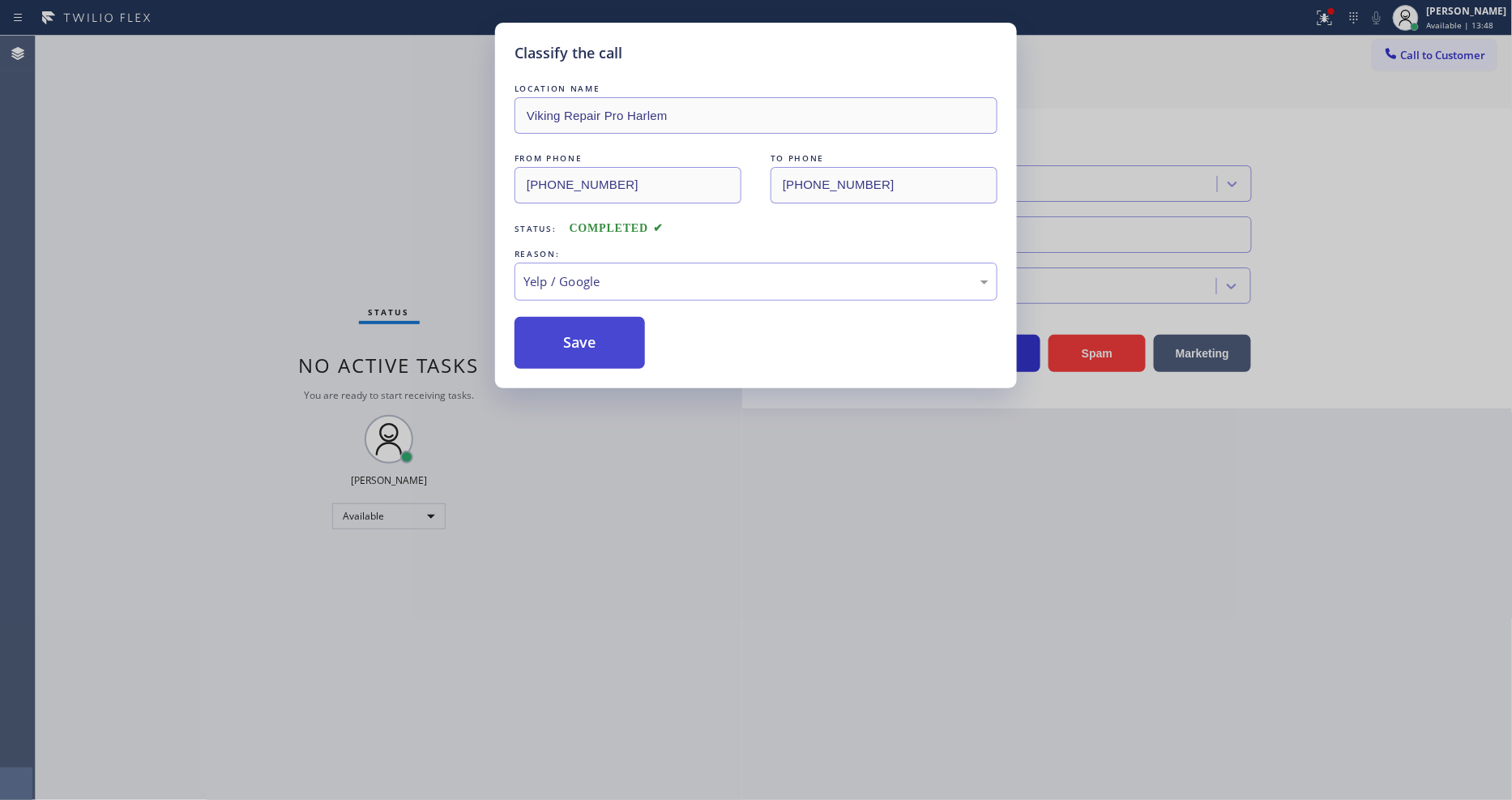
click at [604, 341] on button "Save" at bounding box center [579, 342] width 130 height 52
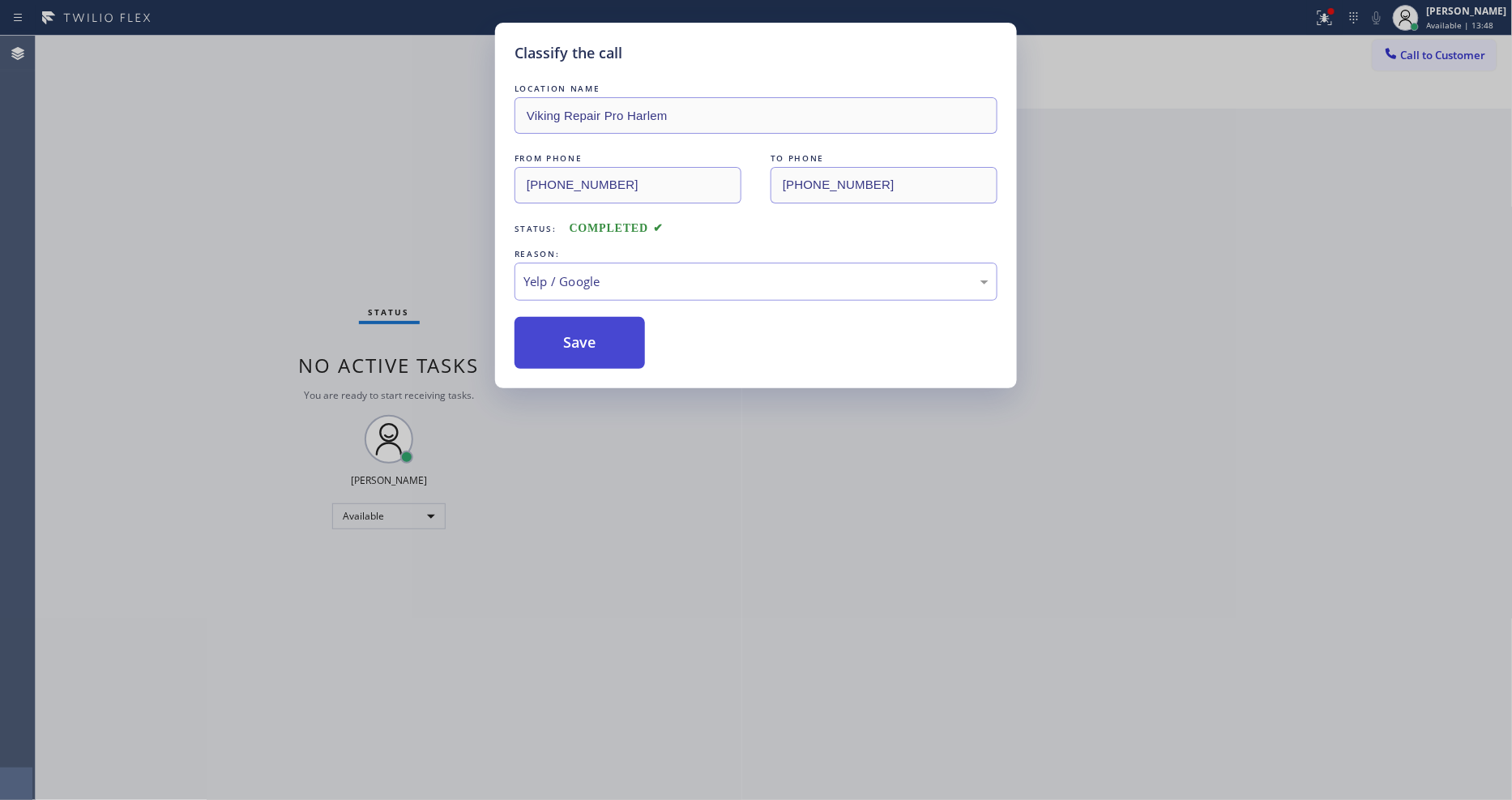
click at [604, 341] on button "Save" at bounding box center [579, 342] width 130 height 52
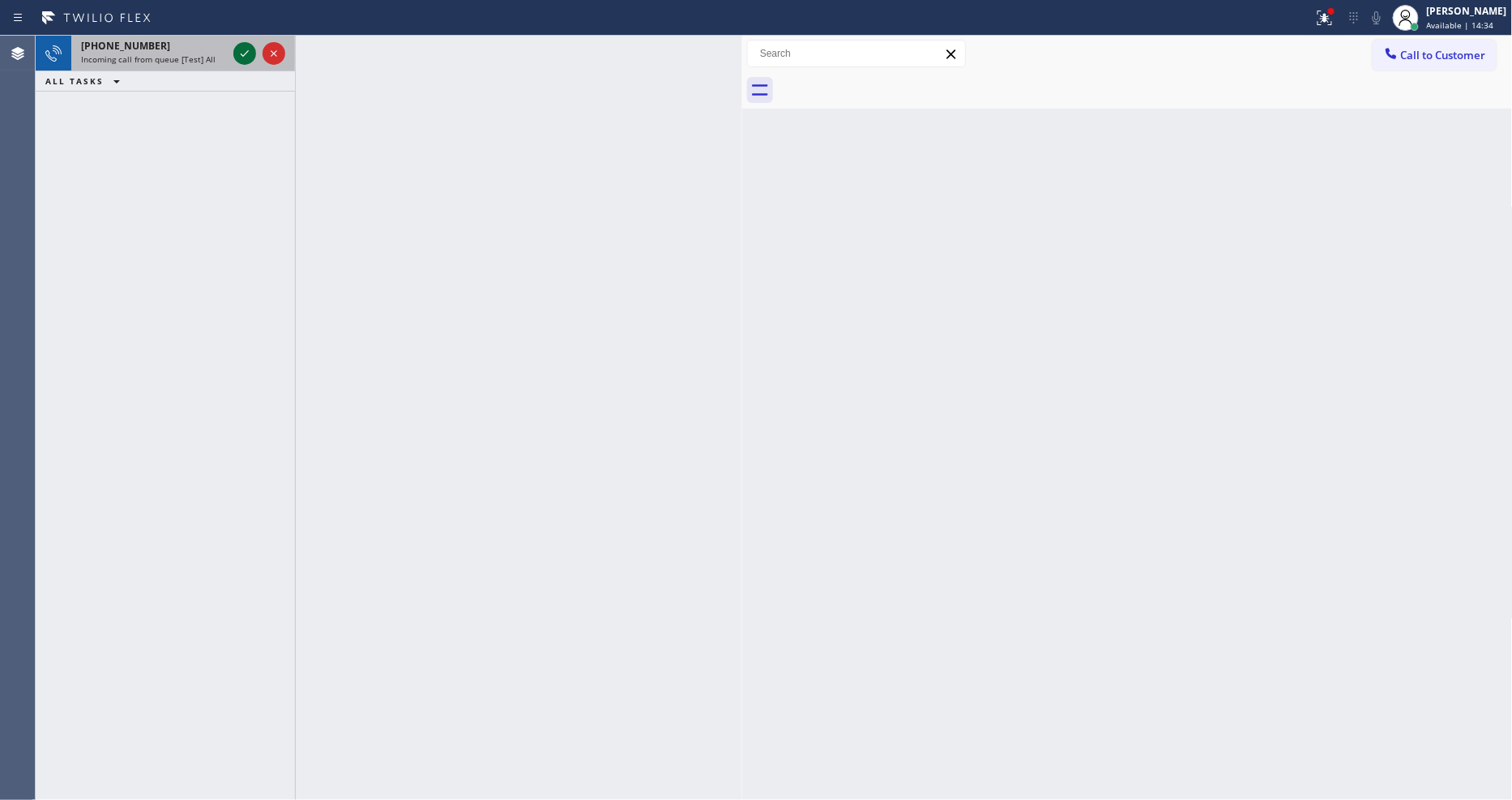
click at [246, 49] on icon at bounding box center [245, 54] width 19 height 19
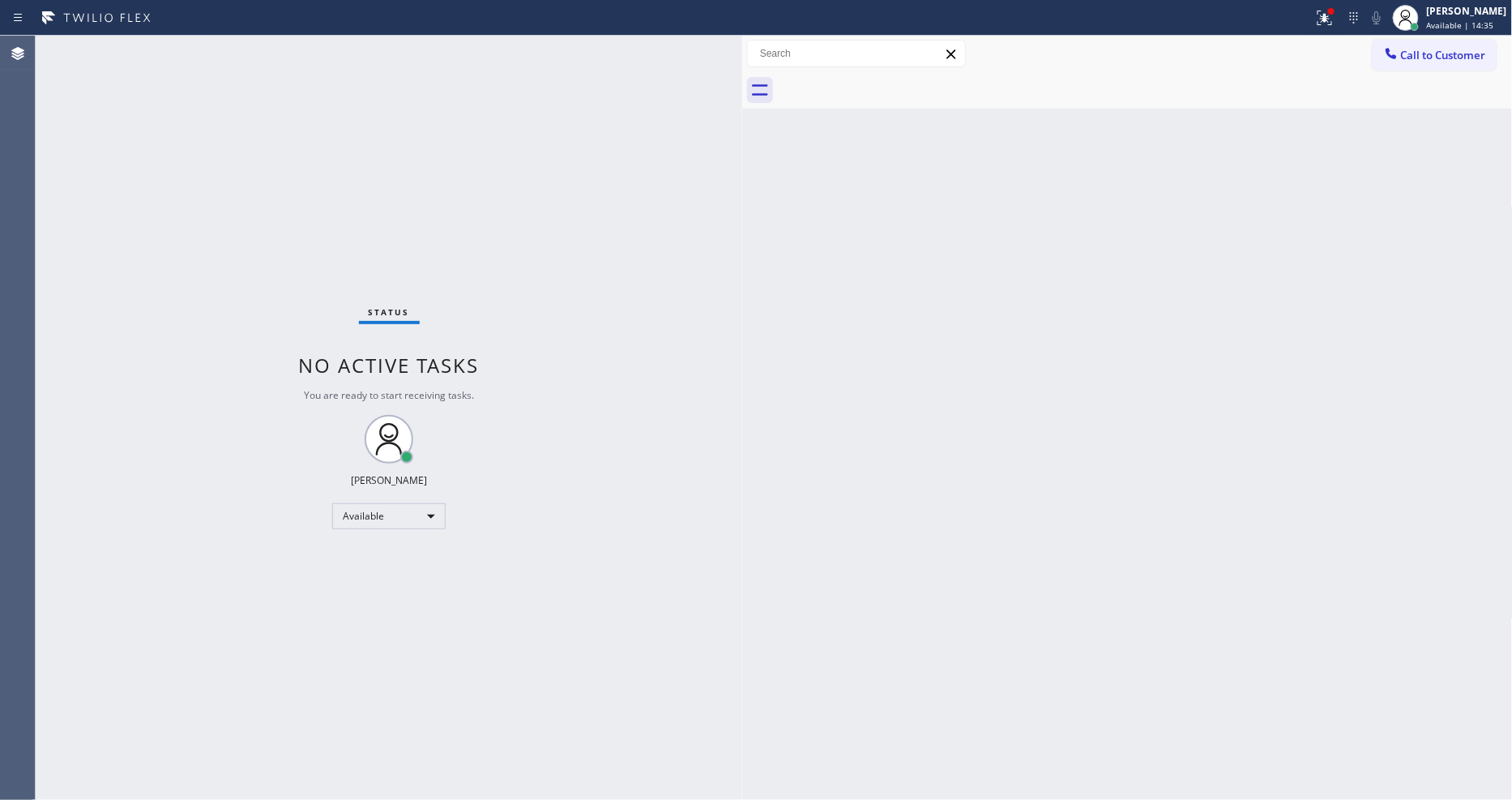
click at [605, 130] on div "Status No active tasks You are ready to start receiving tasks. [PERSON_NAME] Av…" at bounding box center [389, 417] width 706 height 764
click at [1424, 28] on div at bounding box center [1406, 17] width 35 height 35
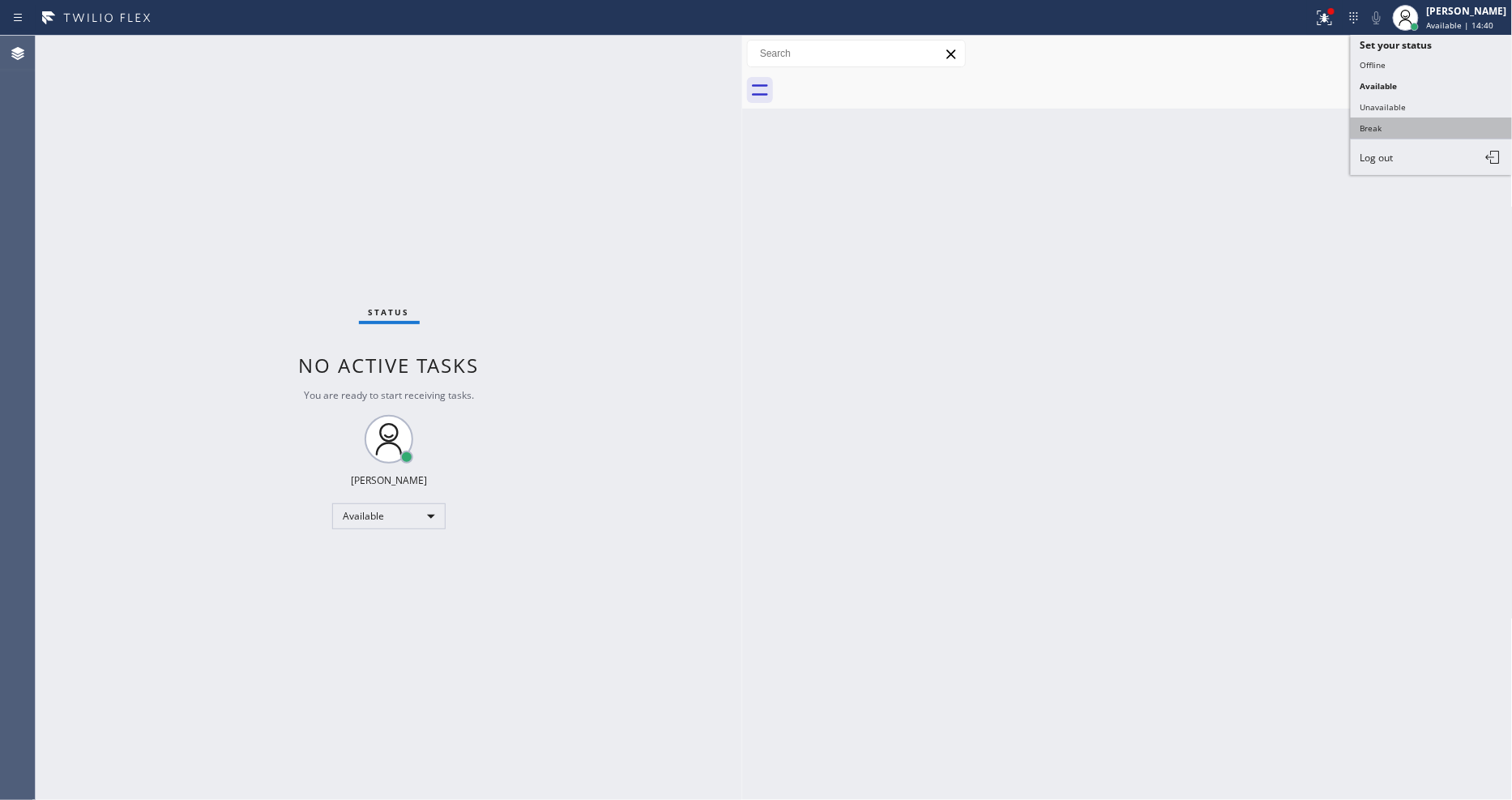
click at [1390, 128] on button "Break" at bounding box center [1431, 128] width 162 height 21
